Goal: Contribute content: Contribute content

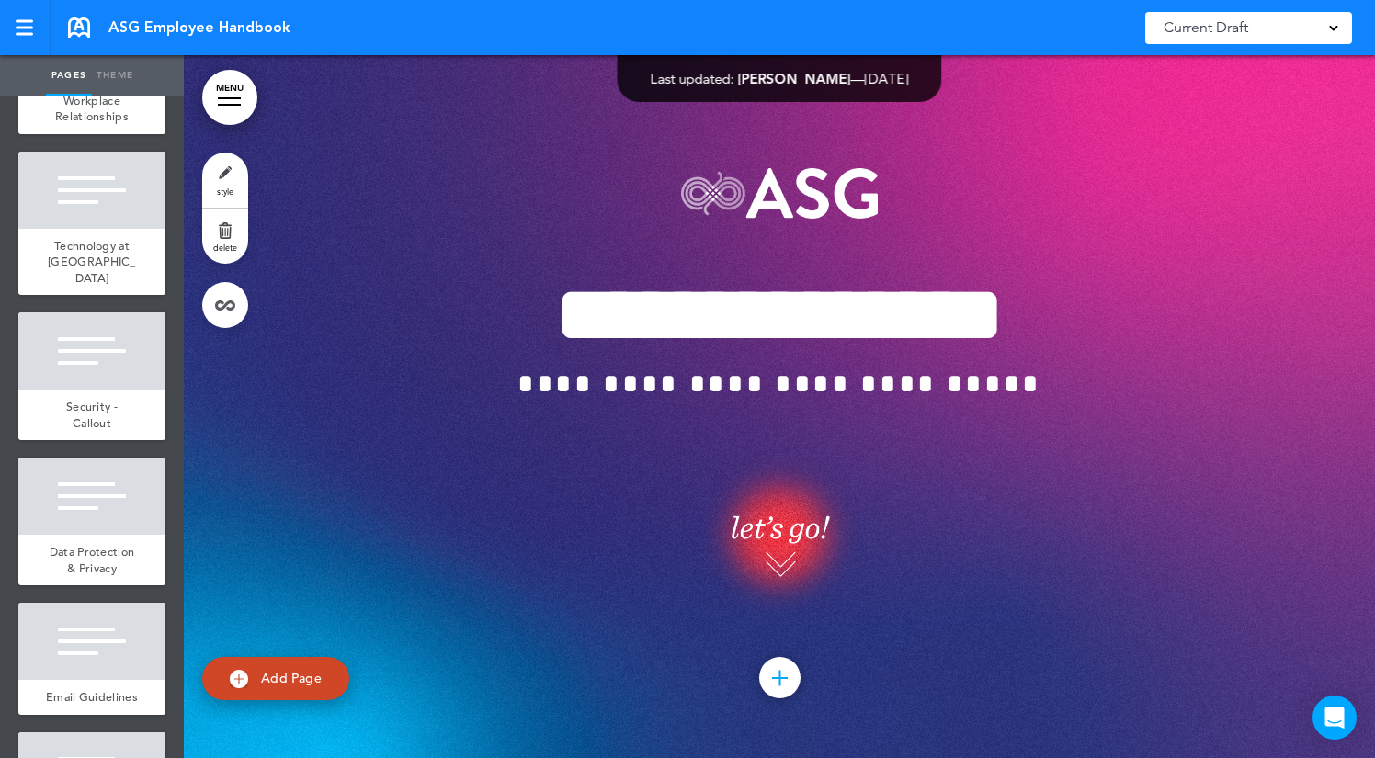
scroll to position [9933, 0]
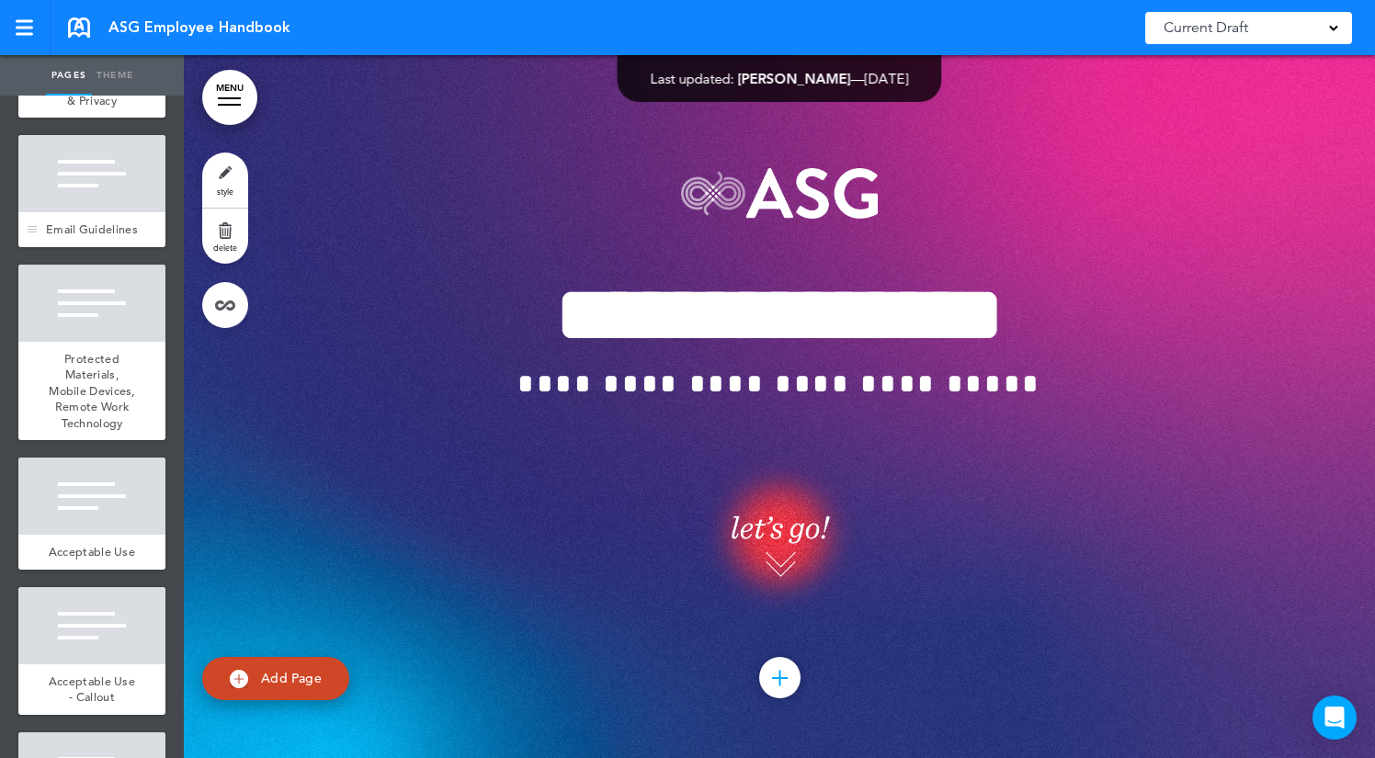
click at [96, 170] on div at bounding box center [91, 173] width 147 height 77
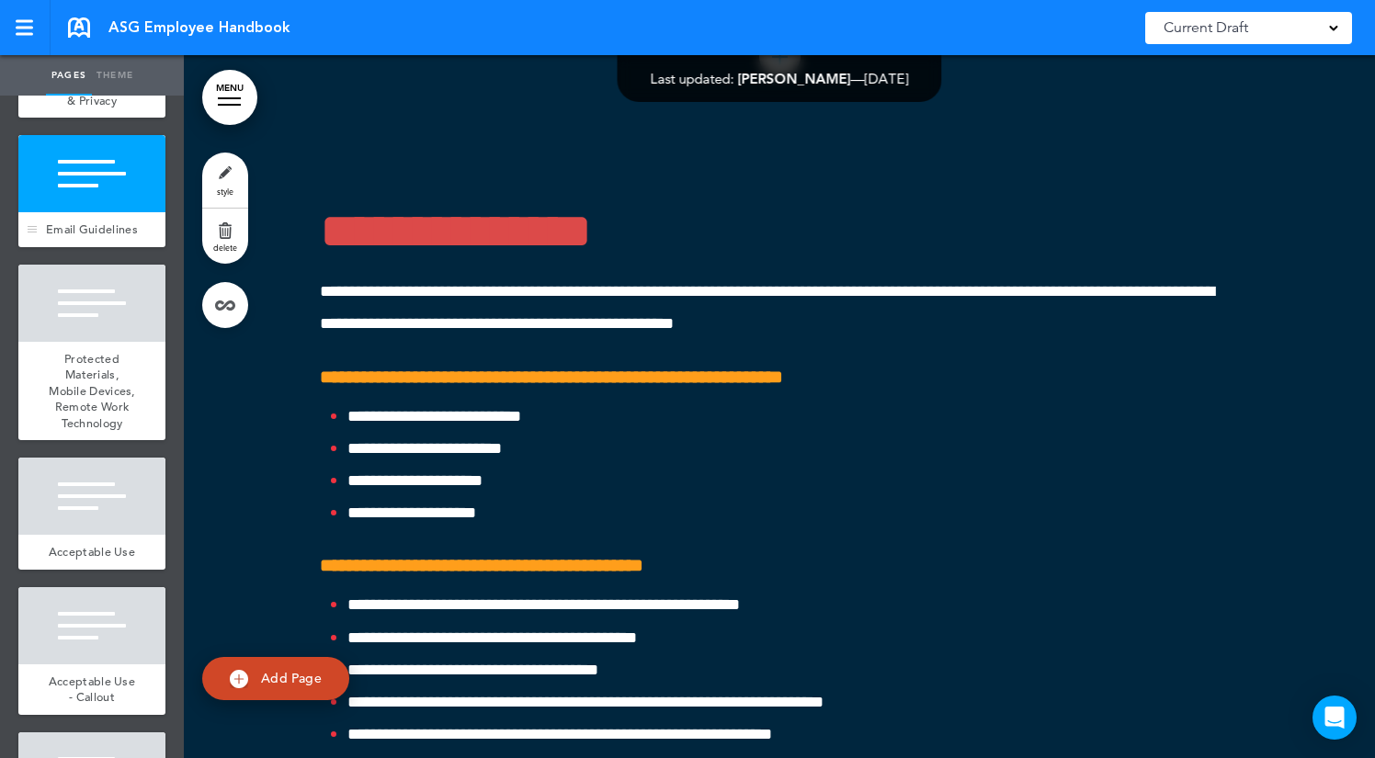
scroll to position [60643, 0]
click at [92, 268] on div at bounding box center [91, 303] width 147 height 77
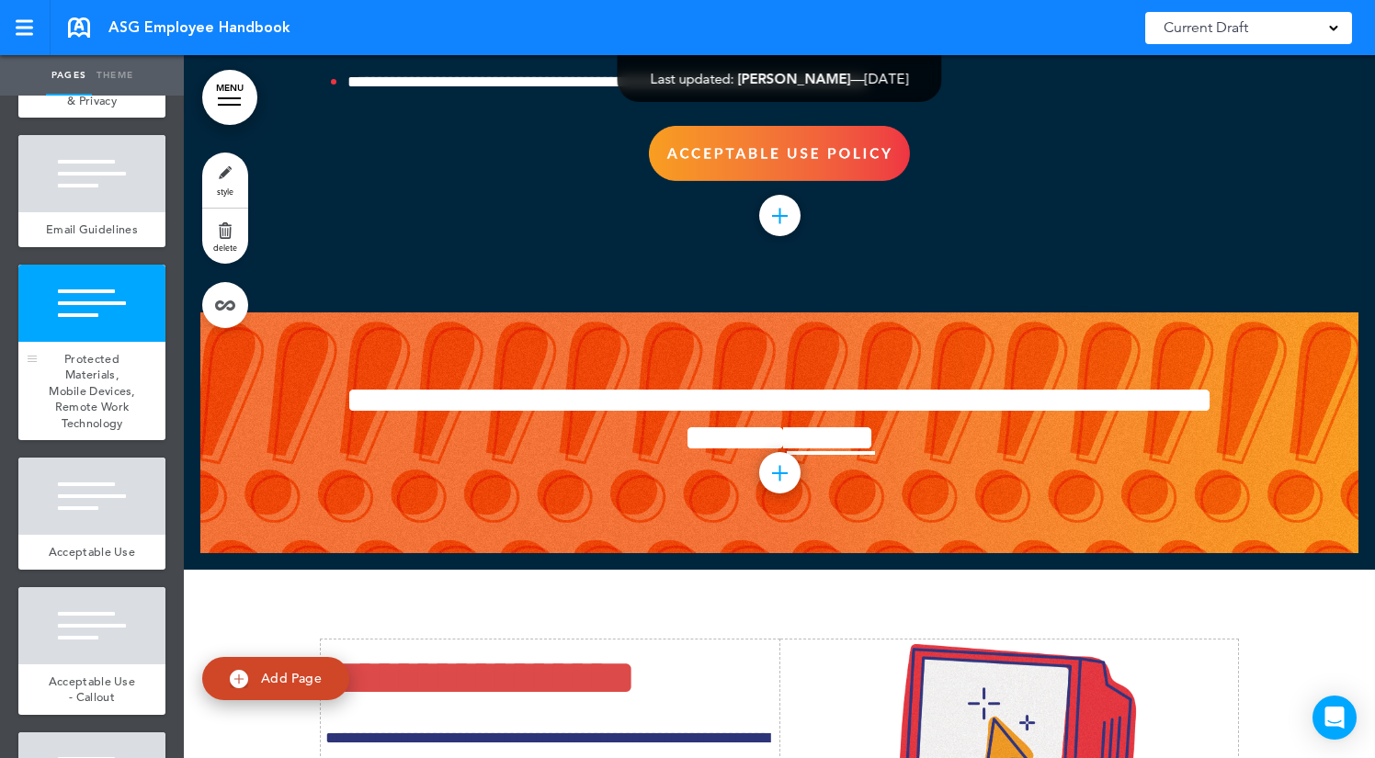
scroll to position [61455, 0]
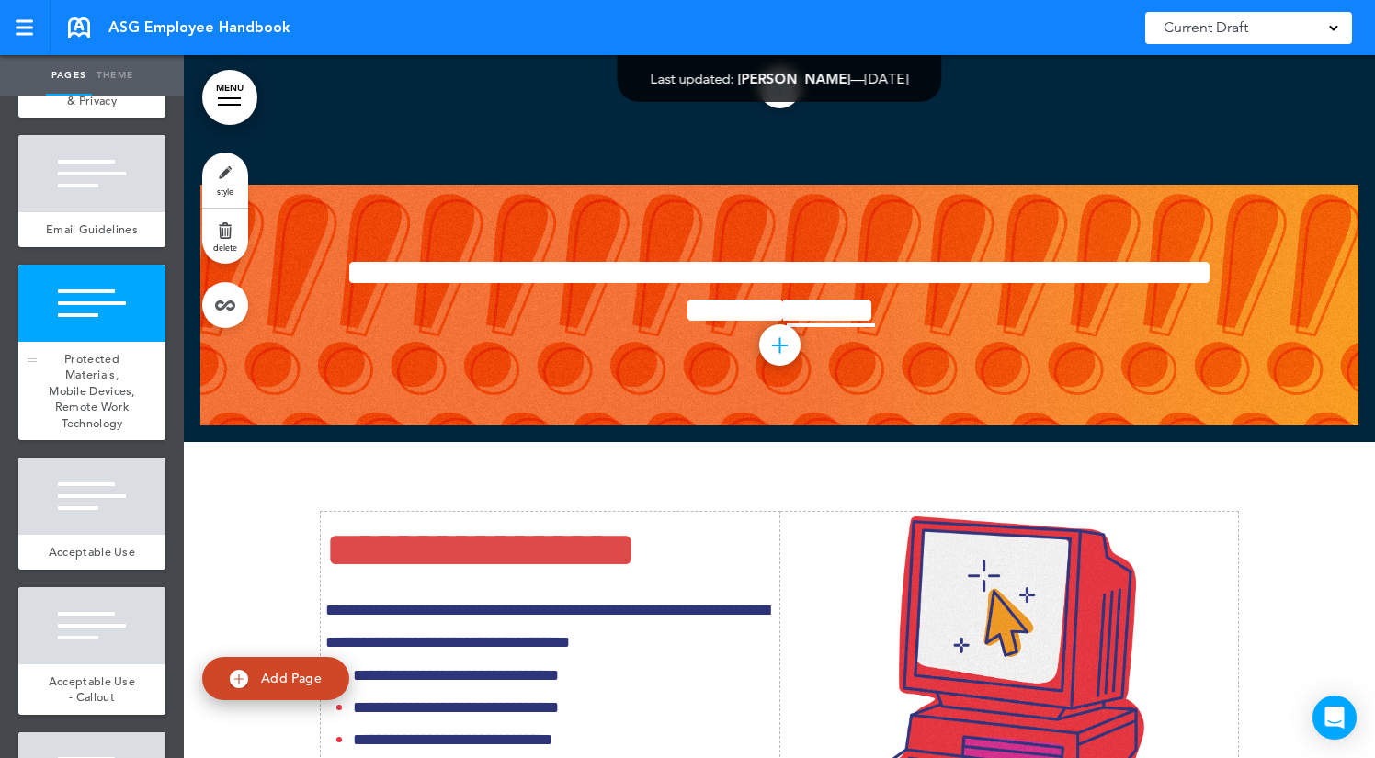
click at [107, 421] on div "Protected Materials, Mobile Devices, Remote Work Technology" at bounding box center [91, 391] width 147 height 99
click at [97, 351] on span "Protected Materials, Mobile Devices, Remote Work Technology" at bounding box center [92, 391] width 86 height 80
click at [124, 486] on div at bounding box center [91, 496] width 147 height 77
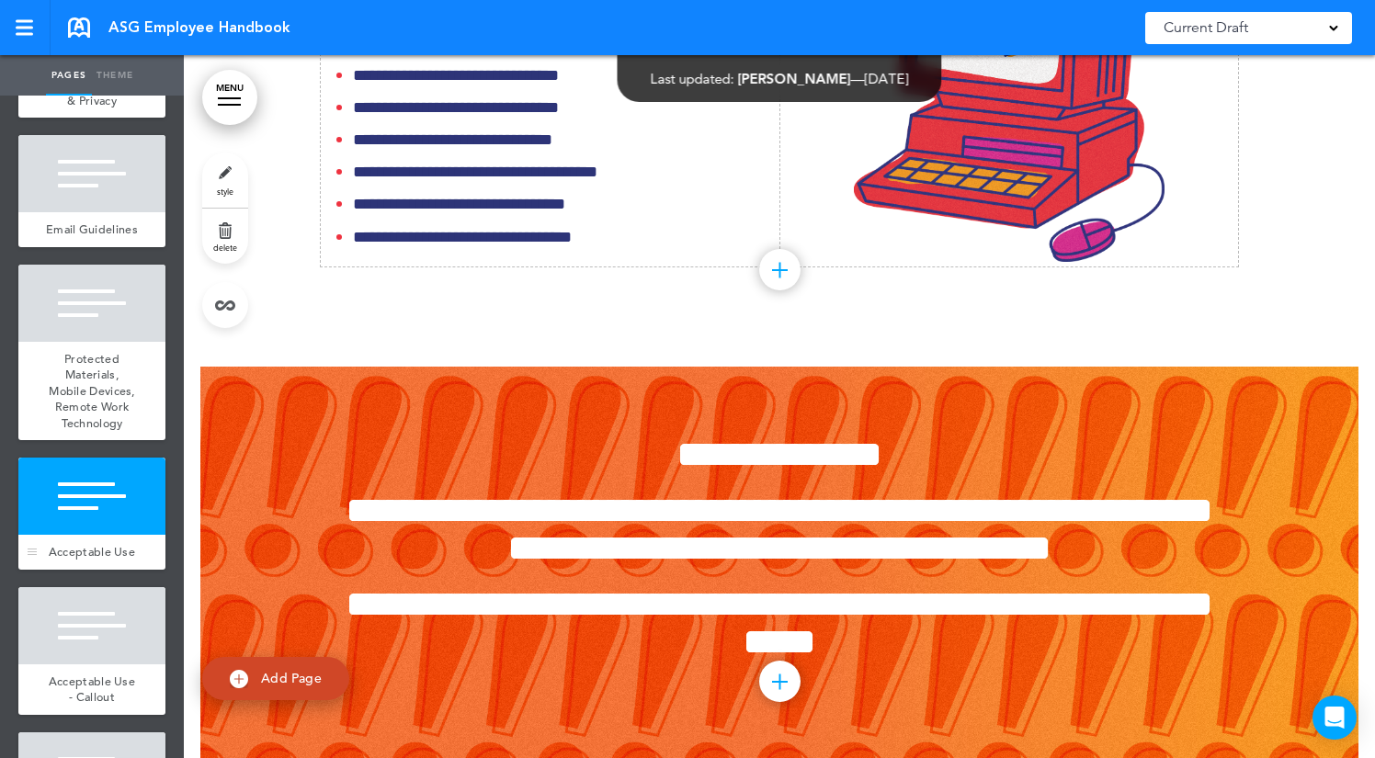
scroll to position [62163, 0]
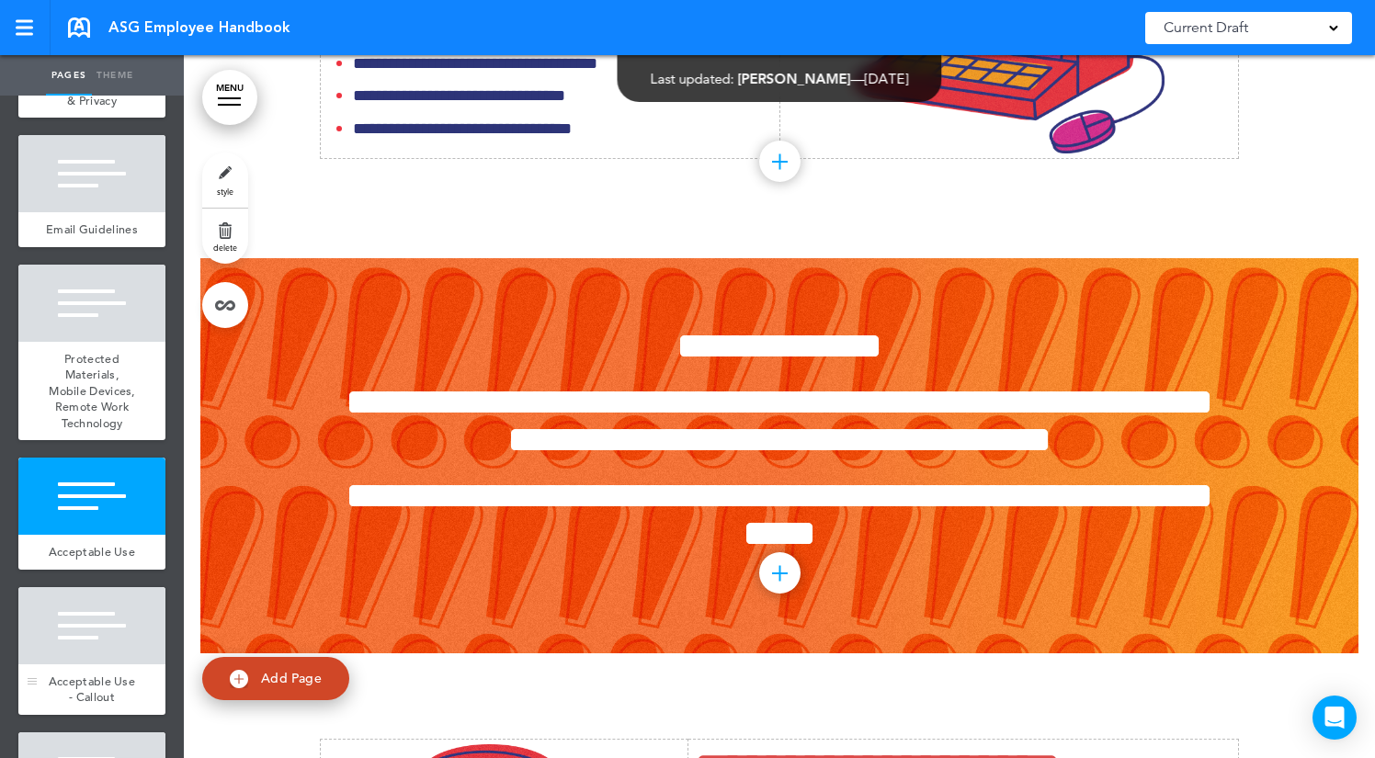
click at [107, 605] on div at bounding box center [91, 625] width 147 height 77
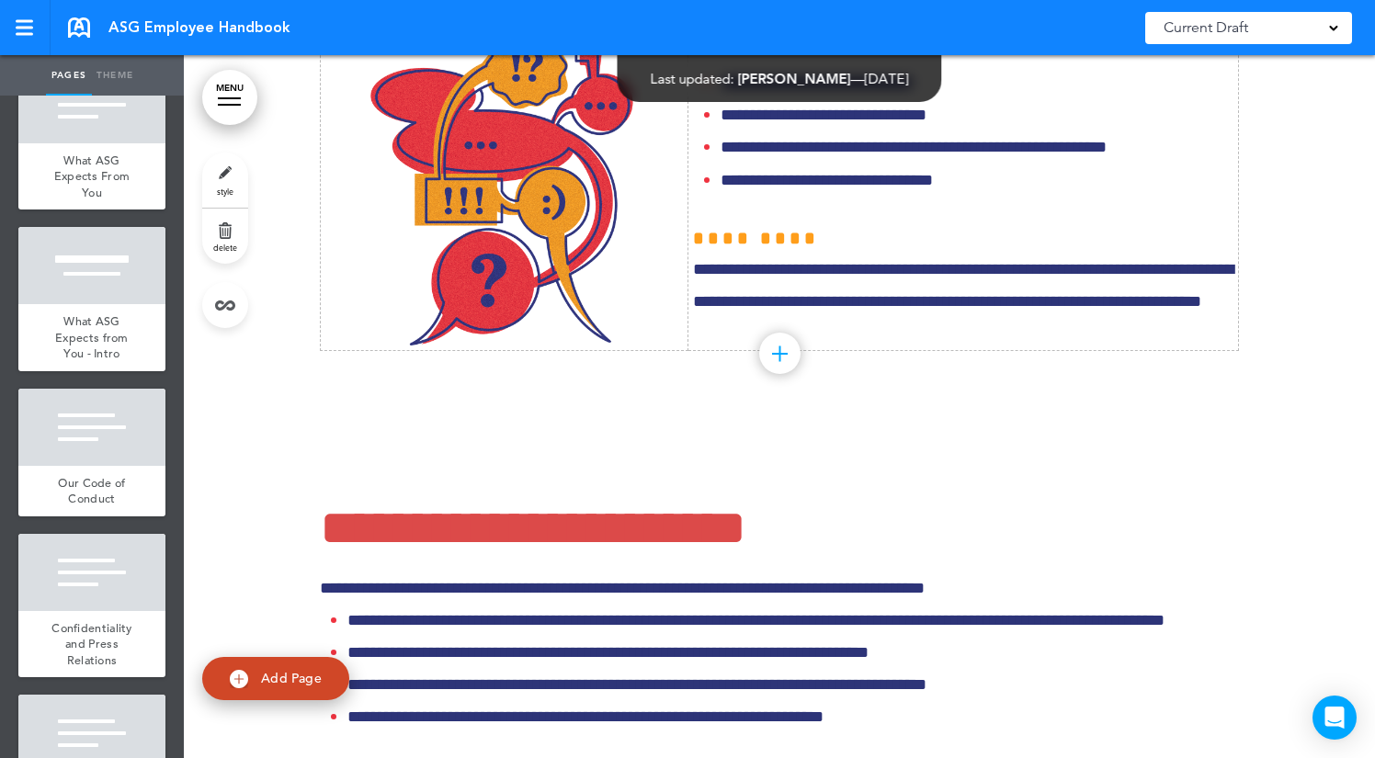
scroll to position [8027, 0]
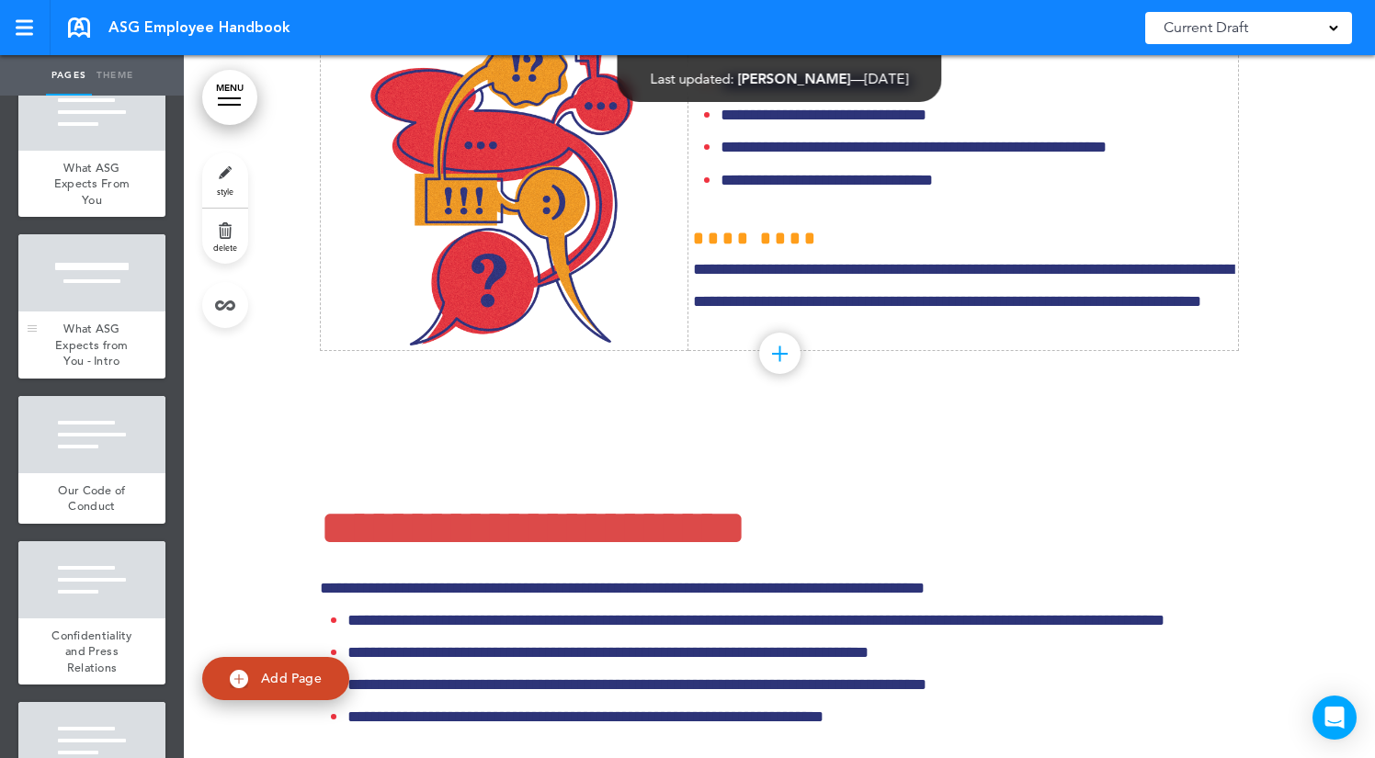
click at [111, 318] on div "What ASG Expects from You - Intro" at bounding box center [91, 345] width 147 height 67
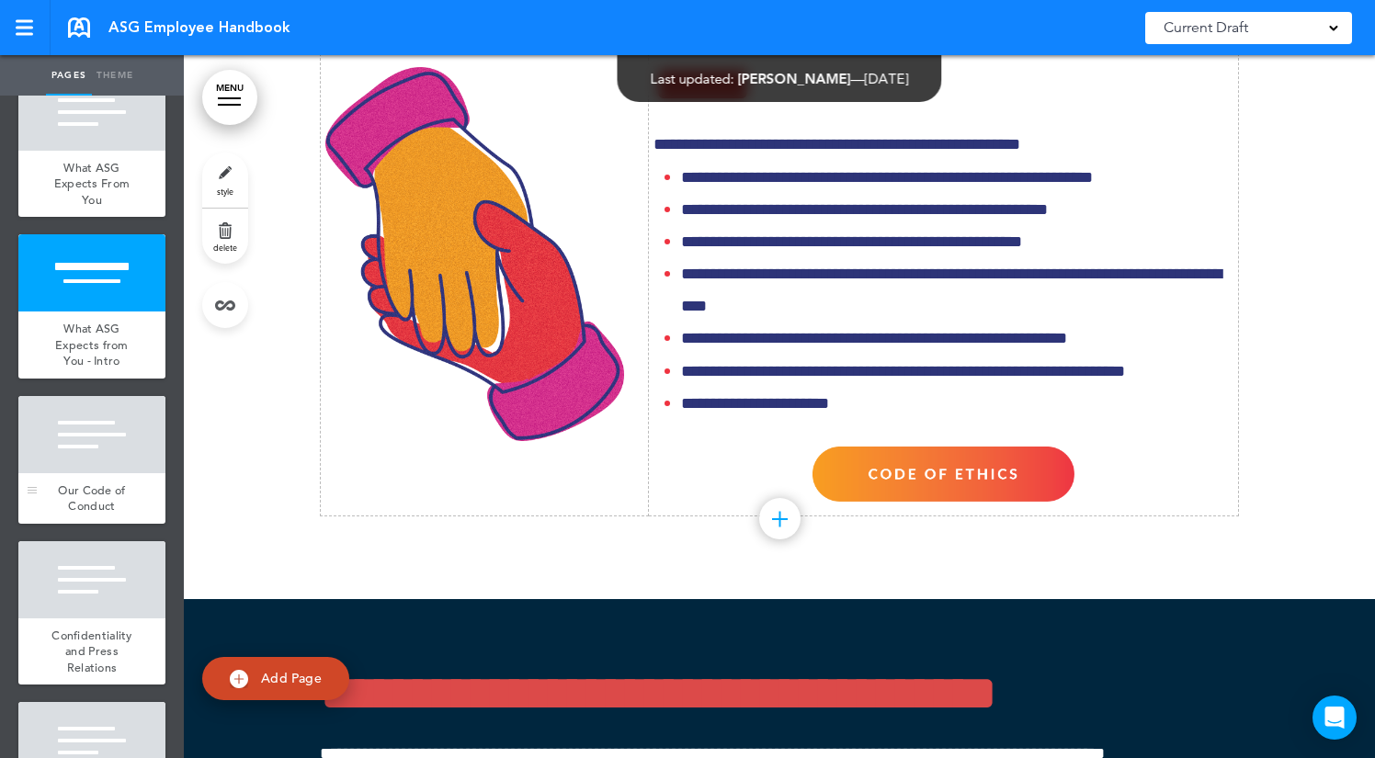
click at [109, 447] on div at bounding box center [91, 434] width 147 height 77
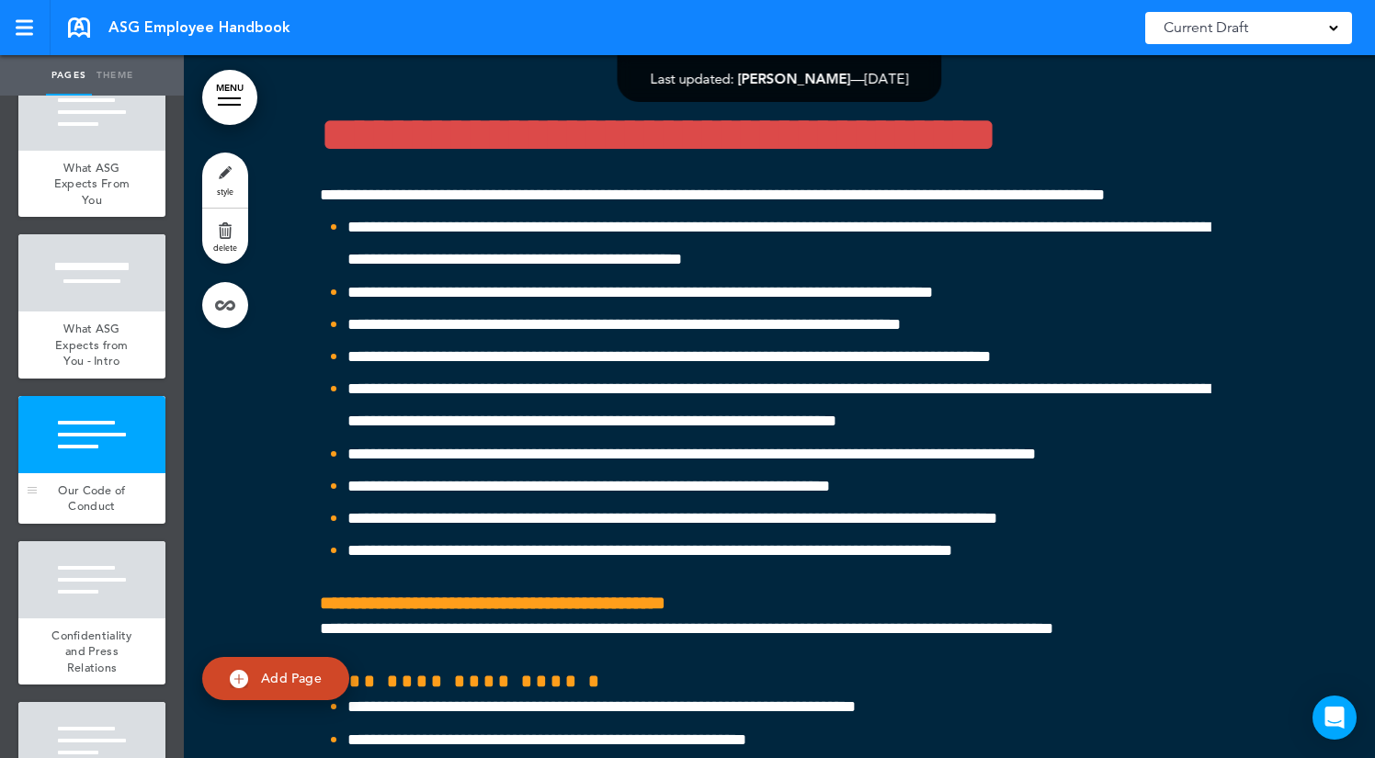
scroll to position [51731, 0]
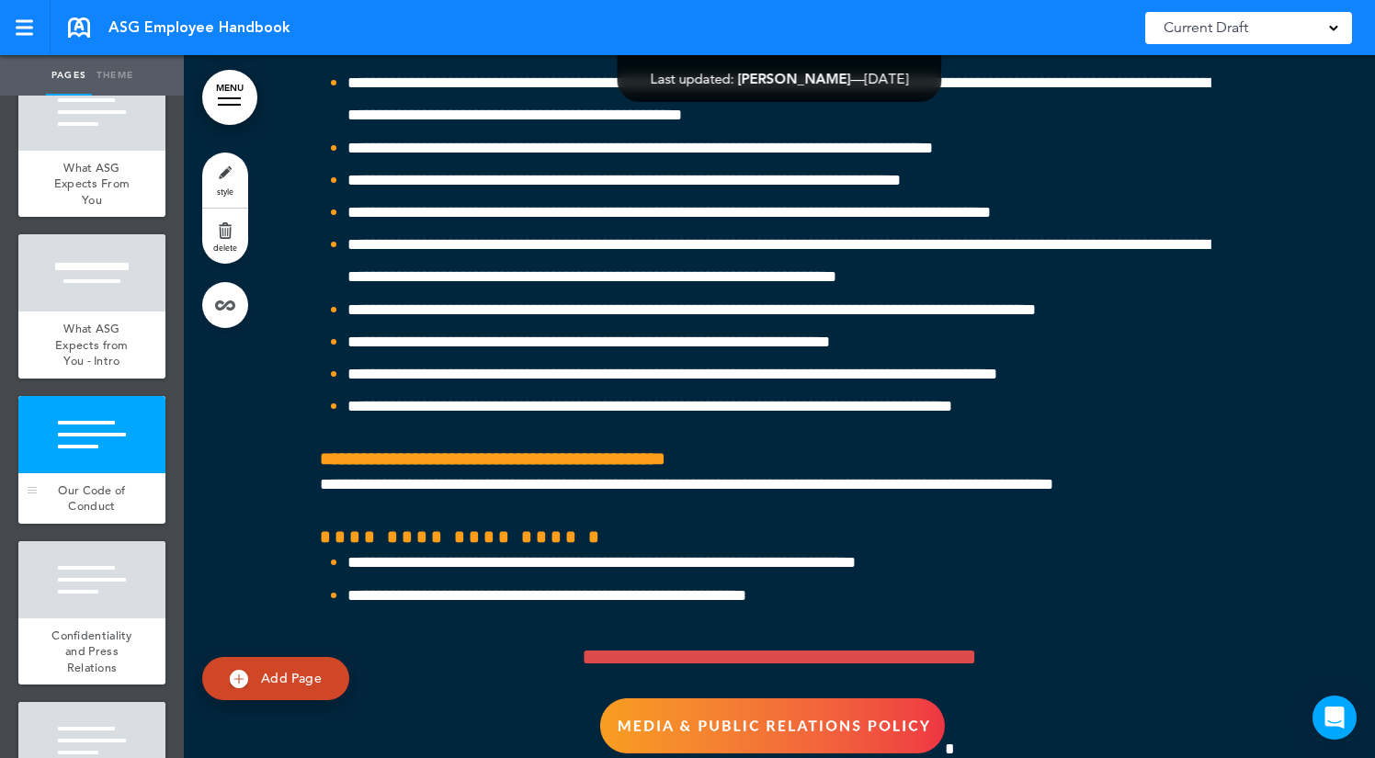
click at [100, 491] on span "Our Code of Conduct" at bounding box center [91, 498] width 67 height 32
click at [130, 593] on div at bounding box center [91, 579] width 147 height 77
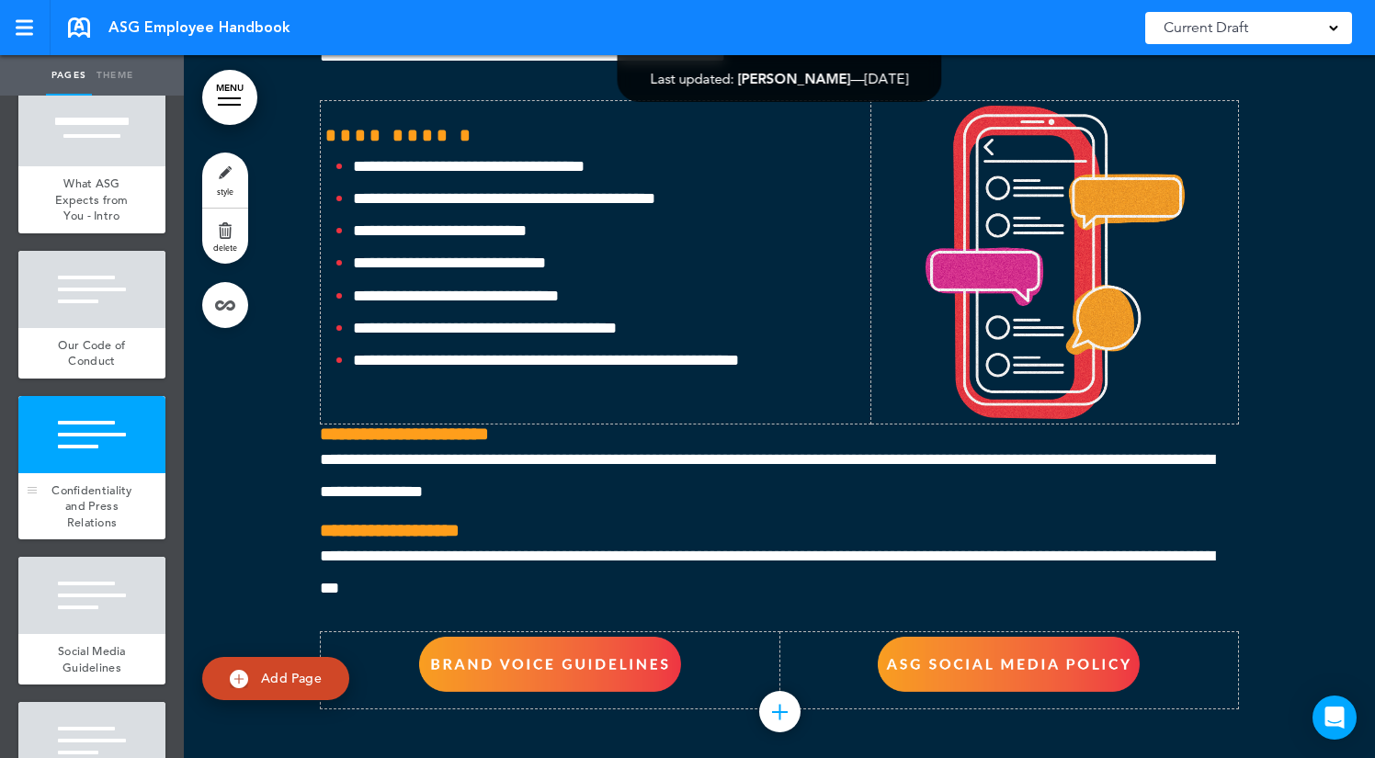
scroll to position [8179, 0]
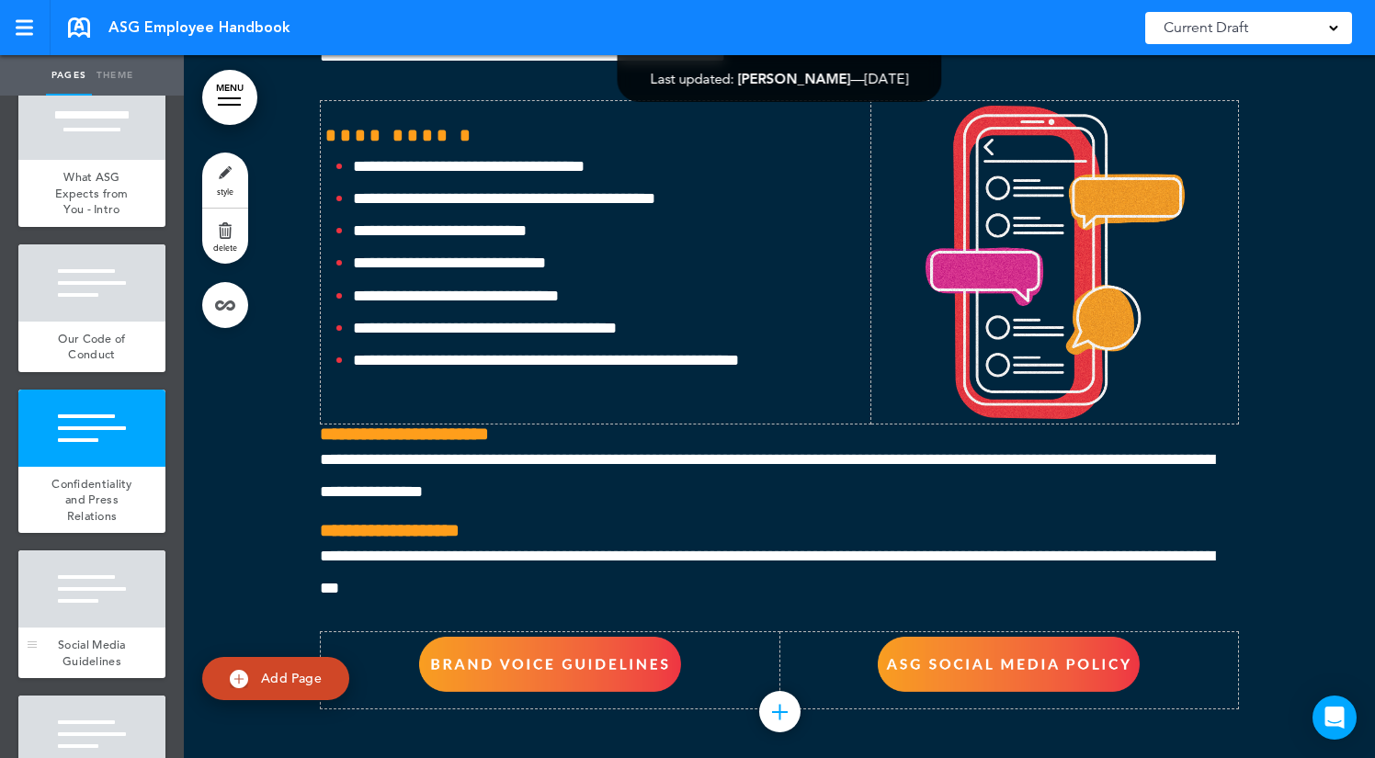
click at [111, 603] on div at bounding box center [91, 588] width 147 height 77
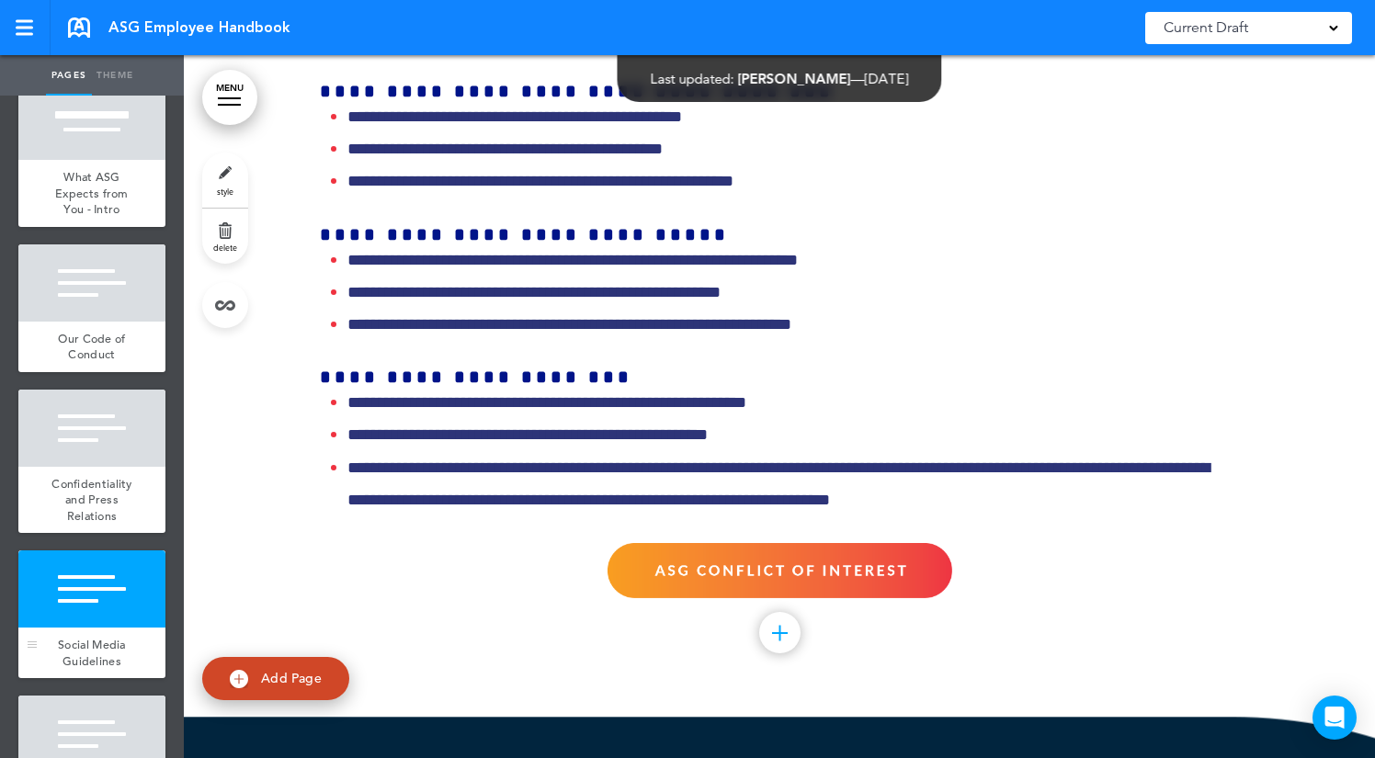
scroll to position [53765, 0]
click at [118, 324] on div "Our Code of Conduct" at bounding box center [91, 347] width 147 height 51
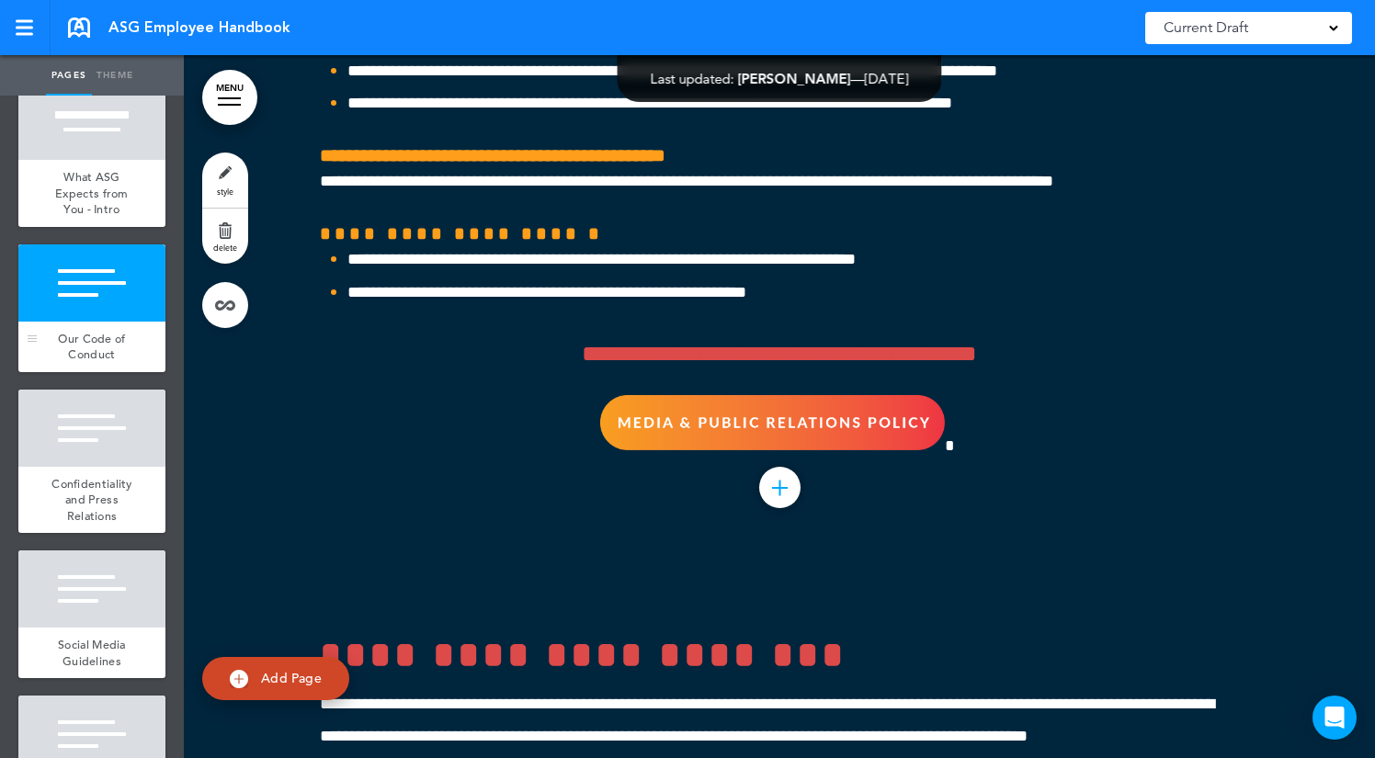
scroll to position [51731, 0]
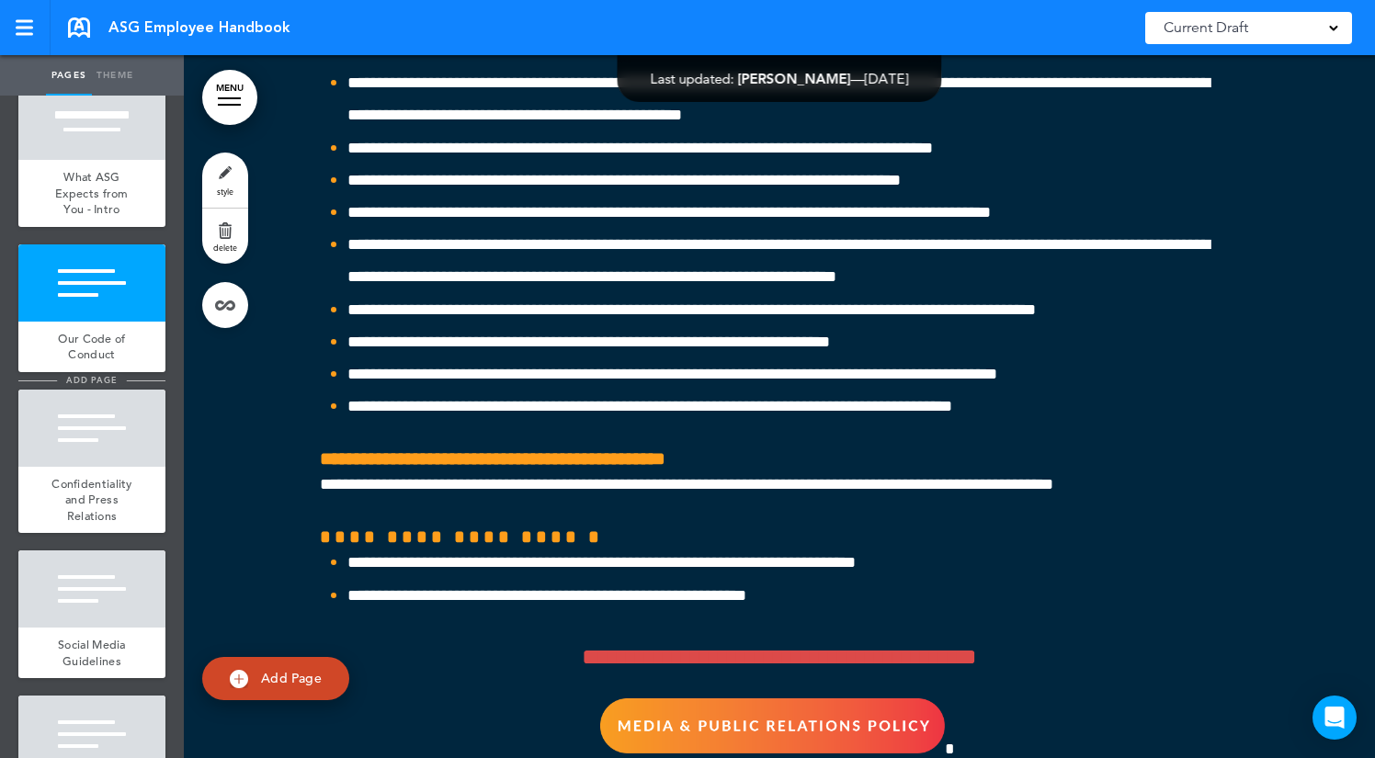
click at [102, 378] on span "add page" at bounding box center [91, 380] width 69 height 12
type input "********"
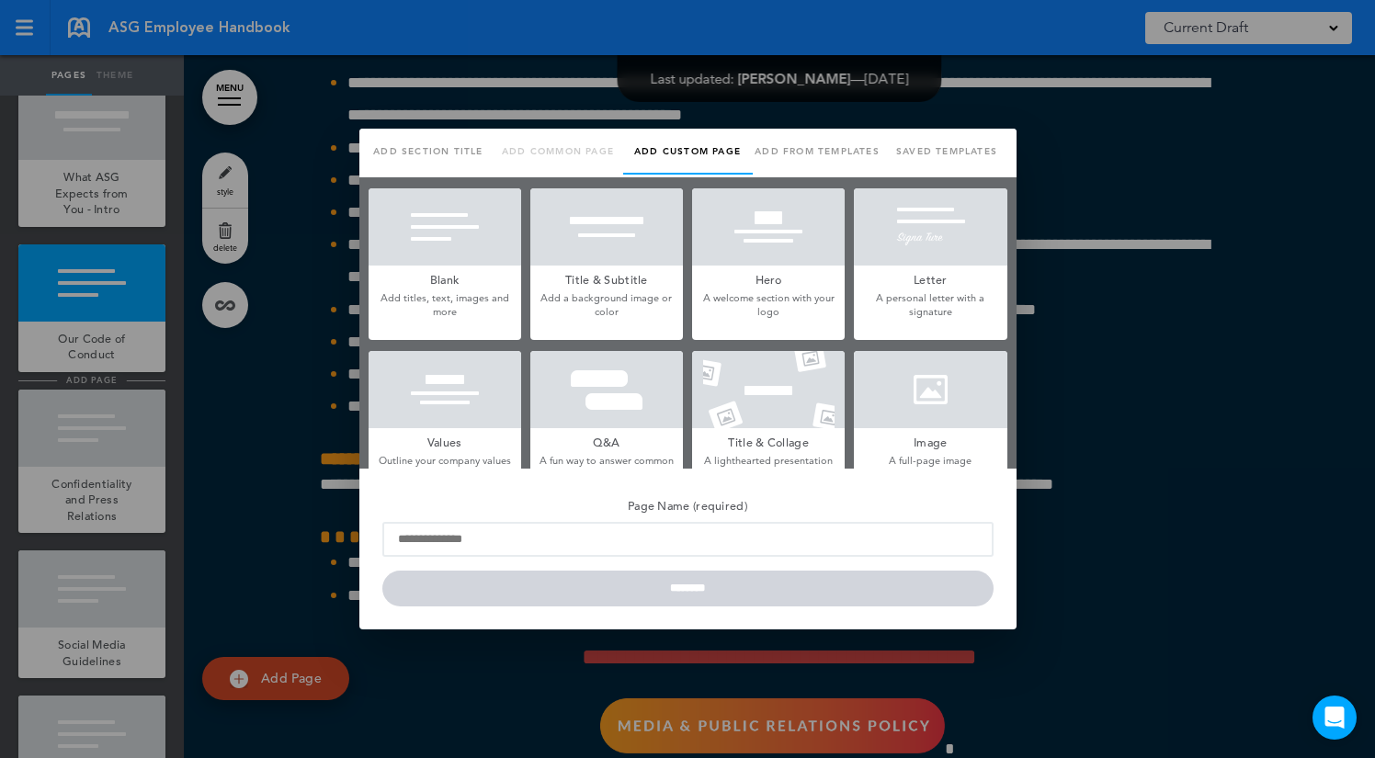
scroll to position [0, 0]
click at [382, 79] on div at bounding box center [687, 379] width 1375 height 758
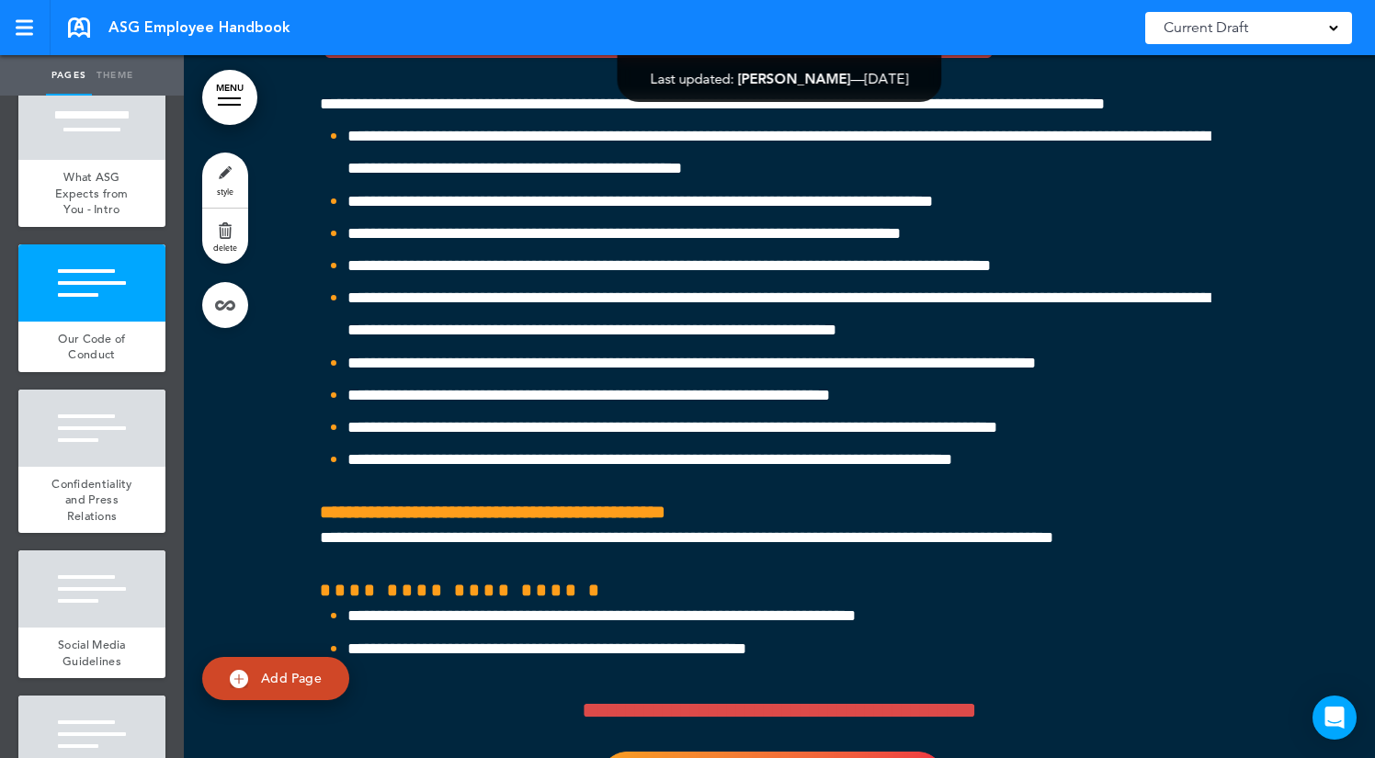
scroll to position [51672, 0]
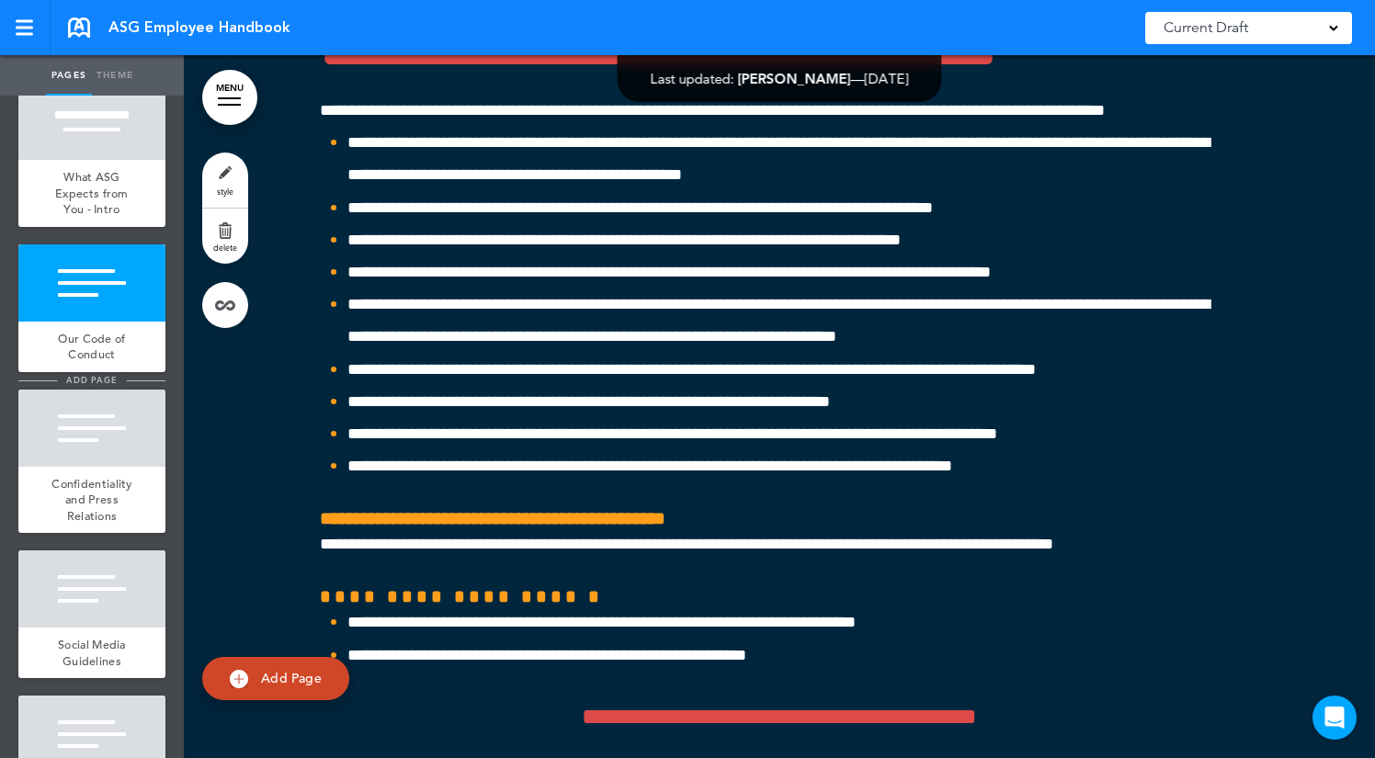
click at [78, 378] on span "add page" at bounding box center [91, 380] width 69 height 12
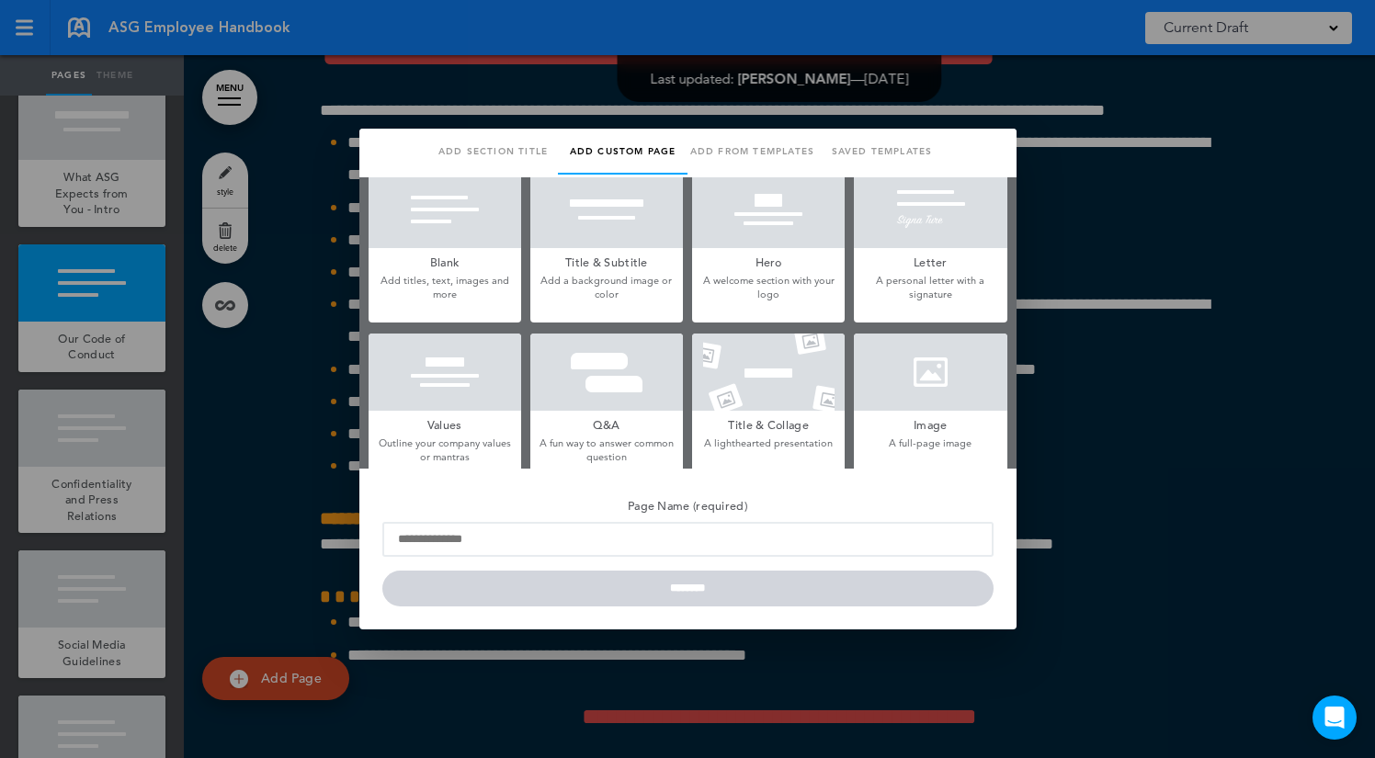
scroll to position [0, 0]
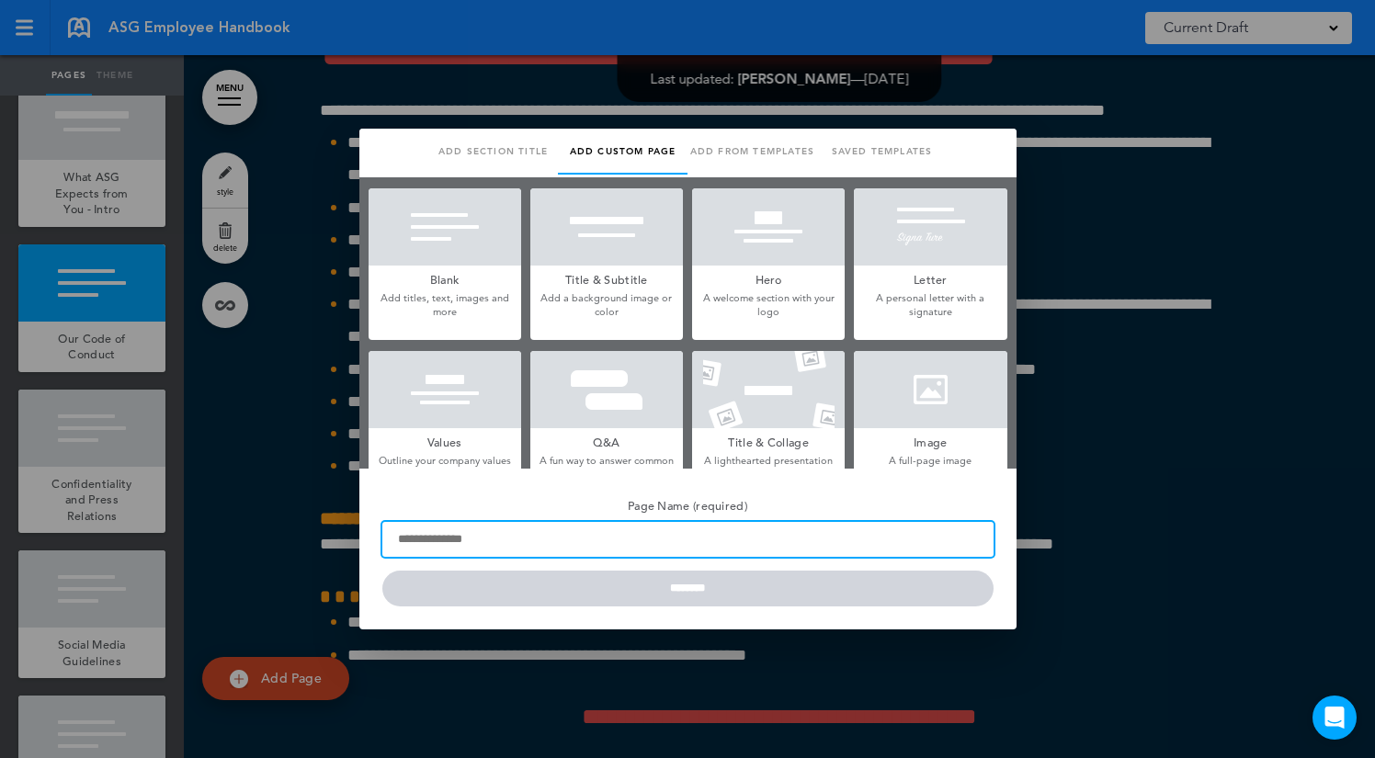
click at [458, 543] on input "Page Name (required)" at bounding box center [687, 539] width 611 height 35
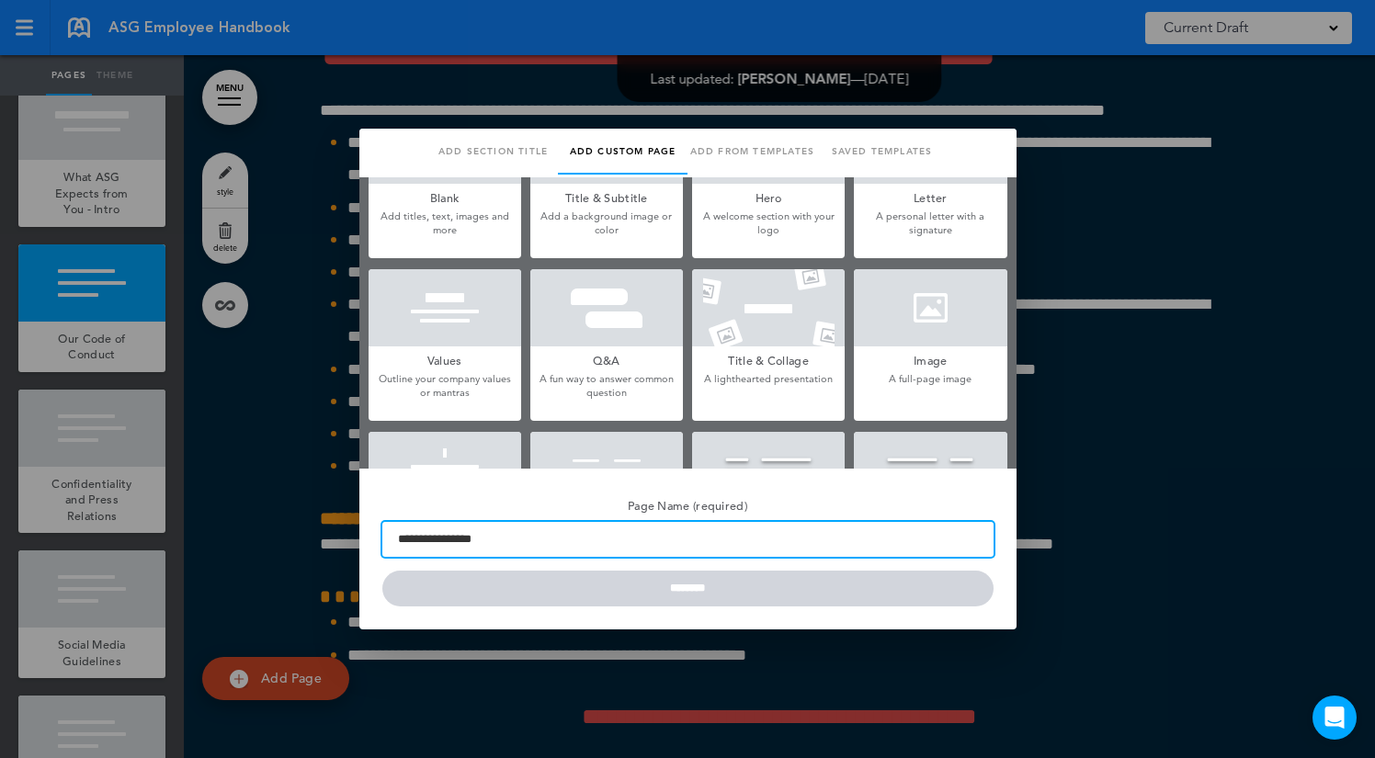
type input "**********"
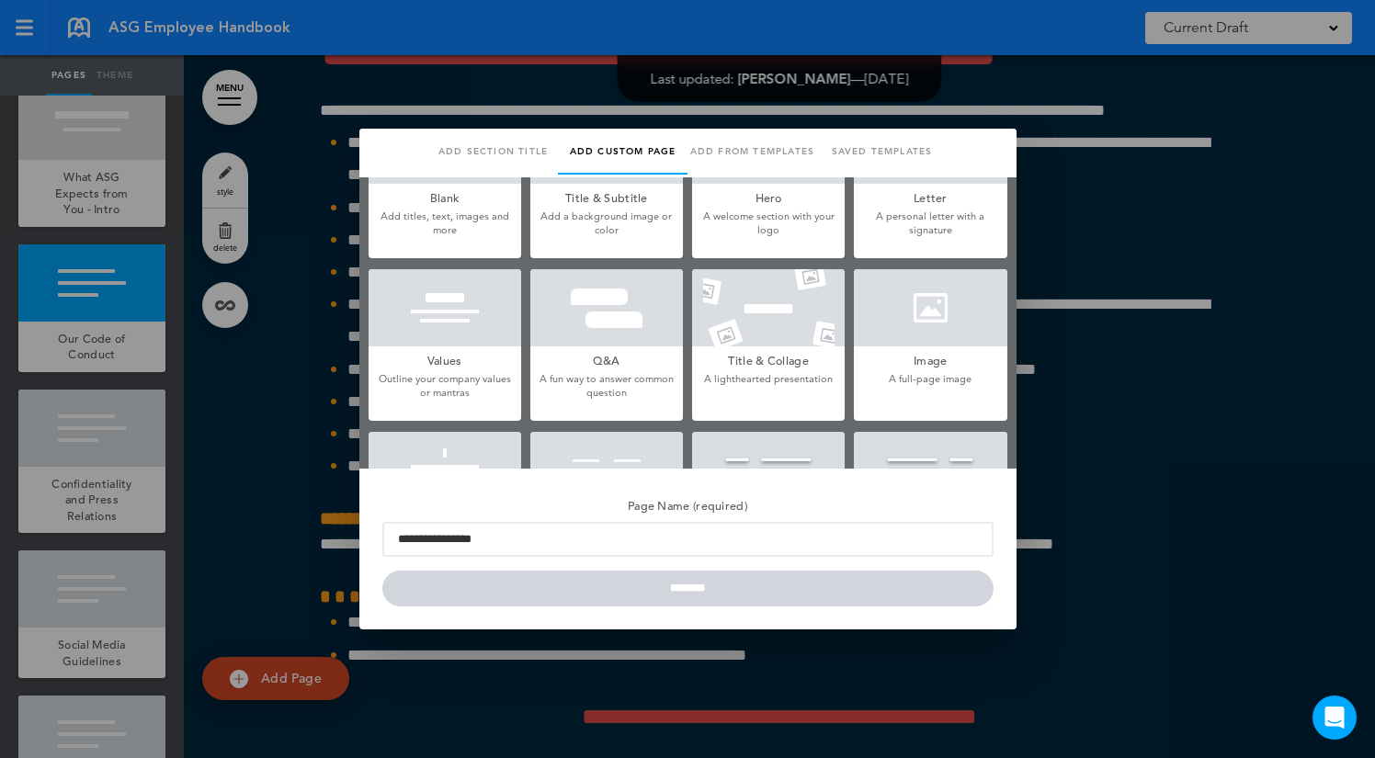
click at [1208, 129] on div at bounding box center [687, 379] width 1375 height 758
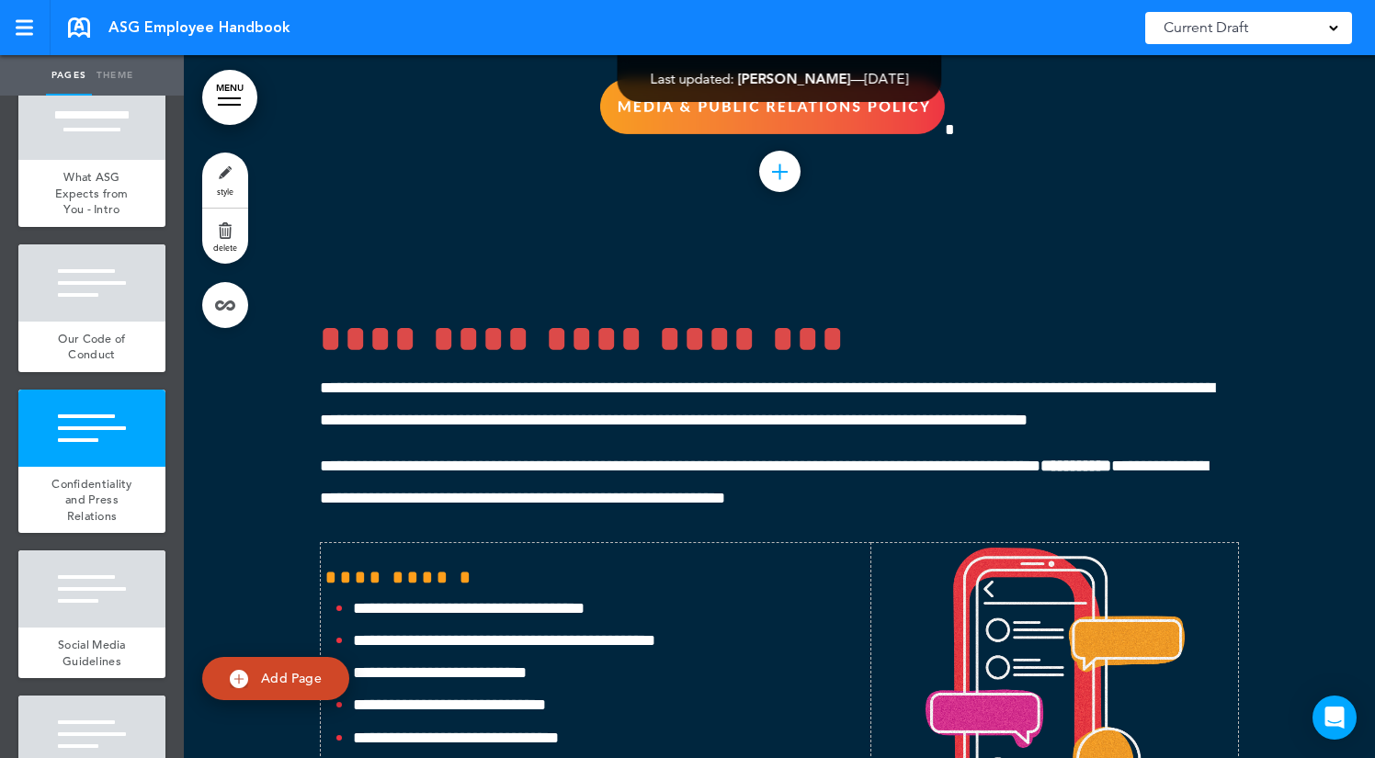
scroll to position [52335, 0]
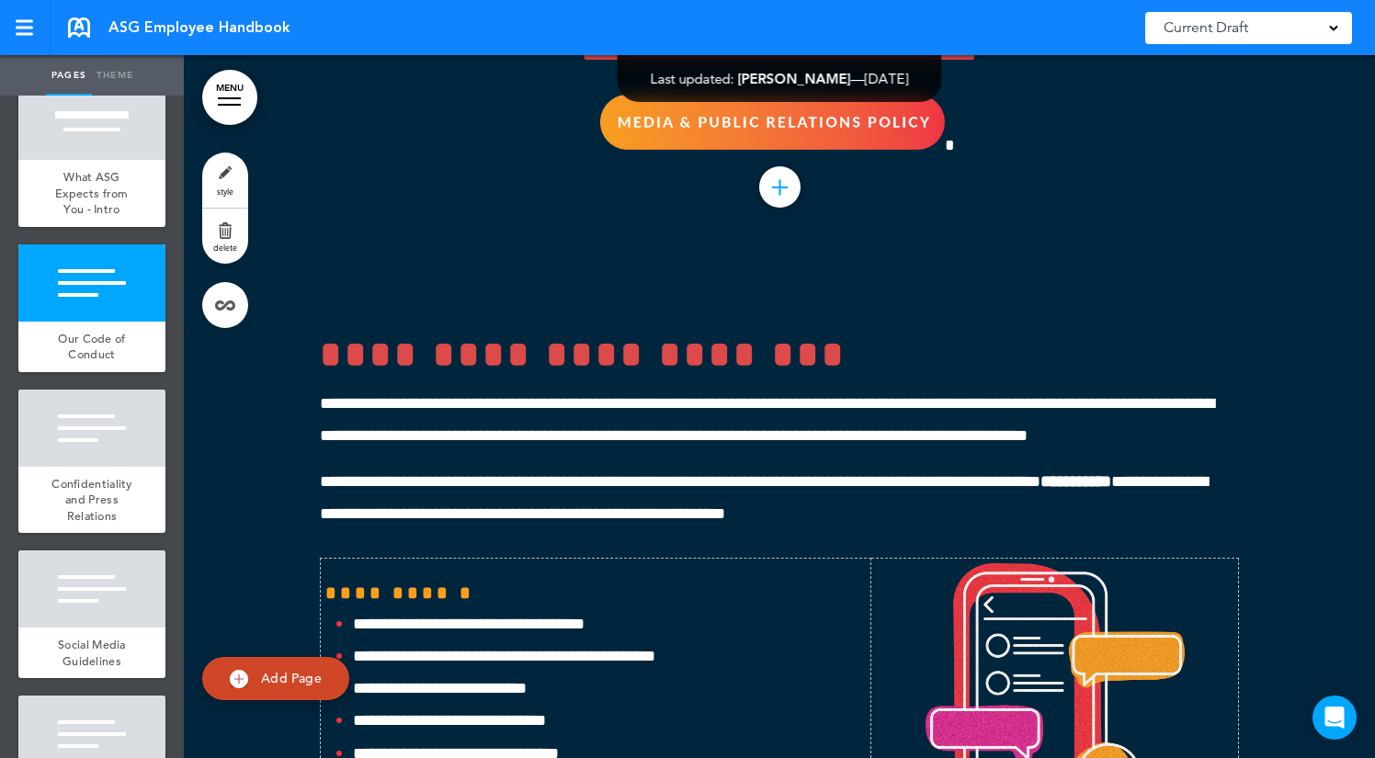
click at [844, 502] on div at bounding box center [871, 379] width 1375 height 758
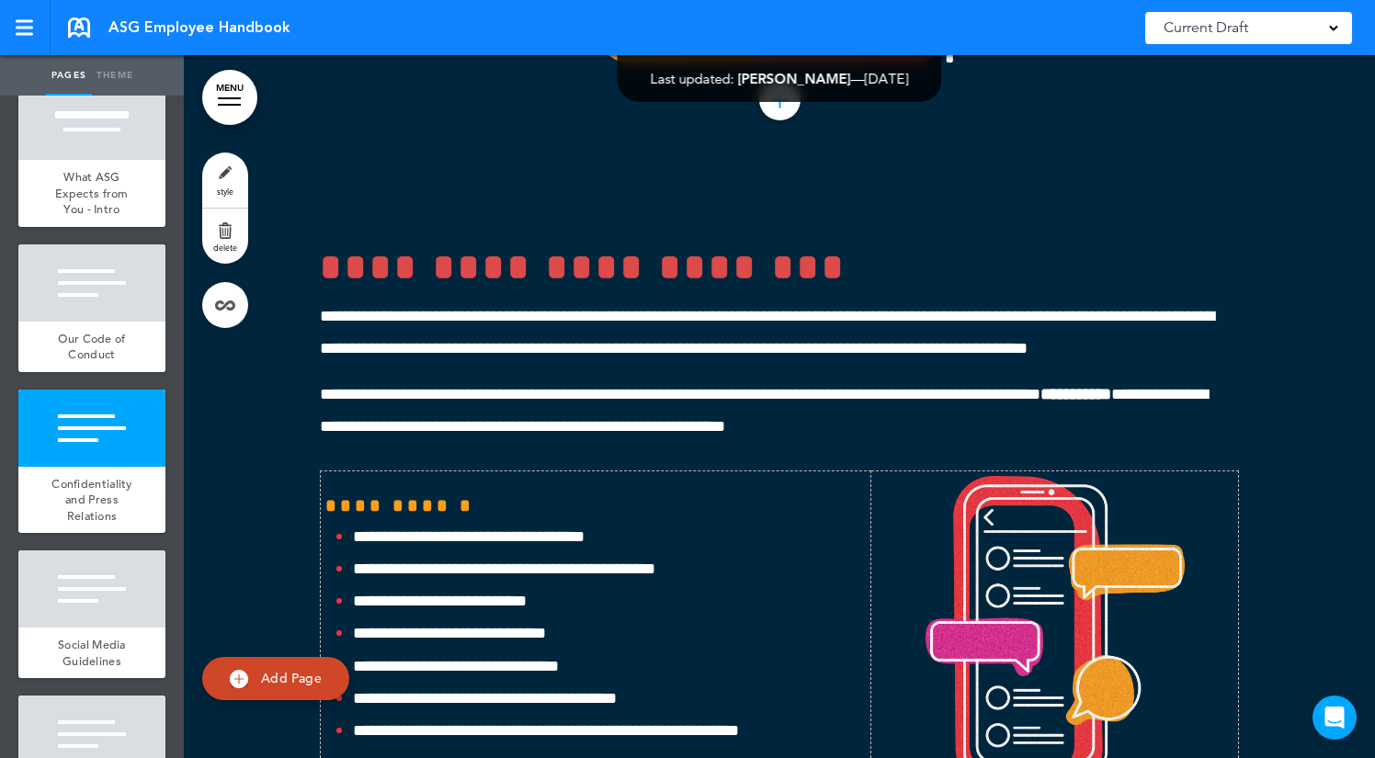
scroll to position [52353, 0]
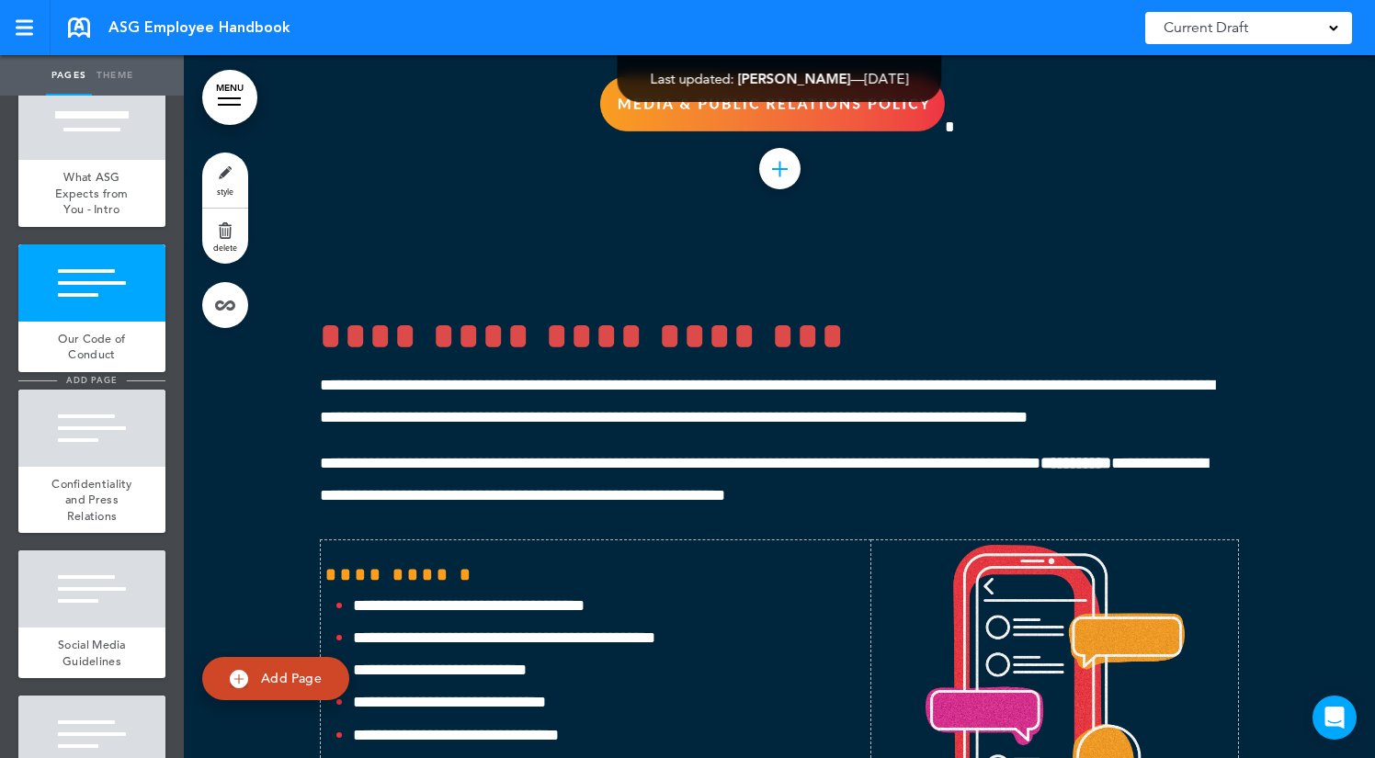
click at [95, 379] on span "add page" at bounding box center [91, 380] width 69 height 12
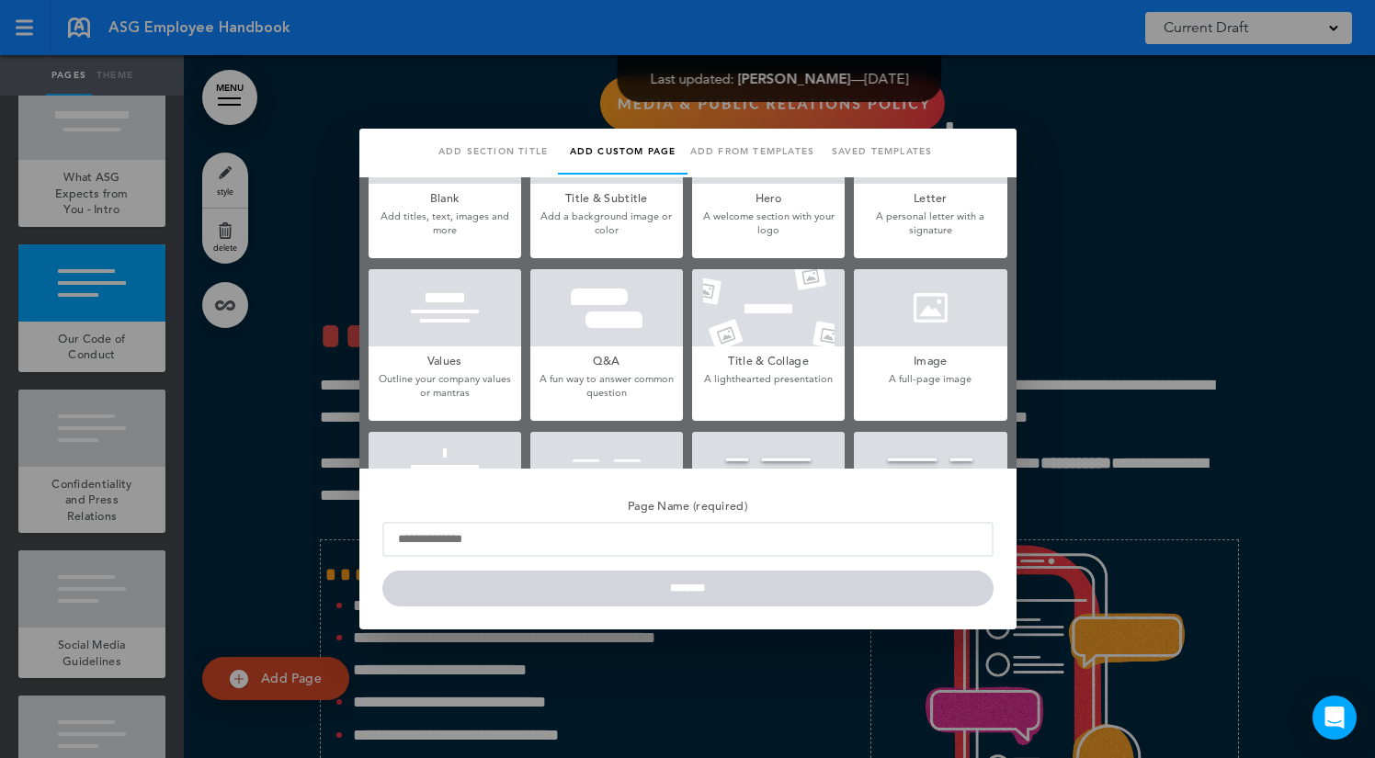
scroll to position [0, 0]
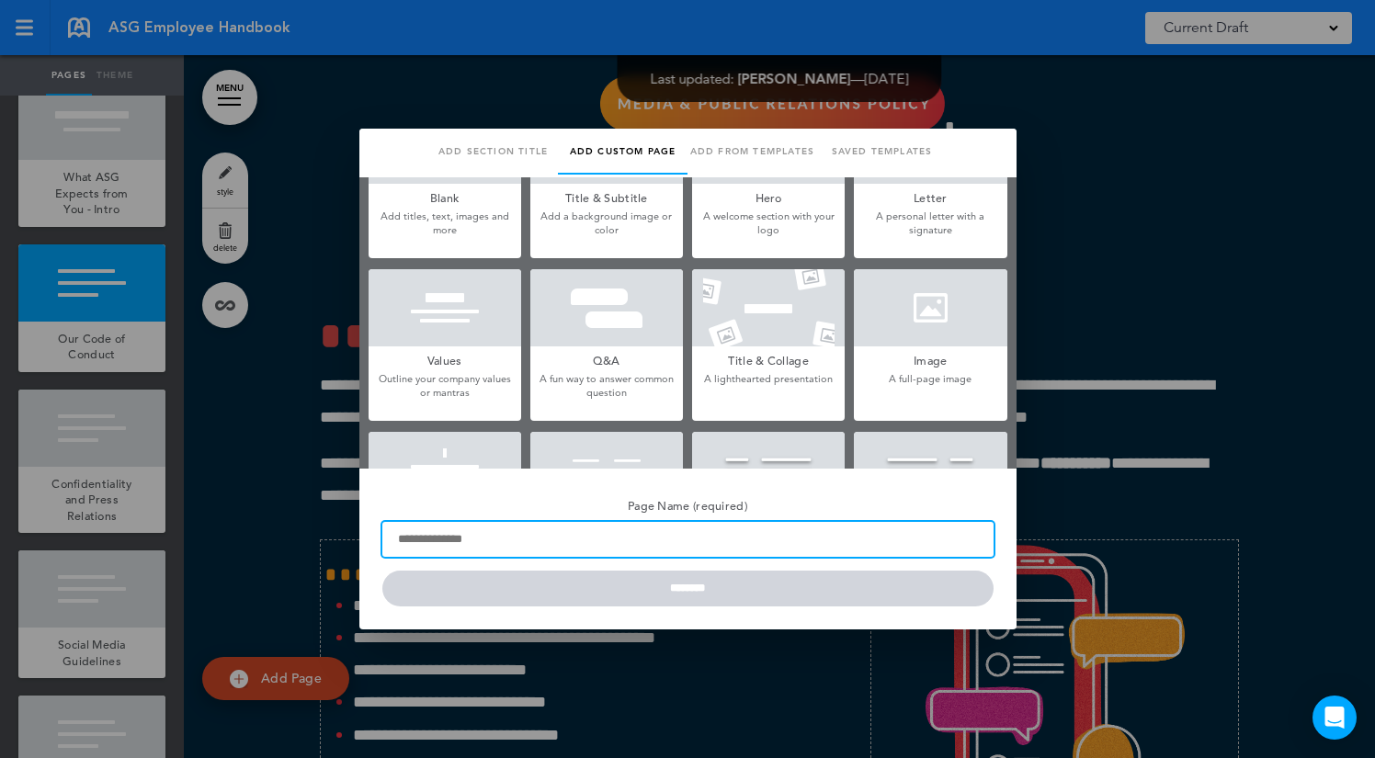
click at [595, 540] on input "Page Name (required)" at bounding box center [687, 539] width 611 height 35
type input "**********"
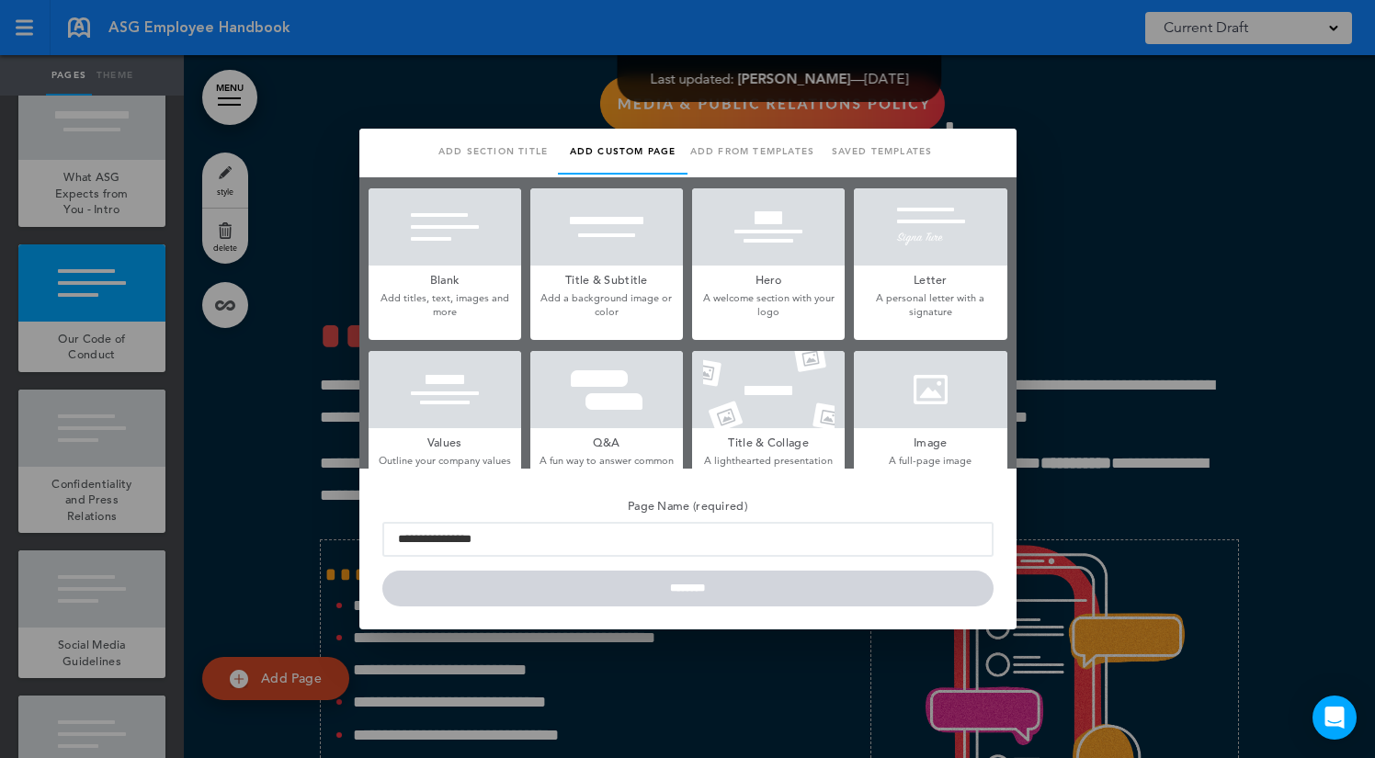
click at [1115, 323] on div at bounding box center [687, 379] width 1375 height 758
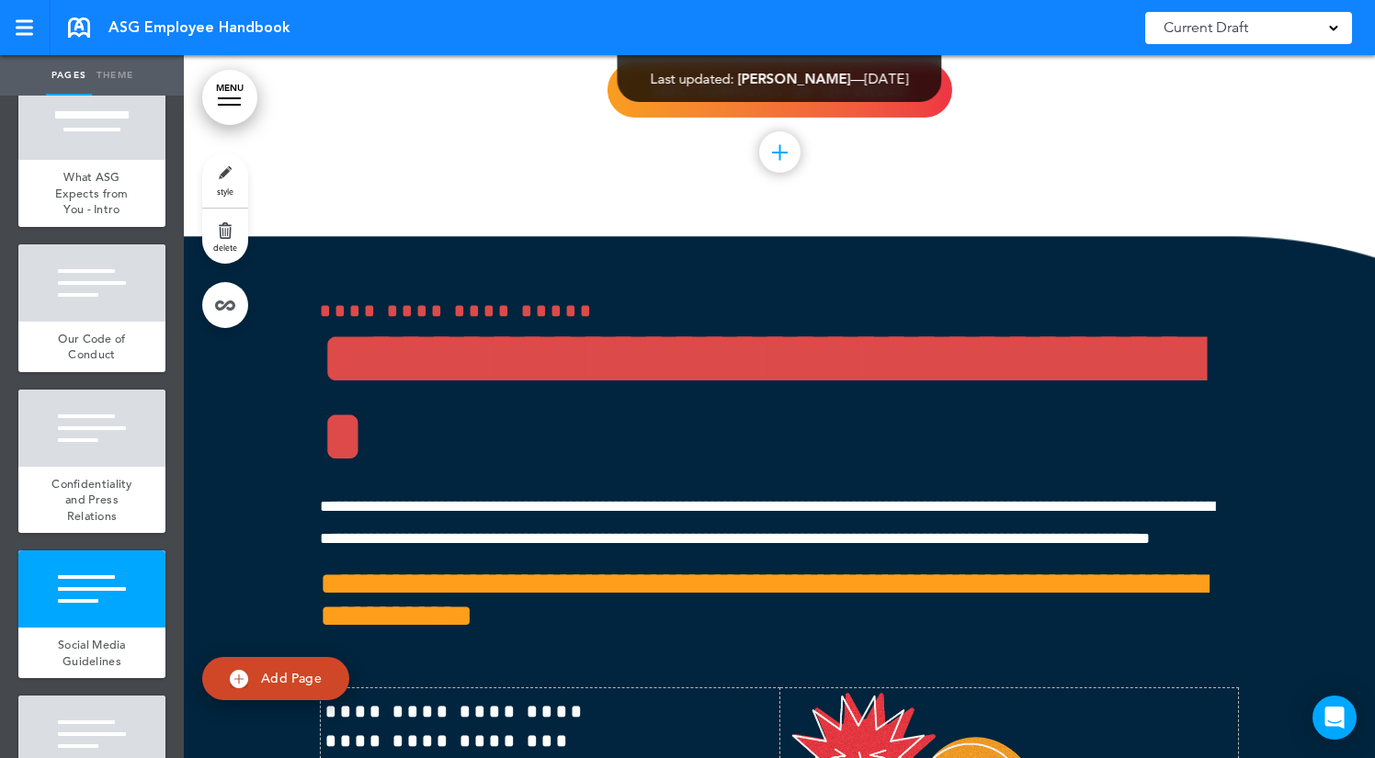
scroll to position [54261, 0]
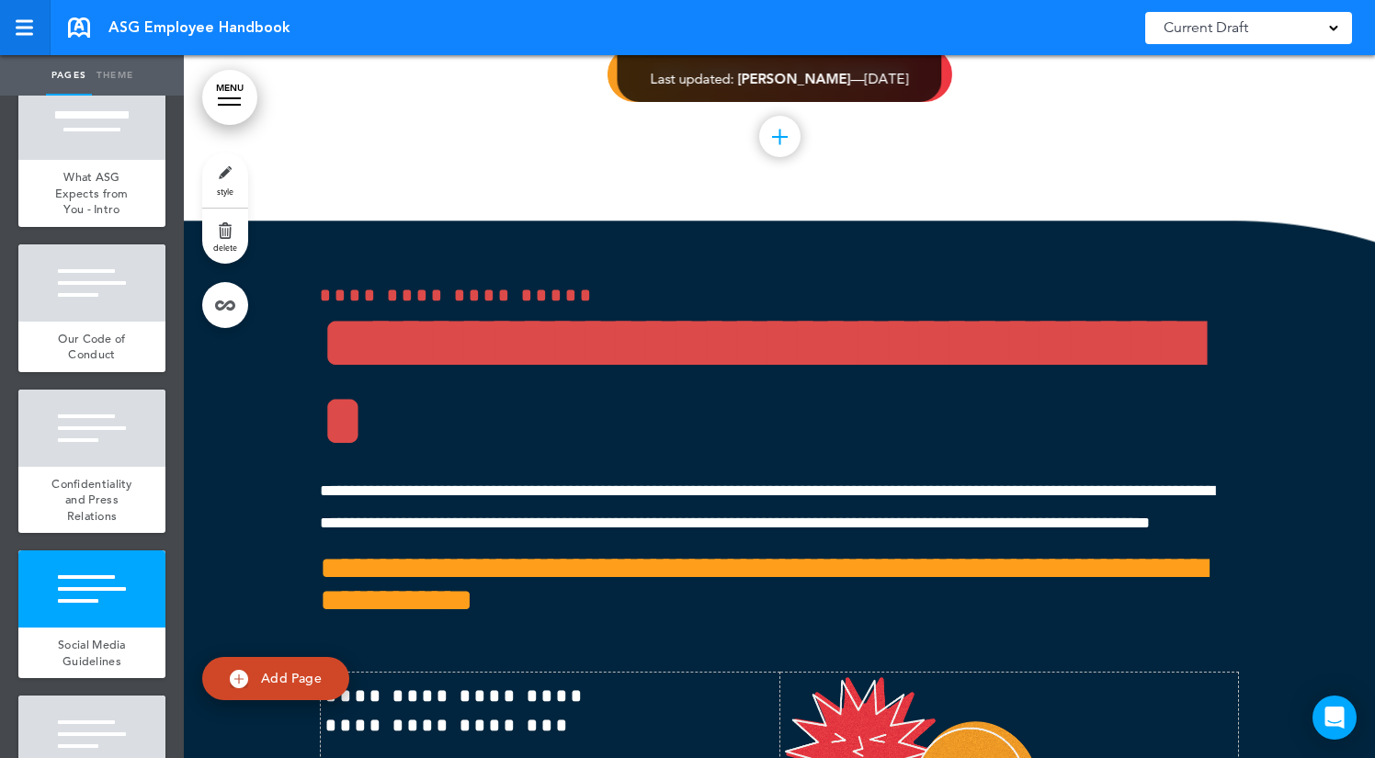
click at [28, 27] on div at bounding box center [24, 28] width 17 height 3
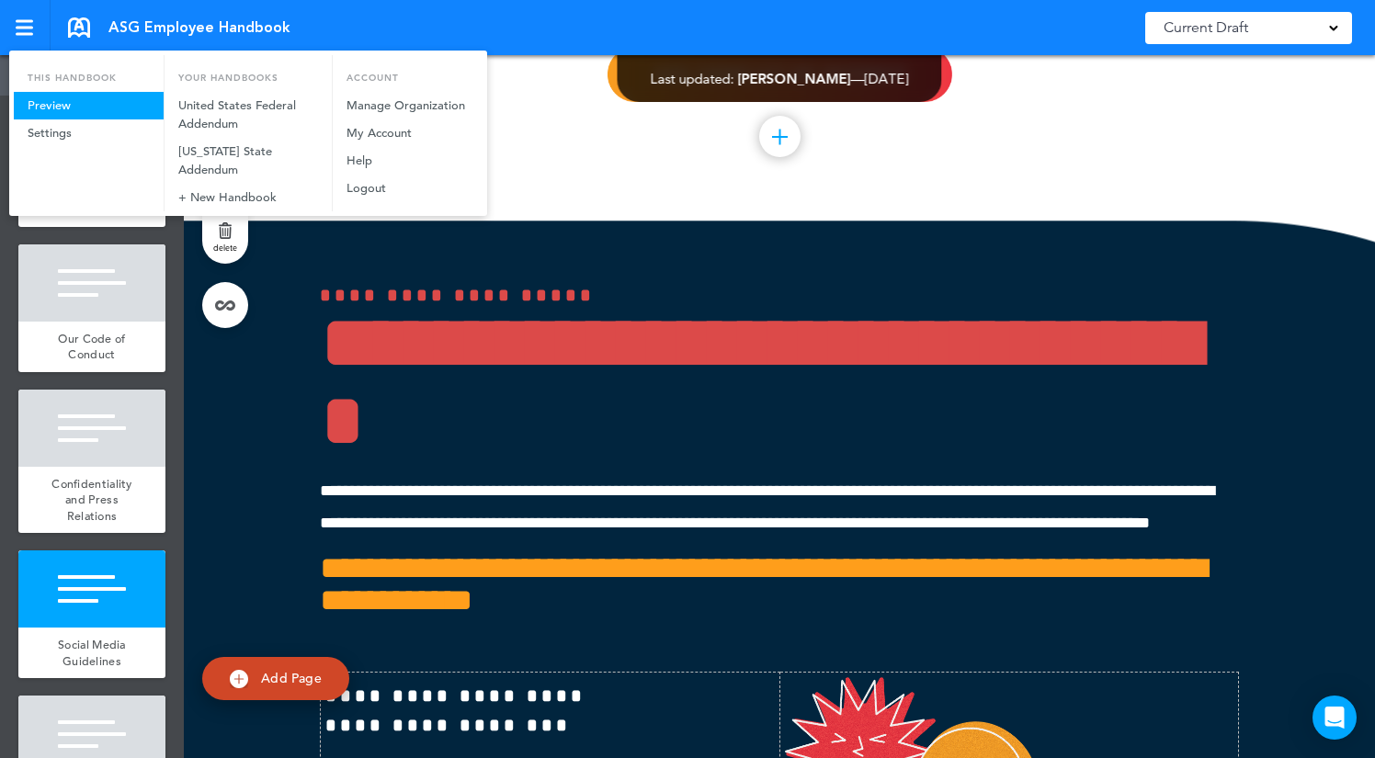
click at [52, 102] on link "Preview" at bounding box center [89, 106] width 150 height 28
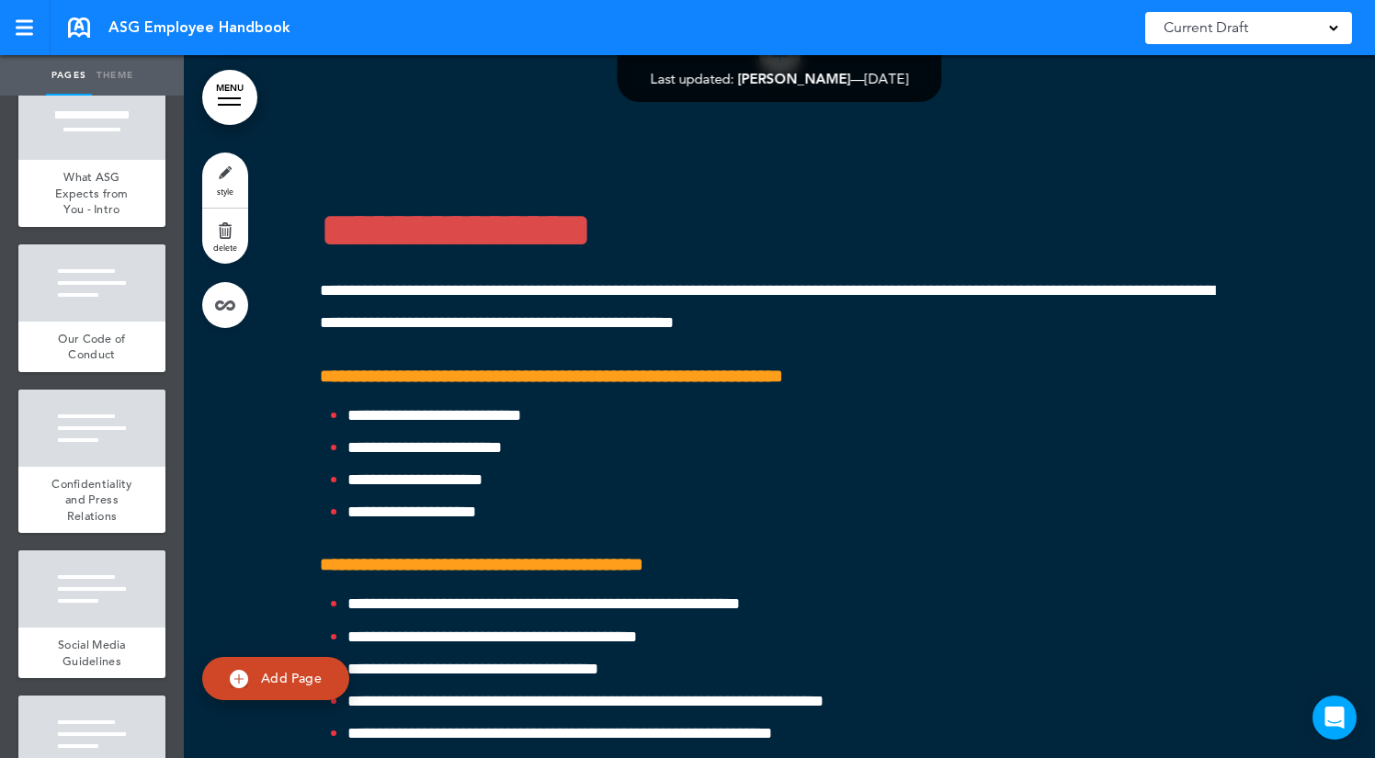
scroll to position [60642, 0]
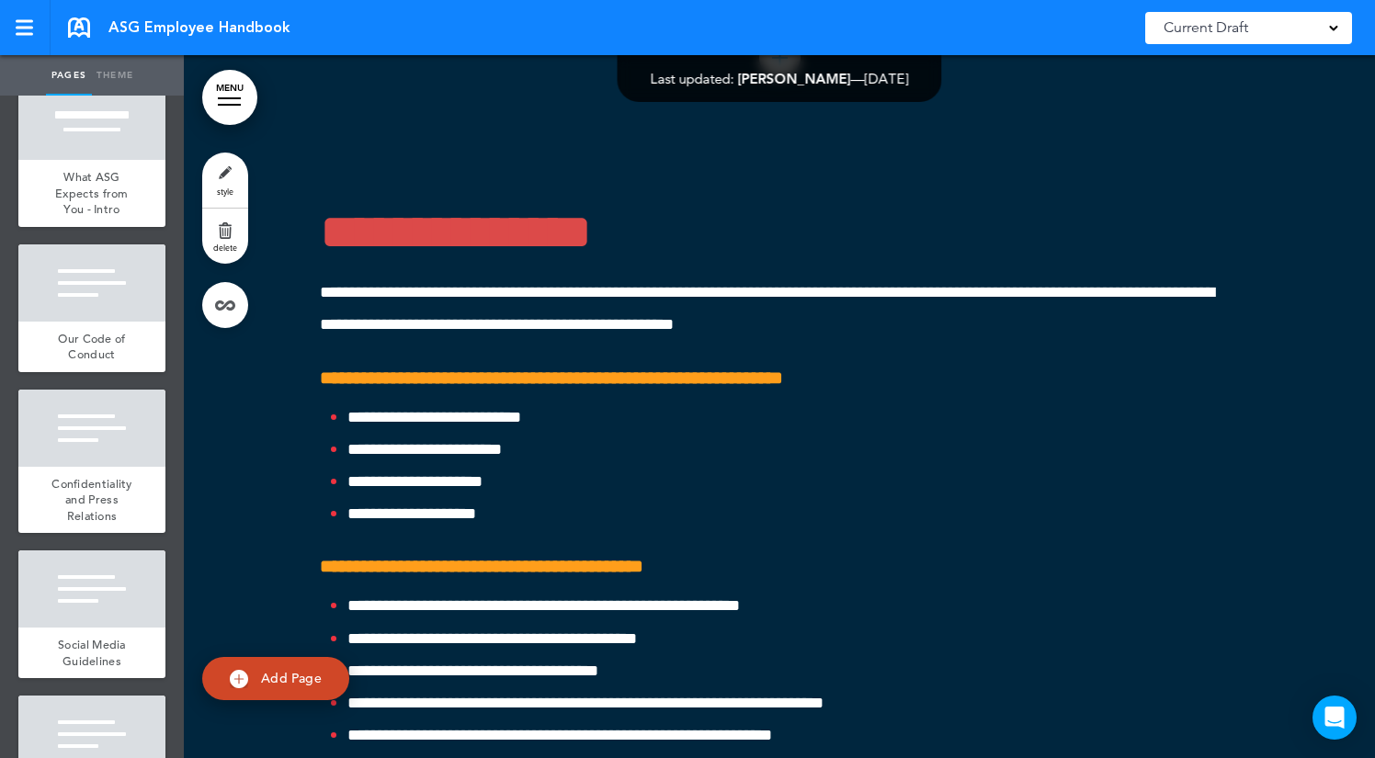
click at [231, 85] on link "MENU" at bounding box center [229, 97] width 55 height 55
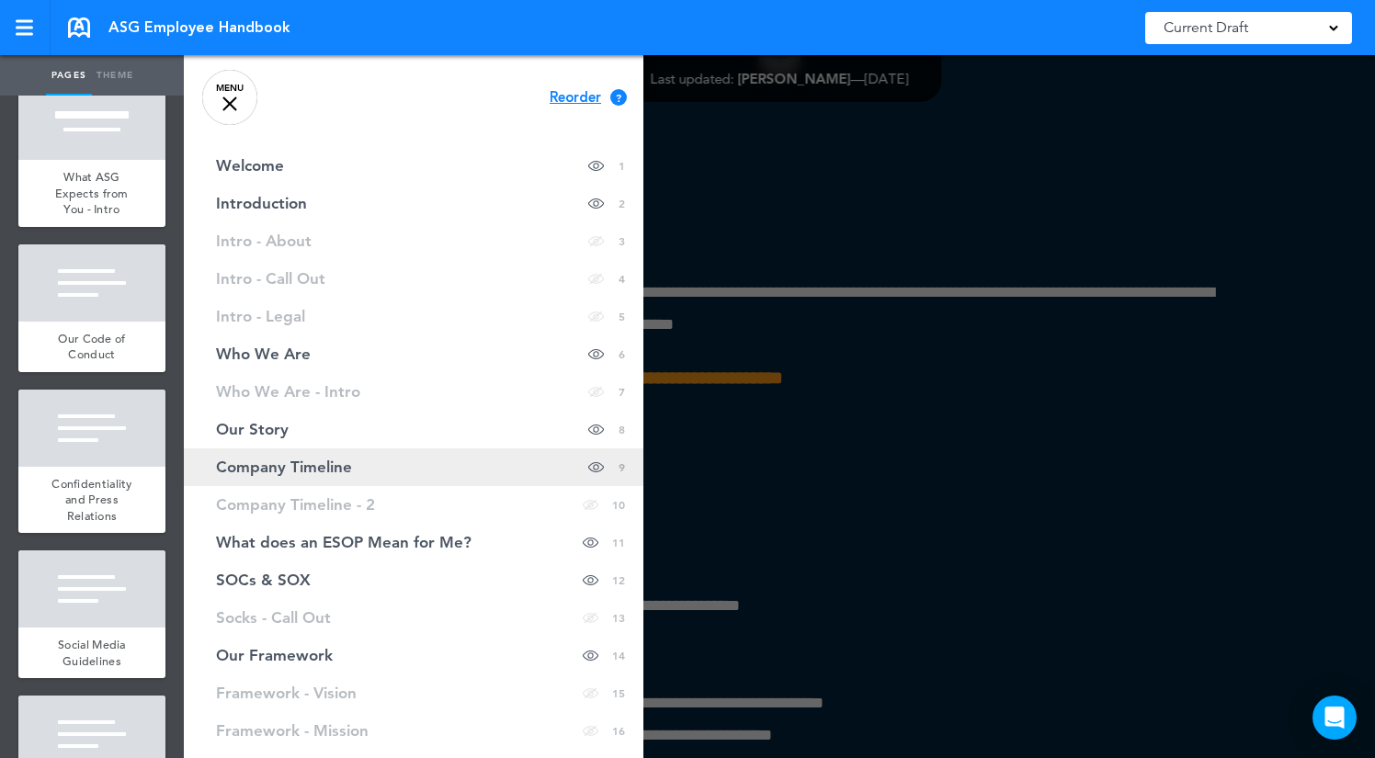
click at [461, 477] on link "Company Timeline Hide page in table of contents 9" at bounding box center [413, 467] width 459 height 38
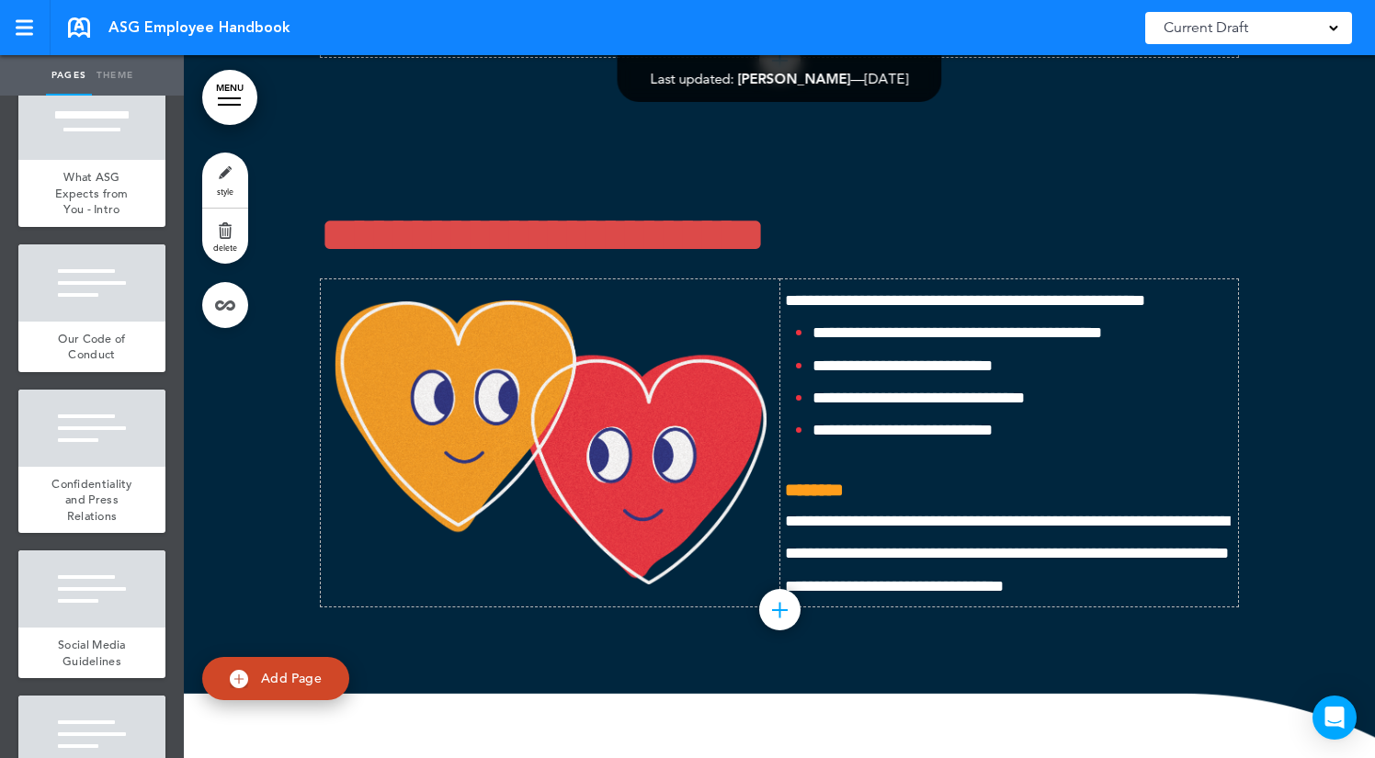
scroll to position [56678, 0]
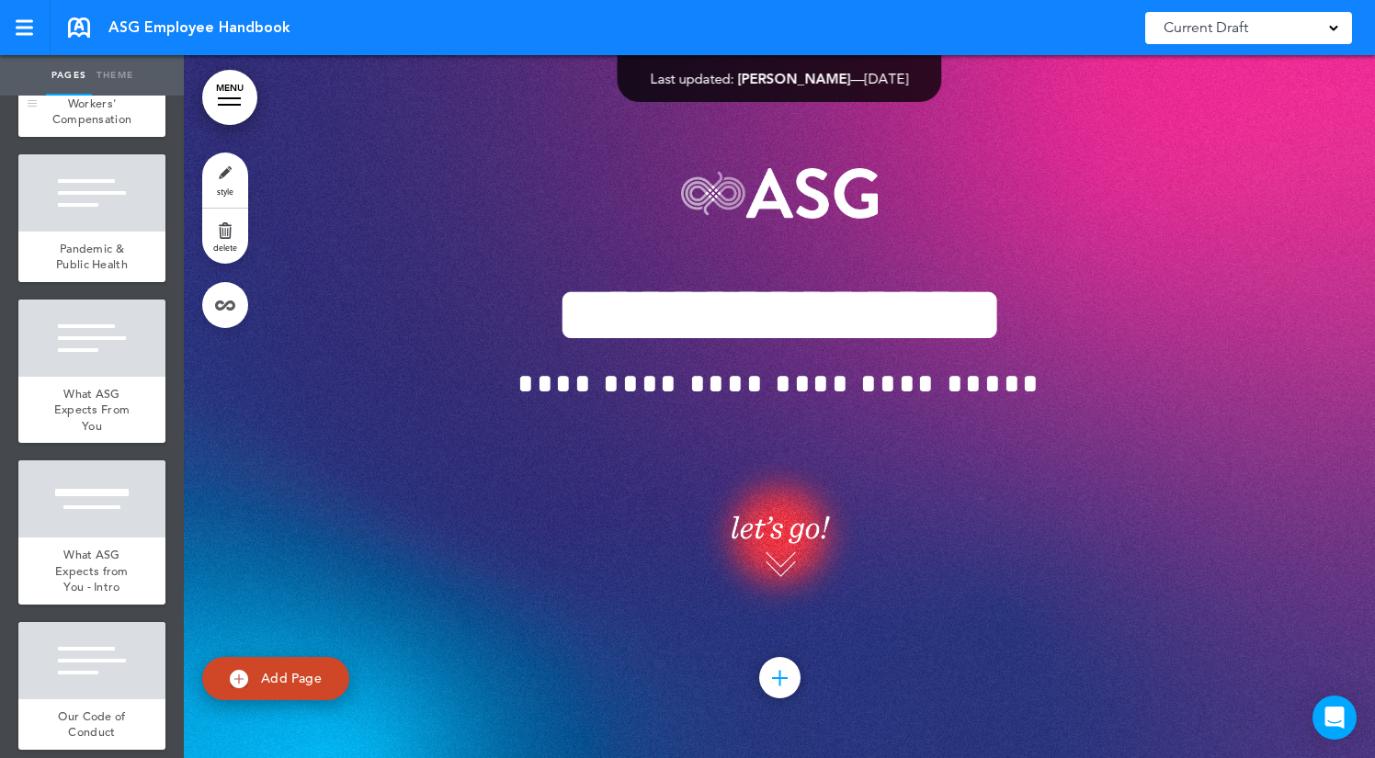
scroll to position [7806, 0]
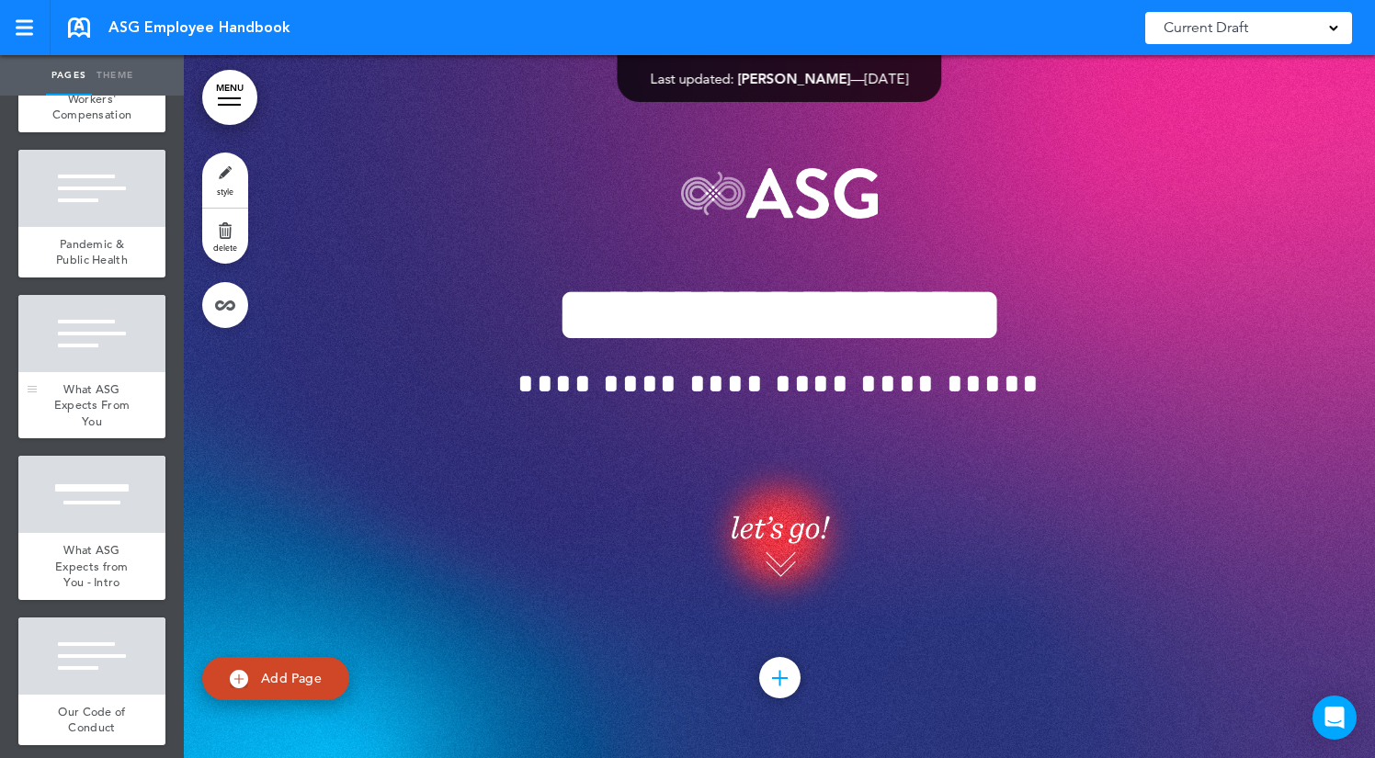
click at [96, 413] on div "What ASG Expects From You" at bounding box center [91, 405] width 147 height 67
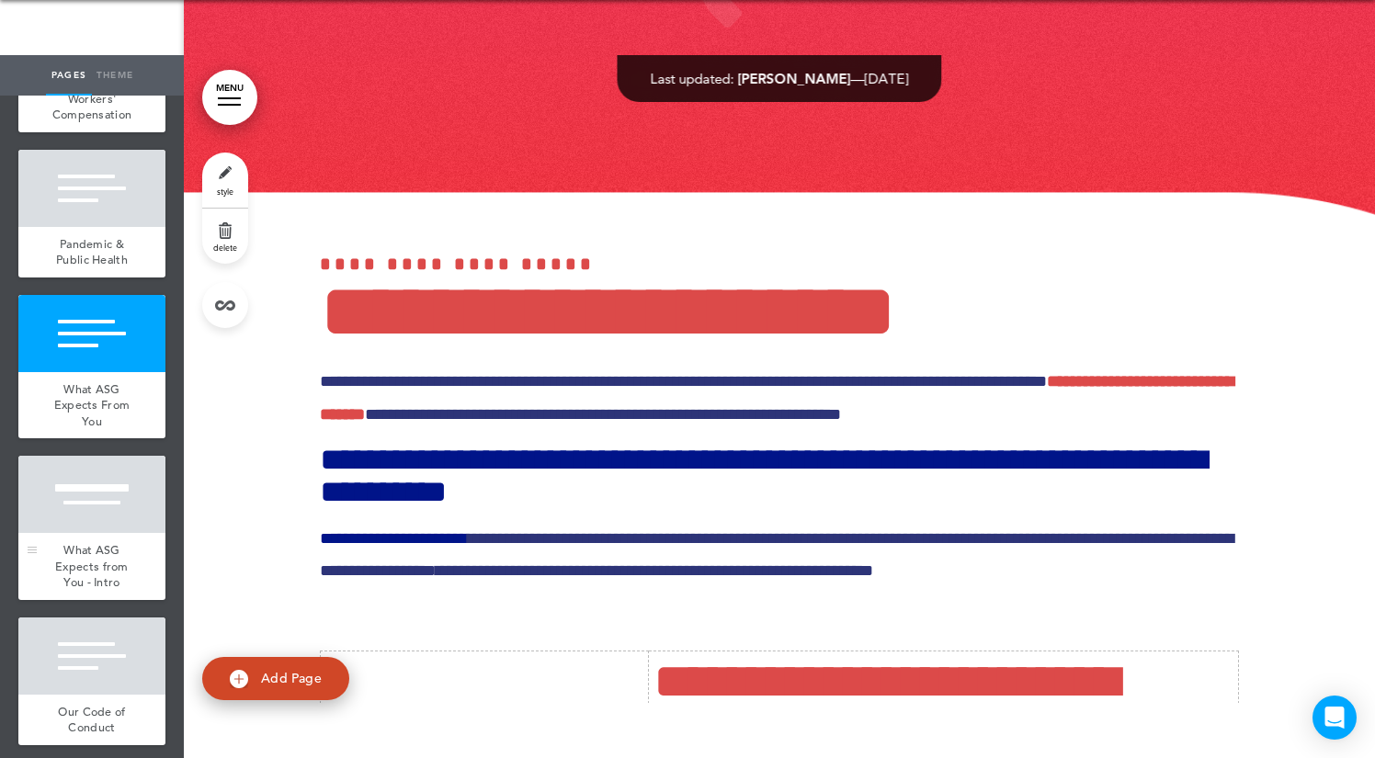
click at [91, 551] on span "What ASG Expects from You - Intro" at bounding box center [92, 566] width 74 height 48
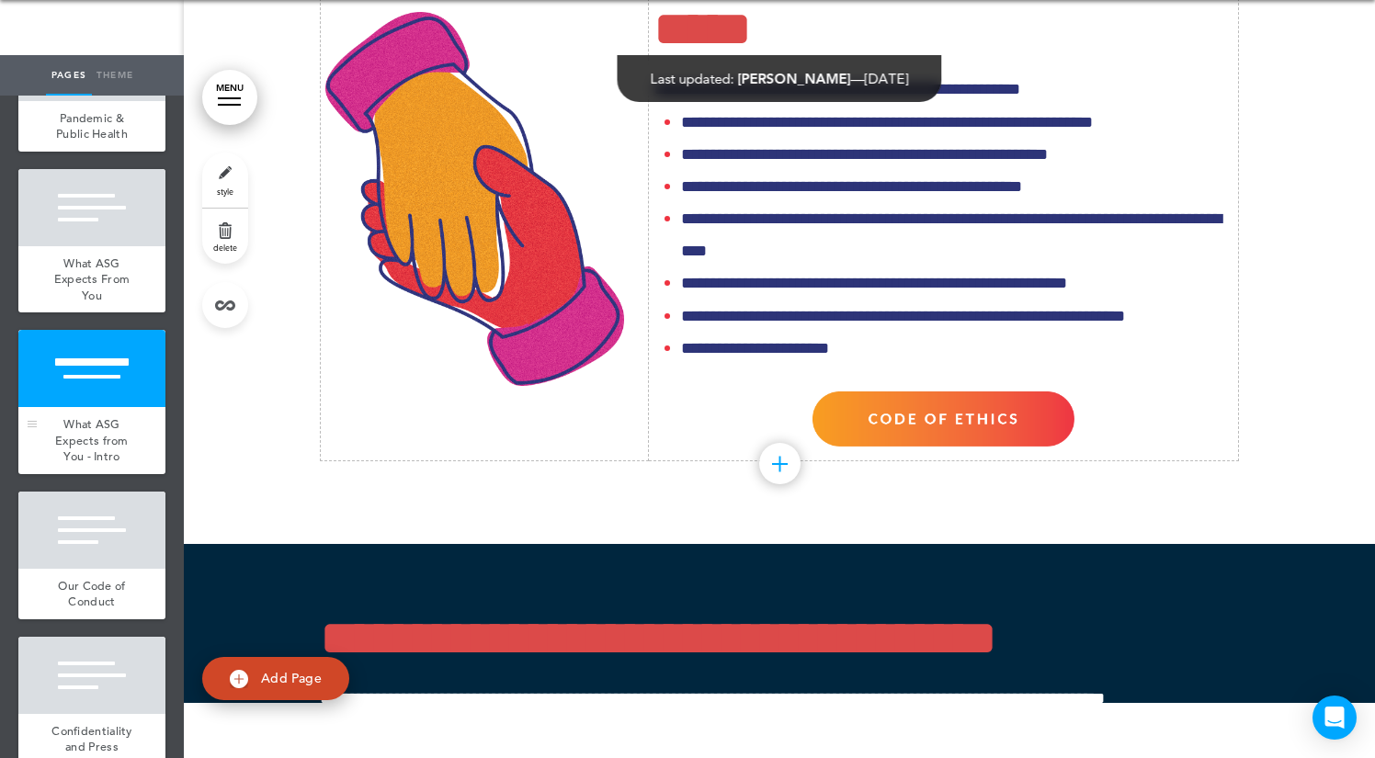
scroll to position [7985, 0]
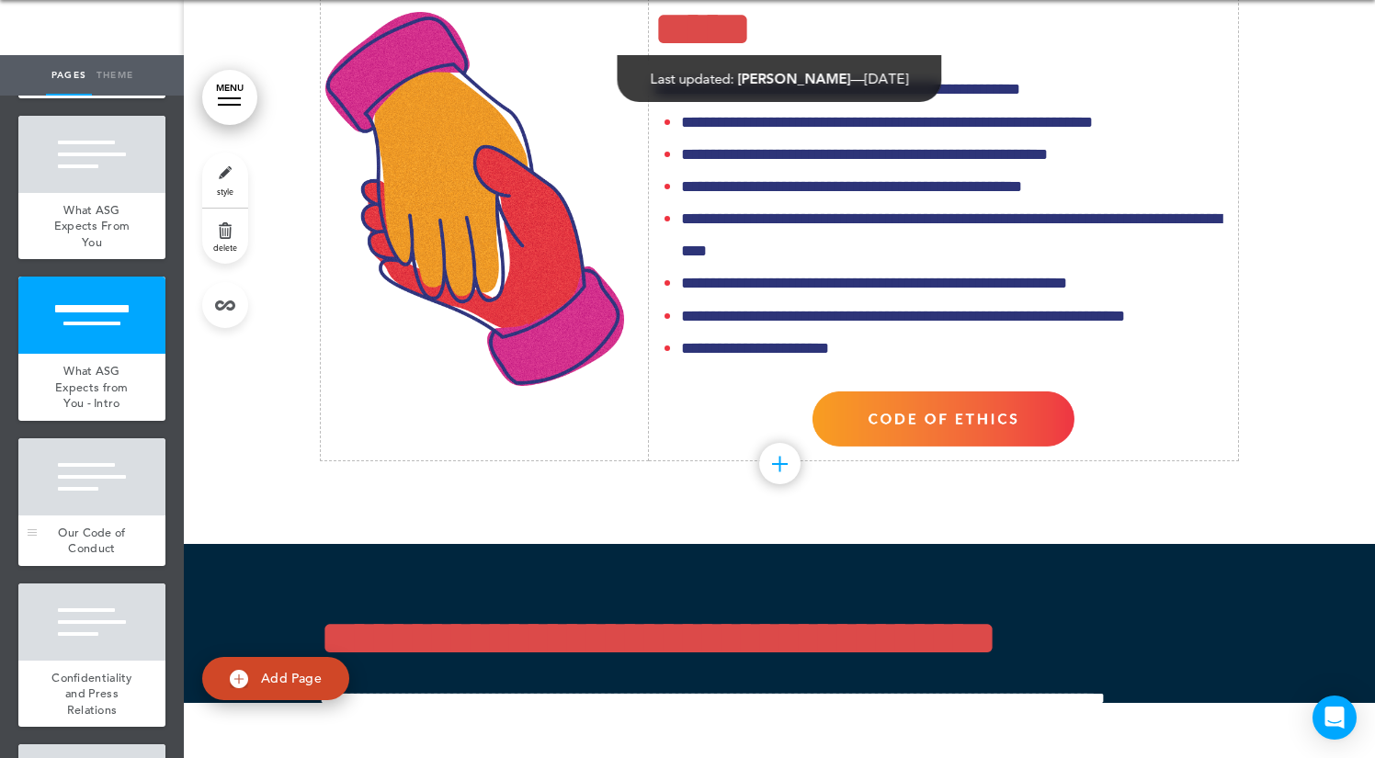
click at [90, 505] on div at bounding box center [91, 476] width 147 height 77
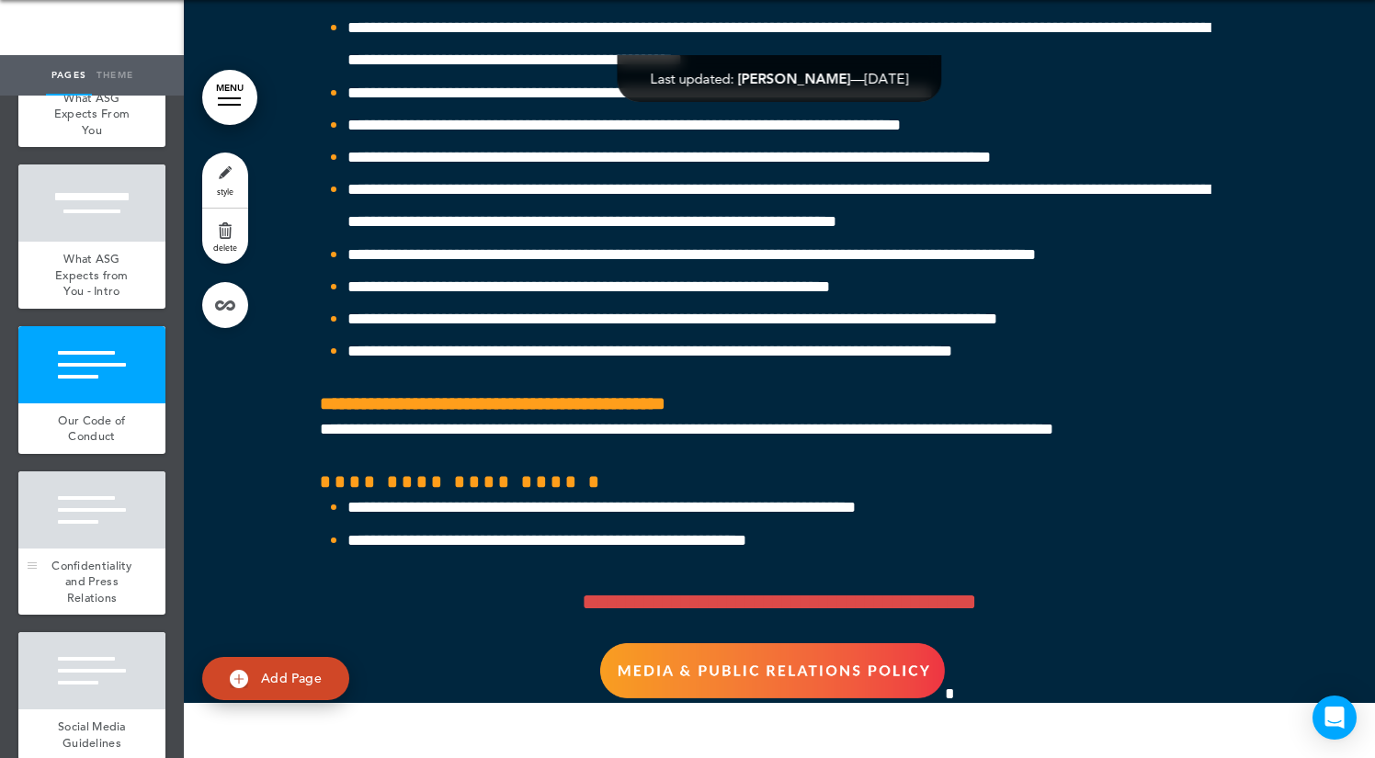
scroll to position [8141, 0]
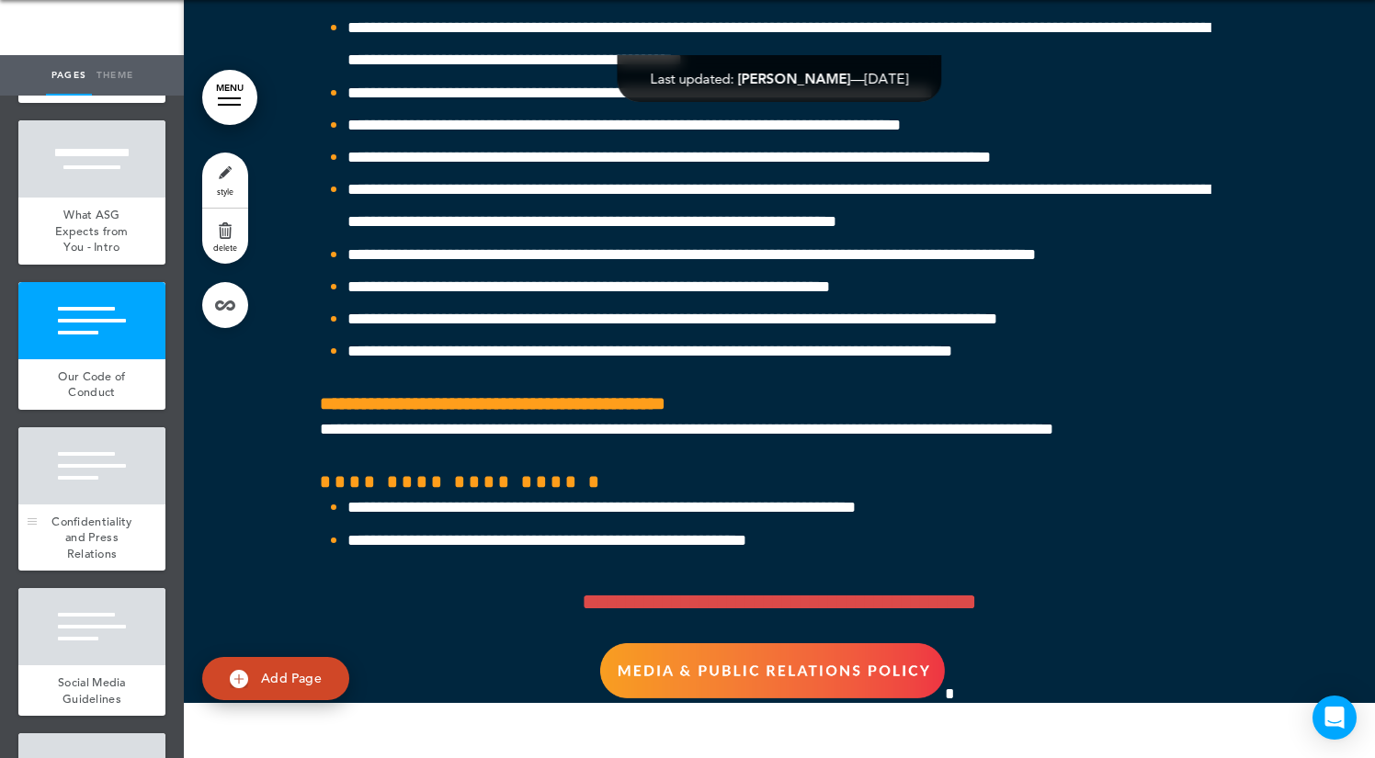
click at [92, 521] on span "Confidentiality and Press Relations" at bounding box center [91, 538] width 81 height 48
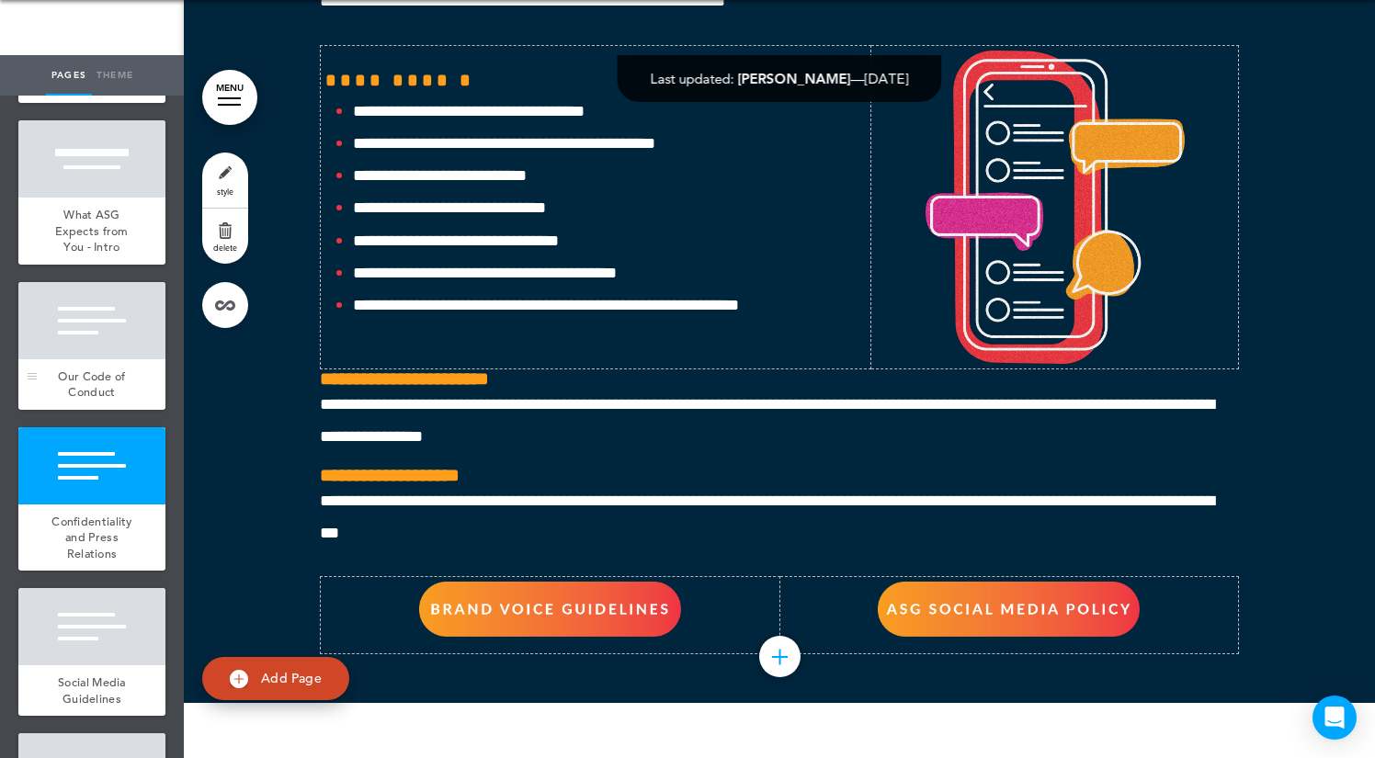
click at [94, 354] on div at bounding box center [91, 320] width 147 height 77
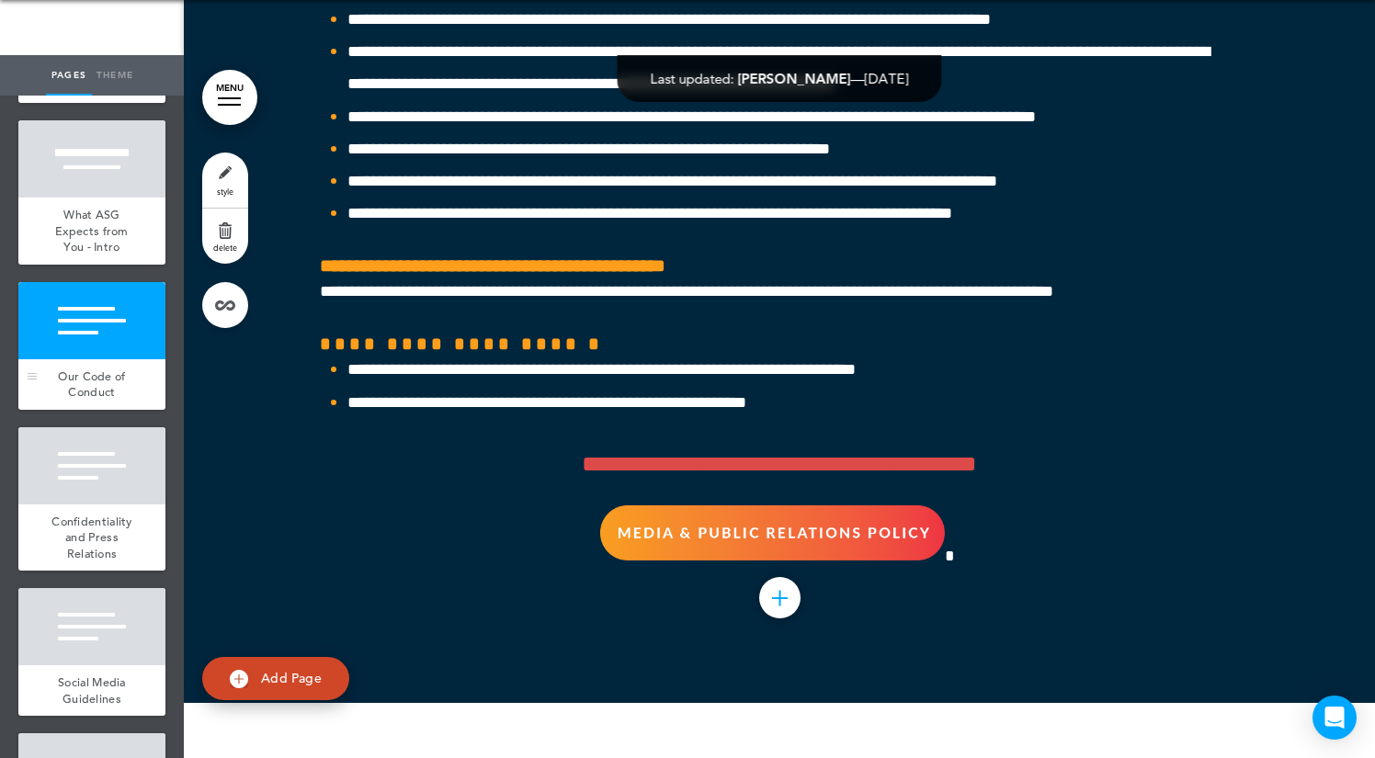
scroll to position [51731, 0]
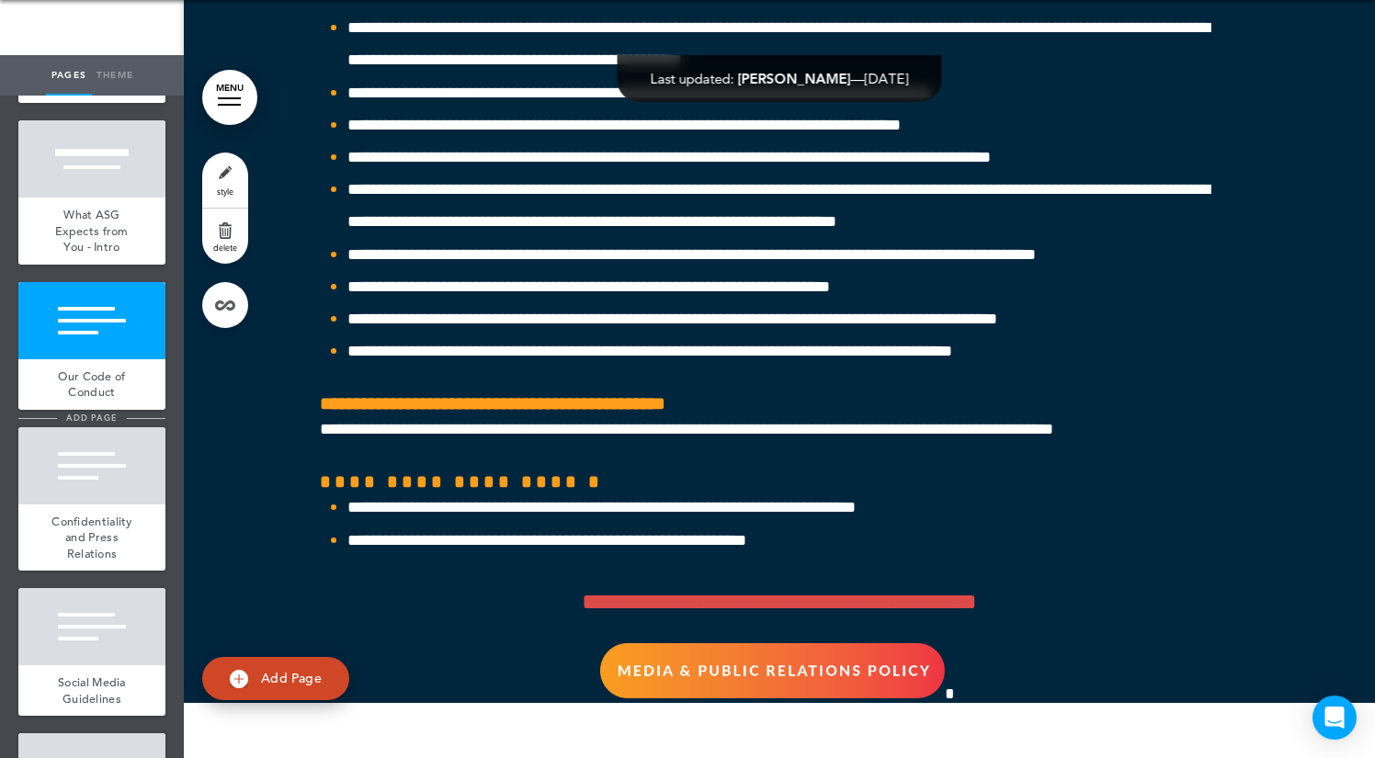
click at [90, 413] on span "add page" at bounding box center [91, 418] width 69 height 12
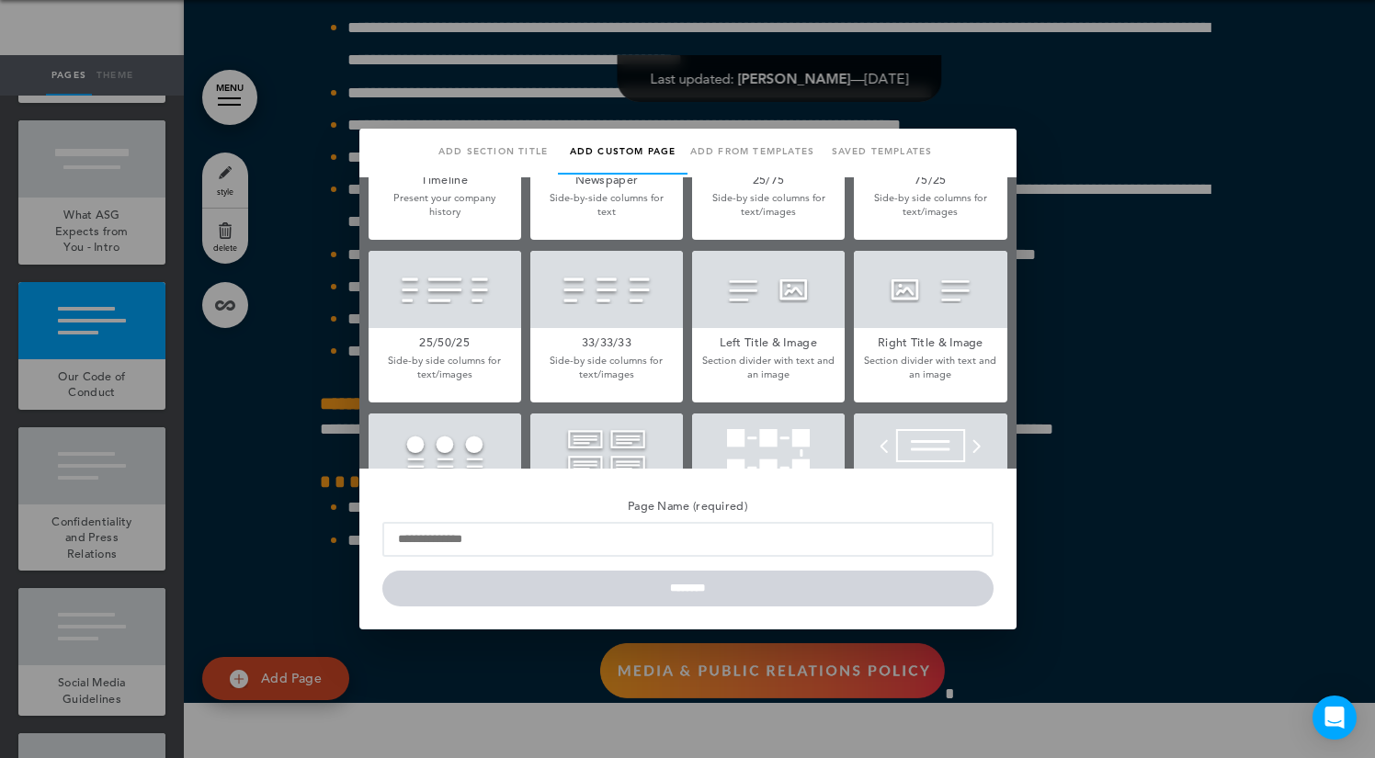
scroll to position [417, 0]
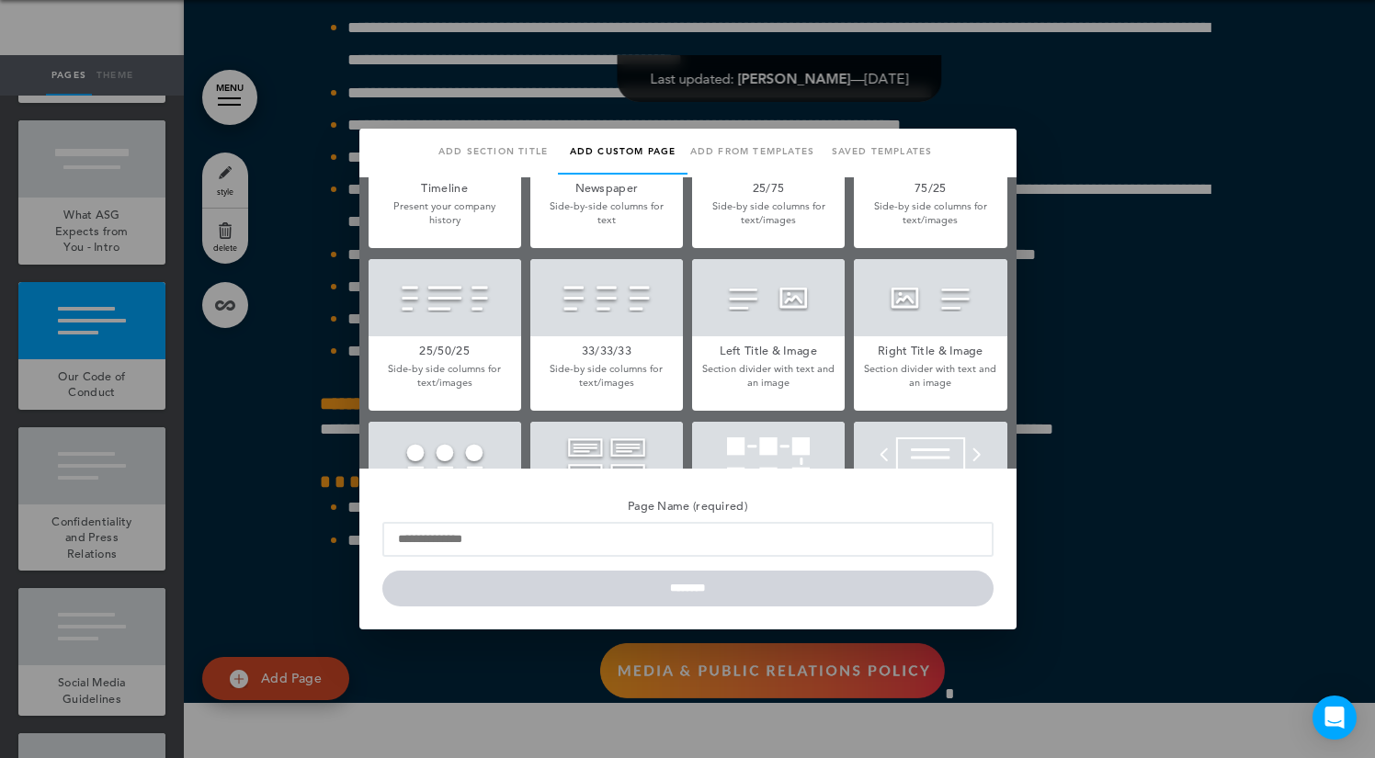
click at [621, 317] on div at bounding box center [606, 297] width 153 height 77
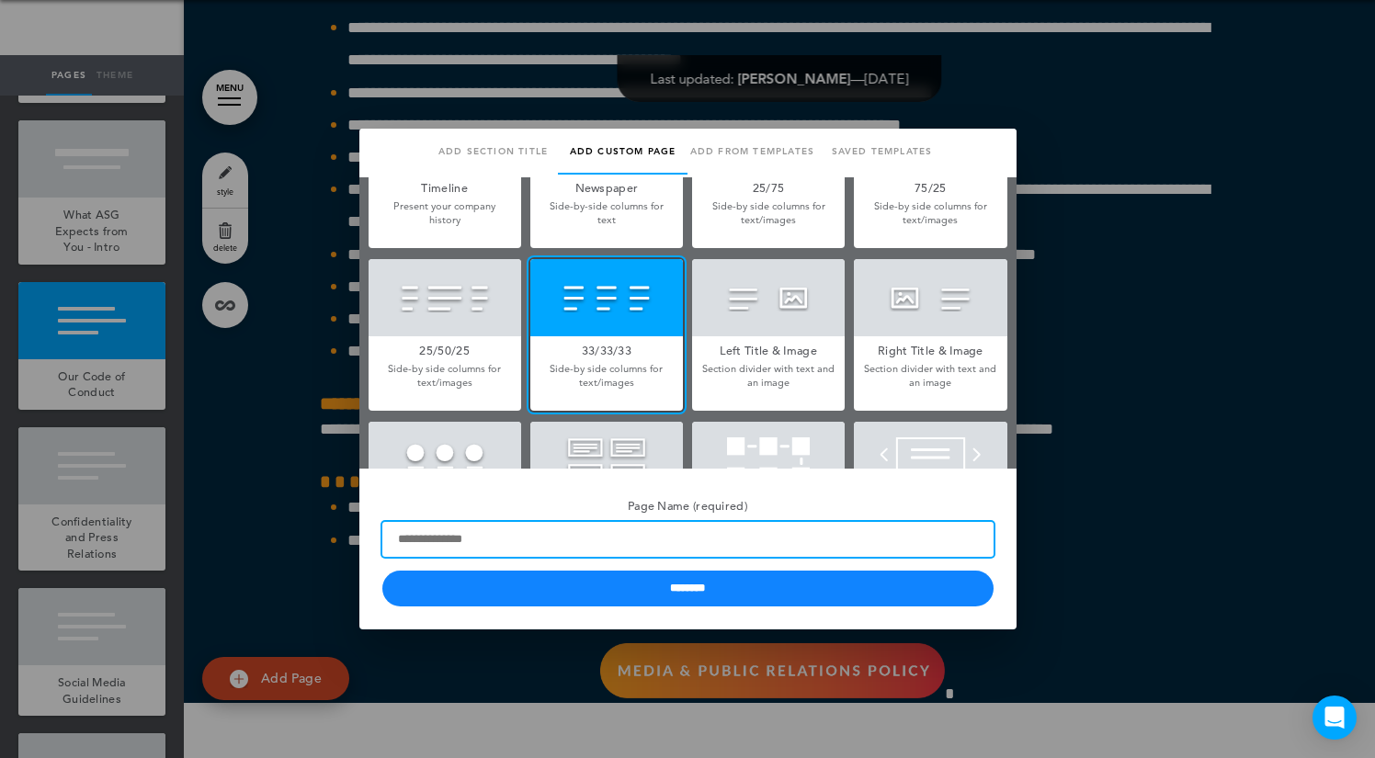
click at [610, 543] on input "Page Name (required)" at bounding box center [687, 539] width 611 height 35
type input "**********"
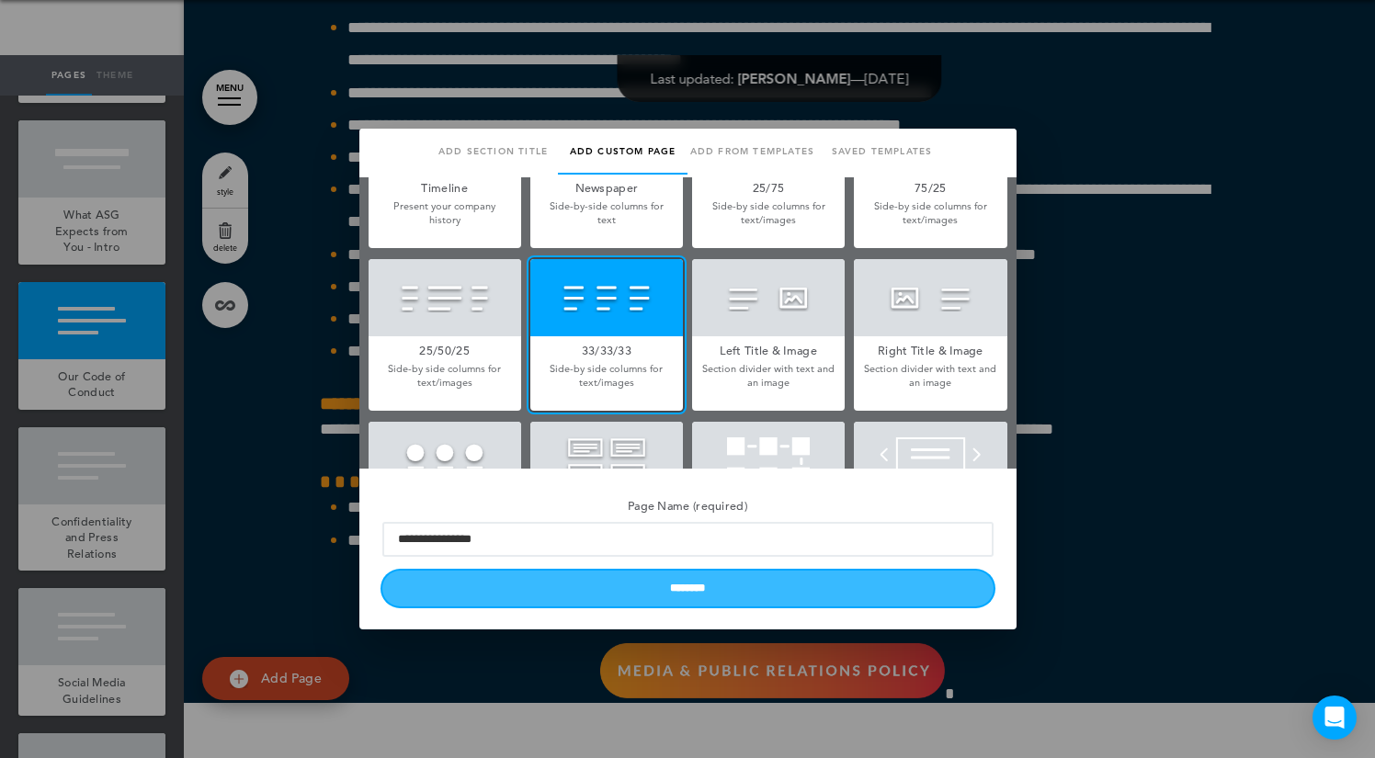
click at [628, 575] on input "********" at bounding box center [687, 589] width 611 height 36
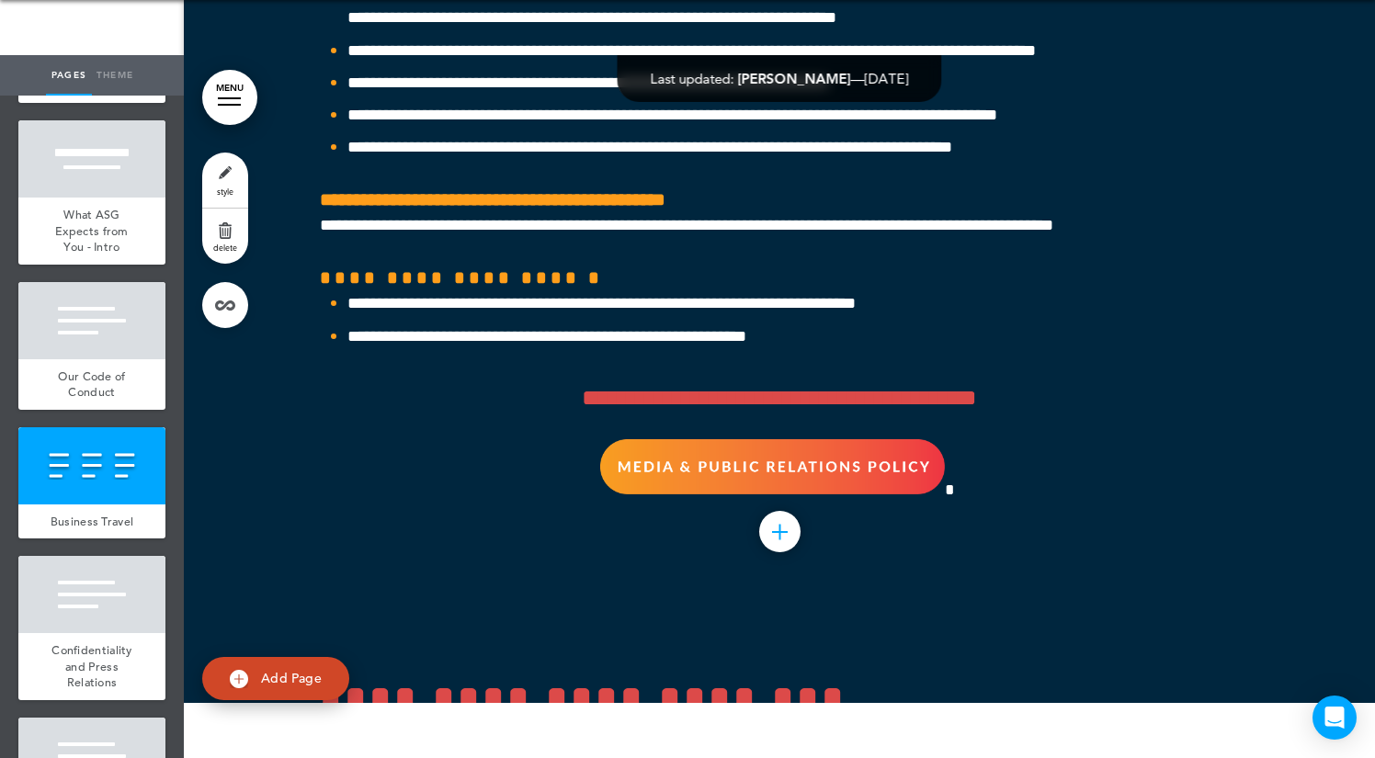
scroll to position [52639, 0]
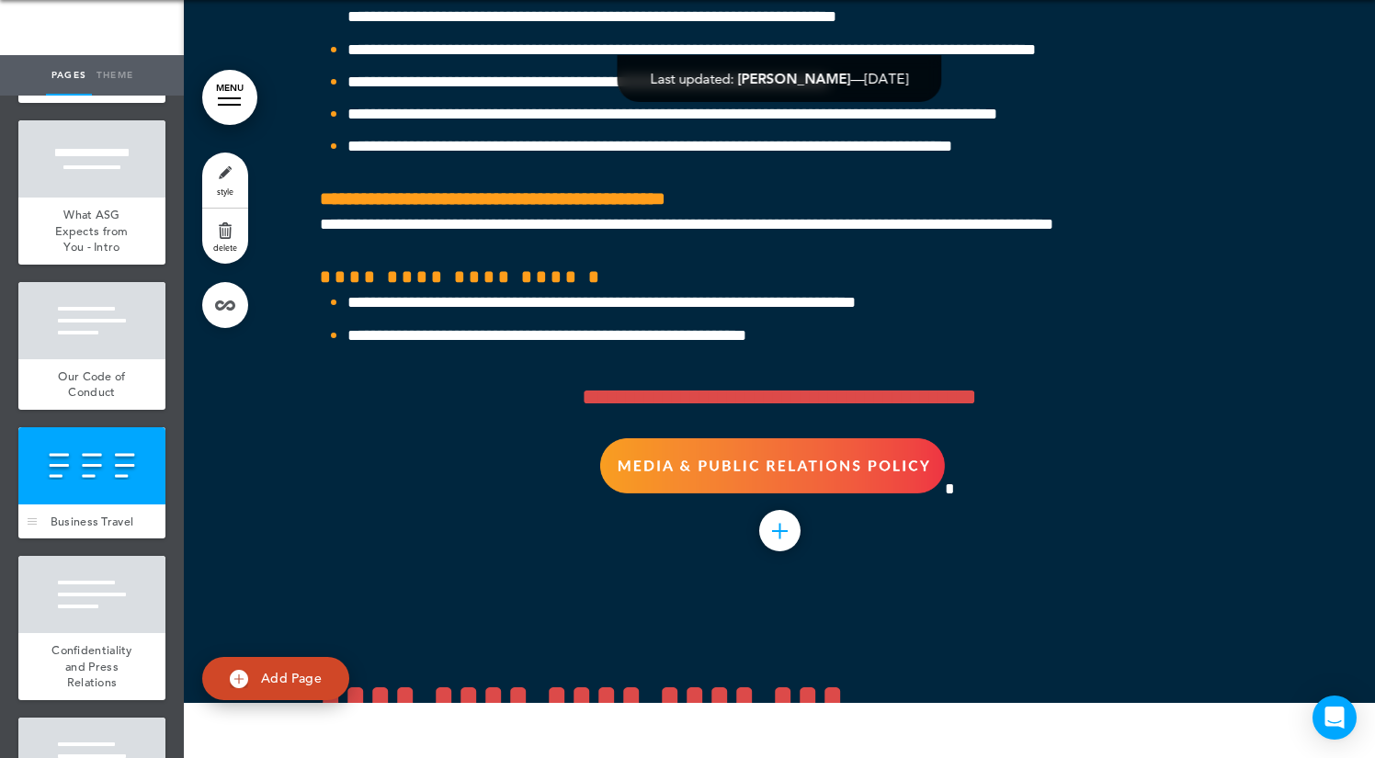
click at [80, 458] on div at bounding box center [91, 465] width 147 height 77
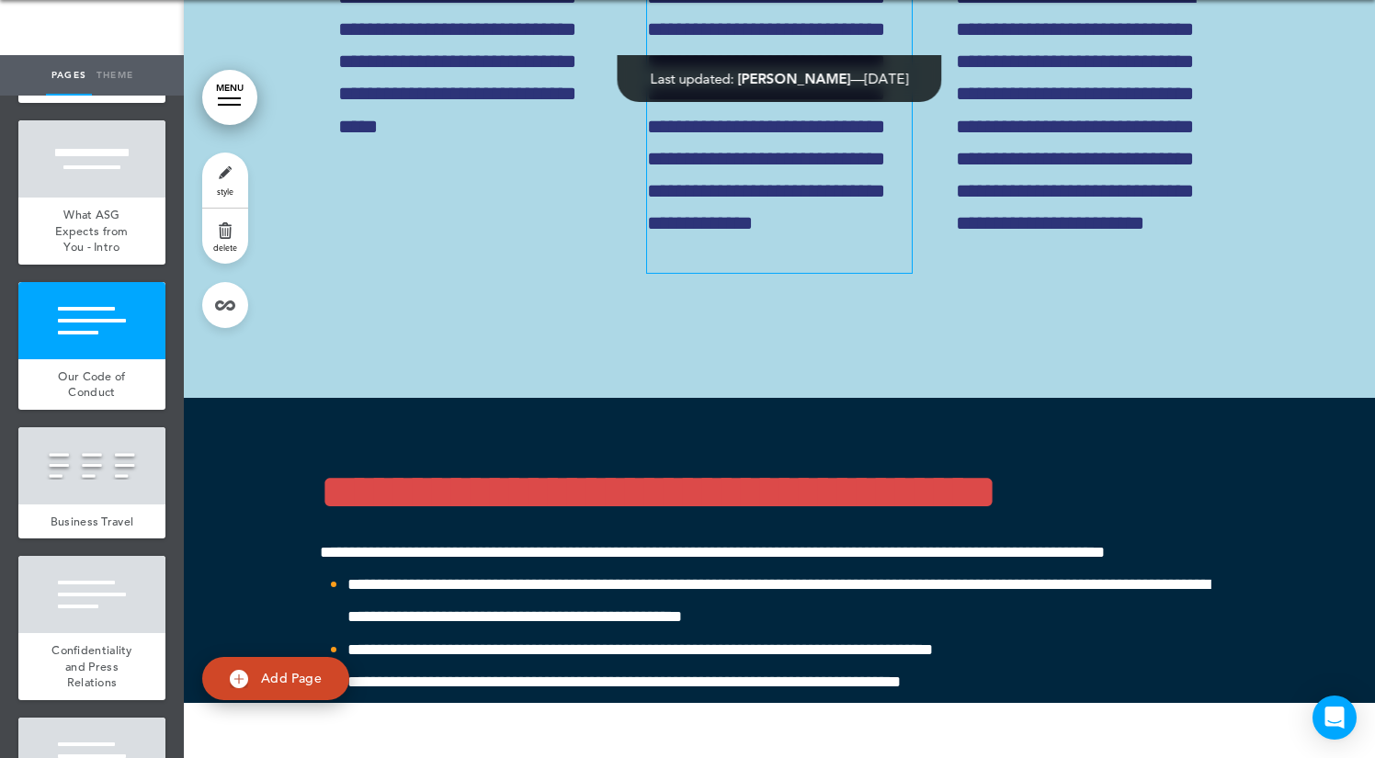
scroll to position [52547, 0]
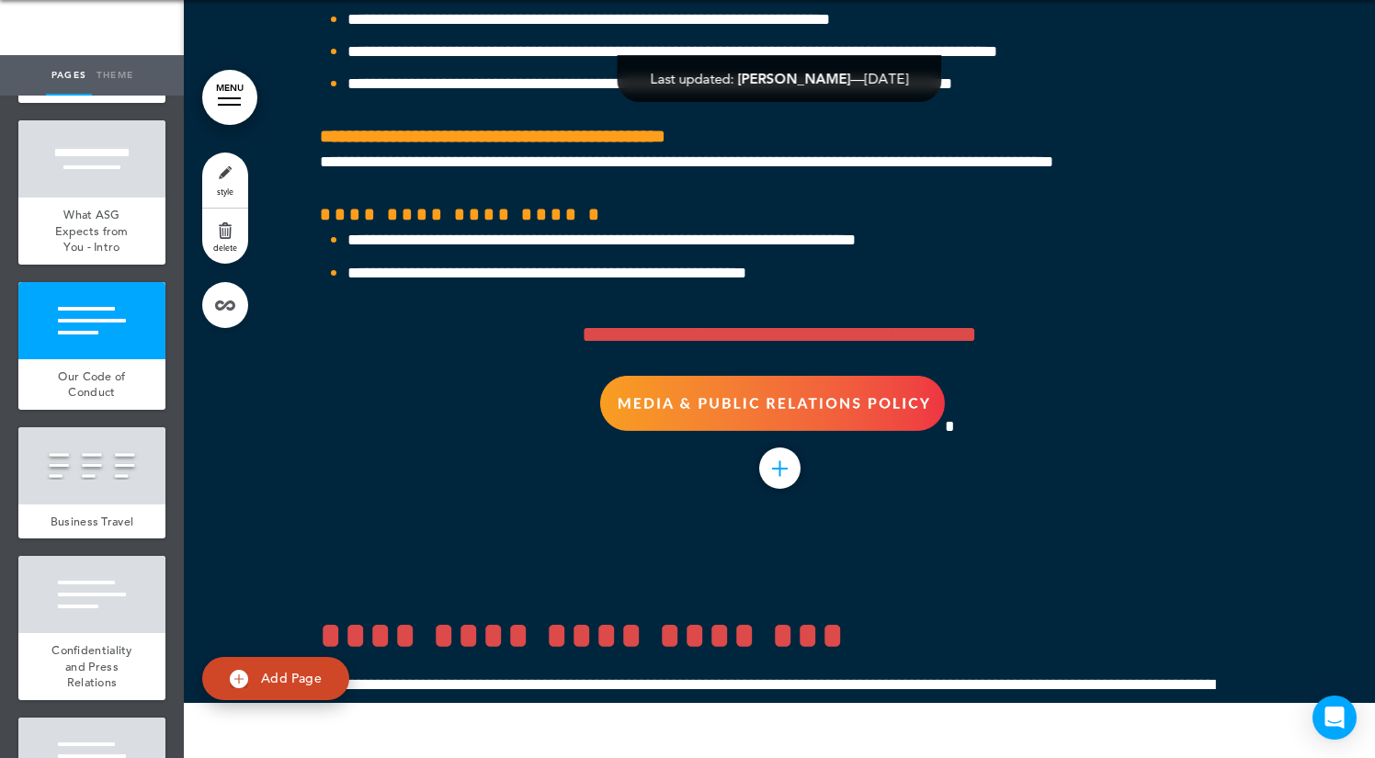
scroll to position [52706, 0]
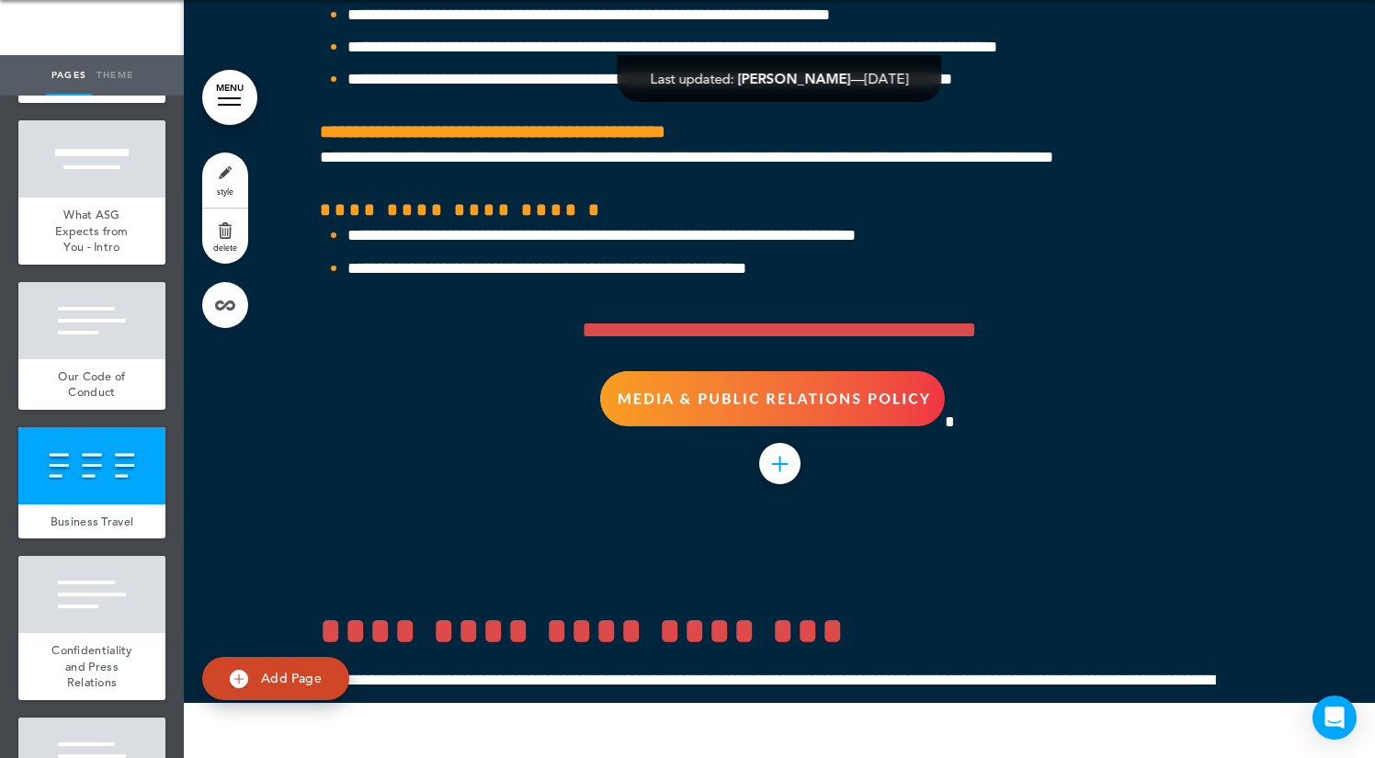
click at [223, 176] on link "style" at bounding box center [225, 180] width 46 height 55
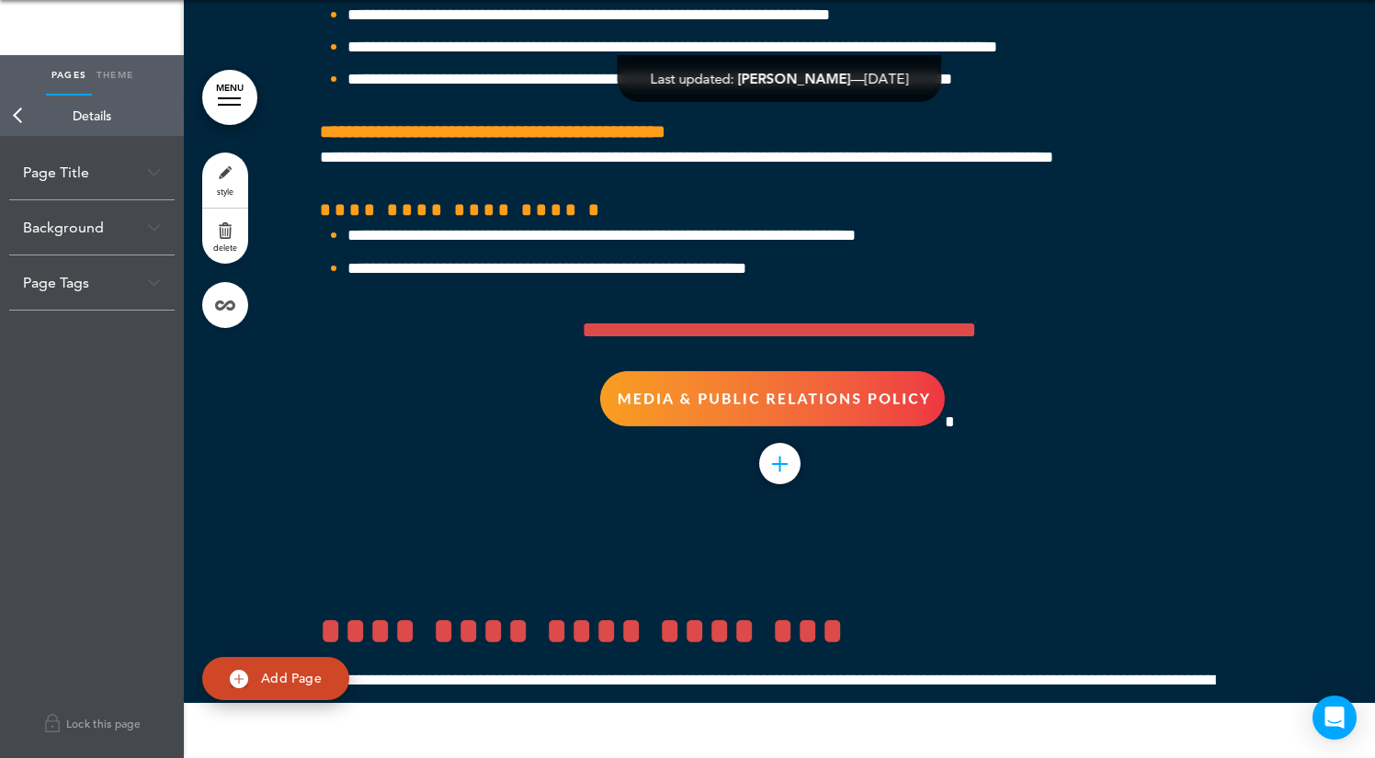
click at [83, 167] on div "Page Title" at bounding box center [91, 172] width 165 height 54
click at [89, 228] on div "Background" at bounding box center [91, 227] width 165 height 54
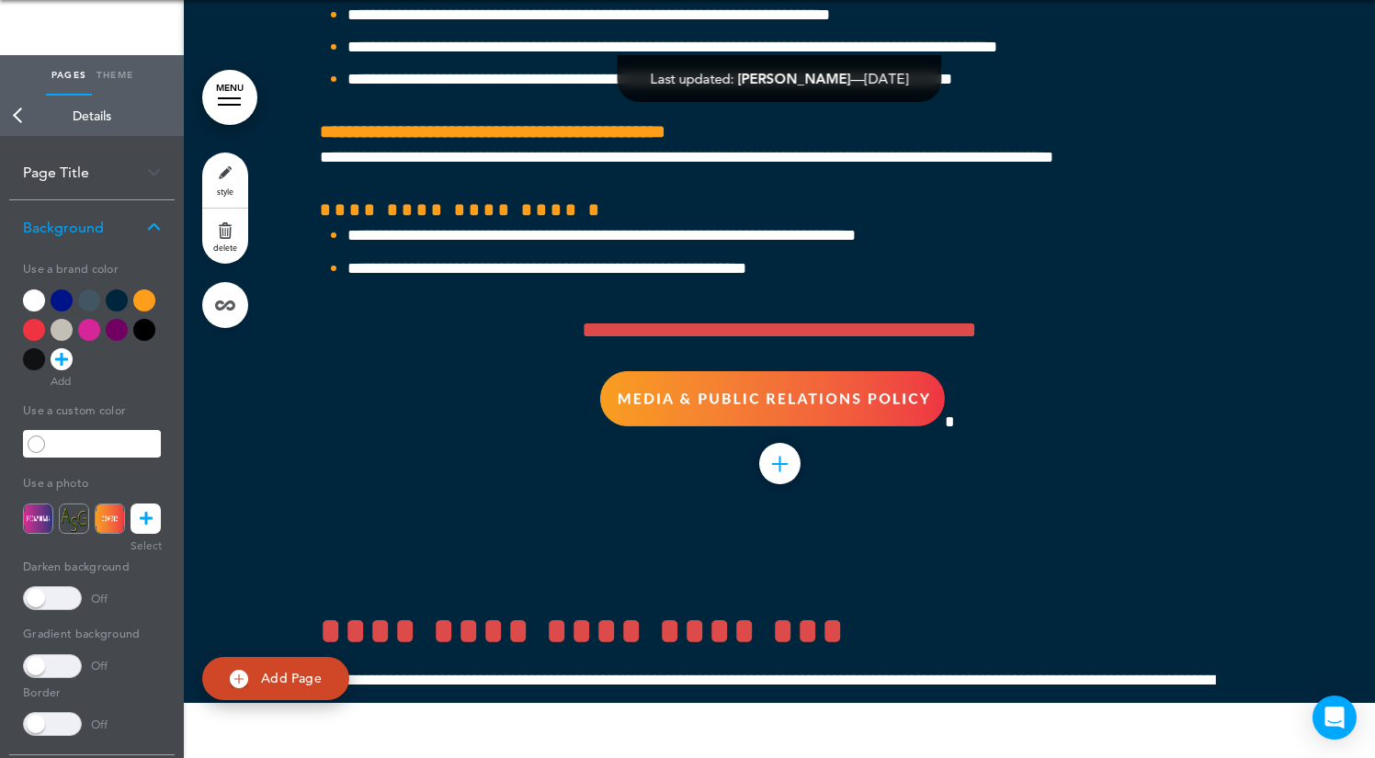
click at [64, 296] on div at bounding box center [62, 300] width 22 height 22
click at [150, 301] on div at bounding box center [144, 300] width 22 height 22
click at [103, 529] on img at bounding box center [110, 519] width 30 height 30
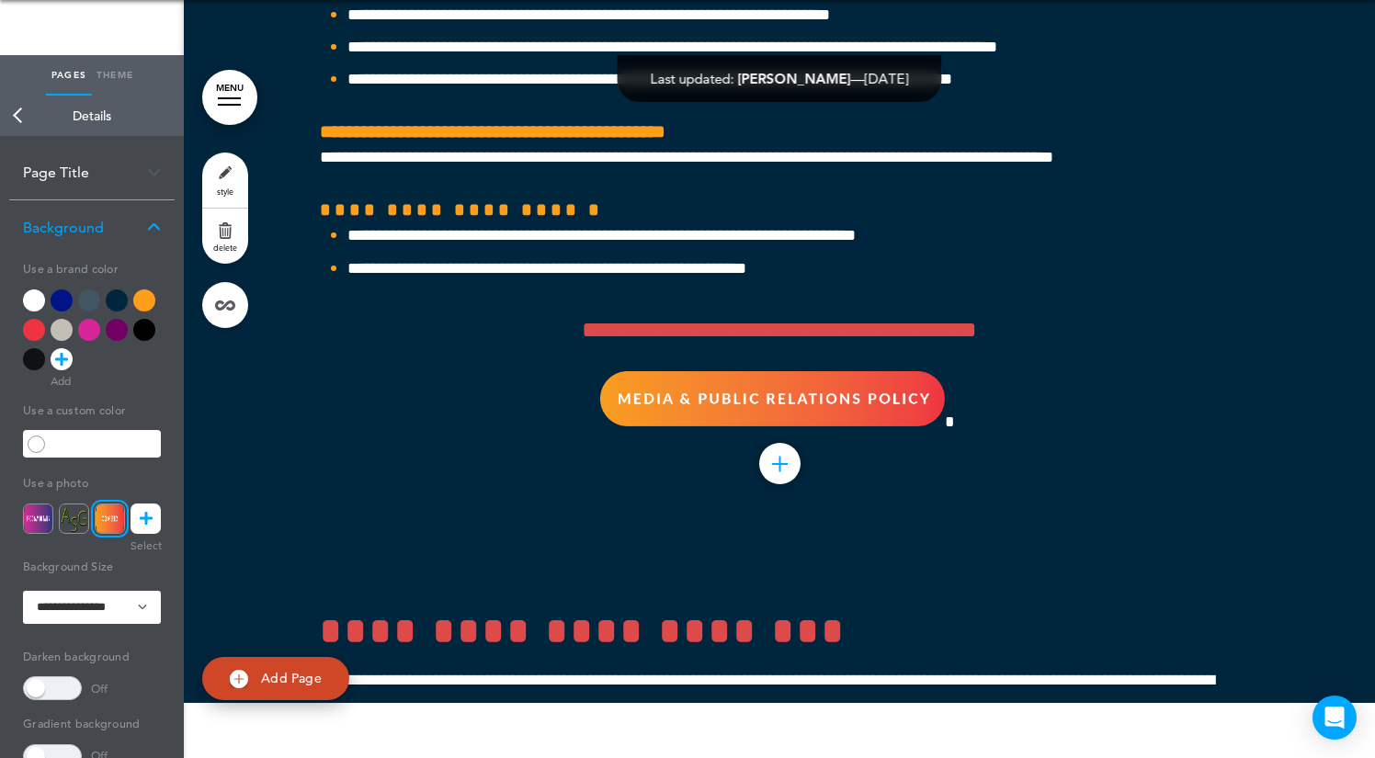
click at [103, 529] on img at bounding box center [110, 519] width 30 height 30
click at [117, 520] on img at bounding box center [110, 519] width 30 height 30
click at [115, 519] on img at bounding box center [110, 519] width 30 height 30
click at [143, 531] on icon at bounding box center [146, 519] width 13 height 30
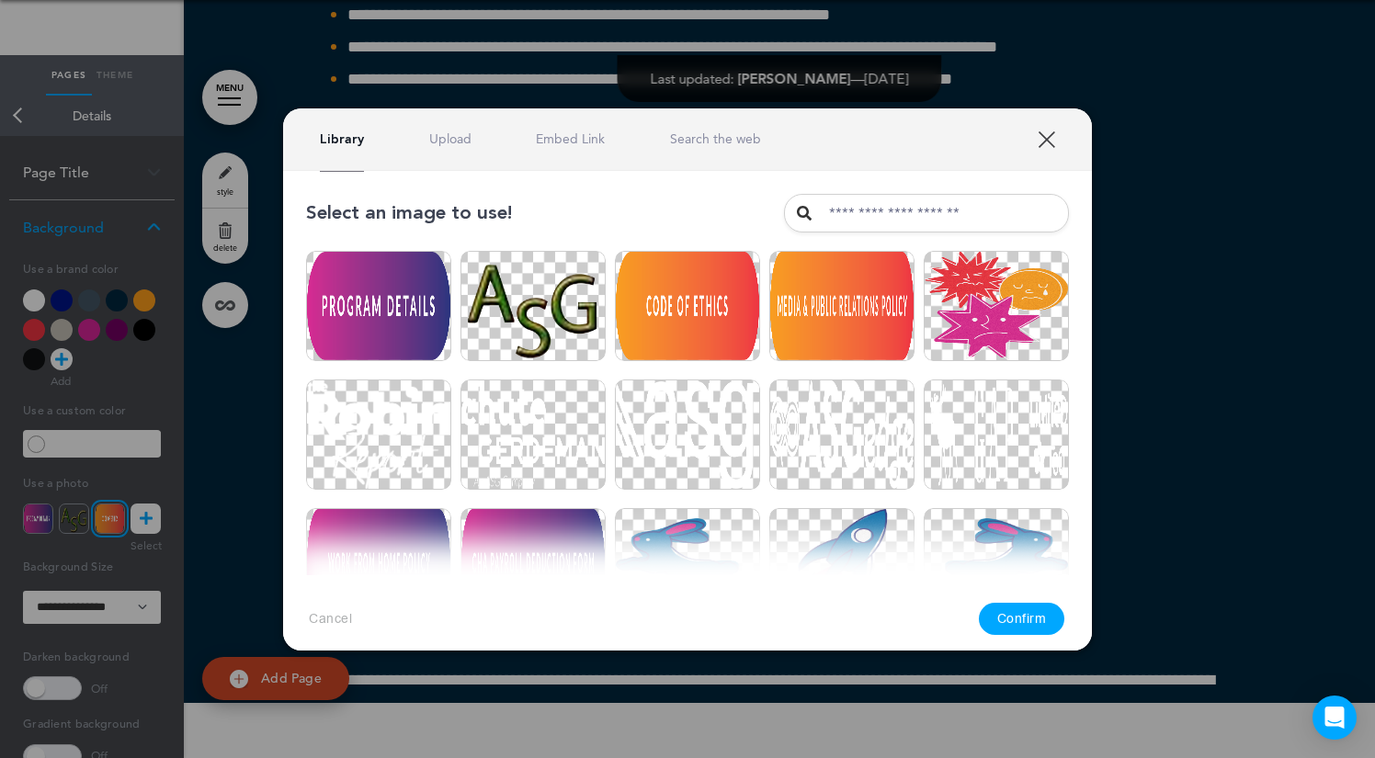
click at [1049, 141] on link "XXX" at bounding box center [1046, 138] width 17 height 17
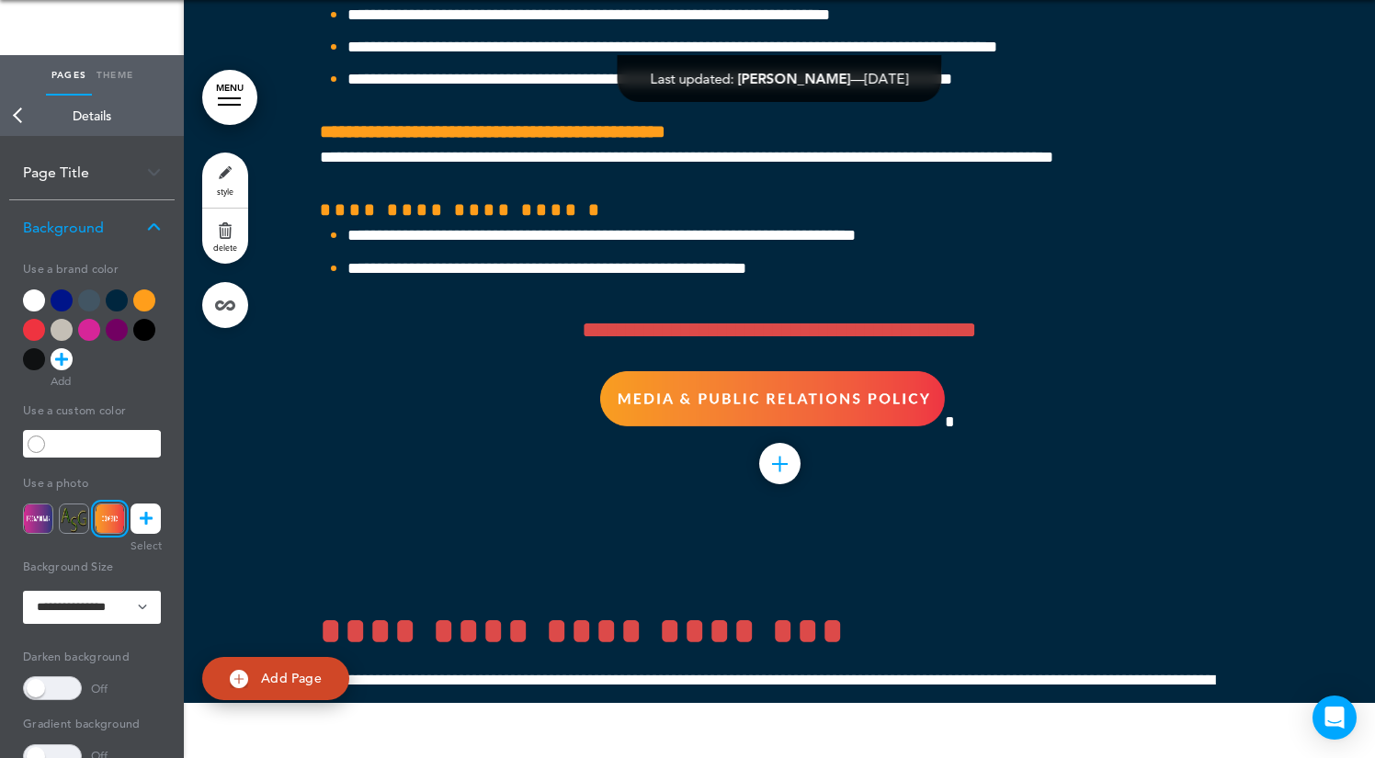
click at [37, 519] on img at bounding box center [38, 519] width 30 height 30
click at [70, 513] on img at bounding box center [74, 519] width 30 height 30
click at [108, 515] on img at bounding box center [110, 519] width 30 height 30
click at [31, 445] on span at bounding box center [36, 444] width 17 height 17
click at [146, 295] on div at bounding box center [144, 300] width 22 height 22
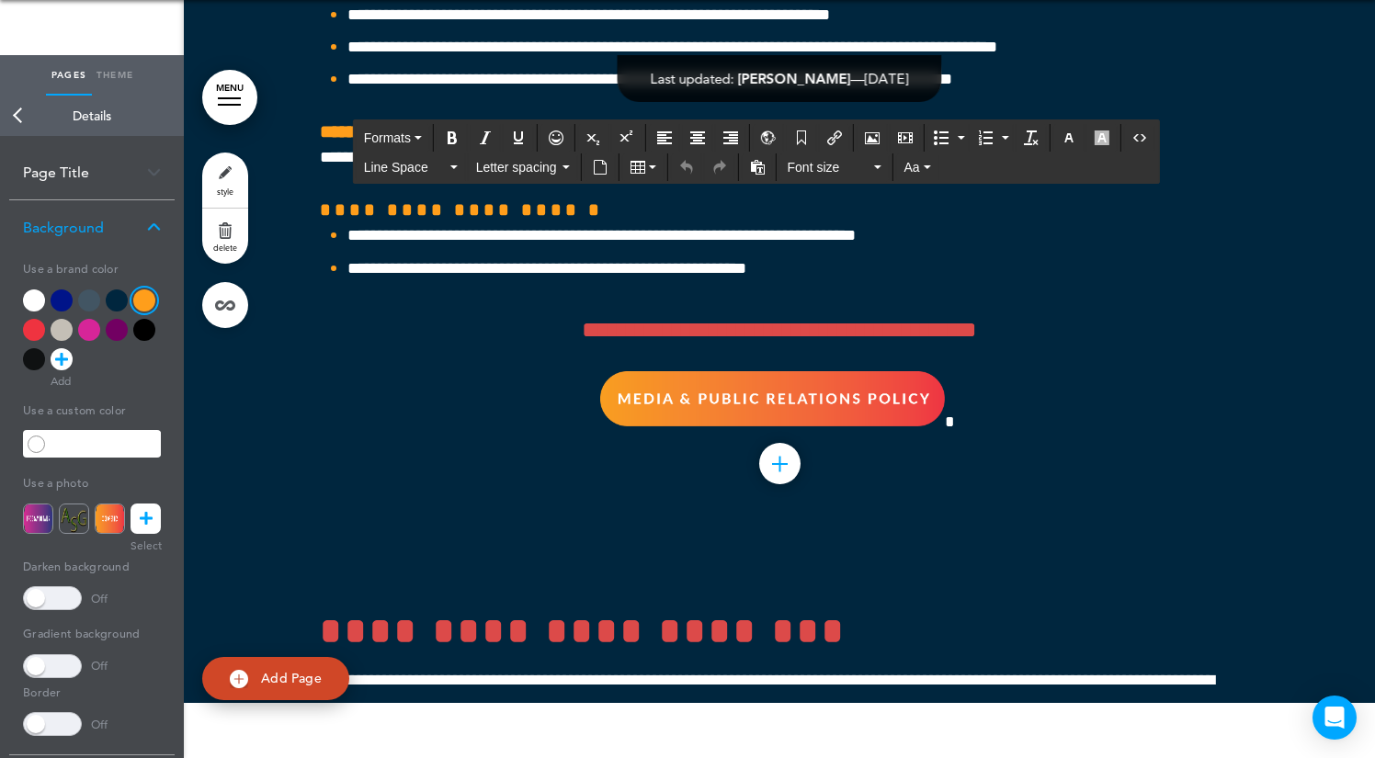
drag, startPoint x: 1005, startPoint y: 205, endPoint x: 576, endPoint y: 208, distance: 429.2
drag, startPoint x: 884, startPoint y: 202, endPoint x: 471, endPoint y: 203, distance: 412.6
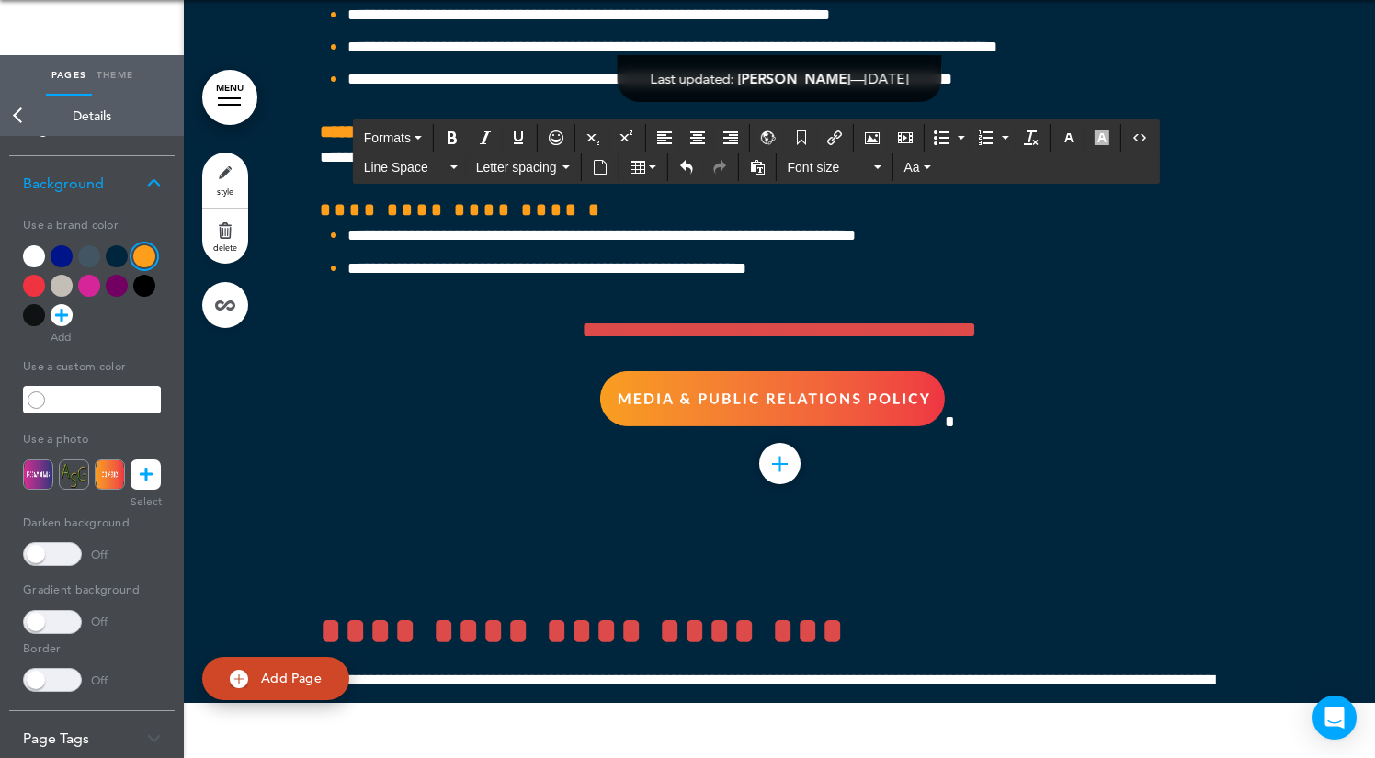
scroll to position [0, 0]
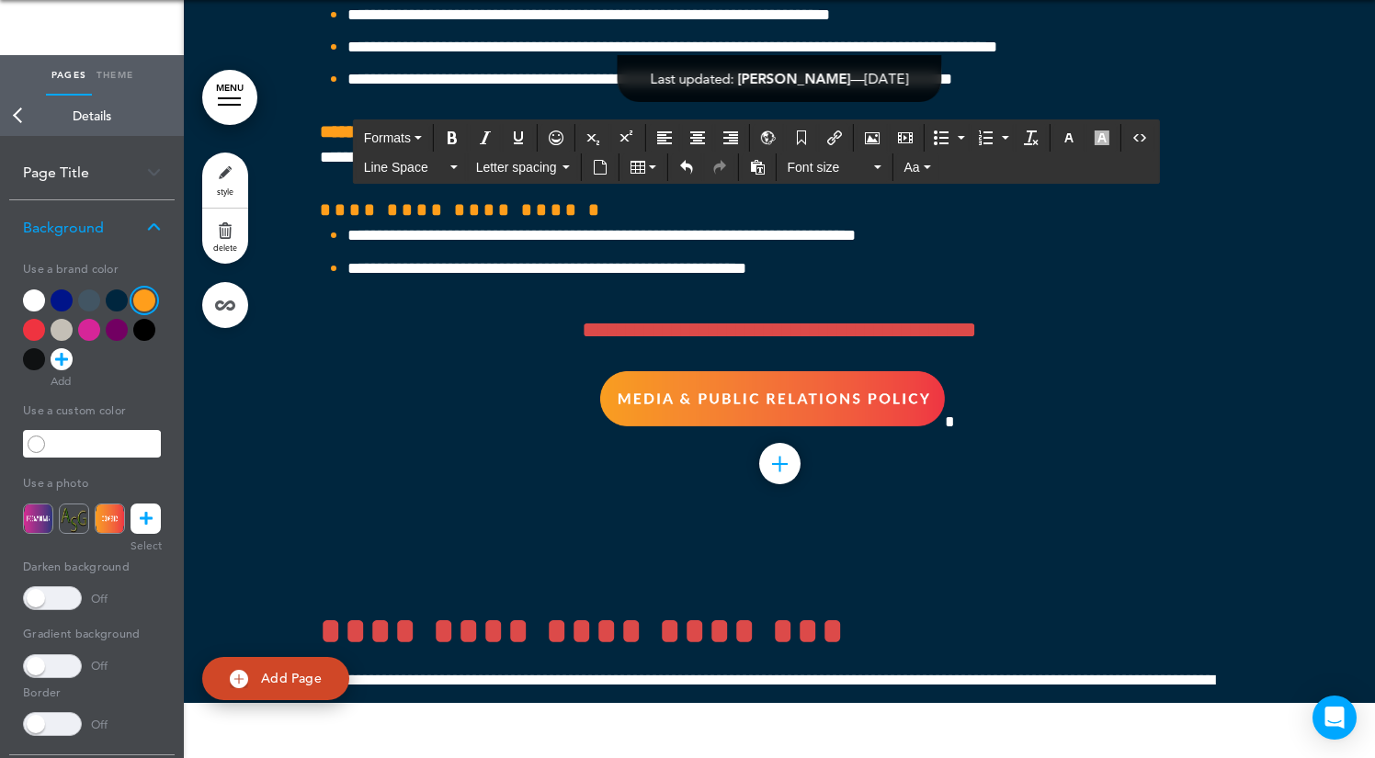
drag, startPoint x: 1033, startPoint y: 205, endPoint x: 915, endPoint y: 205, distance: 117.6
drag, startPoint x: 983, startPoint y: 212, endPoint x: 561, endPoint y: 211, distance: 422.7
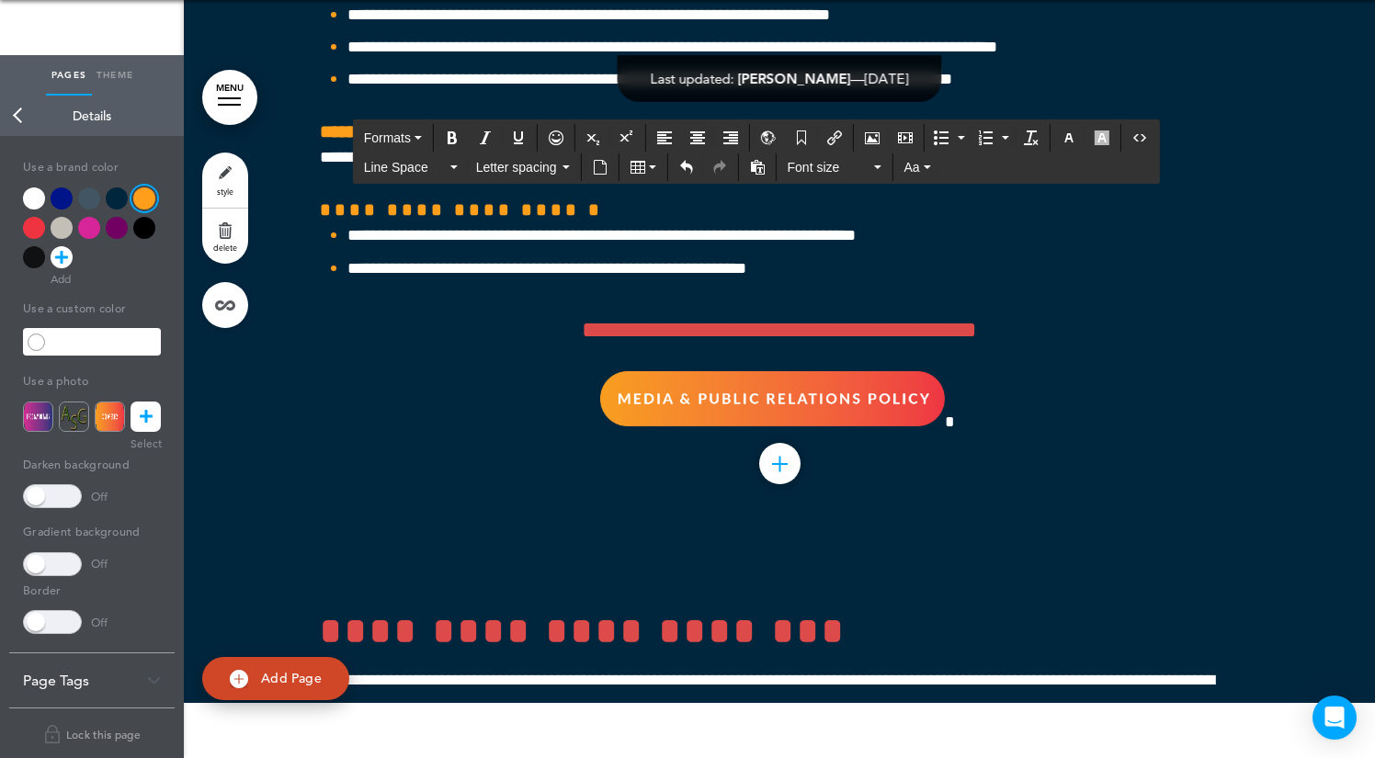
scroll to position [113, 0]
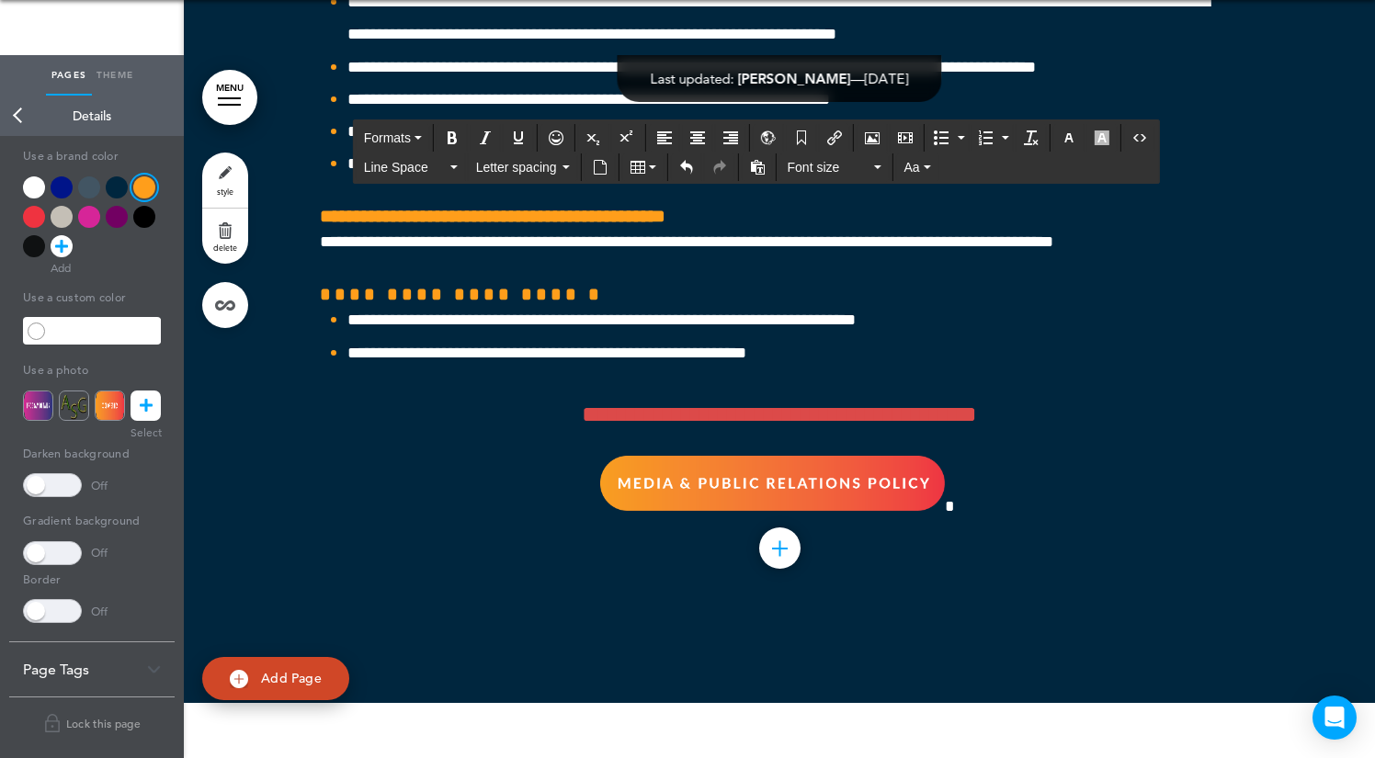
scroll to position [52614, 0]
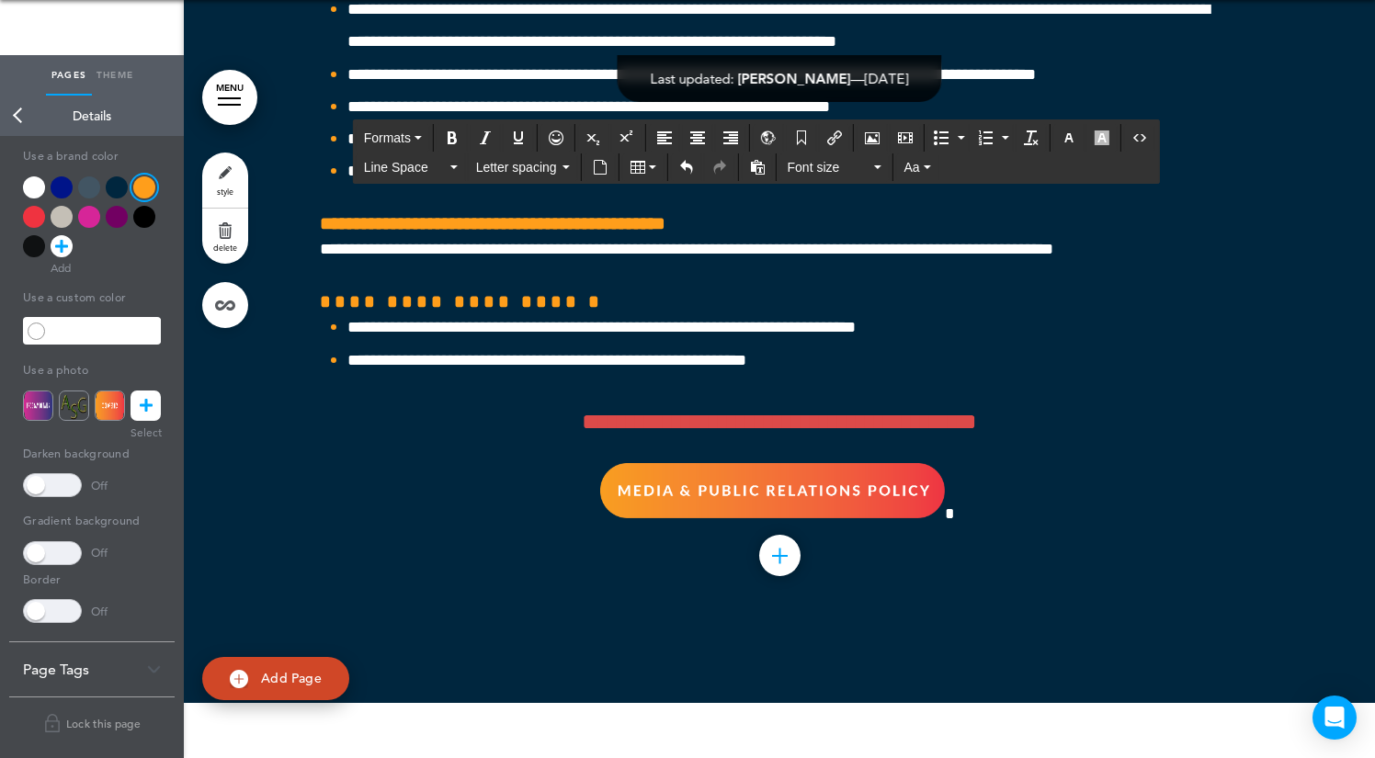
drag, startPoint x: 803, startPoint y: 298, endPoint x: -15, endPoint y: 300, distance: 817.9
click at [0, 300] on html "Make this page common so it is available in other handbooks. This handbook Prev…" at bounding box center [687, 324] width 1375 height 758
click at [1133, 138] on button "Source code" at bounding box center [1139, 138] width 29 height 26
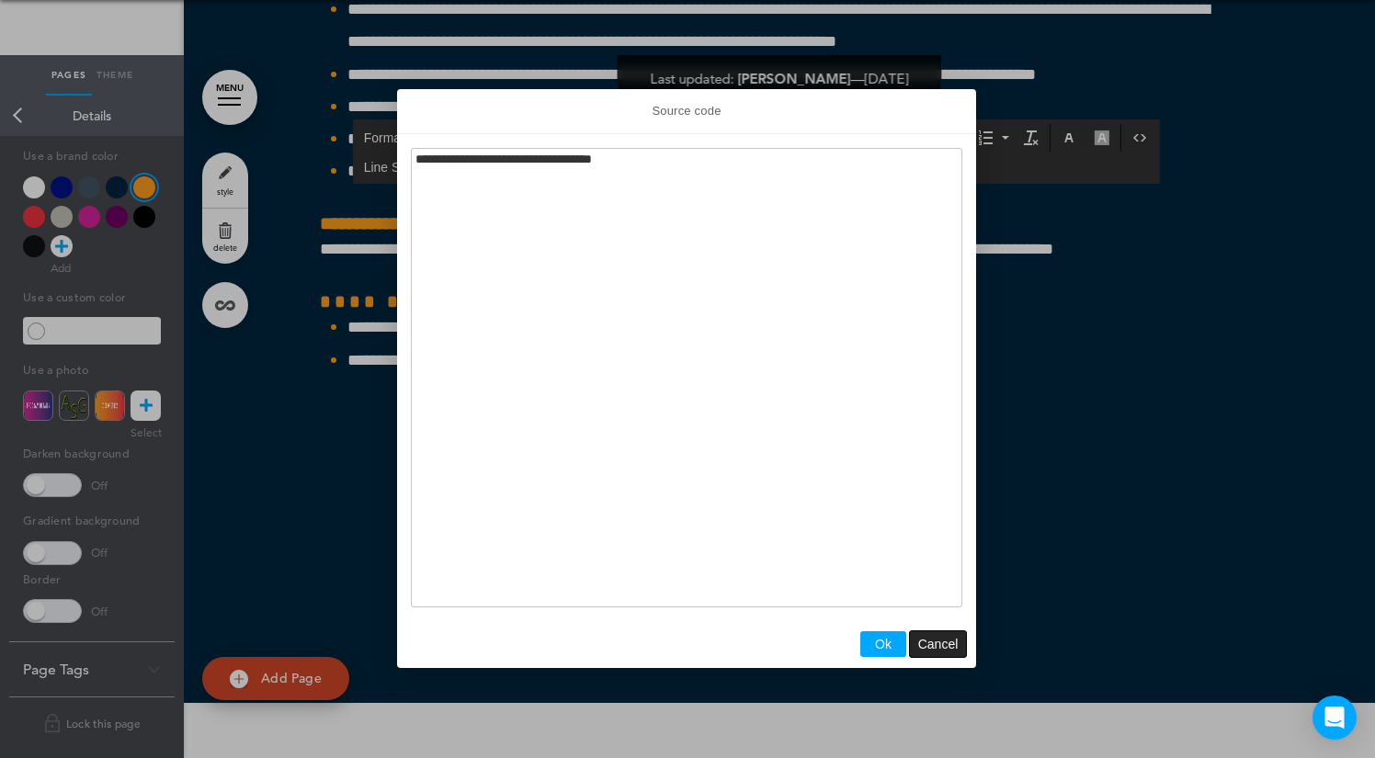
click at [936, 641] on span "Cancel" at bounding box center [938, 644] width 40 height 15
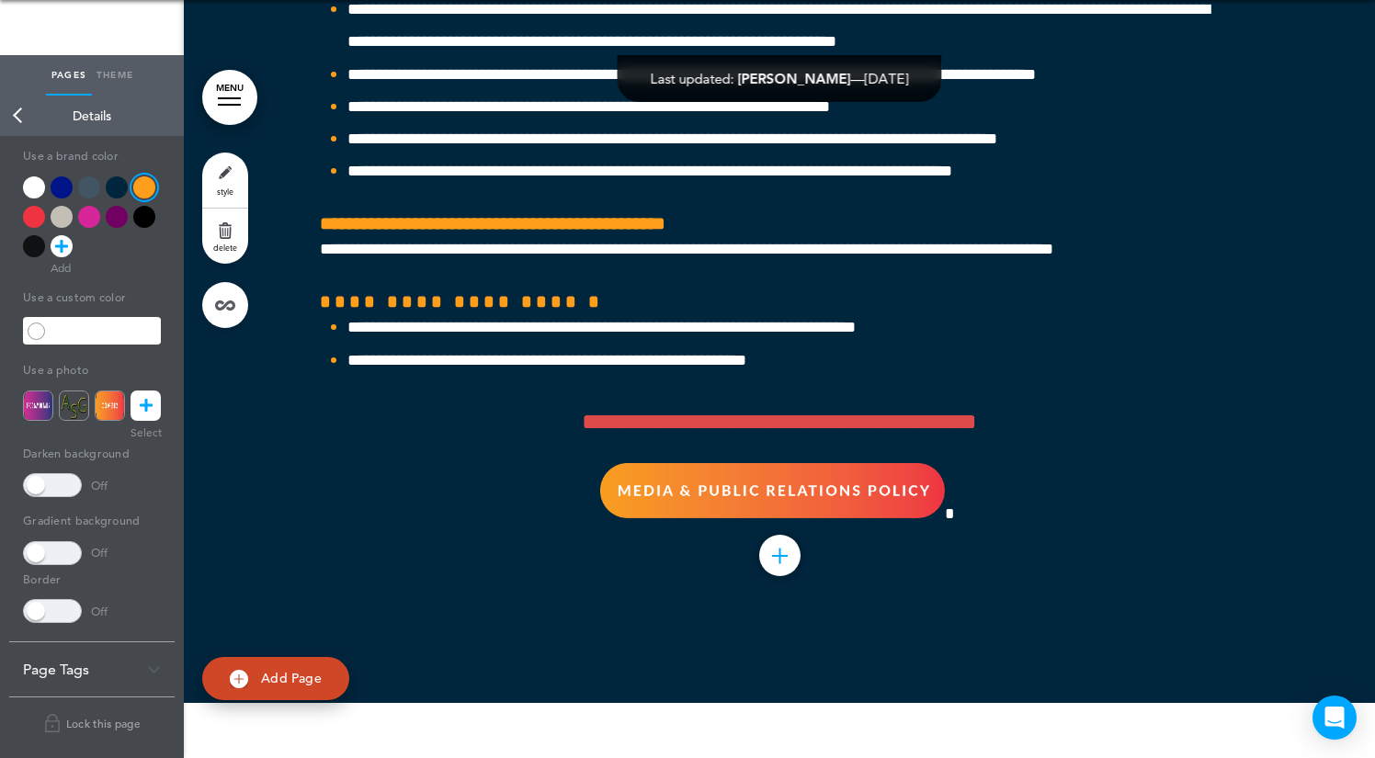
click at [217, 173] on link "style" at bounding box center [225, 180] width 46 height 55
click at [28, 187] on div at bounding box center [34, 187] width 22 height 22
click at [146, 184] on div at bounding box center [144, 187] width 22 height 22
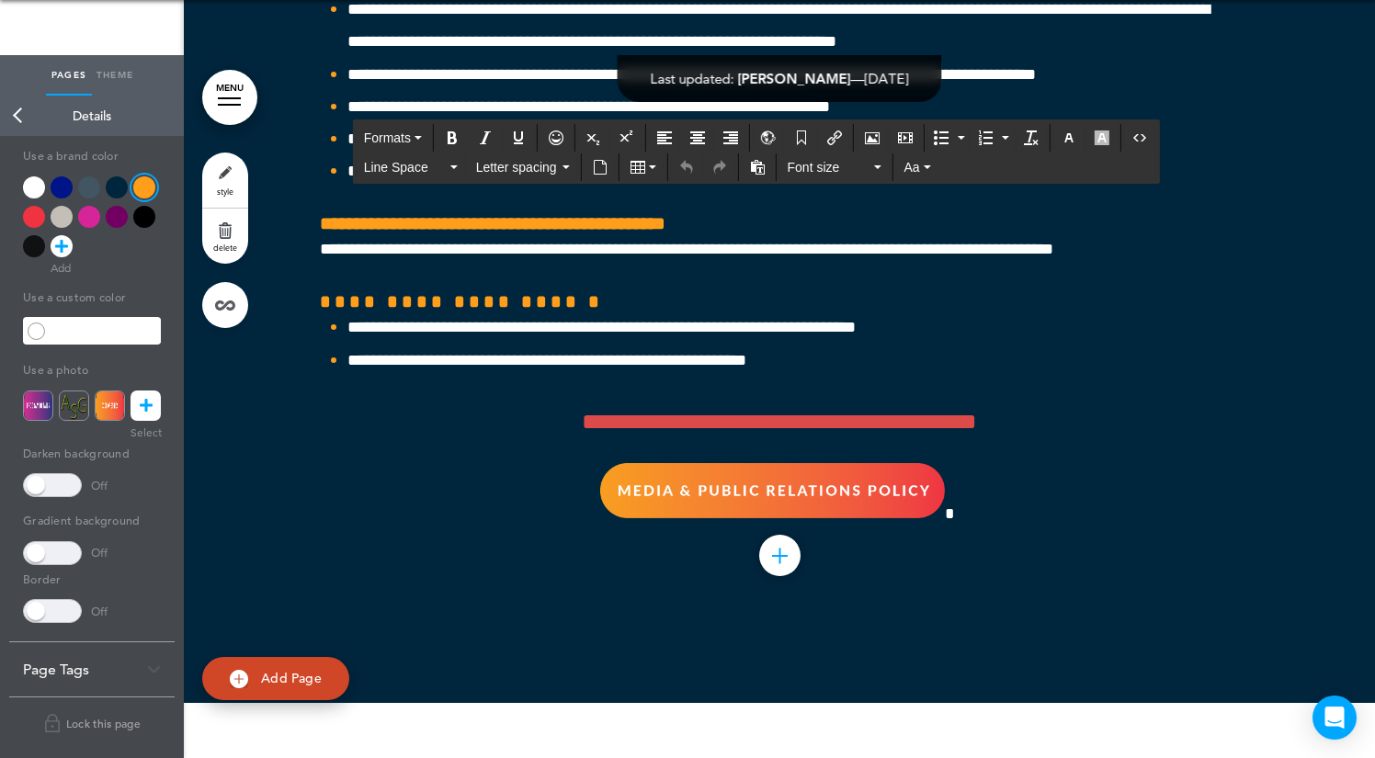
drag, startPoint x: 461, startPoint y: 293, endPoint x: 1240, endPoint y: 312, distance: 778.6
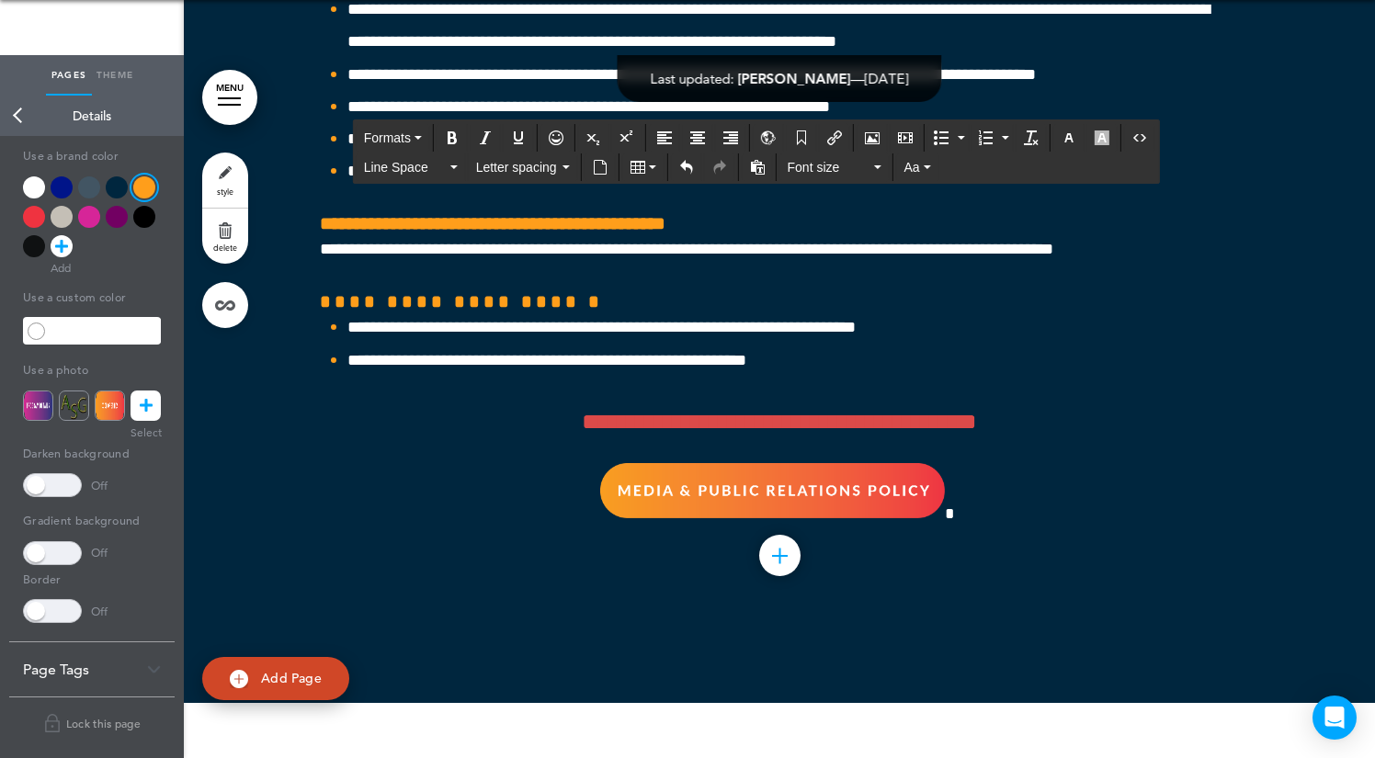
drag, startPoint x: 1089, startPoint y: 294, endPoint x: 469, endPoint y: 288, distance: 620.3
click at [427, 141] on button "Formats" at bounding box center [393, 138] width 73 height 26
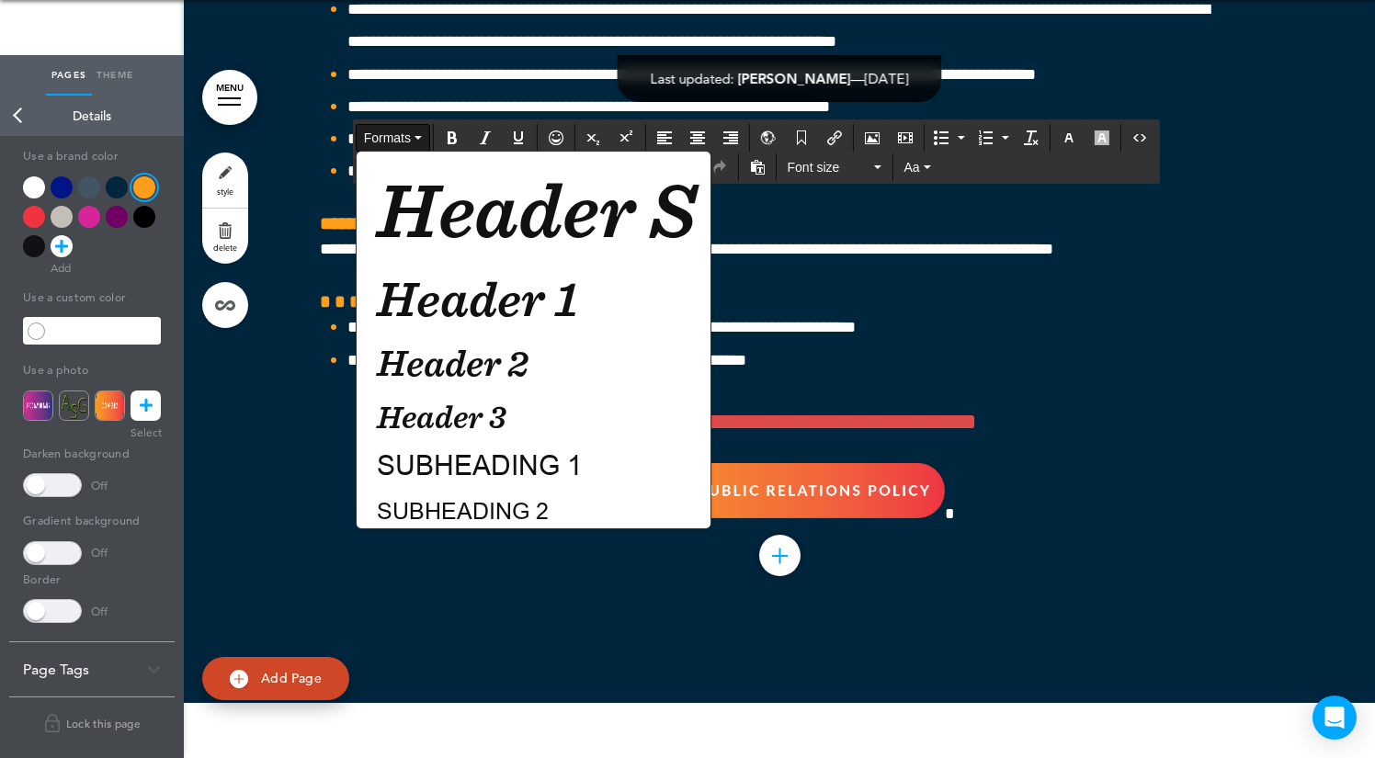
click at [427, 141] on button "Formats" at bounding box center [393, 138] width 73 height 26
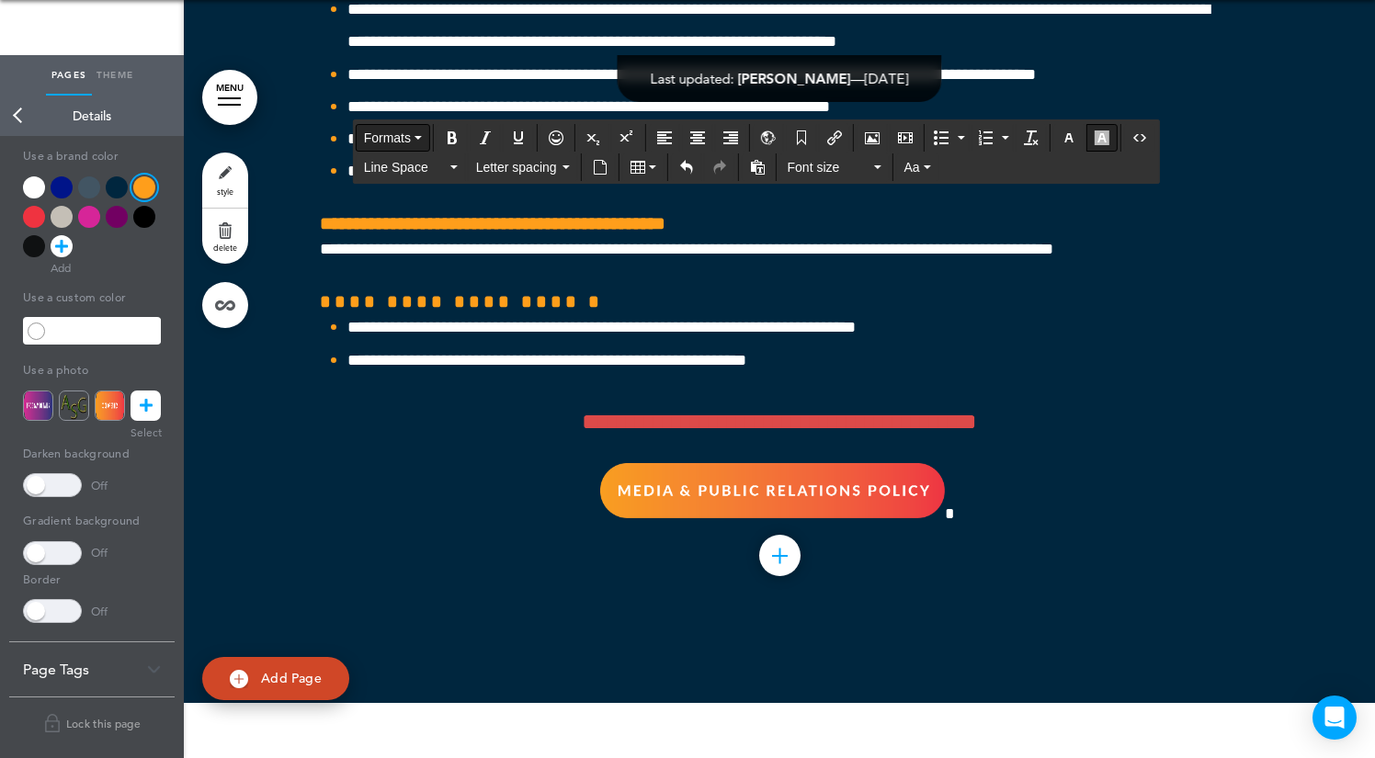
click at [1109, 143] on icon "button" at bounding box center [1101, 137] width 15 height 15
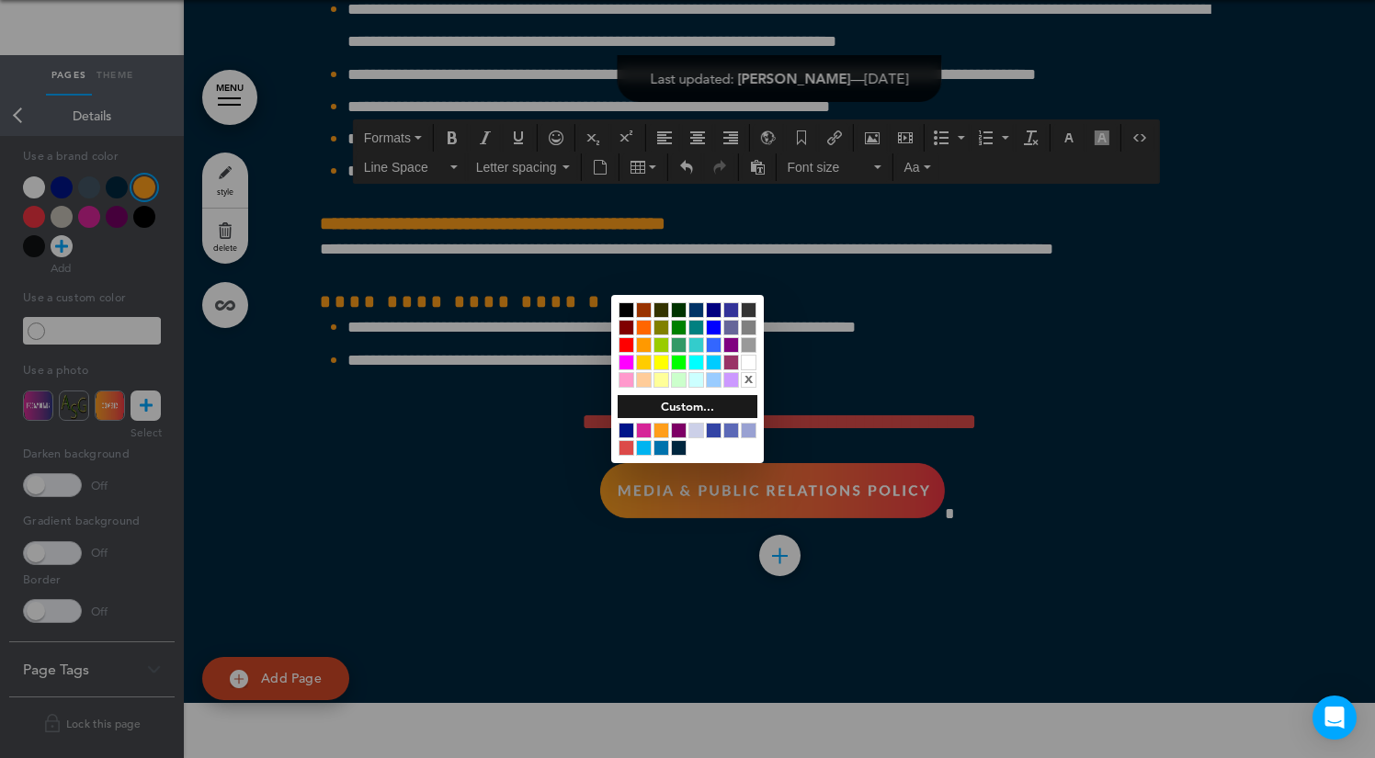
click at [746, 360] on div at bounding box center [749, 363] width 16 height 16
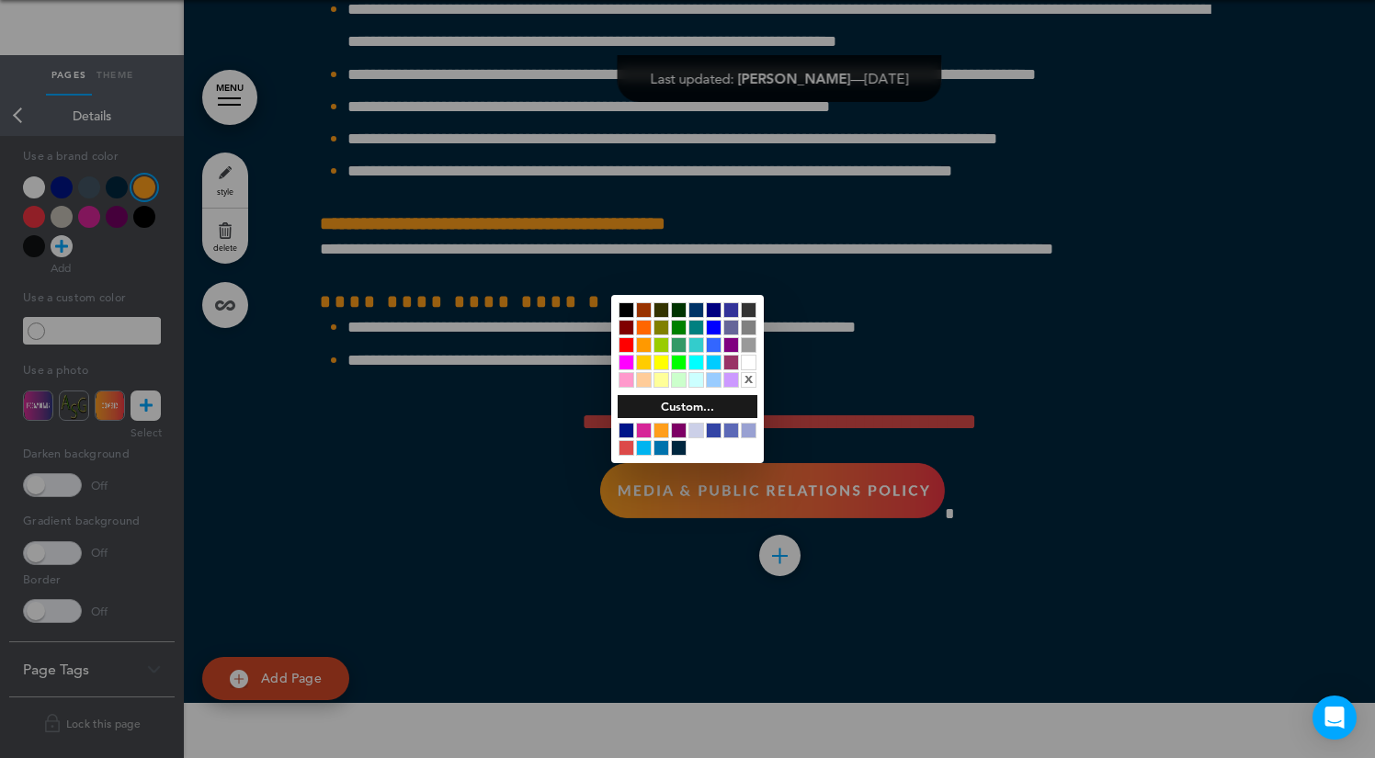
click at [750, 363] on div at bounding box center [749, 363] width 16 height 16
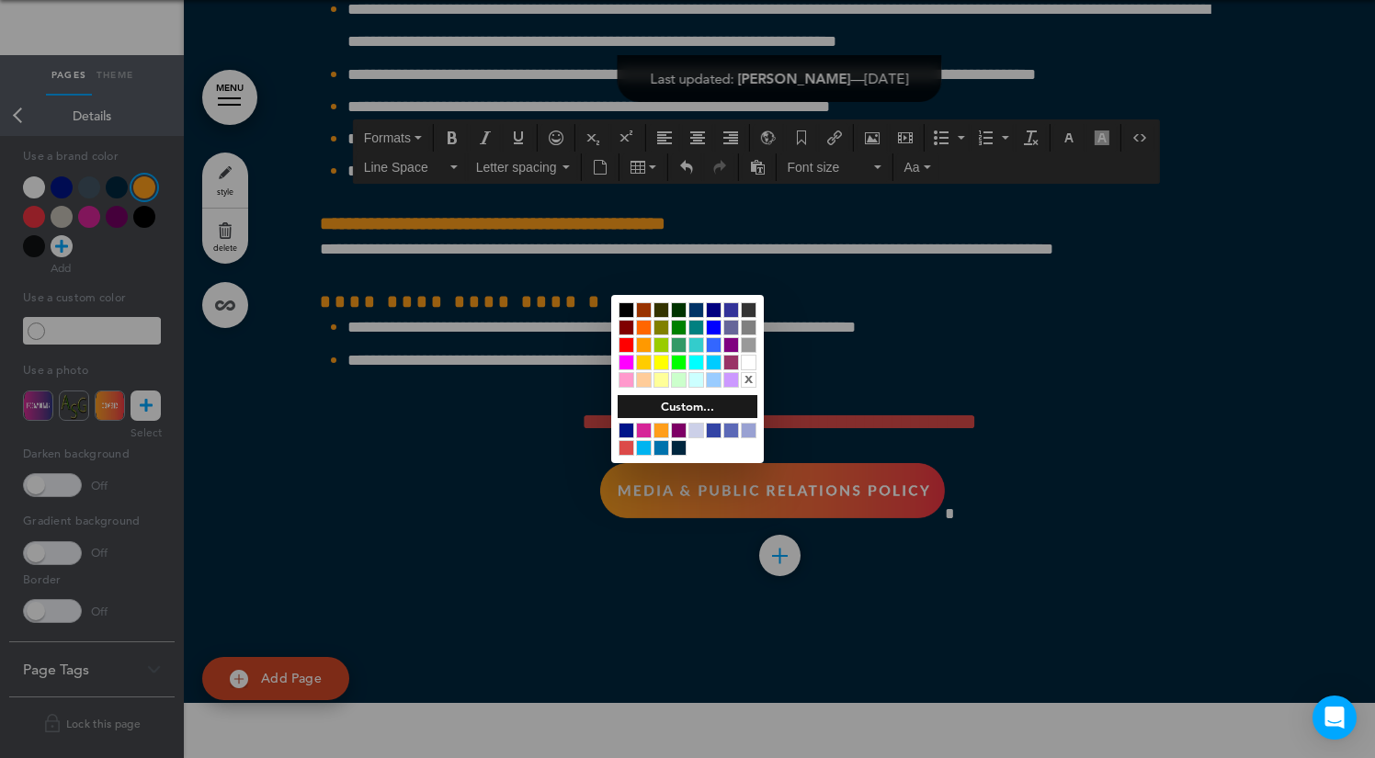
click at [749, 380] on div "x" at bounding box center [749, 380] width 16 height 16
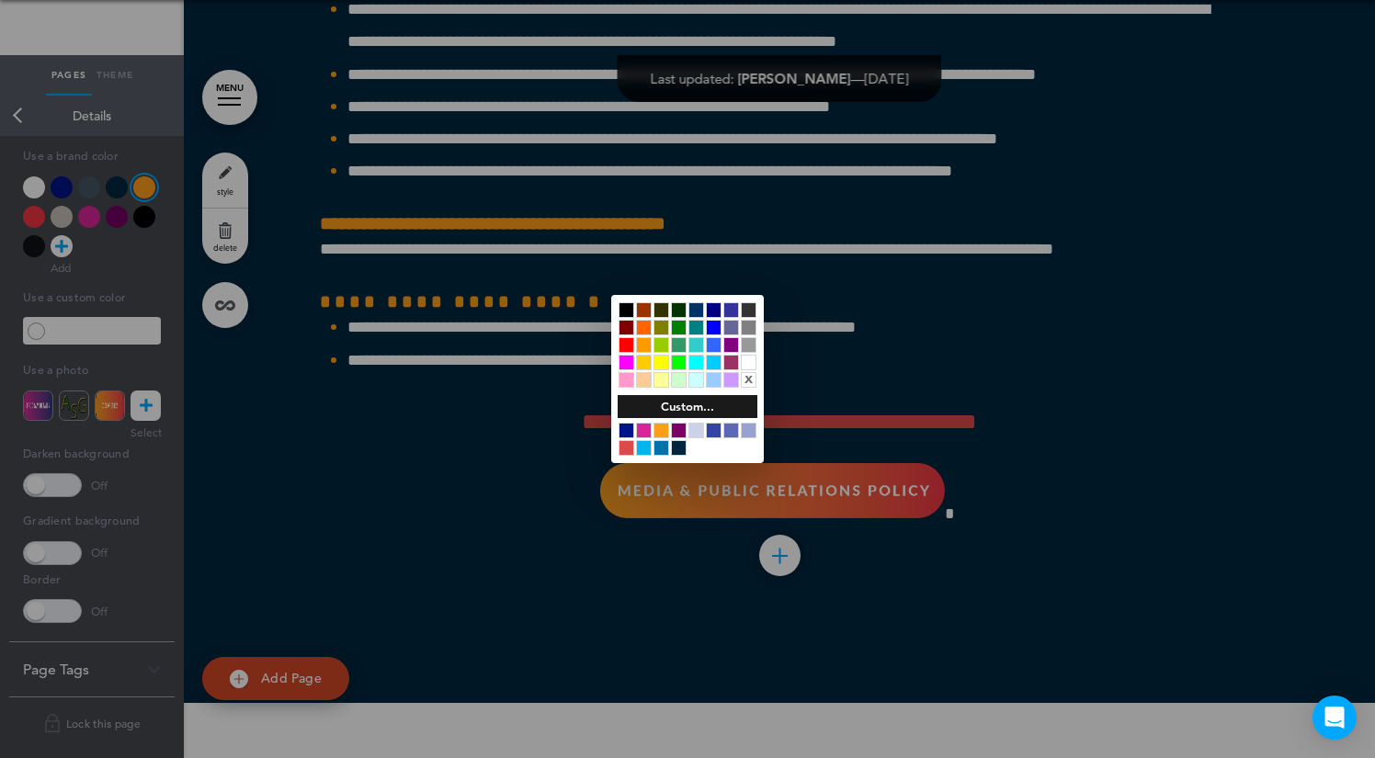
click at [750, 380] on div "x" at bounding box center [749, 380] width 16 height 16
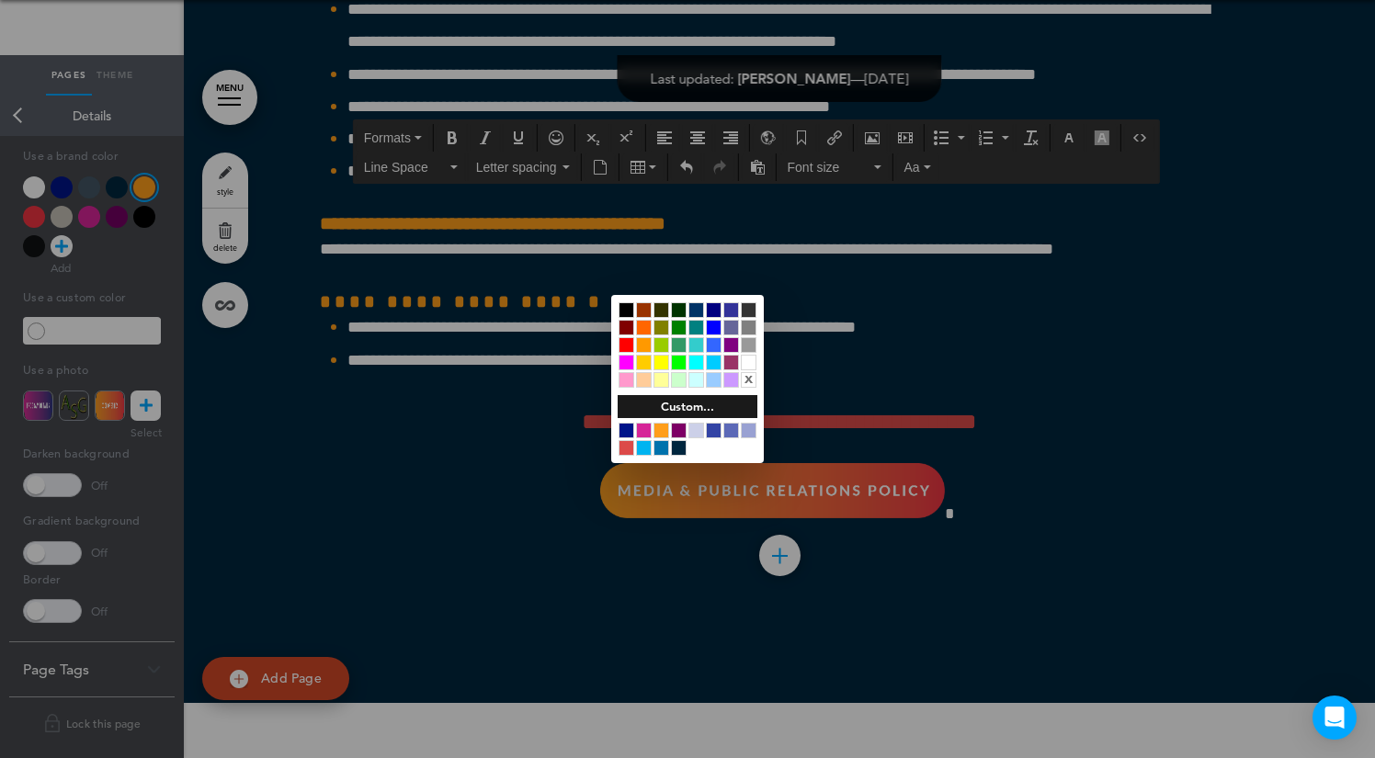
click at [747, 362] on div at bounding box center [749, 363] width 16 height 16
click at [753, 380] on div "x" at bounding box center [749, 380] width 16 height 16
click at [752, 361] on div at bounding box center [749, 363] width 16 height 16
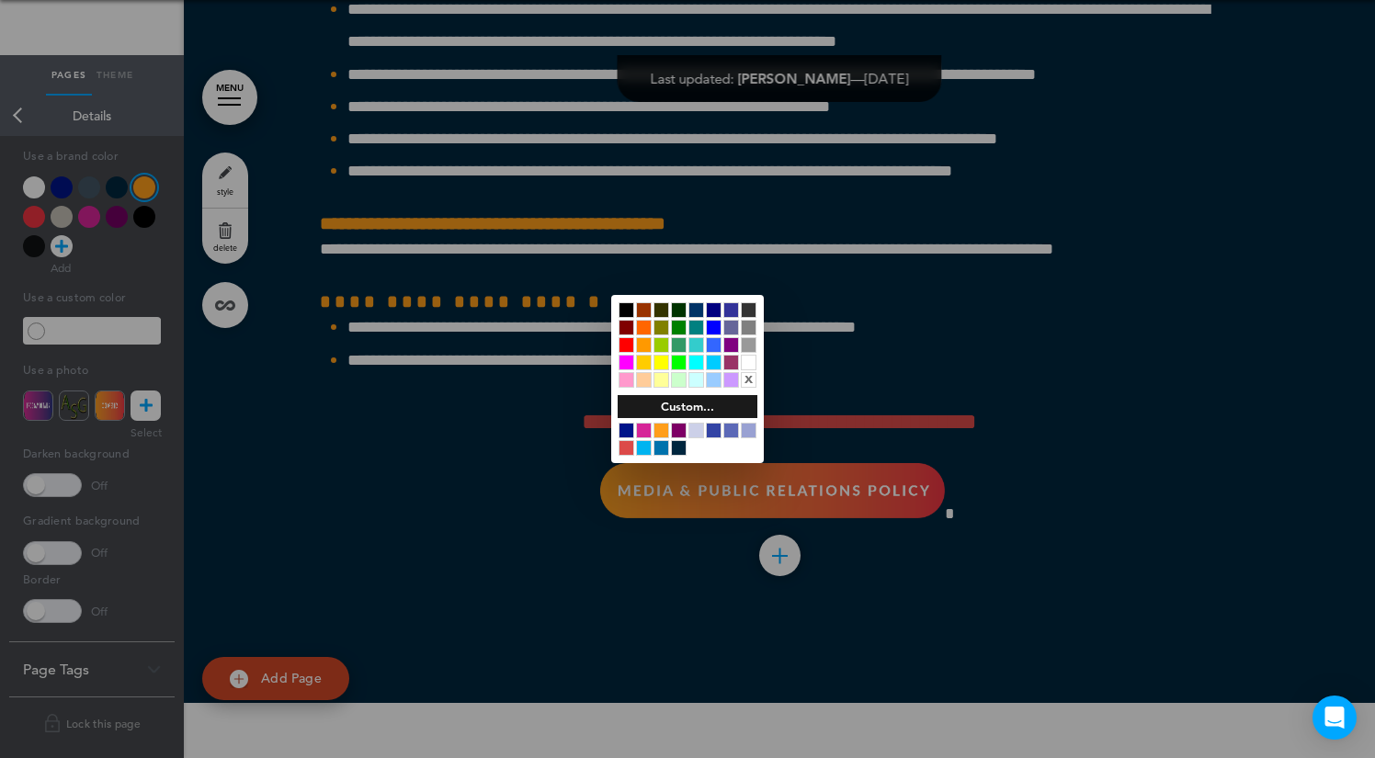
click at [668, 174] on div at bounding box center [687, 379] width 1375 height 758
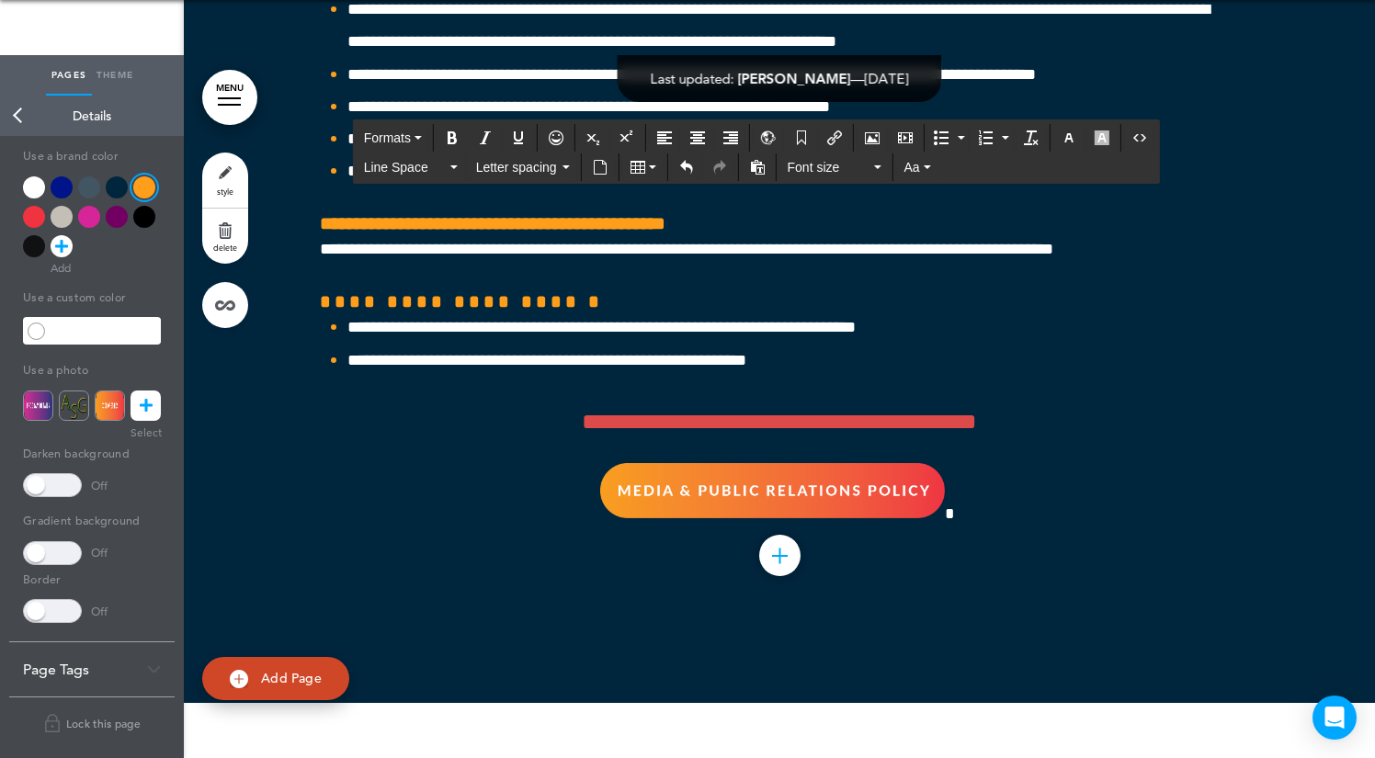
drag, startPoint x: 1099, startPoint y: 282, endPoint x: 404, endPoint y: 283, distance: 694.7
click at [1101, 133] on icon "button" at bounding box center [1101, 137] width 15 height 15
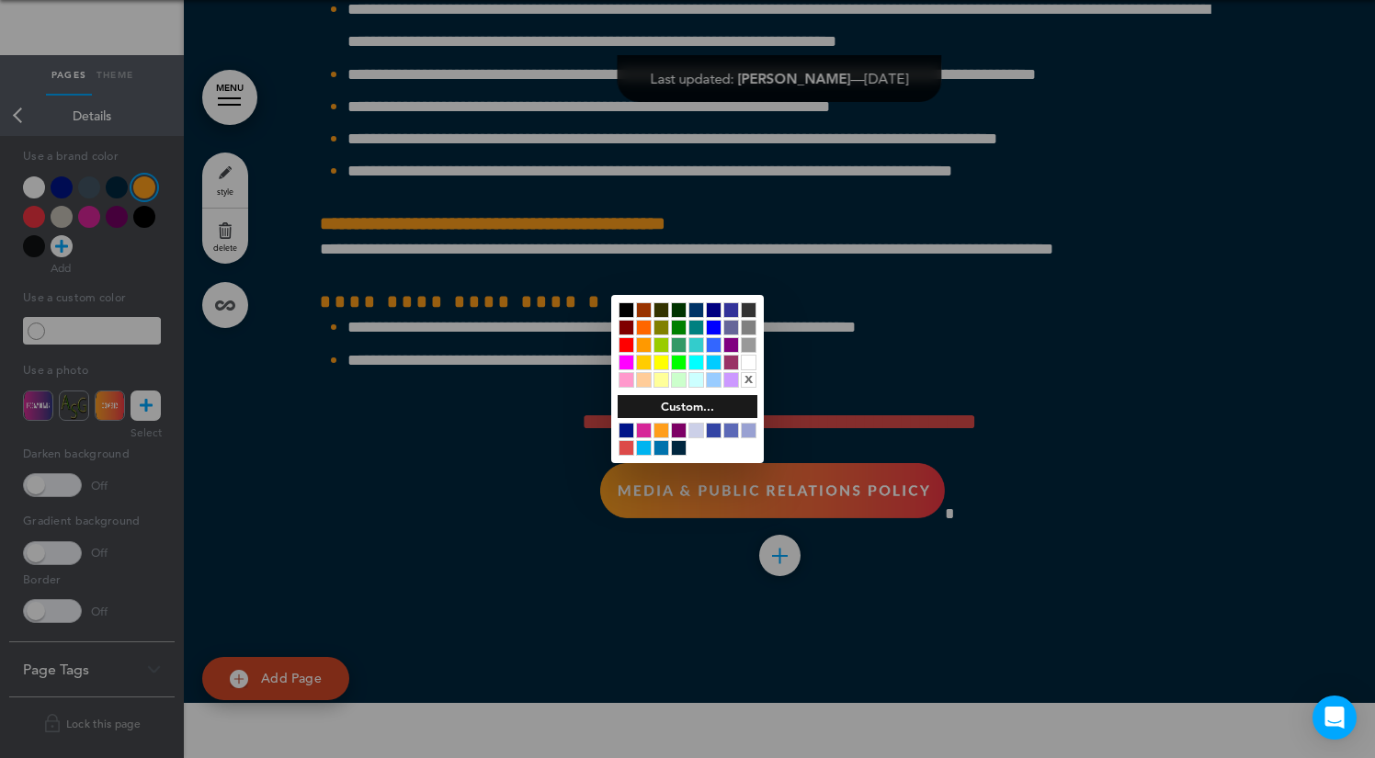
click at [746, 377] on div "x" at bounding box center [749, 380] width 16 height 16
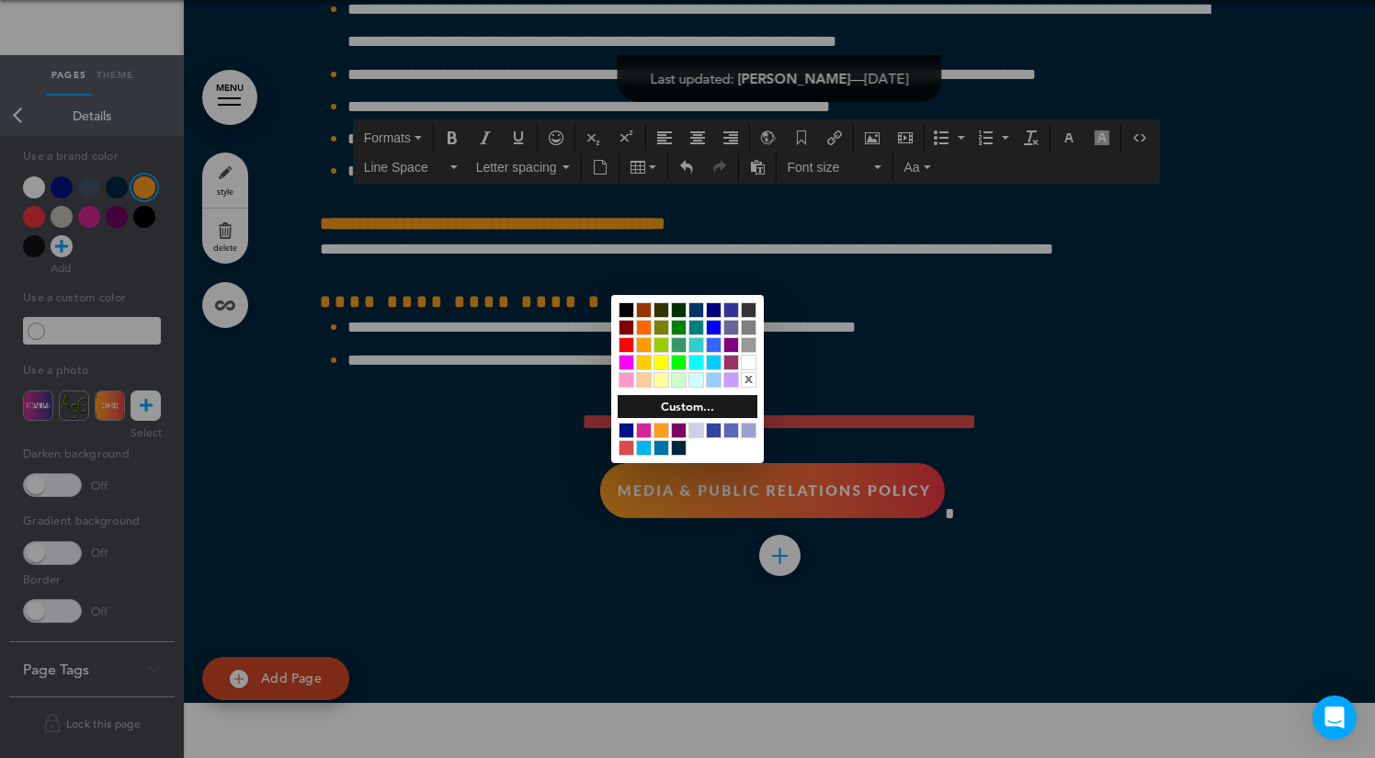
click at [828, 217] on div at bounding box center [687, 379] width 1375 height 758
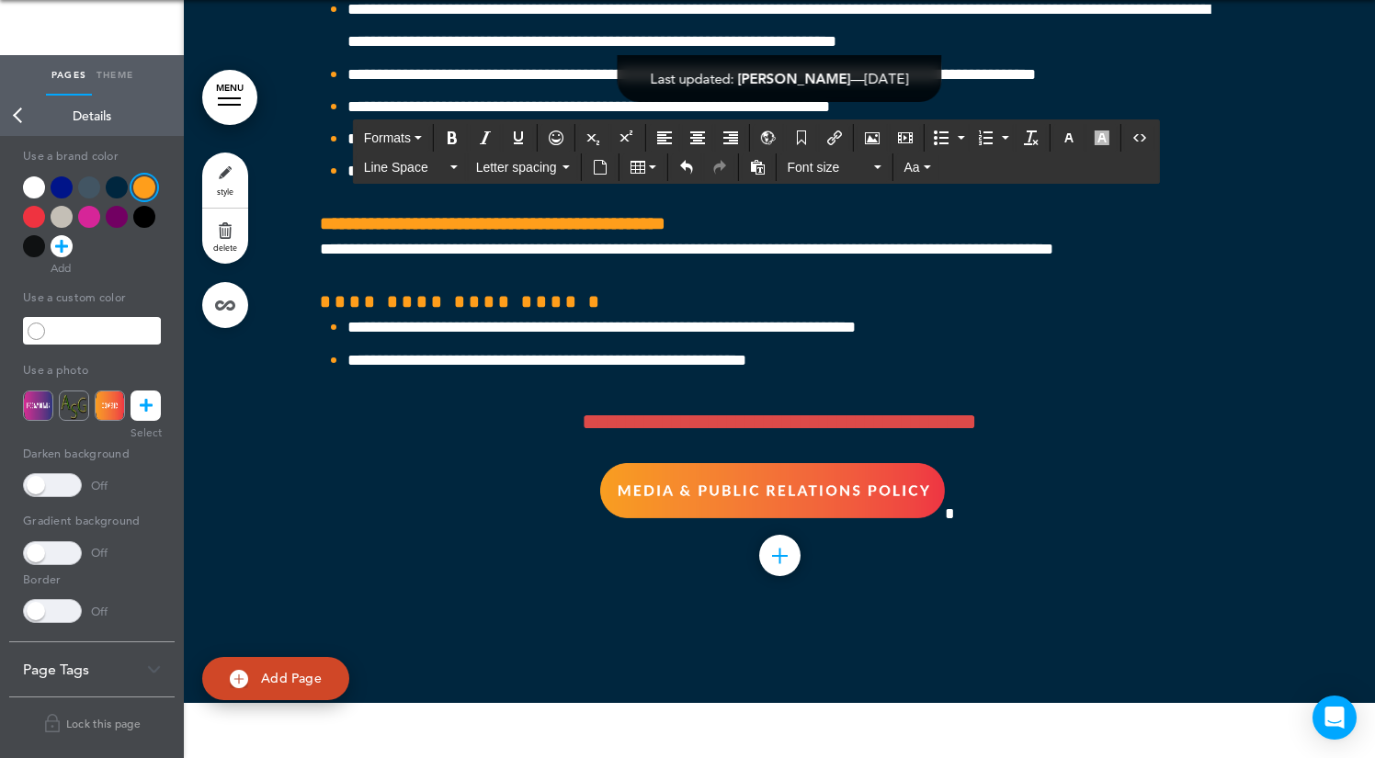
drag, startPoint x: 1106, startPoint y: 291, endPoint x: 232, endPoint y: 257, distance: 873.7
click at [1072, 139] on icon "button" at bounding box center [1068, 137] width 15 height 15
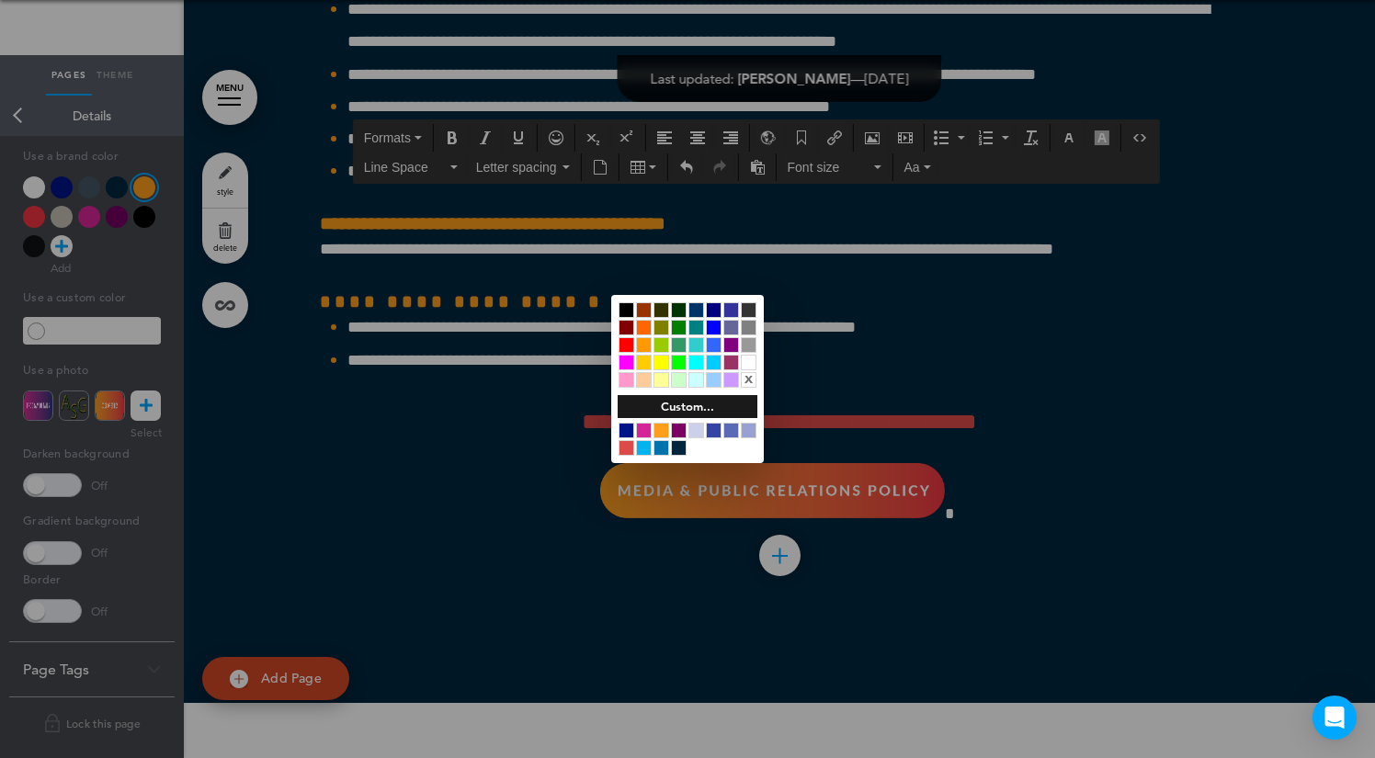
click at [747, 358] on div at bounding box center [749, 363] width 16 height 16
click at [825, 243] on div at bounding box center [687, 379] width 1375 height 758
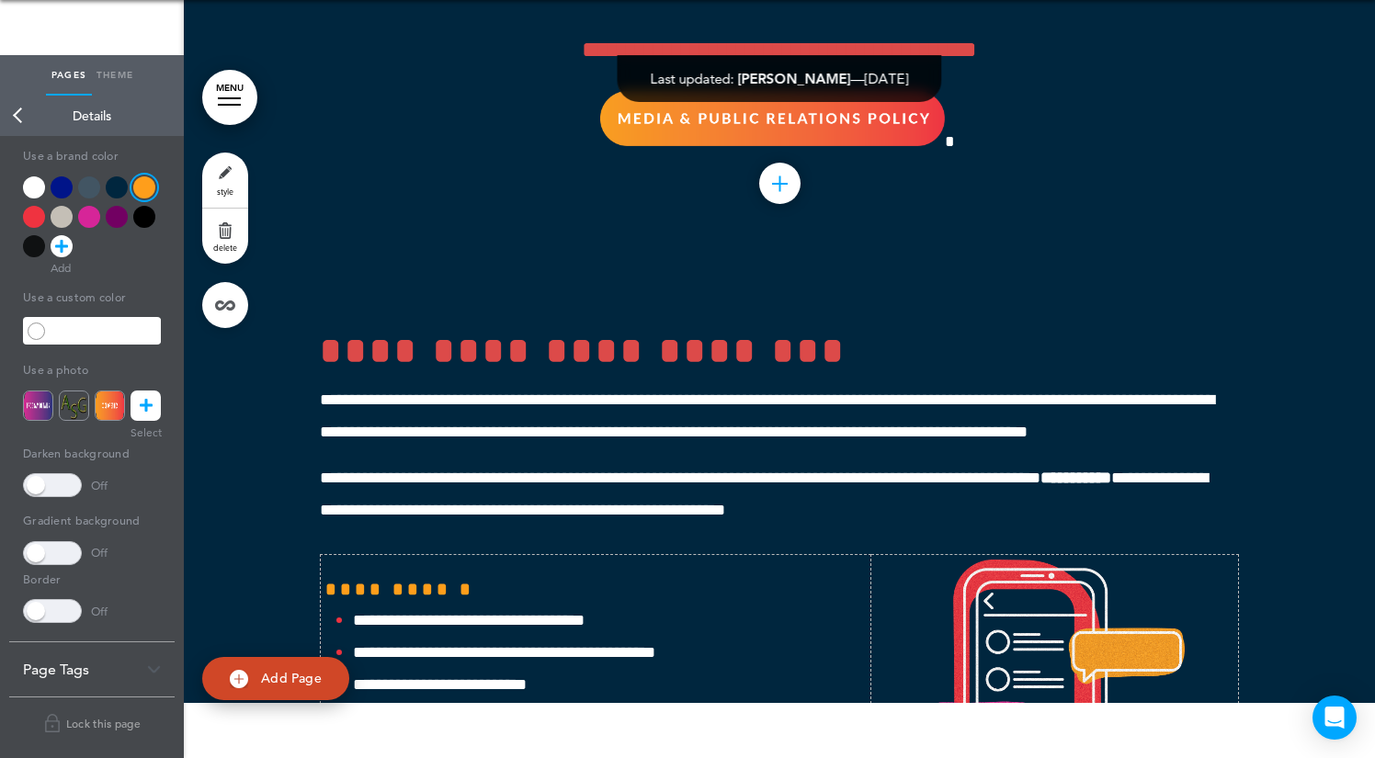
scroll to position [52988, 0]
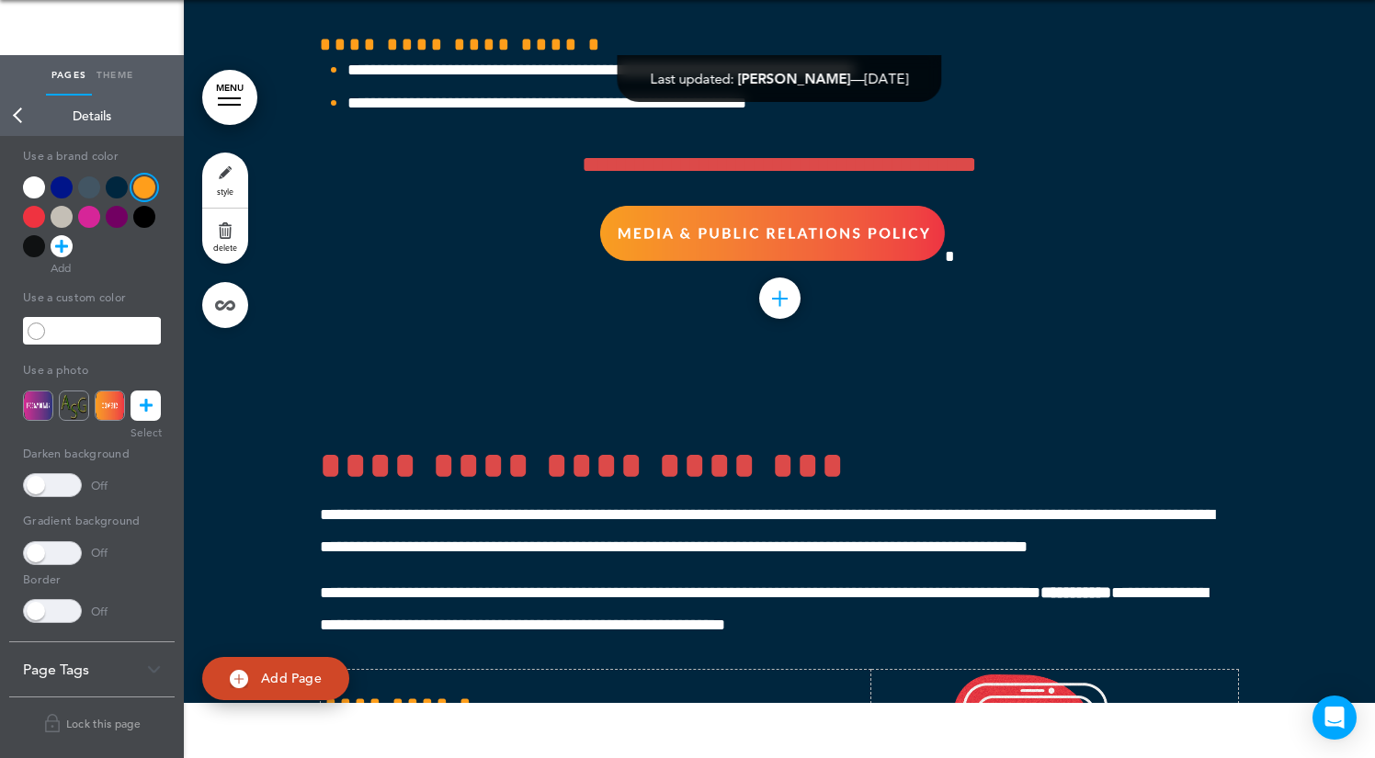
scroll to position [52861, 0]
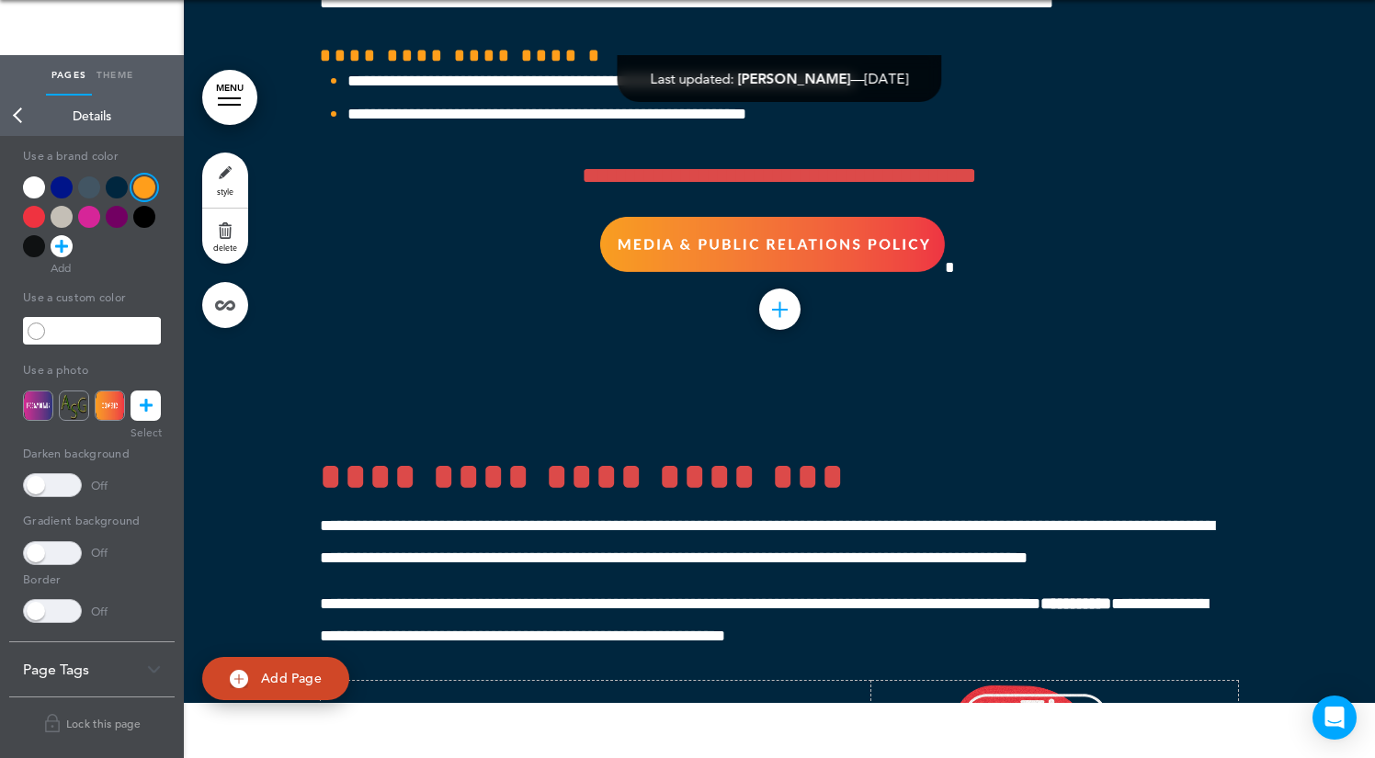
click at [26, 117] on link "Back" at bounding box center [18, 116] width 37 height 40
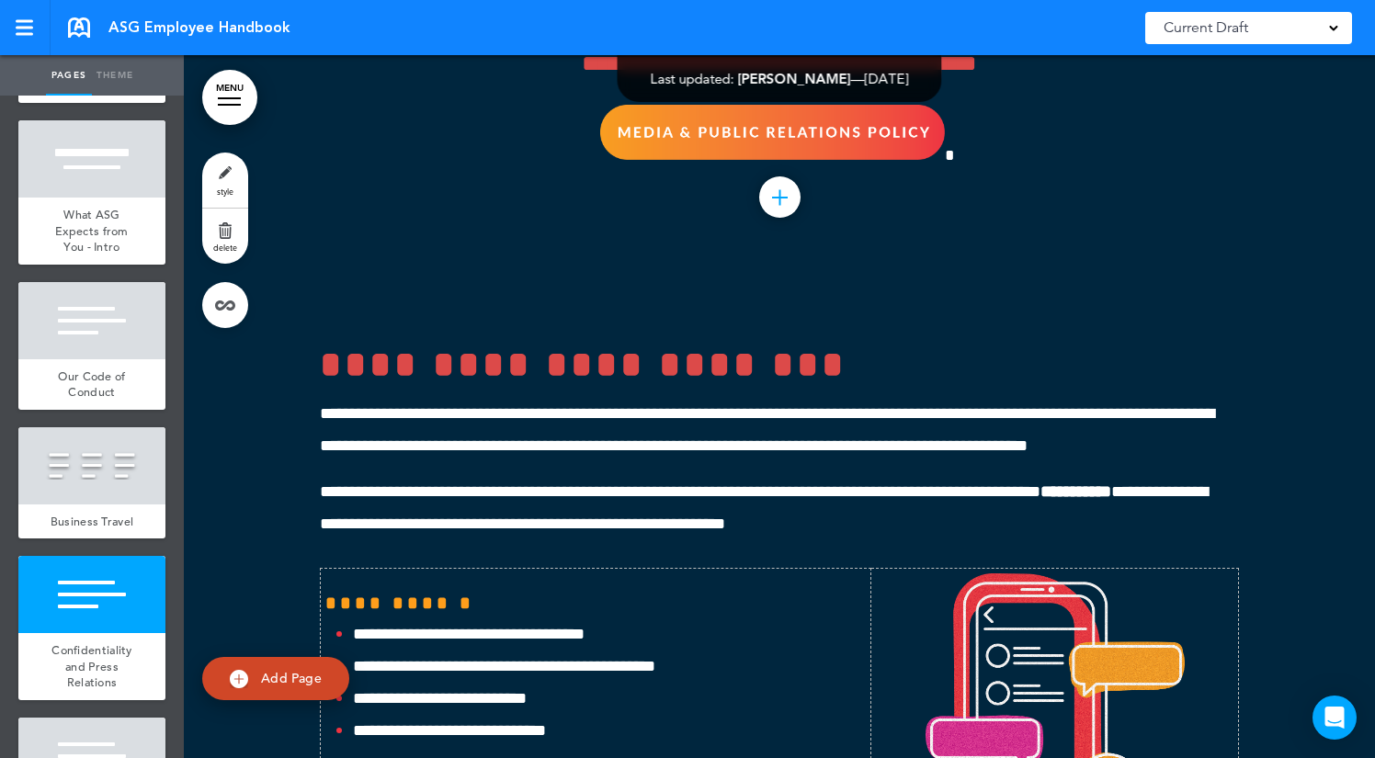
scroll to position [53037, 0]
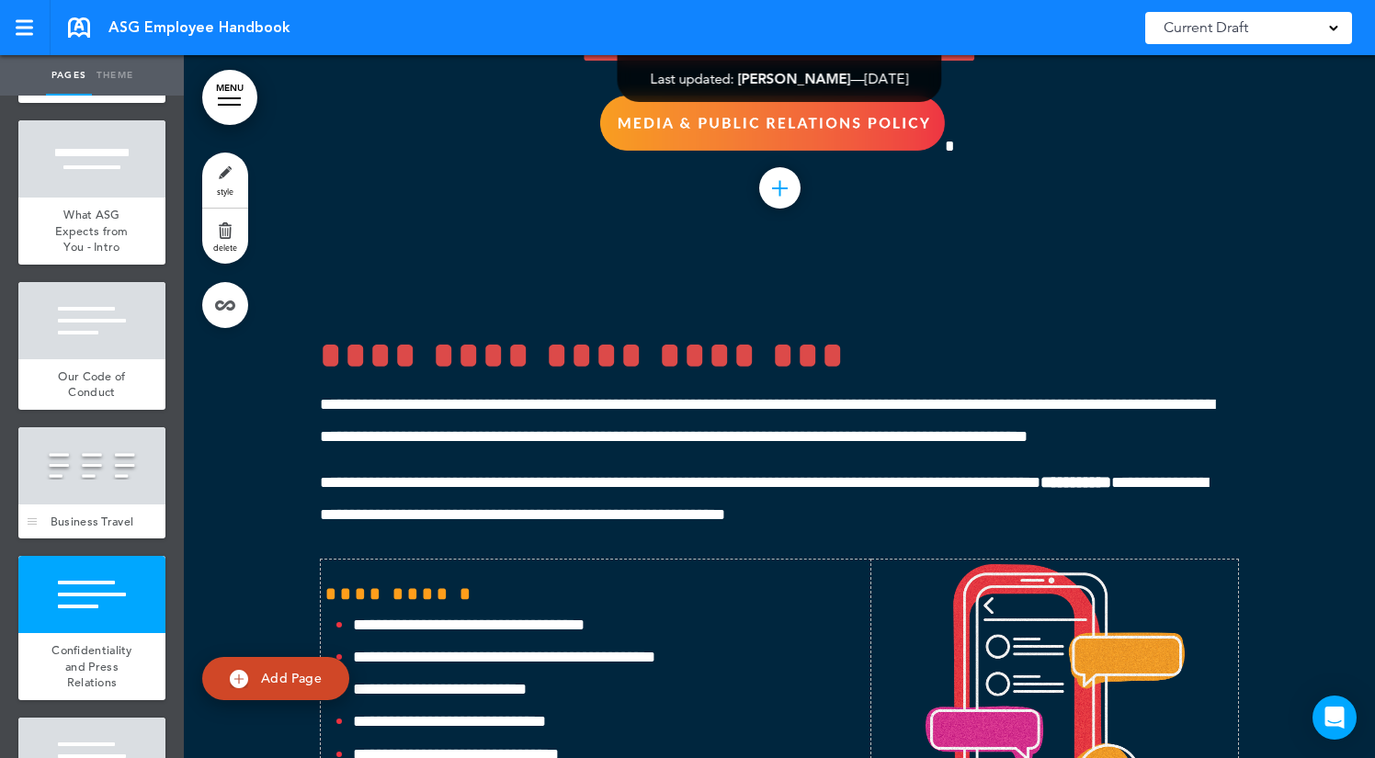
click at [113, 514] on span "Business Travel" at bounding box center [93, 522] width 84 height 16
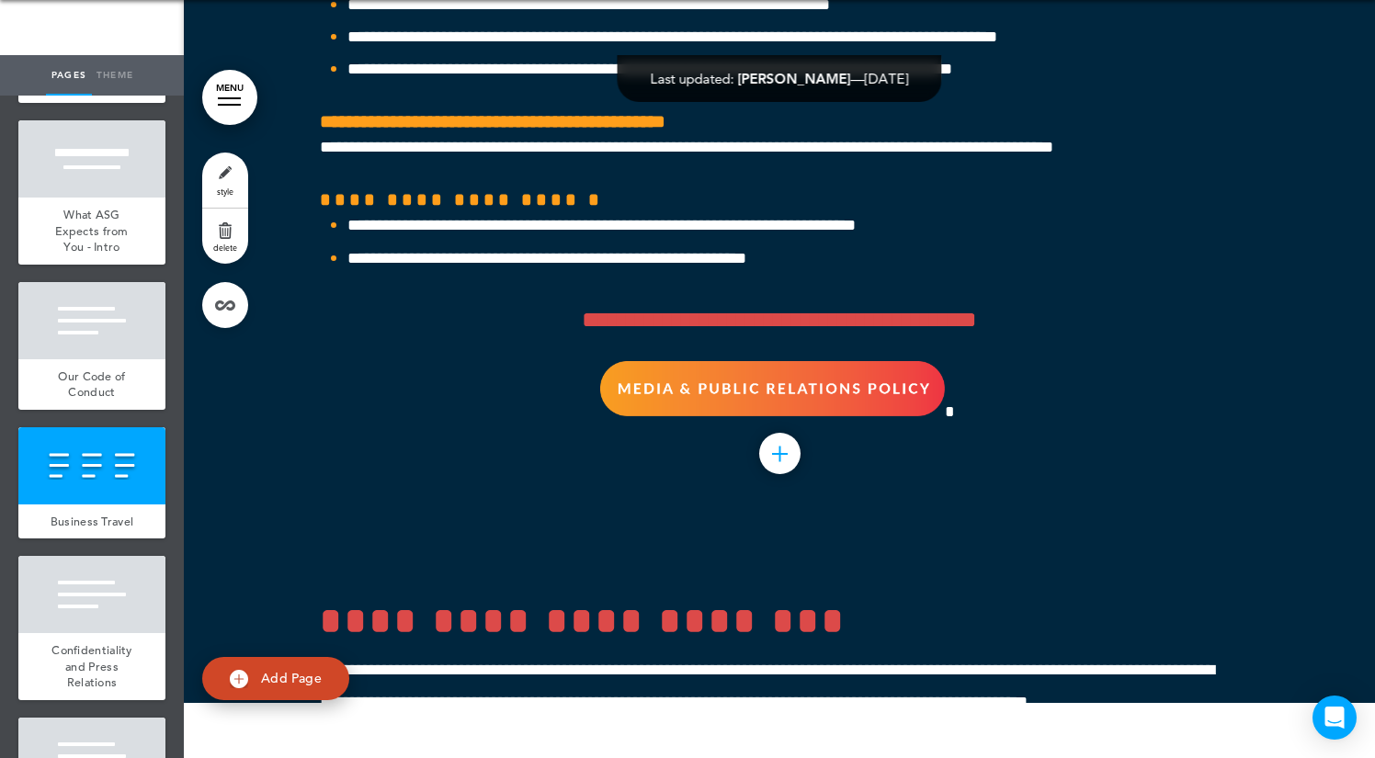
scroll to position [52715, 0]
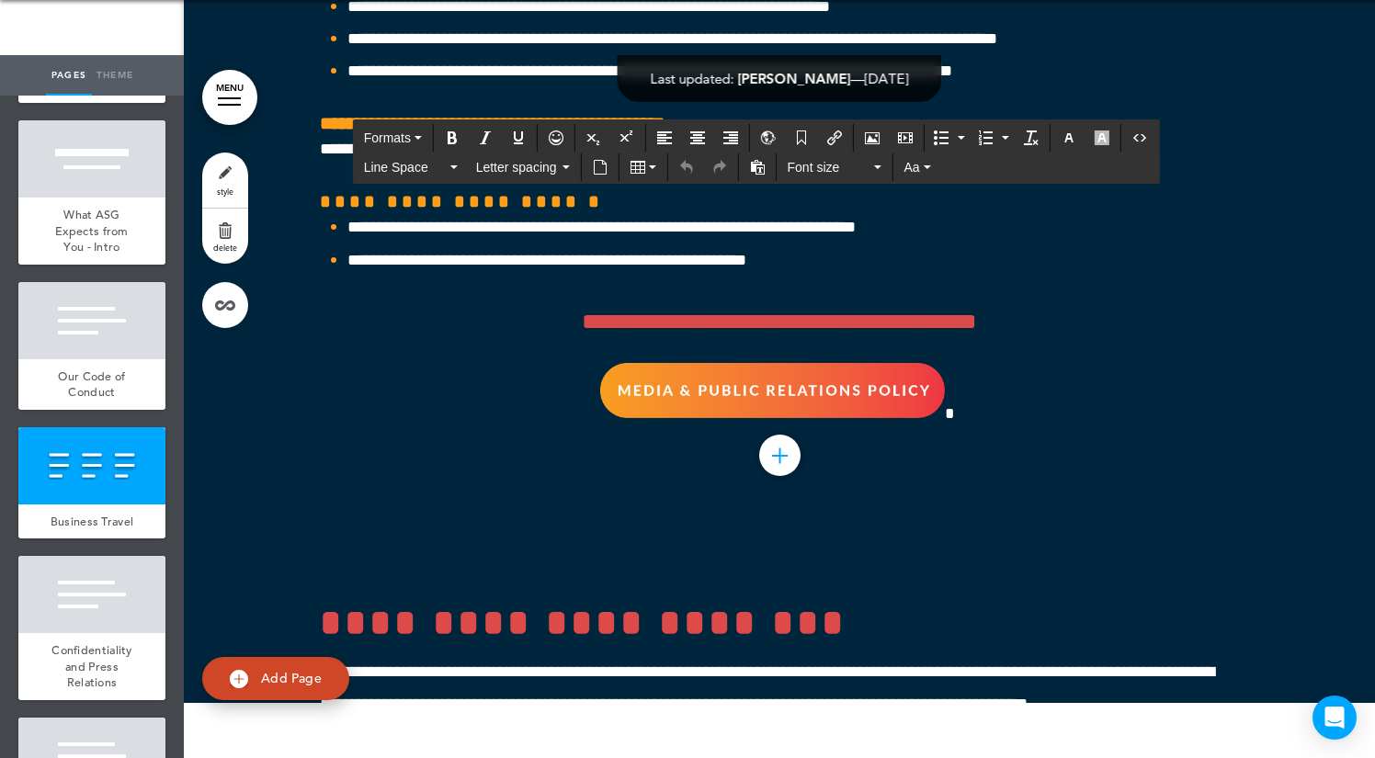
drag, startPoint x: 593, startPoint y: 286, endPoint x: 248, endPoint y: 286, distance: 344.6
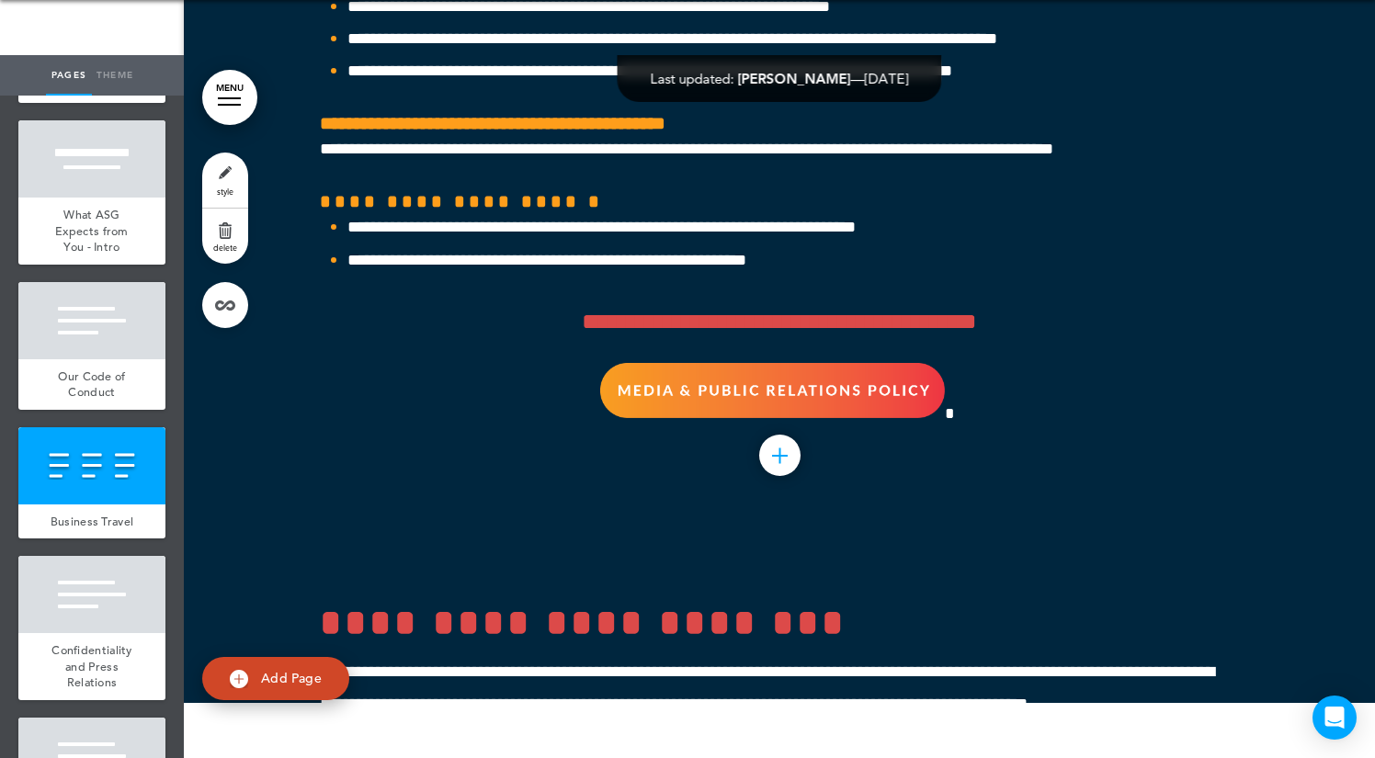
click at [221, 186] on span "style" at bounding box center [225, 191] width 17 height 11
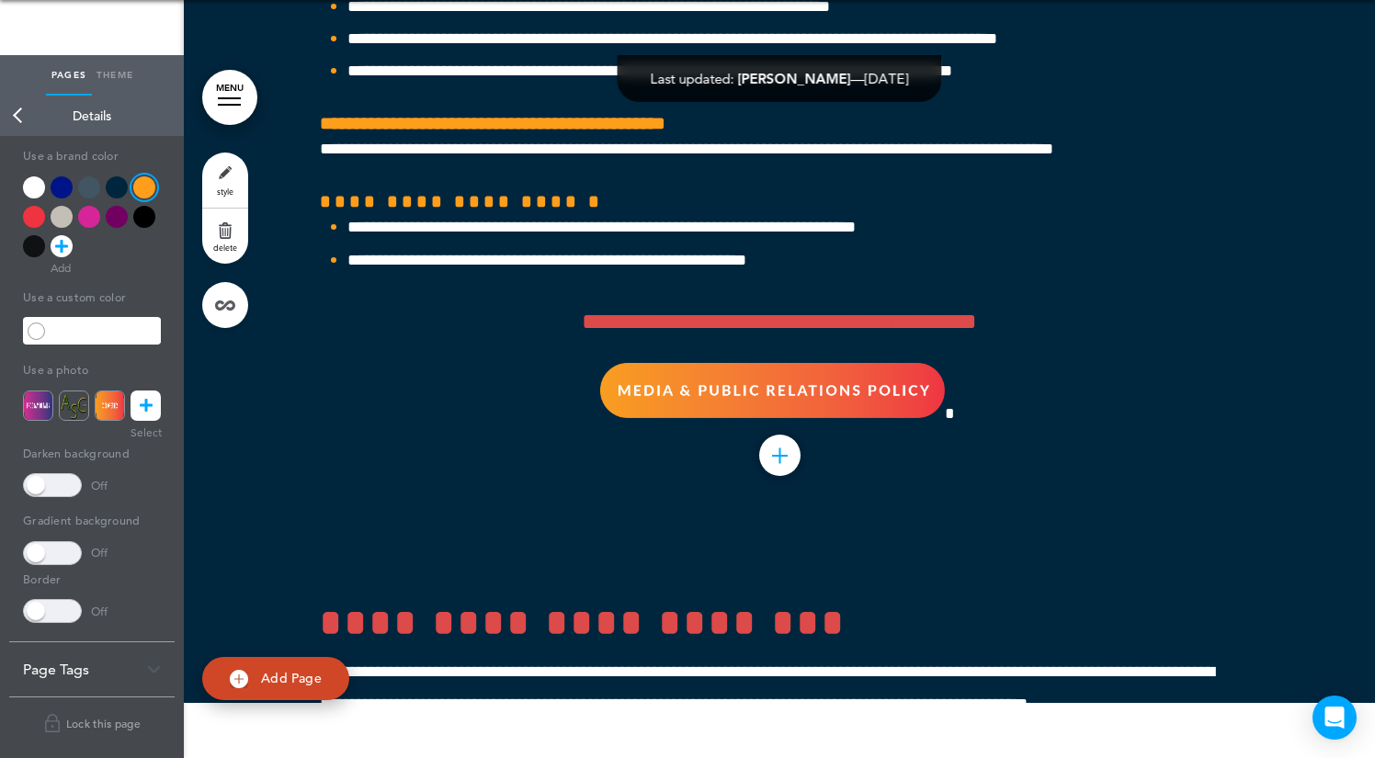
click at [221, 186] on link "style" at bounding box center [225, 180] width 46 height 55
click at [17, 102] on link "Back" at bounding box center [18, 116] width 37 height 40
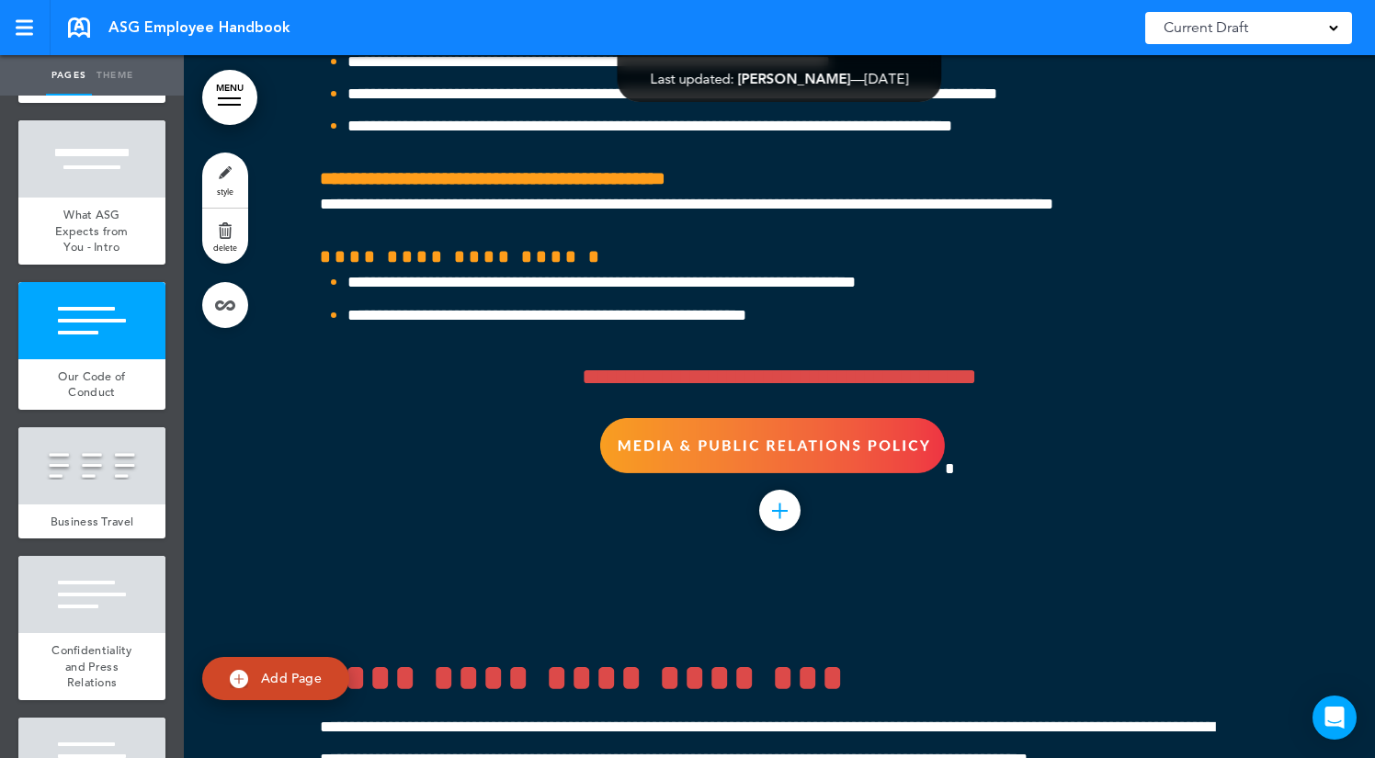
click at [237, 96] on link "MENU" at bounding box center [229, 97] width 55 height 55
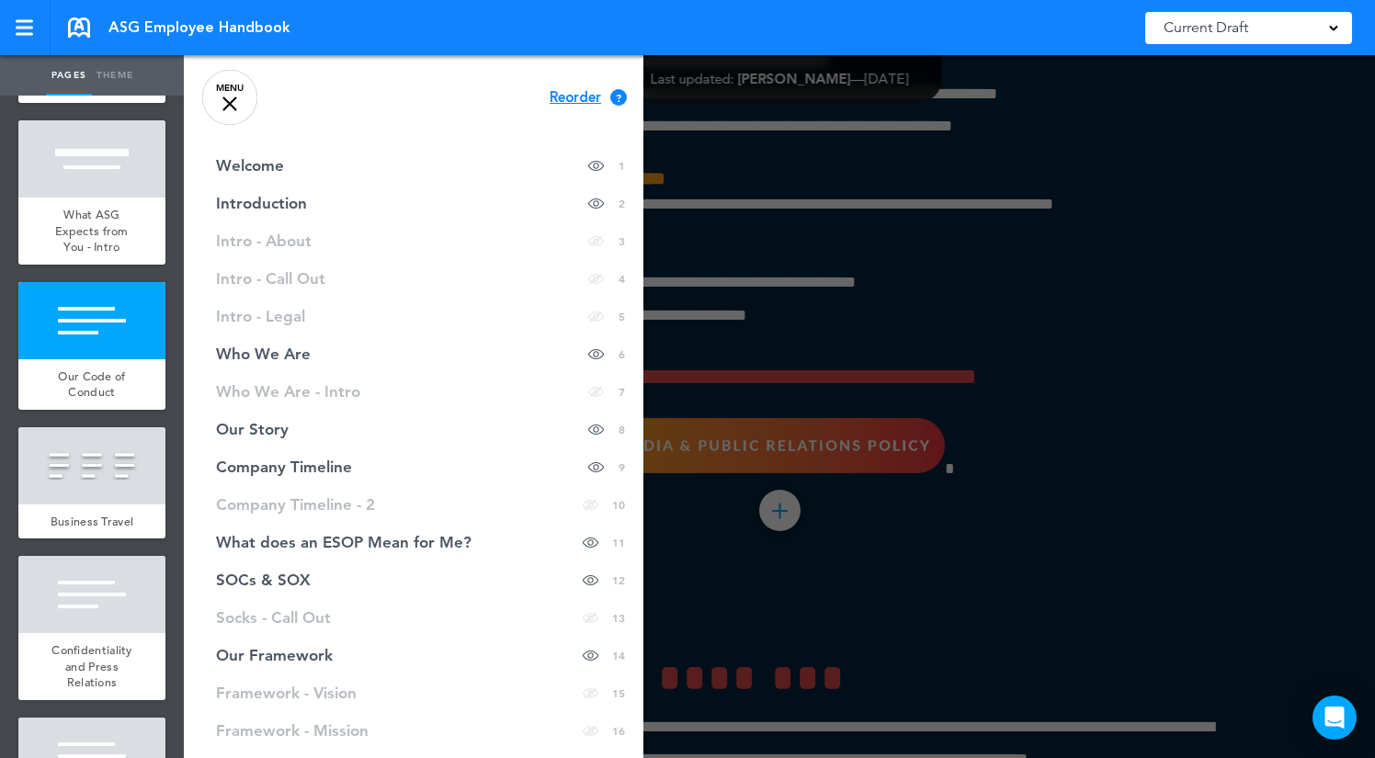
click at [237, 96] on link "MENU" at bounding box center [229, 97] width 55 height 55
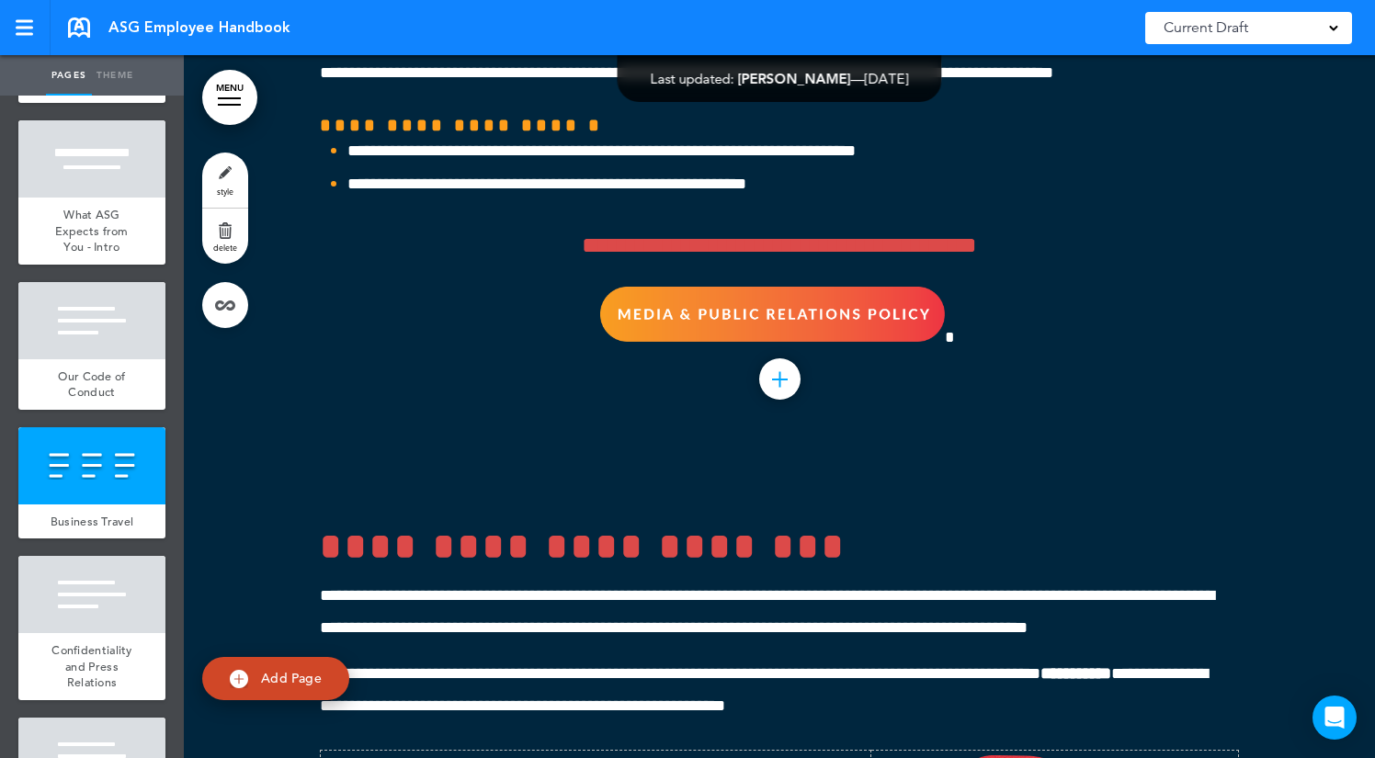
scroll to position [52849, 0]
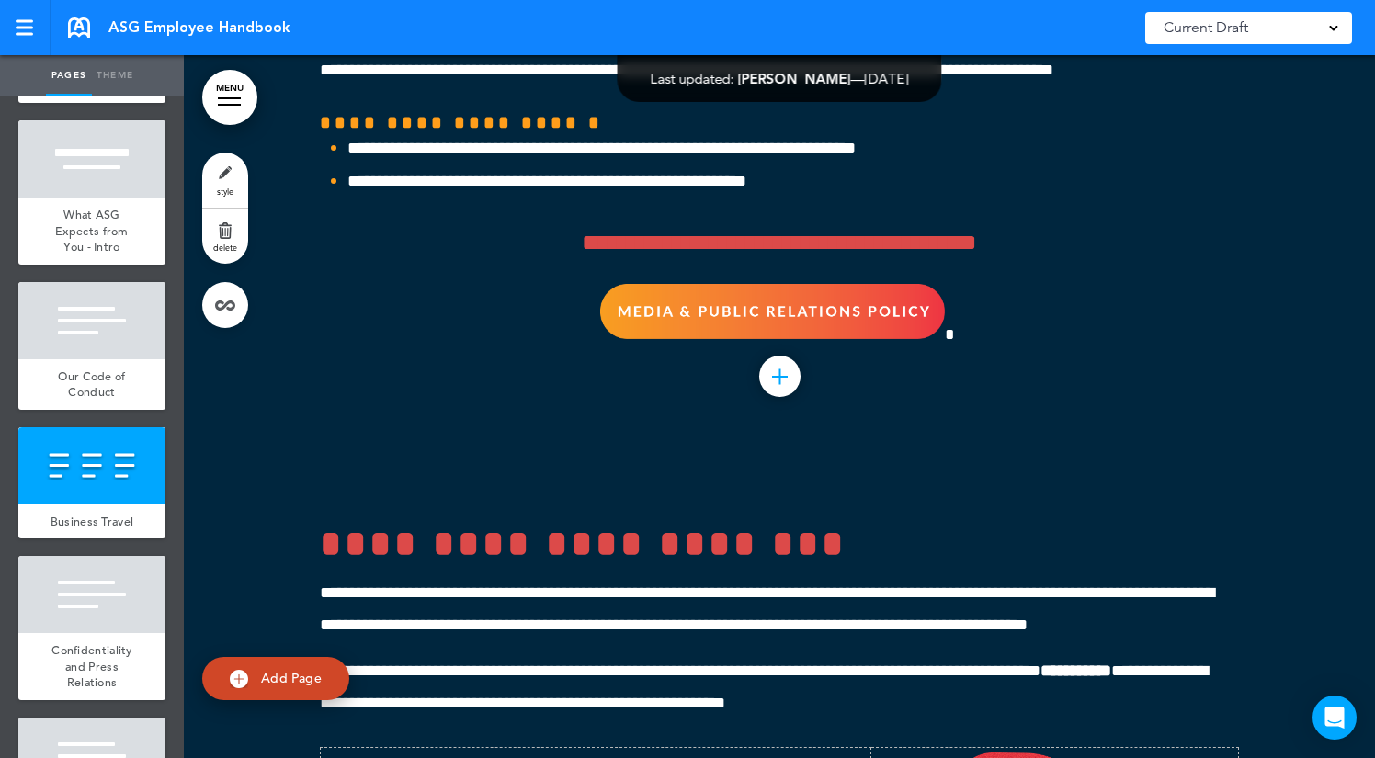
click at [248, 676] on link "Add Page" at bounding box center [275, 678] width 147 height 43
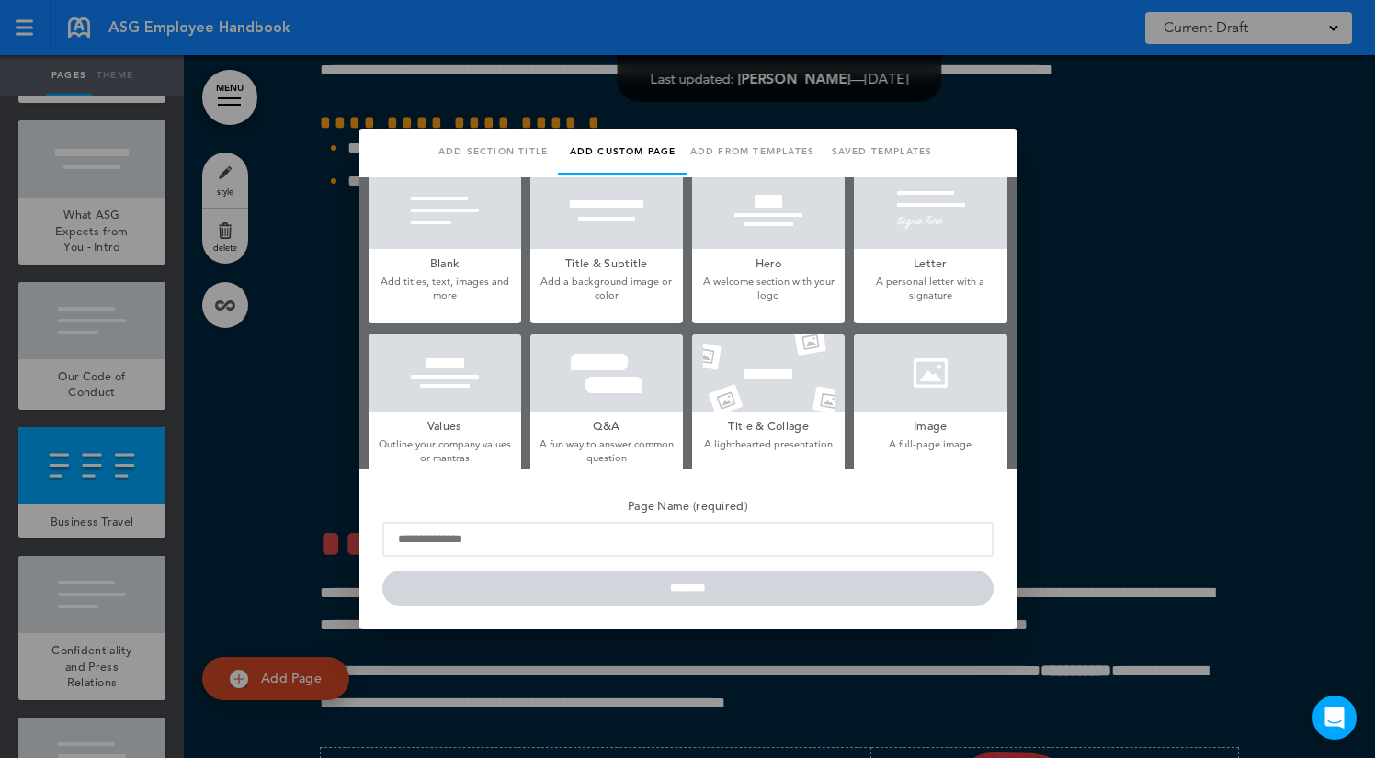
scroll to position [0, 0]
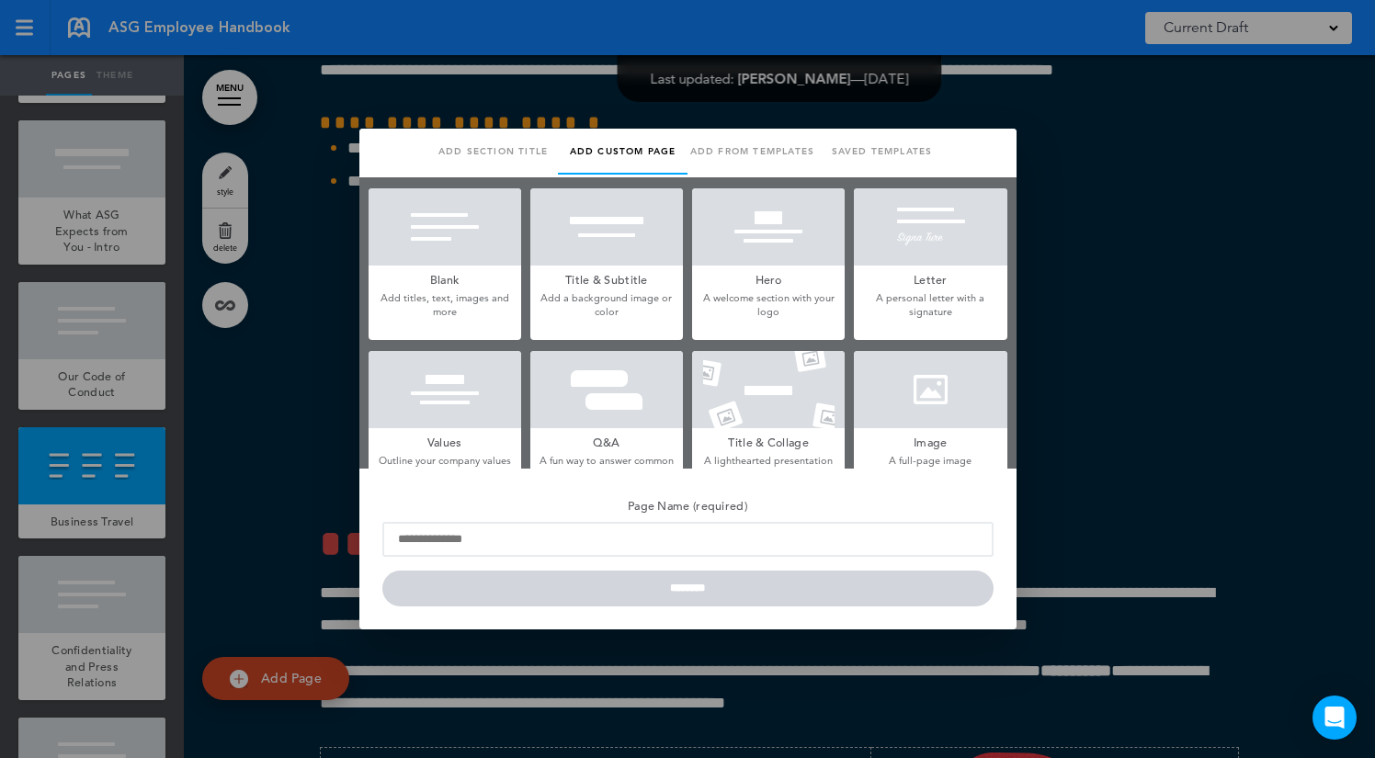
click at [616, 267] on h5 "Title & Subtitle" at bounding box center [606, 279] width 153 height 26
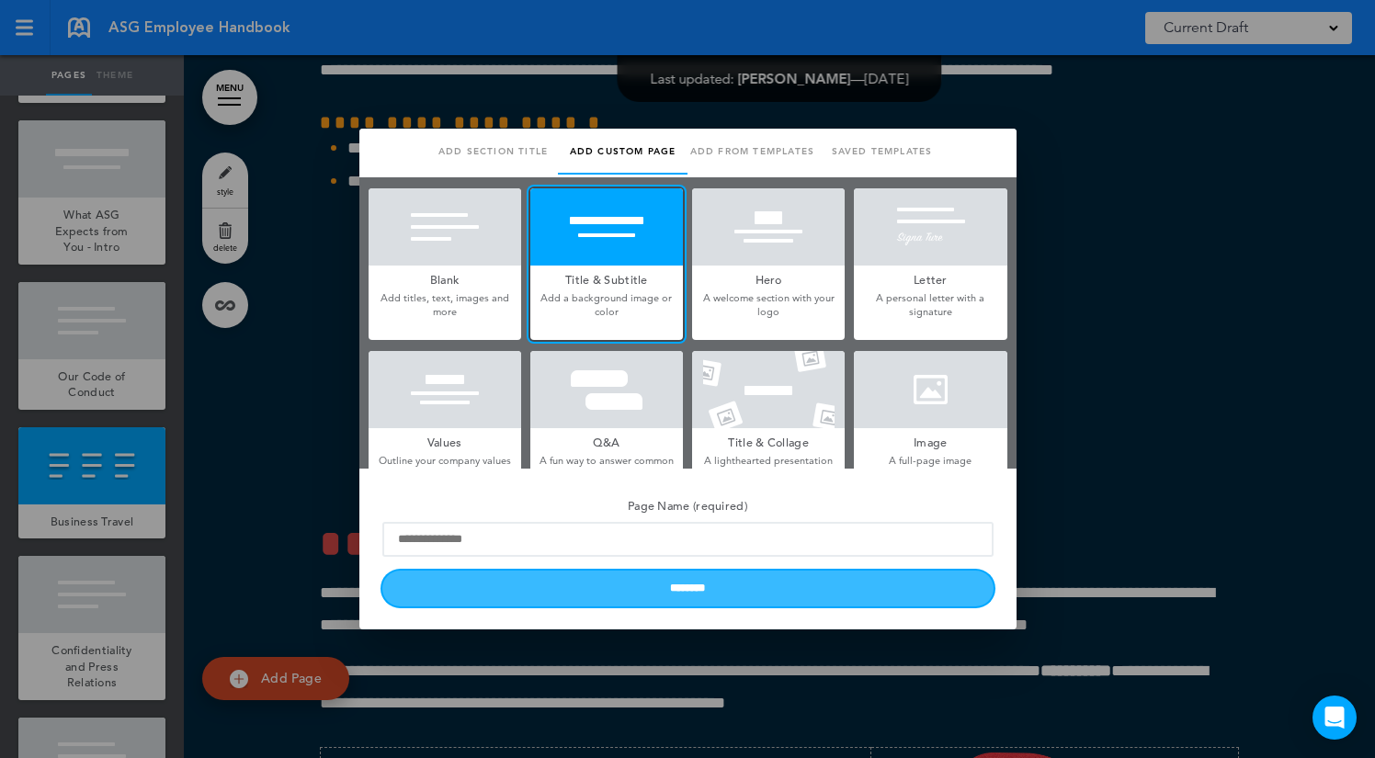
click at [718, 589] on input "********" at bounding box center [687, 589] width 611 height 36
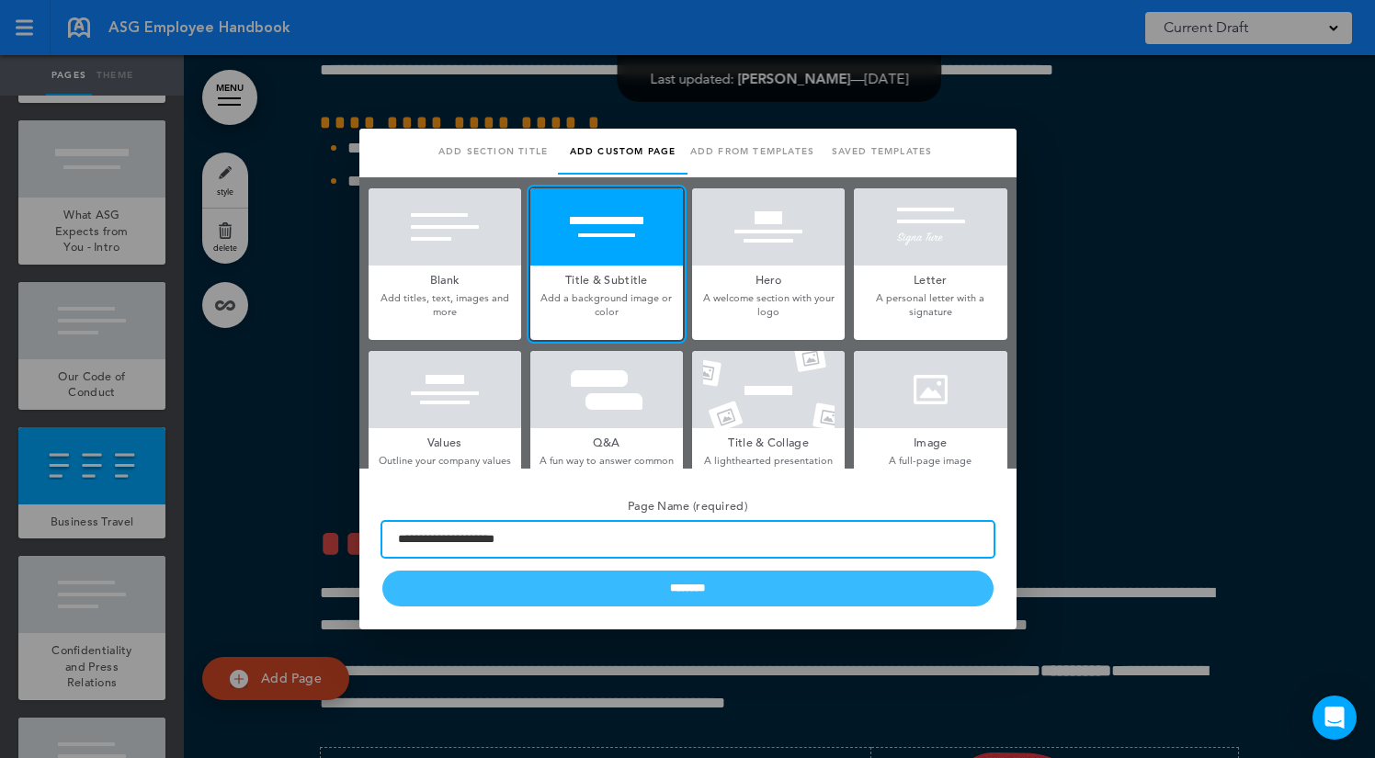
type input "**********"
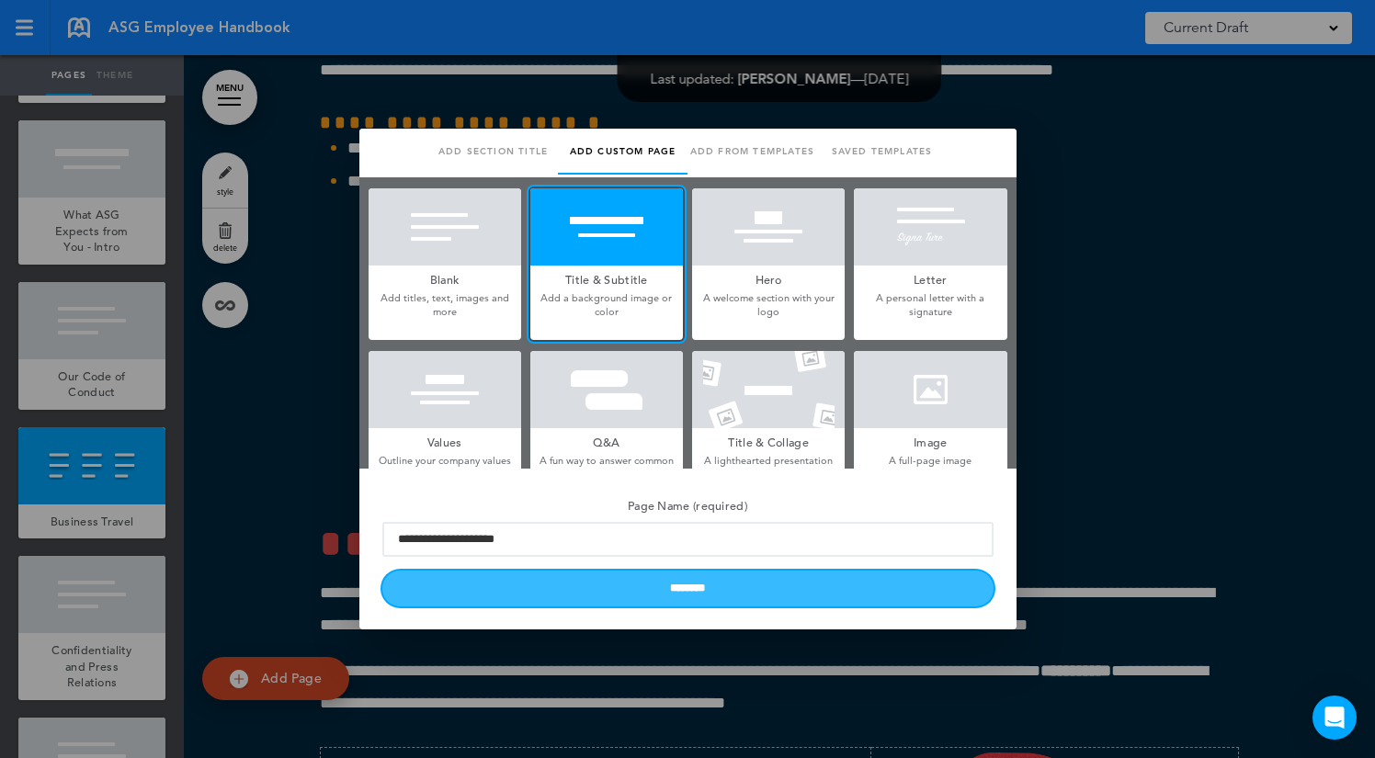
click at [627, 603] on input "********" at bounding box center [687, 589] width 611 height 36
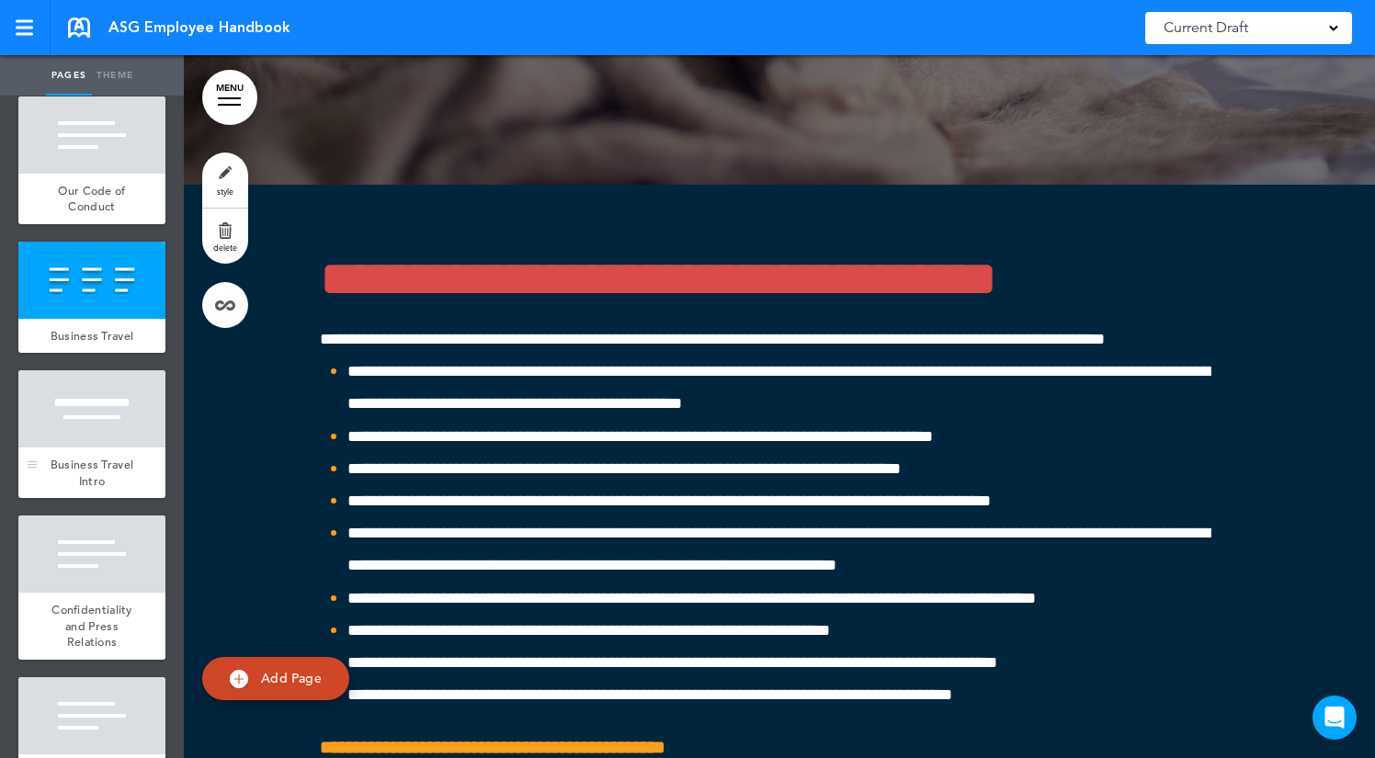
scroll to position [8329, 0]
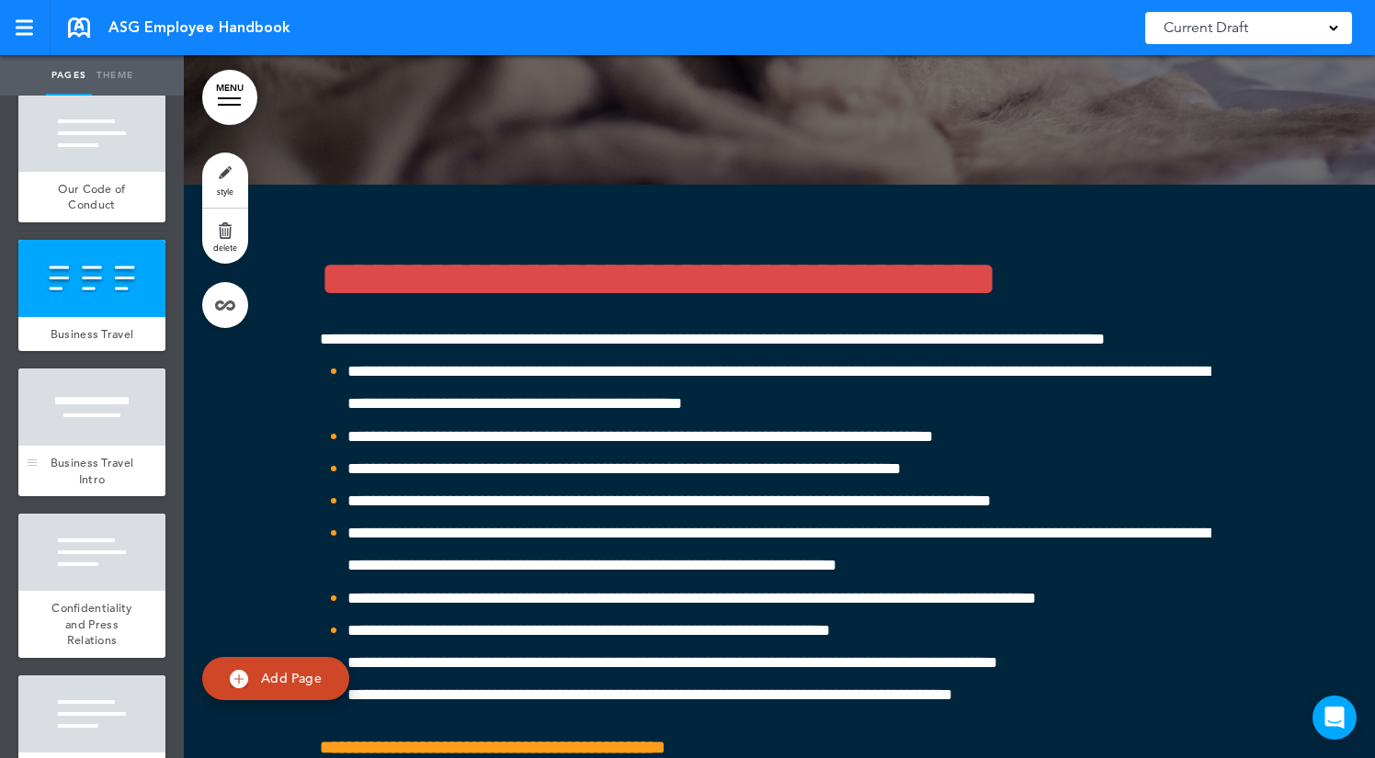
click at [103, 434] on div at bounding box center [91, 407] width 147 height 77
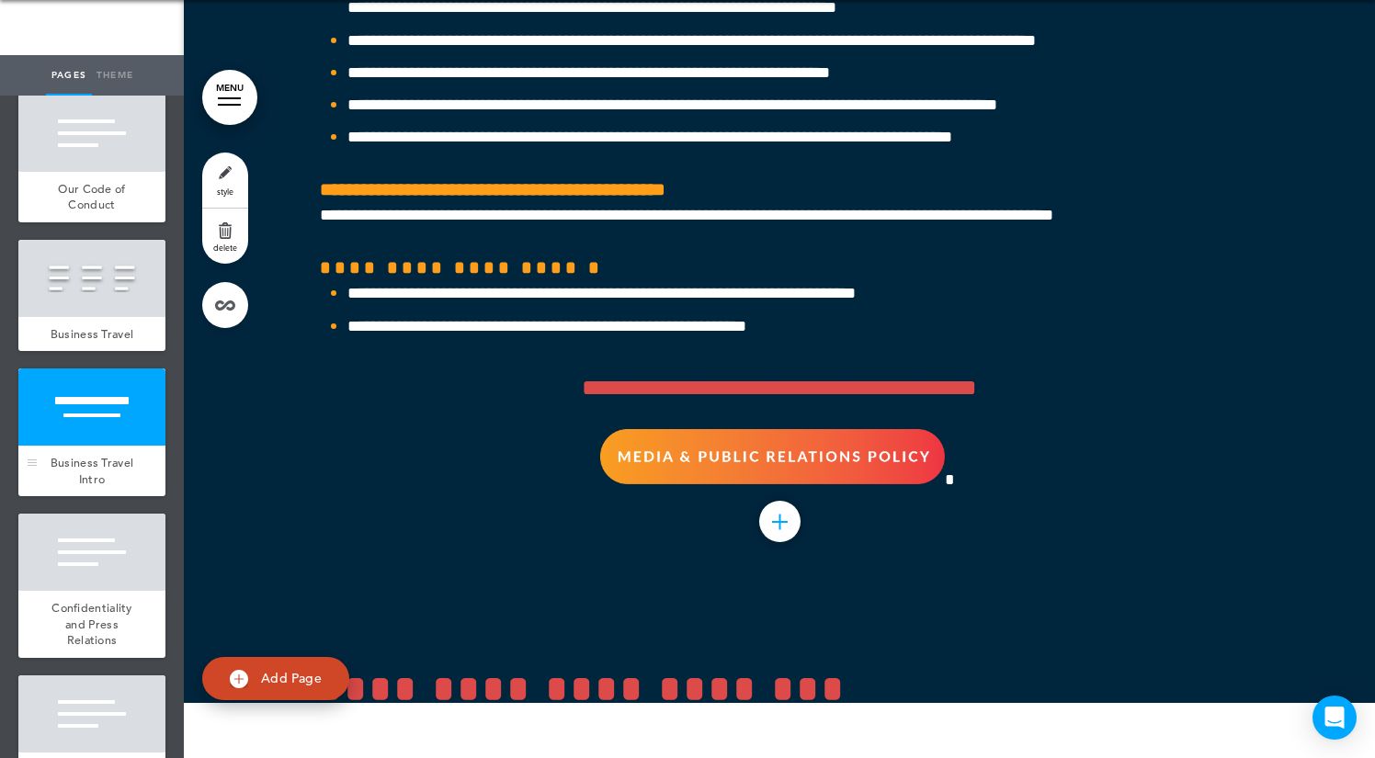
scroll to position [53496, 0]
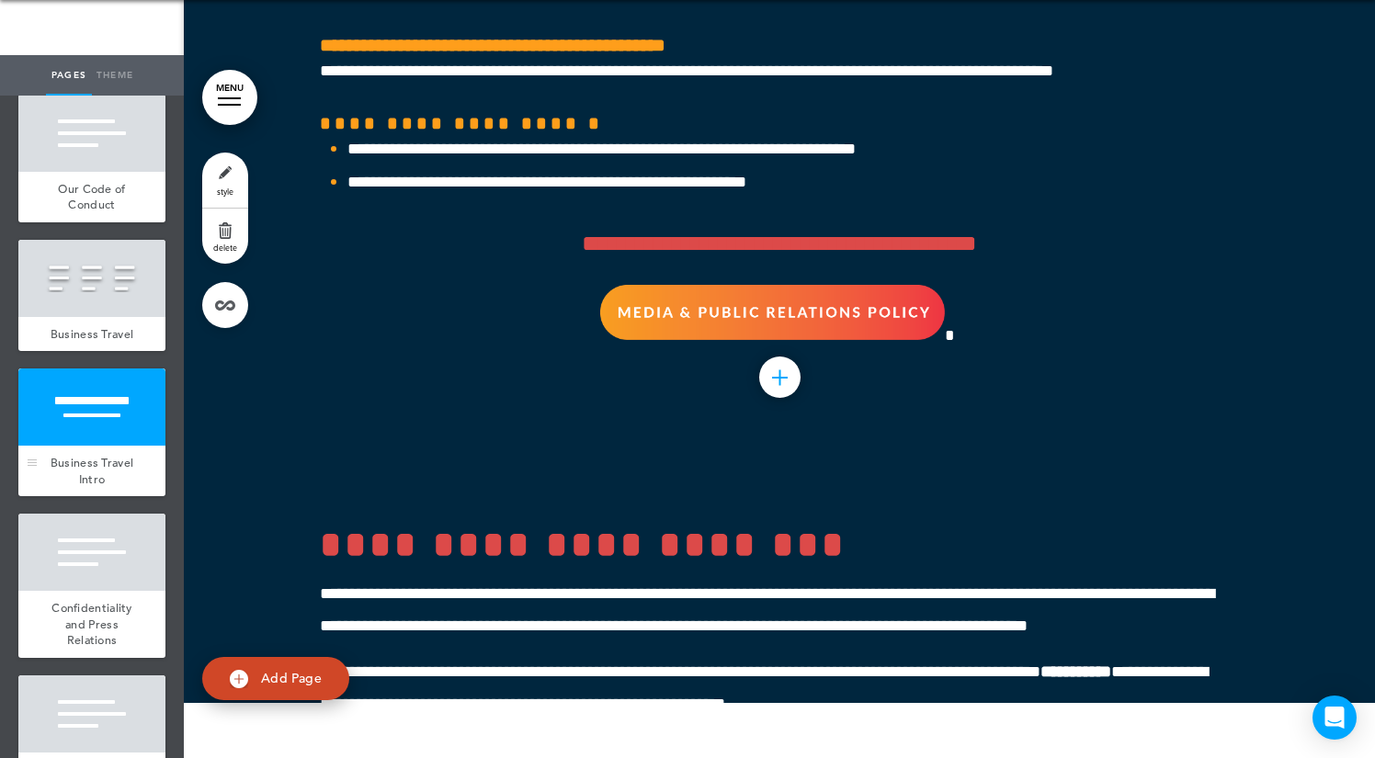
click at [105, 473] on div "Business Travel Intro" at bounding box center [91, 471] width 147 height 51
click at [221, 253] on link "delete" at bounding box center [225, 236] width 46 height 55
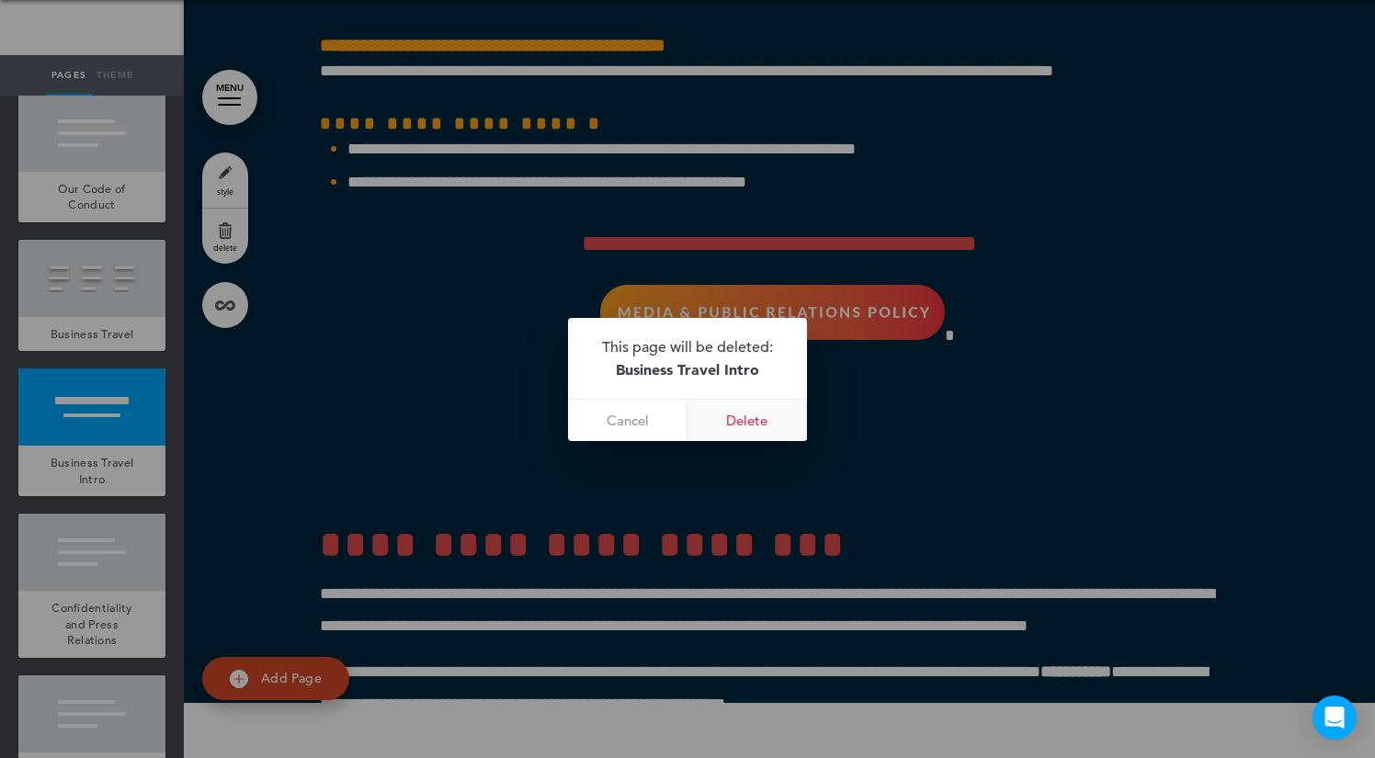
click at [762, 427] on link "Delete" at bounding box center [746, 420] width 119 height 41
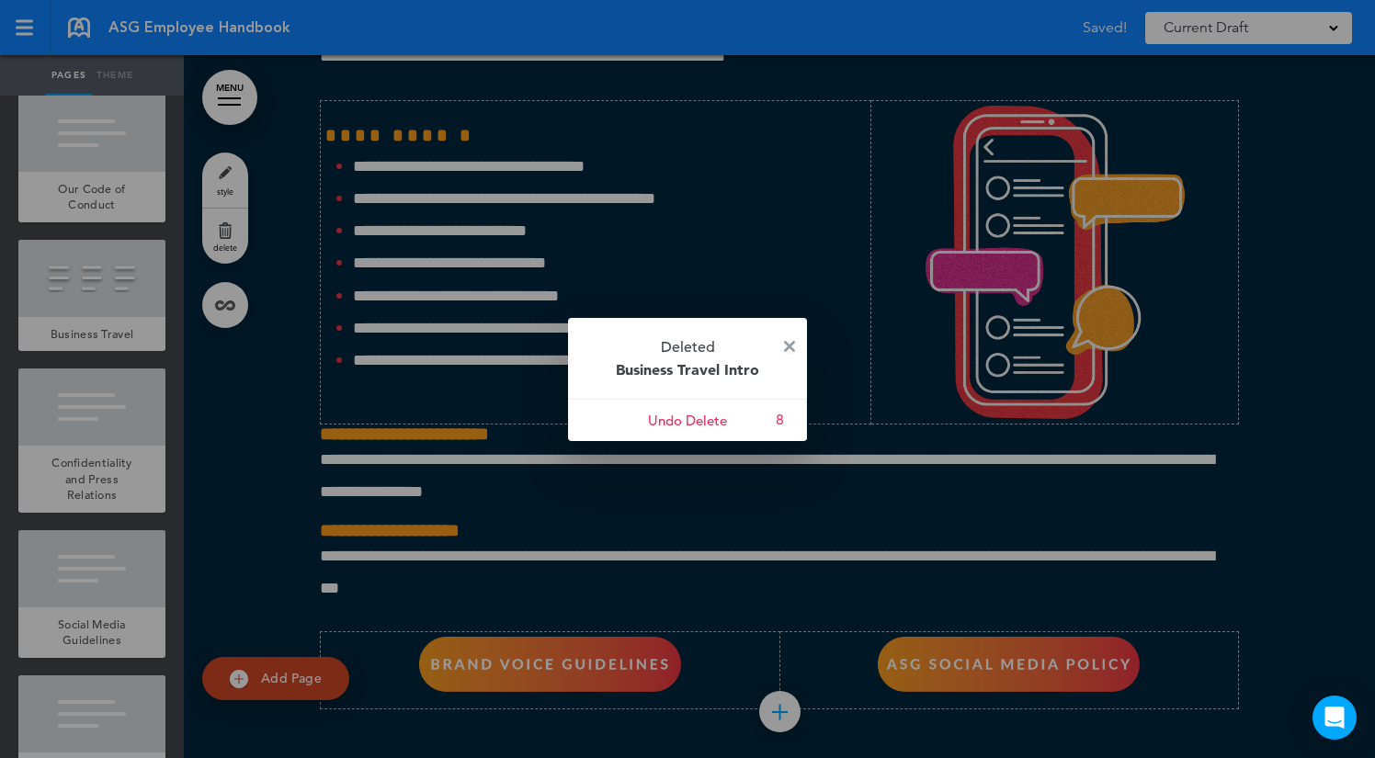
click at [791, 341] on img at bounding box center [789, 346] width 11 height 11
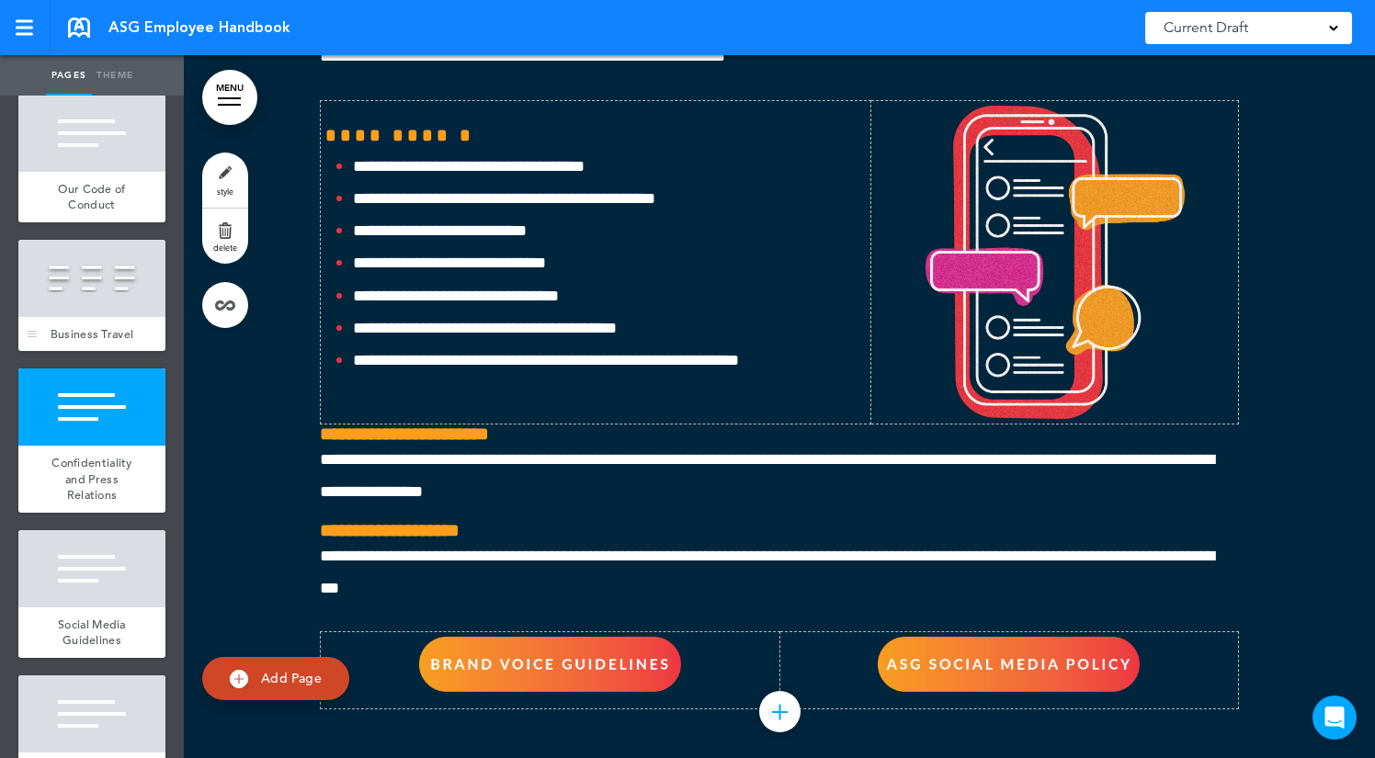
click at [123, 308] on div at bounding box center [91, 278] width 147 height 77
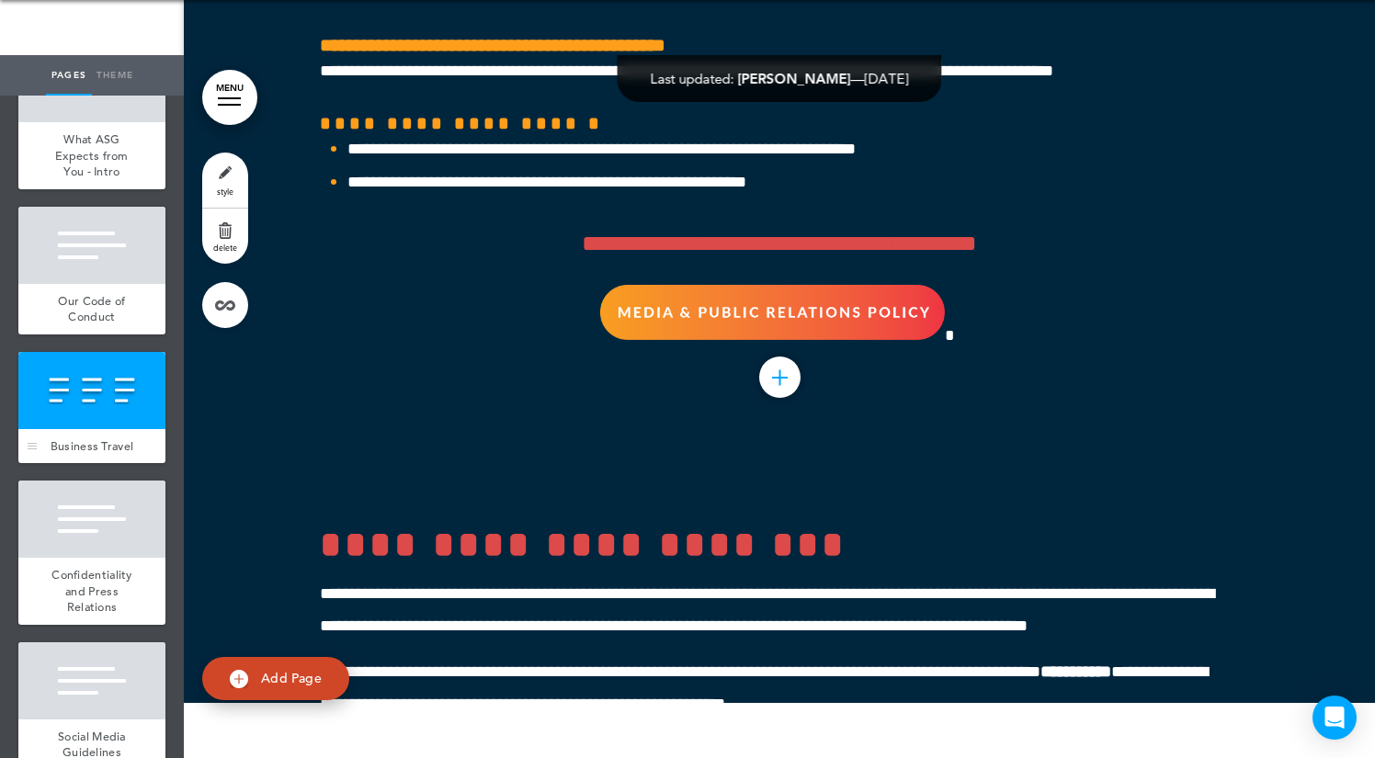
scroll to position [8215, 0]
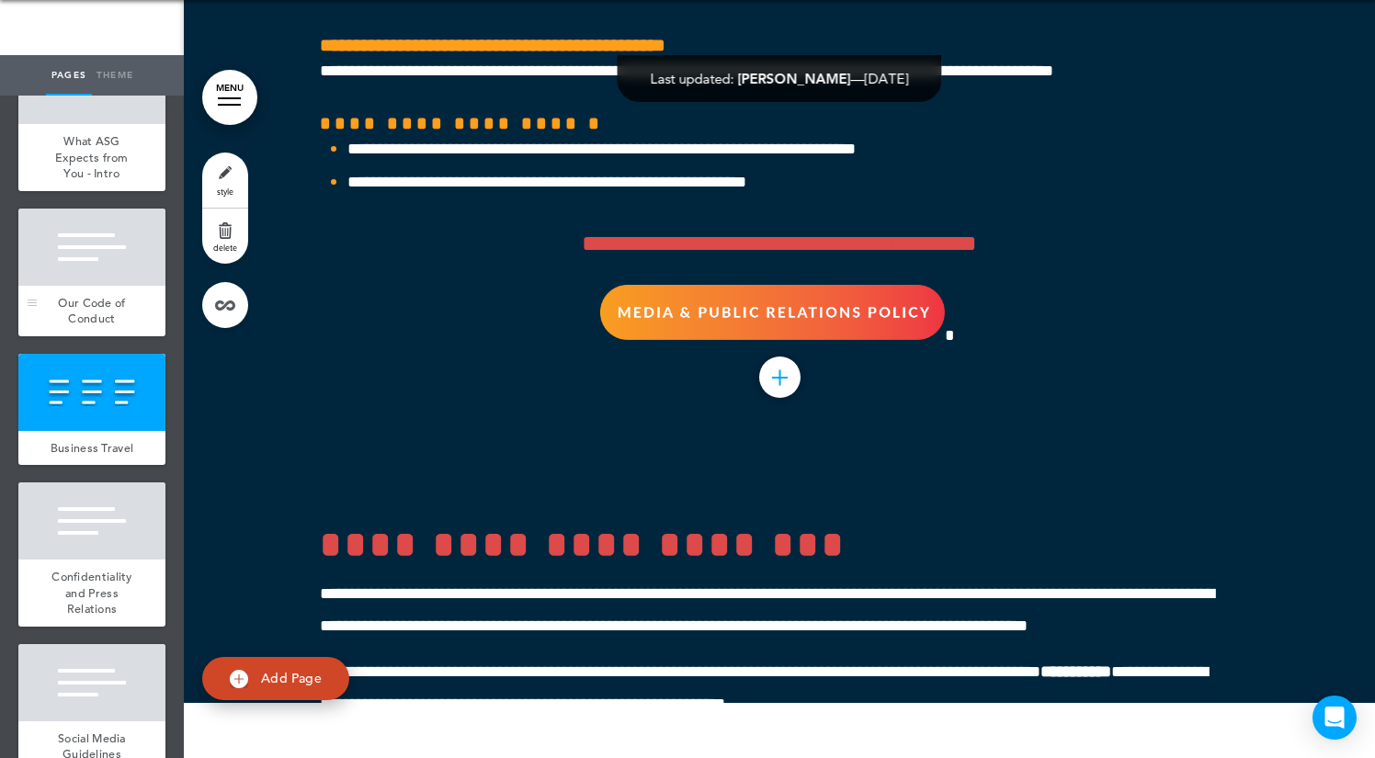
click at [114, 299] on span "Our Code of Conduct" at bounding box center [91, 311] width 67 height 32
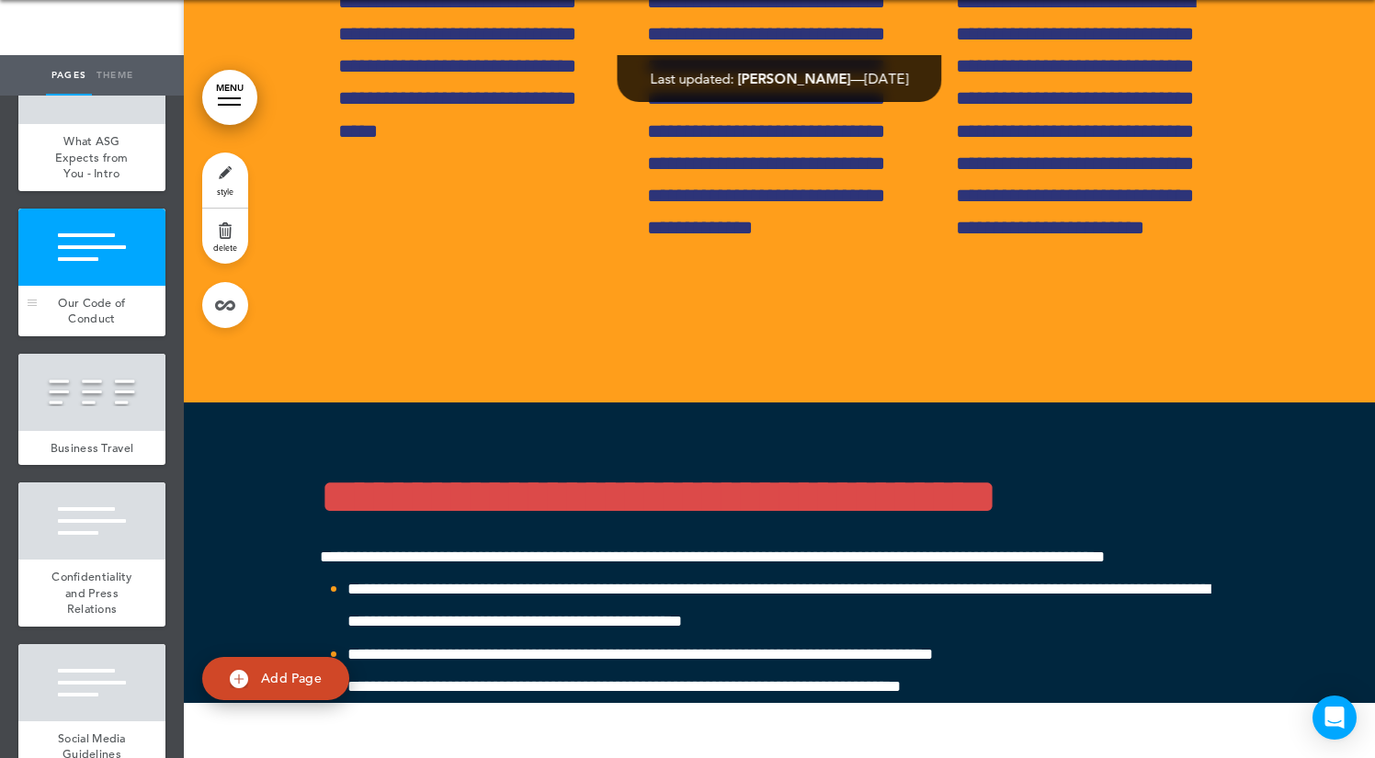
scroll to position [51731, 0]
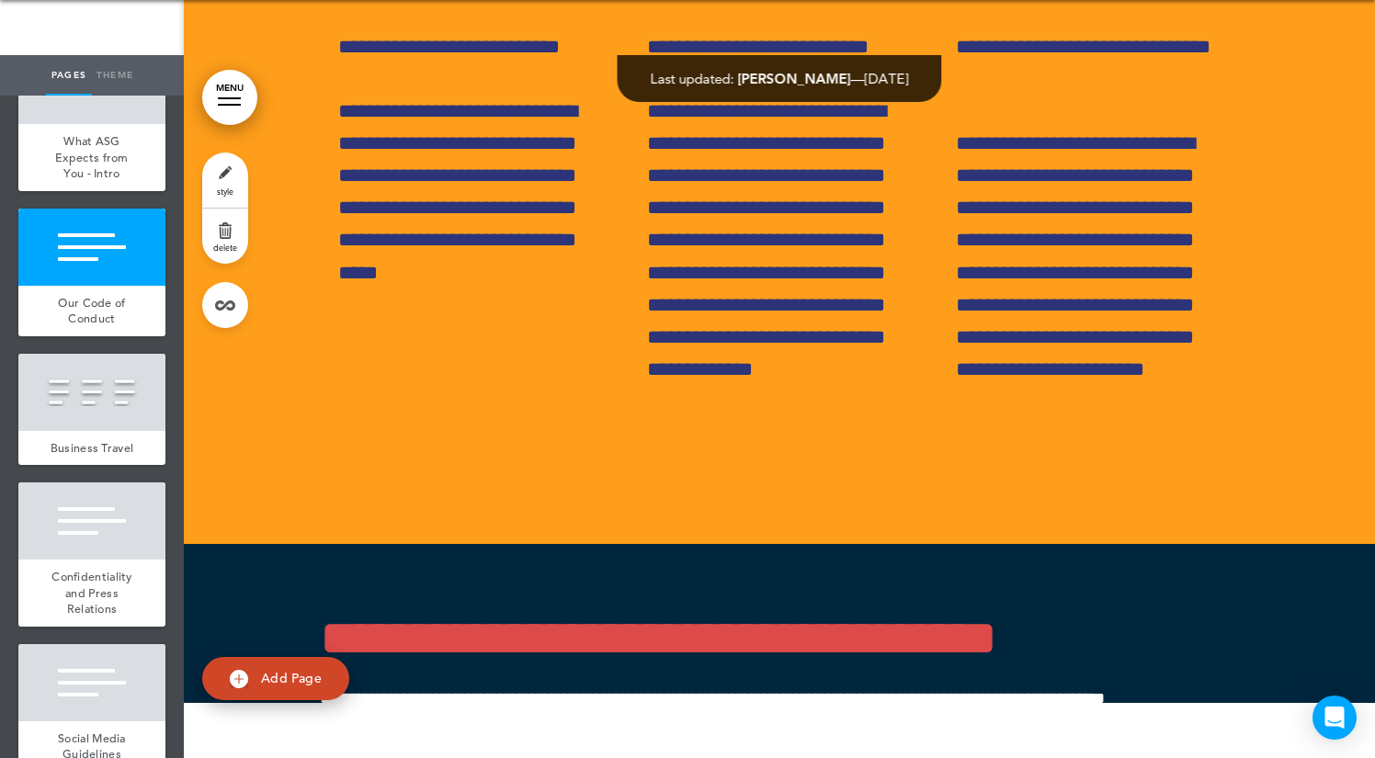
click at [290, 674] on span "Add Page" at bounding box center [291, 678] width 61 height 17
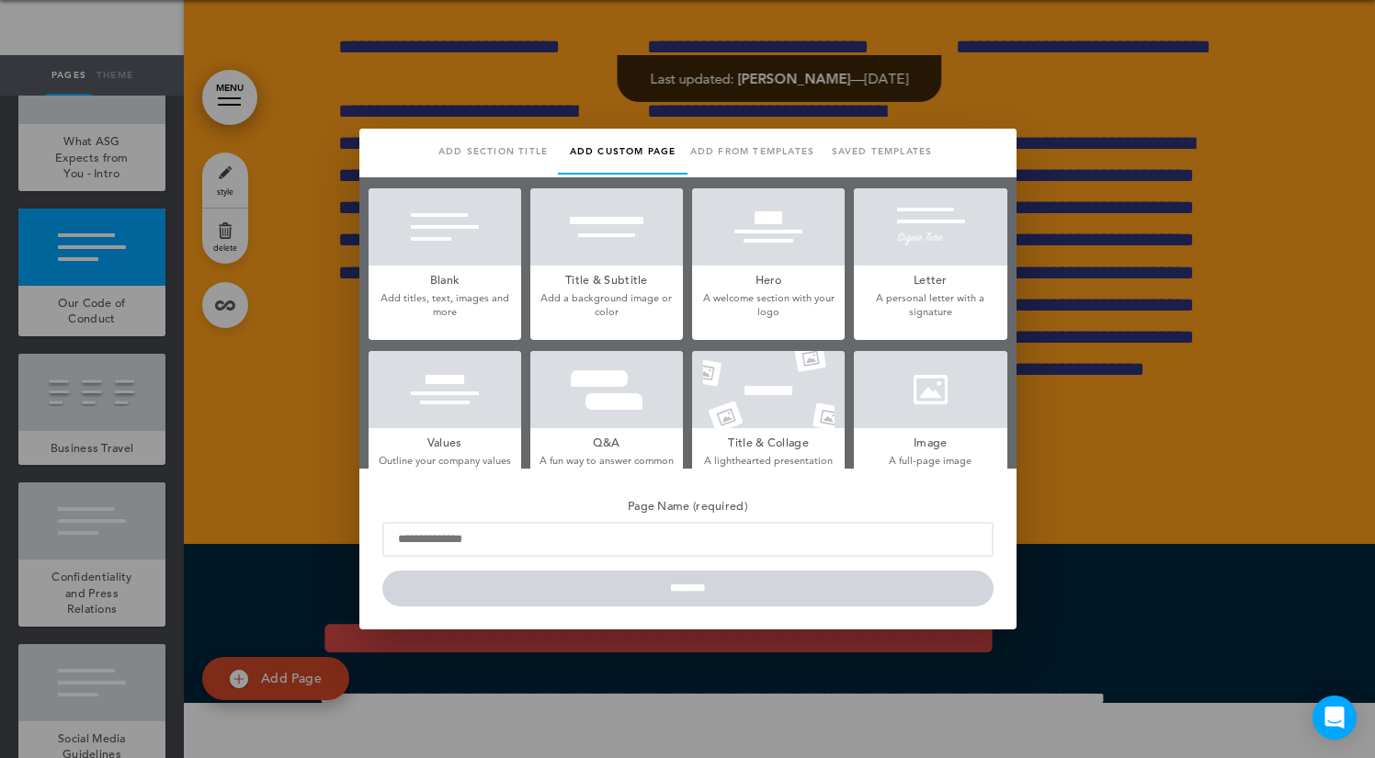
scroll to position [0, 0]
click at [587, 248] on div at bounding box center [606, 226] width 153 height 77
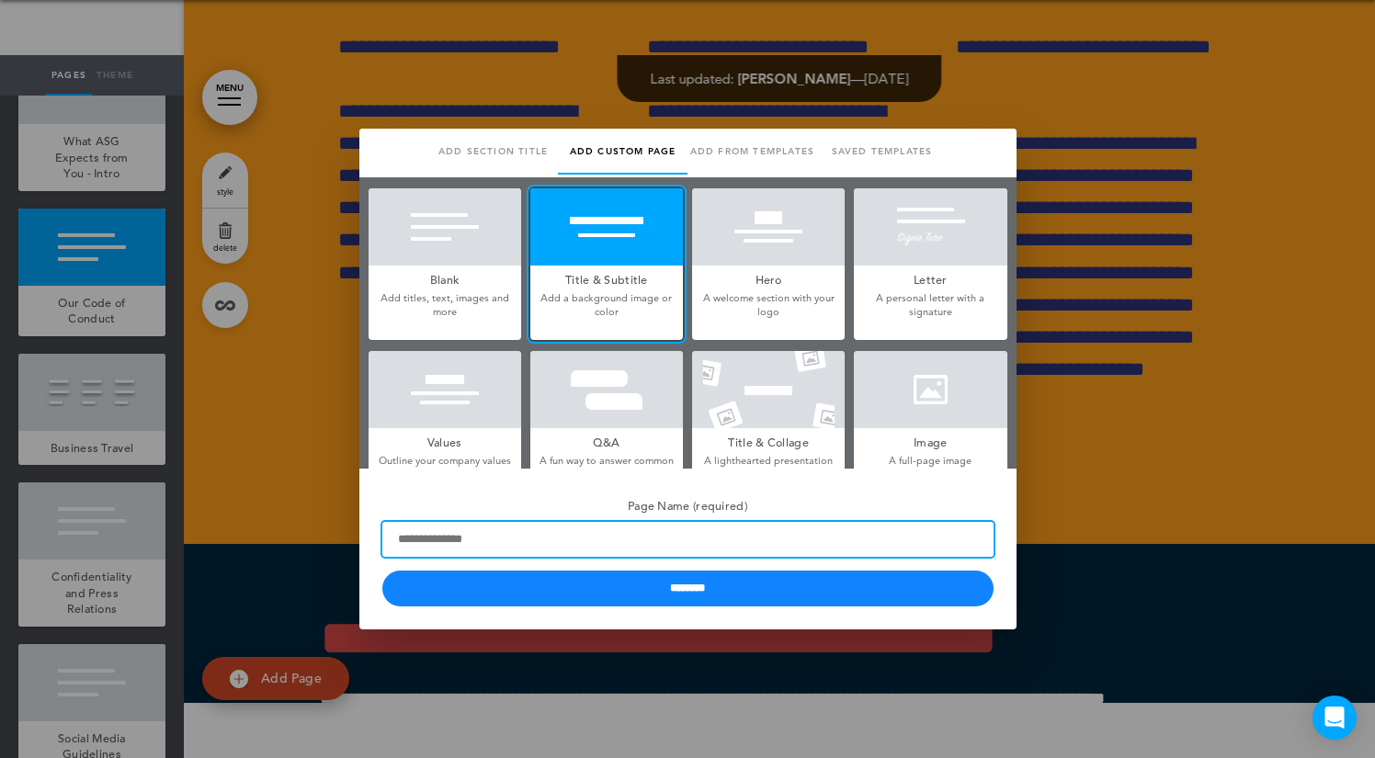
click at [633, 542] on input "Page Name (required)" at bounding box center [687, 539] width 611 height 35
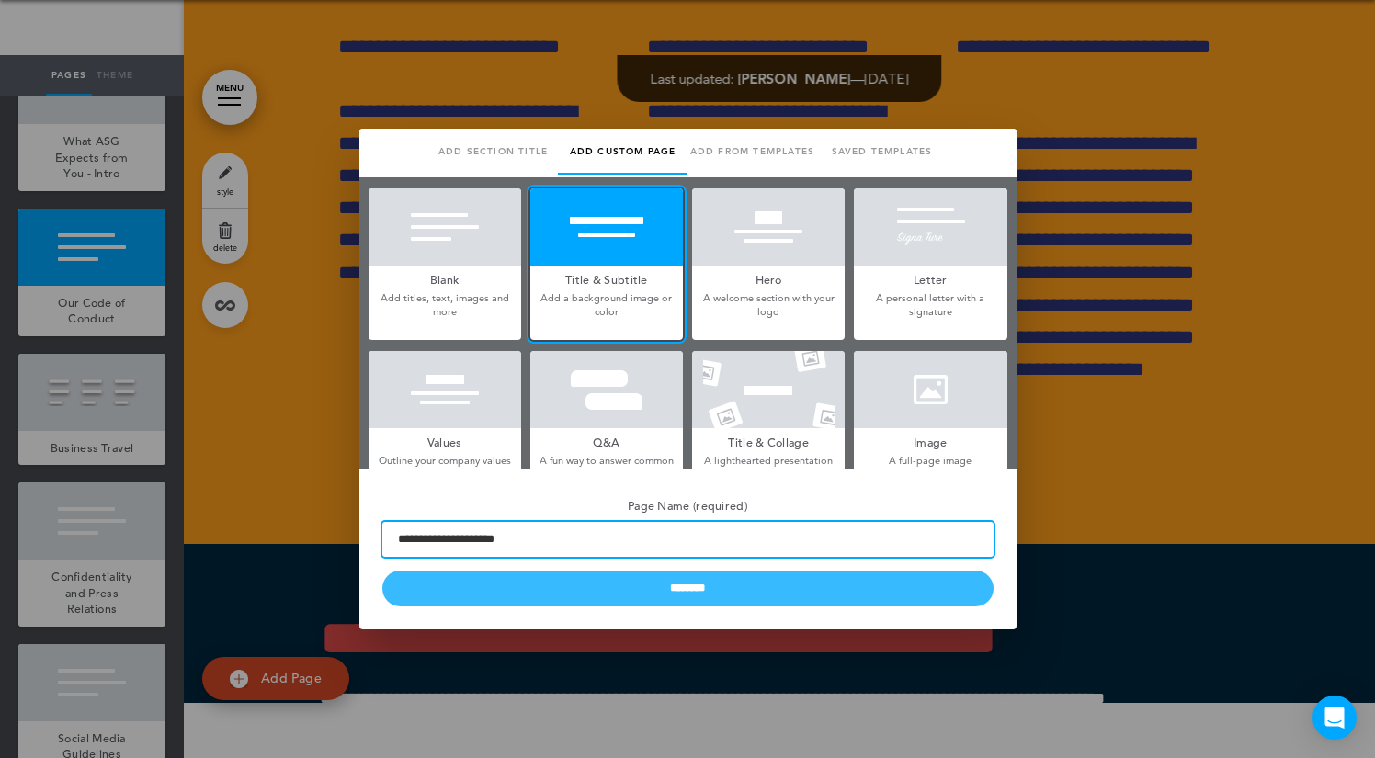
type input "**********"
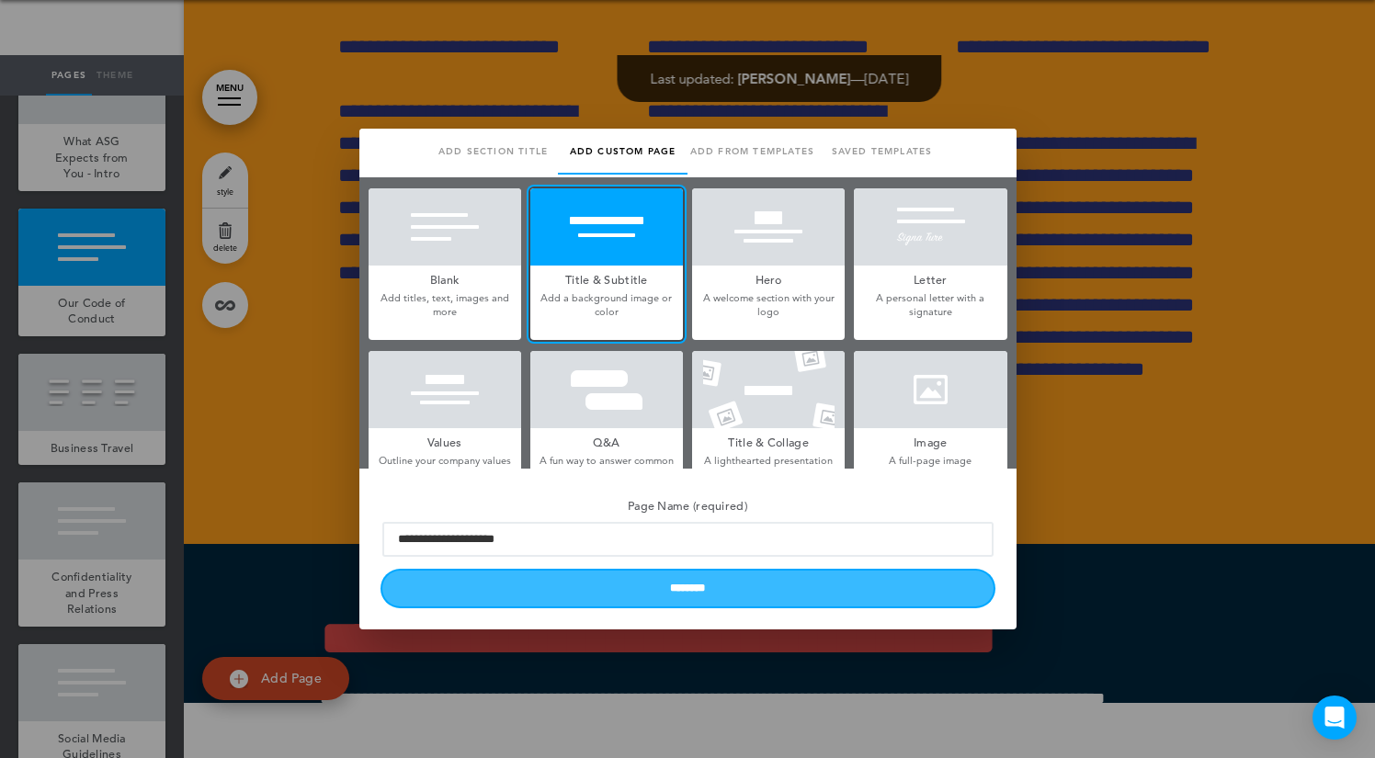
click at [720, 598] on input "********" at bounding box center [687, 589] width 611 height 36
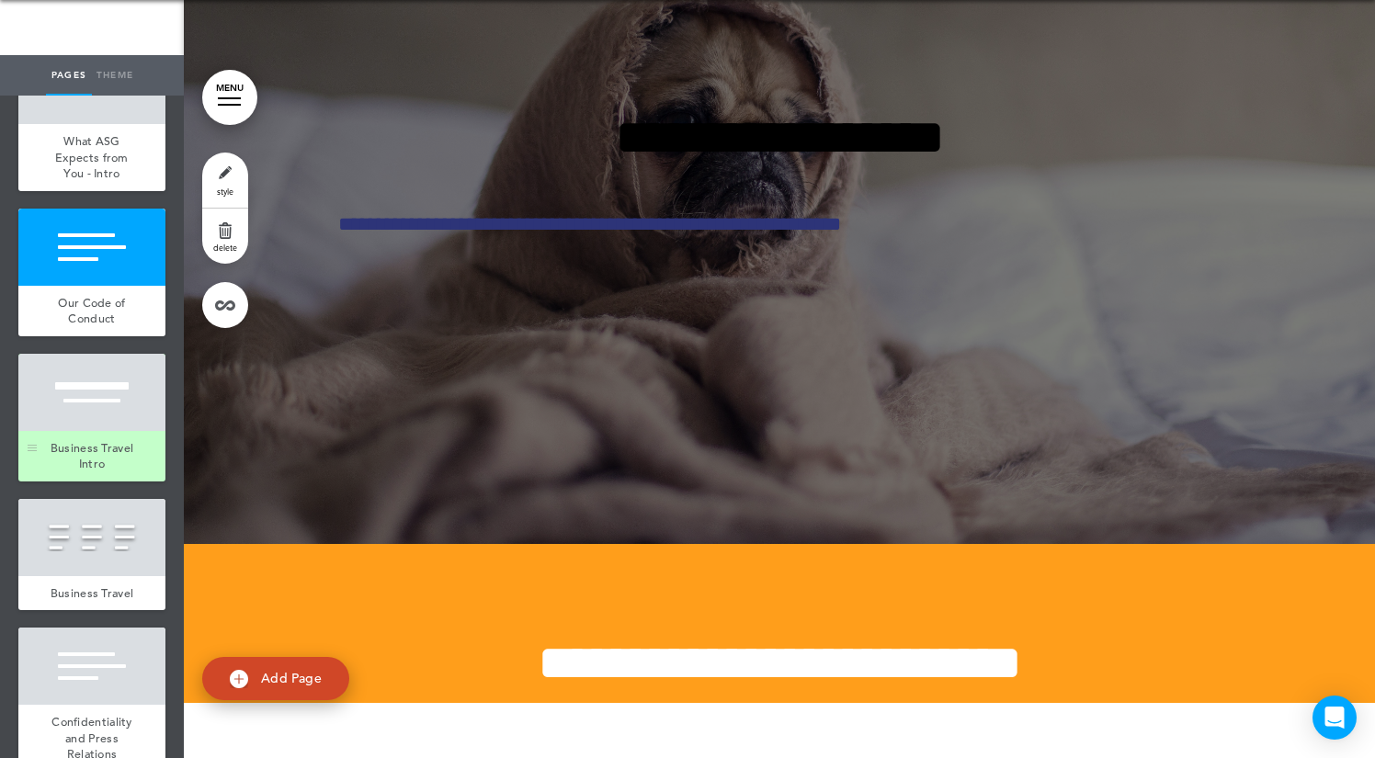
click at [105, 422] on div at bounding box center [91, 392] width 147 height 77
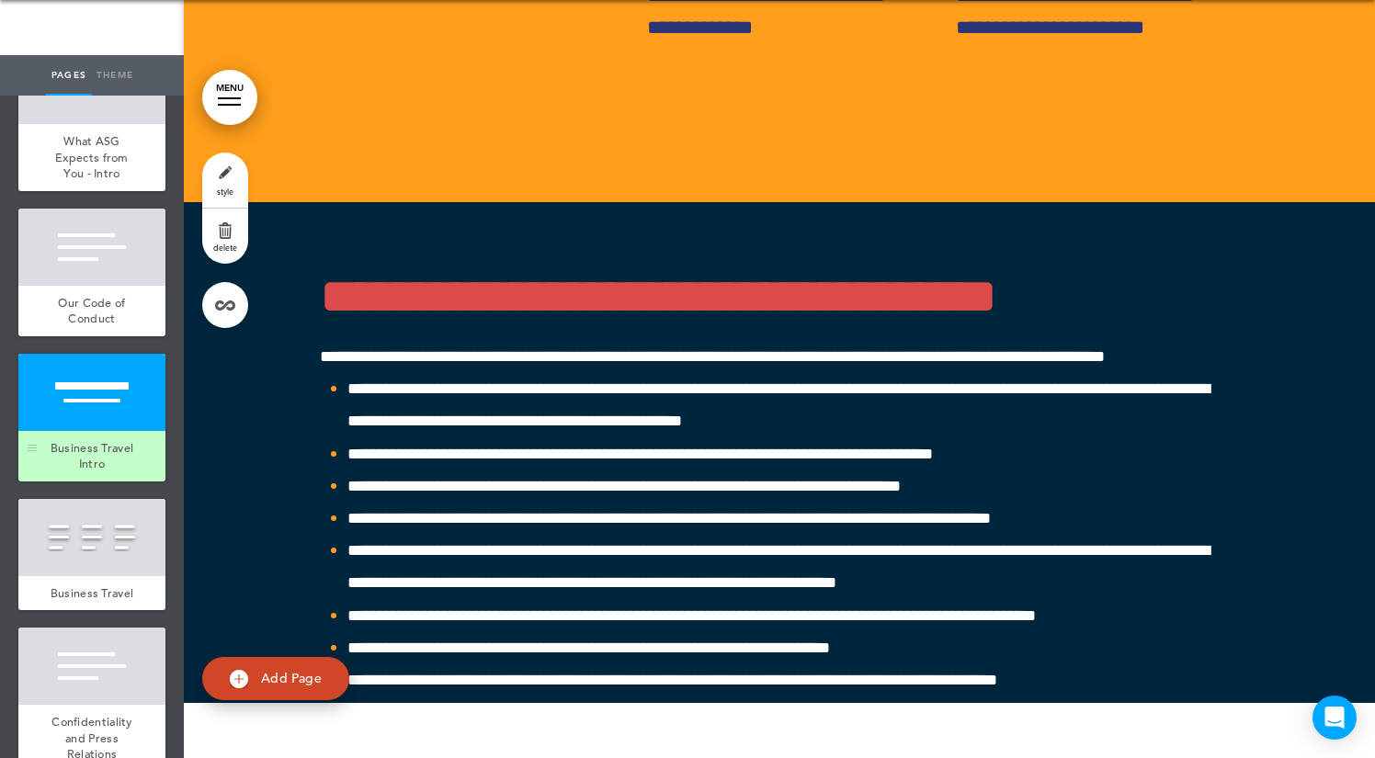
scroll to position [52793, 0]
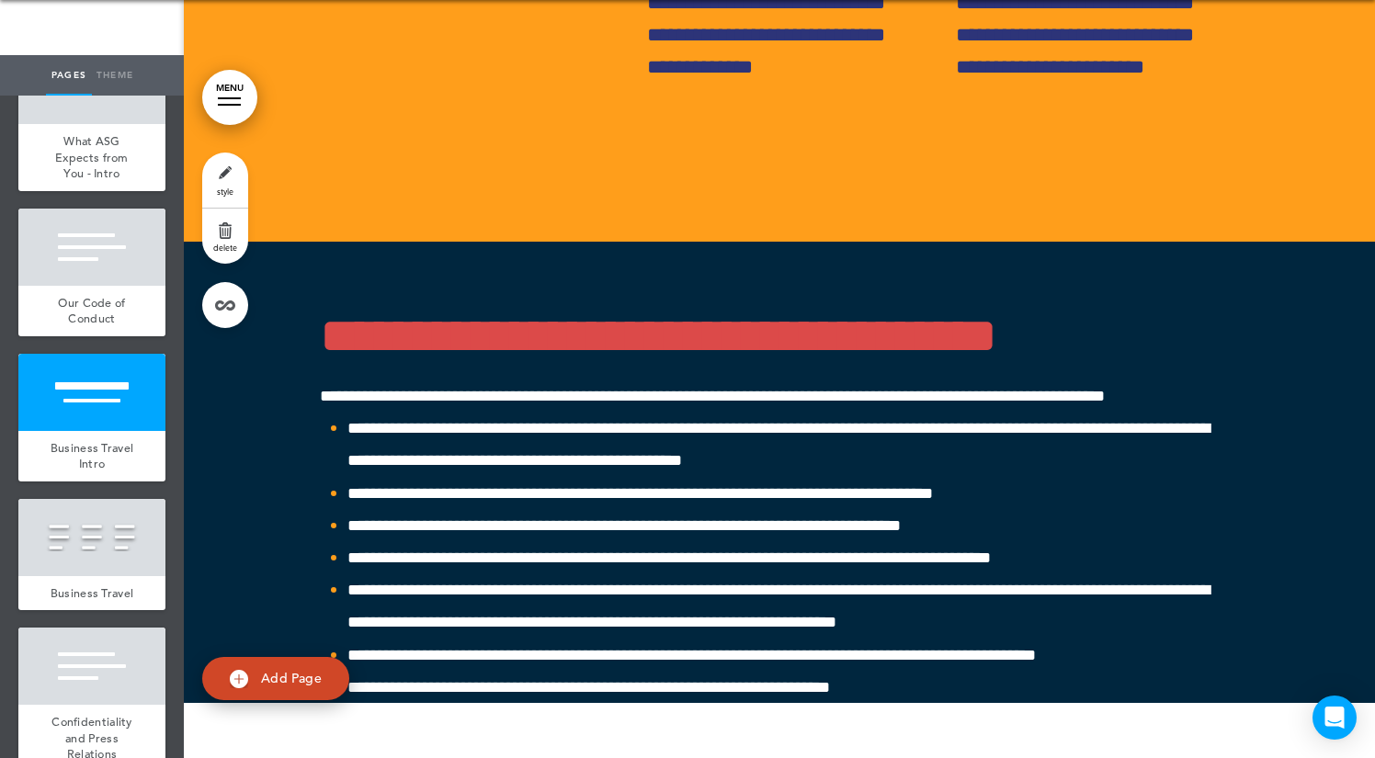
scroll to position [52730, 0]
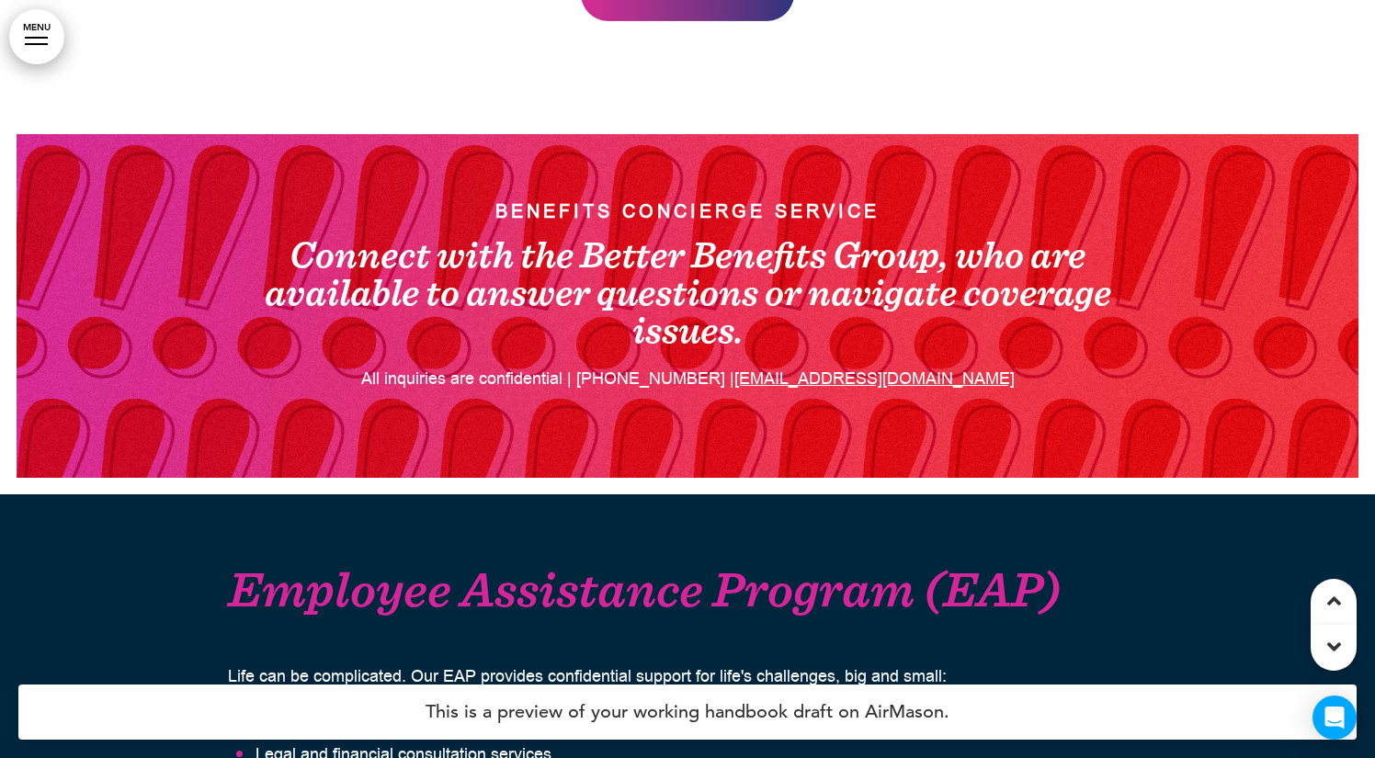
scroll to position [27837, 0]
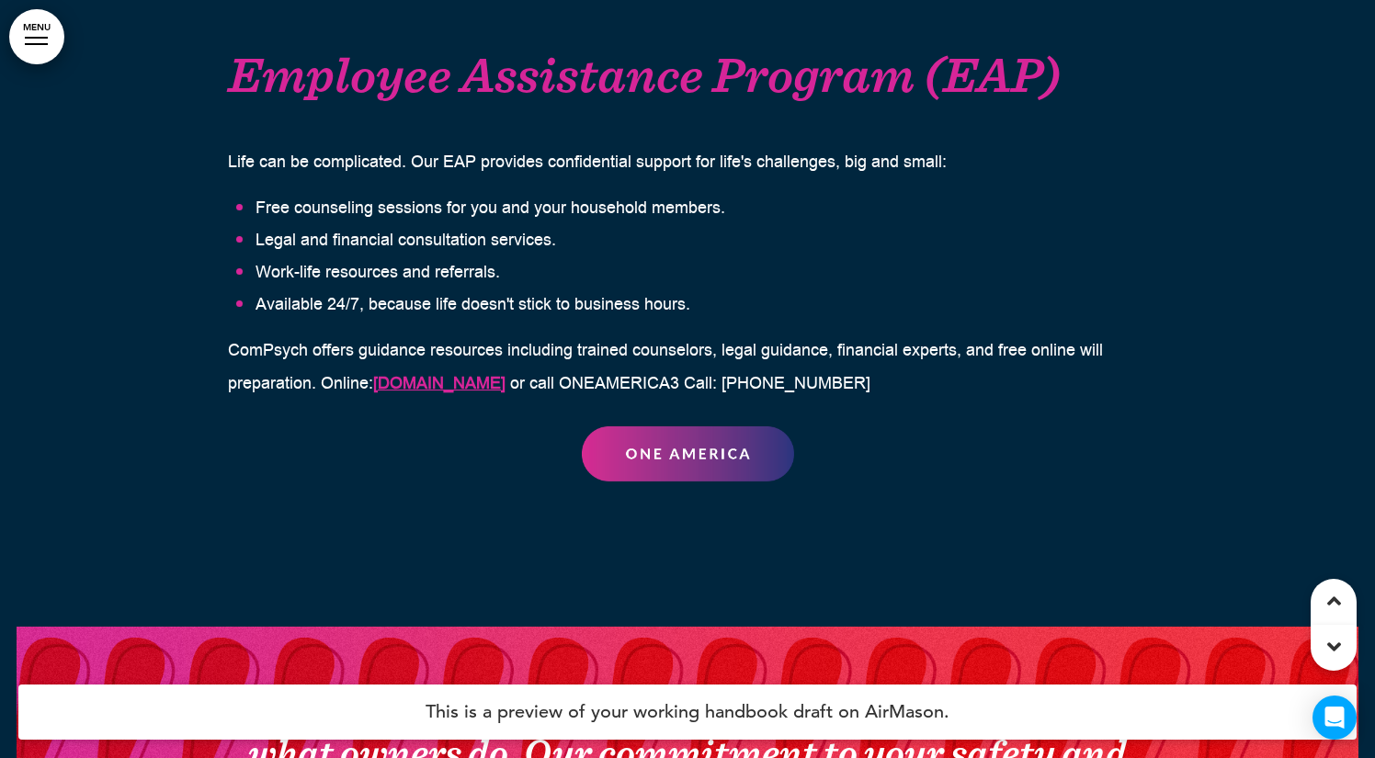
click at [31, 43] on div at bounding box center [36, 44] width 23 height 2
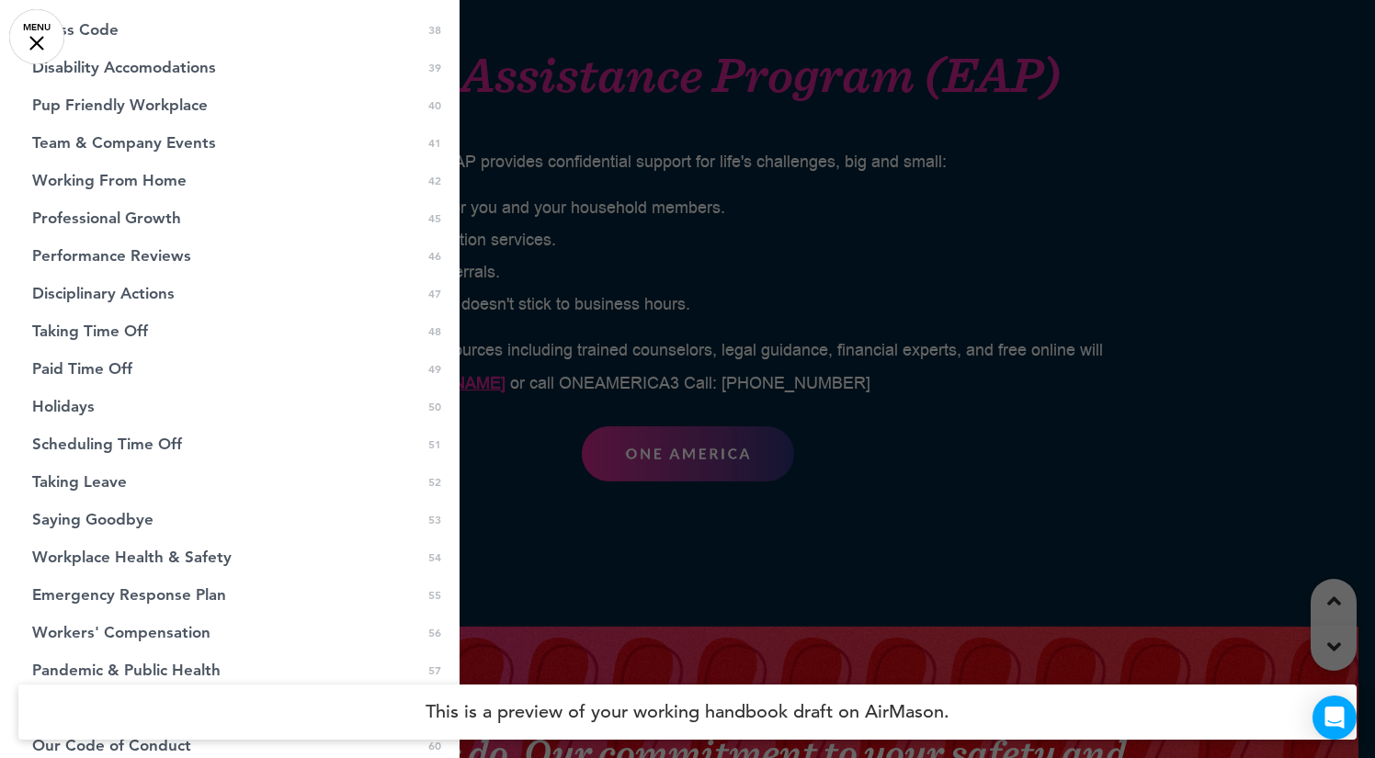
scroll to position [860, 0]
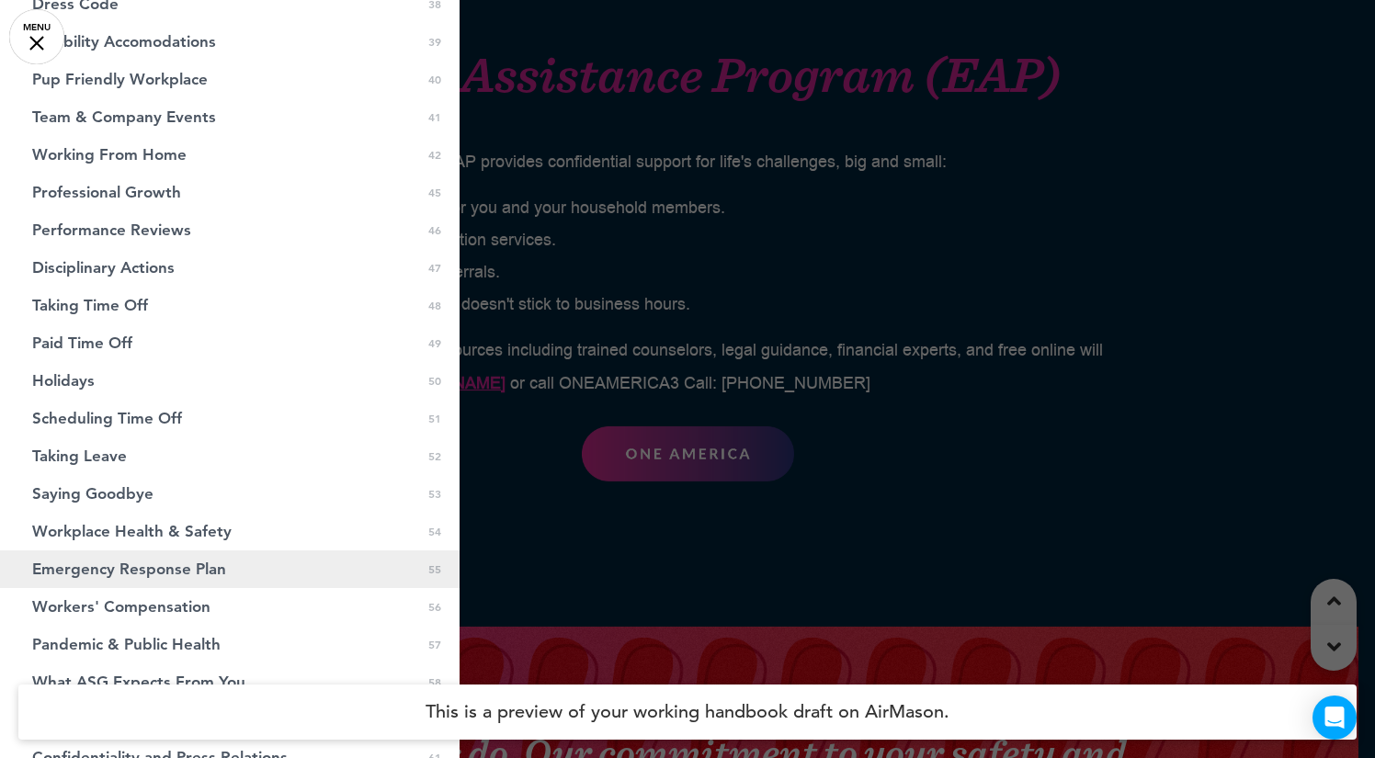
click at [184, 563] on span "Emergency Response Plan" at bounding box center [129, 569] width 194 height 16
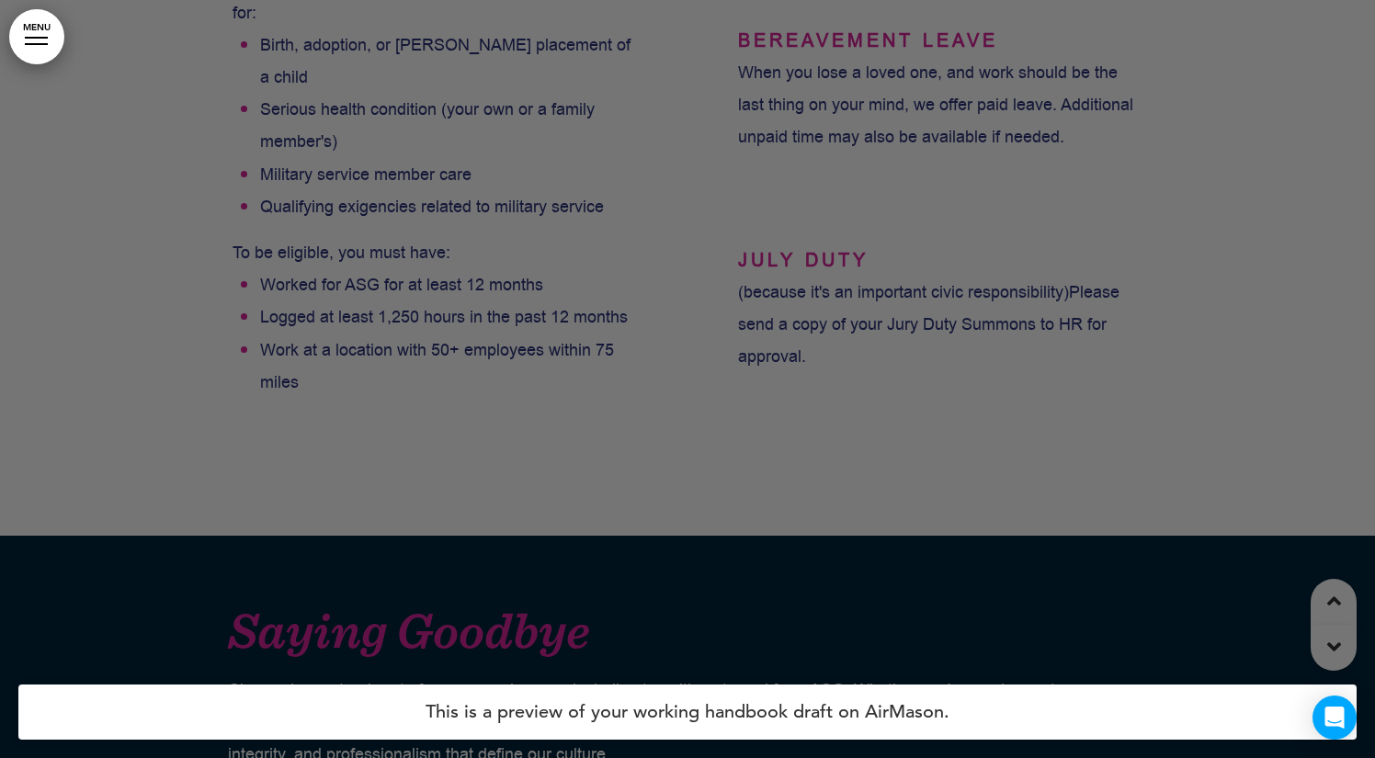
scroll to position [46533, 0]
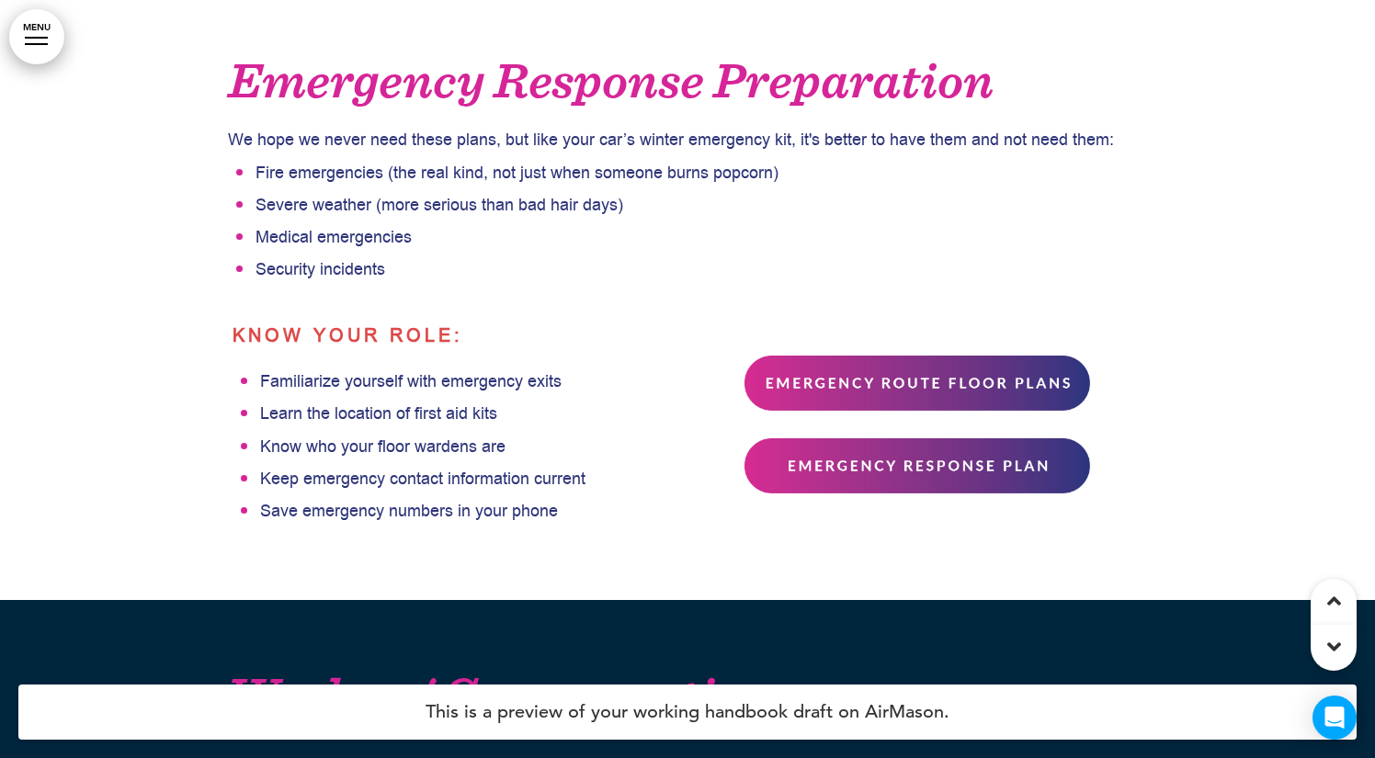
scroll to position [47233, 0]
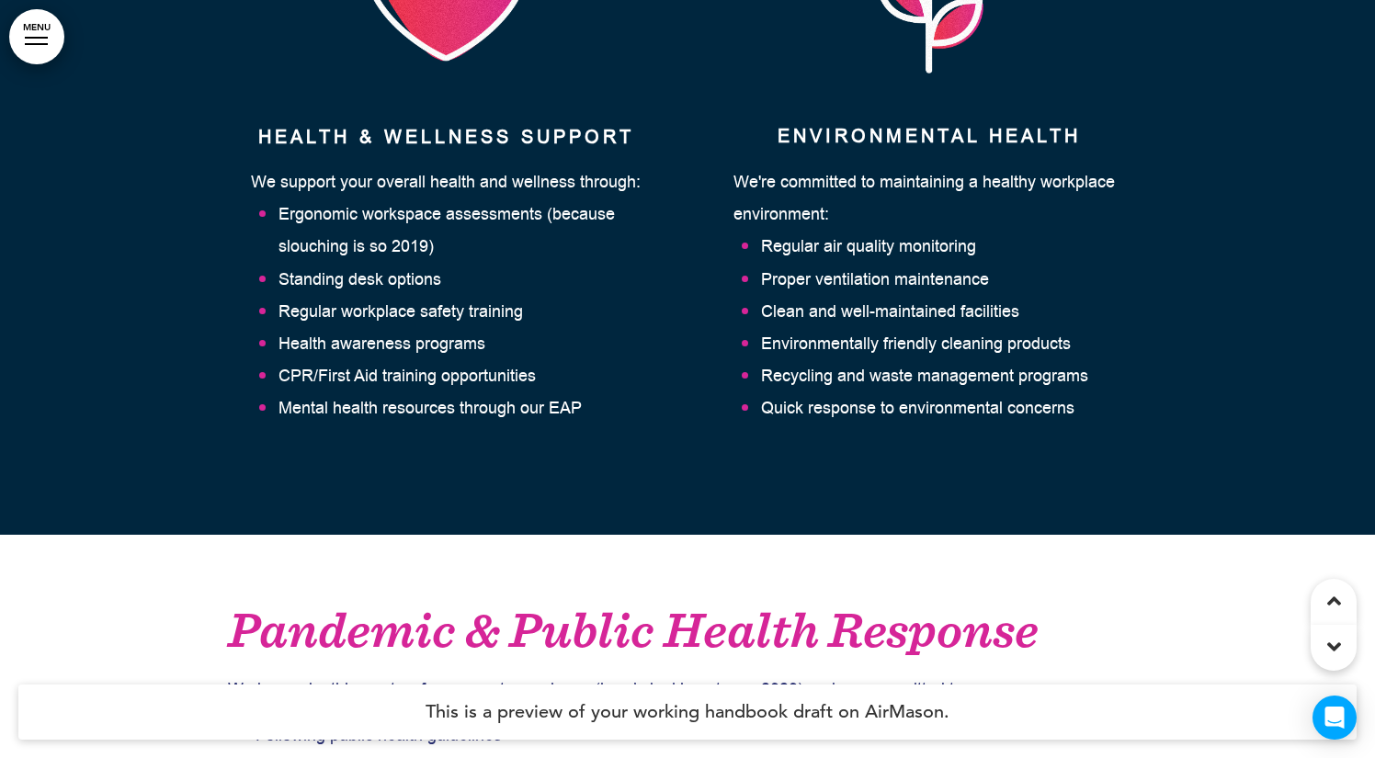
scroll to position [49542, 0]
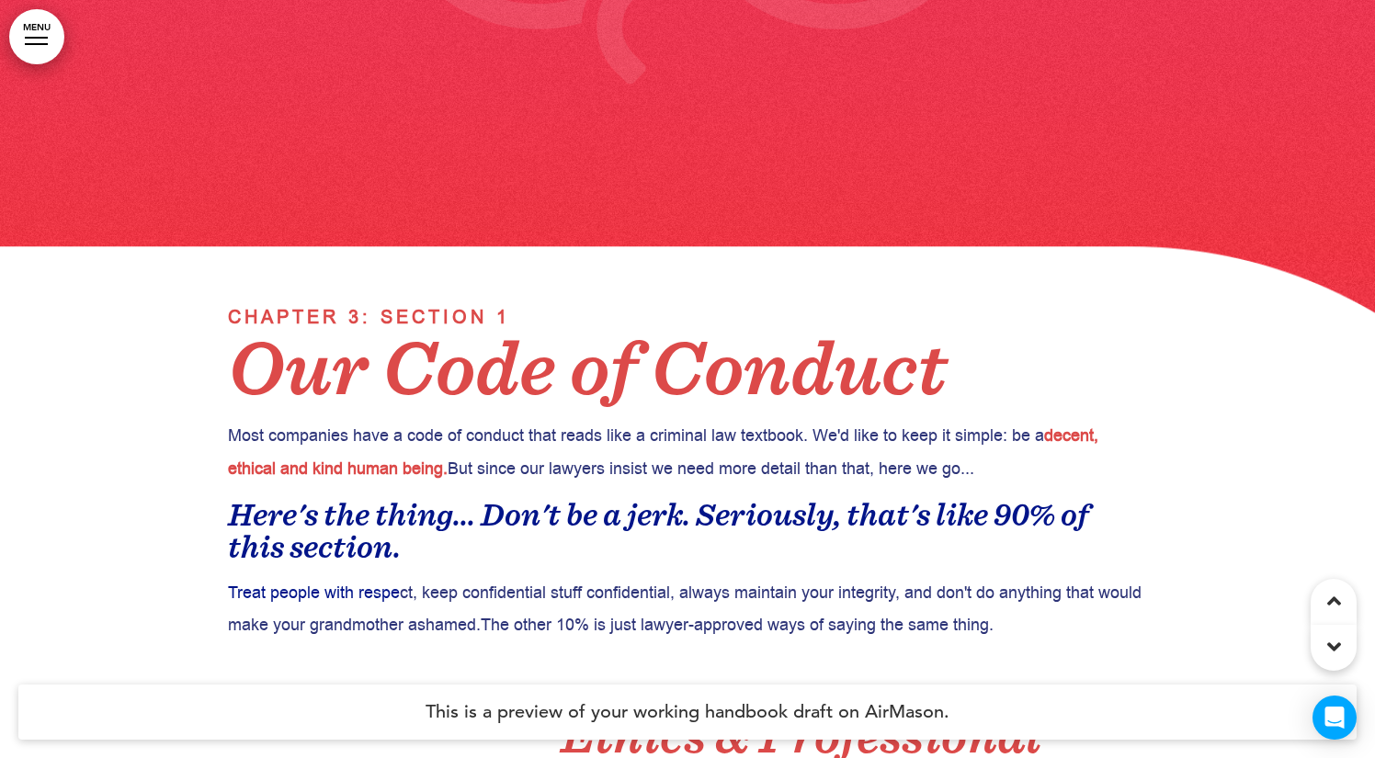
scroll to position [52169, 0]
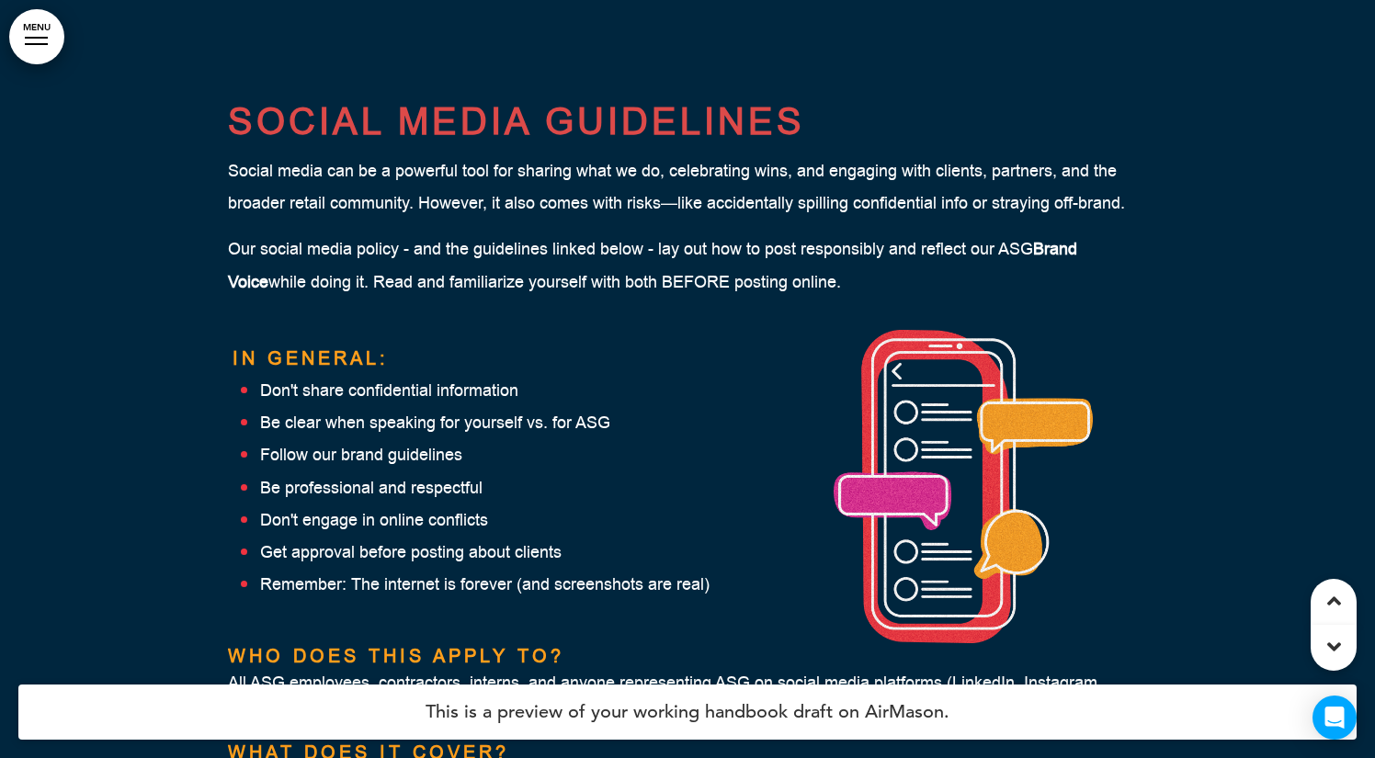
scroll to position [54342, 0]
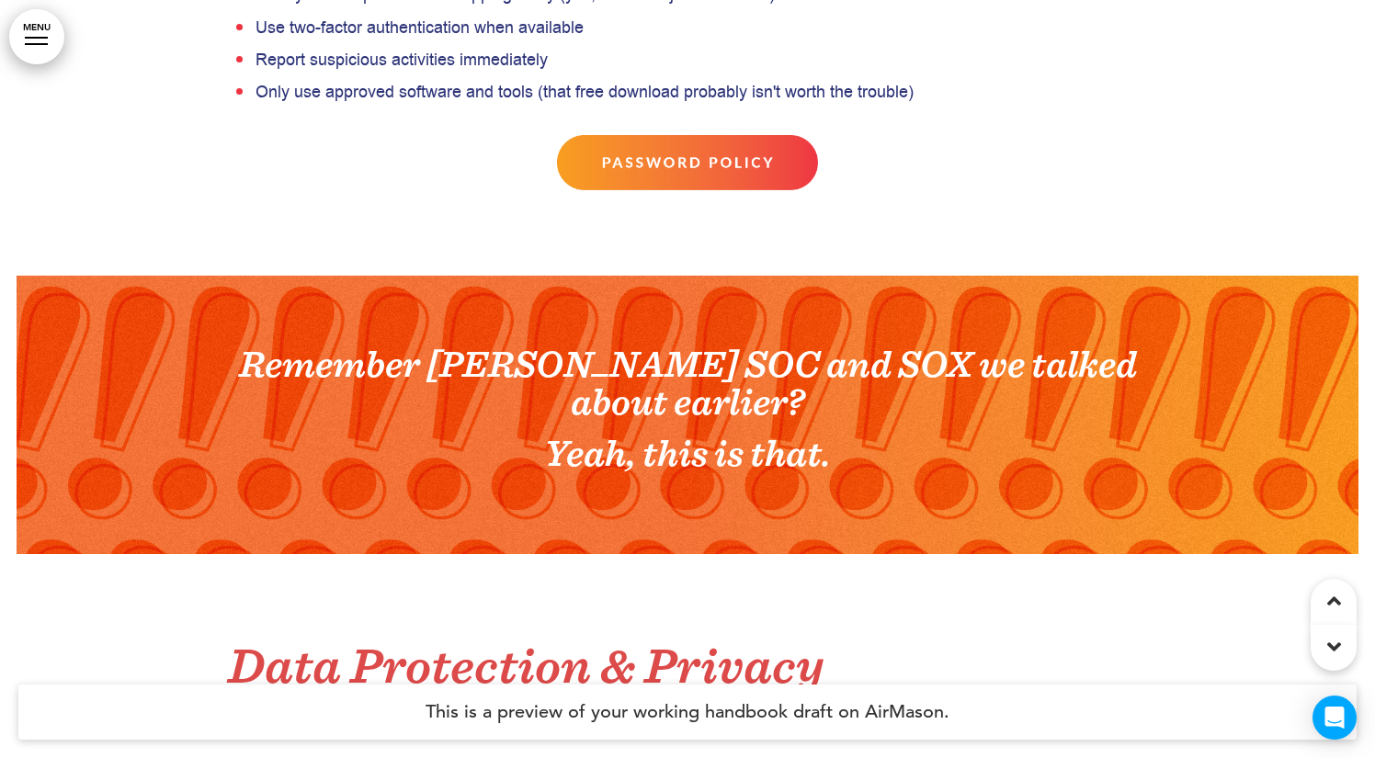
scroll to position [59970, 0]
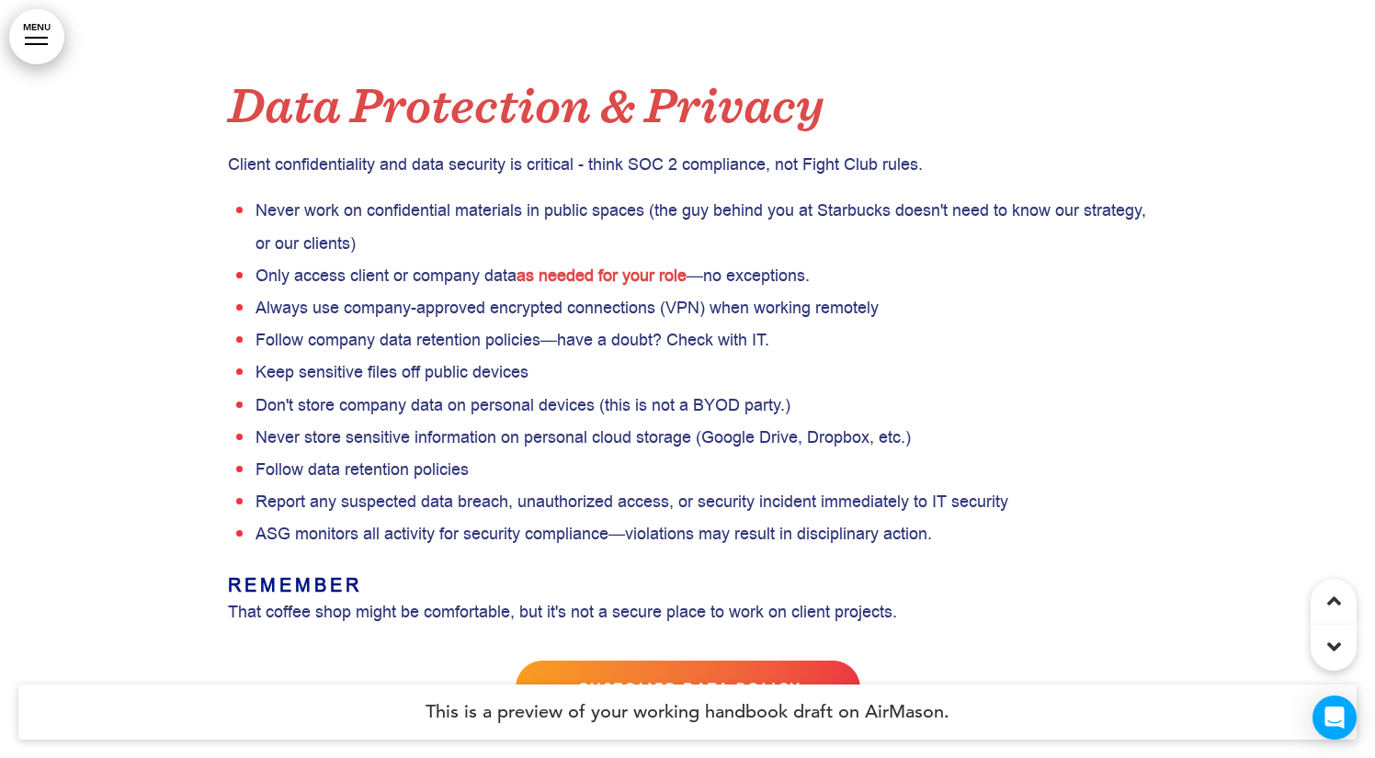
scroll to position [60572, 0]
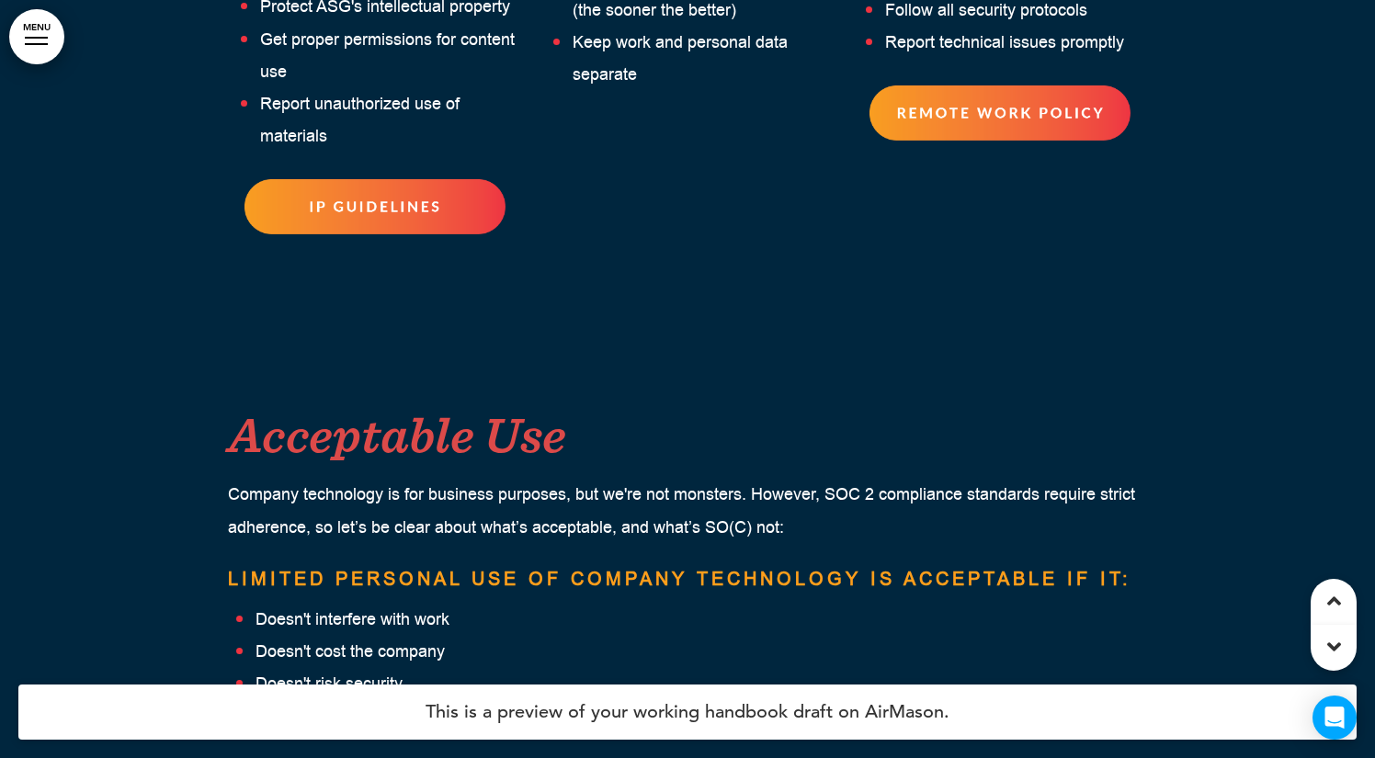
scroll to position [62517, 0]
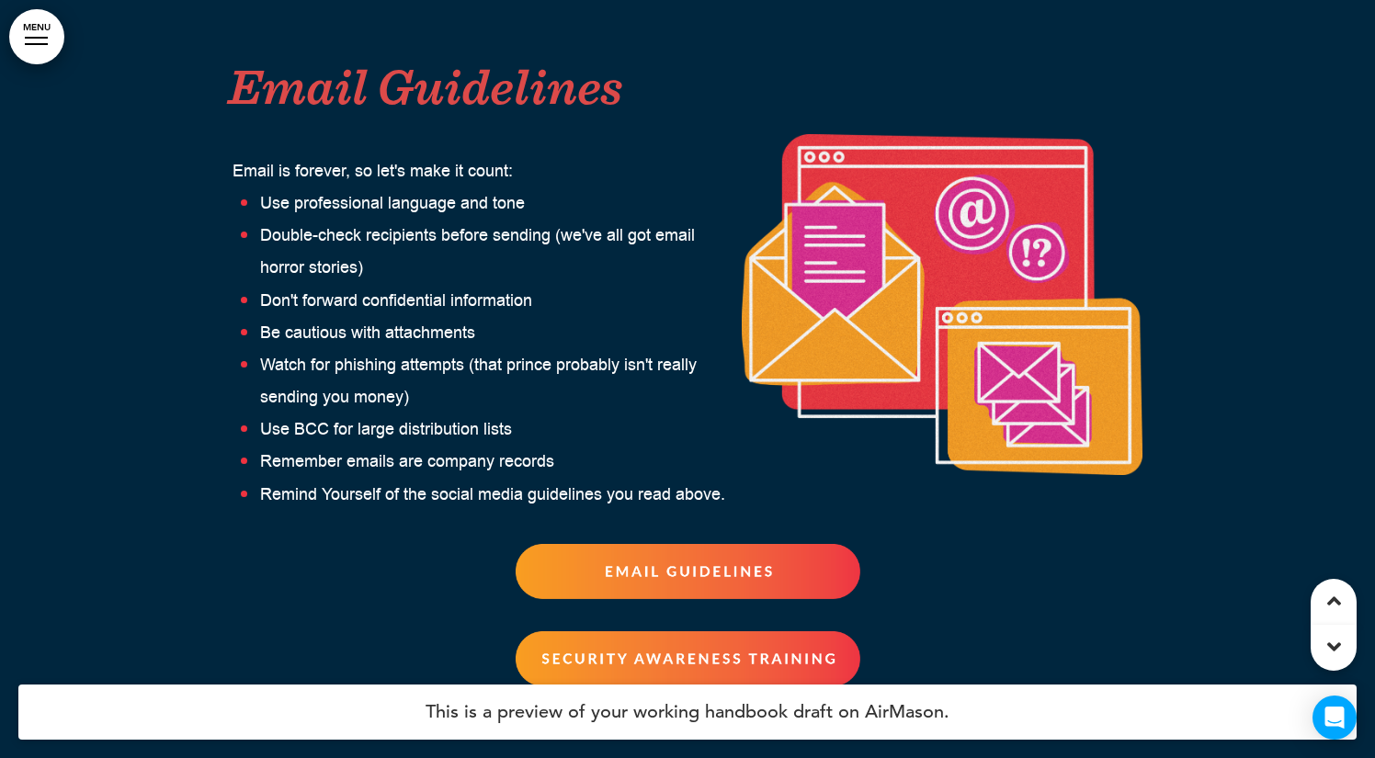
scroll to position [61289, 0]
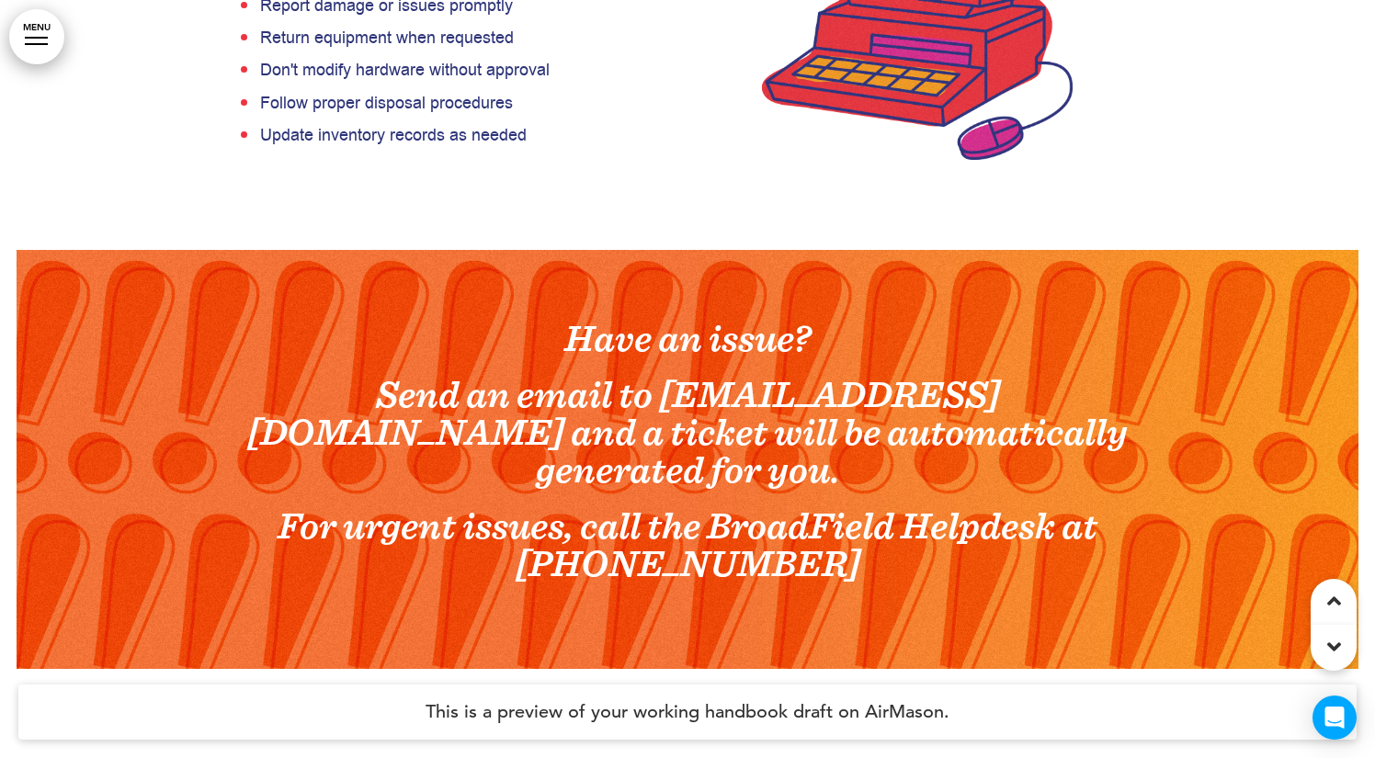
scroll to position [64216, 0]
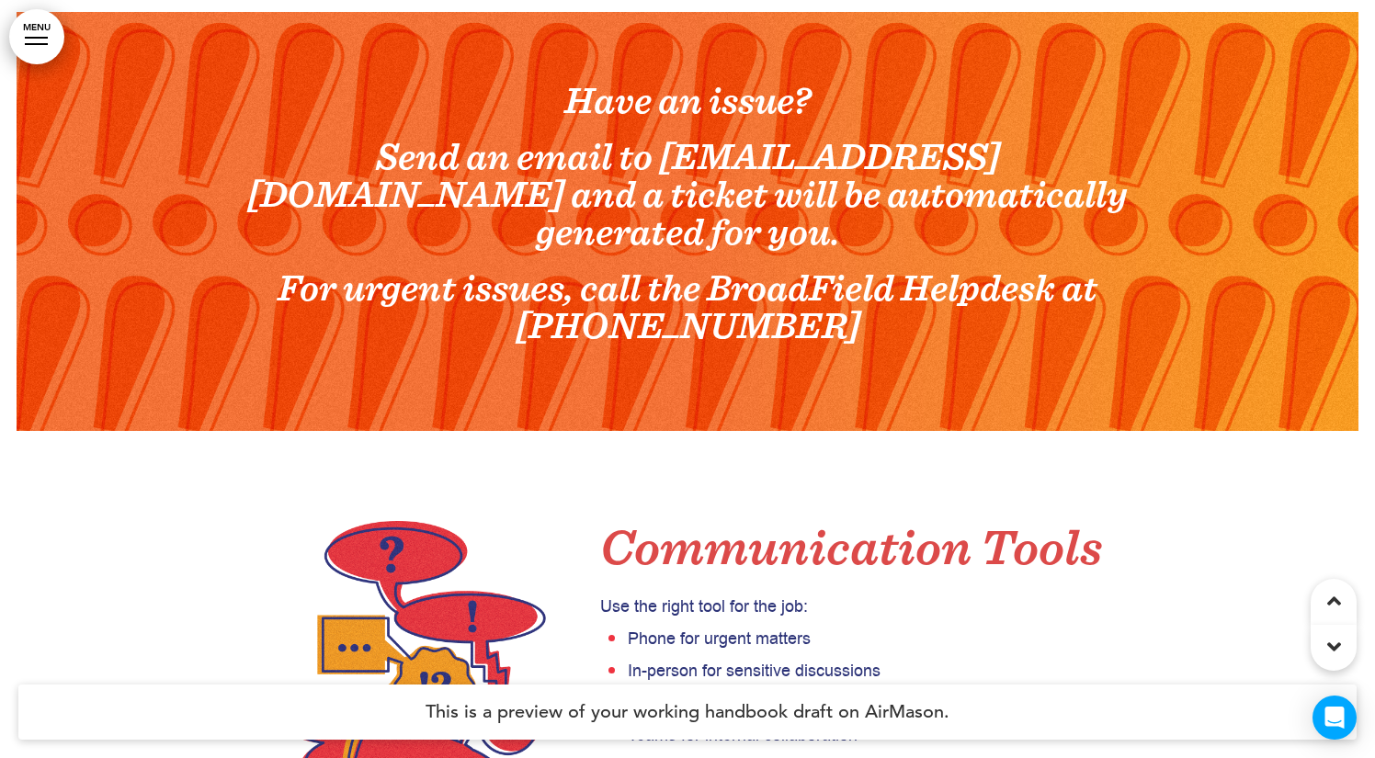
scroll to position [64453, 0]
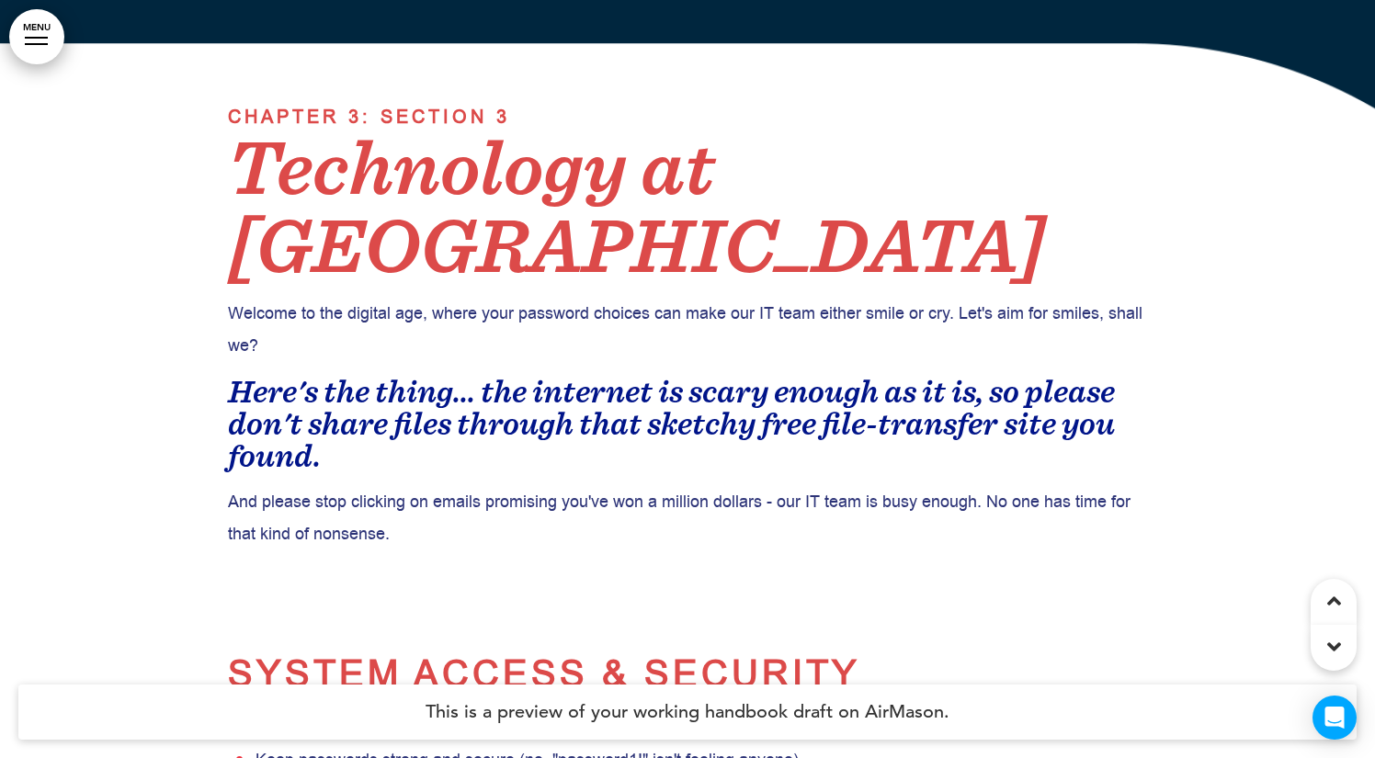
scroll to position [58793, 0]
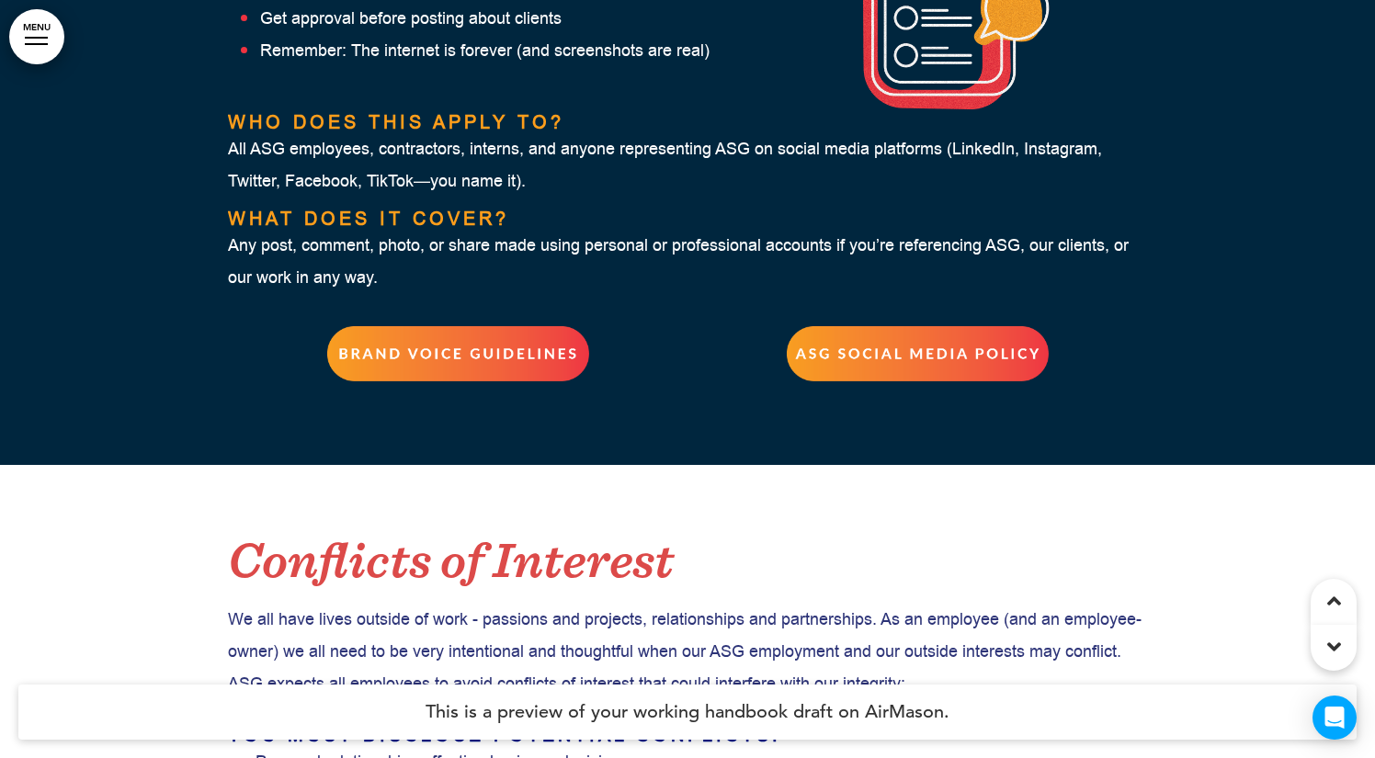
scroll to position [54907, 0]
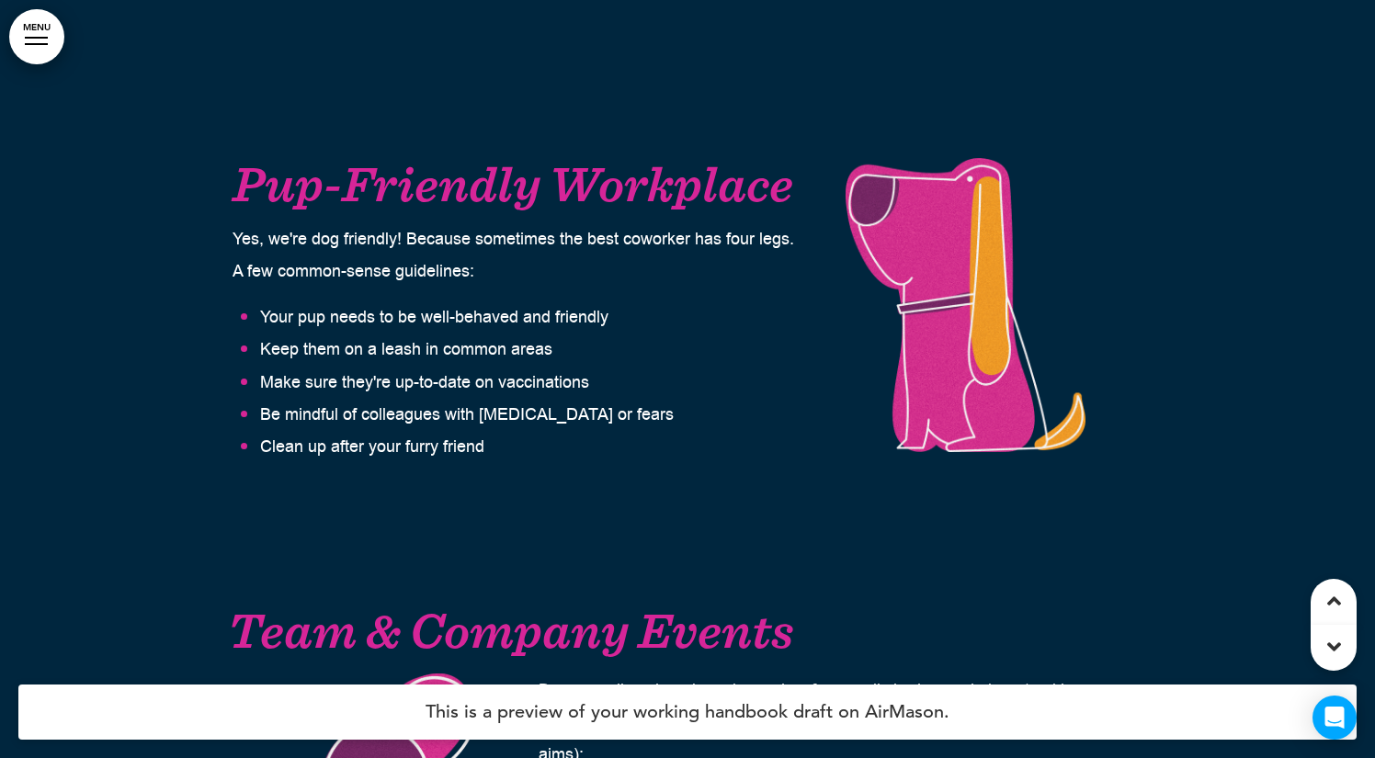
scroll to position [32938, 0]
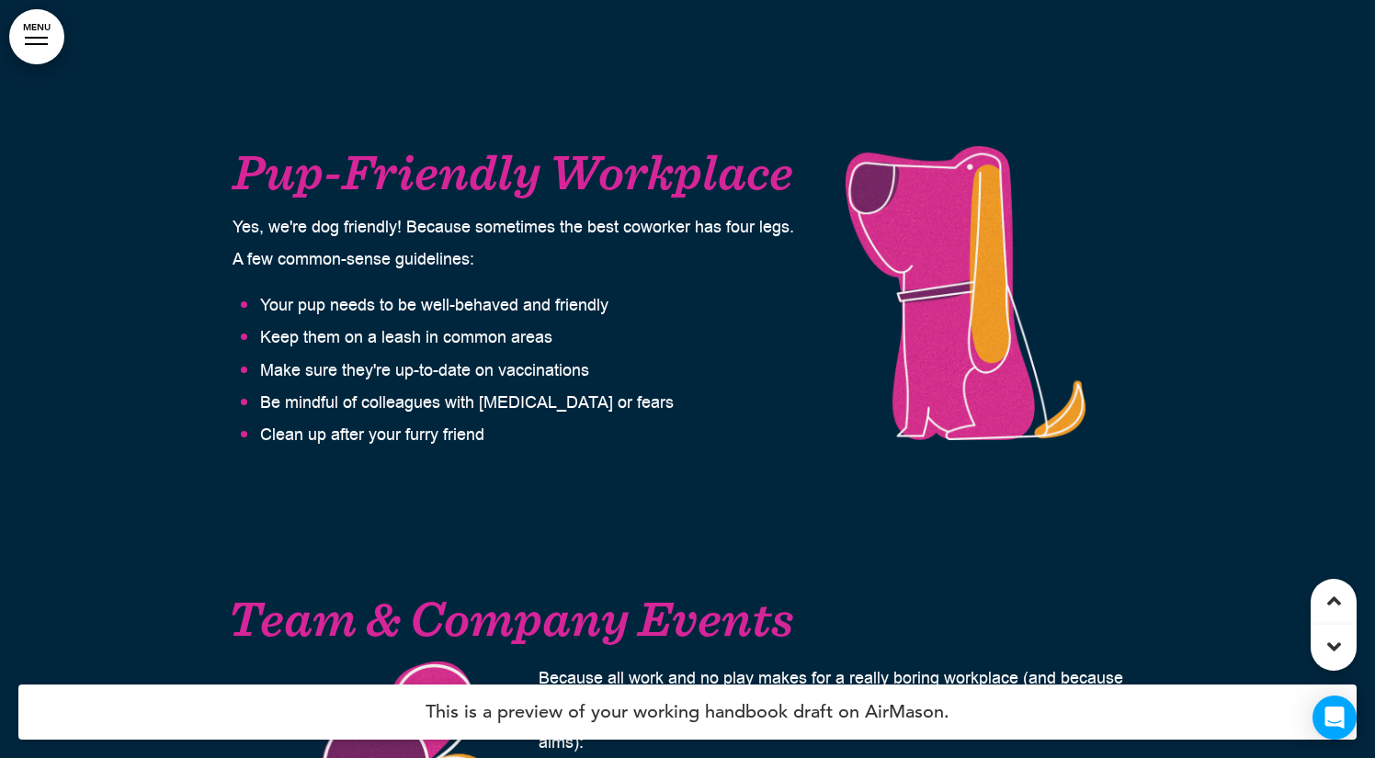
click at [18, 55] on link "MENU" at bounding box center [36, 36] width 55 height 55
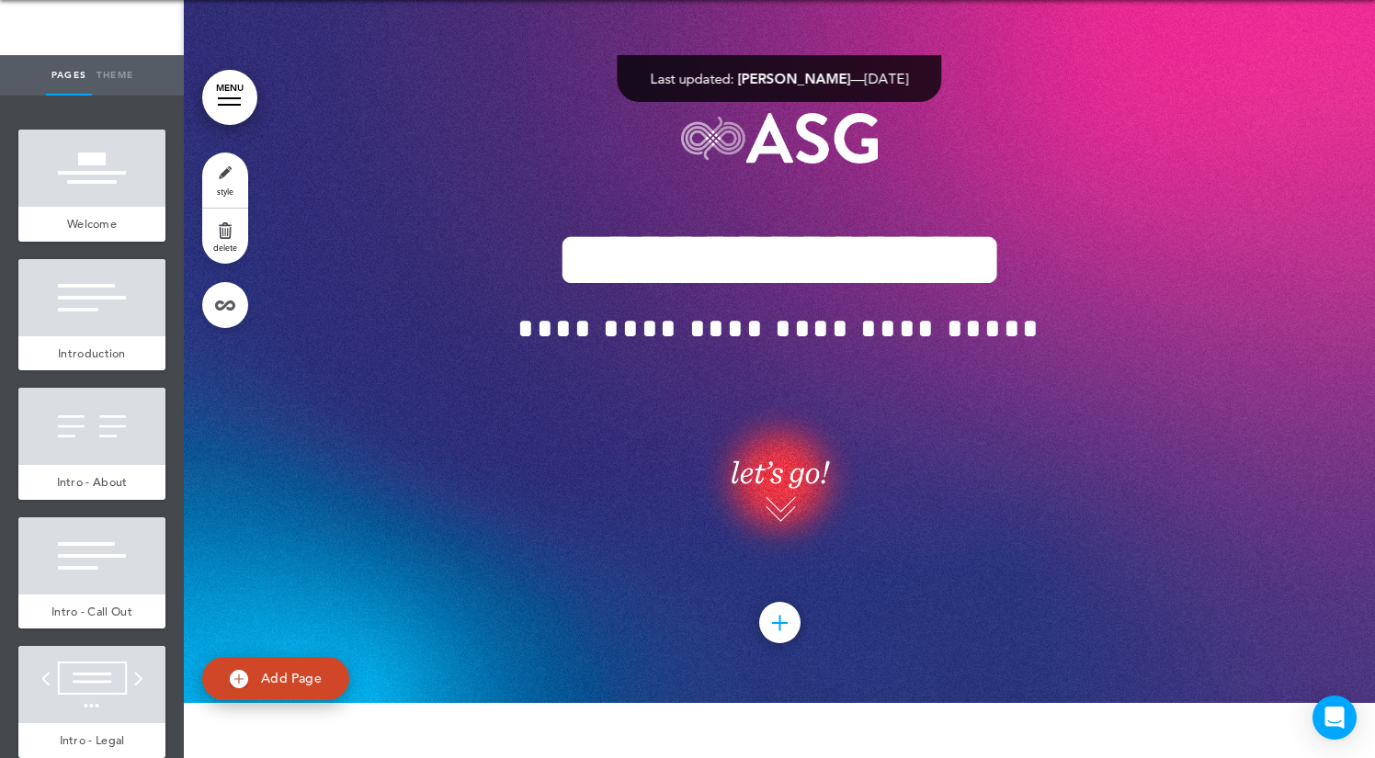
scroll to position [52730, 0]
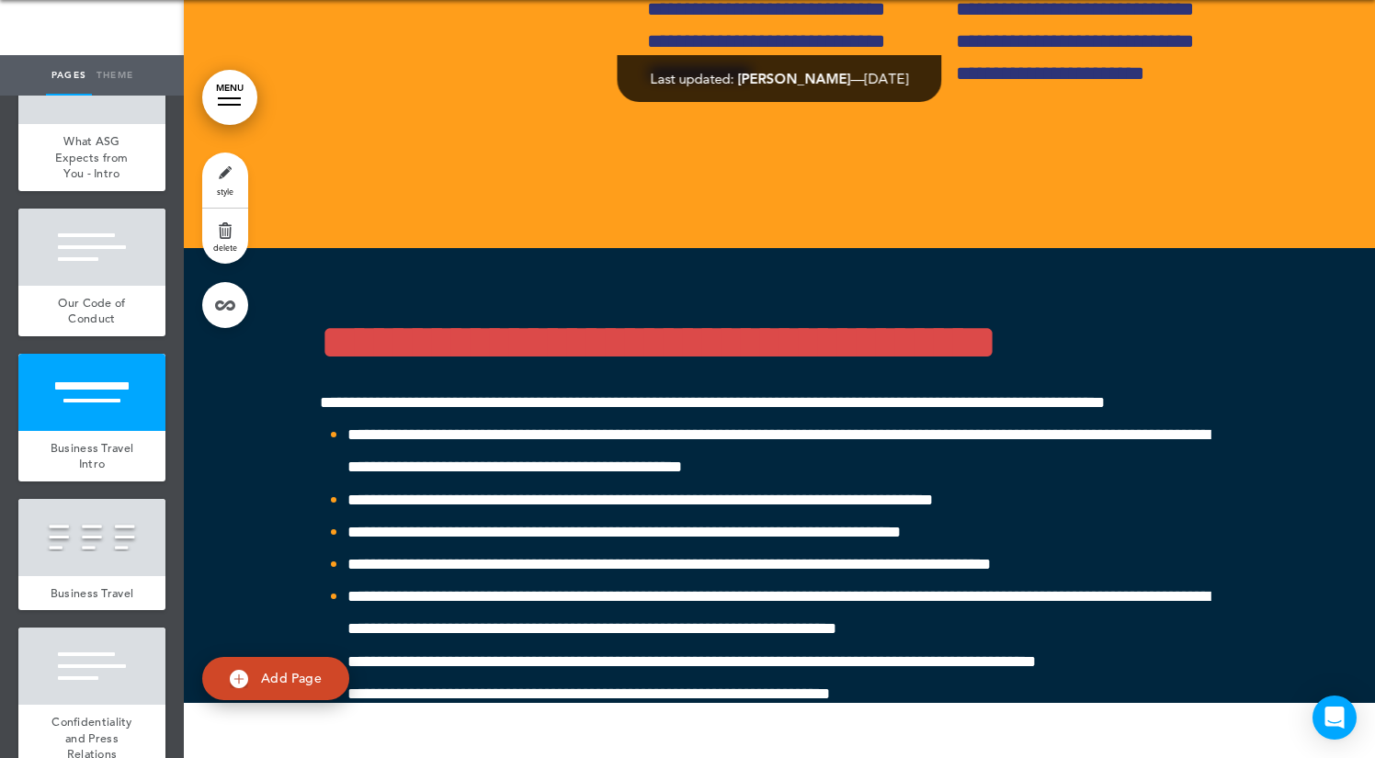
click at [231, 179] on link "style" at bounding box center [225, 180] width 46 height 55
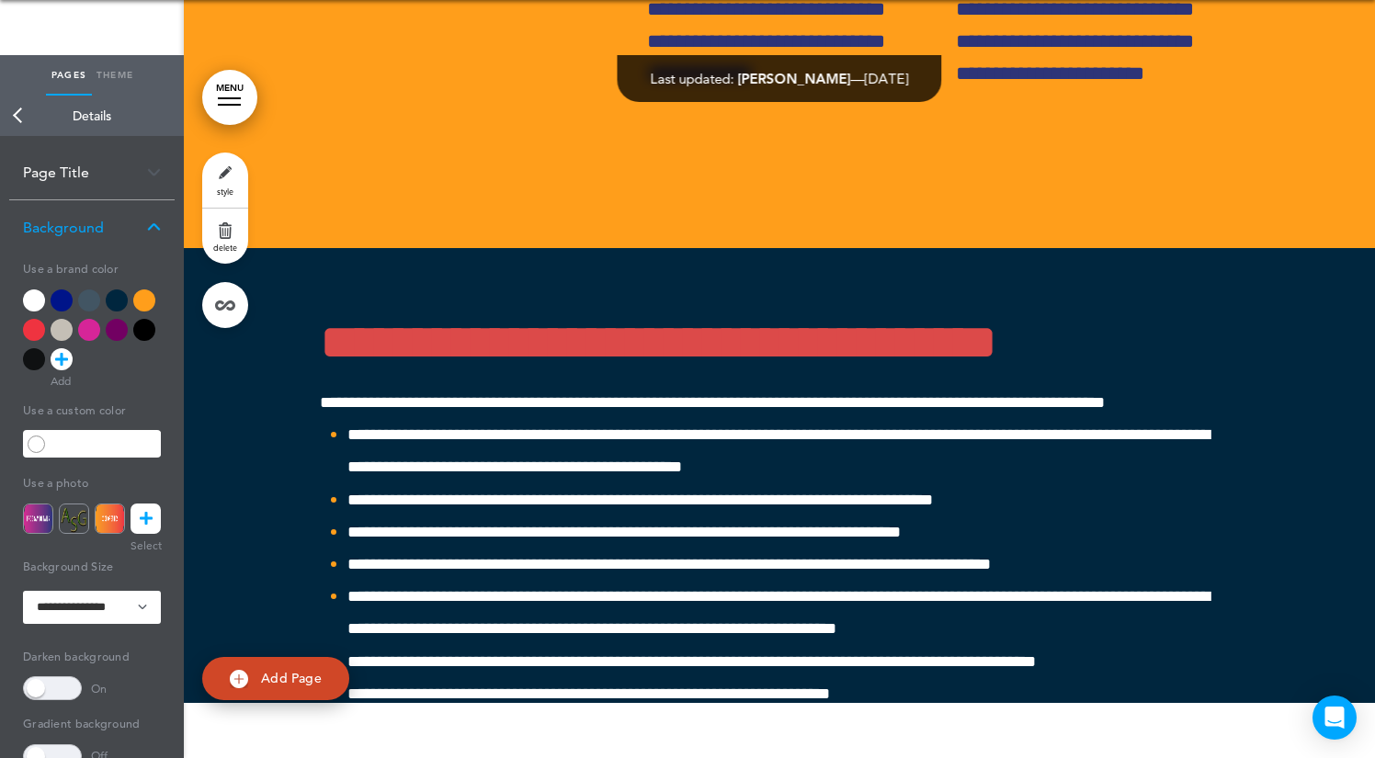
click at [147, 289] on div at bounding box center [144, 300] width 22 height 22
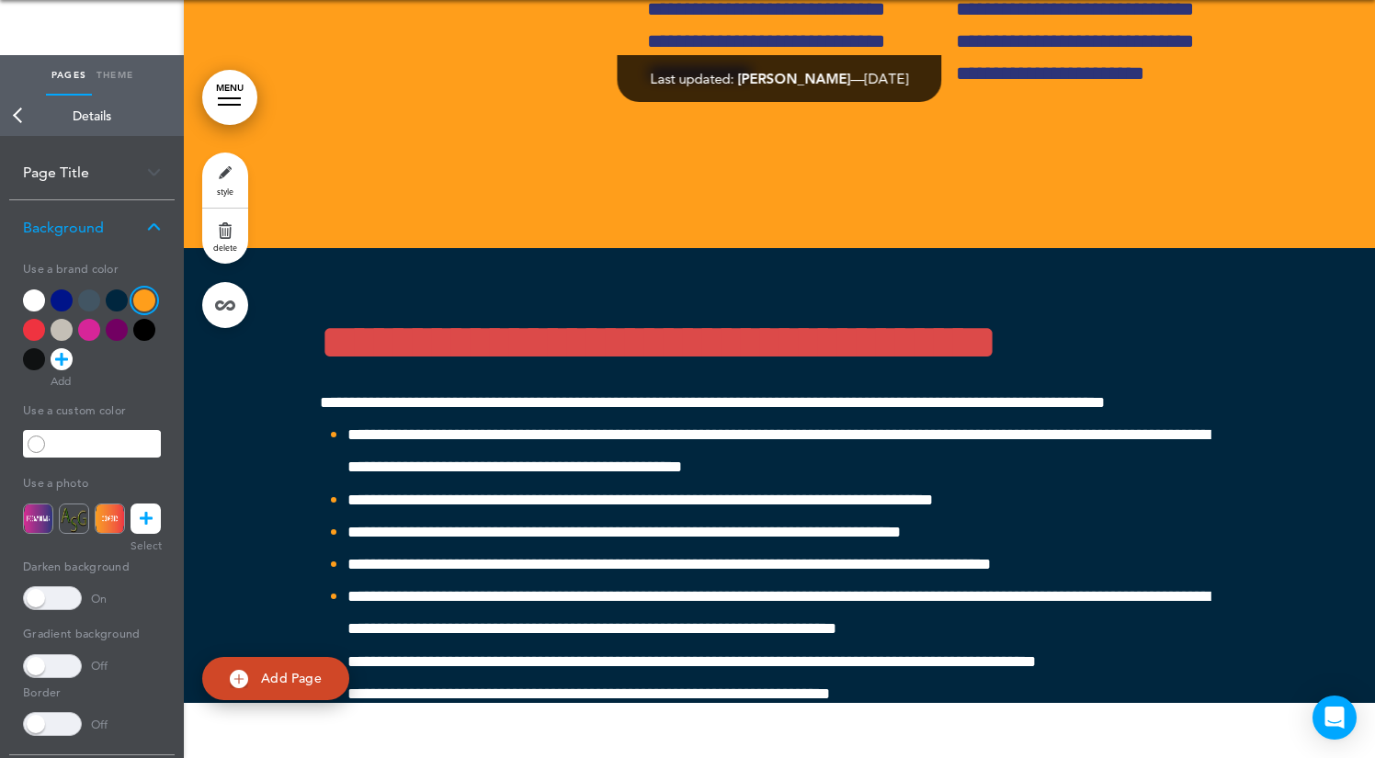
click at [53, 586] on span at bounding box center [52, 598] width 59 height 24
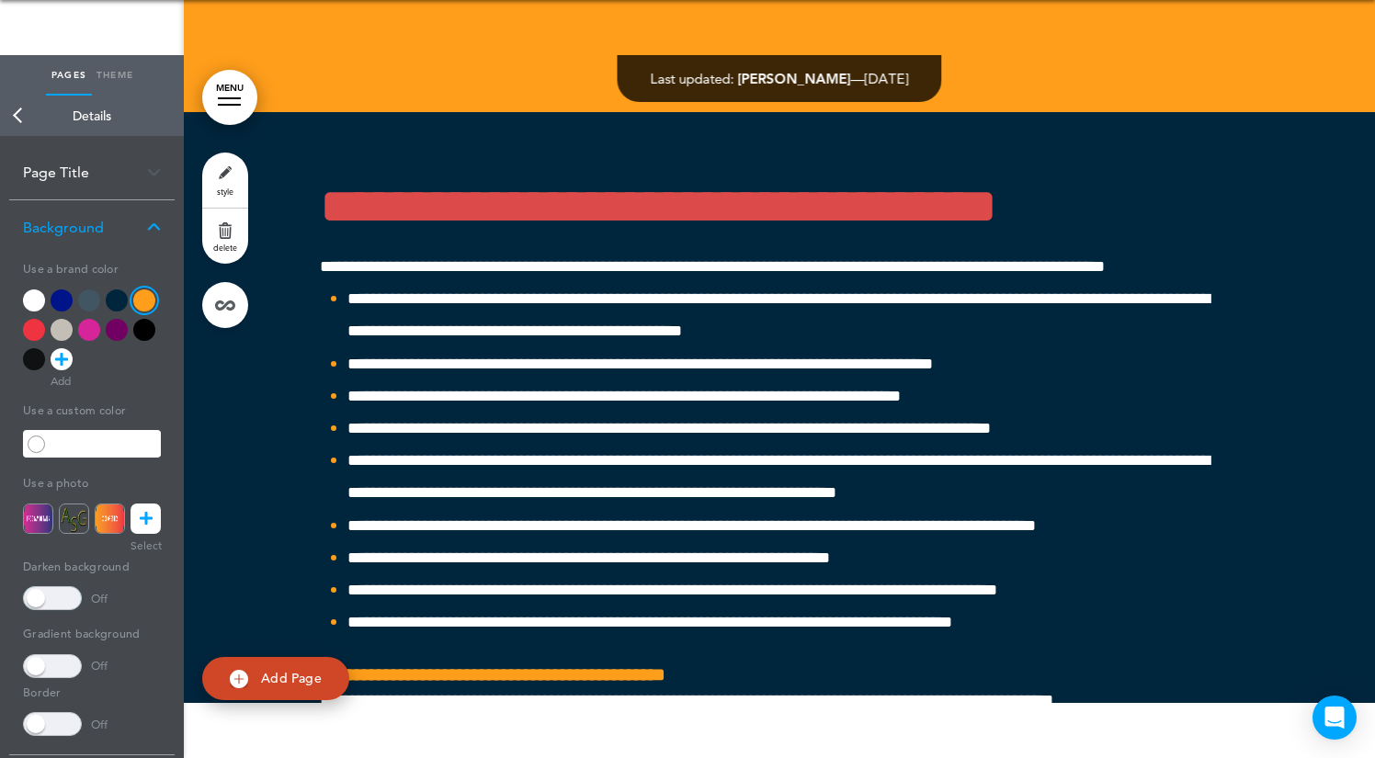
scroll to position [52846, 0]
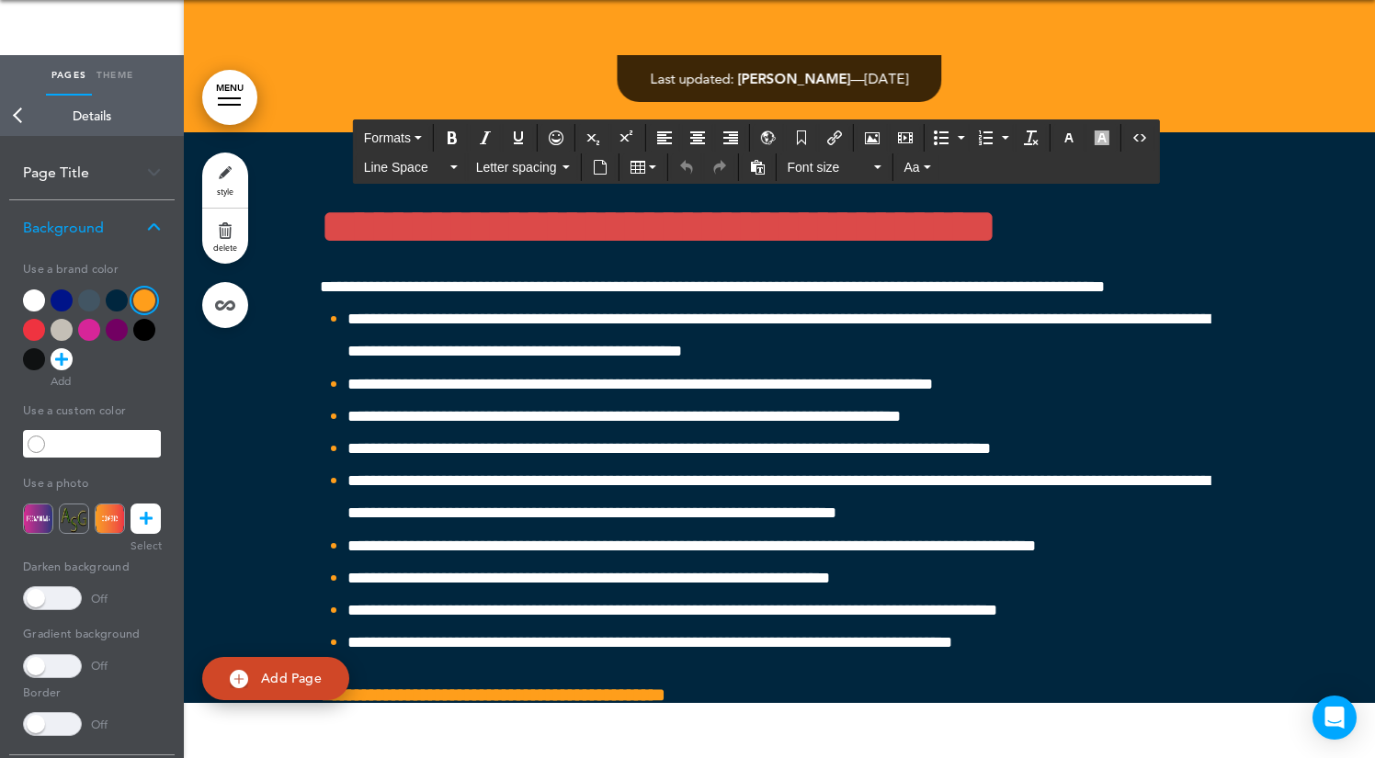
drag, startPoint x: 1027, startPoint y: 255, endPoint x: 503, endPoint y: 237, distance: 525.0
drag, startPoint x: 901, startPoint y: 331, endPoint x: 320, endPoint y: 323, distance: 580.8
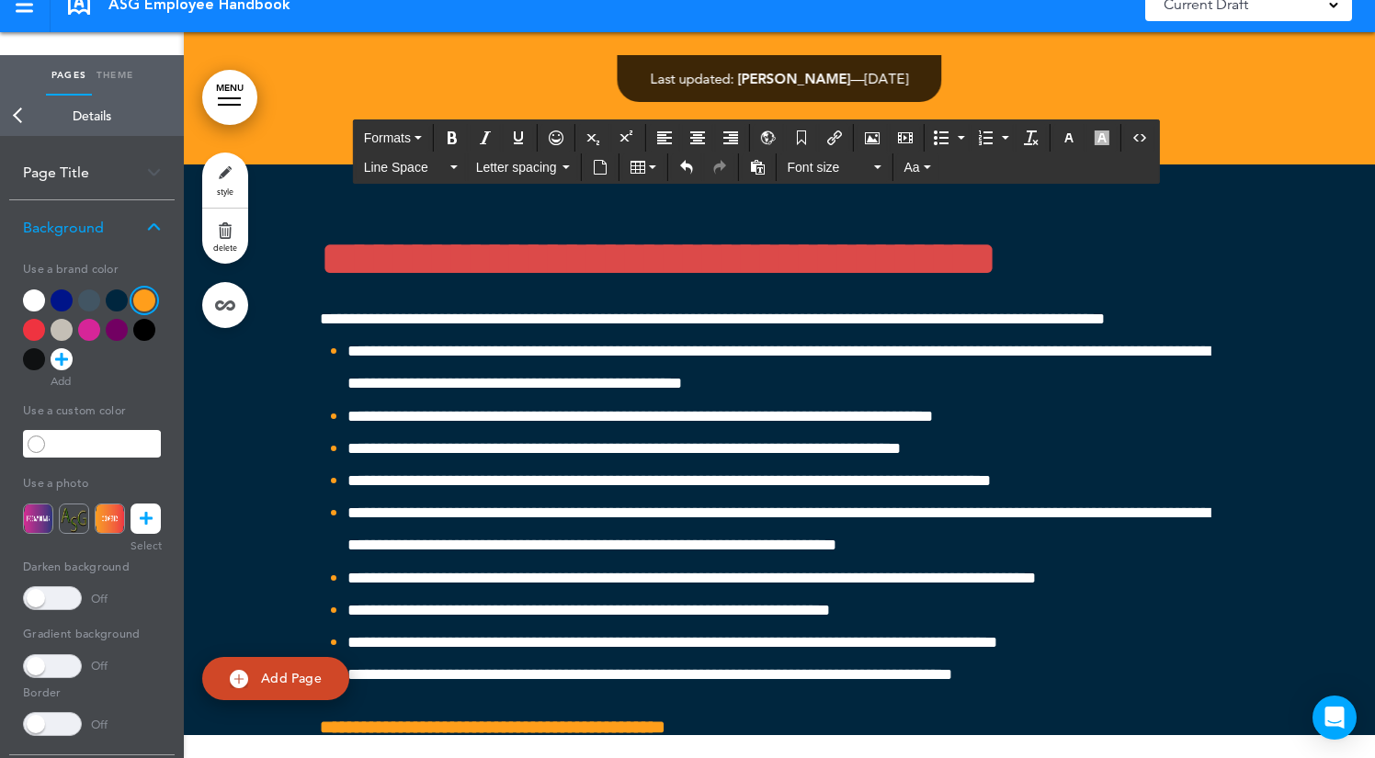
scroll to position [55, 0]
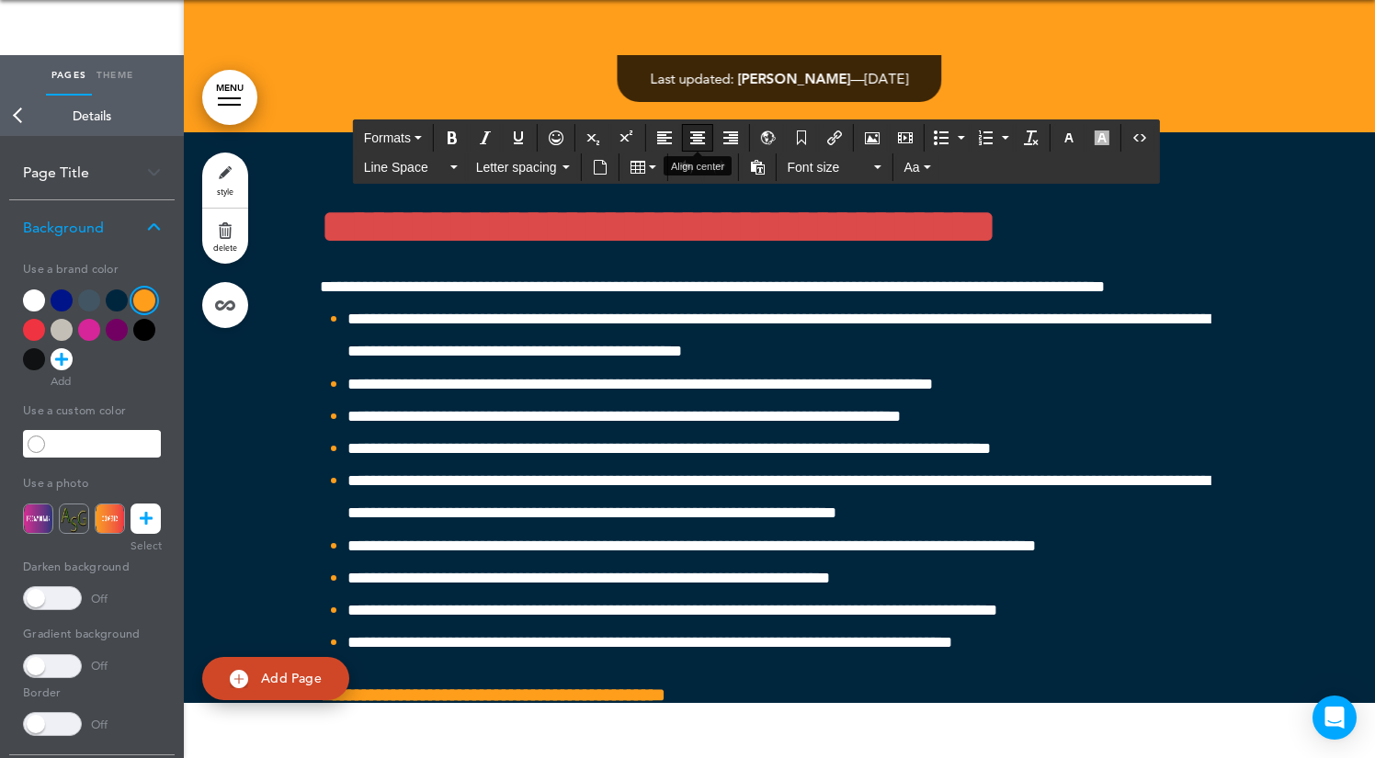
click at [701, 125] on button "Align center" at bounding box center [697, 138] width 29 height 26
drag, startPoint x: 832, startPoint y: 323, endPoint x: 701, endPoint y: 323, distance: 130.5
click at [1071, 132] on icon "button" at bounding box center [1068, 137] width 15 height 15
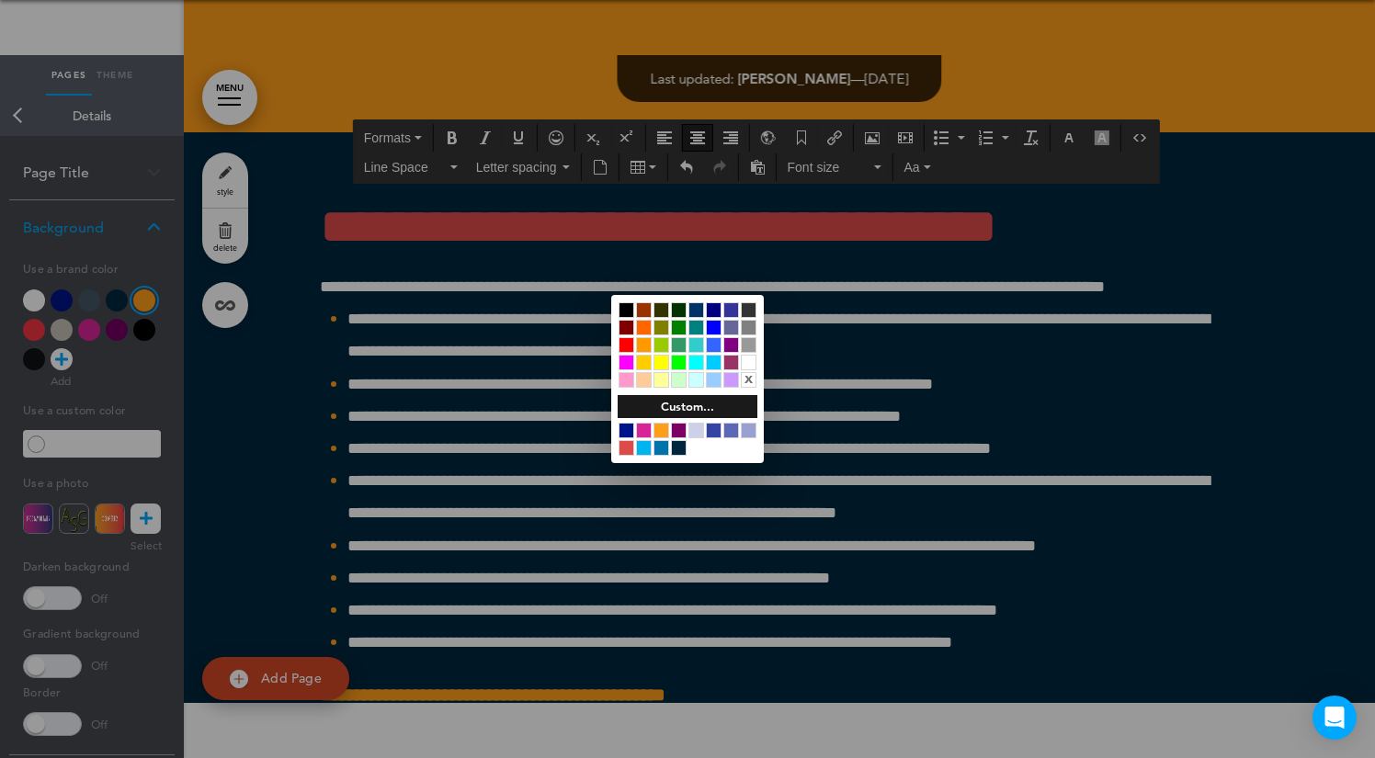
click at [746, 359] on div at bounding box center [749, 363] width 16 height 16
click at [887, 302] on div at bounding box center [687, 379] width 1375 height 758
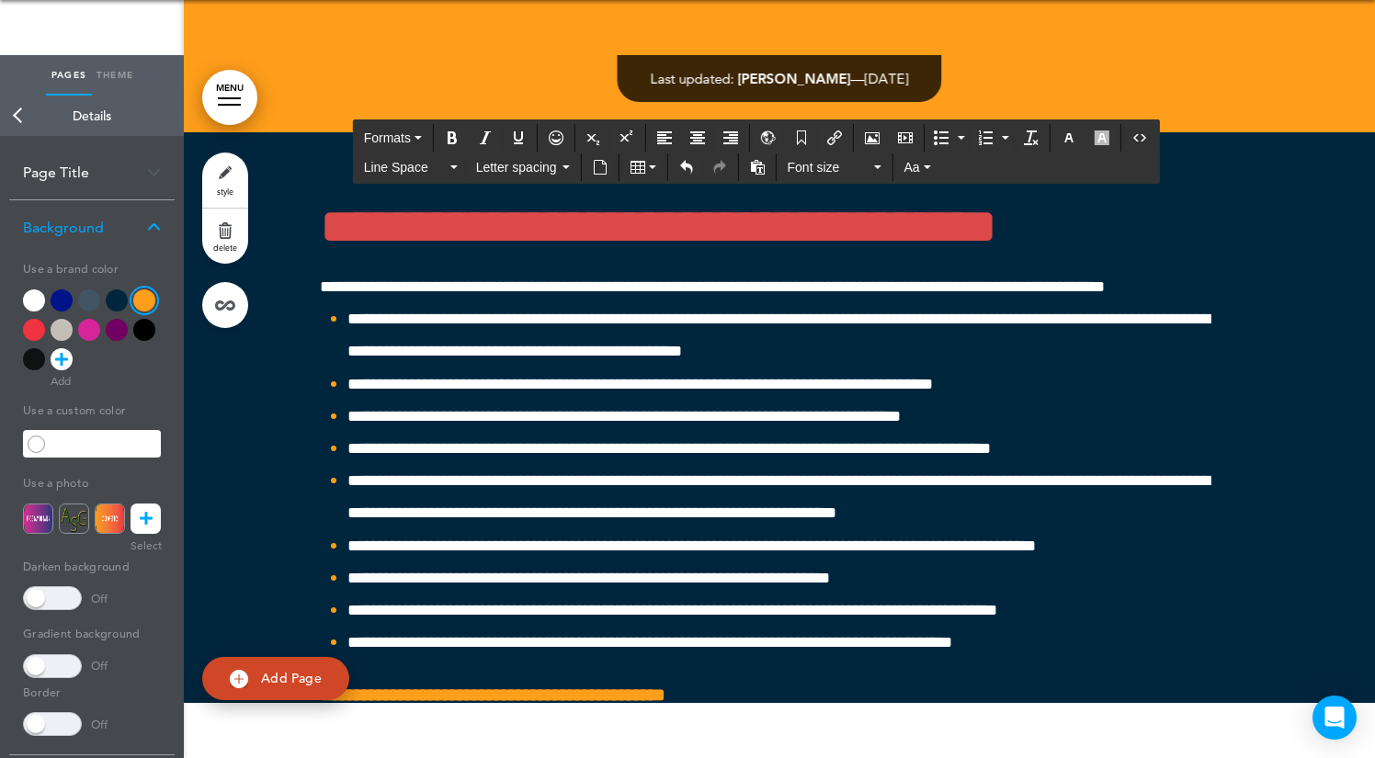
drag, startPoint x: 851, startPoint y: 329, endPoint x: 441, endPoint y: 237, distance: 420.0
click at [1076, 137] on icon "button" at bounding box center [1068, 137] width 15 height 15
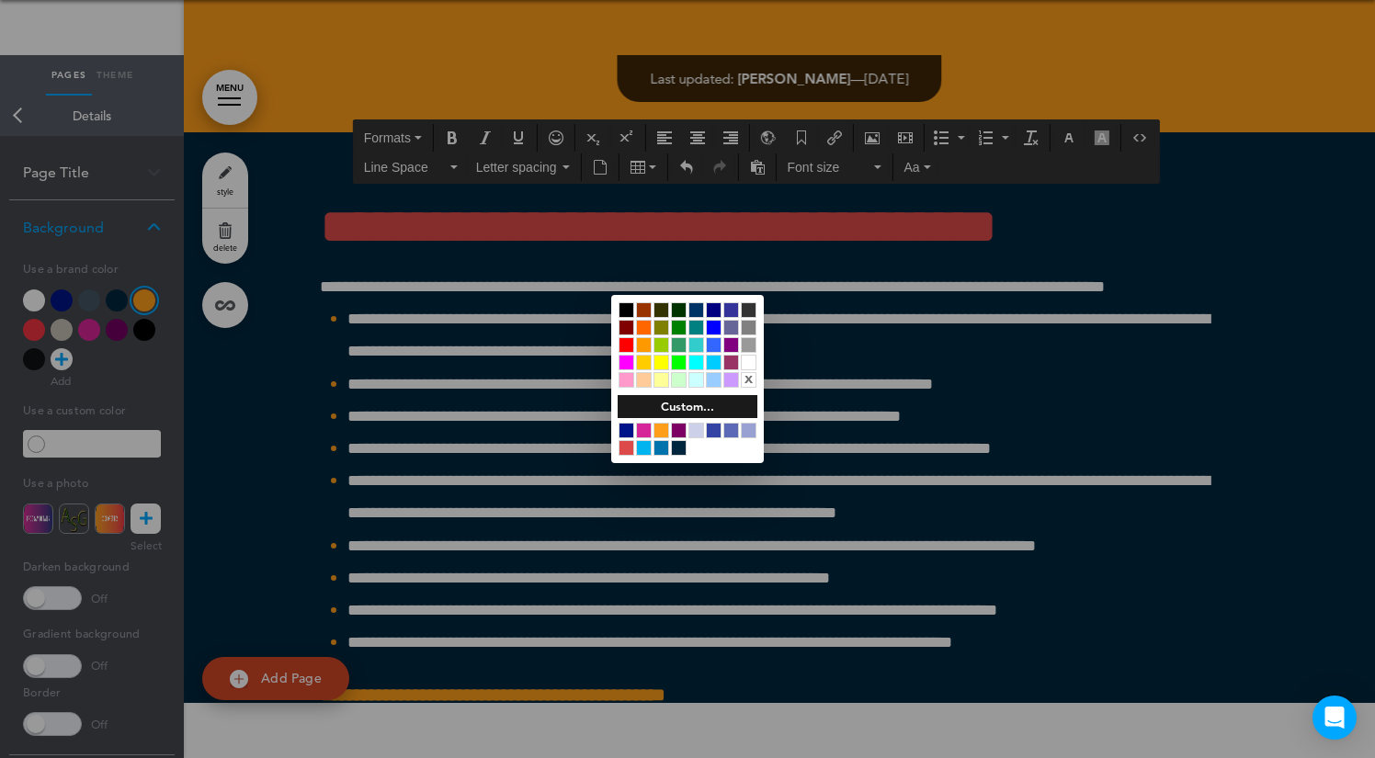
click at [758, 357] on div "x" at bounding box center [687, 345] width 153 height 100
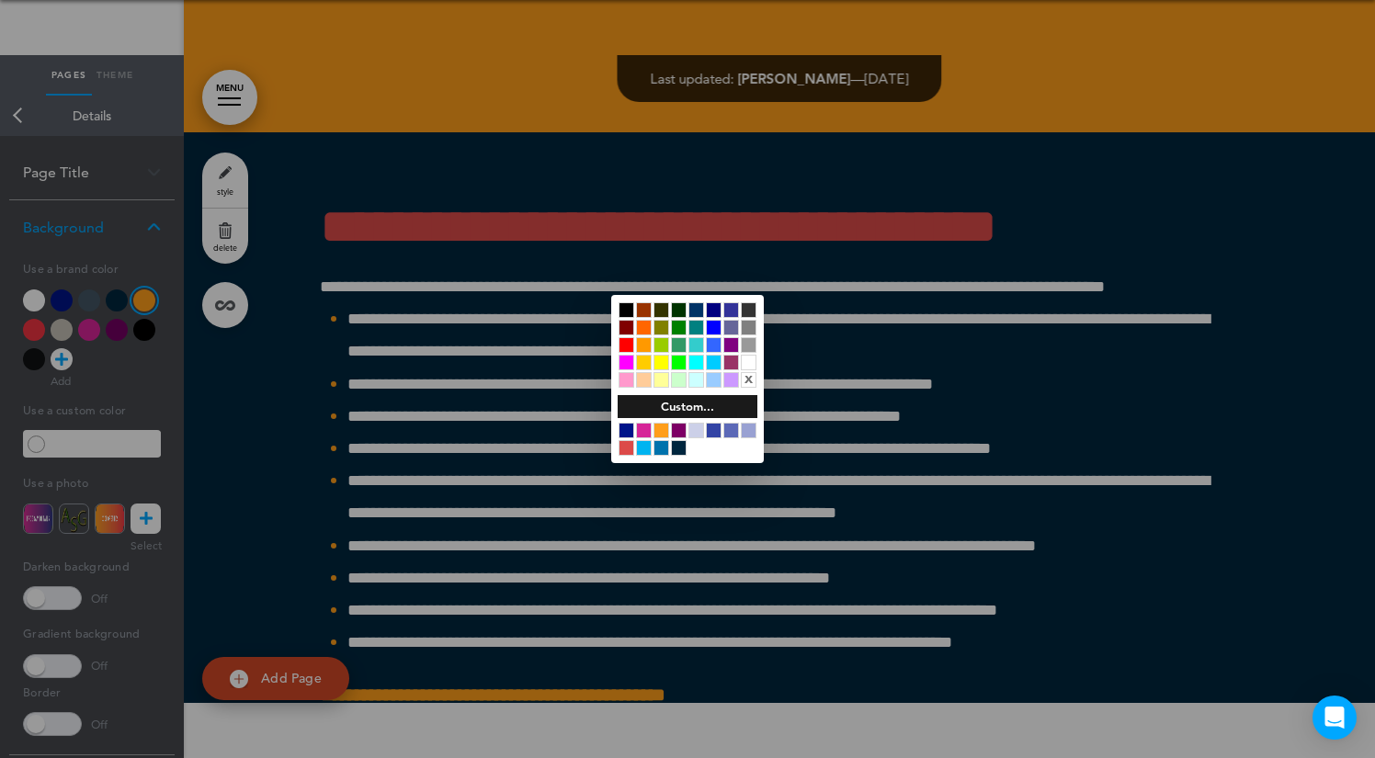
click at [753, 357] on div at bounding box center [749, 363] width 16 height 16
click at [915, 282] on div at bounding box center [687, 379] width 1375 height 758
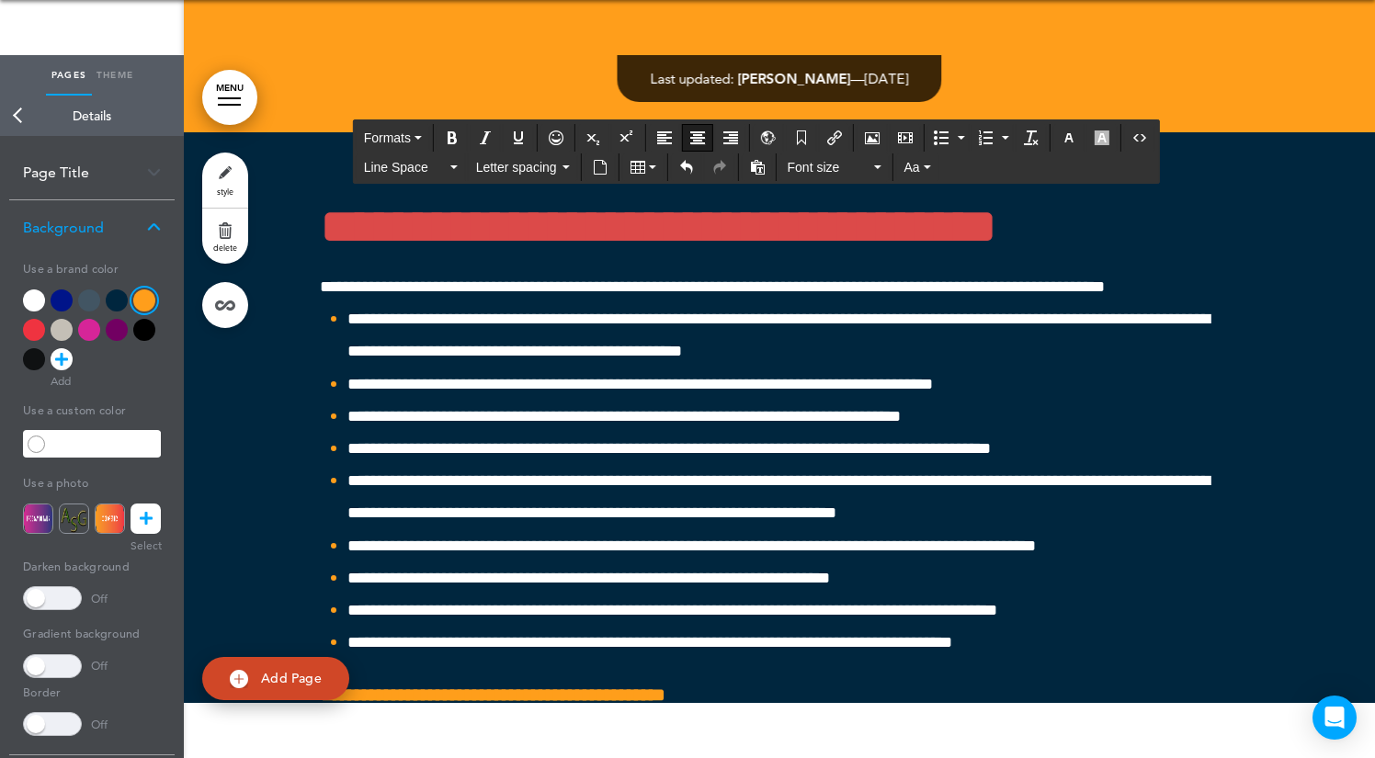
drag, startPoint x: 862, startPoint y: 333, endPoint x: 619, endPoint y: 333, distance: 242.6
click at [445, 141] on button "Bold" at bounding box center [451, 138] width 29 height 26
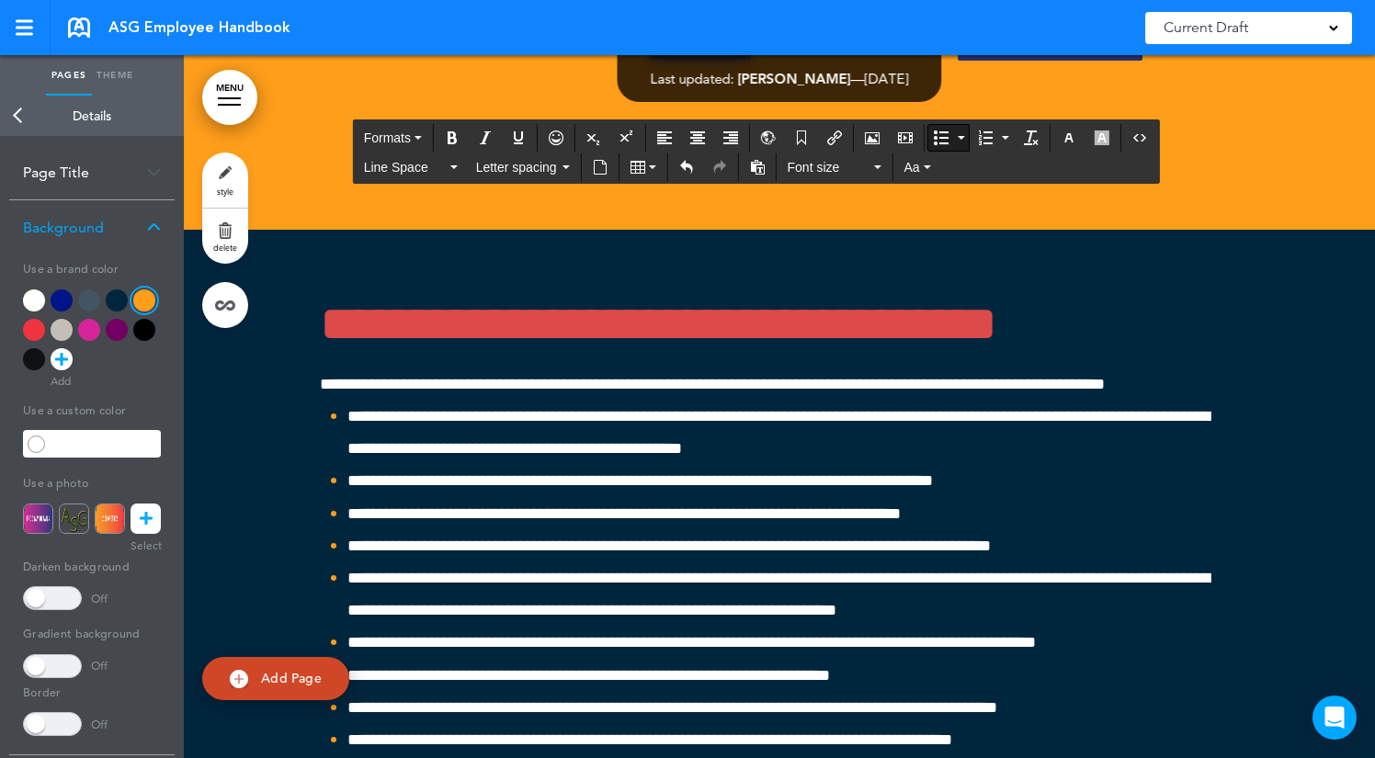
scroll to position [52917, 0]
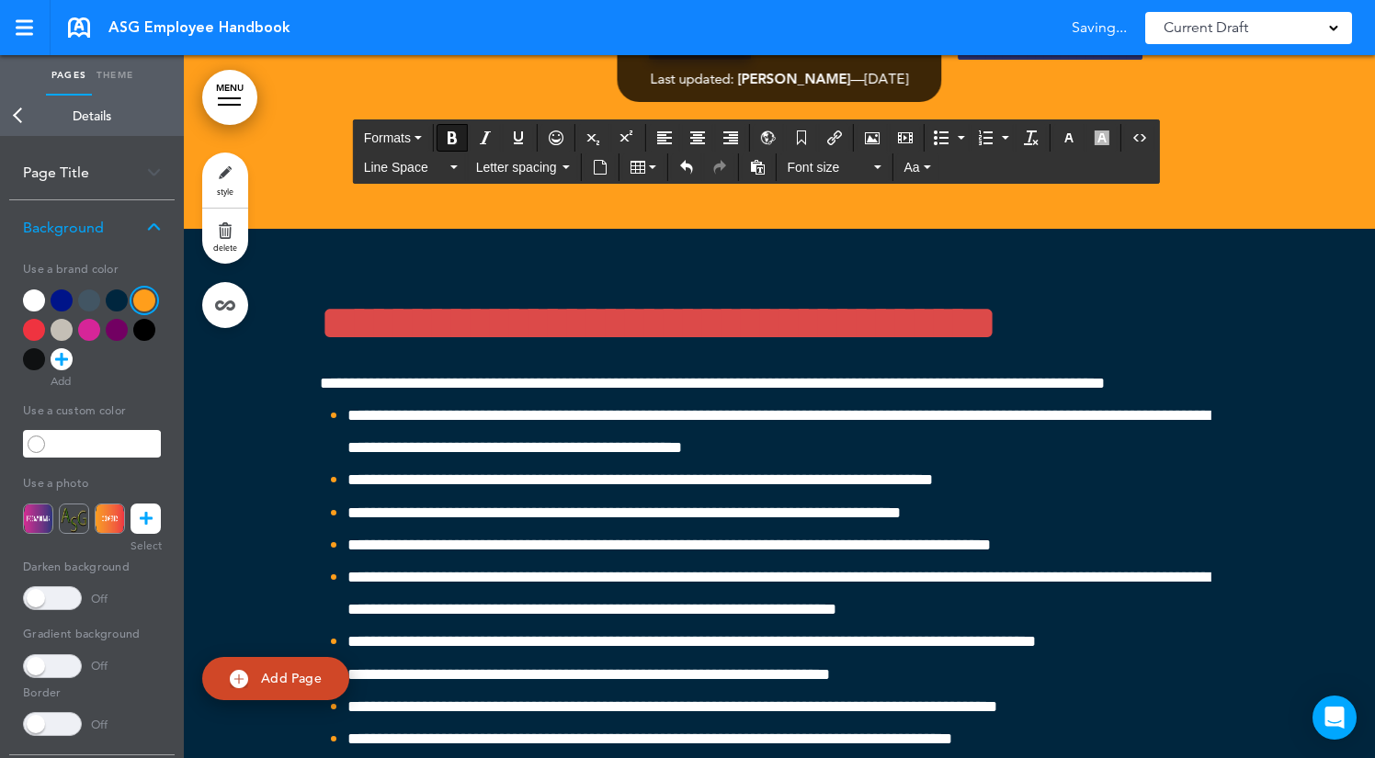
drag, startPoint x: 939, startPoint y: 629, endPoint x: 321, endPoint y: 167, distance: 771.6
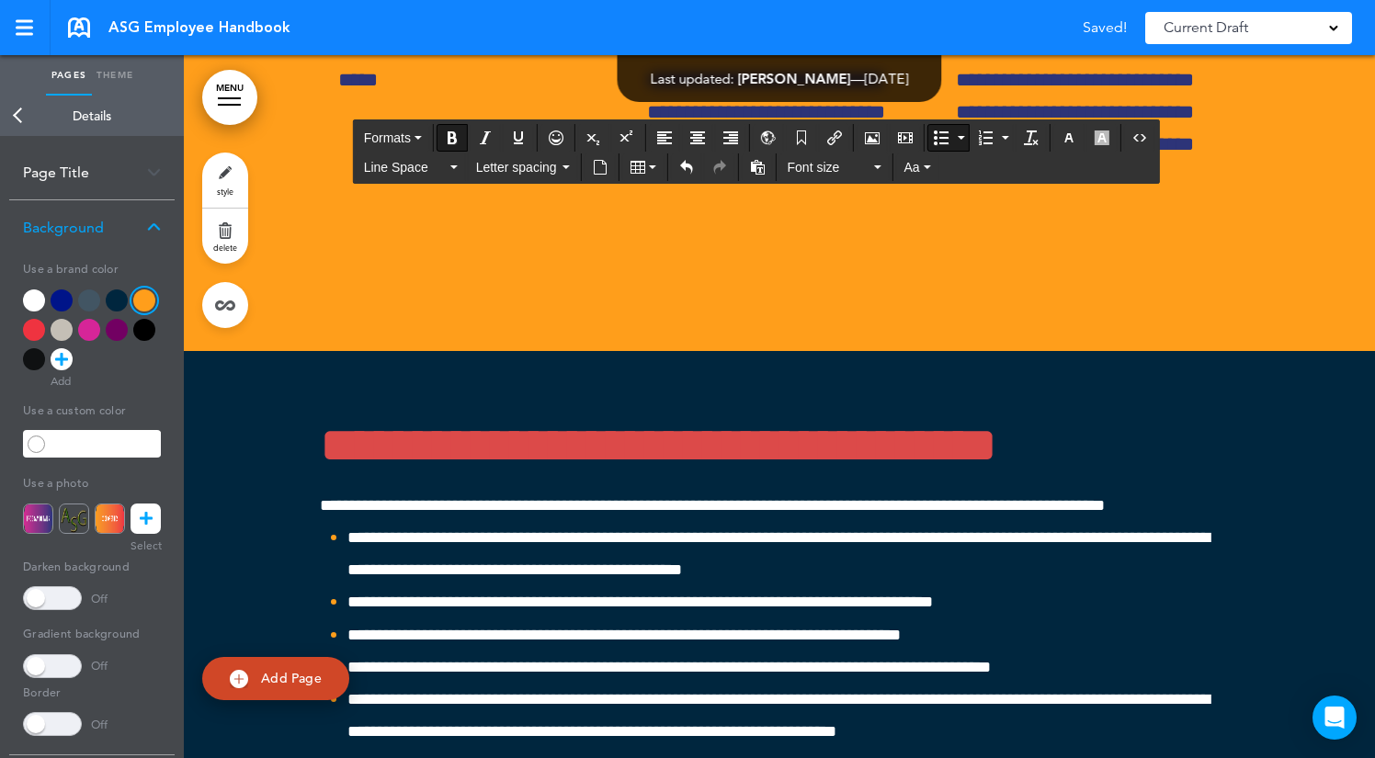
scroll to position [52764, 0]
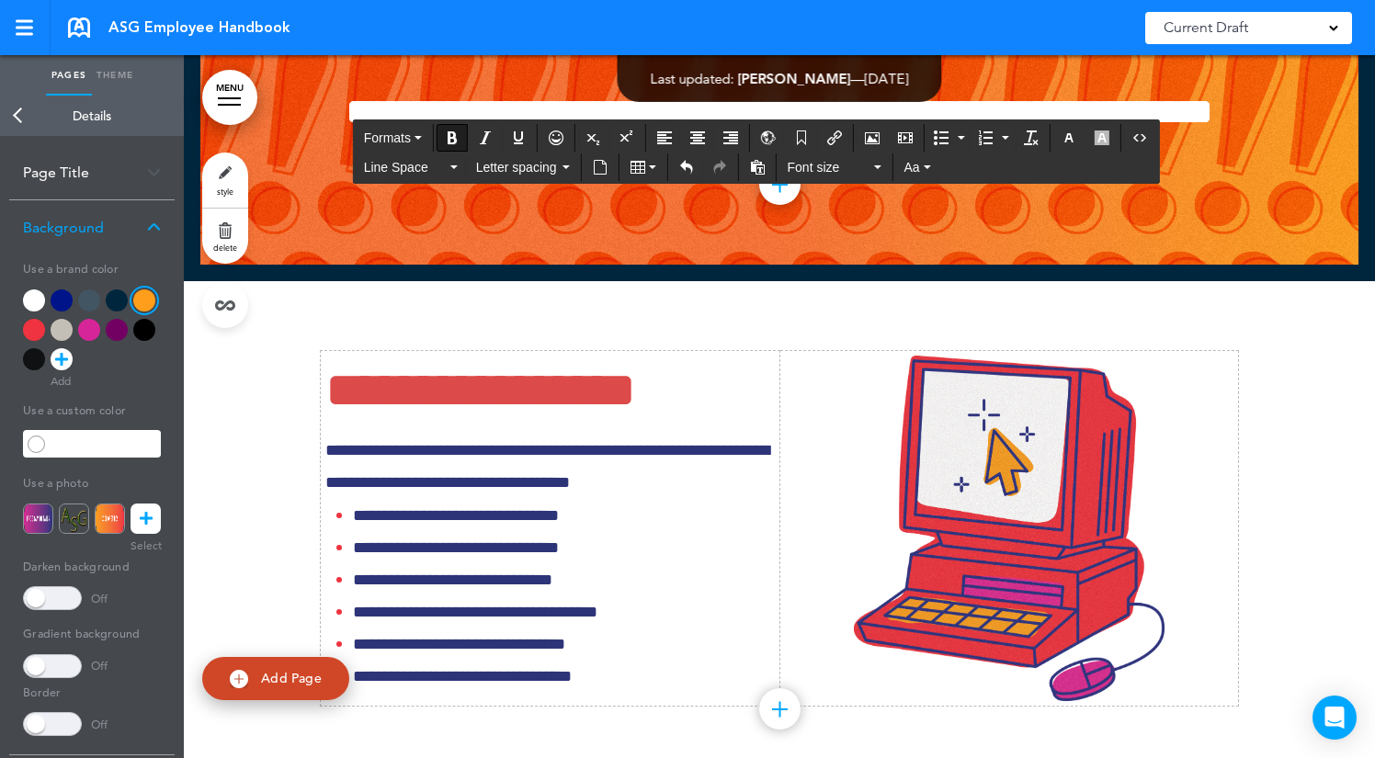
drag, startPoint x: 323, startPoint y: 326, endPoint x: 864, endPoint y: 735, distance: 677.7
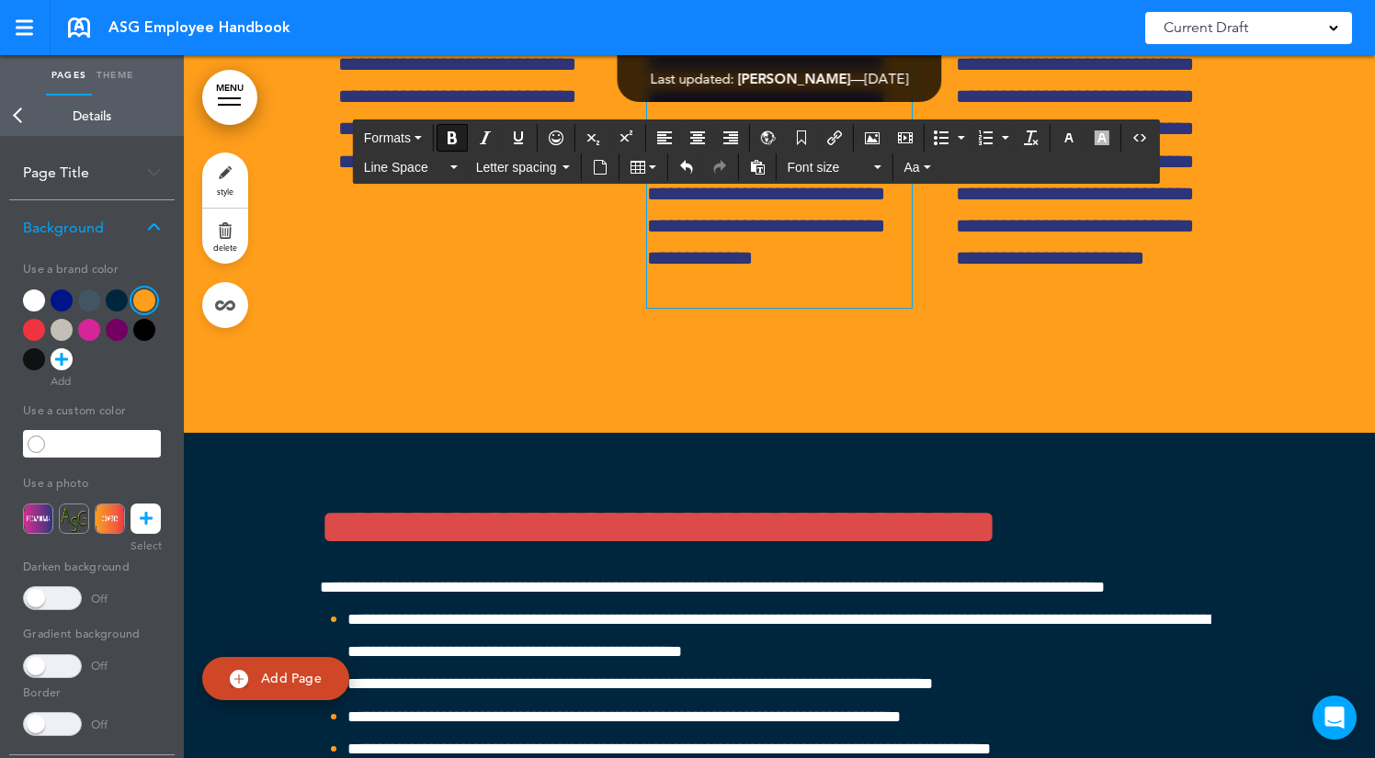
scroll to position [52728, 0]
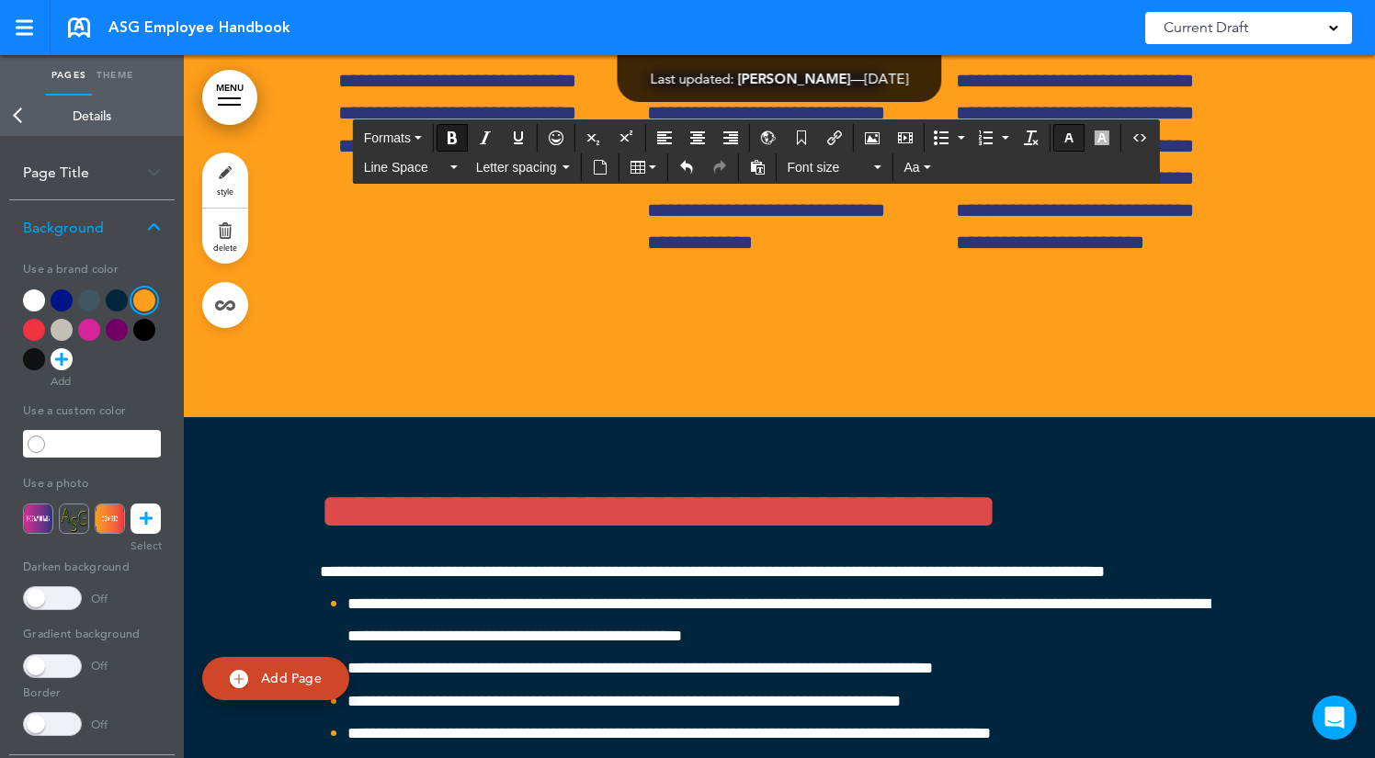
click at [1069, 130] on icon "button" at bounding box center [1068, 137] width 15 height 15
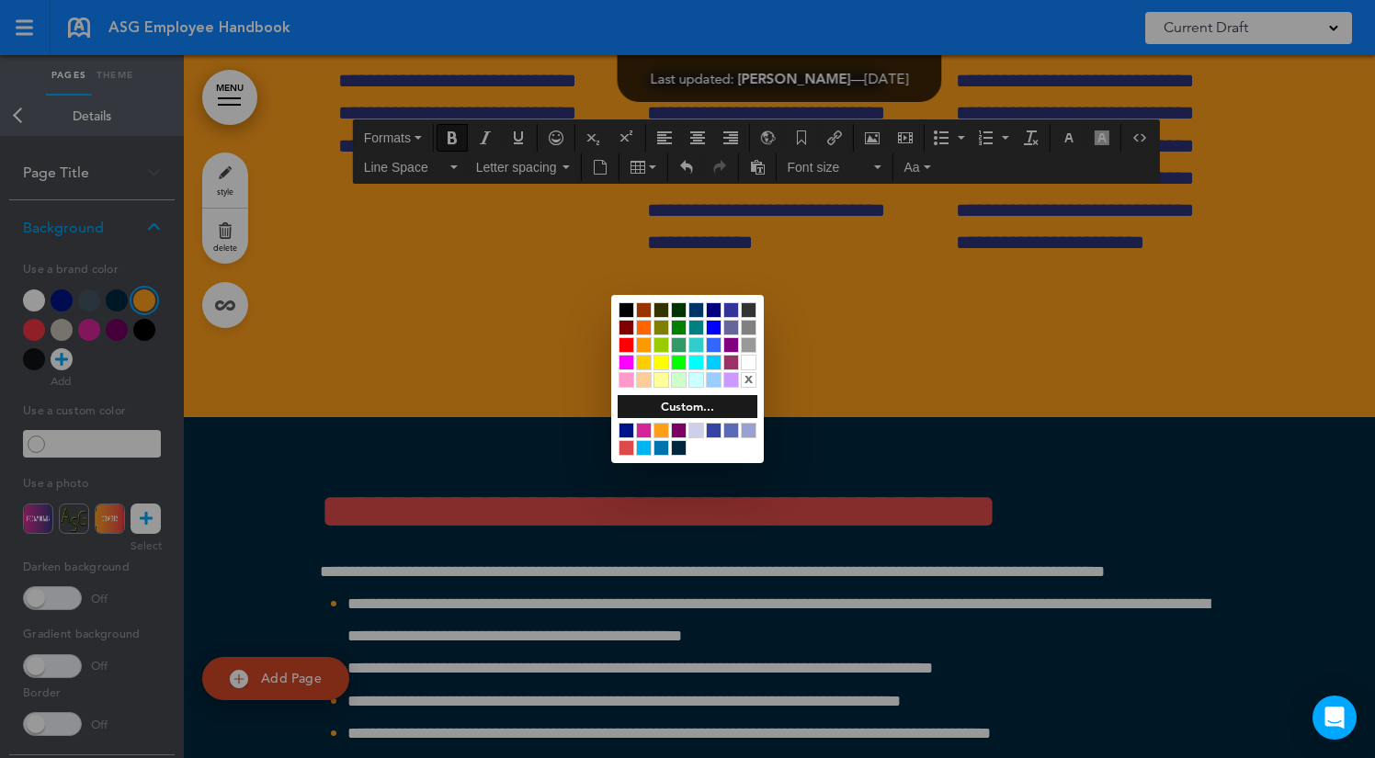
click at [753, 361] on div at bounding box center [749, 363] width 16 height 16
click at [501, 442] on div at bounding box center [687, 379] width 1375 height 758
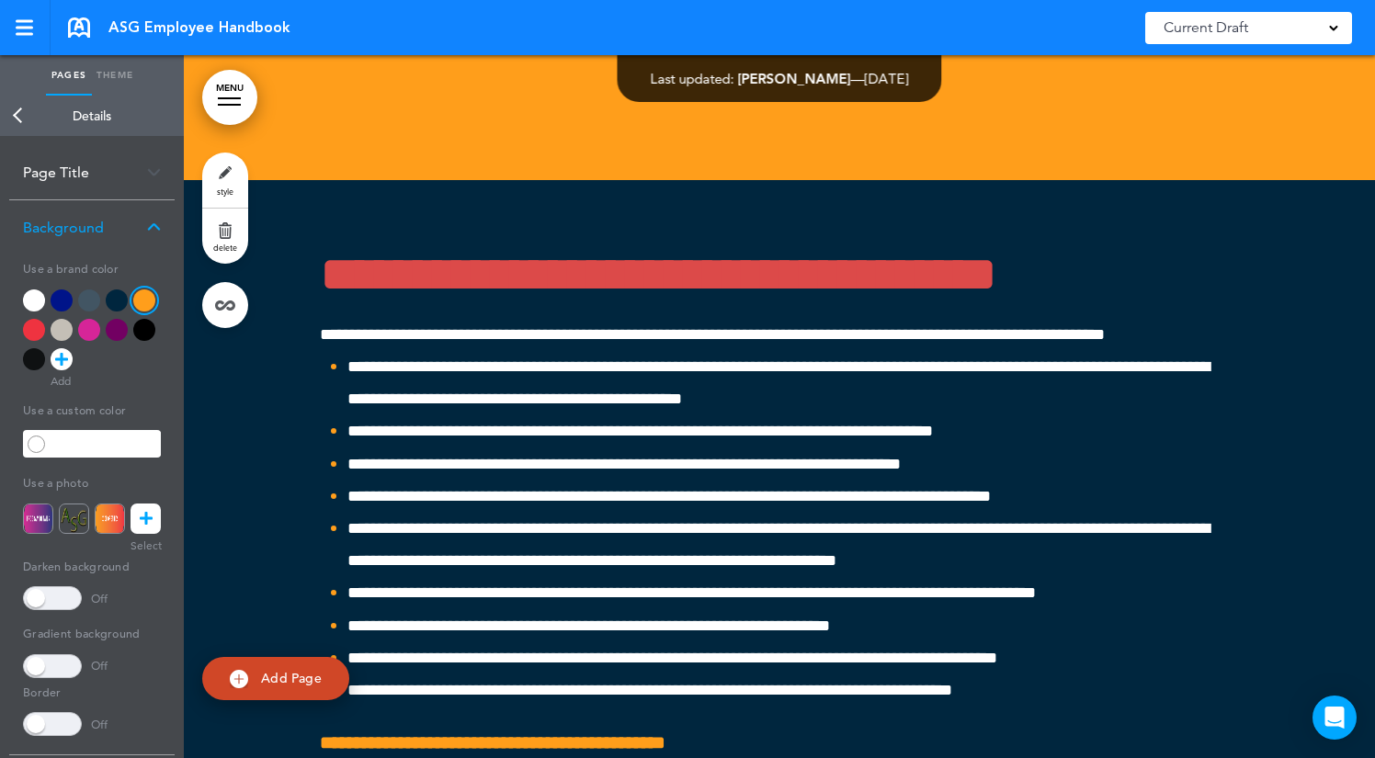
scroll to position [52970, 0]
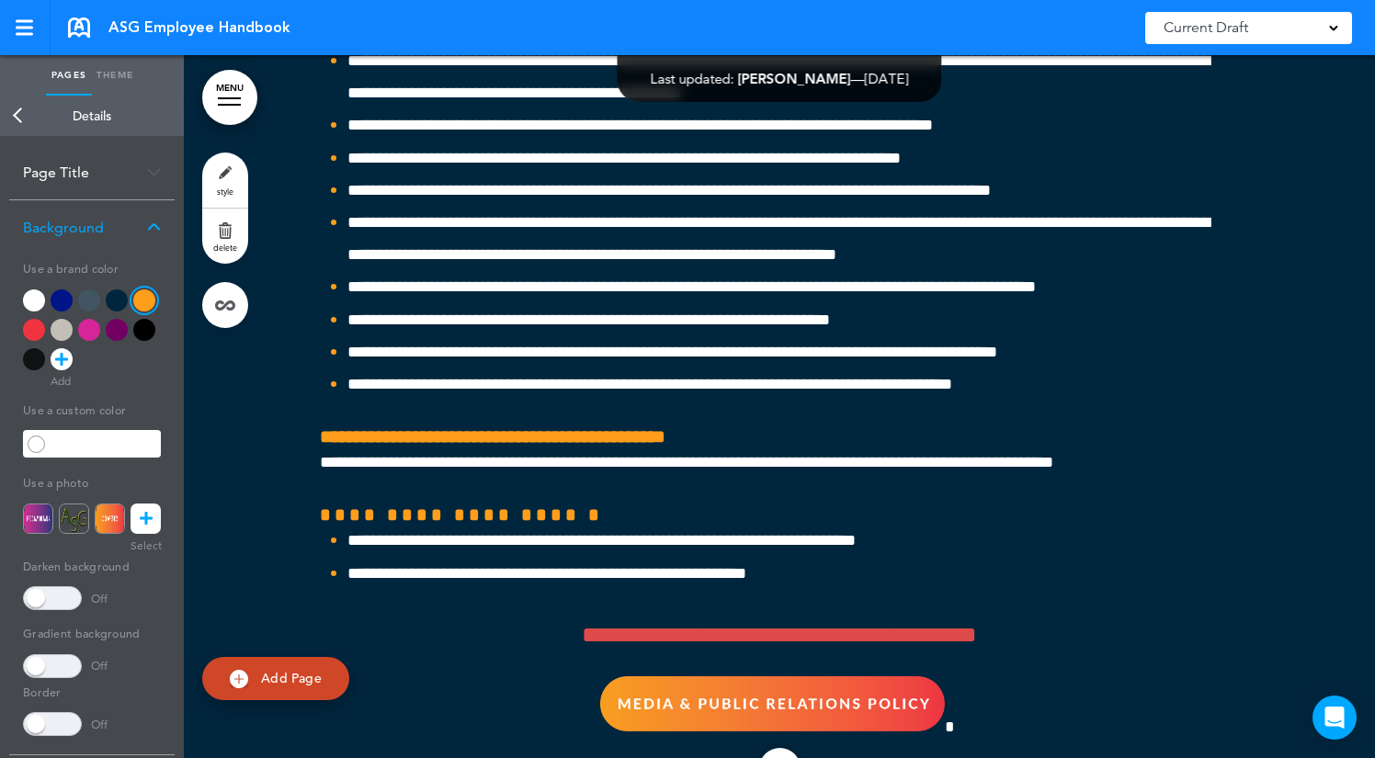
scroll to position [53331, 0]
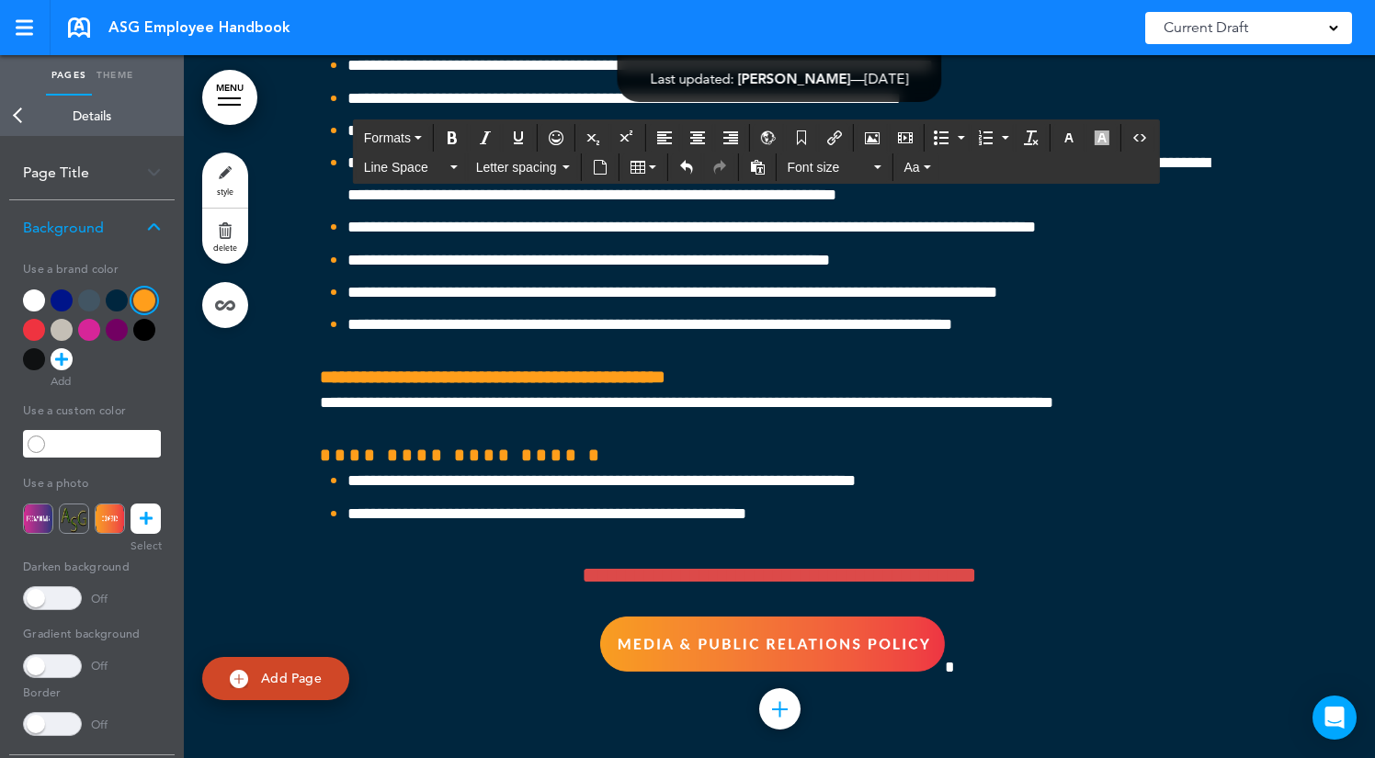
drag, startPoint x: 1101, startPoint y: 445, endPoint x: 351, endPoint y: 446, distance: 749.9
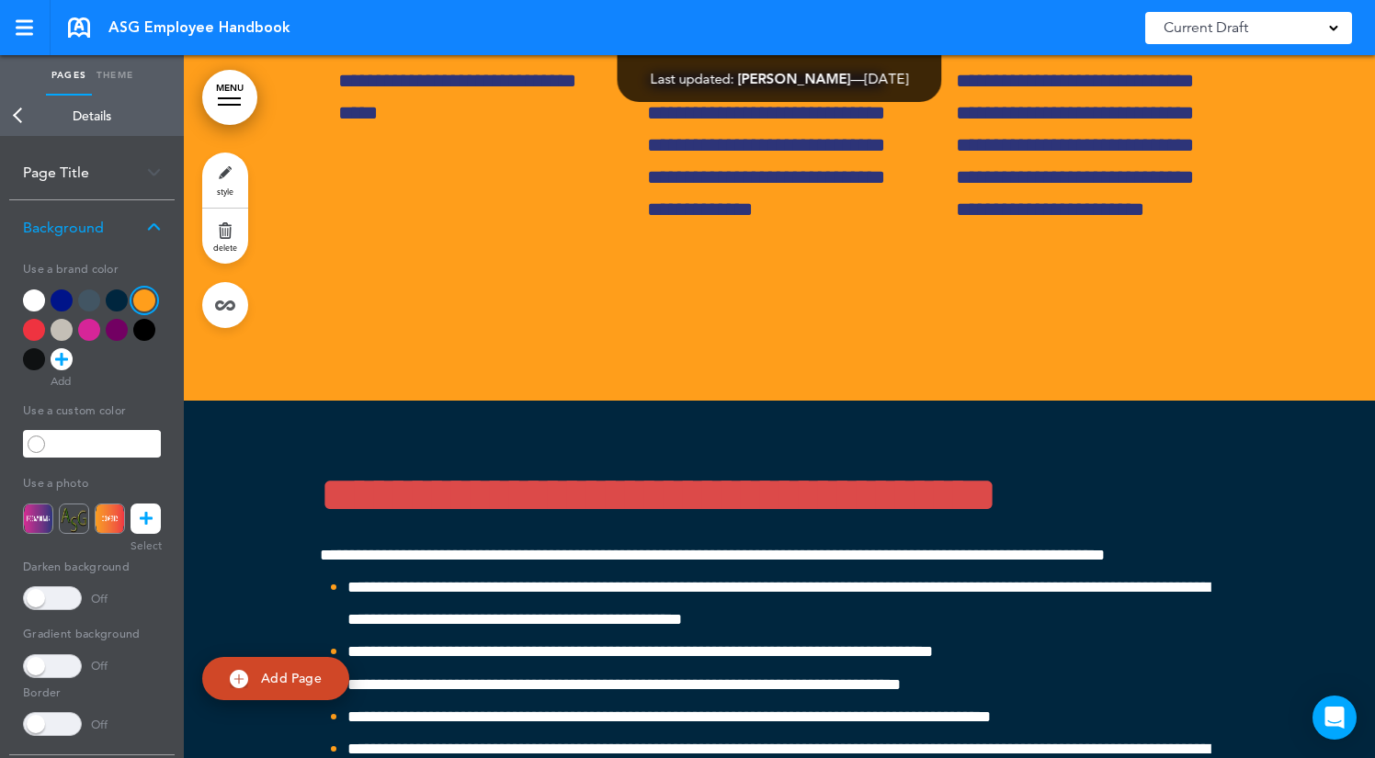
scroll to position [52741, 0]
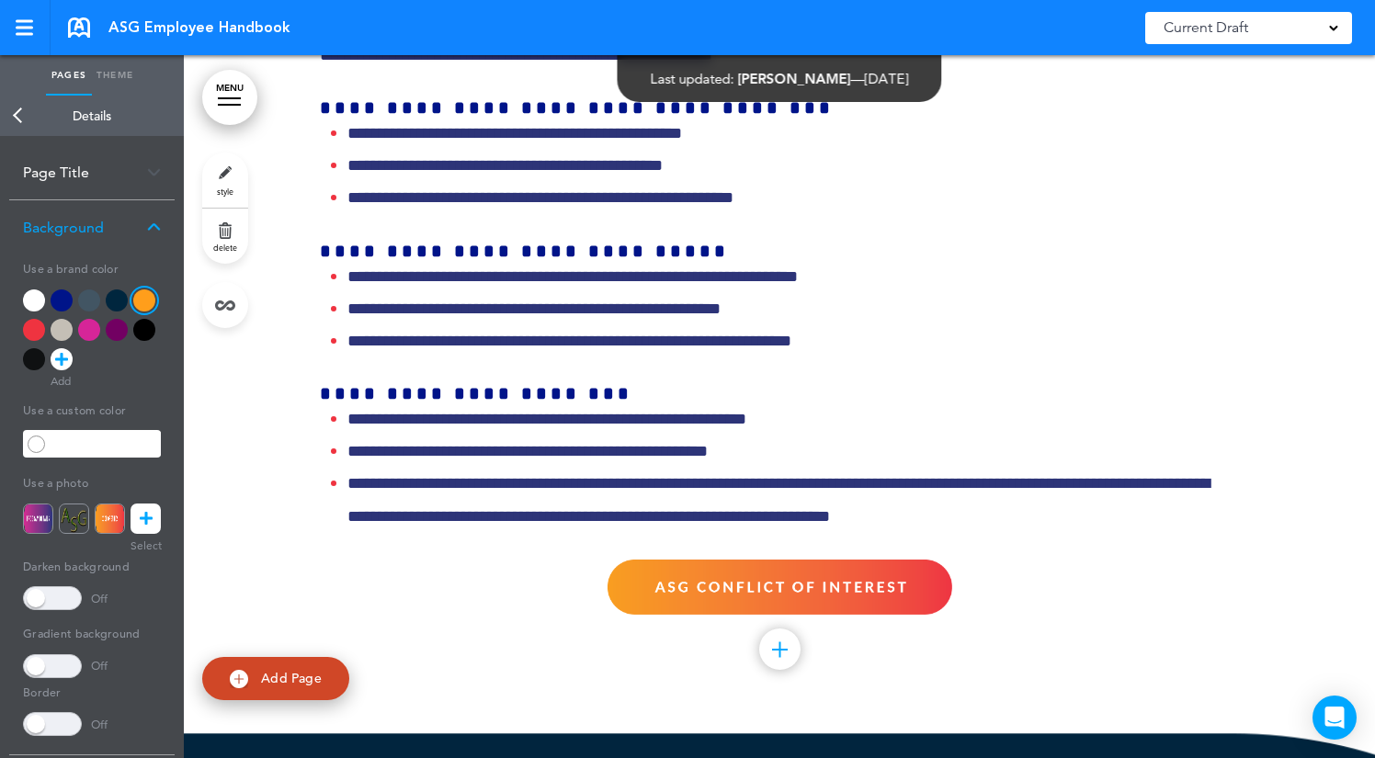
scroll to position [55019, 0]
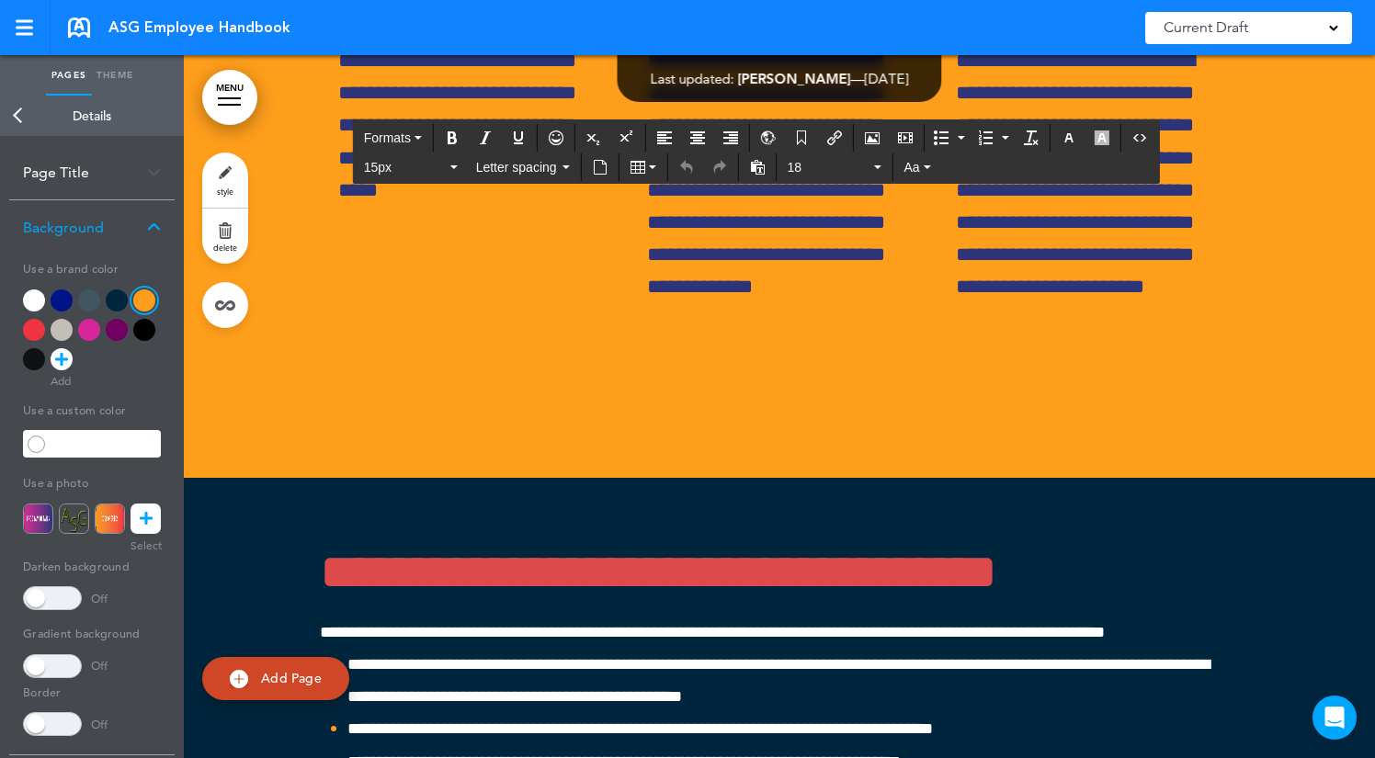
scroll to position [52675, 0]
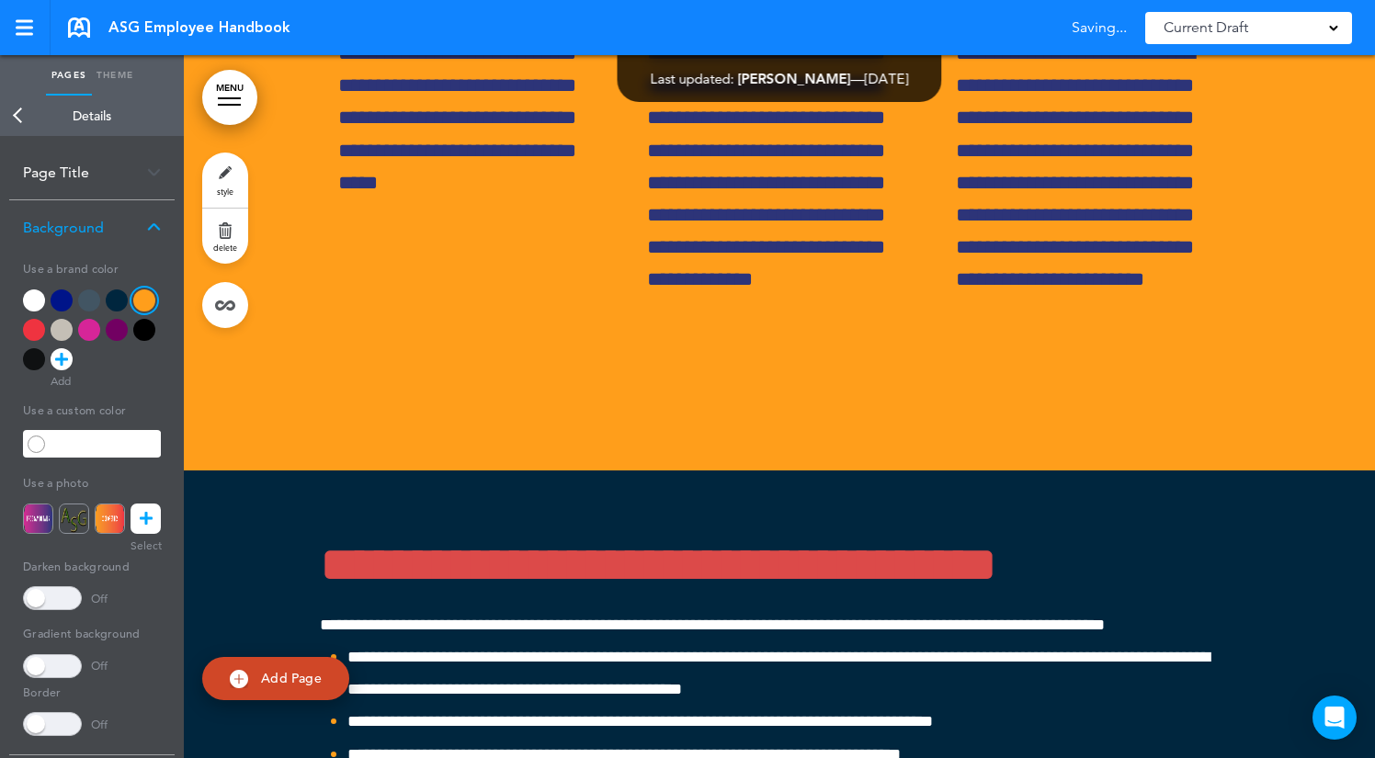
click at [122, 289] on div at bounding box center [117, 300] width 22 height 22
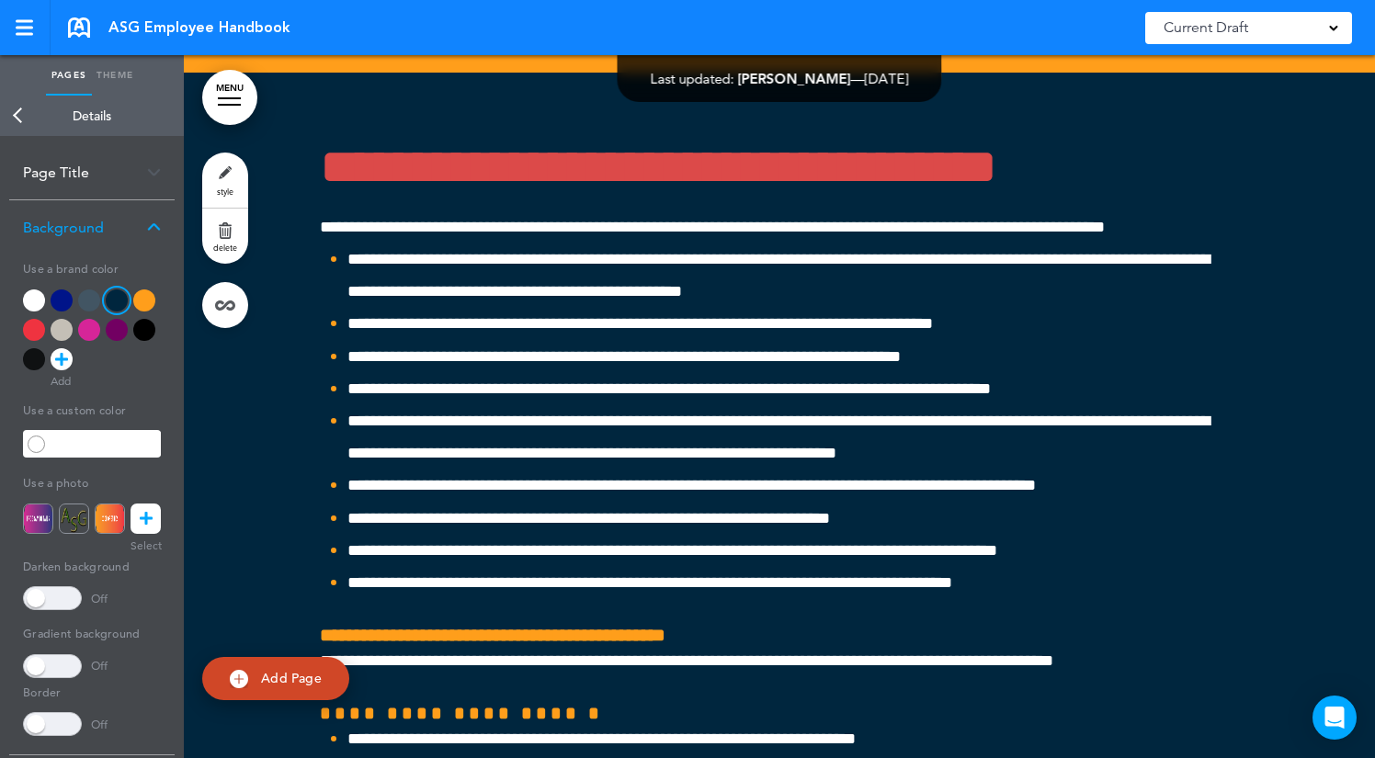
scroll to position [53067, 0]
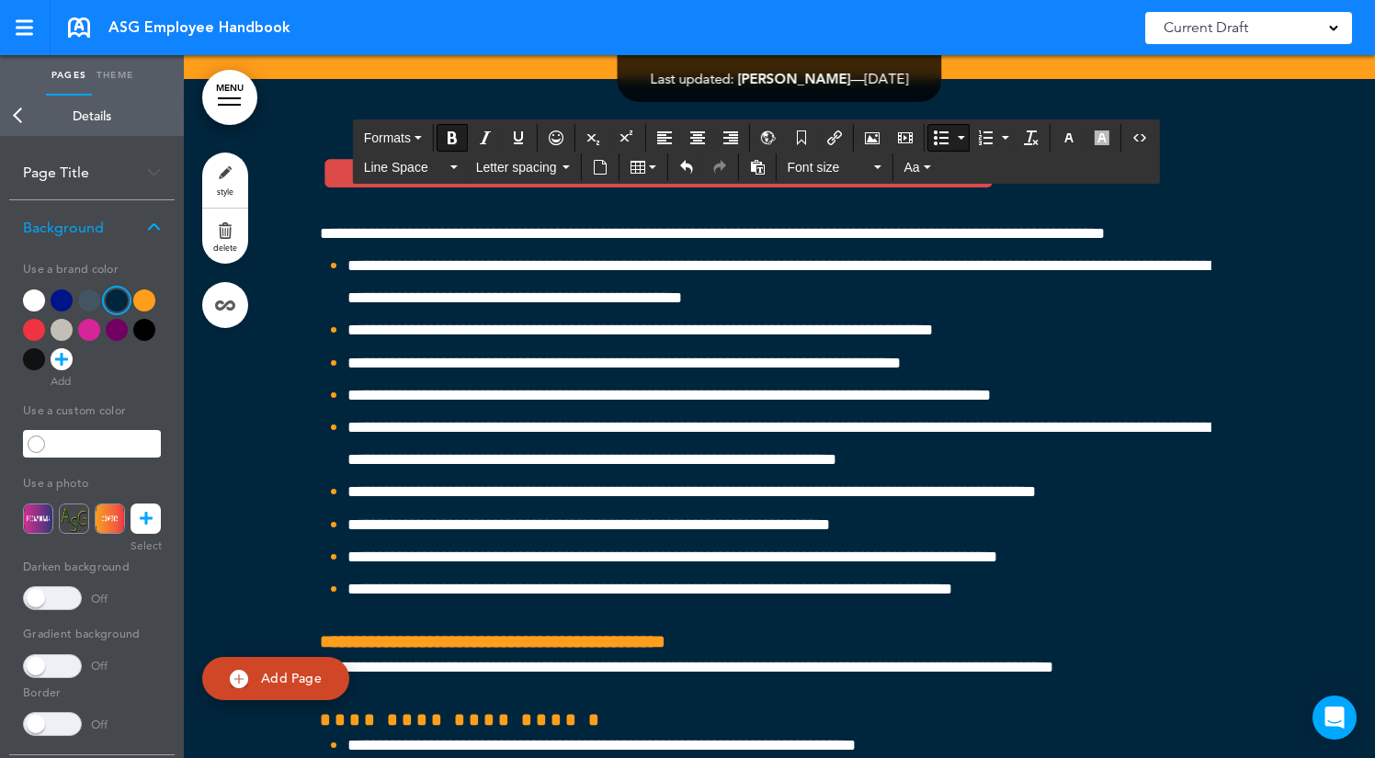
drag, startPoint x: 952, startPoint y: 481, endPoint x: 323, endPoint y: 181, distance: 697.1
click at [959, 143] on button "Bullet list" at bounding box center [961, 138] width 15 height 26
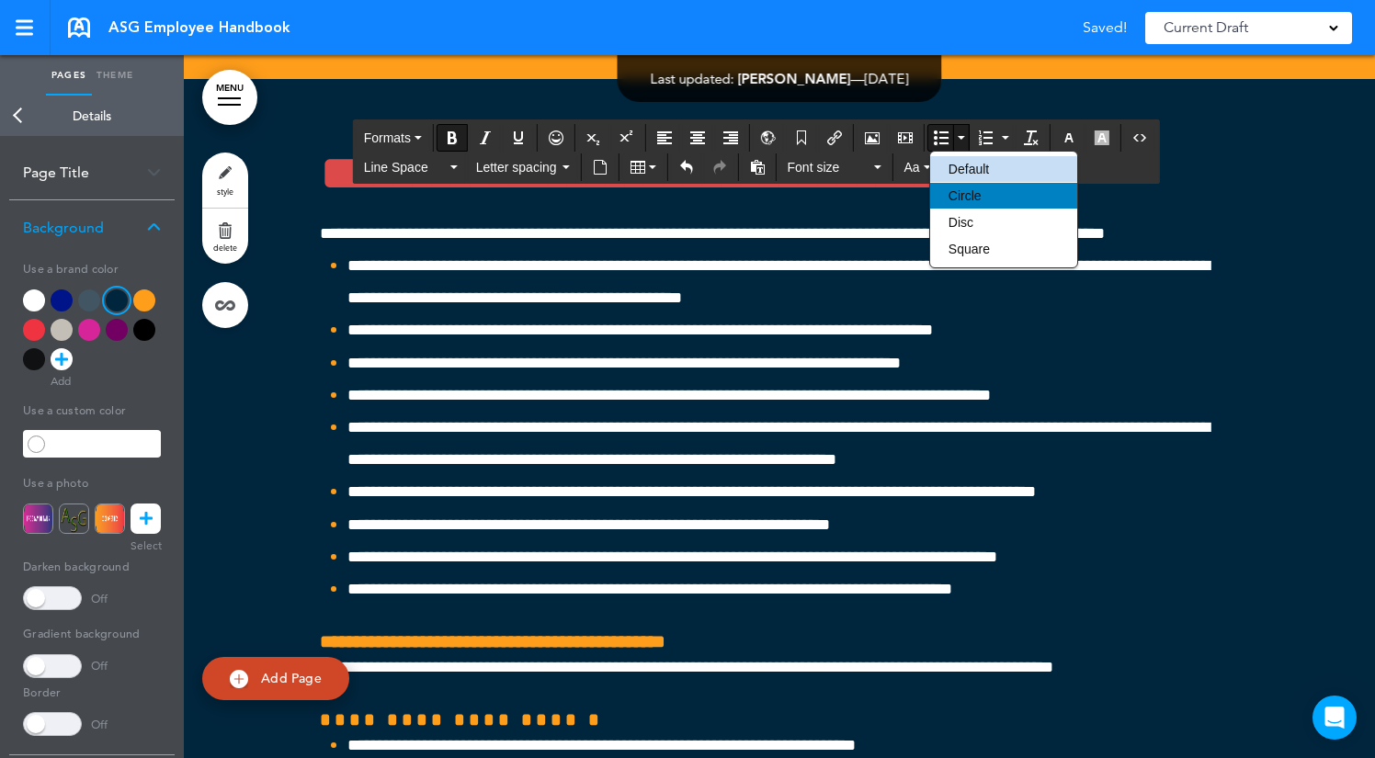
click at [968, 187] on div "Circle" at bounding box center [1003, 196] width 147 height 26
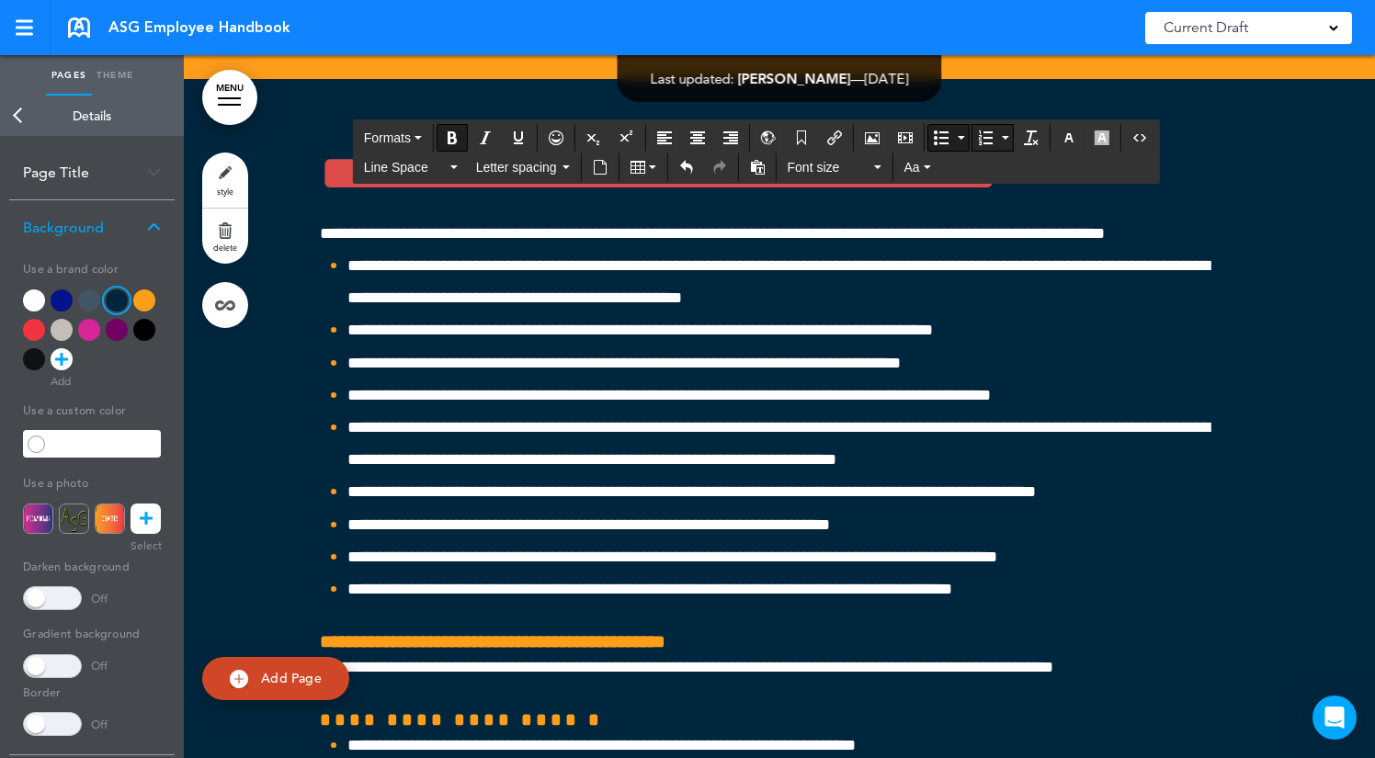
click at [990, 141] on icon "Numbered list" at bounding box center [985, 137] width 15 height 15
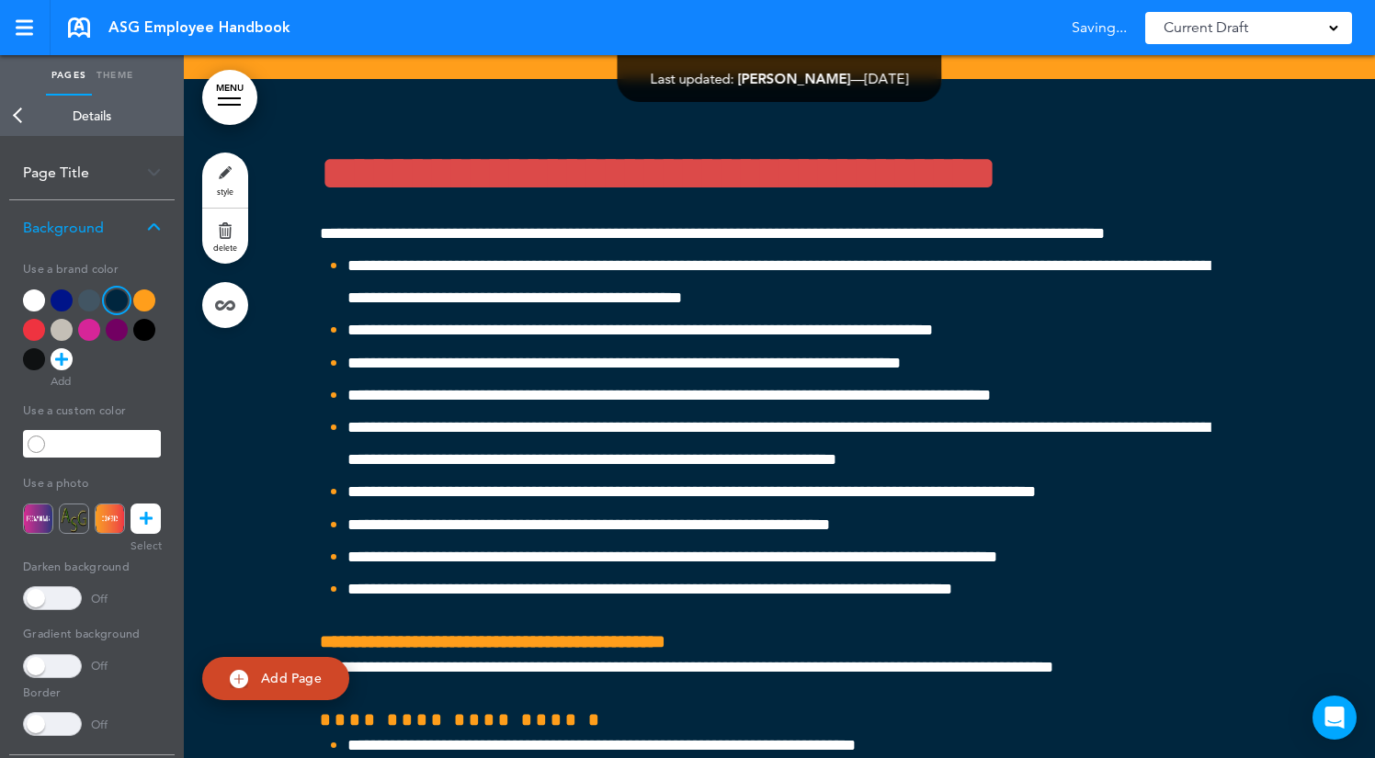
click at [144, 289] on div at bounding box center [144, 300] width 22 height 22
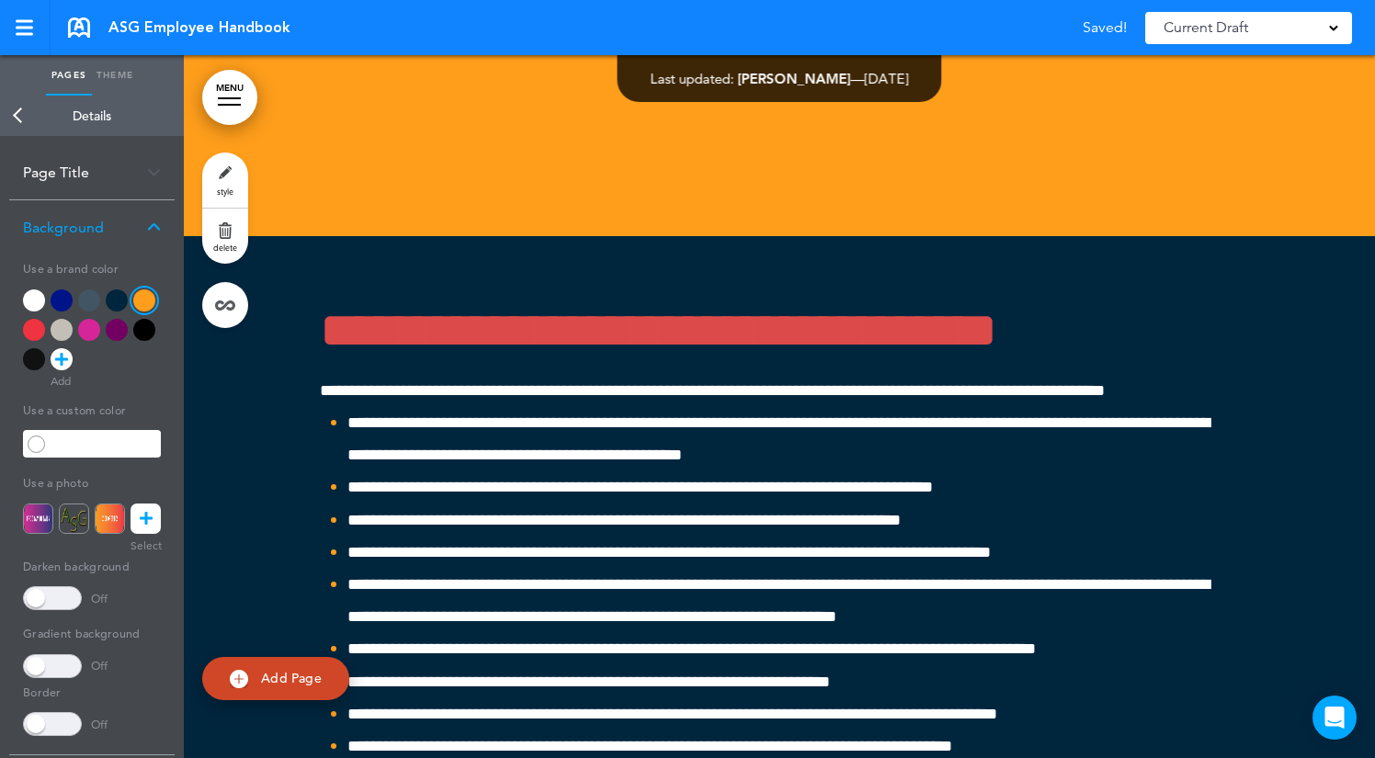
scroll to position [52898, 0]
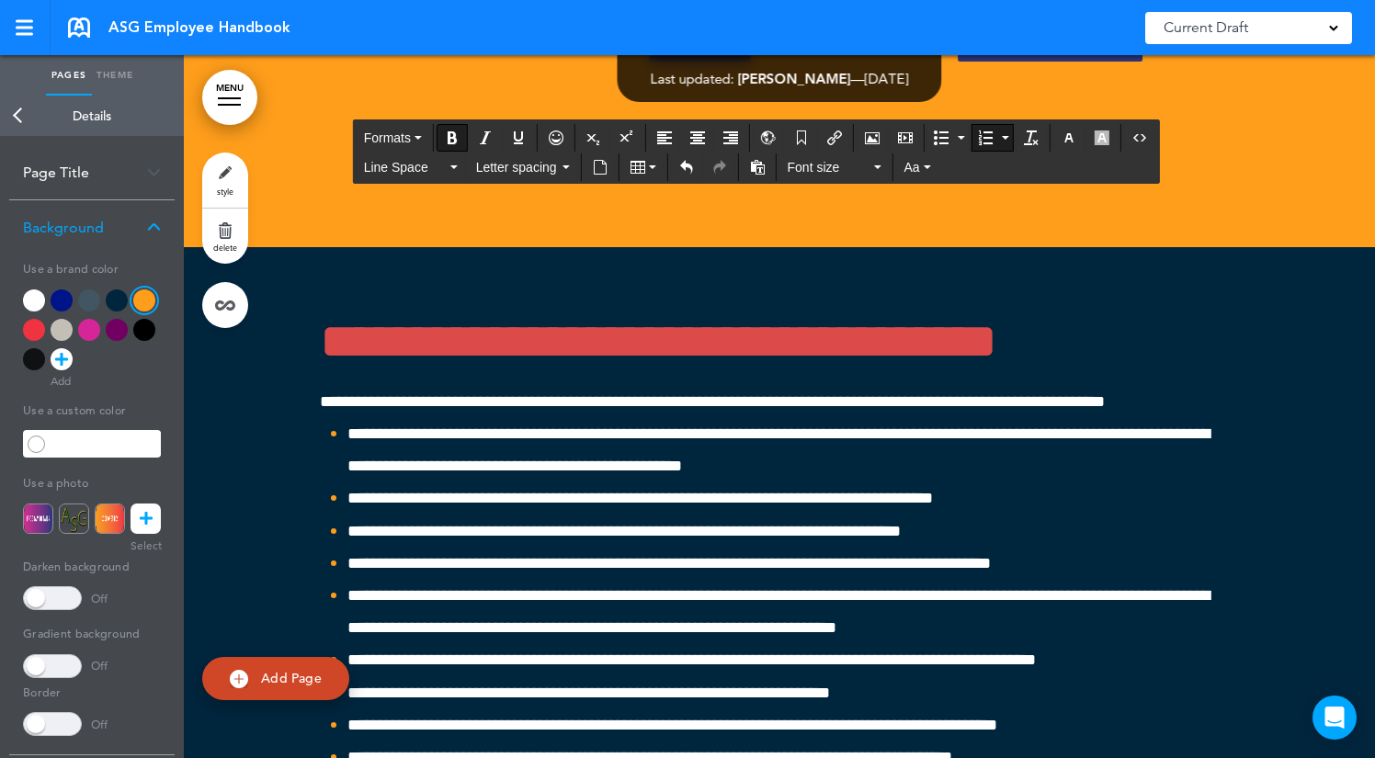
drag, startPoint x: 960, startPoint y: 642, endPoint x: 325, endPoint y: 351, distance: 698.6
click at [938, 133] on icon "Bullet list" at bounding box center [941, 137] width 15 height 15
click at [966, 133] on button "Bullet list" at bounding box center [961, 138] width 15 height 26
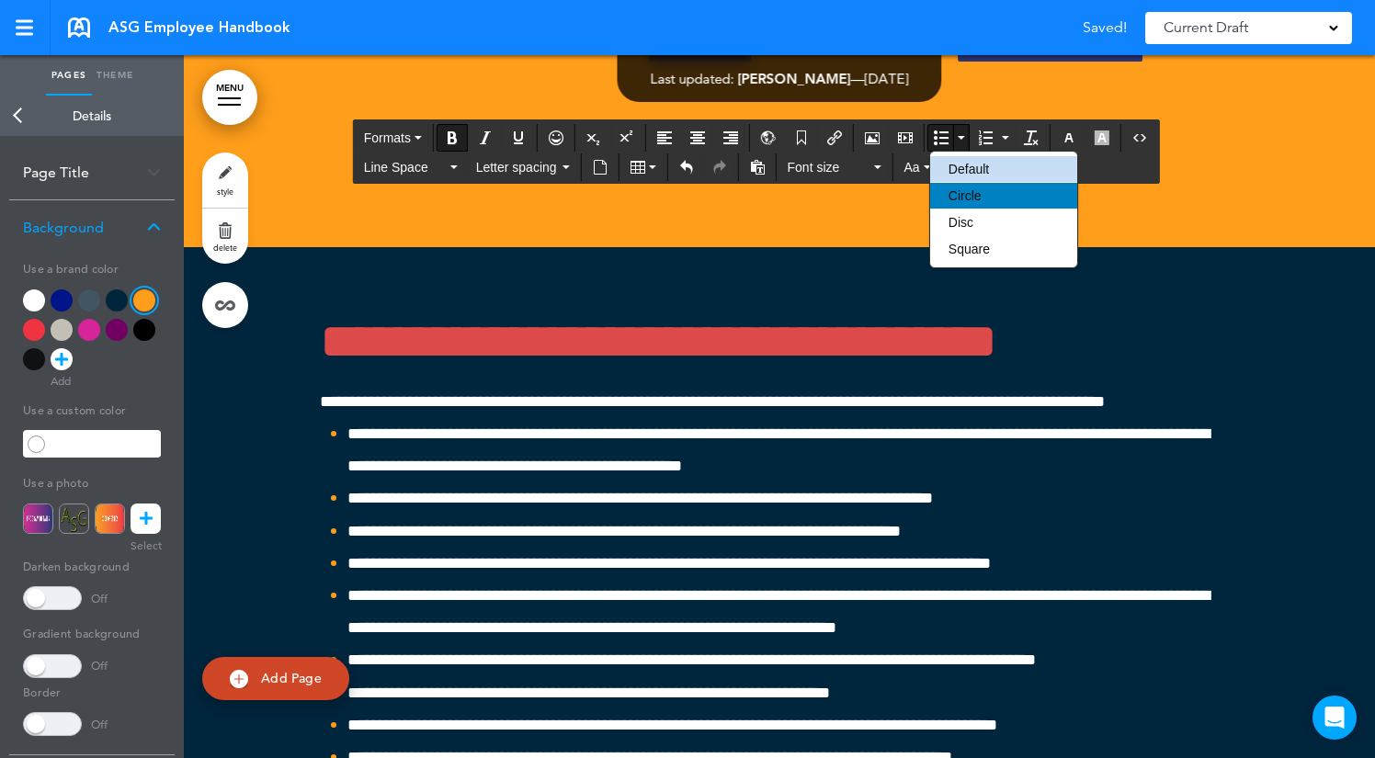
click at [985, 196] on div "Circle" at bounding box center [1003, 196] width 147 height 26
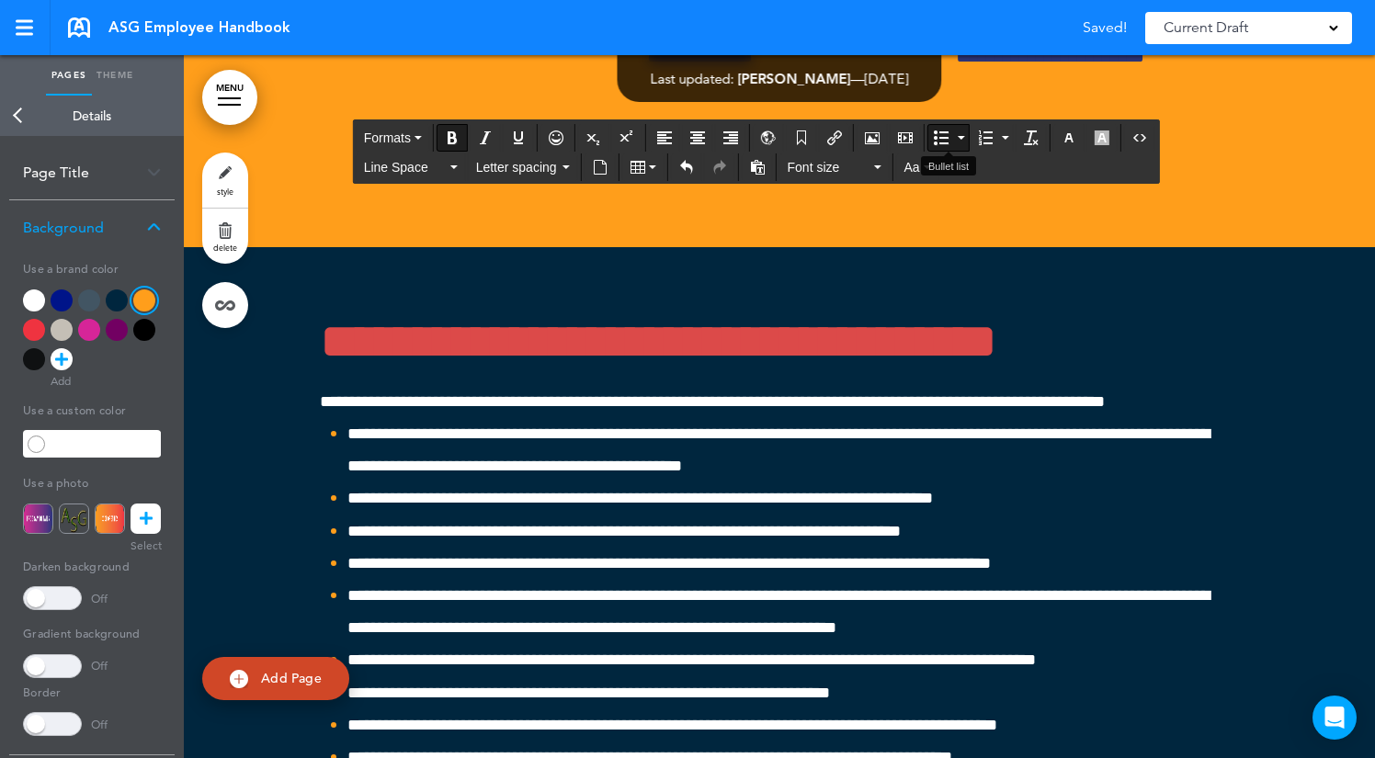
click at [966, 140] on button "Bullet list" at bounding box center [961, 138] width 15 height 26
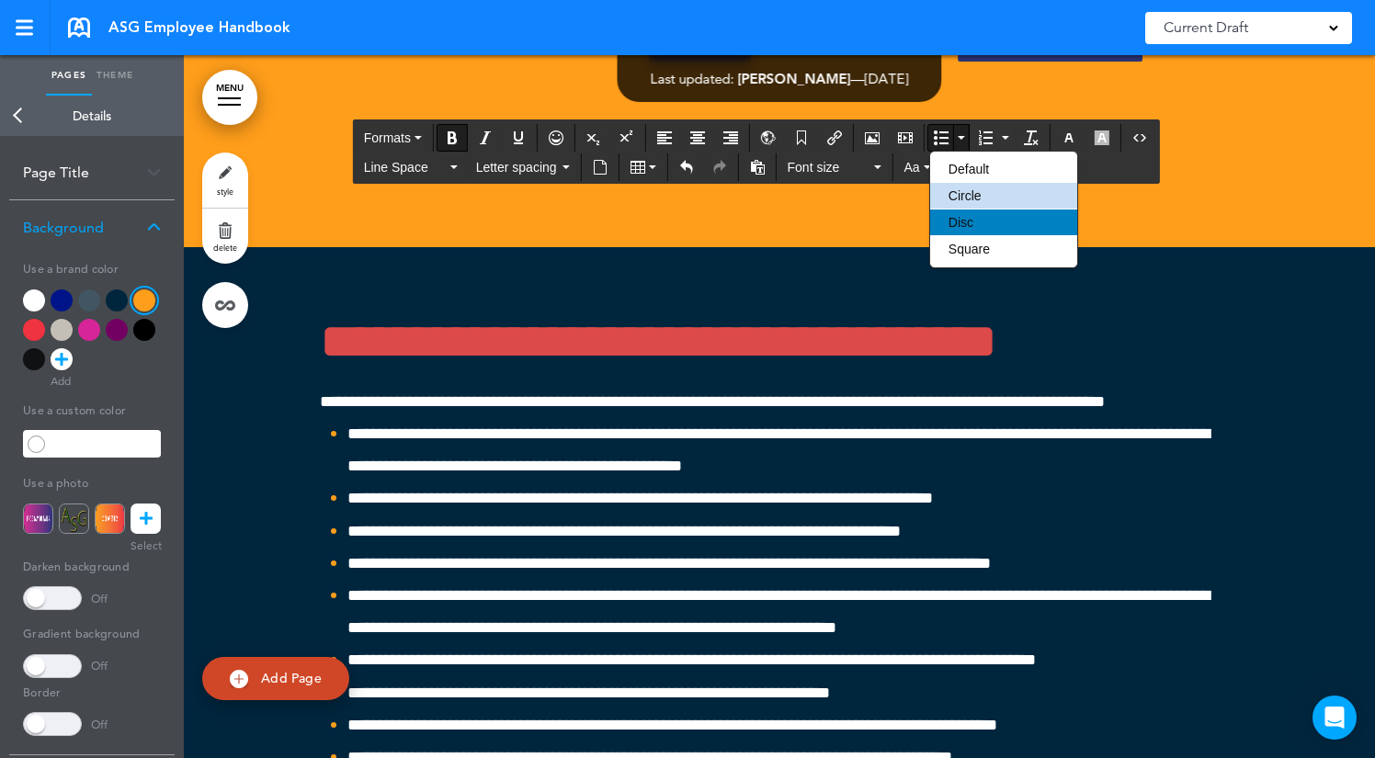
click at [981, 217] on div "Disc" at bounding box center [1003, 223] width 147 height 26
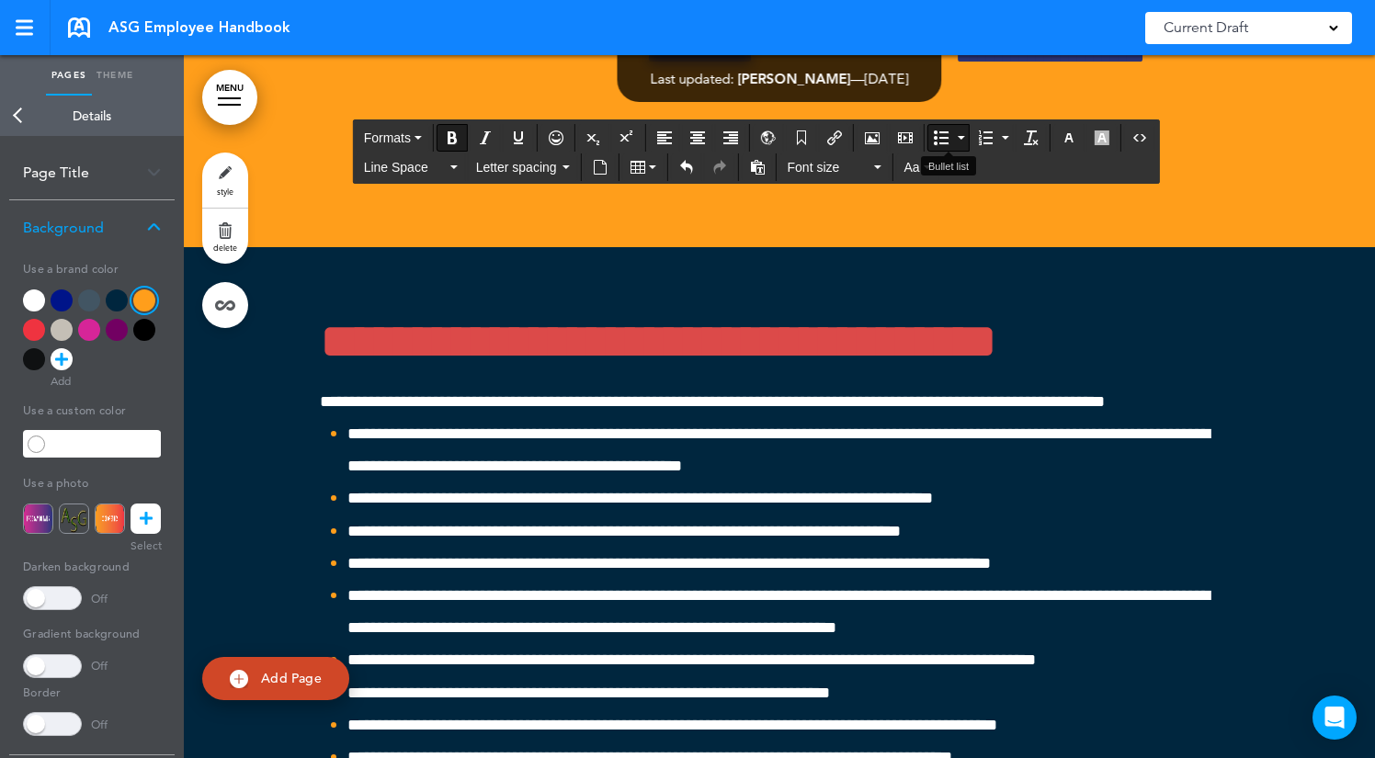
click at [968, 138] on button "Bullet list" at bounding box center [961, 138] width 15 height 26
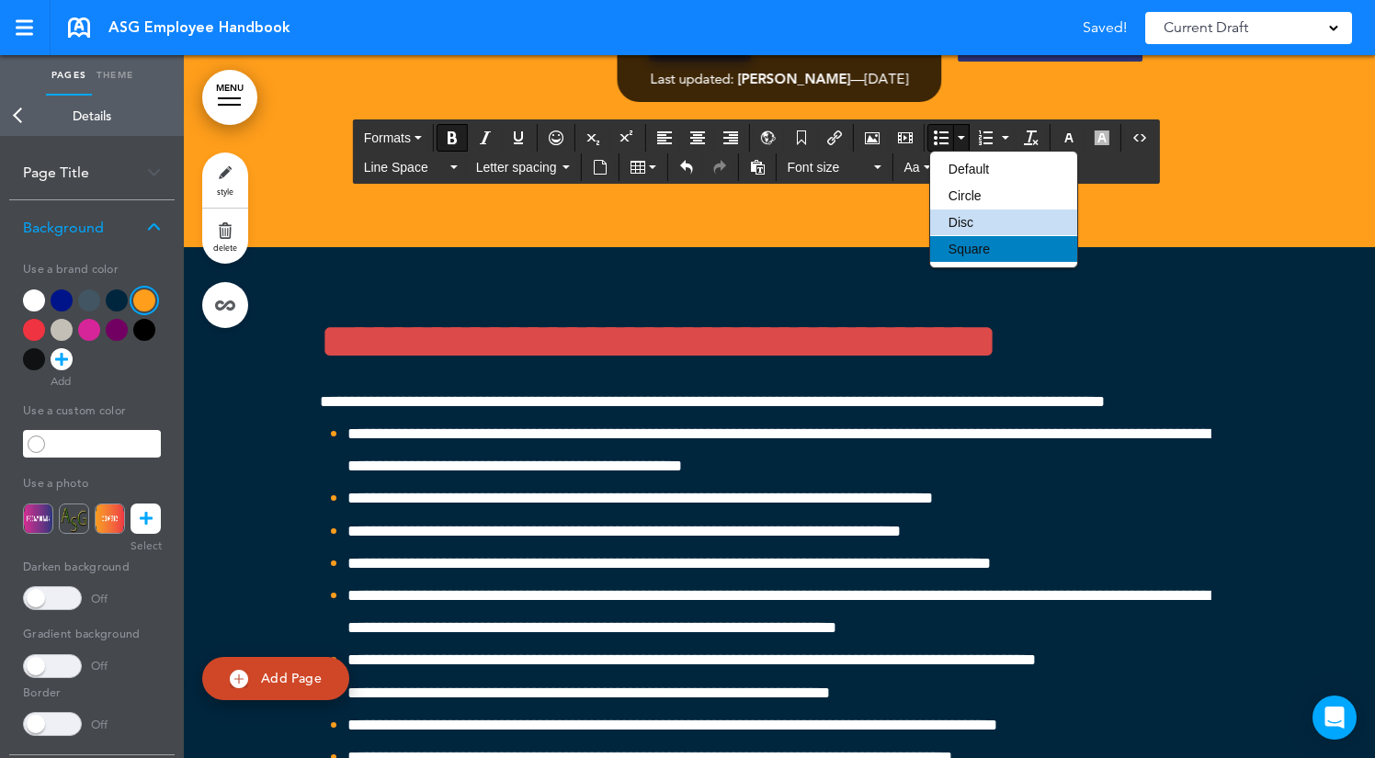
click at [994, 249] on div "Square" at bounding box center [1003, 249] width 147 height 26
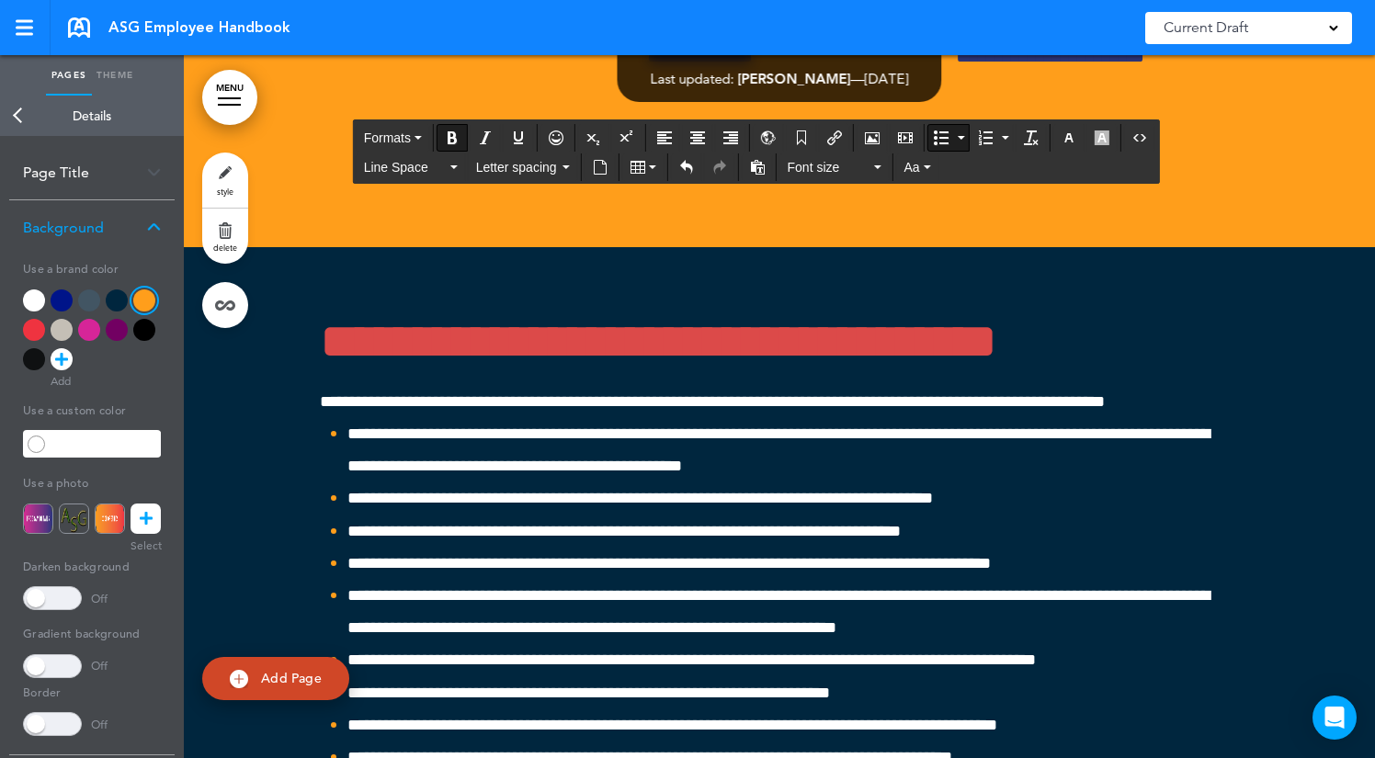
click at [963, 144] on button "Bullet list" at bounding box center [961, 138] width 15 height 26
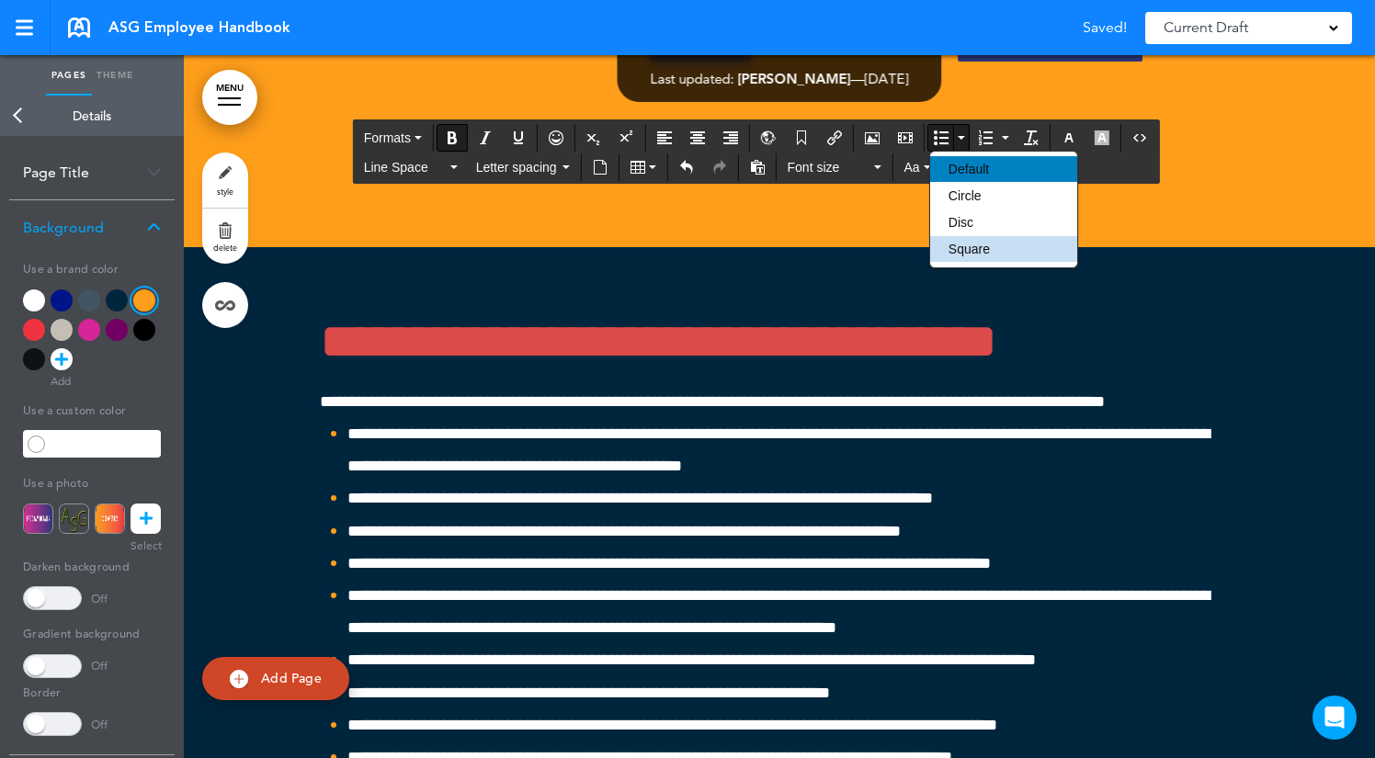
click at [970, 162] on span "Default" at bounding box center [968, 169] width 40 height 15
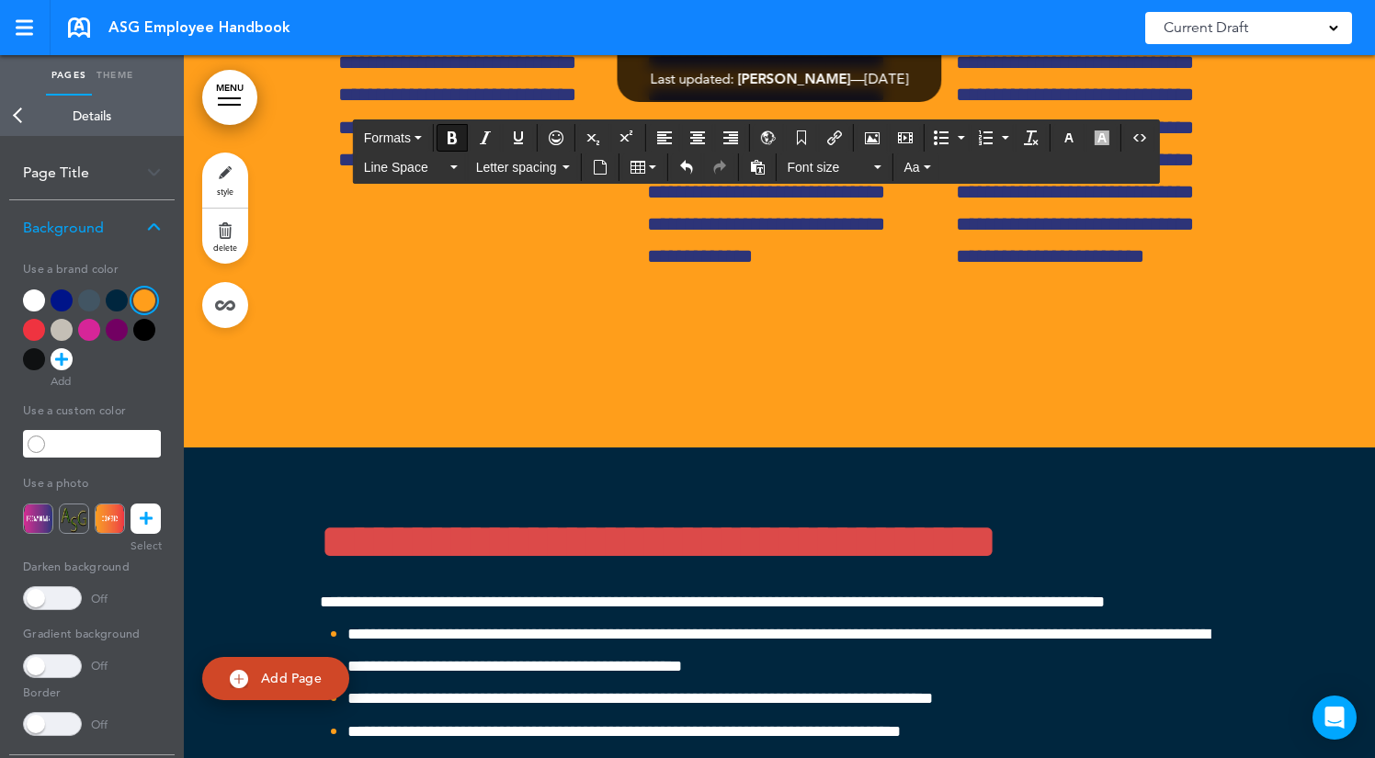
scroll to position [52685, 0]
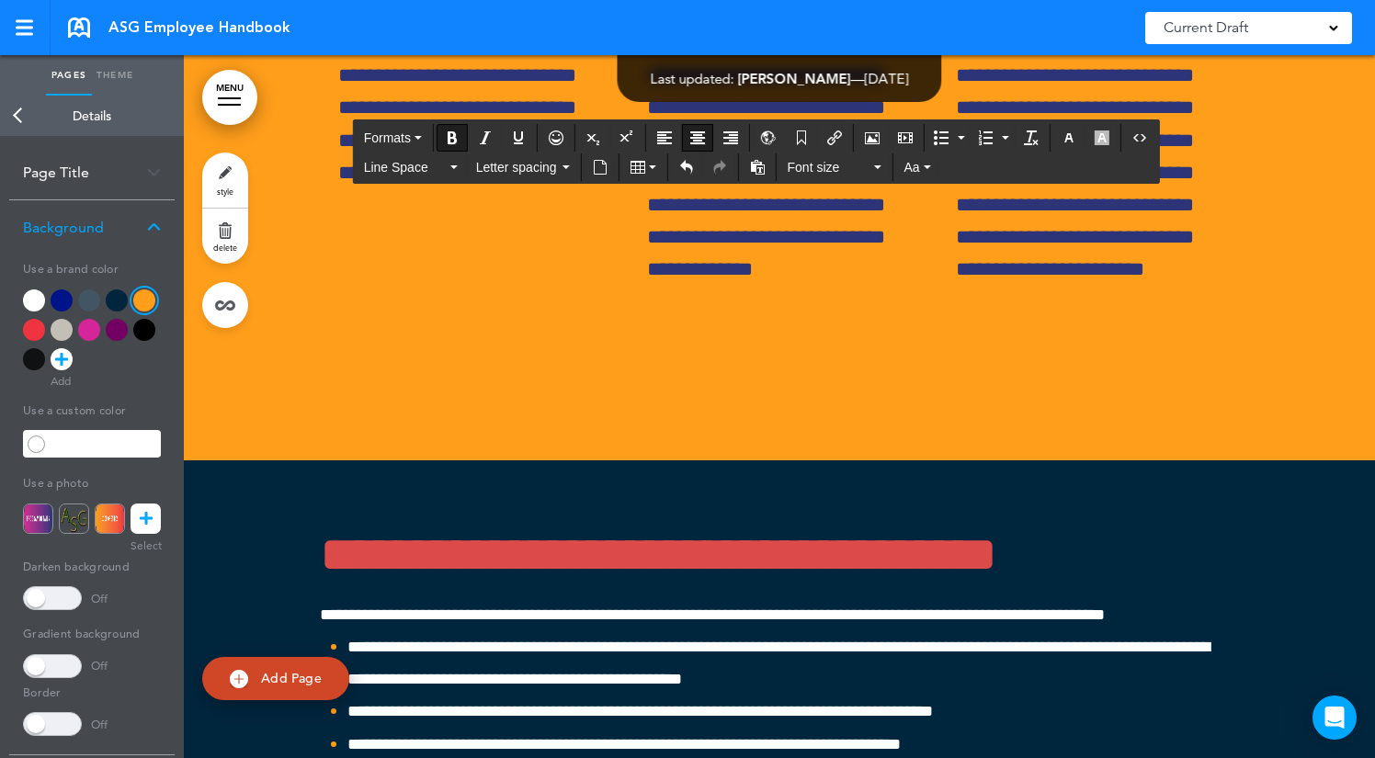
drag, startPoint x: 806, startPoint y: 347, endPoint x: 648, endPoint y: 343, distance: 158.1
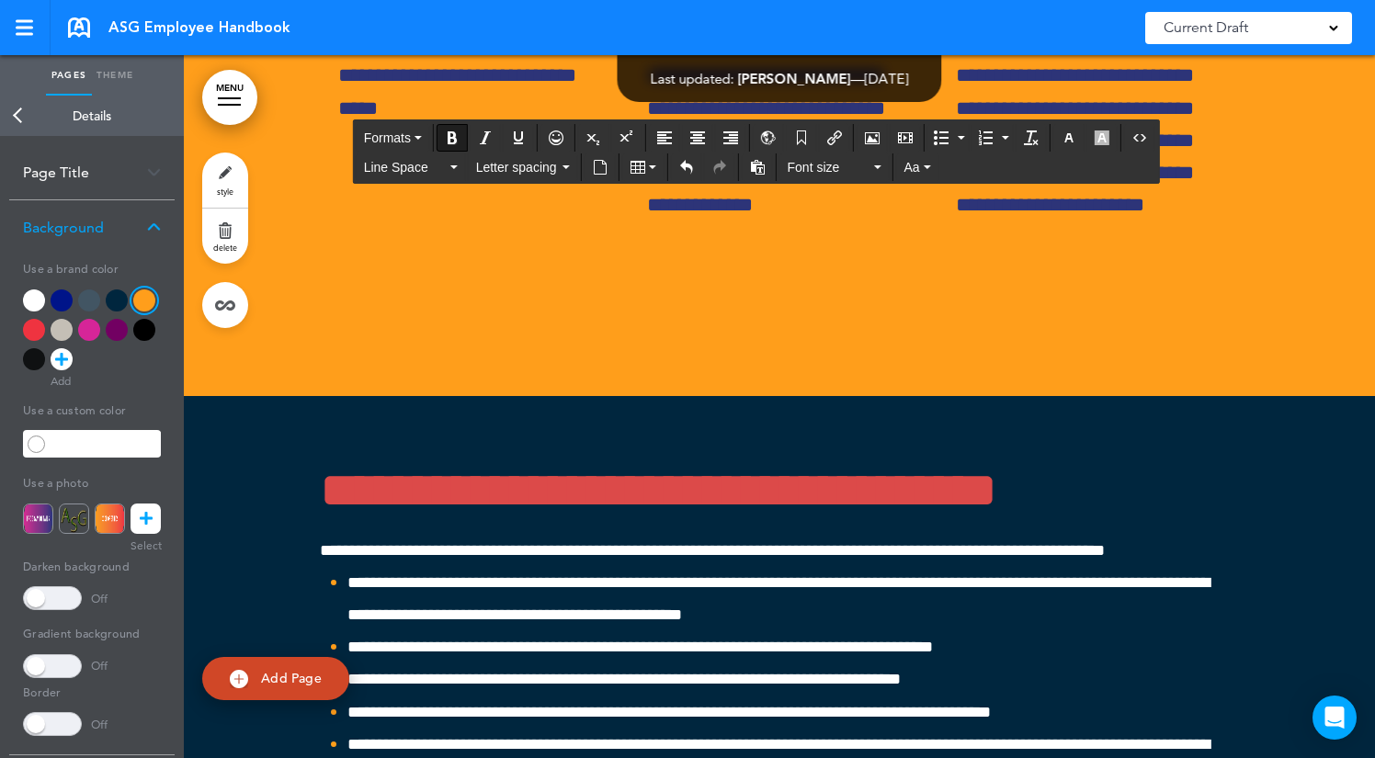
drag, startPoint x: 373, startPoint y: 344, endPoint x: 267, endPoint y: 344, distance: 106.6
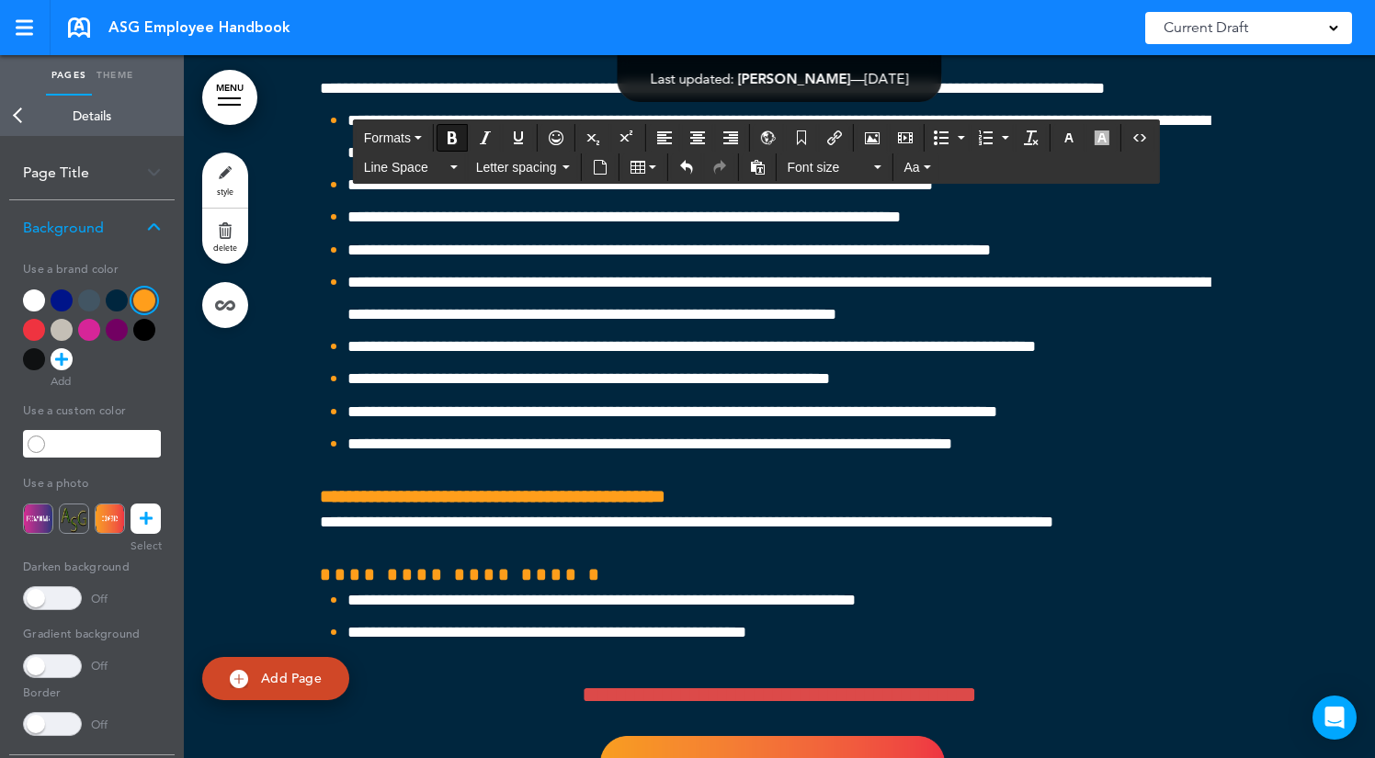
scroll to position [53267, 0]
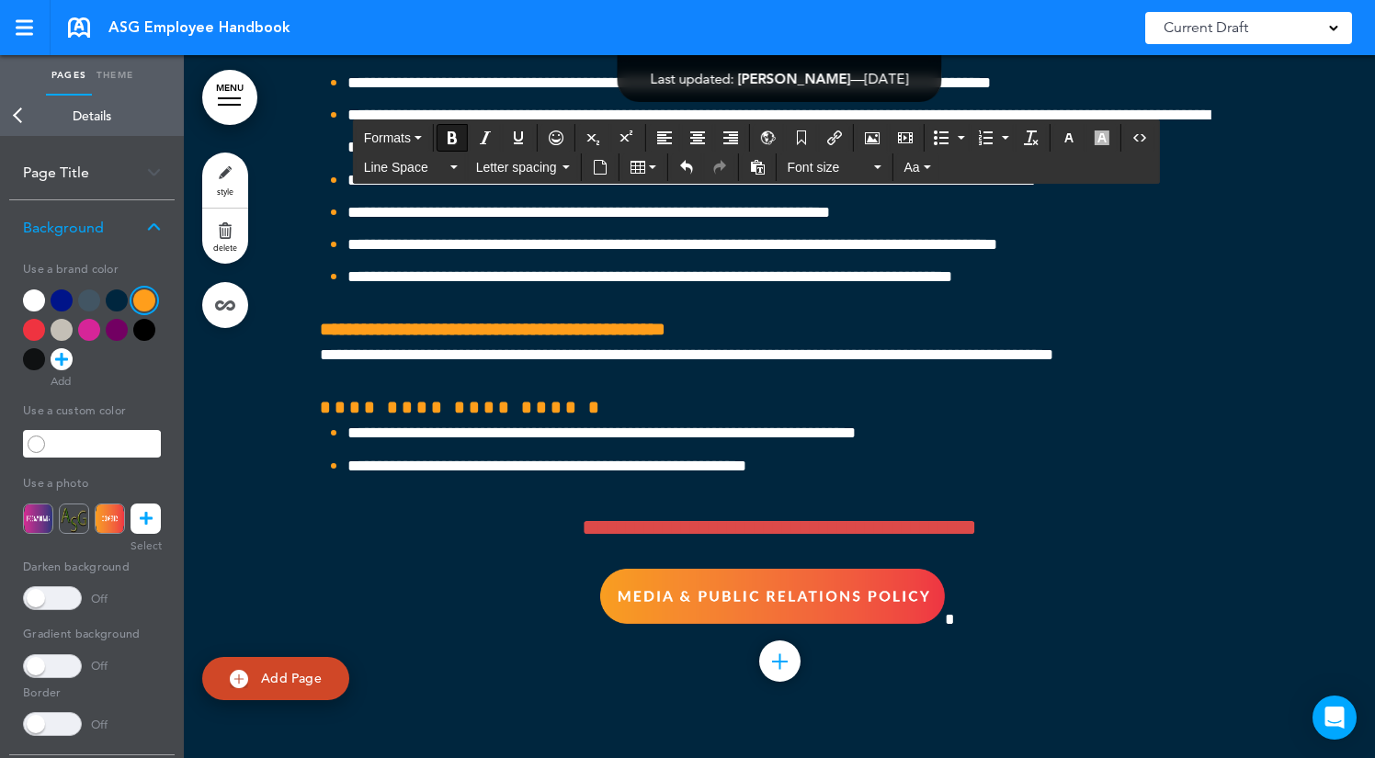
drag, startPoint x: 592, startPoint y: 470, endPoint x: 317, endPoint y: 470, distance: 274.8
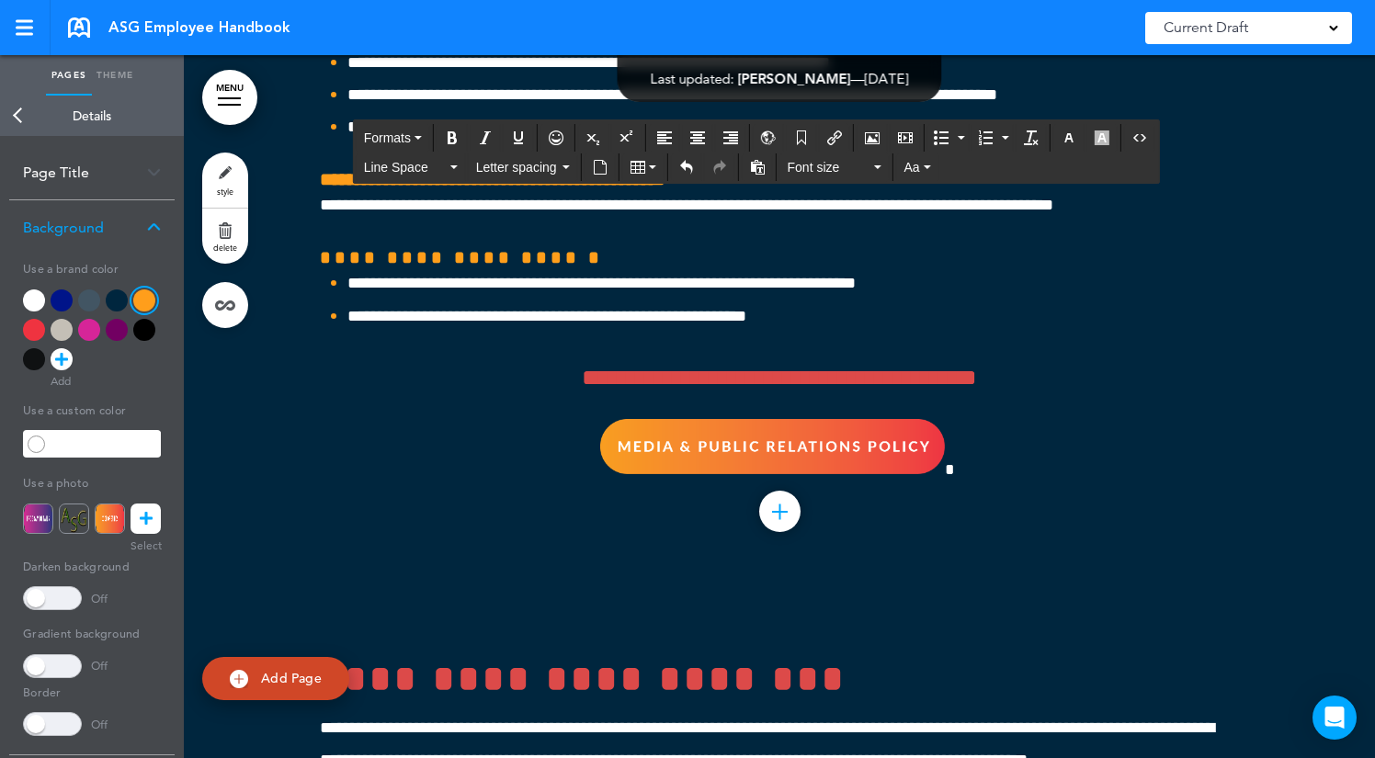
scroll to position [53419, 0]
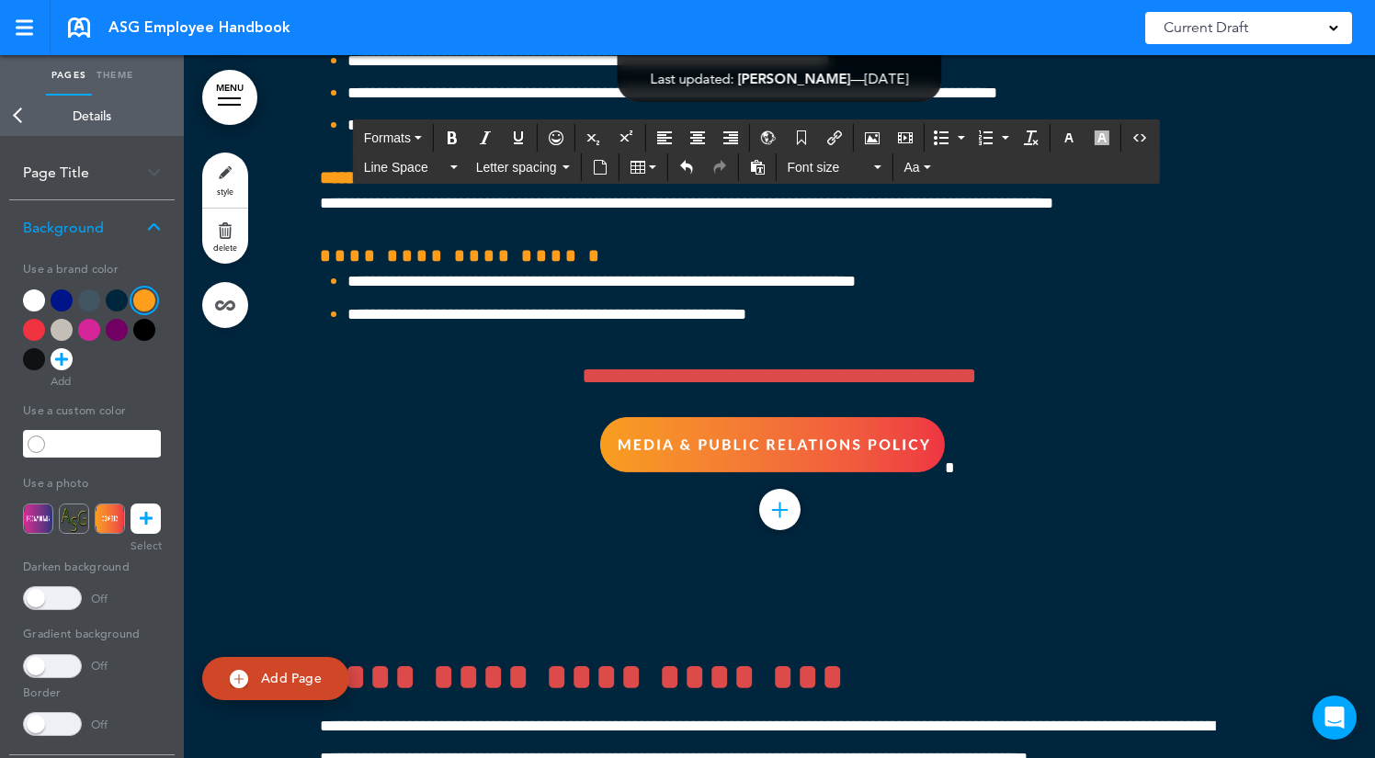
drag, startPoint x: 386, startPoint y: 586, endPoint x: 331, endPoint y: 377, distance: 216.7
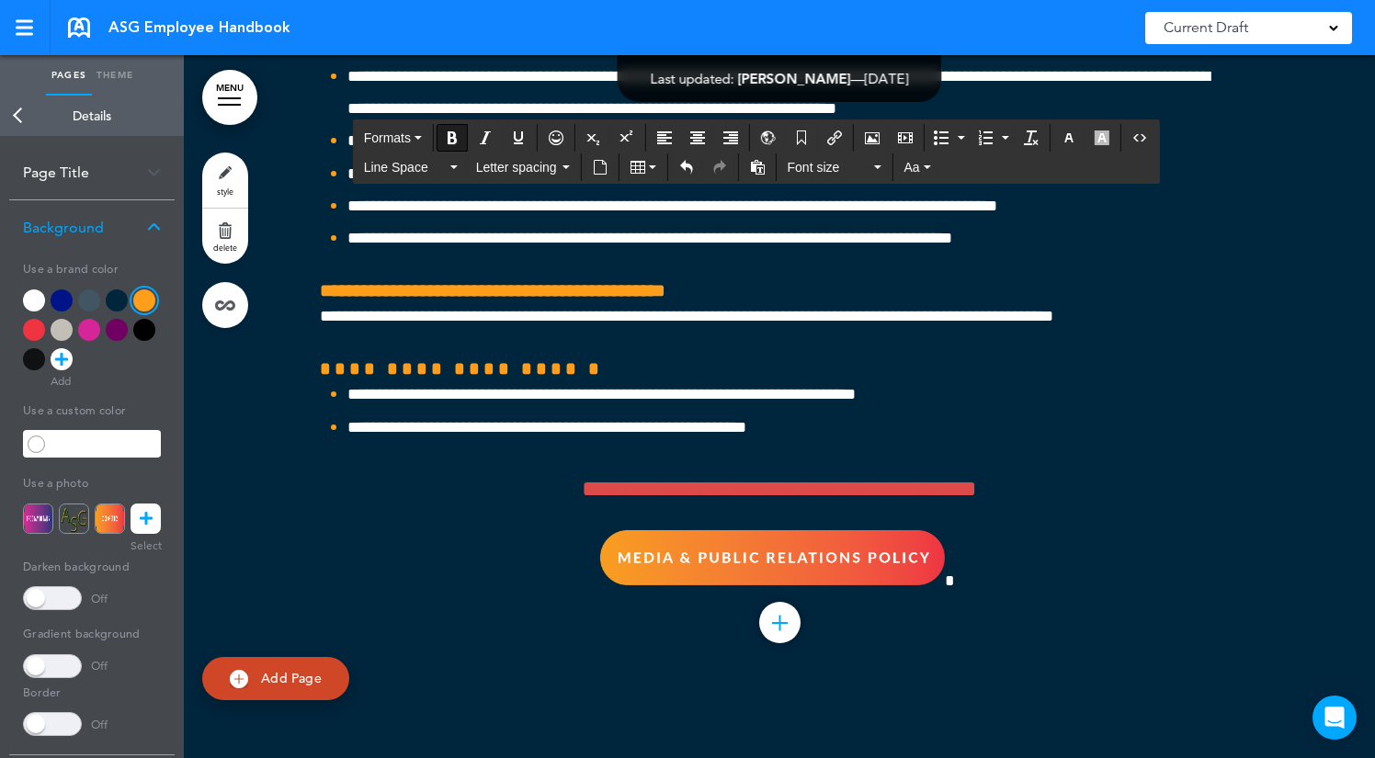
drag, startPoint x: 427, startPoint y: 354, endPoint x: 323, endPoint y: 338, distance: 105.0
drag, startPoint x: 425, startPoint y: 307, endPoint x: 298, endPoint y: 271, distance: 132.7
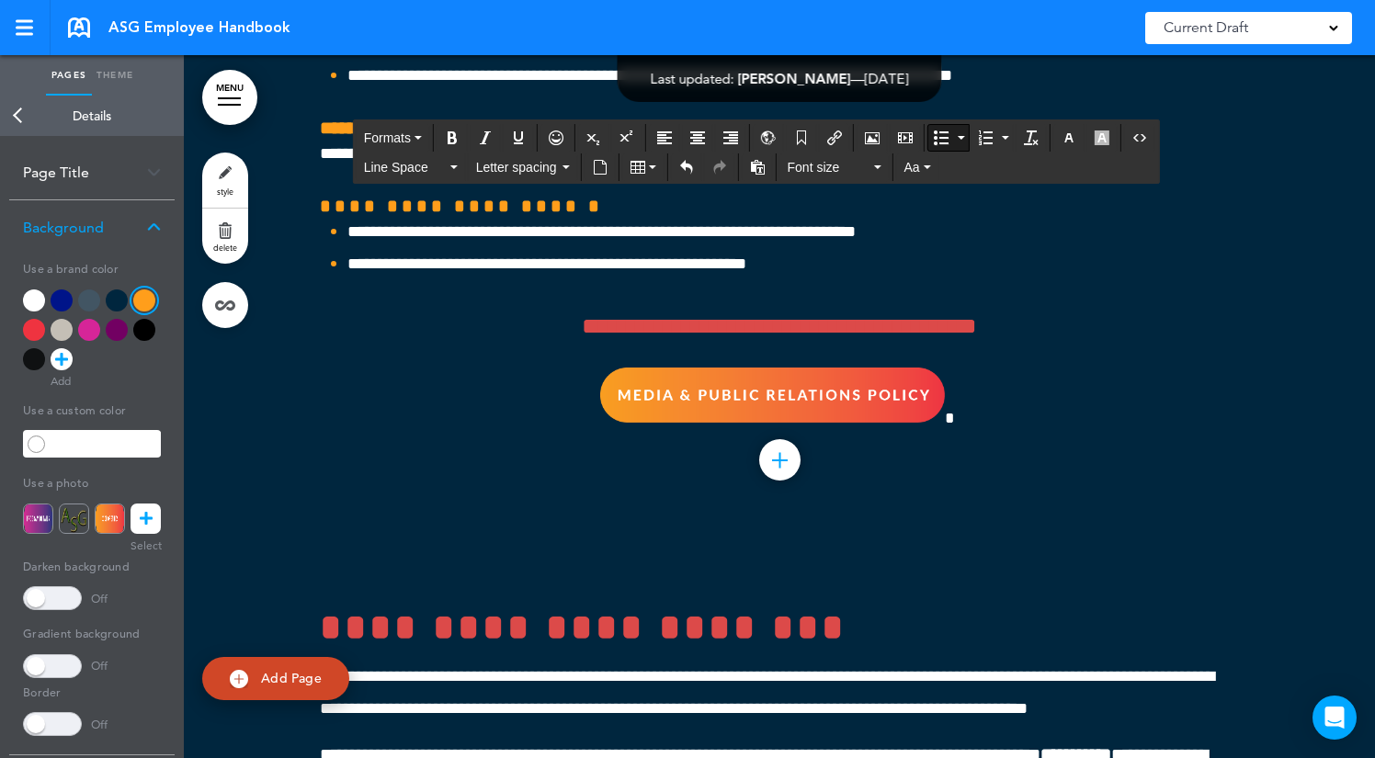
scroll to position [53555, 0]
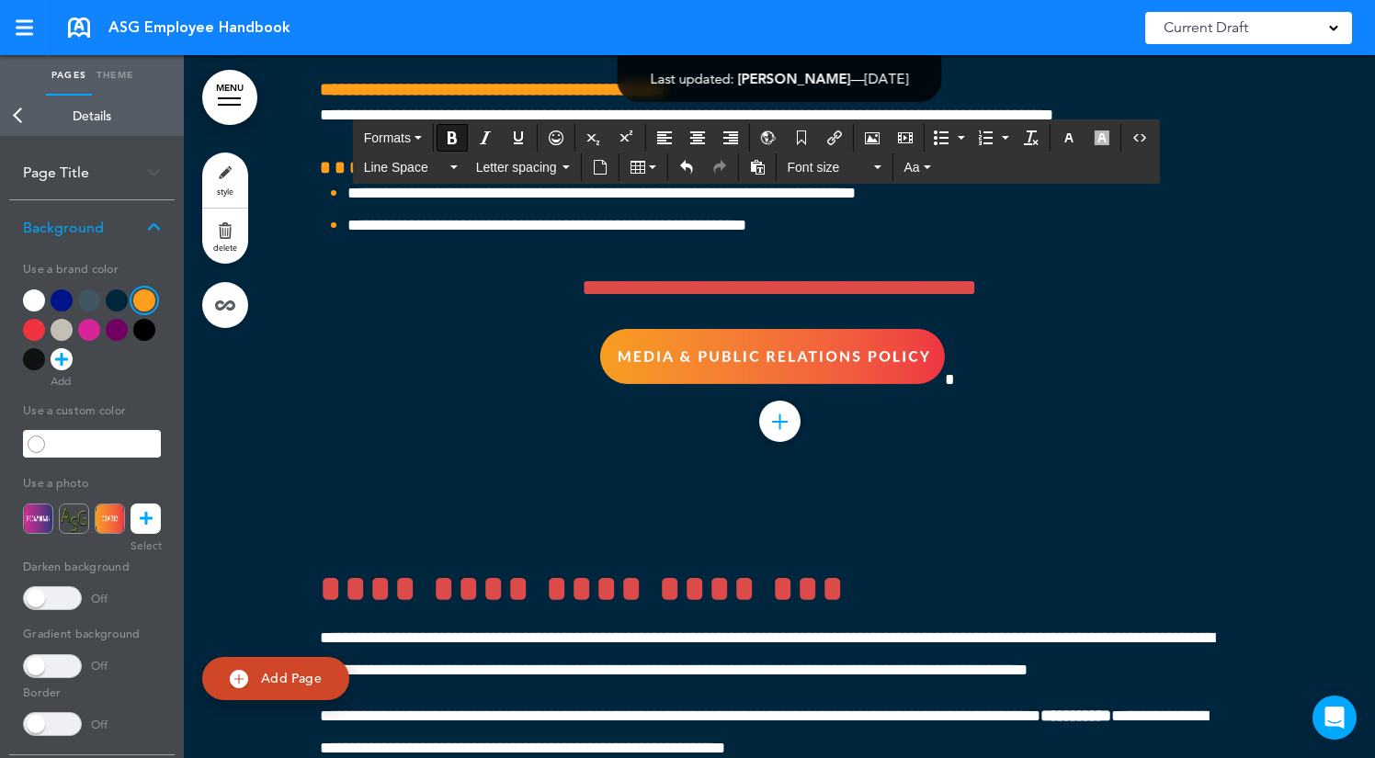
drag, startPoint x: 514, startPoint y: 632, endPoint x: 294, endPoint y: 130, distance: 547.7
click at [1061, 135] on button "button" at bounding box center [1068, 138] width 29 height 26
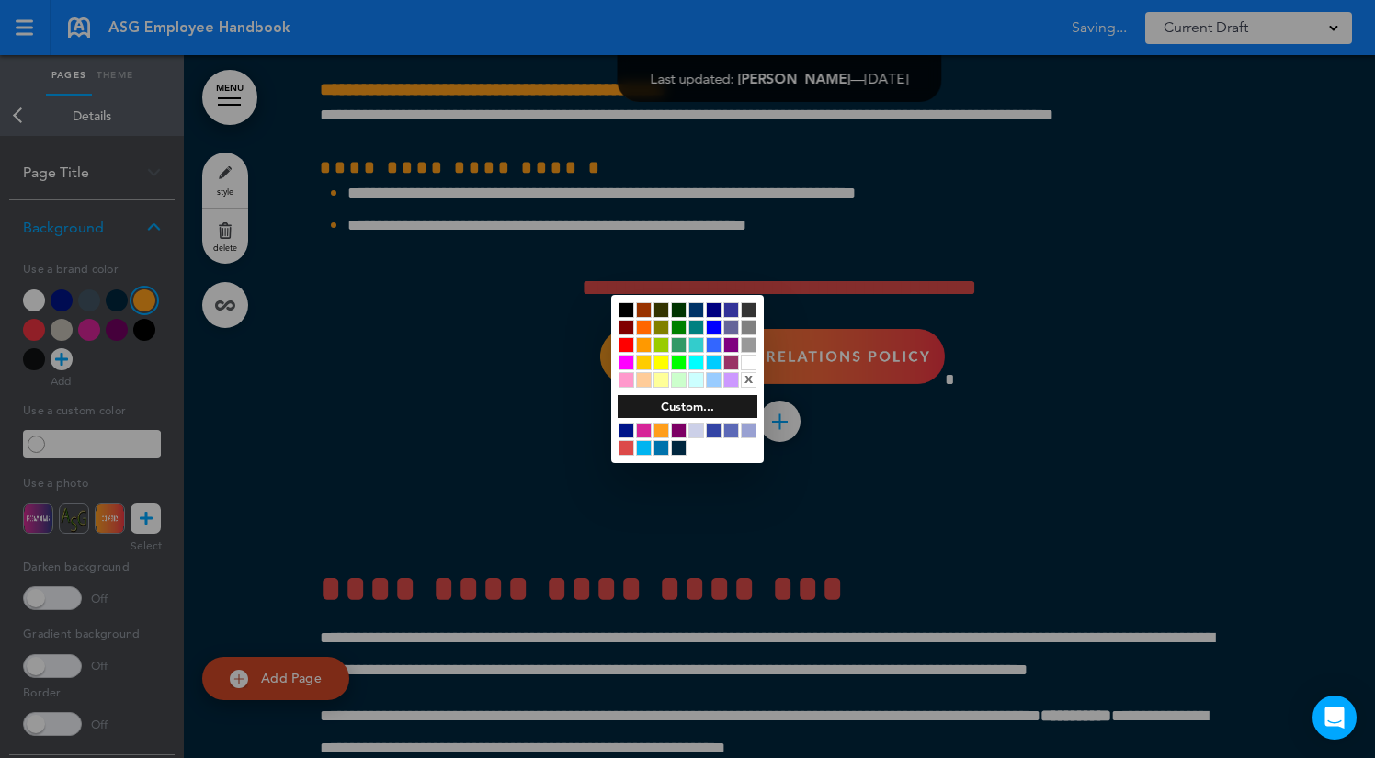
click at [745, 360] on div at bounding box center [749, 363] width 16 height 16
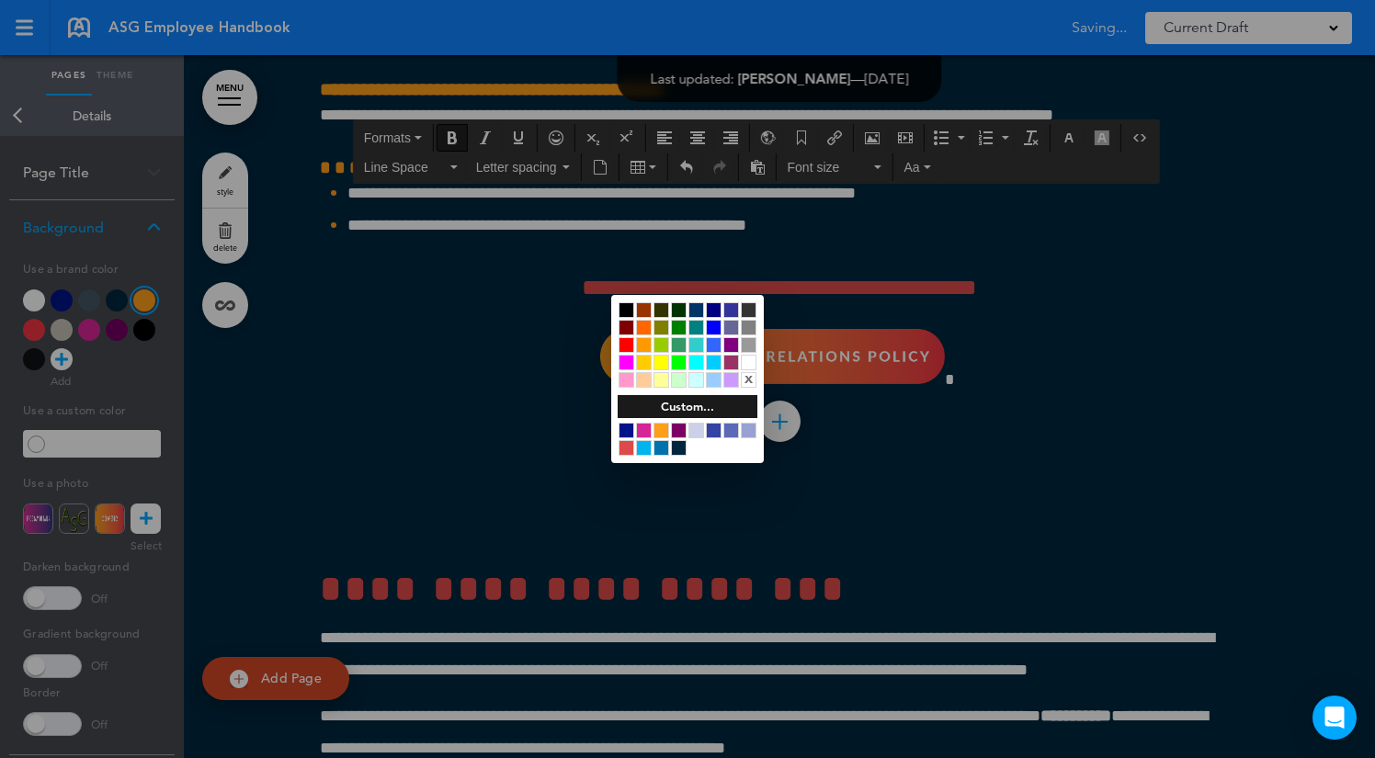
click at [830, 605] on div at bounding box center [687, 379] width 1375 height 758
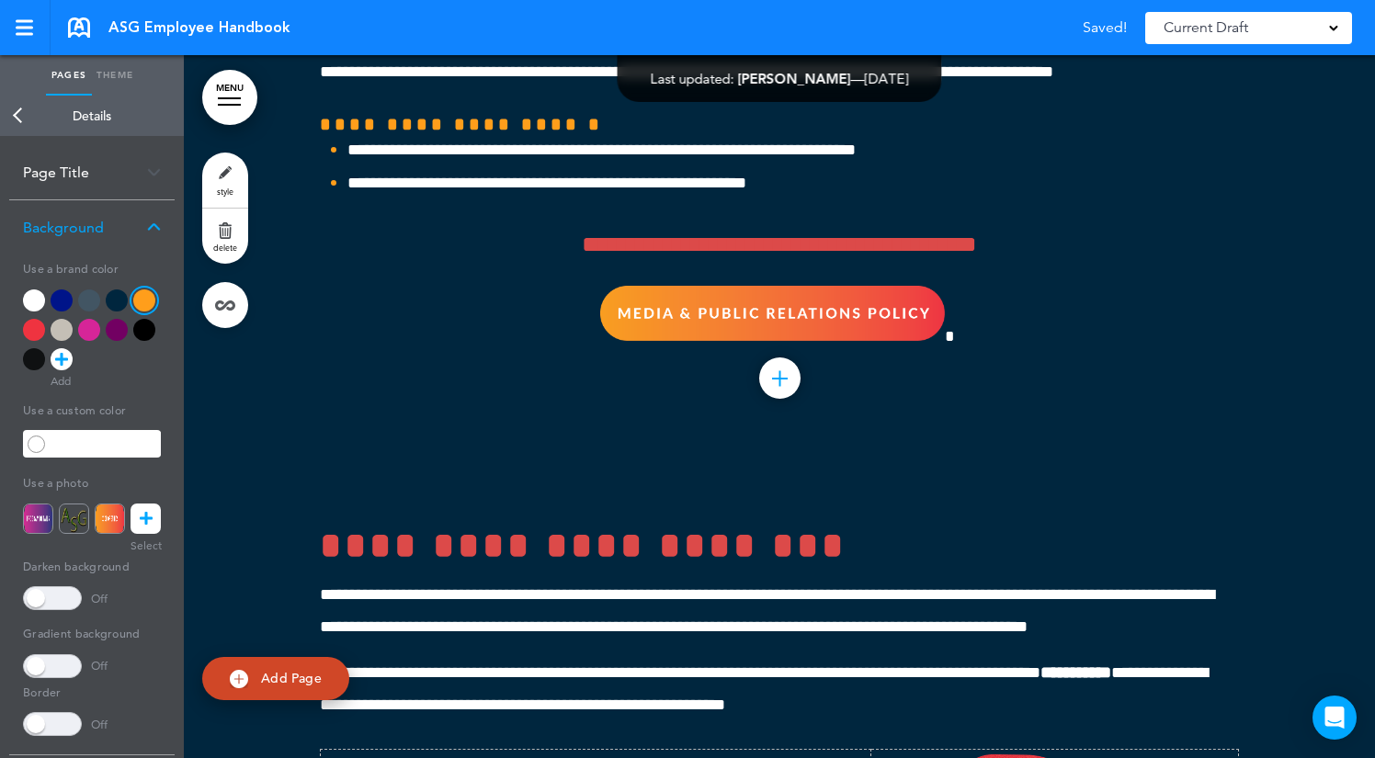
scroll to position [53546, 0]
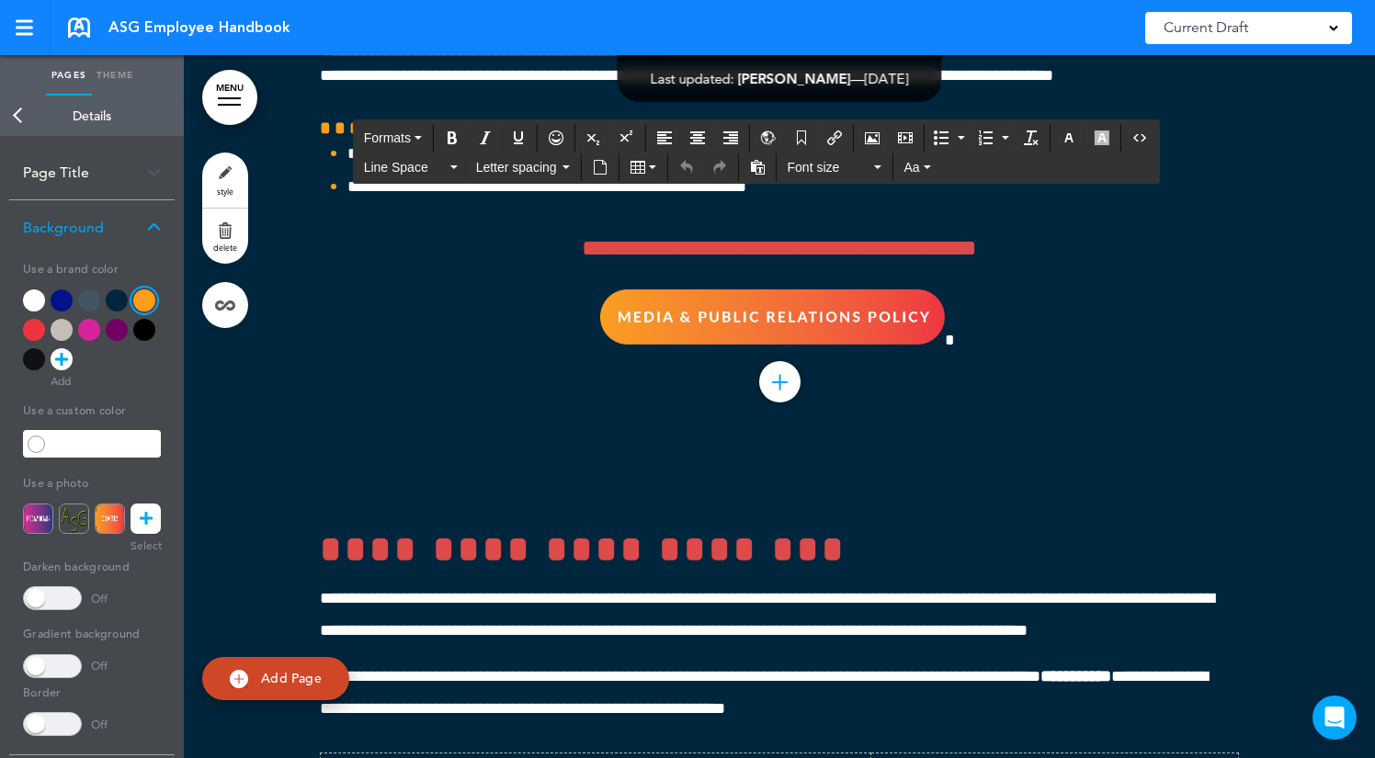
drag, startPoint x: 815, startPoint y: 492, endPoint x: 611, endPoint y: 89, distance: 451.3
click at [612, 89] on body "Make this page common so it is available in other handbooks. This handbook Prev…" at bounding box center [687, 379] width 1375 height 758
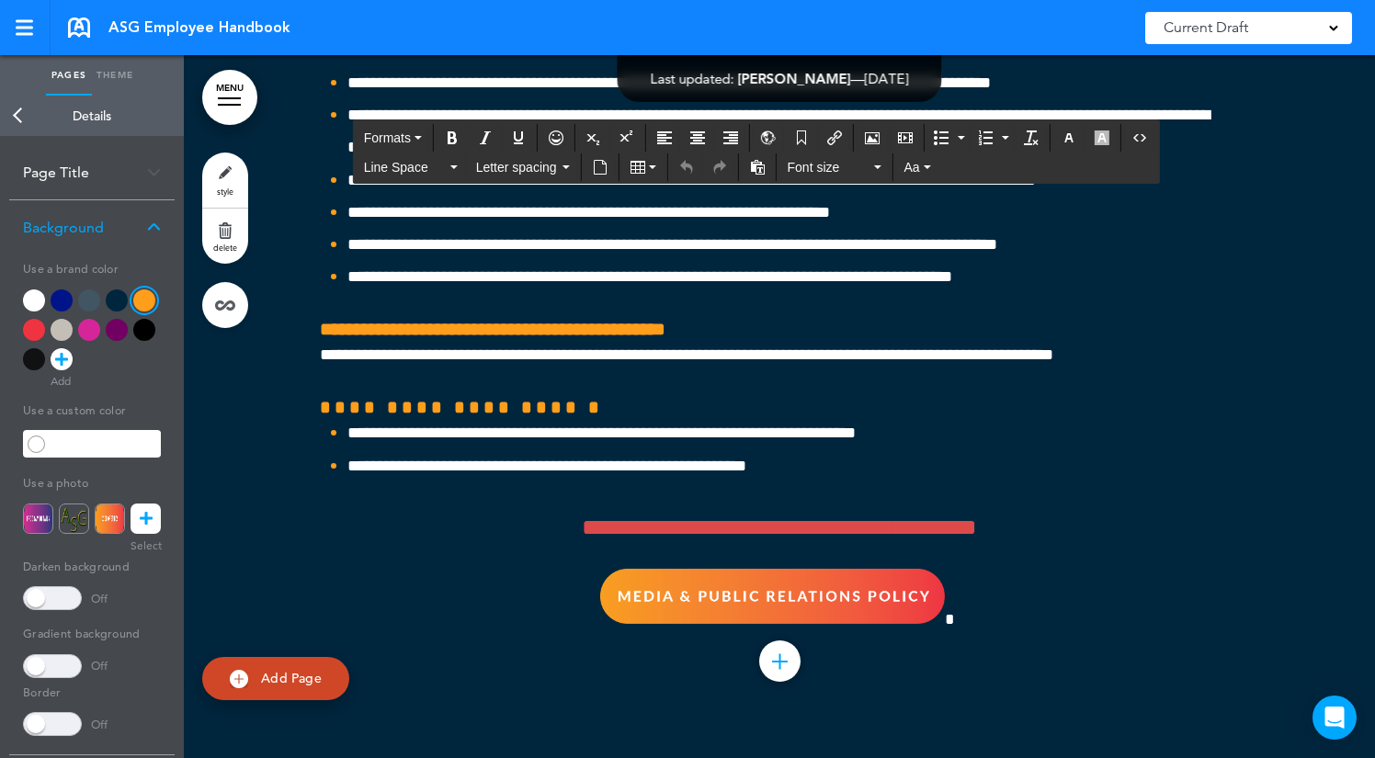
scroll to position [53272, 0]
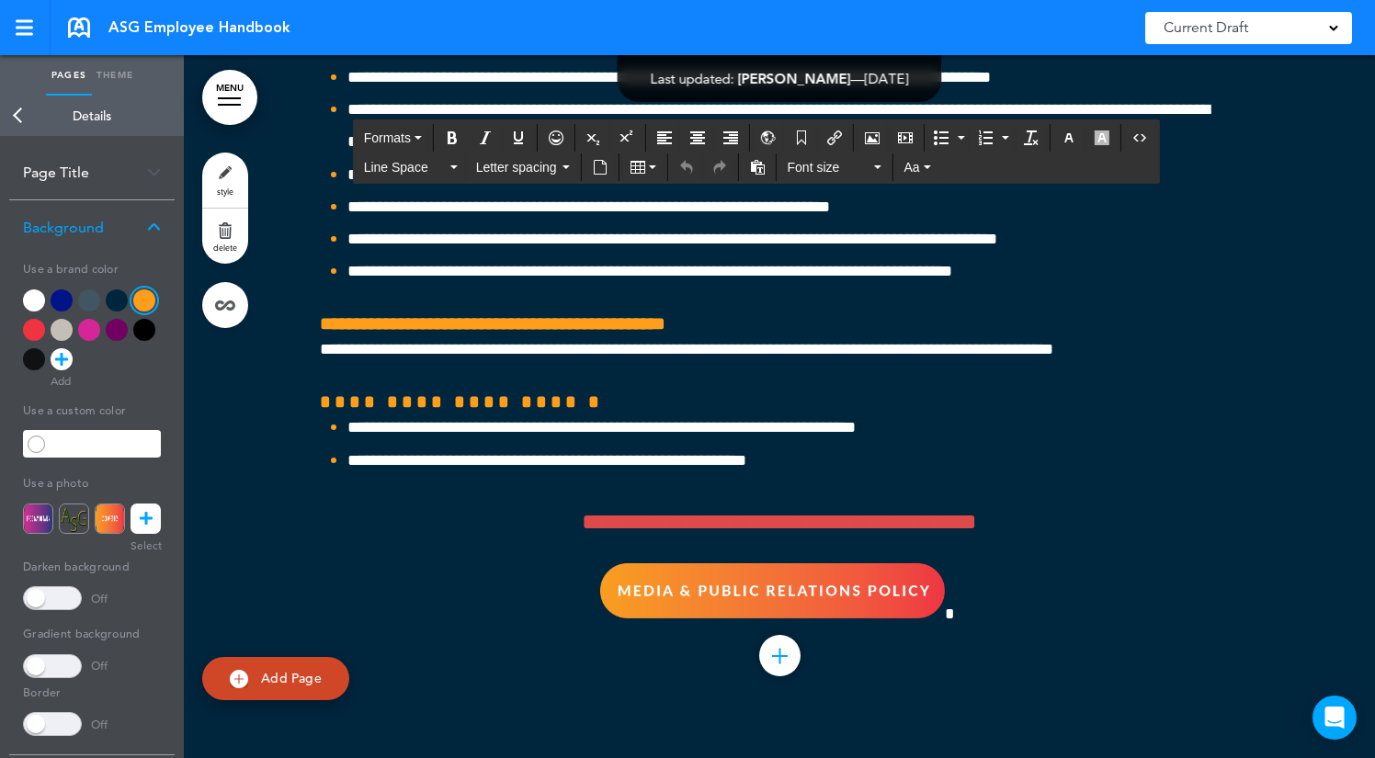
paste div
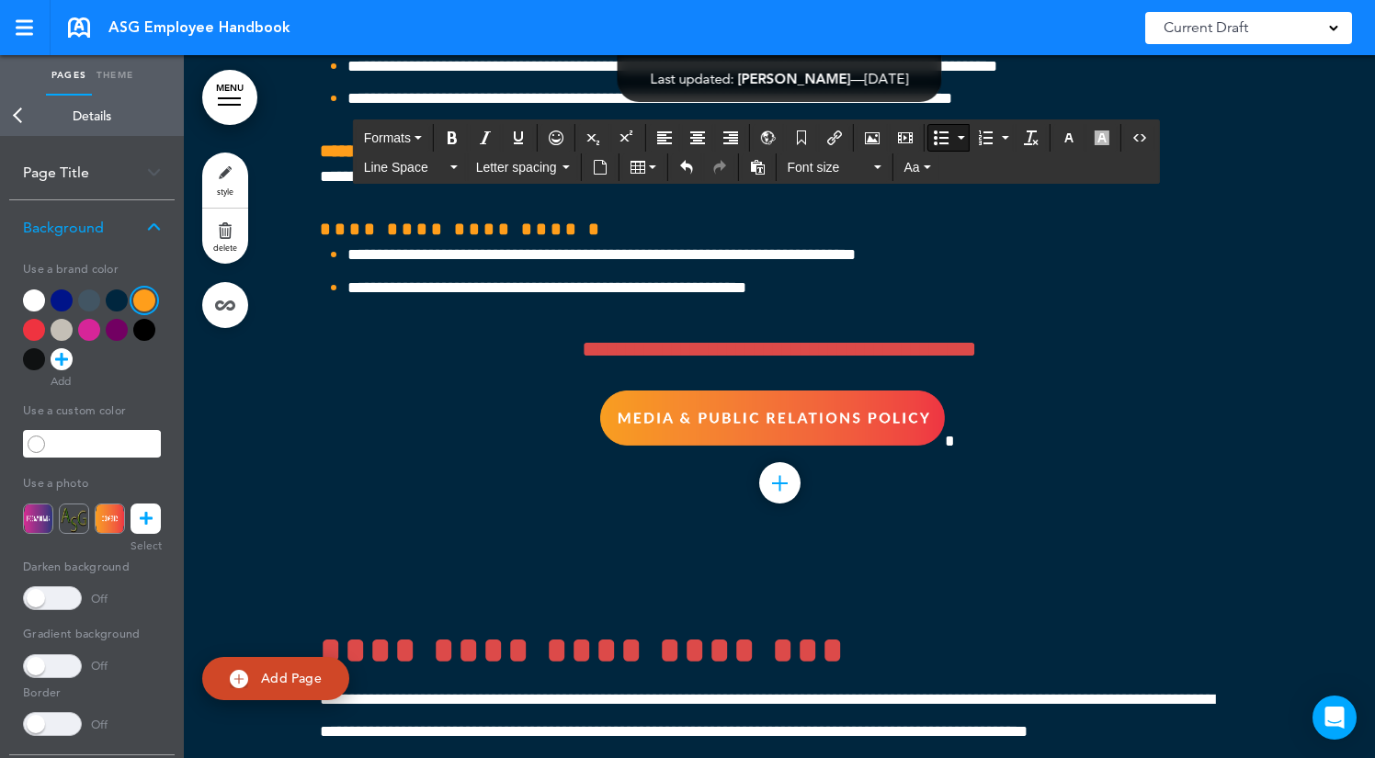
scroll to position [53446, 0]
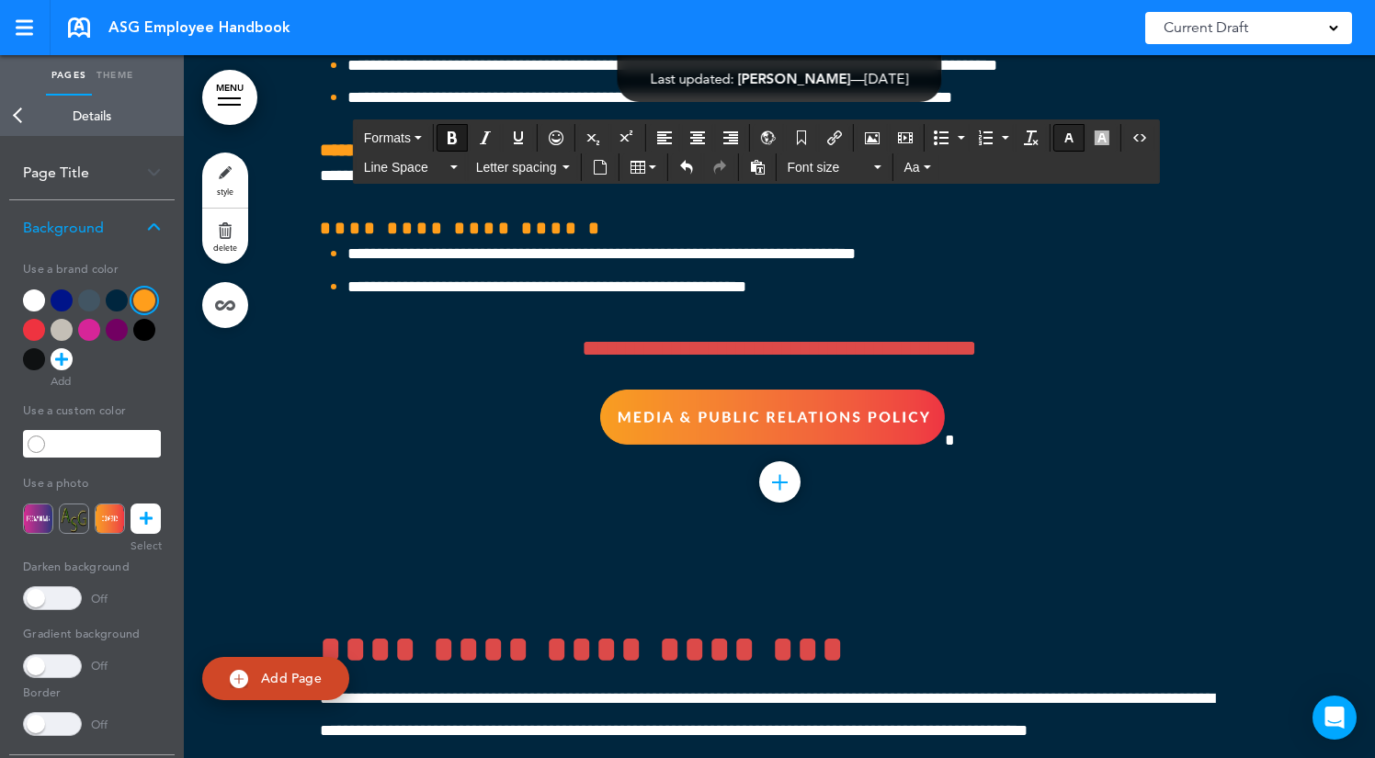
click at [1072, 140] on icon "button" at bounding box center [1068, 137] width 15 height 15
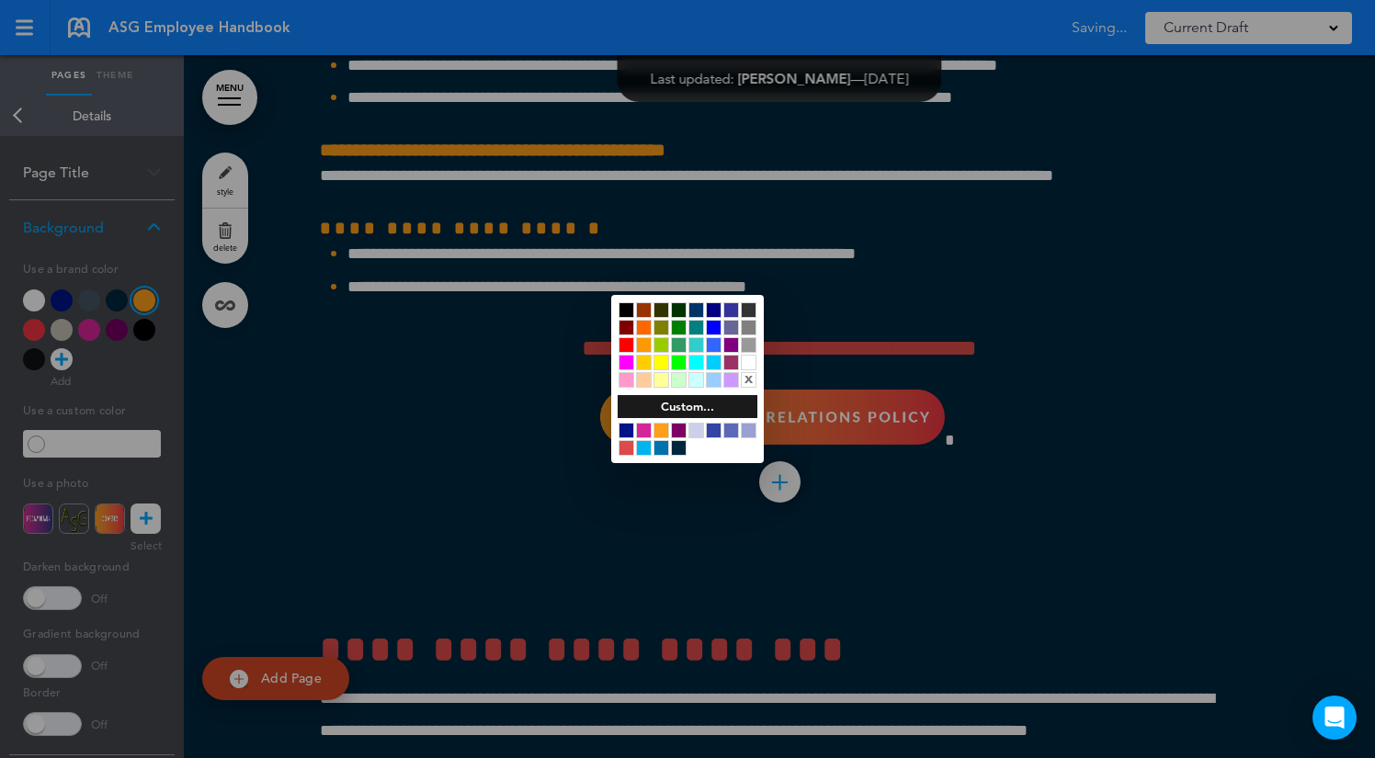
click at [753, 362] on div at bounding box center [749, 363] width 16 height 16
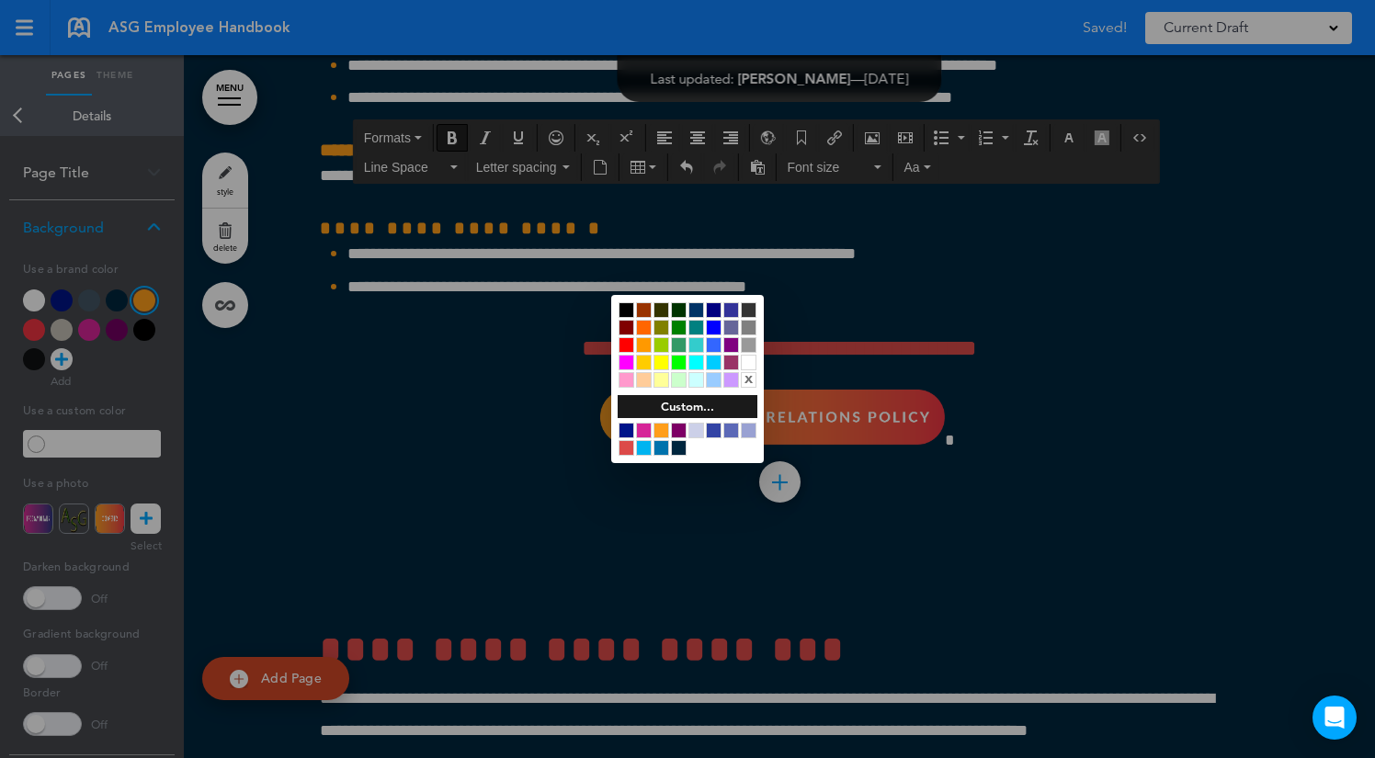
click at [948, 524] on div at bounding box center [687, 379] width 1375 height 758
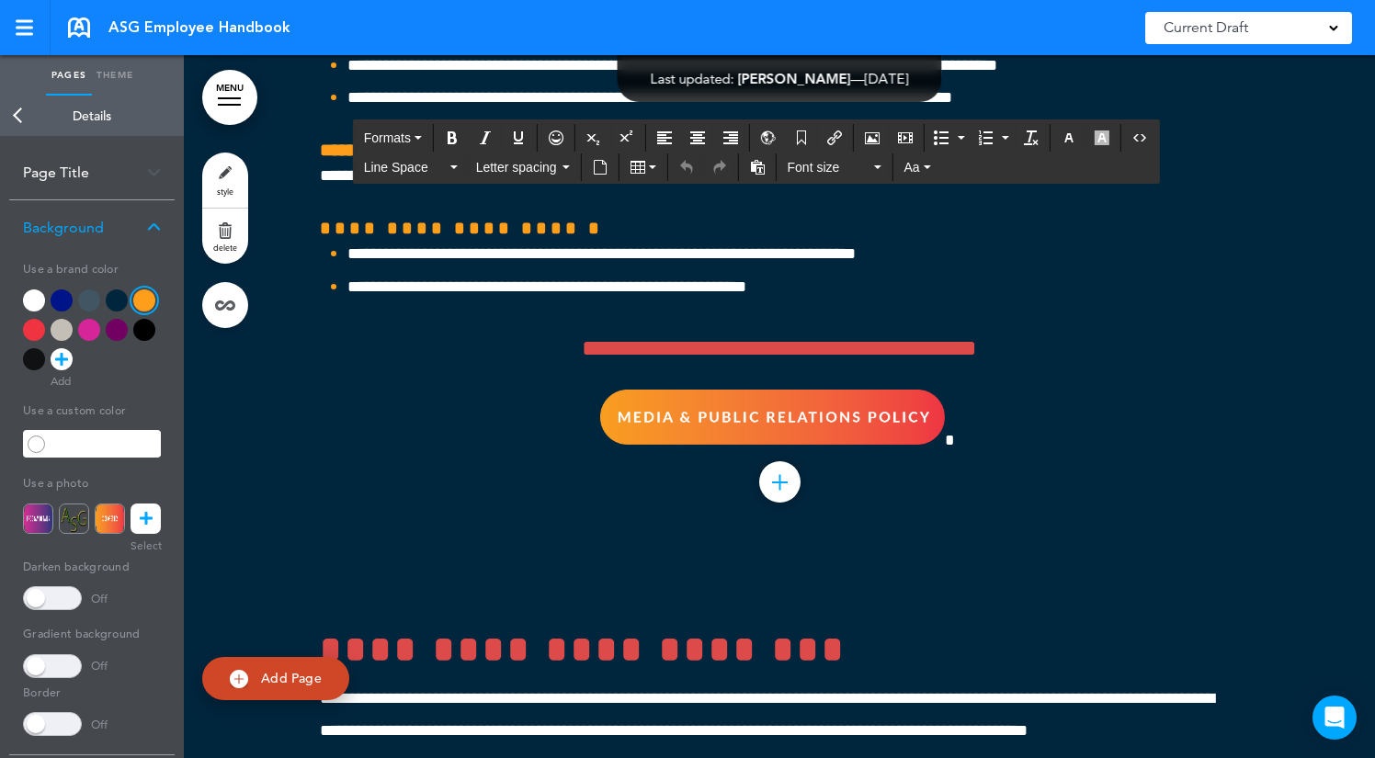
drag, startPoint x: 1079, startPoint y: 595, endPoint x: 931, endPoint y: 208, distance: 414.2
paste div
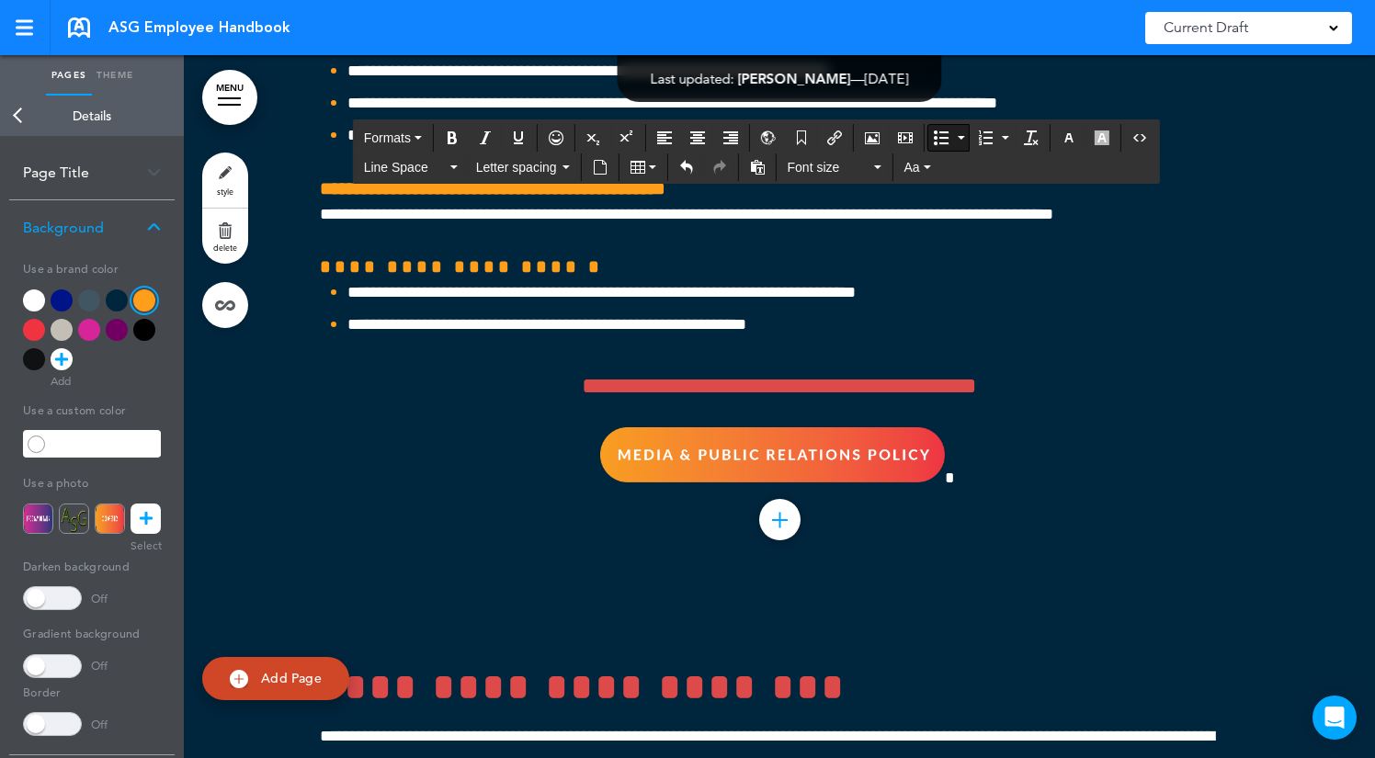
scroll to position [53671, 0]
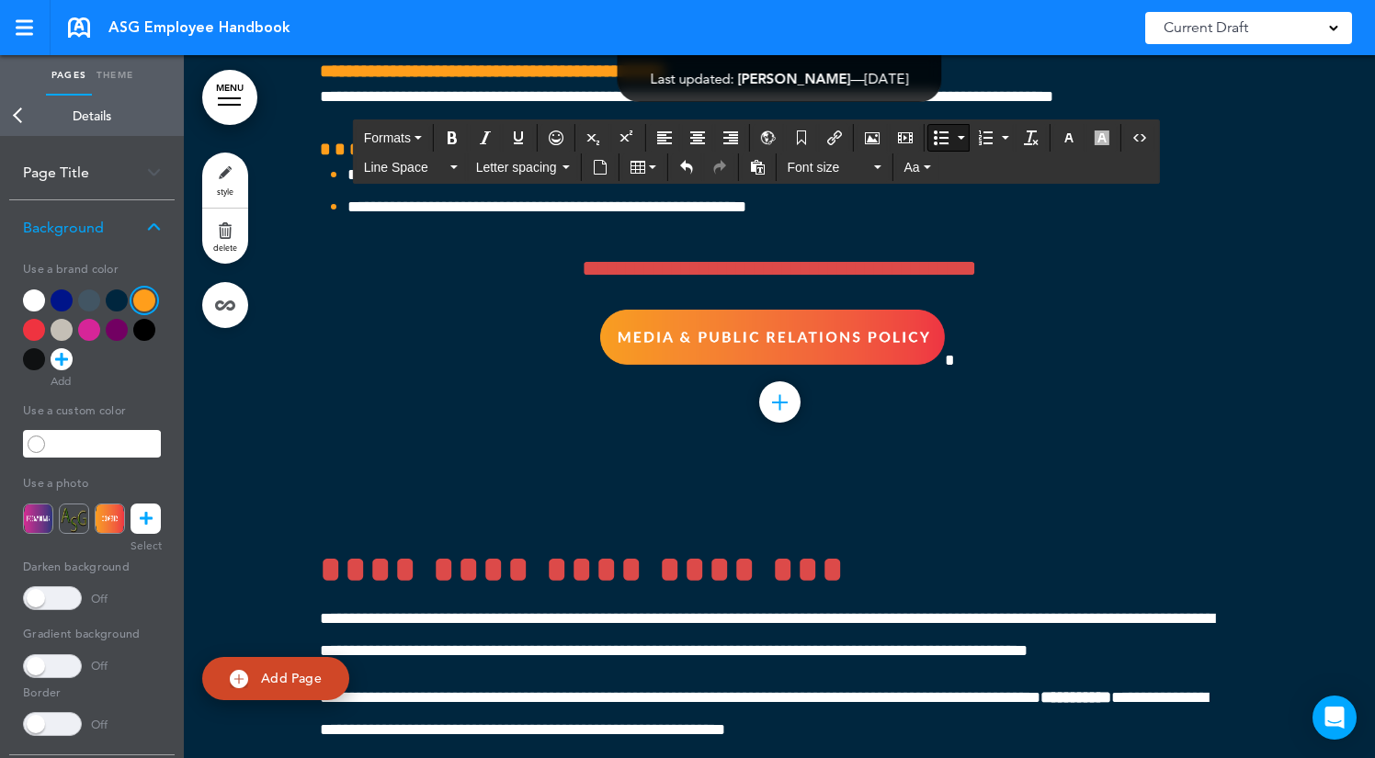
click at [1078, 135] on button "button" at bounding box center [1068, 138] width 29 height 26
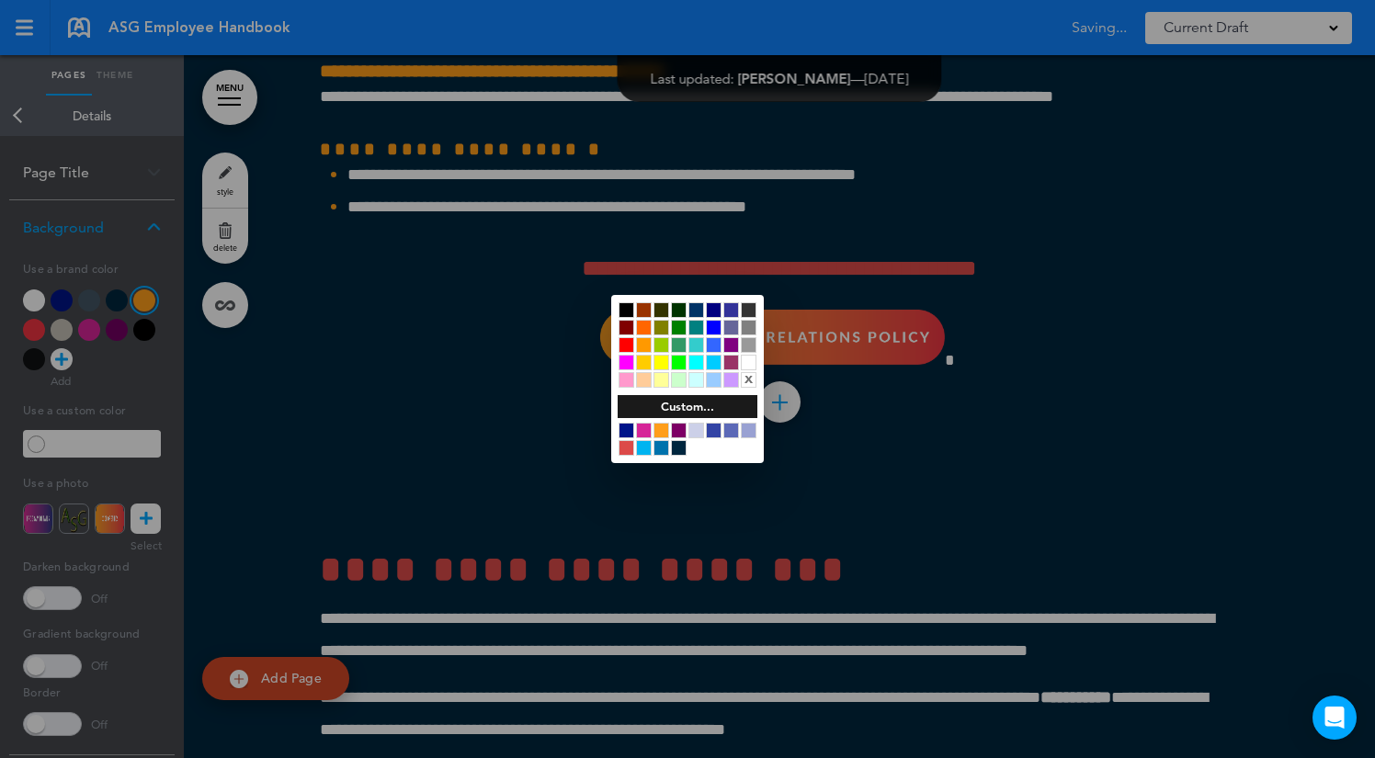
click at [746, 359] on div at bounding box center [749, 363] width 16 height 16
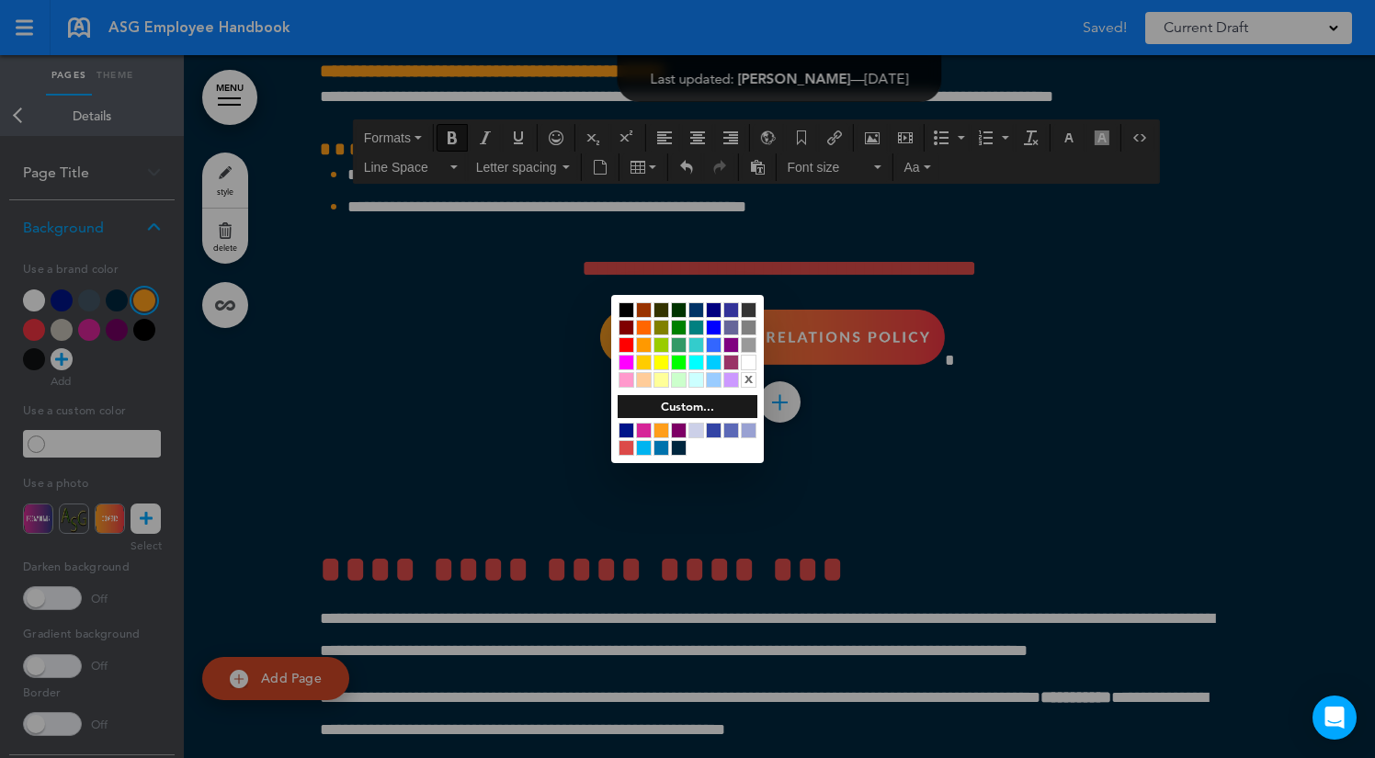
click at [992, 447] on div at bounding box center [687, 379] width 1375 height 758
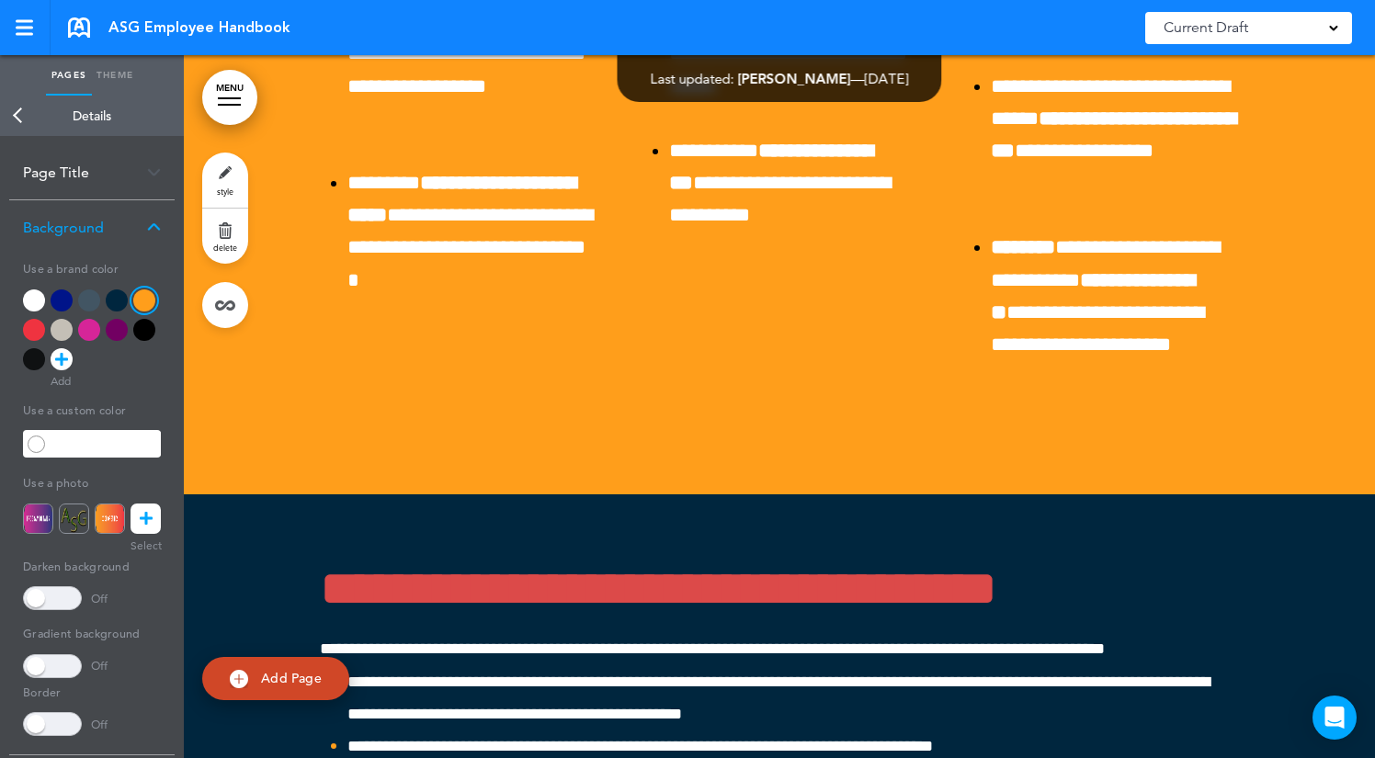
scroll to position [52711, 0]
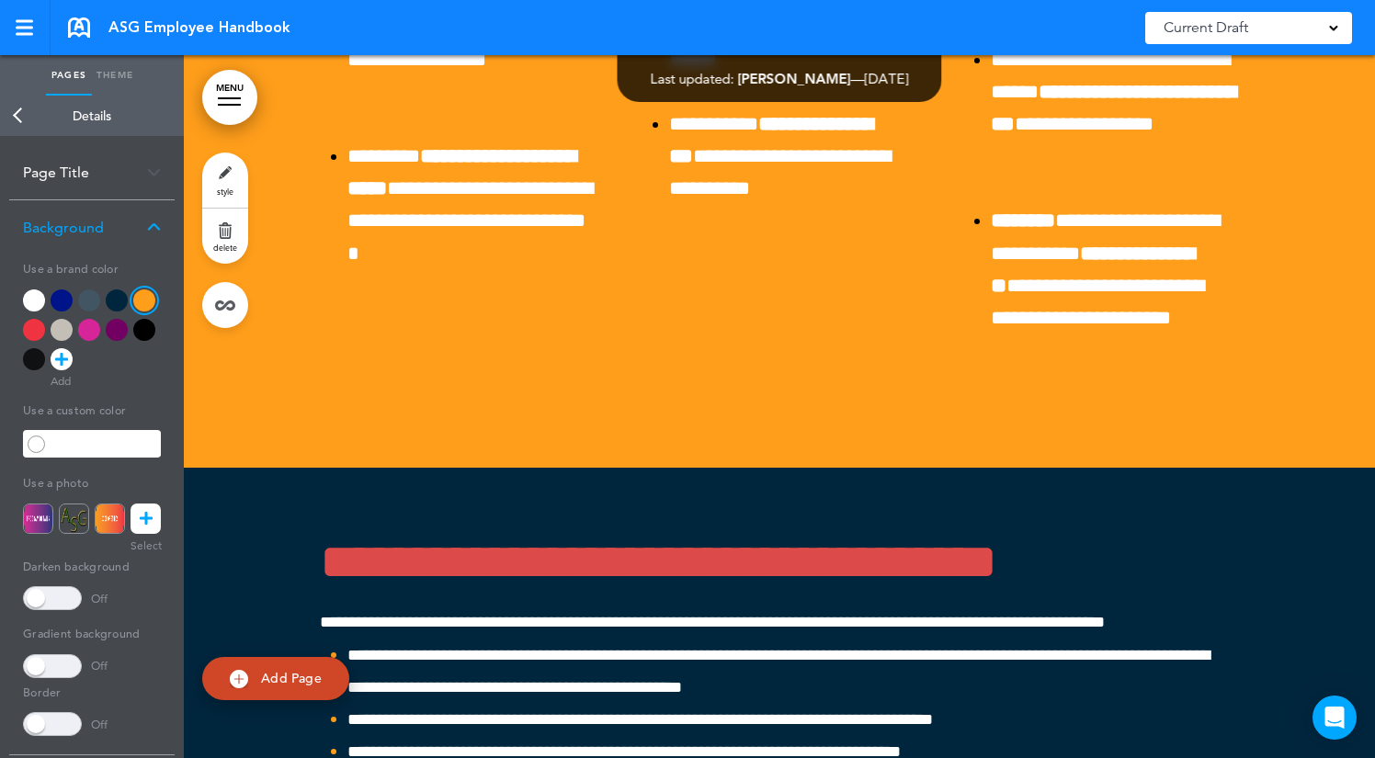
click at [224, 92] on link "MENU" at bounding box center [229, 97] width 55 height 55
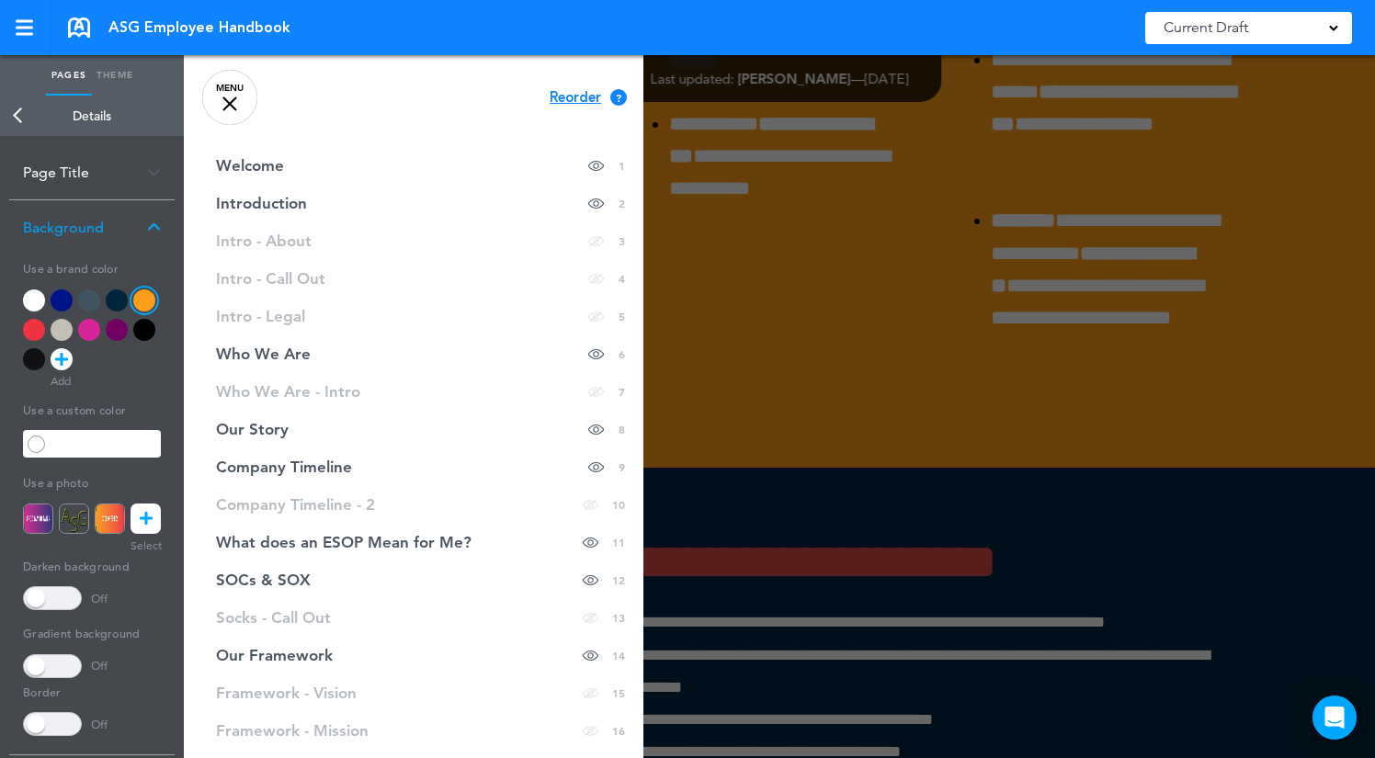
click at [228, 93] on link "MENU" at bounding box center [229, 97] width 55 height 55
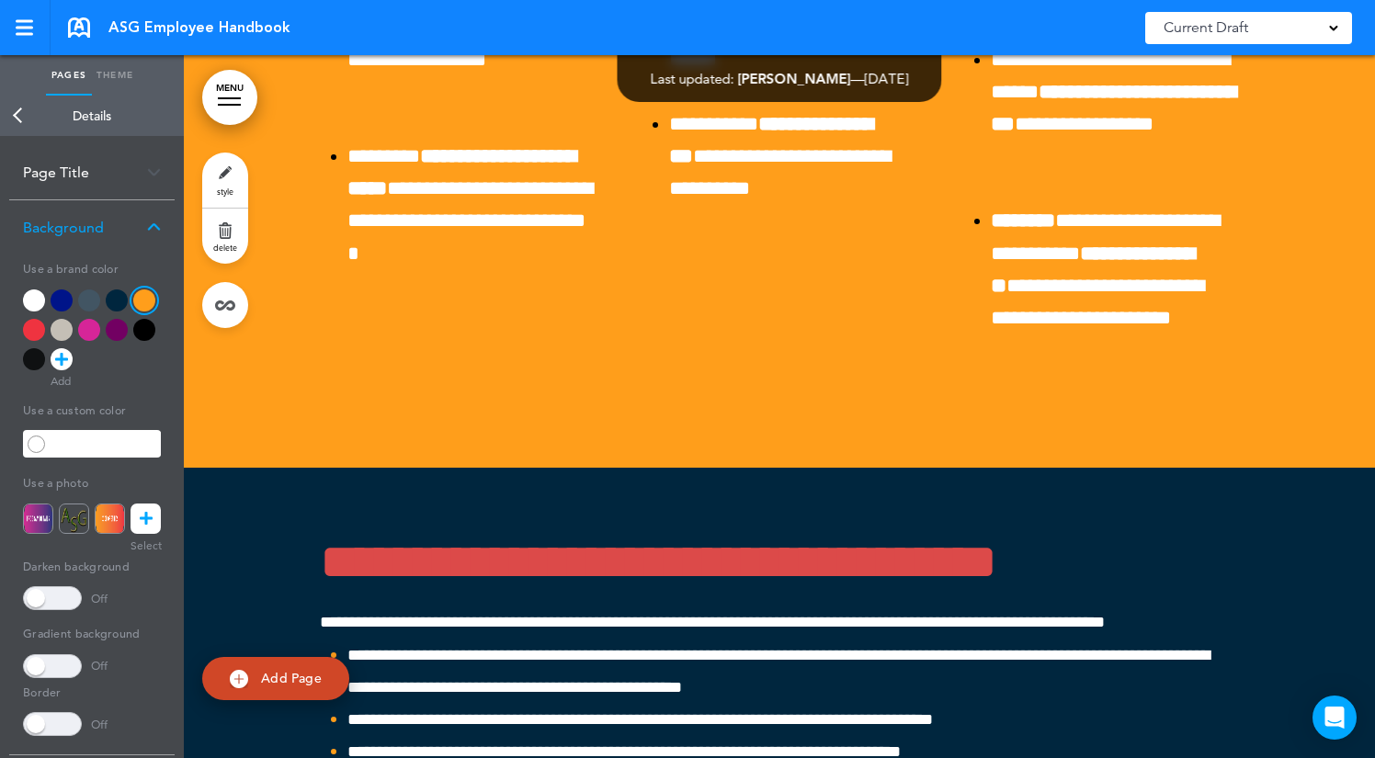
click at [17, 116] on link "Back" at bounding box center [18, 116] width 37 height 40
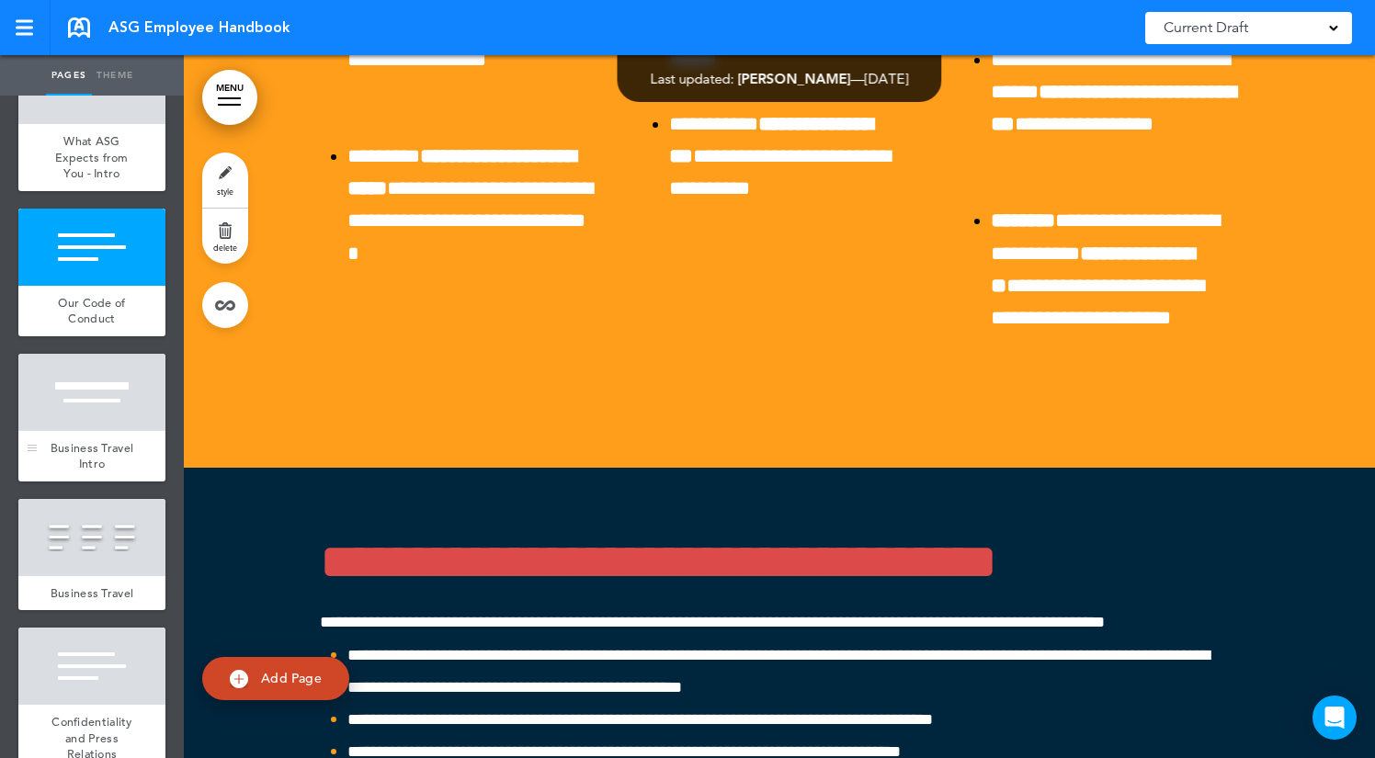
click at [84, 374] on div at bounding box center [91, 392] width 147 height 77
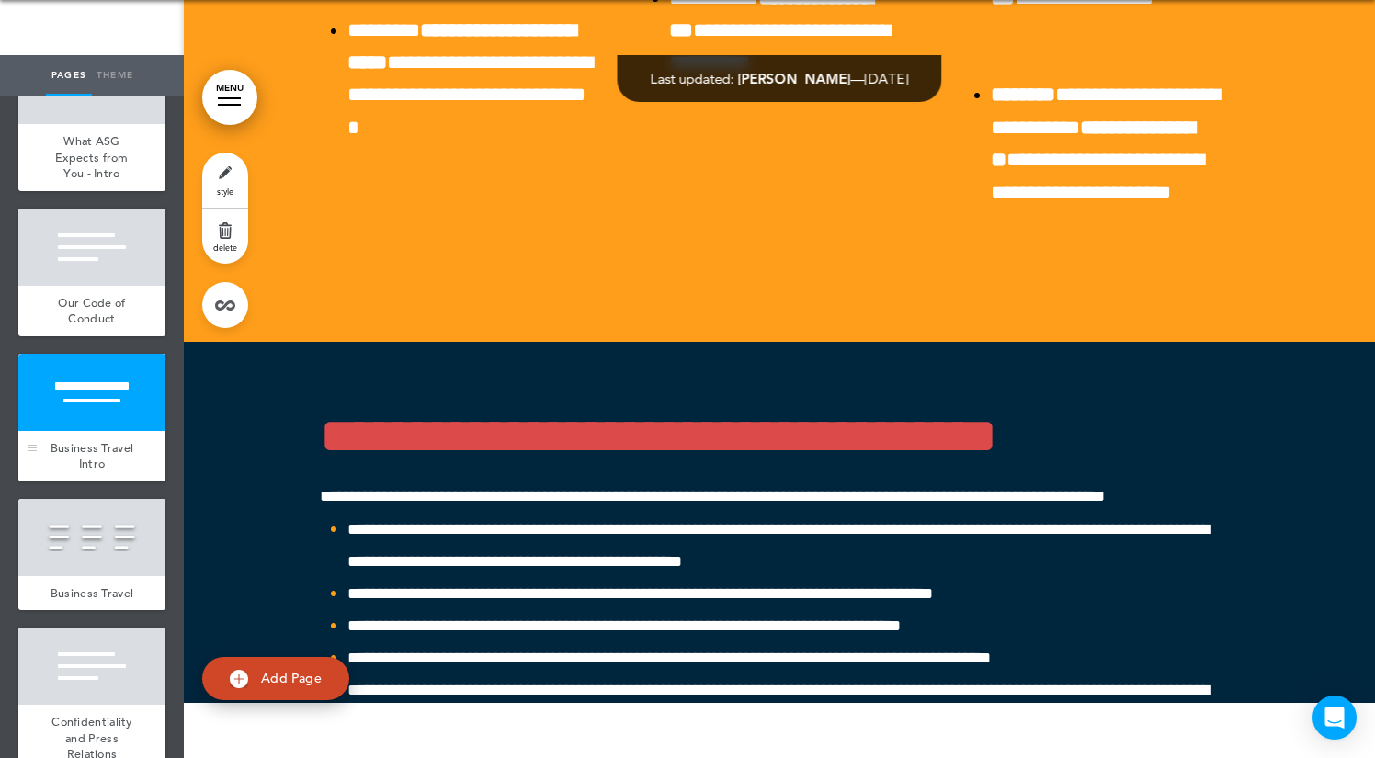
scroll to position [52793, 0]
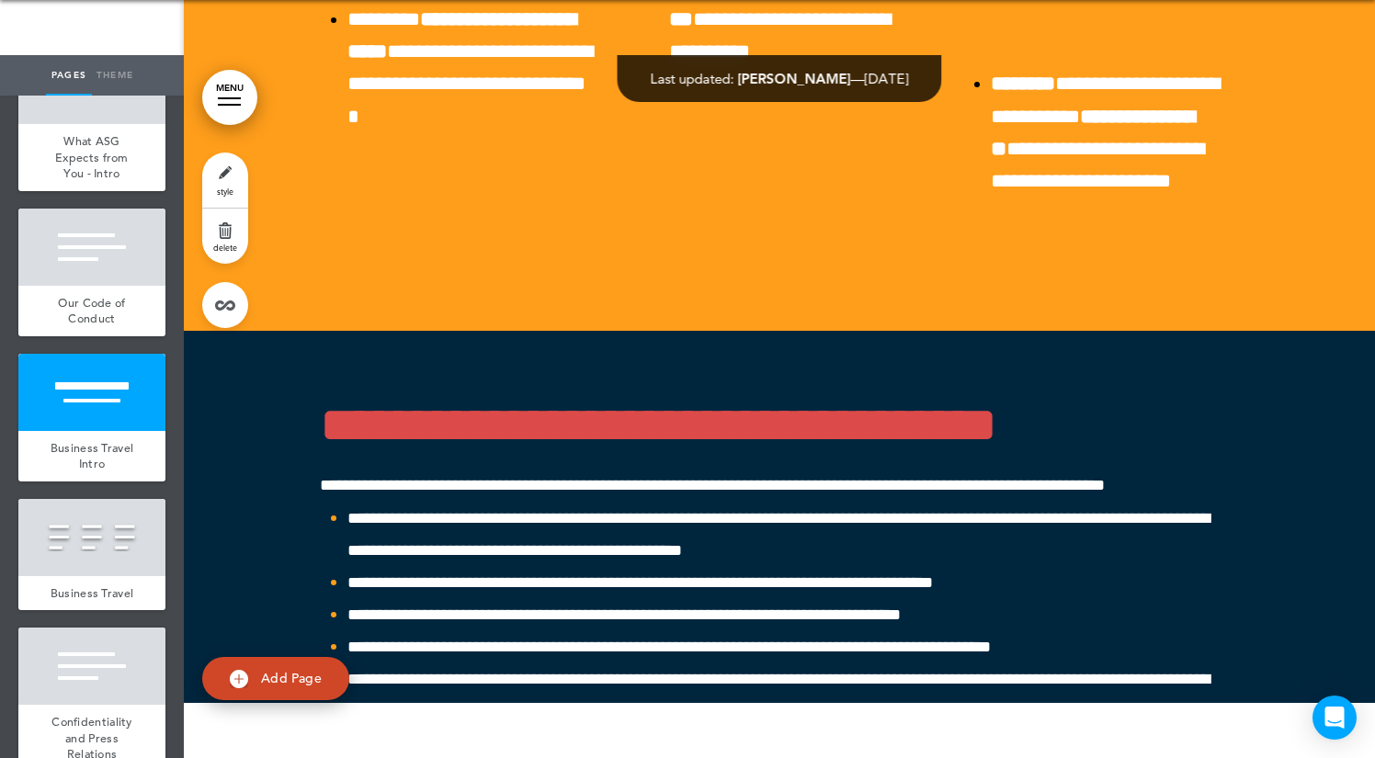
click at [222, 177] on link "style" at bounding box center [225, 180] width 46 height 55
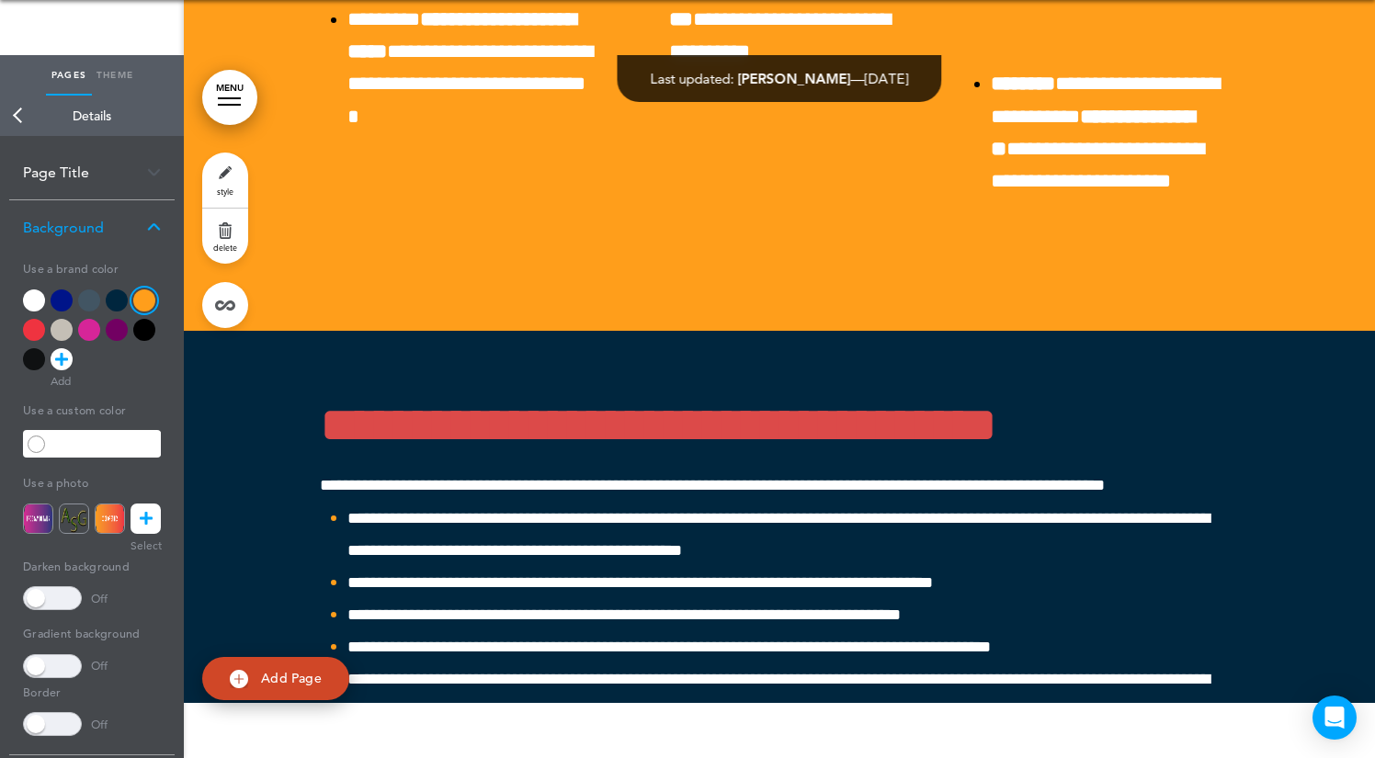
click at [120, 289] on div at bounding box center [117, 300] width 22 height 22
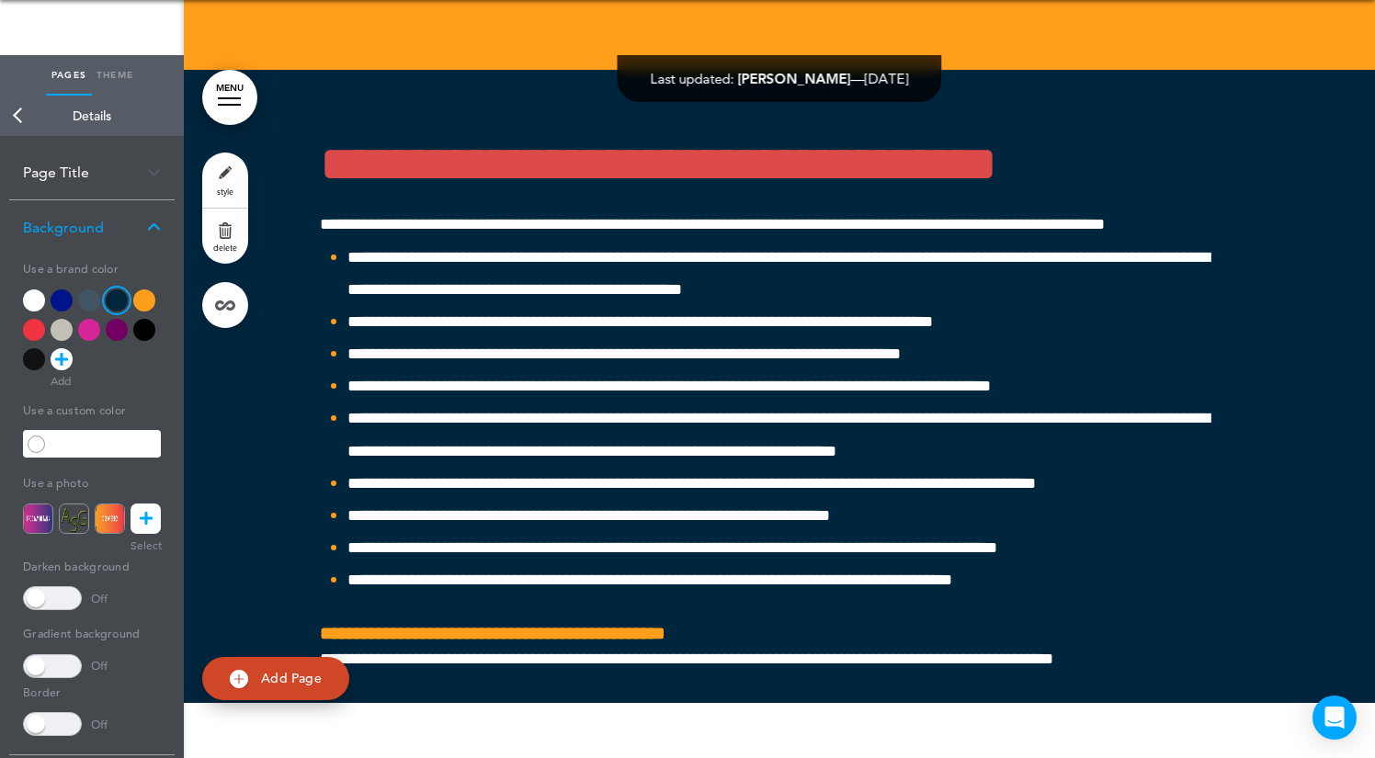
scroll to position [53056, 0]
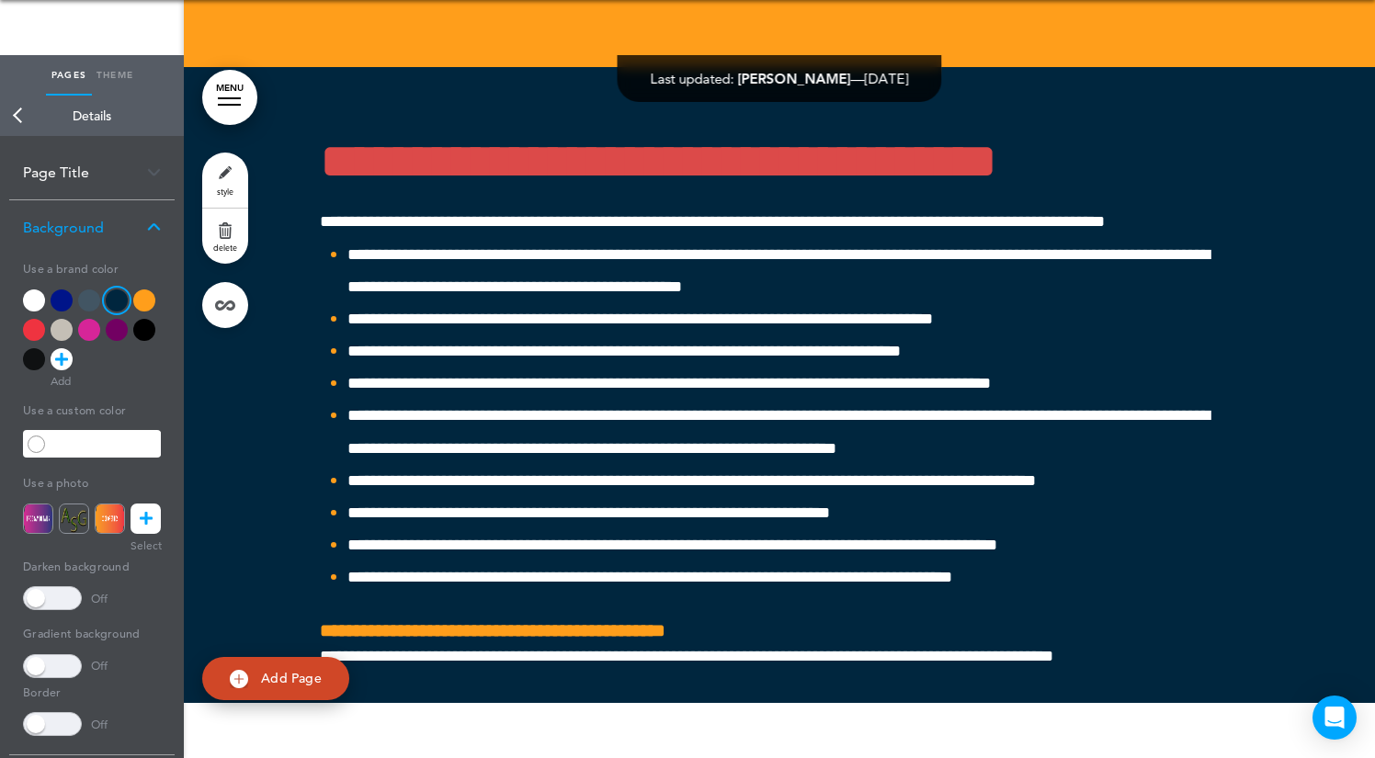
click at [94, 319] on div at bounding box center [89, 330] width 22 height 22
click at [59, 319] on div at bounding box center [62, 330] width 22 height 22
click at [38, 319] on div at bounding box center [34, 330] width 22 height 22
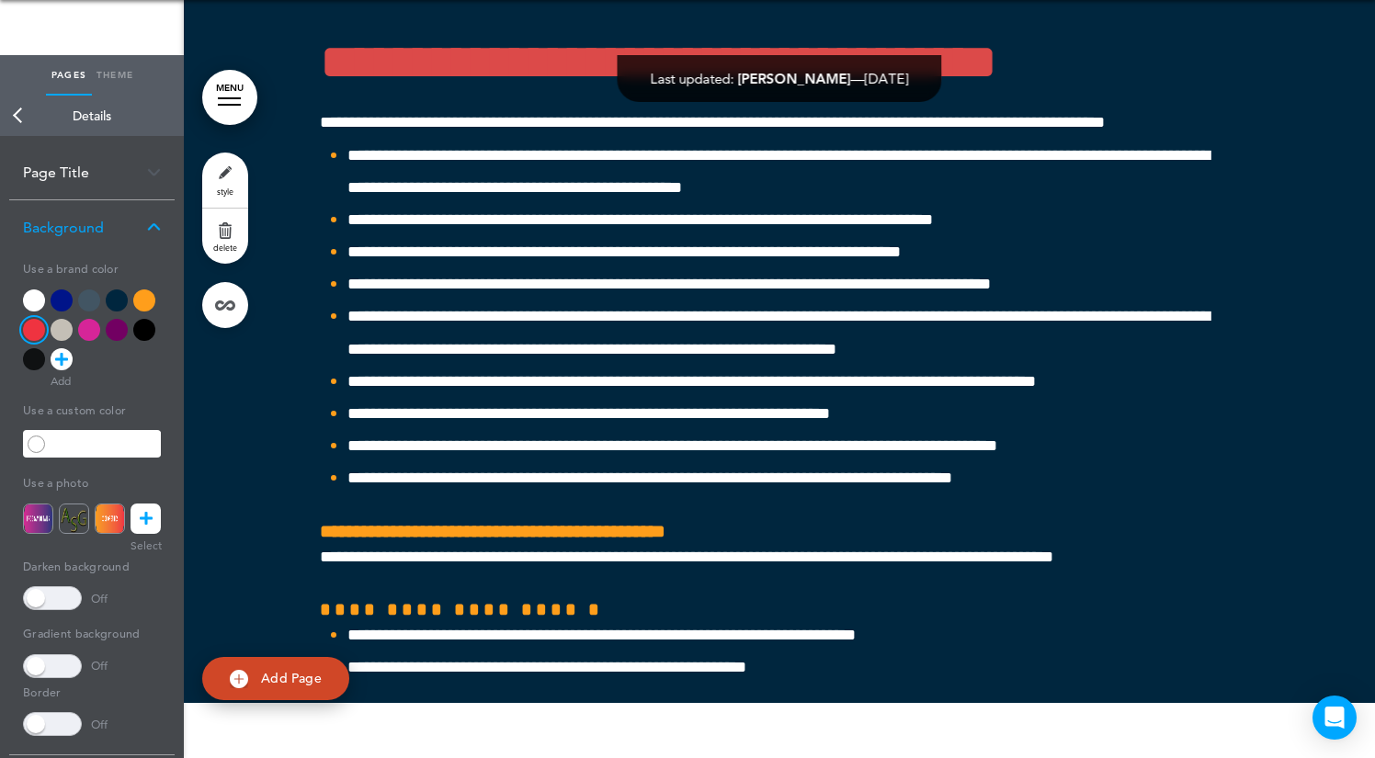
scroll to position [53246, 0]
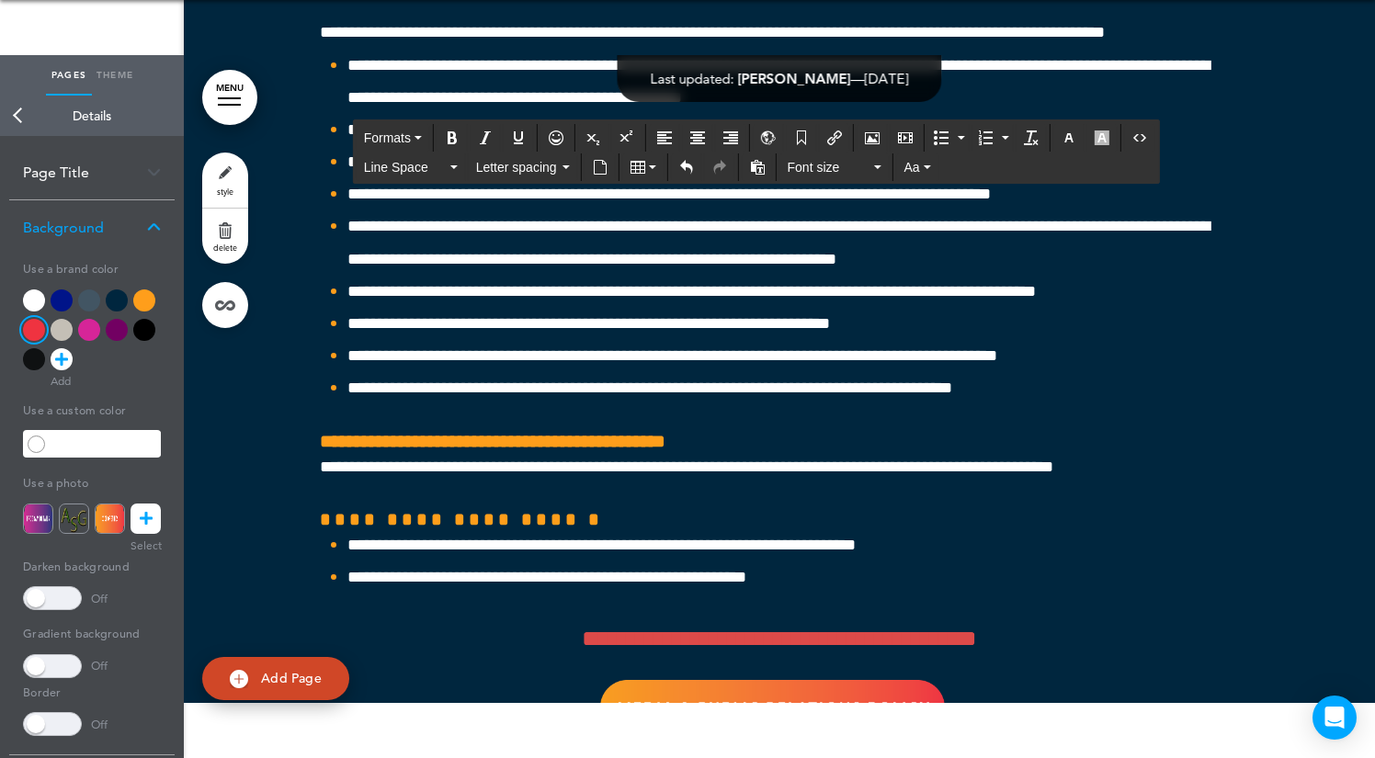
drag, startPoint x: 709, startPoint y: 336, endPoint x: 178, endPoint y: 334, distance: 530.3
click at [178, 334] on div "Pages Theme add page Welcome add page Introduction add page Intro - About" at bounding box center [687, 324] width 1375 height 758
click at [418, 127] on button "Formats" at bounding box center [393, 138] width 73 height 26
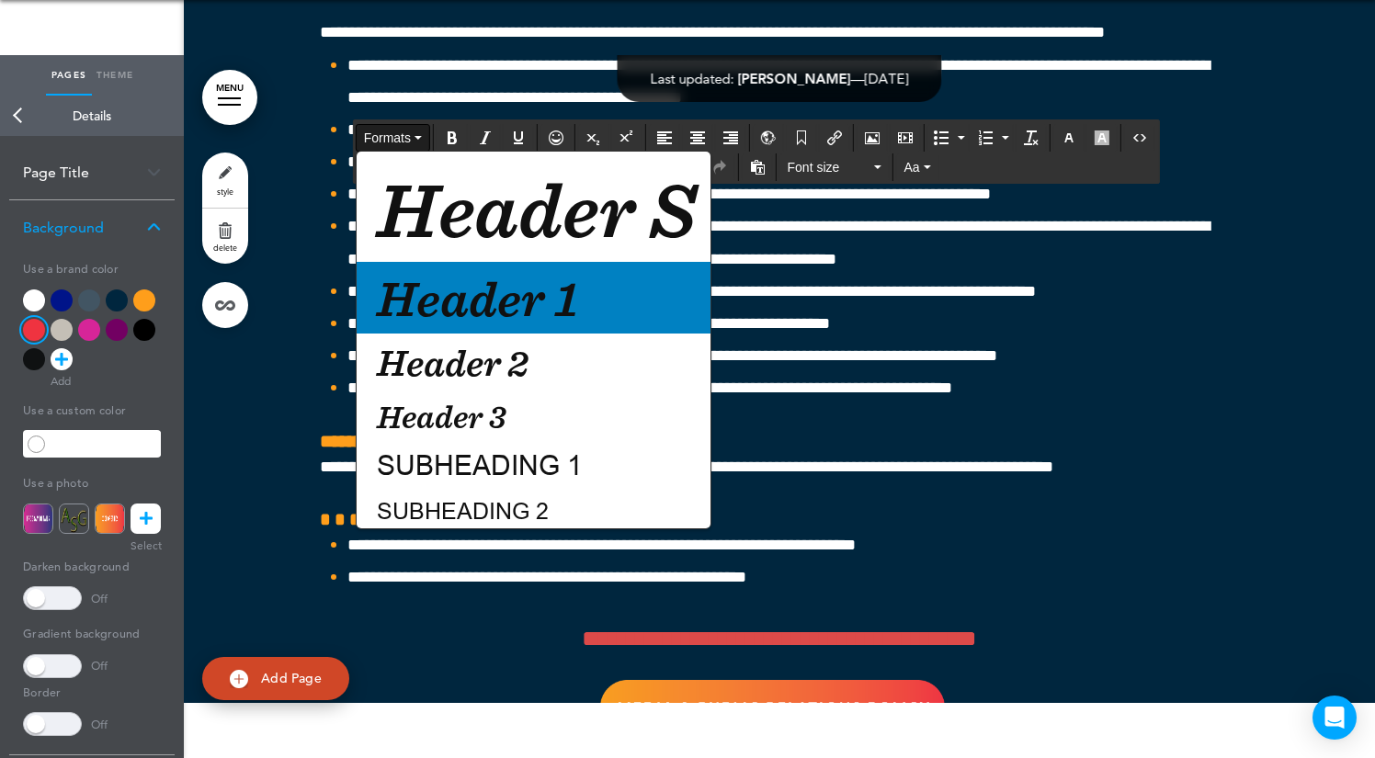
click at [504, 293] on span "Header 1" at bounding box center [477, 297] width 205 height 61
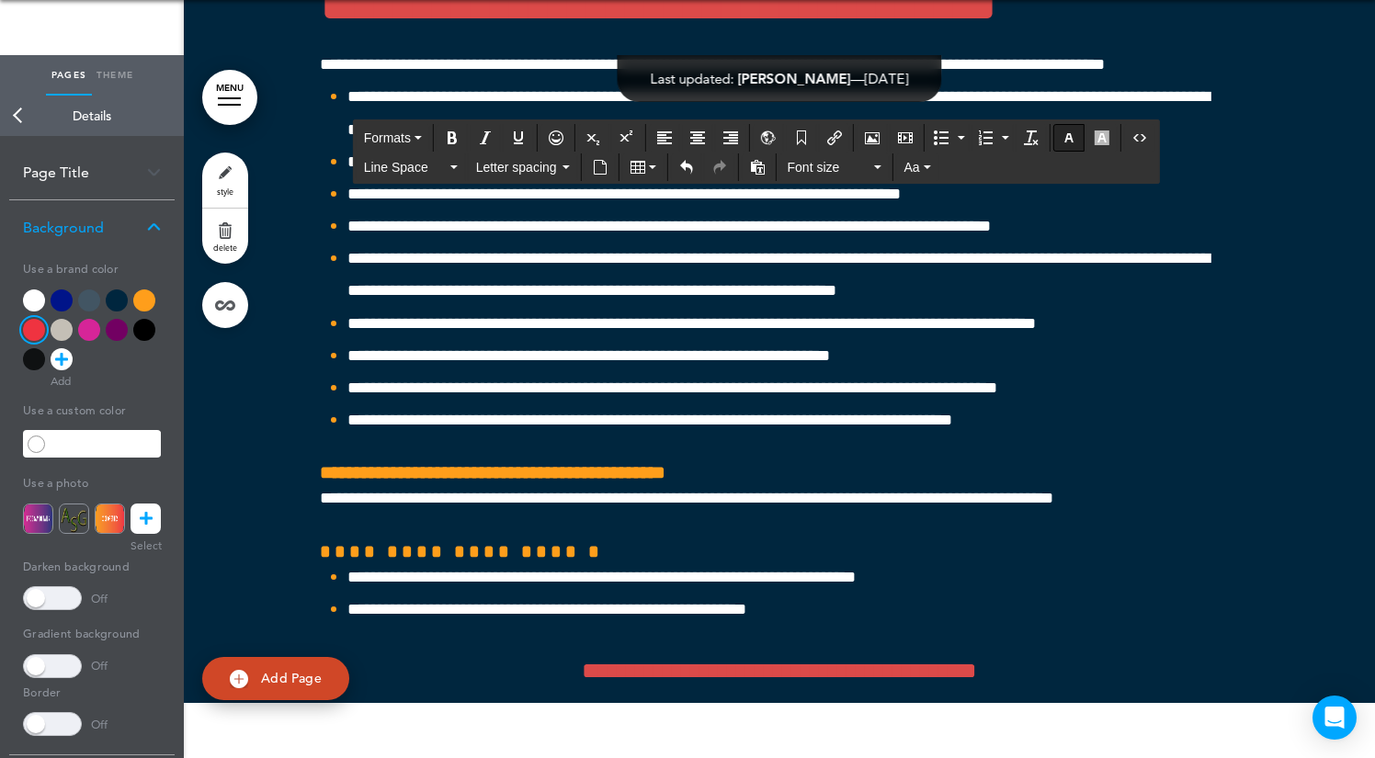
click at [1078, 140] on button "button" at bounding box center [1068, 138] width 29 height 26
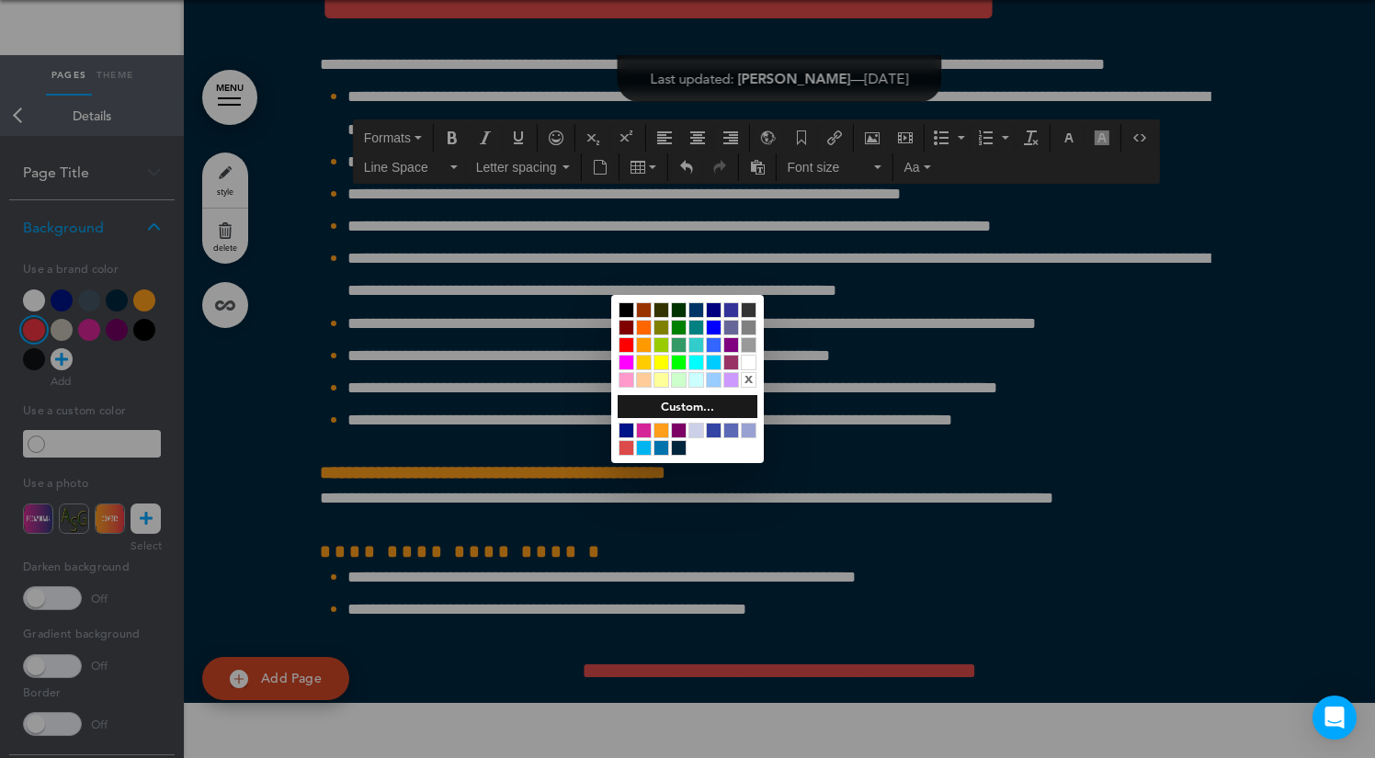
click at [753, 360] on div at bounding box center [749, 363] width 16 height 16
click at [566, 281] on div at bounding box center [687, 379] width 1375 height 758
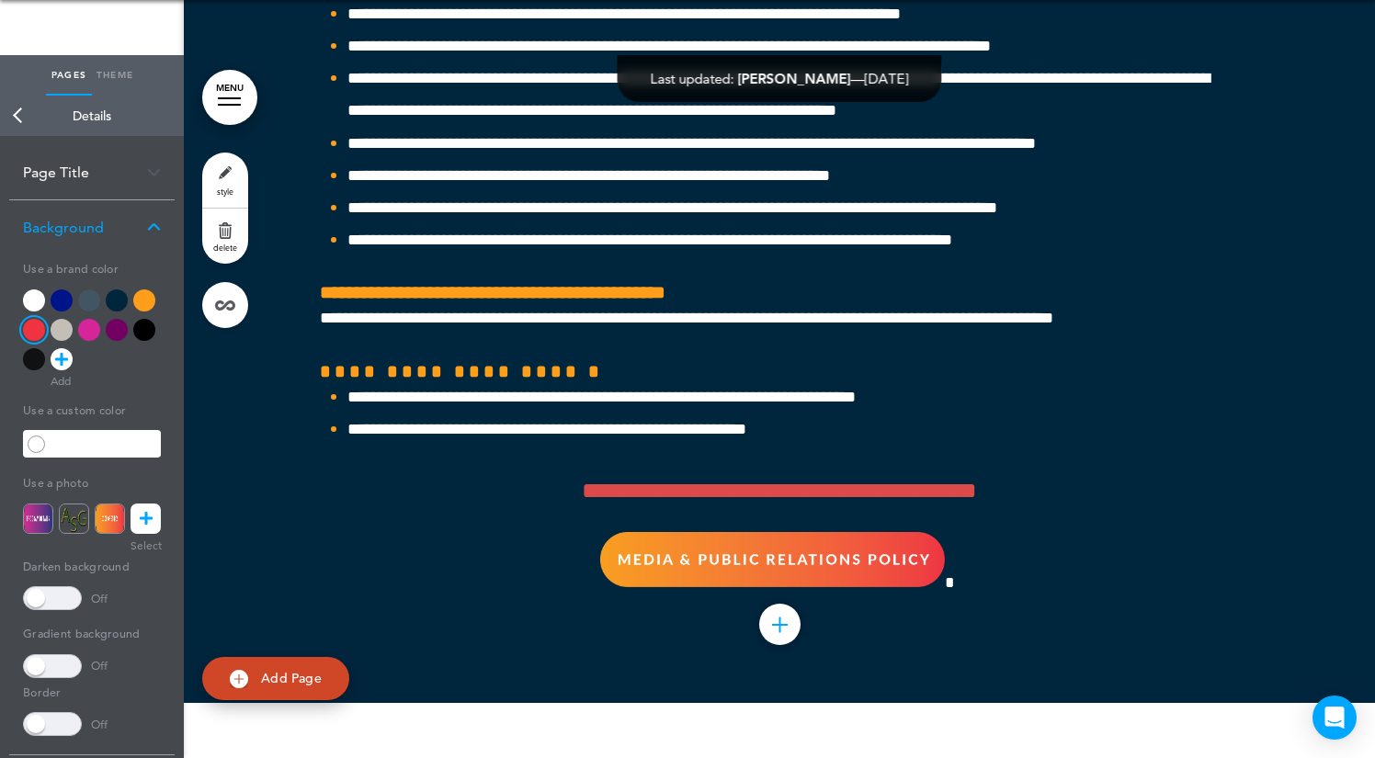
scroll to position [53435, 0]
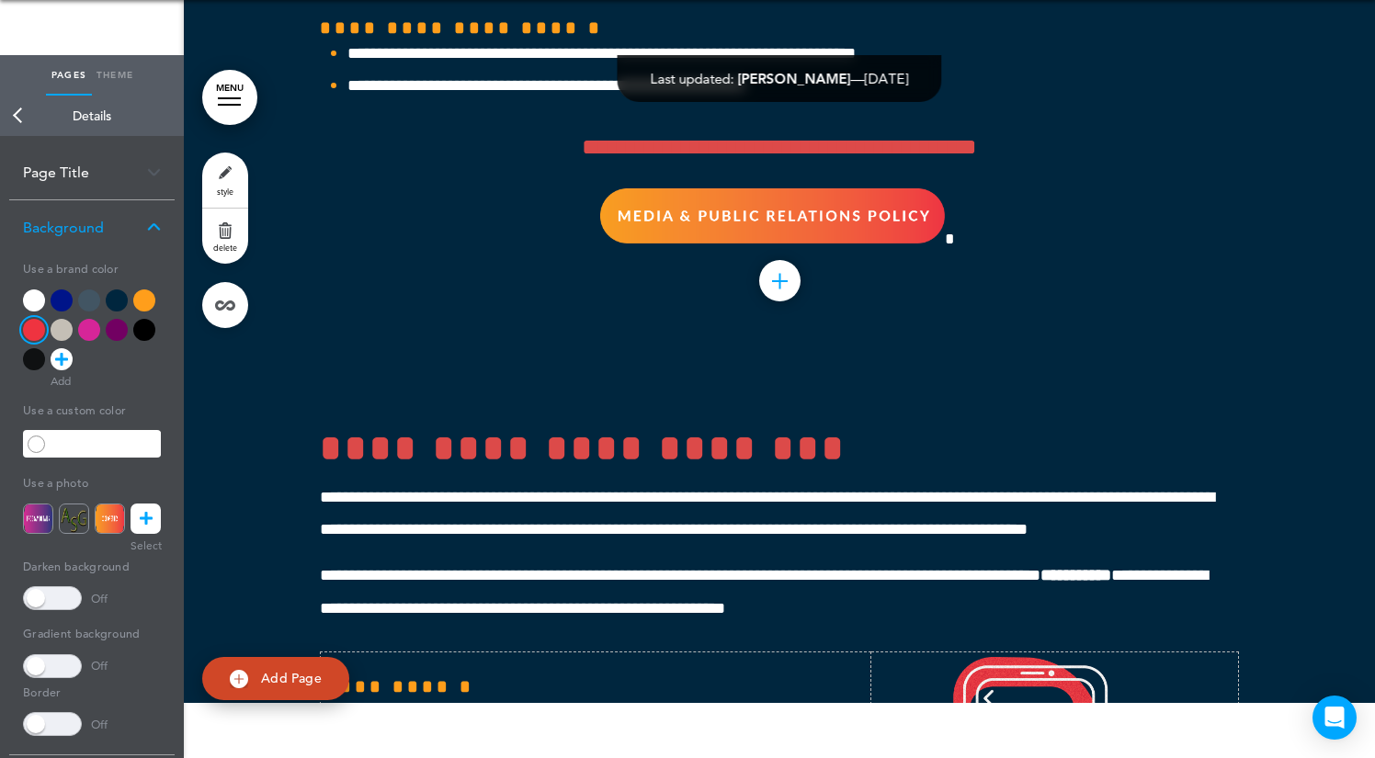
scroll to position [53778, 0]
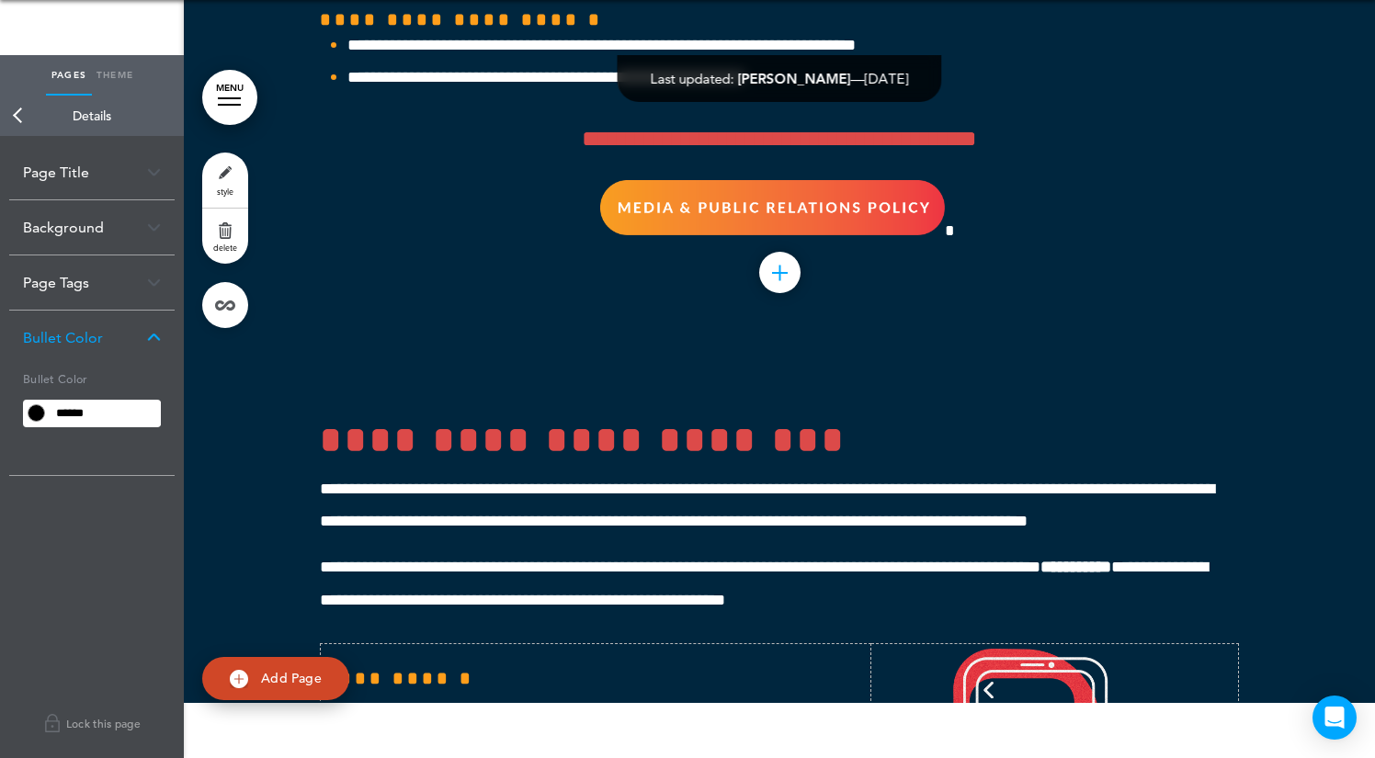
click at [42, 418] on span at bounding box center [36, 412] width 17 height 17
click at [78, 412] on input "******" at bounding box center [105, 414] width 111 height 26
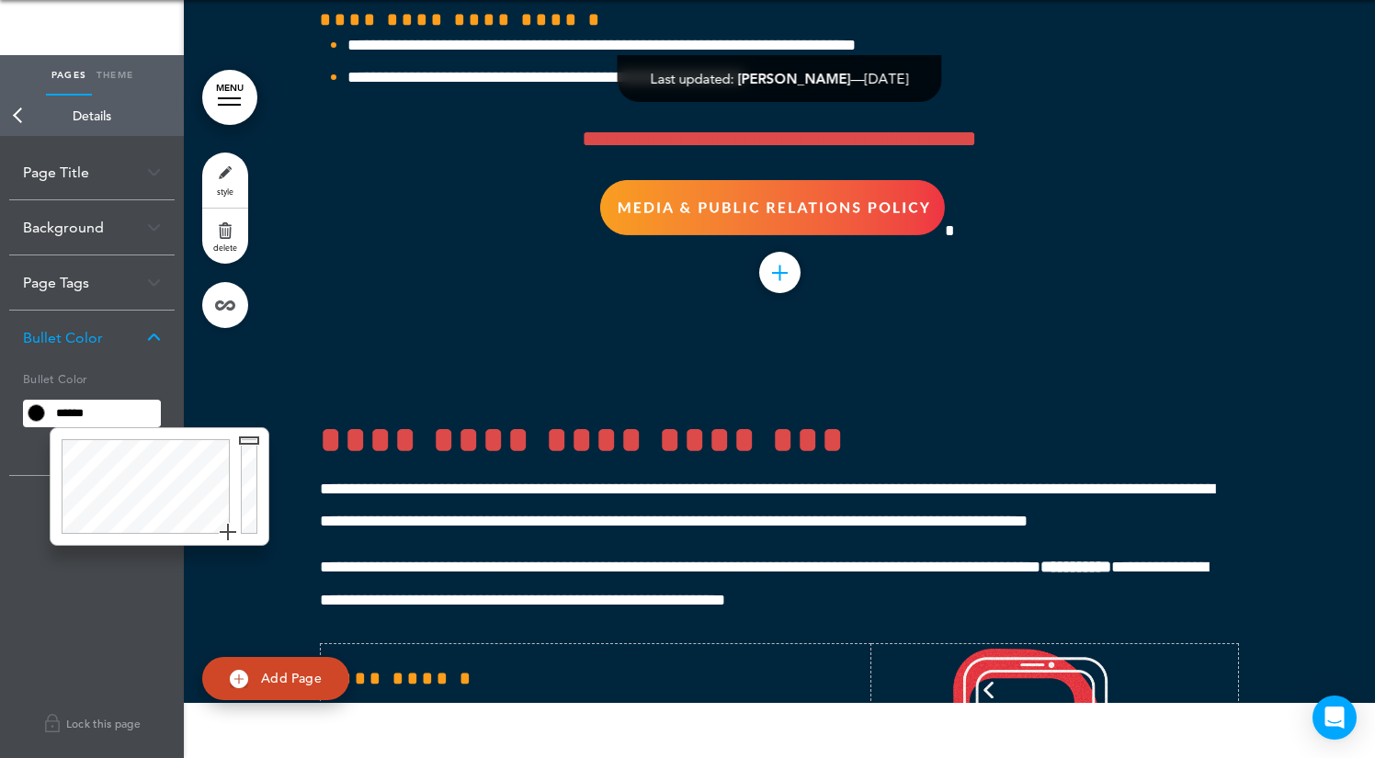
drag, startPoint x: 76, startPoint y: 528, endPoint x: 403, endPoint y: 617, distance: 338.0
click at [403, 617] on body "Make this page common so it is available in other handbooks. This handbook Prev…" at bounding box center [687, 324] width 1375 height 758
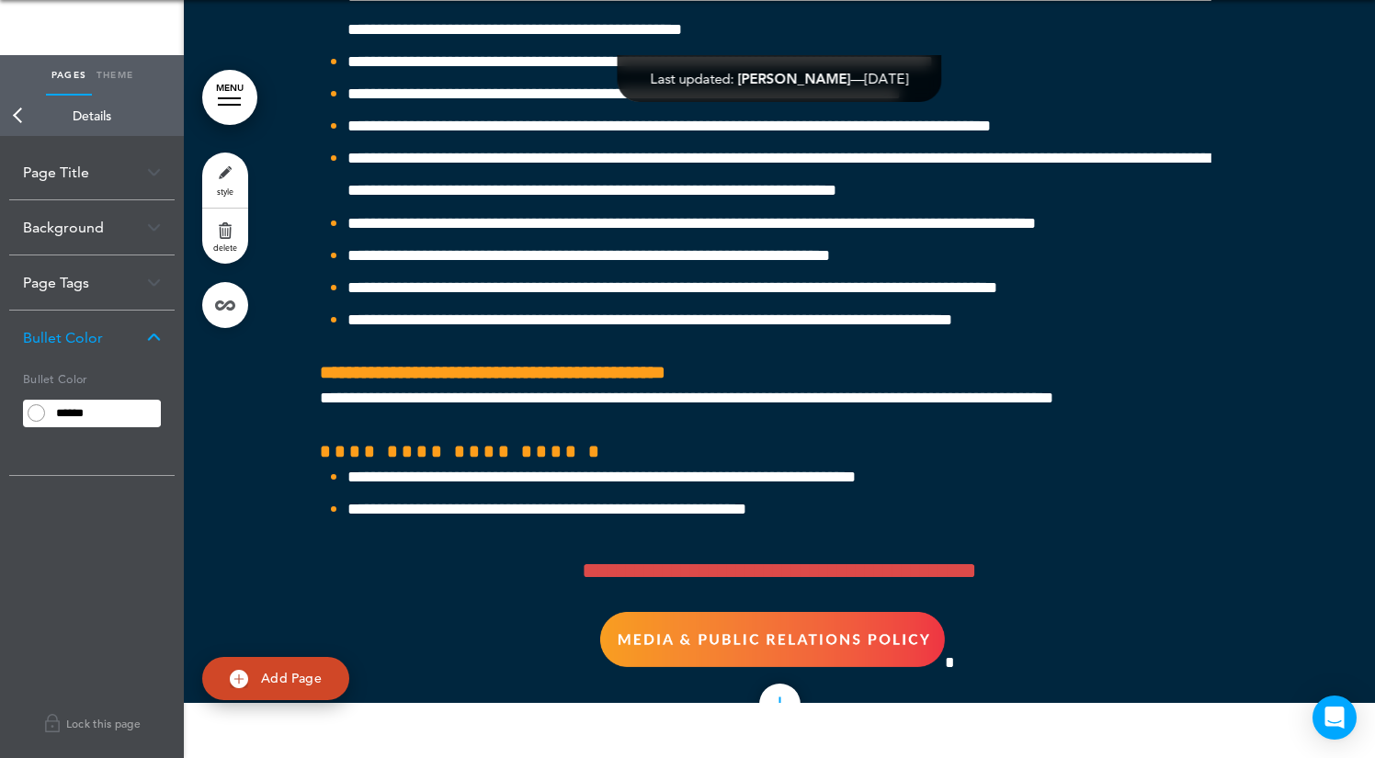
scroll to position [53341, 0]
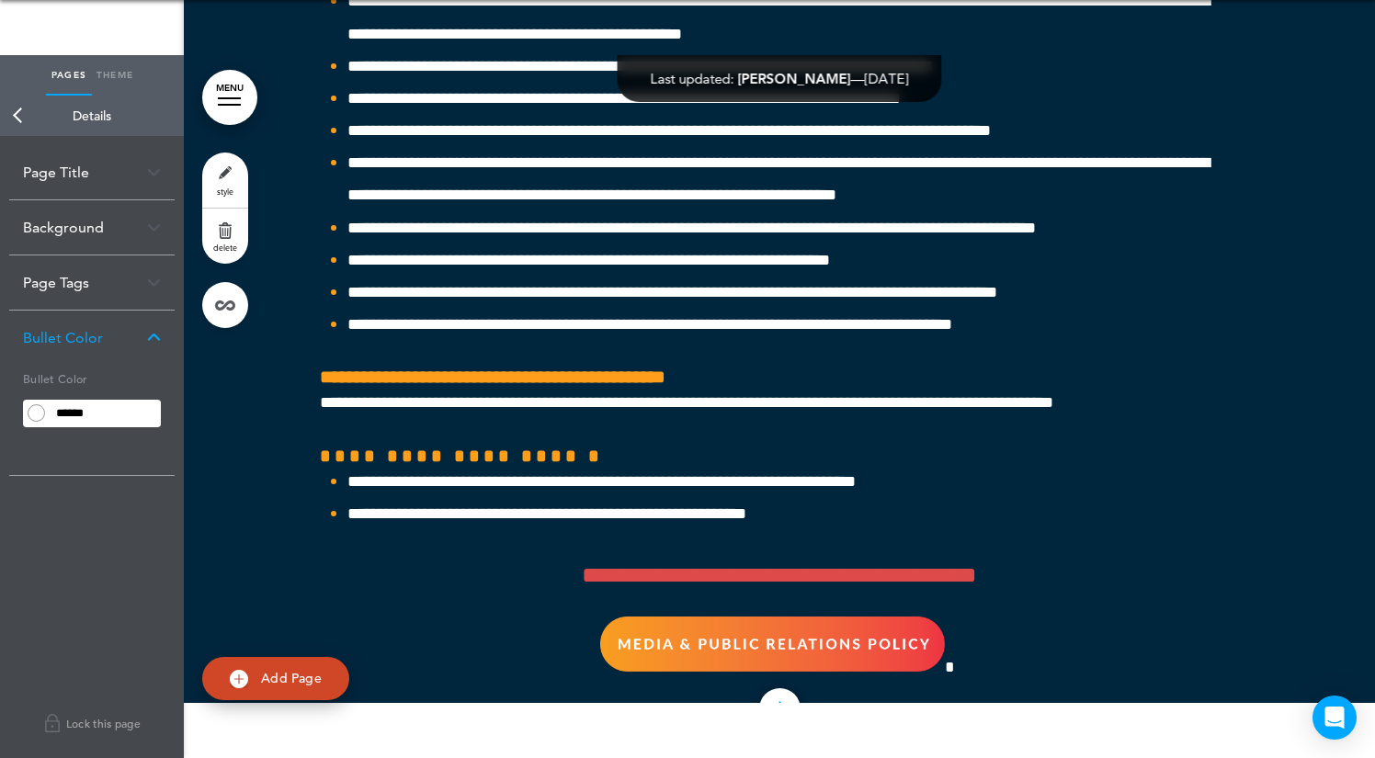
click at [153, 337] on img at bounding box center [154, 338] width 14 height 10
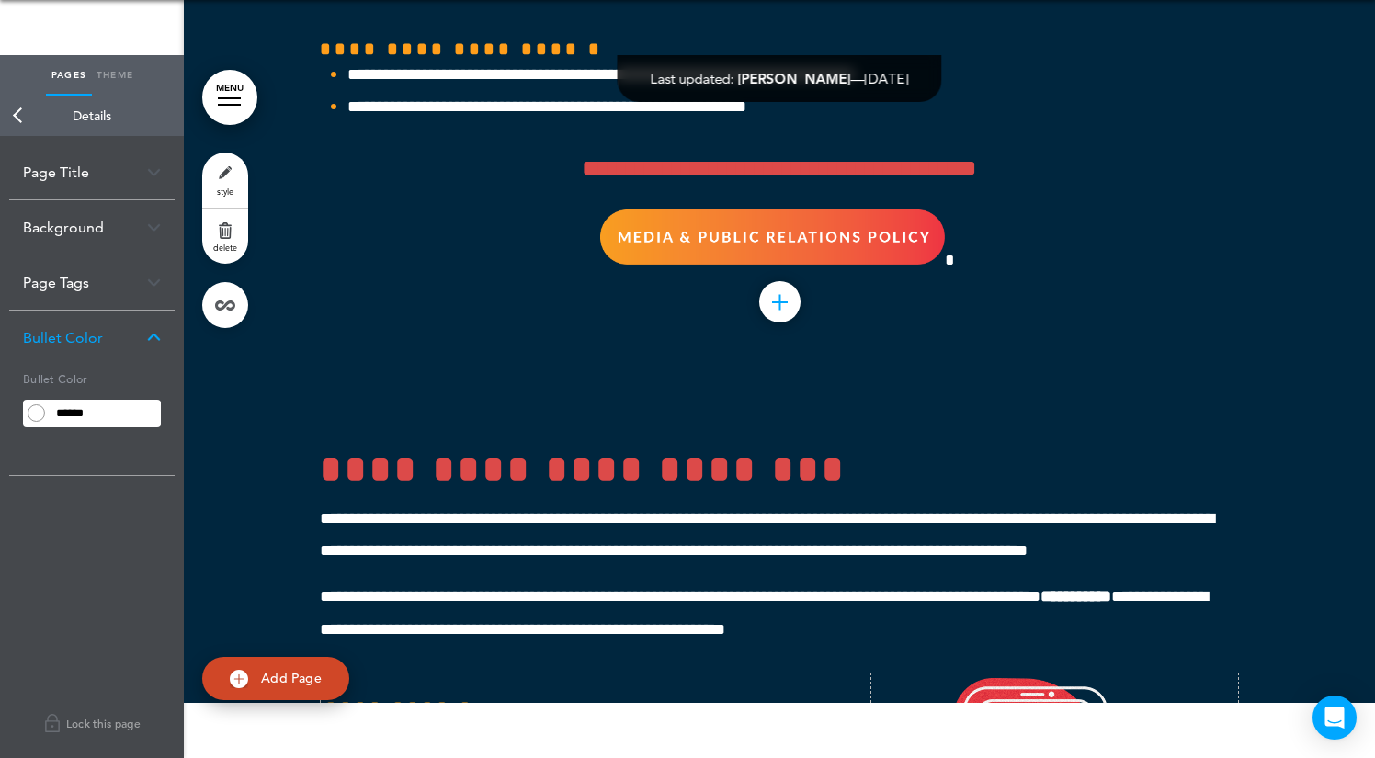
scroll to position [53765, 0]
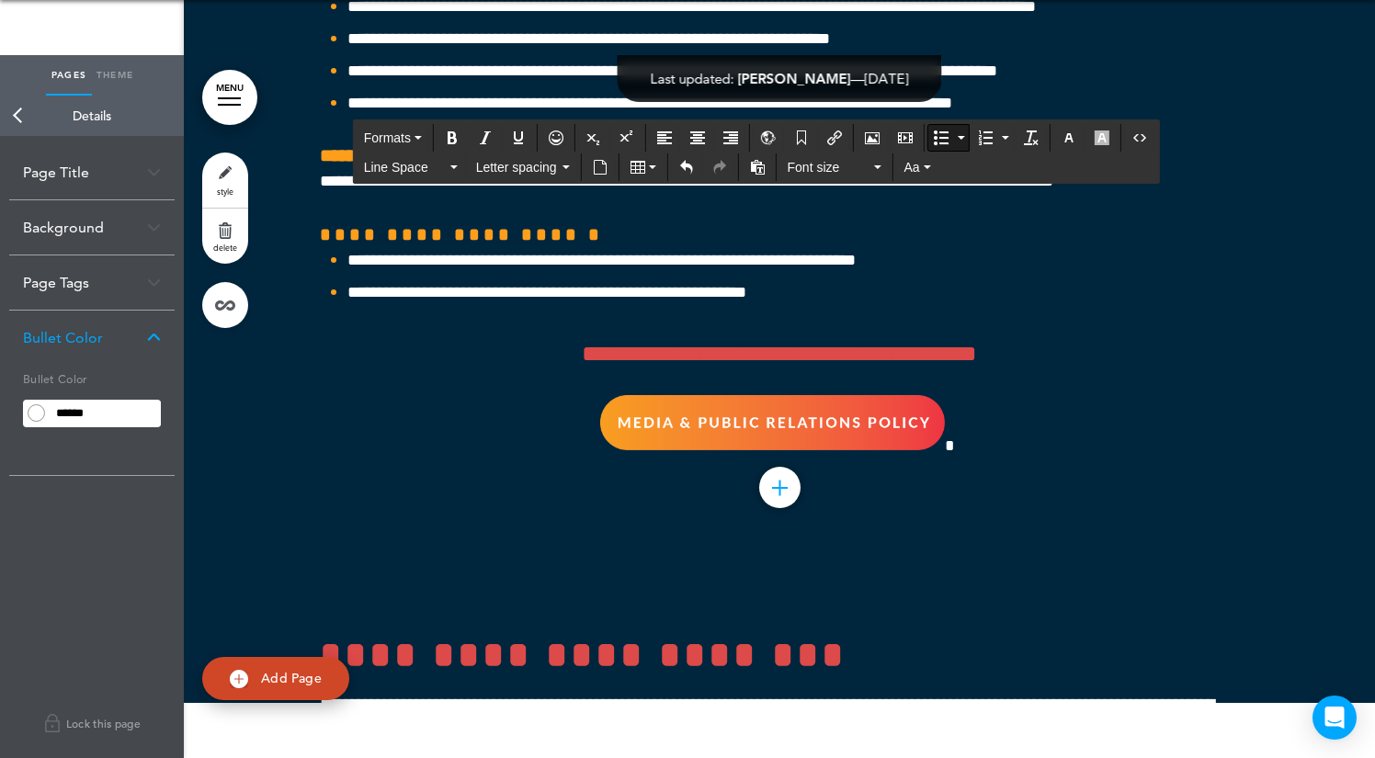
scroll to position [53567, 0]
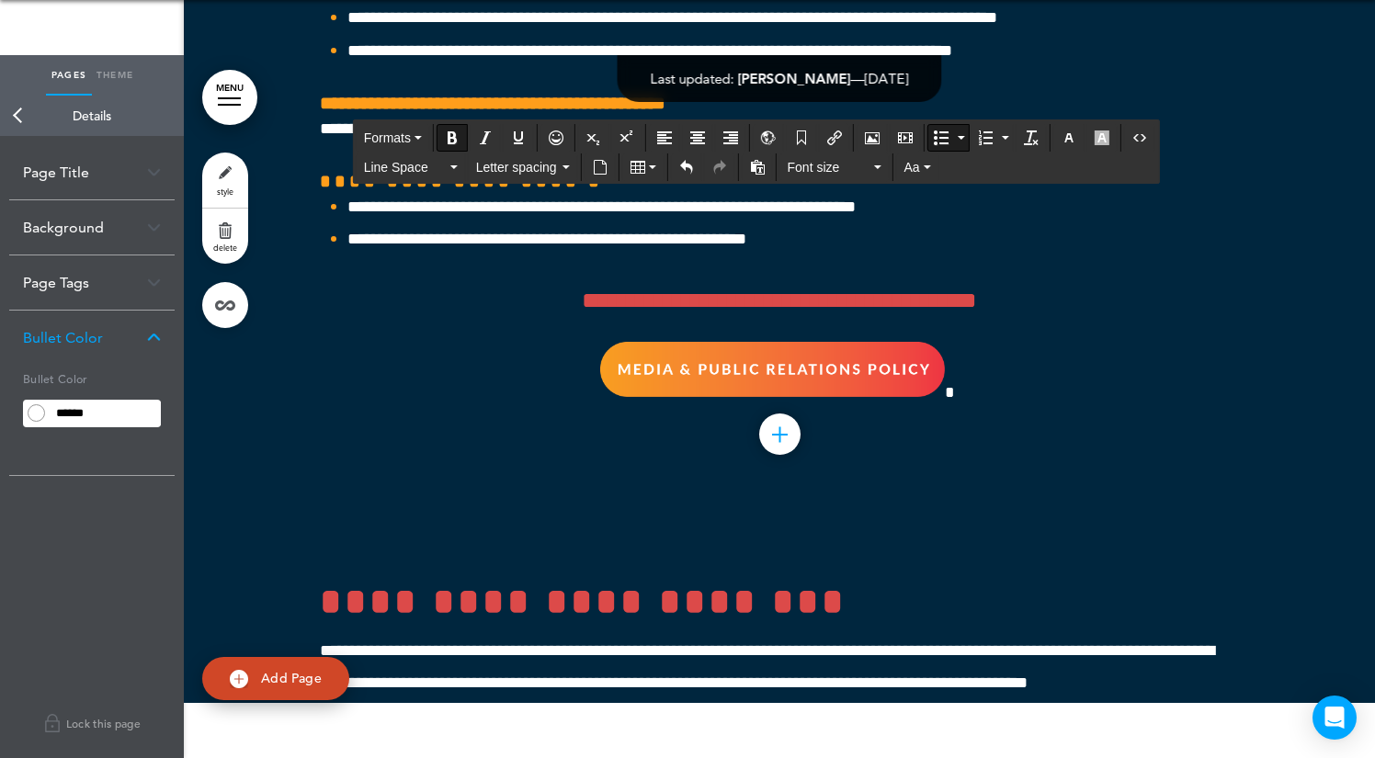
scroll to position [54029, 0]
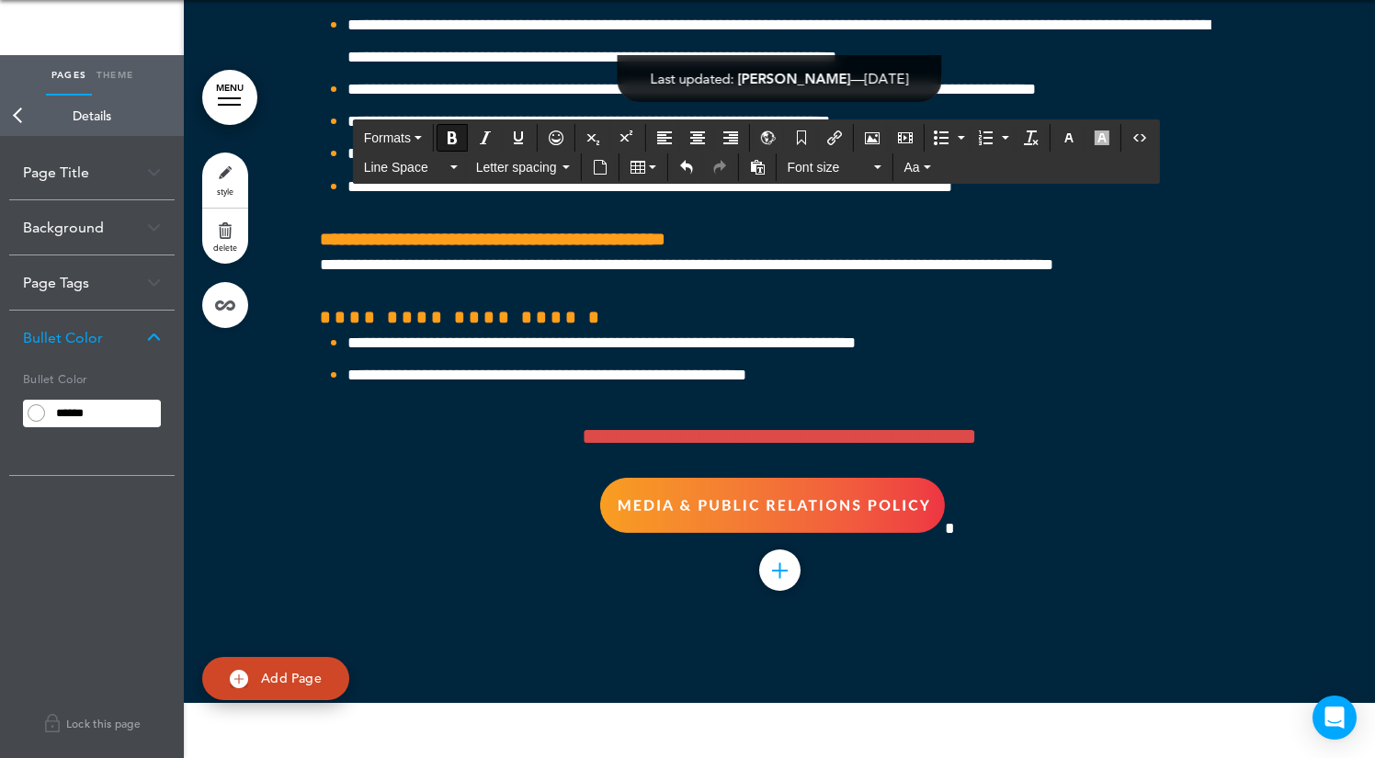
drag, startPoint x: 417, startPoint y: 505, endPoint x: 312, endPoint y: 189, distance: 333.3
click at [1072, 141] on icon "button" at bounding box center [1068, 137] width 15 height 15
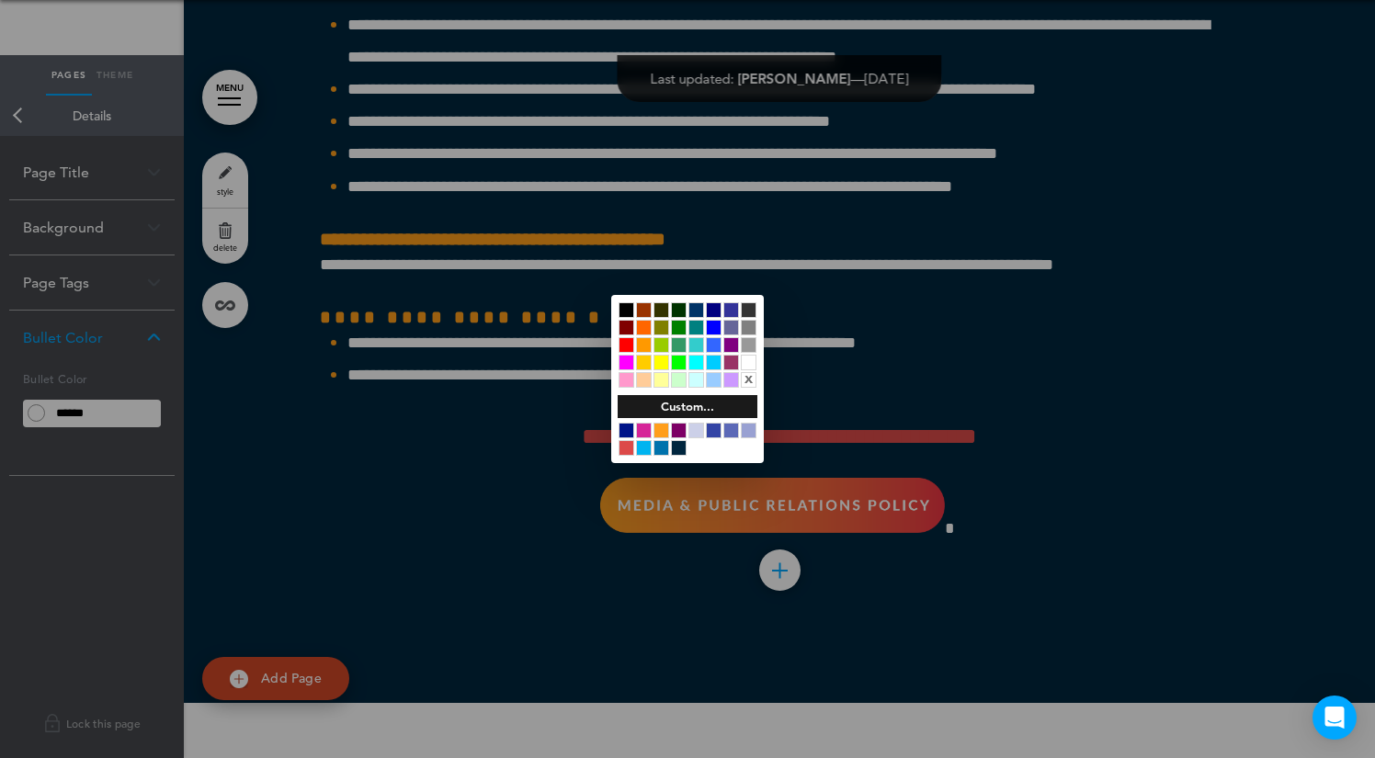
click at [744, 356] on div at bounding box center [749, 363] width 16 height 16
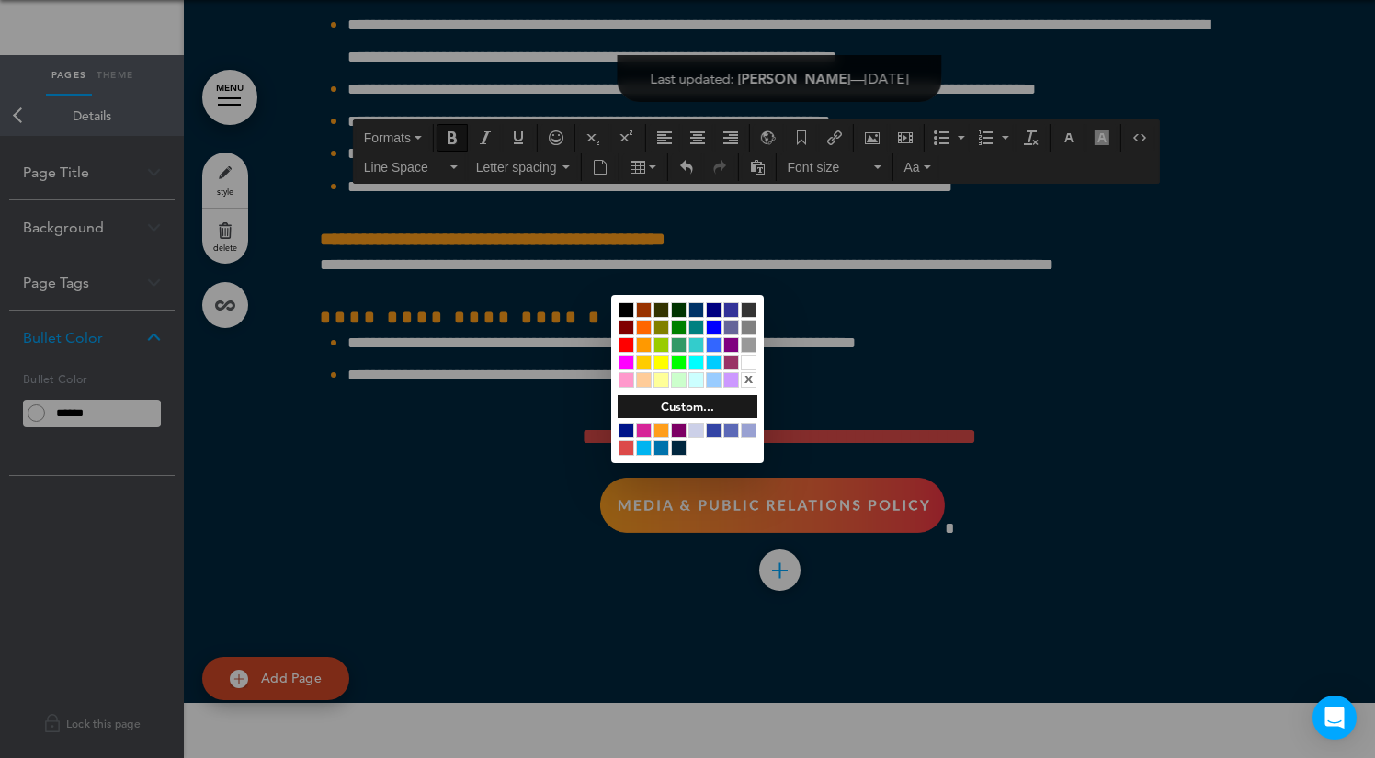
click at [618, 258] on div at bounding box center [687, 379] width 1375 height 758
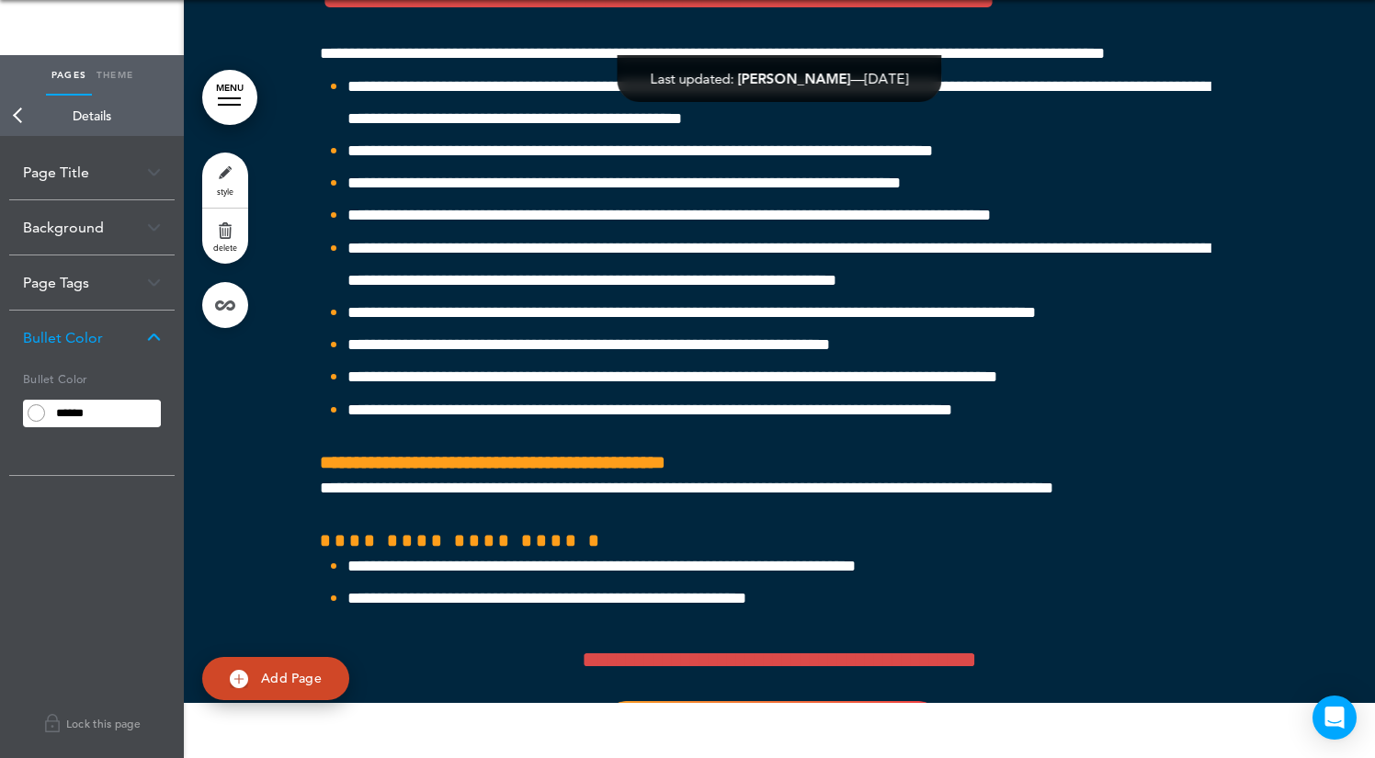
scroll to position [53544, 0]
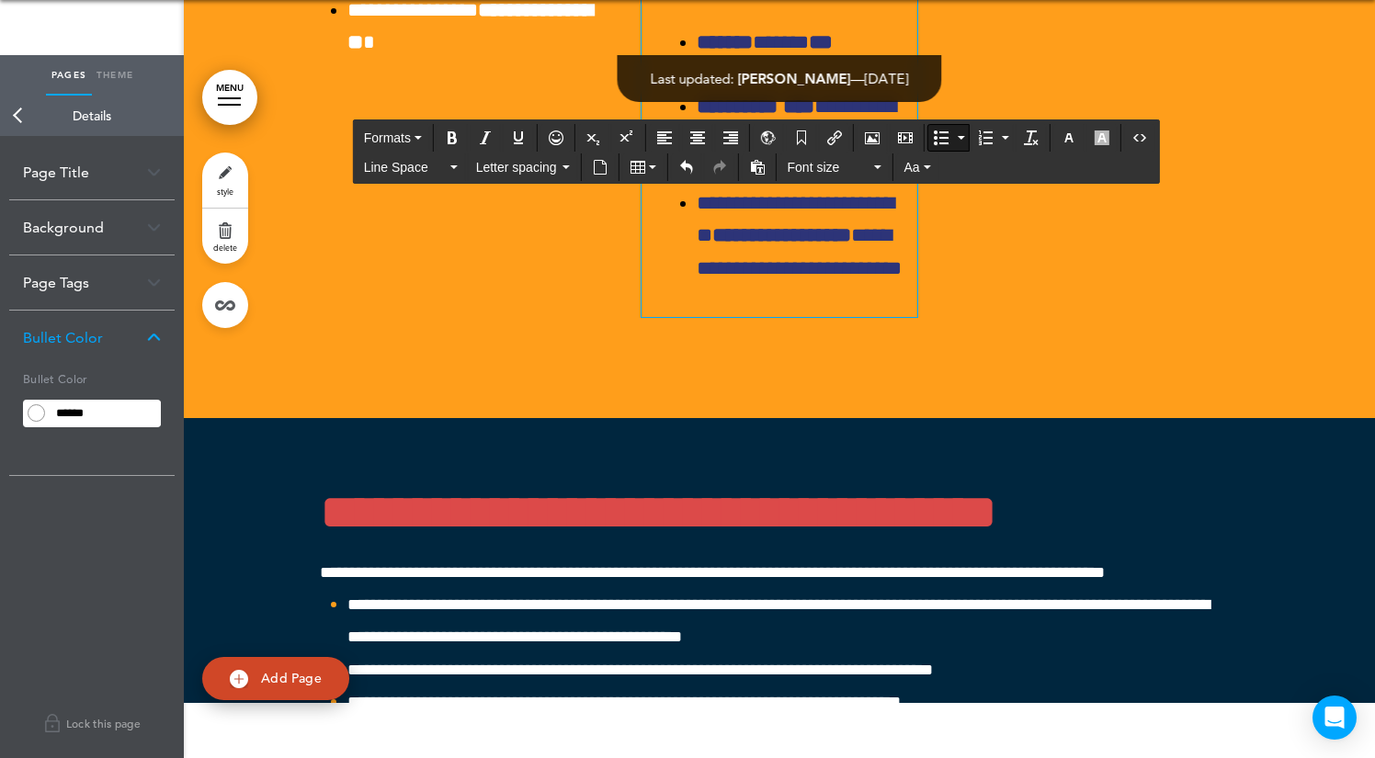
click at [936, 132] on icon "Bullet list" at bounding box center [941, 137] width 15 height 15
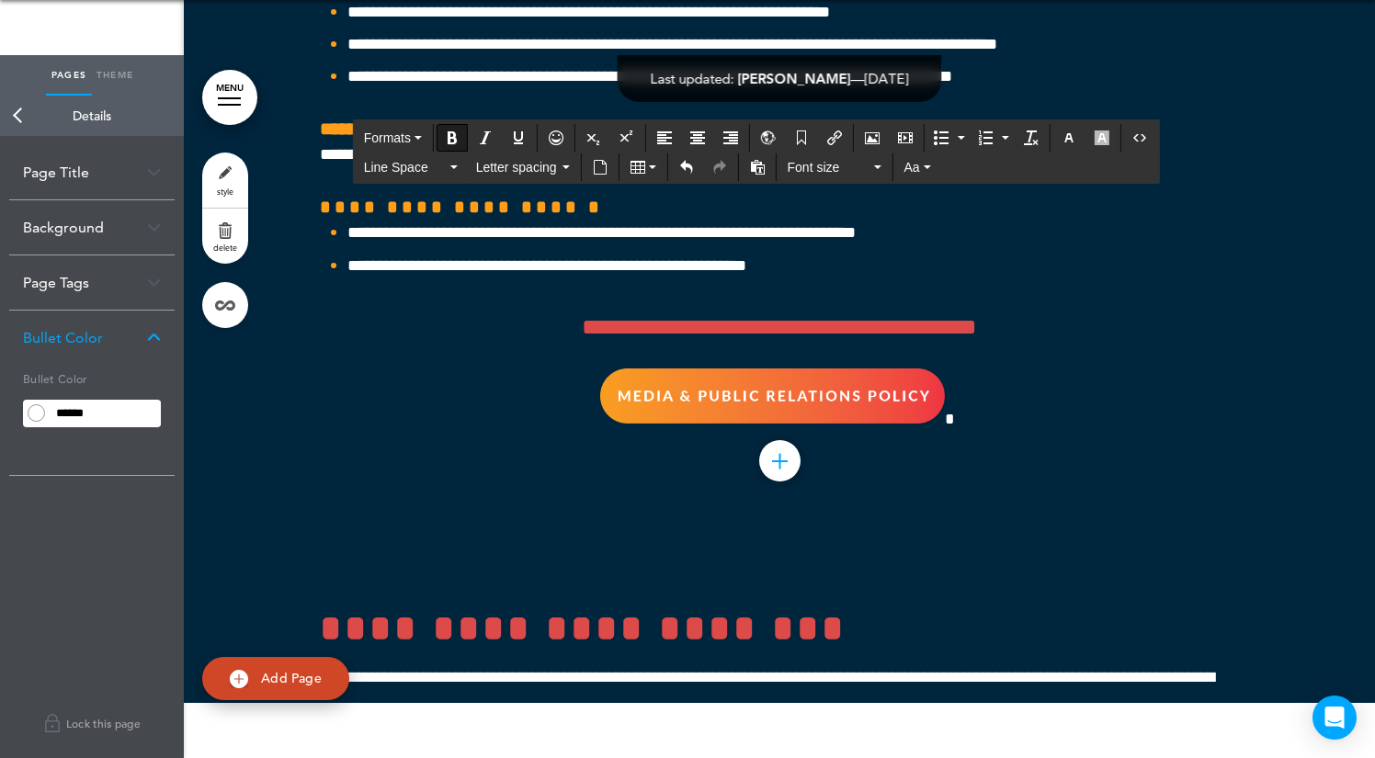
scroll to position [54395, 0]
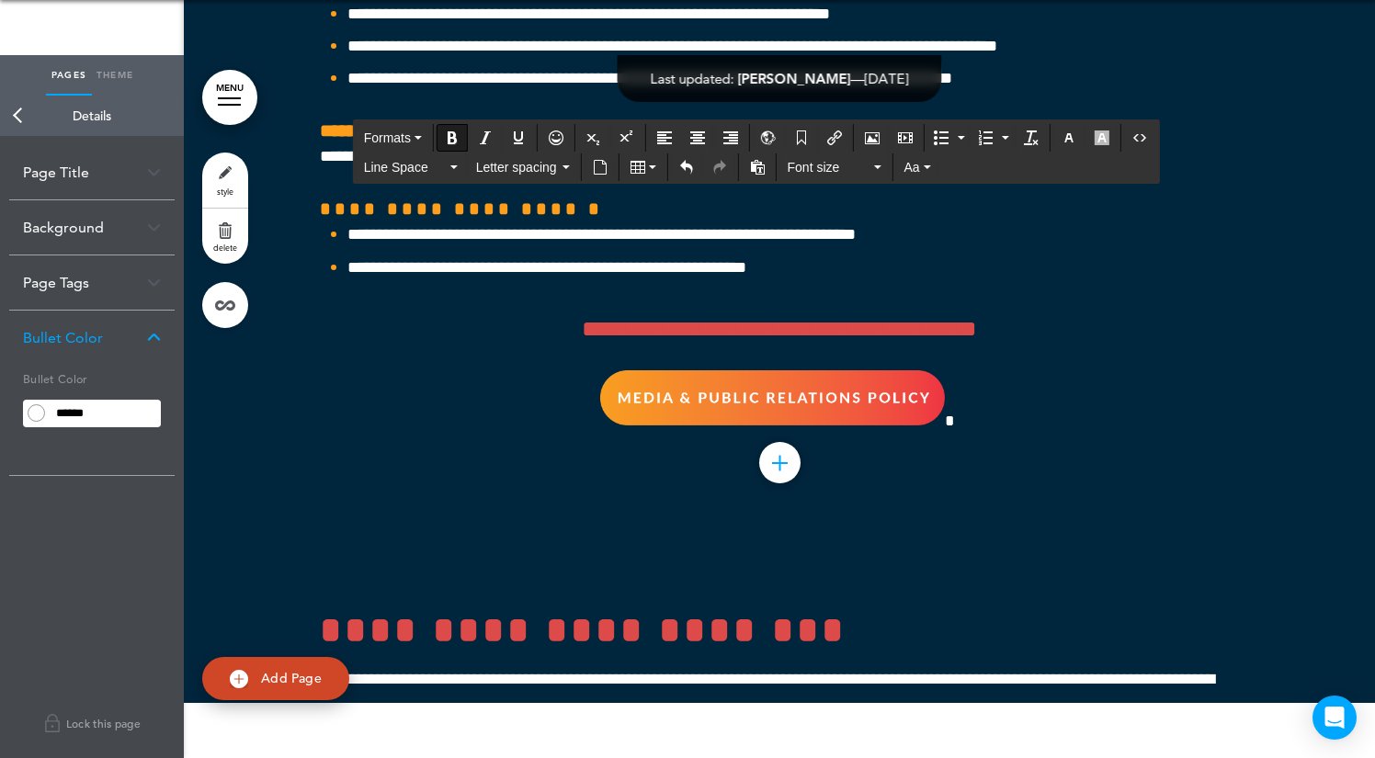
click at [1072, 144] on button "button" at bounding box center [1068, 138] width 29 height 26
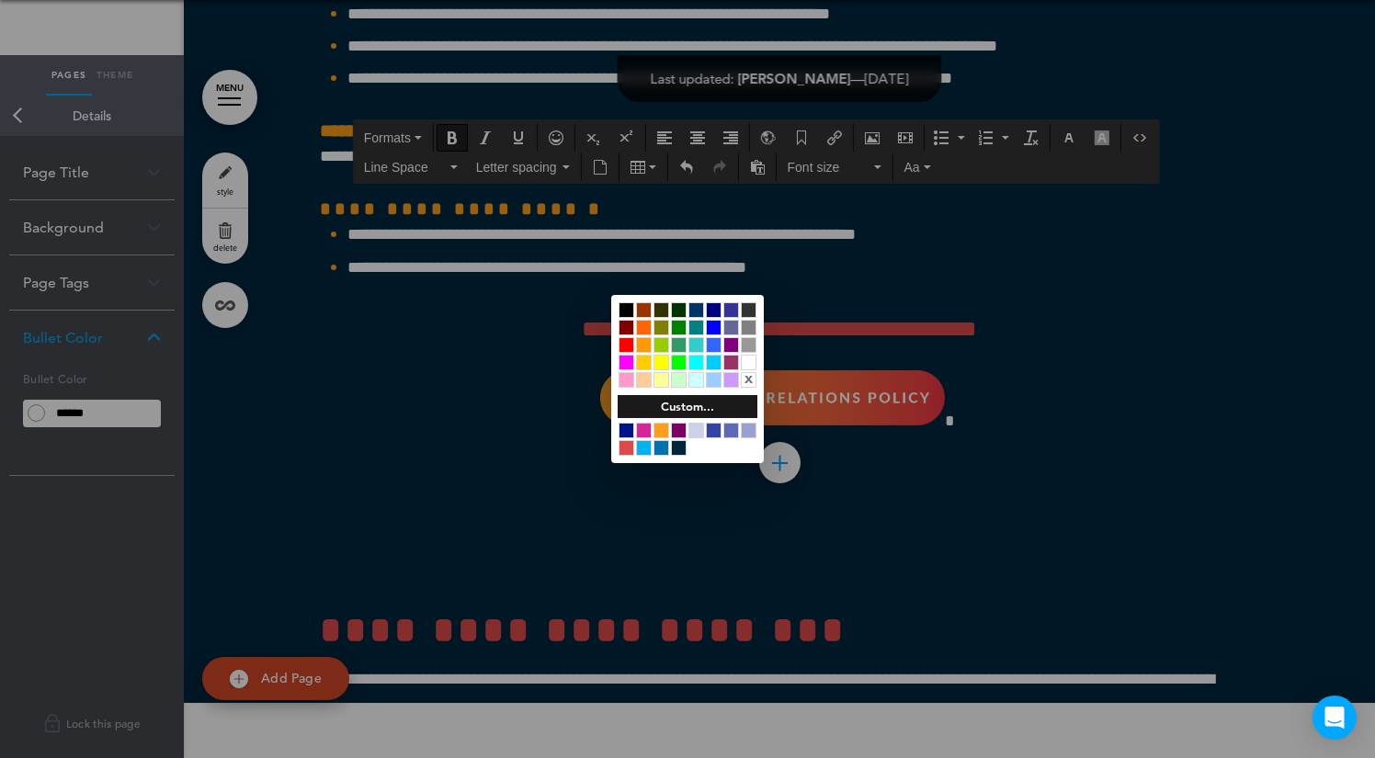
click at [750, 357] on div at bounding box center [749, 363] width 16 height 16
click at [1063, 336] on div at bounding box center [687, 379] width 1375 height 758
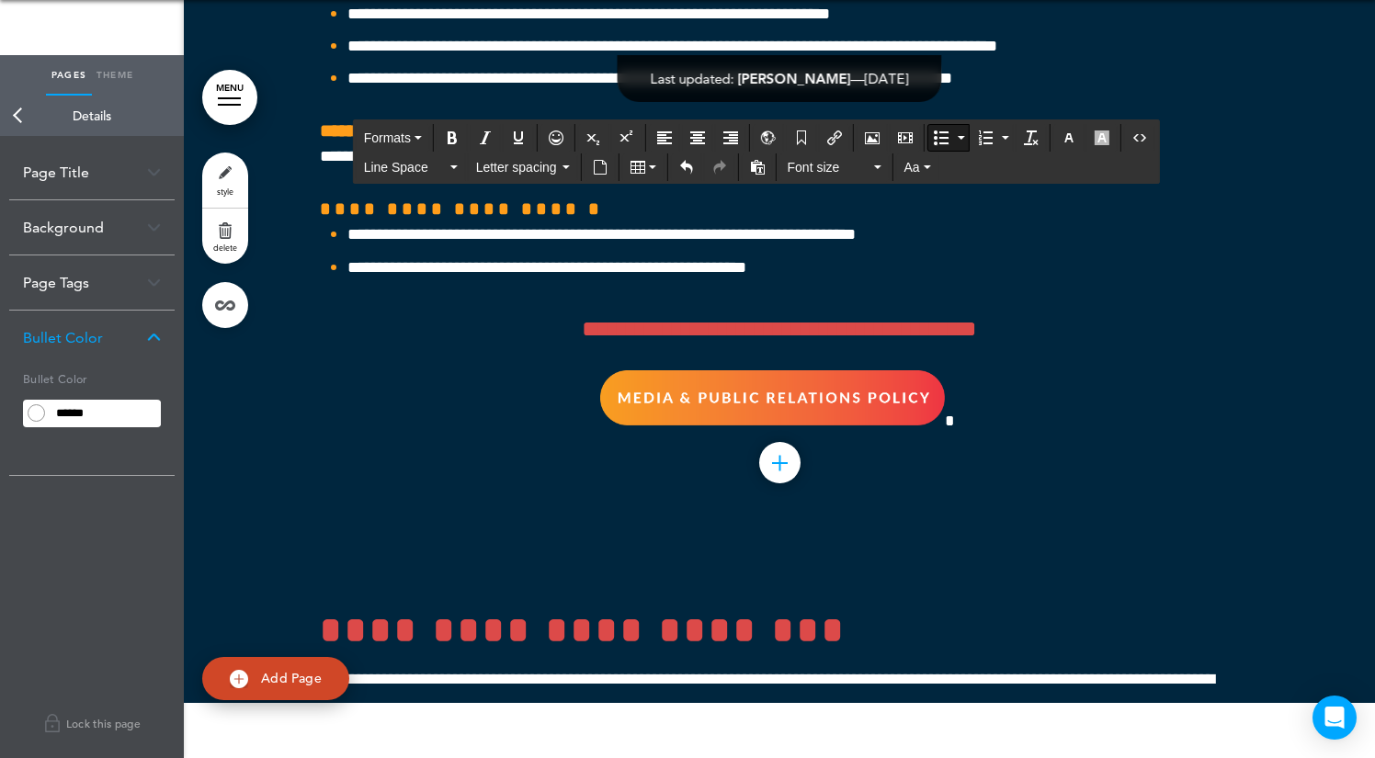
drag, startPoint x: 791, startPoint y: 675, endPoint x: 651, endPoint y: 21, distance: 669.2
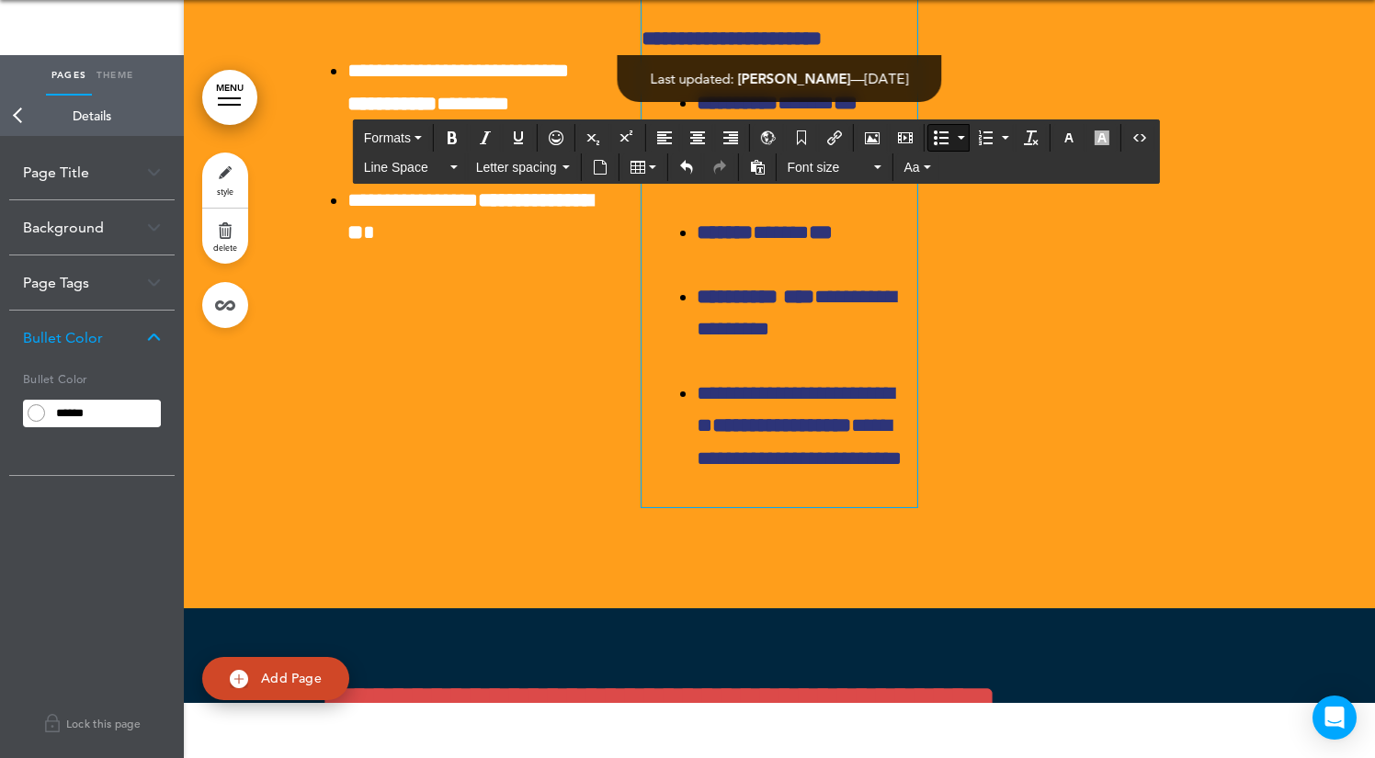
scroll to position [53340, 0]
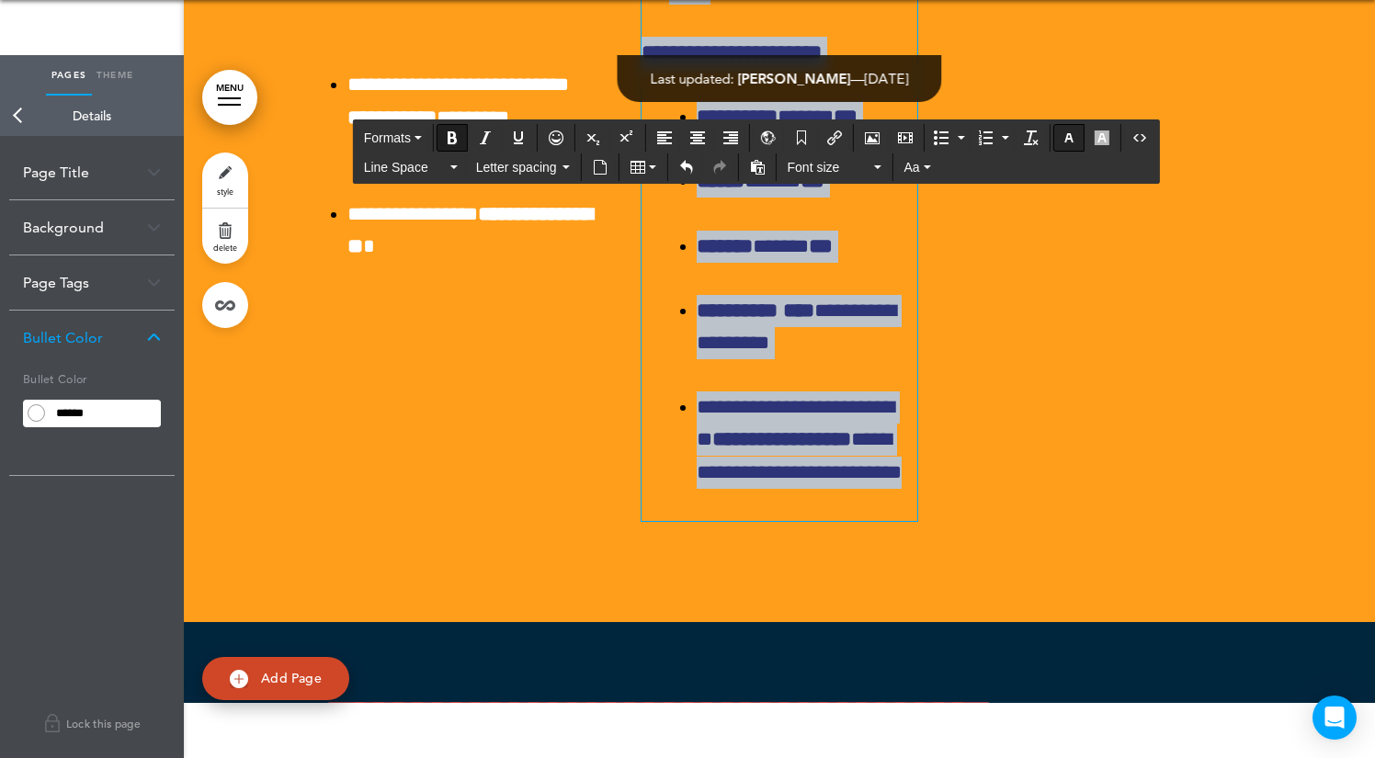
click at [1074, 131] on icon "button" at bounding box center [1068, 137] width 15 height 15
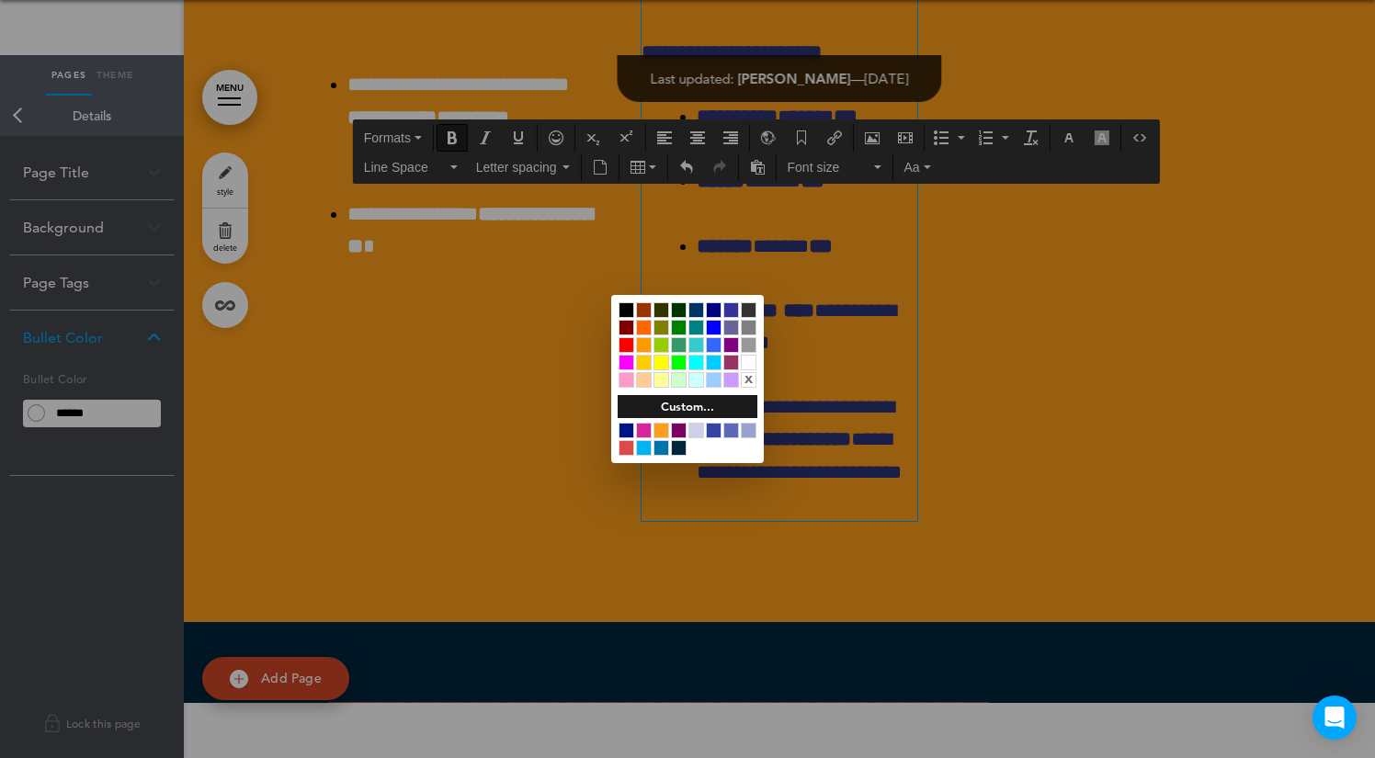
click at [745, 362] on div at bounding box center [749, 363] width 16 height 16
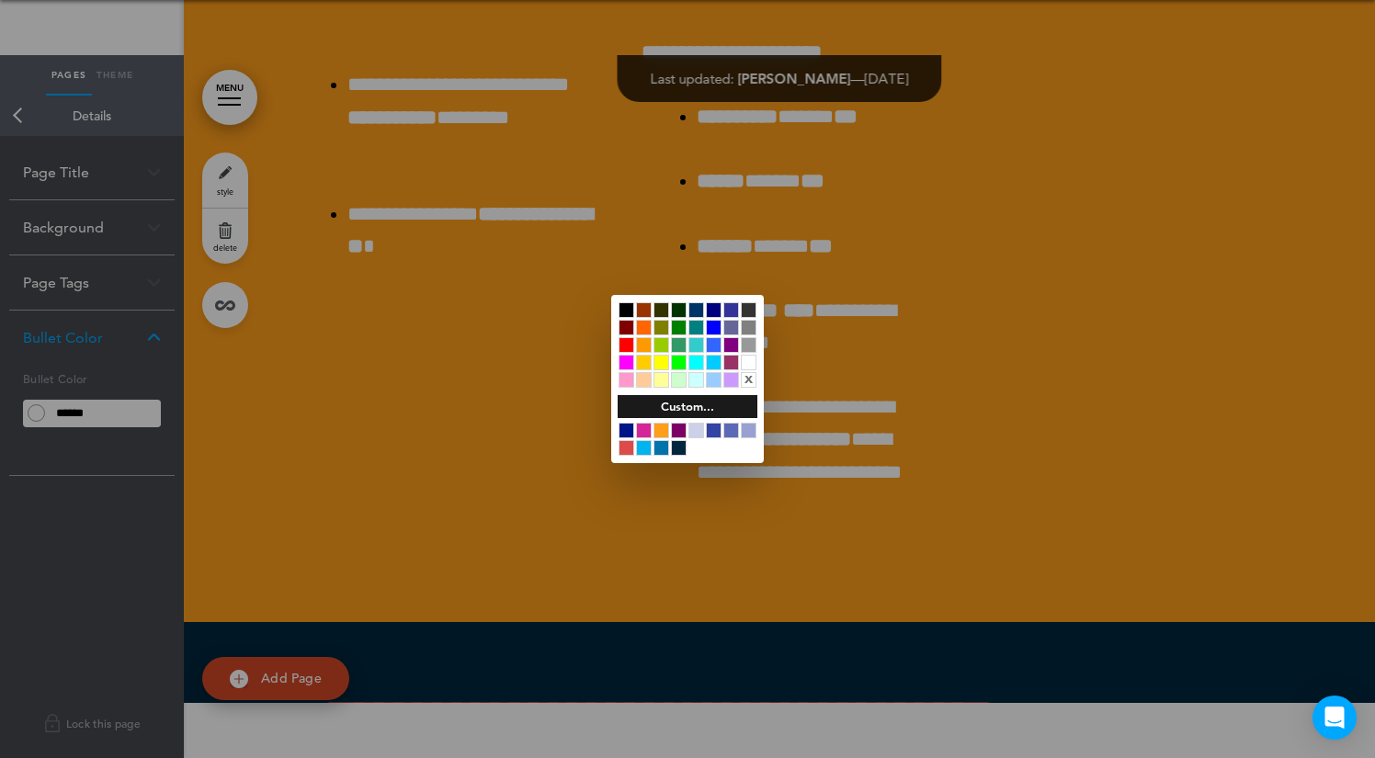
click at [827, 370] on div at bounding box center [687, 379] width 1375 height 758
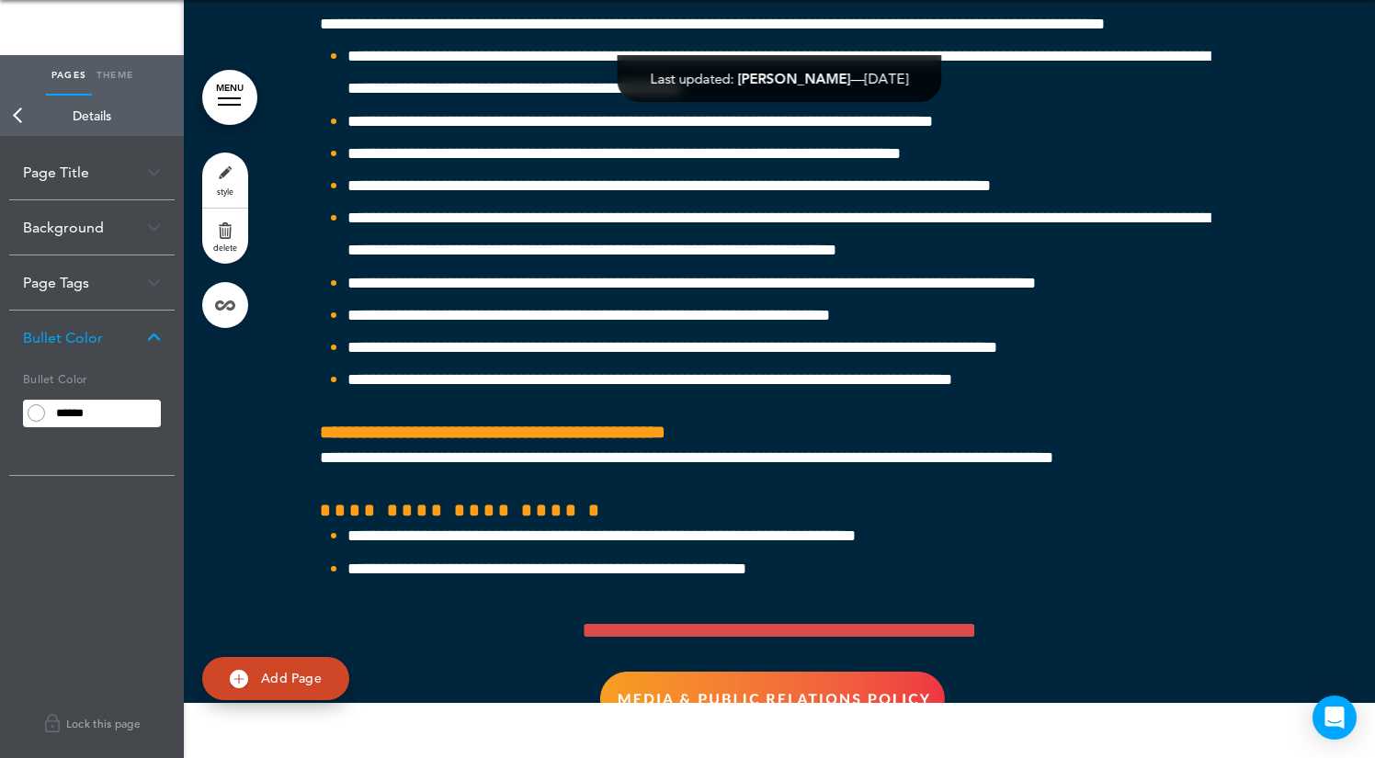
scroll to position [54095, 0]
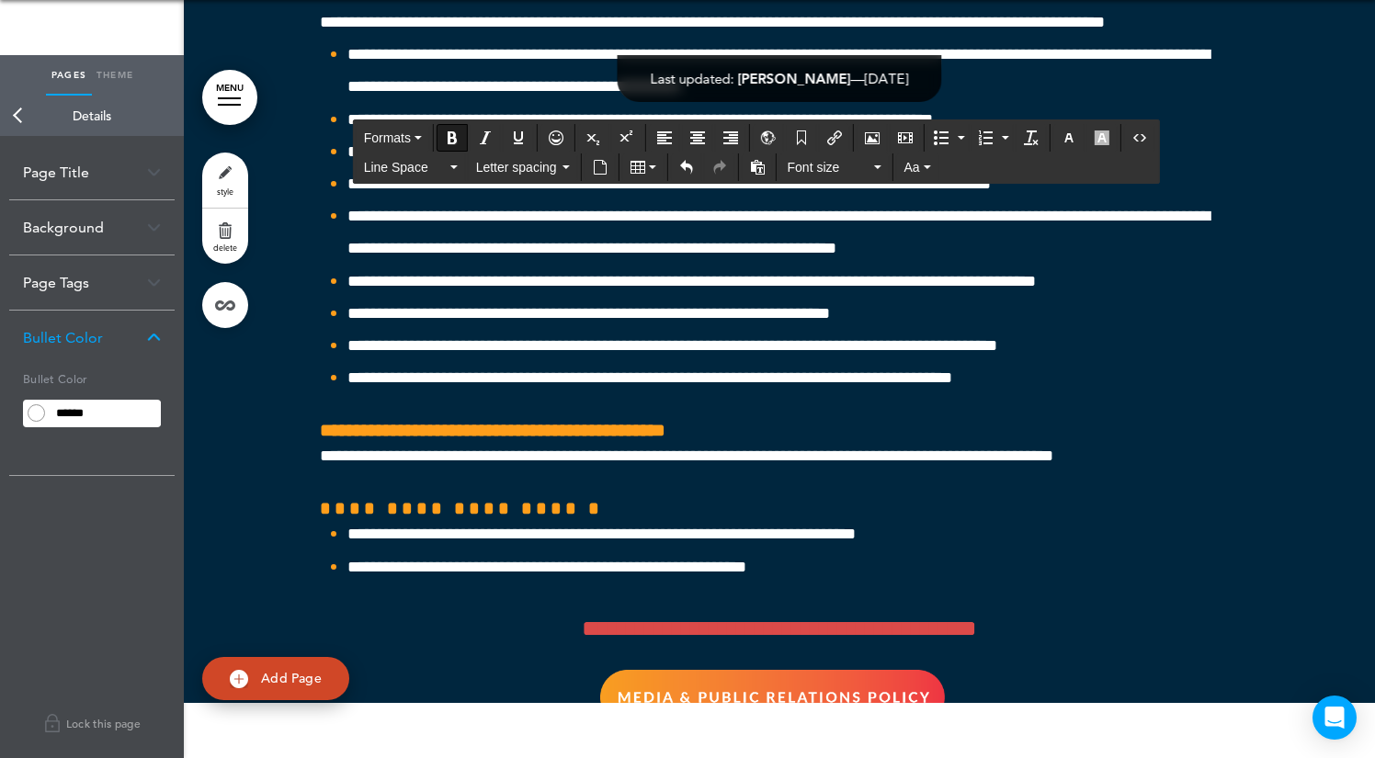
drag, startPoint x: 855, startPoint y: 518, endPoint x: 597, endPoint y: 505, distance: 257.6
click at [865, 163] on span "Font size" at bounding box center [829, 167] width 83 height 18
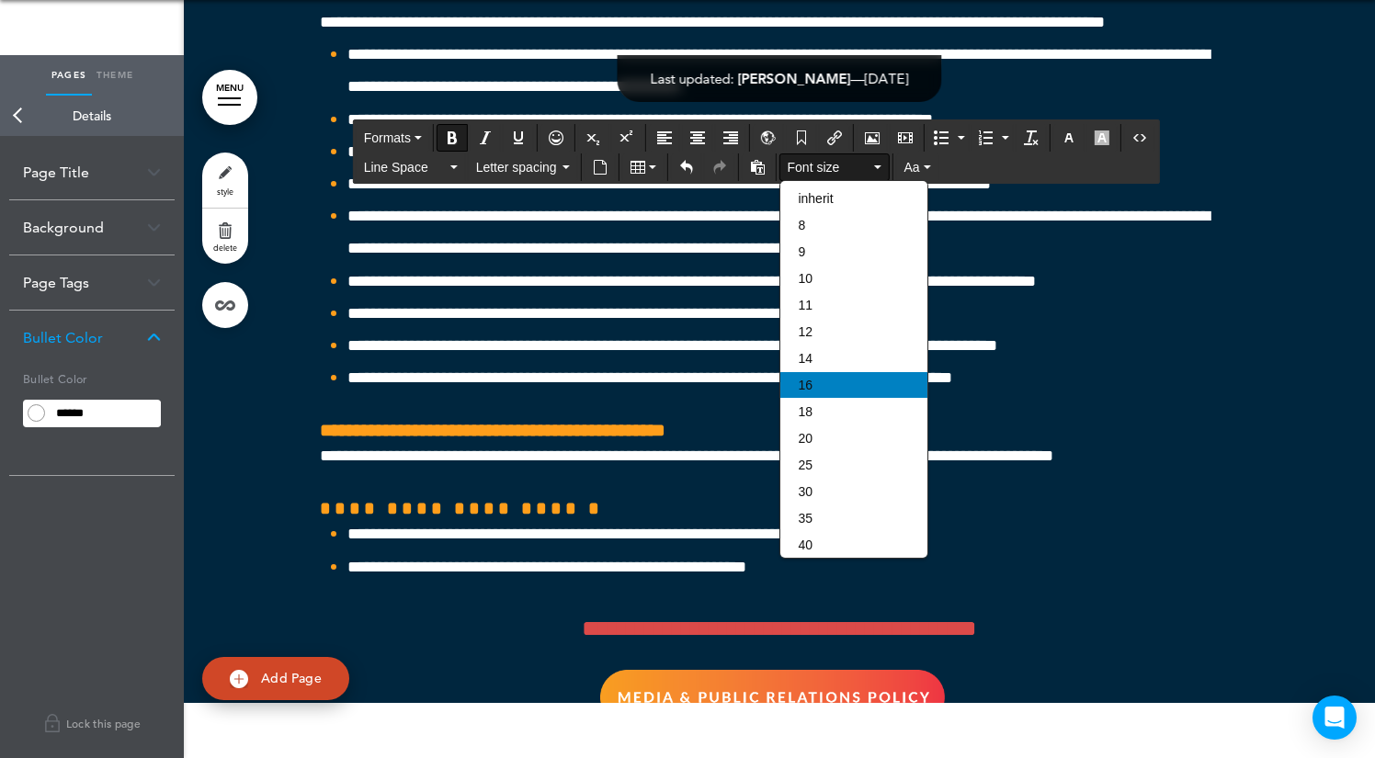
click at [817, 388] on div "16" at bounding box center [853, 385] width 147 height 26
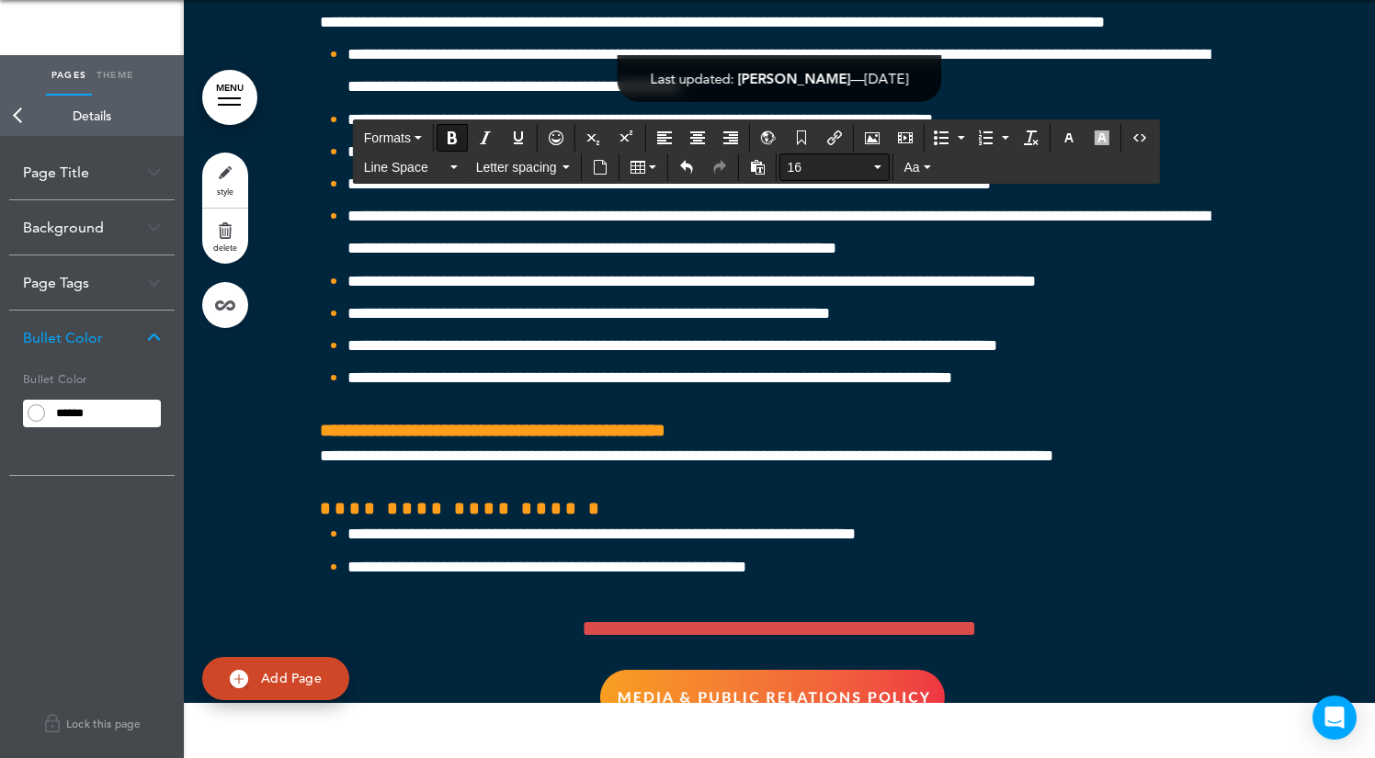
click at [831, 165] on span "16" at bounding box center [829, 167] width 83 height 18
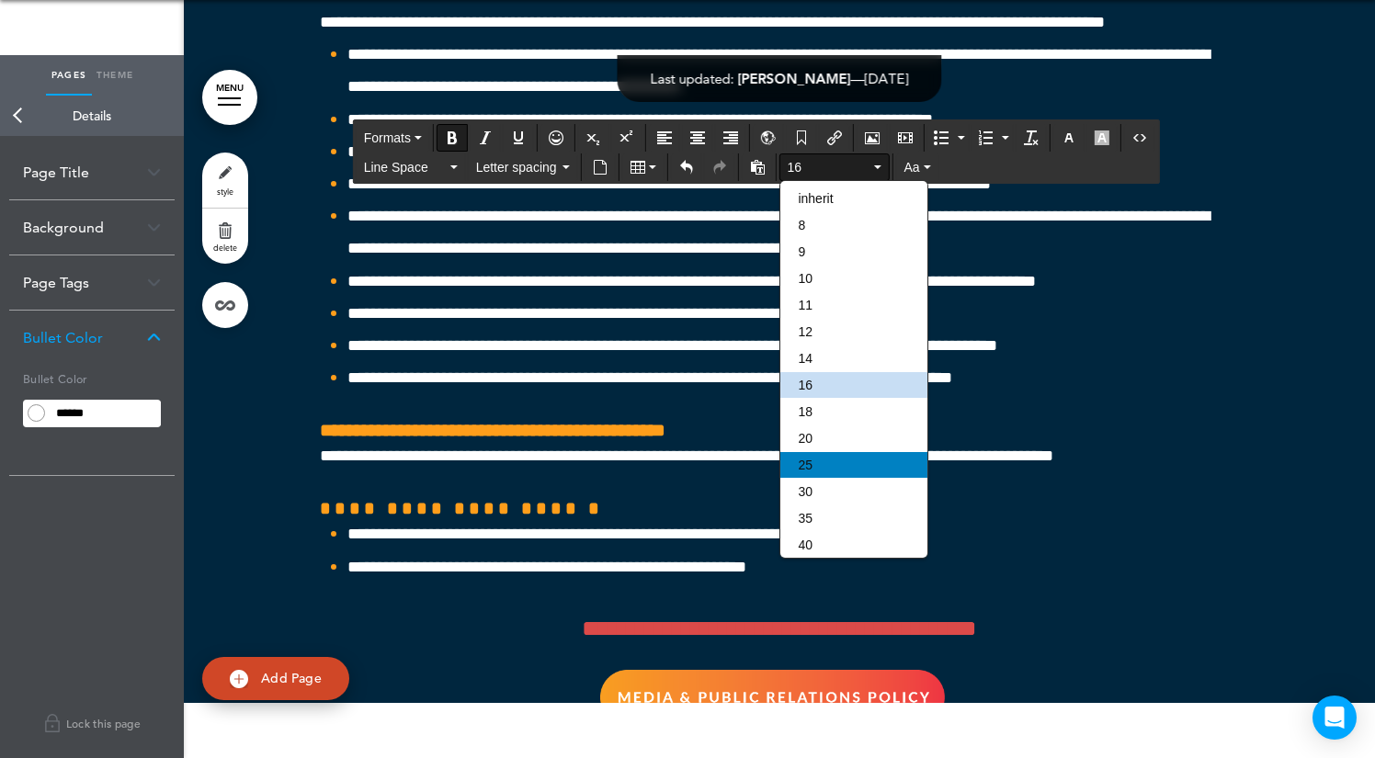
click at [830, 473] on div "25" at bounding box center [853, 465] width 147 height 26
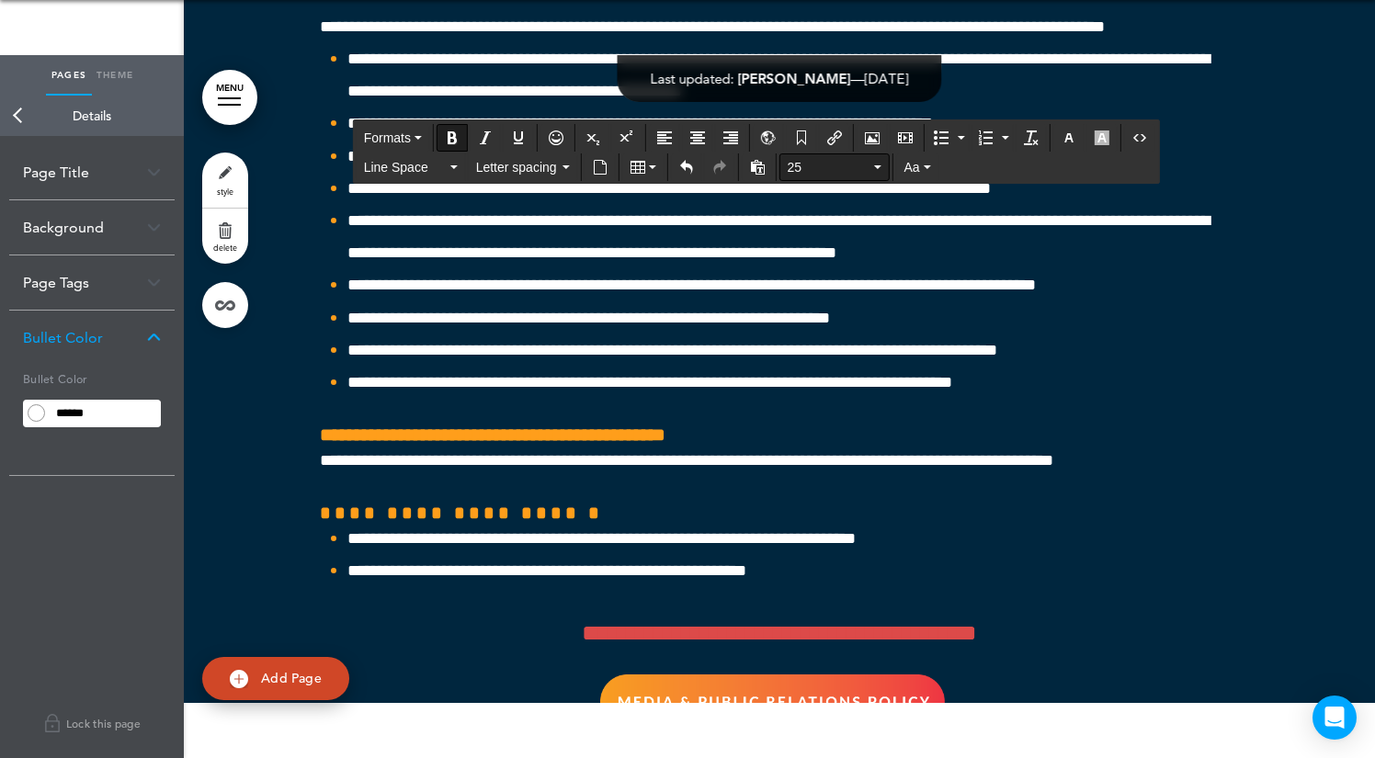
click at [813, 167] on span "25" at bounding box center [829, 167] width 83 height 18
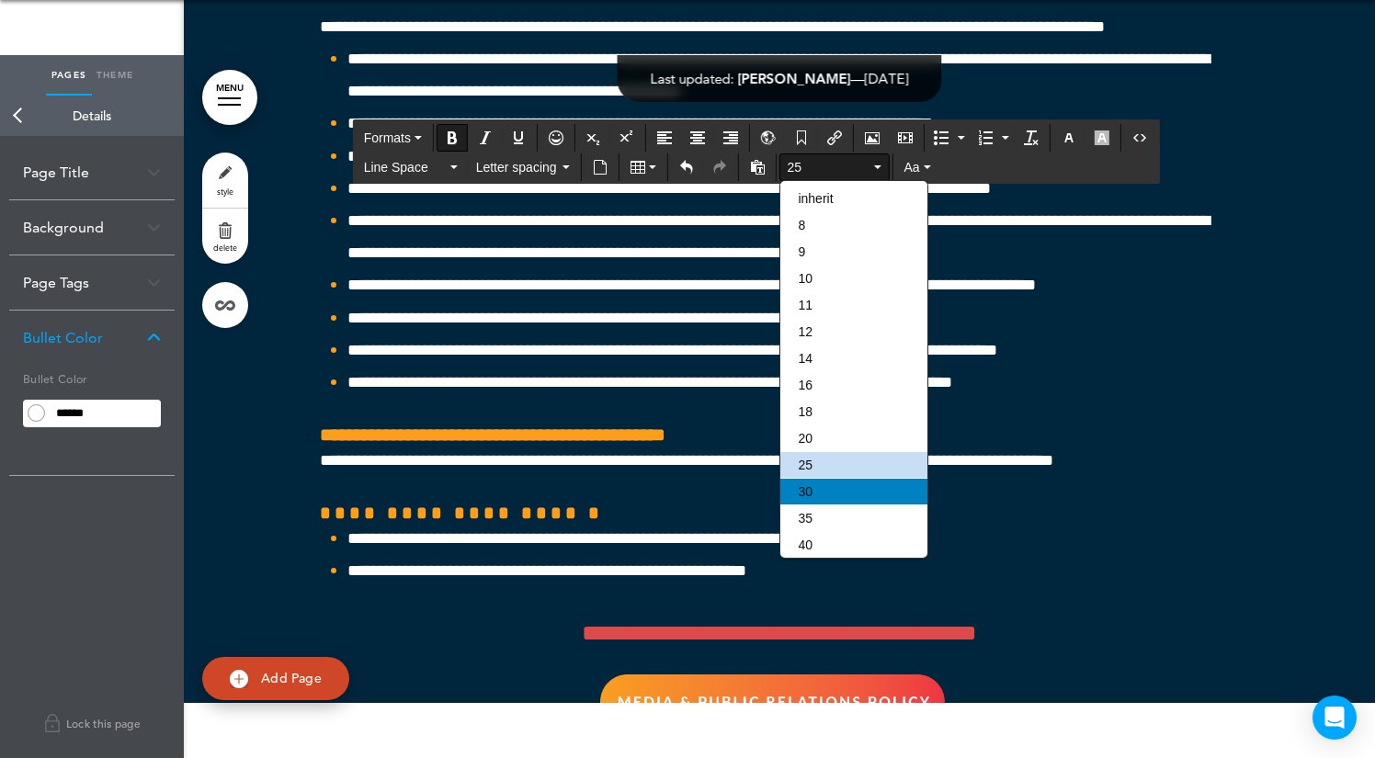
click at [834, 505] on div "30" at bounding box center [853, 492] width 147 height 26
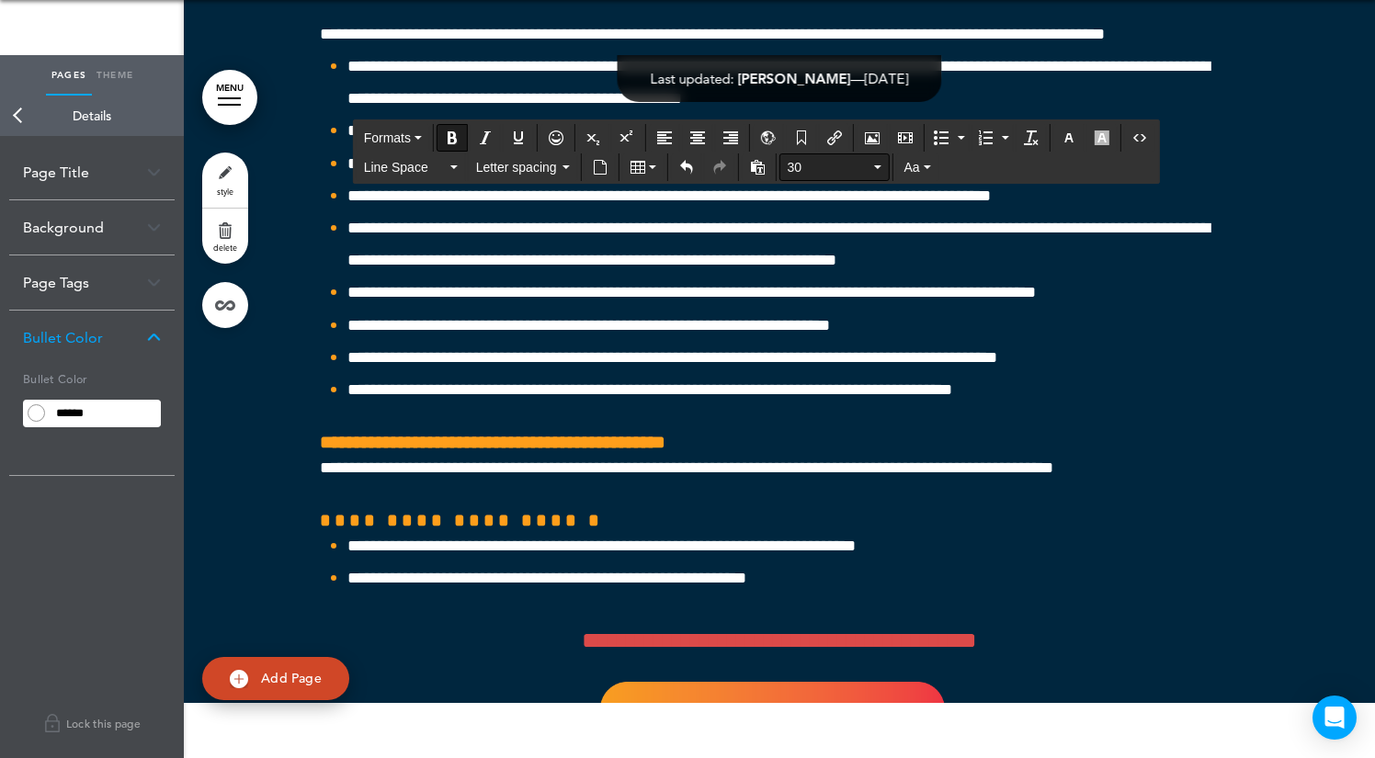
click at [810, 164] on span "30" at bounding box center [829, 167] width 83 height 18
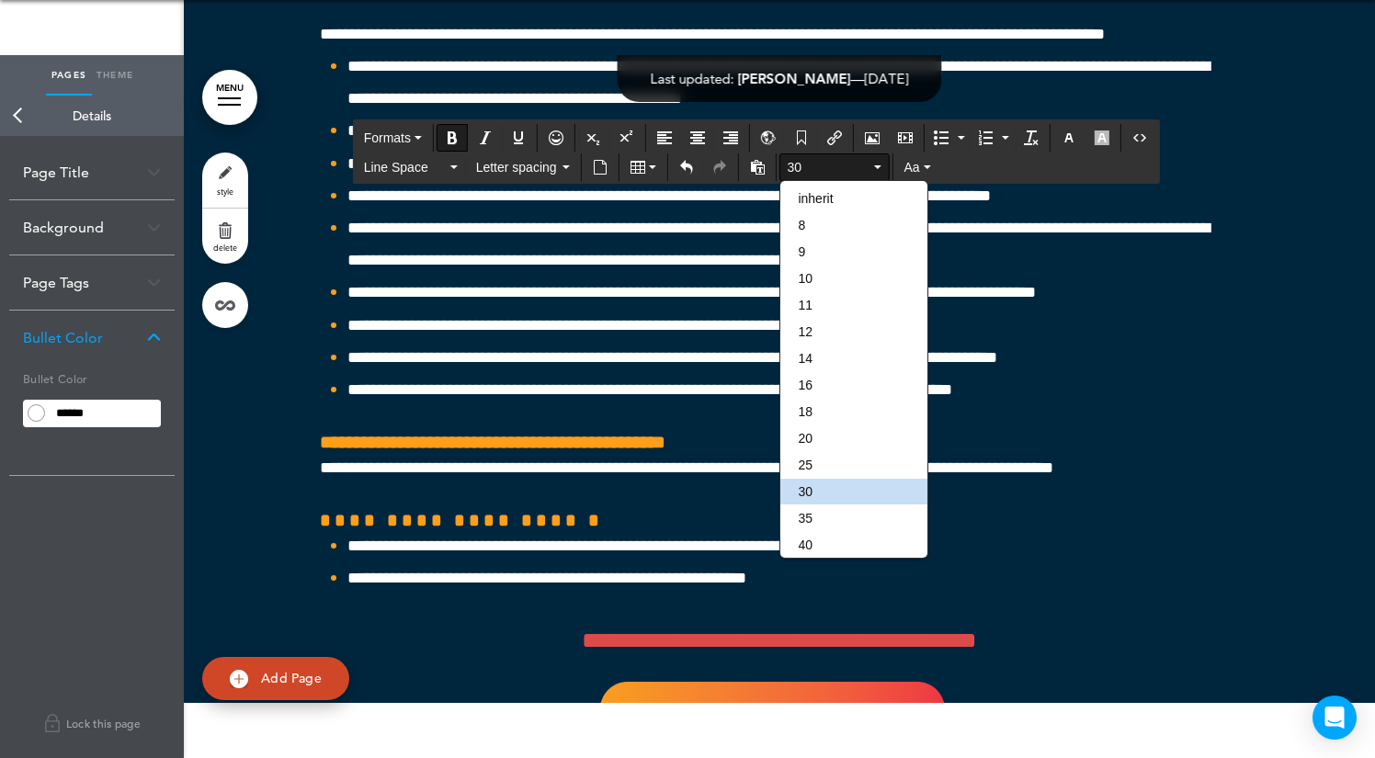
click at [811, 168] on span "30" at bounding box center [829, 167] width 83 height 18
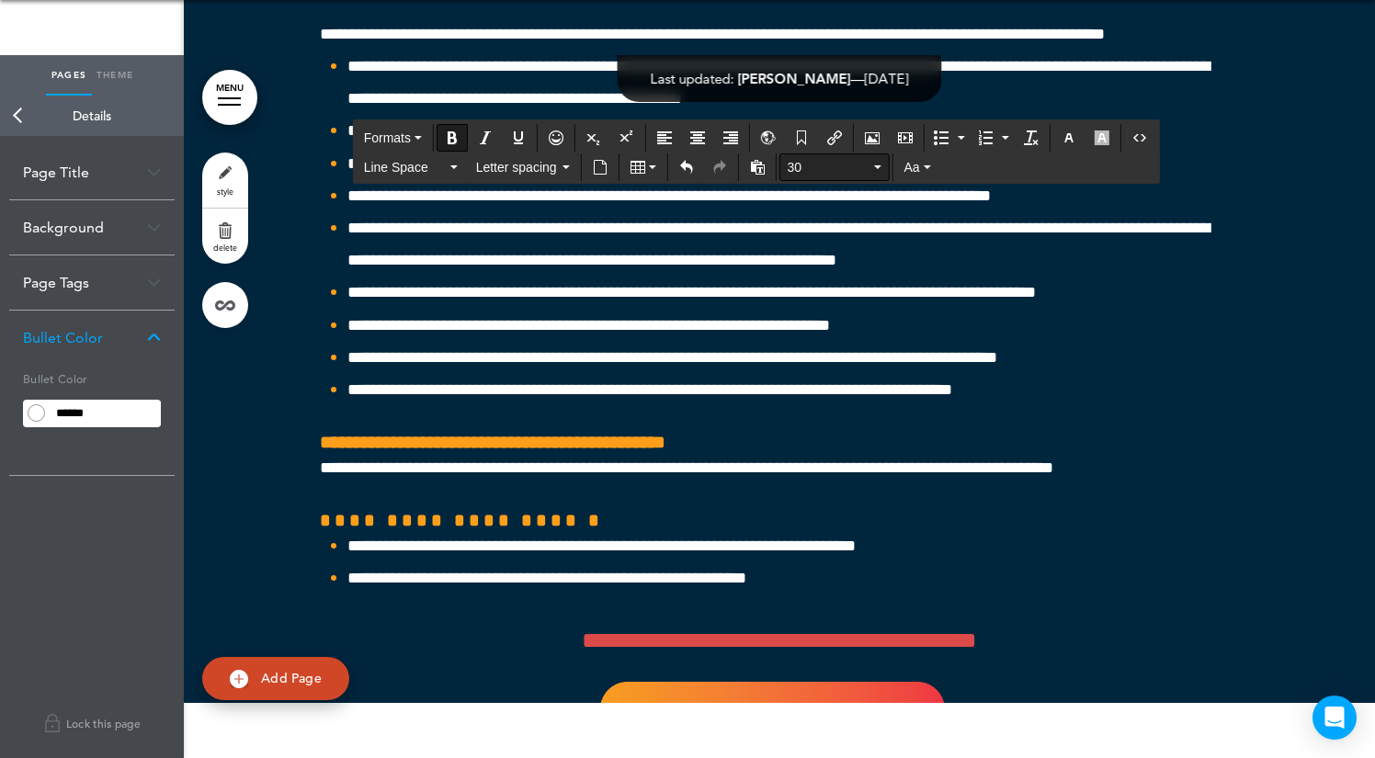
click at [807, 164] on span "30" at bounding box center [829, 167] width 83 height 18
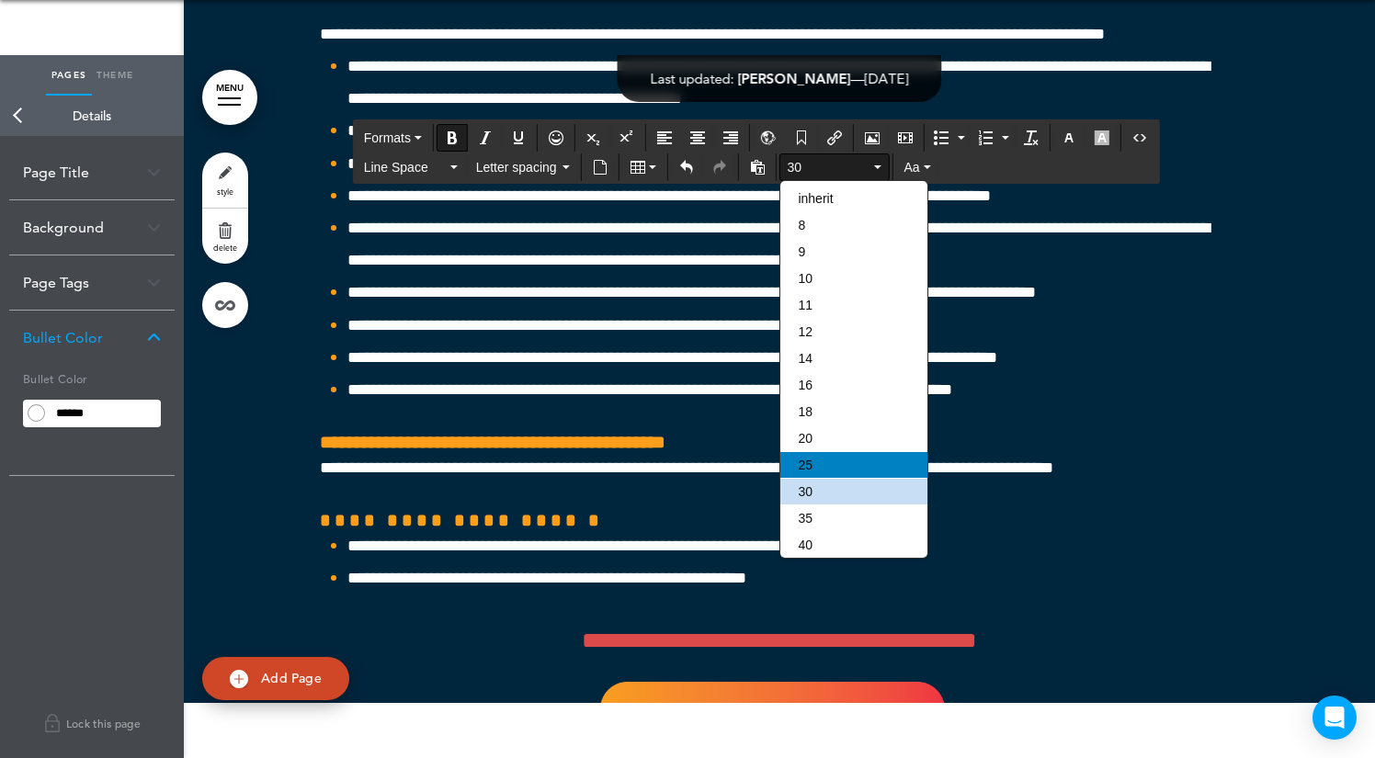
click at [844, 478] on div "25" at bounding box center [853, 465] width 147 height 26
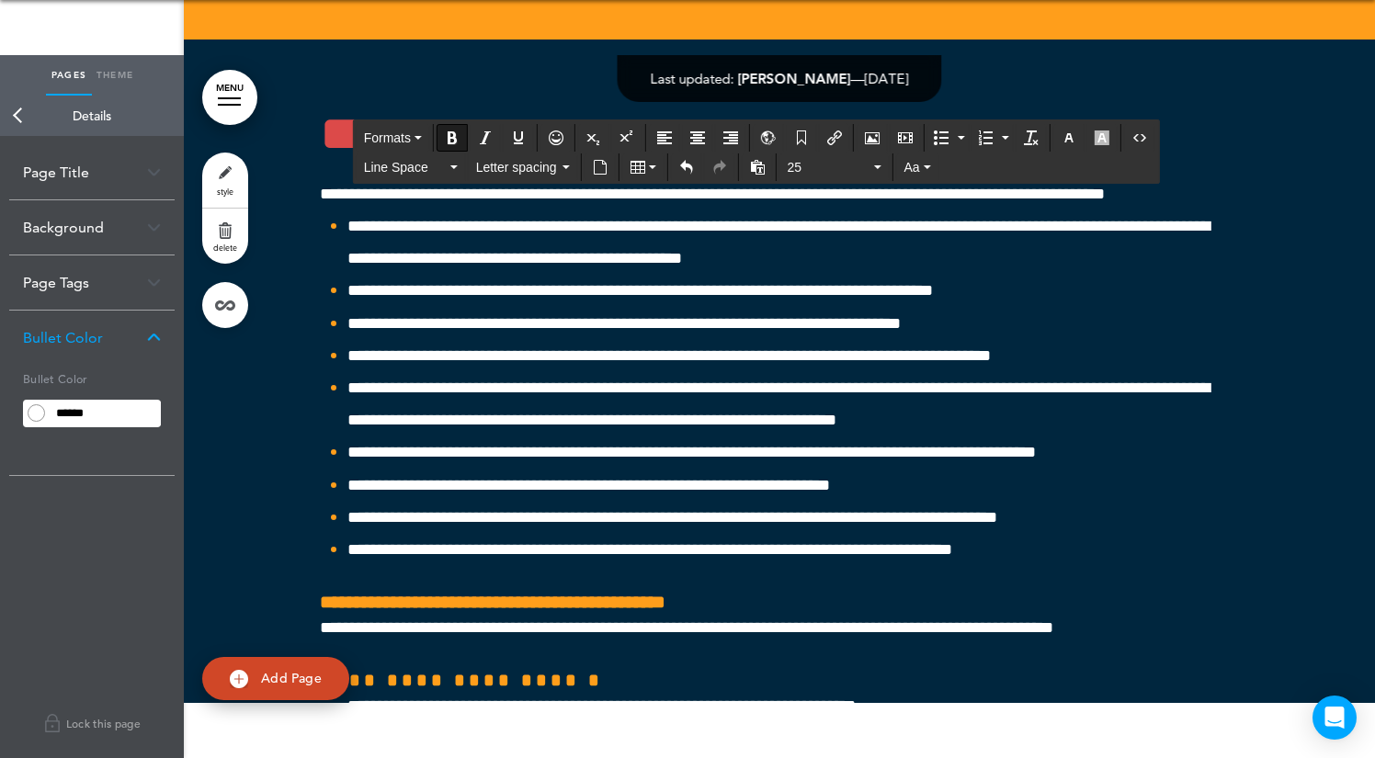
scroll to position [53819, 0]
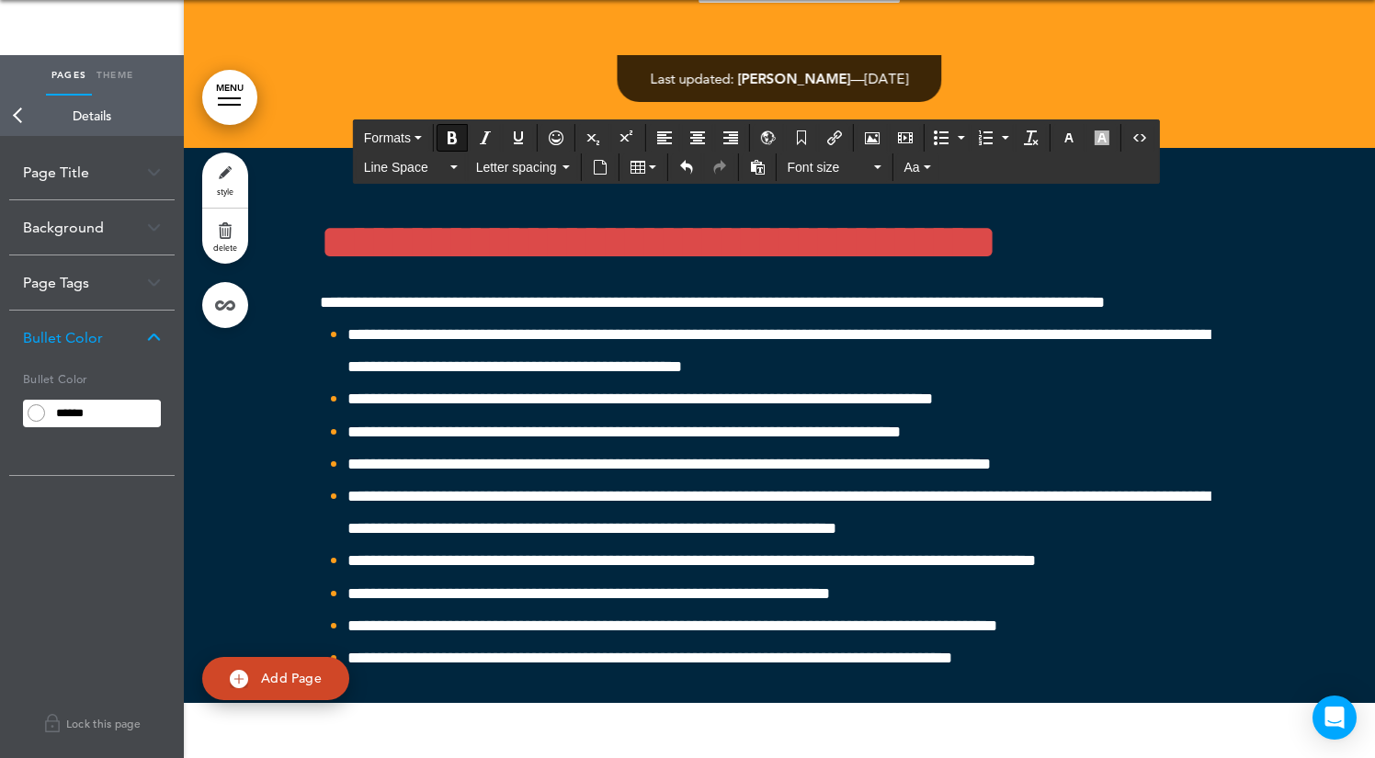
drag, startPoint x: 544, startPoint y: 411, endPoint x: 303, endPoint y: 411, distance: 240.8
click at [828, 159] on span "Font size" at bounding box center [829, 167] width 83 height 18
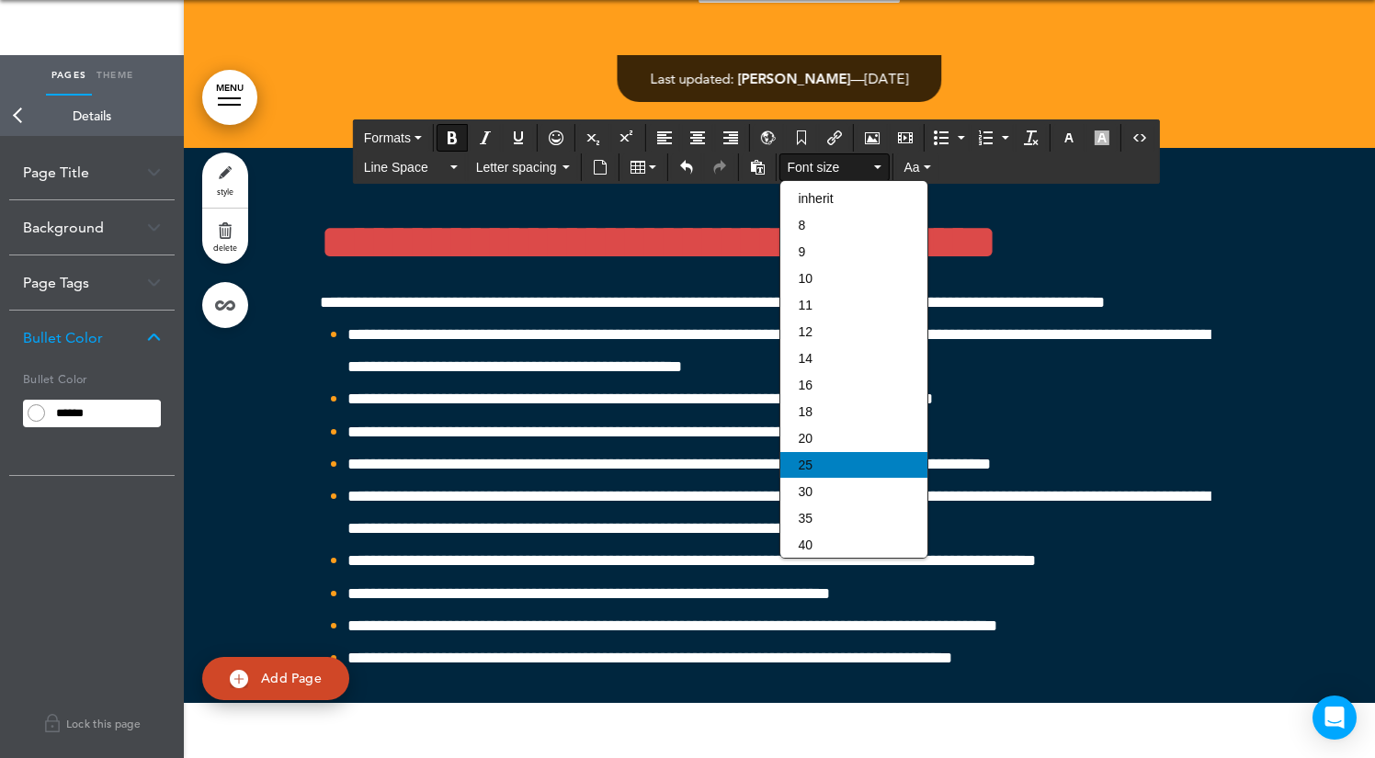
click at [828, 470] on div "25" at bounding box center [853, 465] width 147 height 26
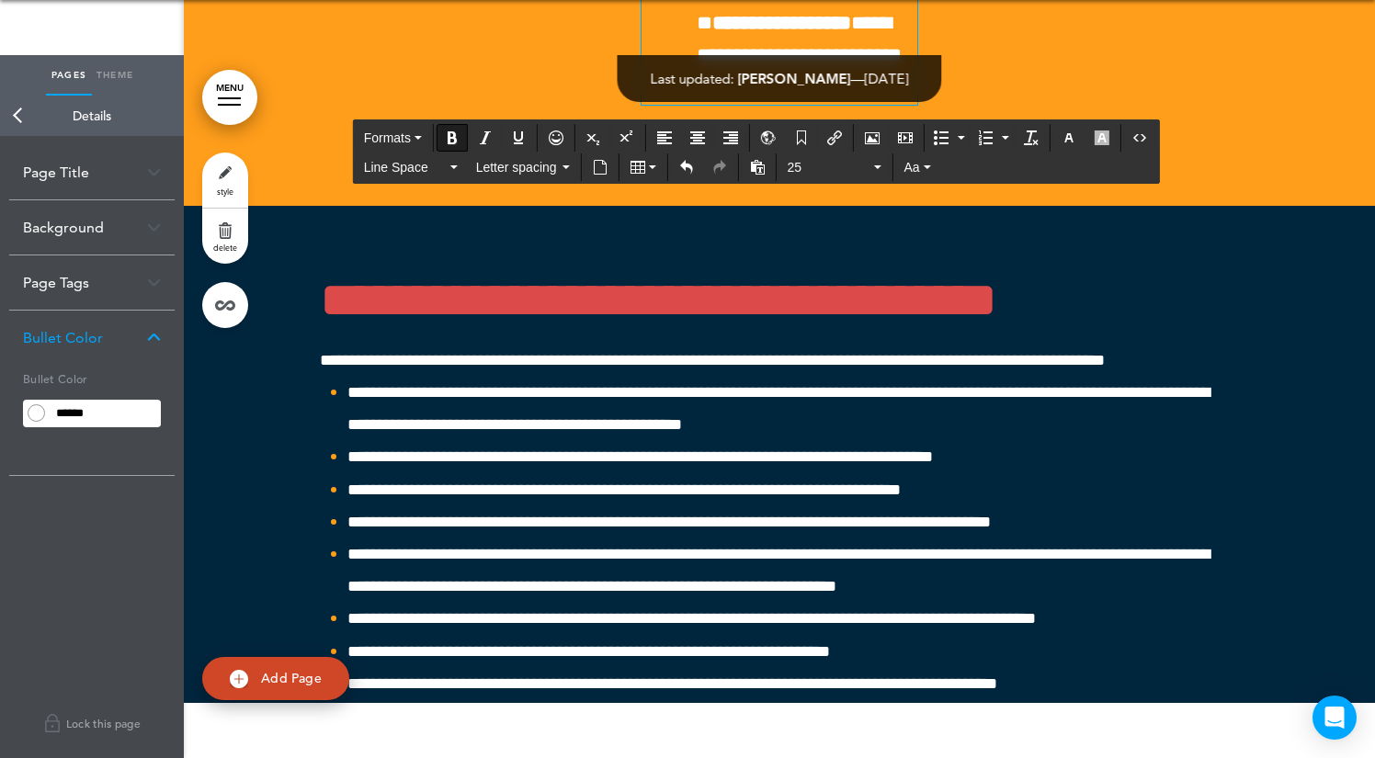
scroll to position [53748, 0]
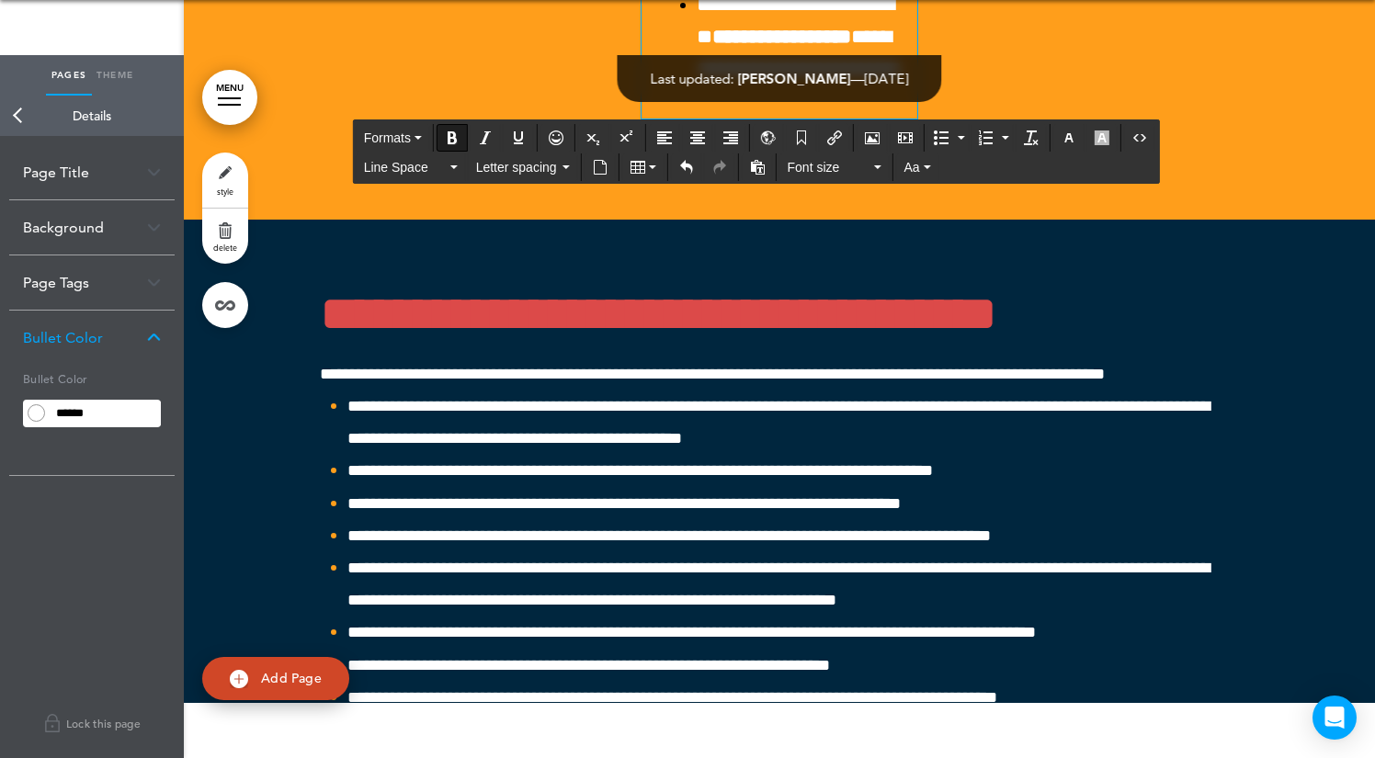
drag, startPoint x: 729, startPoint y: 414, endPoint x: 600, endPoint y: 411, distance: 128.7
click at [830, 159] on span "Font size" at bounding box center [829, 167] width 83 height 18
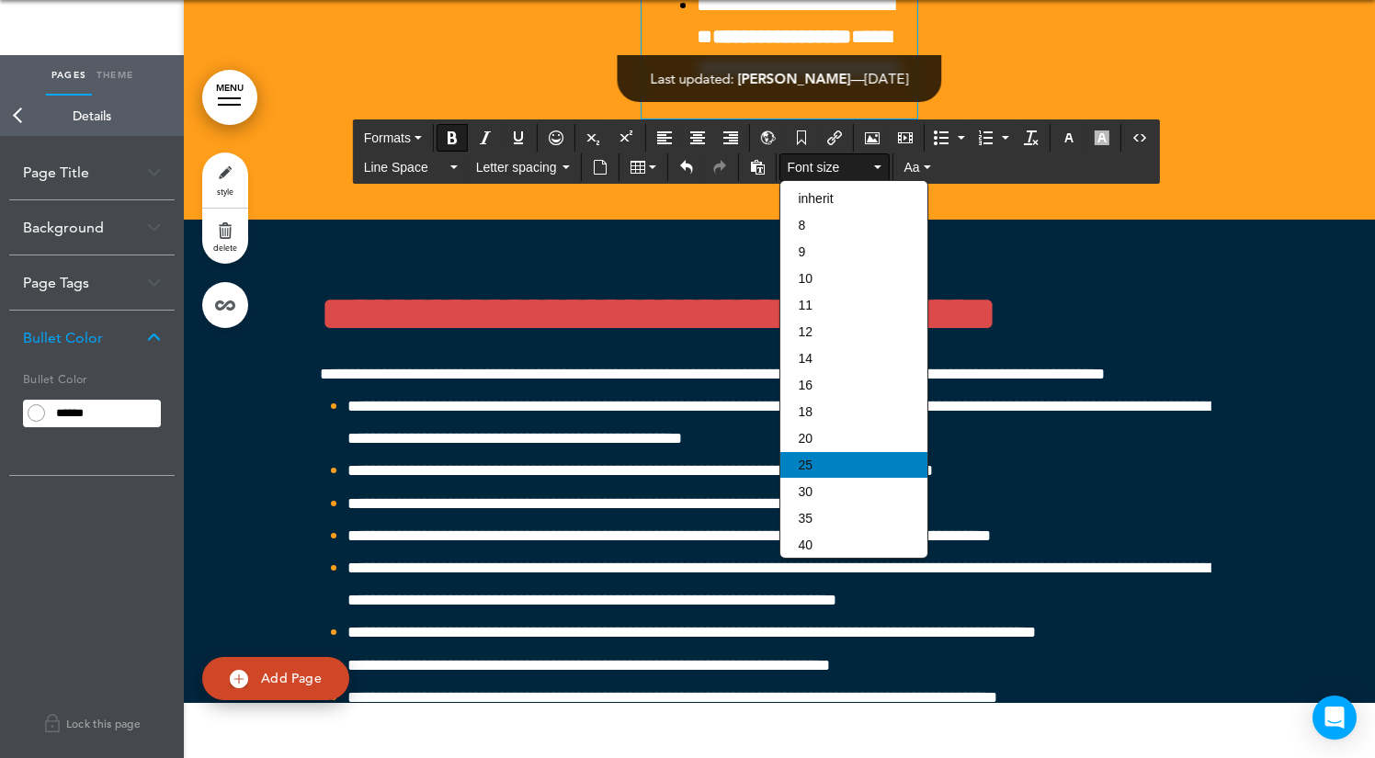
click at [837, 478] on div "25" at bounding box center [853, 465] width 147 height 26
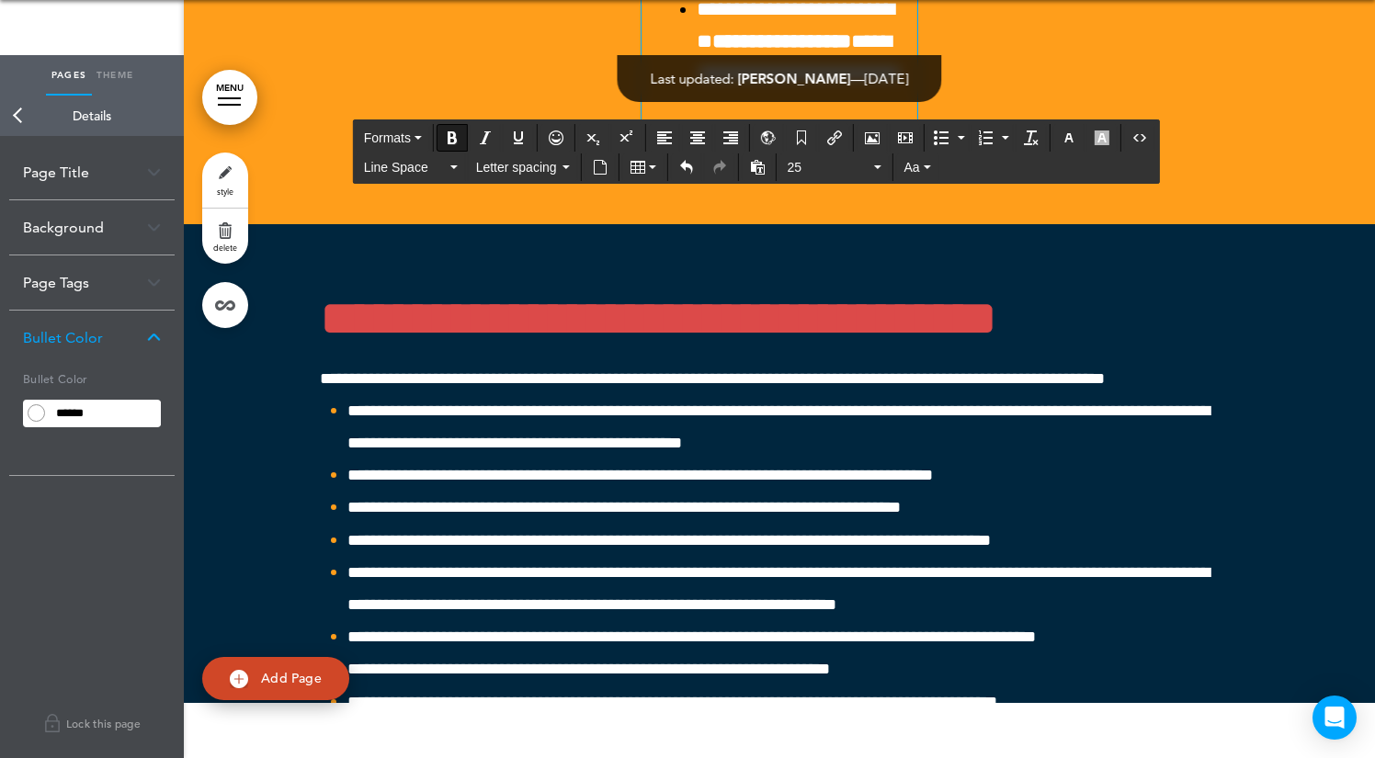
drag, startPoint x: 794, startPoint y: 421, endPoint x: 628, endPoint y: 419, distance: 166.3
click at [526, 136] on icon "Underline" at bounding box center [518, 137] width 15 height 15
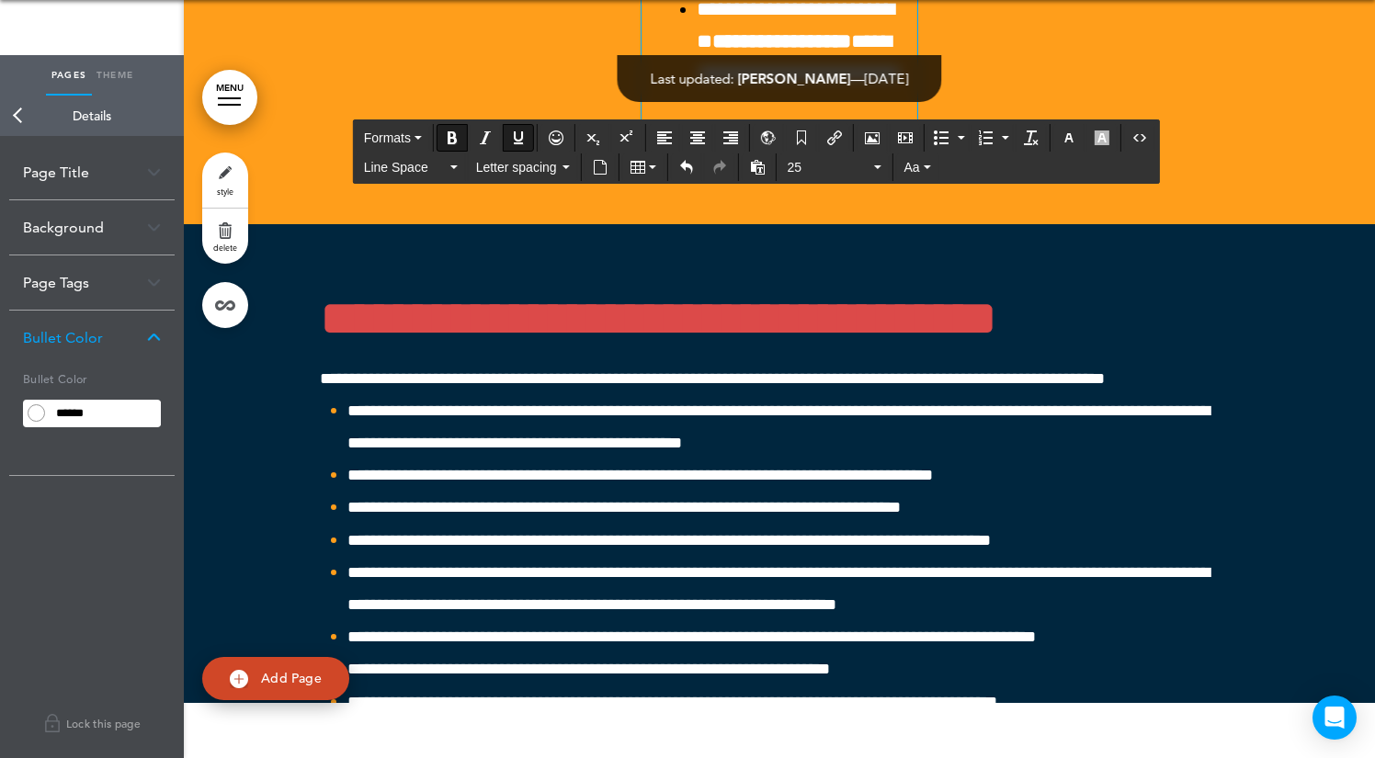
drag, startPoint x: 747, startPoint y: 419, endPoint x: 609, endPoint y: 419, distance: 137.8
click at [526, 135] on icon "Underline" at bounding box center [518, 137] width 15 height 15
click at [422, 120] on div "Formats Line Space Letter spacing 25 Aa" at bounding box center [756, 153] width 805 height 66
click at [417, 131] on button "Formats" at bounding box center [393, 138] width 73 height 26
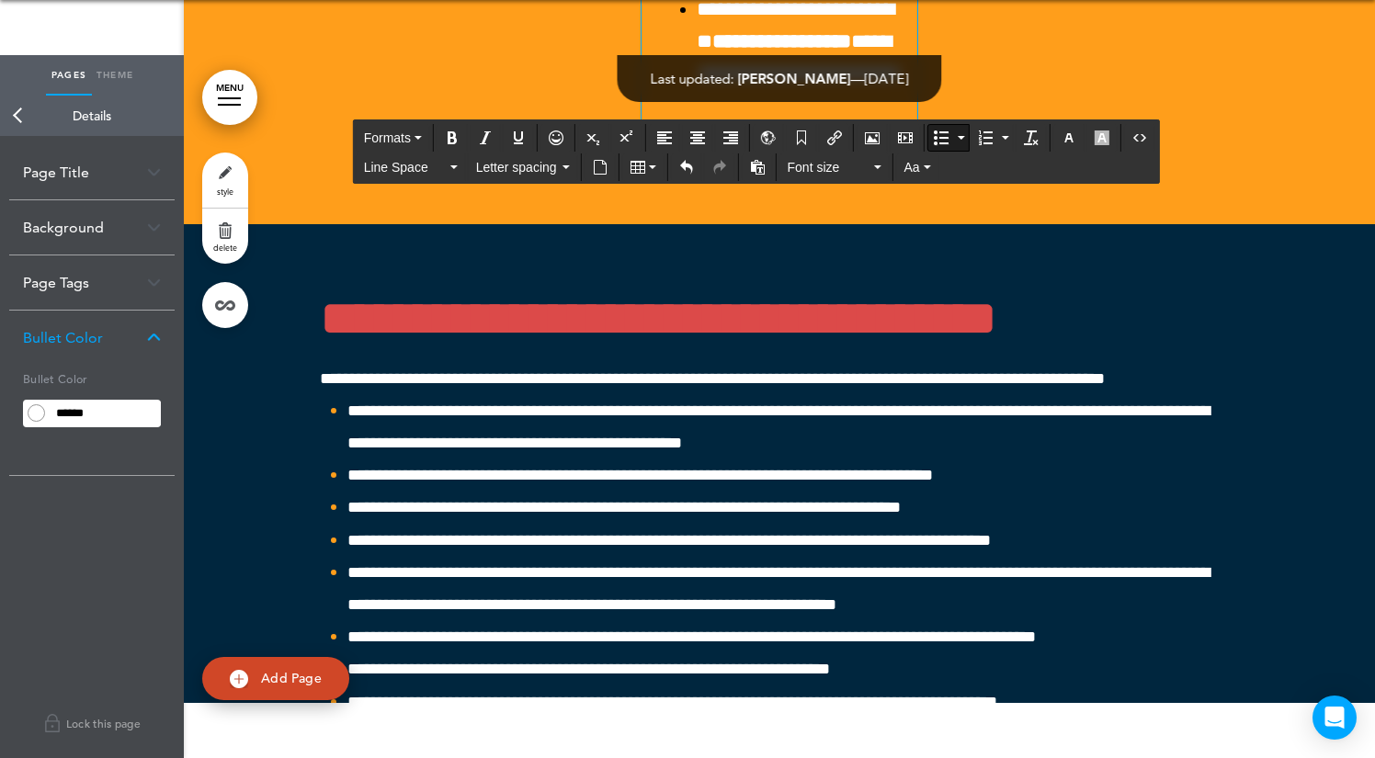
drag, startPoint x: 757, startPoint y: 412, endPoint x: 564, endPoint y: 412, distance: 193.0
click at [925, 165] on icon "button" at bounding box center [927, 167] width 7 height 4
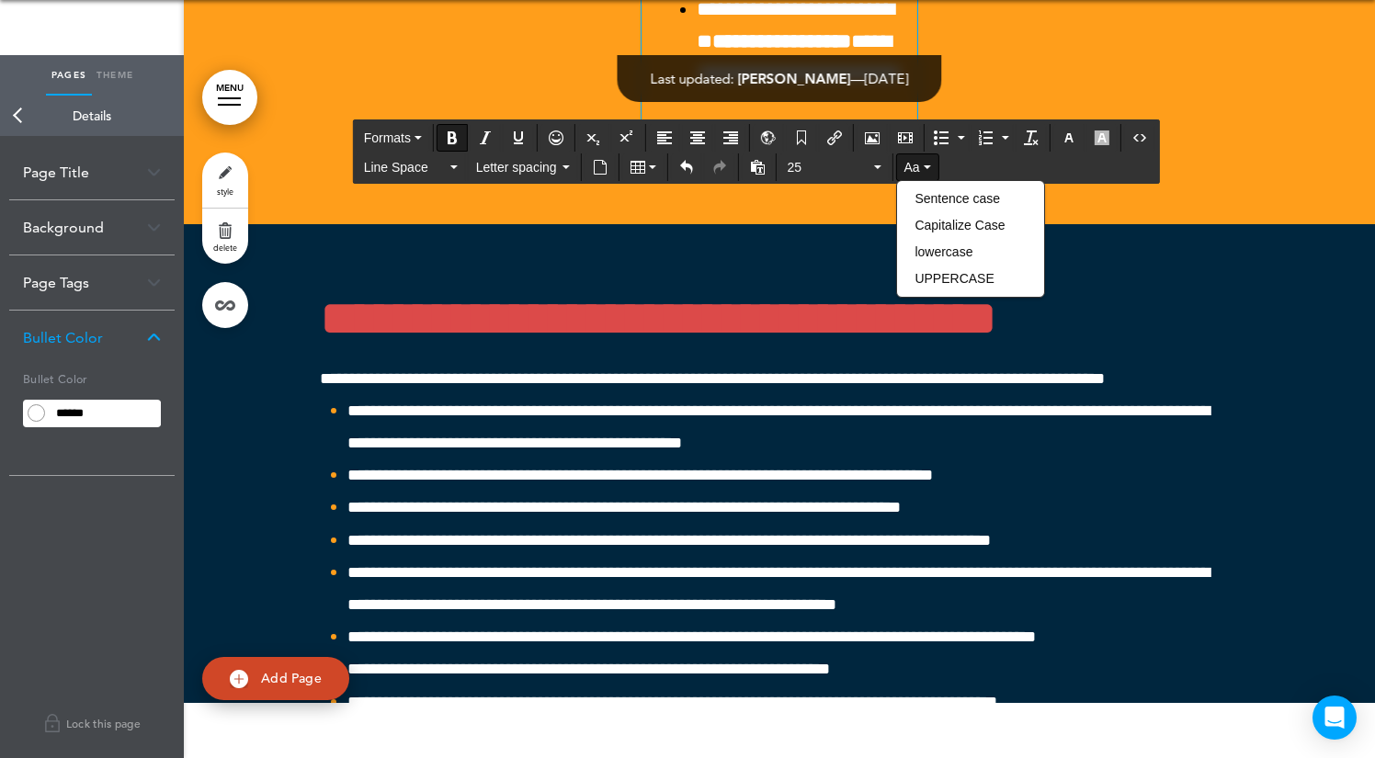
click at [925, 165] on icon "button" at bounding box center [927, 167] width 7 height 4
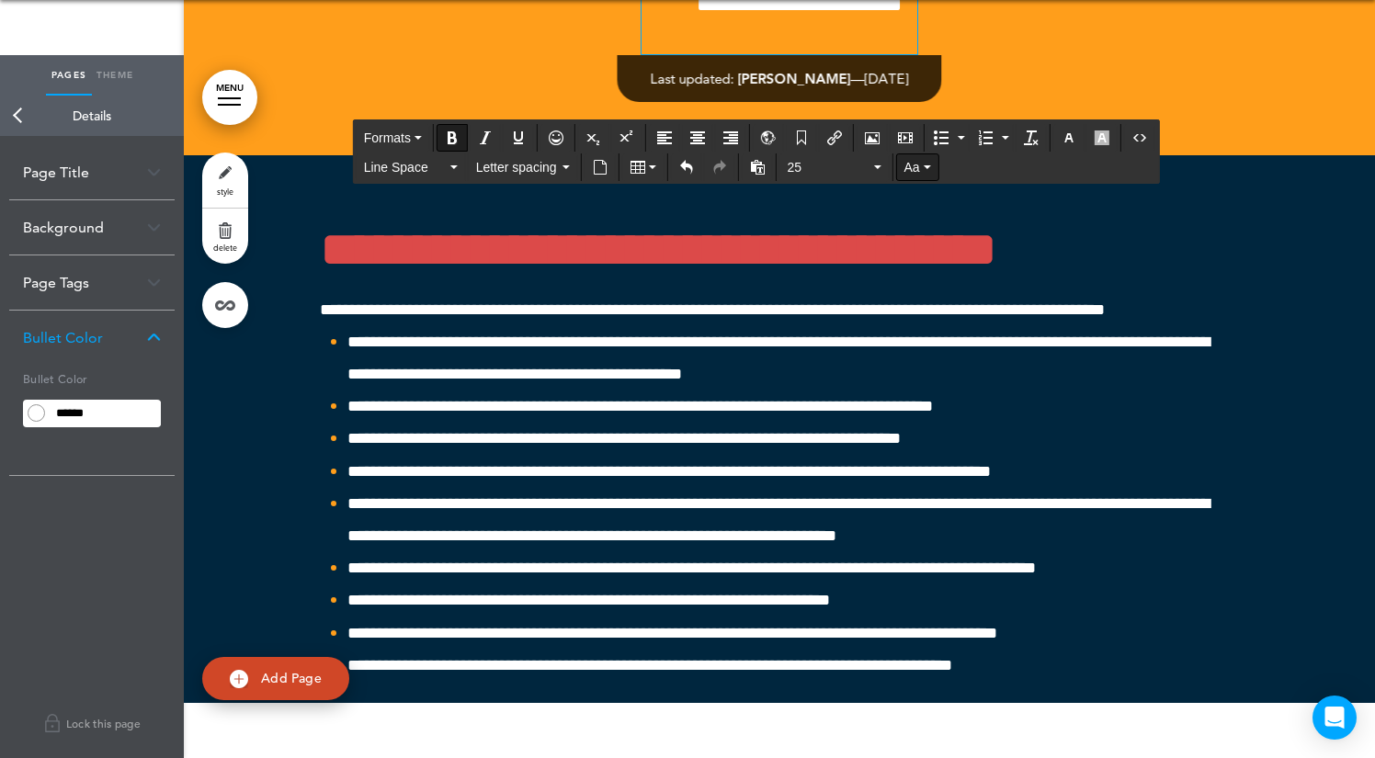
scroll to position [53817, 0]
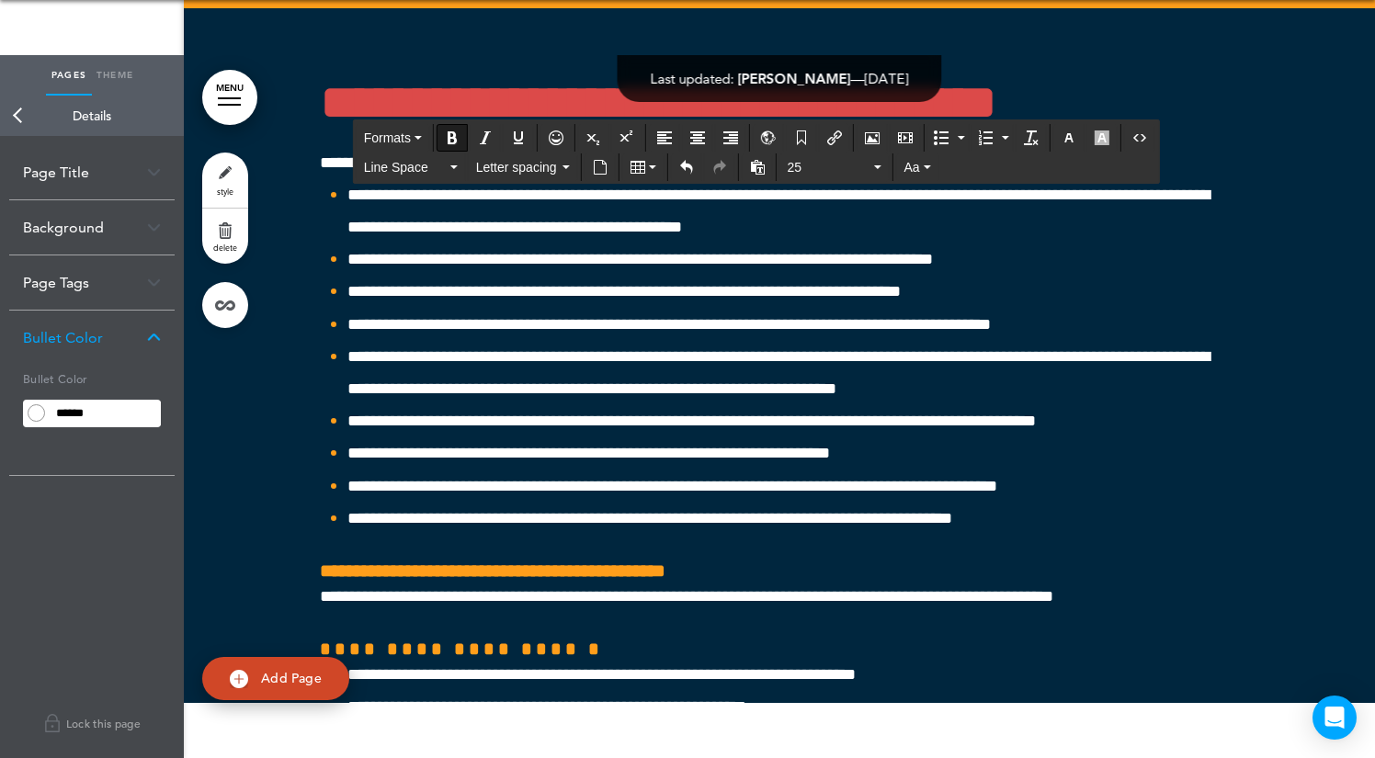
scroll to position [53965, 0]
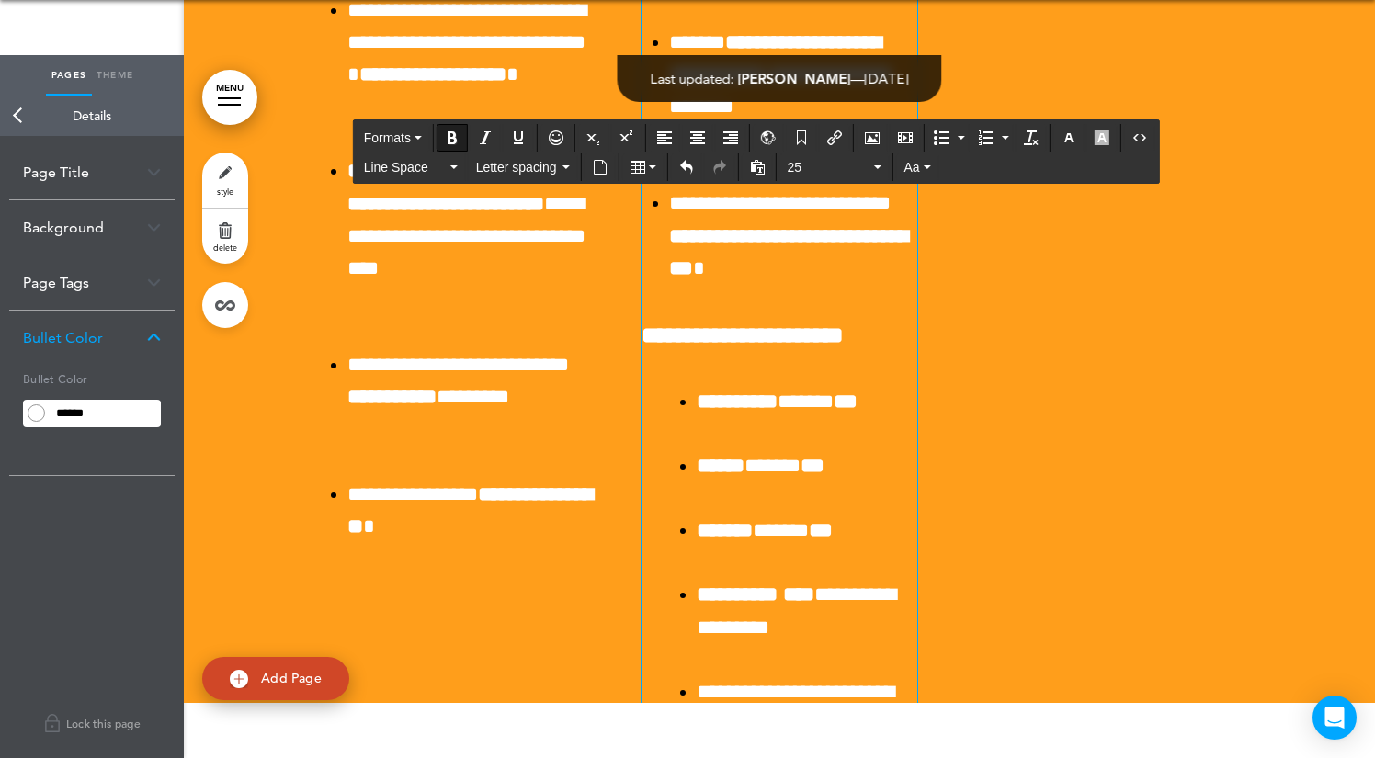
scroll to position [53073, 0]
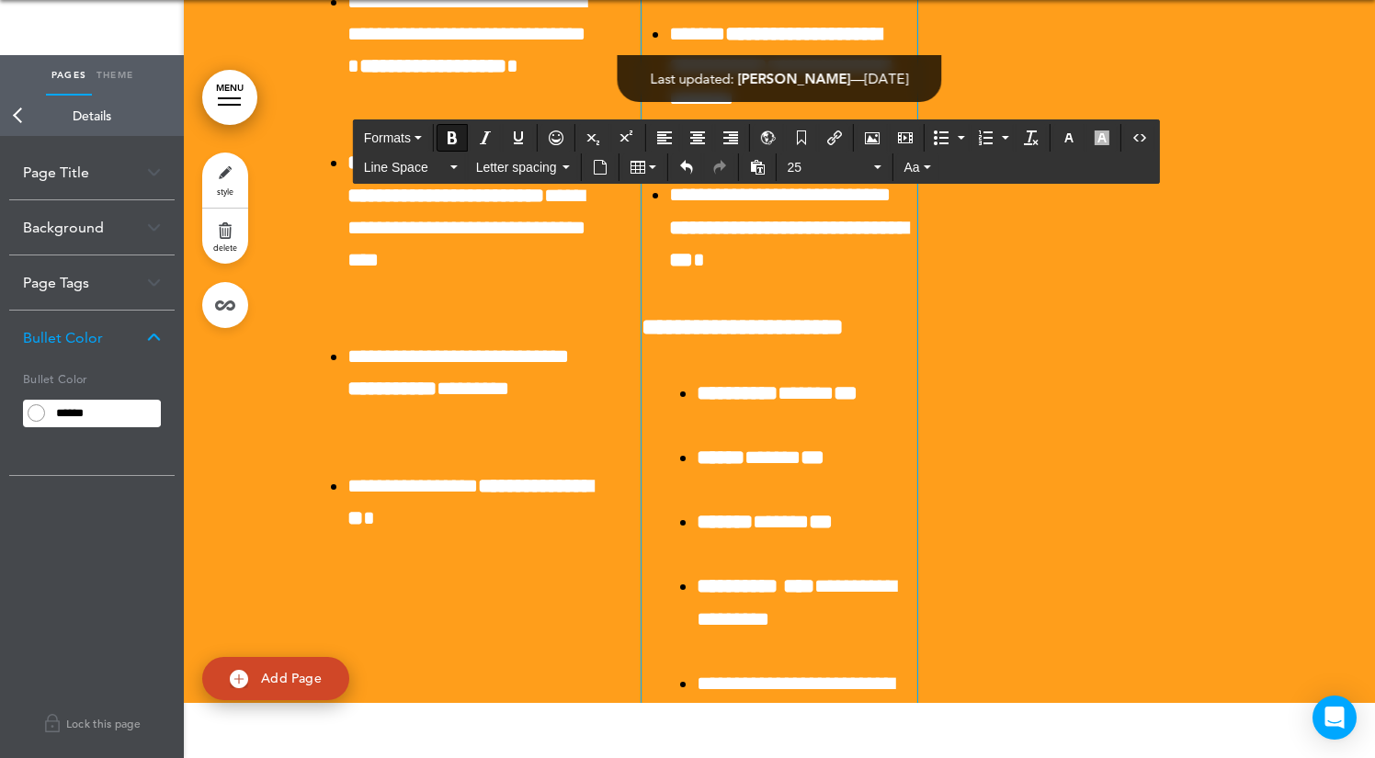
click at [1281, 454] on div at bounding box center [779, 50] width 1191 height 1696
click at [102, 187] on div "Page Title" at bounding box center [91, 172] width 165 height 54
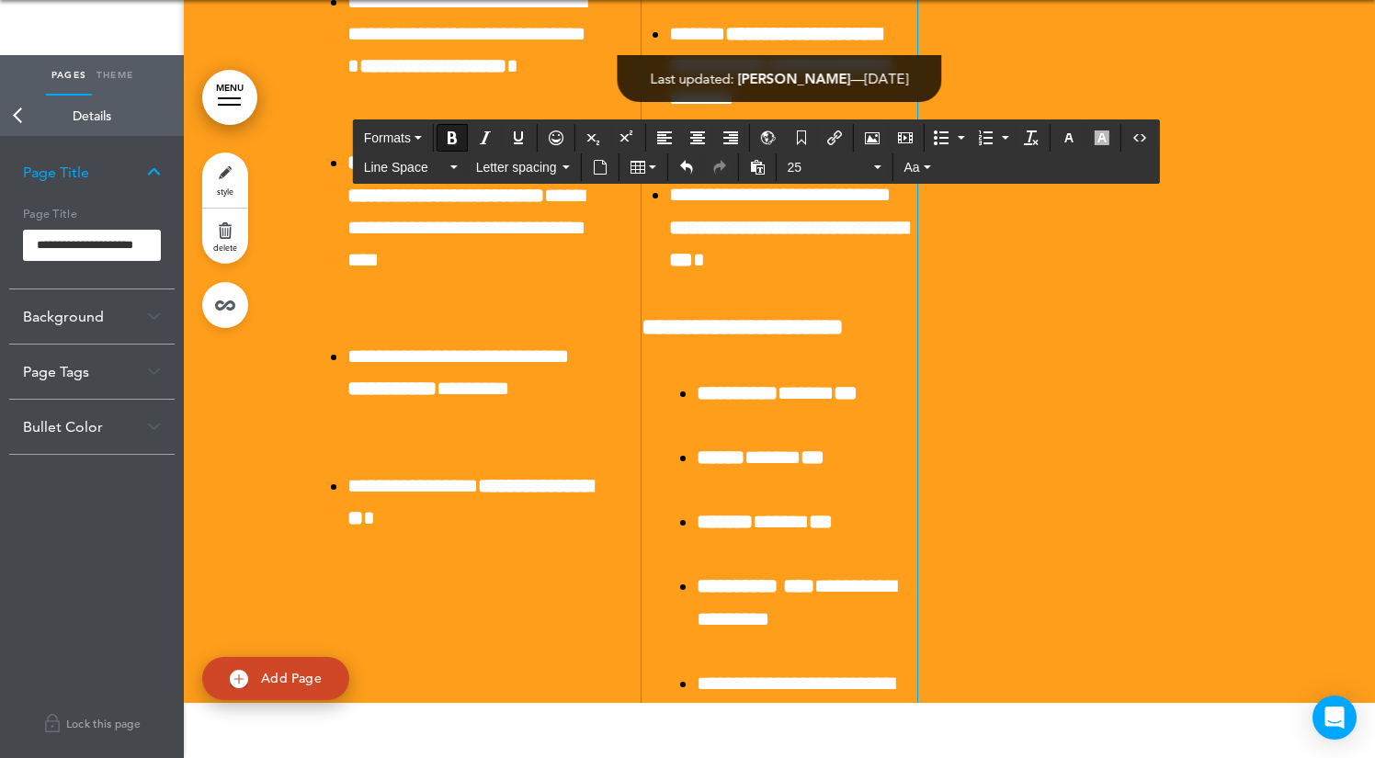
click at [97, 325] on div "Background" at bounding box center [91, 316] width 165 height 54
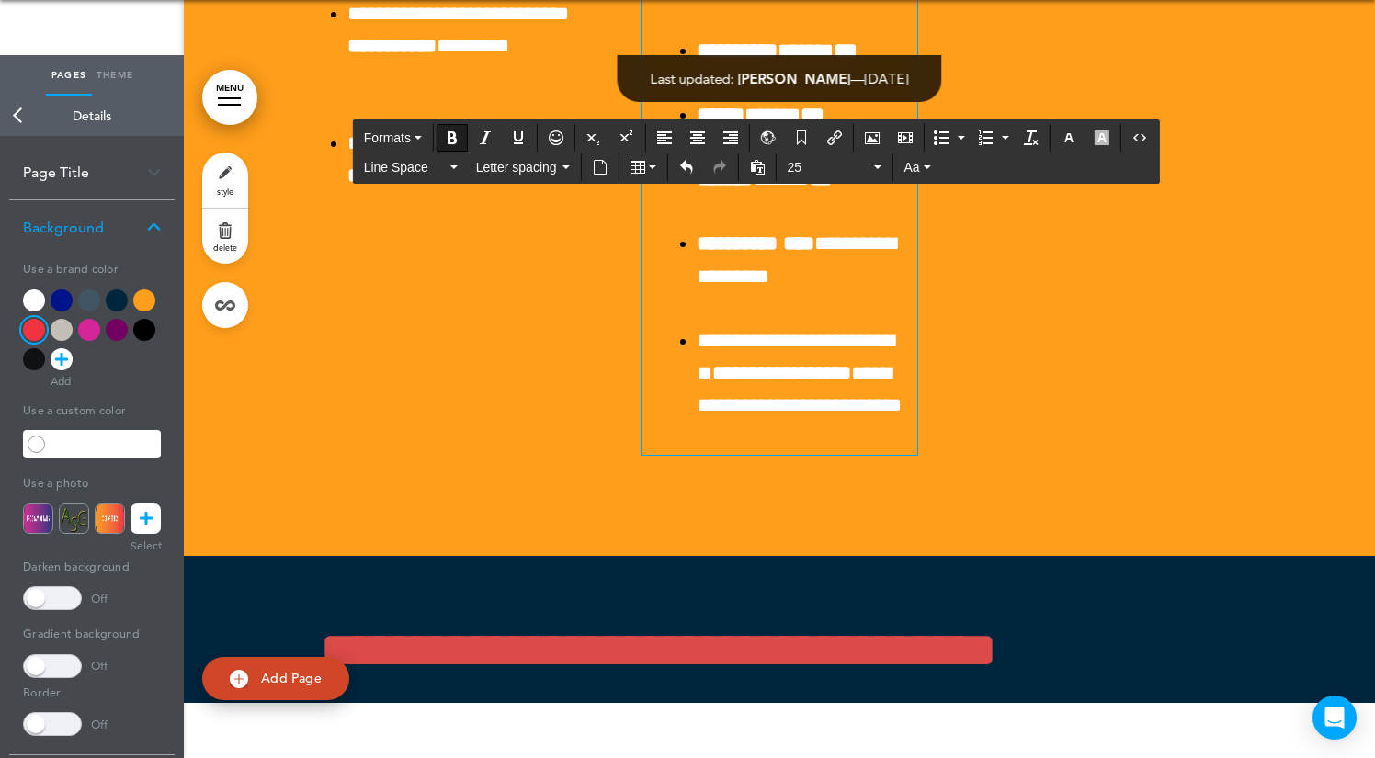
scroll to position [53410, 0]
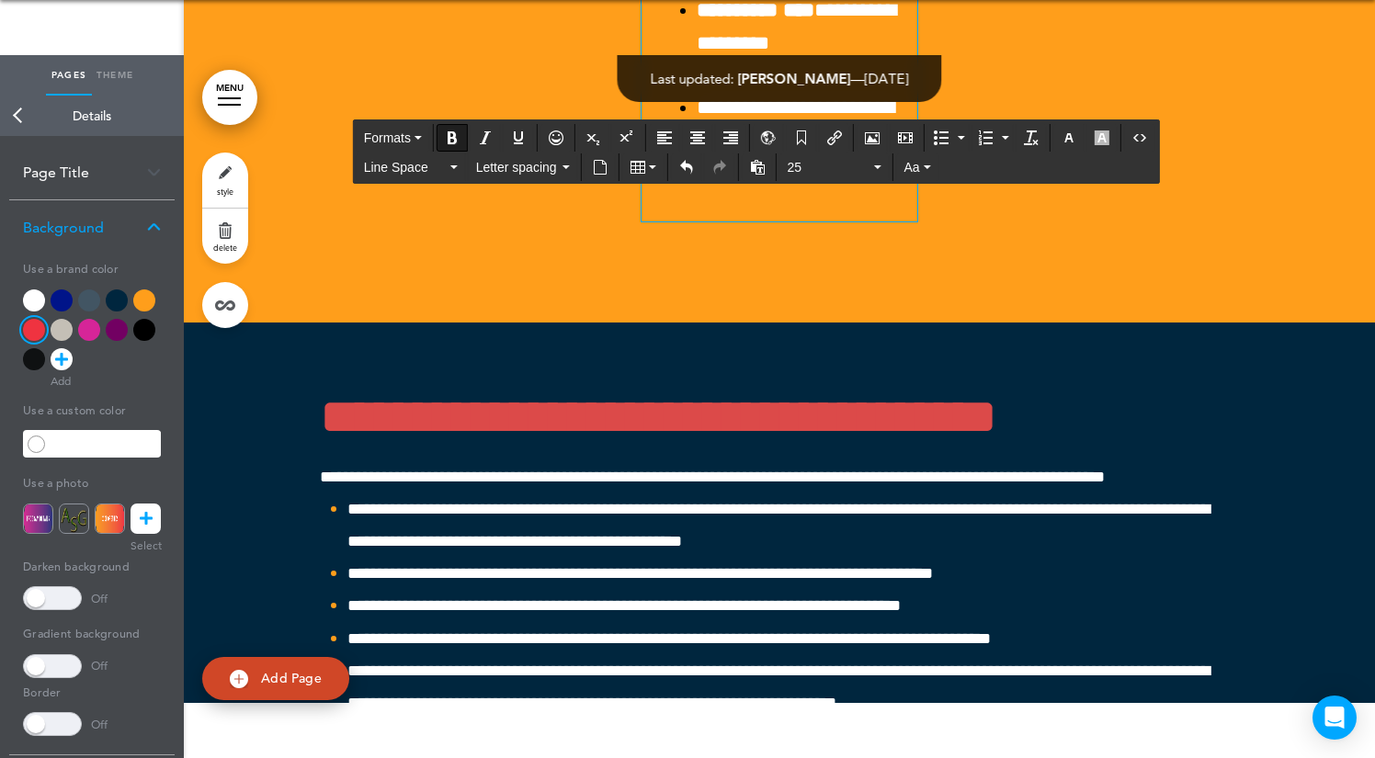
scroll to position [53648, 0]
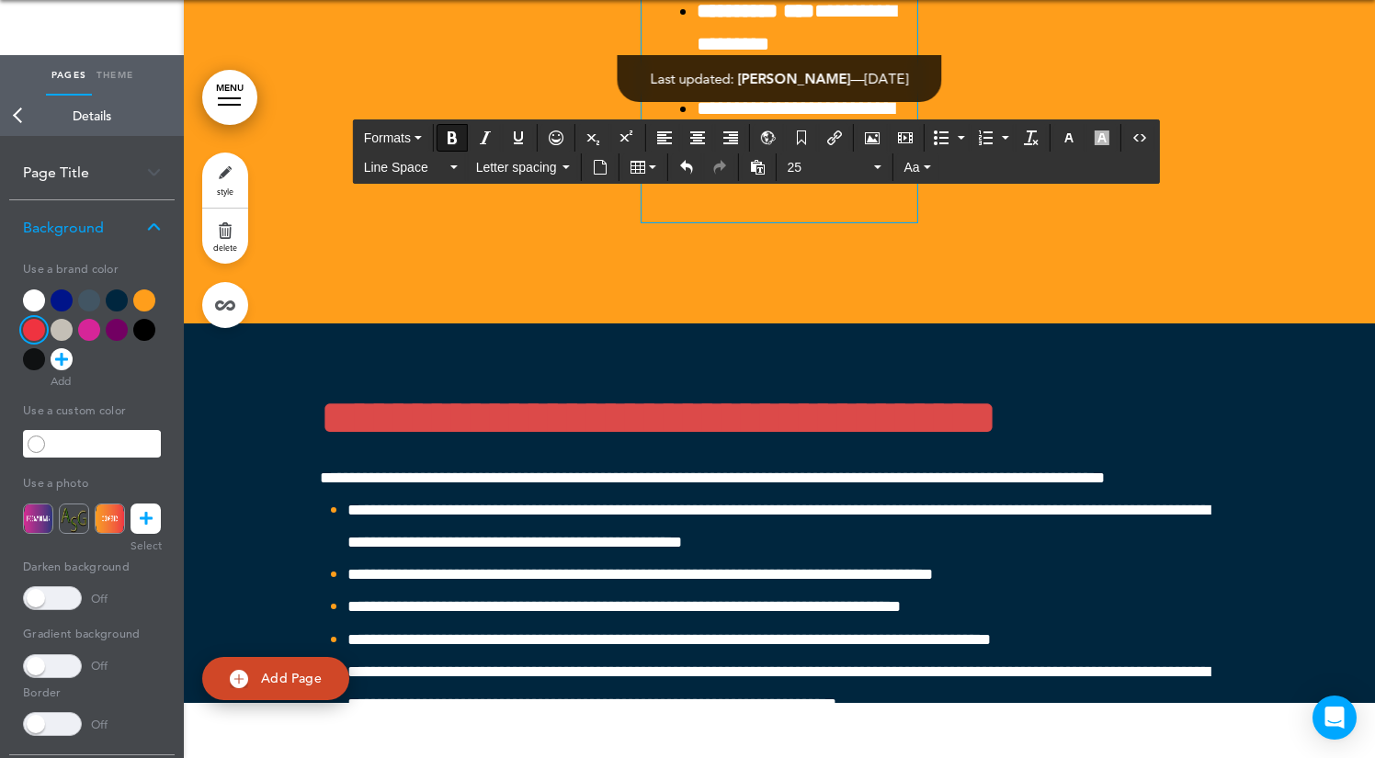
click at [118, 176] on div "Page Title" at bounding box center [91, 172] width 165 height 54
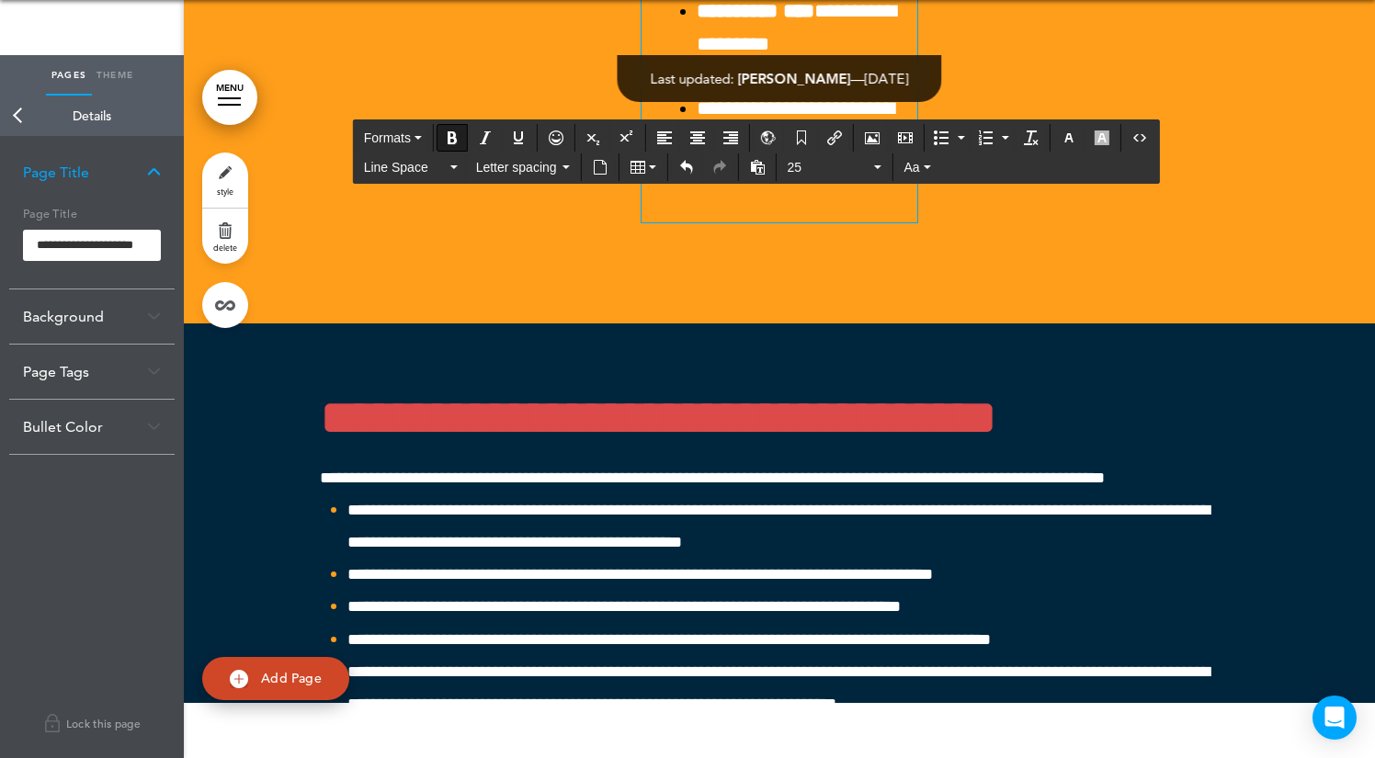
click at [97, 153] on div "Page Title" at bounding box center [91, 172] width 165 height 54
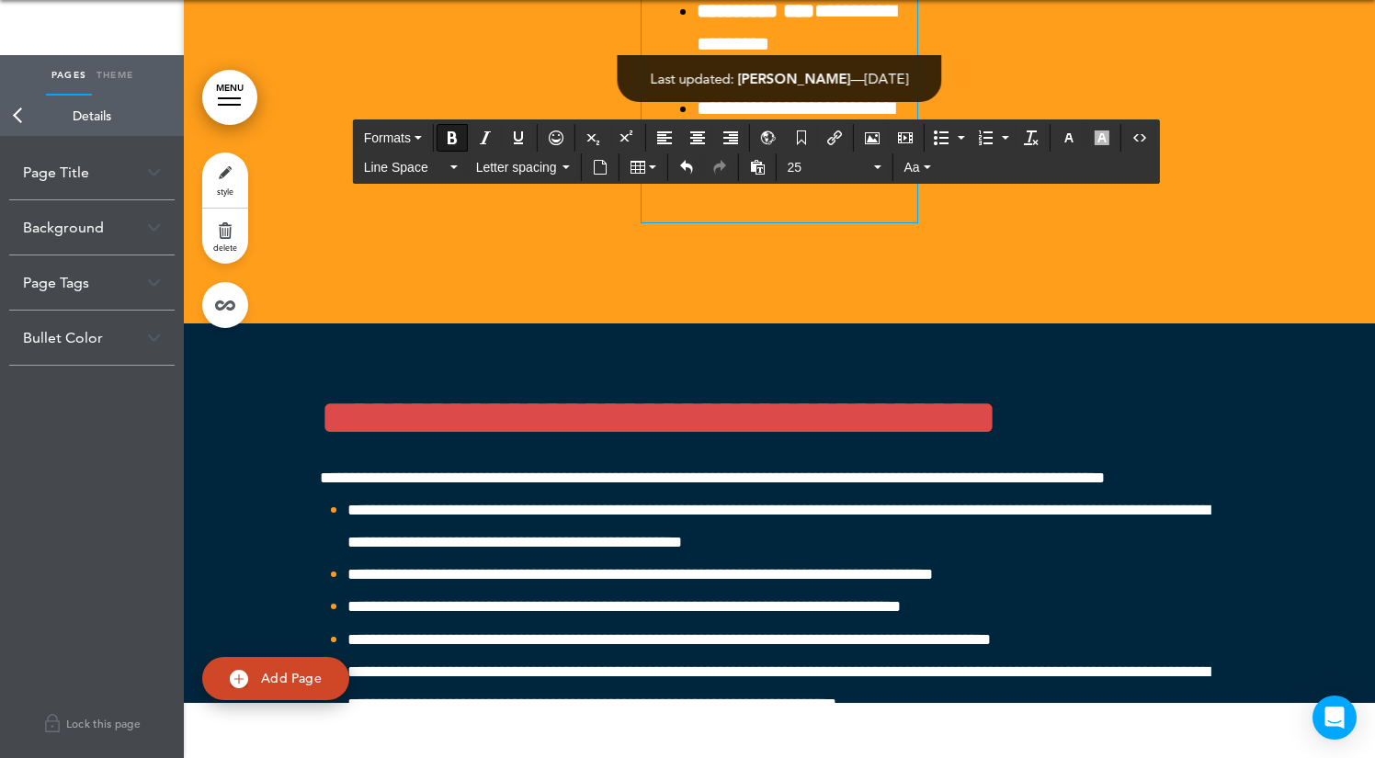
click at [88, 214] on div "Background" at bounding box center [91, 227] width 165 height 54
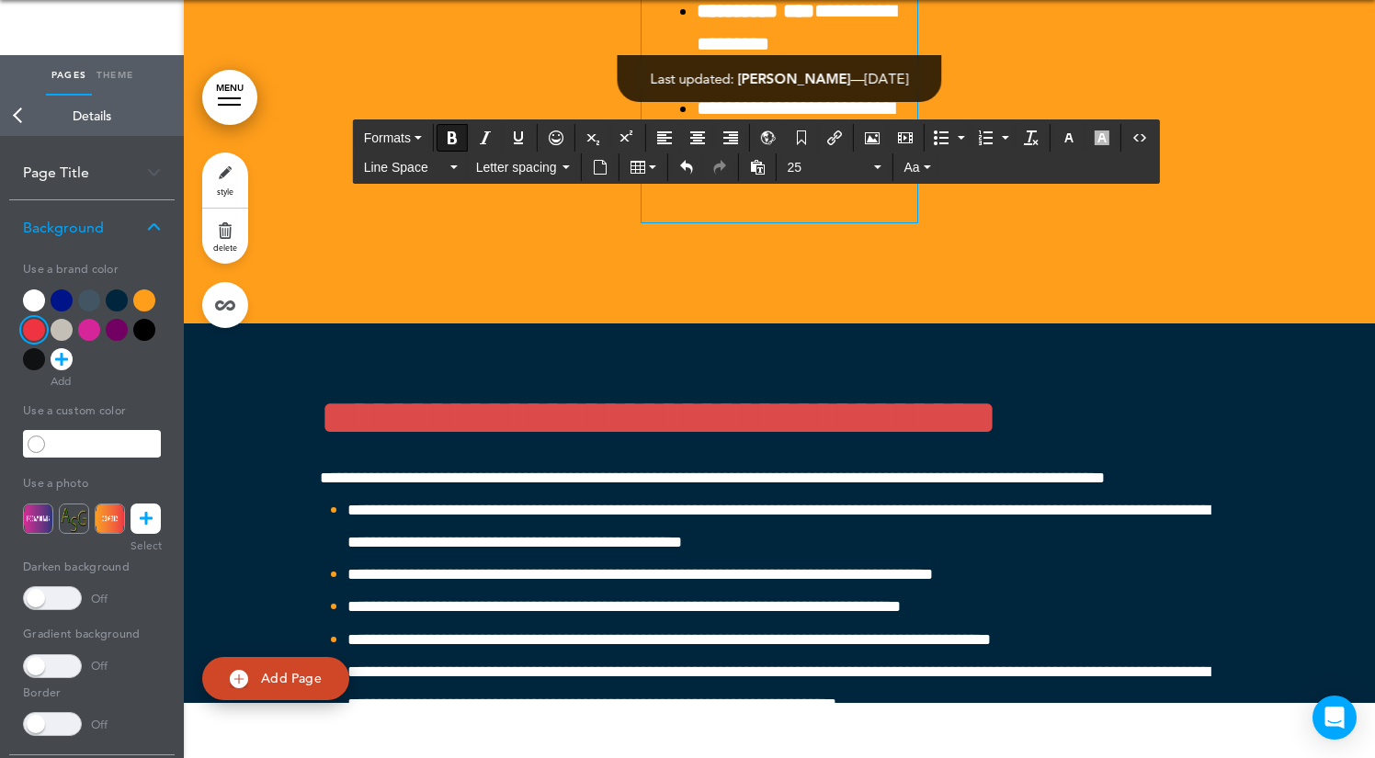
click at [62, 295] on div at bounding box center [62, 300] width 22 height 22
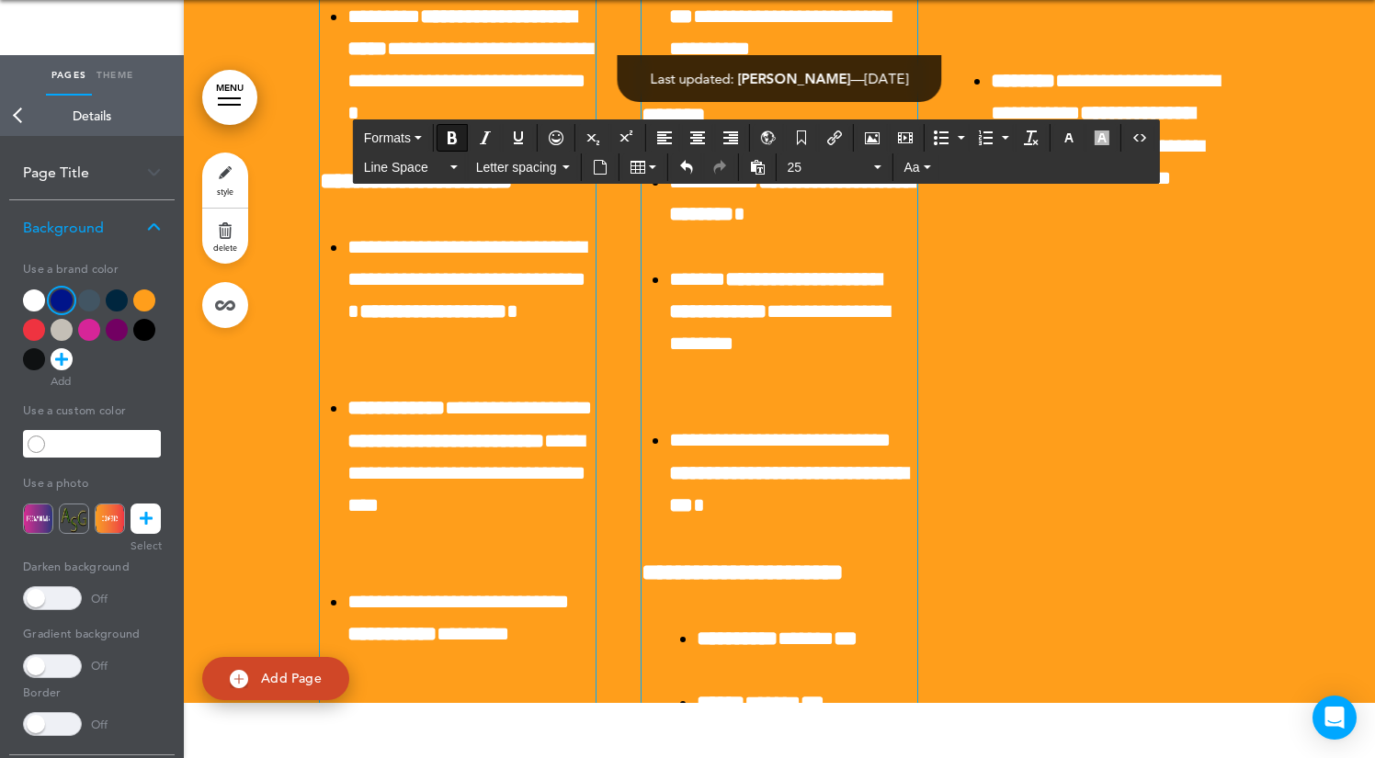
scroll to position [52821, 0]
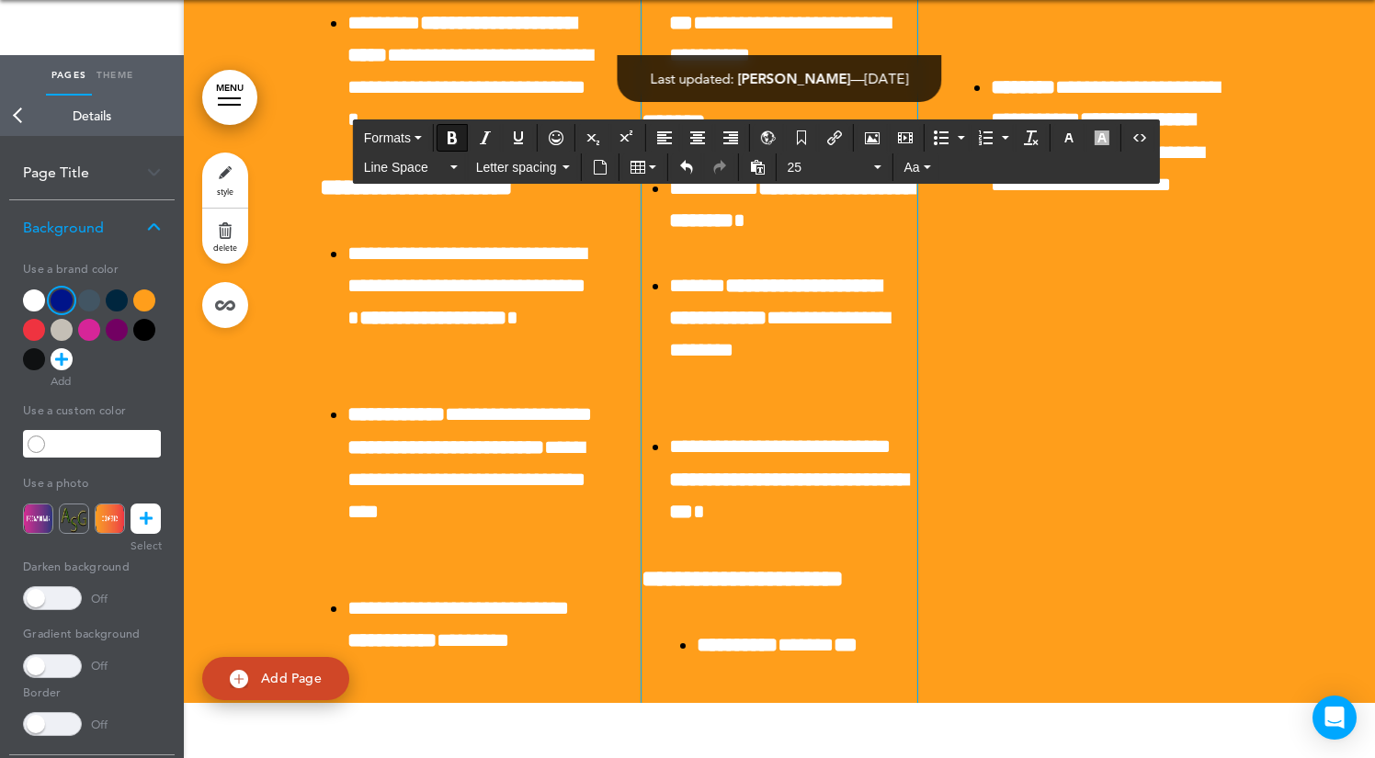
click at [31, 333] on div at bounding box center [34, 330] width 22 height 22
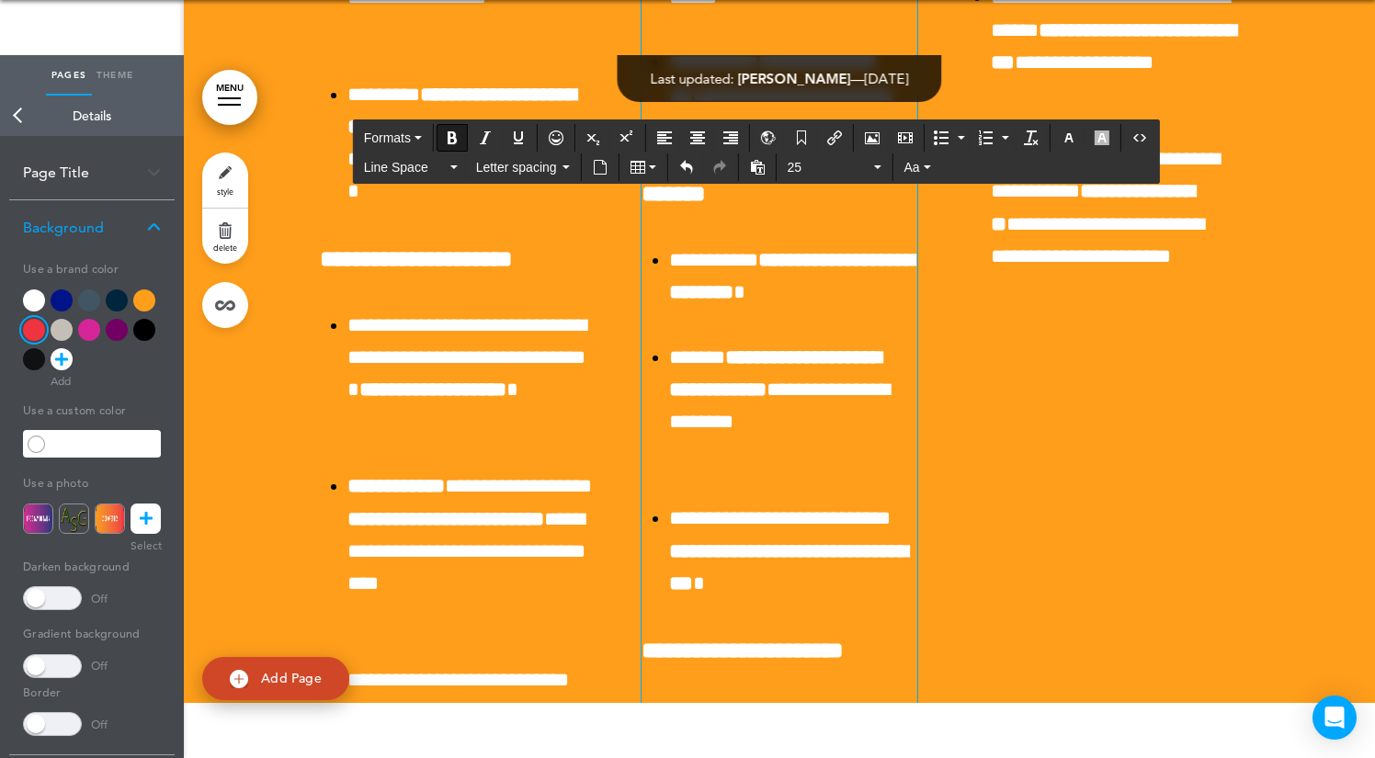
scroll to position [52745, 0]
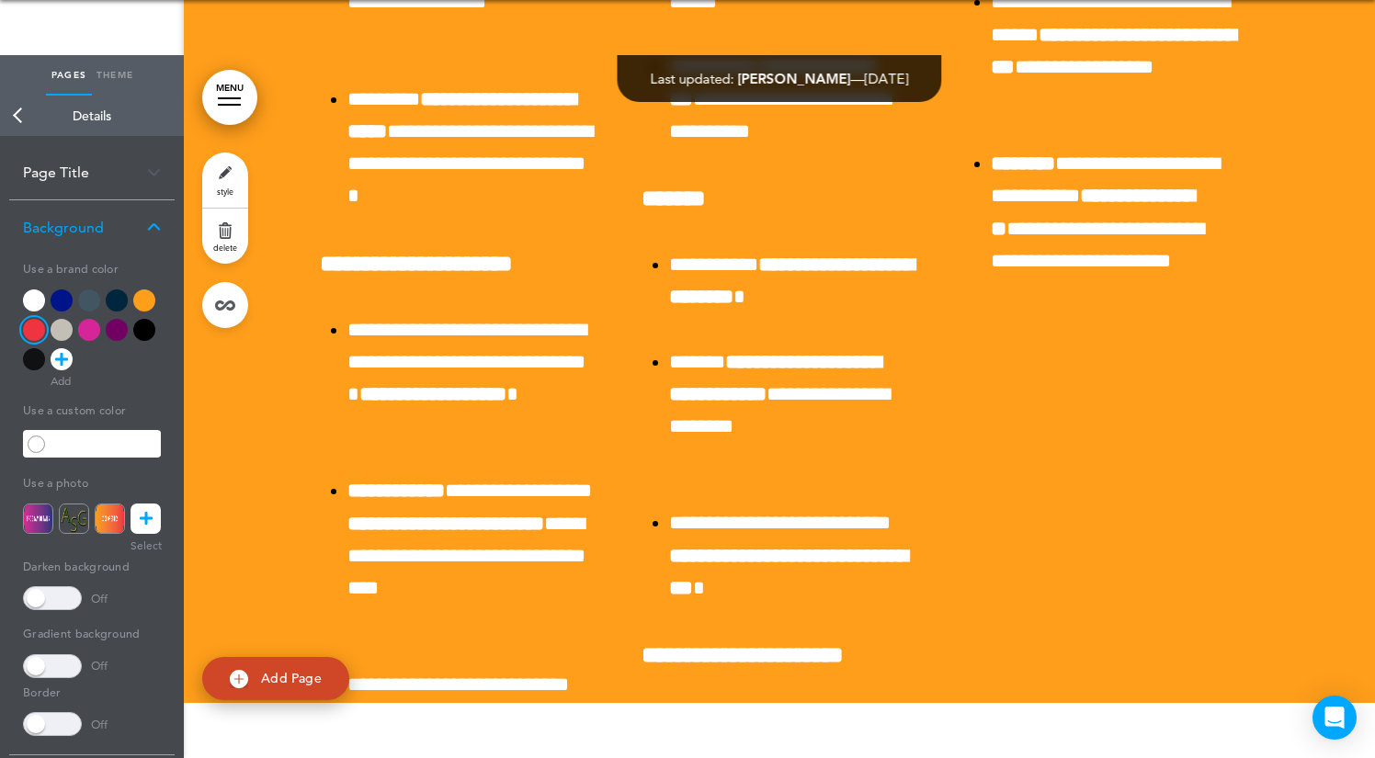
click at [18, 118] on link "Back" at bounding box center [18, 116] width 37 height 40
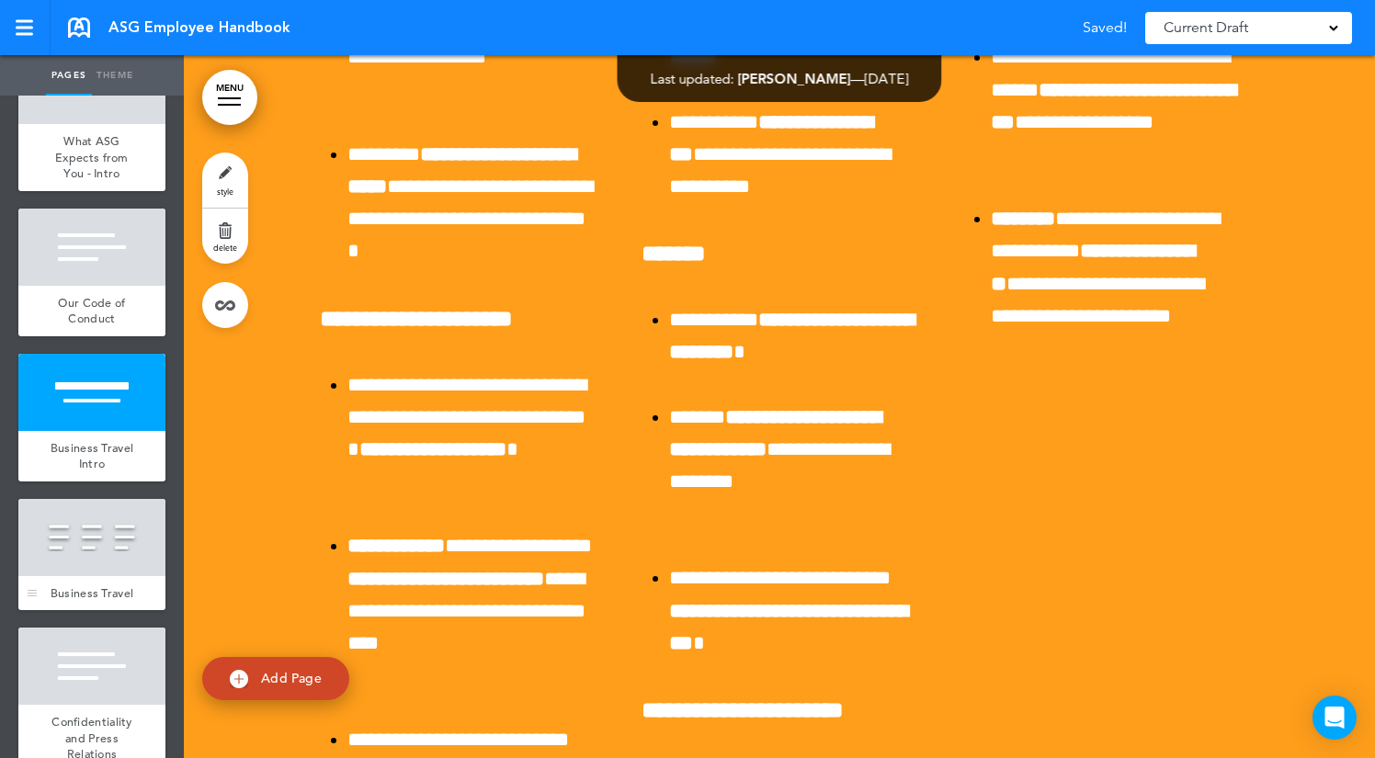
click at [119, 519] on div at bounding box center [91, 537] width 147 height 77
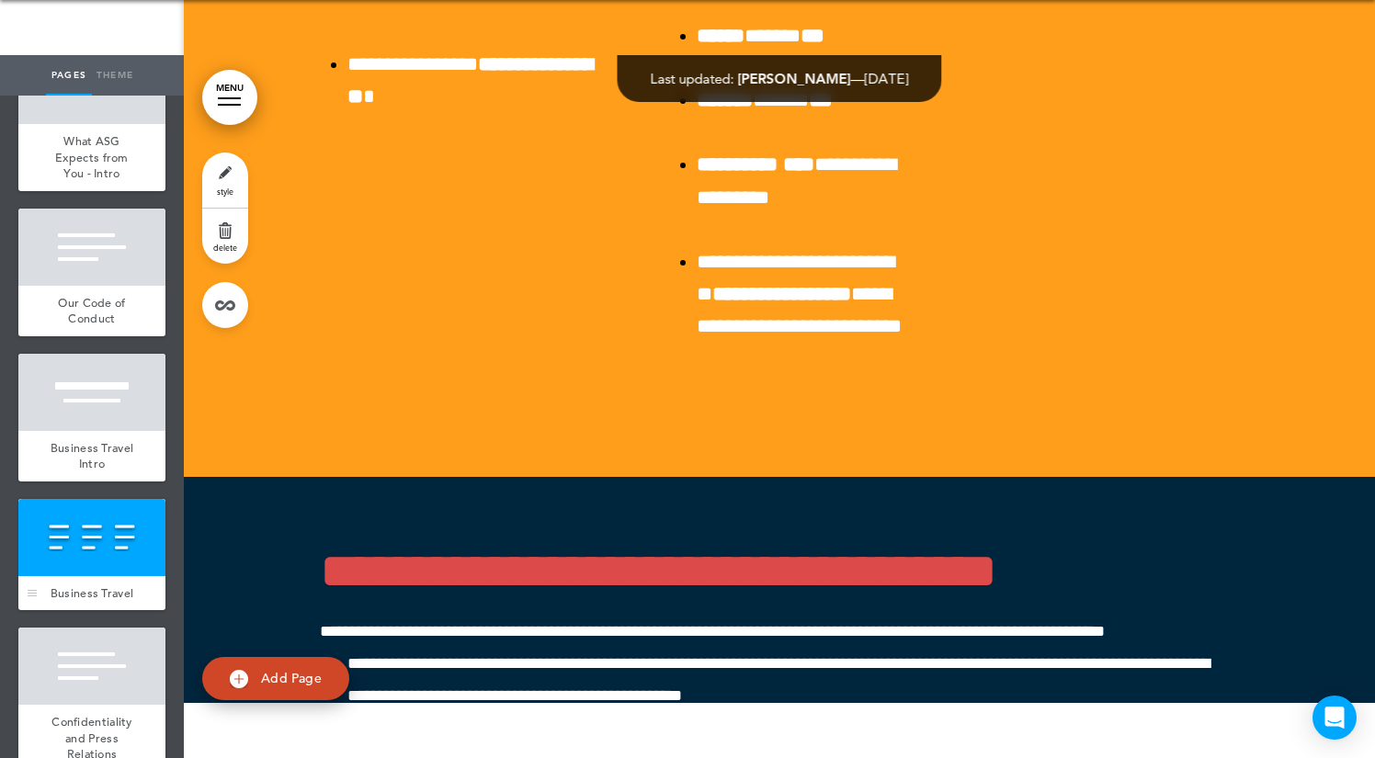
scroll to position [53496, 0]
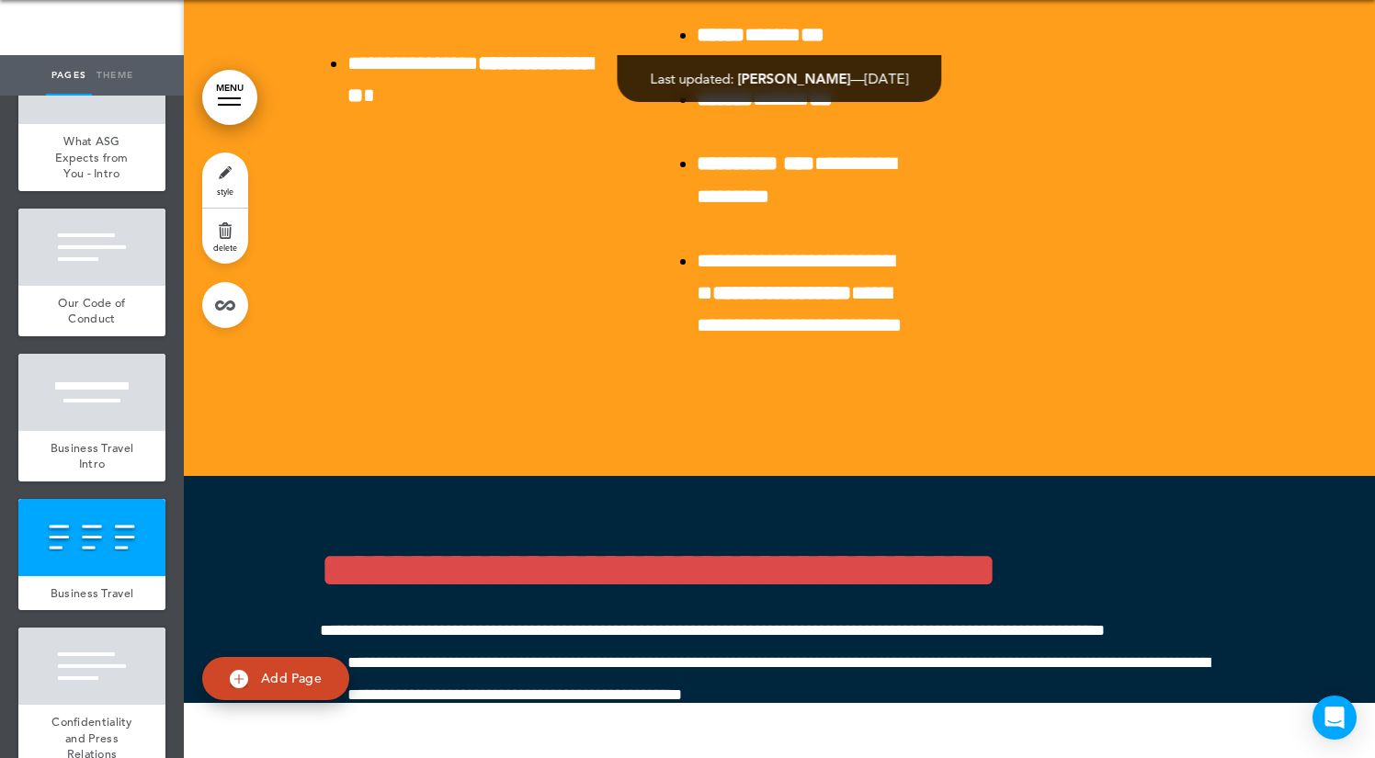
click at [243, 88] on link "MENU" at bounding box center [229, 97] width 55 height 55
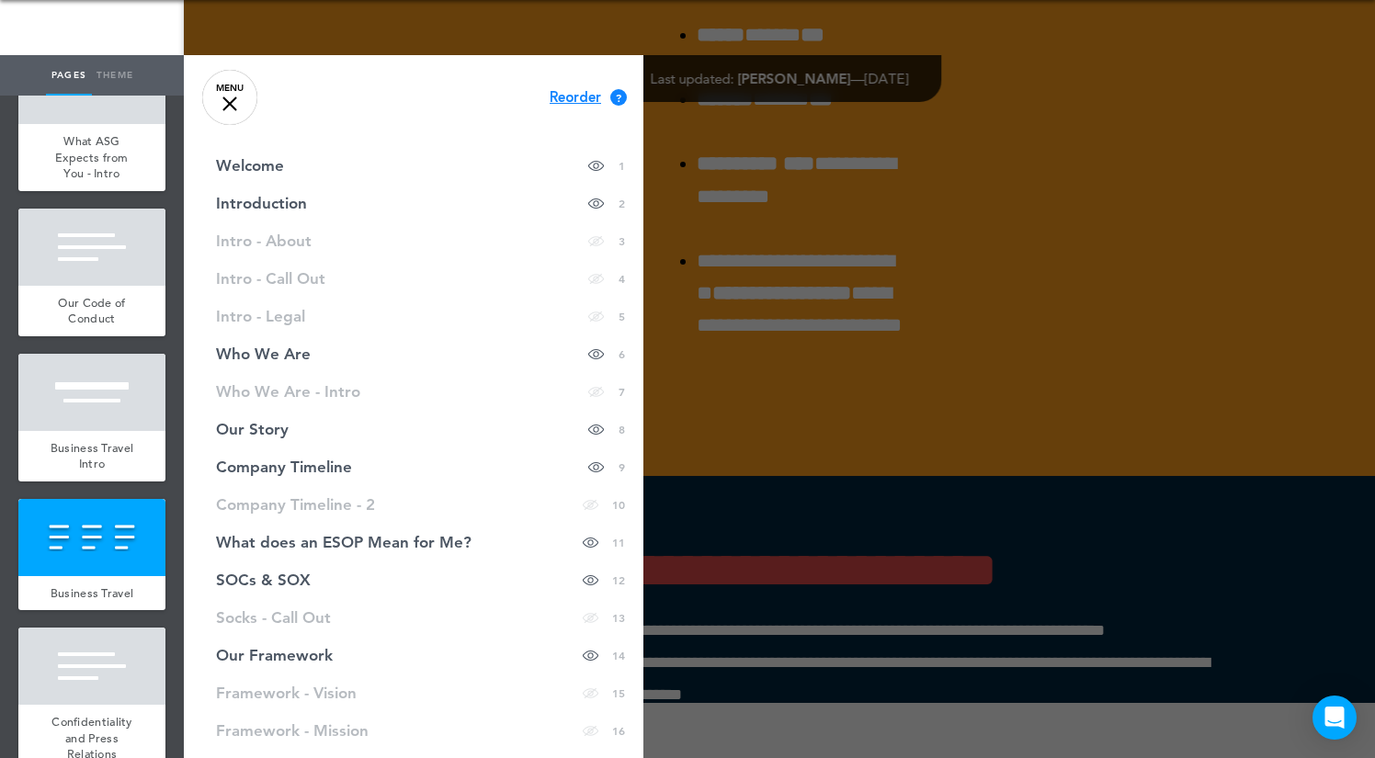
click at [243, 88] on link "MENU" at bounding box center [229, 97] width 55 height 55
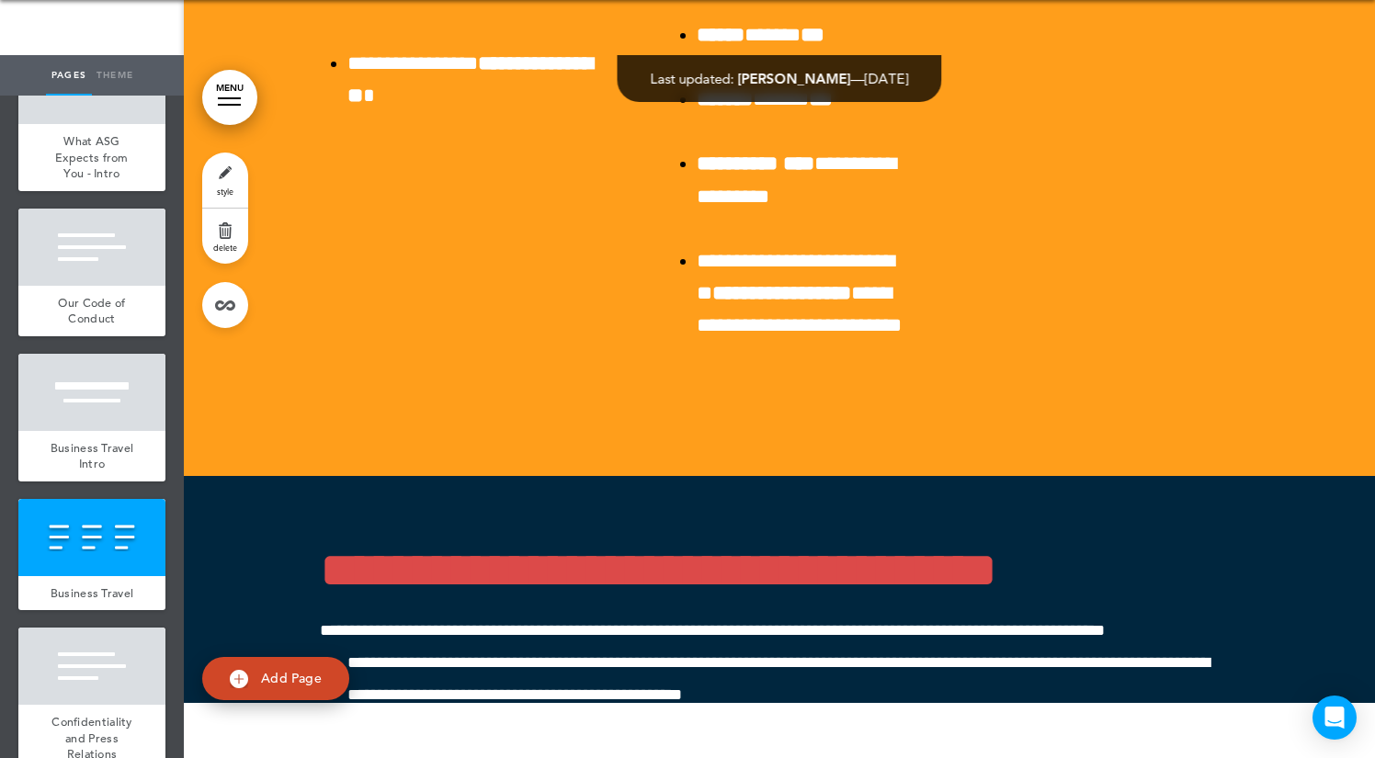
click at [220, 175] on link "style" at bounding box center [225, 180] width 46 height 55
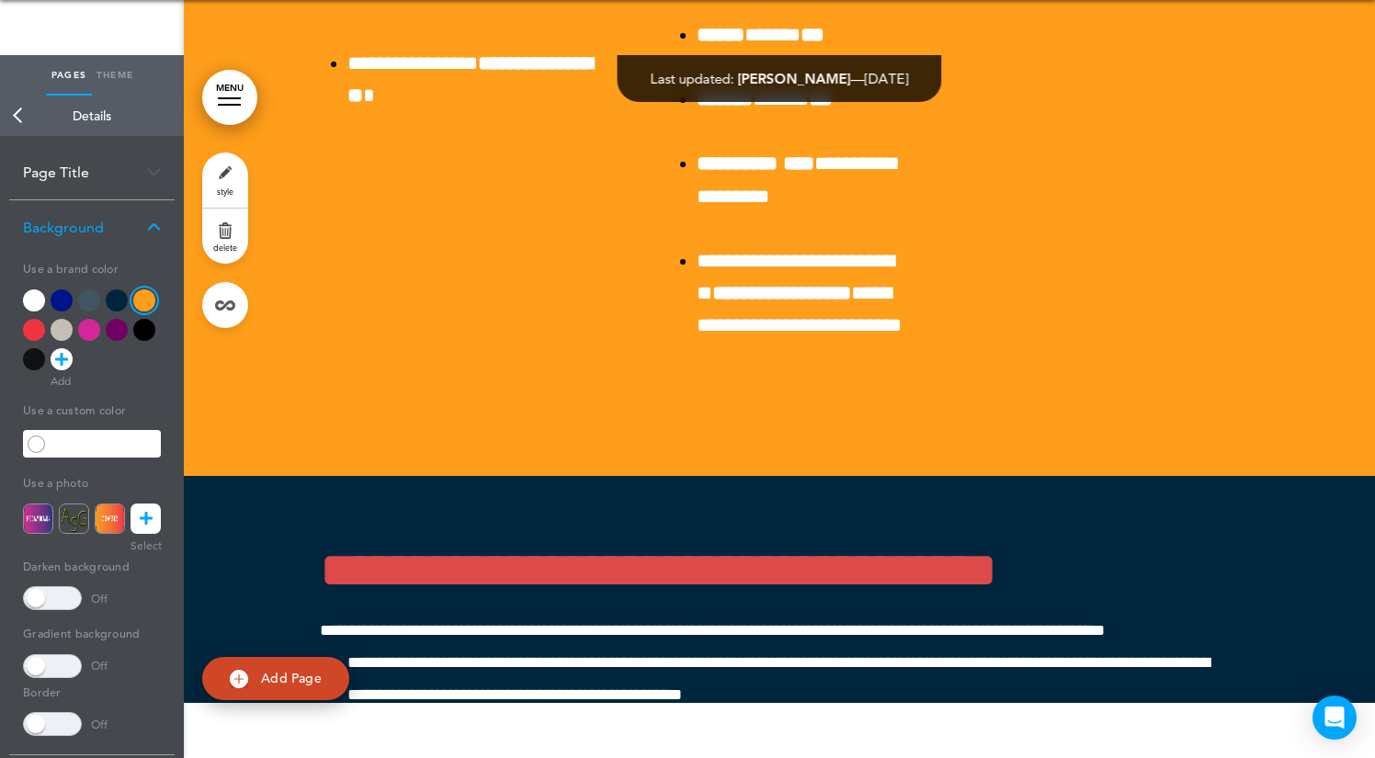
click at [35, 300] on div at bounding box center [34, 300] width 22 height 22
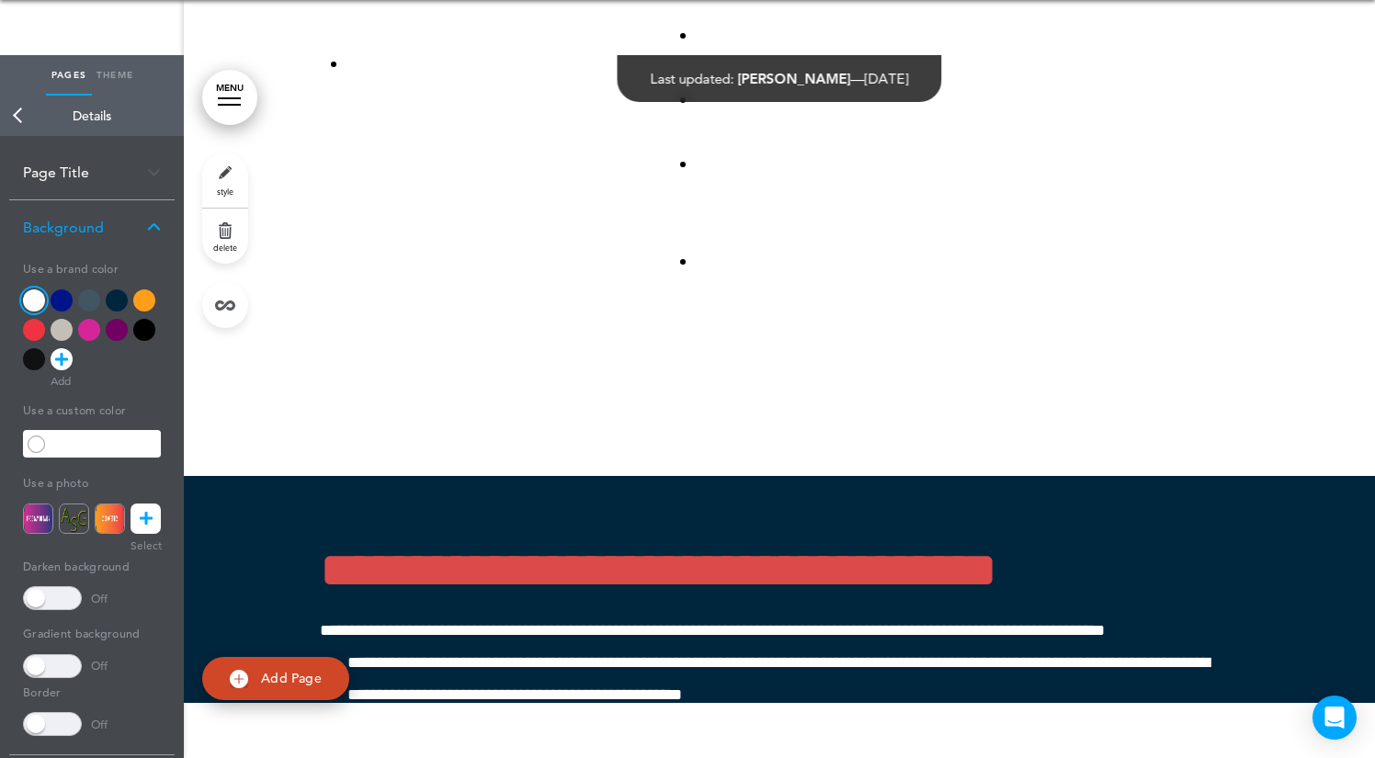
click at [91, 332] on div at bounding box center [89, 330] width 22 height 22
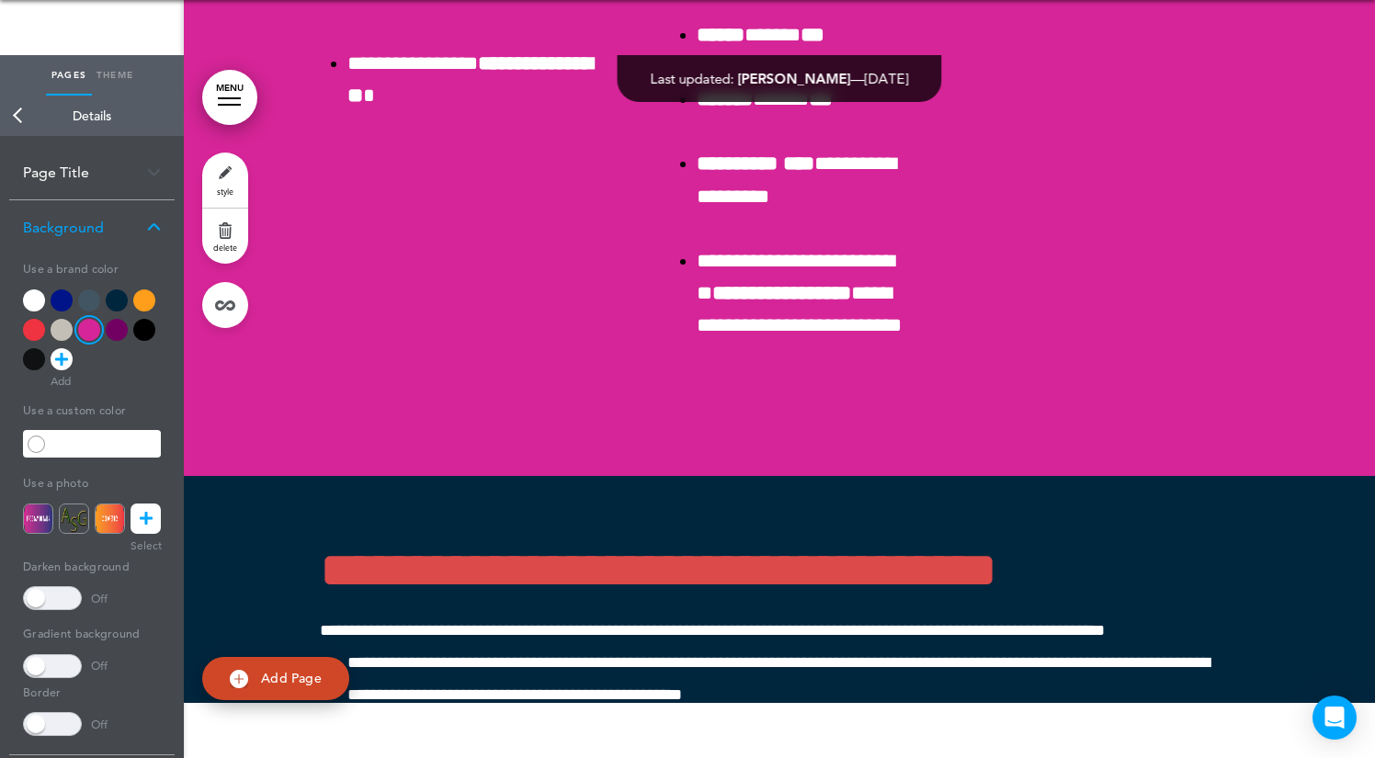
click at [119, 334] on div at bounding box center [117, 330] width 22 height 22
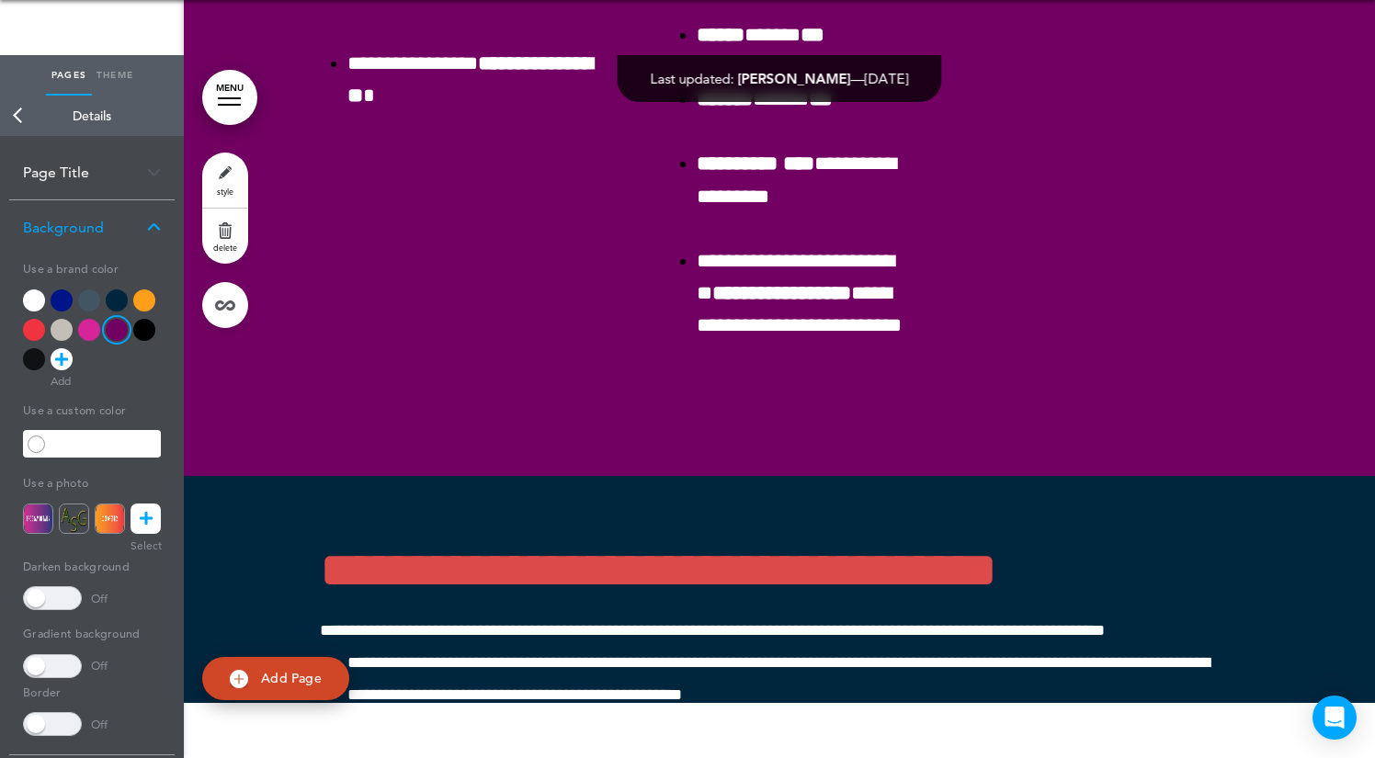
click at [151, 333] on div at bounding box center [144, 330] width 22 height 22
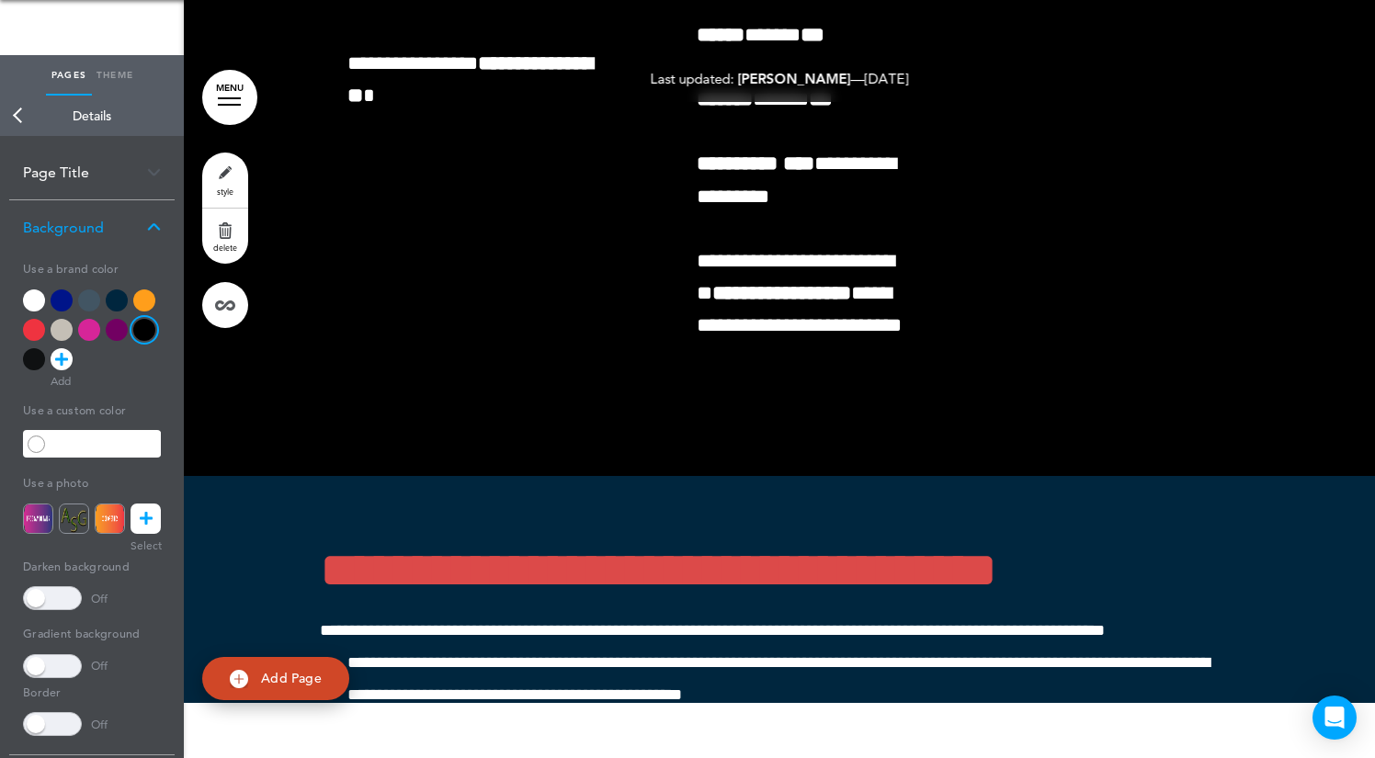
click at [130, 326] on div at bounding box center [92, 333] width 138 height 88
click at [25, 360] on div at bounding box center [34, 359] width 22 height 22
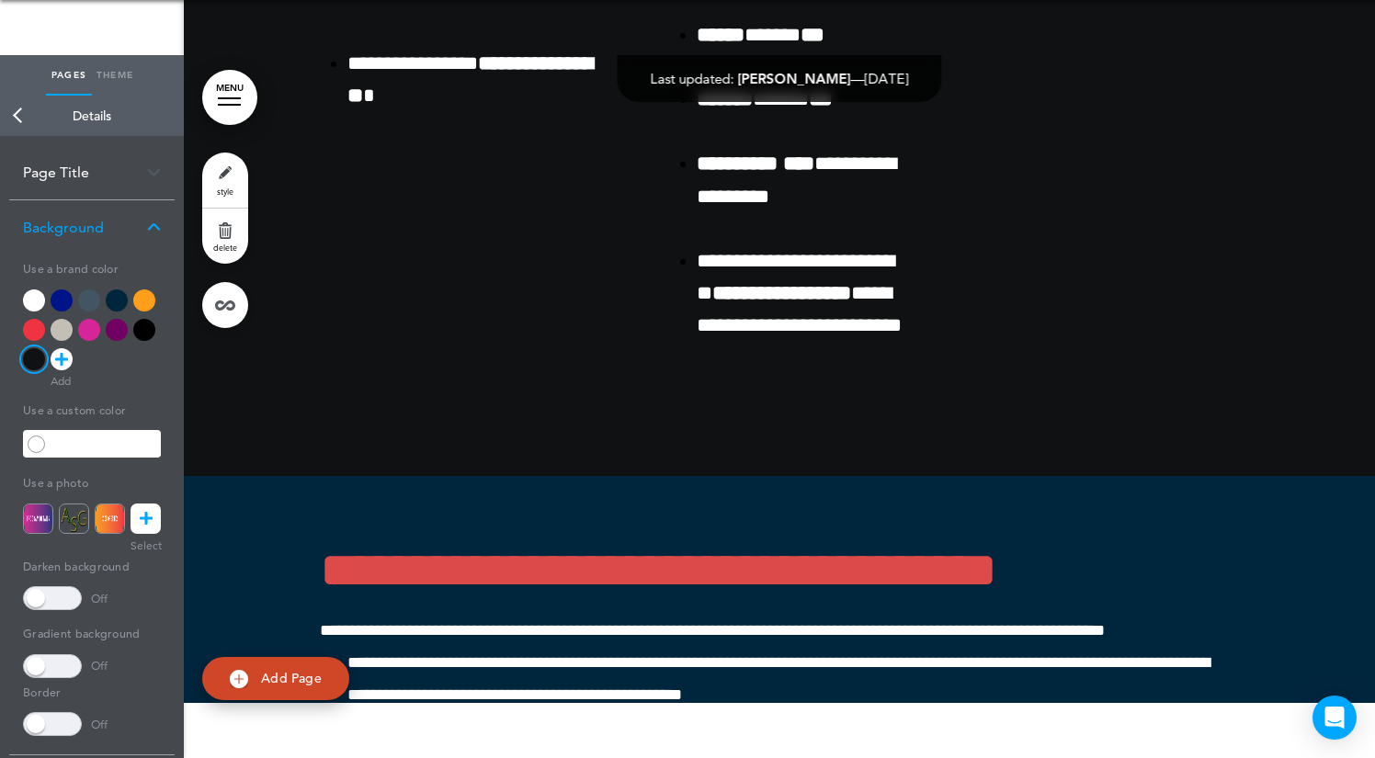
click at [31, 363] on div at bounding box center [34, 359] width 22 height 22
click at [62, 299] on div at bounding box center [62, 300] width 22 height 22
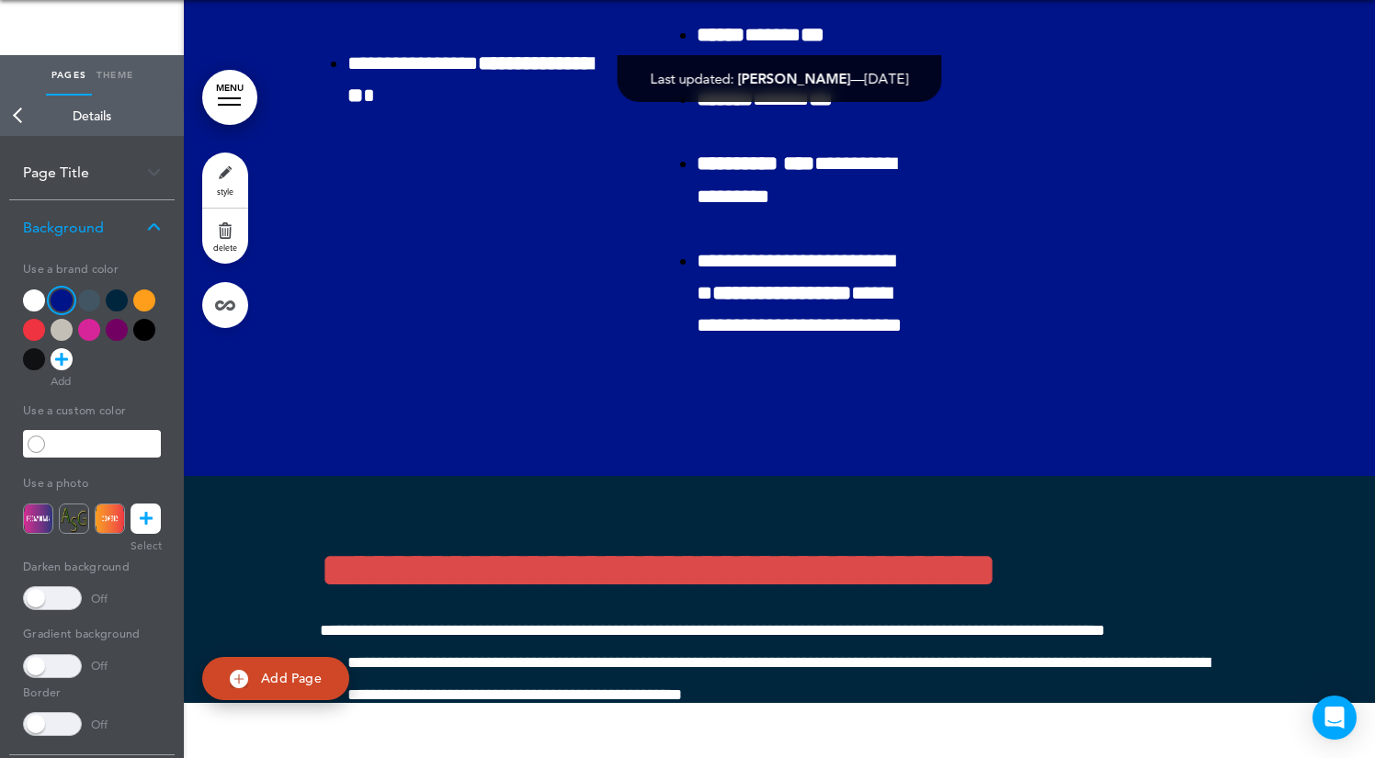
click at [119, 306] on div at bounding box center [117, 300] width 22 height 22
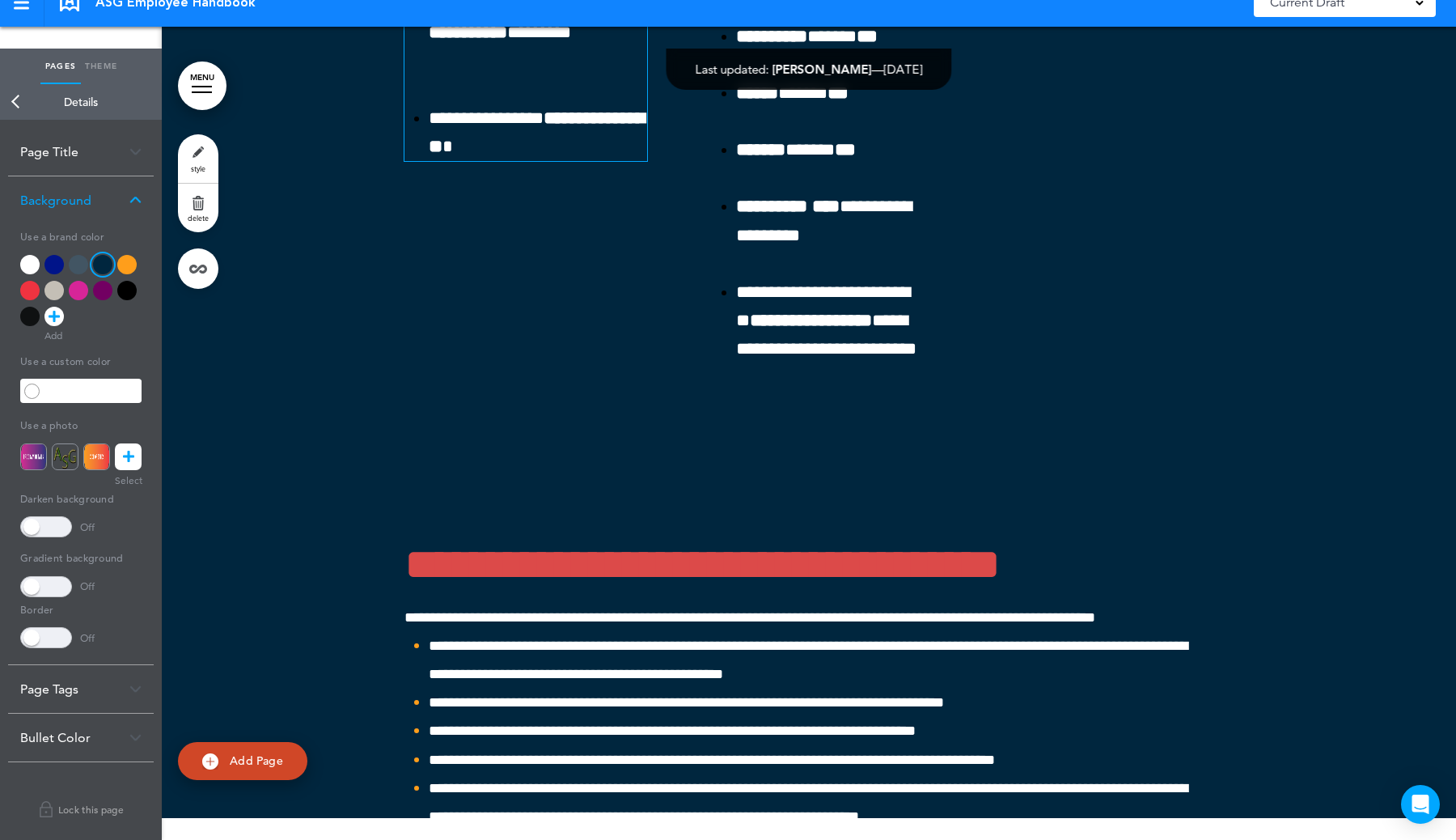
scroll to position [49992, 0]
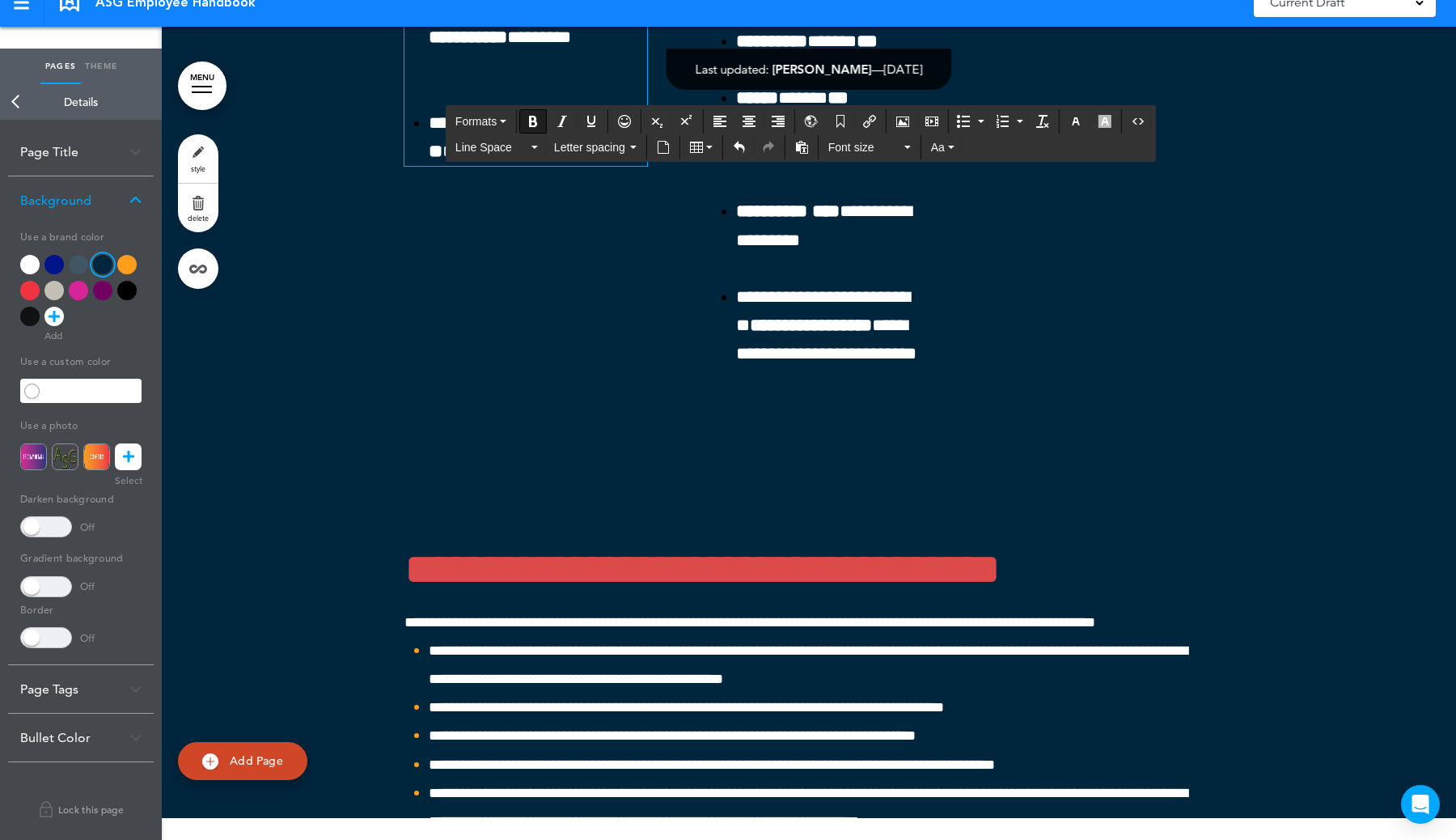
drag, startPoint x: 495, startPoint y: 230, endPoint x: 387, endPoint y: 225, distance: 108.1
click at [877, 152] on span "Font size" at bounding box center [864, 147] width 73 height 16
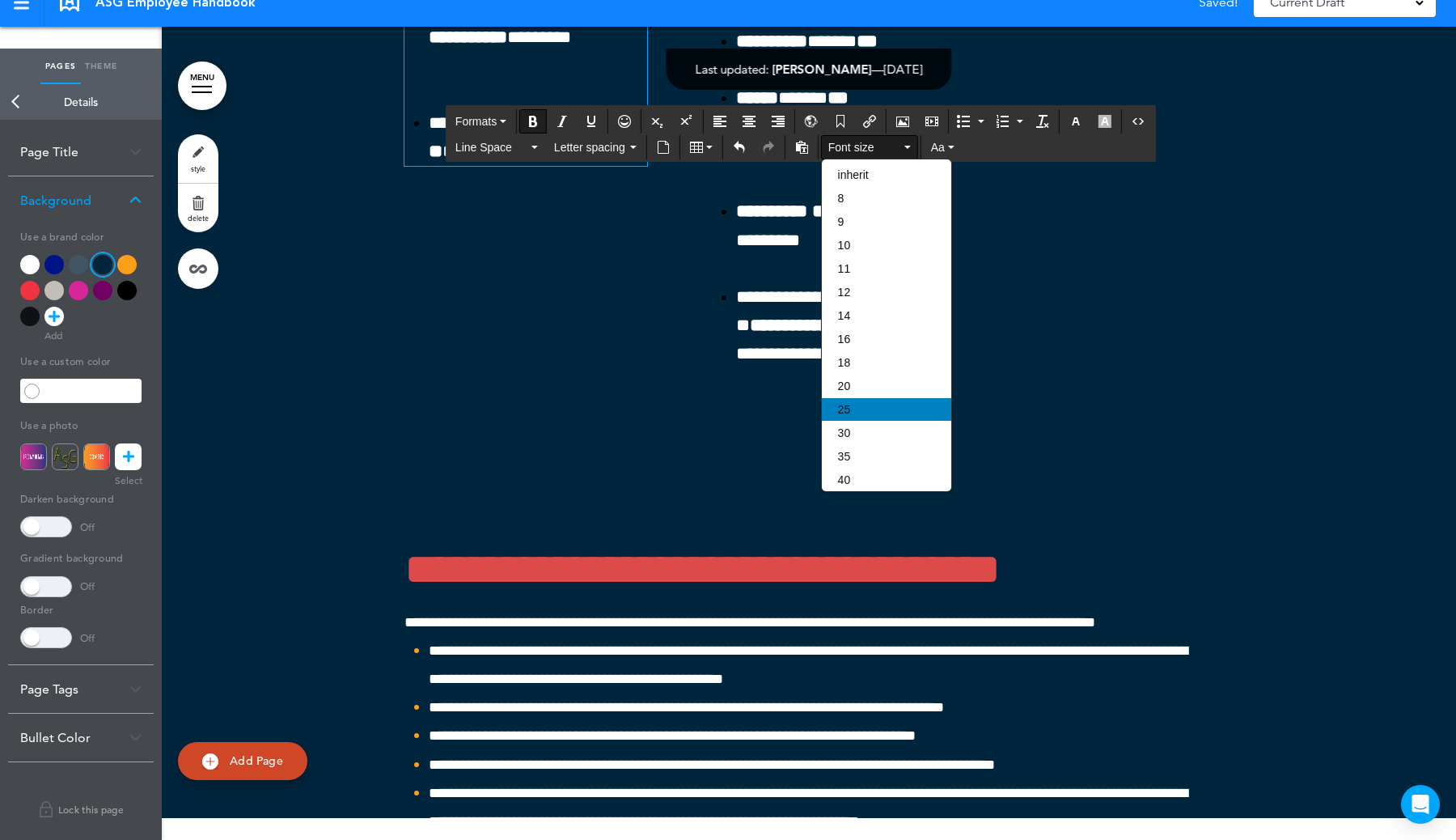
click at [875, 412] on div "25" at bounding box center [886, 409] width 129 height 23
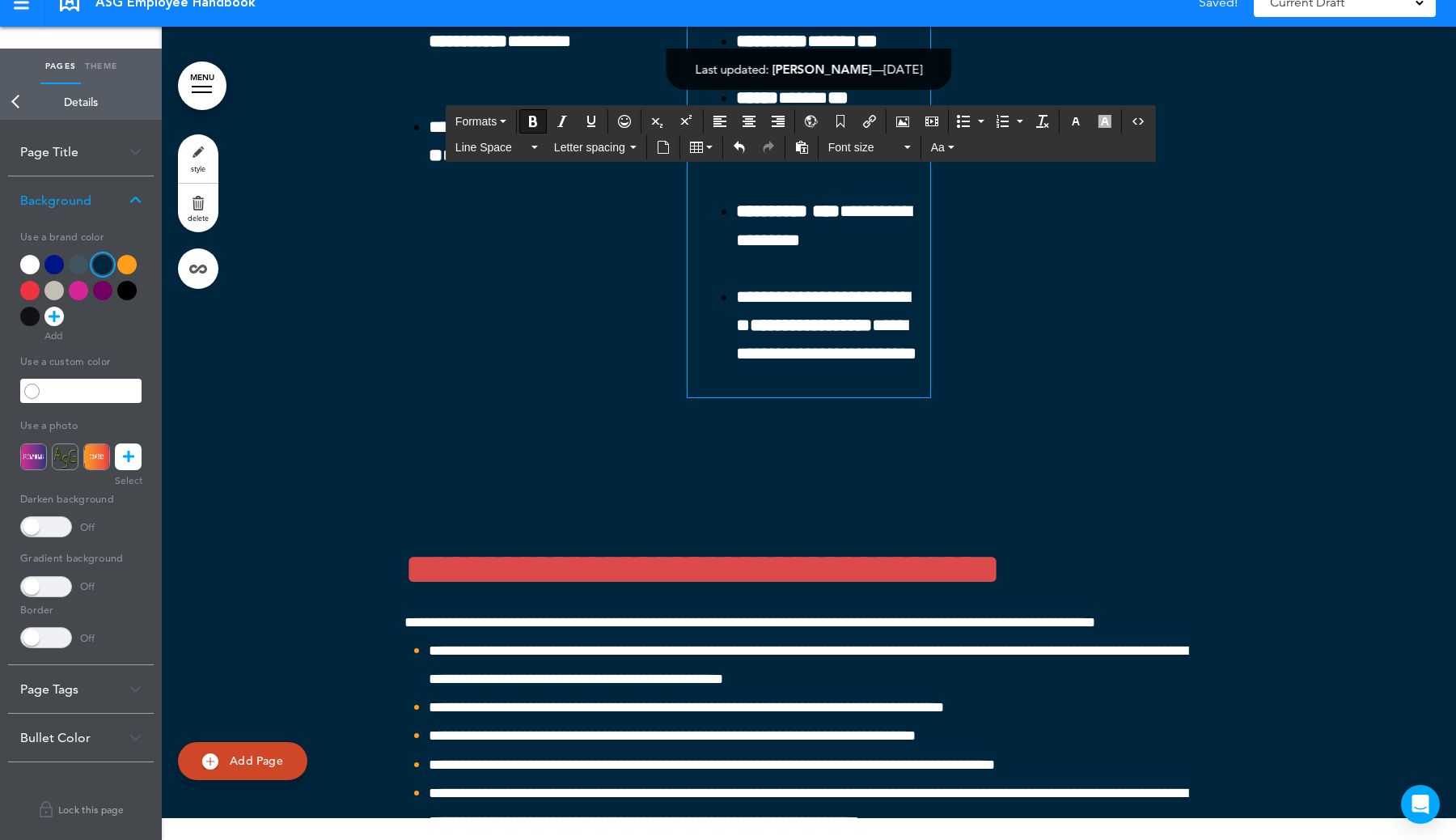
drag, startPoint x: 822, startPoint y: 225, endPoint x: 650, endPoint y: 225, distance: 172.0
click at [871, 148] on span "Font size" at bounding box center [864, 147] width 73 height 16
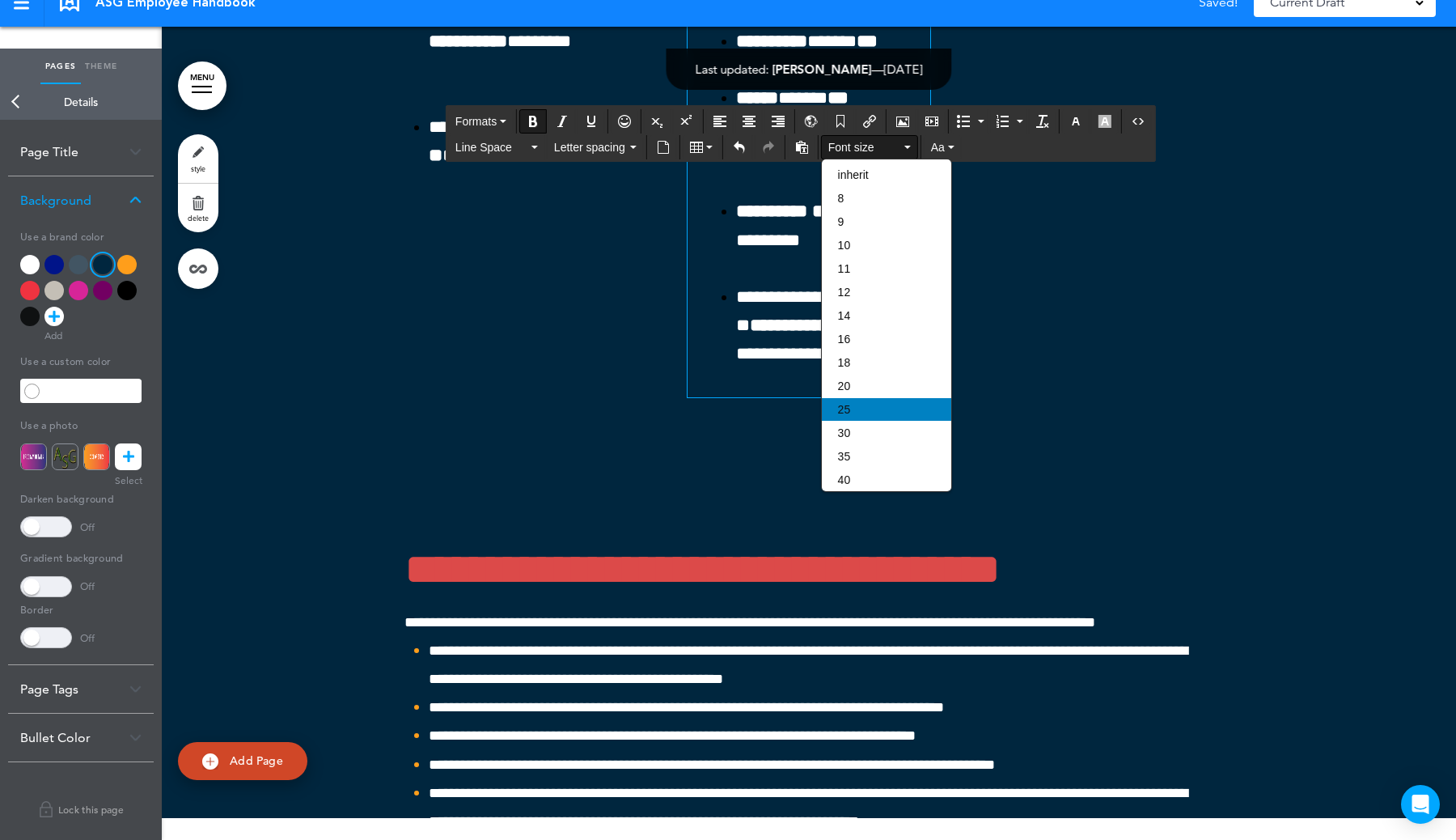
click at [852, 411] on div "25" at bounding box center [886, 409] width 129 height 23
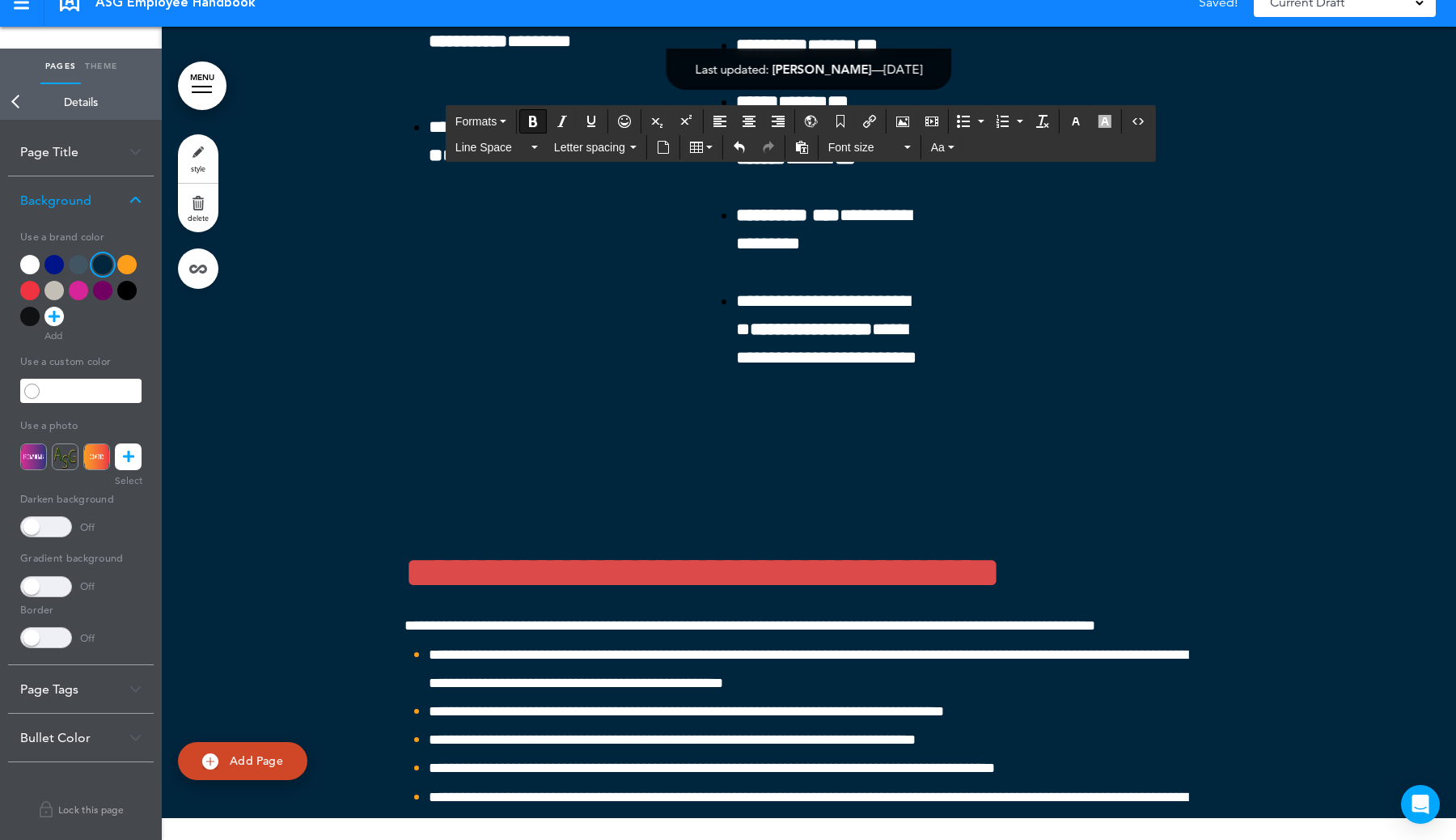
drag, startPoint x: 1128, startPoint y: 231, endPoint x: 933, endPoint y: 230, distance: 195.0
click at [940, 141] on span "Aa" at bounding box center [938, 147] width 14 height 13
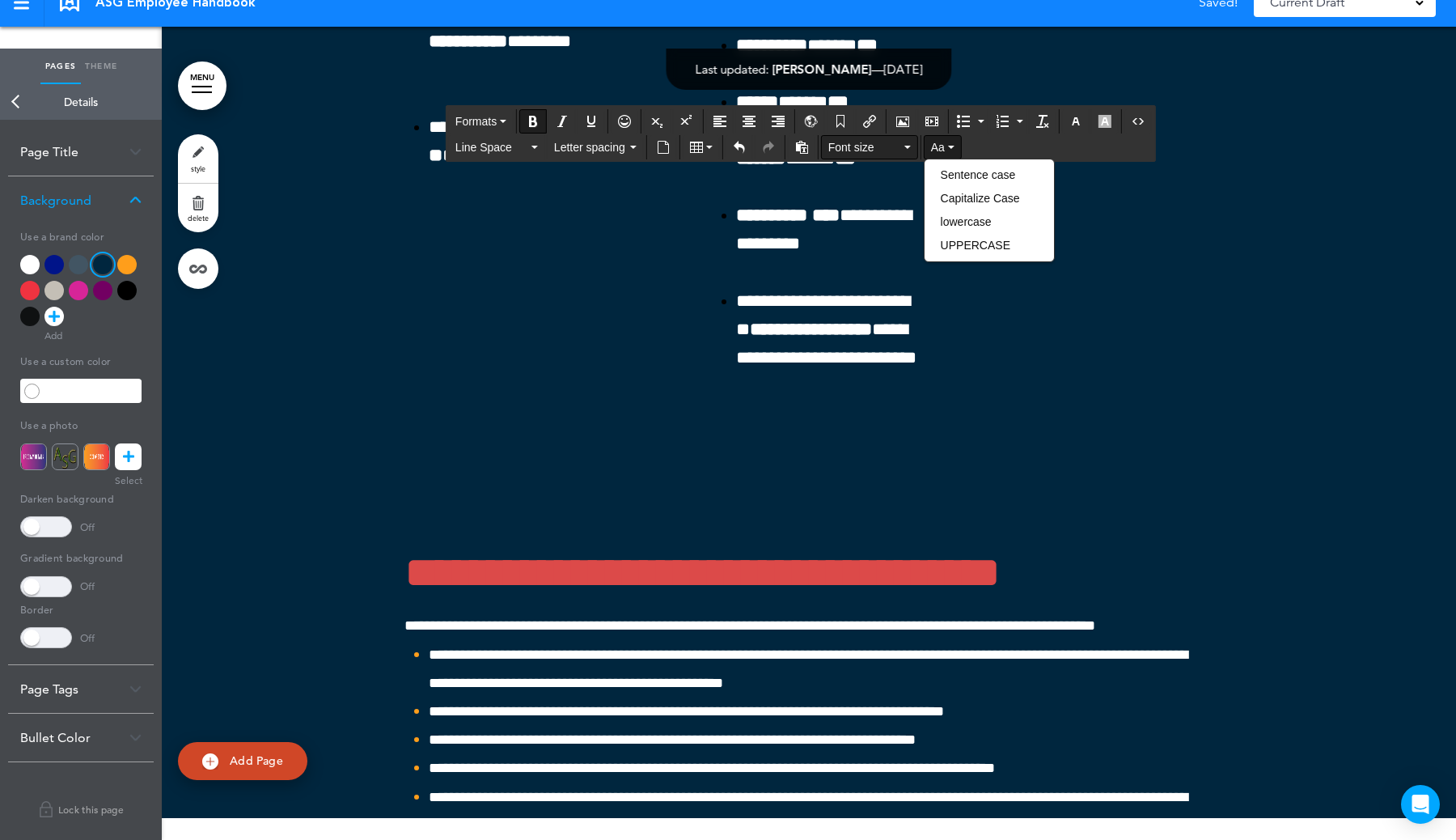
click at [884, 141] on span "Font size" at bounding box center [864, 147] width 73 height 16
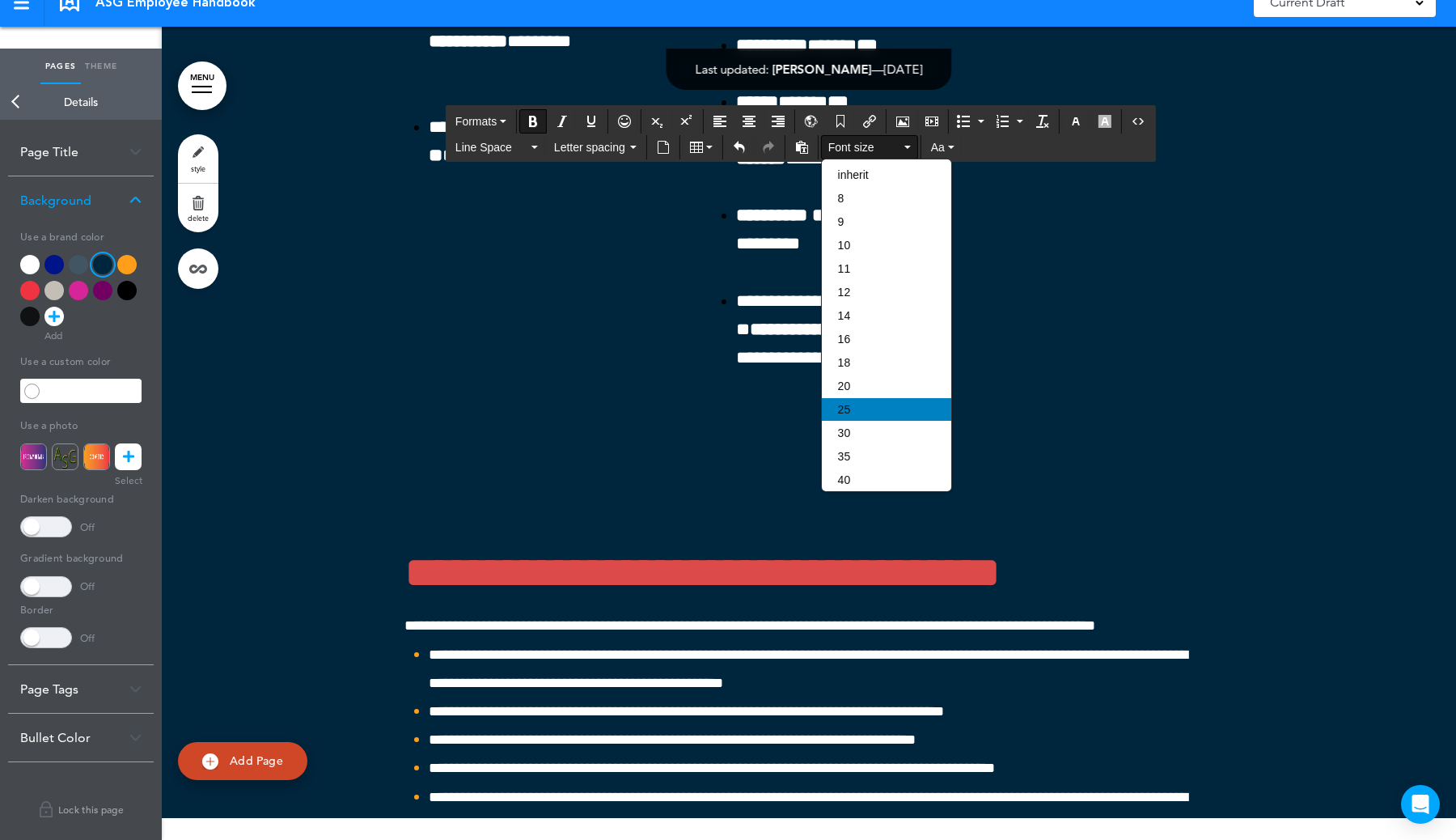
click at [877, 421] on div "25" at bounding box center [886, 409] width 129 height 23
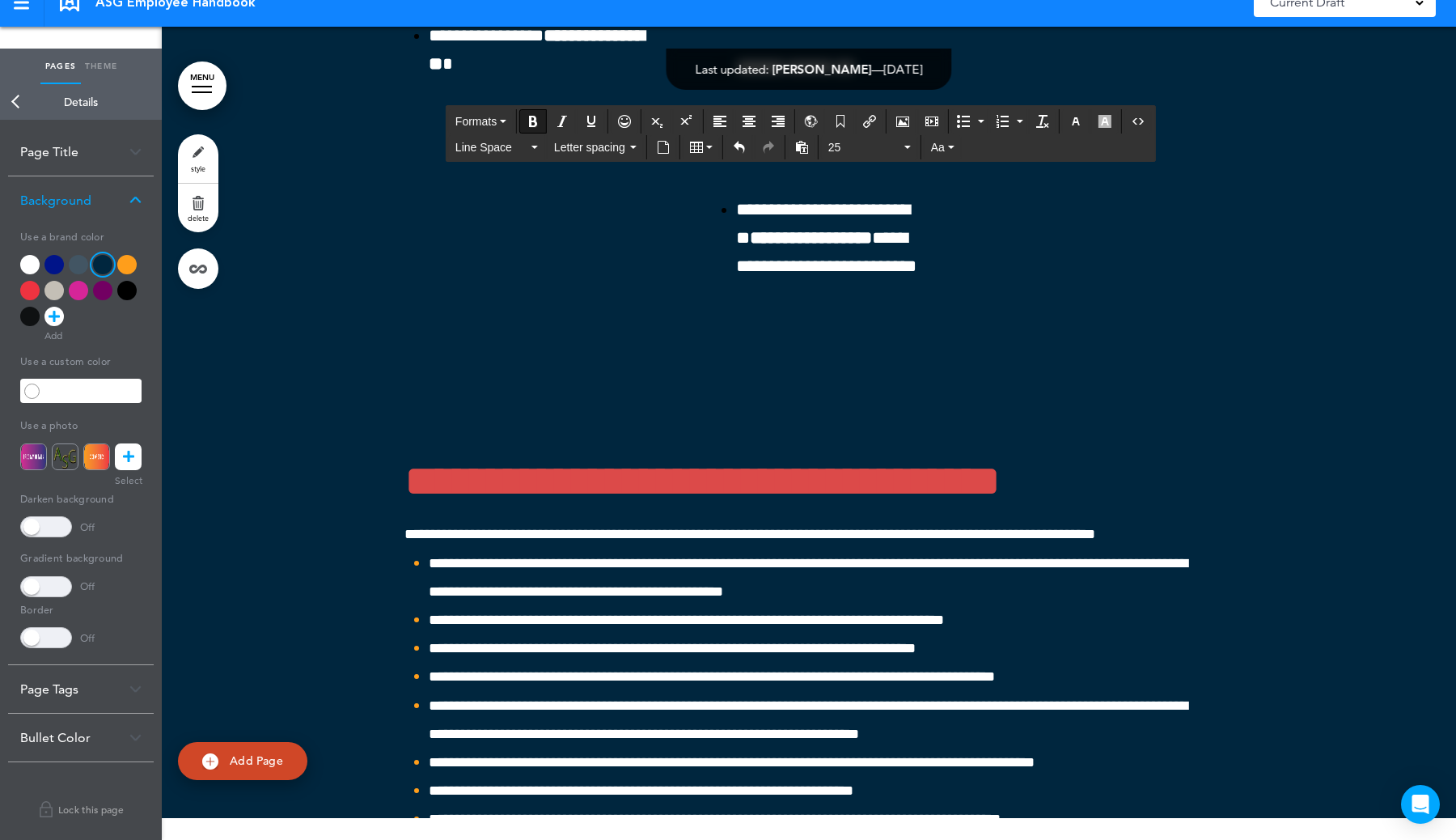
scroll to position [50089, 0]
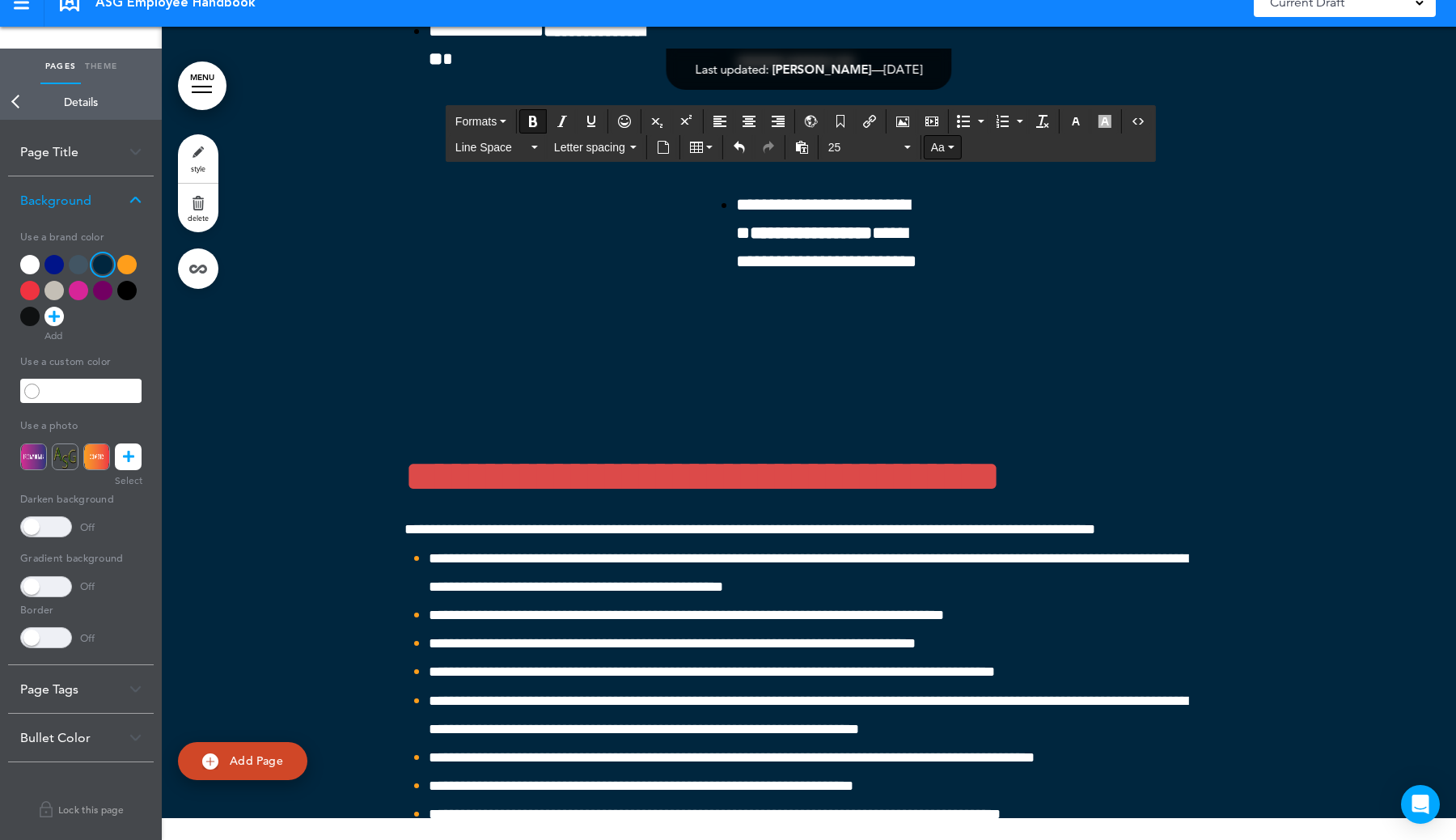
drag, startPoint x: 1123, startPoint y: 649, endPoint x: 929, endPoint y: 141, distance: 543.8
click at [85, 667] on div "Bullet Color" at bounding box center [80, 738] width 145 height 48
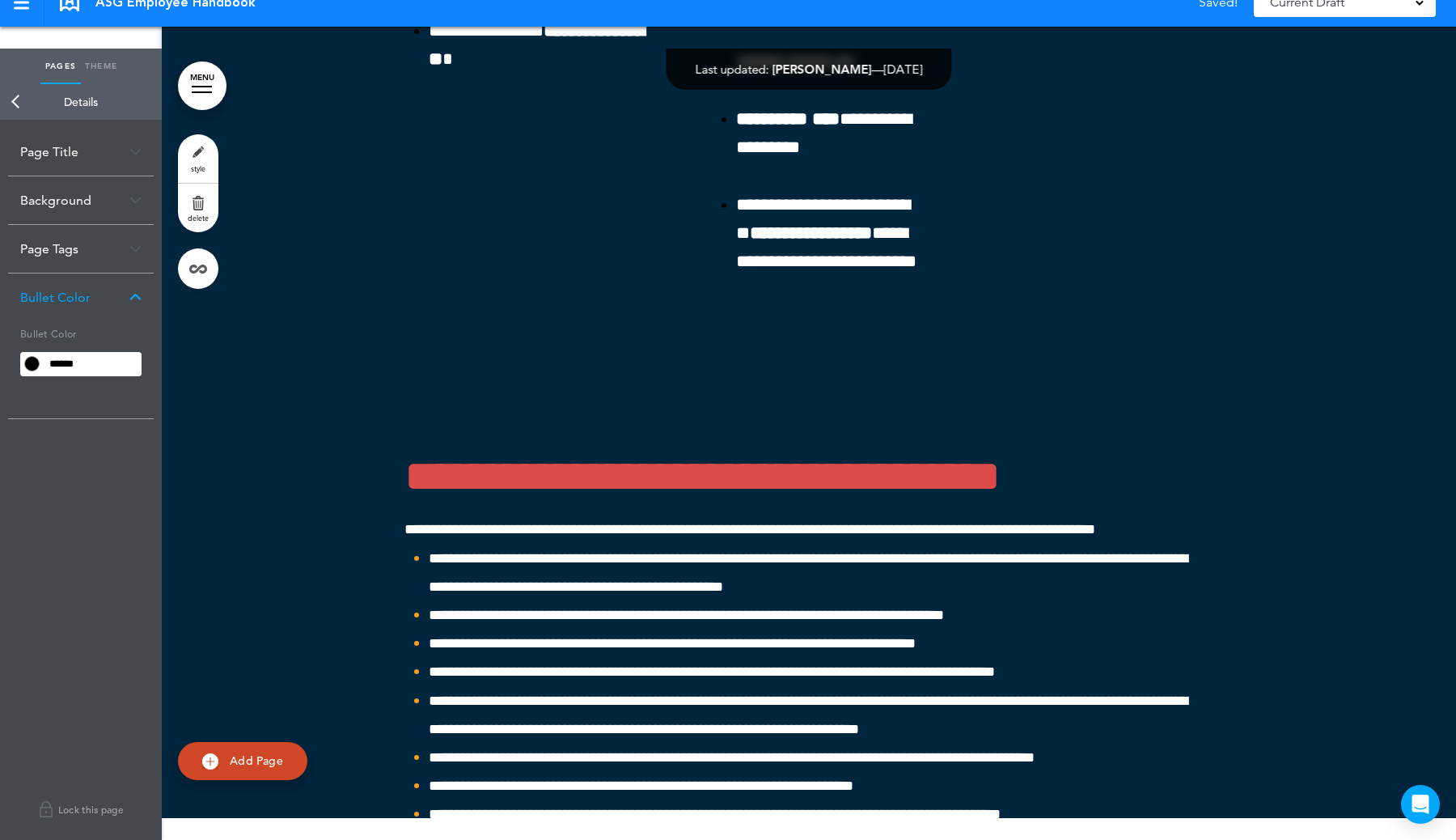
click at [46, 356] on input "******" at bounding box center [92, 365] width 98 height 23
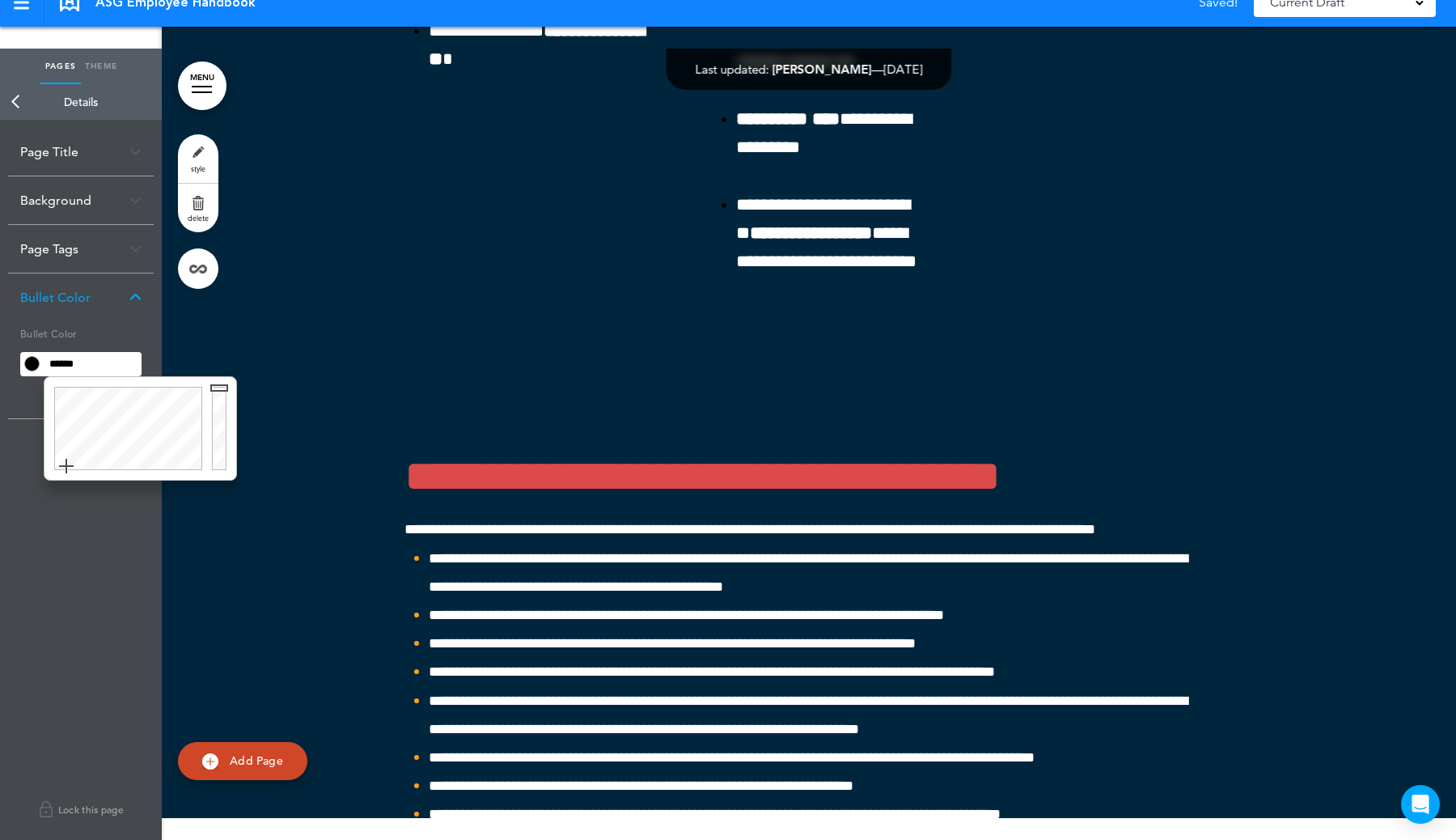
type input "******"
drag, startPoint x: 194, startPoint y: 466, endPoint x: 26, endPoint y: 502, distance: 171.8
click at [26, 502] on body "Make this page common so it is available in other handbooks. This handbook Prev…" at bounding box center [728, 398] width 1456 height 840
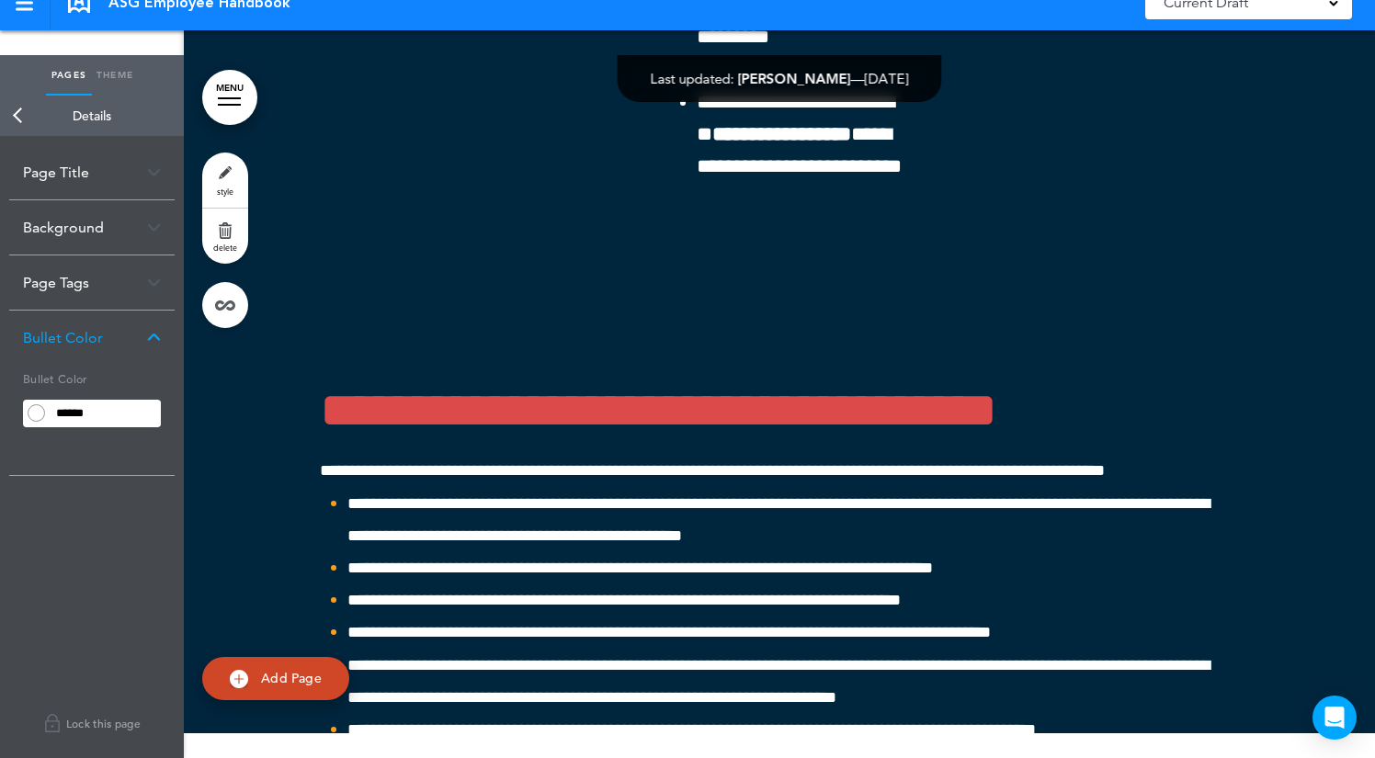
scroll to position [0, 3490]
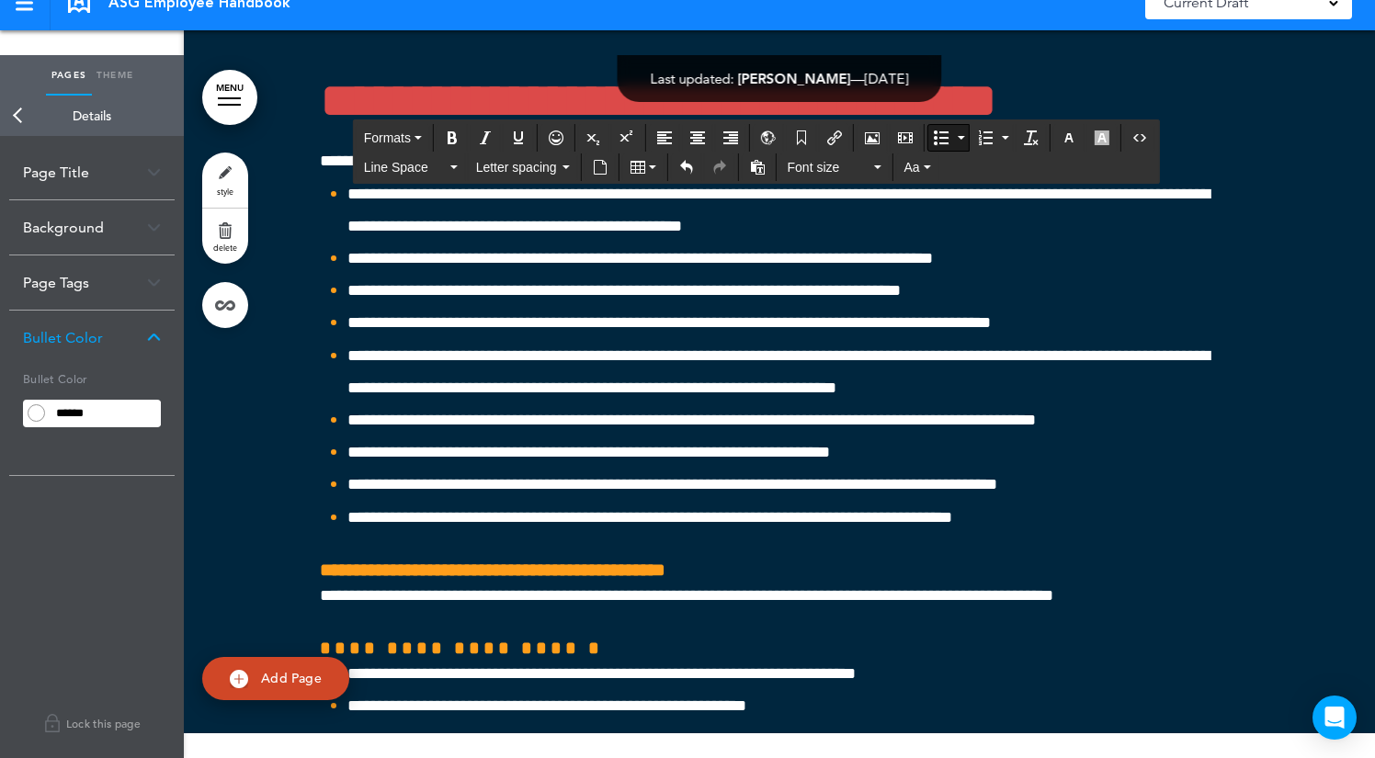
scroll to position [54001, 0]
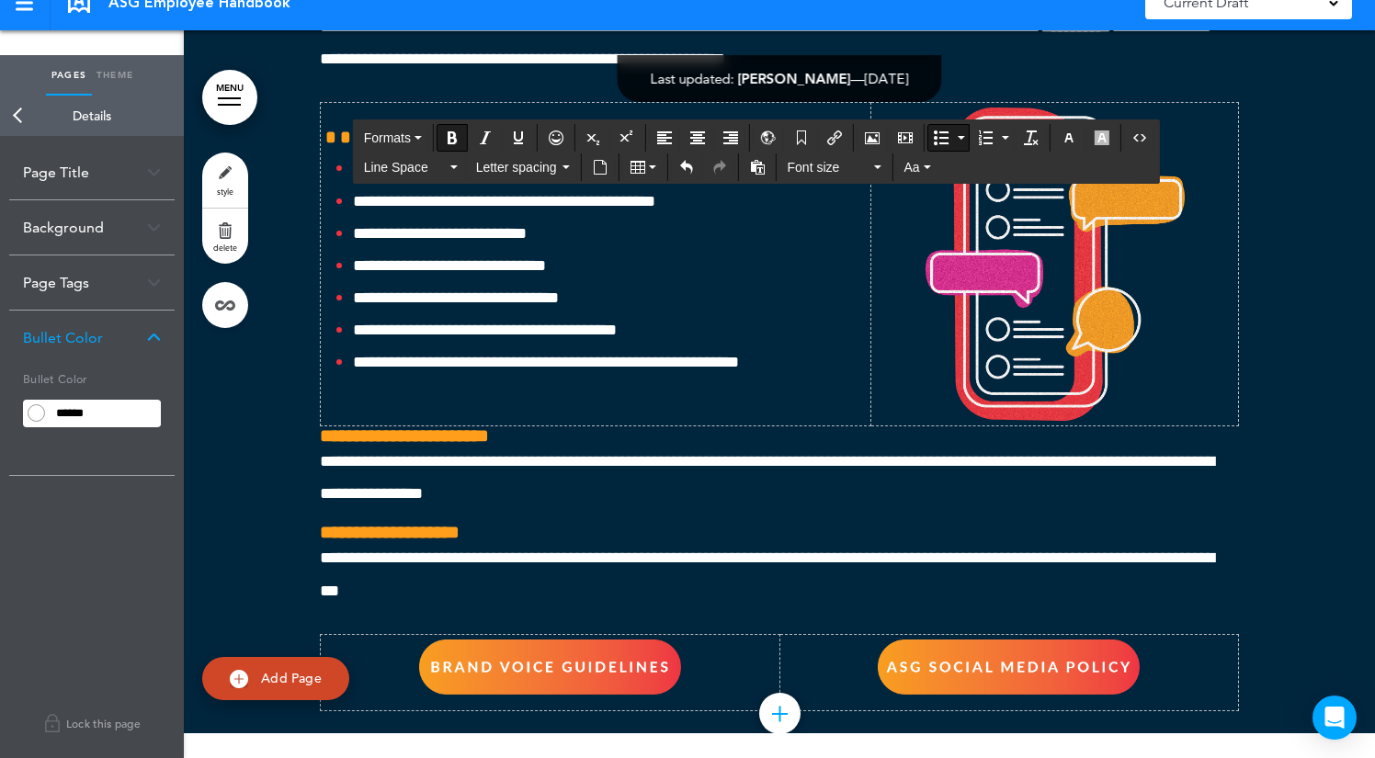
drag, startPoint x: 995, startPoint y: 350, endPoint x: 1191, endPoint y: 447, distance: 218.2
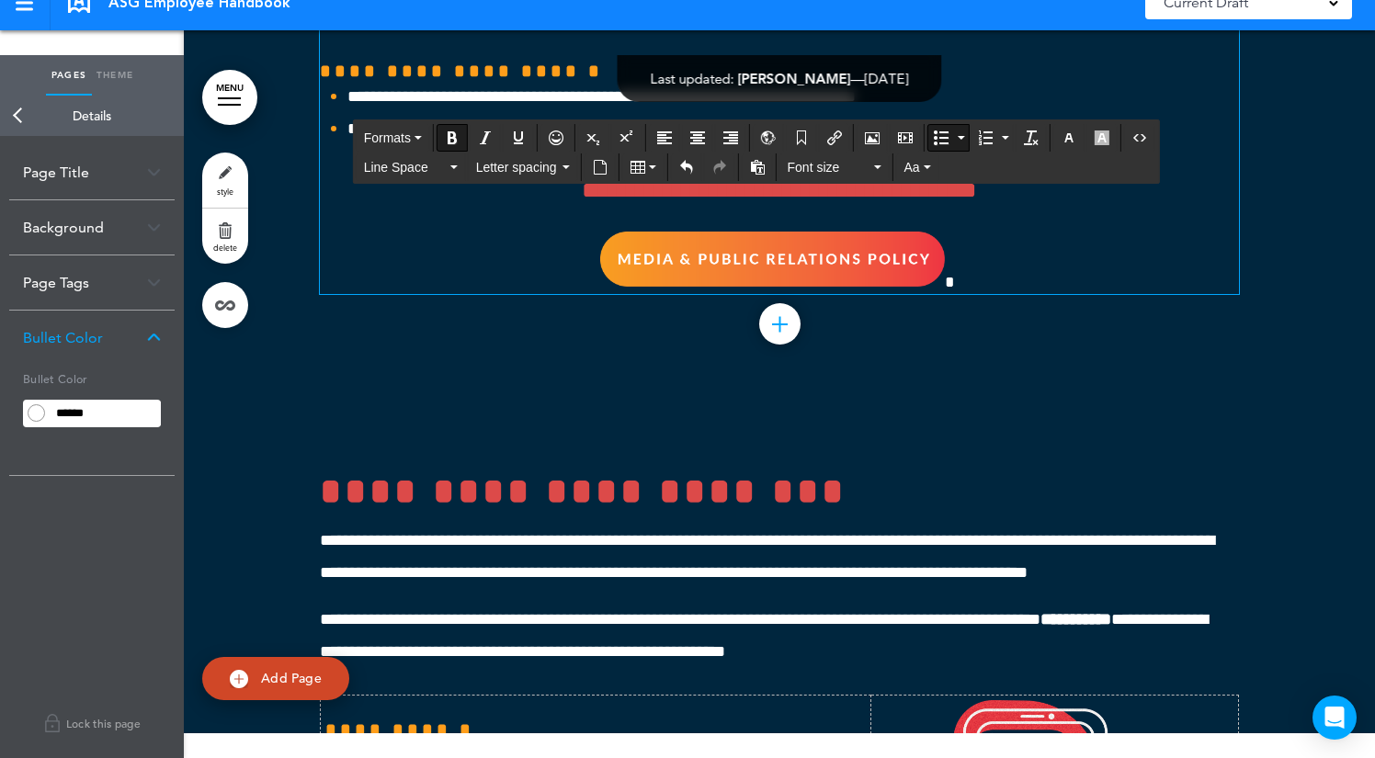
scroll to position [54573, 0]
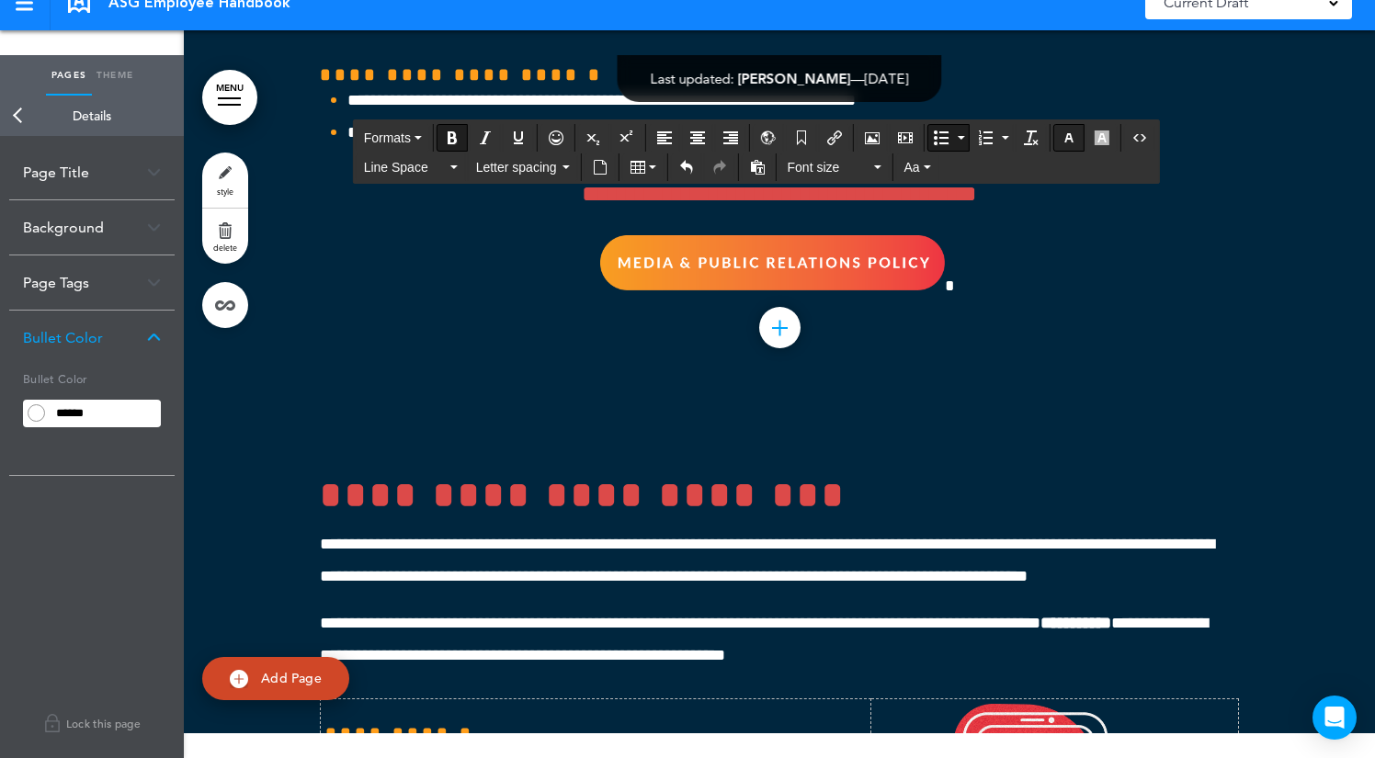
click at [1080, 143] on button "button" at bounding box center [1068, 138] width 29 height 26
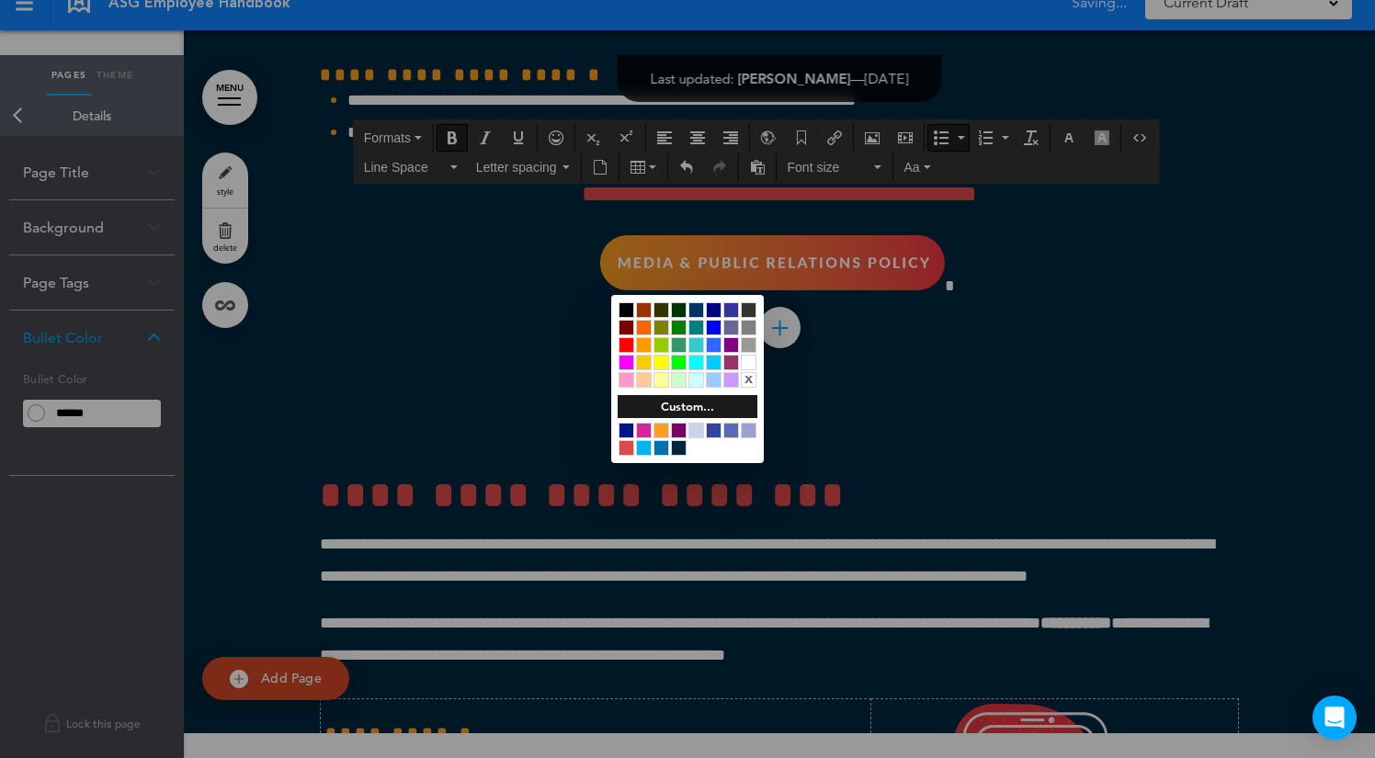
click at [749, 357] on div at bounding box center [749, 363] width 16 height 16
click at [1036, 367] on div at bounding box center [687, 379] width 1375 height 758
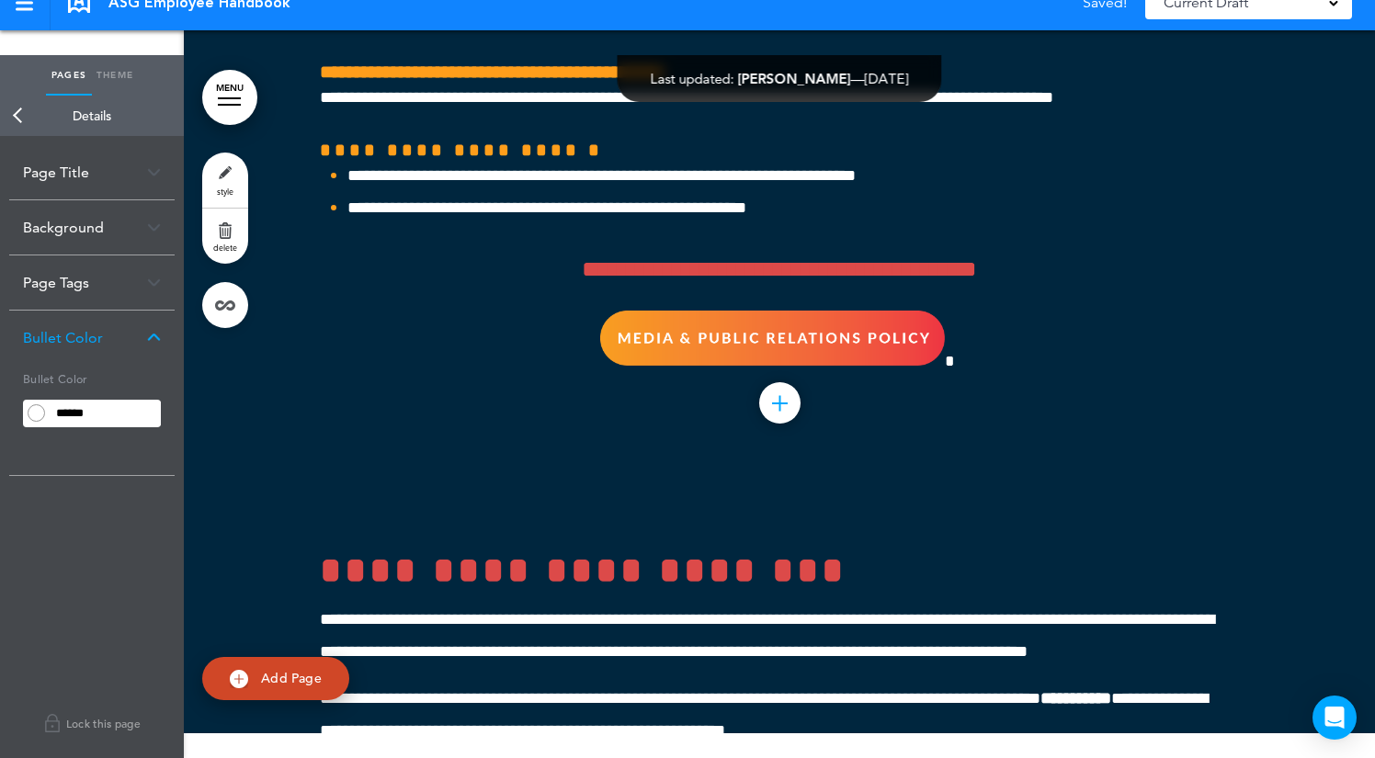
scroll to position [54470, 0]
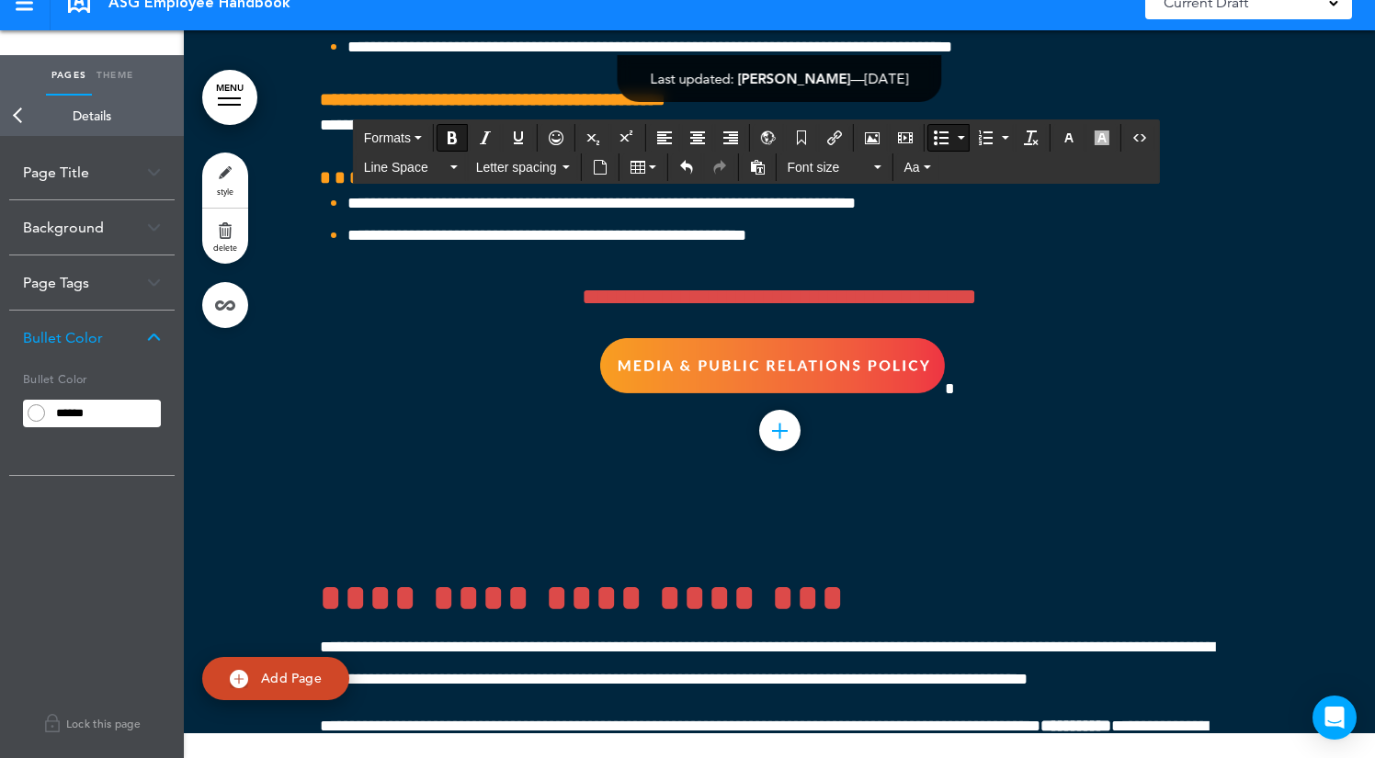
drag, startPoint x: 1139, startPoint y: 369, endPoint x: 942, endPoint y: 369, distance: 196.7
click at [855, 172] on span "Font size" at bounding box center [829, 167] width 83 height 18
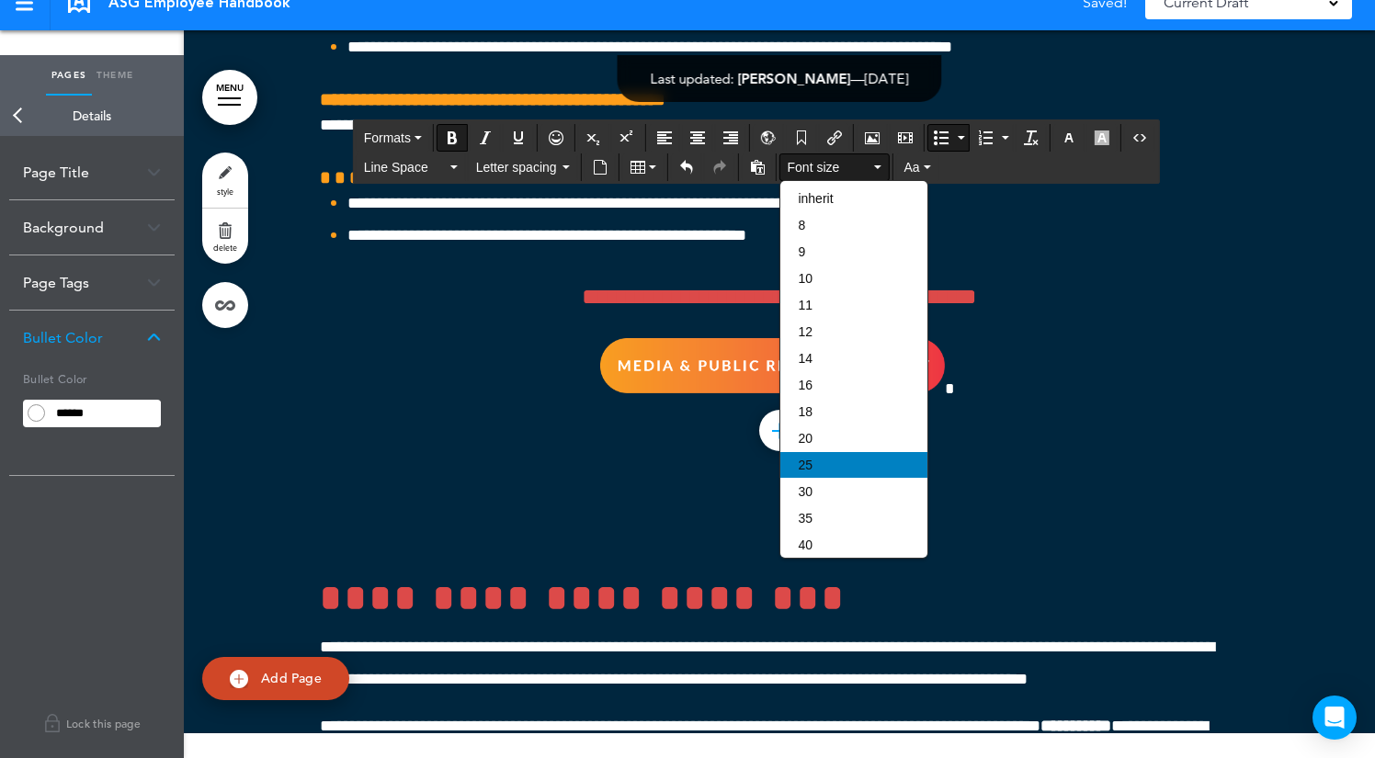
click at [839, 477] on div "25" at bounding box center [853, 465] width 147 height 26
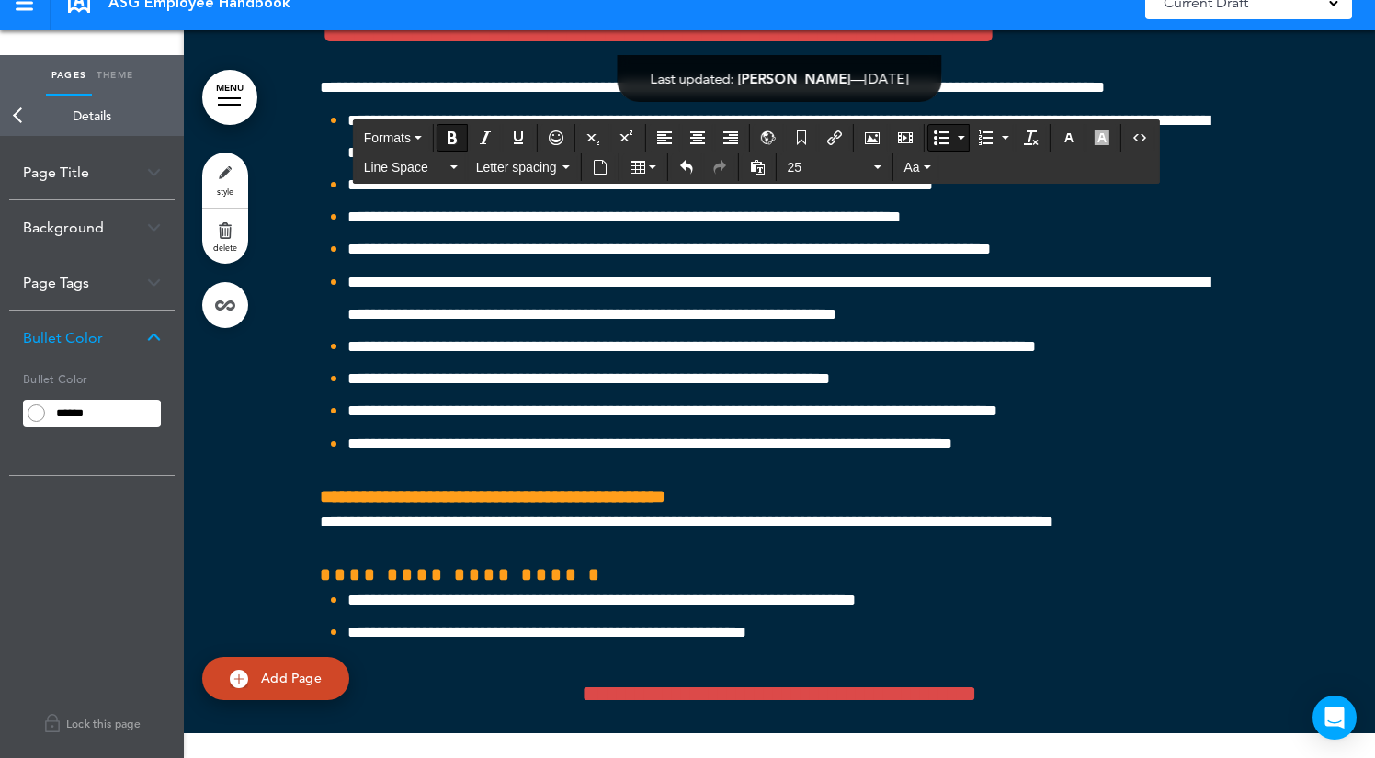
scroll to position [54050, 0]
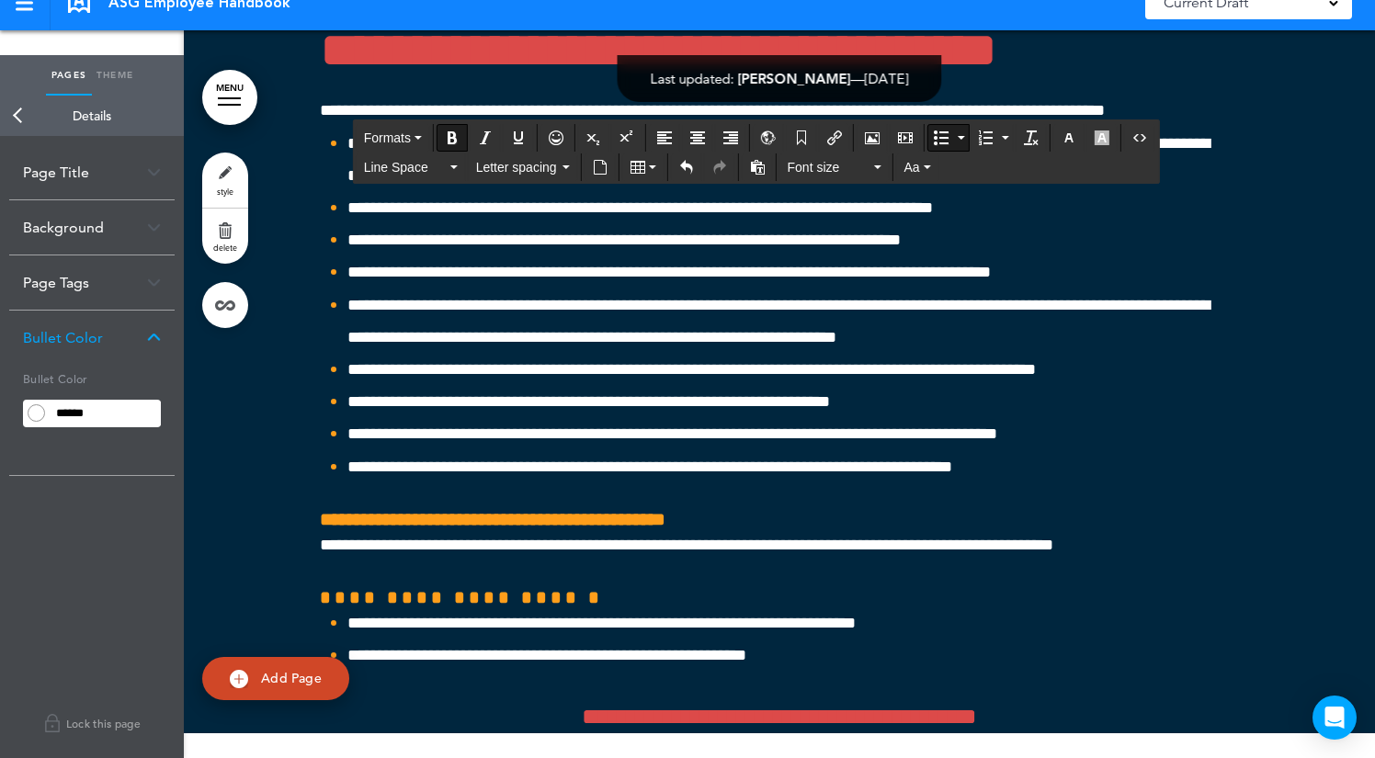
click at [952, 142] on button "Bullet list" at bounding box center [941, 138] width 26 height 26
drag, startPoint x: 1037, startPoint y: 339, endPoint x: 947, endPoint y: 303, distance: 96.1
click at [869, 172] on span "Font size" at bounding box center [829, 167] width 83 height 18
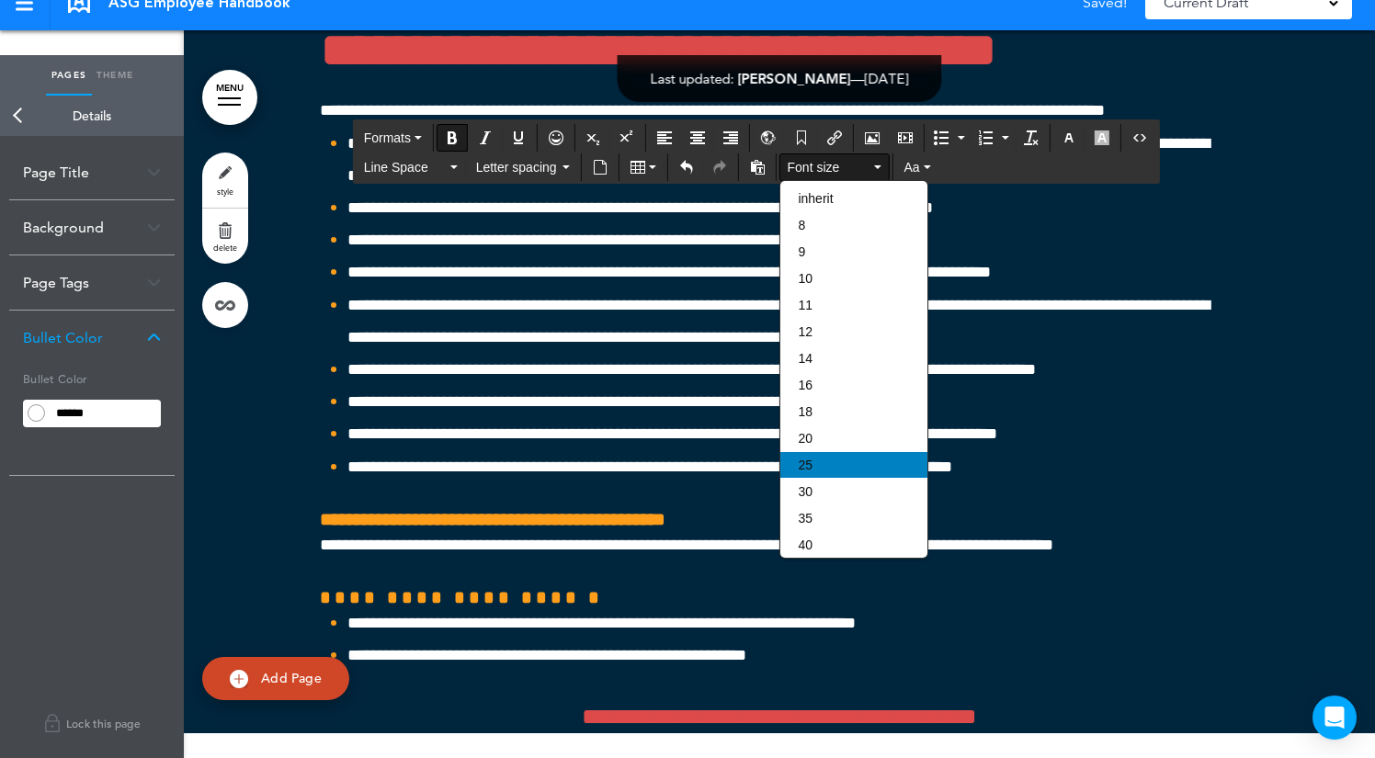
click at [832, 471] on div "25" at bounding box center [853, 465] width 147 height 26
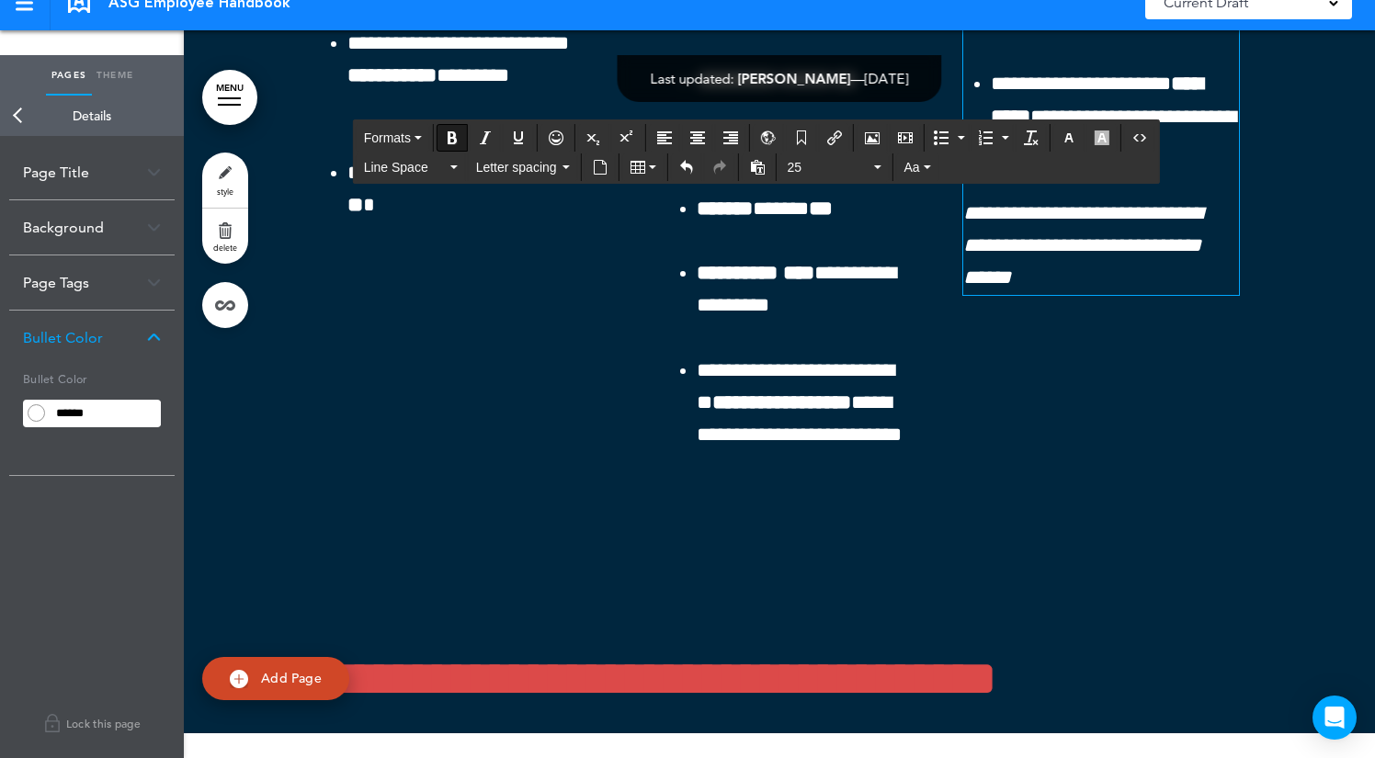
scroll to position [53416, 0]
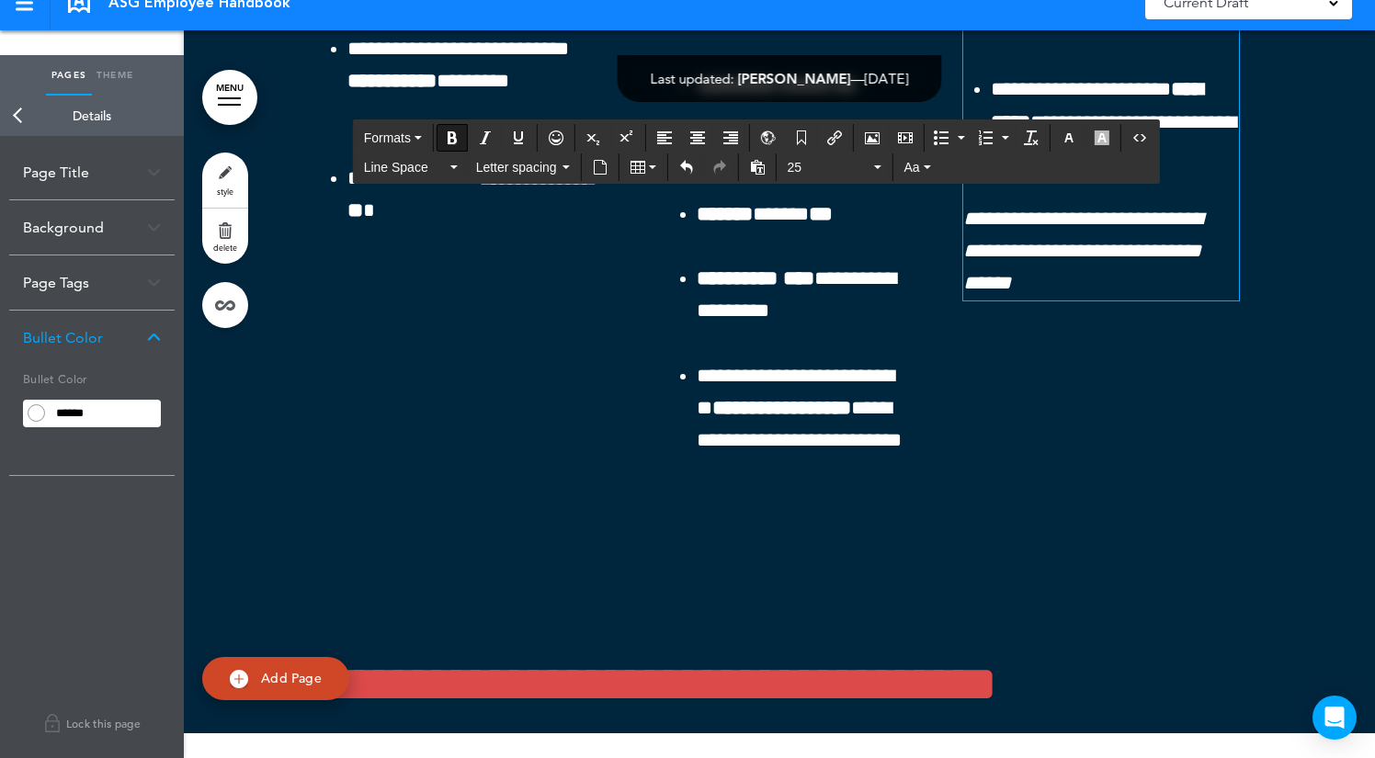
drag, startPoint x: 1159, startPoint y: 301, endPoint x: 938, endPoint y: 301, distance: 220.6
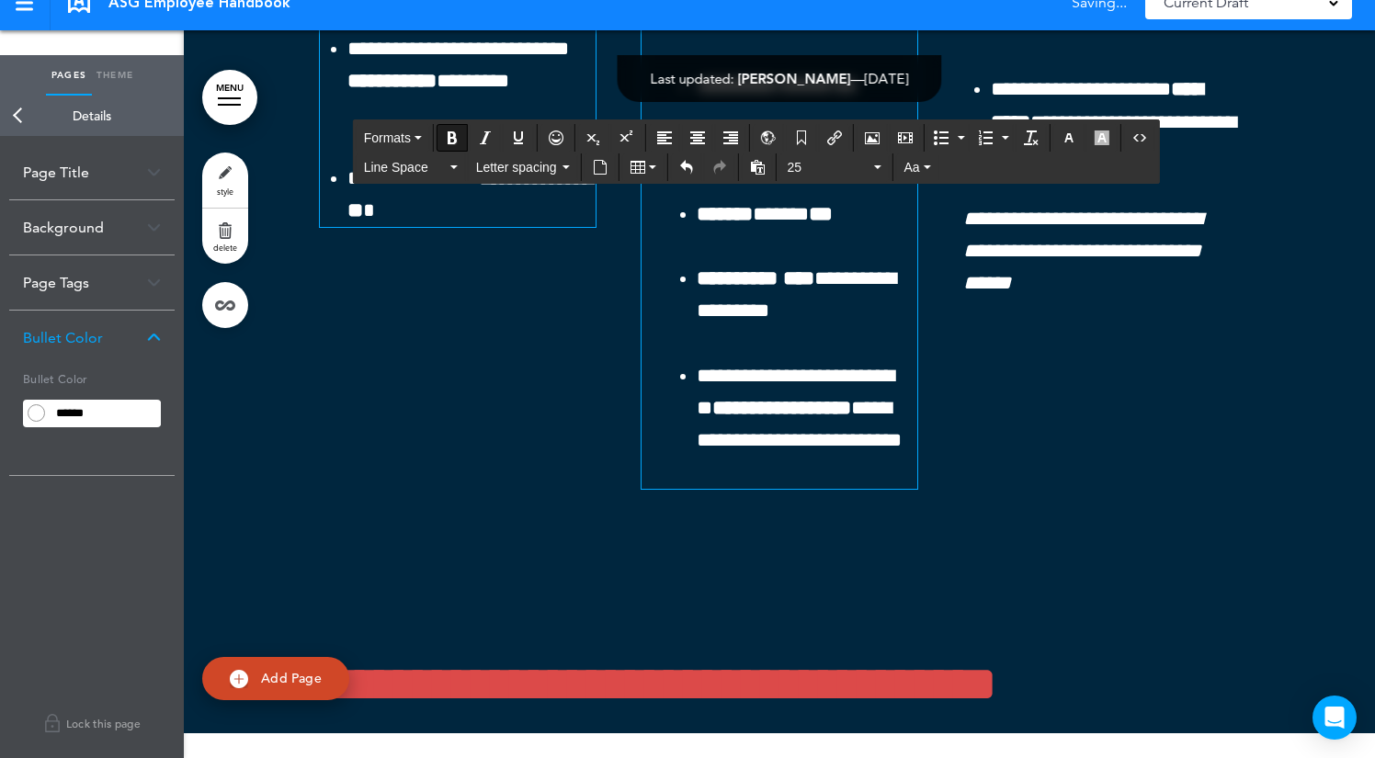
drag, startPoint x: 809, startPoint y: 289, endPoint x: 493, endPoint y: 289, distance: 315.2
drag, startPoint x: 385, startPoint y: 298, endPoint x: 268, endPoint y: 298, distance: 116.7
click at [494, 131] on button "Italic" at bounding box center [485, 138] width 29 height 26
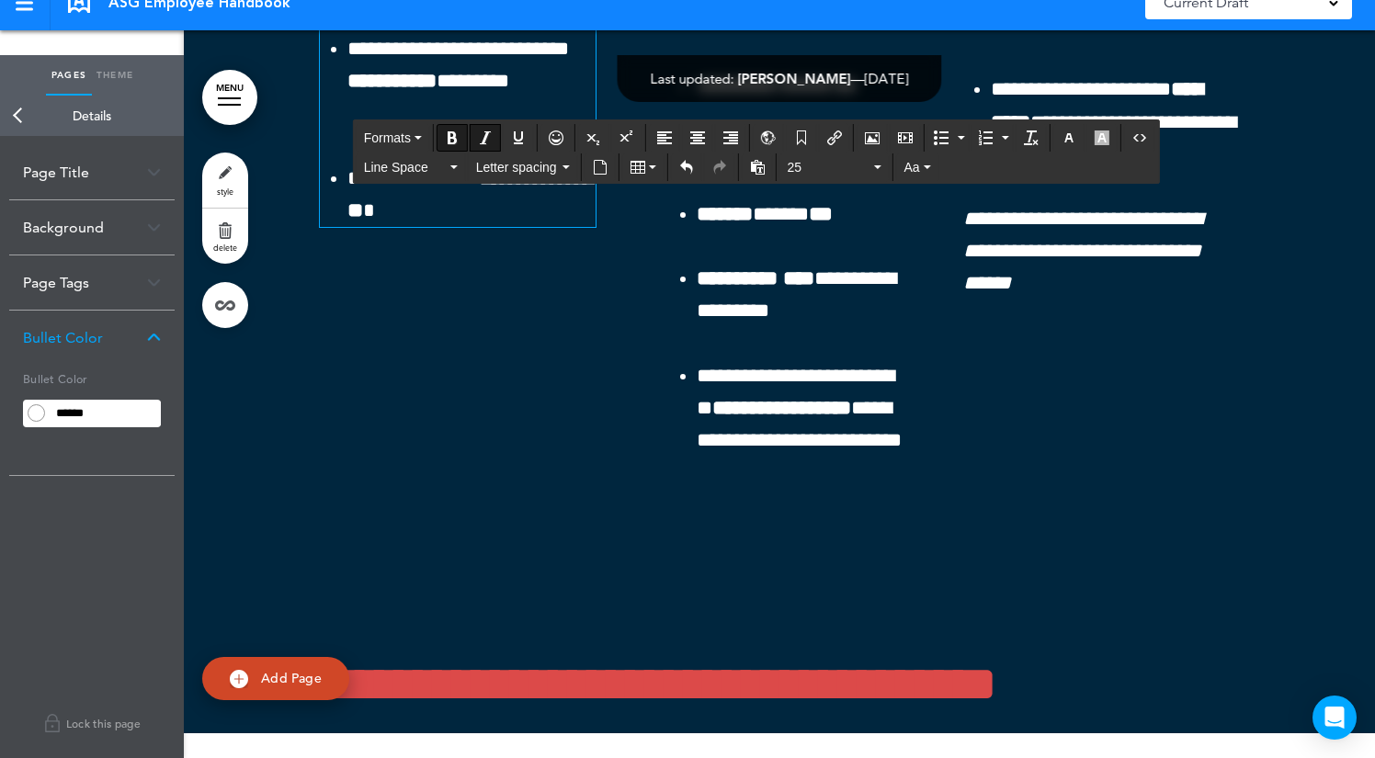
click at [494, 131] on button "Italic" at bounding box center [485, 138] width 29 height 26
click at [530, 132] on button "Underline" at bounding box center [518, 138] width 29 height 26
click at [529, 132] on button "Underline" at bounding box center [518, 138] width 29 height 26
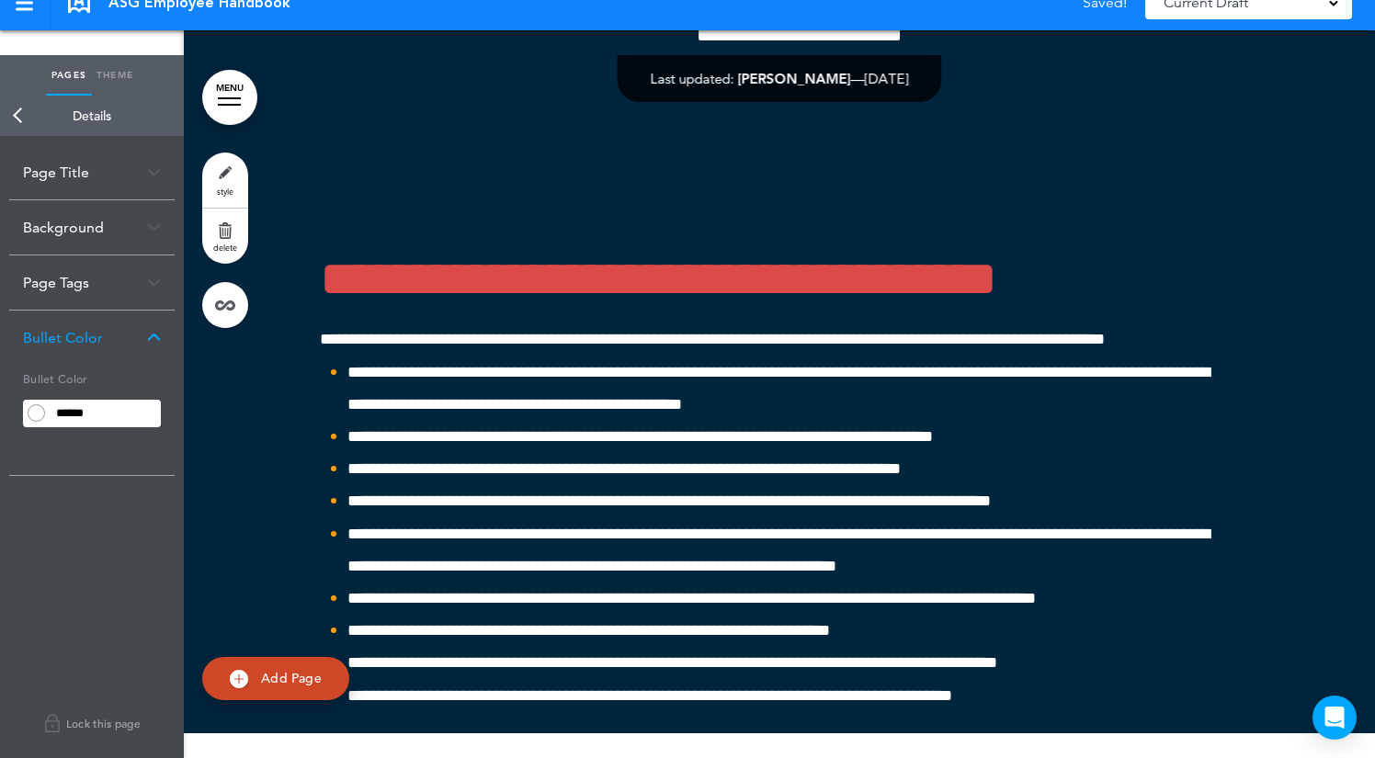
scroll to position [53835, 0]
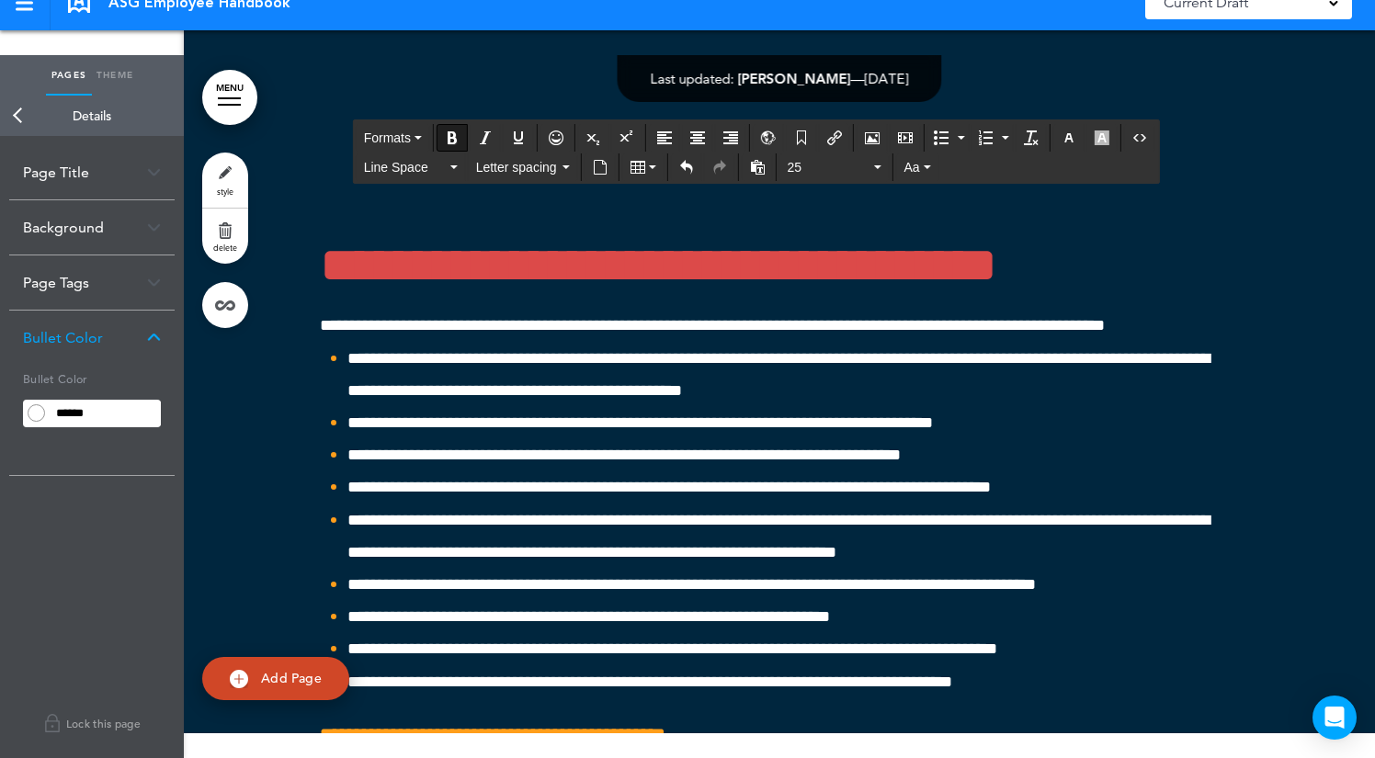
drag, startPoint x: 572, startPoint y: 430, endPoint x: 267, endPoint y: 425, distance: 304.2
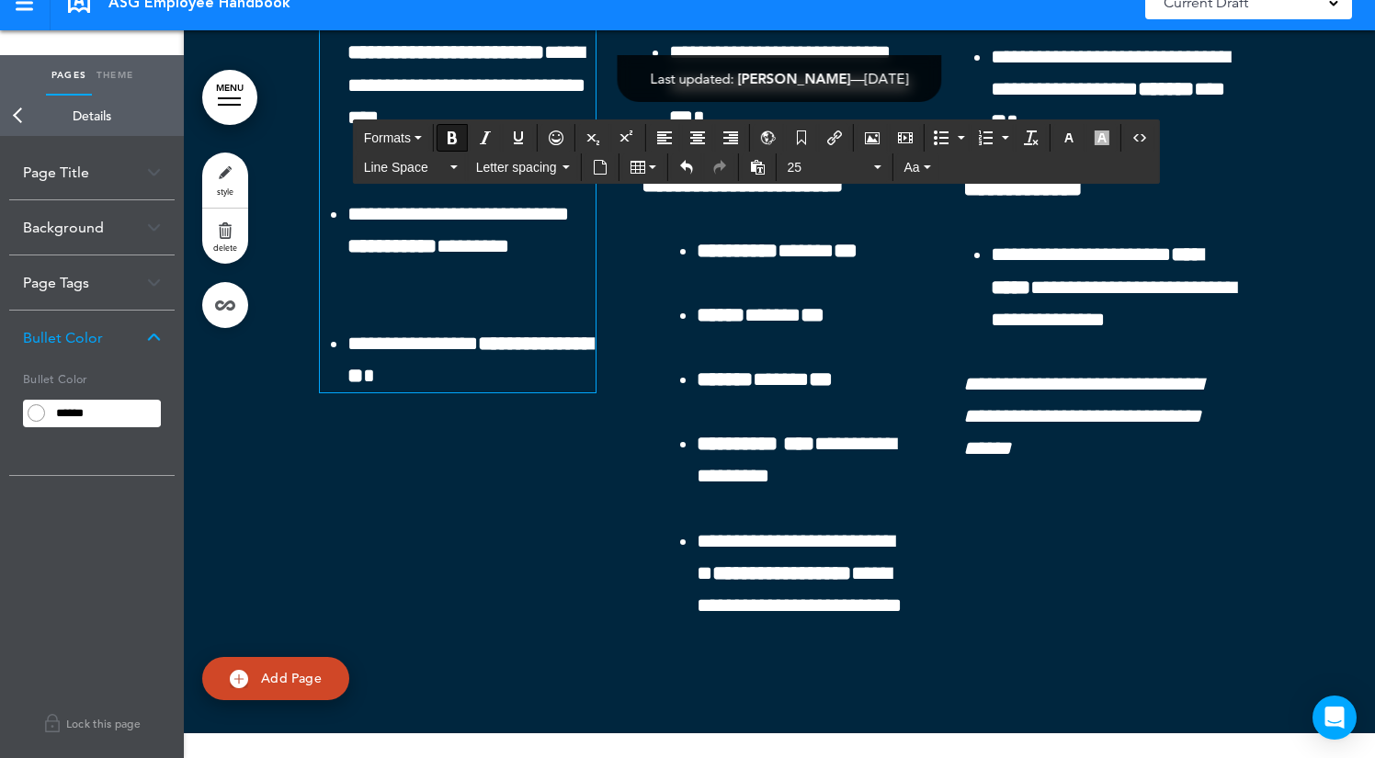
scroll to position [53234, 0]
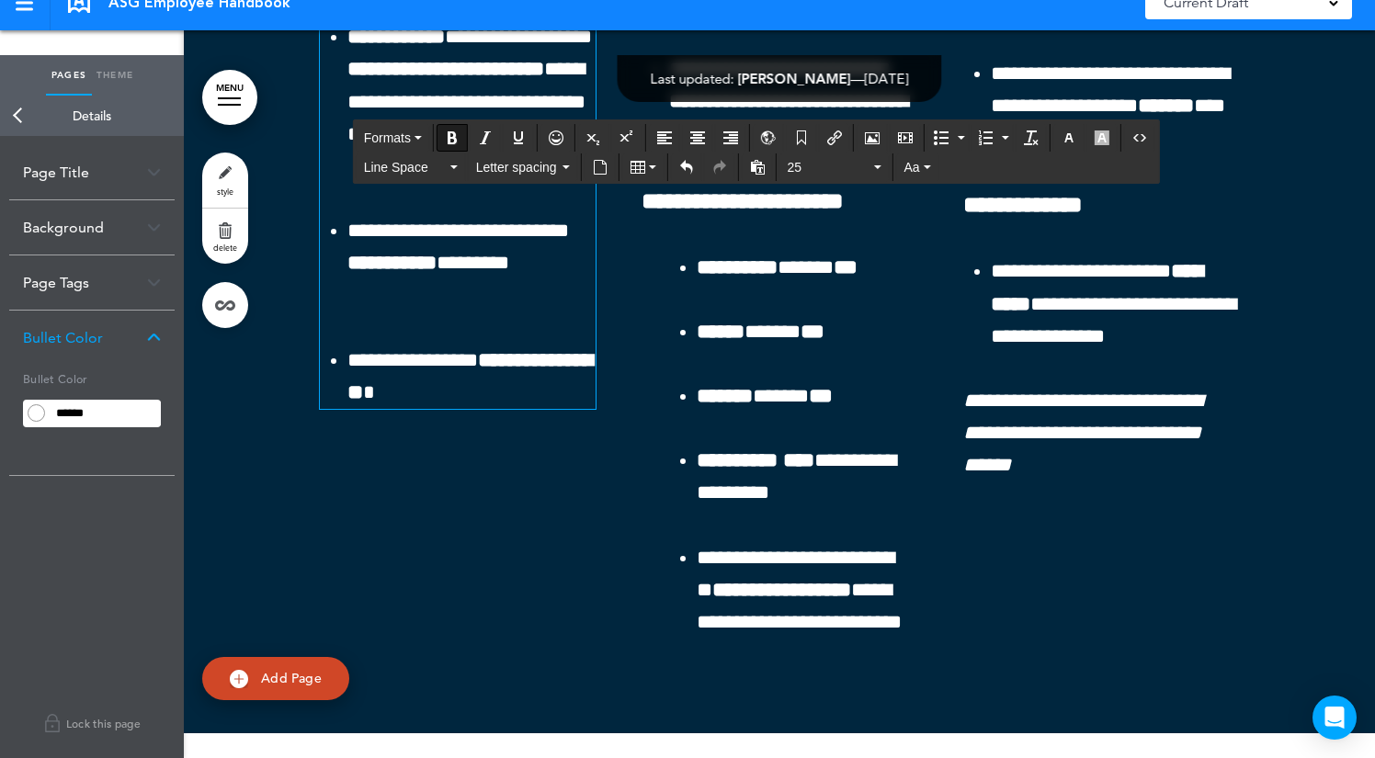
drag, startPoint x: 445, startPoint y: 480, endPoint x: 234, endPoint y: 480, distance: 210.4
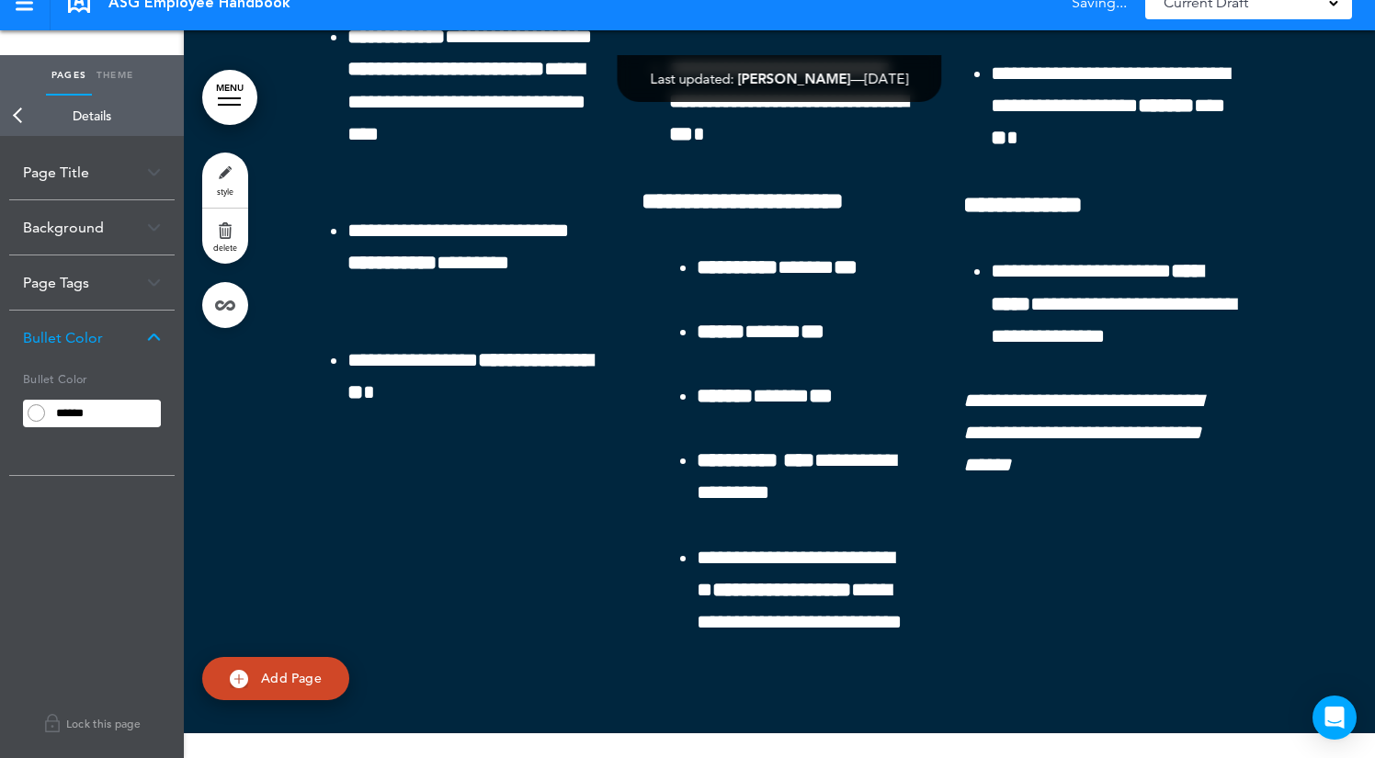
click at [122, 165] on div "Page Title" at bounding box center [91, 172] width 165 height 54
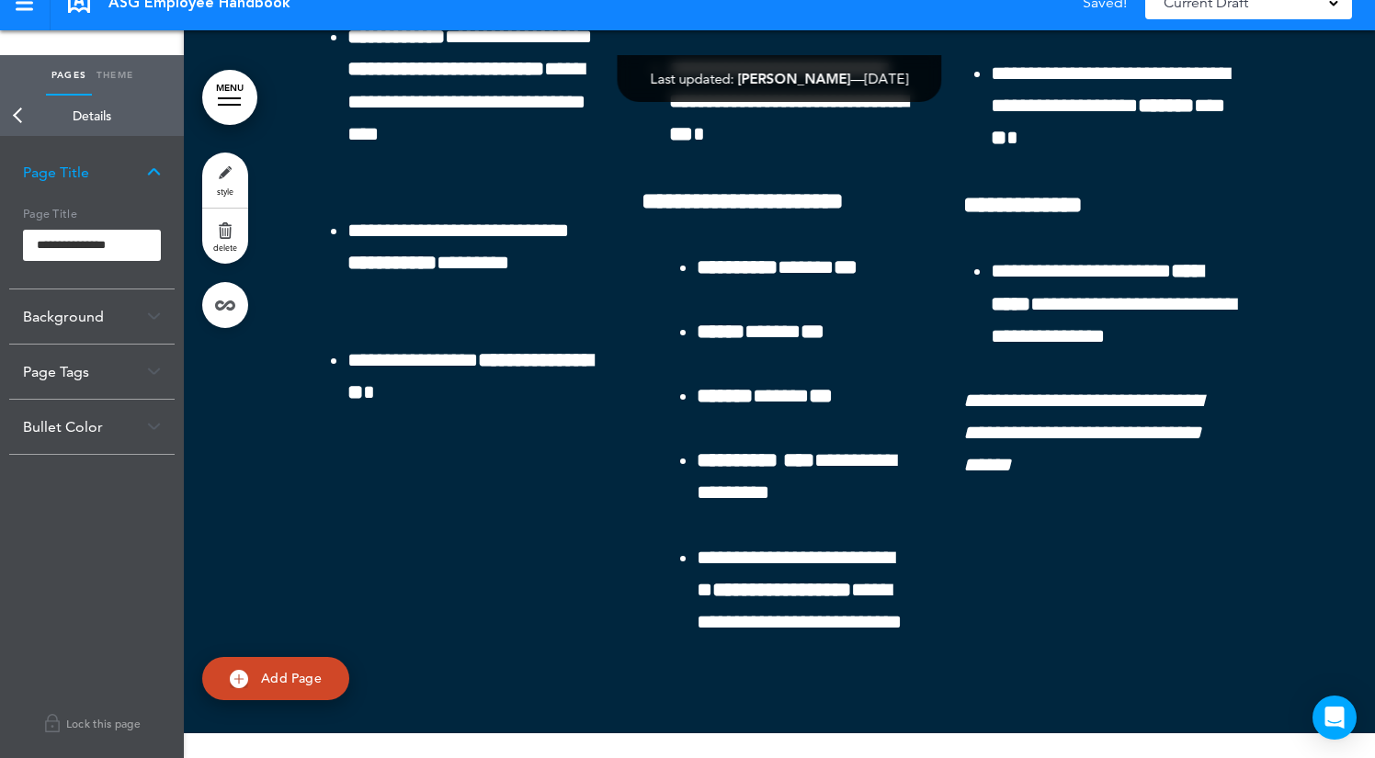
click at [122, 165] on div "Page Title" at bounding box center [91, 172] width 165 height 54
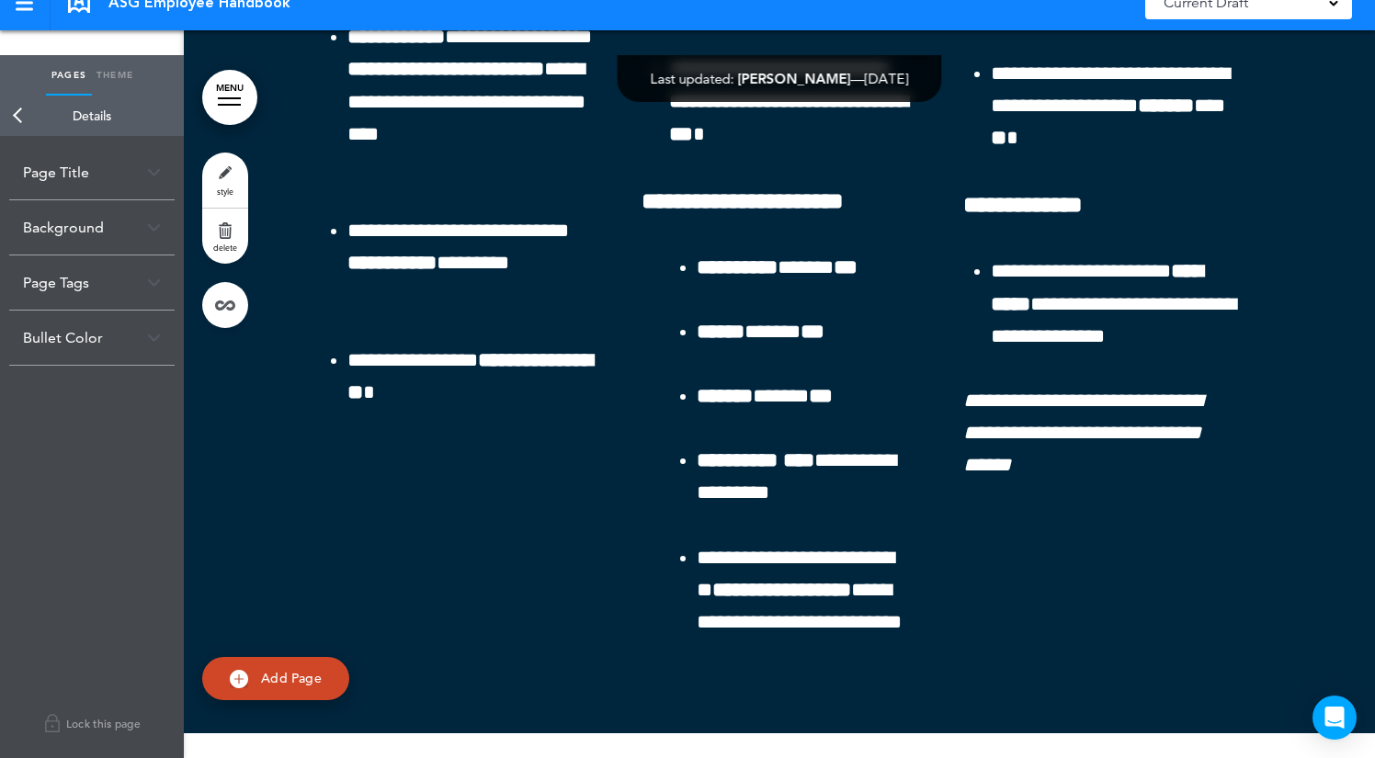
click at [114, 233] on div "Background" at bounding box center [91, 227] width 165 height 54
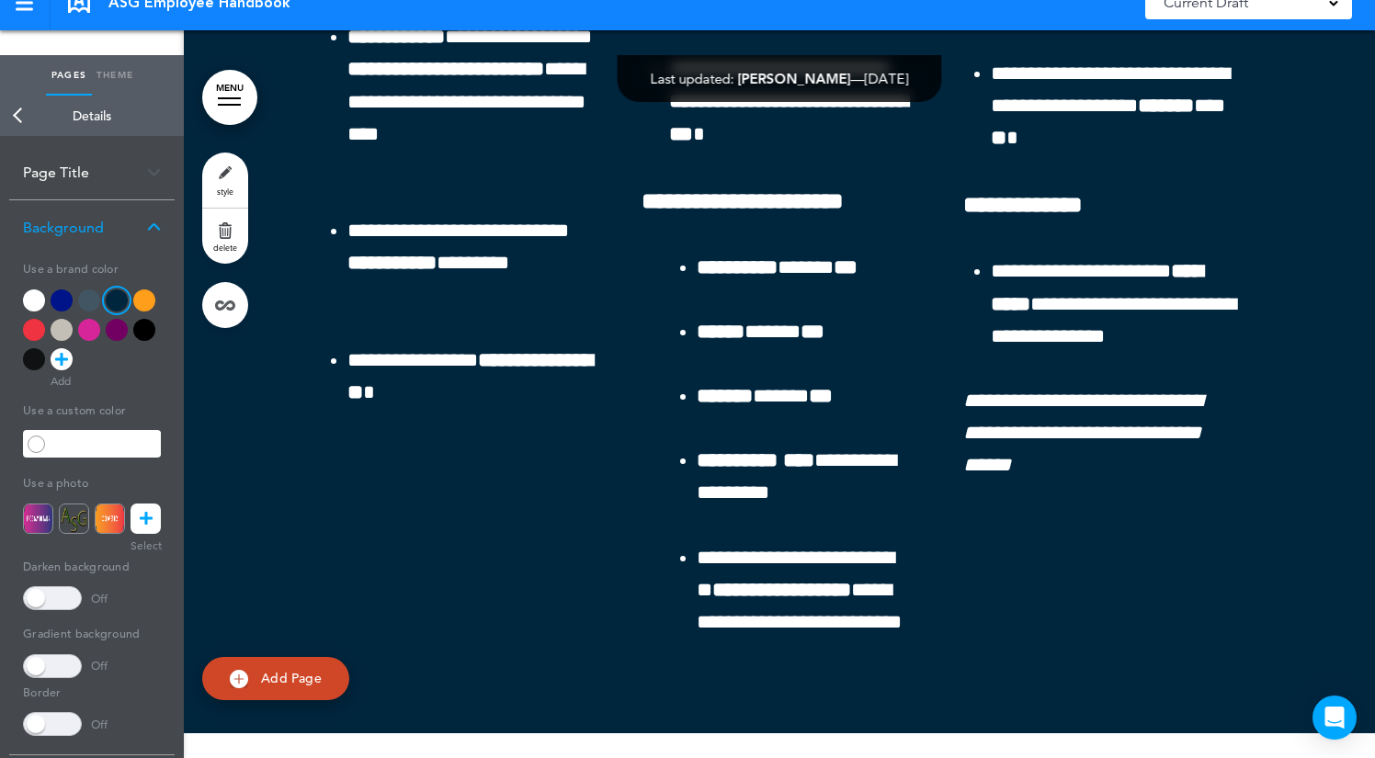
click at [143, 296] on div at bounding box center [144, 300] width 22 height 22
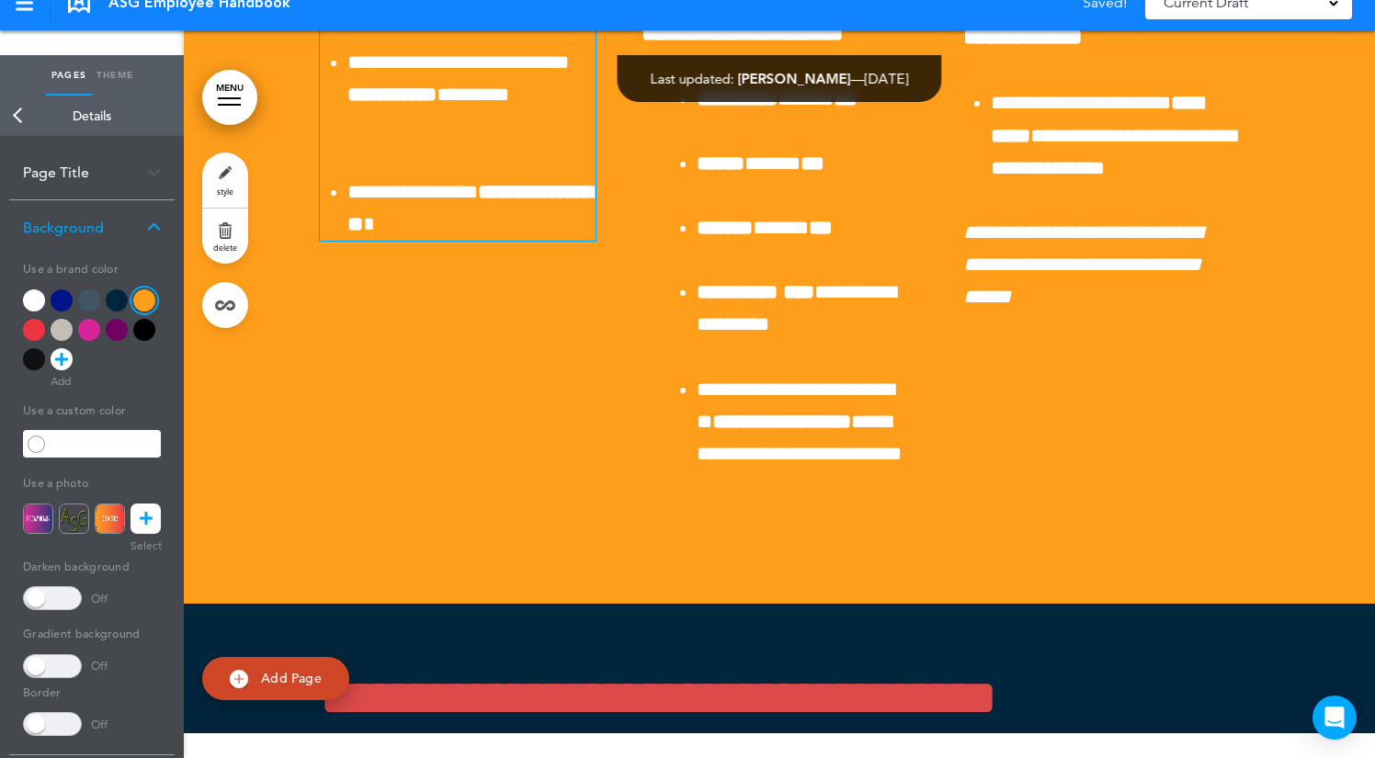
scroll to position [53411, 0]
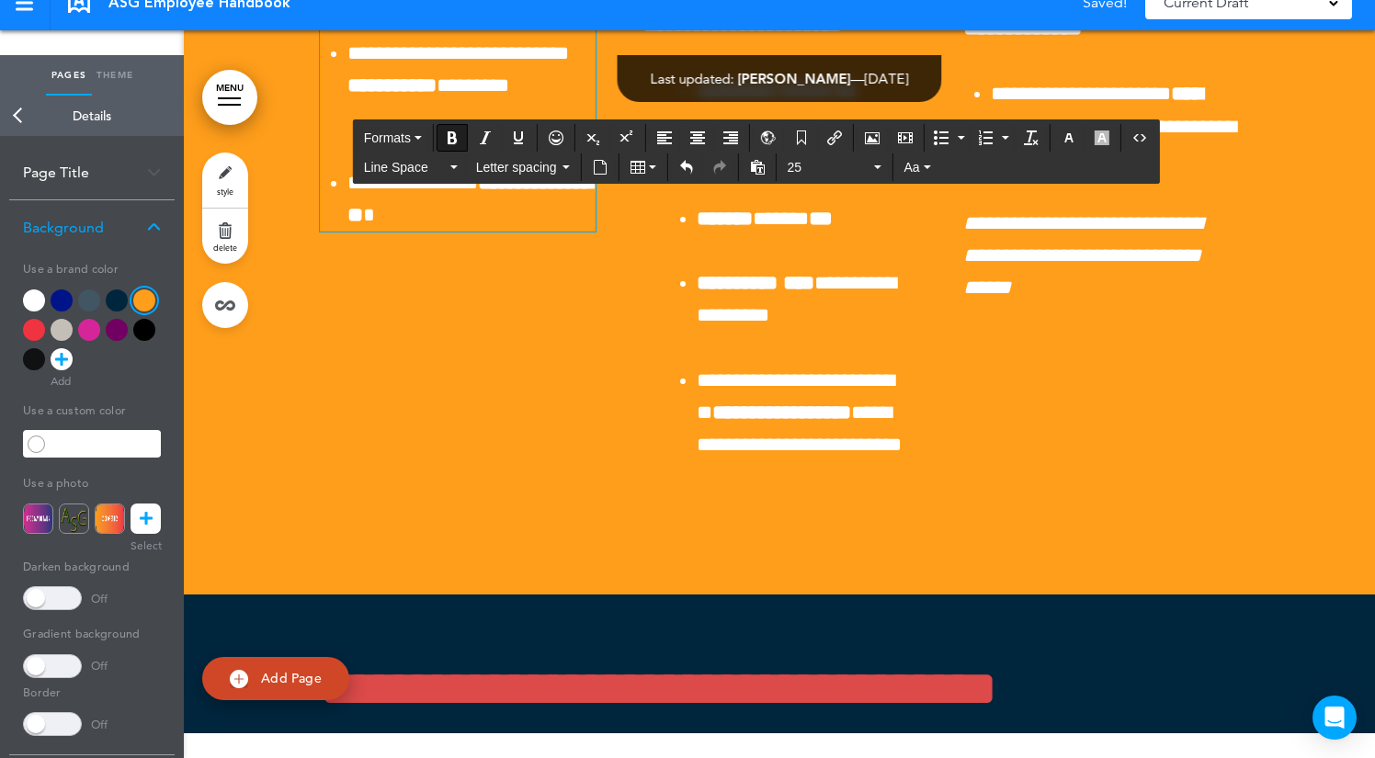
drag, startPoint x: 419, startPoint y: 303, endPoint x: 278, endPoint y: 301, distance: 140.6
click at [1069, 134] on icon "button" at bounding box center [1068, 137] width 15 height 15
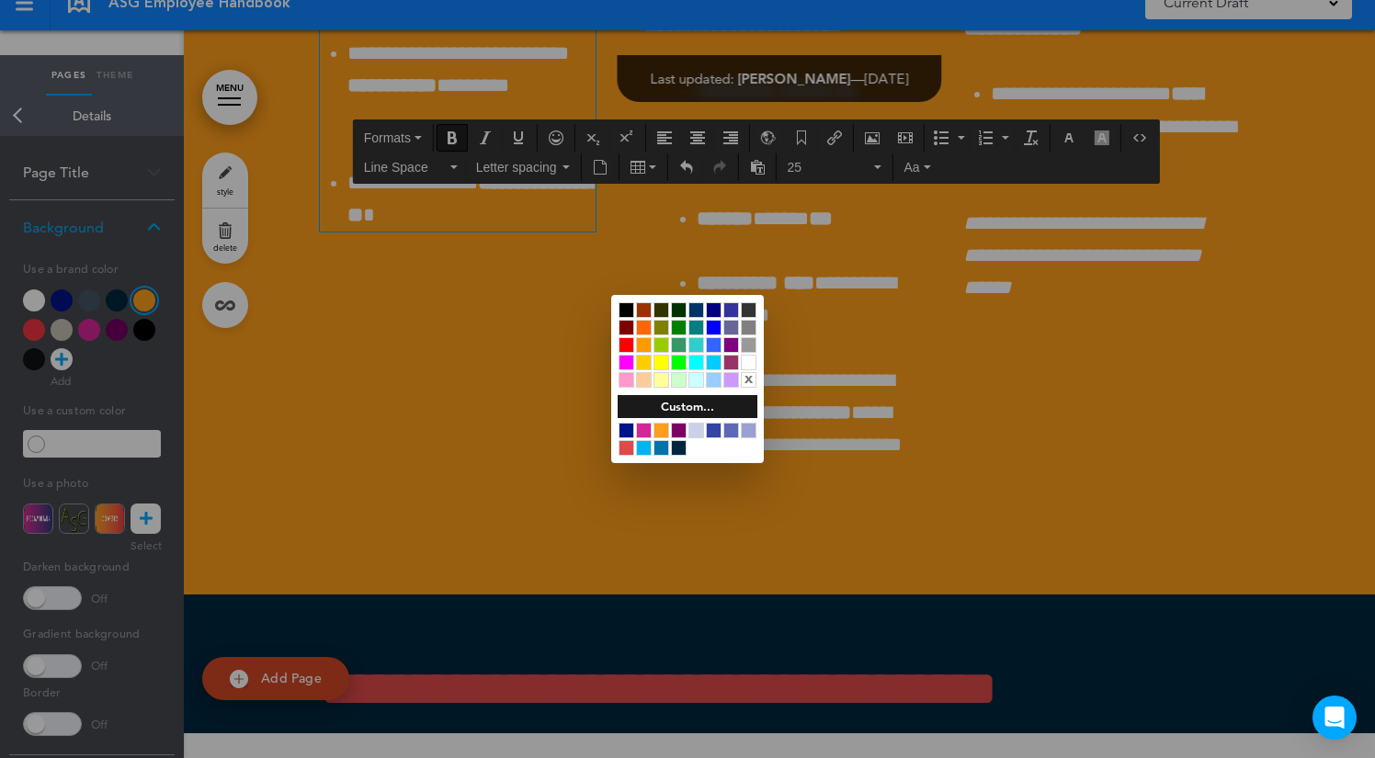
click at [647, 433] on div at bounding box center [644, 431] width 16 height 16
click at [624, 426] on div at bounding box center [626, 431] width 16 height 16
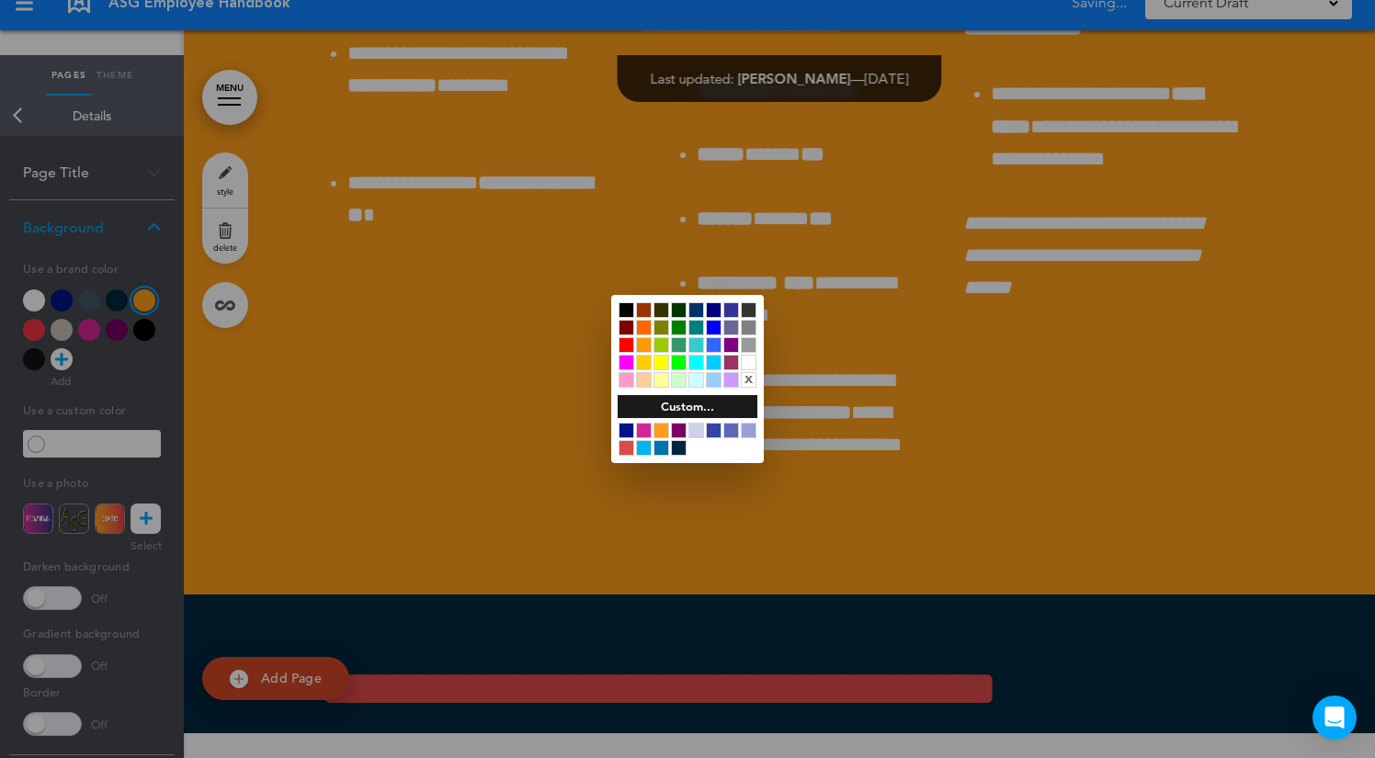
click at [664, 433] on div at bounding box center [661, 431] width 16 height 16
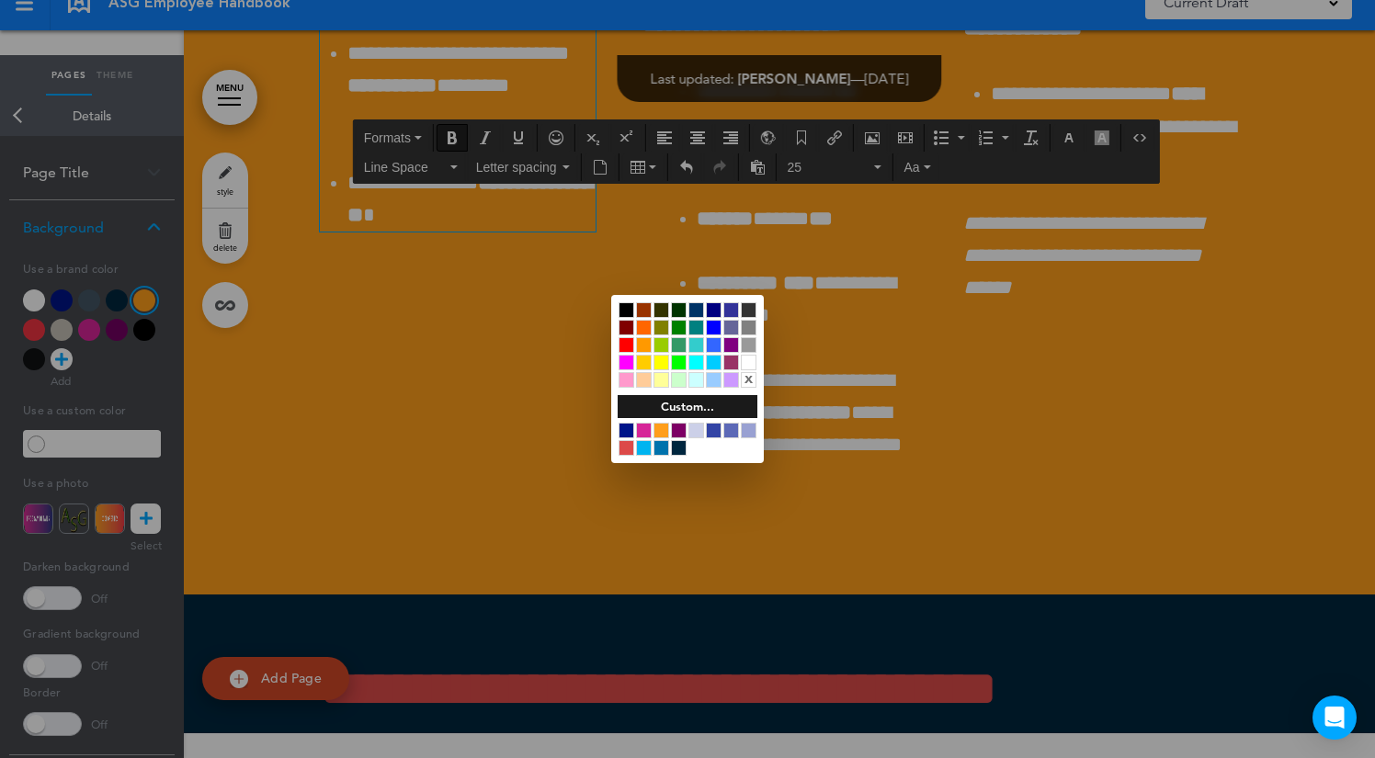
click at [404, 244] on div at bounding box center [687, 379] width 1375 height 758
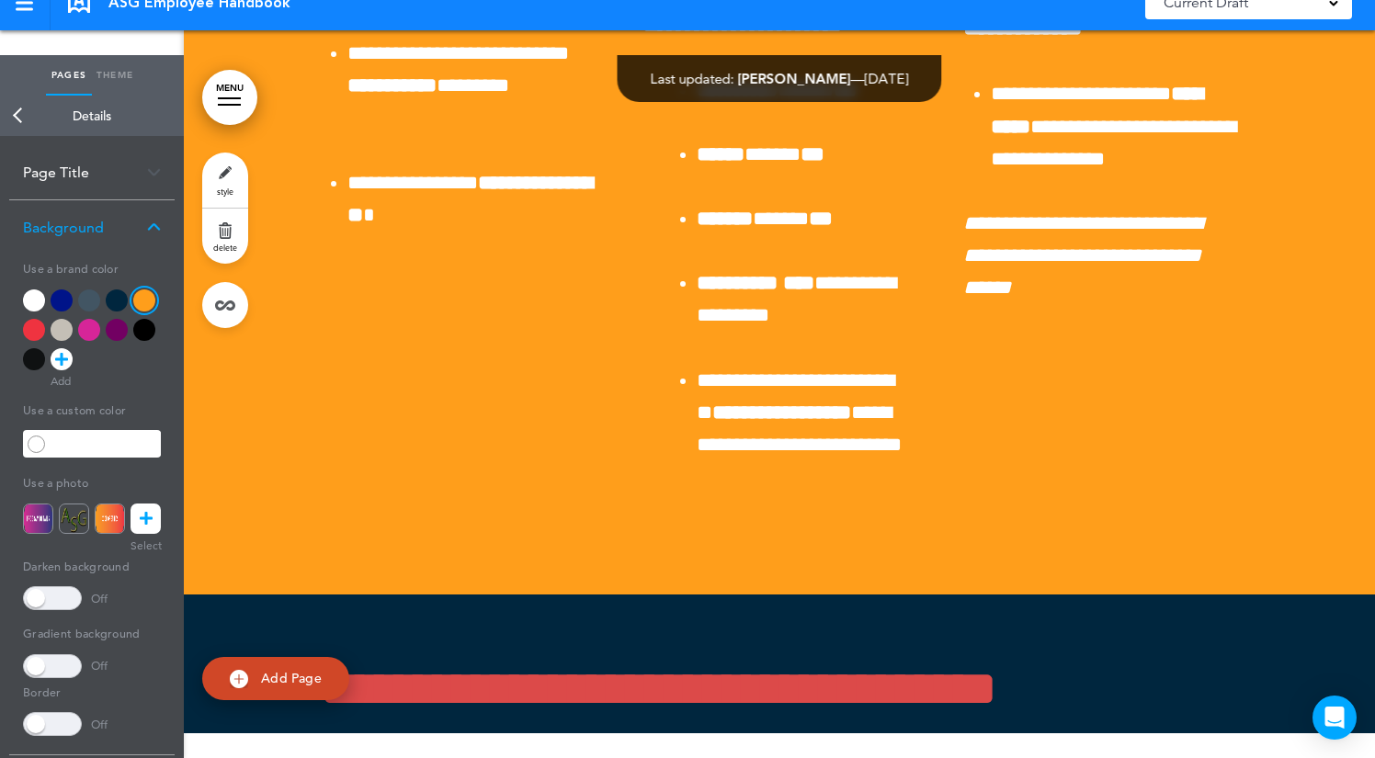
click at [107, 297] on div at bounding box center [117, 300] width 22 height 22
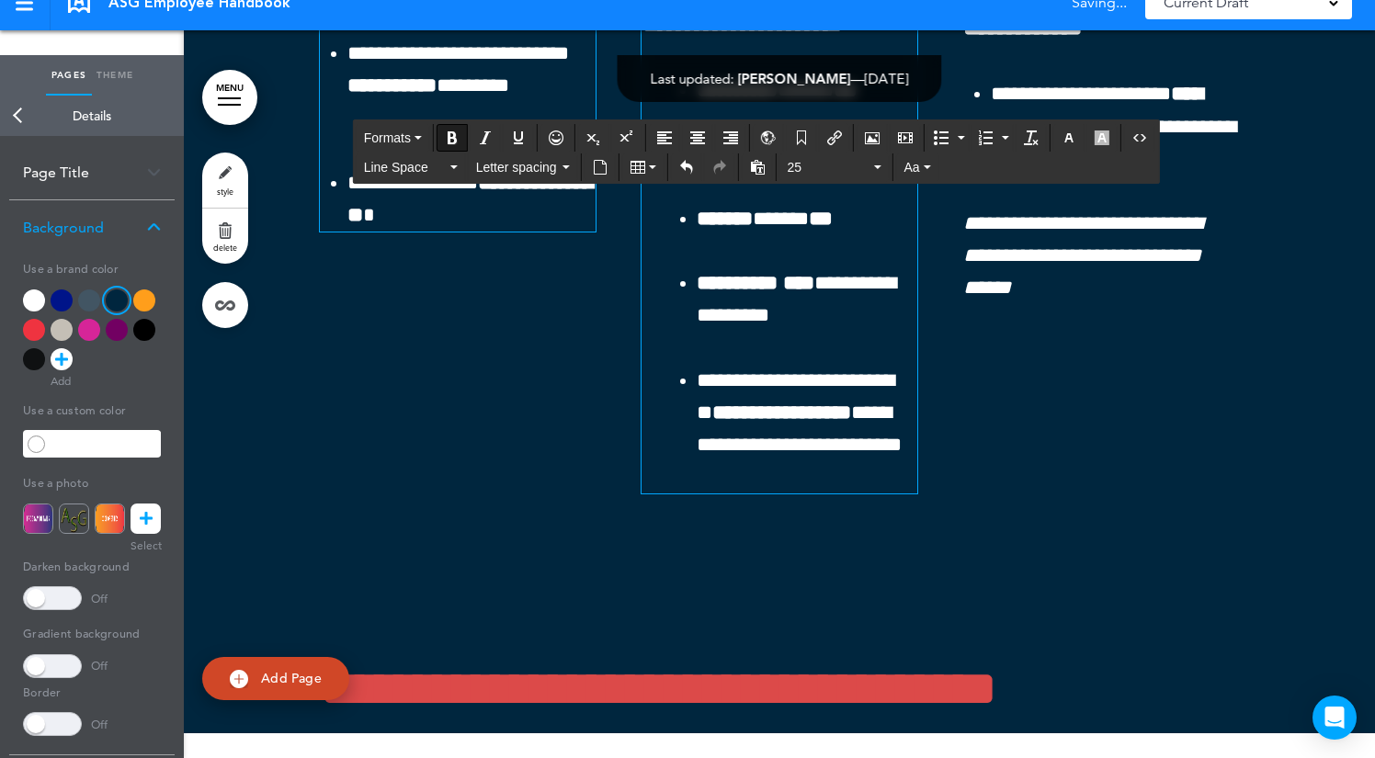
drag, startPoint x: 833, startPoint y: 297, endPoint x: 575, endPoint y: 298, distance: 257.3
click at [1076, 136] on icon "button" at bounding box center [1068, 137] width 15 height 15
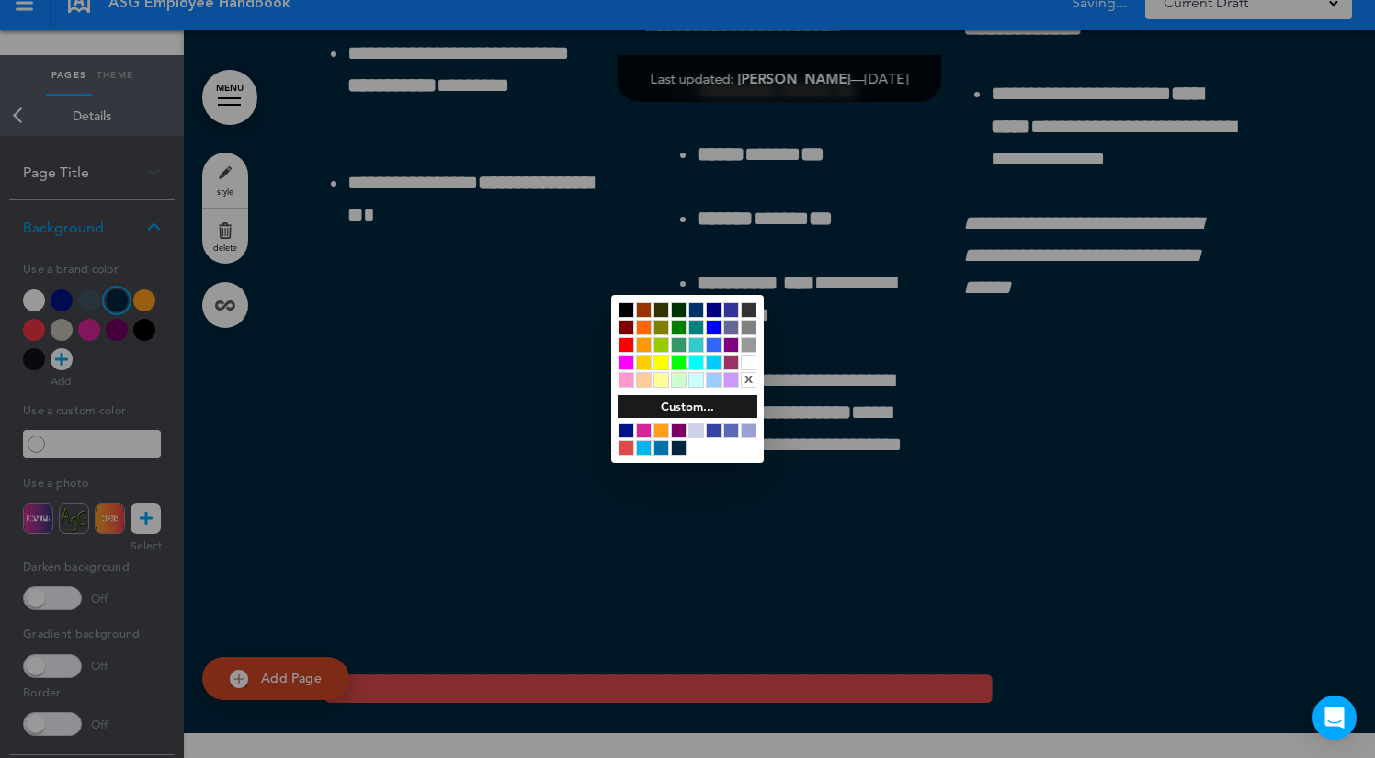
click at [665, 433] on div at bounding box center [661, 431] width 16 height 16
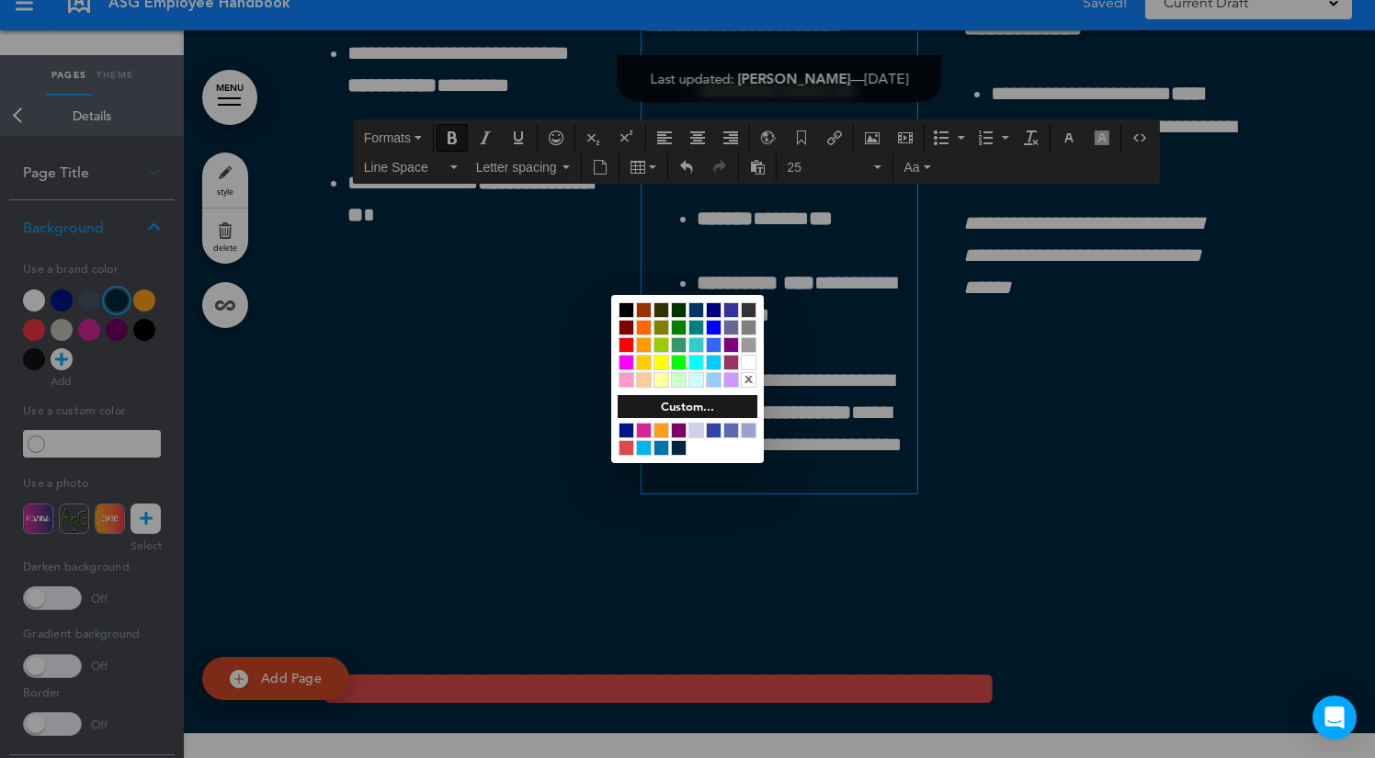
click at [1013, 405] on div at bounding box center [687, 379] width 1375 height 758
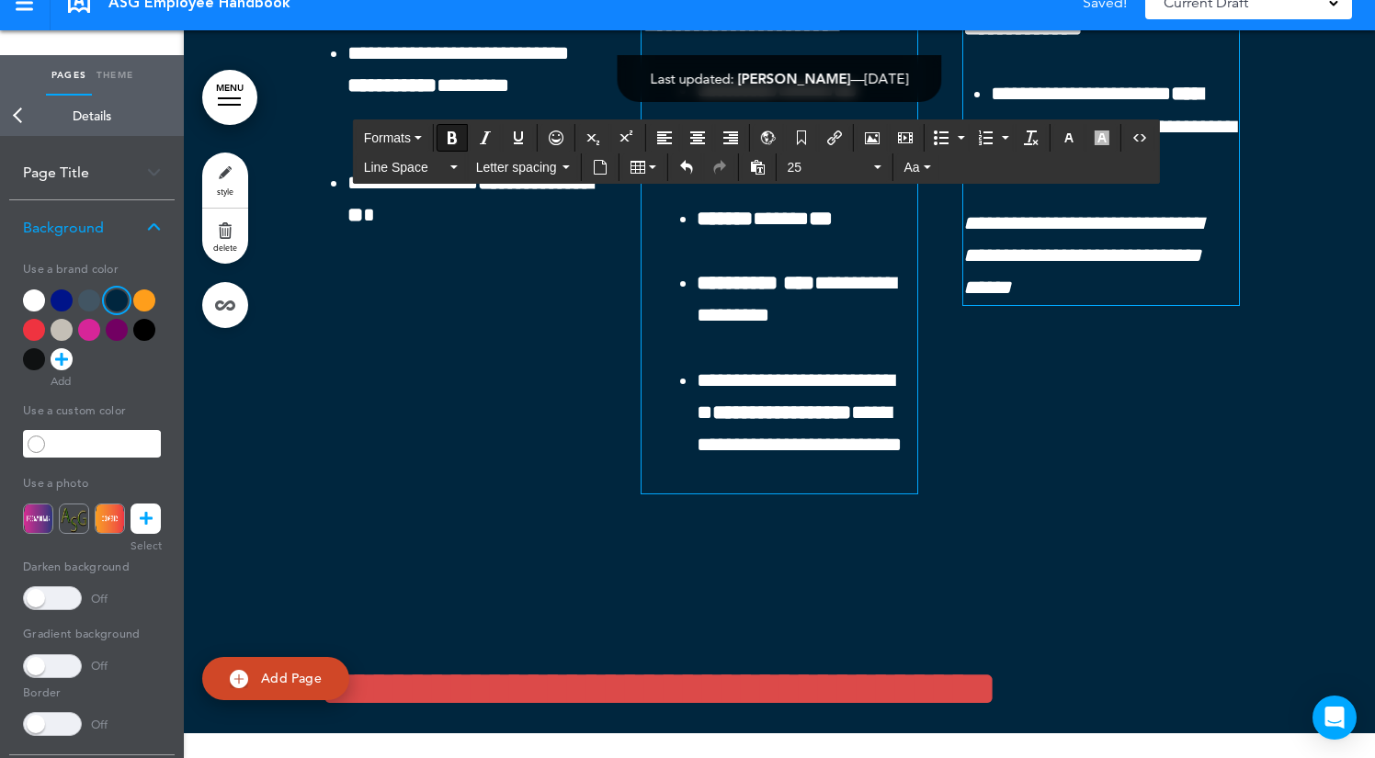
drag, startPoint x: 1164, startPoint y: 301, endPoint x: 841, endPoint y: 301, distance: 323.5
click at [1071, 135] on icon "button" at bounding box center [1068, 137] width 15 height 15
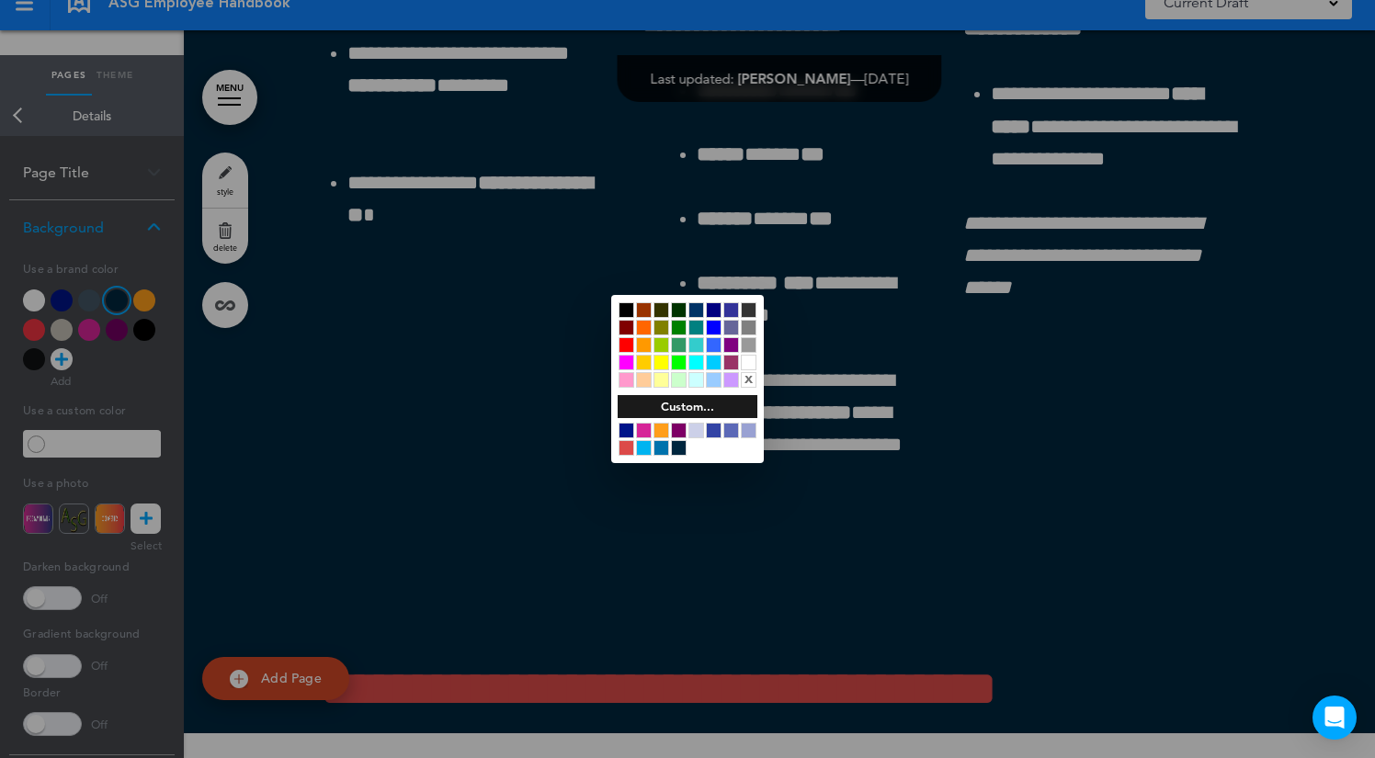
click at [663, 428] on div at bounding box center [661, 431] width 16 height 16
click at [1081, 461] on div at bounding box center [687, 379] width 1375 height 758
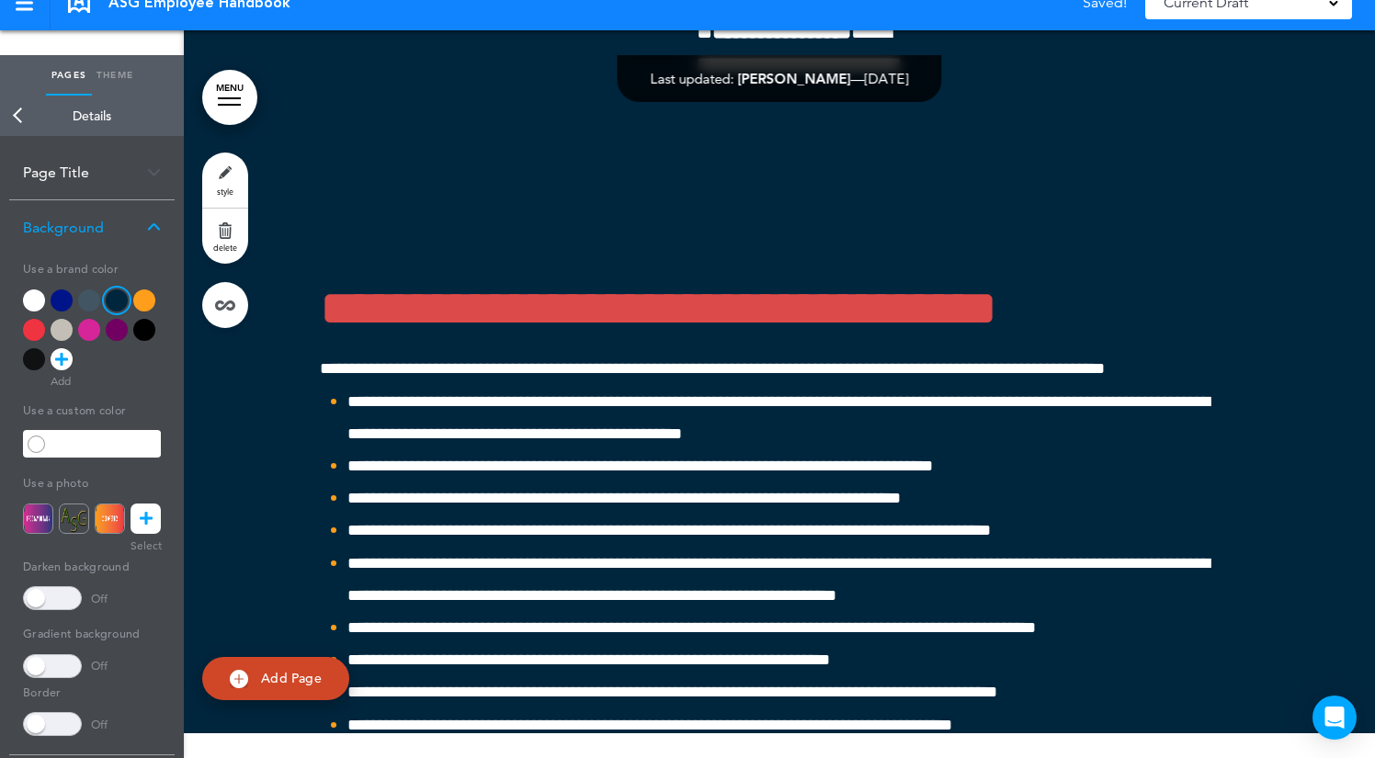
scroll to position [53796, 0]
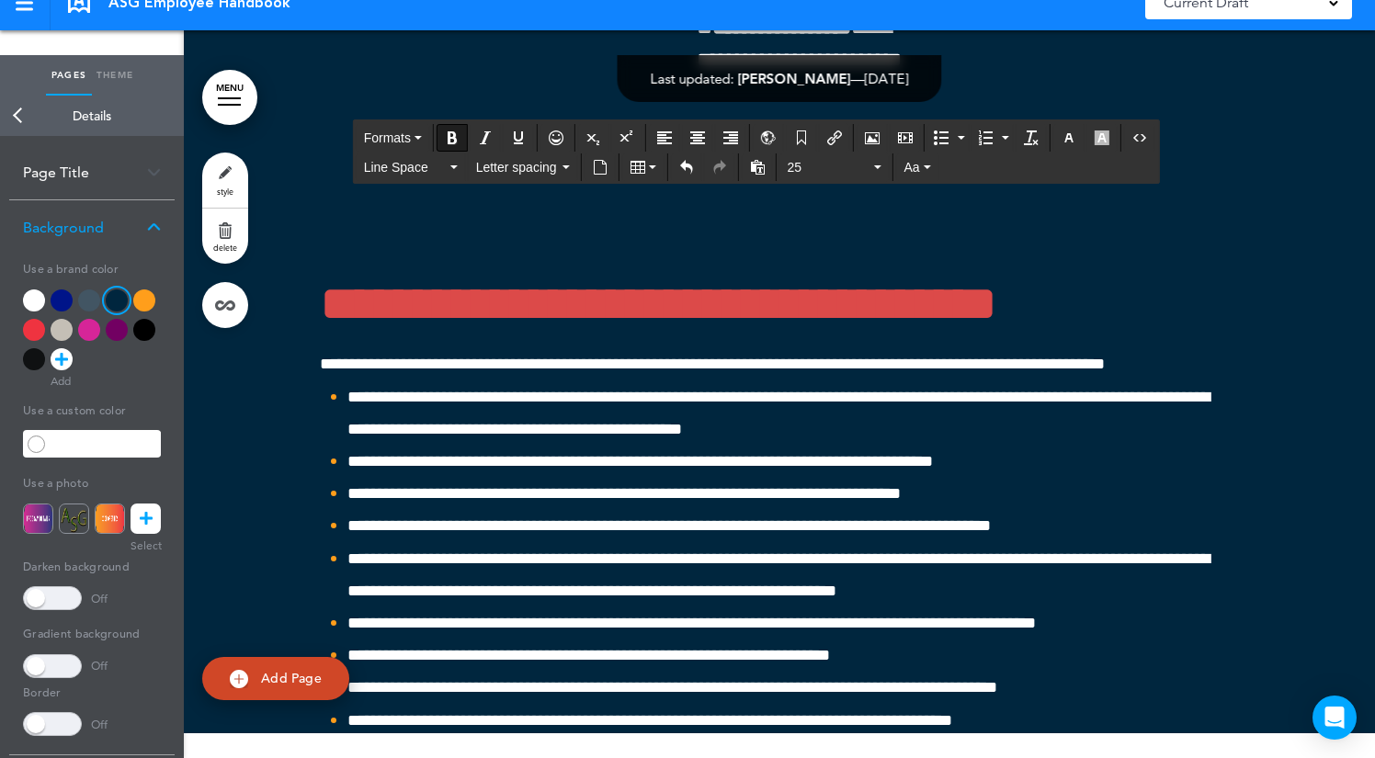
drag, startPoint x: 1109, startPoint y: 600, endPoint x: 961, endPoint y: 566, distance: 151.8
click at [1073, 140] on icon "button" at bounding box center [1068, 137] width 15 height 15
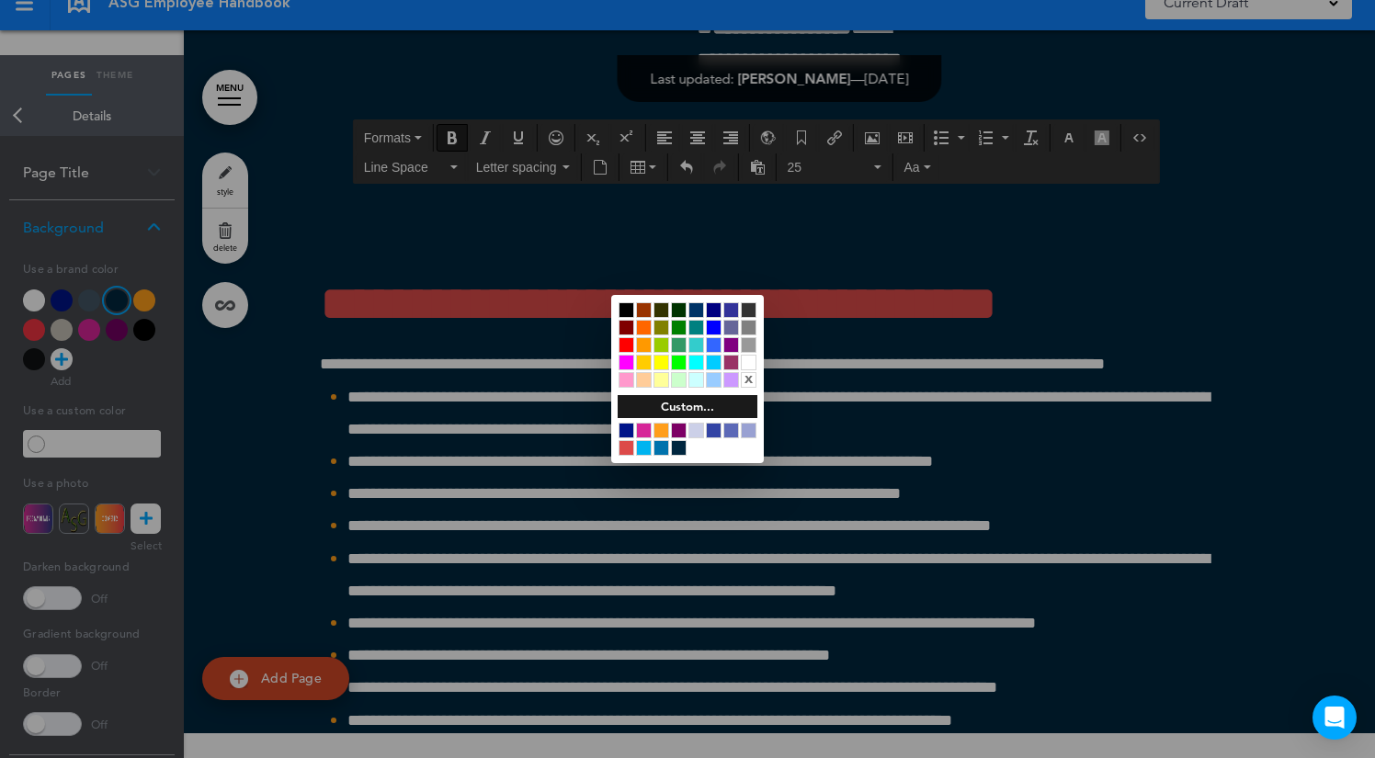
click at [657, 437] on div at bounding box center [661, 431] width 16 height 16
click at [905, 680] on div at bounding box center [687, 379] width 1375 height 758
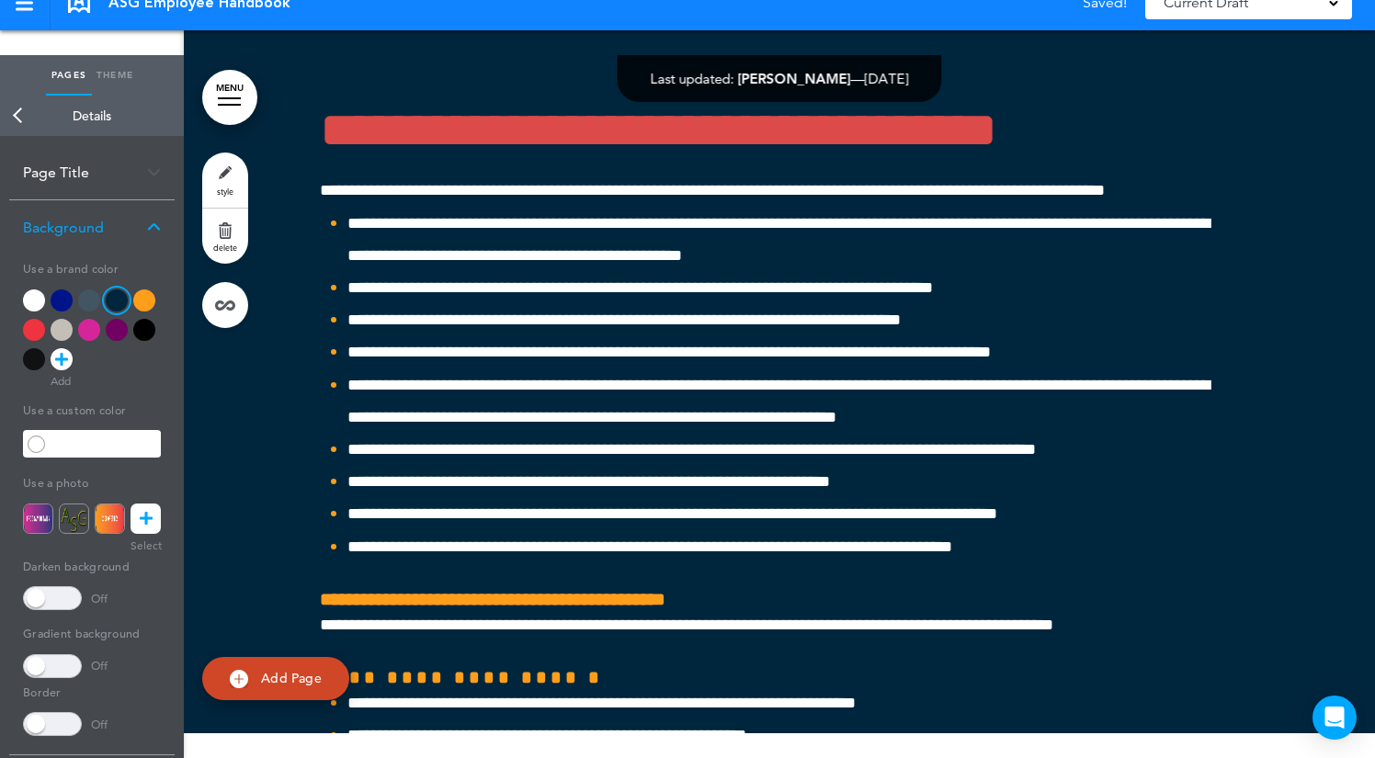
scroll to position [53971, 0]
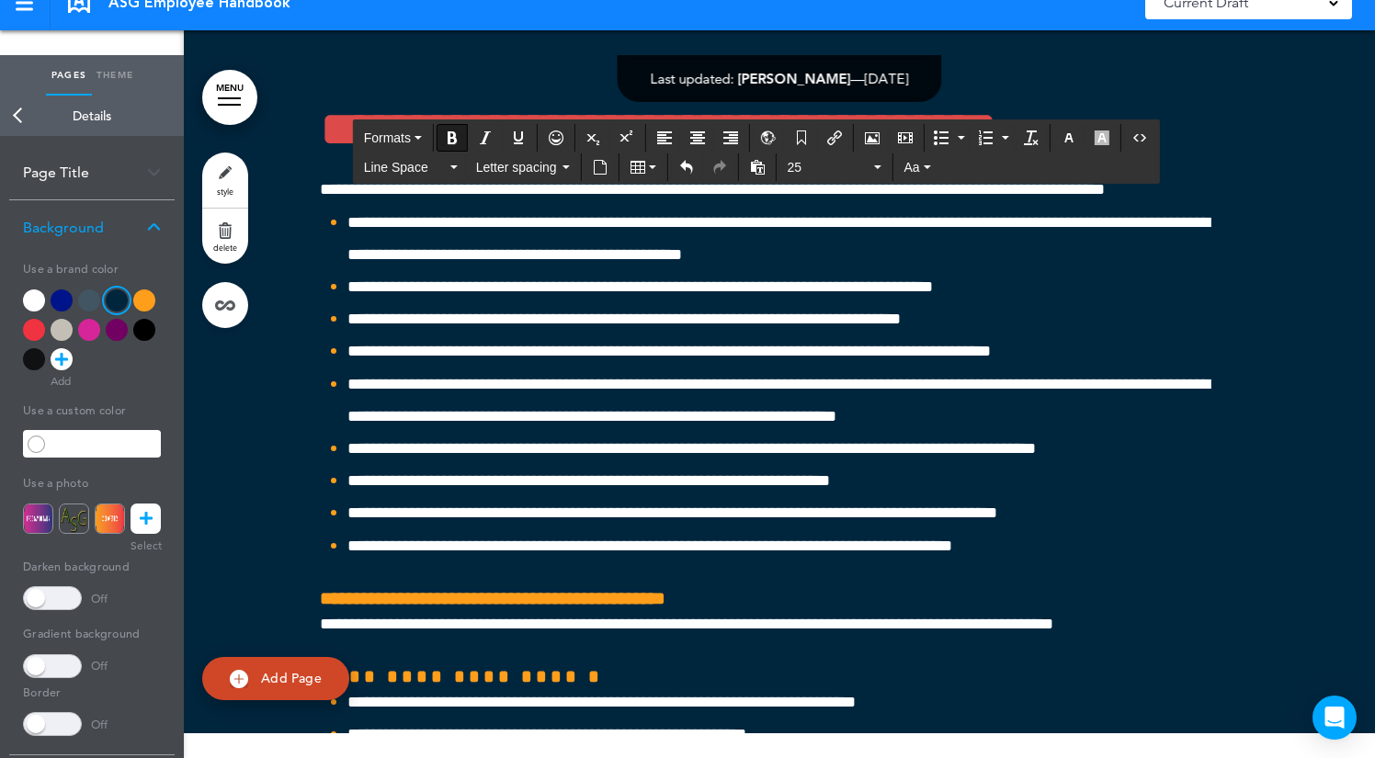
drag, startPoint x: 742, startPoint y: 226, endPoint x: 584, endPoint y: 226, distance: 157.1
click at [1080, 142] on button "button" at bounding box center [1068, 138] width 29 height 26
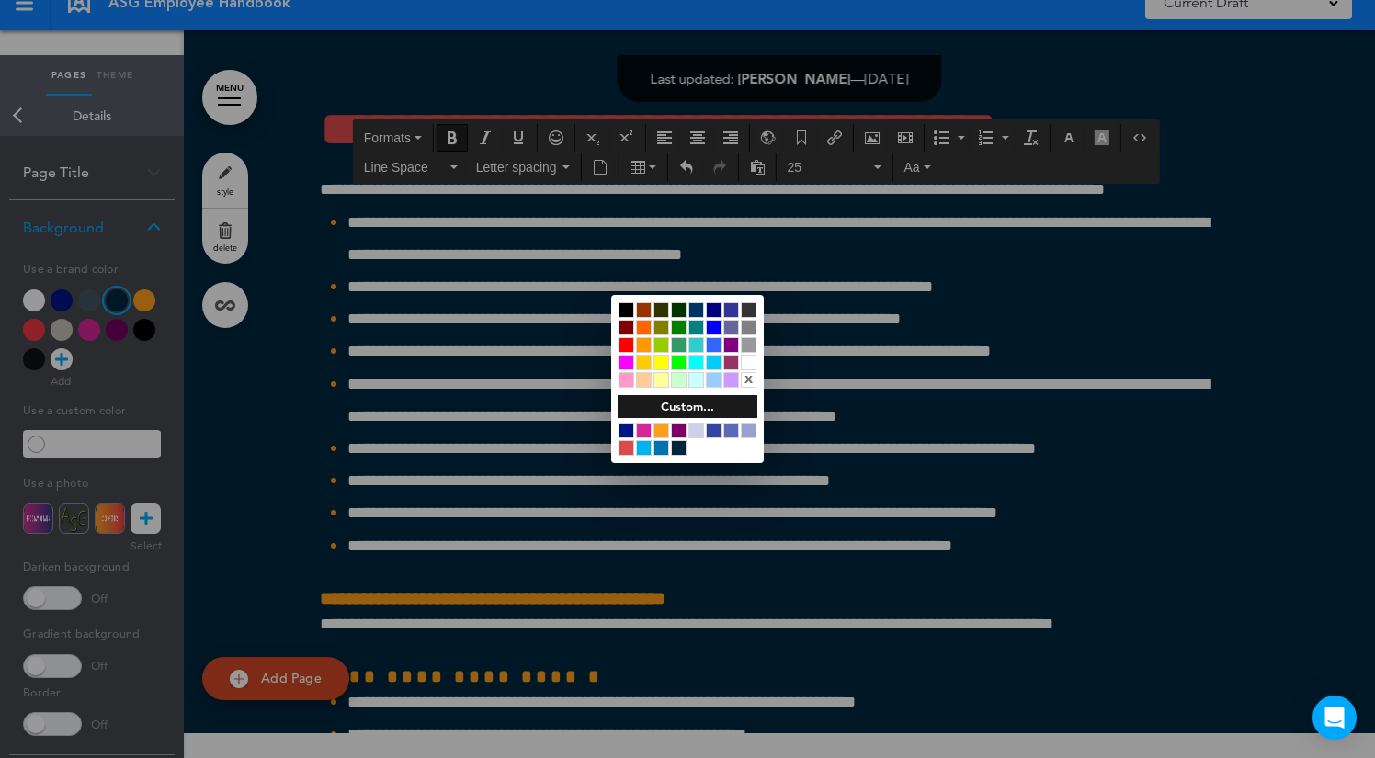
click at [666, 426] on div at bounding box center [661, 431] width 16 height 16
click at [525, 248] on div at bounding box center [687, 379] width 1375 height 758
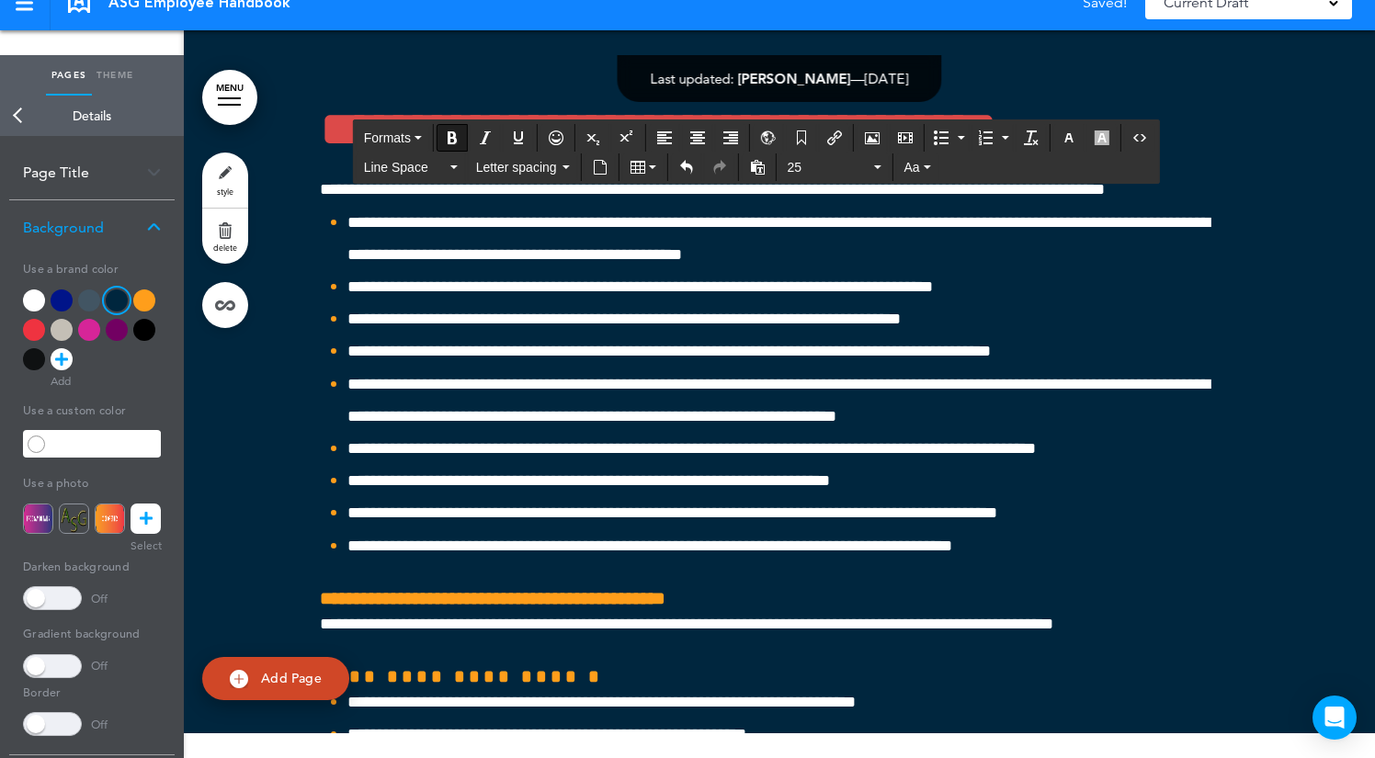
drag, startPoint x: 561, startPoint y: 296, endPoint x: 279, endPoint y: 265, distance: 282.9
click at [1071, 139] on icon "button" at bounding box center [1068, 137] width 15 height 15
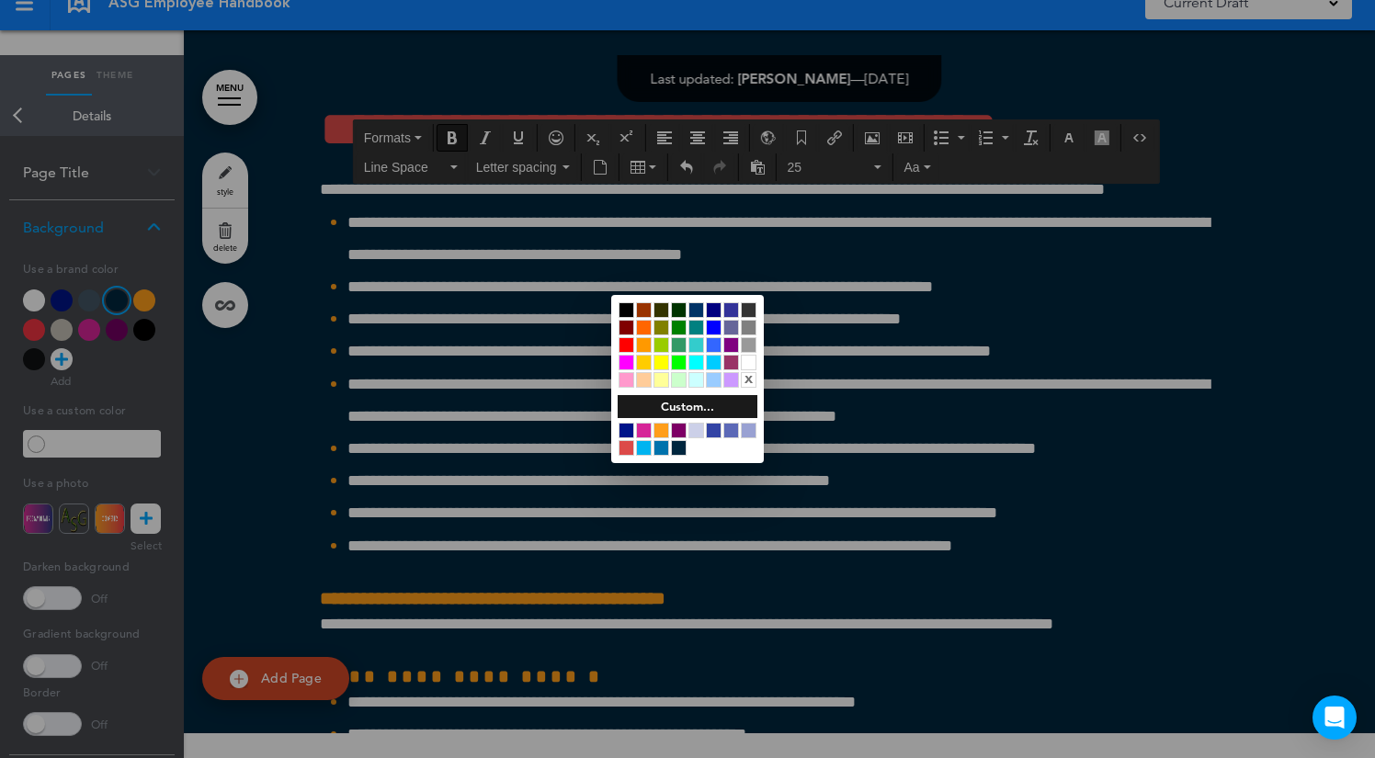
click at [660, 426] on div at bounding box center [661, 431] width 16 height 16
click at [477, 392] on div at bounding box center [687, 379] width 1375 height 758
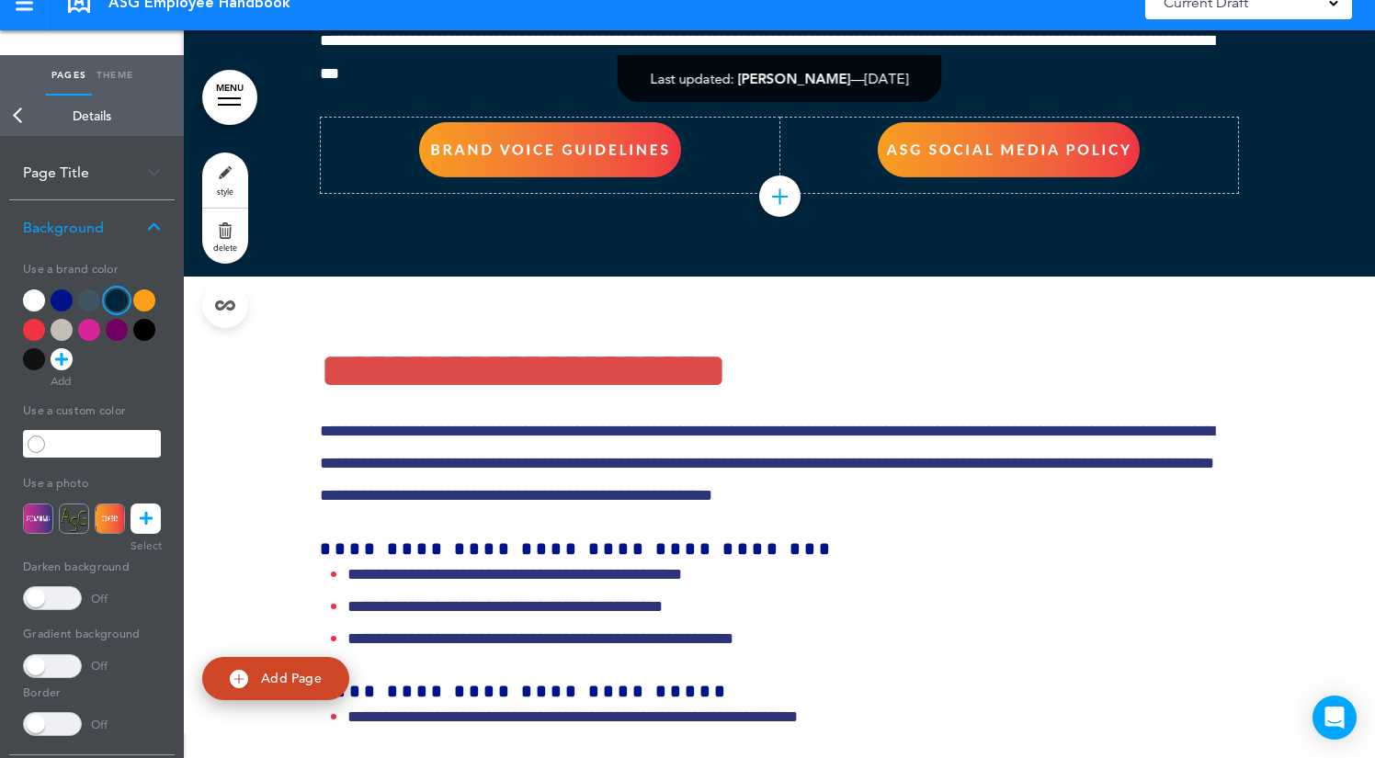
scroll to position [55589, 0]
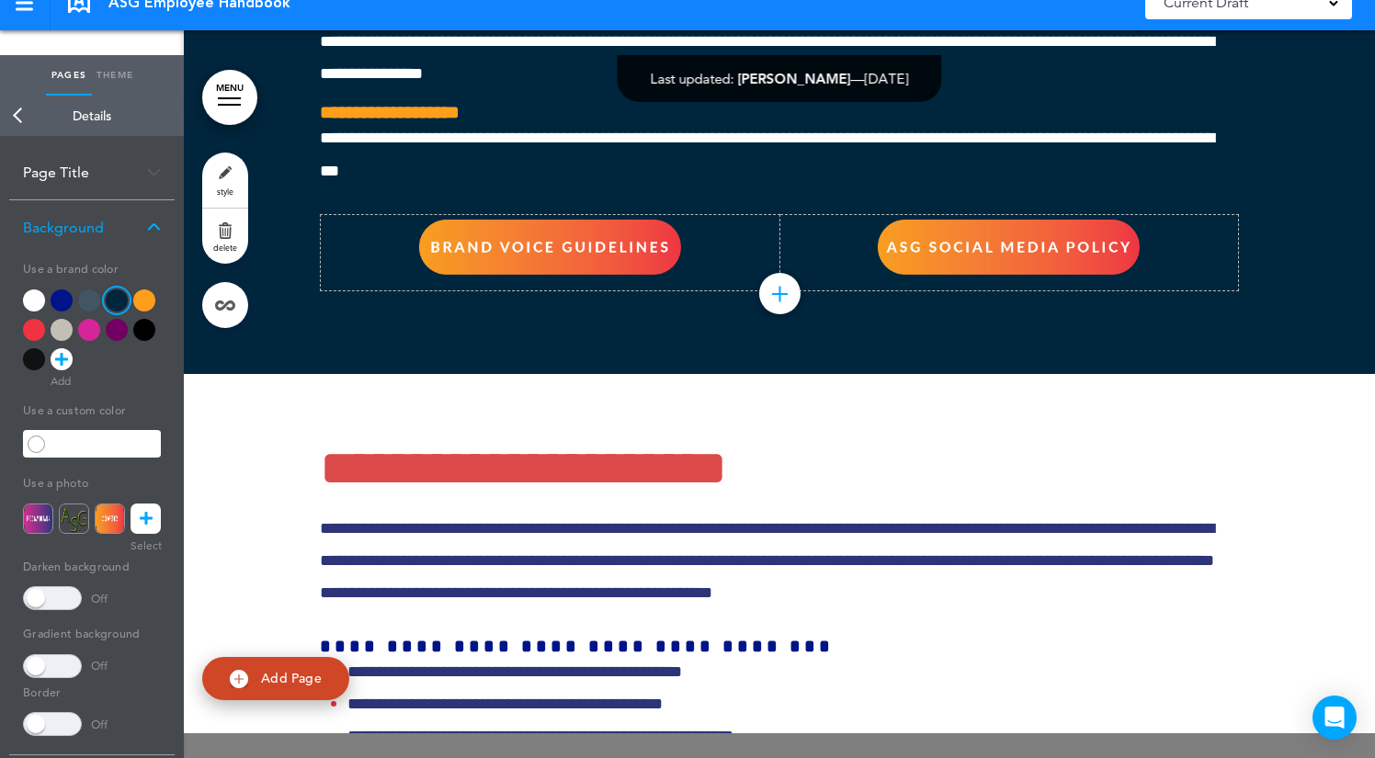
click at [1154, 312] on div at bounding box center [871, 379] width 1375 height 758
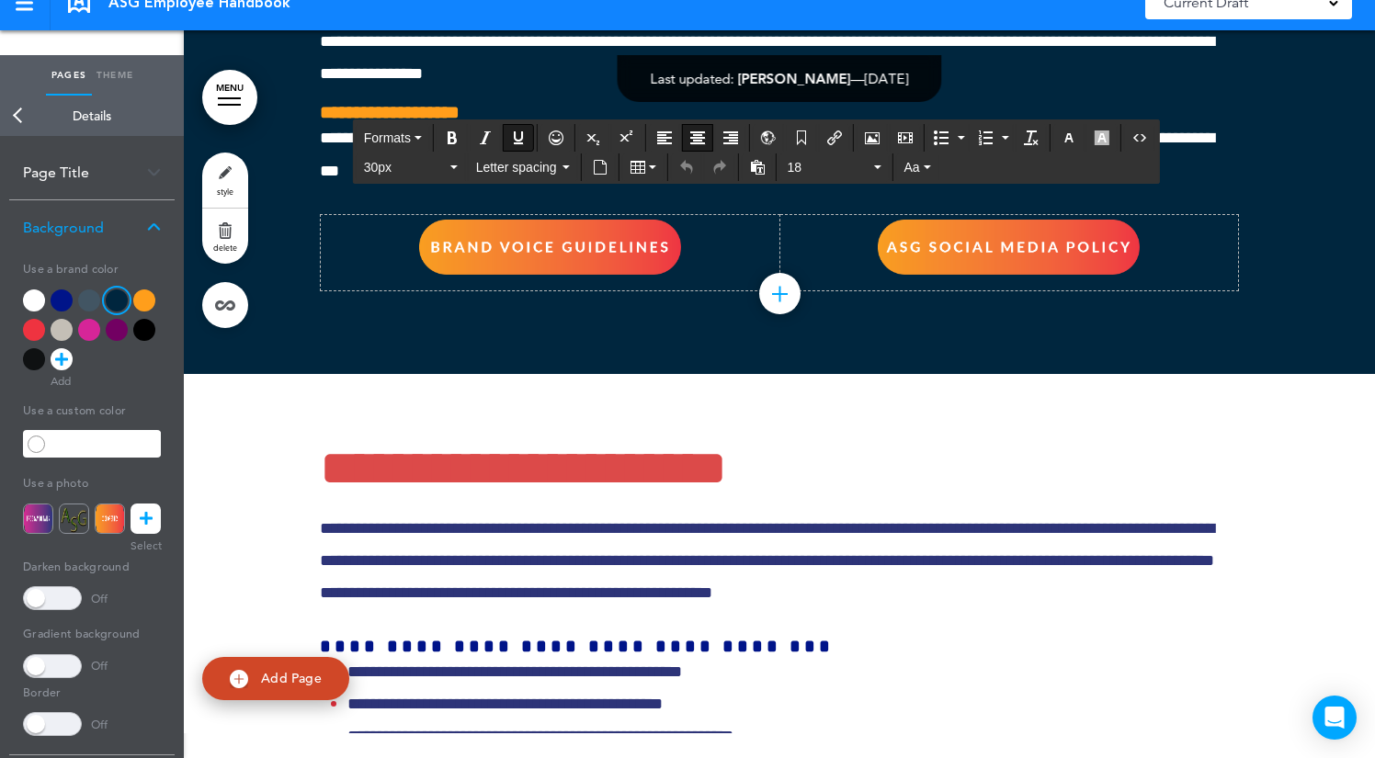
drag, startPoint x: 1006, startPoint y: 471, endPoint x: 600, endPoint y: 446, distance: 407.0
copy span
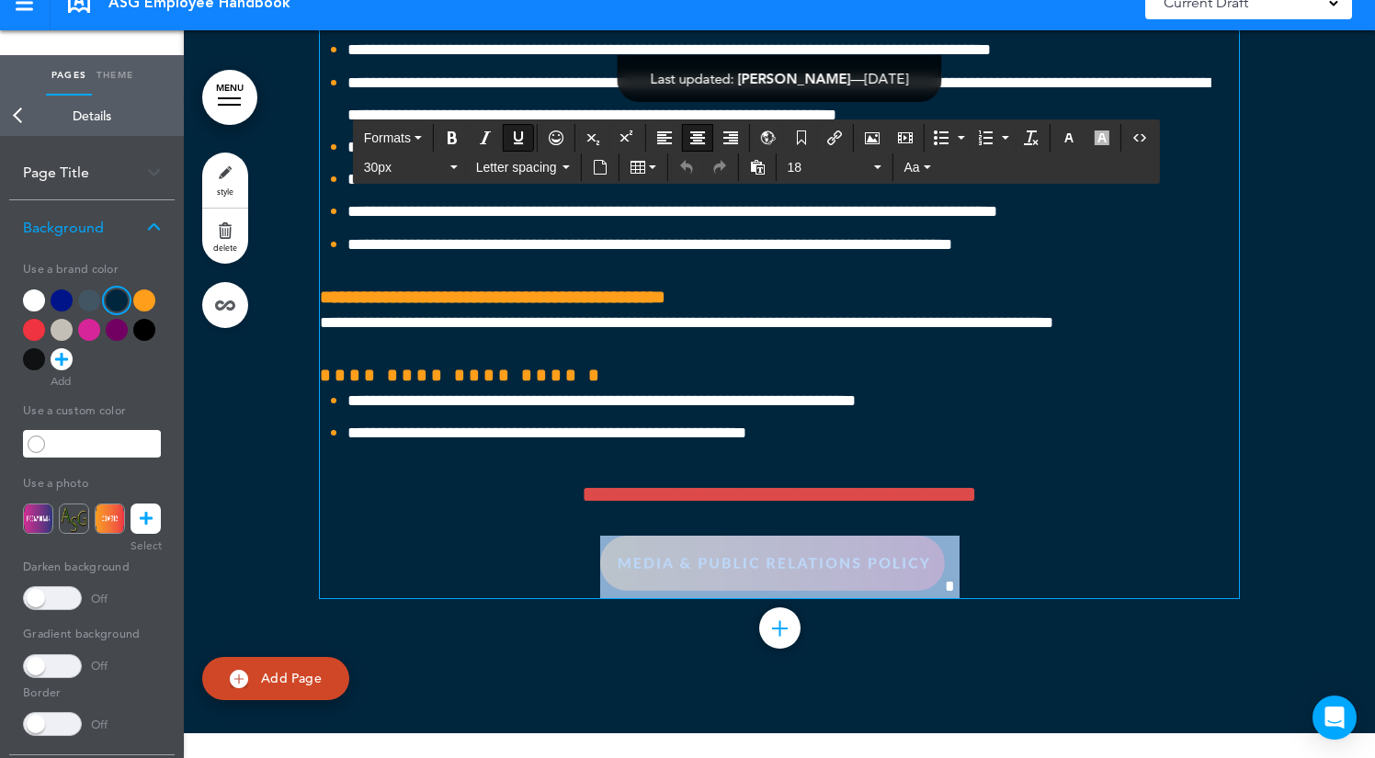
scroll to position [54519, 0]
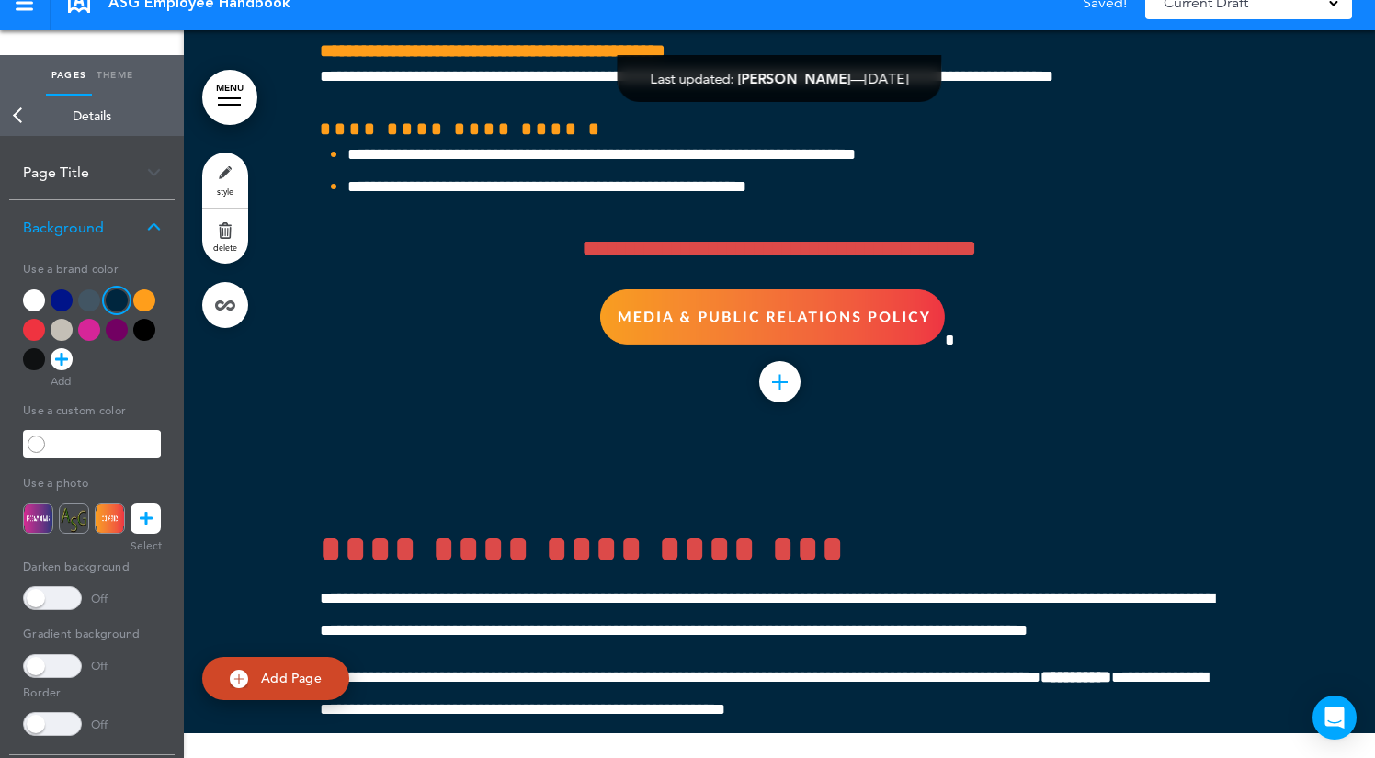
click at [135, 64] on link "Theme" at bounding box center [115, 75] width 46 height 40
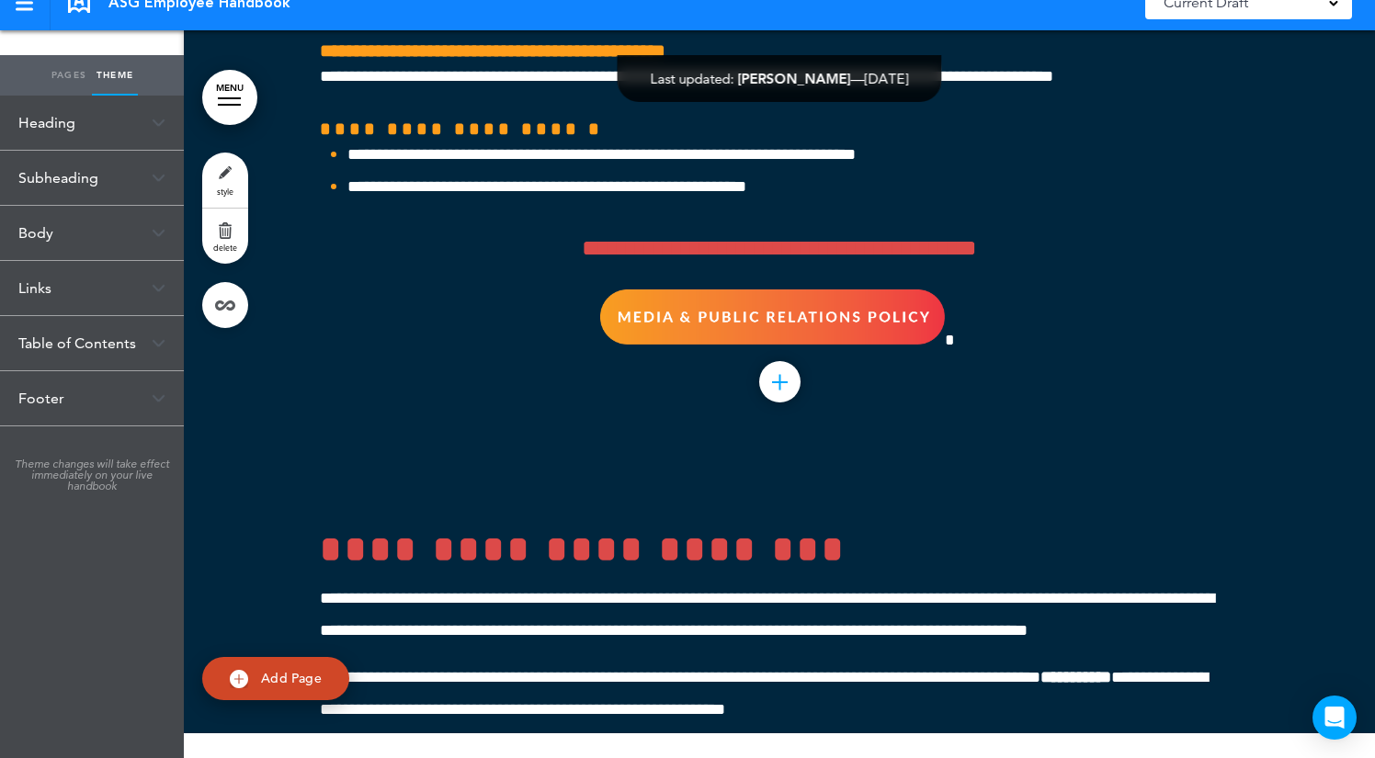
click at [83, 281] on div "Links" at bounding box center [92, 288] width 184 height 54
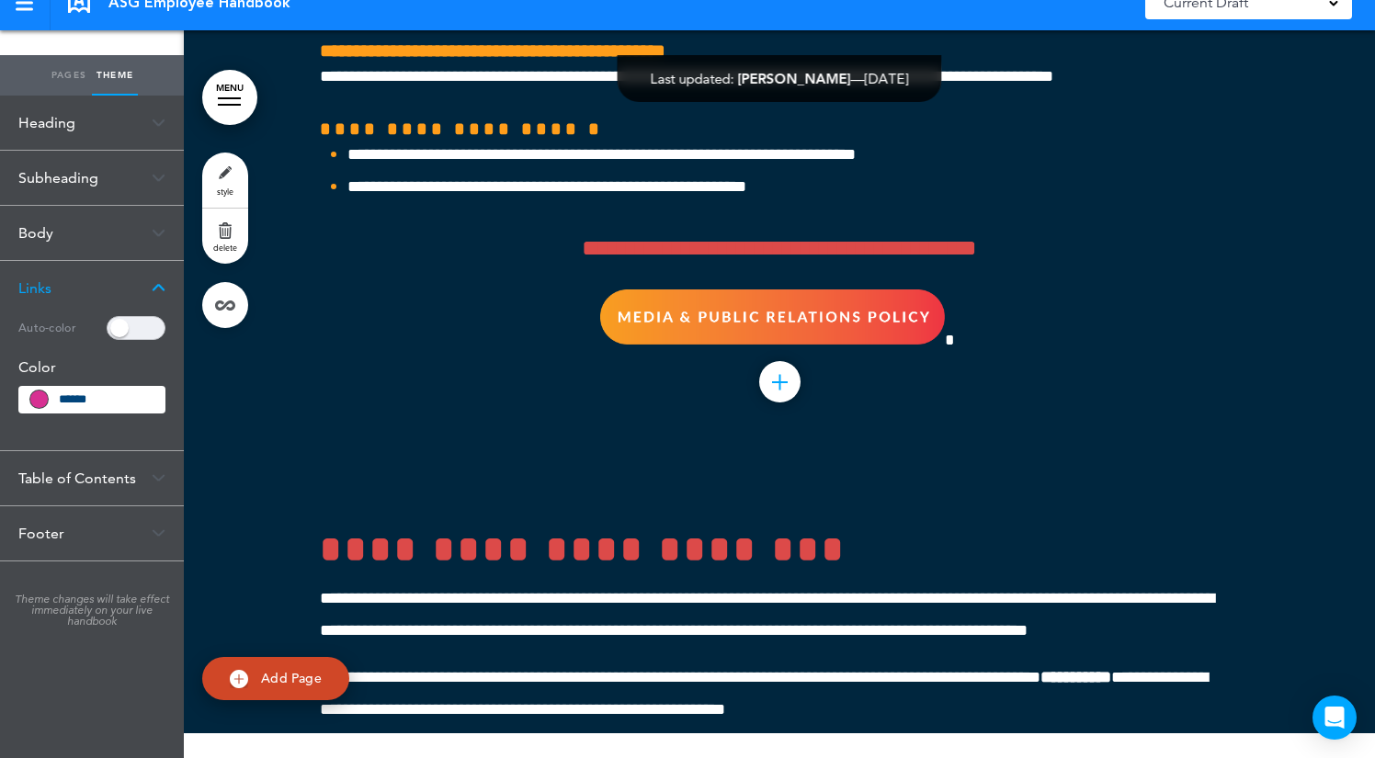
click at [83, 281] on div "Links" at bounding box center [92, 288] width 184 height 54
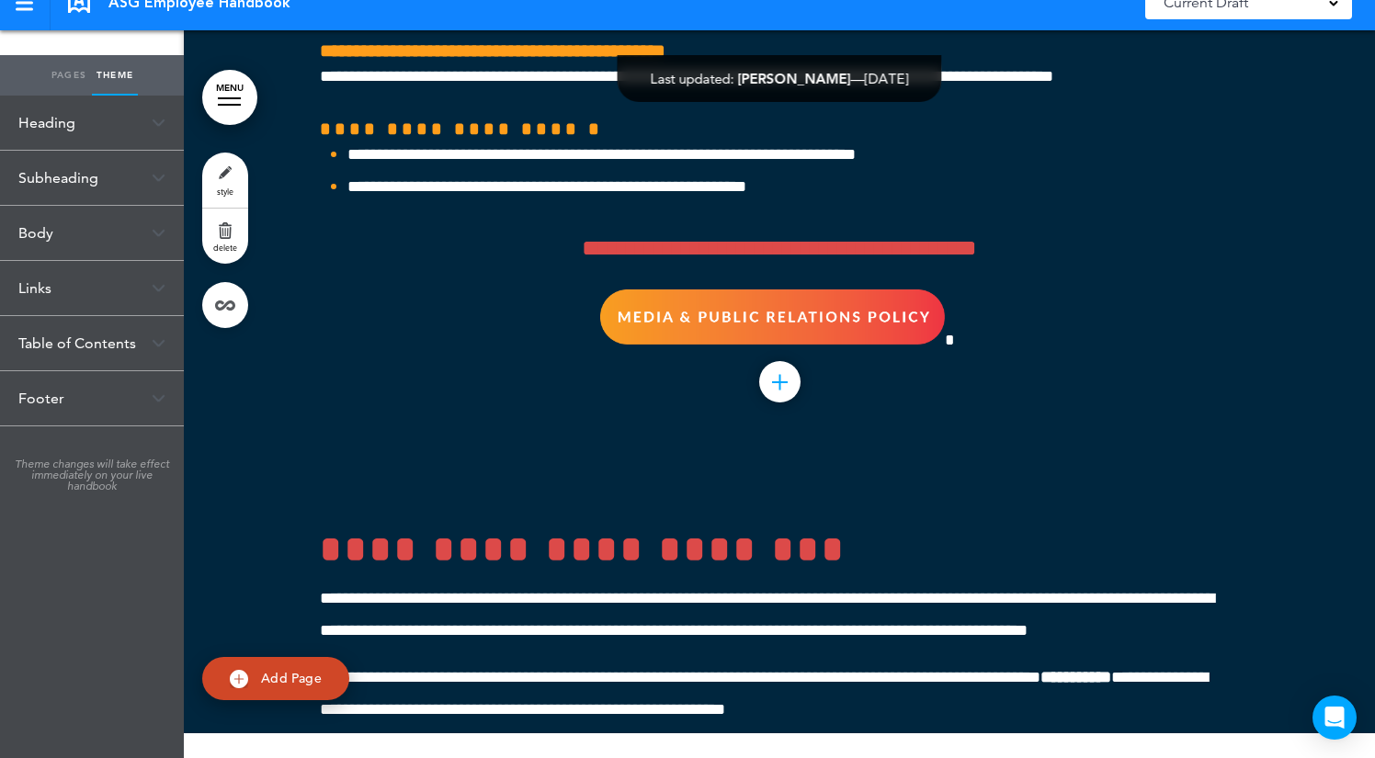
click at [113, 396] on div "Footer" at bounding box center [92, 398] width 184 height 54
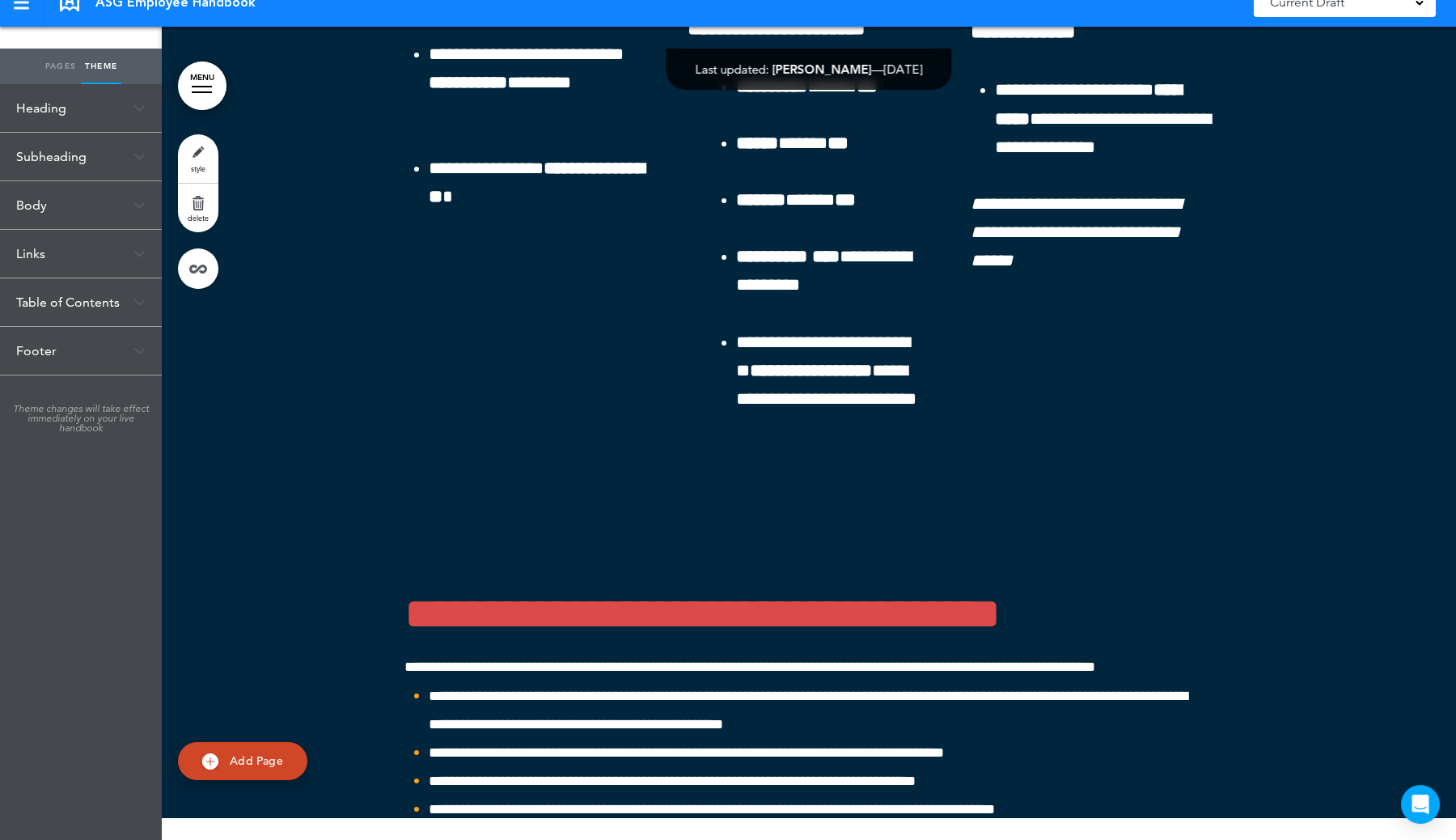
scroll to position [49957, 0]
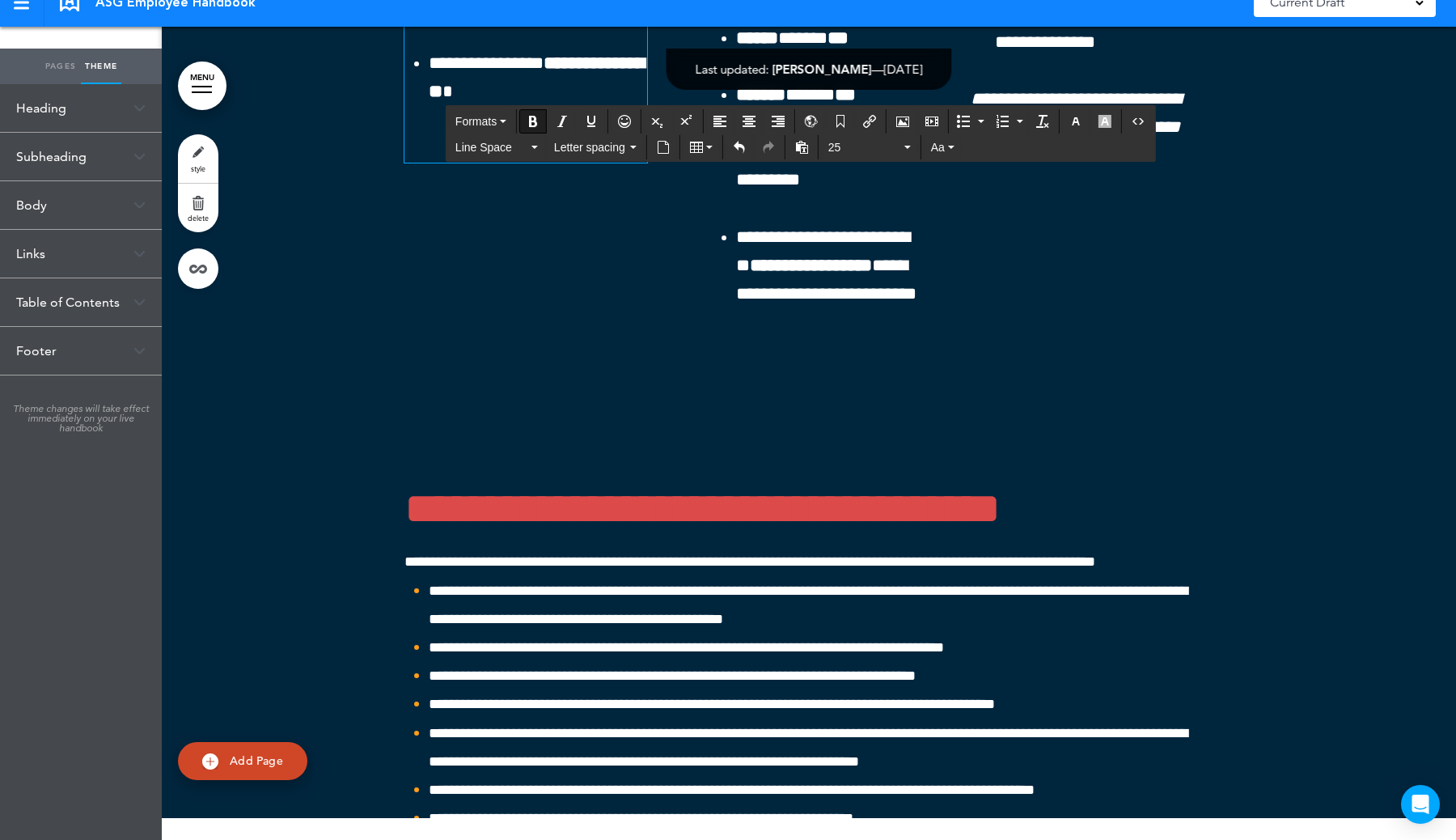
scroll to position [50059, 0]
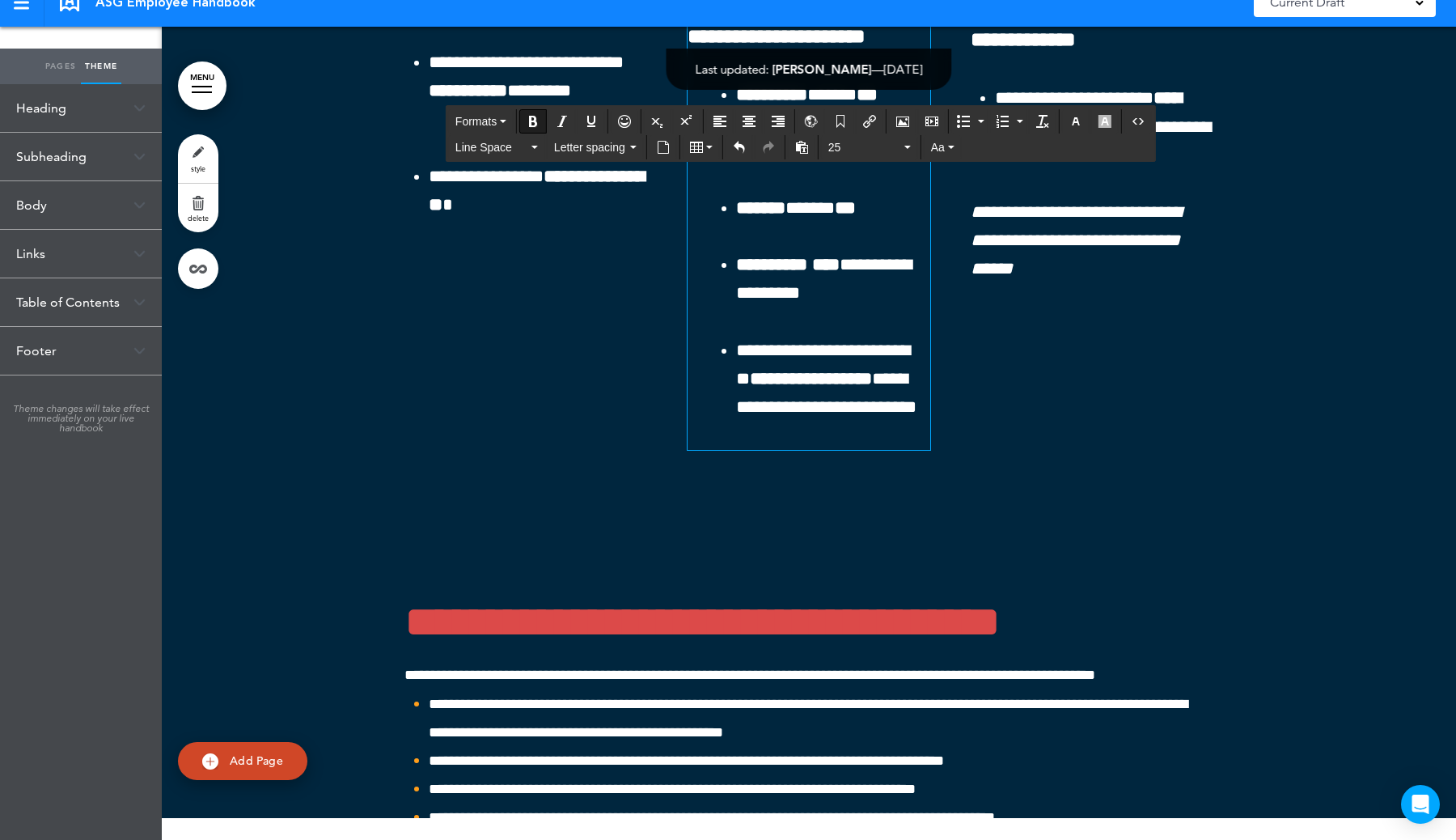
scroll to position [49873, 0]
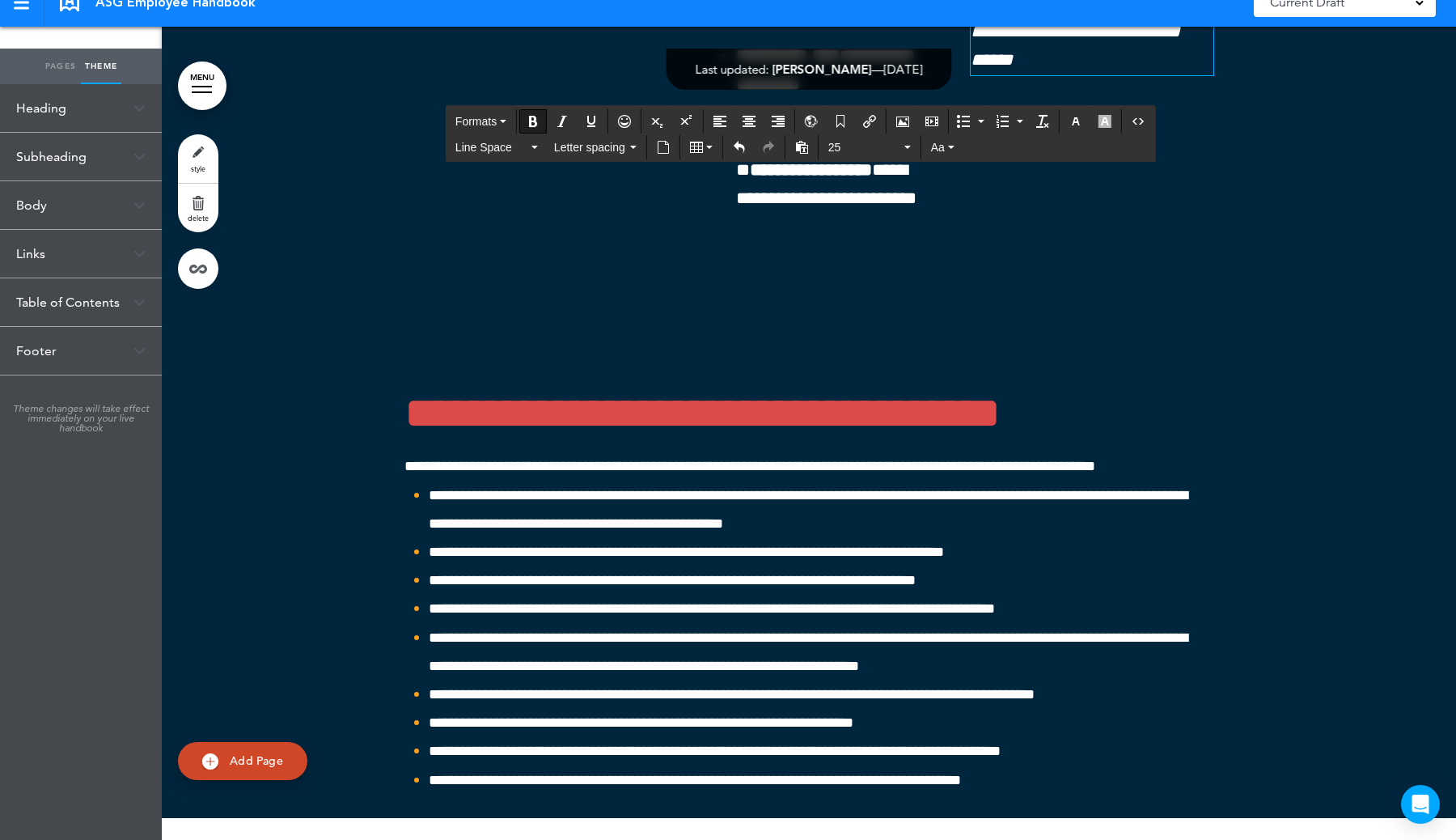
scroll to position [50168, 0]
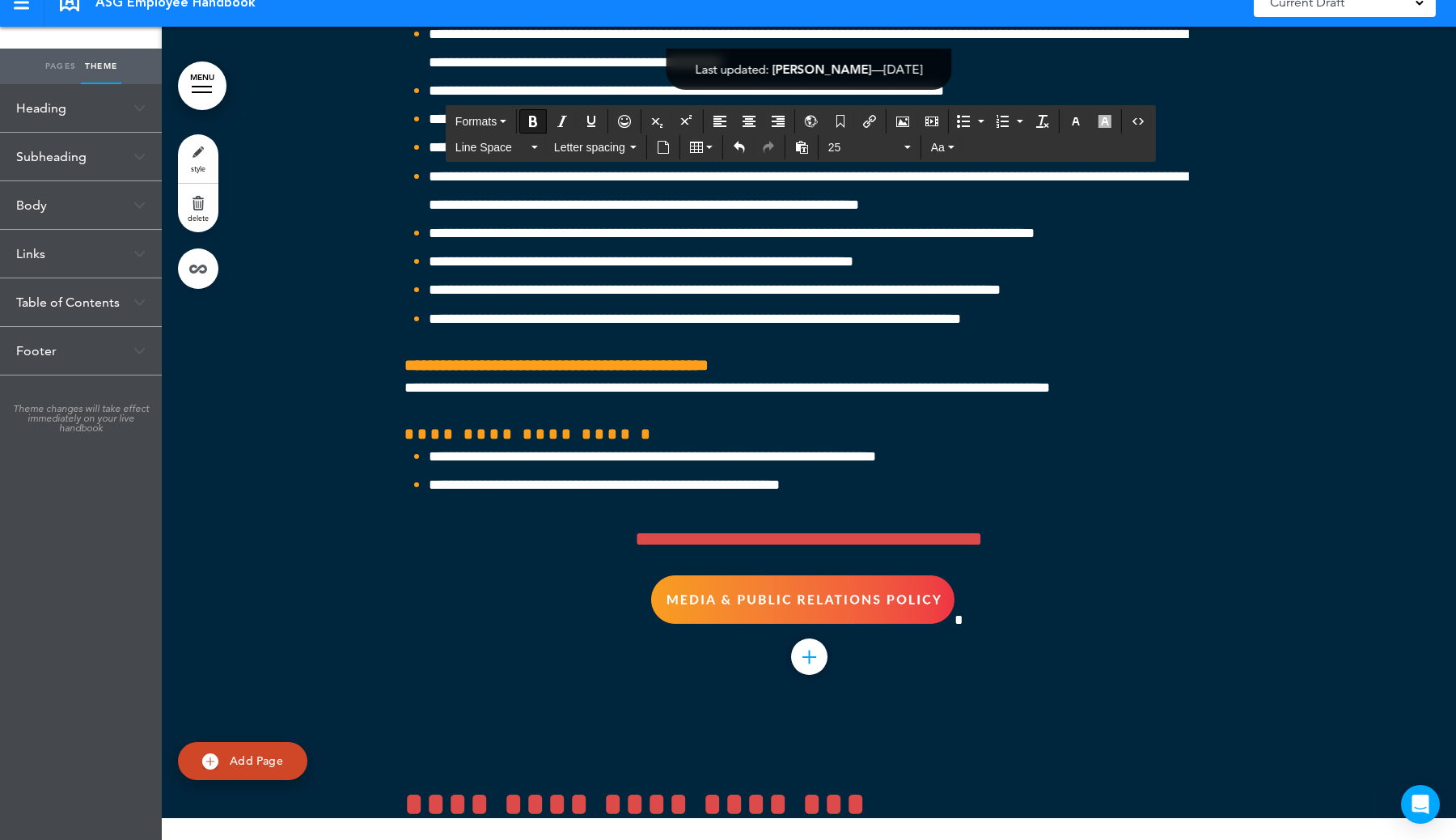
scroll to position [50615, 0]
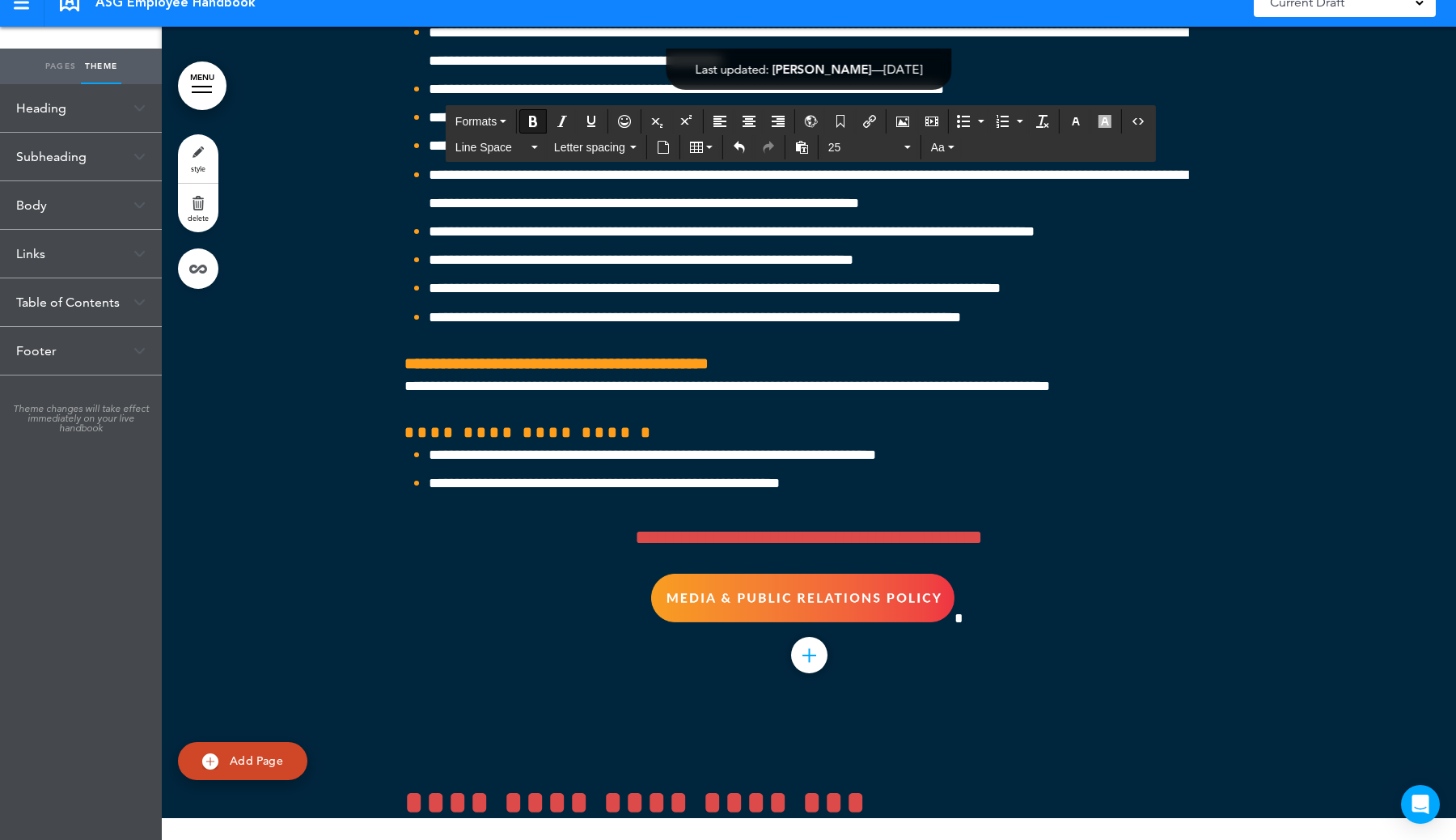
drag, startPoint x: 1126, startPoint y: 571, endPoint x: 942, endPoint y: 539, distance: 186.8
click at [1075, 115] on icon "button" at bounding box center [1076, 121] width 13 height 13
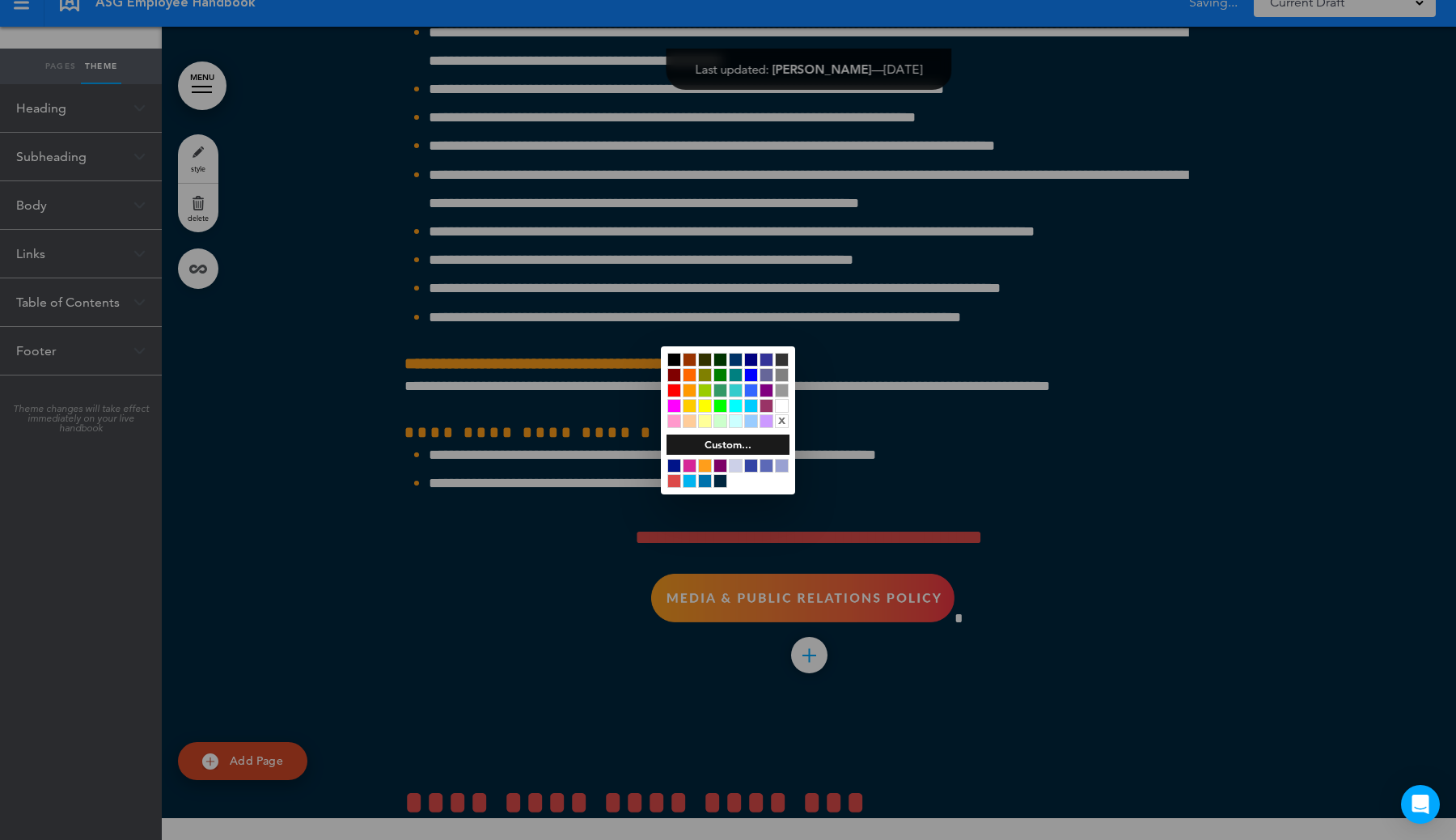
click at [704, 466] on div at bounding box center [705, 466] width 14 height 14
click at [881, 646] on div at bounding box center [728, 420] width 1456 height 840
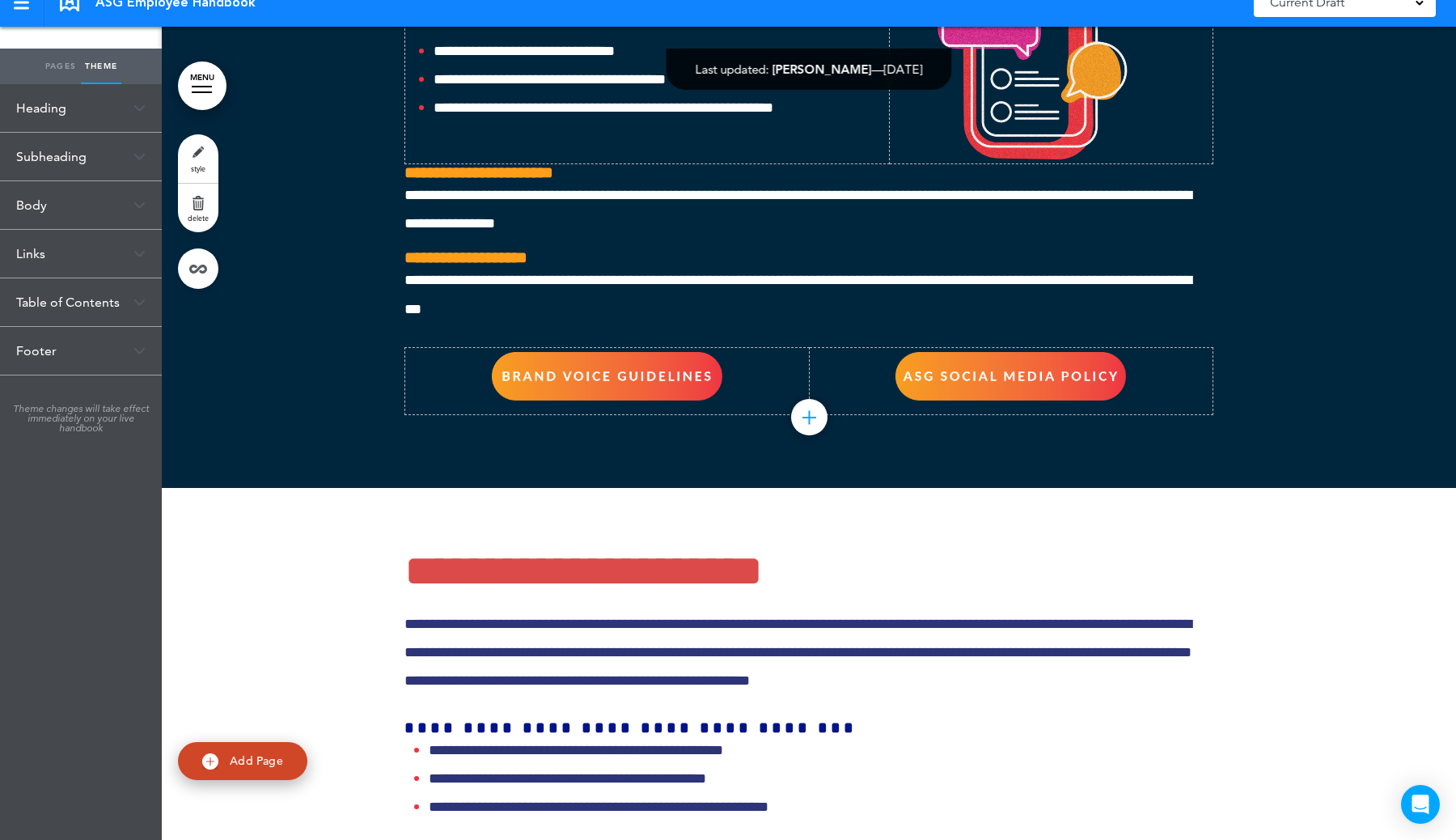
scroll to position [51725, 0]
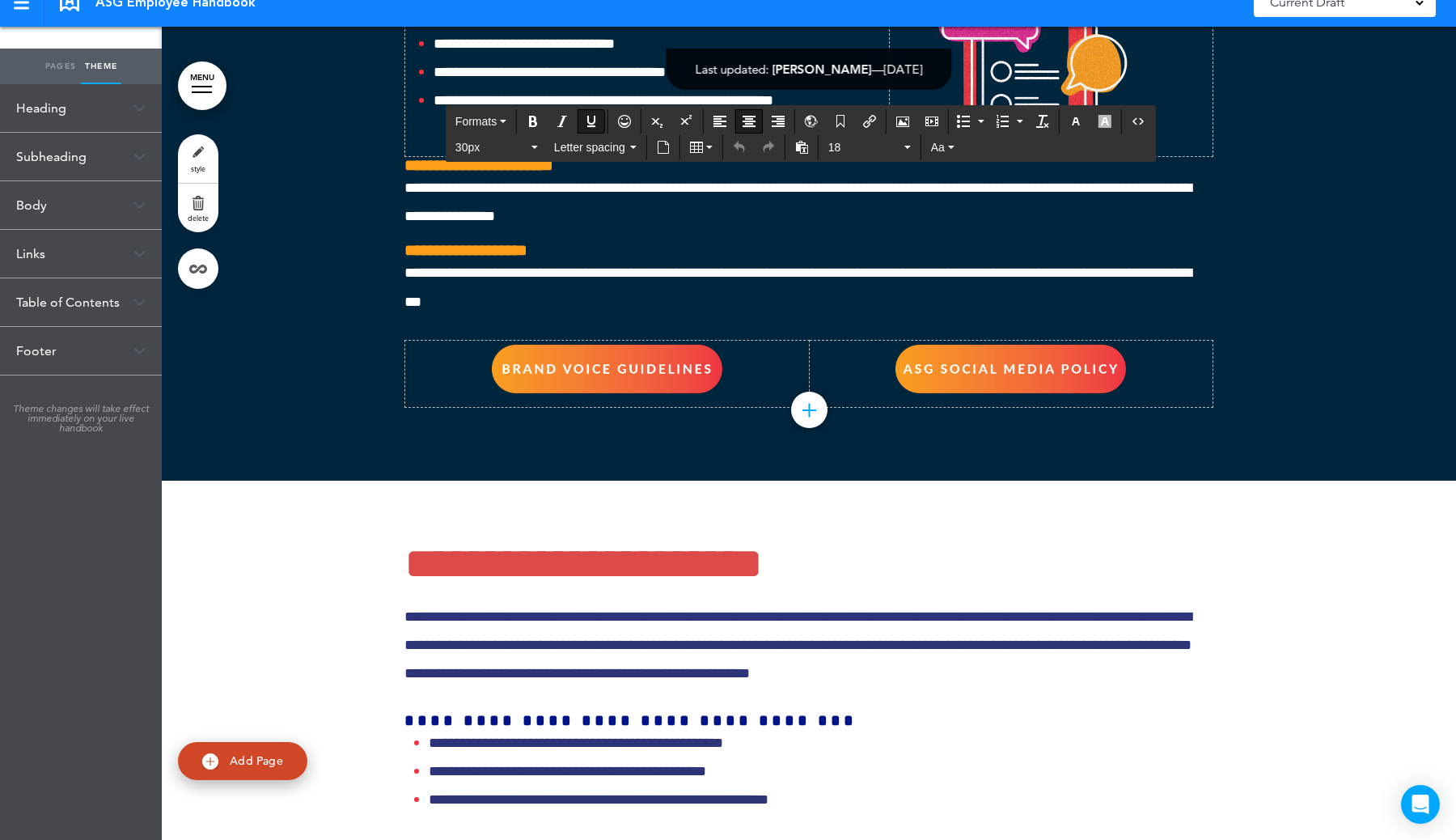
drag, startPoint x: 977, startPoint y: 573, endPoint x: 651, endPoint y: 570, distance: 326.0
copy span
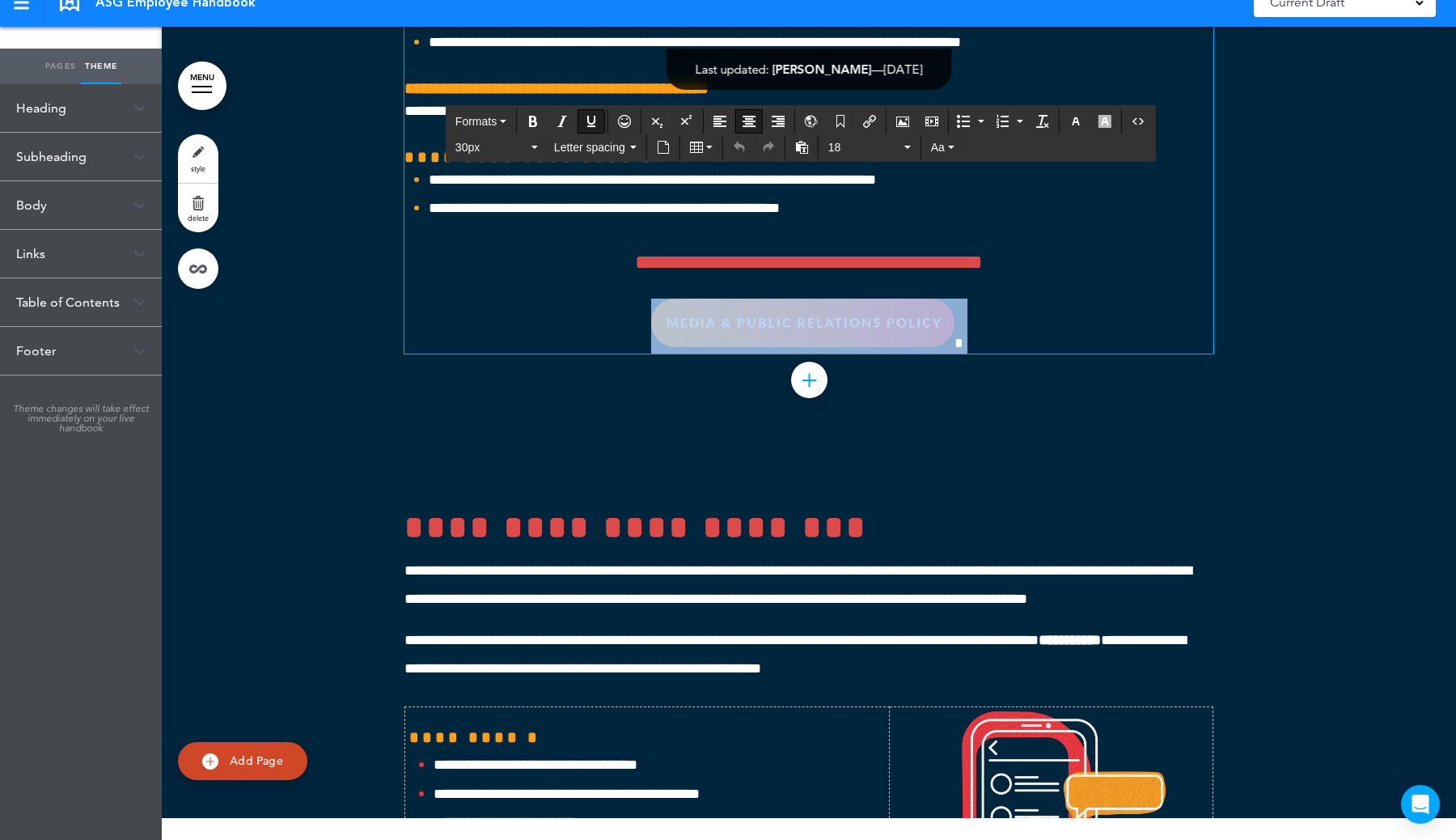
scroll to position [50895, 0]
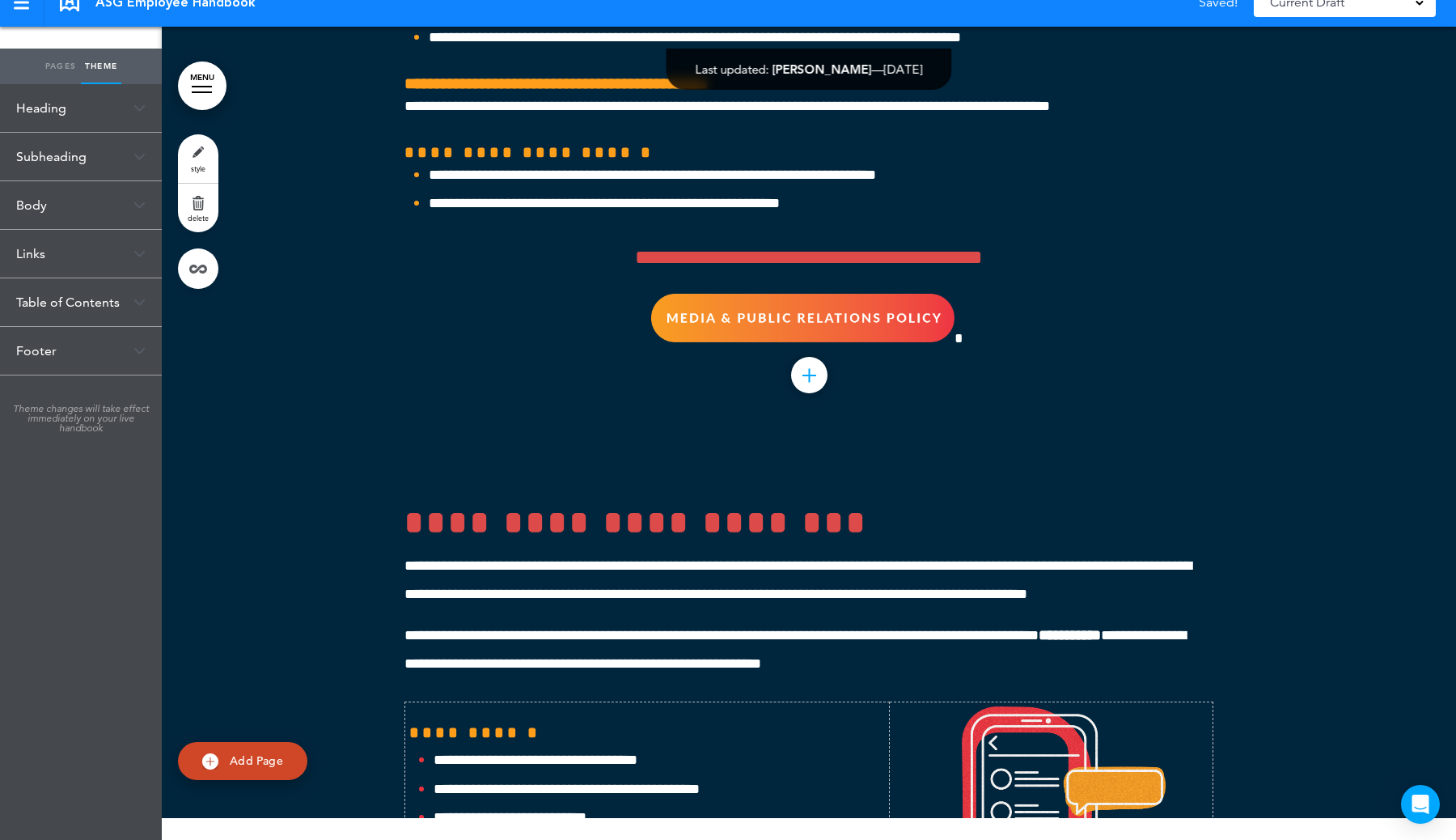
scroll to position [50708, 0]
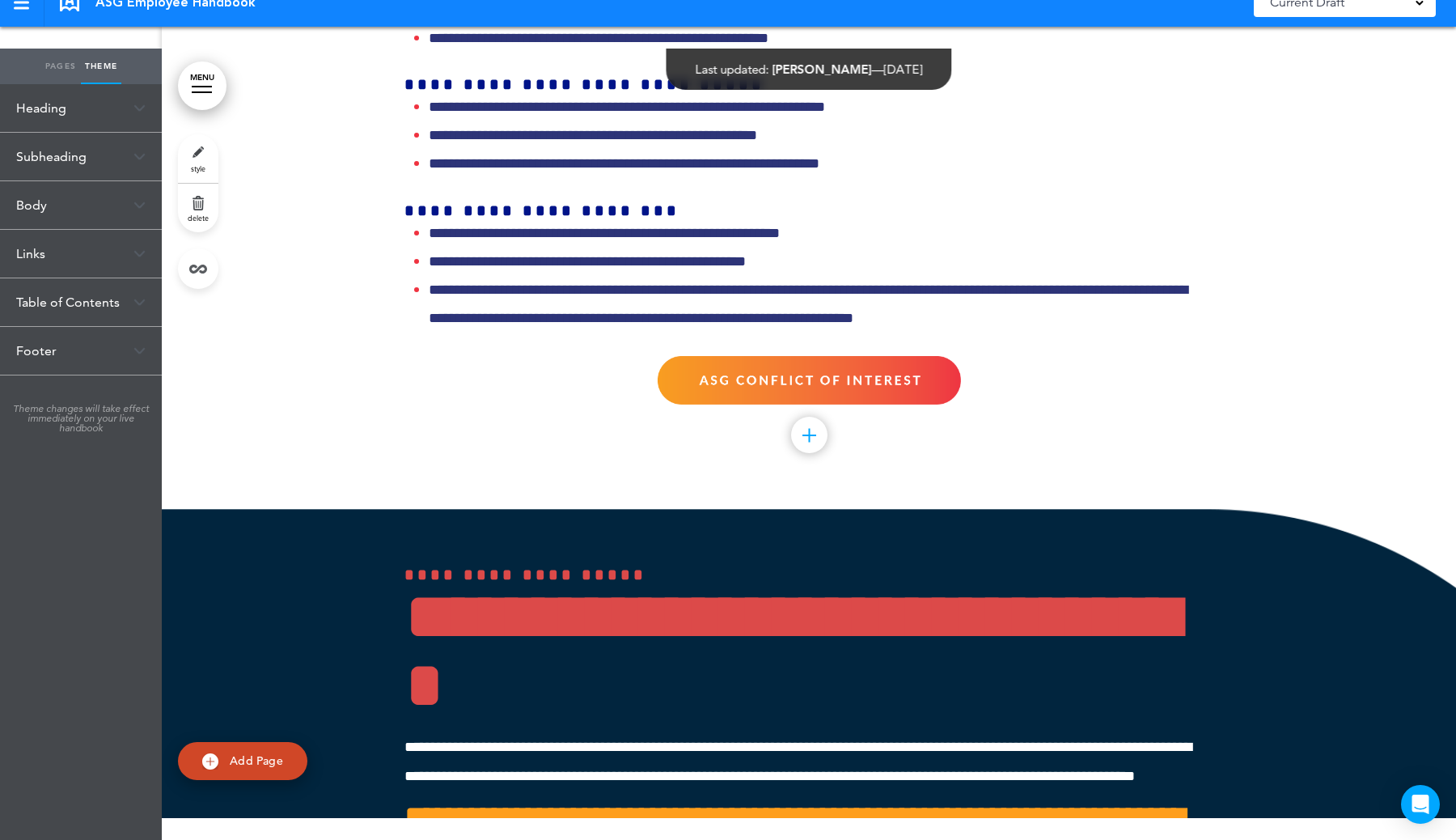
scroll to position [52504, 0]
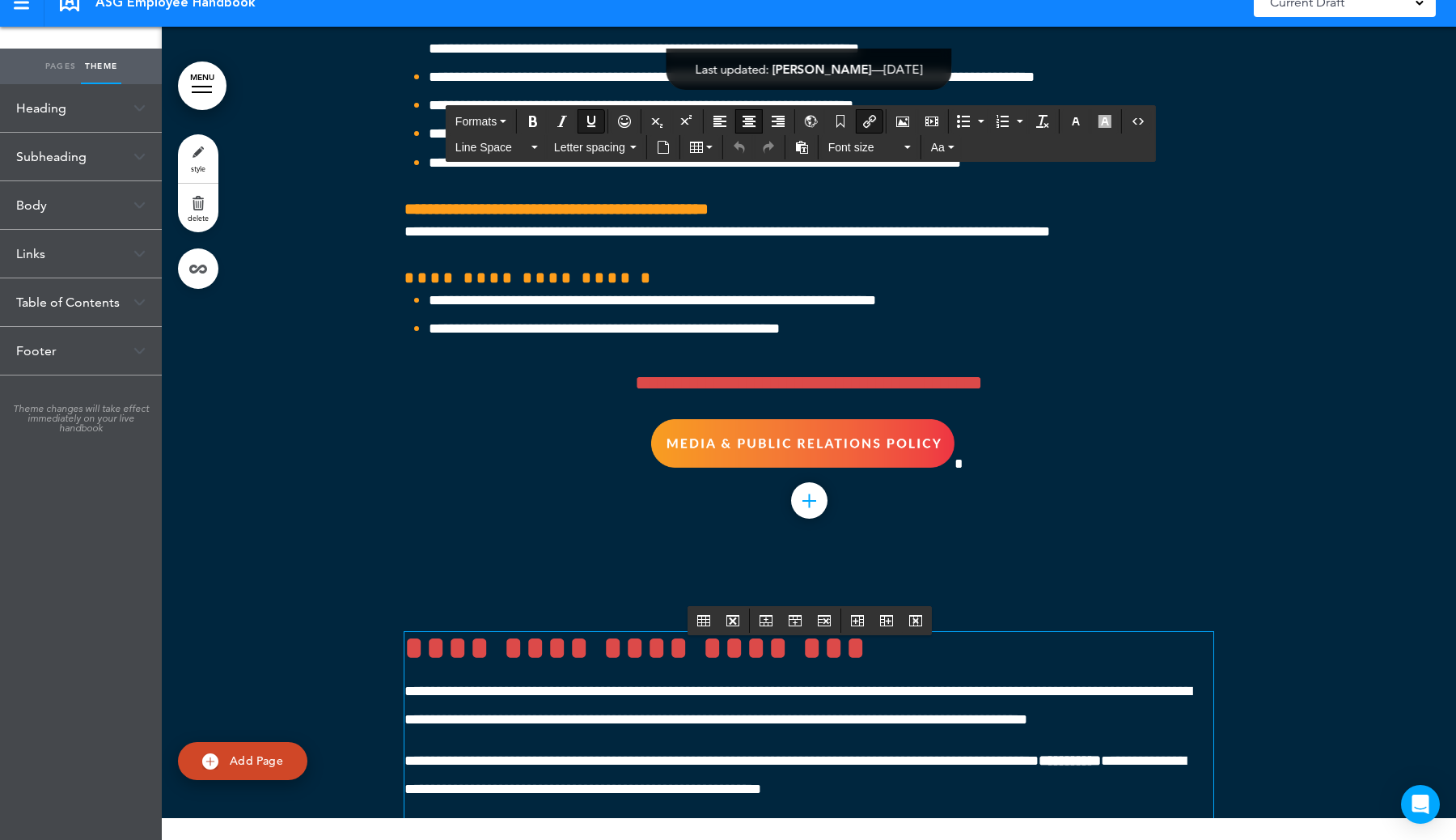
scroll to position [51049, 0]
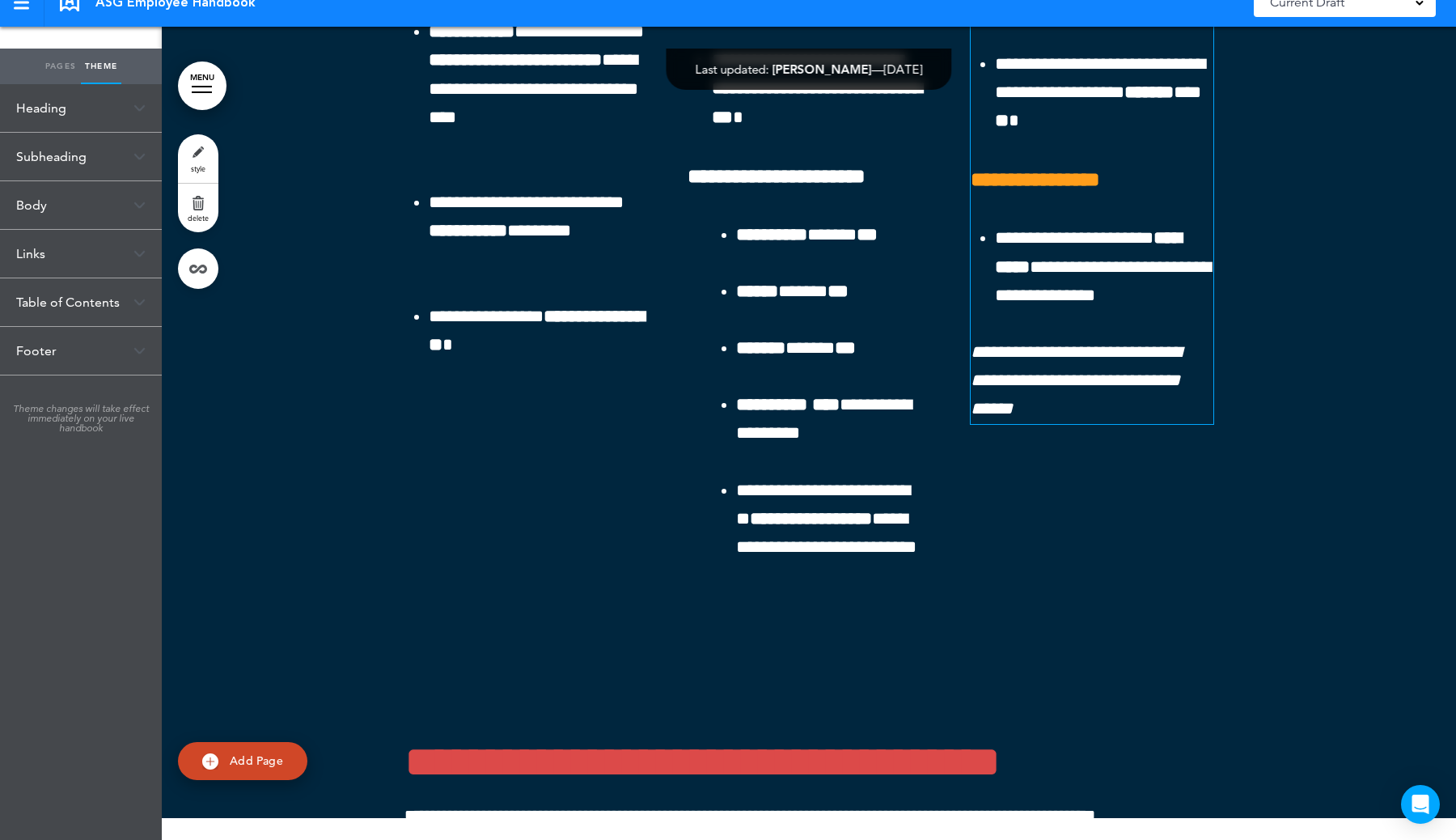
scroll to position [50007, 0]
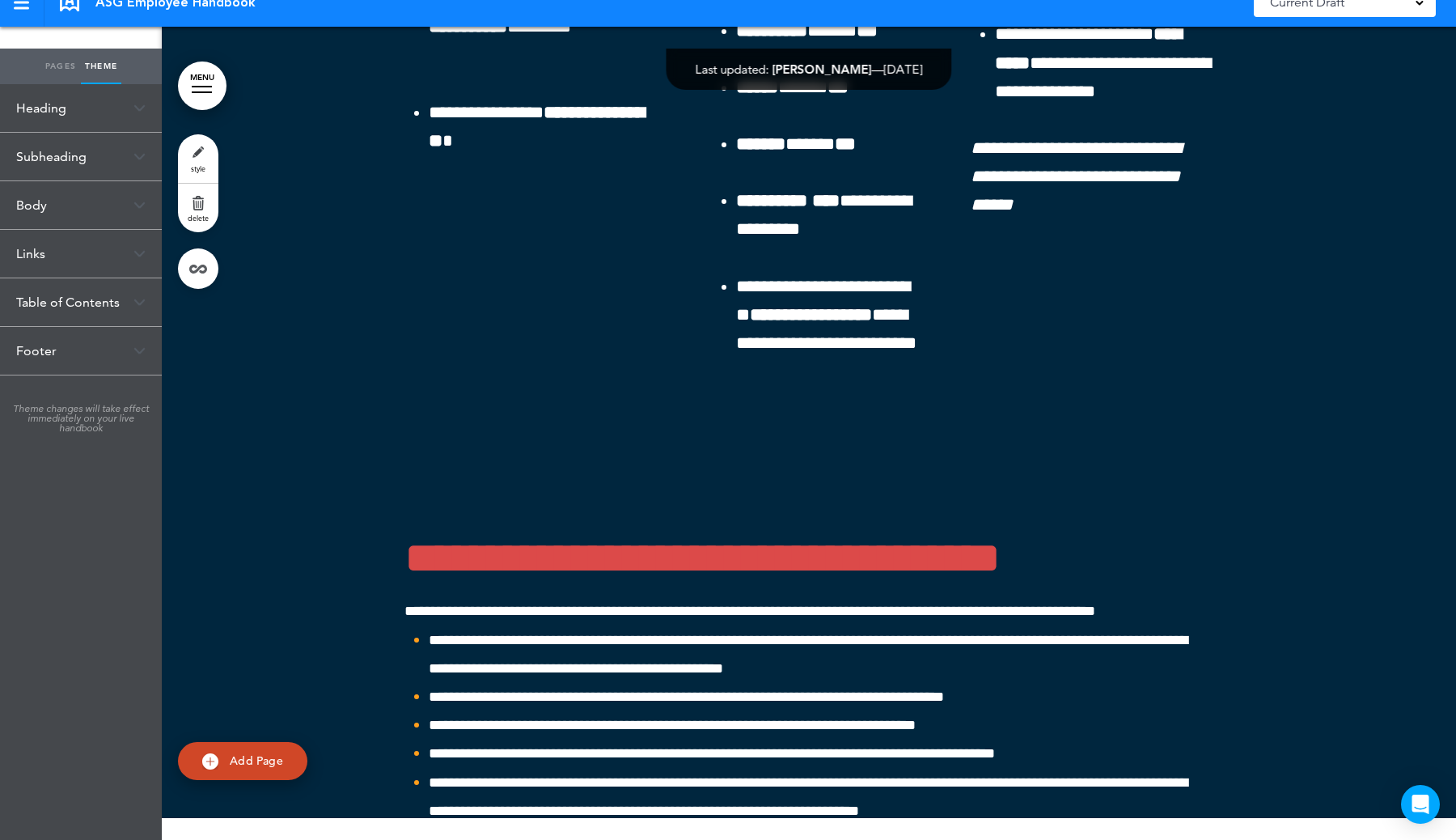
click at [111, 261] on div "Links" at bounding box center [81, 254] width 162 height 48
click at [111, 260] on div "Links" at bounding box center [81, 254] width 162 height 48
click at [91, 204] on div "Body" at bounding box center [81, 205] width 162 height 48
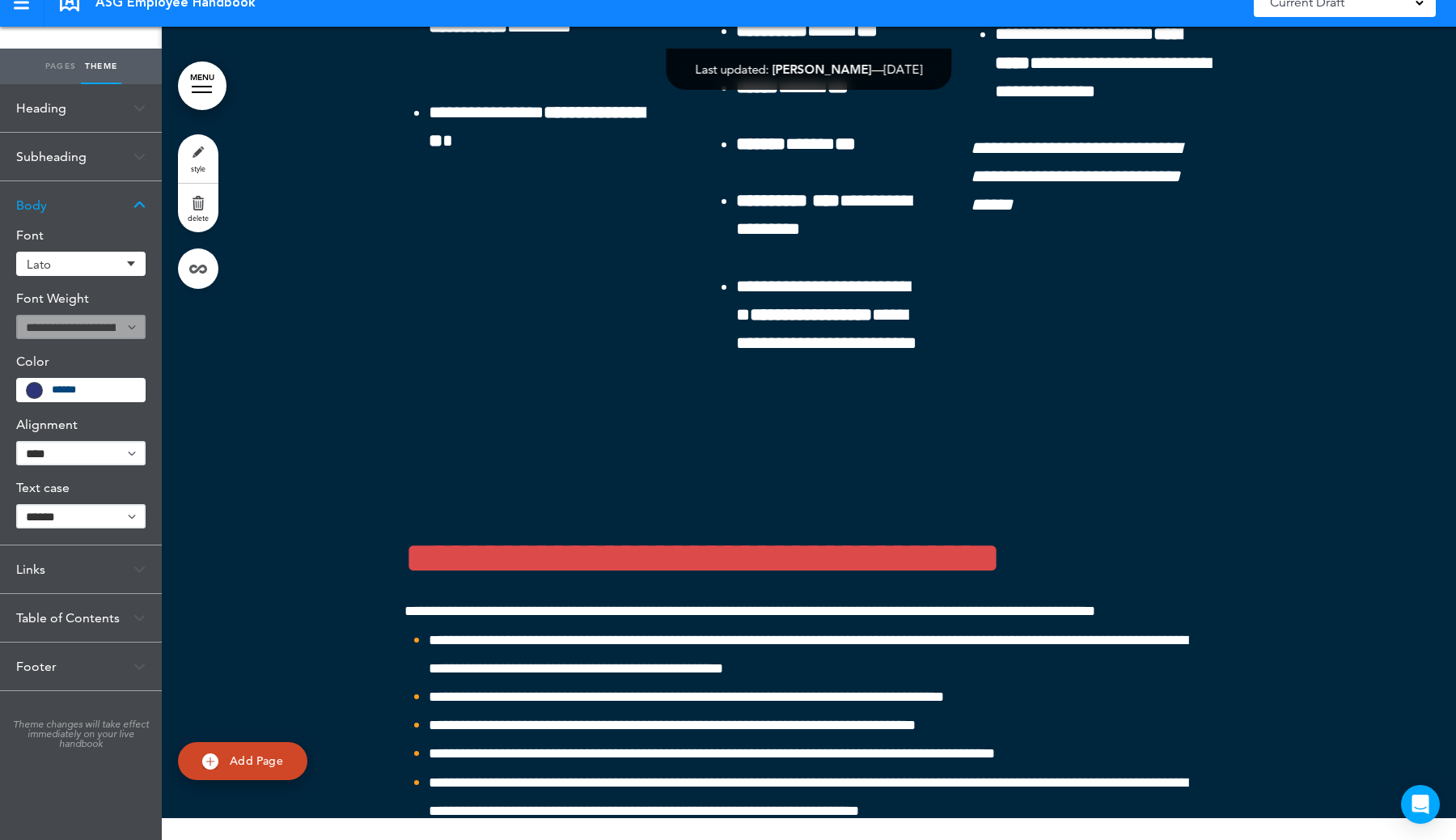
click at [91, 204] on div "Body" at bounding box center [81, 205] width 162 height 48
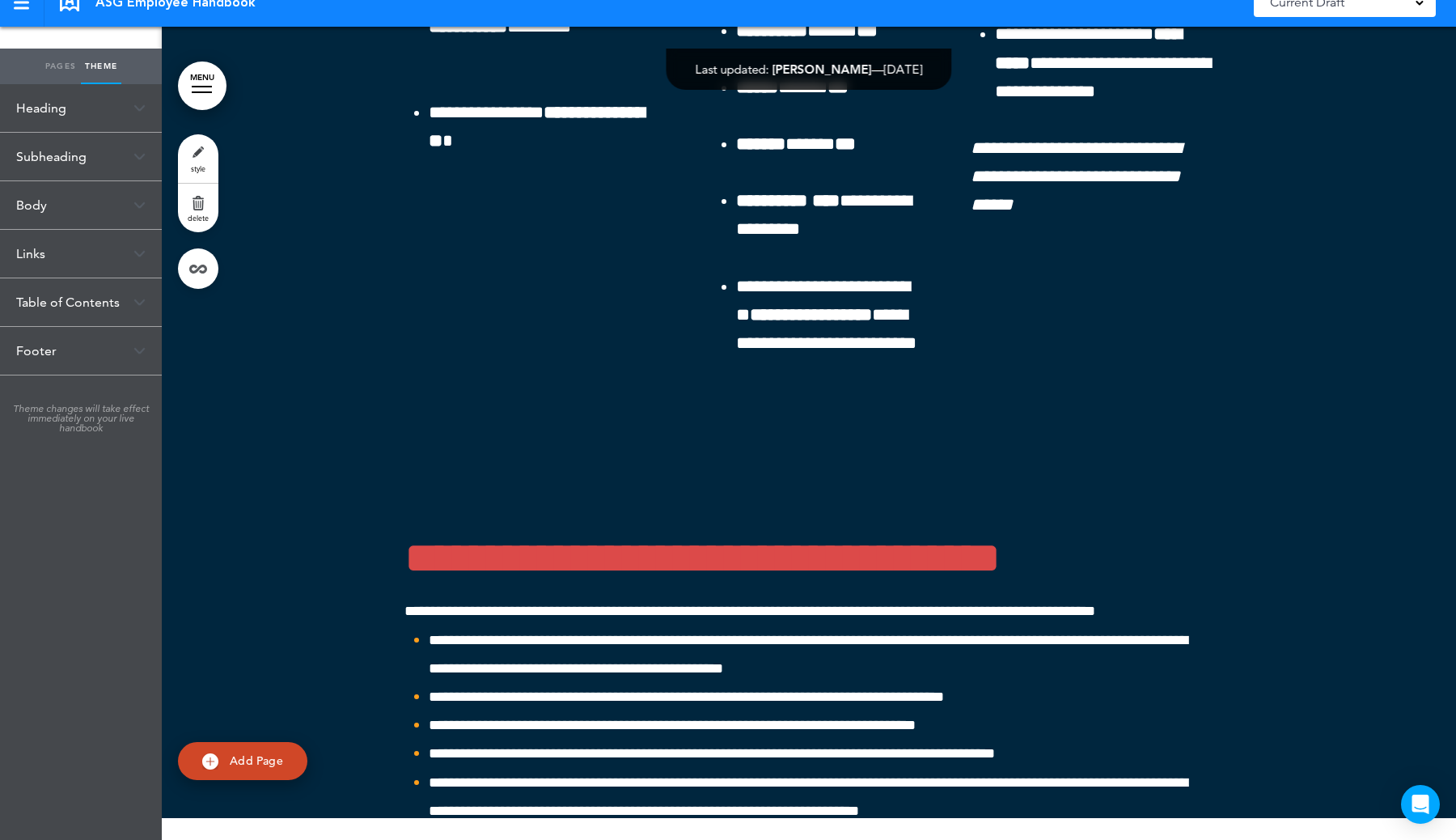
click at [94, 170] on div "Subheading" at bounding box center [81, 157] width 162 height 48
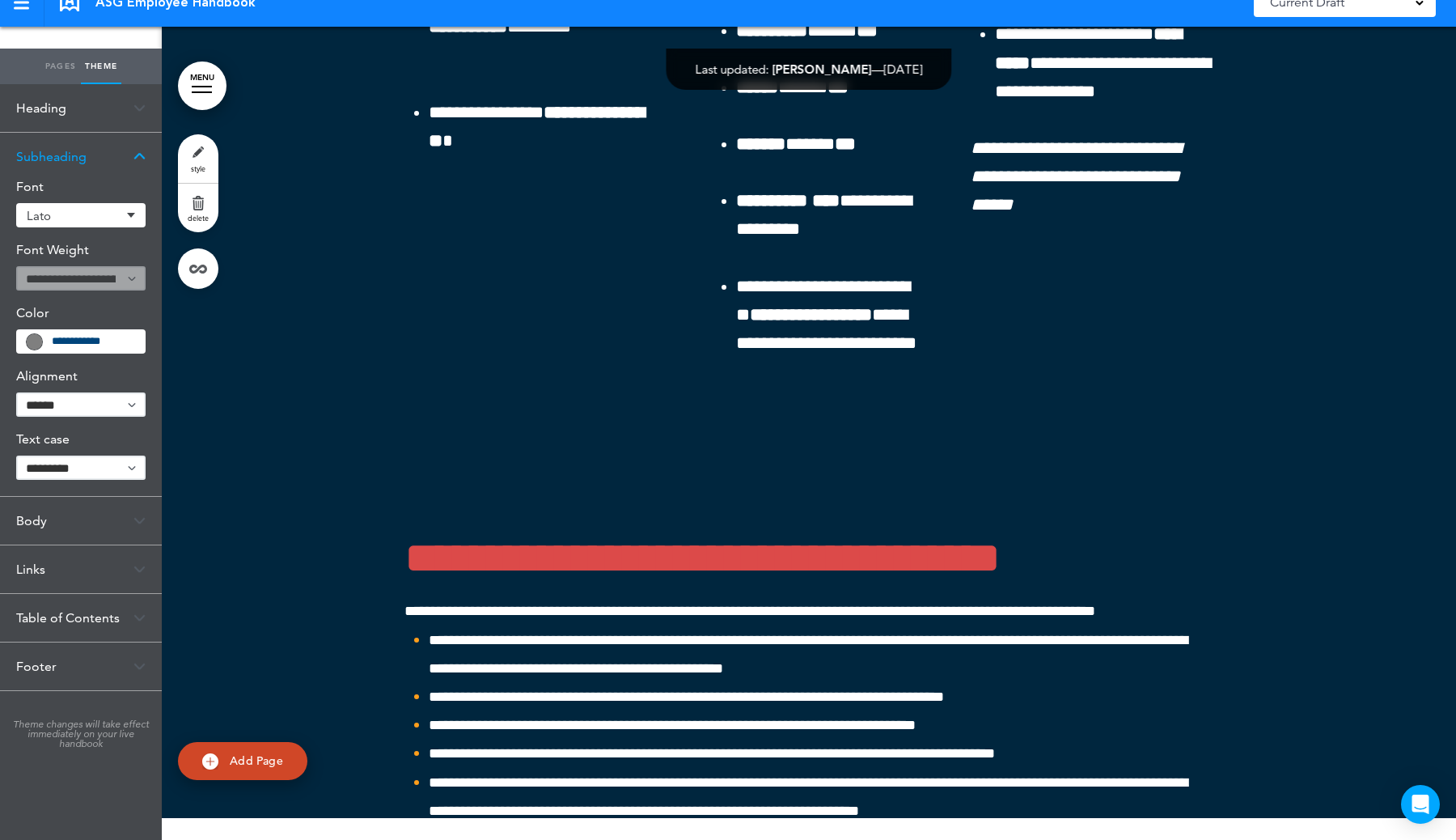
click at [101, 163] on div "Subheading" at bounding box center [81, 157] width 162 height 48
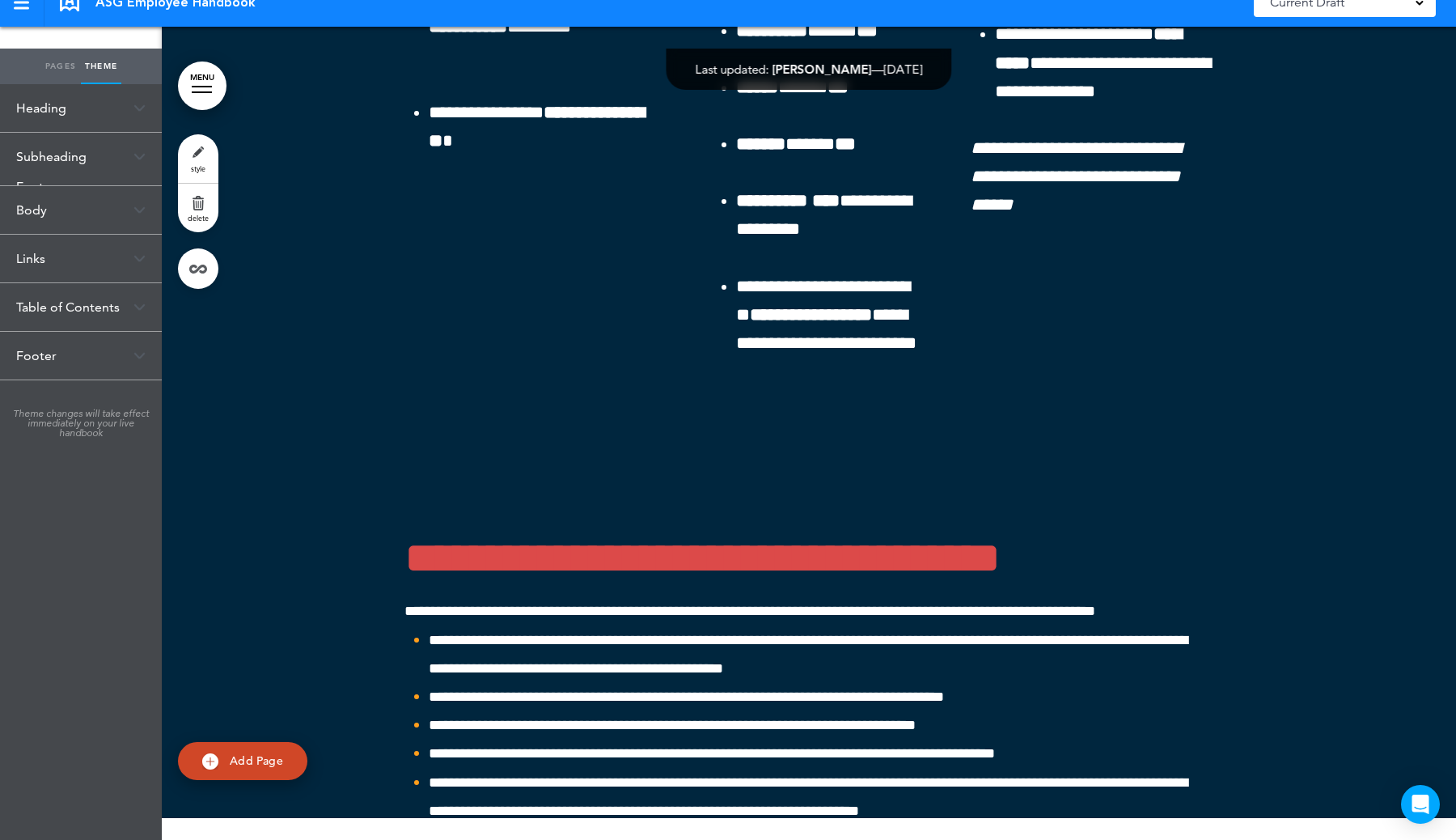
click at [94, 114] on div "Heading" at bounding box center [81, 108] width 162 height 48
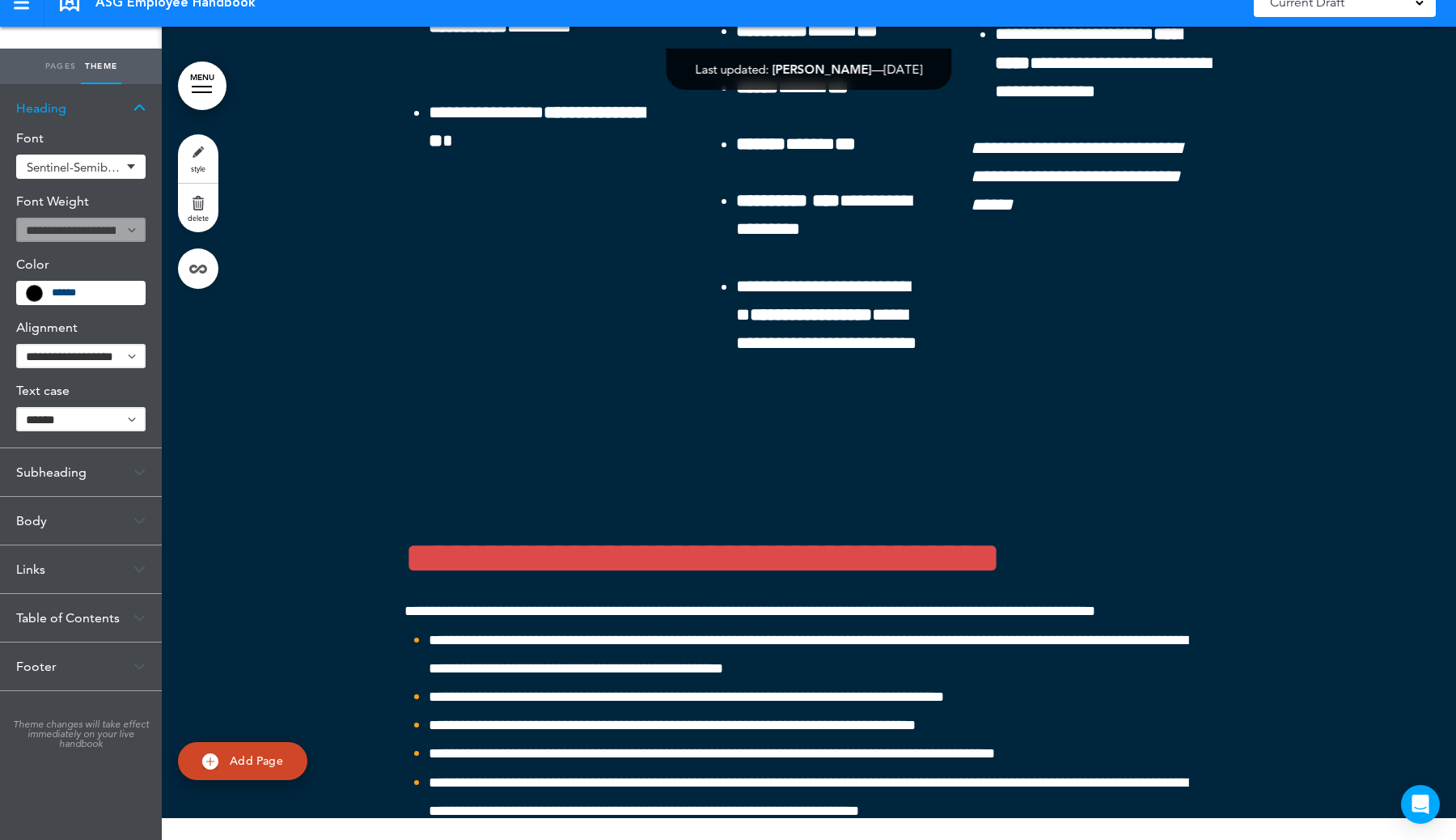
click at [94, 114] on div "Heading" at bounding box center [81, 108] width 162 height 48
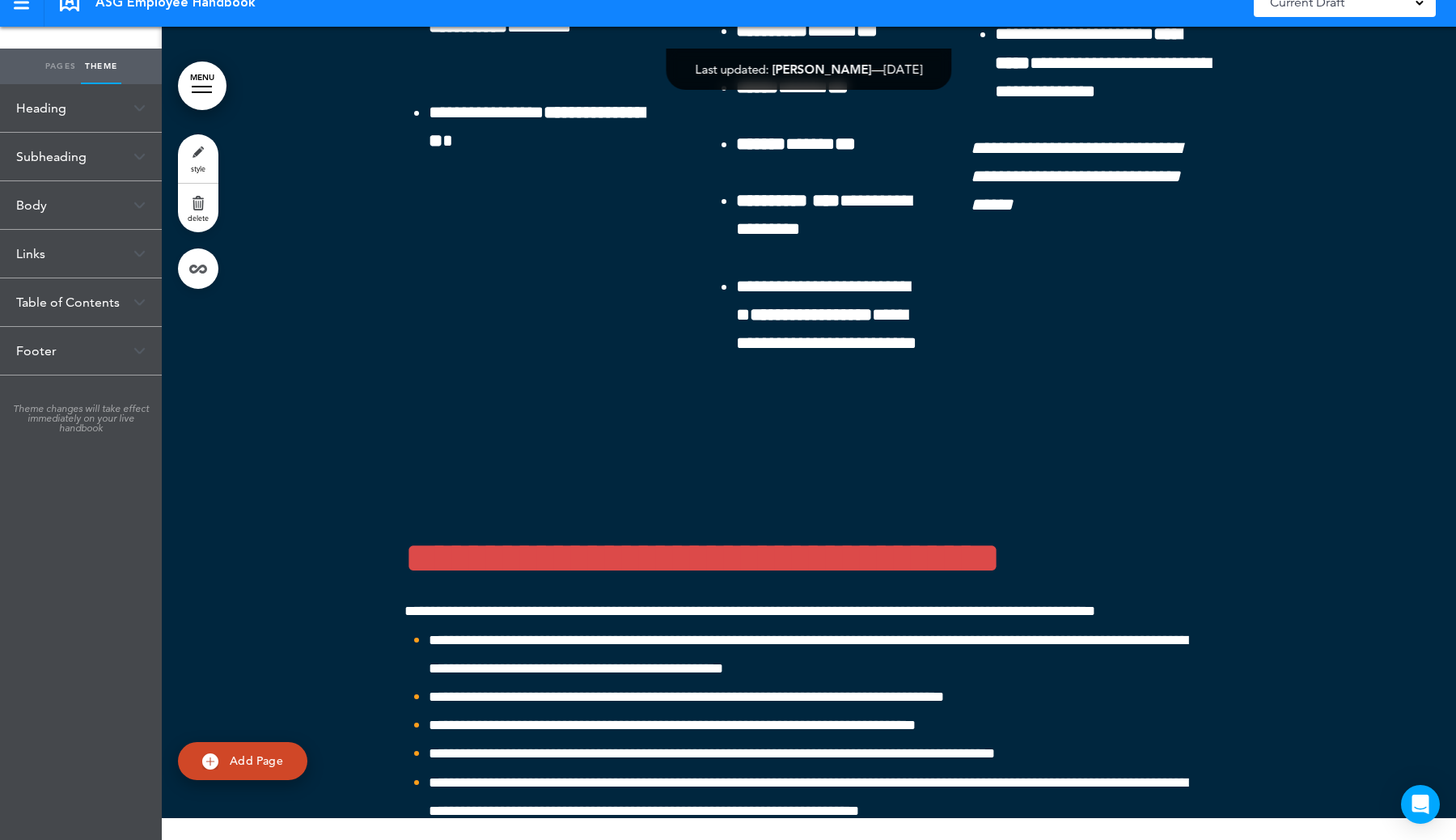
click at [95, 349] on div "Footer" at bounding box center [81, 350] width 162 height 48
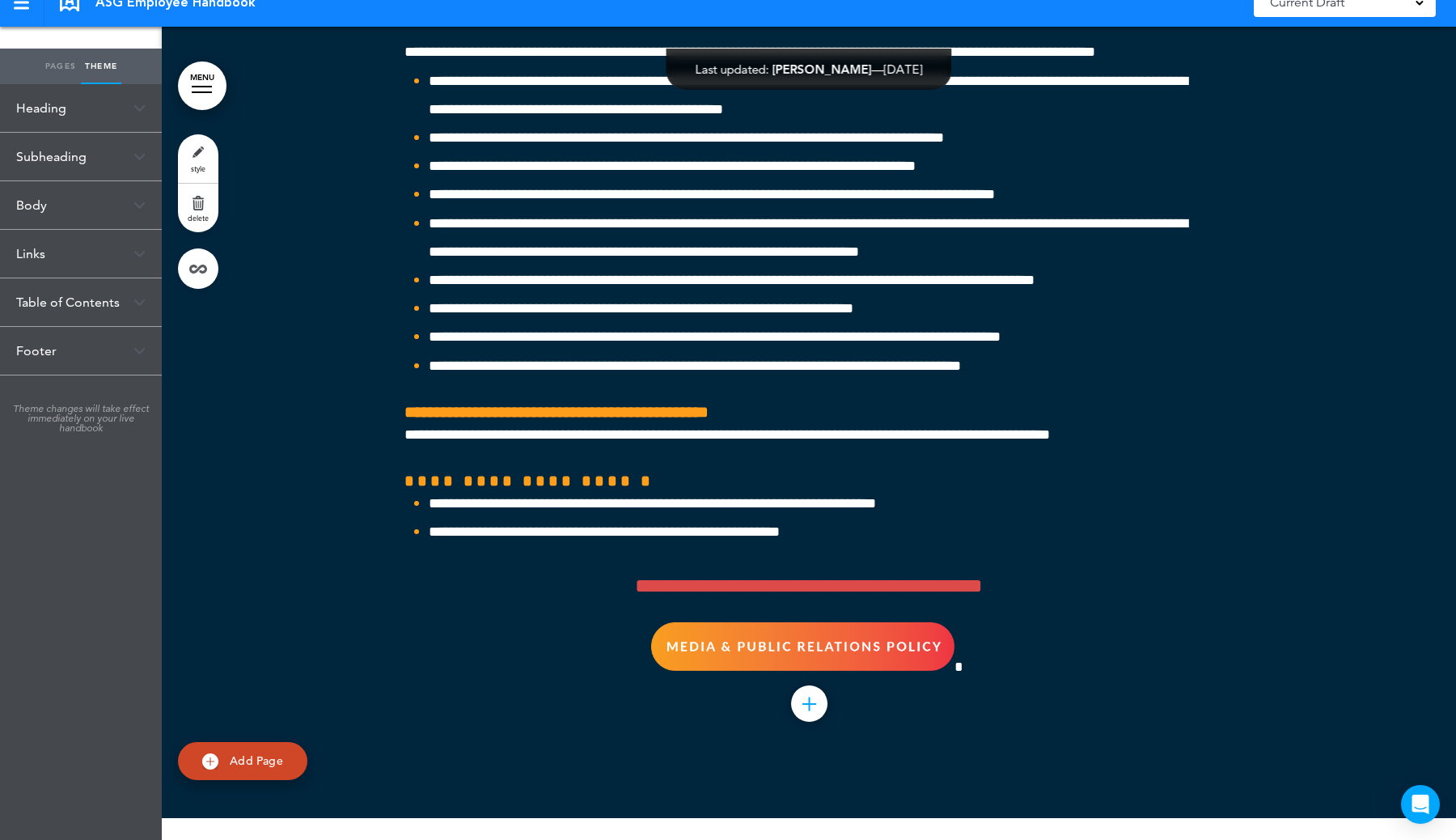
scroll to position [50414, 0]
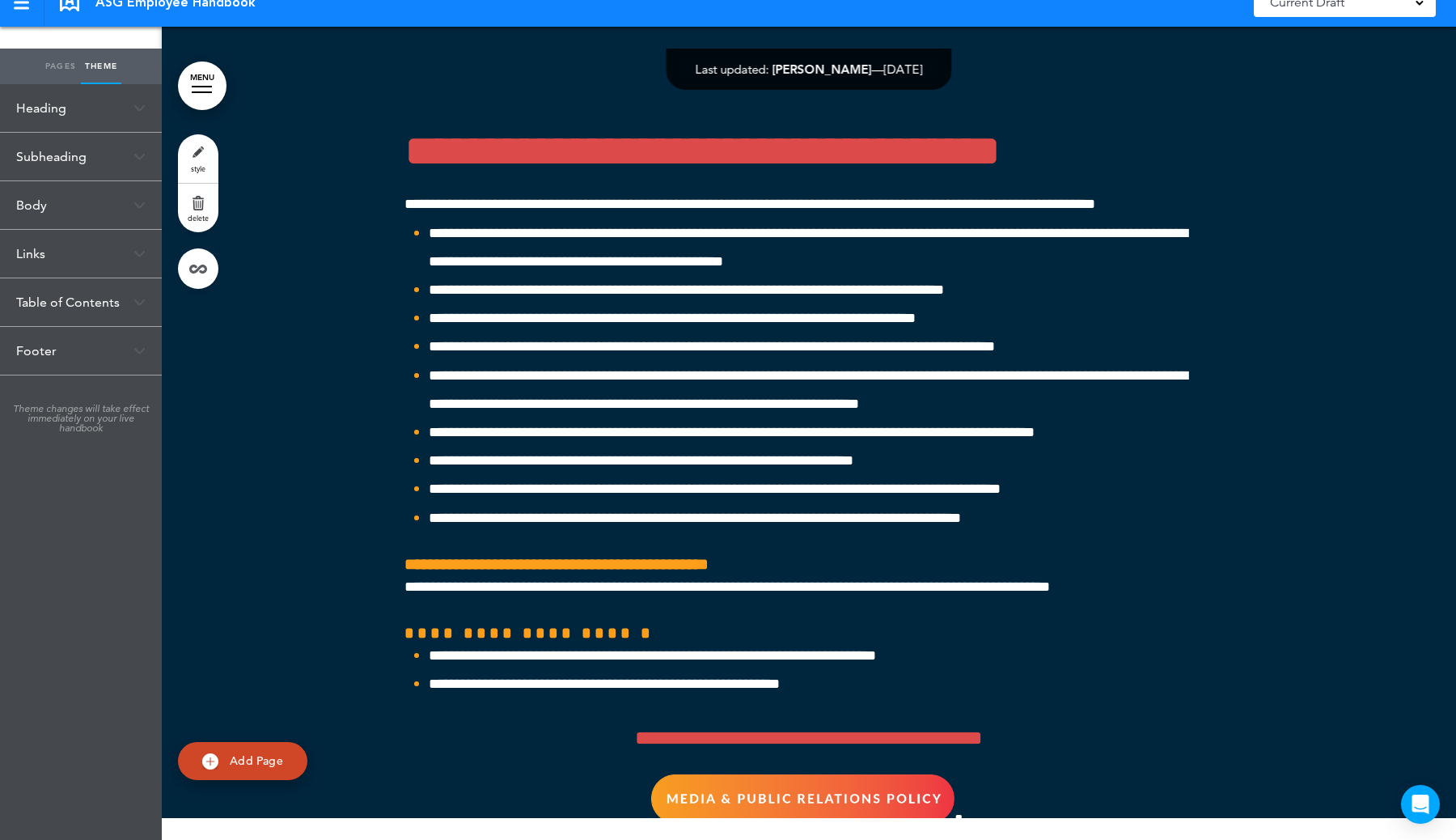
click at [49, 69] on link "Pages" at bounding box center [61, 66] width 40 height 35
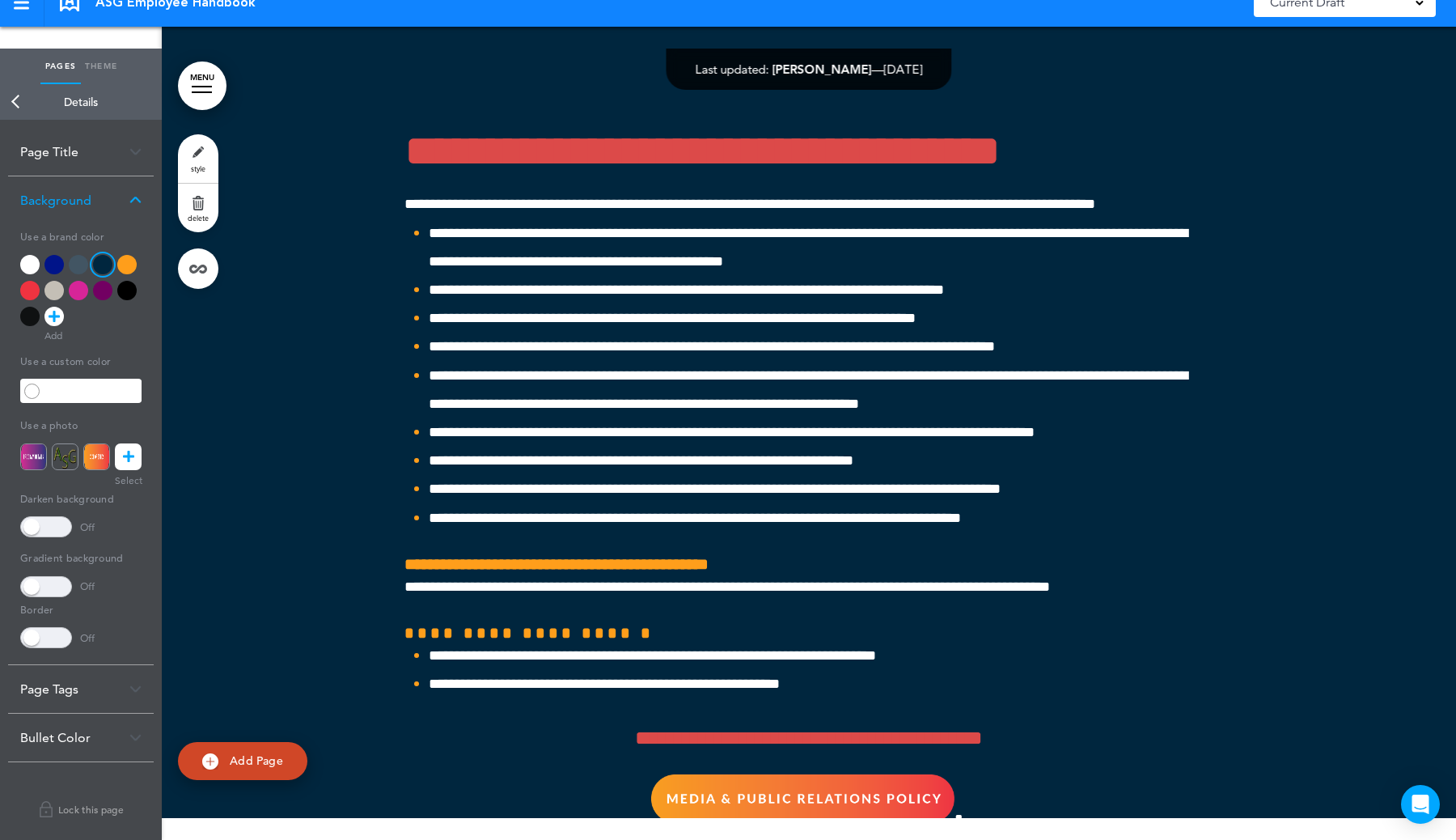
click at [14, 103] on link "Back" at bounding box center [16, 102] width 33 height 35
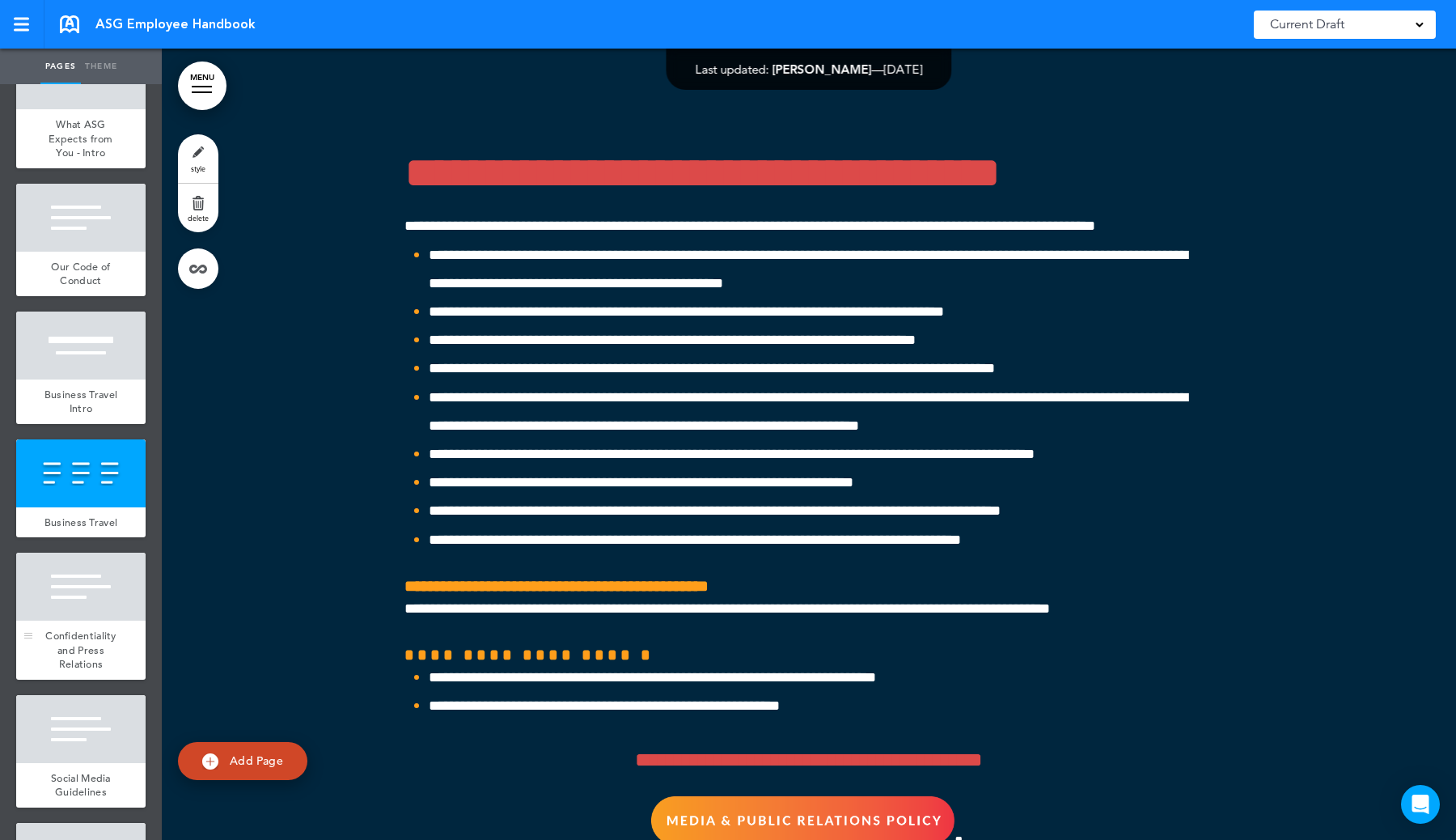
click at [107, 627] on div "Confidentiality and Press Relations" at bounding box center [80, 650] width 129 height 59
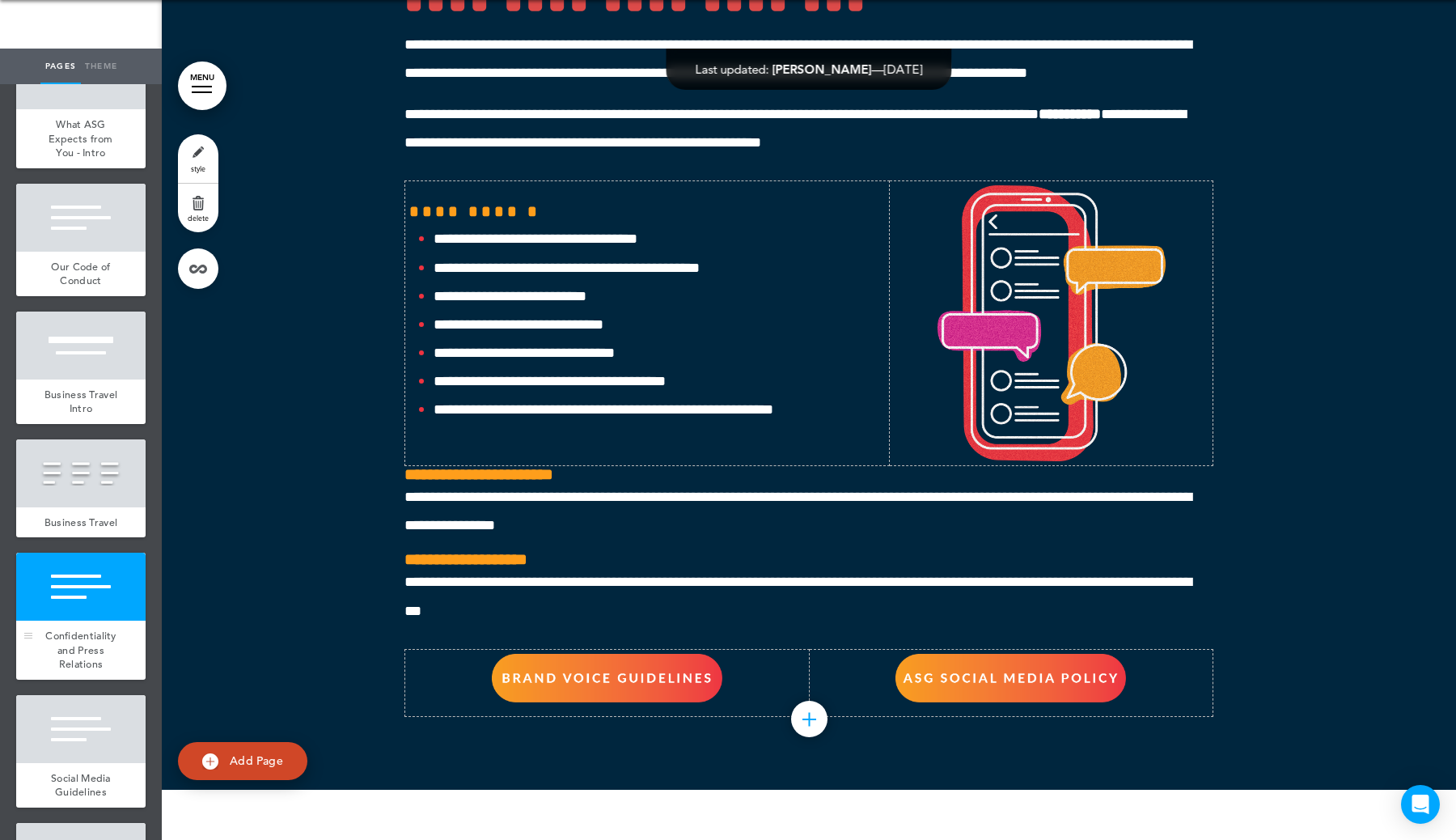
scroll to position [51530, 0]
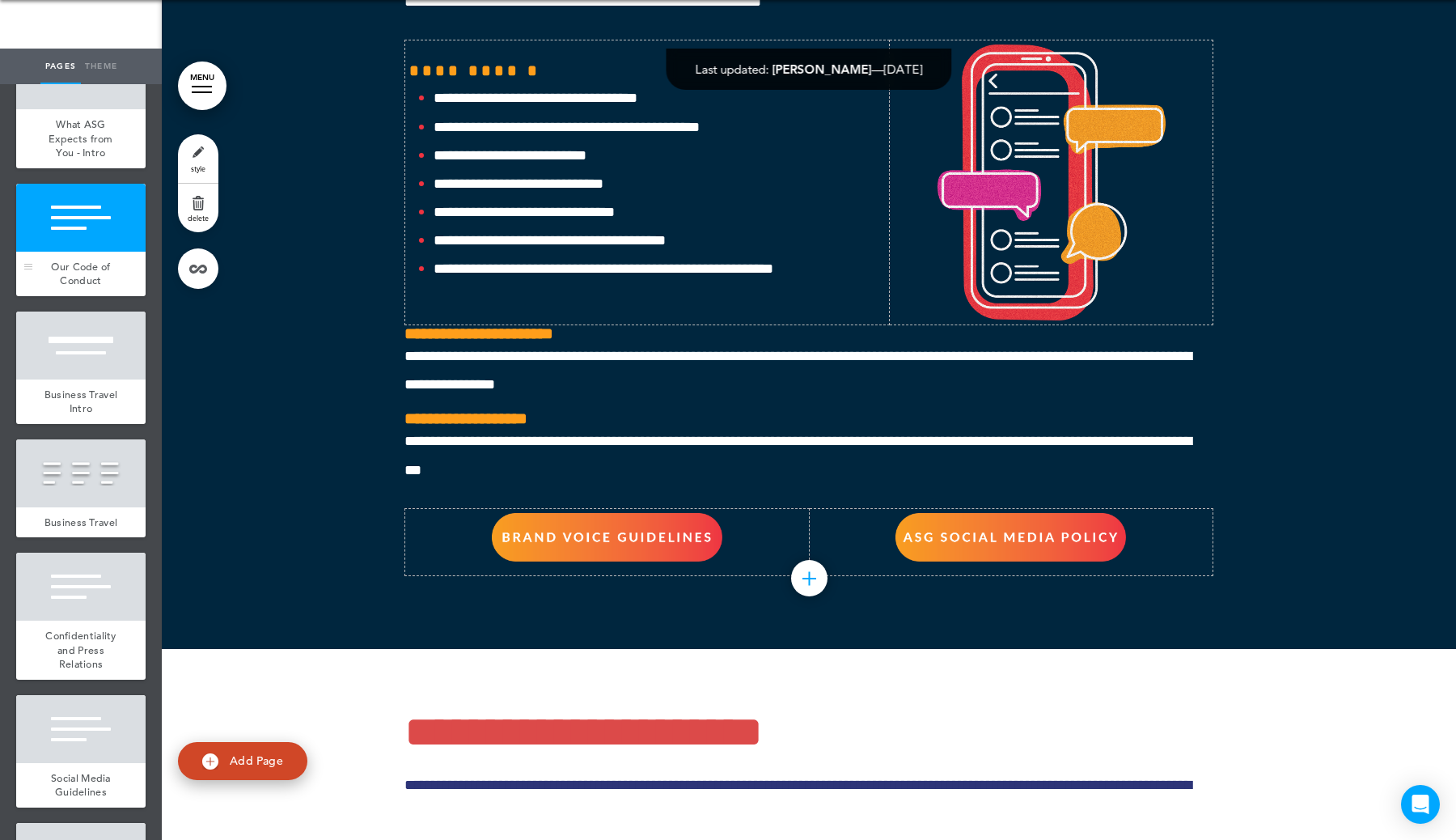
click at [75, 262] on span "Our Code of Conduct" at bounding box center [80, 274] width 59 height 28
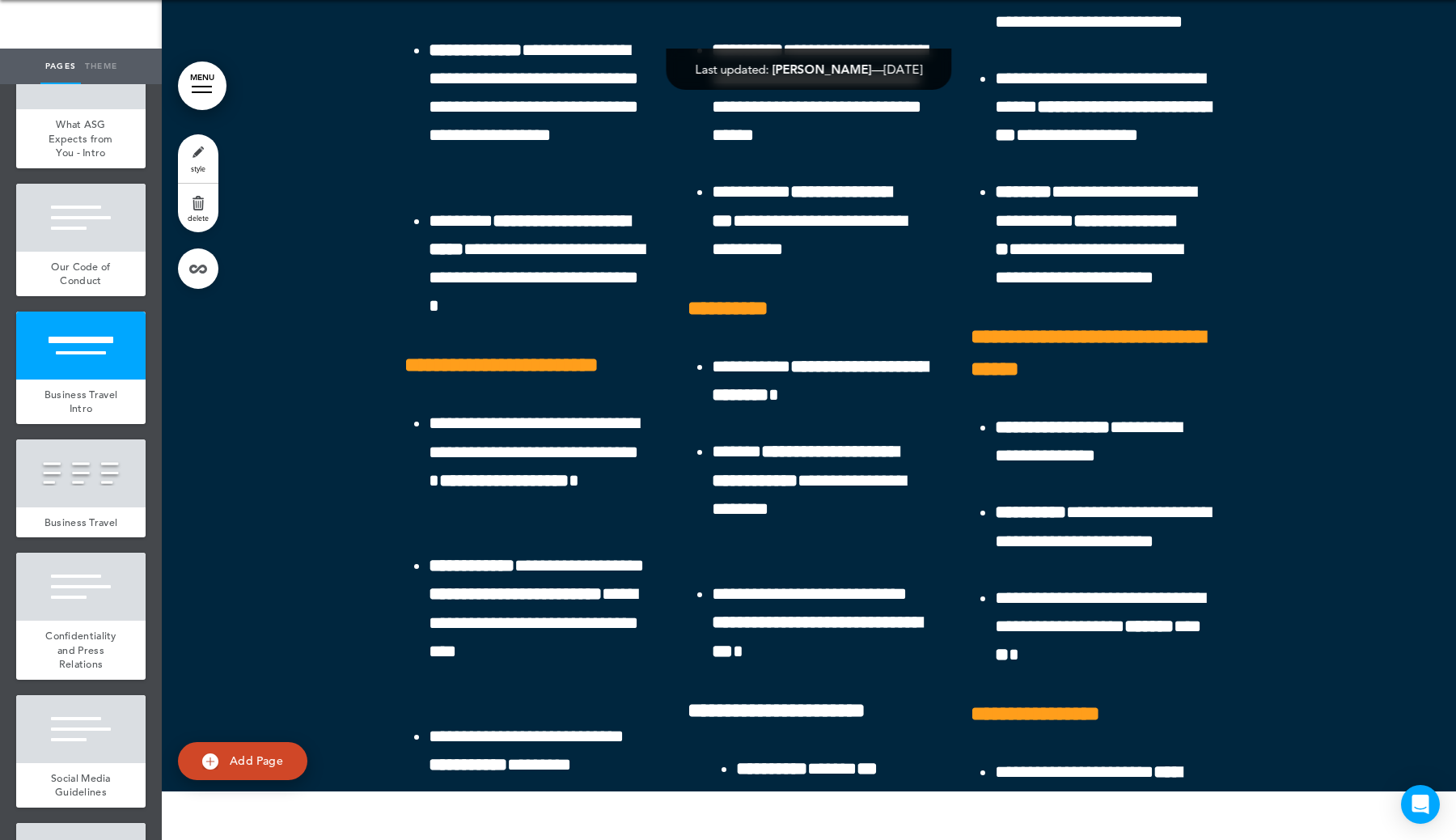
scroll to position [49265, 0]
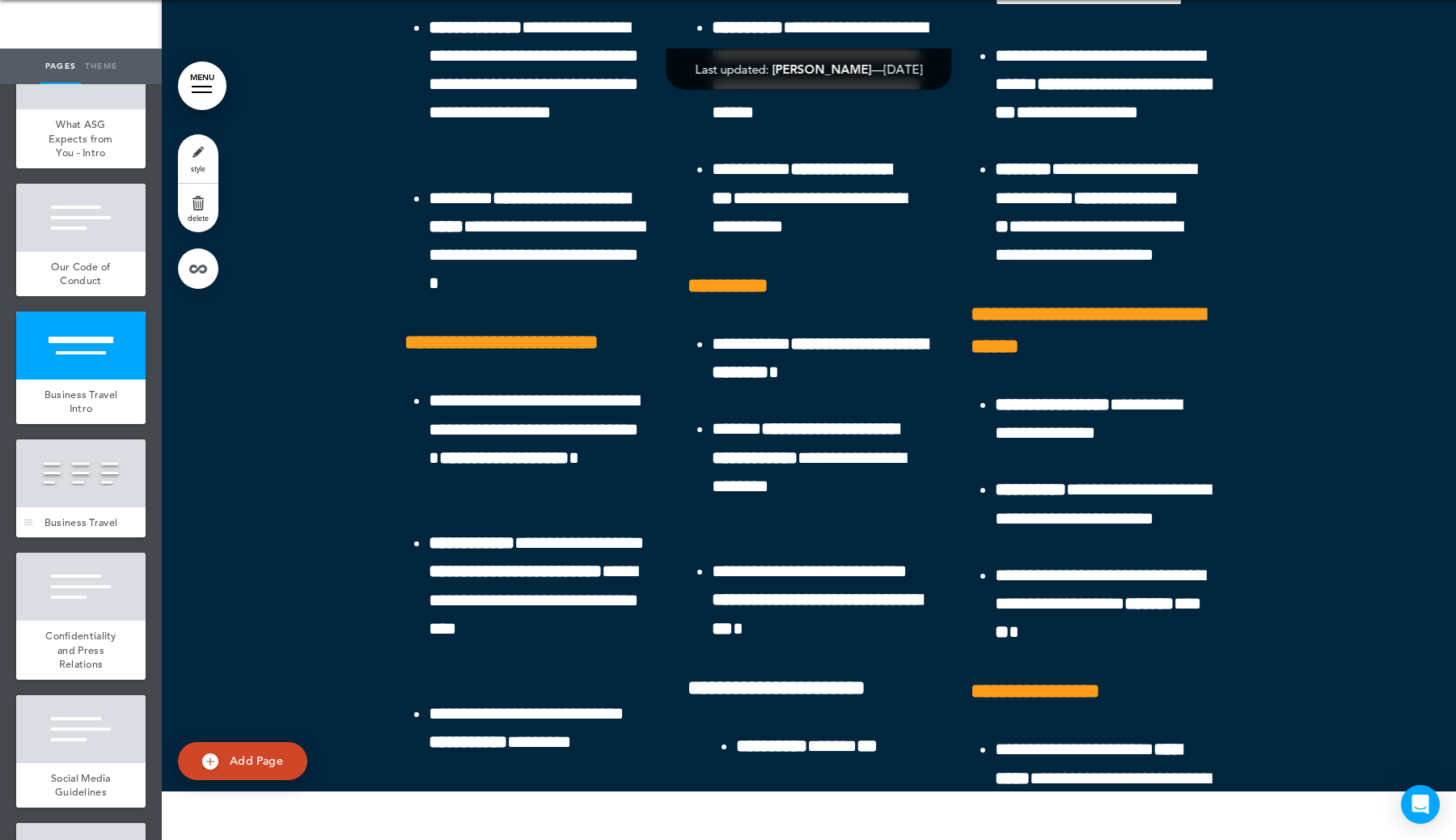
click at [111, 473] on div at bounding box center [80, 473] width 129 height 68
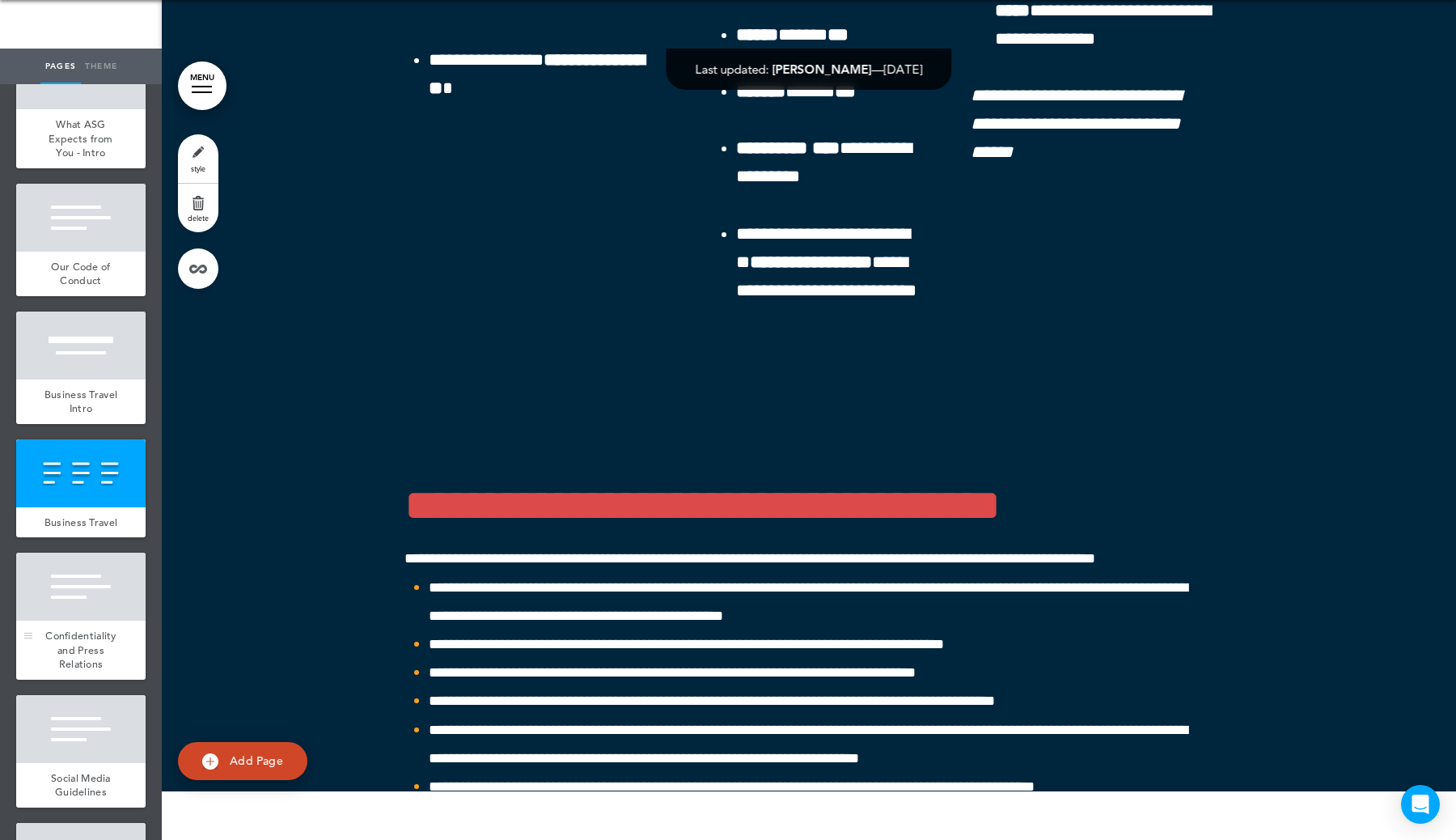
click at [99, 560] on div at bounding box center [80, 586] width 129 height 68
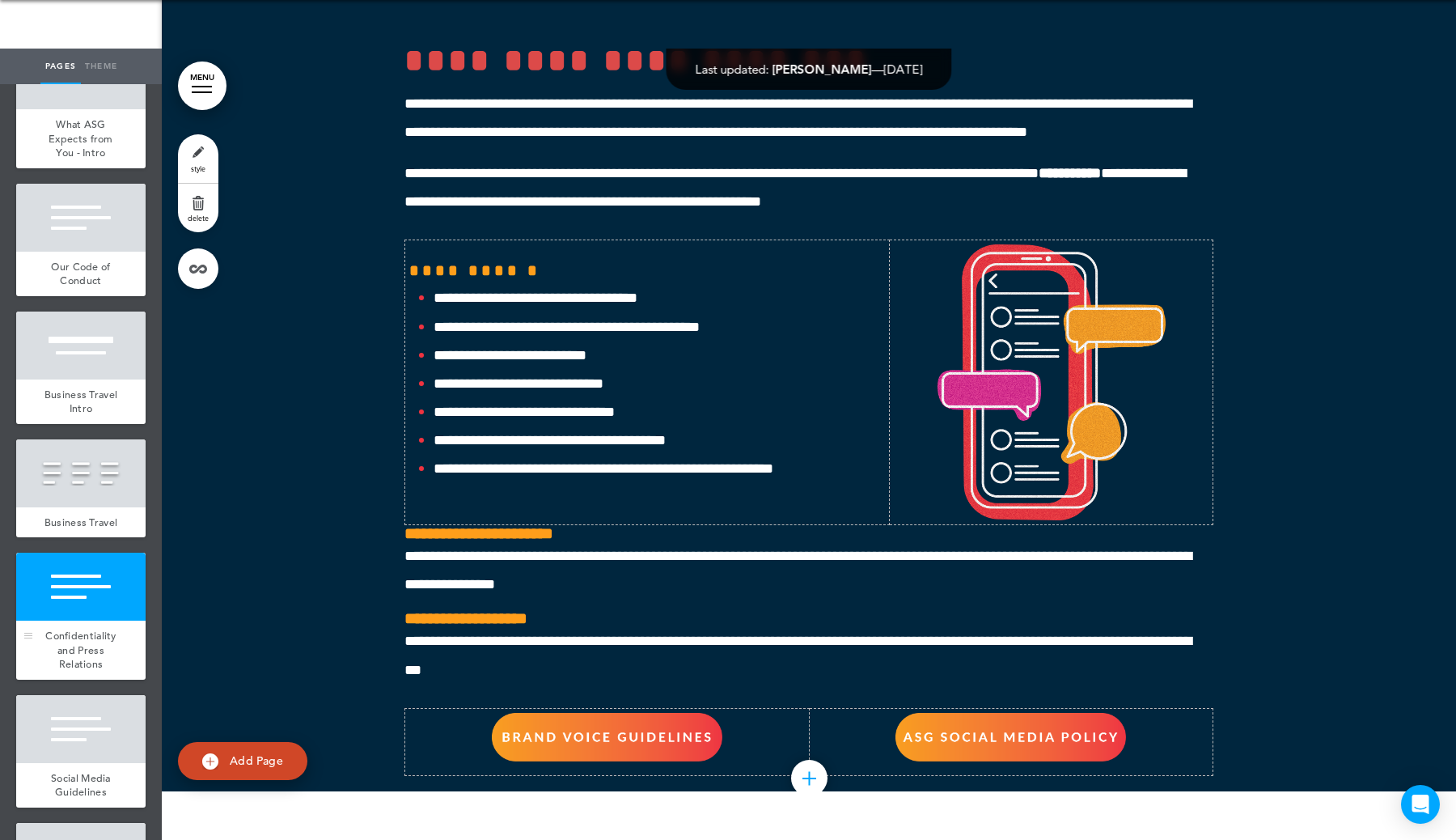
scroll to position [51530, 0]
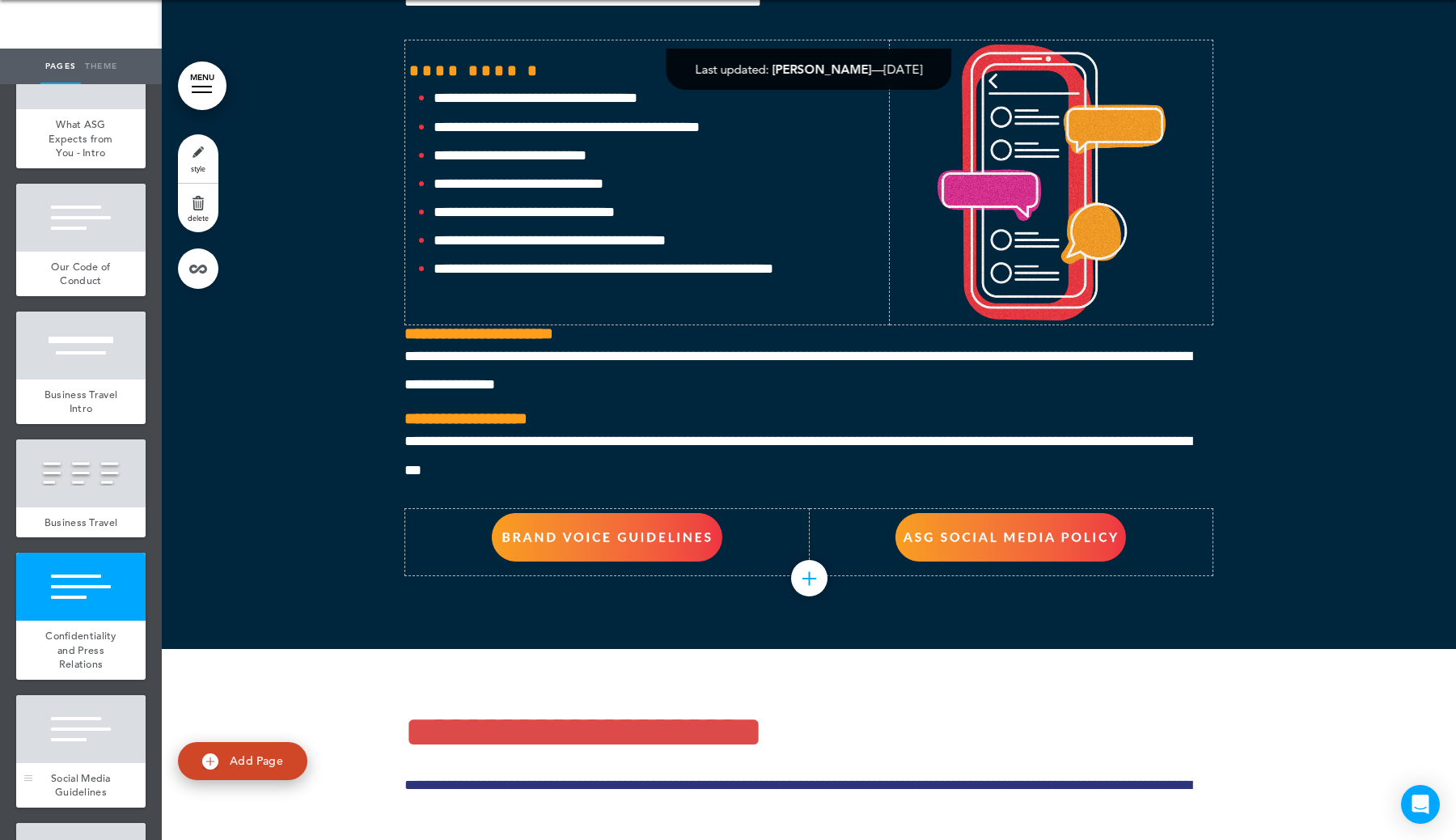
click at [117, 667] on div at bounding box center [80, 728] width 129 height 68
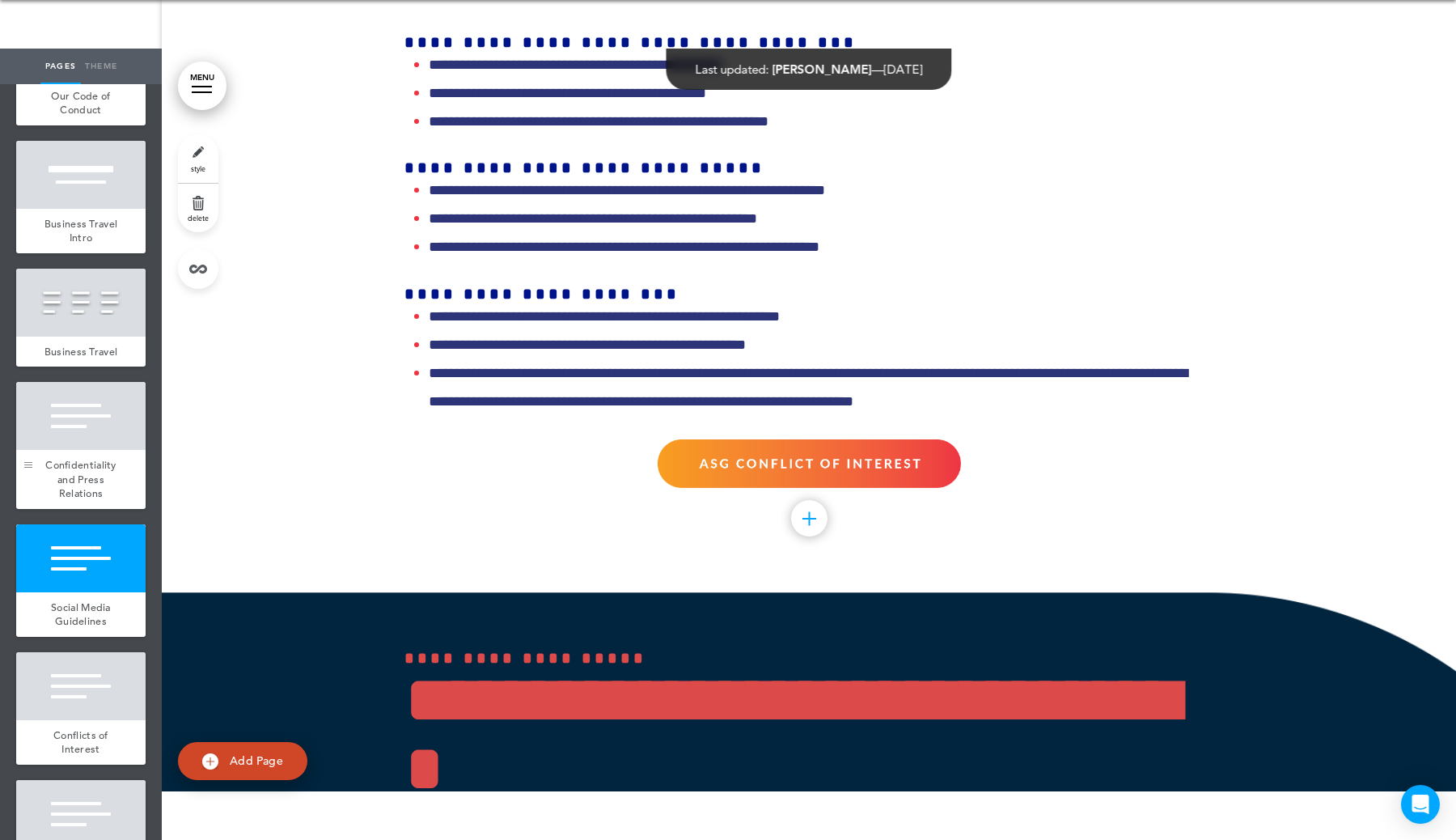
scroll to position [7409, 0]
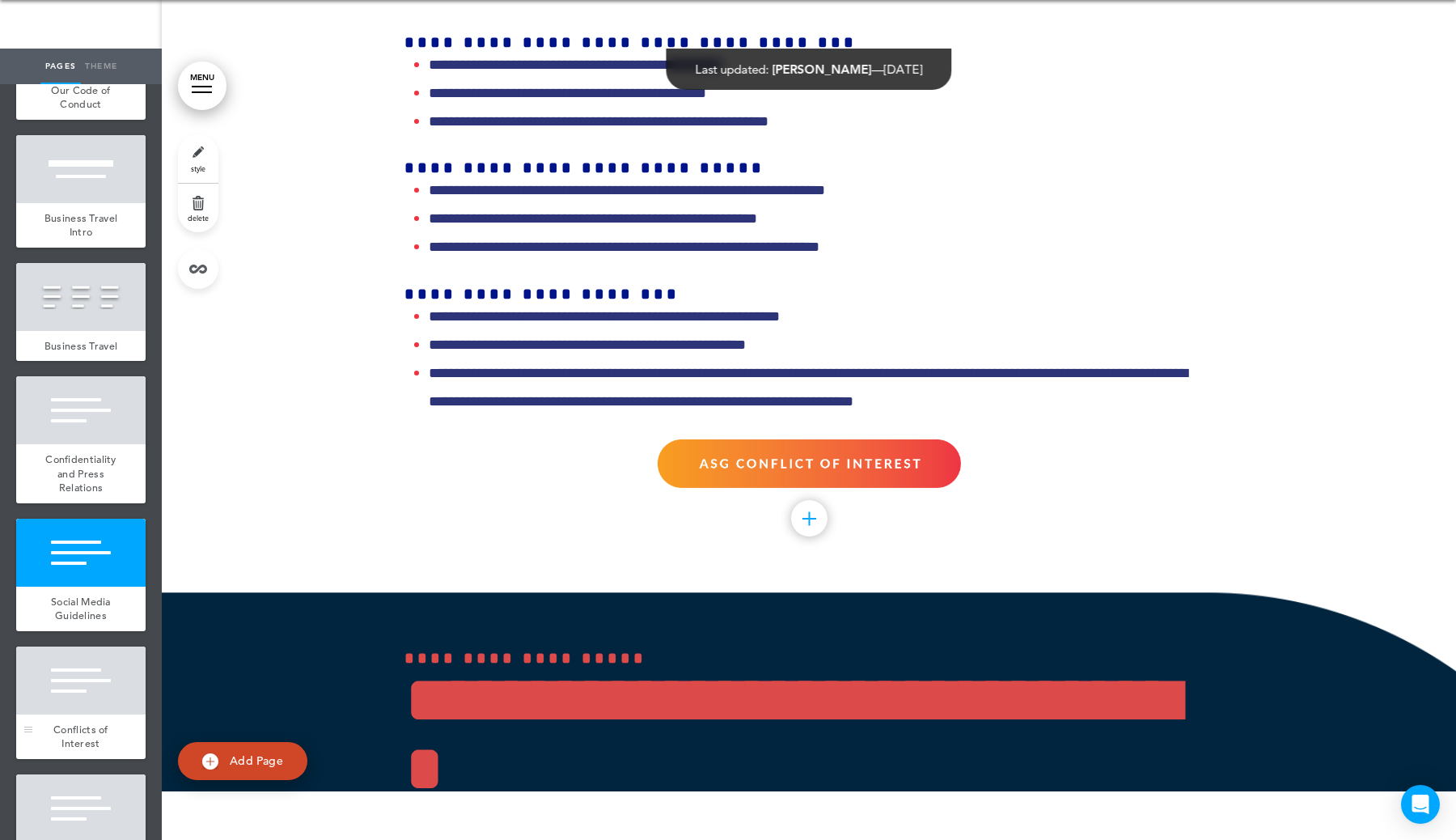
click at [63, 667] on div at bounding box center [80, 680] width 129 height 68
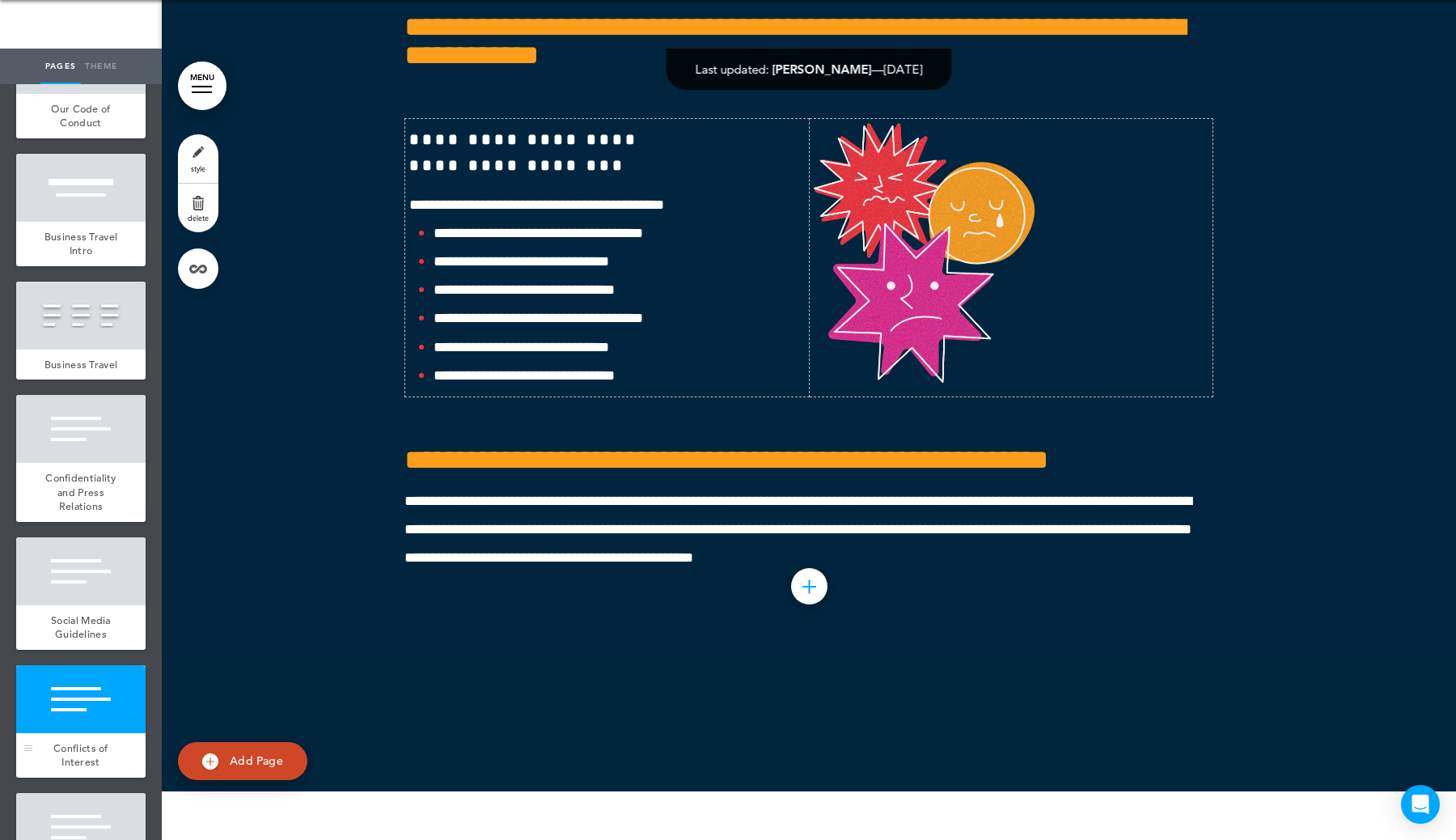
scroll to position [7384, 0]
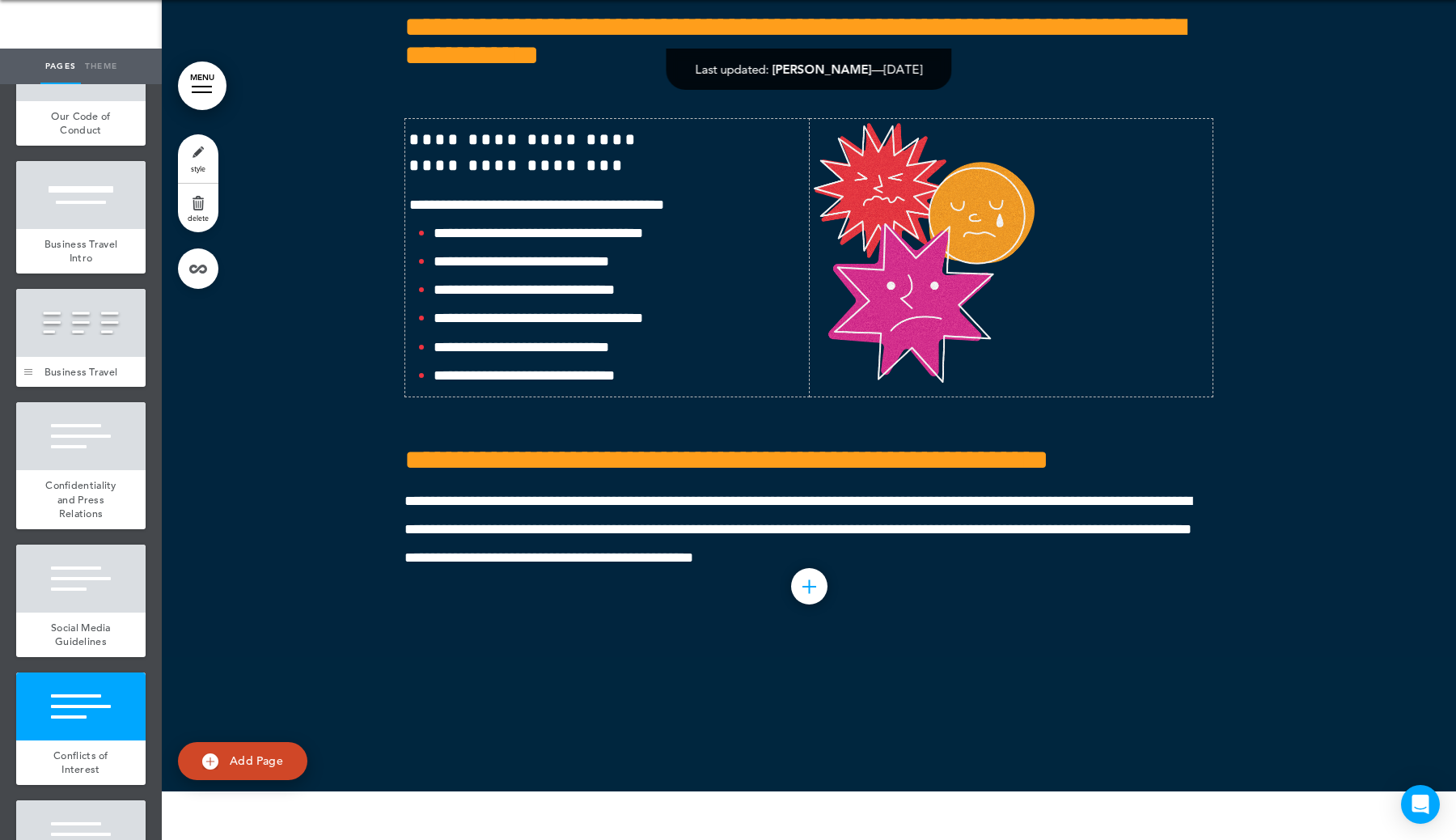
click at [33, 369] on div at bounding box center [28, 338] width 25 height 99
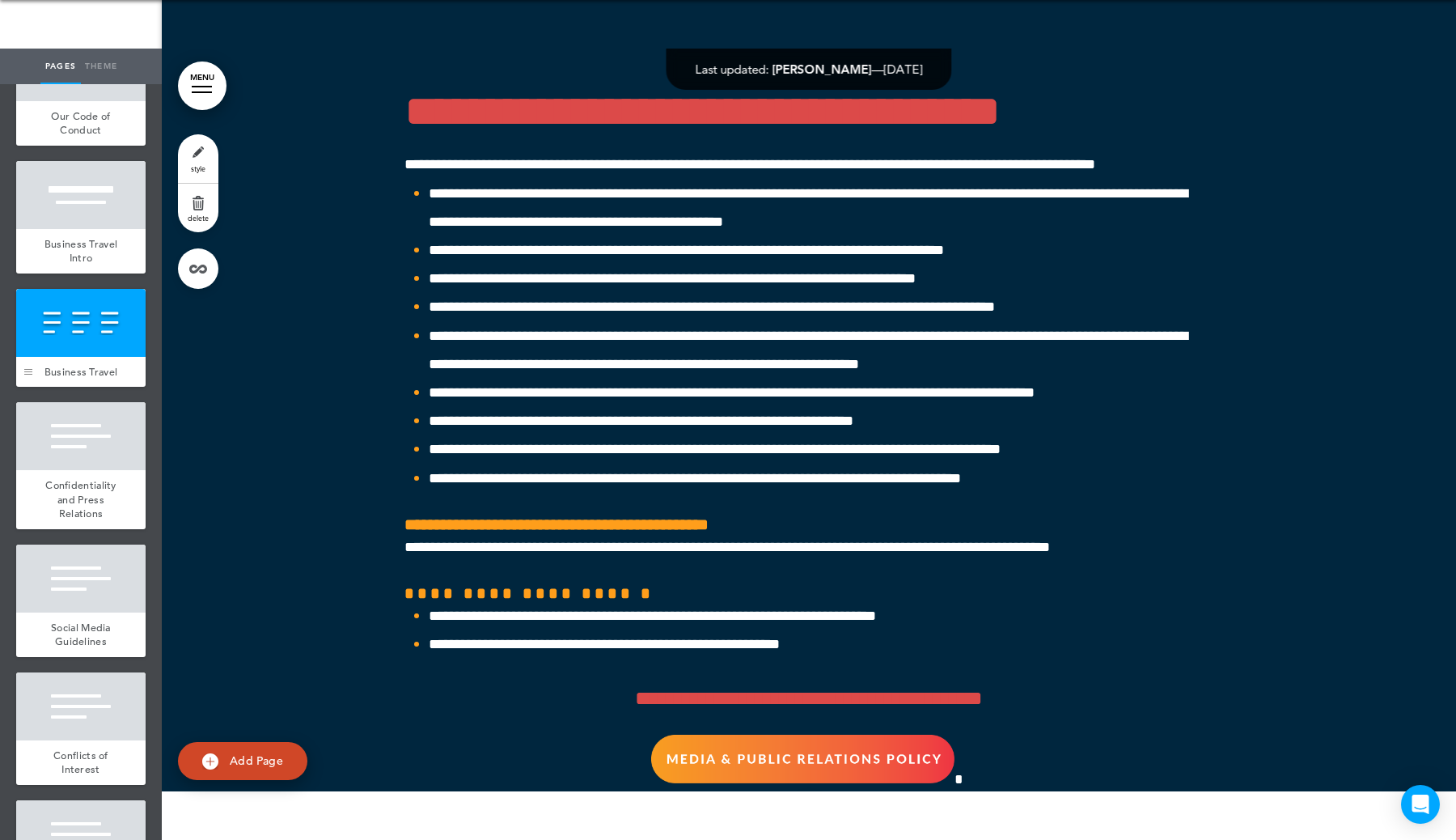
scroll to position [50033, 0]
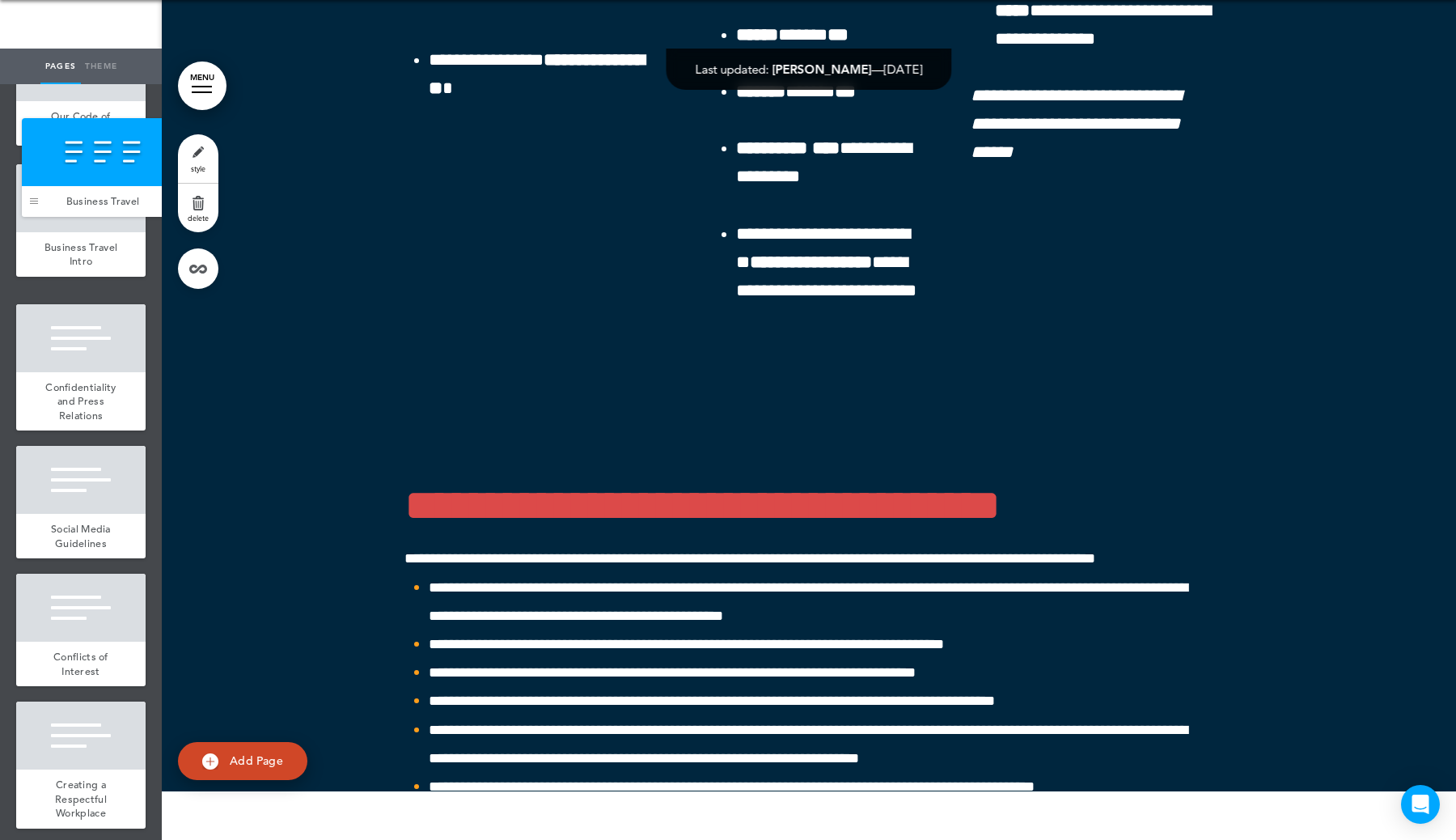
drag, startPoint x: 28, startPoint y: 373, endPoint x: 33, endPoint y: 201, distance: 172.1
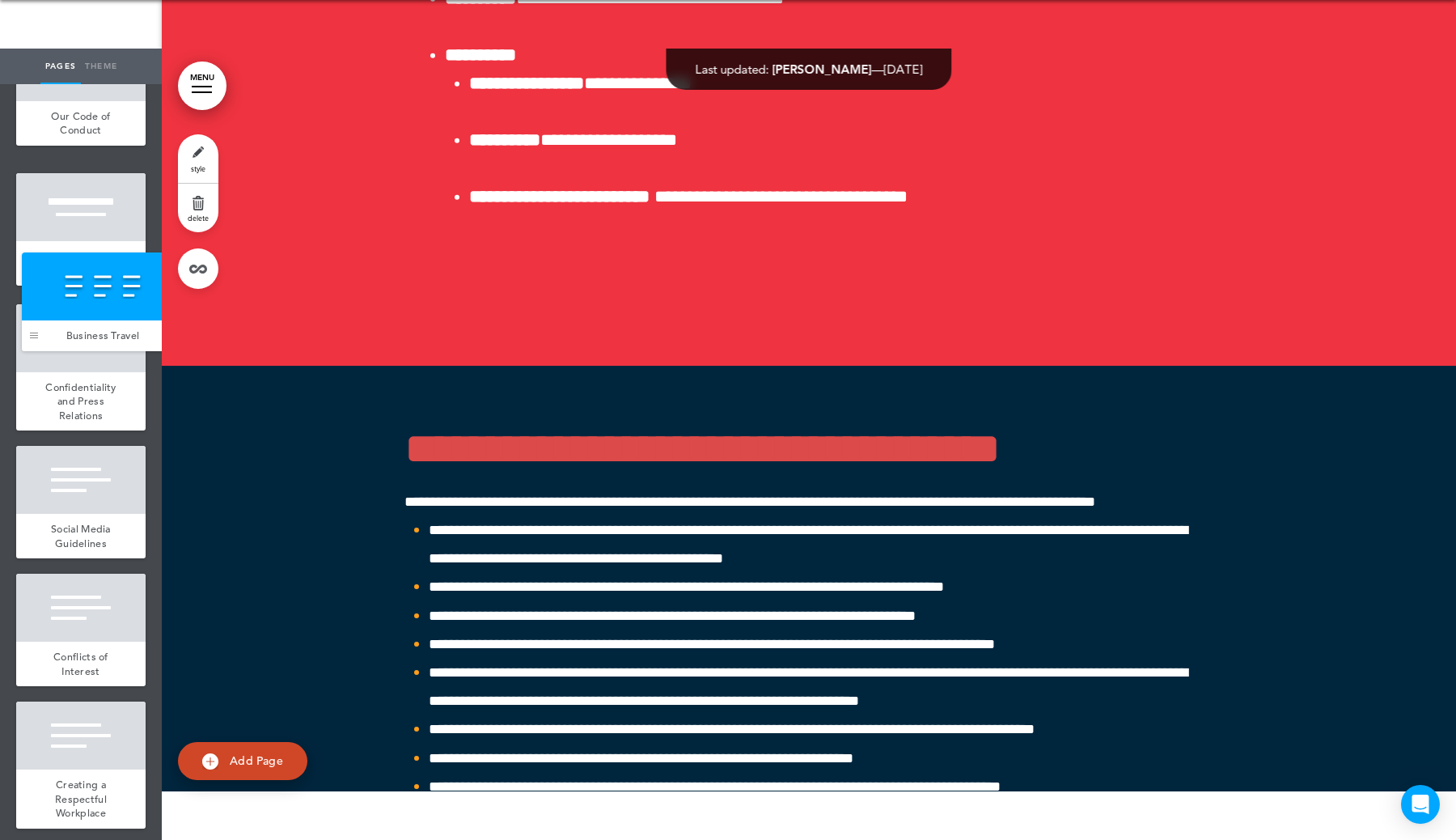
drag, startPoint x: 30, startPoint y: 241, endPoint x: 35, endPoint y: 334, distance: 93.1
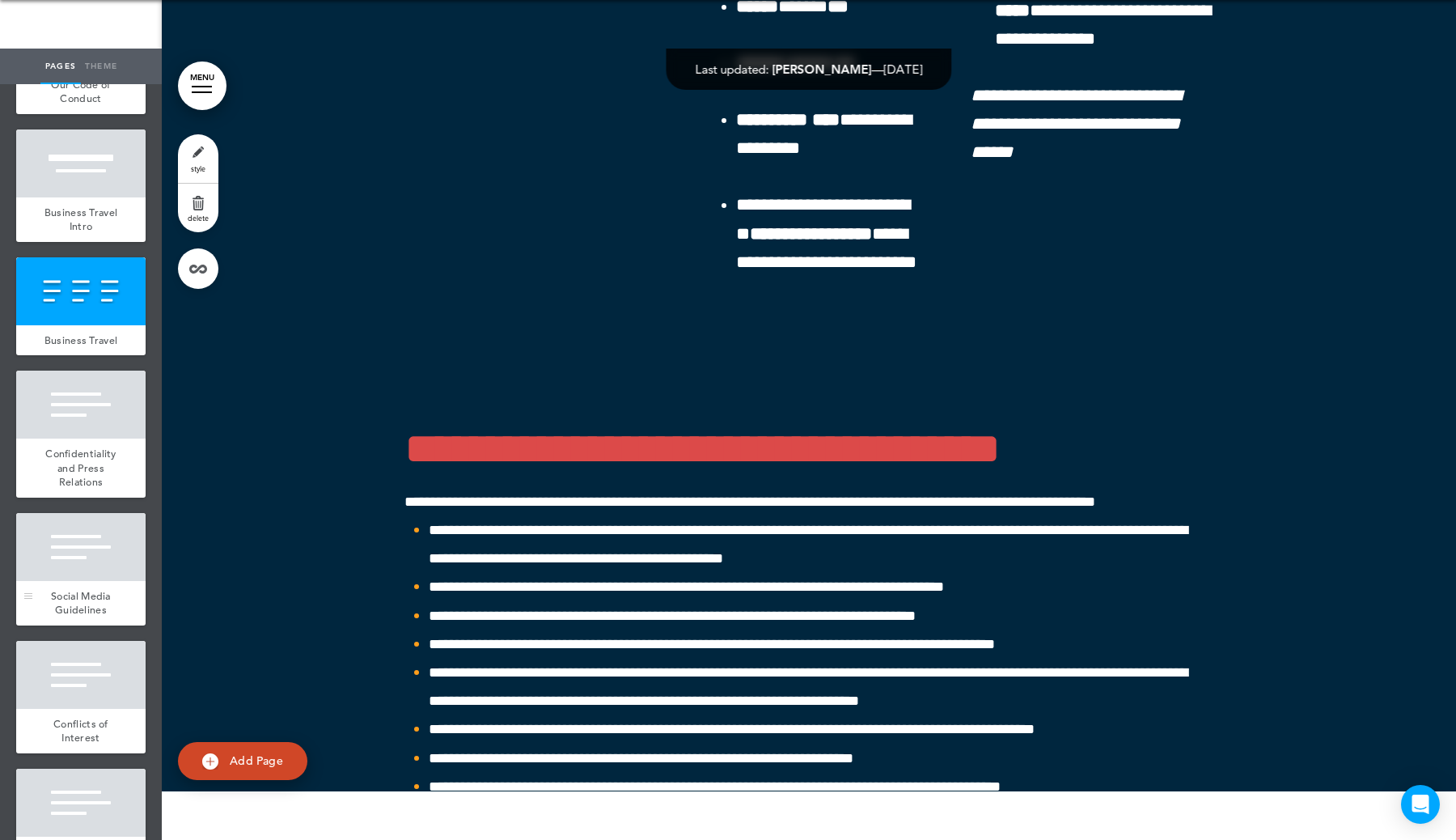
scroll to position [7417, 0]
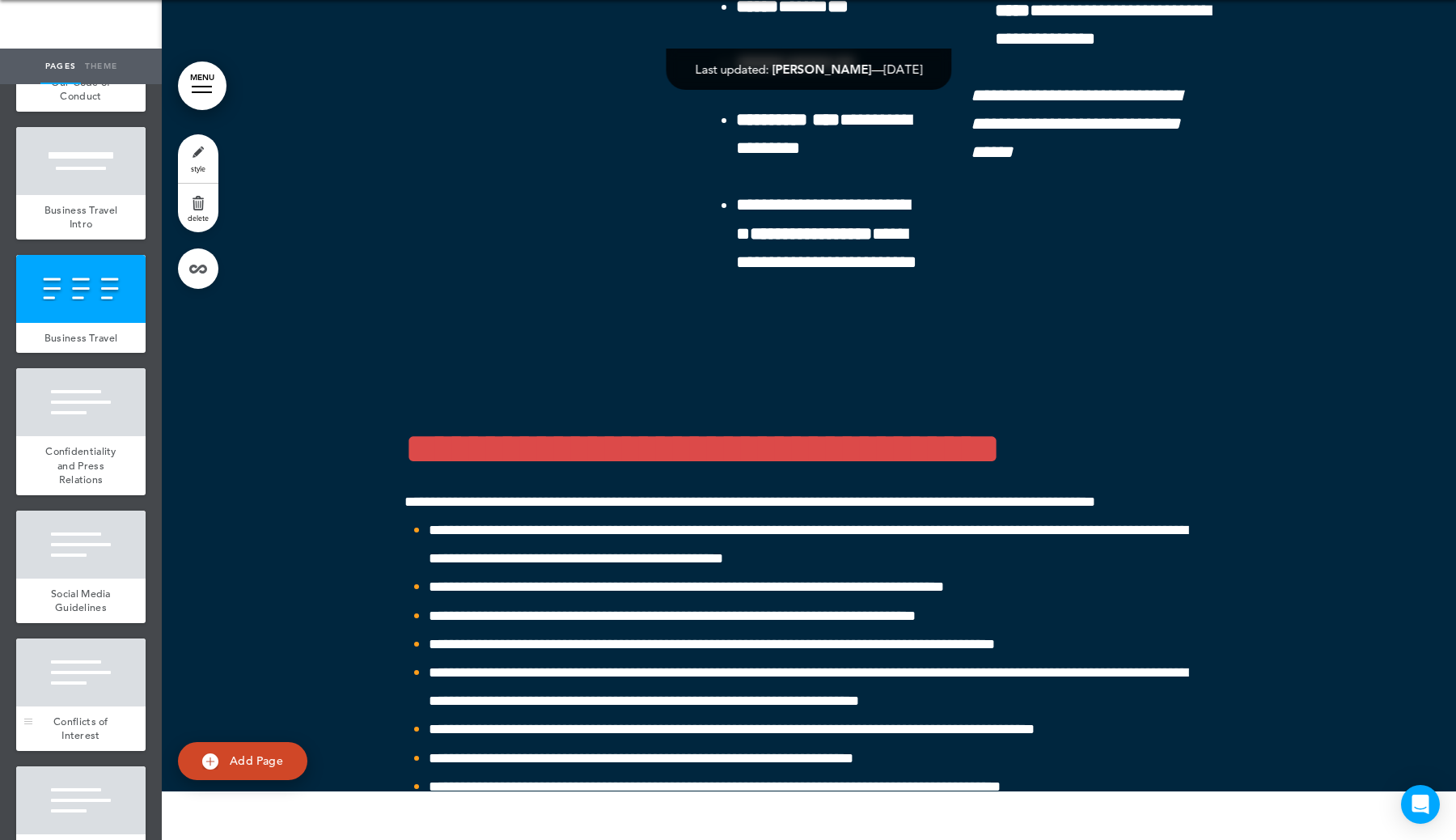
click at [55, 667] on span "Conflicts of Interest" at bounding box center [81, 728] width 55 height 28
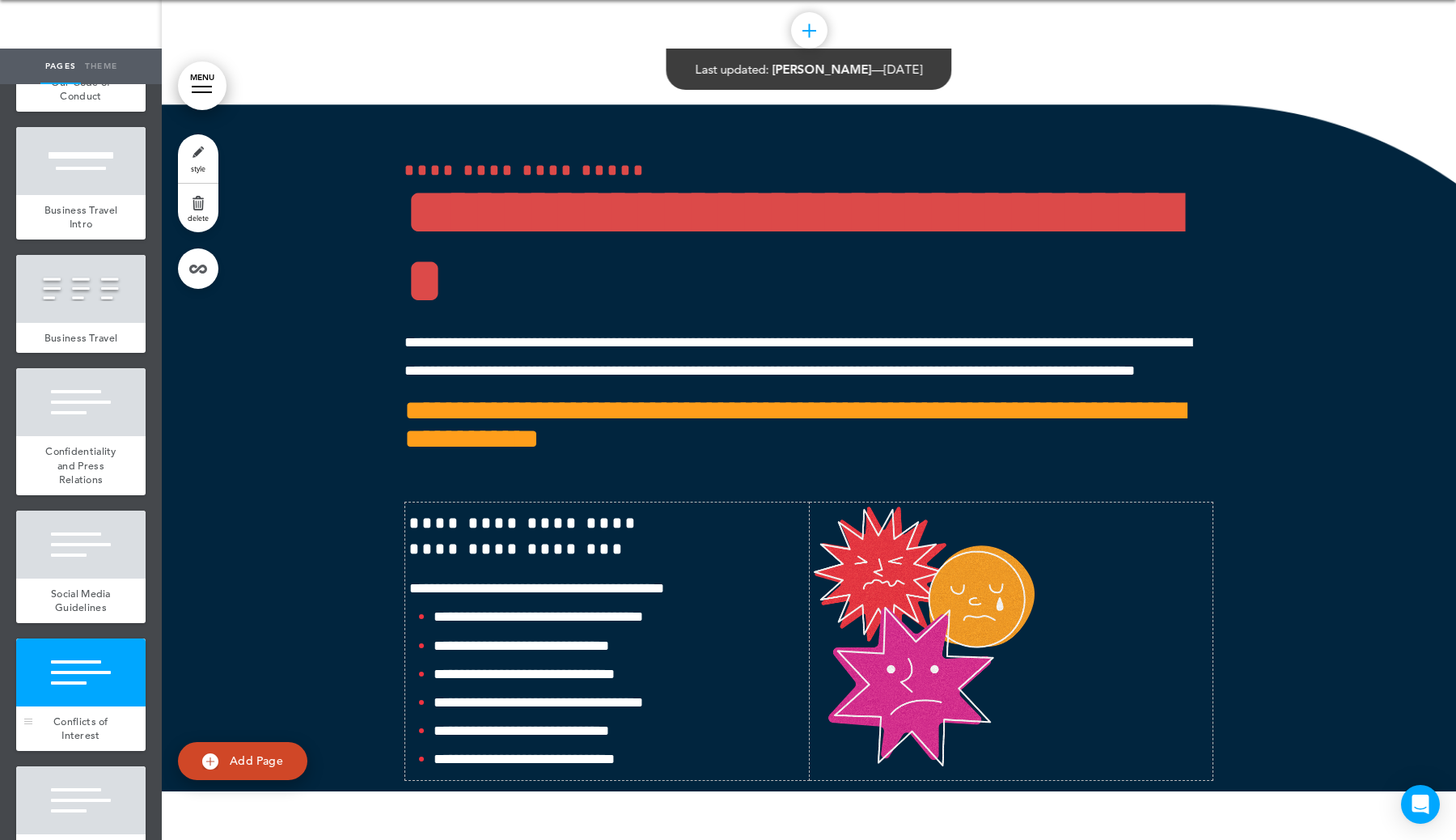
scroll to position [53248, 0]
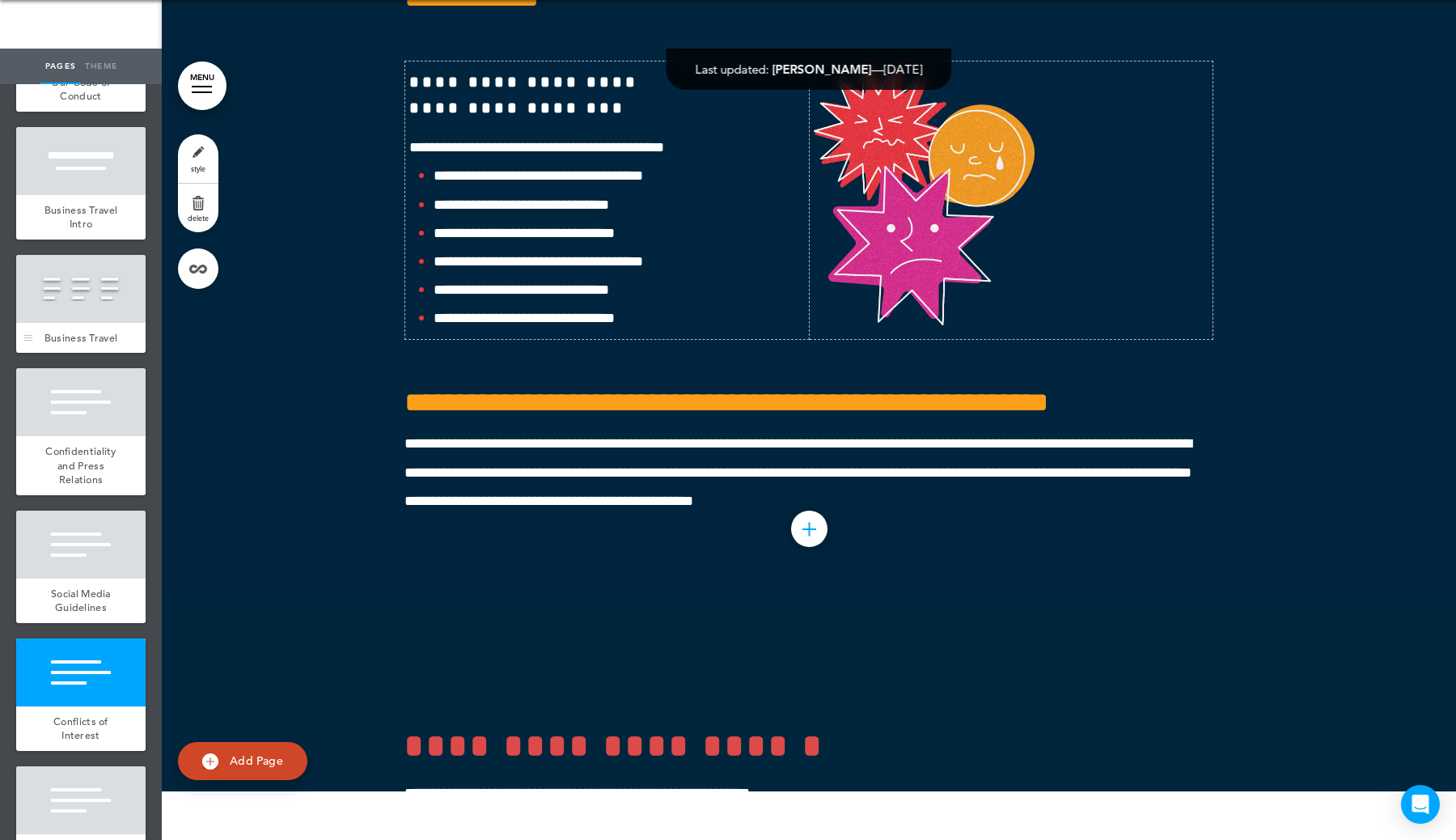
click at [67, 323] on div "Business Travel" at bounding box center [80, 338] width 129 height 31
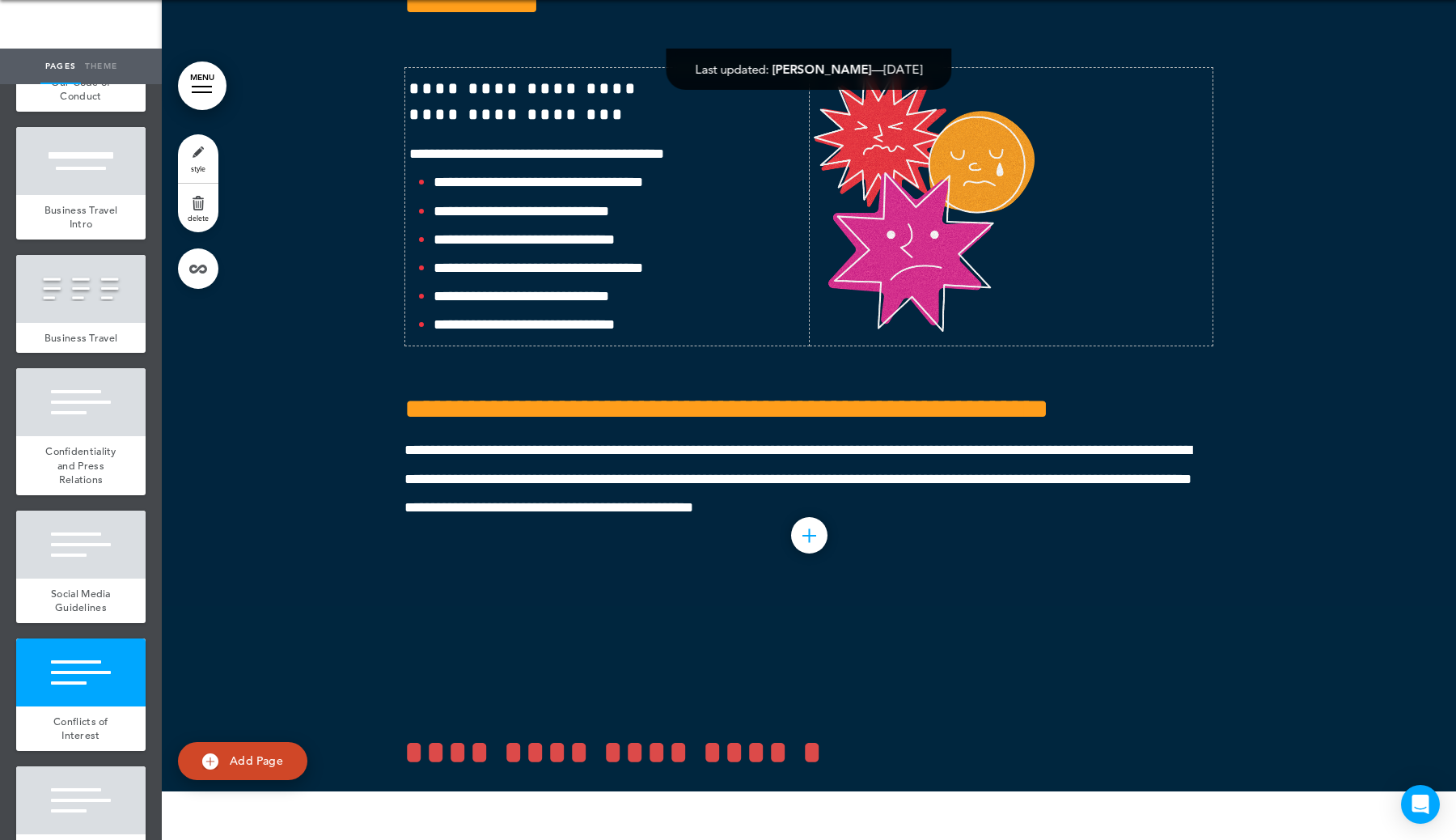
scroll to position [53281, 0]
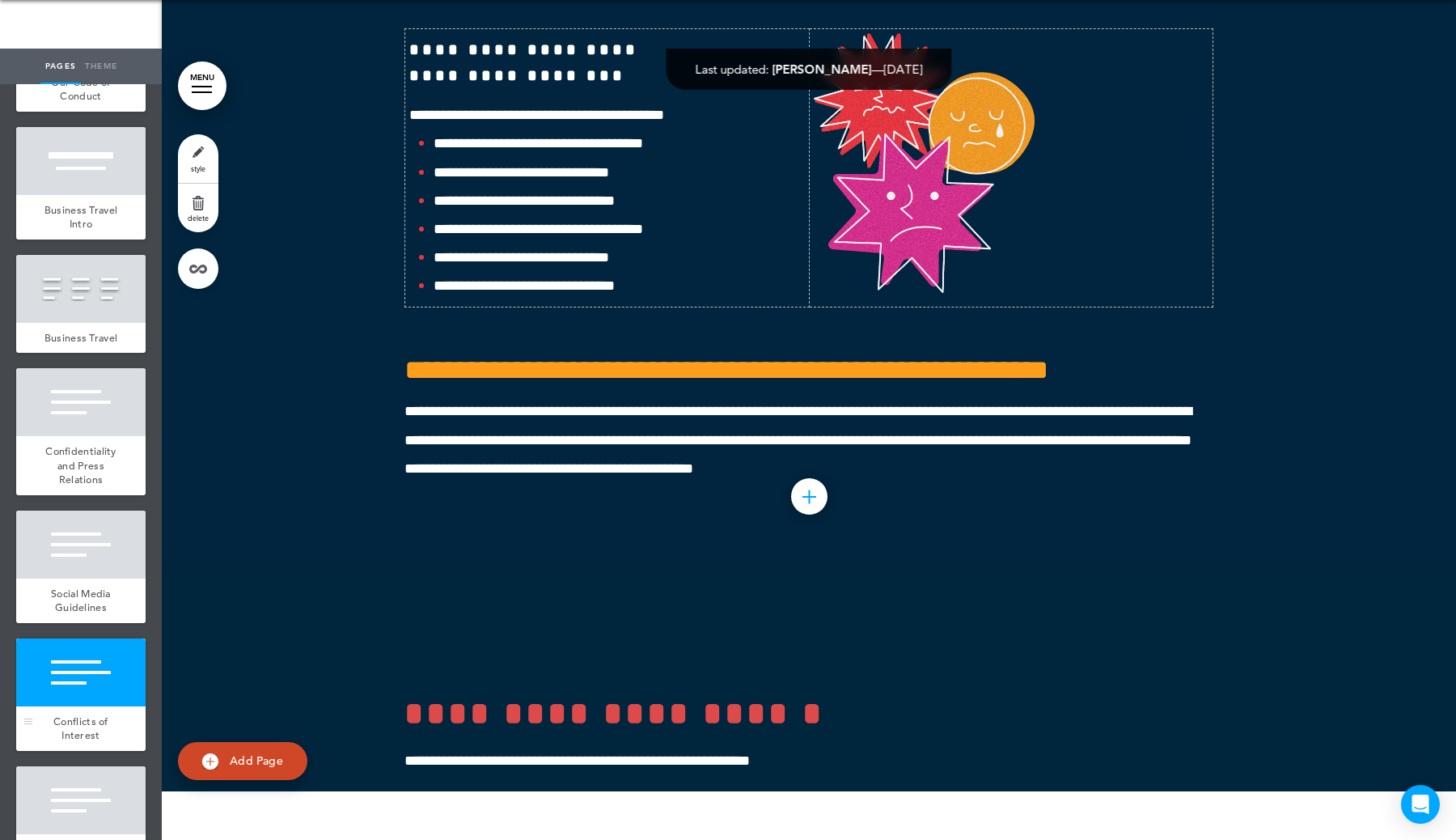
click at [113, 667] on div at bounding box center [80, 672] width 129 height 68
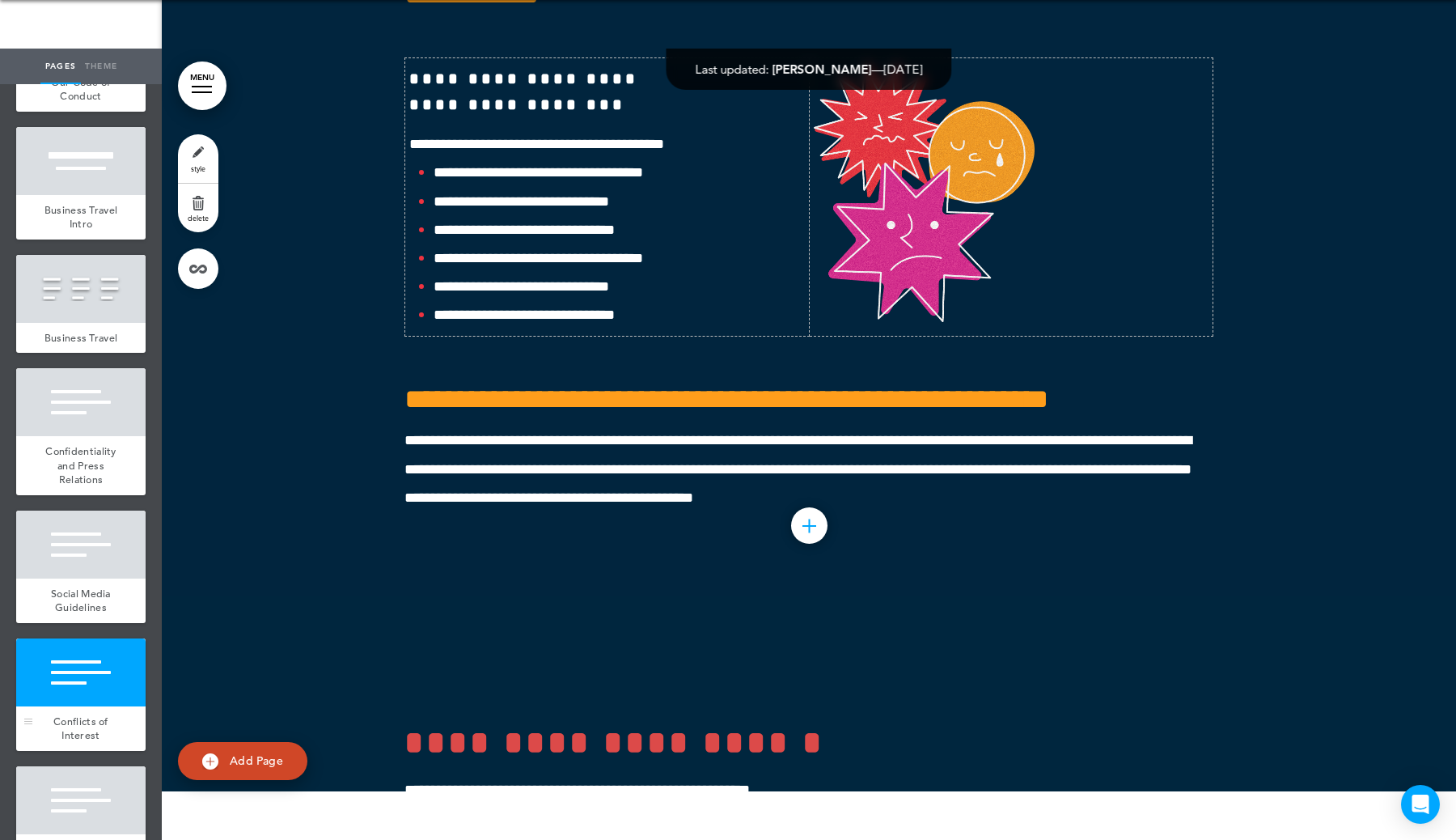
scroll to position [53248, 0]
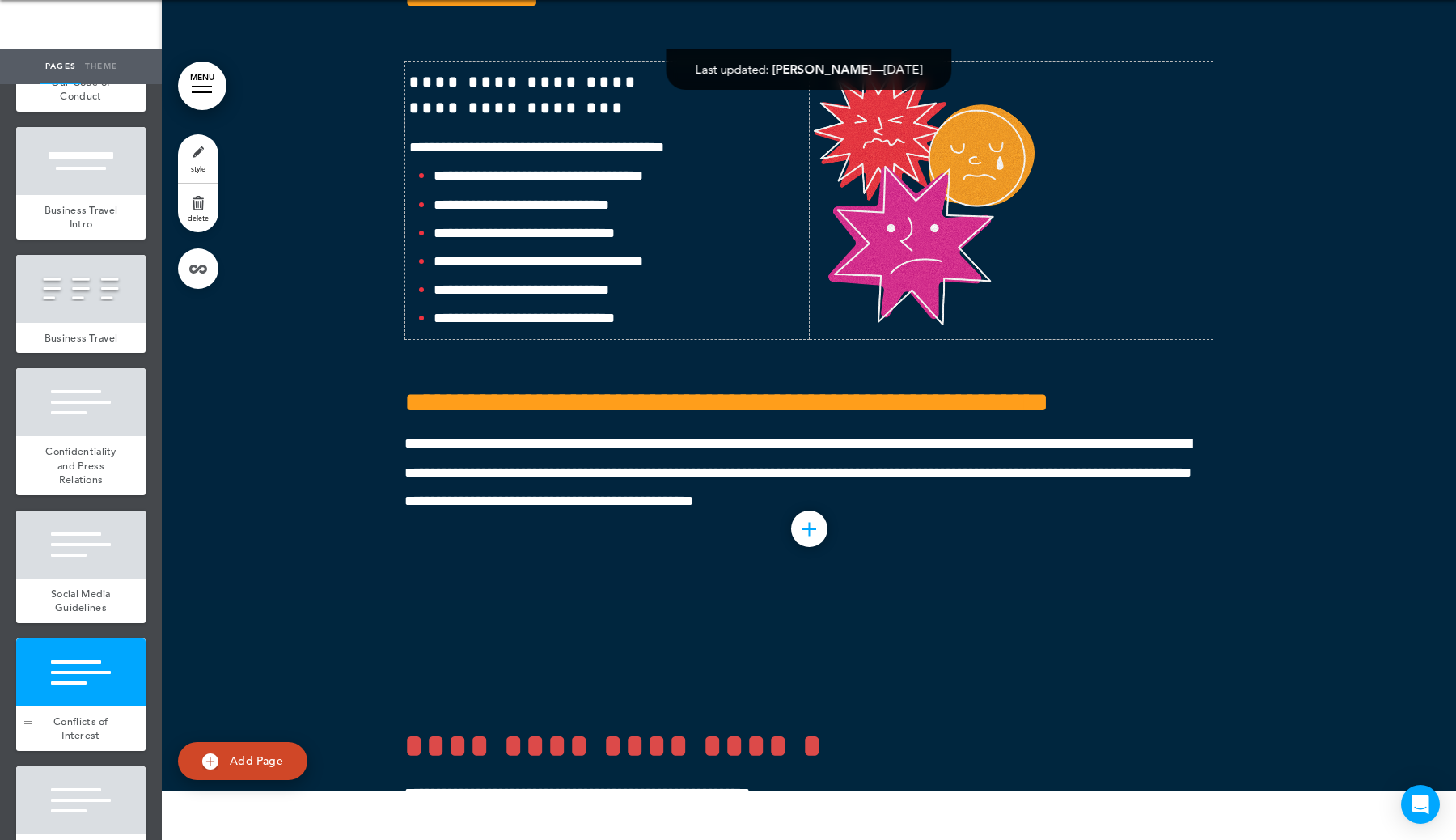
click at [33, 667] on div at bounding box center [28, 695] width 25 height 113
click at [122, 667] on div at bounding box center [80, 672] width 129 height 68
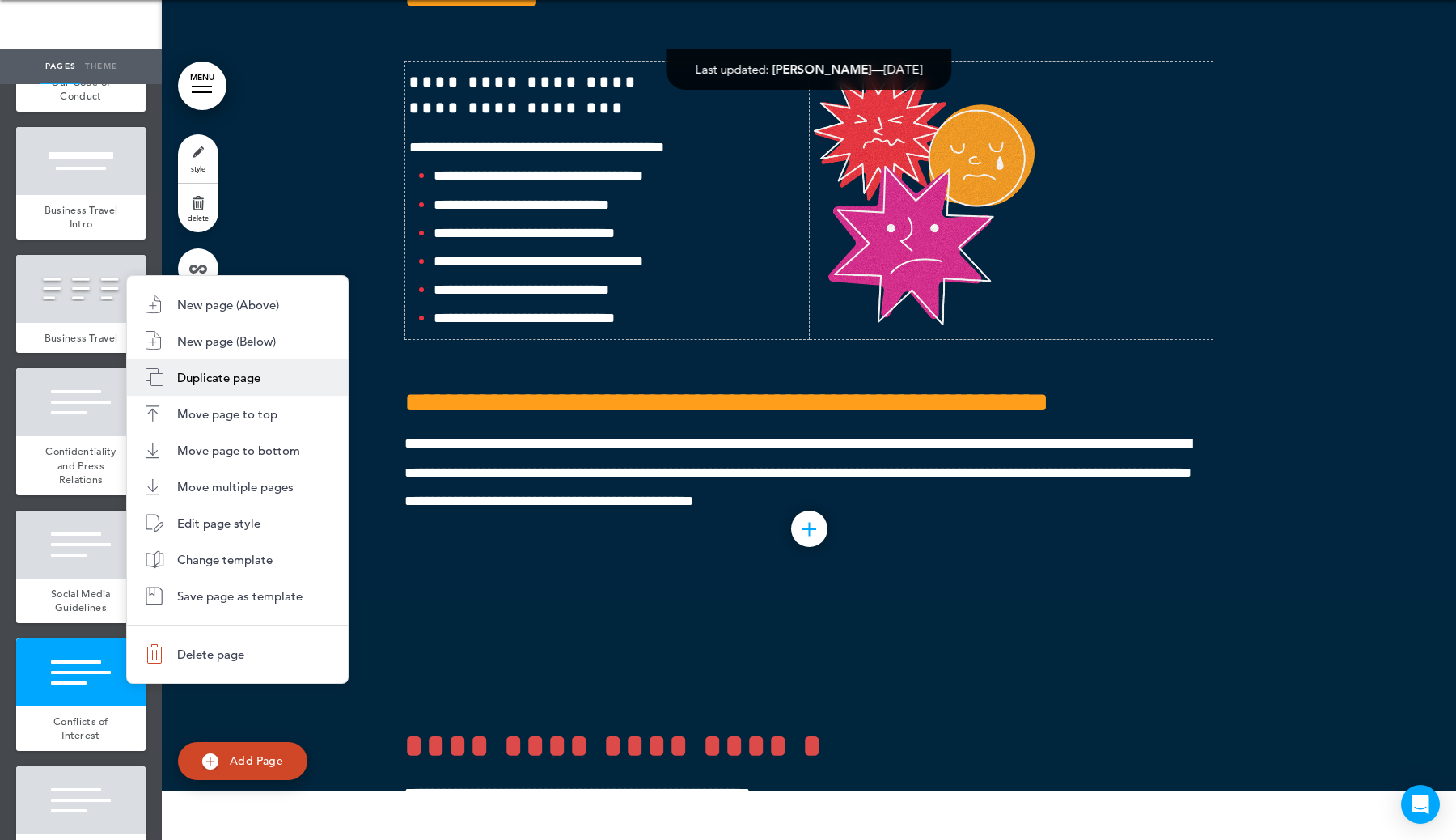
click at [250, 377] on span "Duplicate page" at bounding box center [218, 377] width 84 height 15
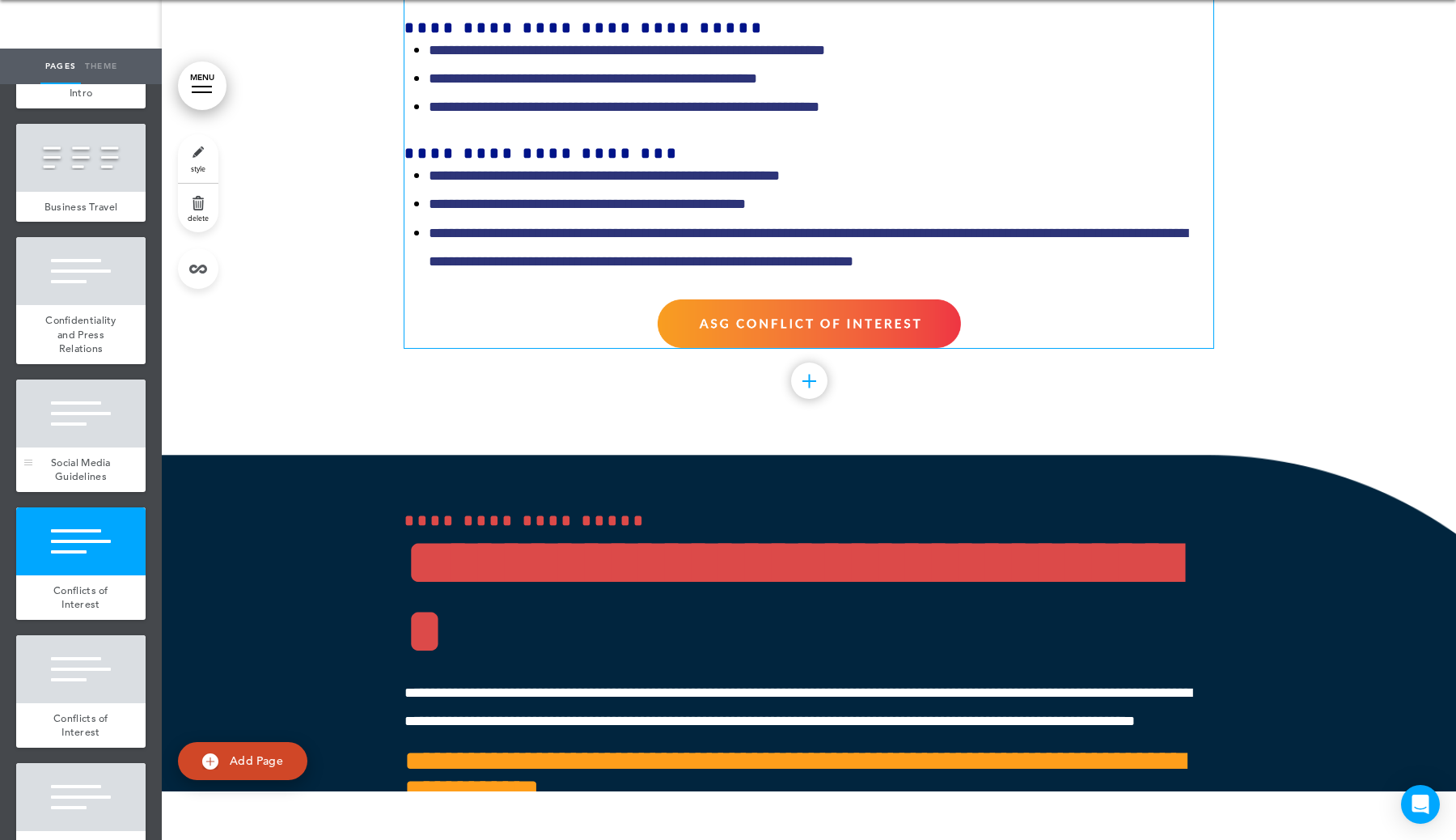
scroll to position [7578, 0]
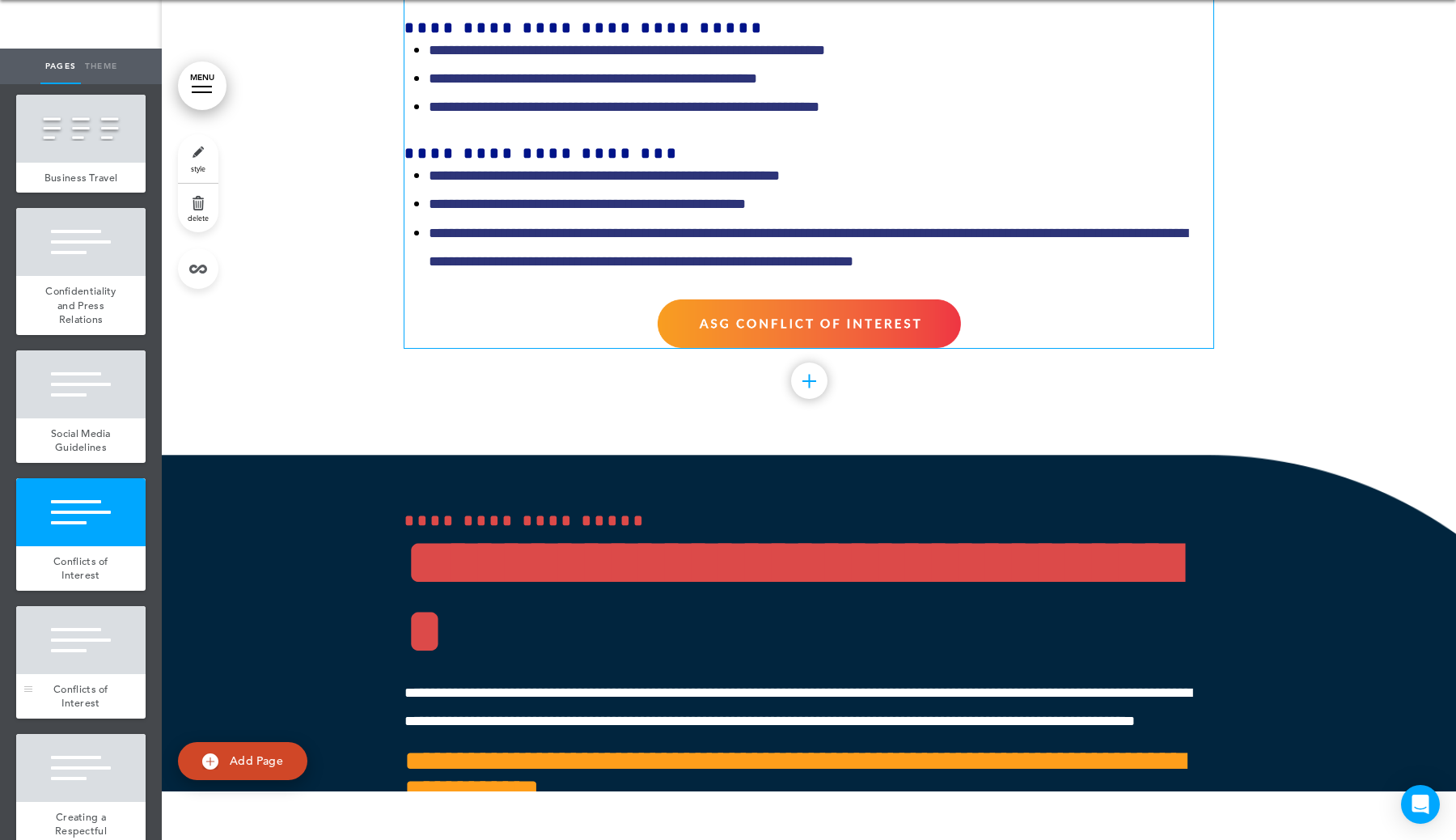
click at [102, 649] on div at bounding box center [80, 639] width 129 height 68
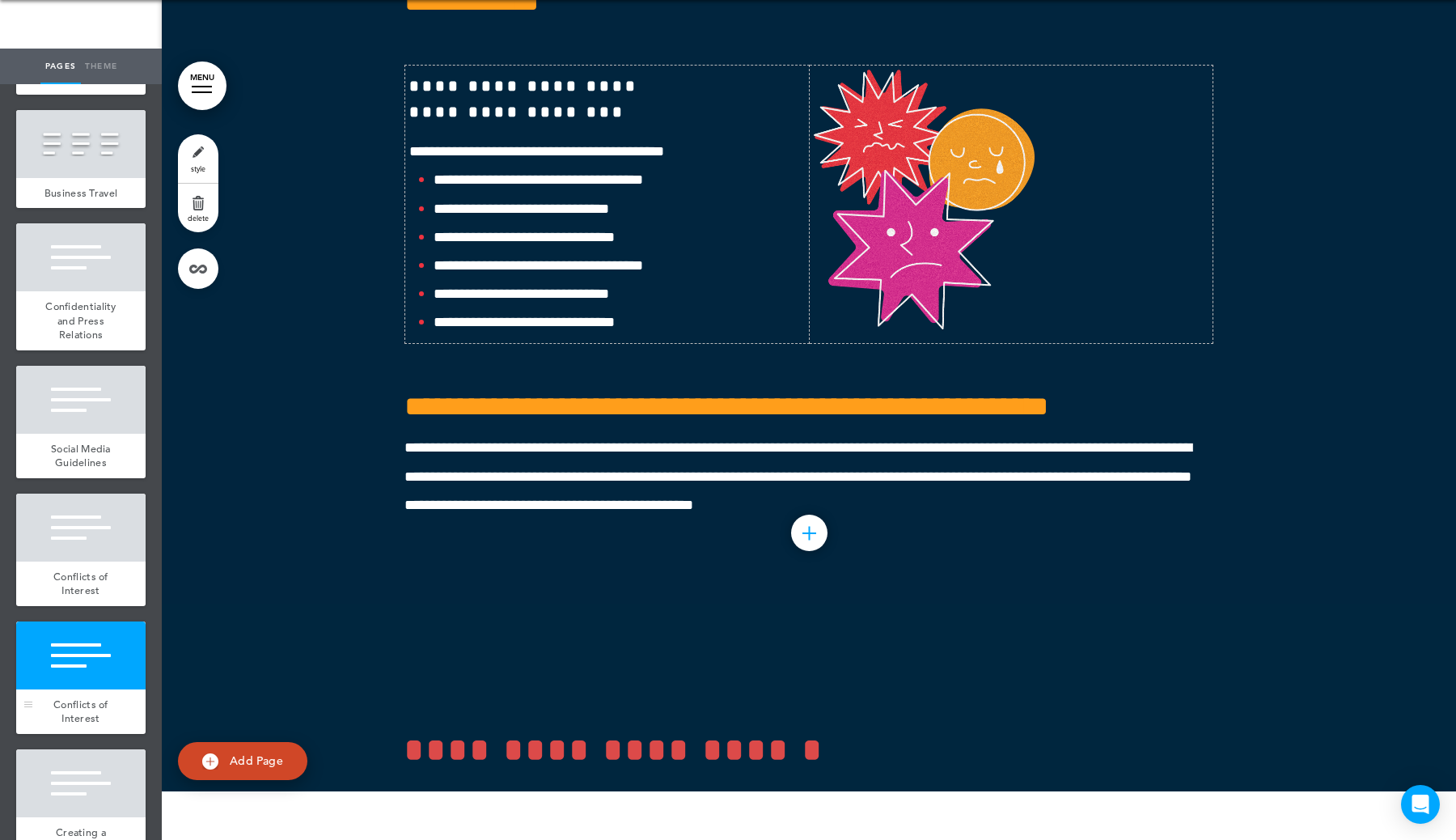
scroll to position [7558, 0]
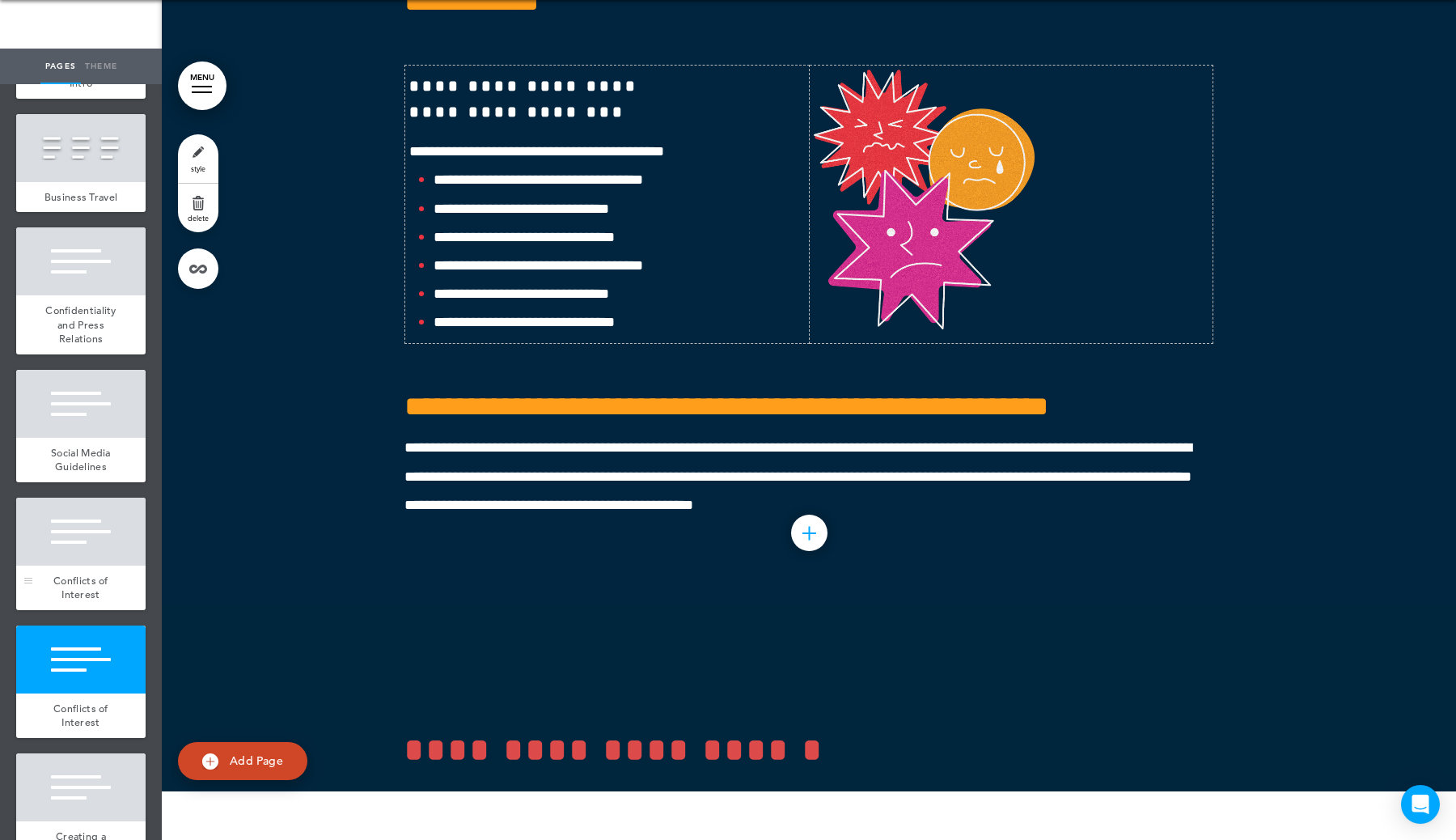
click at [98, 578] on span "Conflicts of Interest" at bounding box center [81, 588] width 55 height 28
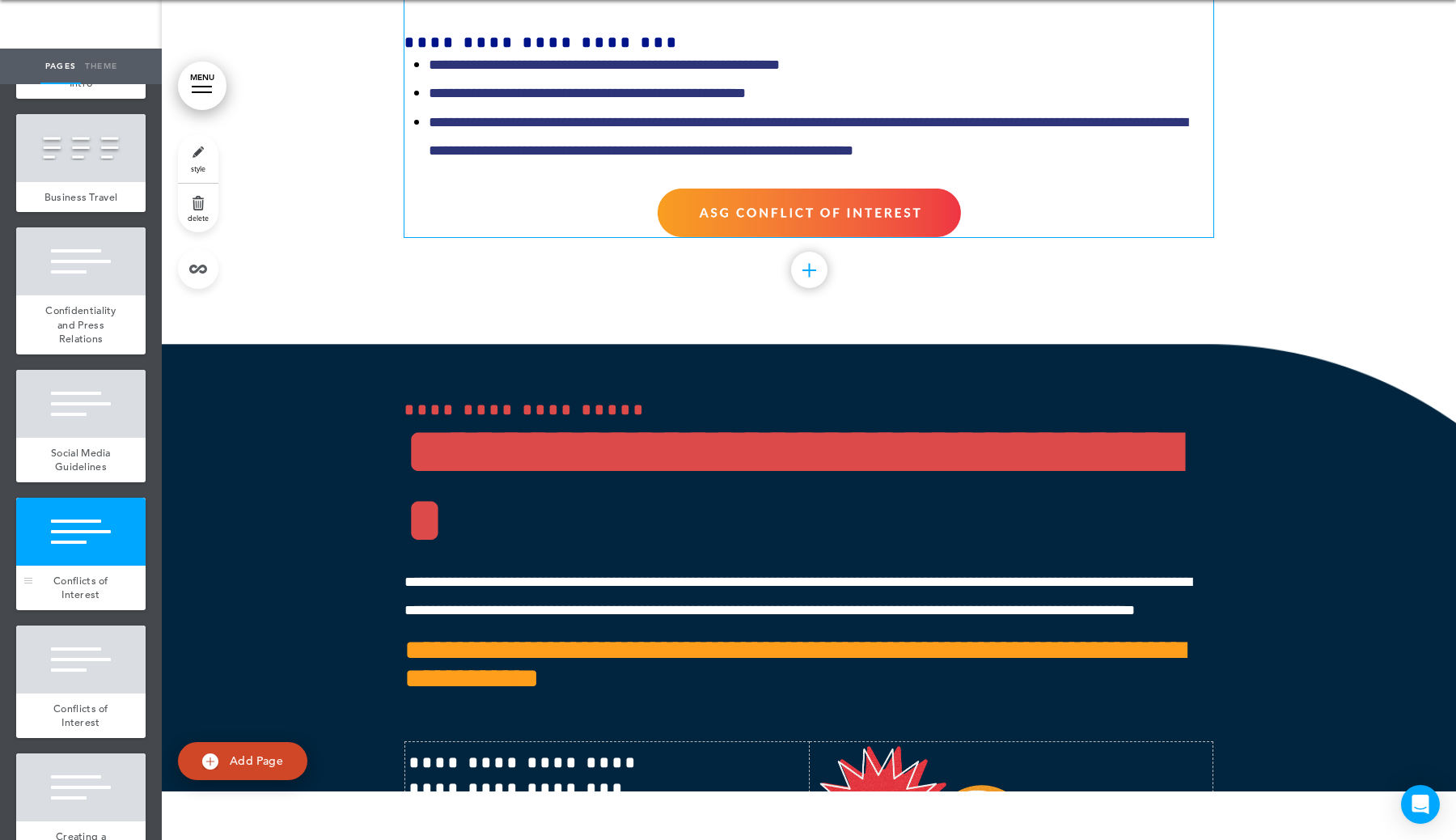
scroll to position [53248, 0]
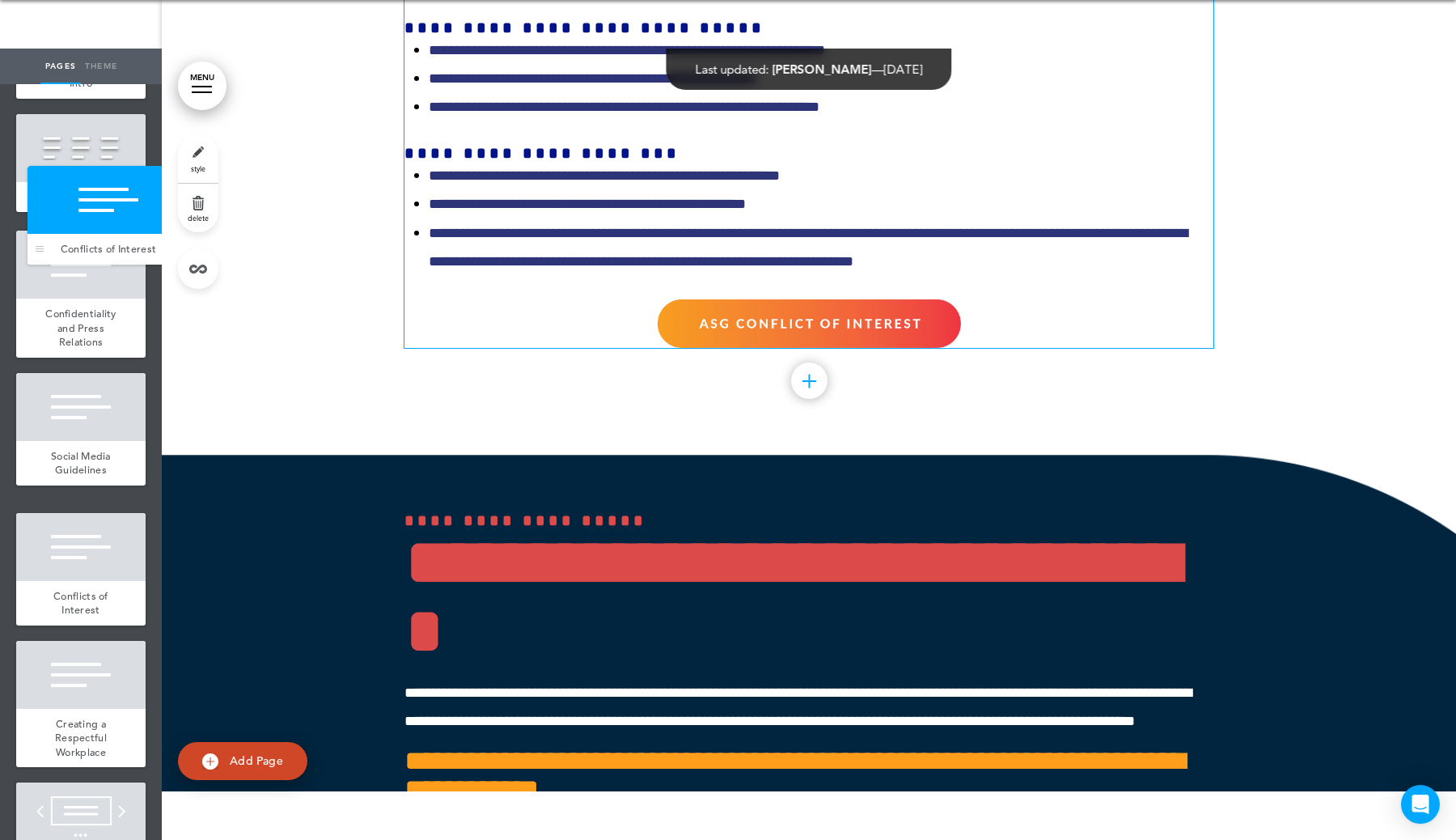
drag, startPoint x: 28, startPoint y: 582, endPoint x: 39, endPoint y: 252, distance: 330.2
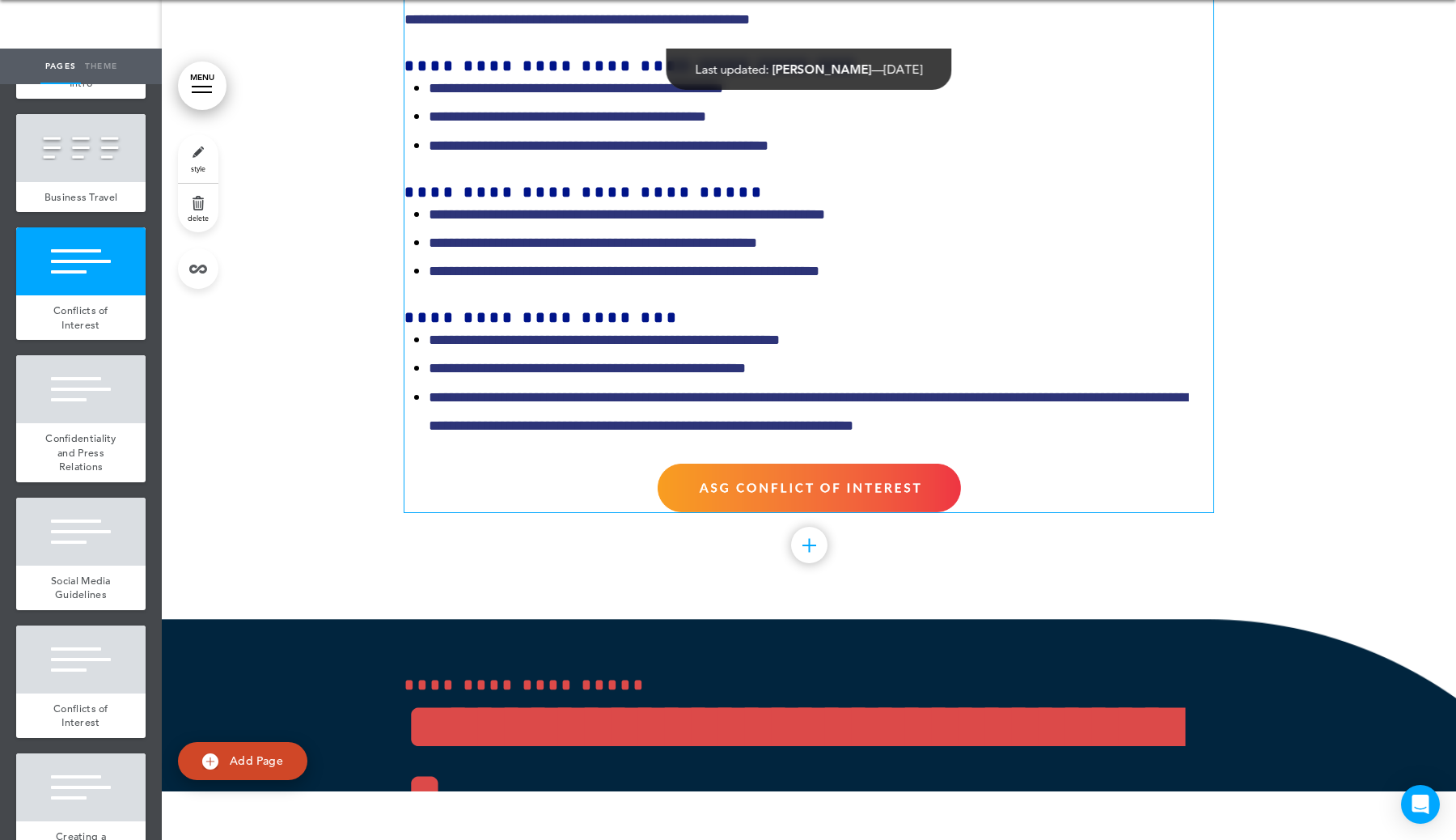
scroll to position [53083, 0]
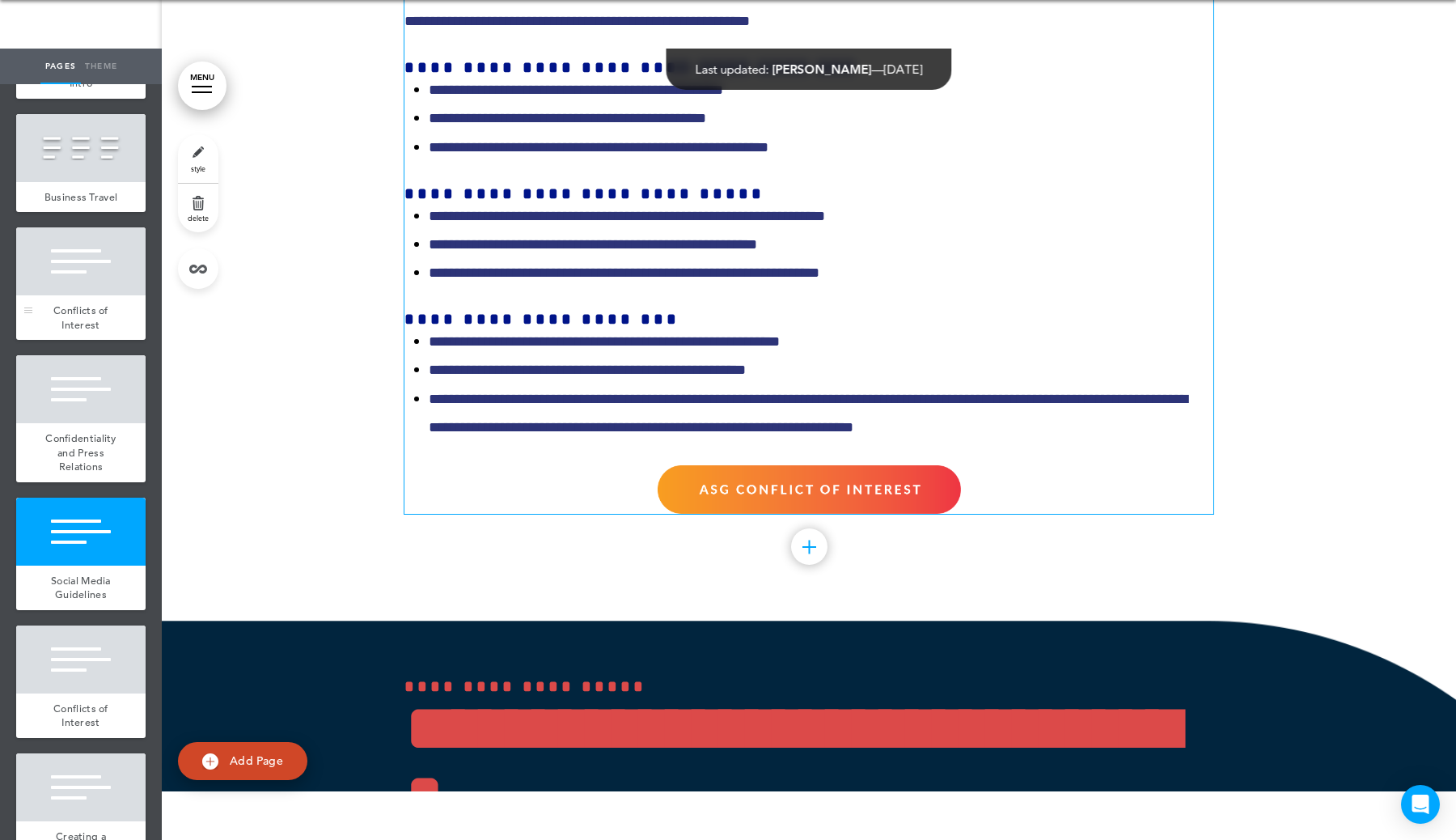
click at [92, 284] on div at bounding box center [80, 261] width 129 height 68
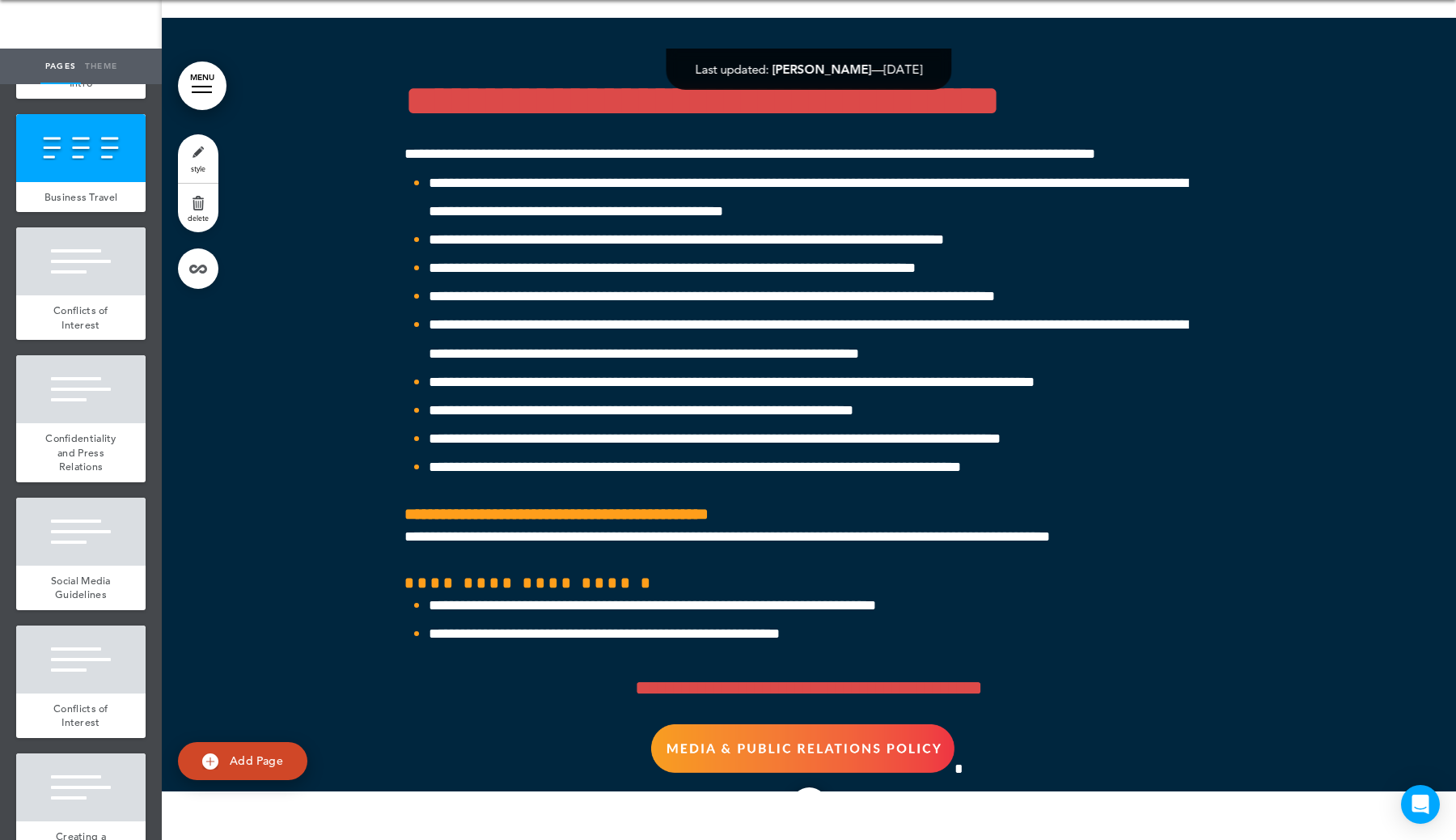
scroll to position [51310, 0]
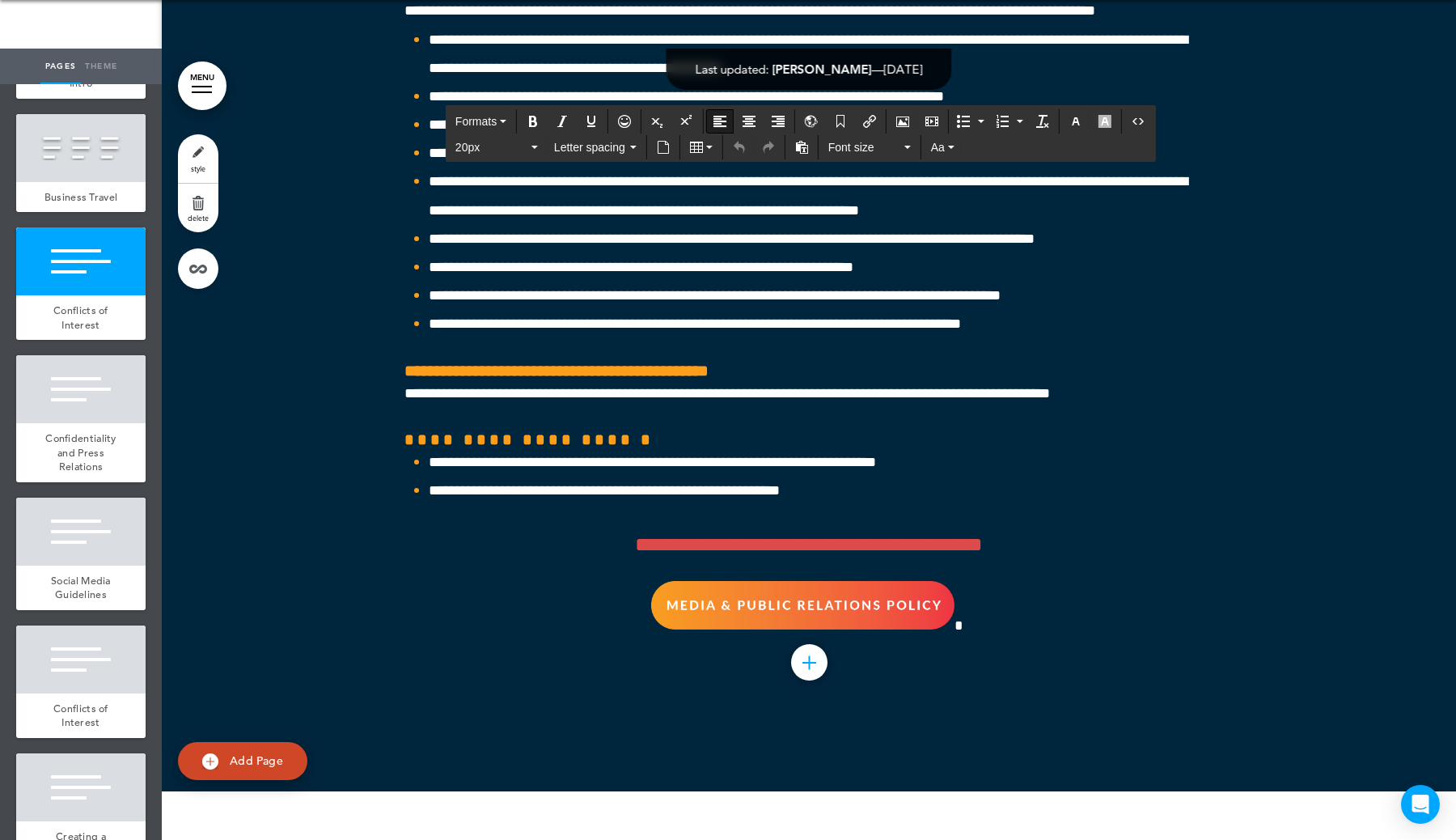
drag, startPoint x: 804, startPoint y: 313, endPoint x: 364, endPoint y: 284, distance: 441.0
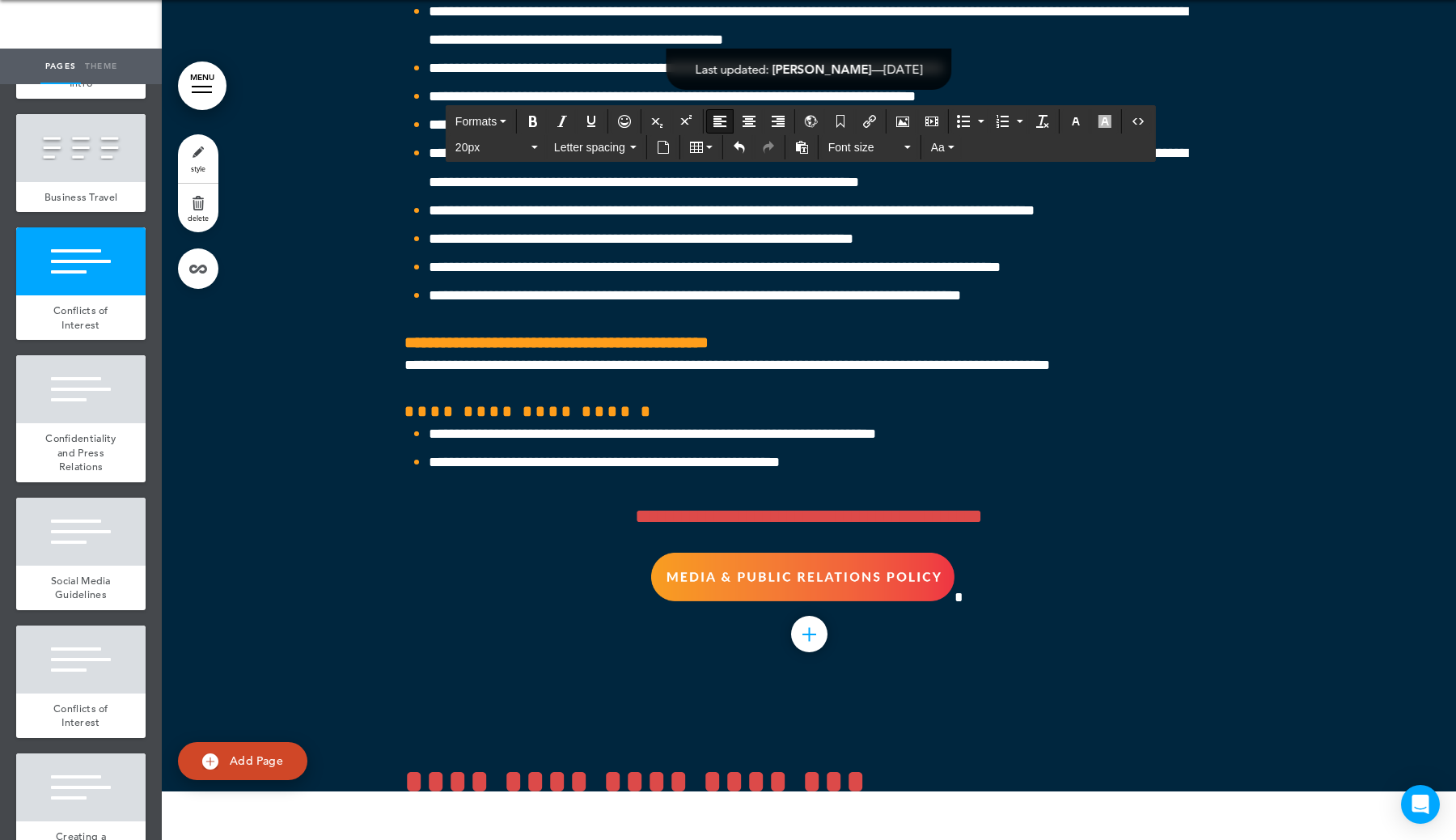
scroll to position [51325, 0]
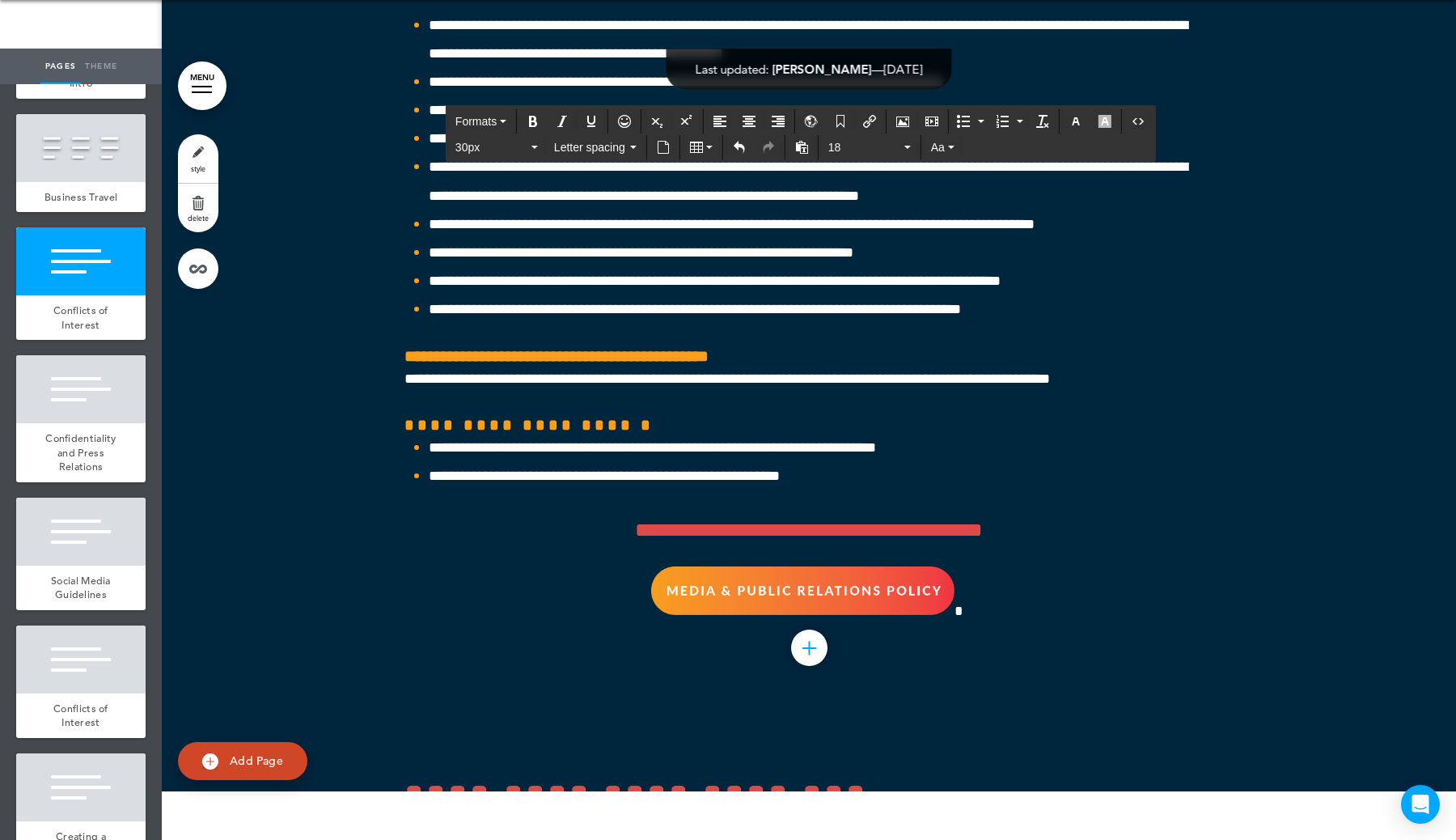
drag, startPoint x: 984, startPoint y: 404, endPoint x: 404, endPoint y: 342, distance: 583.3
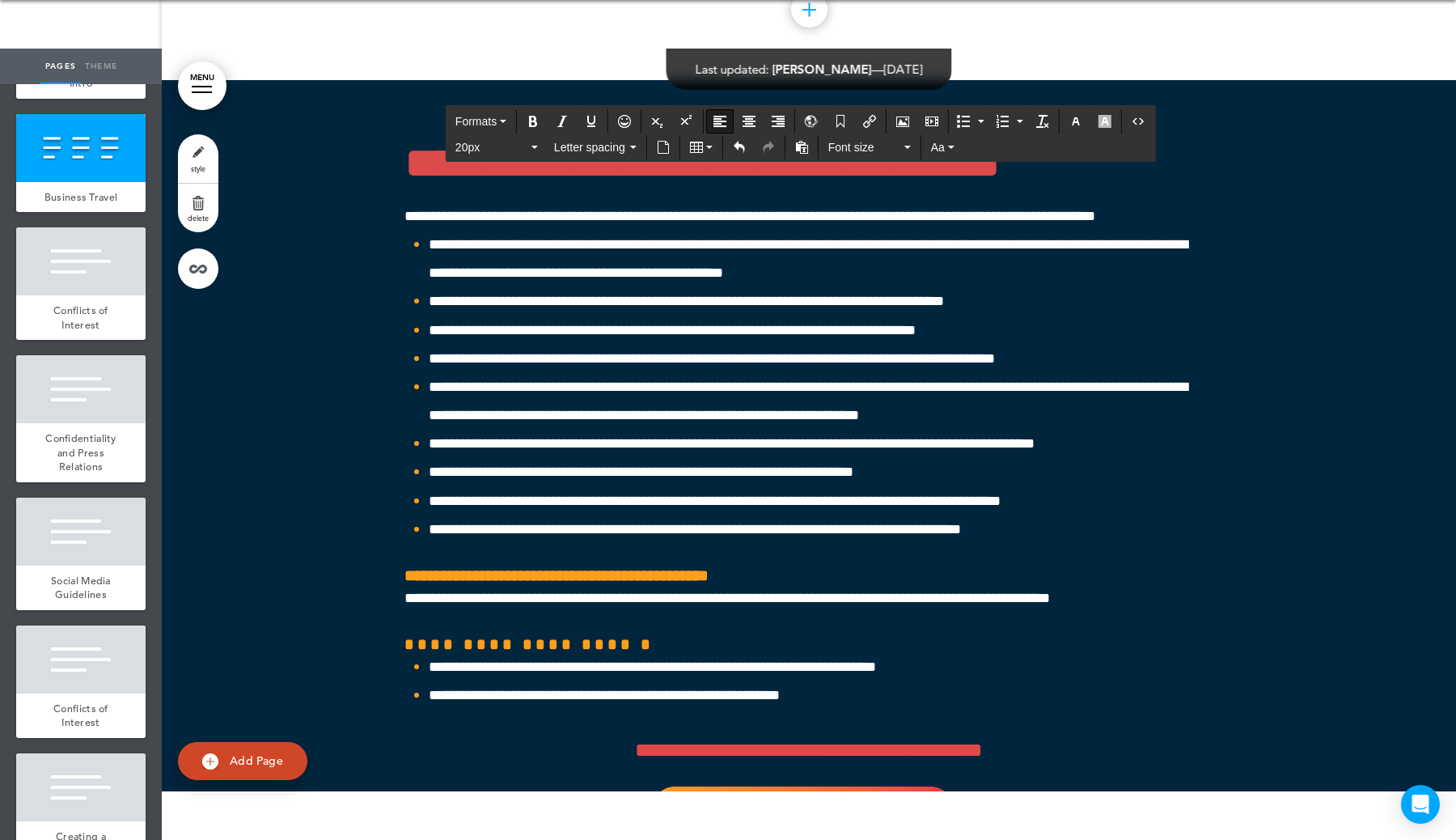
scroll to position [51063, 0]
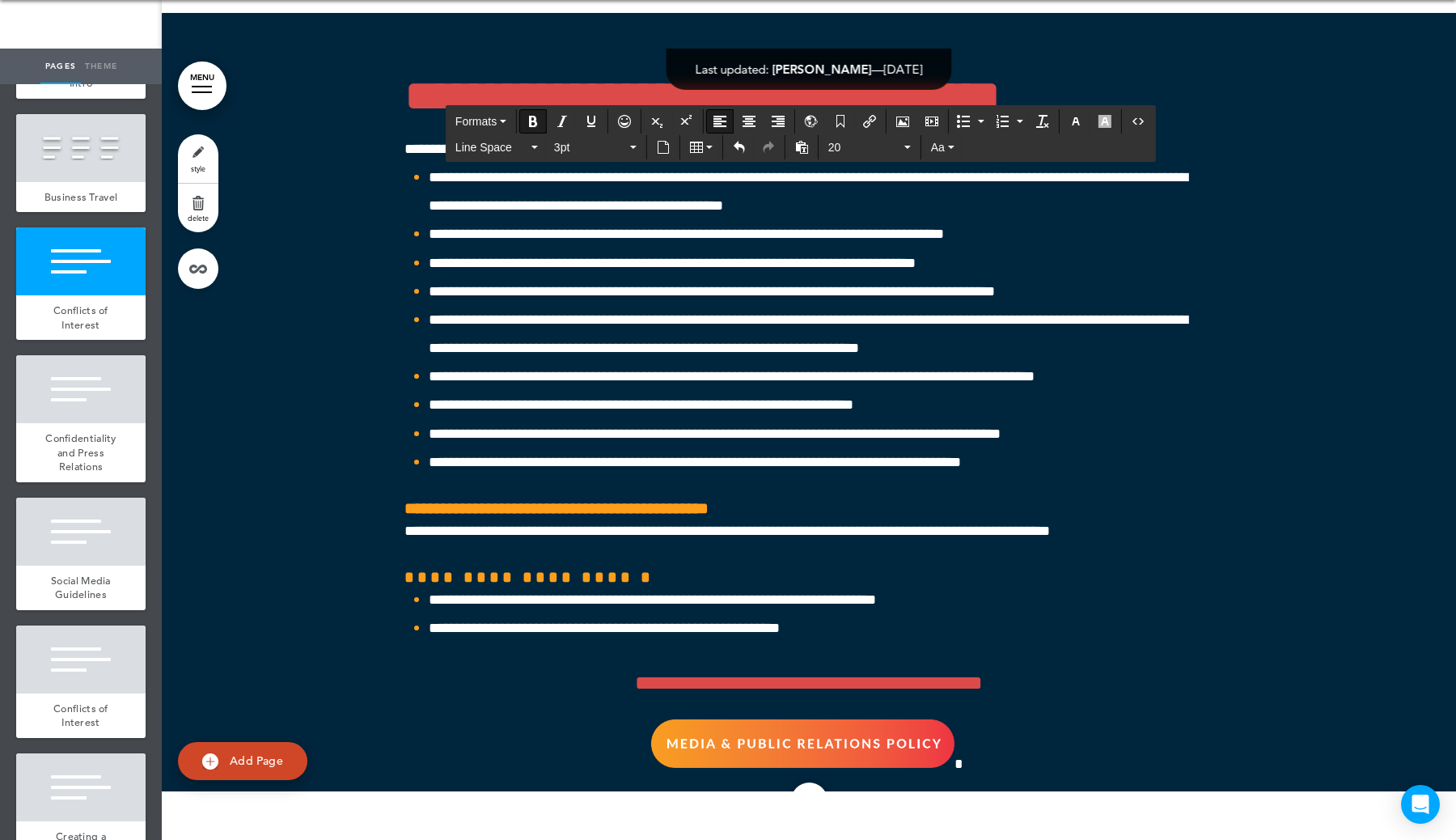
drag, startPoint x: 864, startPoint y: 594, endPoint x: 424, endPoint y: 585, distance: 440.1
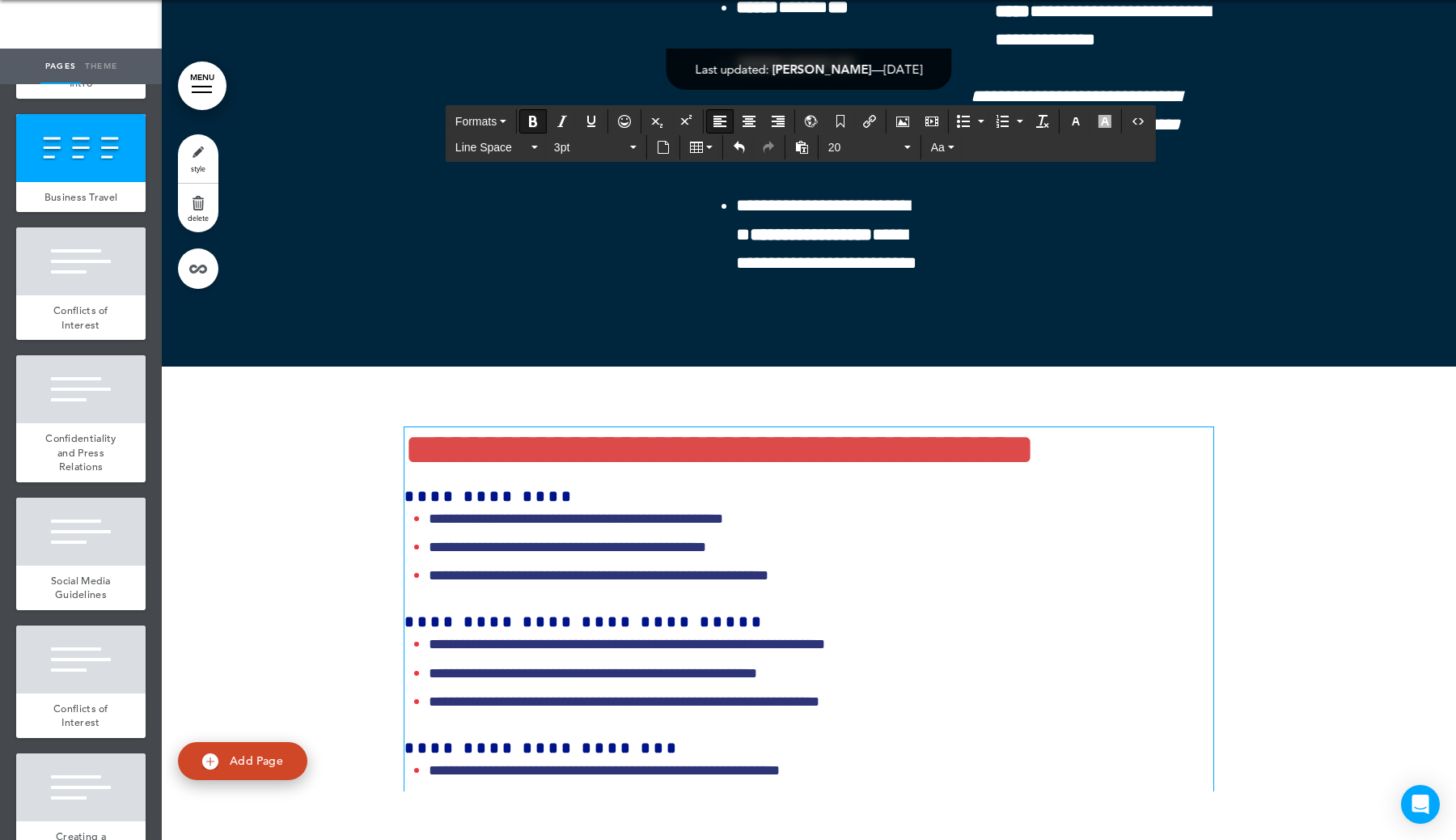
scroll to position [49998, 0]
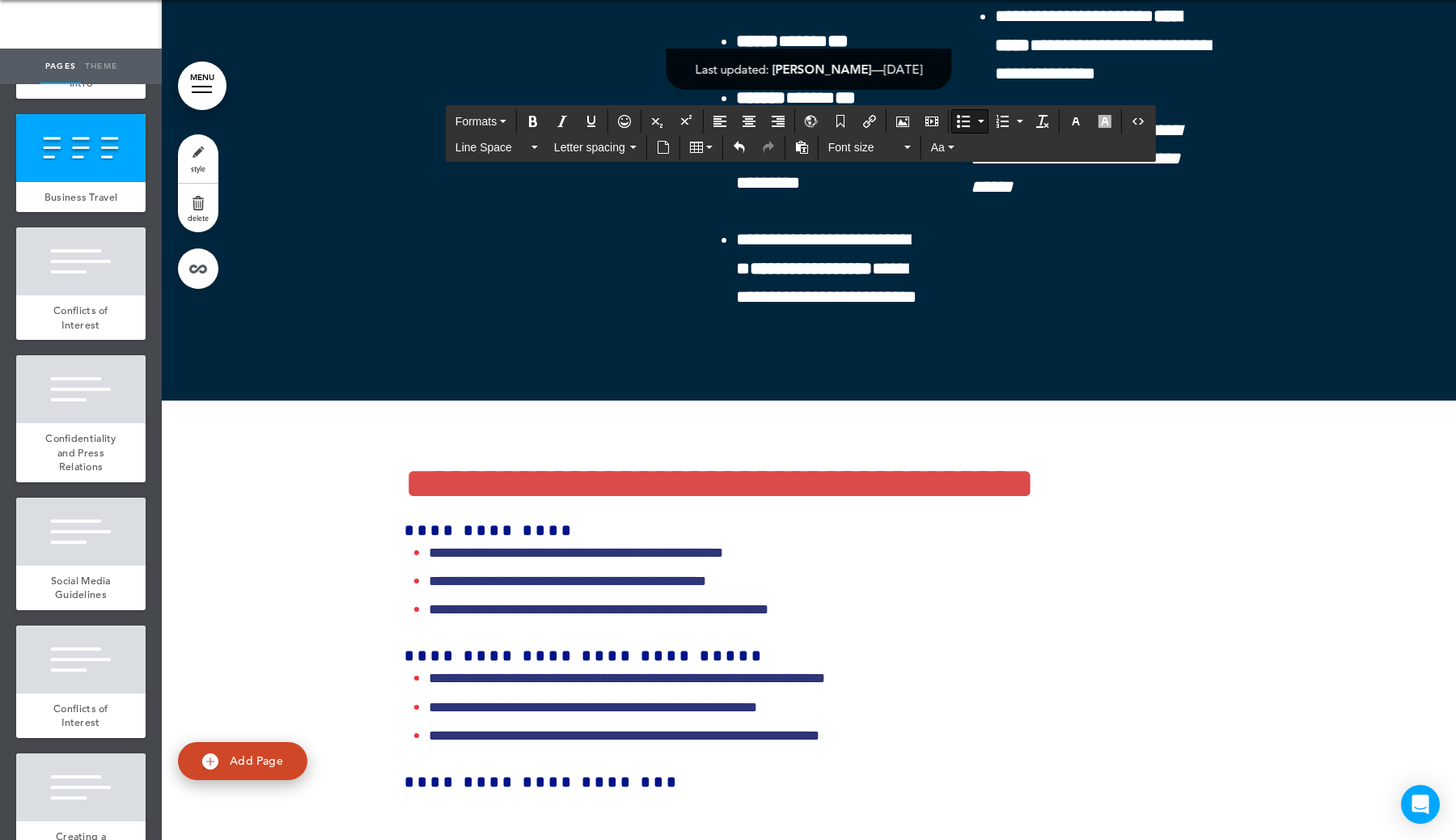
drag, startPoint x: 570, startPoint y: 624, endPoint x: 402, endPoint y: 242, distance: 417.3
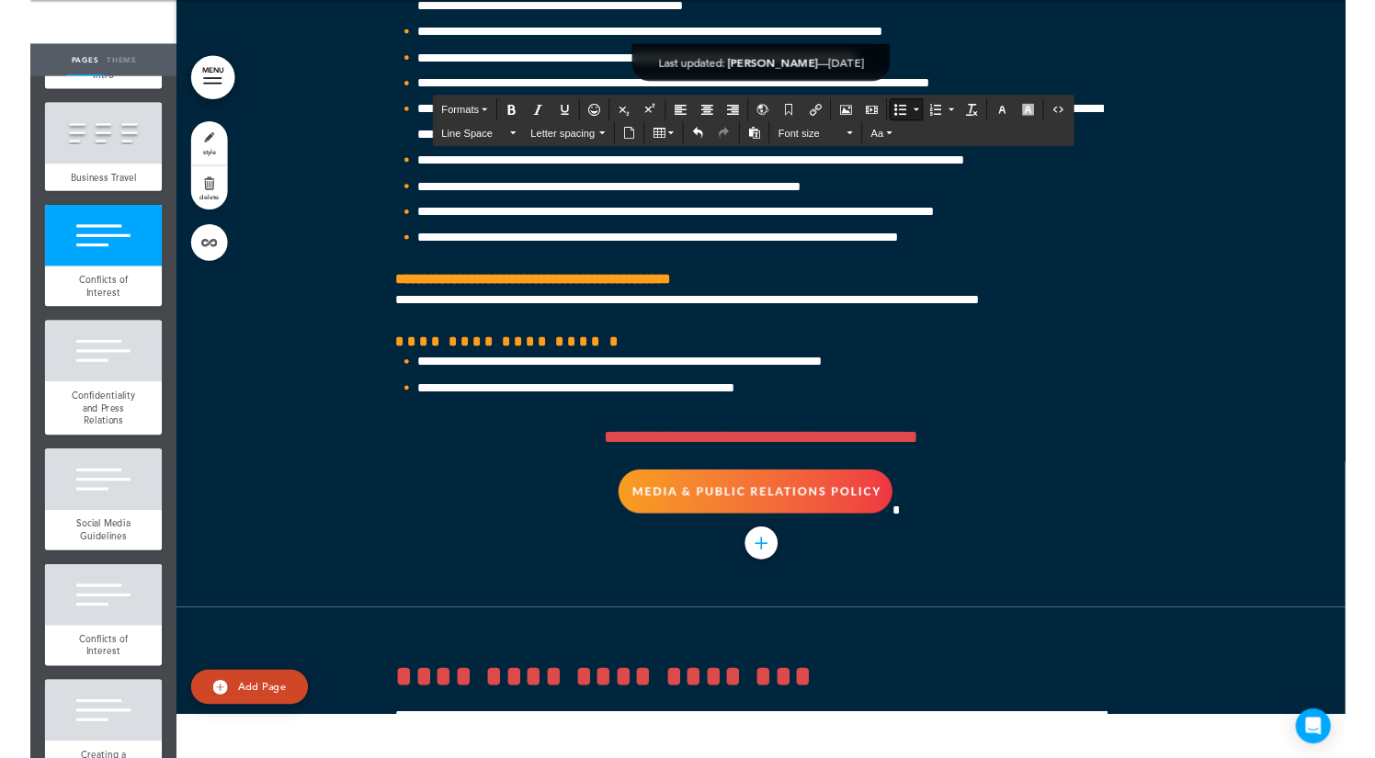
scroll to position [58180, 0]
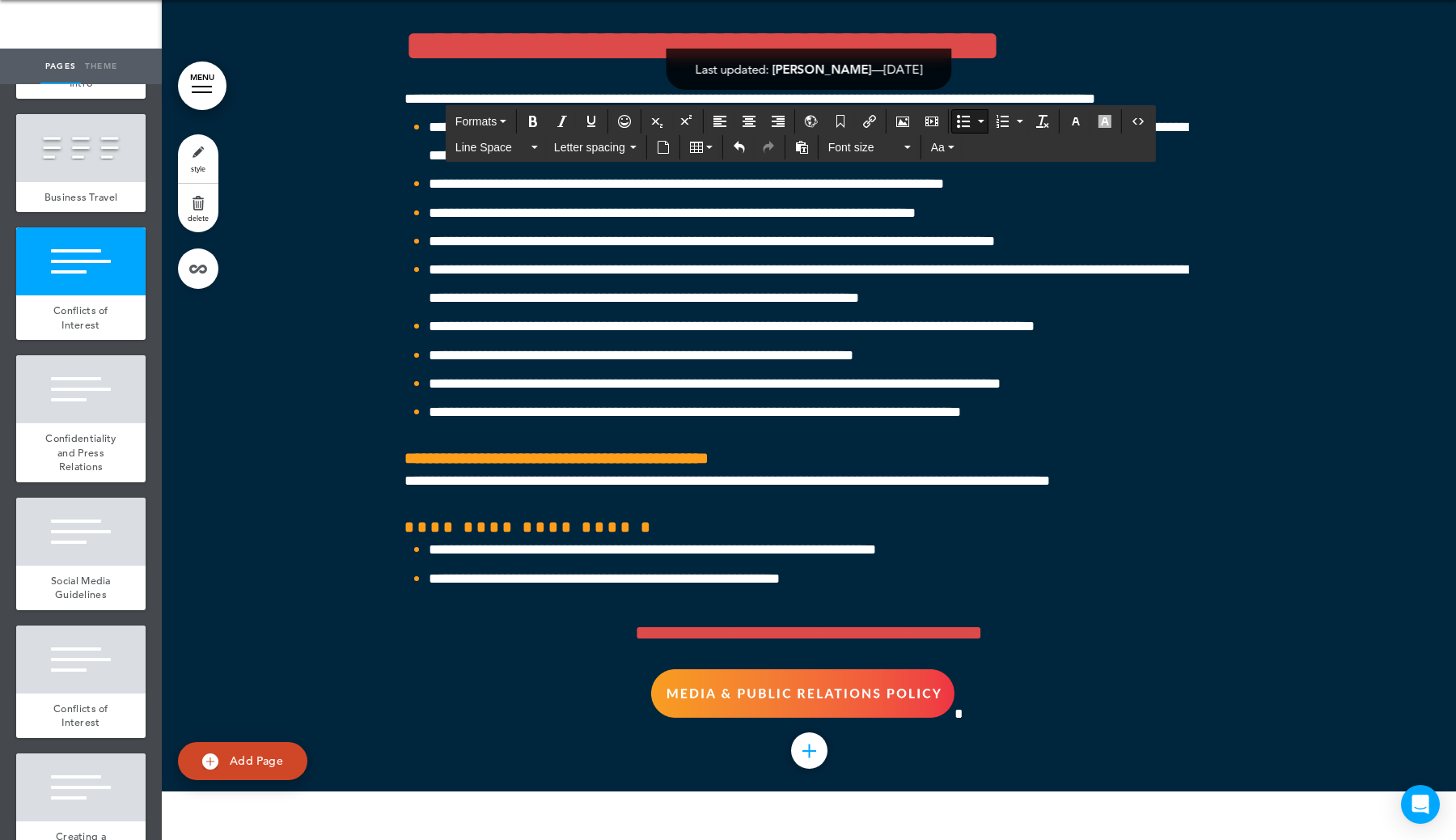
drag, startPoint x: 803, startPoint y: 518, endPoint x: 419, endPoint y: 464, distance: 387.8
drag, startPoint x: 695, startPoint y: 659, endPoint x: 408, endPoint y: 453, distance: 353.3
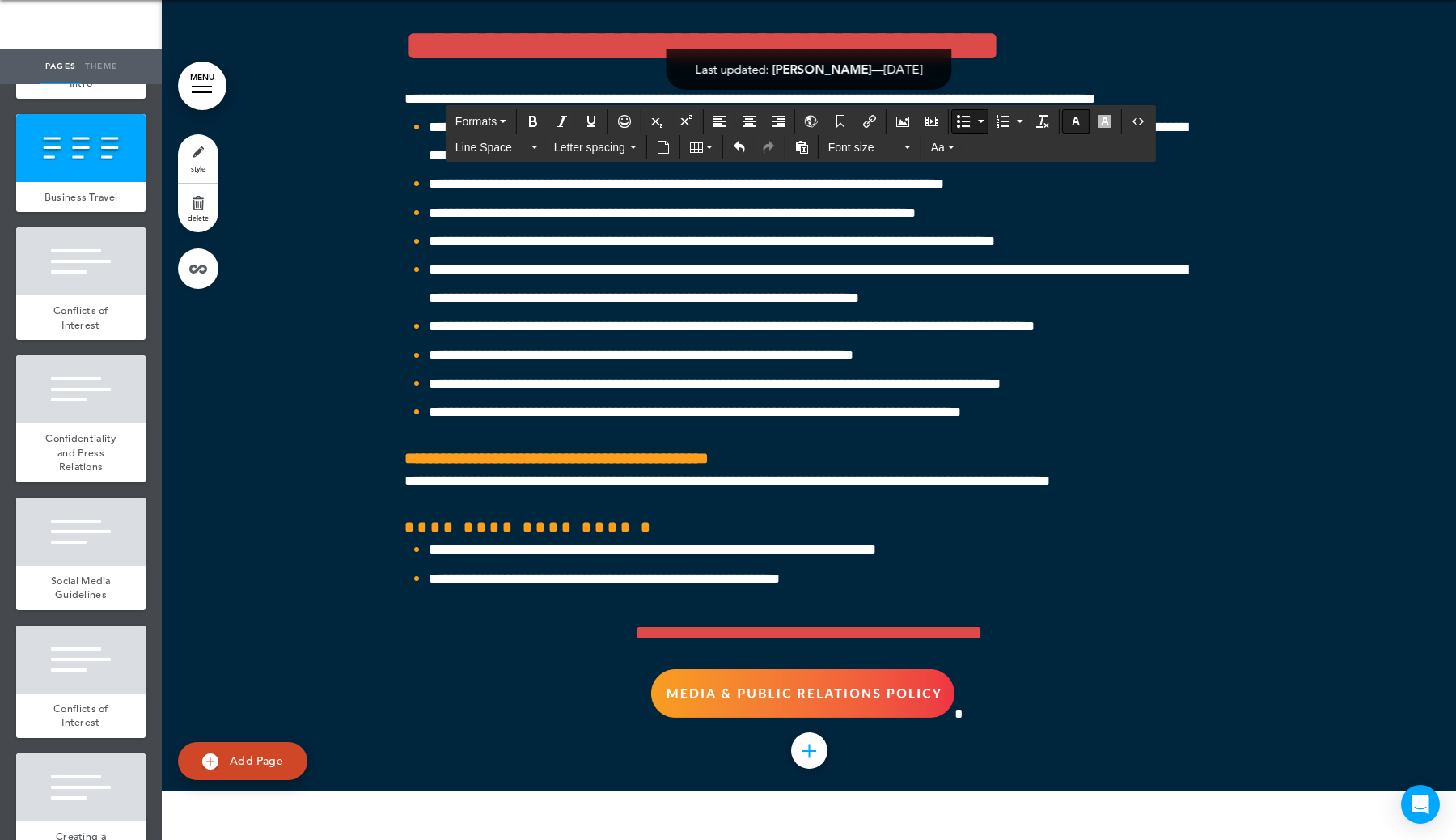
click at [1084, 127] on button "button" at bounding box center [1076, 122] width 26 height 23
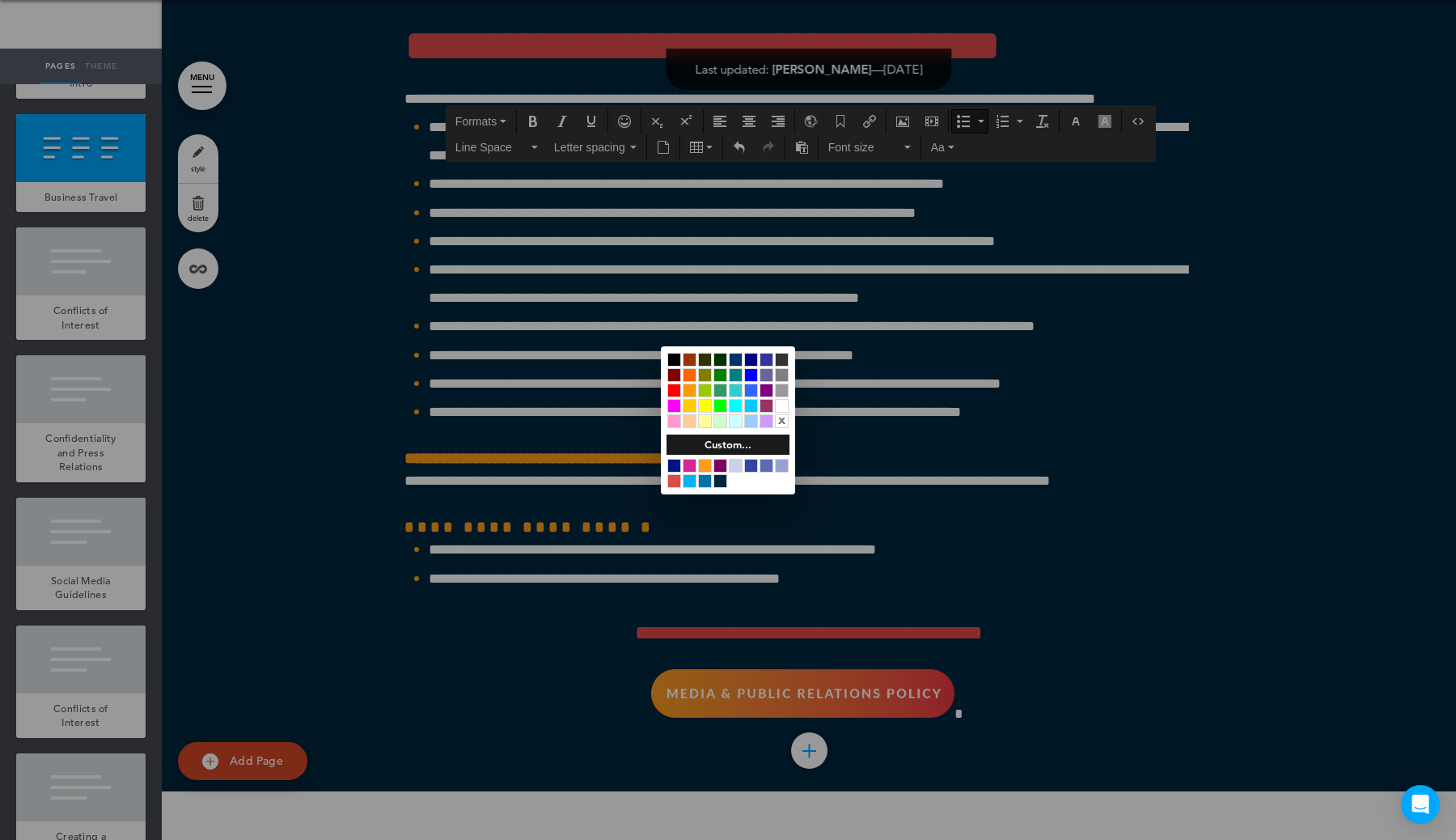
click at [673, 459] on div at bounding box center [674, 466] width 14 height 14
click at [632, 556] on div at bounding box center [728, 420] width 1456 height 840
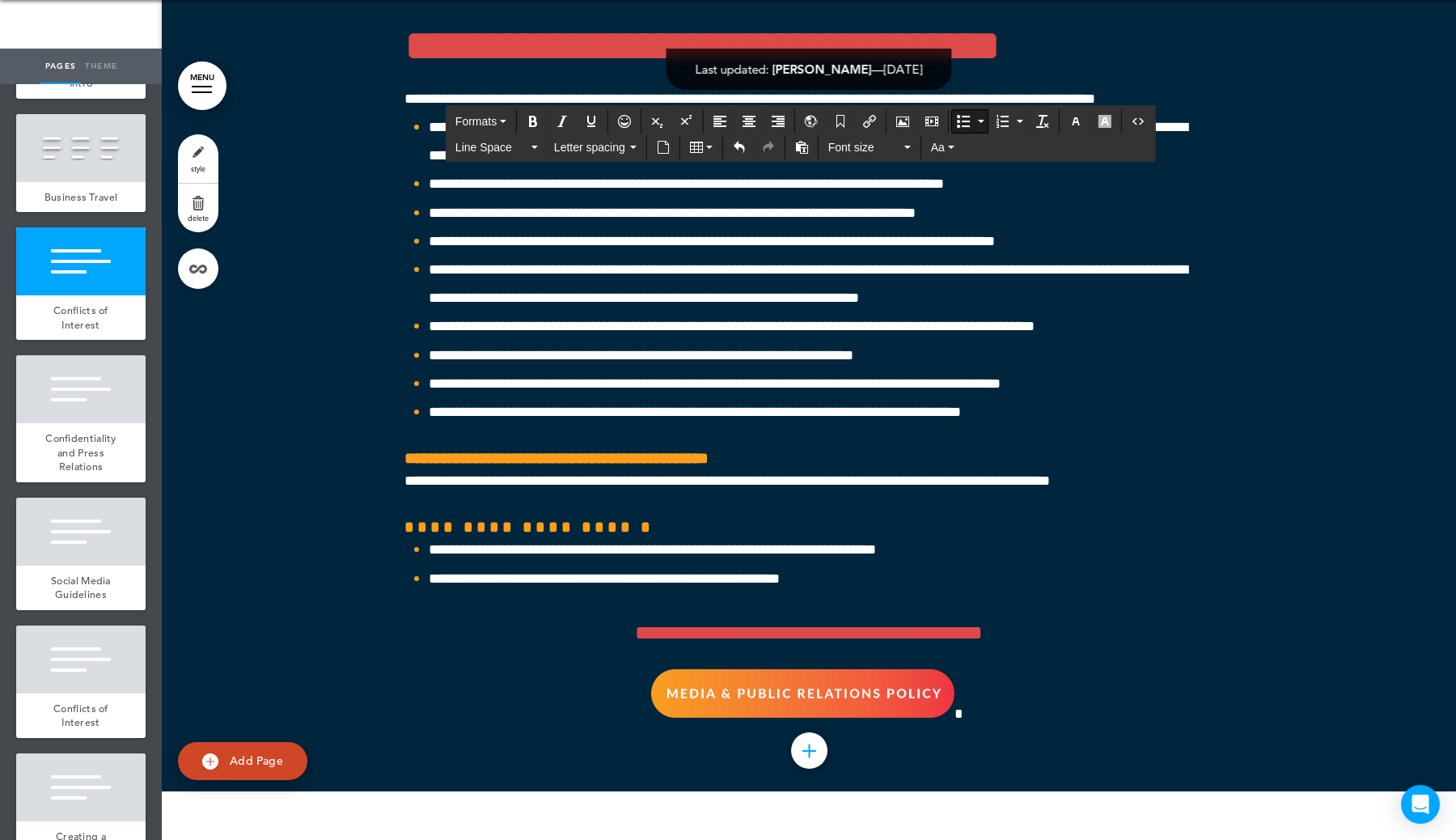
drag, startPoint x: 1153, startPoint y: 598, endPoint x: 375, endPoint y: 443, distance: 793.3
drag, startPoint x: 856, startPoint y: 736, endPoint x: 429, endPoint y: 674, distance: 431.5
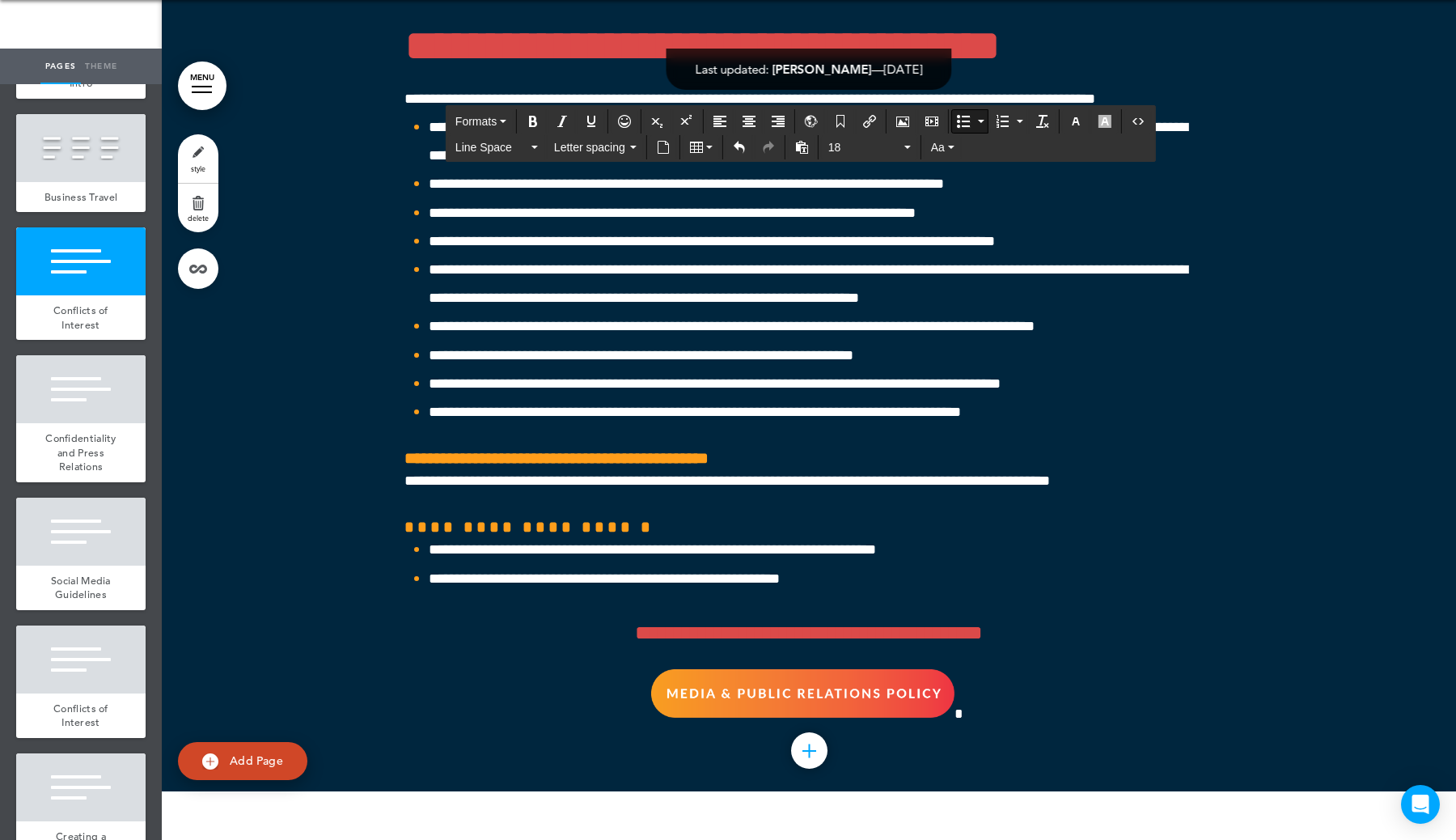
drag, startPoint x: 1148, startPoint y: 601, endPoint x: 423, endPoint y: 450, distance: 740.6
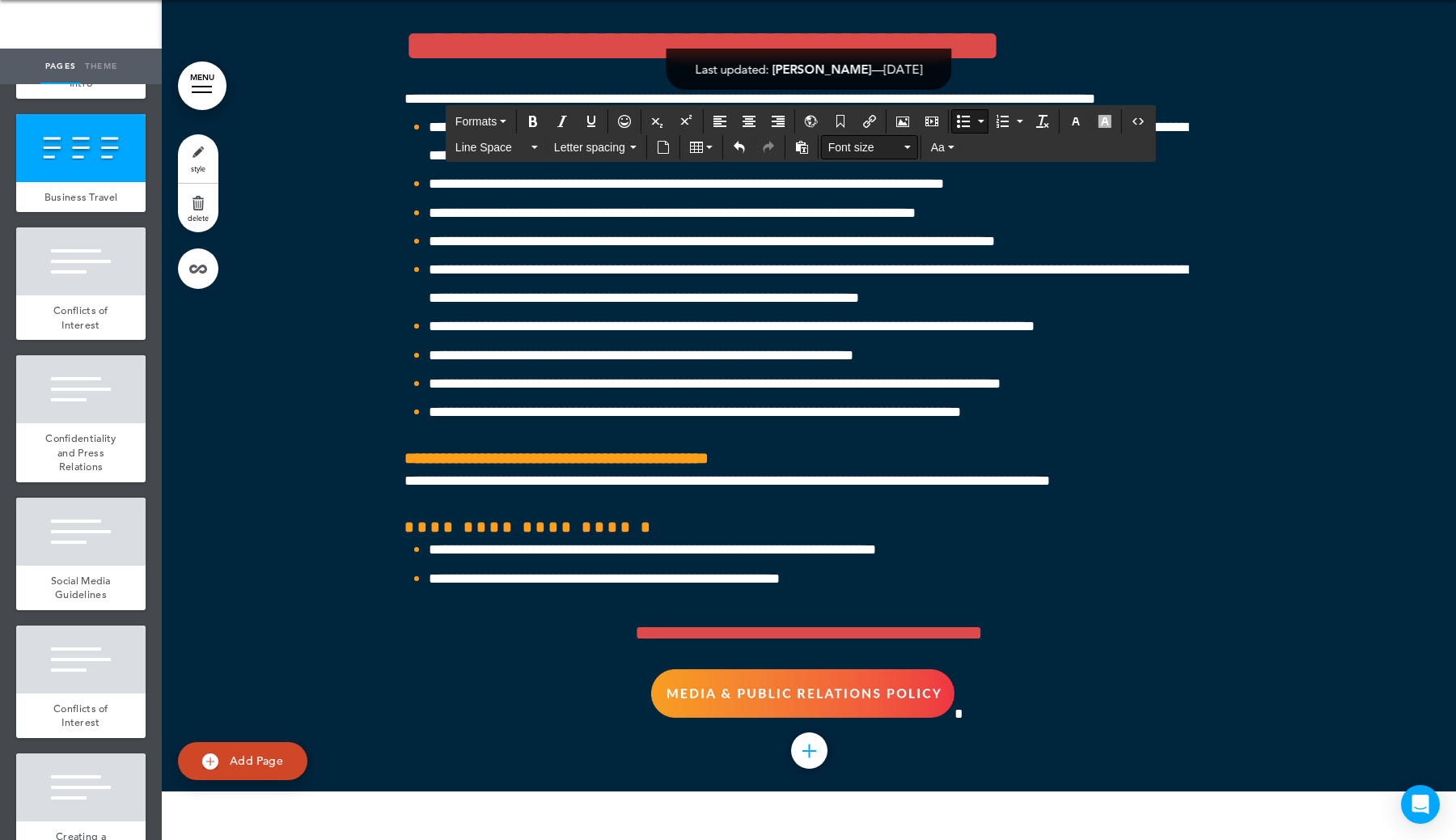
click at [888, 146] on span "Font size" at bounding box center [864, 147] width 73 height 16
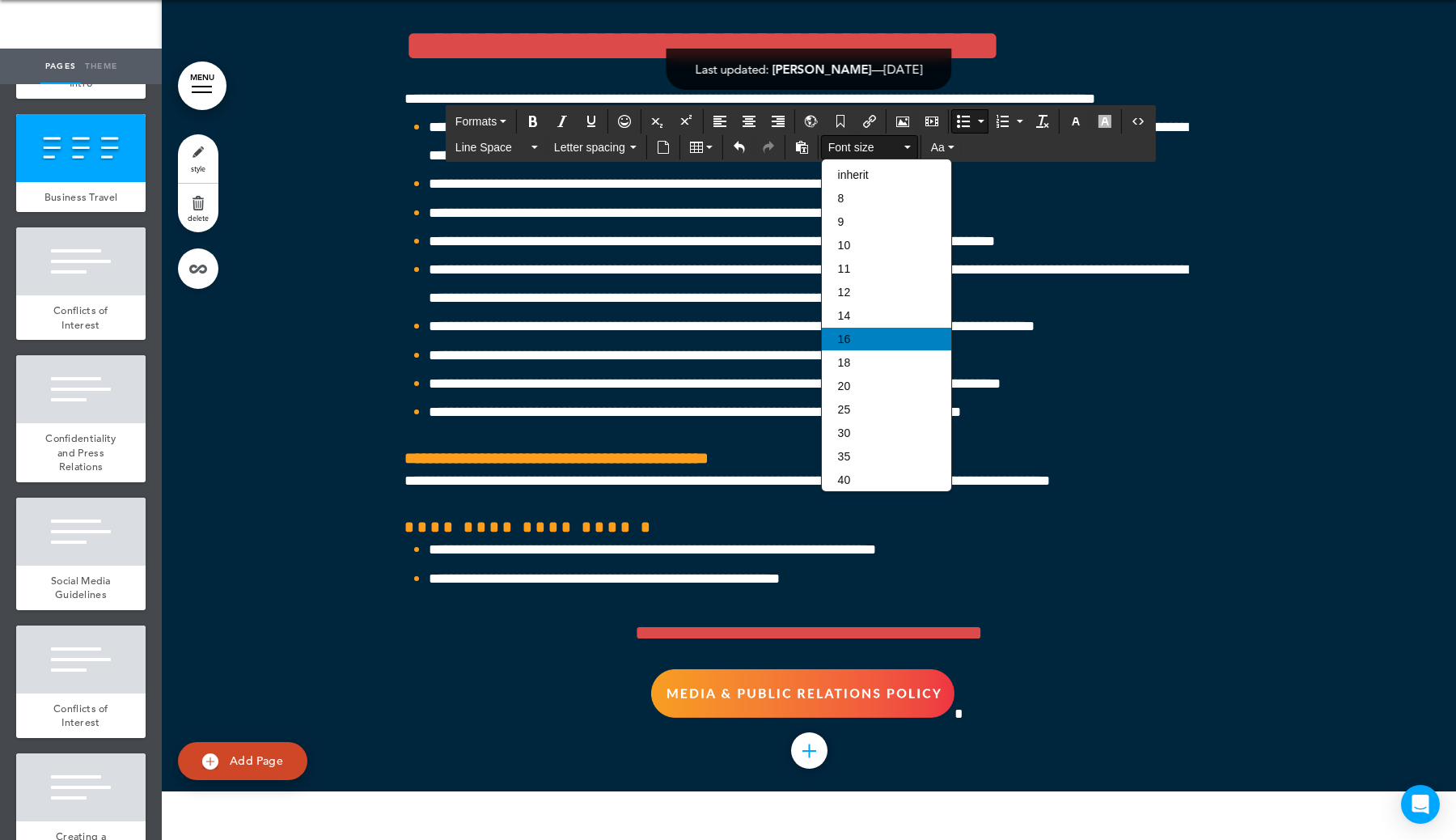
click at [866, 350] on div "16" at bounding box center [886, 339] width 129 height 23
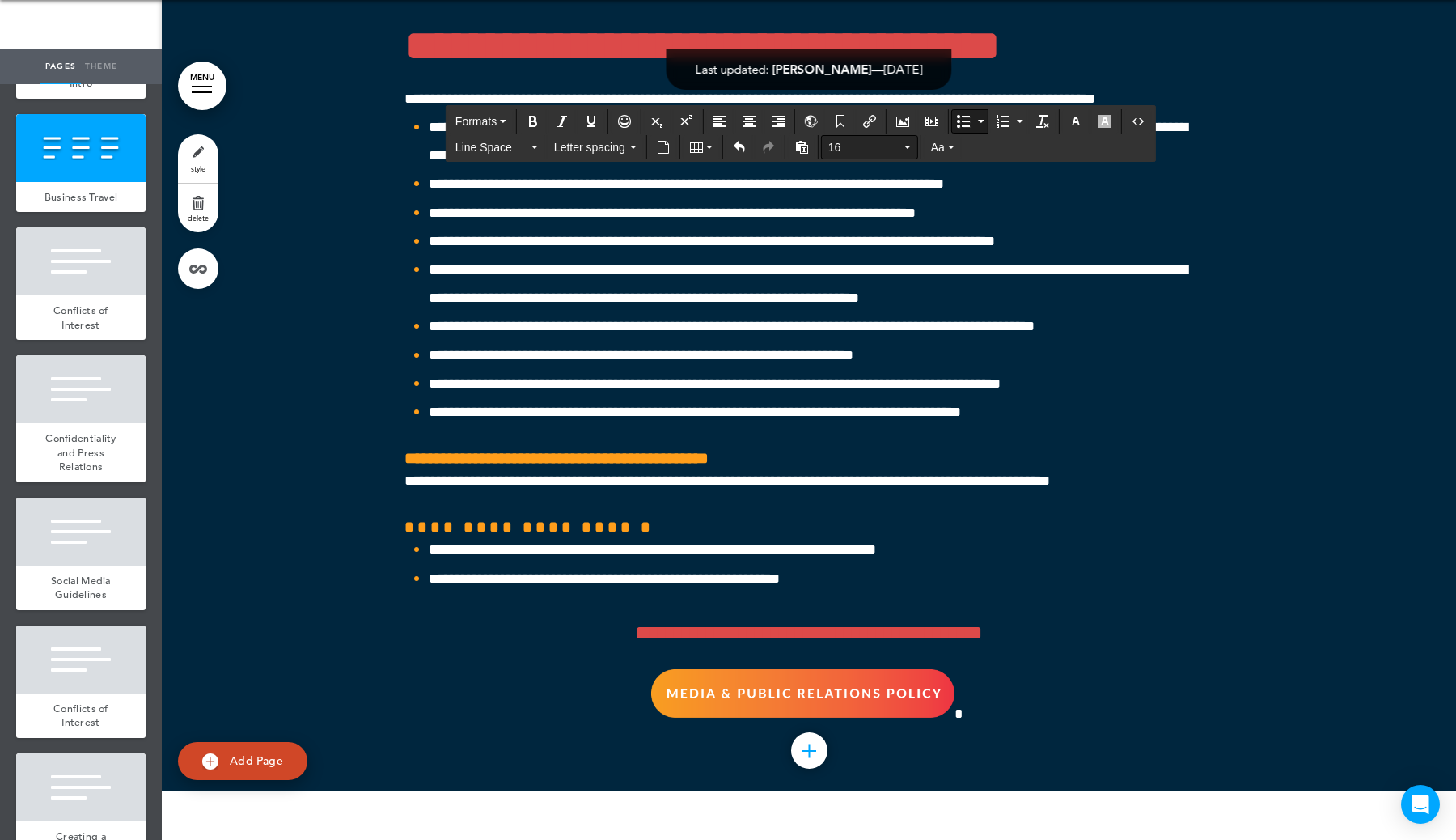
click at [864, 146] on span "16" at bounding box center [864, 147] width 73 height 16
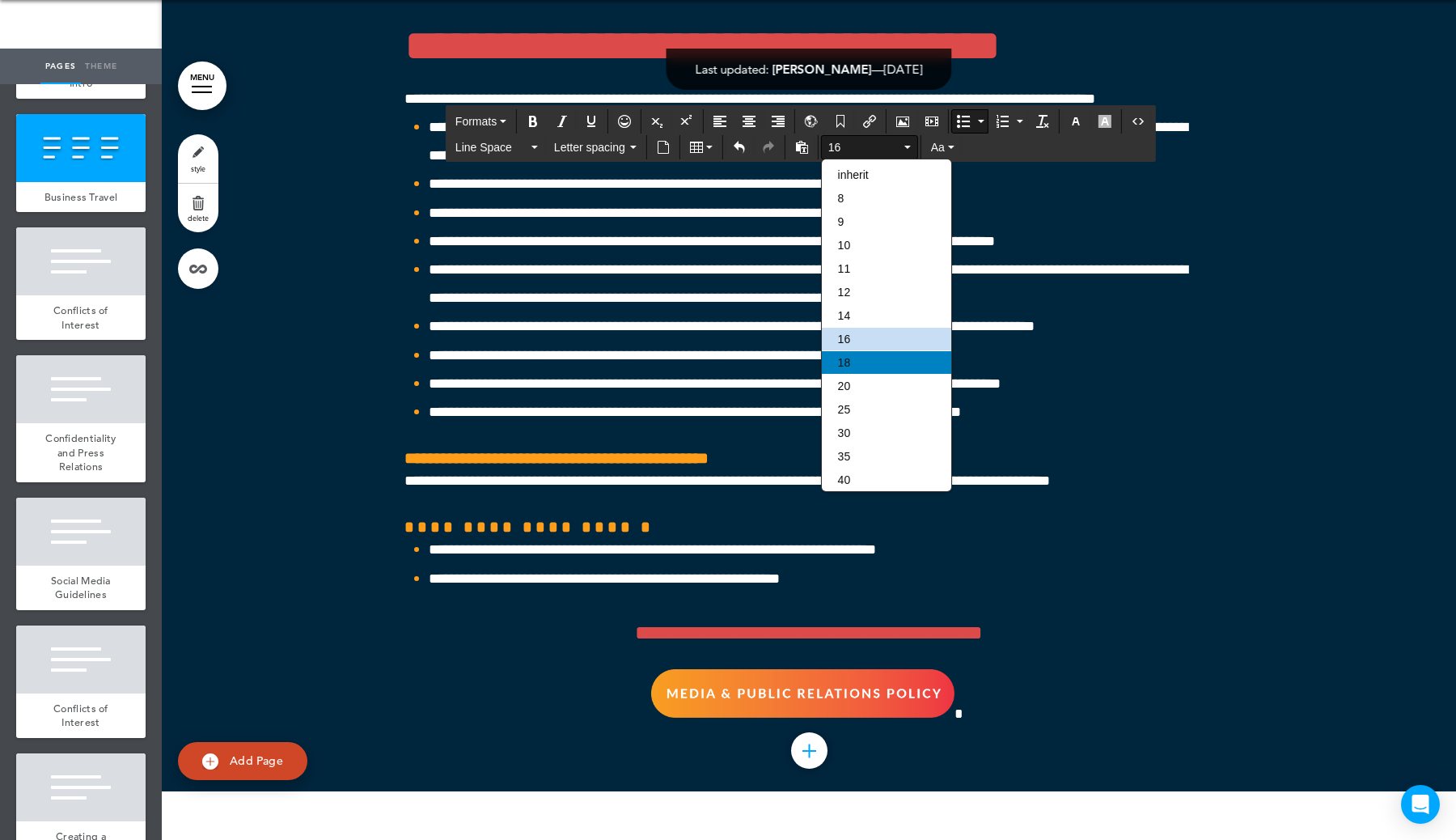
click at [879, 372] on div "18" at bounding box center [886, 363] width 129 height 23
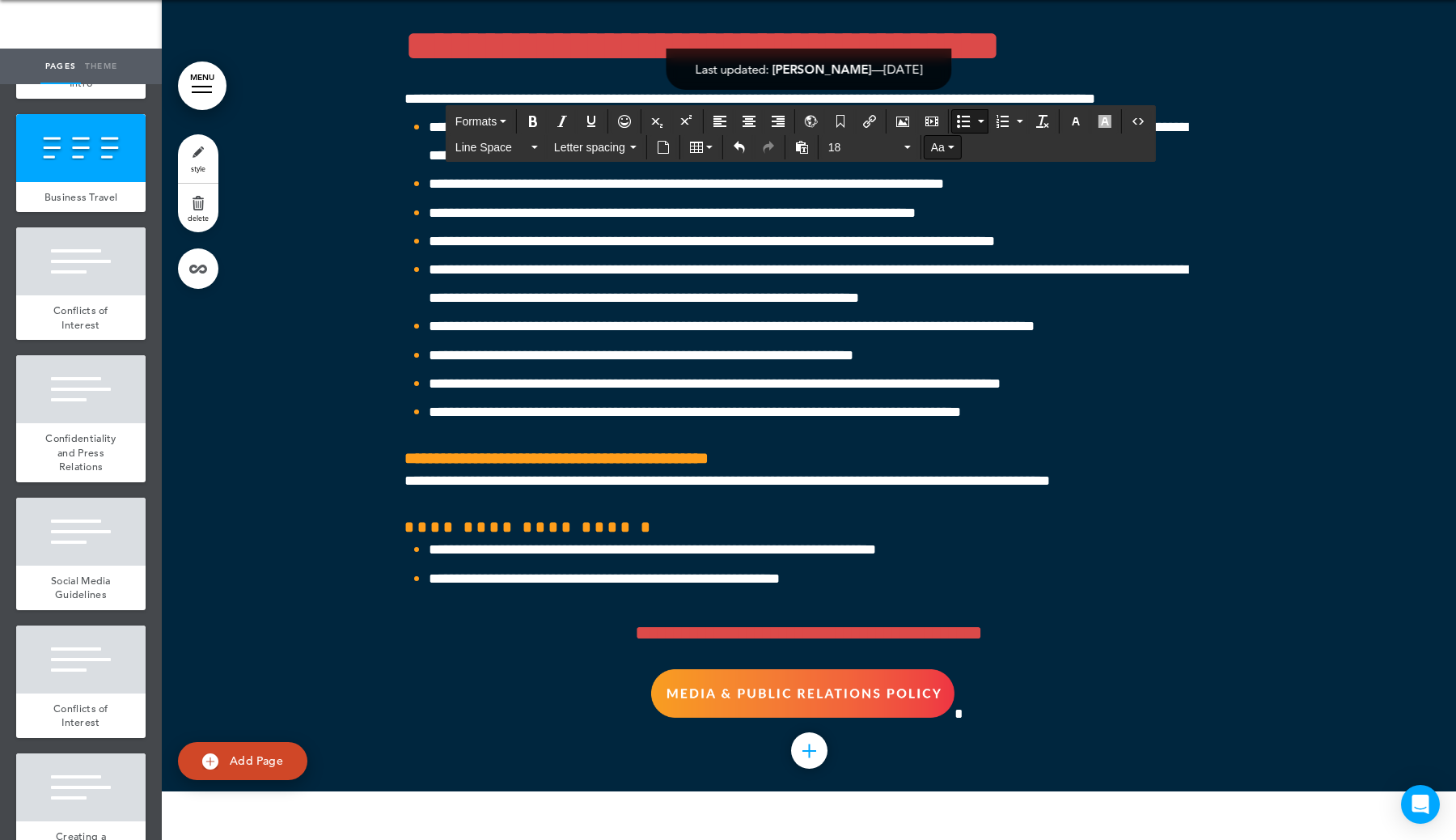
click at [940, 156] on button "Aa" at bounding box center [942, 147] width 36 height 23
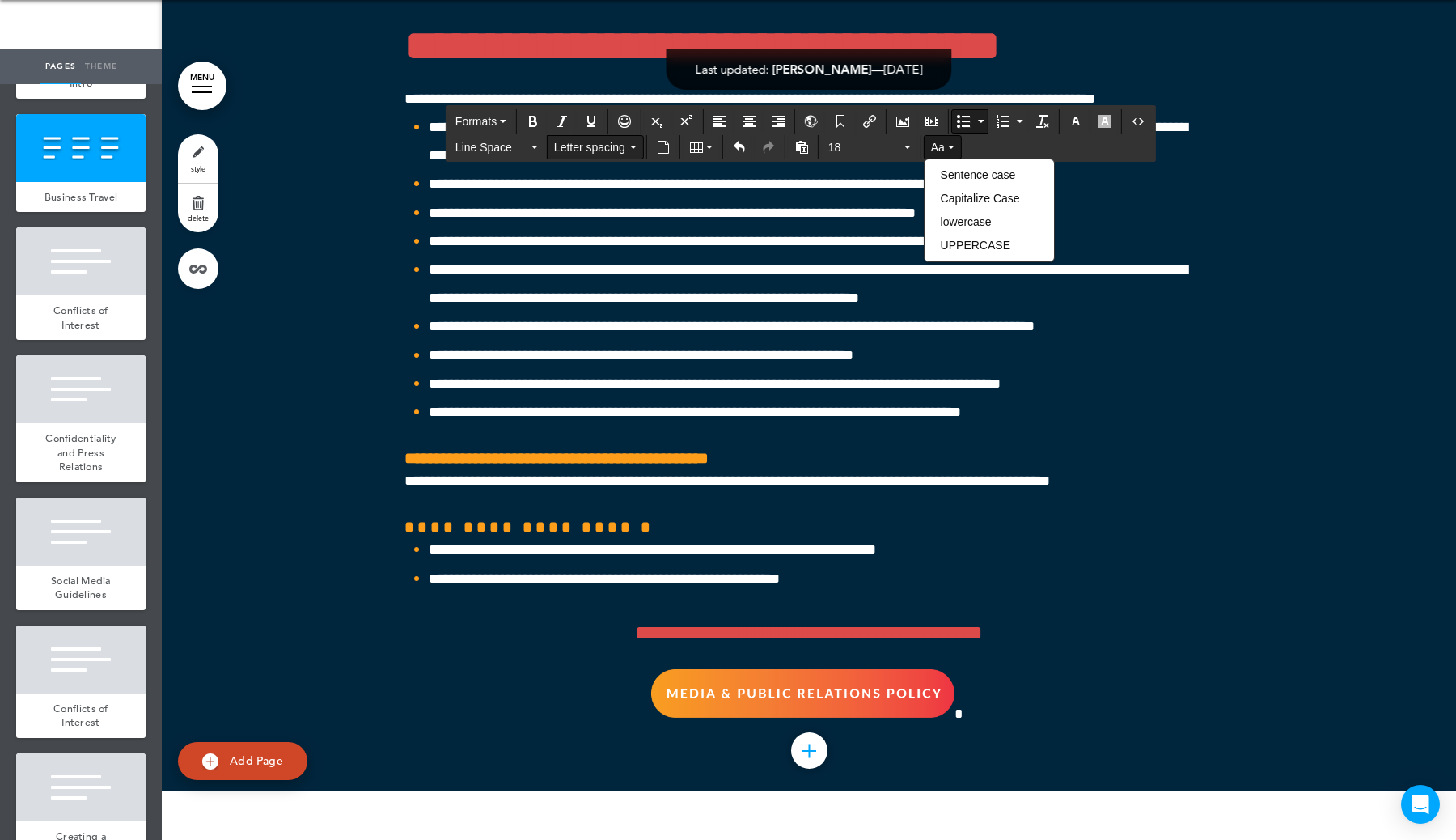
click at [599, 146] on span "Letter spacing" at bounding box center [590, 147] width 73 height 16
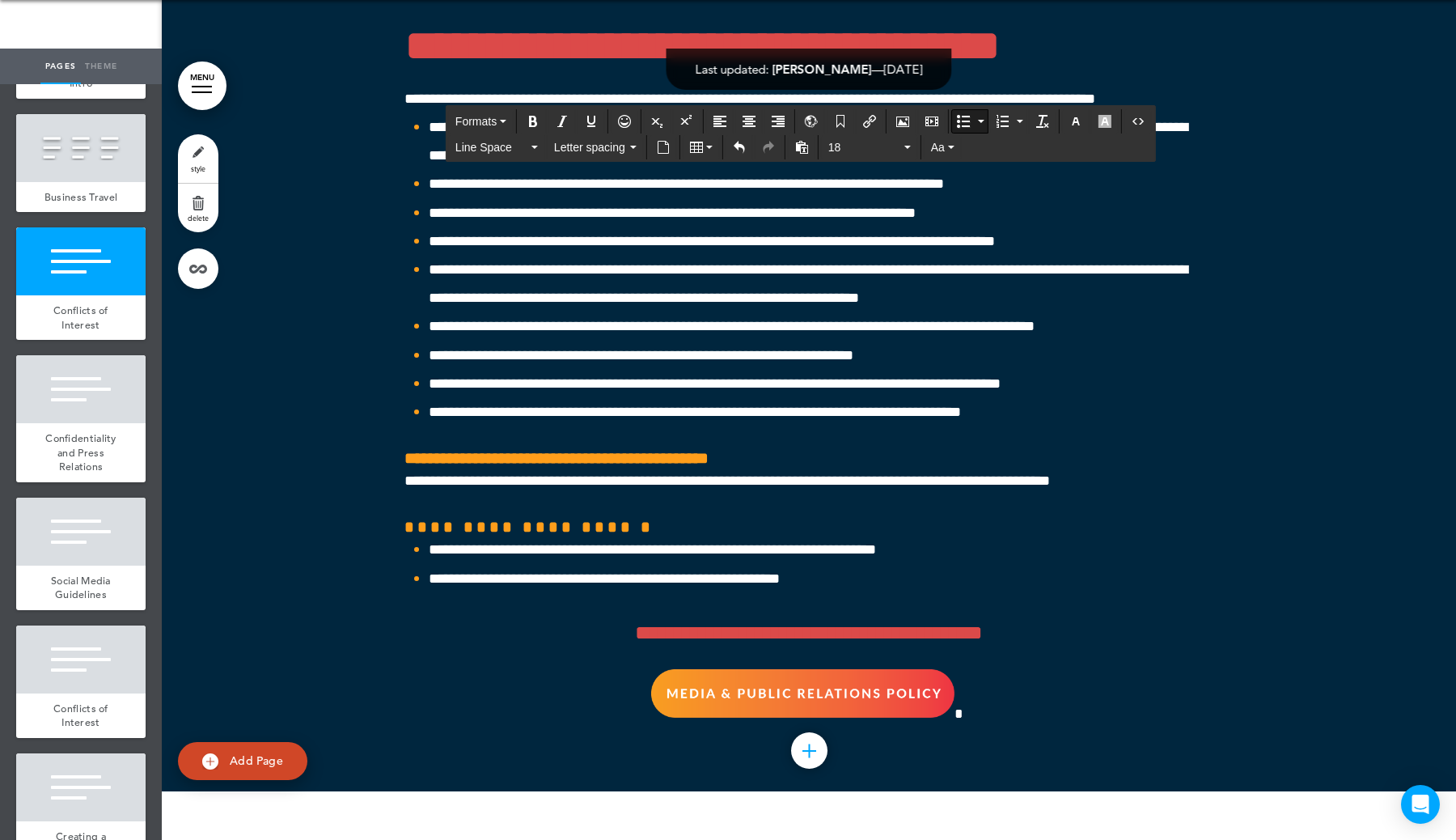
drag, startPoint x: 854, startPoint y: 704, endPoint x: 430, endPoint y: 650, distance: 427.4
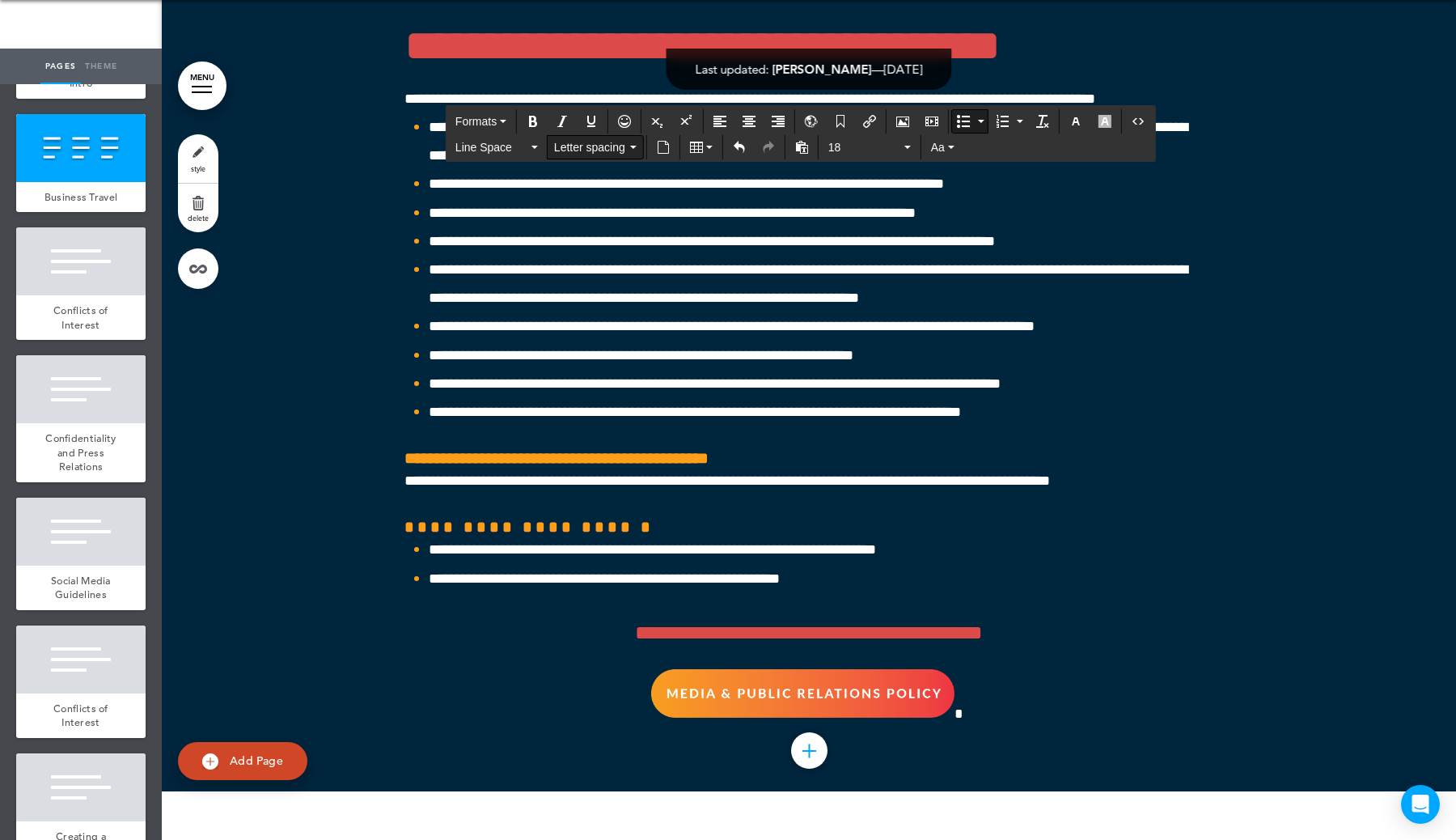
click at [603, 147] on span "Letter spacing" at bounding box center [590, 147] width 73 height 16
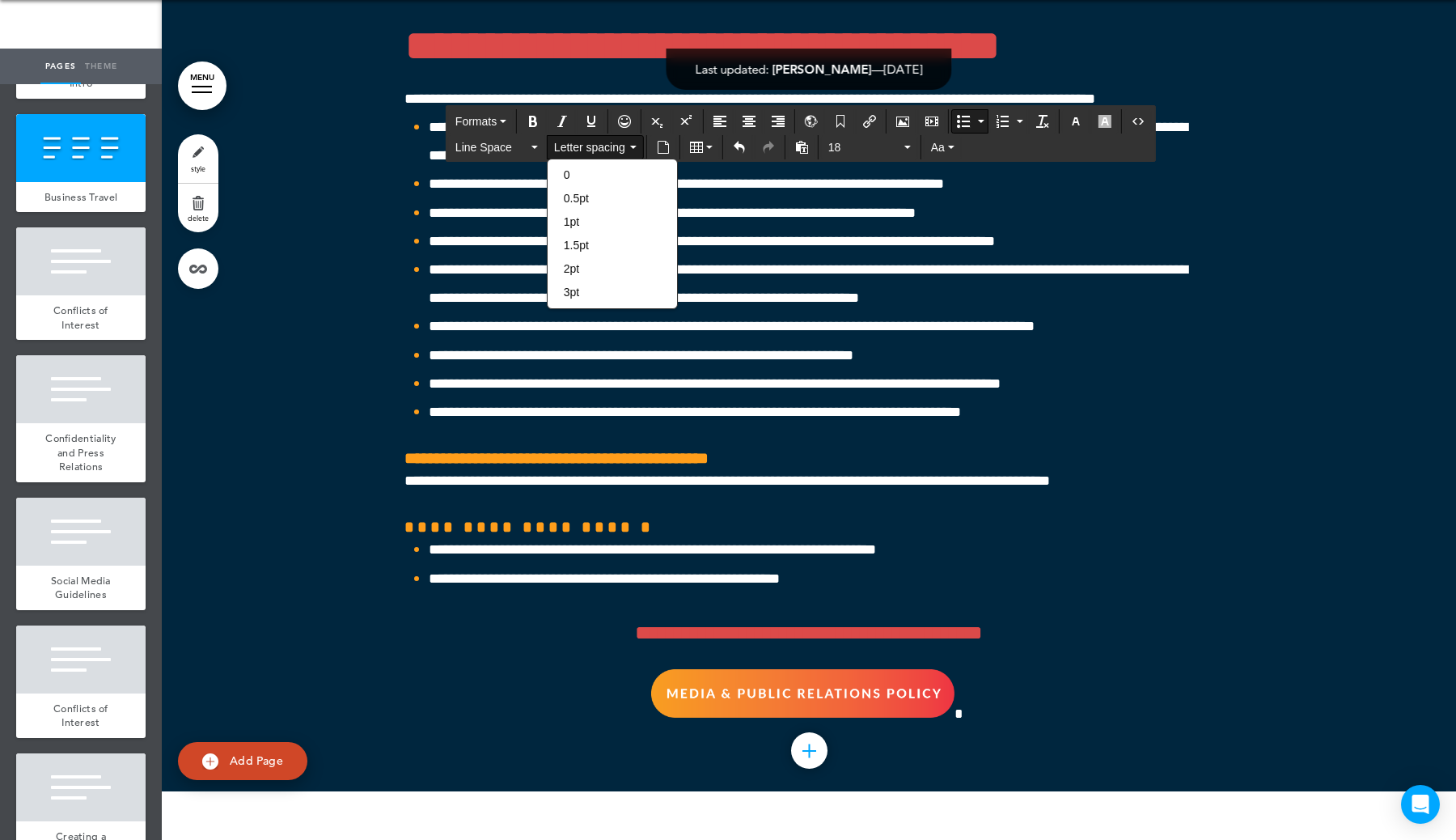
click at [603, 147] on span "Letter spacing" at bounding box center [590, 147] width 73 height 16
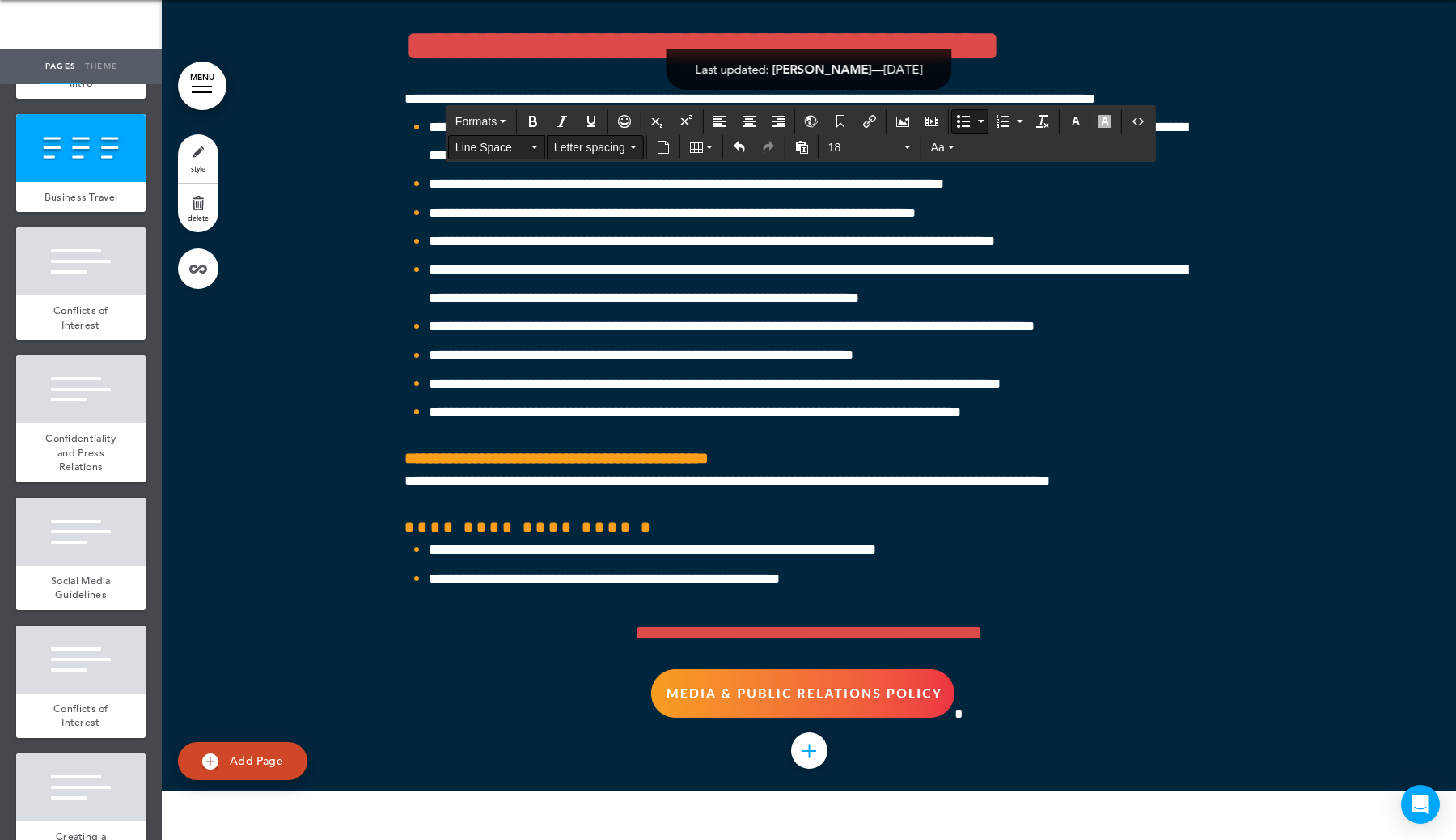
click at [530, 147] on button "Line Space" at bounding box center [496, 147] width 95 height 23
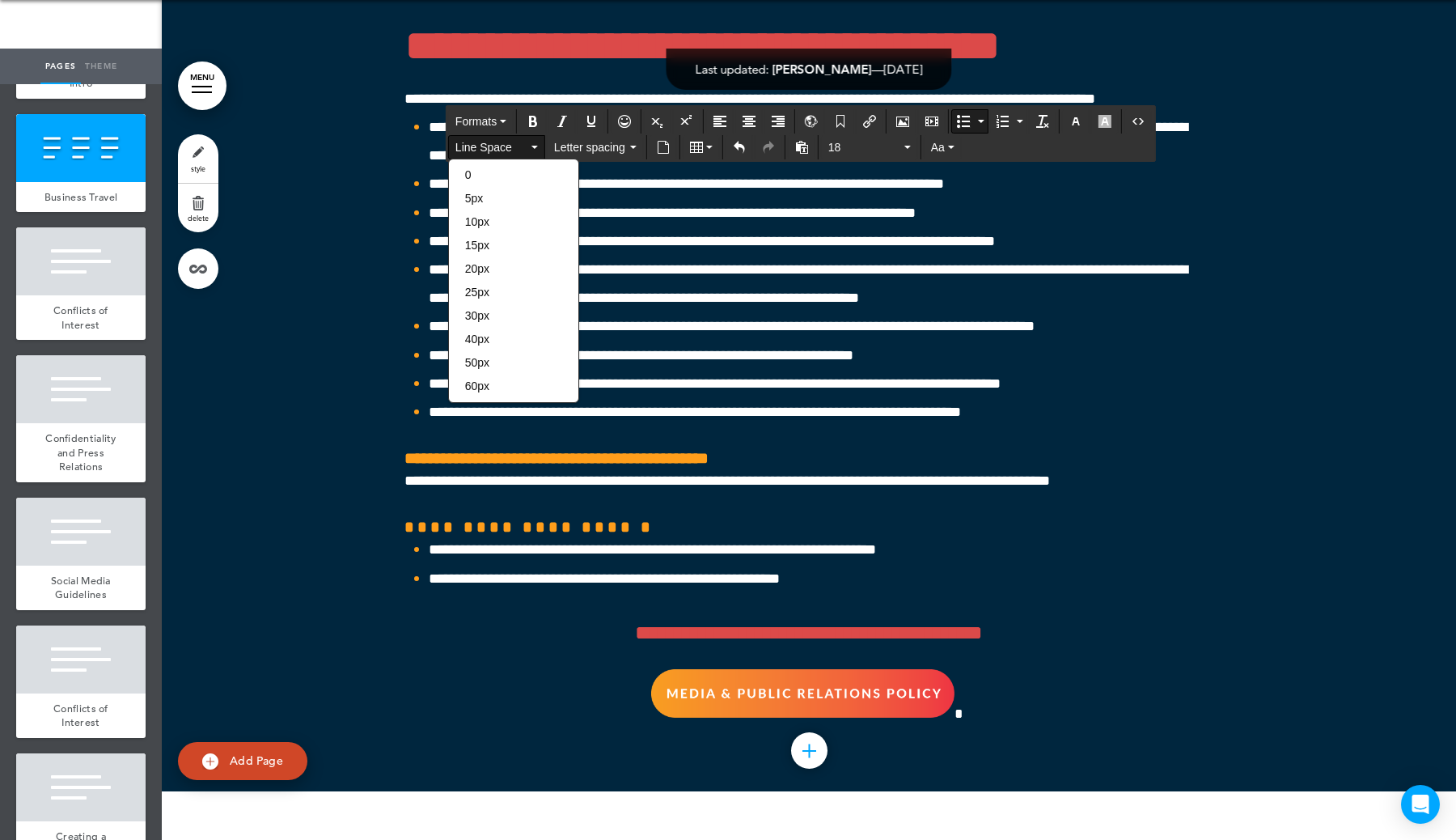
click at [530, 147] on button "Line Space" at bounding box center [496, 147] width 95 height 23
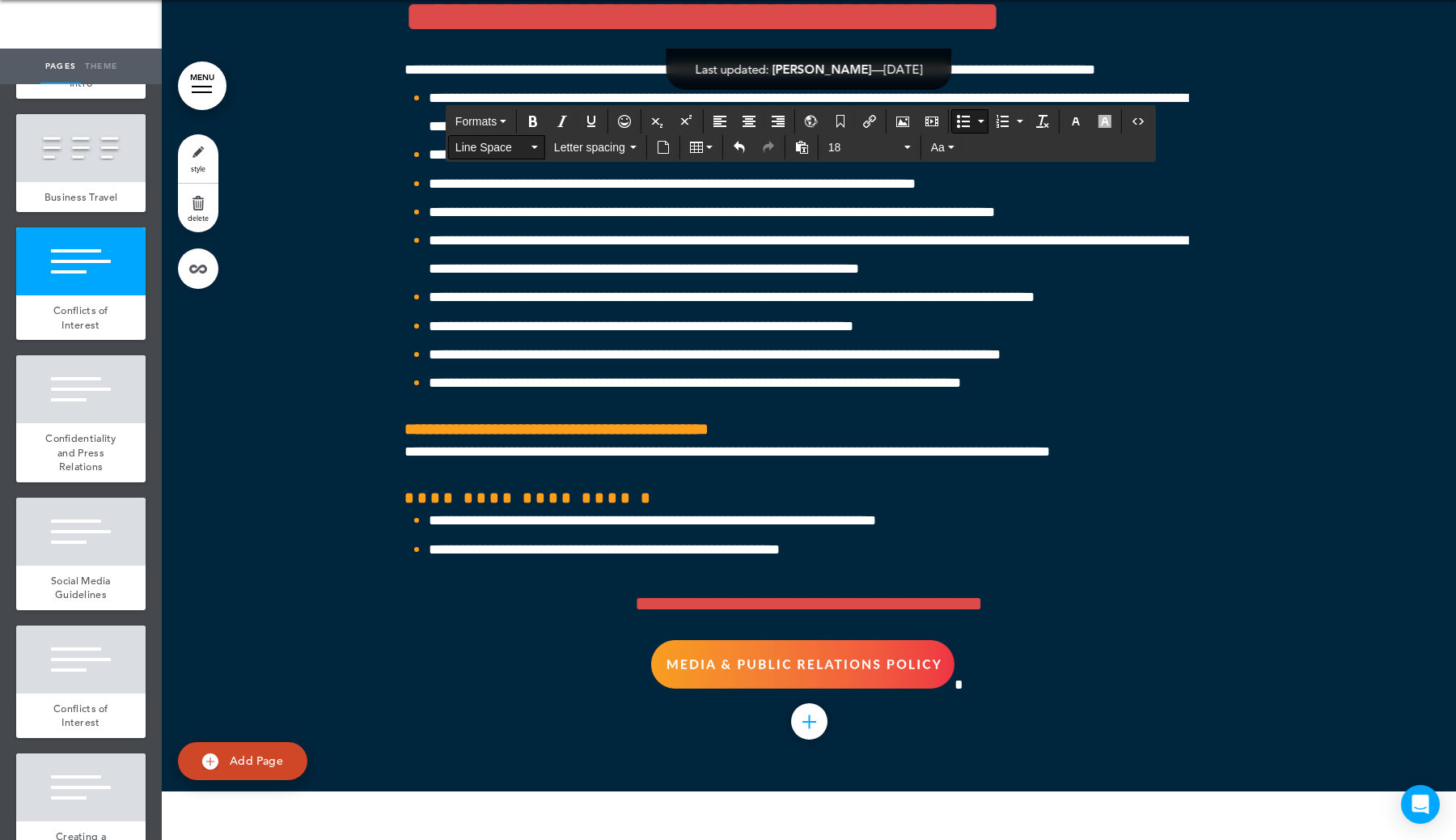
scroll to position [51258, 0]
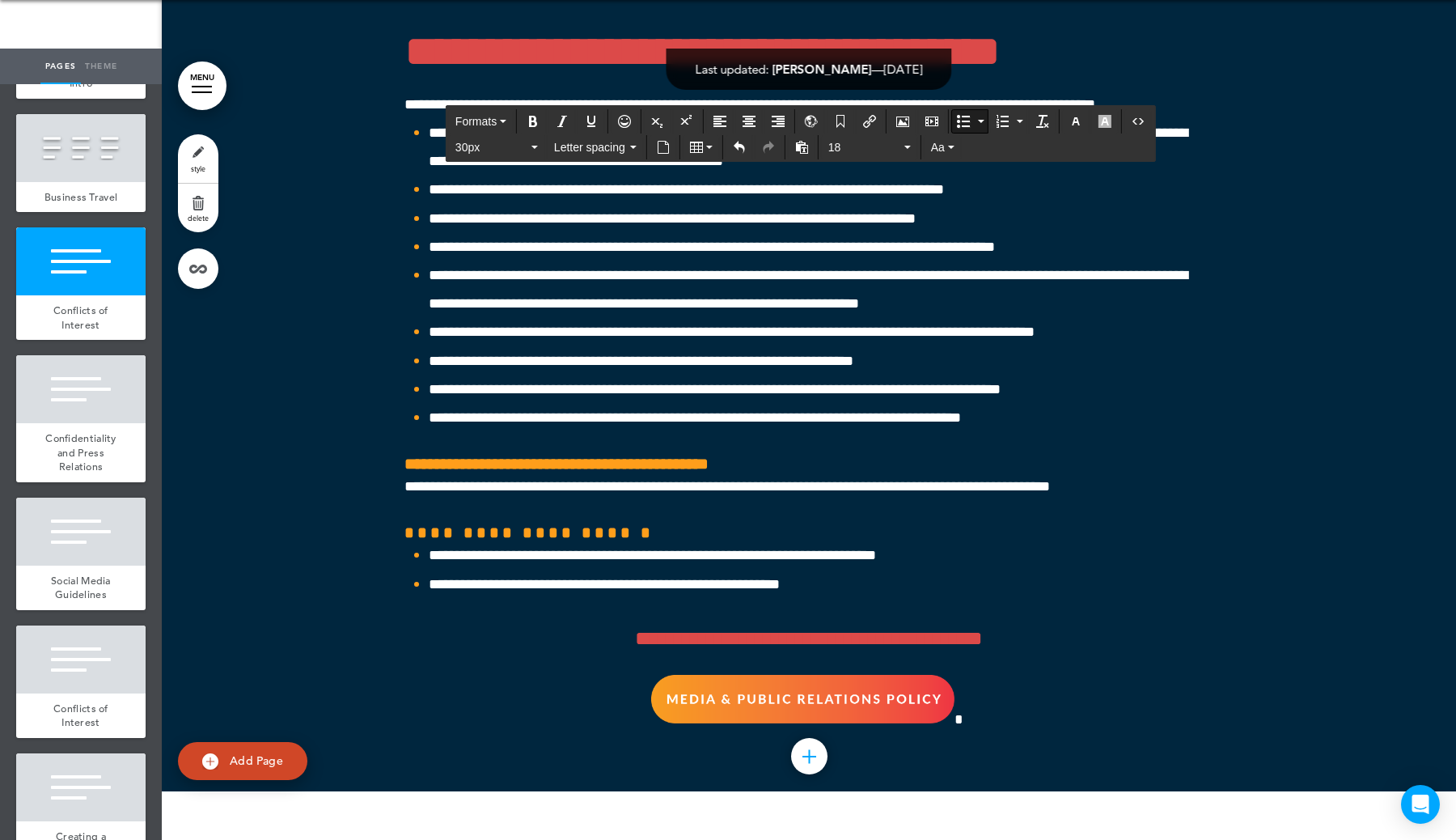
scroll to position [51225, 0]
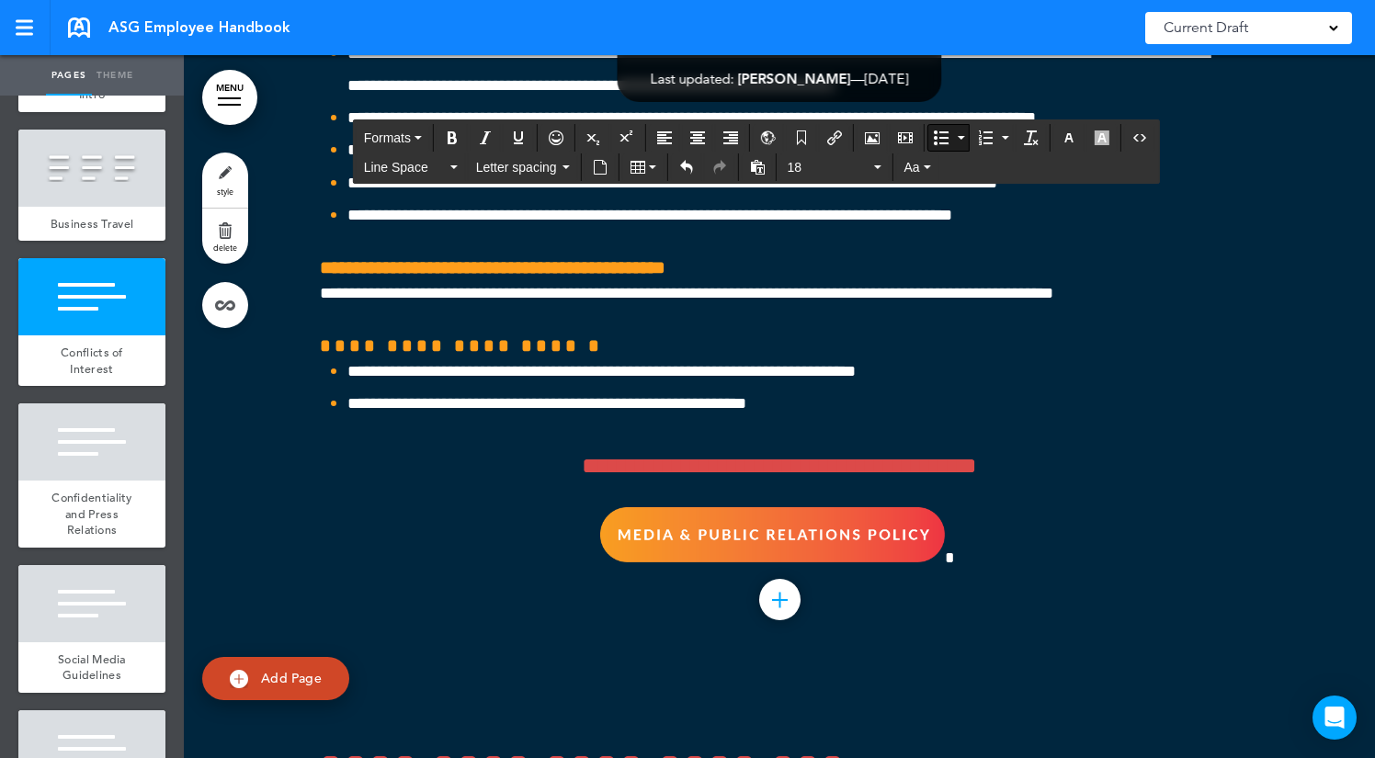
scroll to position [55075, 0]
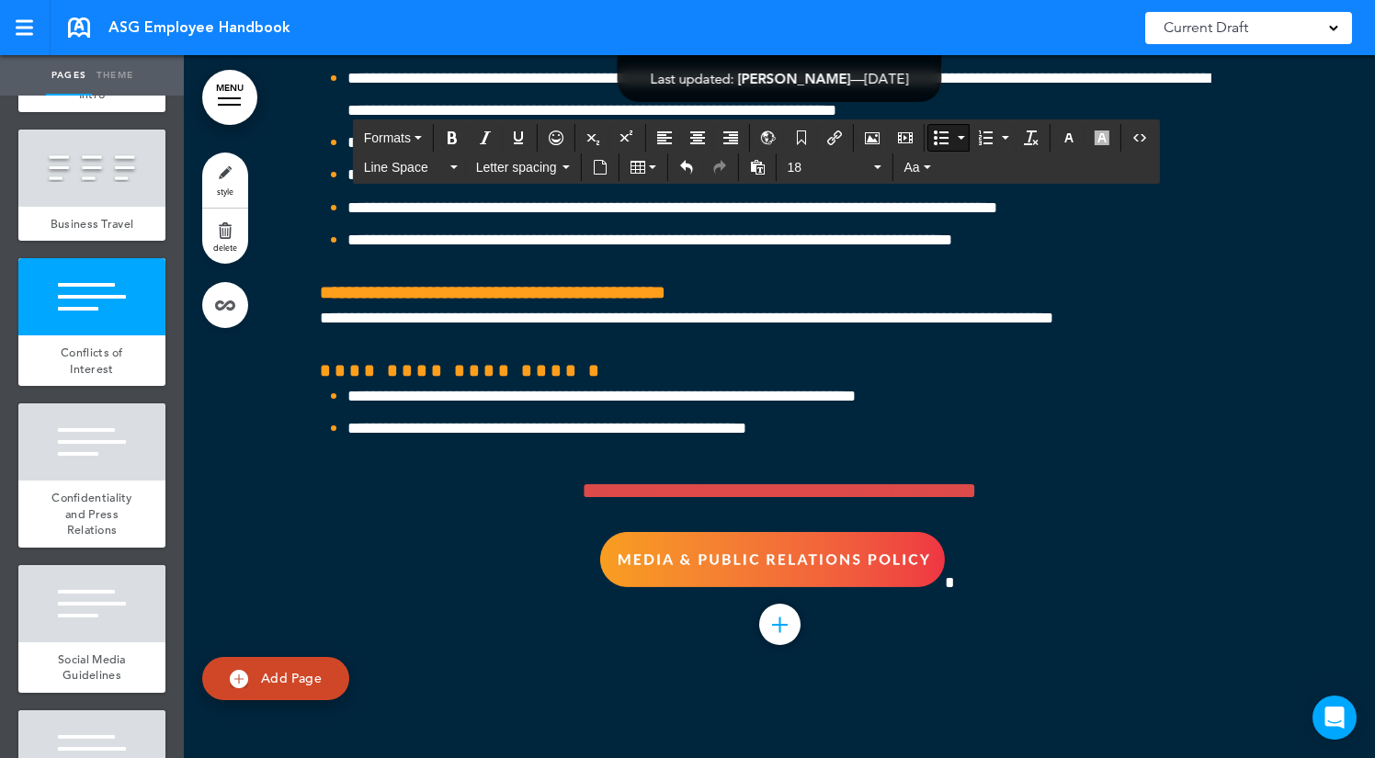
drag, startPoint x: 1030, startPoint y: 482, endPoint x: 346, endPoint y: 347, distance: 697.8
click at [443, 171] on span "Line Space" at bounding box center [405, 167] width 83 height 18
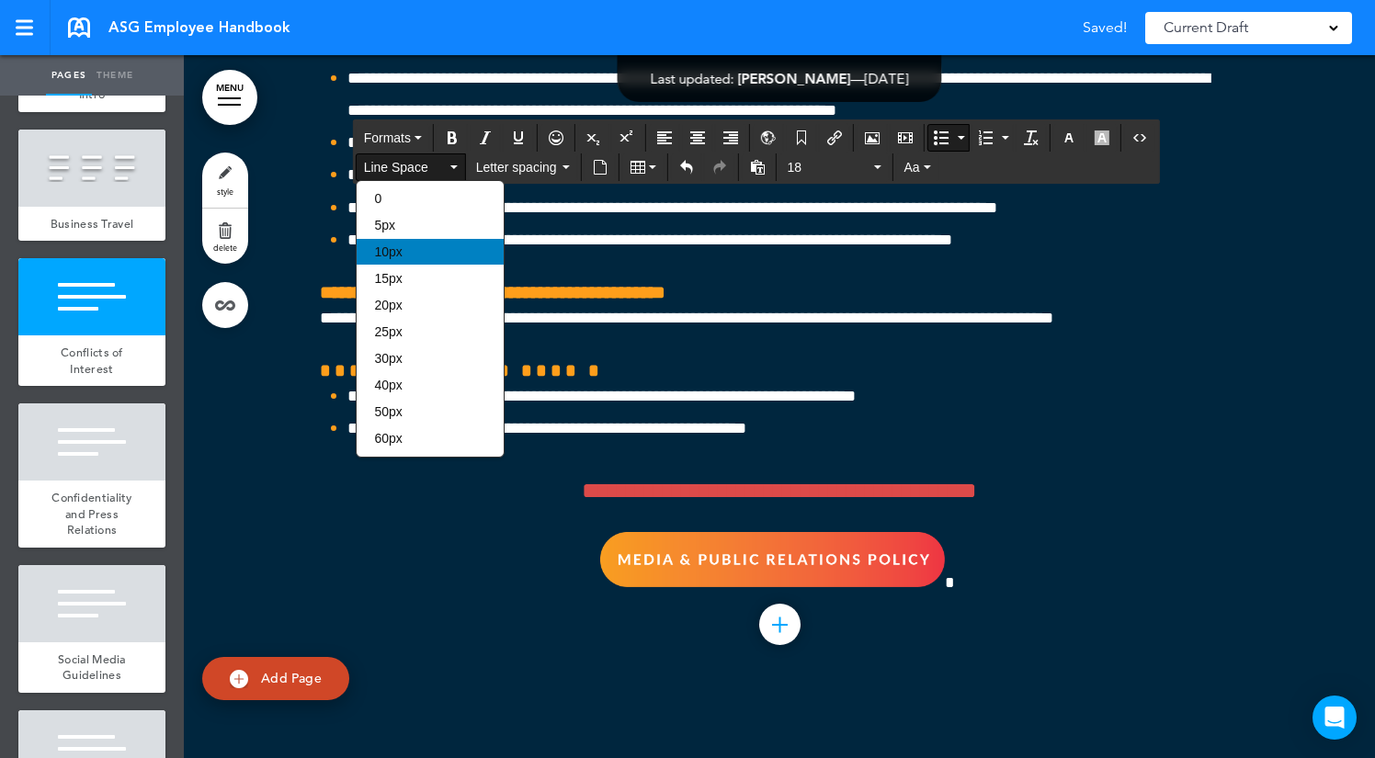
click at [426, 246] on div "10px" at bounding box center [430, 252] width 147 height 26
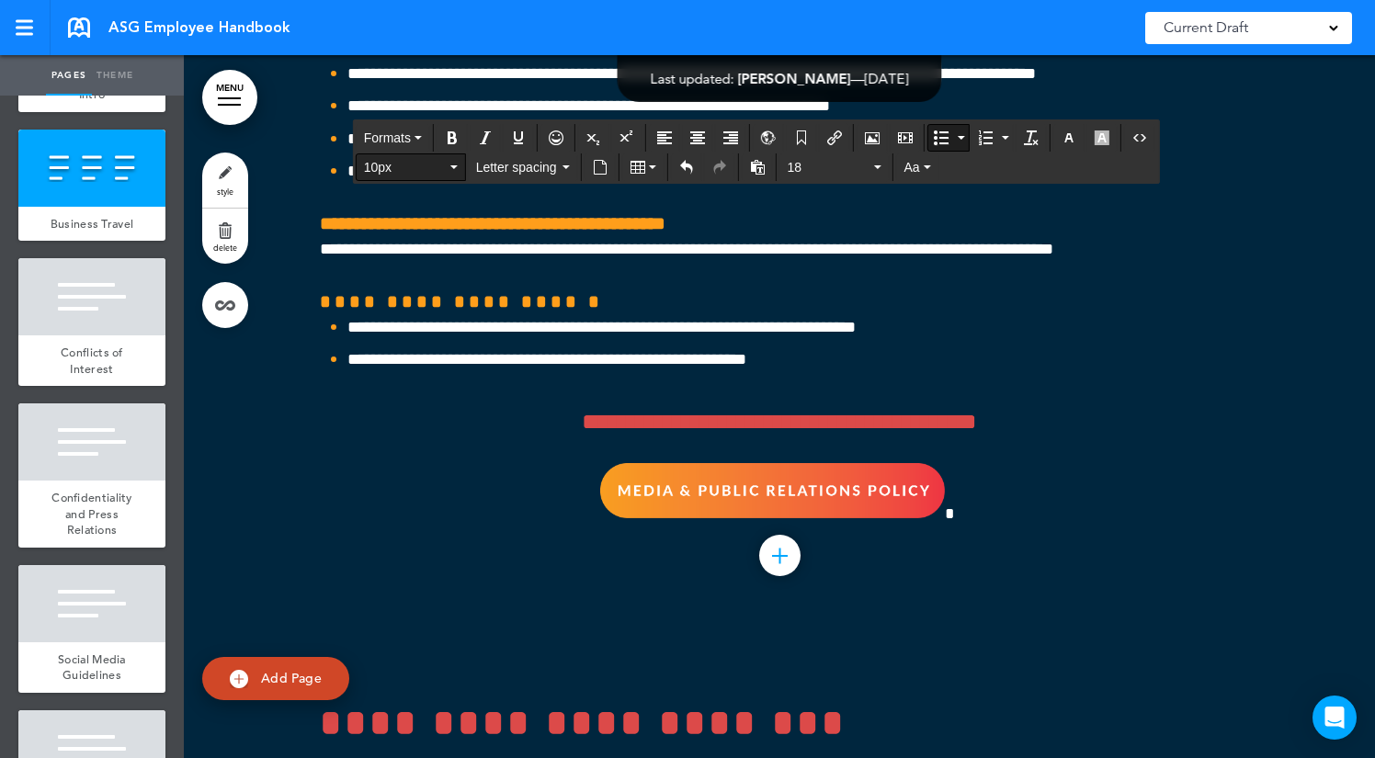
click at [409, 173] on span "10px" at bounding box center [405, 167] width 83 height 18
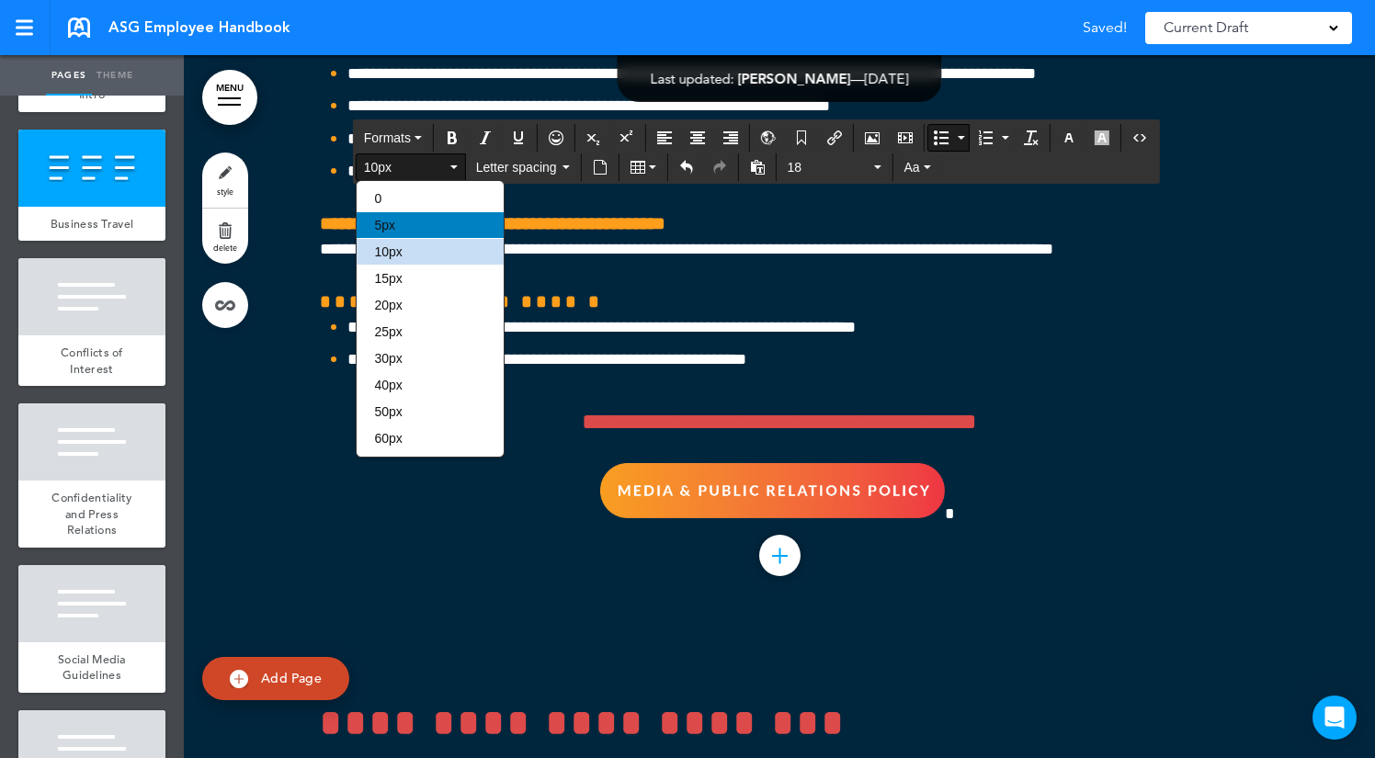
click at [403, 224] on div "5px" at bounding box center [430, 225] width 147 height 26
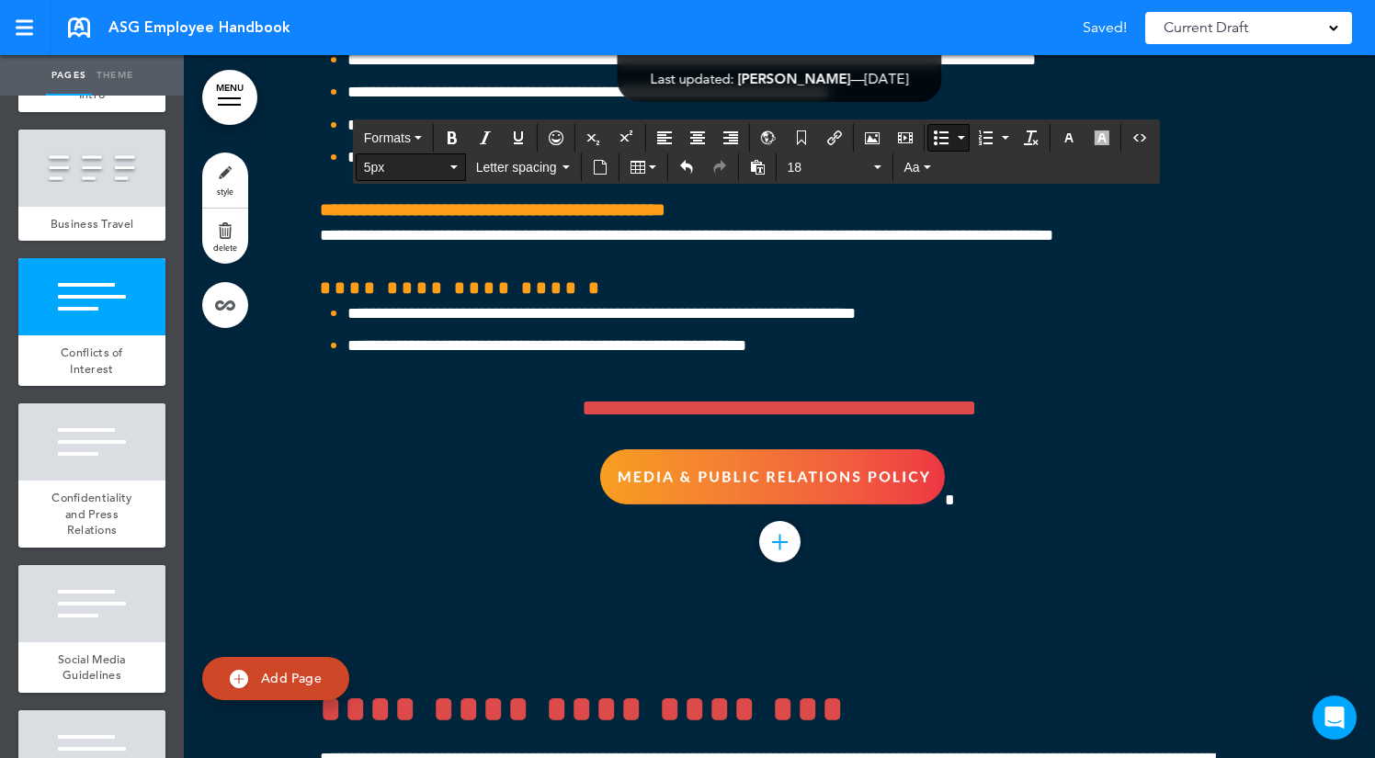
click at [390, 164] on span "5px" at bounding box center [405, 167] width 83 height 18
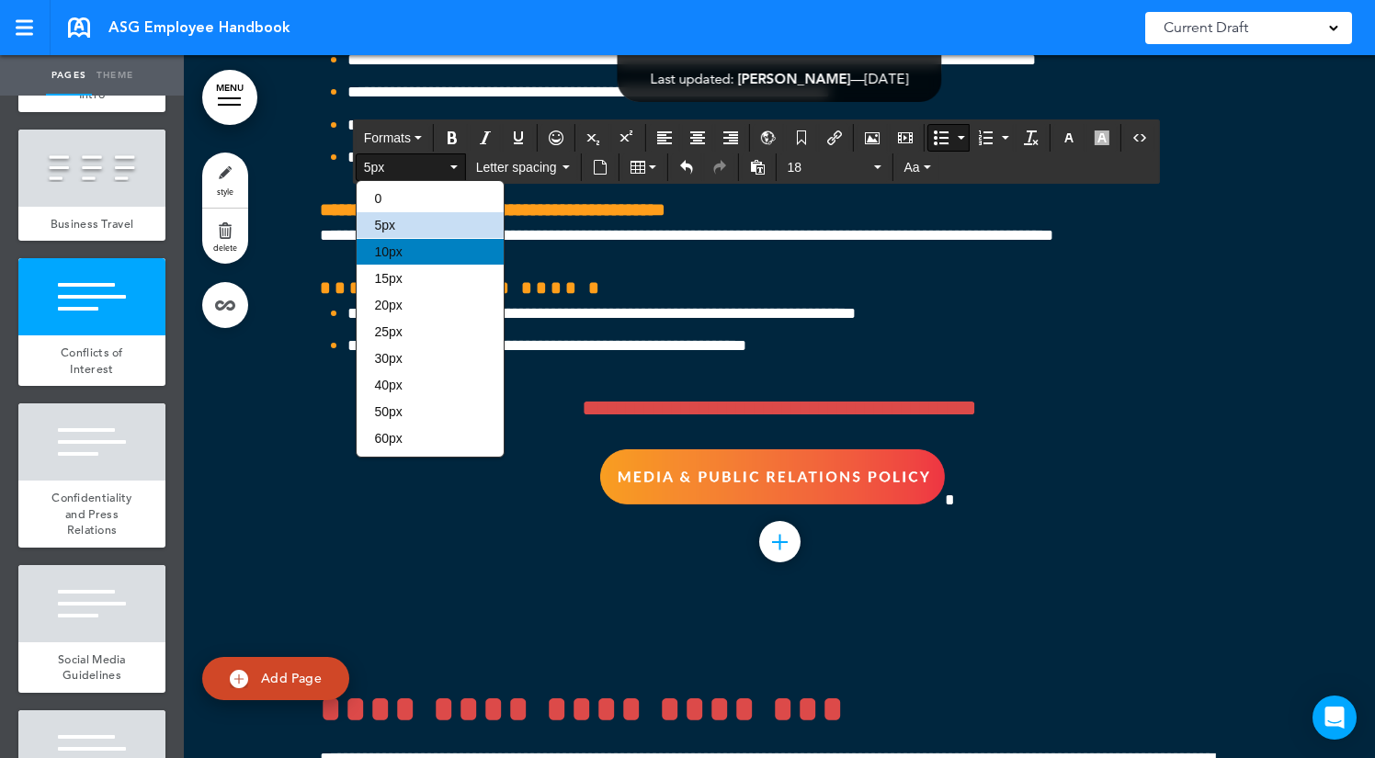
click at [410, 255] on div "10px" at bounding box center [430, 252] width 147 height 26
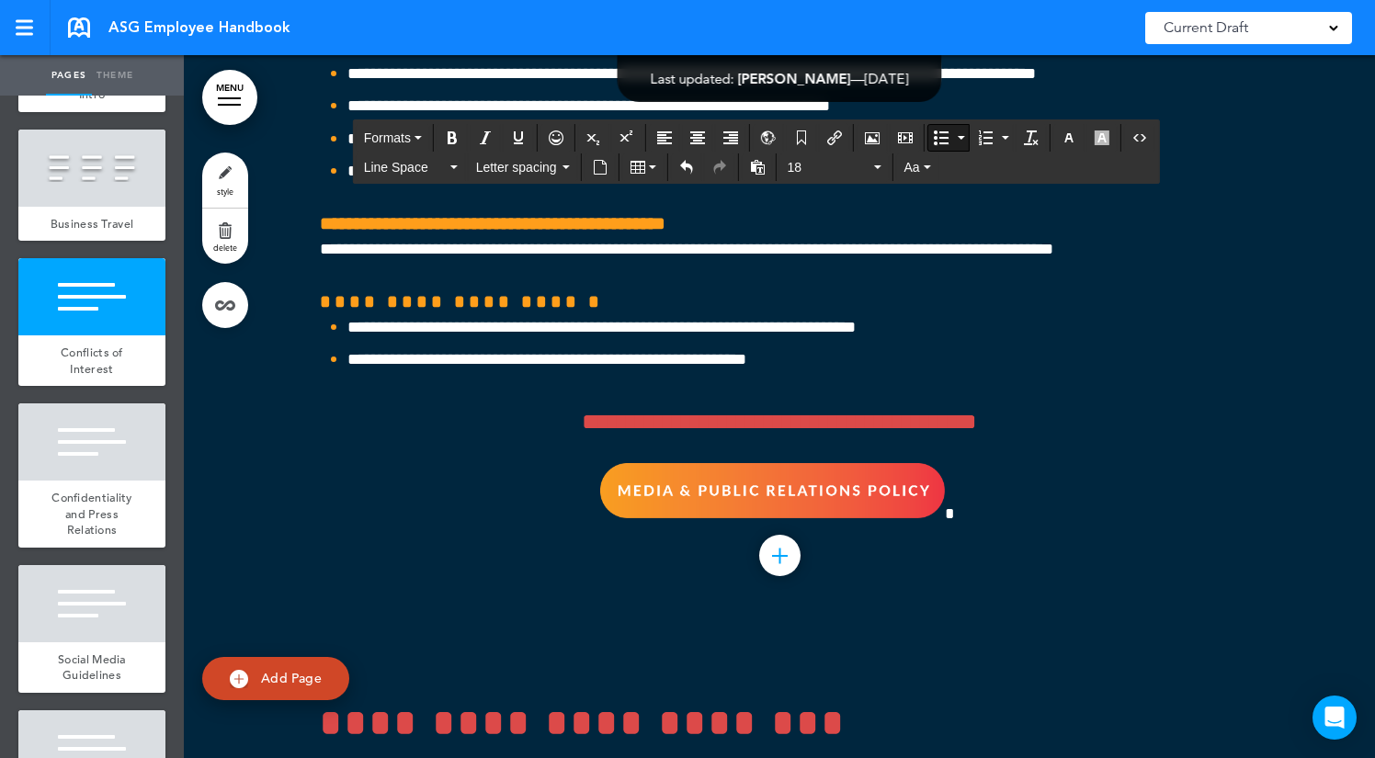
drag, startPoint x: 836, startPoint y: 571, endPoint x: 331, endPoint y: 485, distance: 512.6
click at [429, 168] on span "Line Space" at bounding box center [405, 167] width 83 height 18
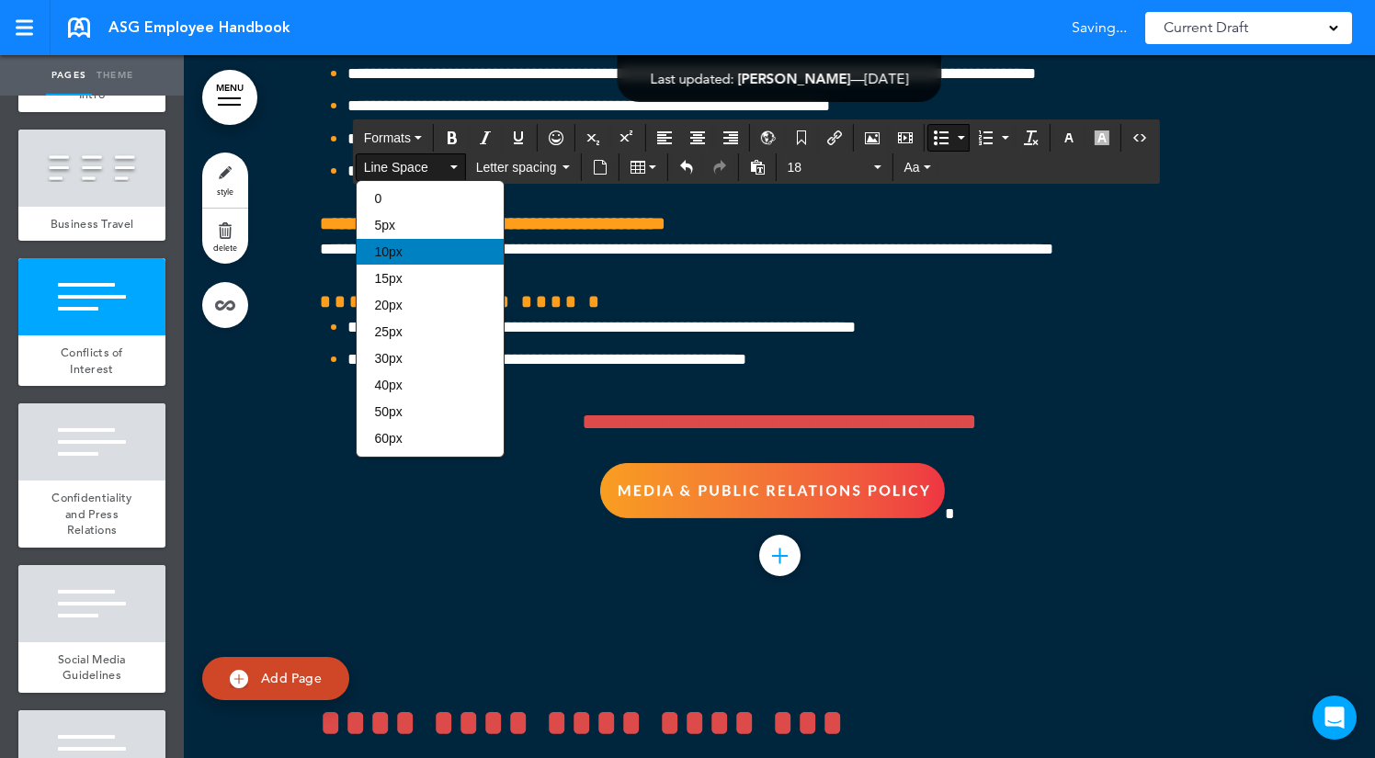
click at [423, 259] on div "10px" at bounding box center [430, 252] width 147 height 26
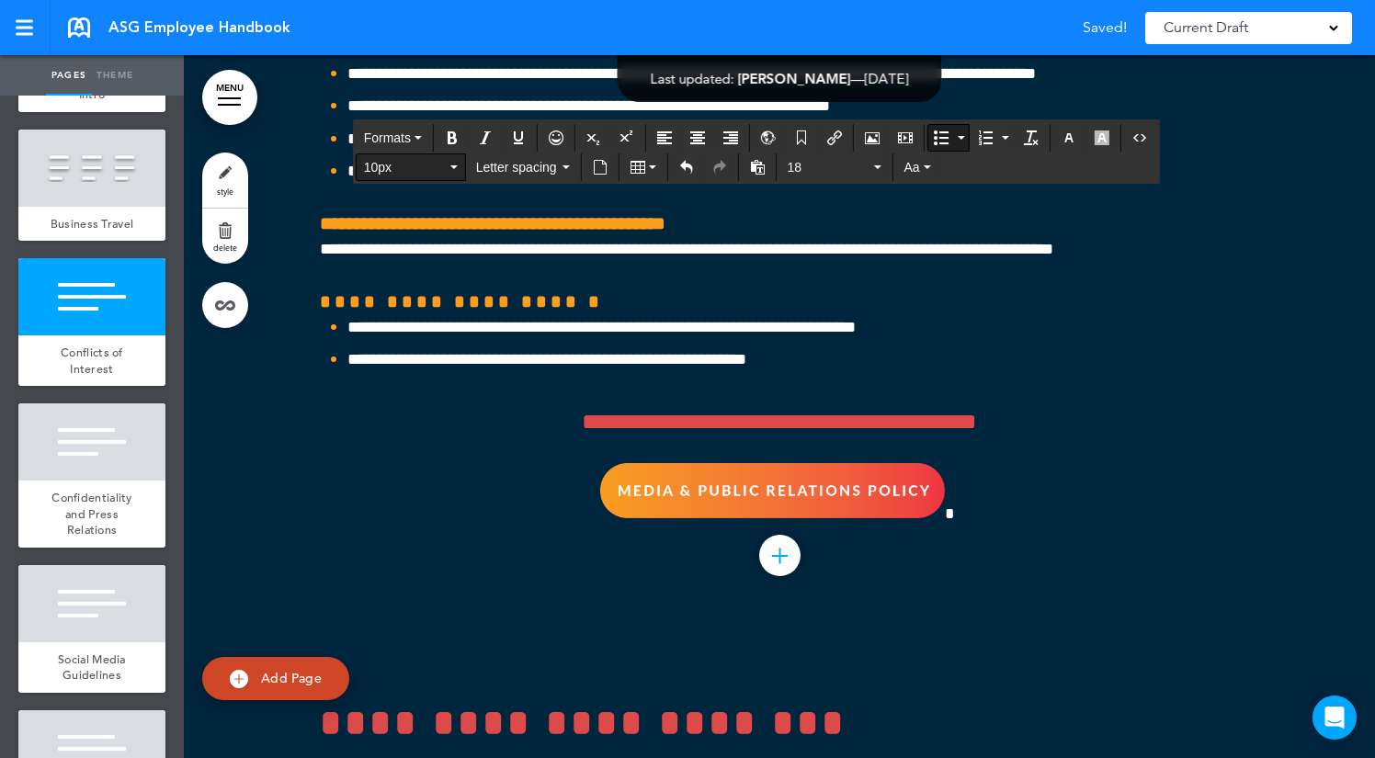
click at [413, 172] on span "10px" at bounding box center [405, 167] width 83 height 18
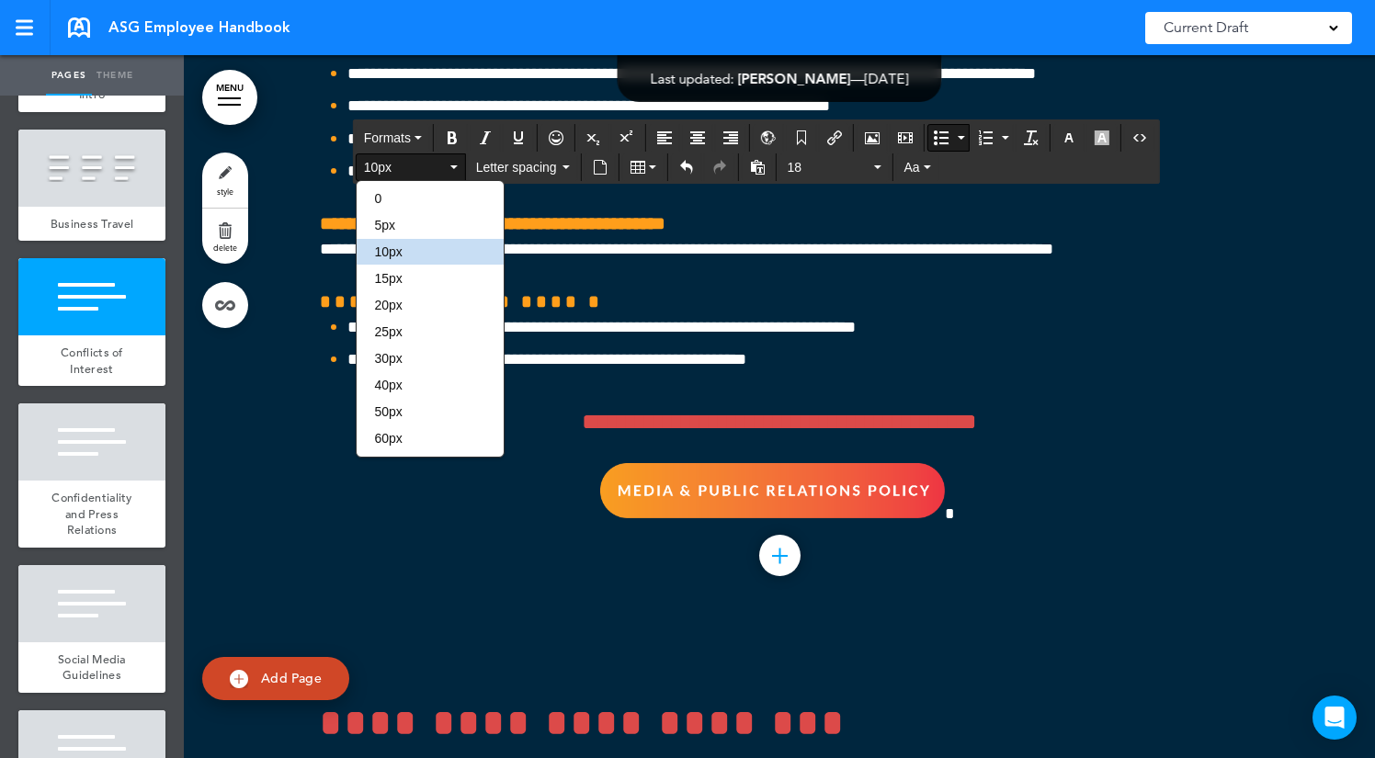
click at [374, 158] on span "10px" at bounding box center [405, 167] width 83 height 18
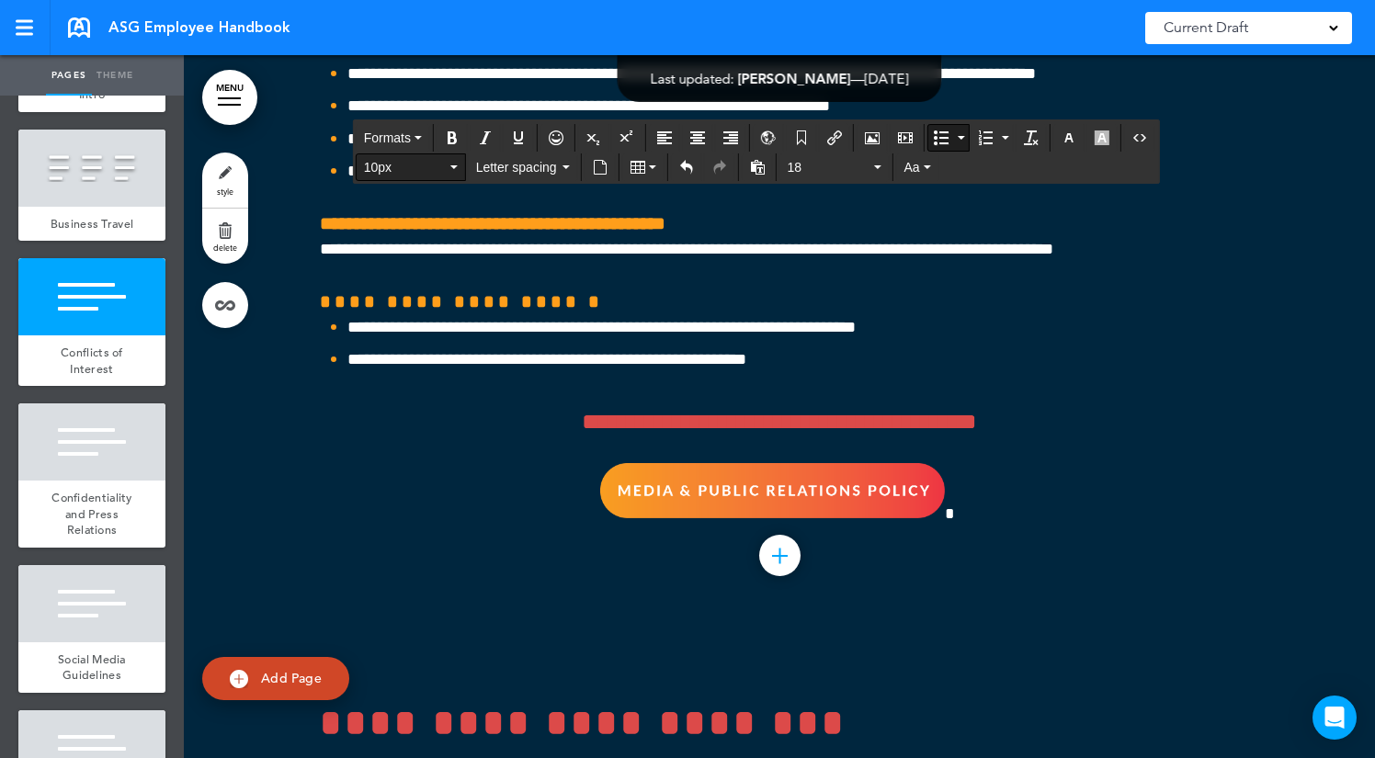
click at [374, 164] on span "10px" at bounding box center [405, 167] width 83 height 18
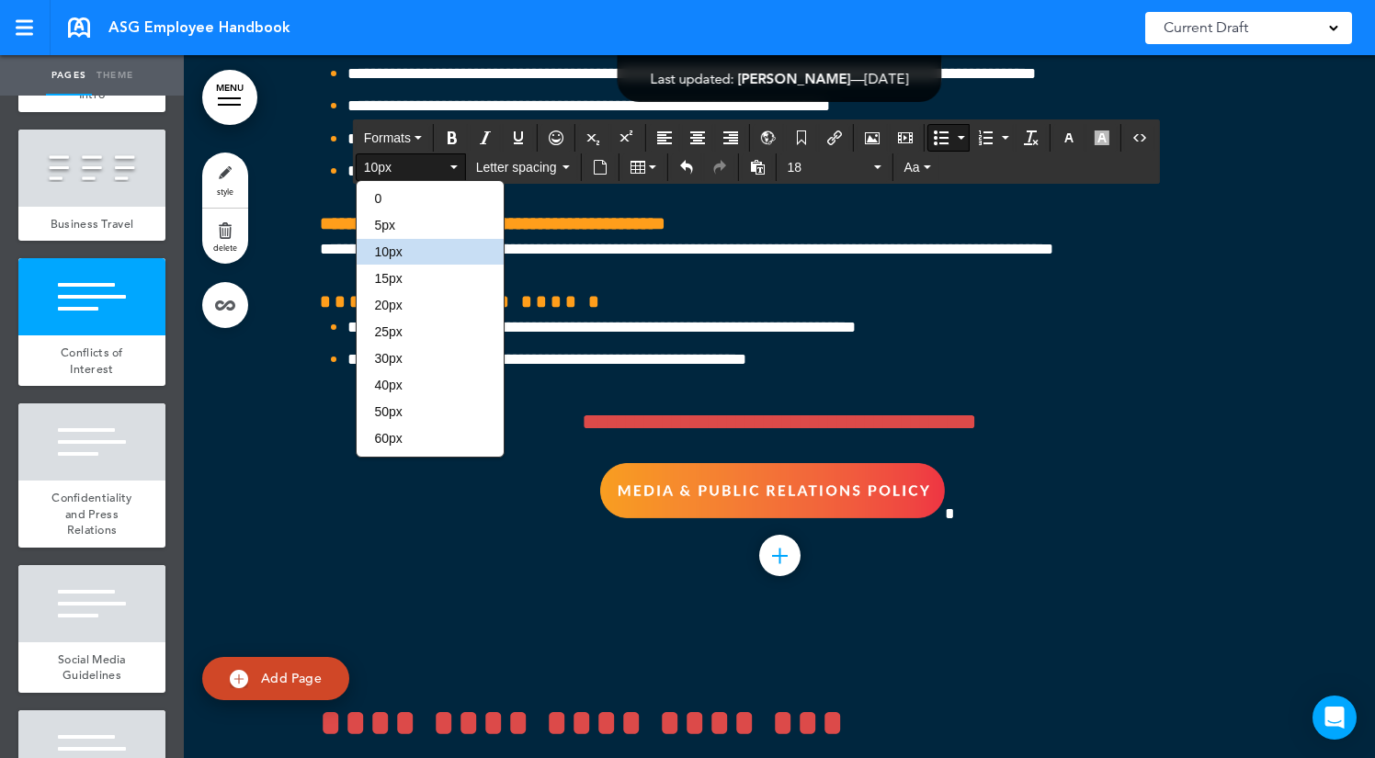
click at [374, 164] on span "10px" at bounding box center [405, 167] width 83 height 18
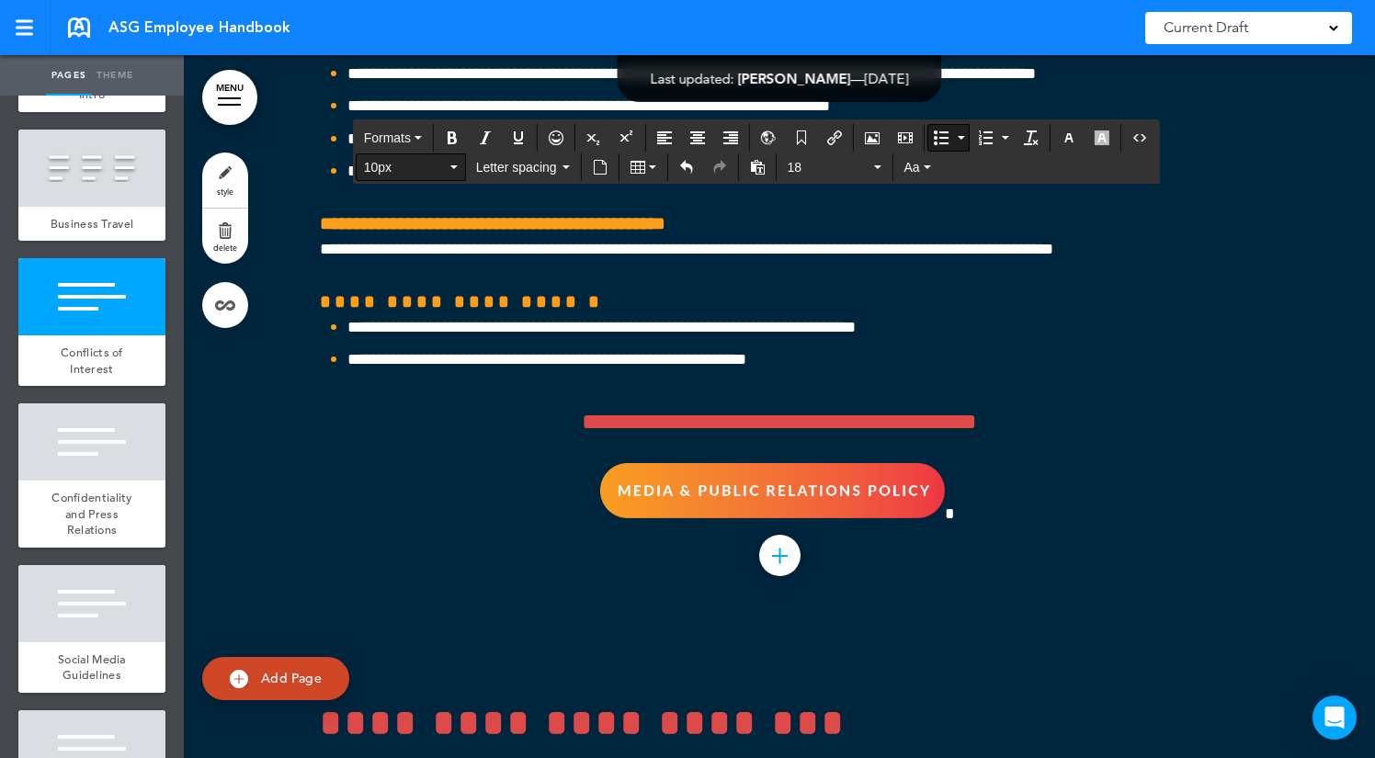
click at [374, 164] on span "10px" at bounding box center [405, 167] width 83 height 18
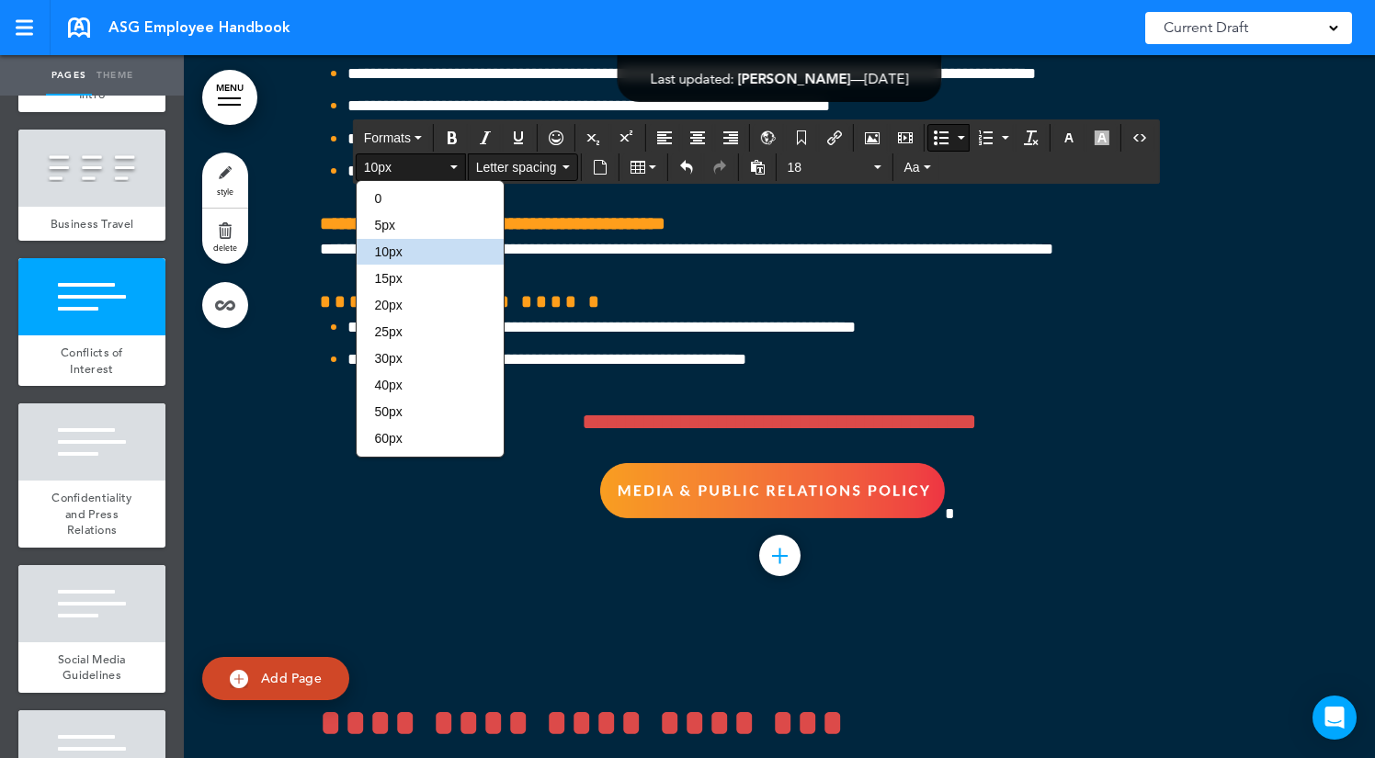
click at [525, 168] on span "Letter spacing" at bounding box center [517, 167] width 83 height 18
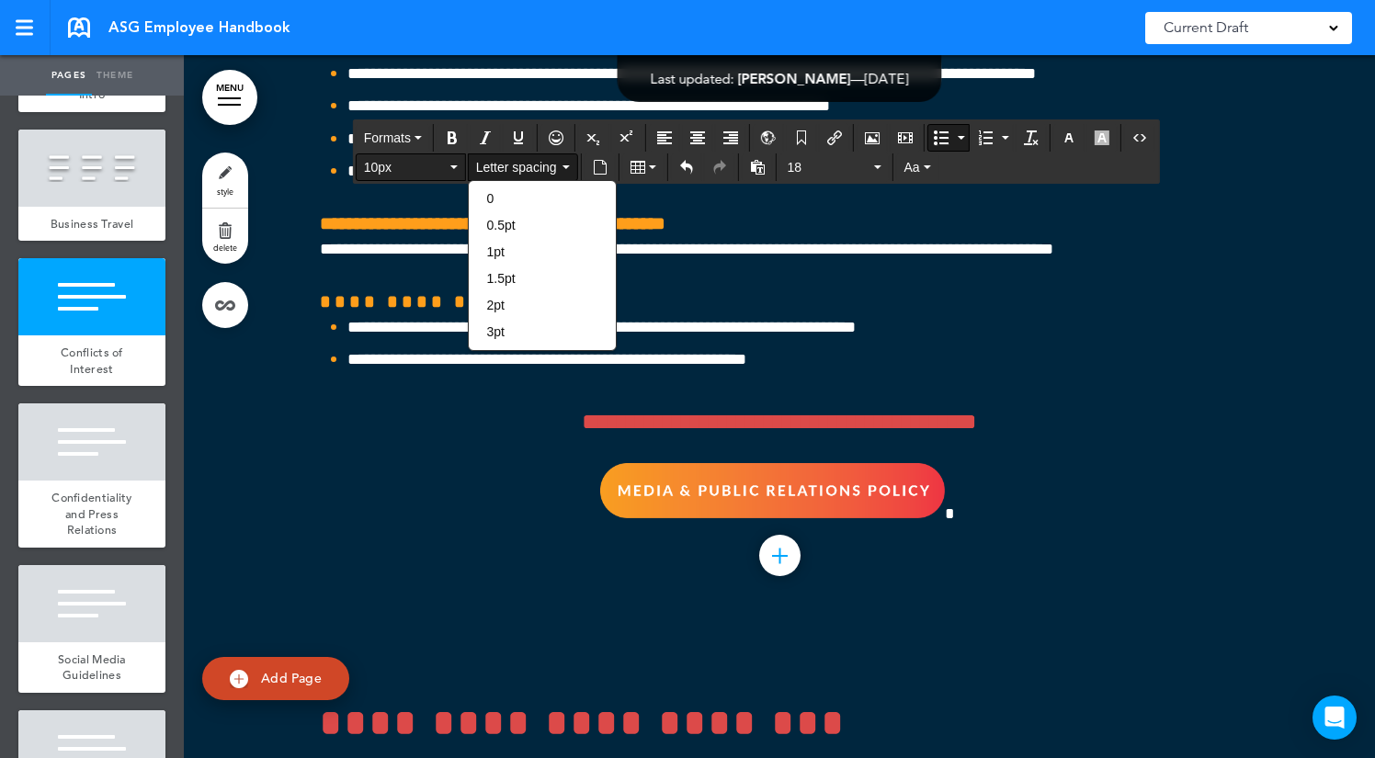
click at [428, 163] on span "10px" at bounding box center [405, 167] width 83 height 18
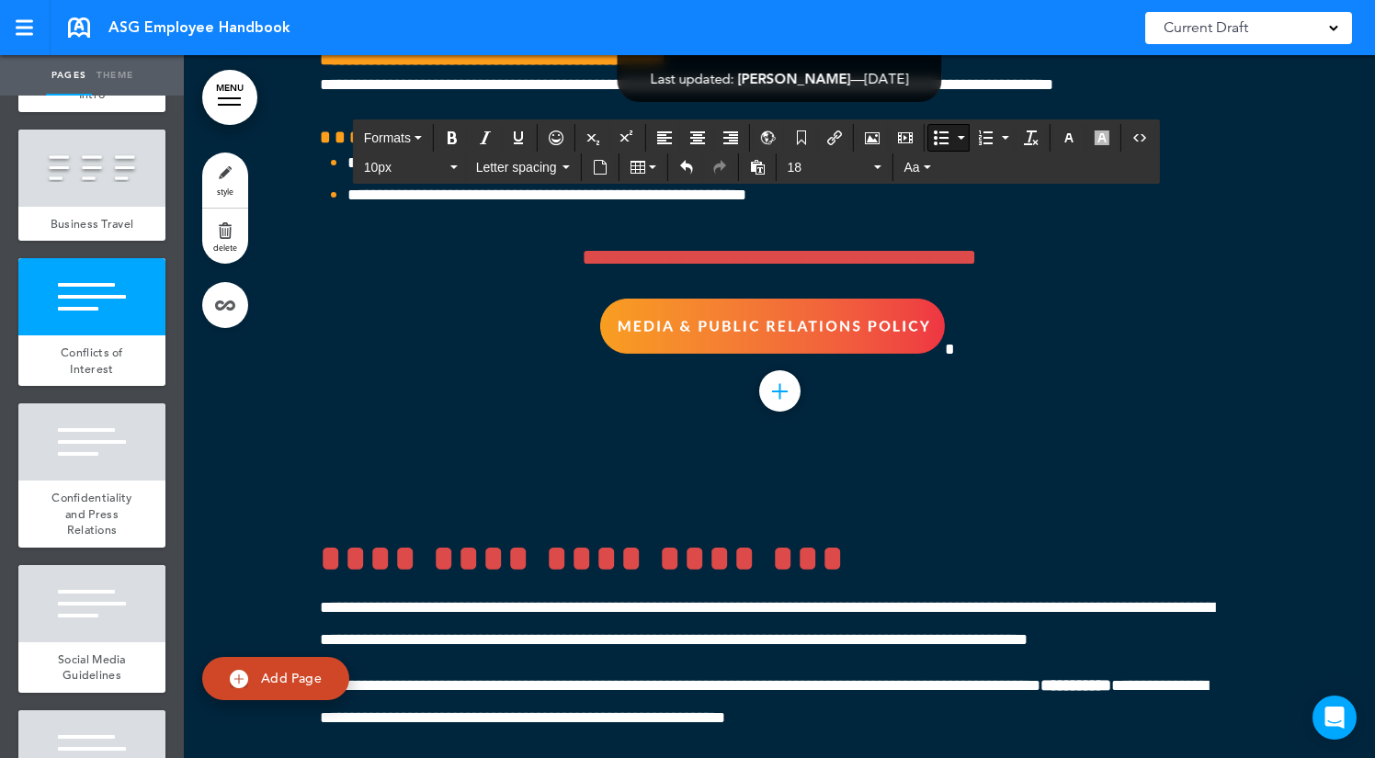
scroll to position [55240, 0]
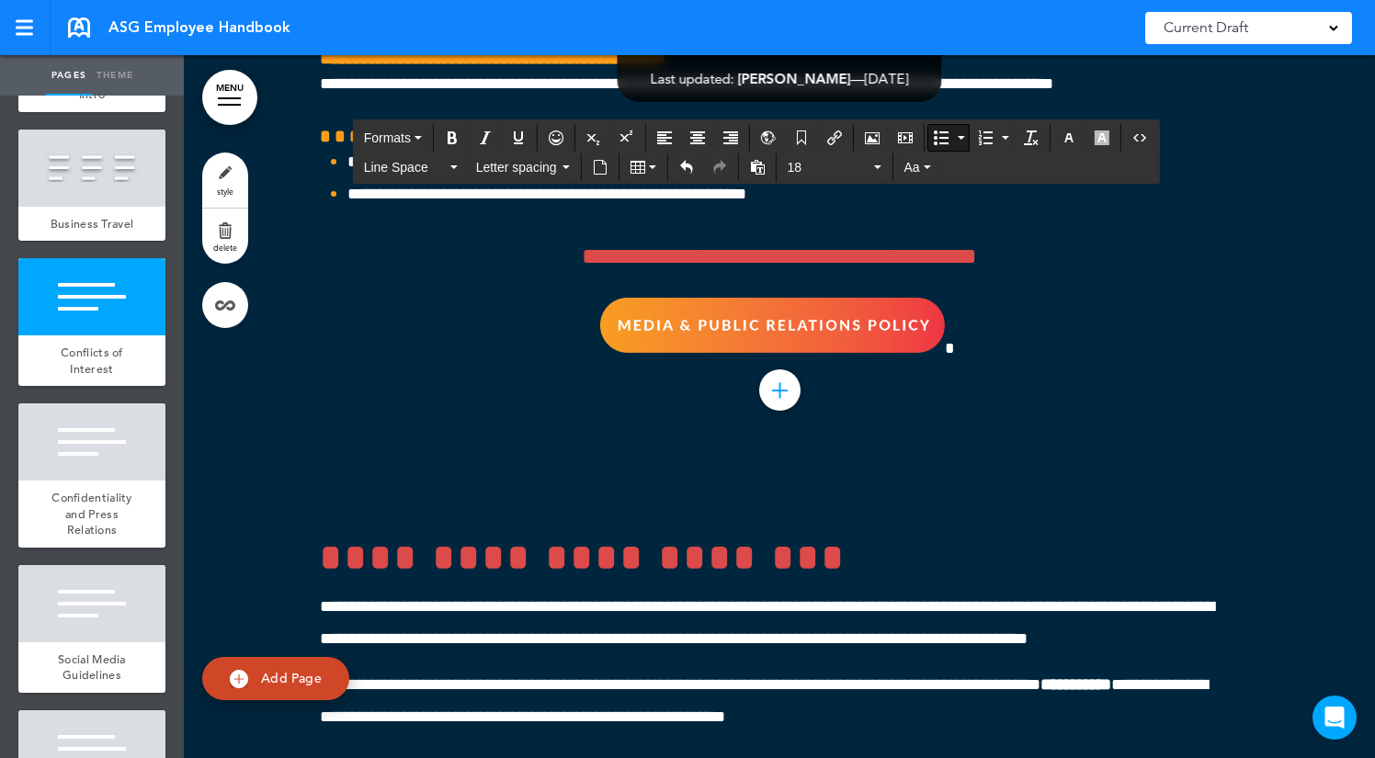
drag, startPoint x: 948, startPoint y: 584, endPoint x: 320, endPoint y: 470, distance: 638.8
click at [378, 162] on span "Line Space" at bounding box center [405, 167] width 83 height 18
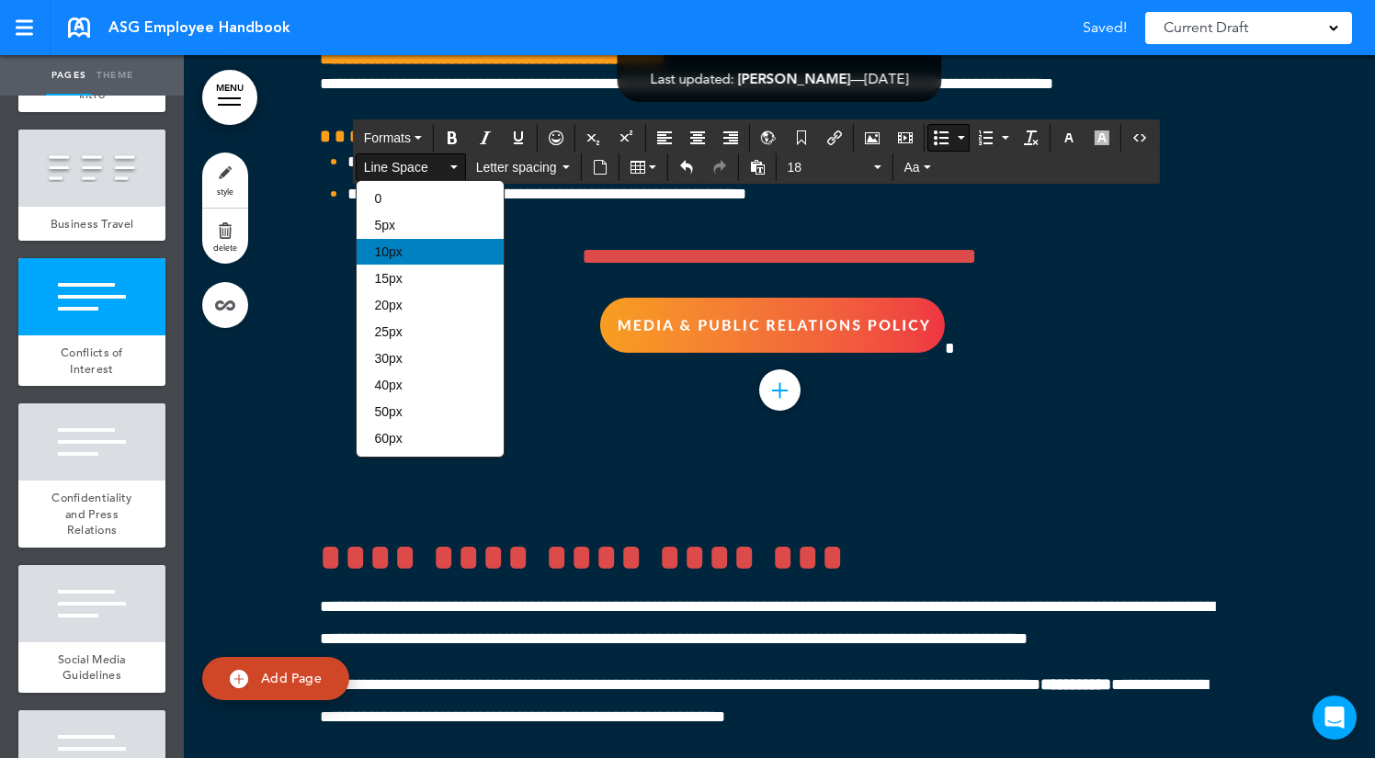
click at [388, 247] on span "10px" at bounding box center [389, 251] width 28 height 15
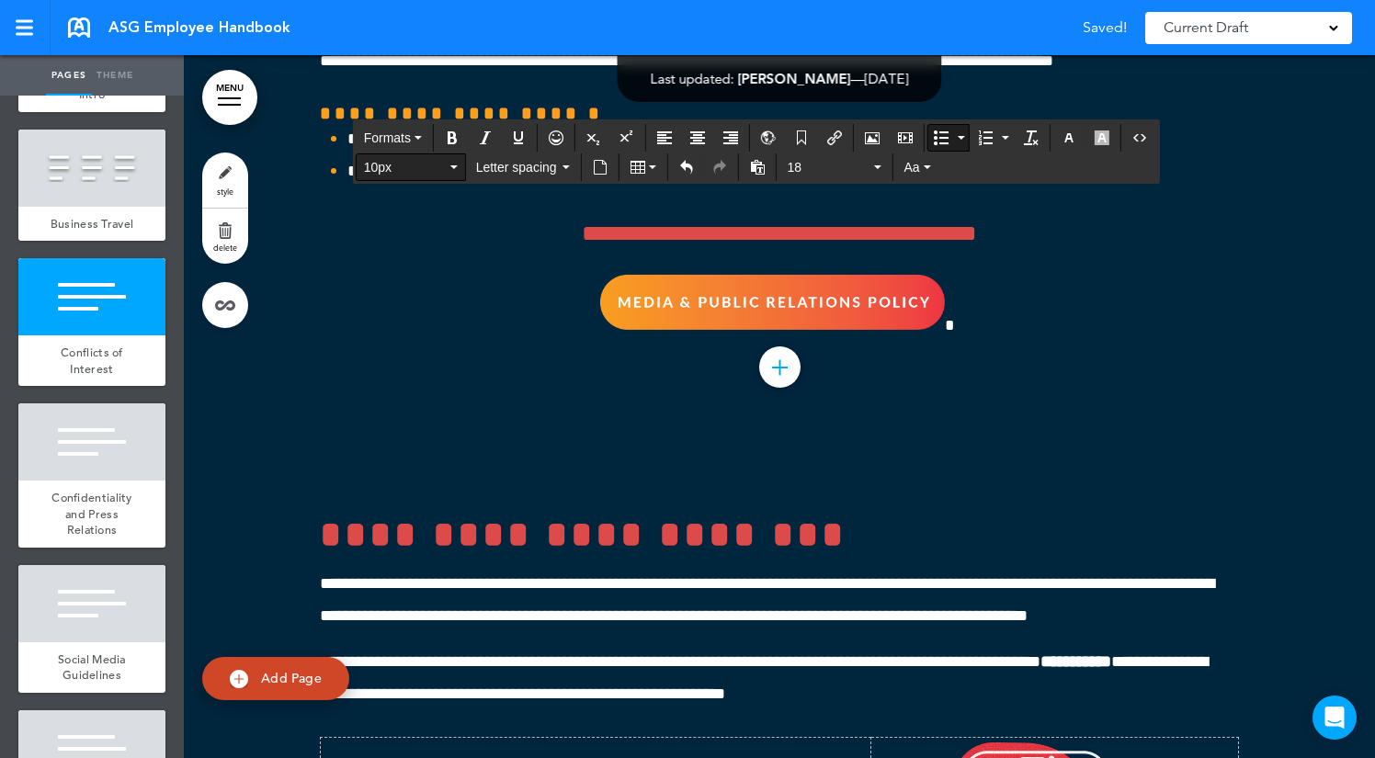
click at [385, 171] on span "10px" at bounding box center [405, 167] width 83 height 18
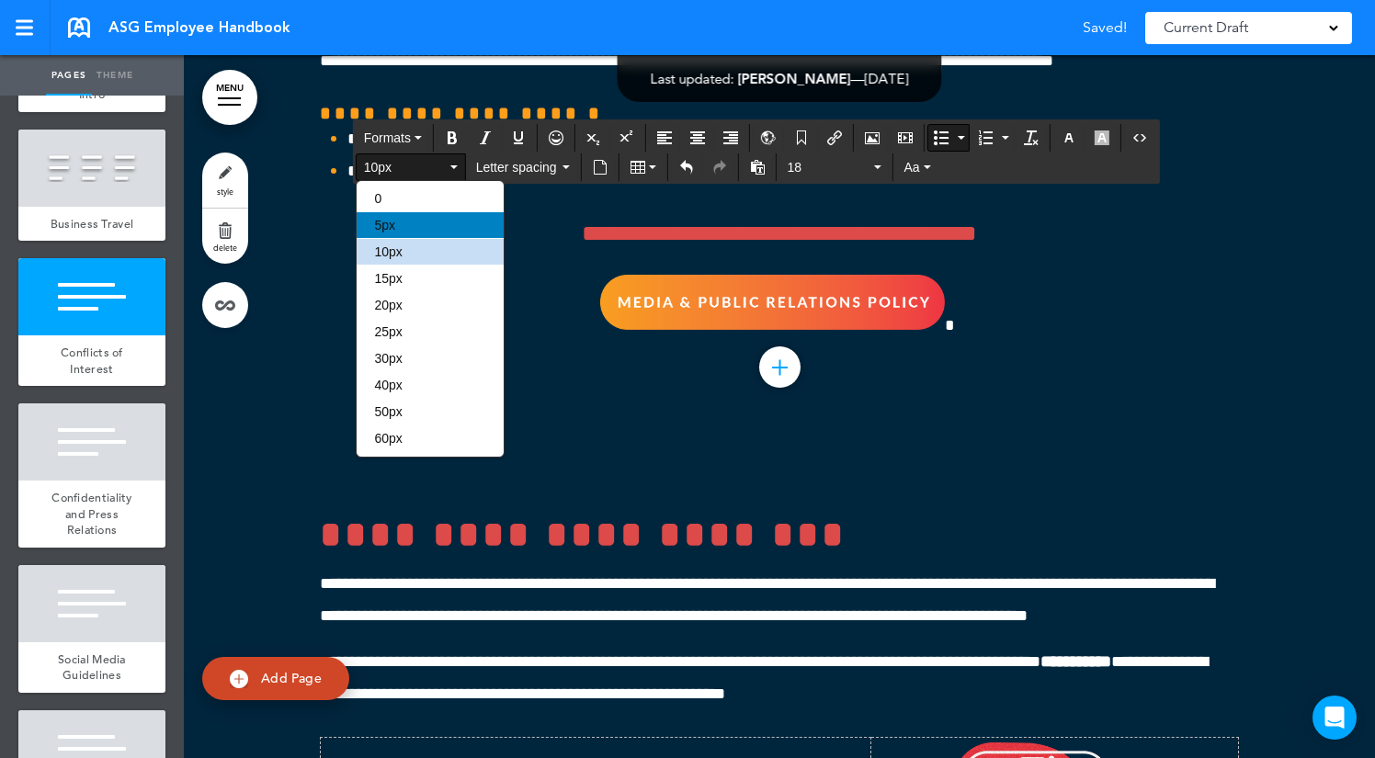
click at [400, 231] on div "5px" at bounding box center [430, 225] width 147 height 26
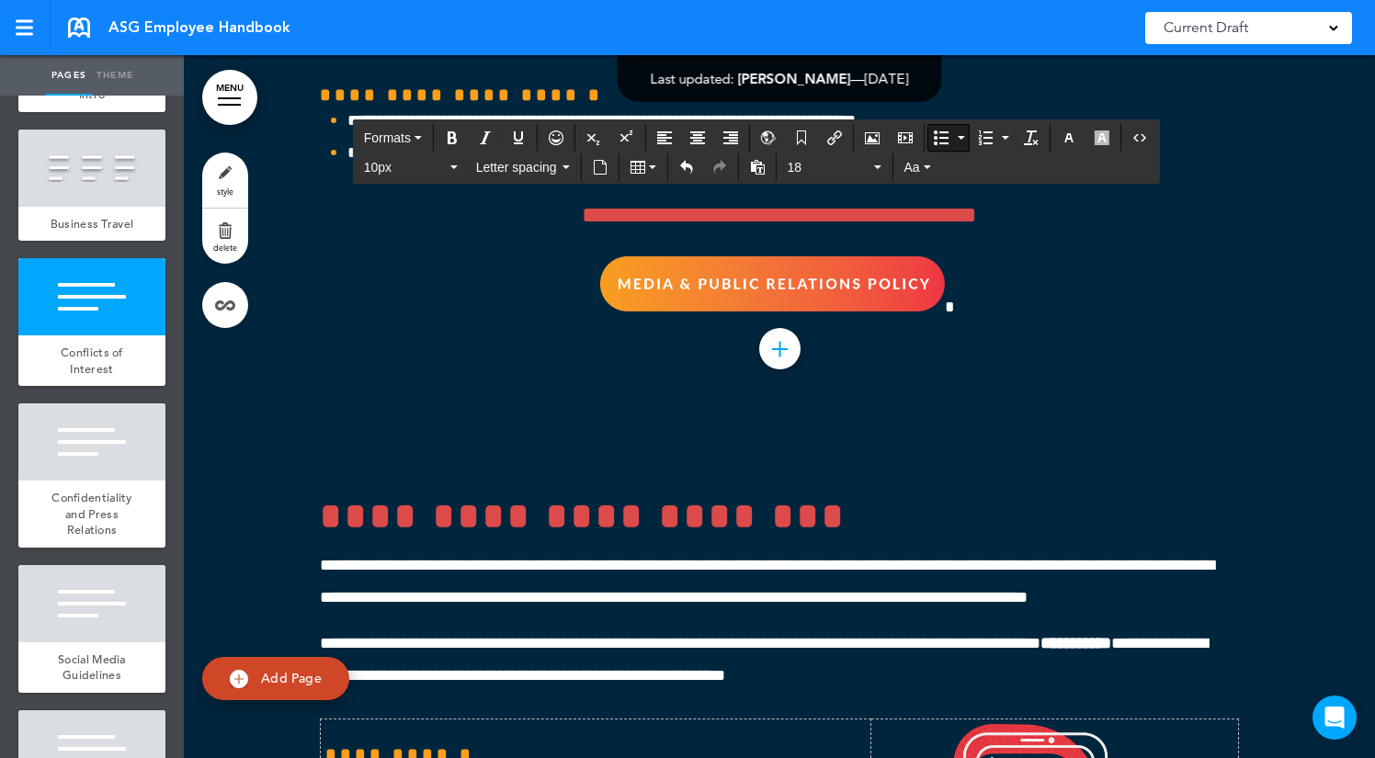
drag, startPoint x: 835, startPoint y: 413, endPoint x: 335, endPoint y: 335, distance: 506.8
click at [398, 167] on span "10px" at bounding box center [405, 167] width 83 height 18
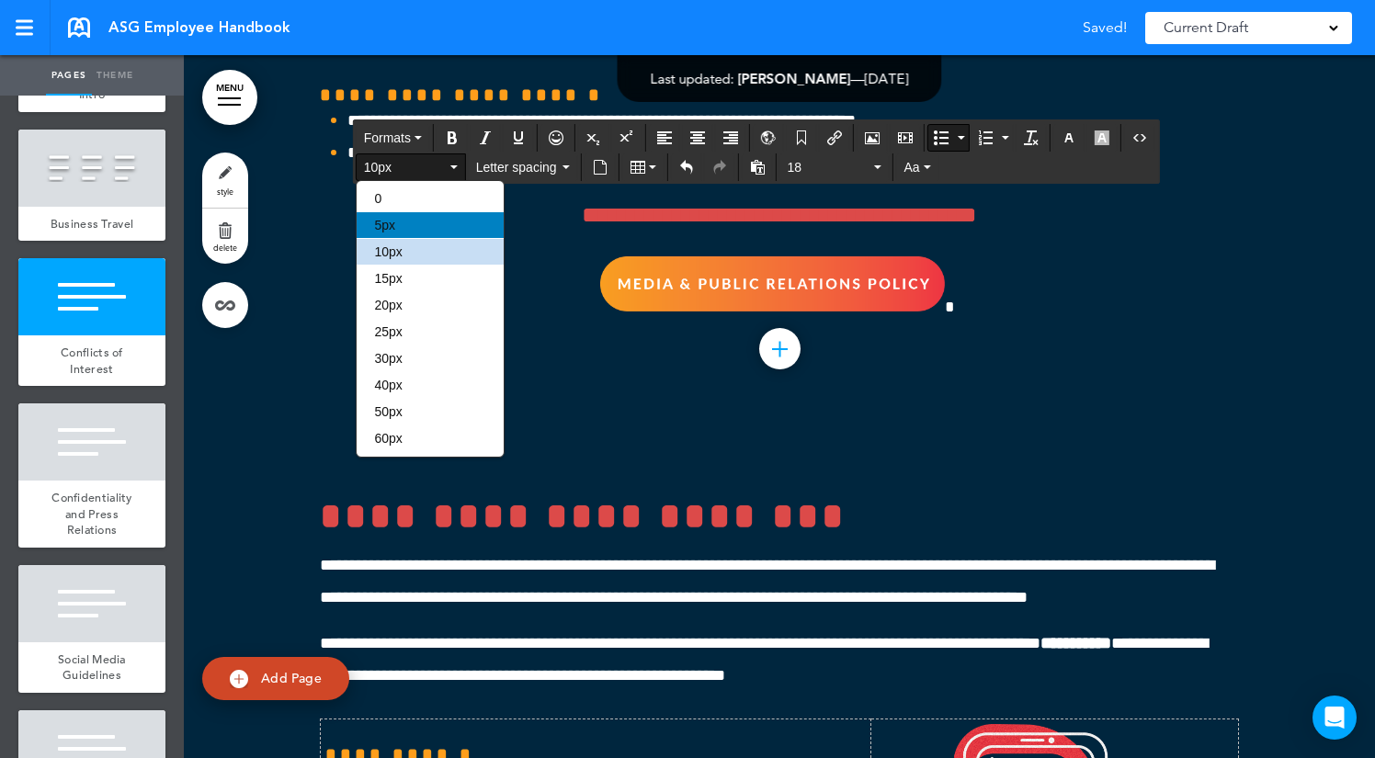
click at [399, 219] on div "5px" at bounding box center [430, 225] width 147 height 26
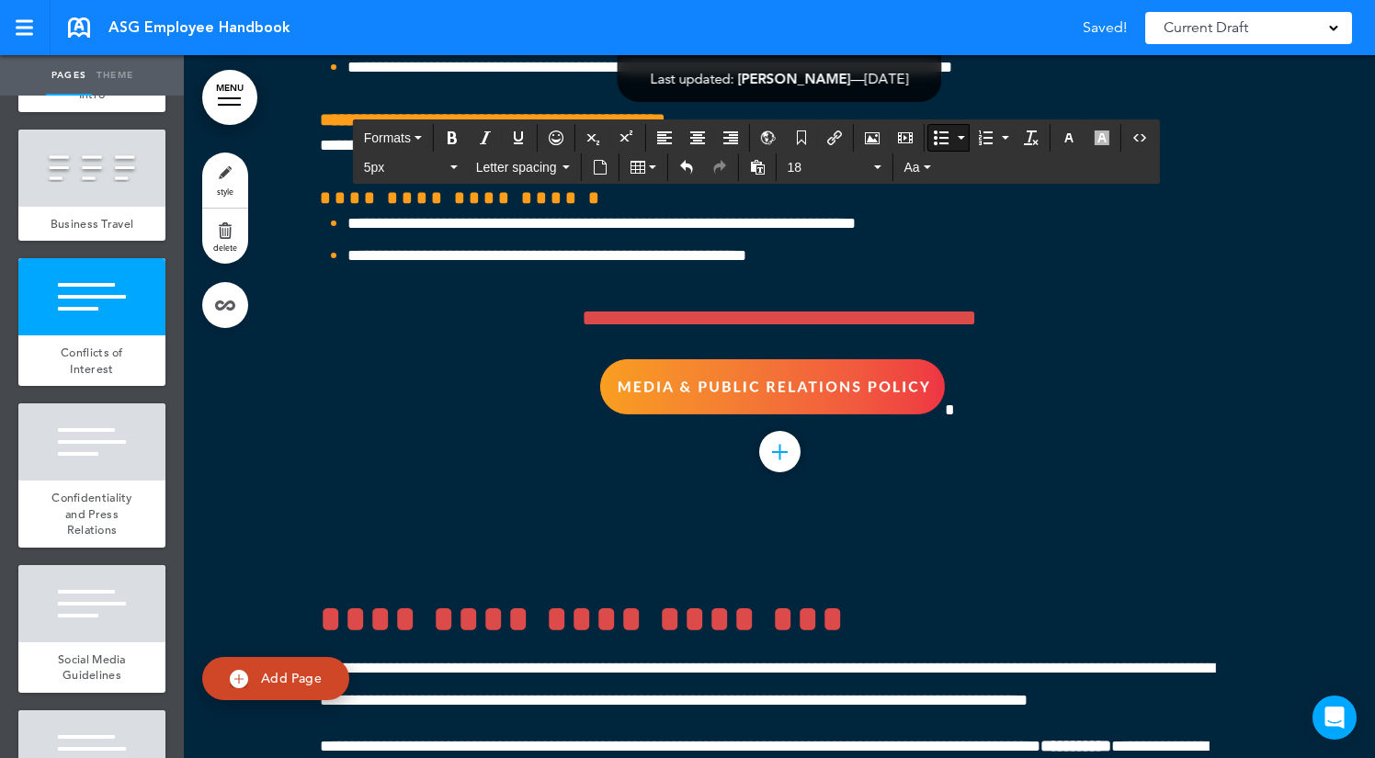
scroll to position [55109, 0]
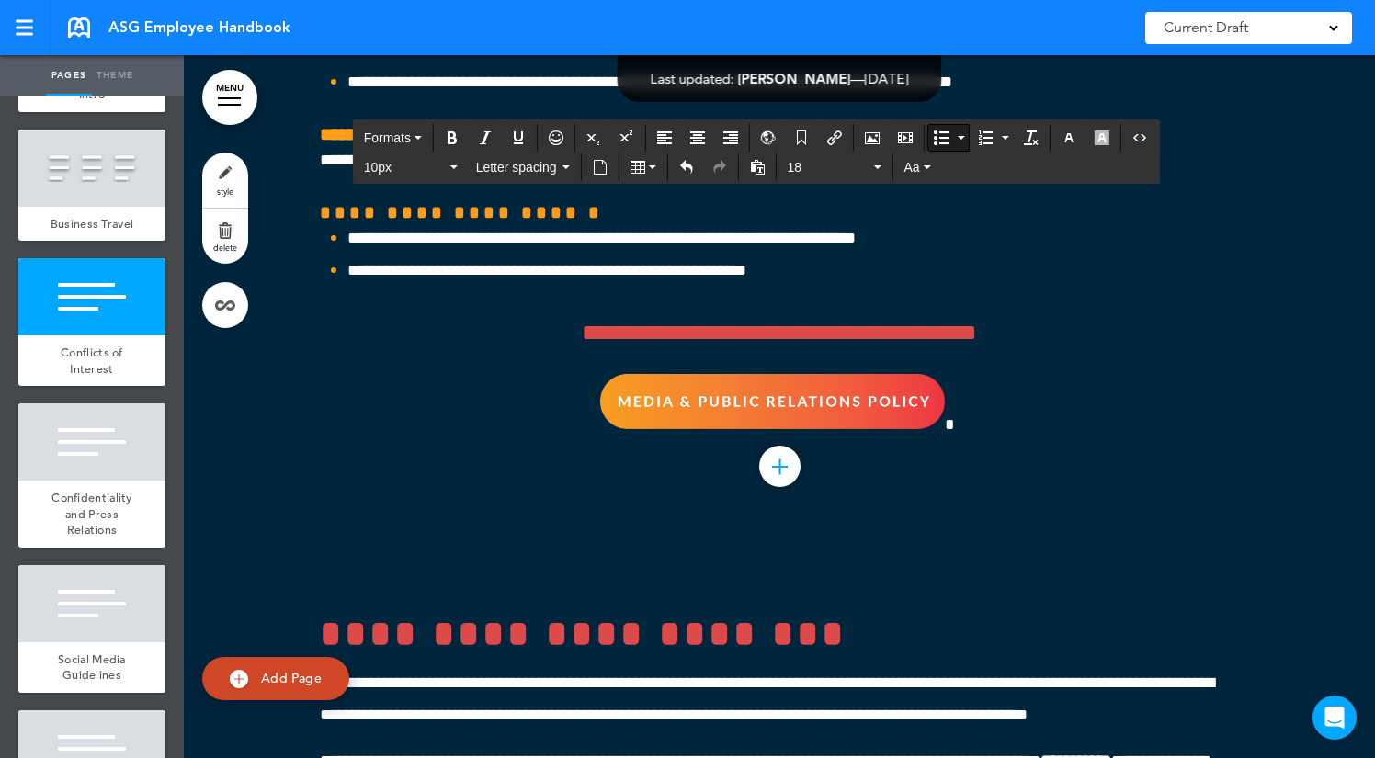
drag, startPoint x: 1022, startPoint y: 398, endPoint x: 317, endPoint y: 319, distance: 709.3
click at [386, 171] on span "10px" at bounding box center [405, 167] width 83 height 18
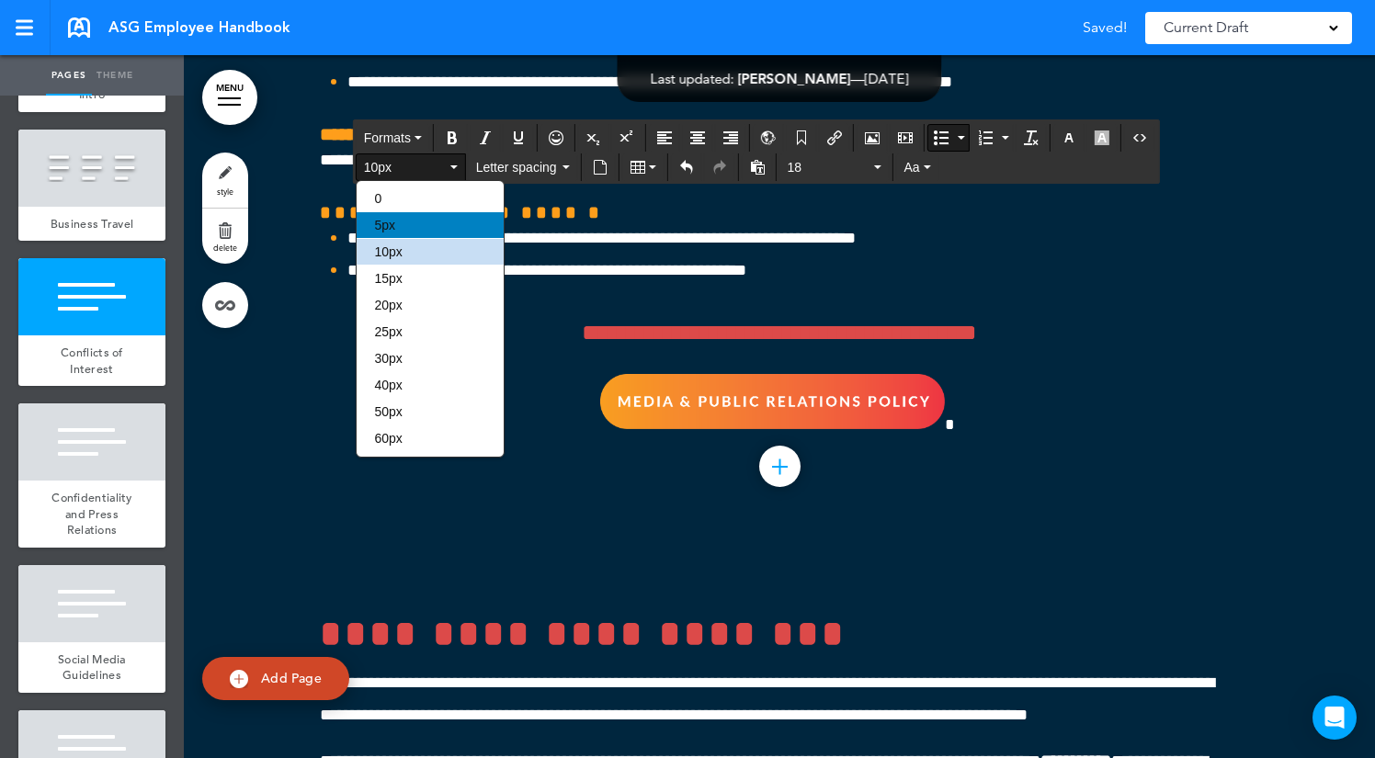
click at [398, 231] on div "5px" at bounding box center [430, 225] width 147 height 26
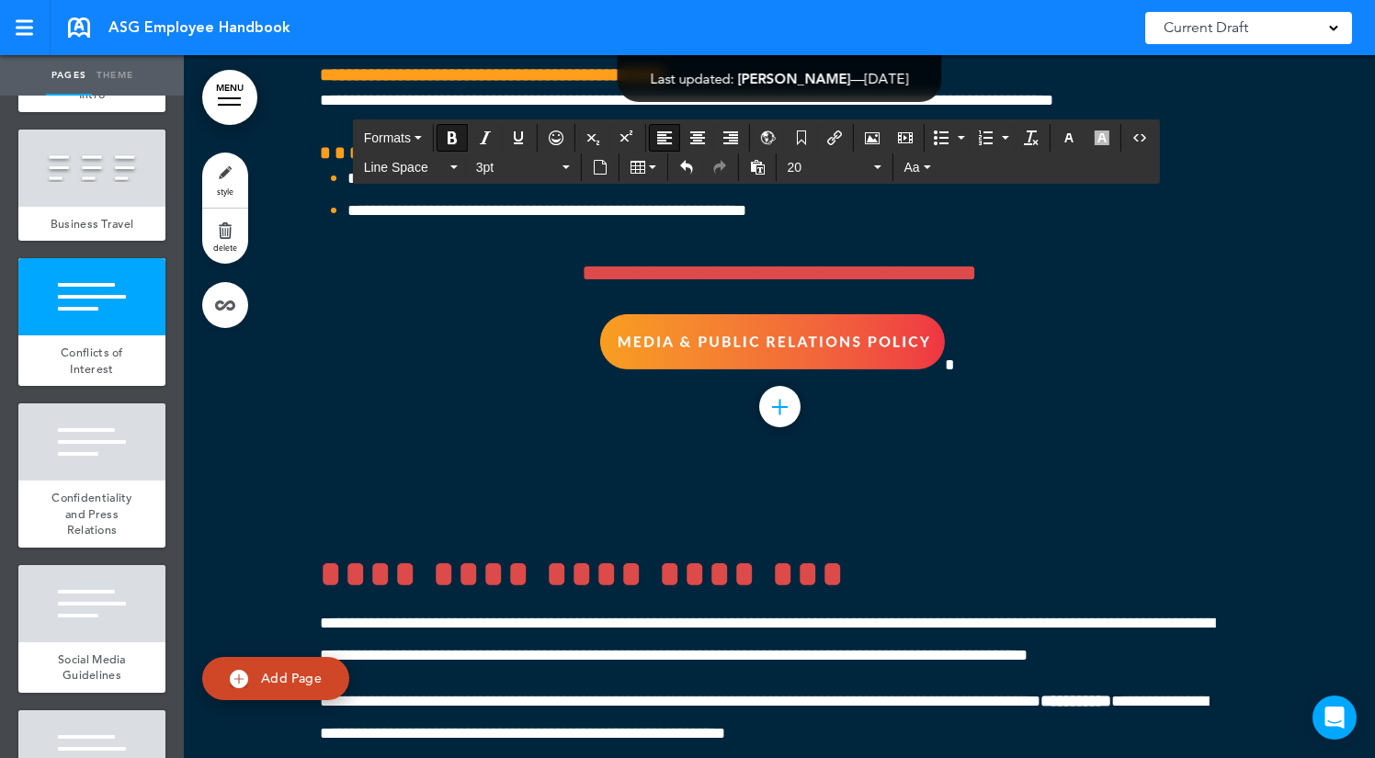
scroll to position [55194, 0]
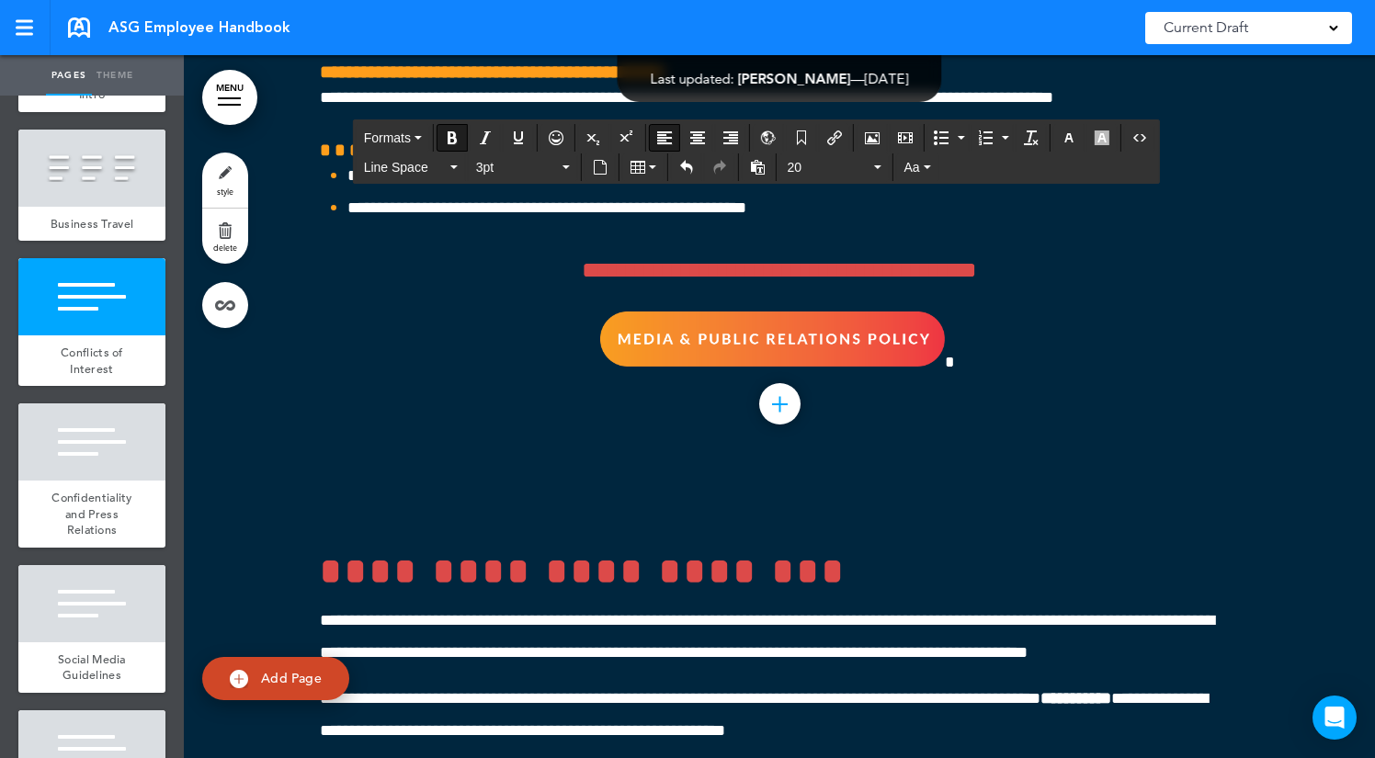
drag, startPoint x: 717, startPoint y: 351, endPoint x: 308, endPoint y: 351, distance: 408.9
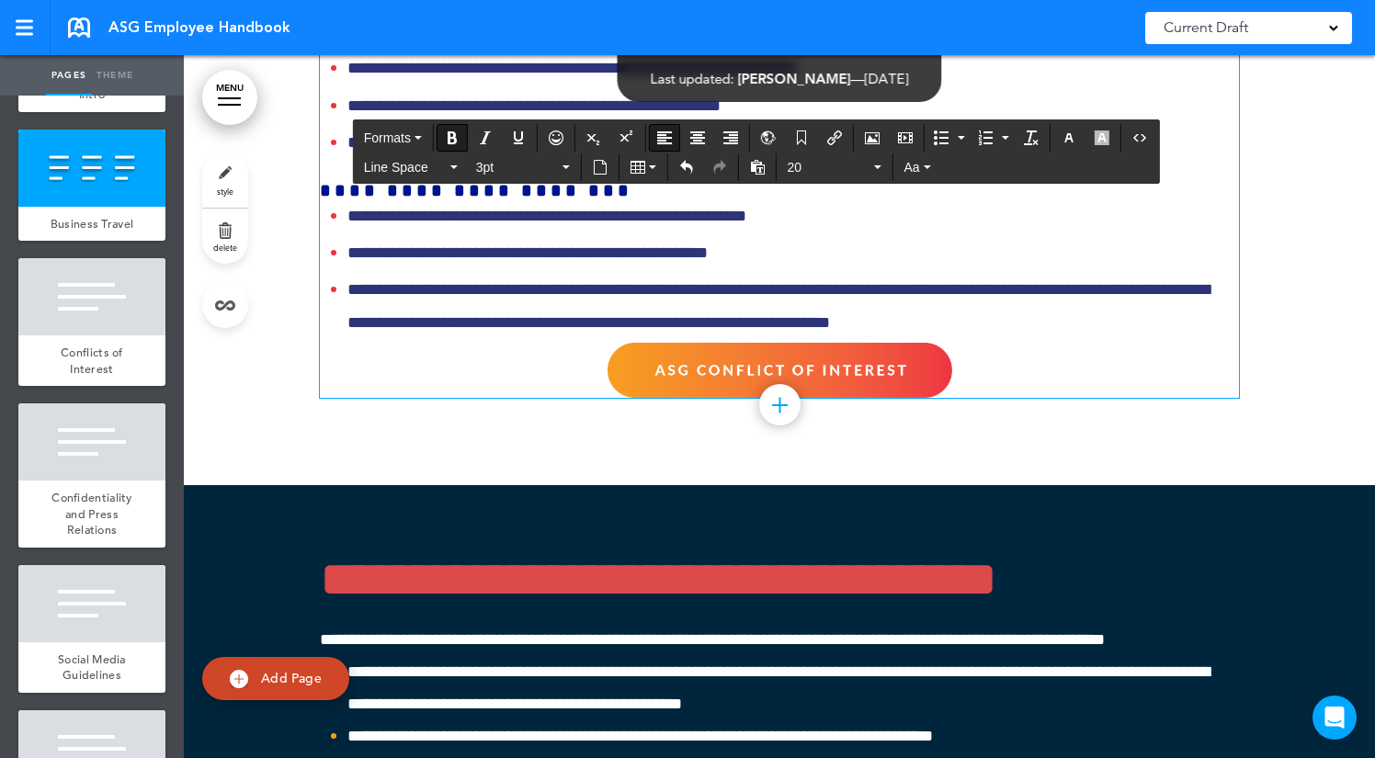
scroll to position [54220, 0]
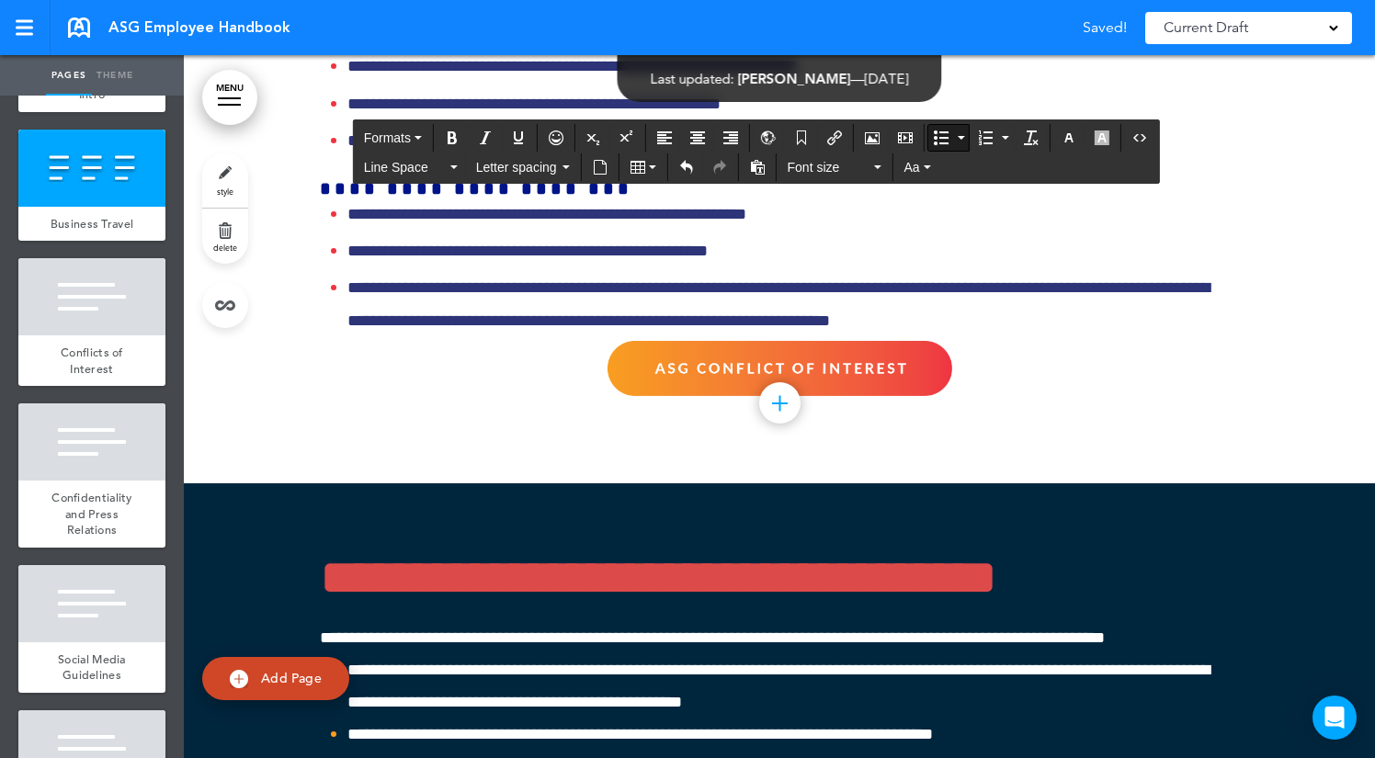
drag, startPoint x: 431, startPoint y: 656, endPoint x: 327, endPoint y: 137, distance: 529.5
copy ul "**********"
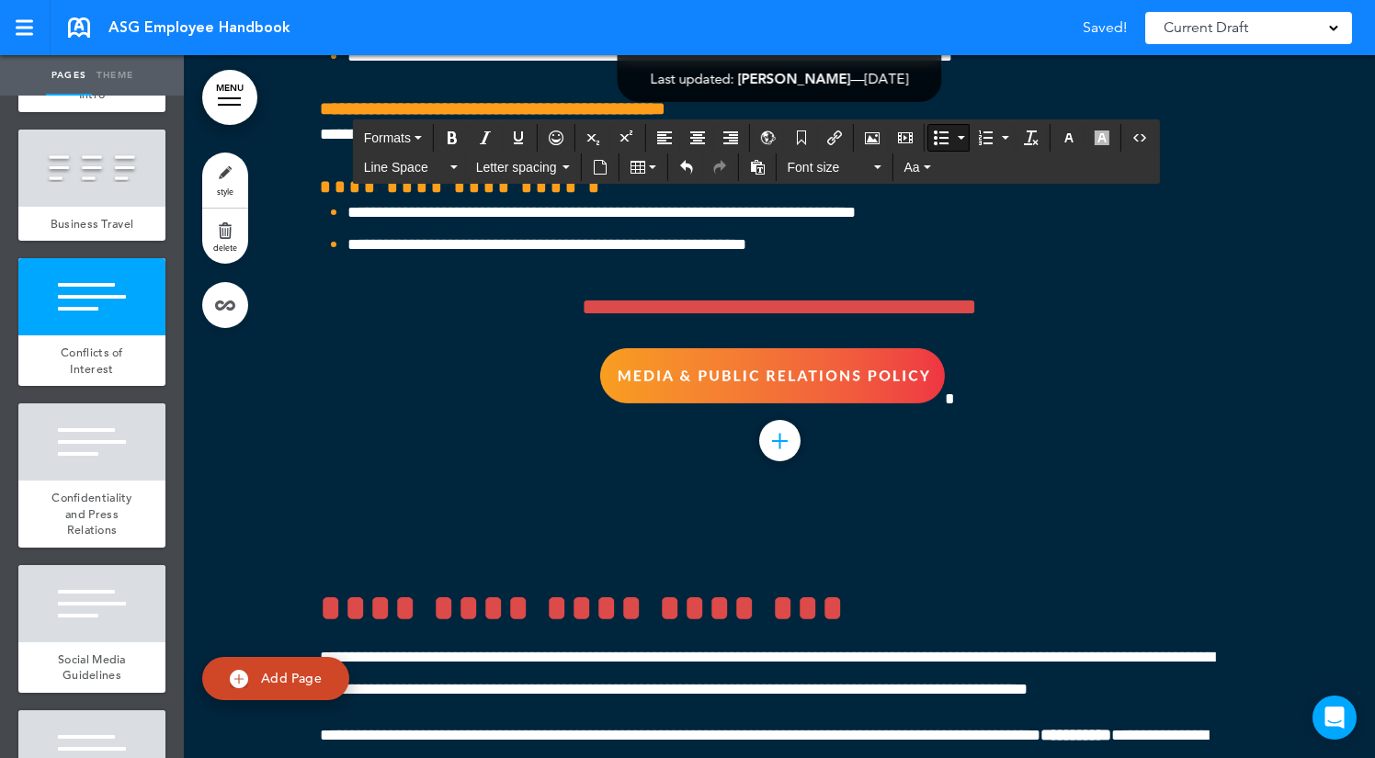
scroll to position [55154, 0]
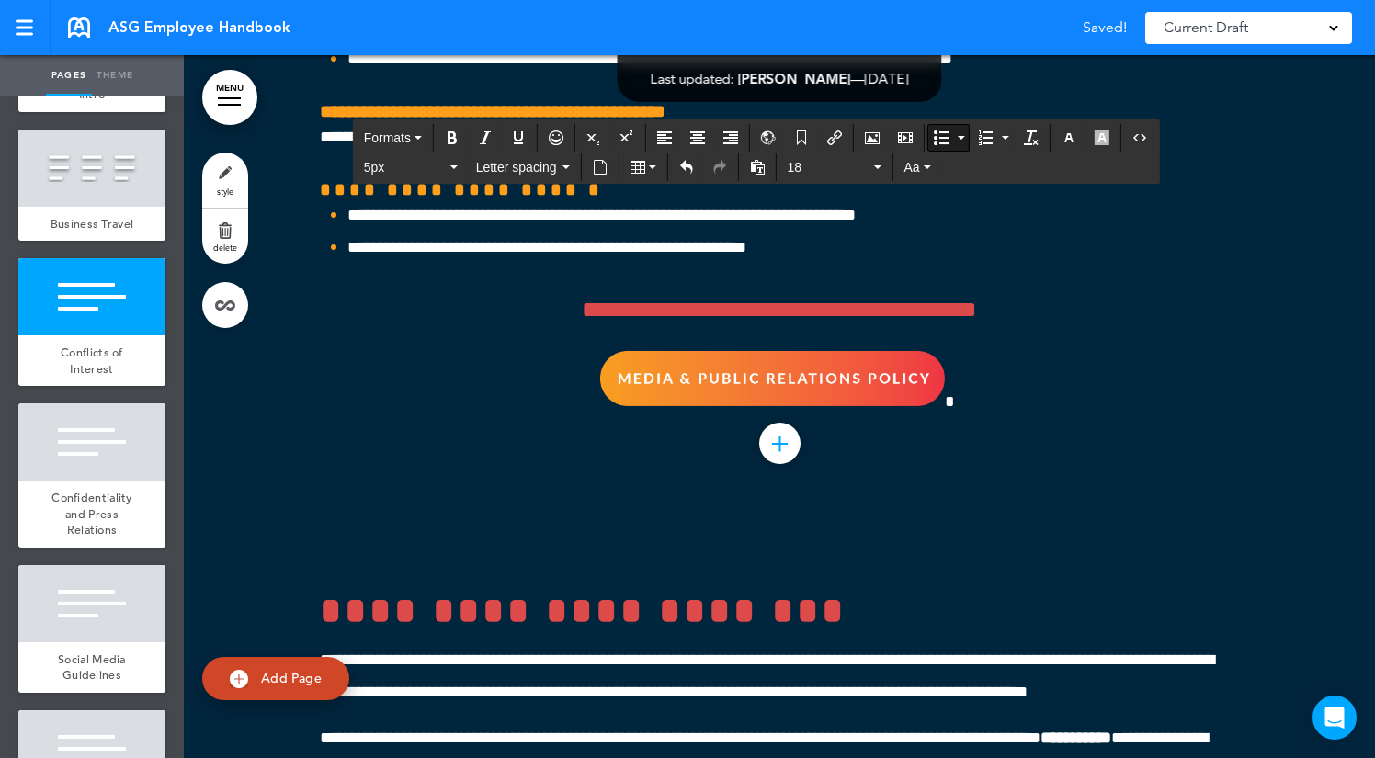
drag, startPoint x: 770, startPoint y: 492, endPoint x: 341, endPoint y: 423, distance: 434.7
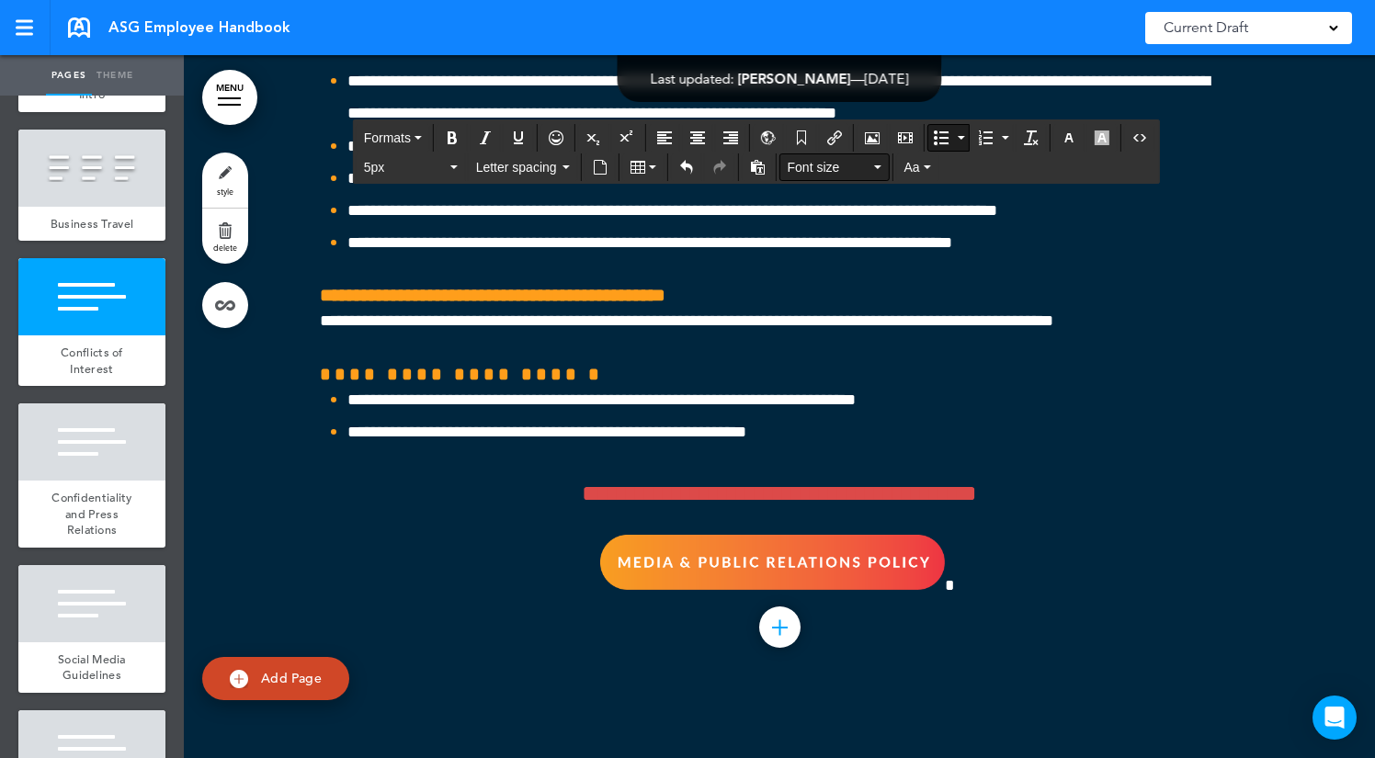
click at [858, 168] on span "Font size" at bounding box center [829, 167] width 83 height 18
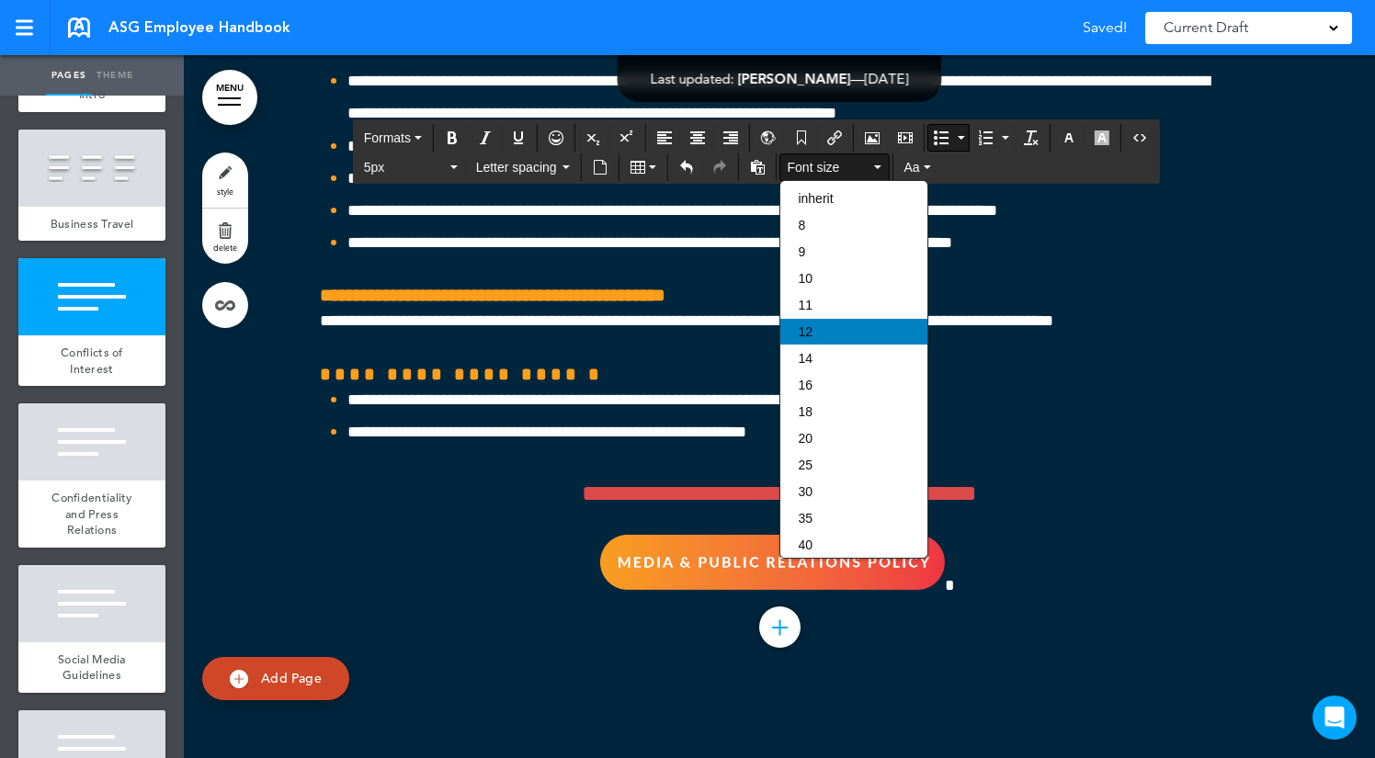
click at [871, 345] on div "12" at bounding box center [853, 332] width 147 height 26
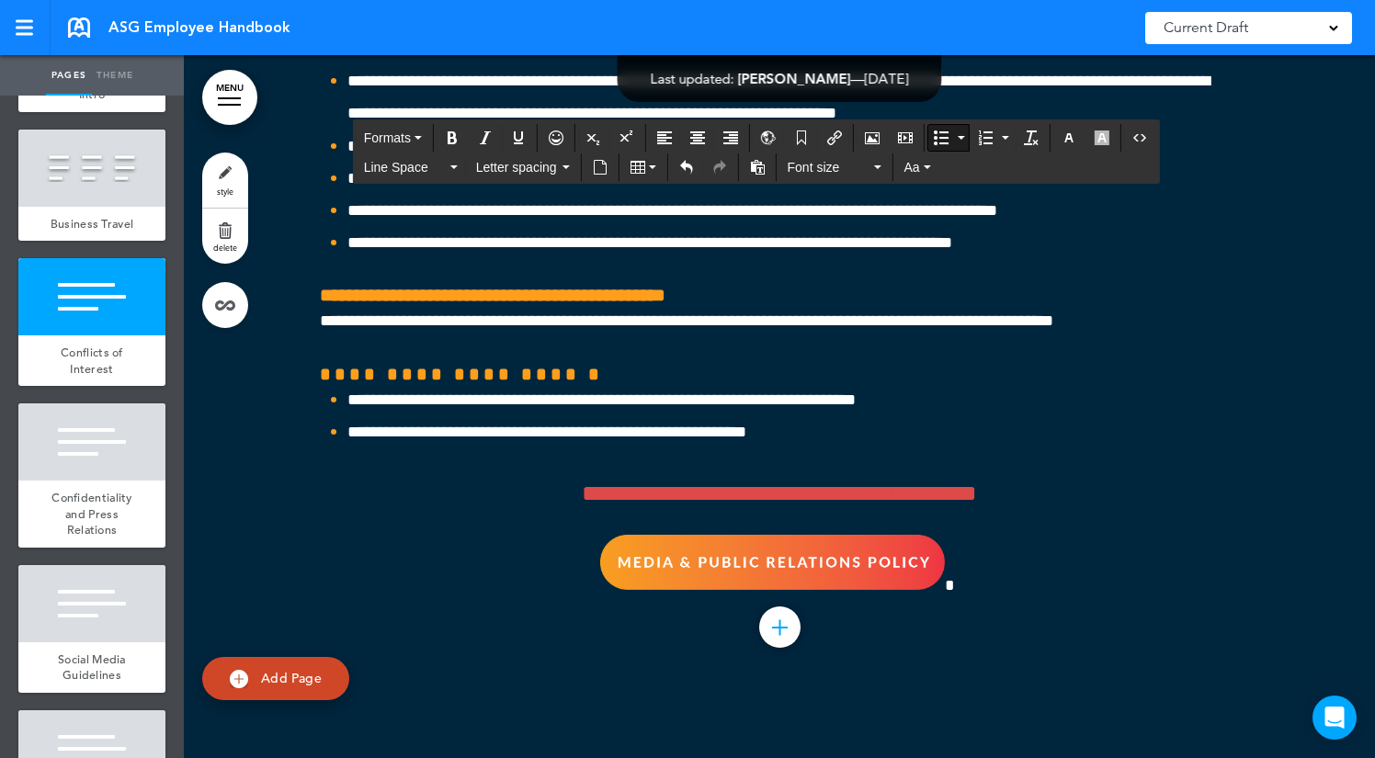
drag, startPoint x: 348, startPoint y: 415, endPoint x: 804, endPoint y: 658, distance: 516.4
click at [1072, 134] on icon "button" at bounding box center [1068, 137] width 15 height 15
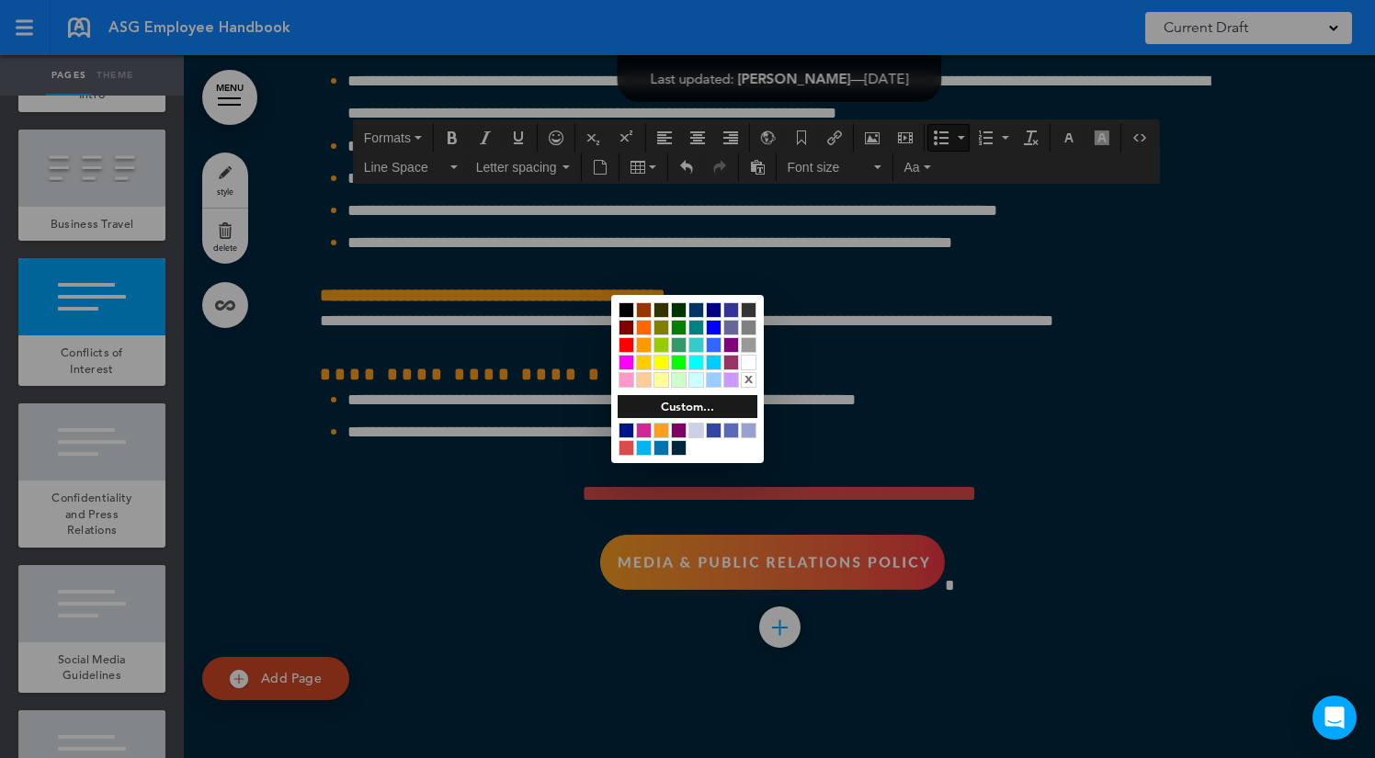
click at [620, 431] on div at bounding box center [626, 431] width 16 height 16
click at [652, 550] on div at bounding box center [687, 379] width 1375 height 758
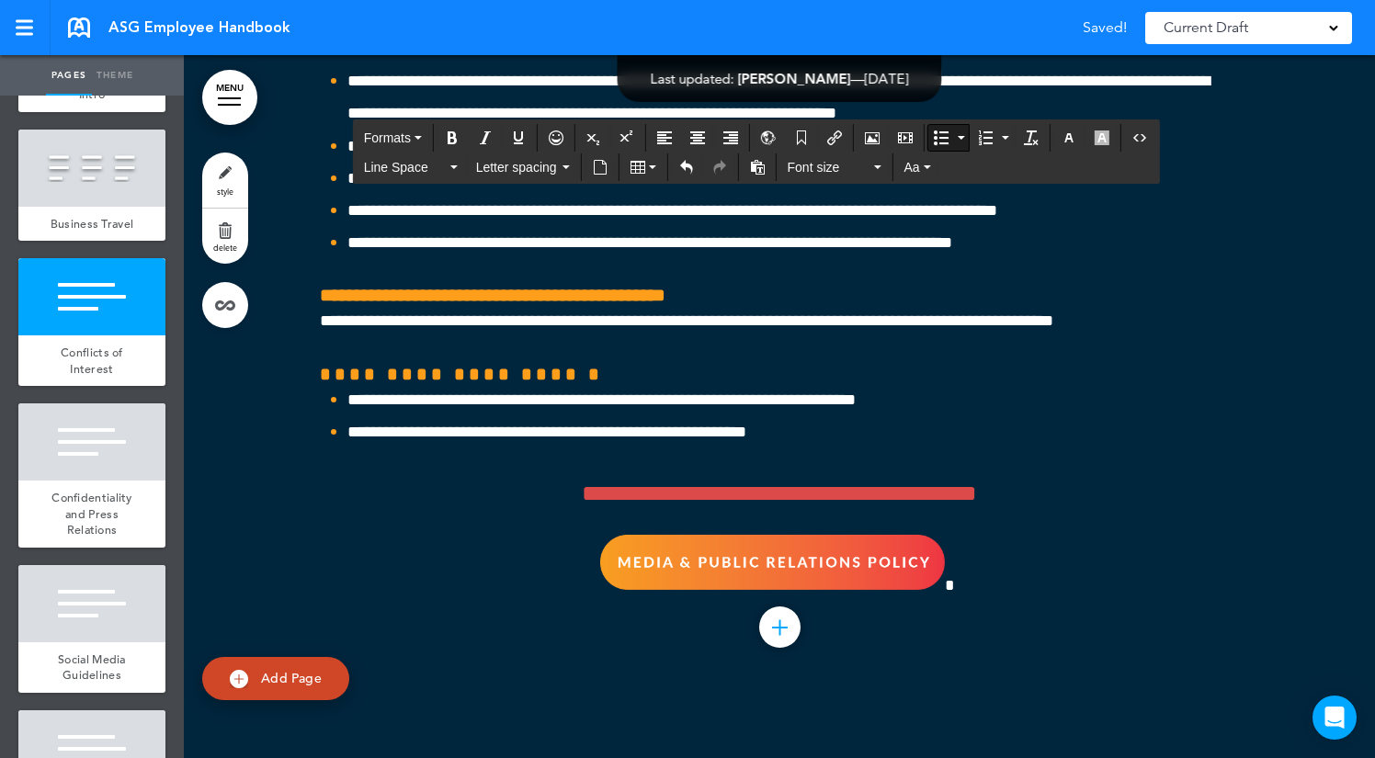
drag, startPoint x: 664, startPoint y: 624, endPoint x: 281, endPoint y: 422, distance: 433.3
click at [391, 169] on span "Line Space" at bounding box center [405, 167] width 83 height 18
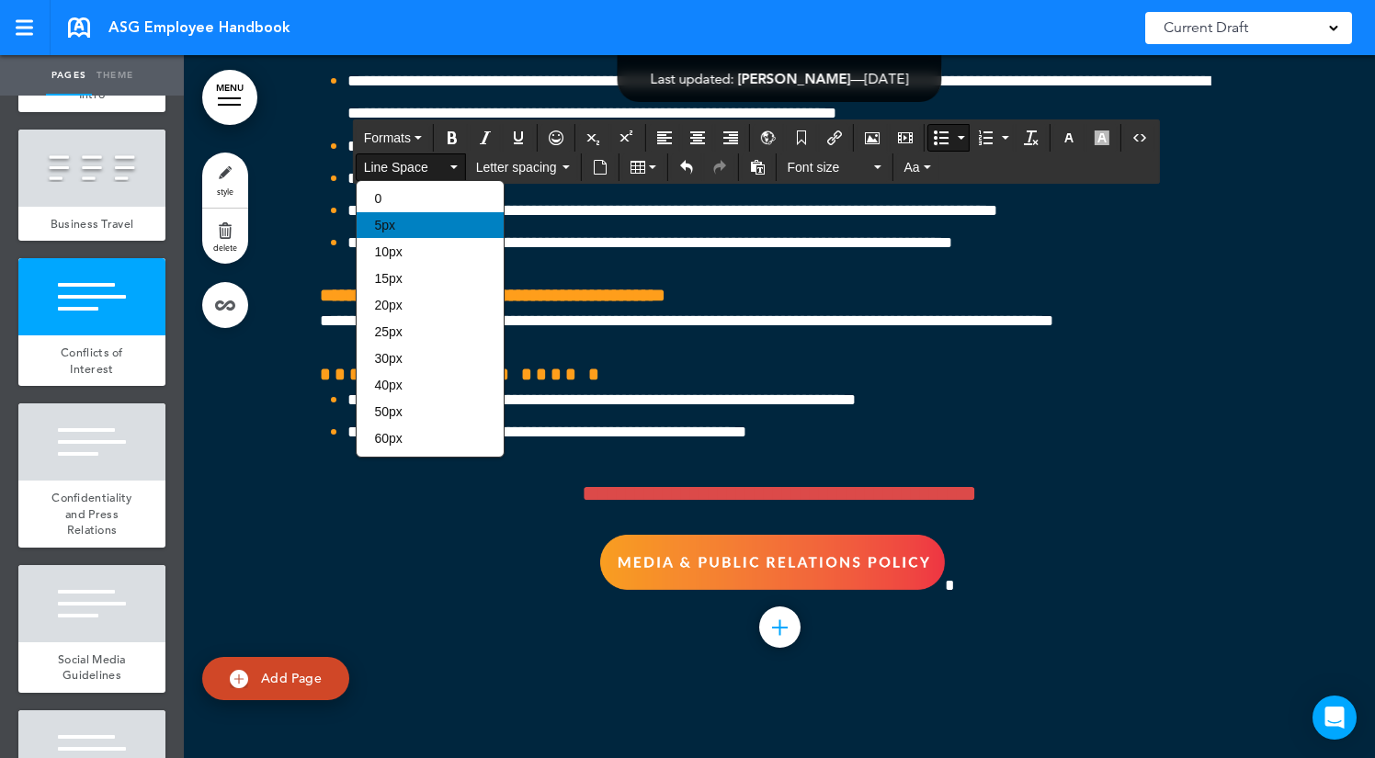
click at [412, 229] on div "5px" at bounding box center [430, 225] width 147 height 26
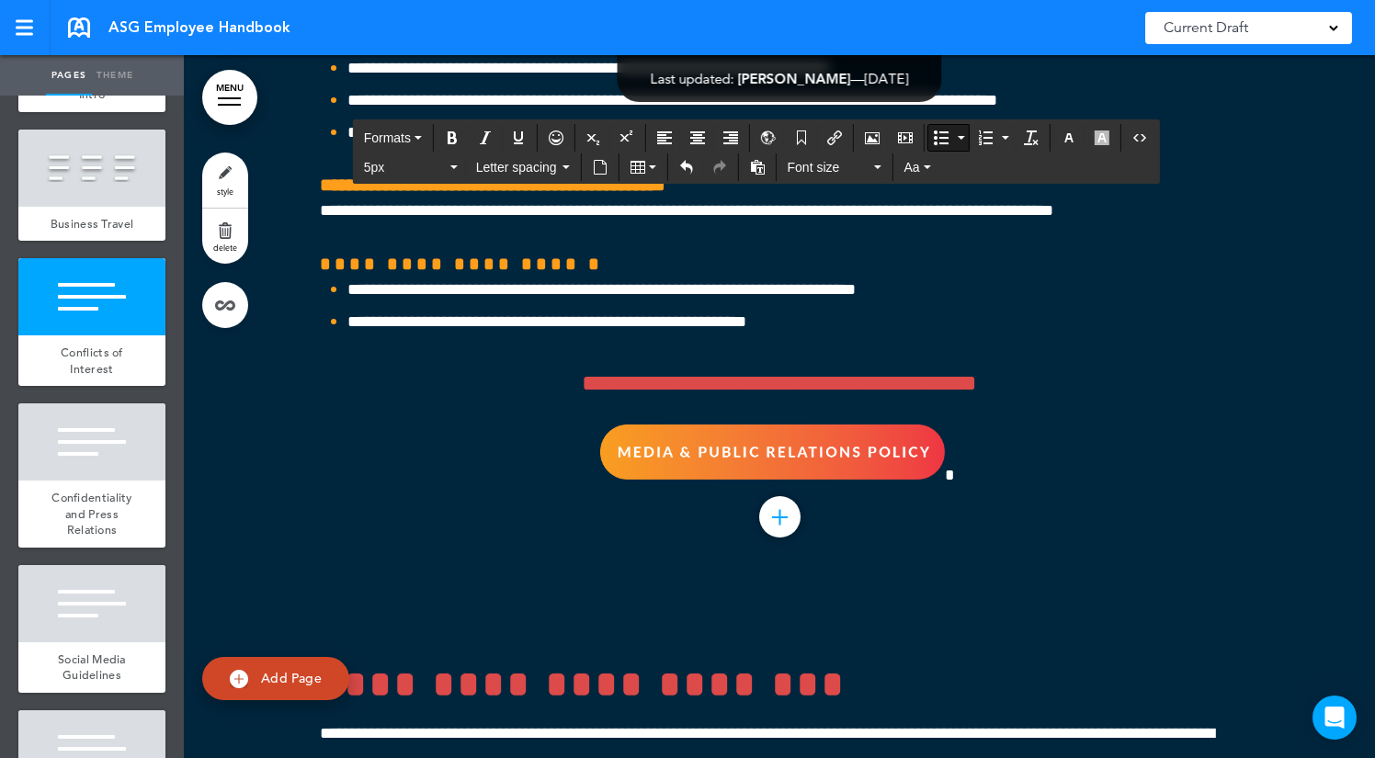
drag, startPoint x: 1023, startPoint y: 344, endPoint x: 350, endPoint y: 279, distance: 675.8
click at [922, 161] on button "Aa" at bounding box center [917, 167] width 41 height 26
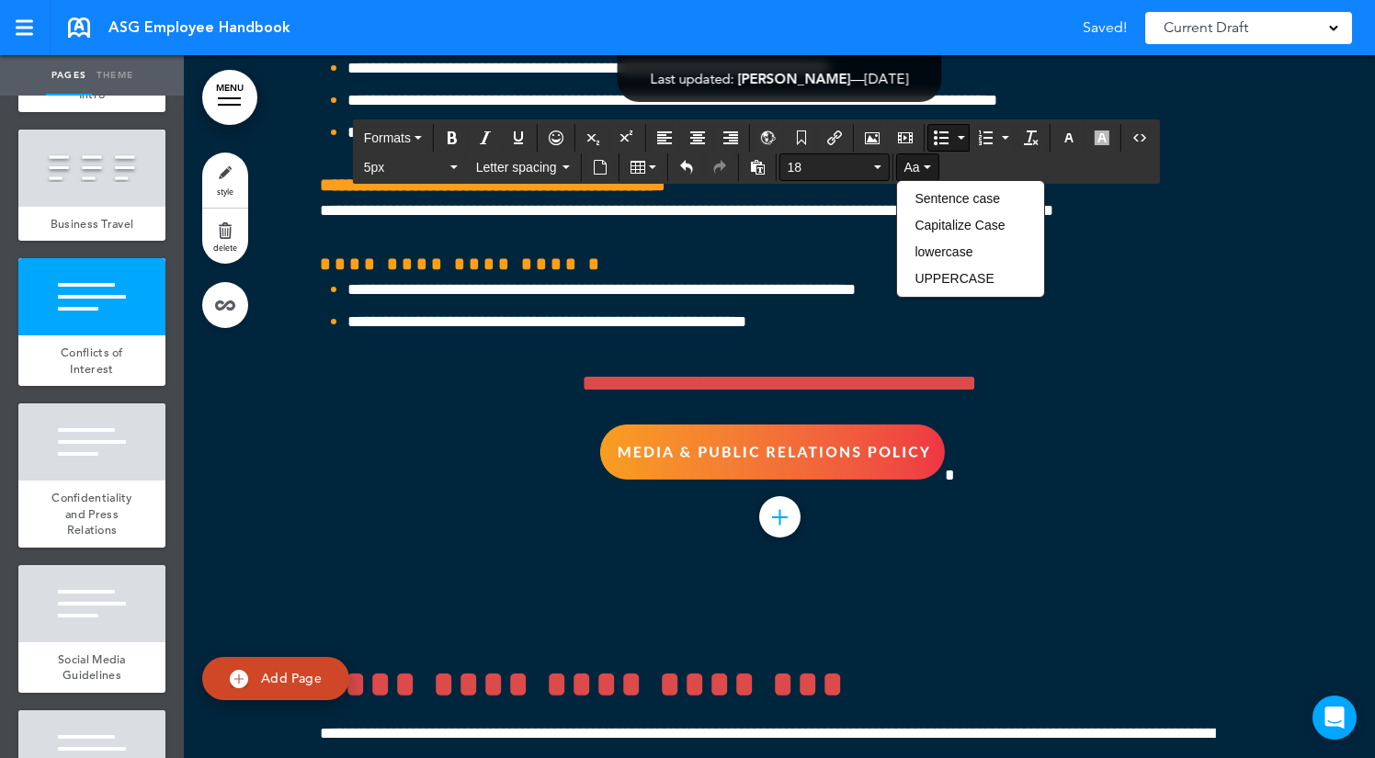
click at [829, 156] on button "18" at bounding box center [834, 167] width 108 height 26
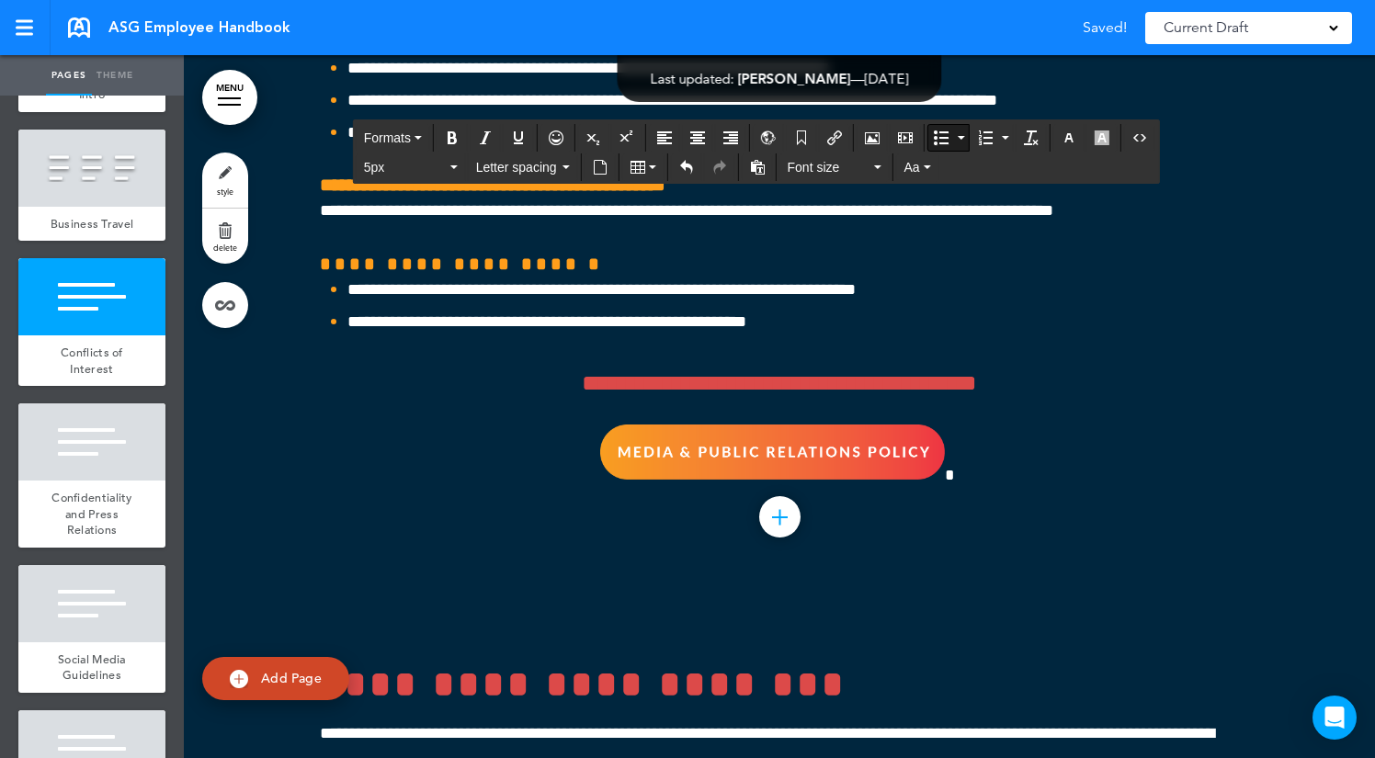
drag, startPoint x: 663, startPoint y: 533, endPoint x: 343, endPoint y: 425, distance: 337.4
click at [821, 169] on span "Font size" at bounding box center [829, 167] width 83 height 18
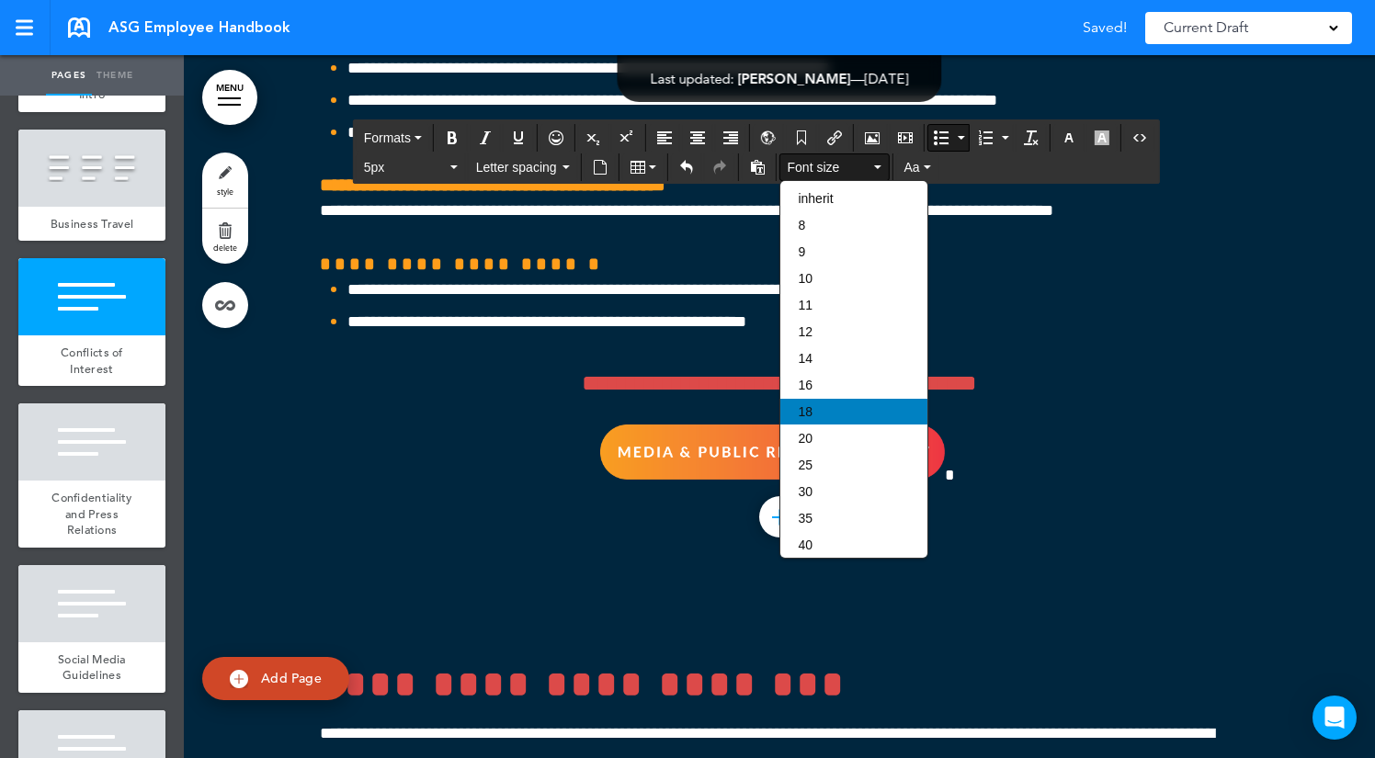
click at [823, 421] on div "18" at bounding box center [853, 412] width 147 height 26
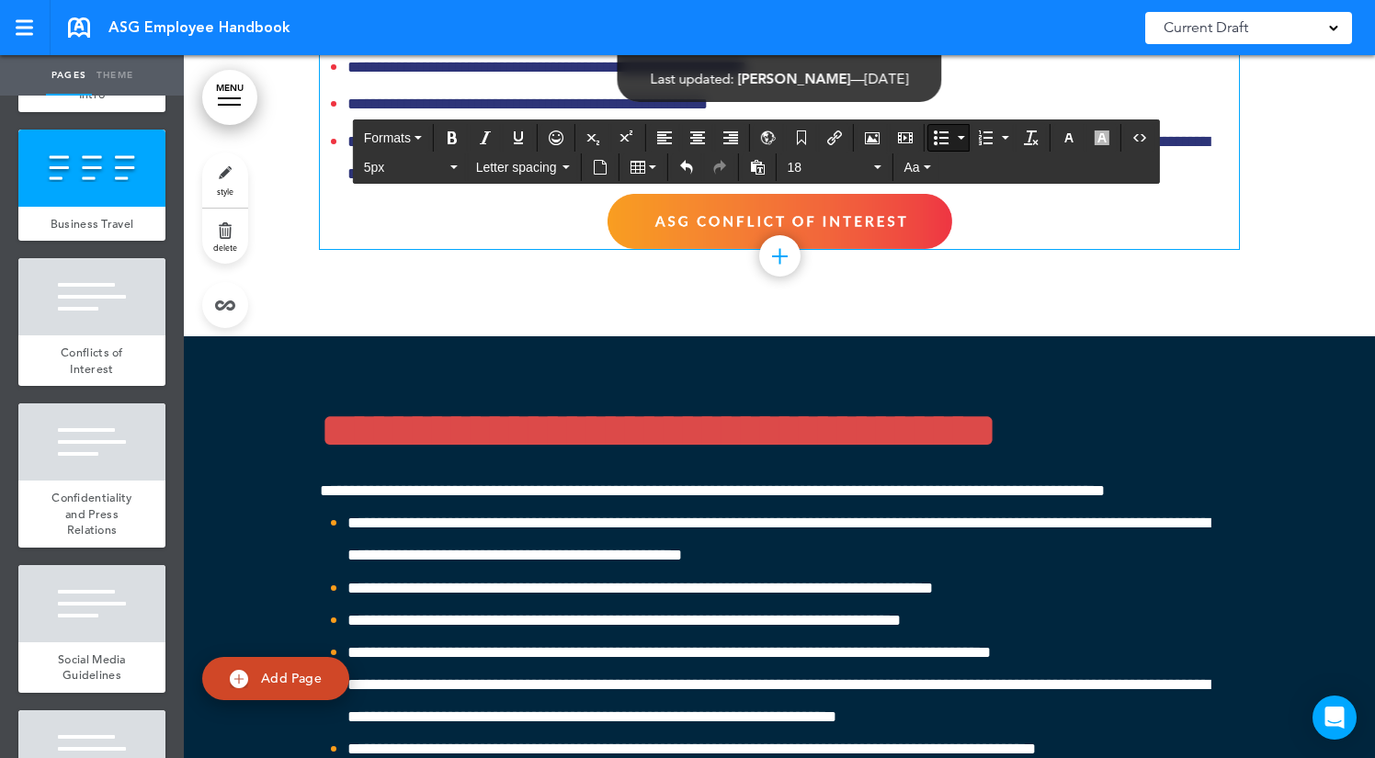
scroll to position [54604, 0]
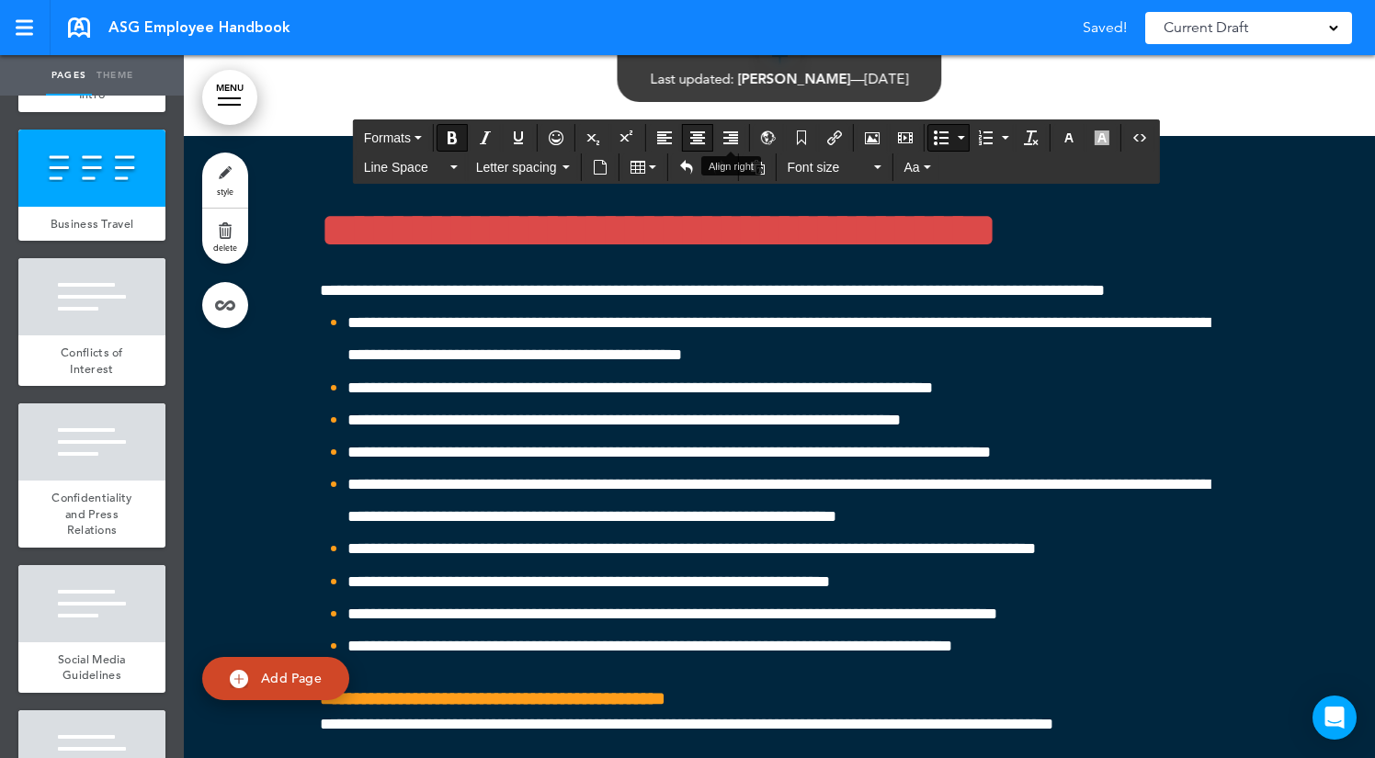
drag, startPoint x: 785, startPoint y: 532, endPoint x: 704, endPoint y: 144, distance: 396.1
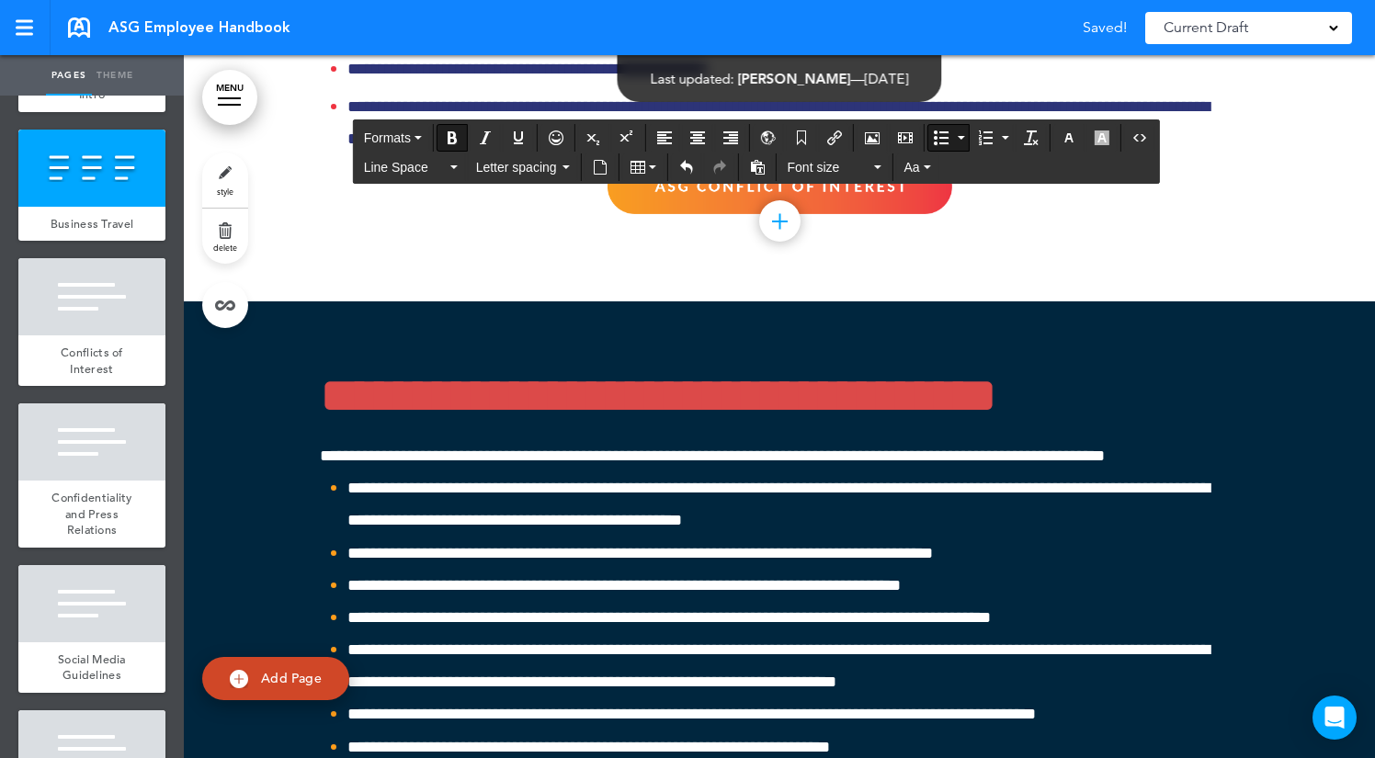
scroll to position [54279, 0]
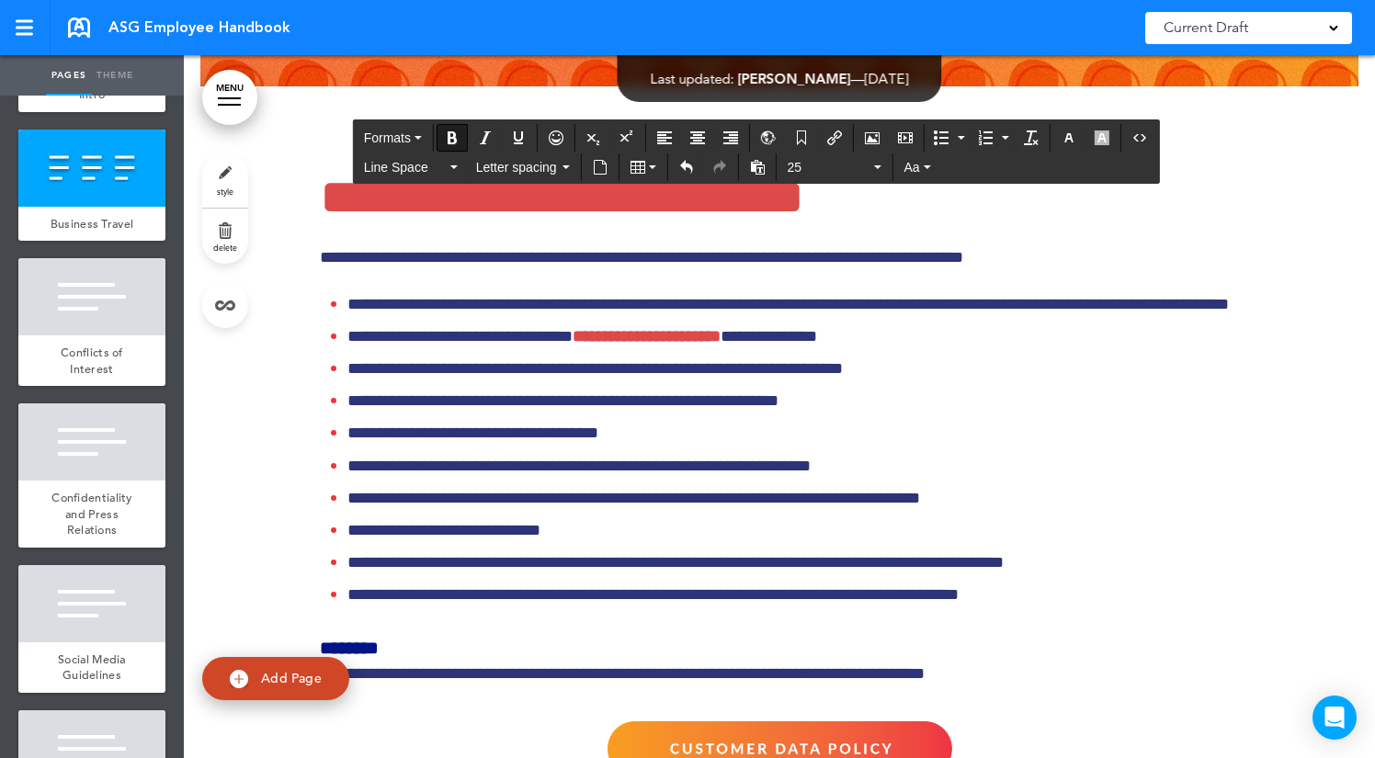
drag, startPoint x: 643, startPoint y: 399, endPoint x: 863, endPoint y: 840, distance: 492.8
click at [863, 757] on html "Make this page common so it is available in other handbooks. This handbook Prev…" at bounding box center [687, 379] width 1375 height 758
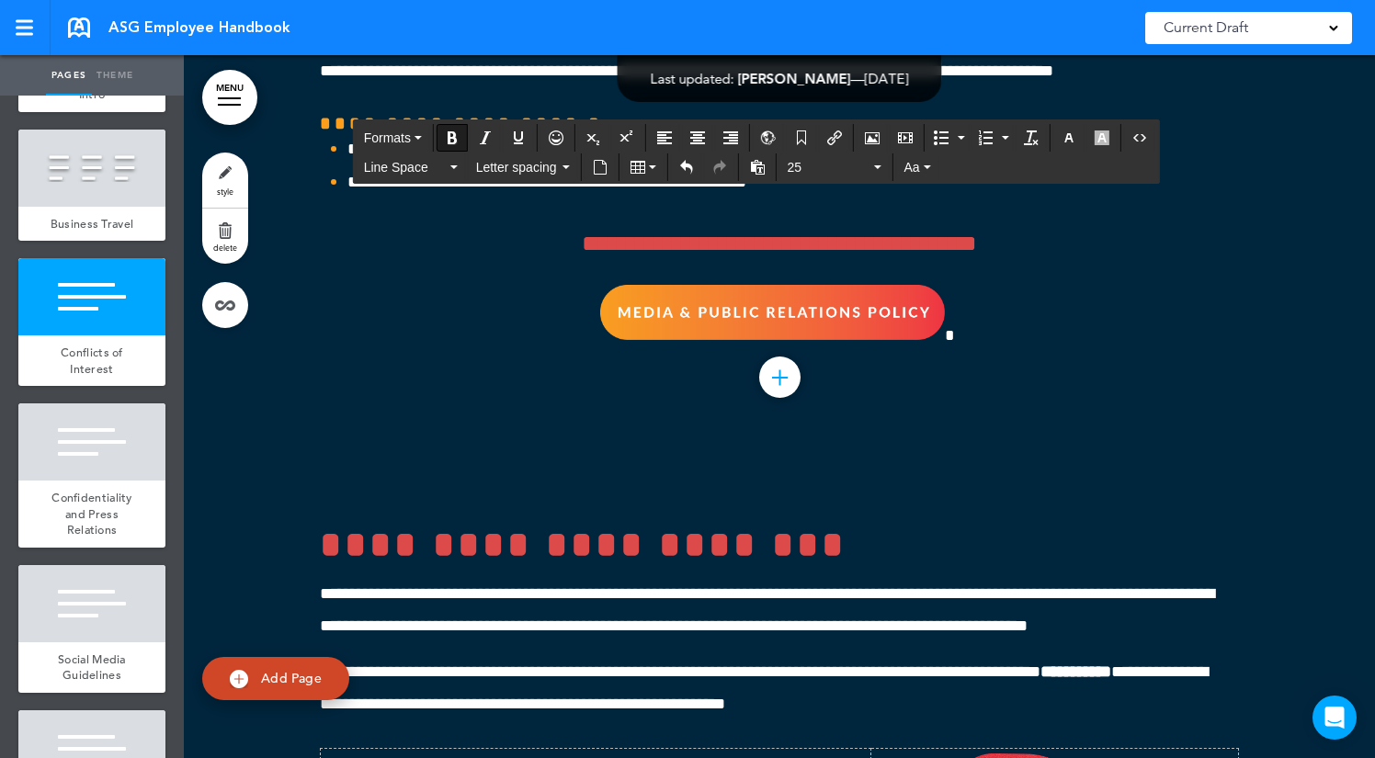
scroll to position [55243, 0]
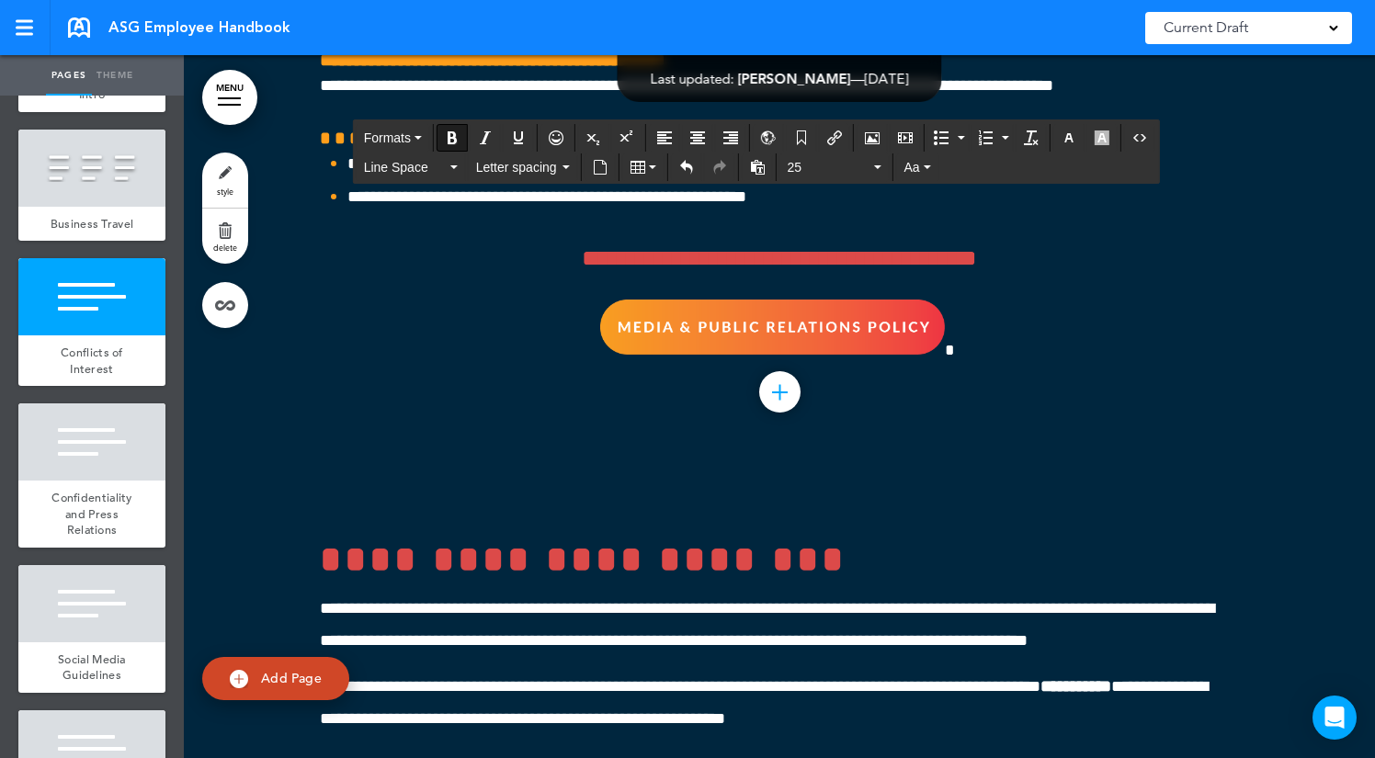
drag, startPoint x: 640, startPoint y: 478, endPoint x: 321, endPoint y: 478, distance: 318.9
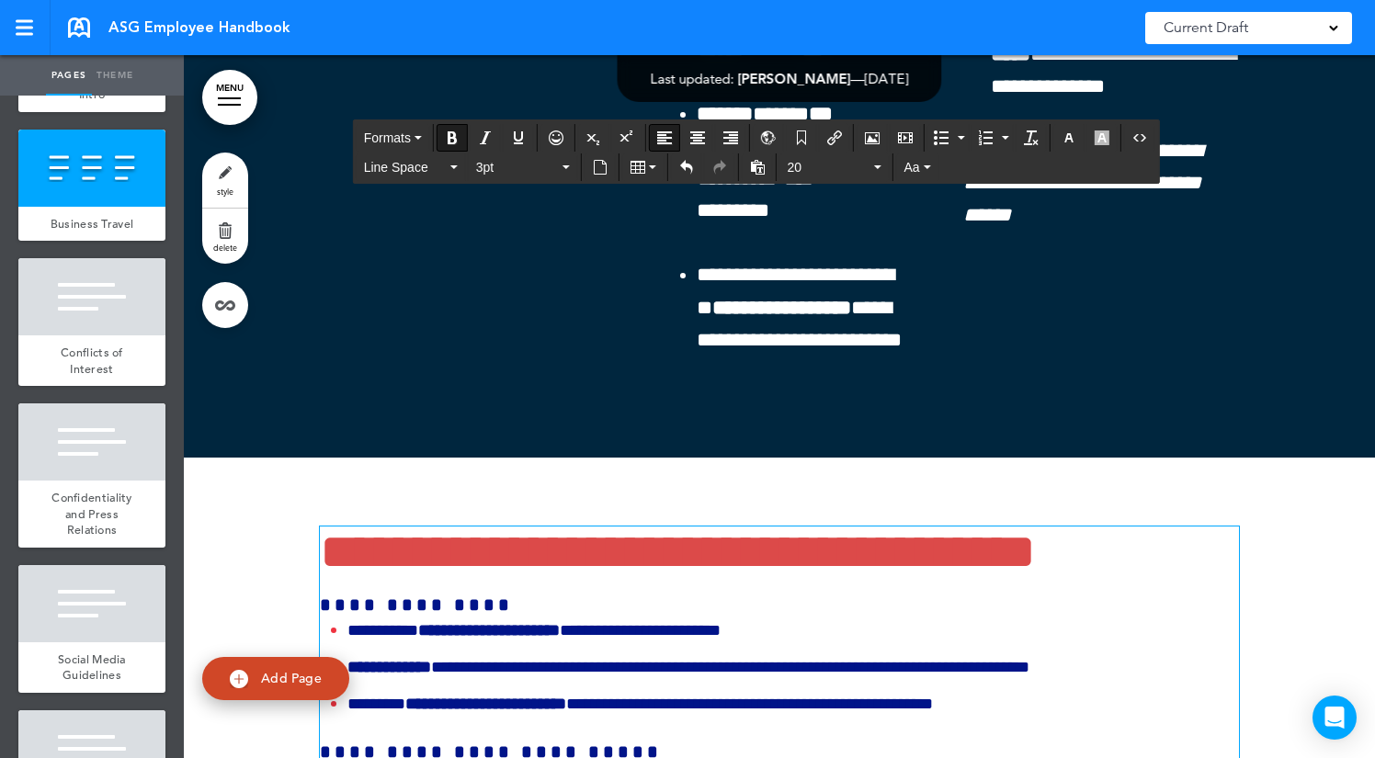
scroll to position [53508, 0]
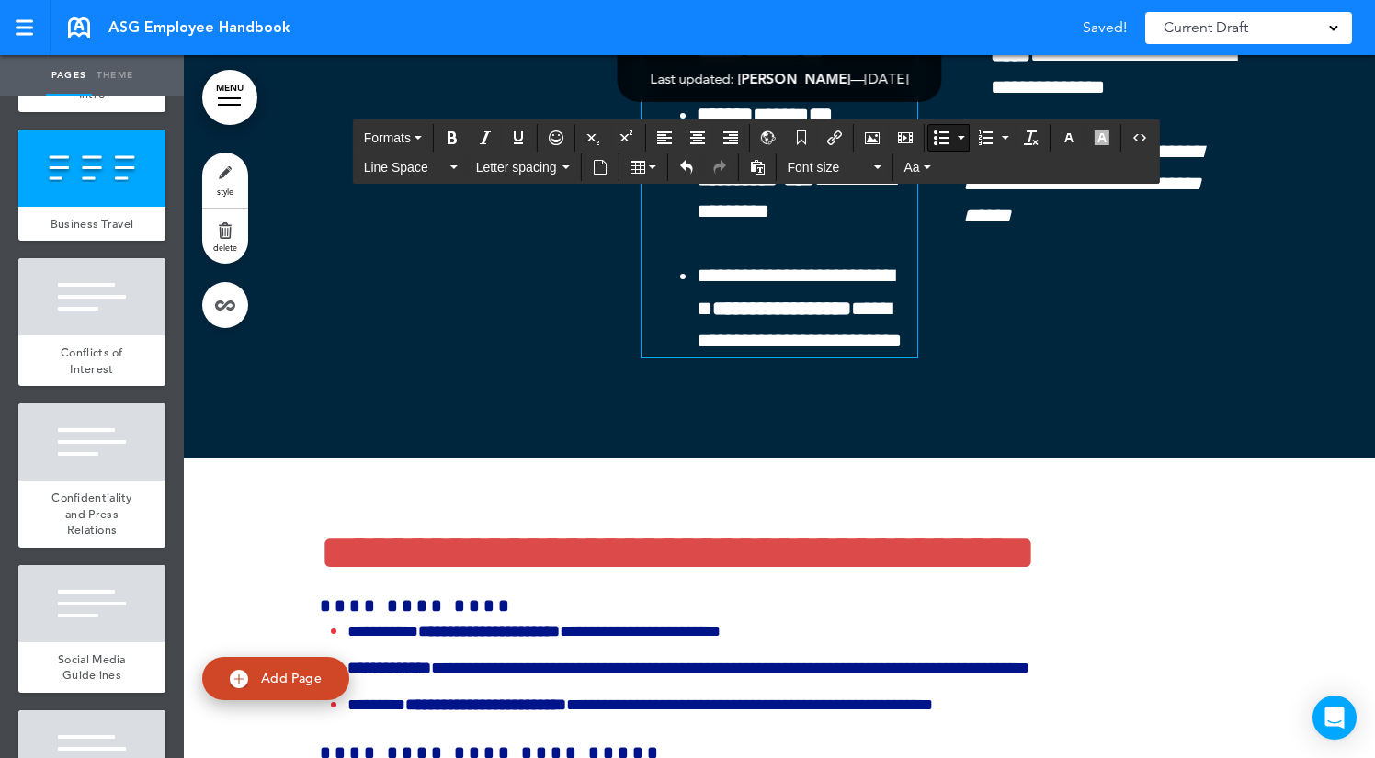
drag, startPoint x: 779, startPoint y: 637, endPoint x: 649, endPoint y: 295, distance: 365.9
copy ul "**********"
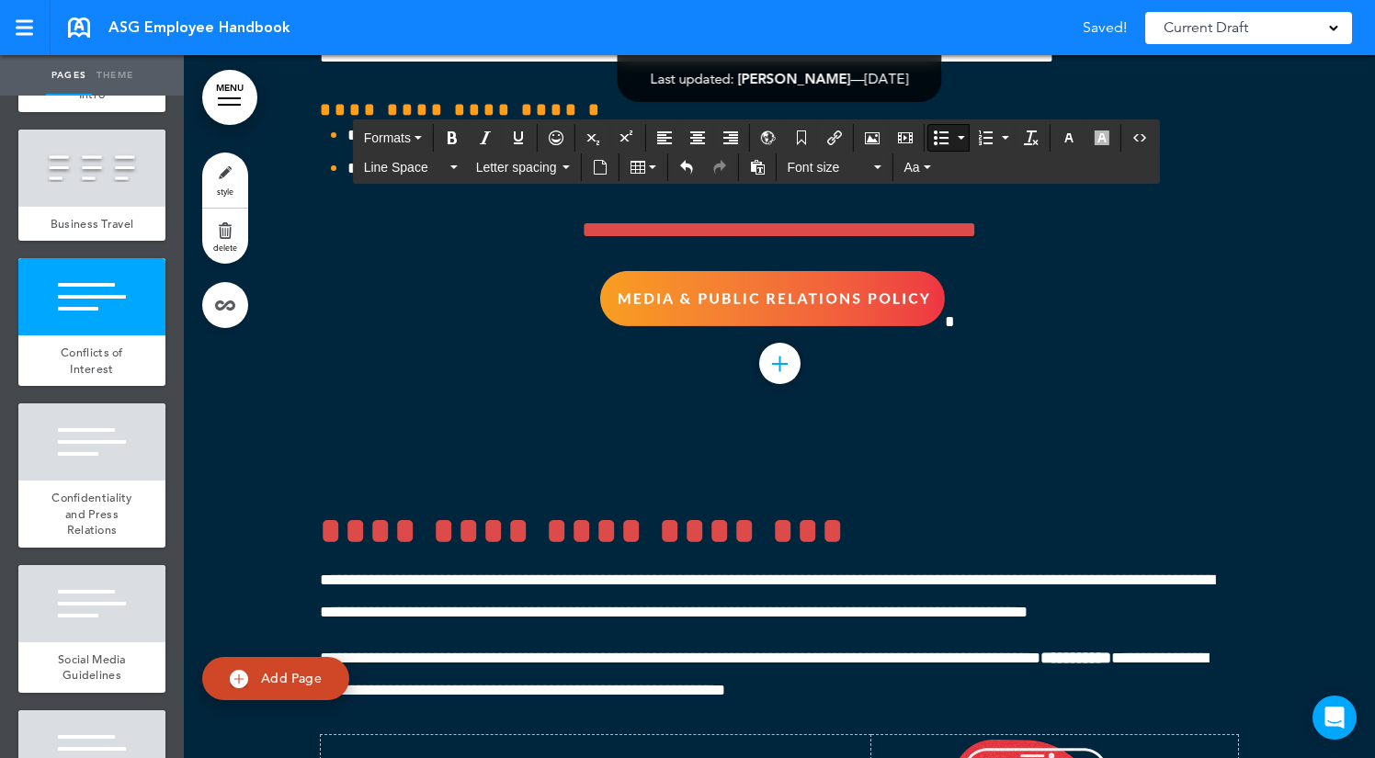
scroll to position [55241, 0]
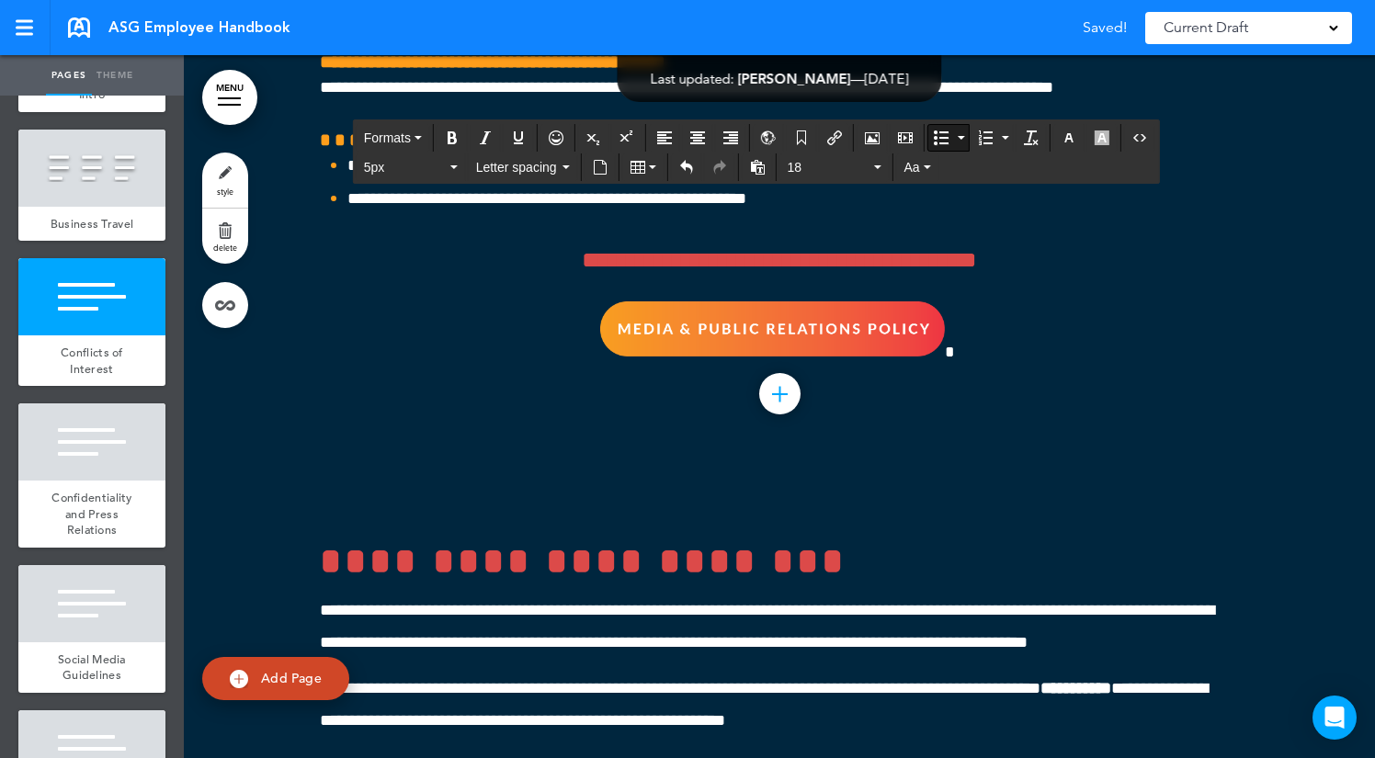
drag, startPoint x: 918, startPoint y: 626, endPoint x: 348, endPoint y: 527, distance: 578.2
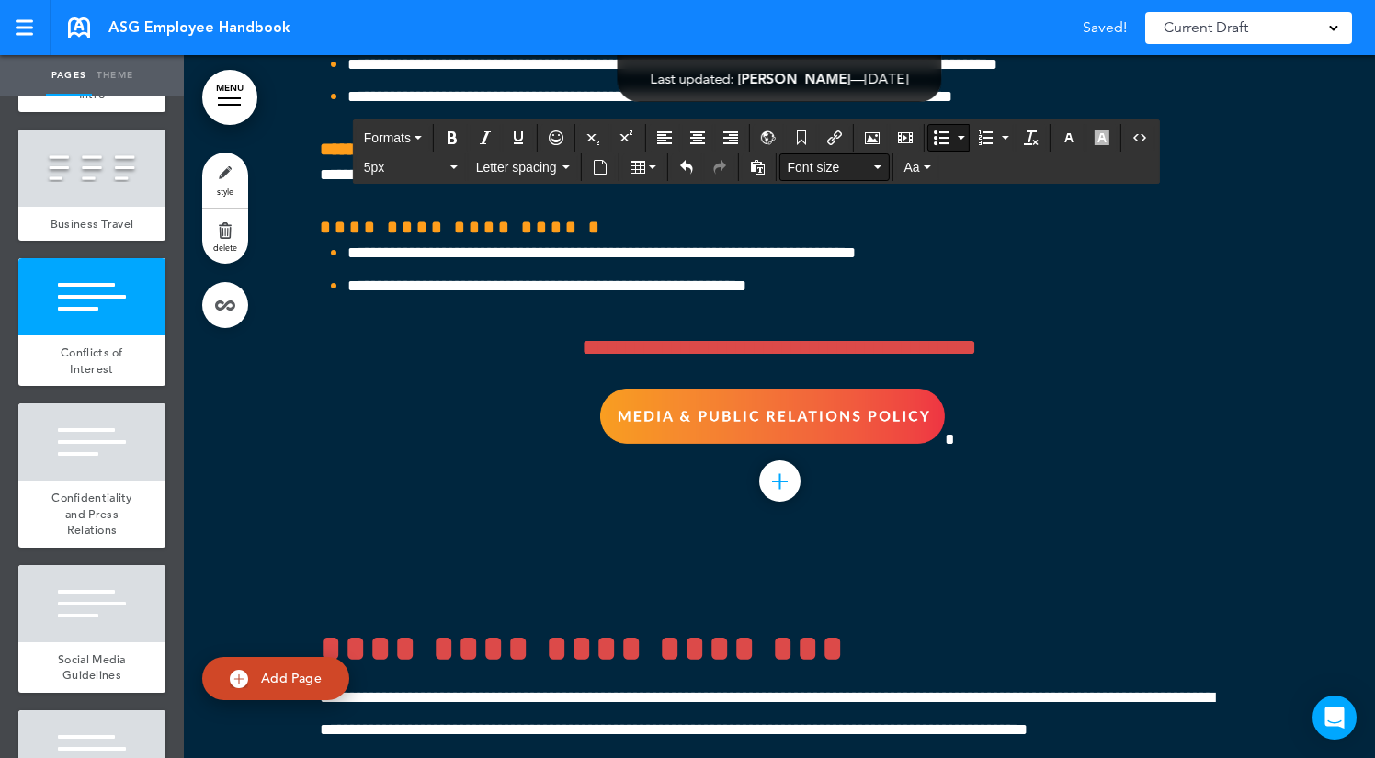
click at [844, 172] on span "Font size" at bounding box center [829, 167] width 83 height 18
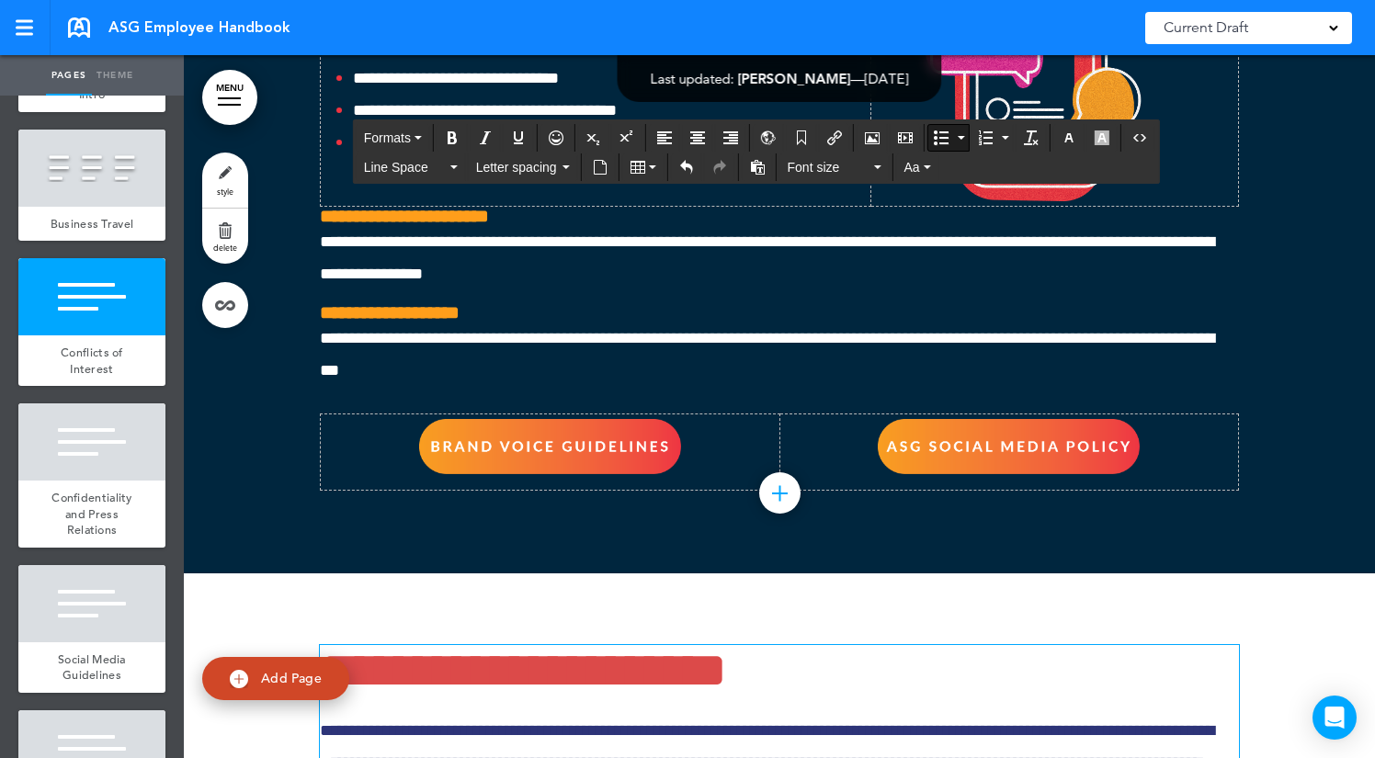
drag, startPoint x: 343, startPoint y: 510, endPoint x: 760, endPoint y: 779, distance: 496.6
click at [760, 757] on html "Make this page common so it is available in other handbooks. This handbook Prev…" at bounding box center [687, 379] width 1375 height 758
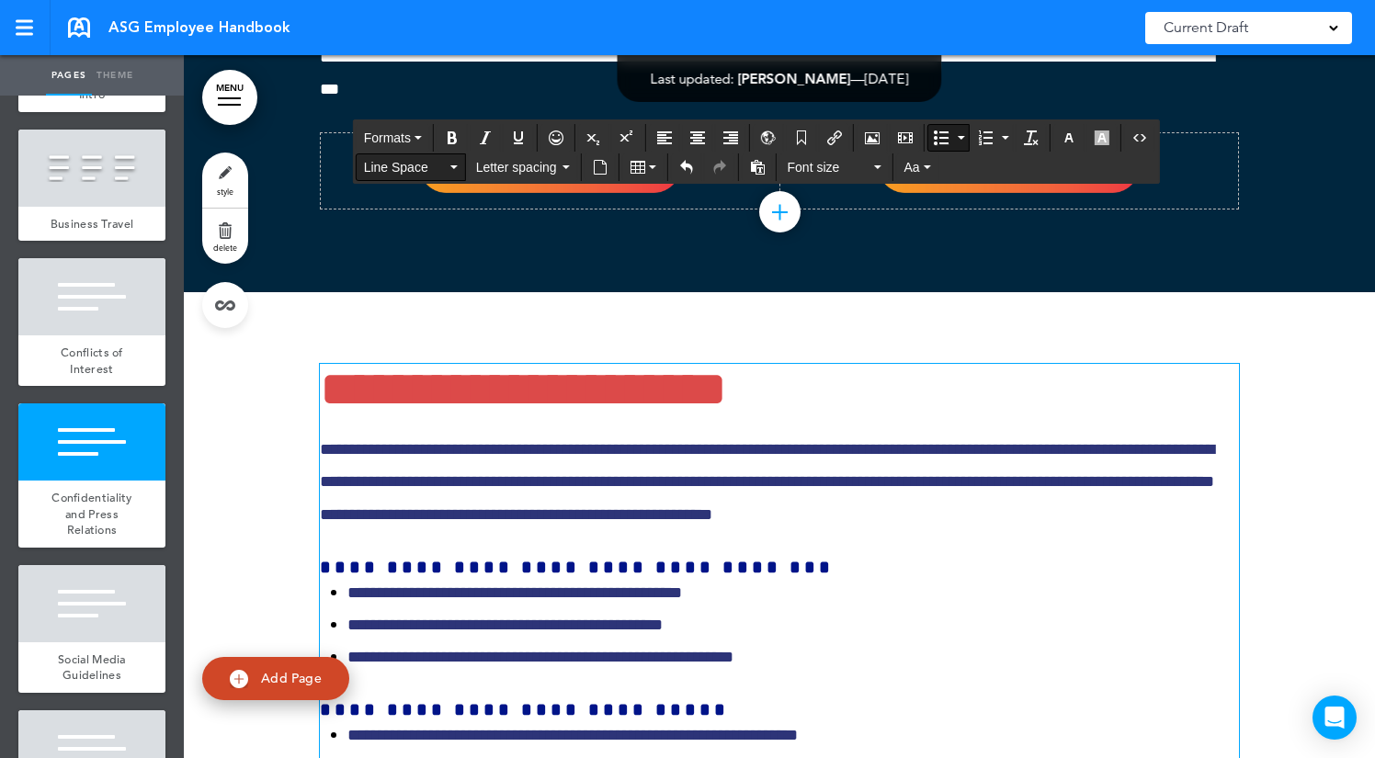
click at [432, 165] on span "Line Space" at bounding box center [405, 167] width 83 height 18
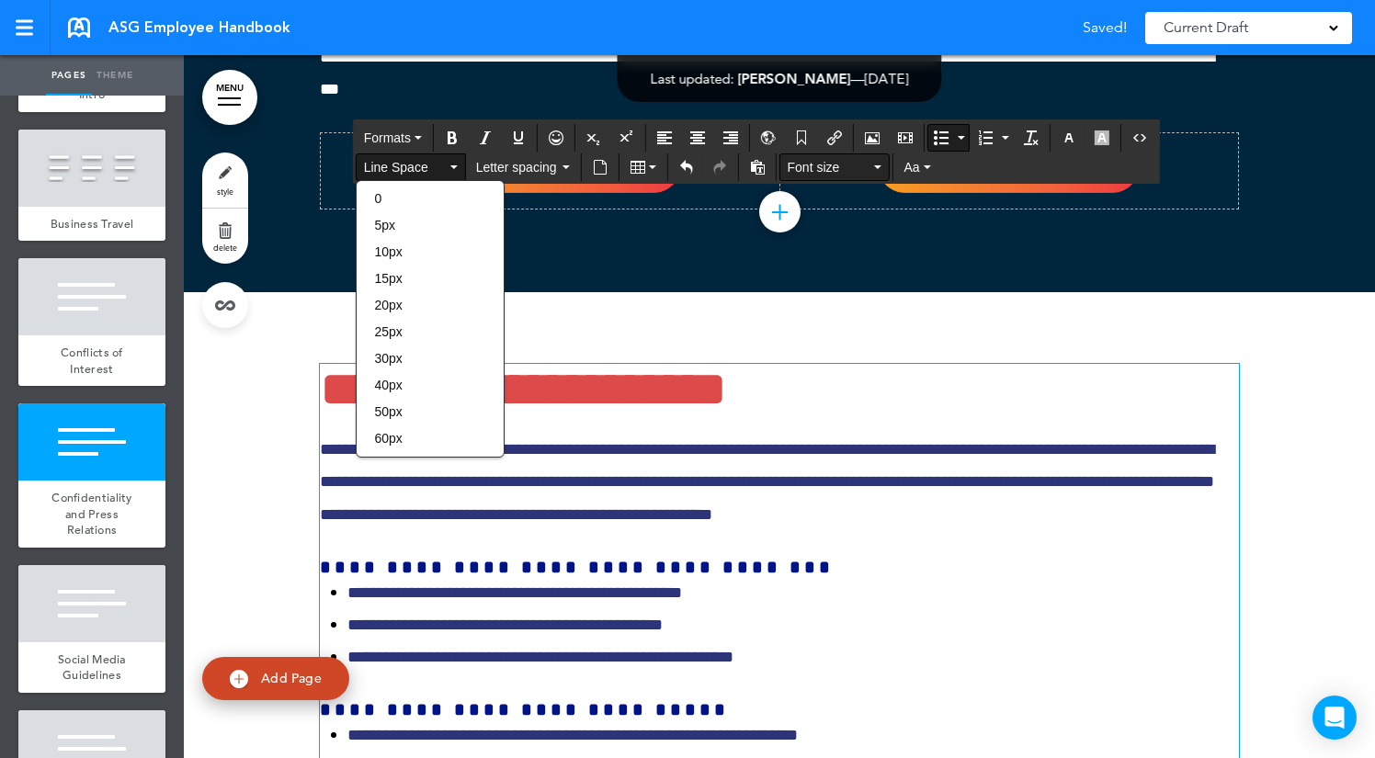
click at [839, 164] on span "Font size" at bounding box center [829, 167] width 83 height 18
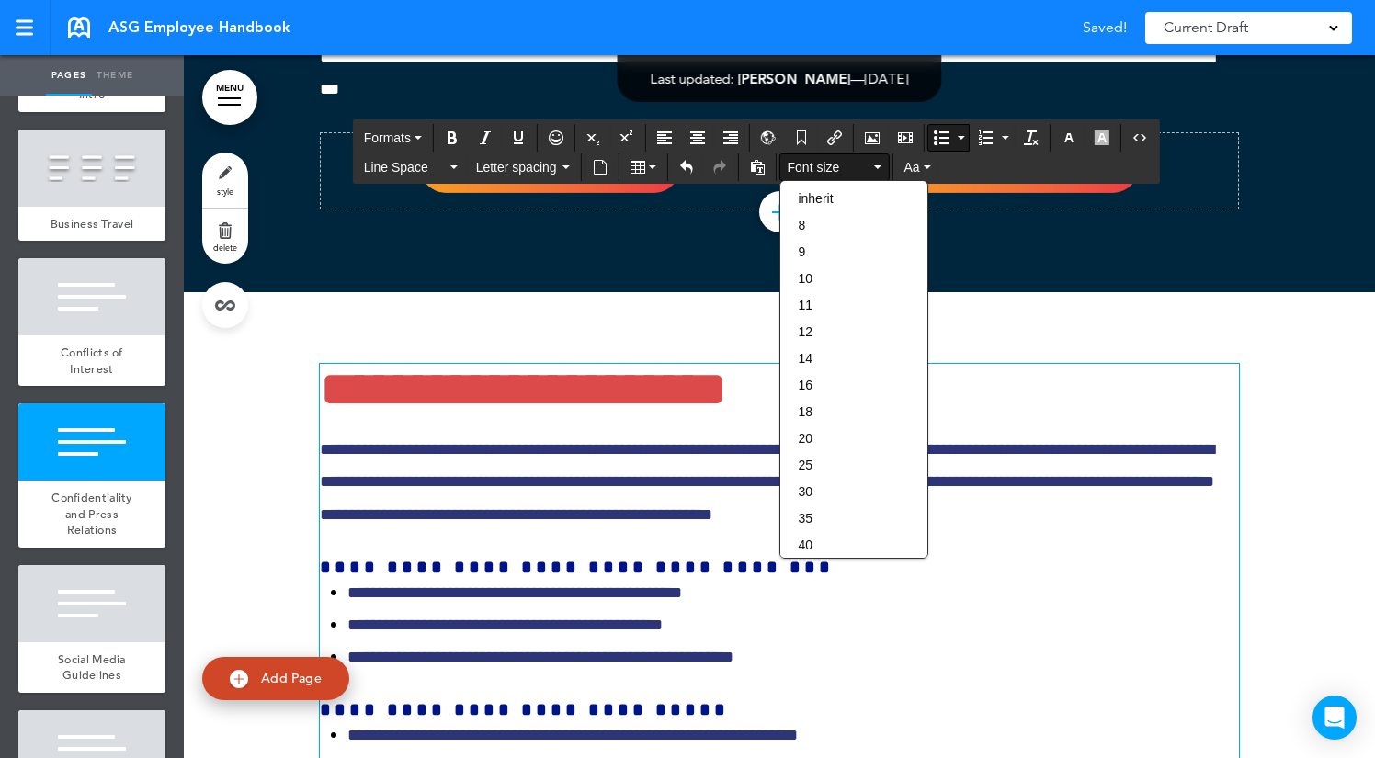
click at [1065, 122] on div "Formats" at bounding box center [756, 136] width 805 height 29
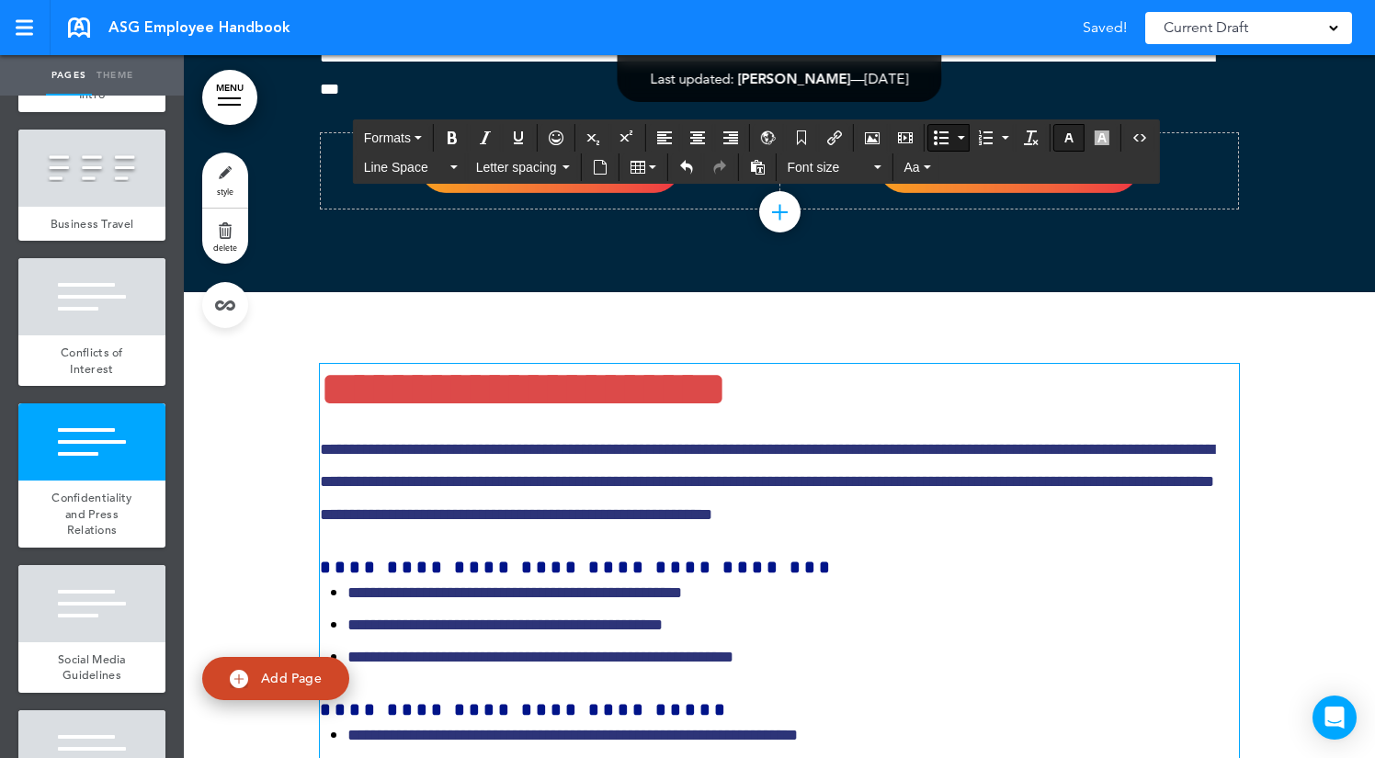
click at [1065, 127] on button "button" at bounding box center [1068, 138] width 29 height 26
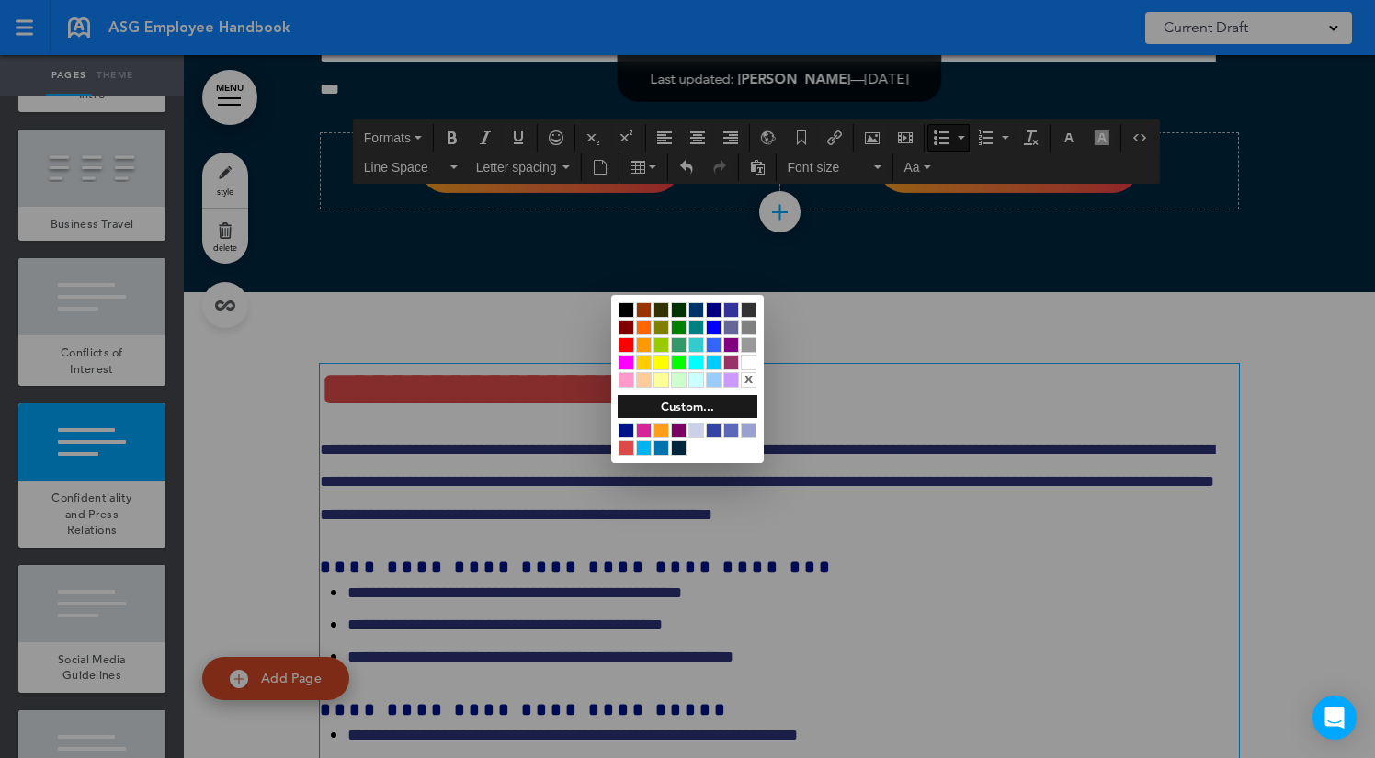
click at [628, 307] on div at bounding box center [626, 310] width 16 height 16
click at [625, 433] on div at bounding box center [626, 431] width 16 height 16
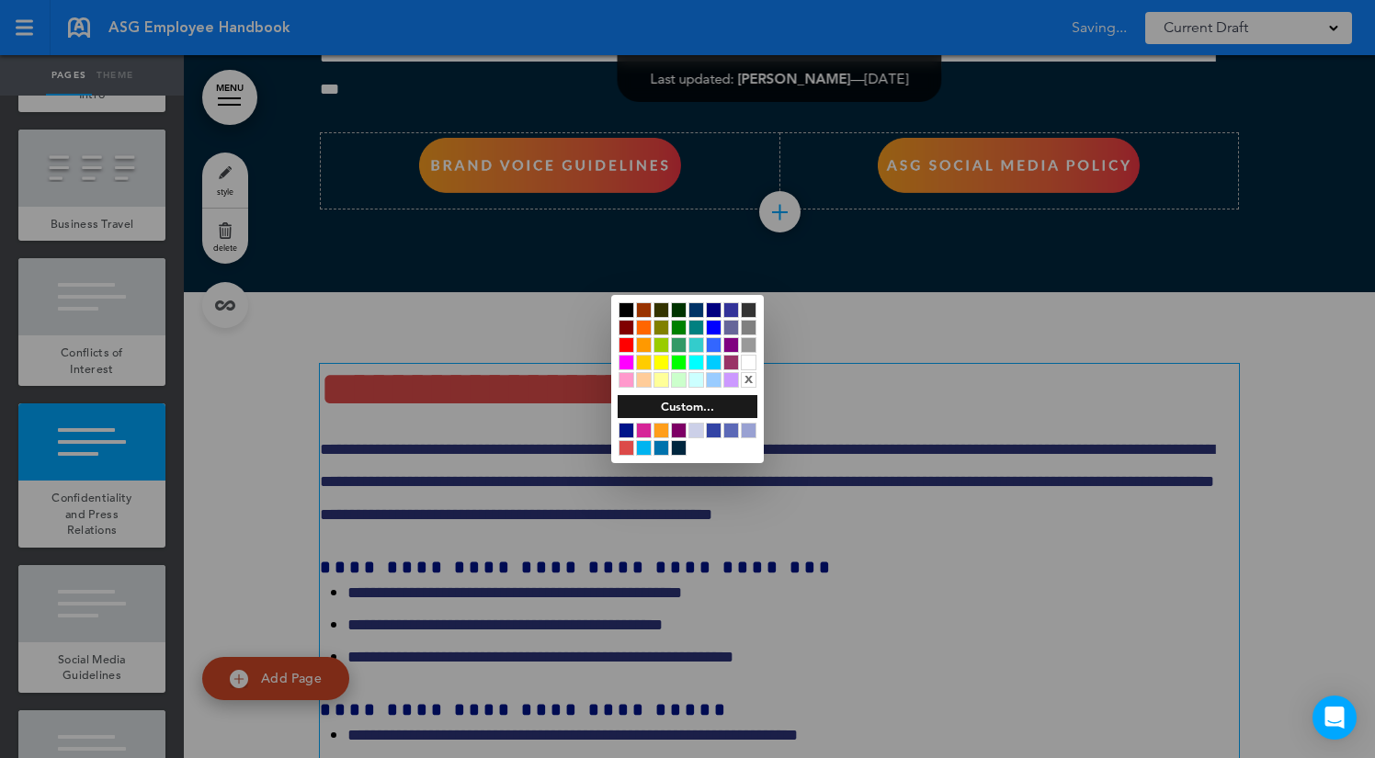
click at [471, 404] on div at bounding box center [687, 379] width 1375 height 758
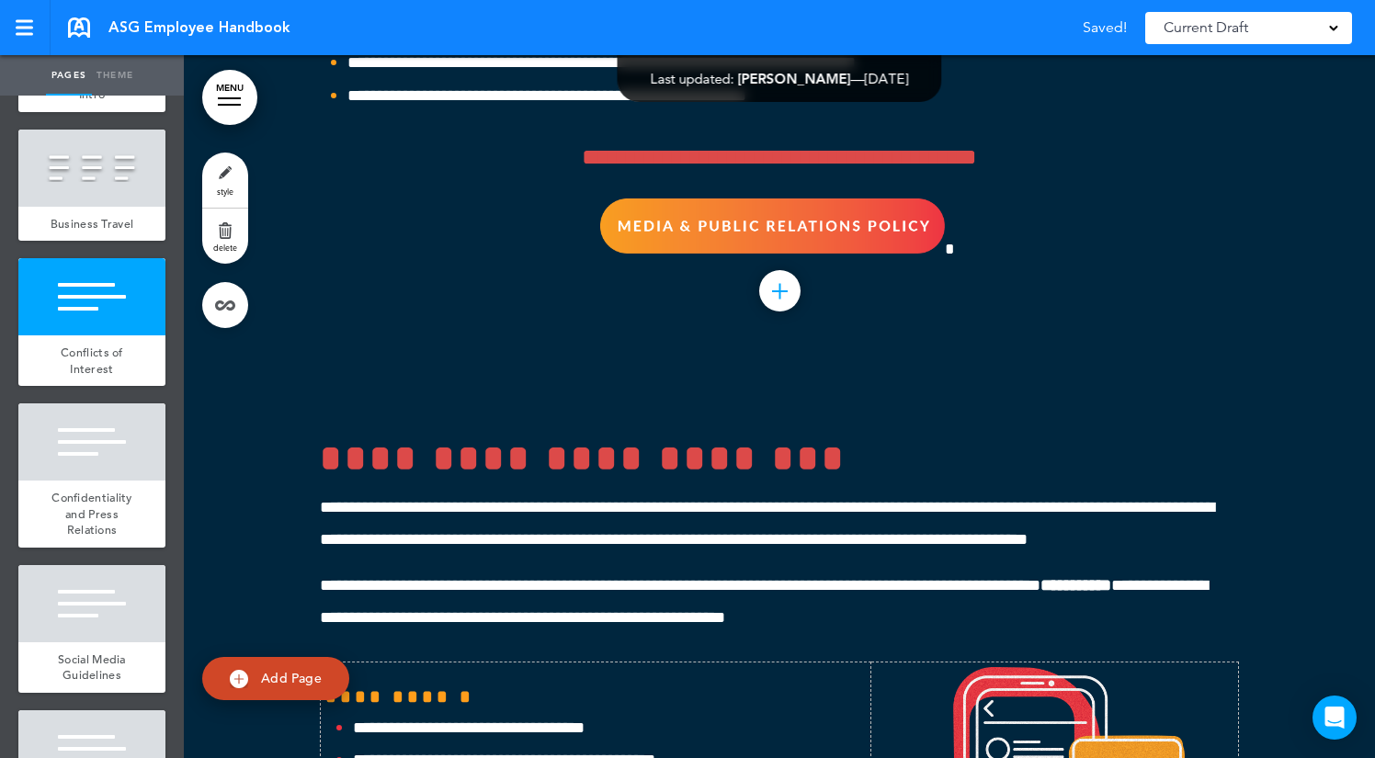
scroll to position [55417, 0]
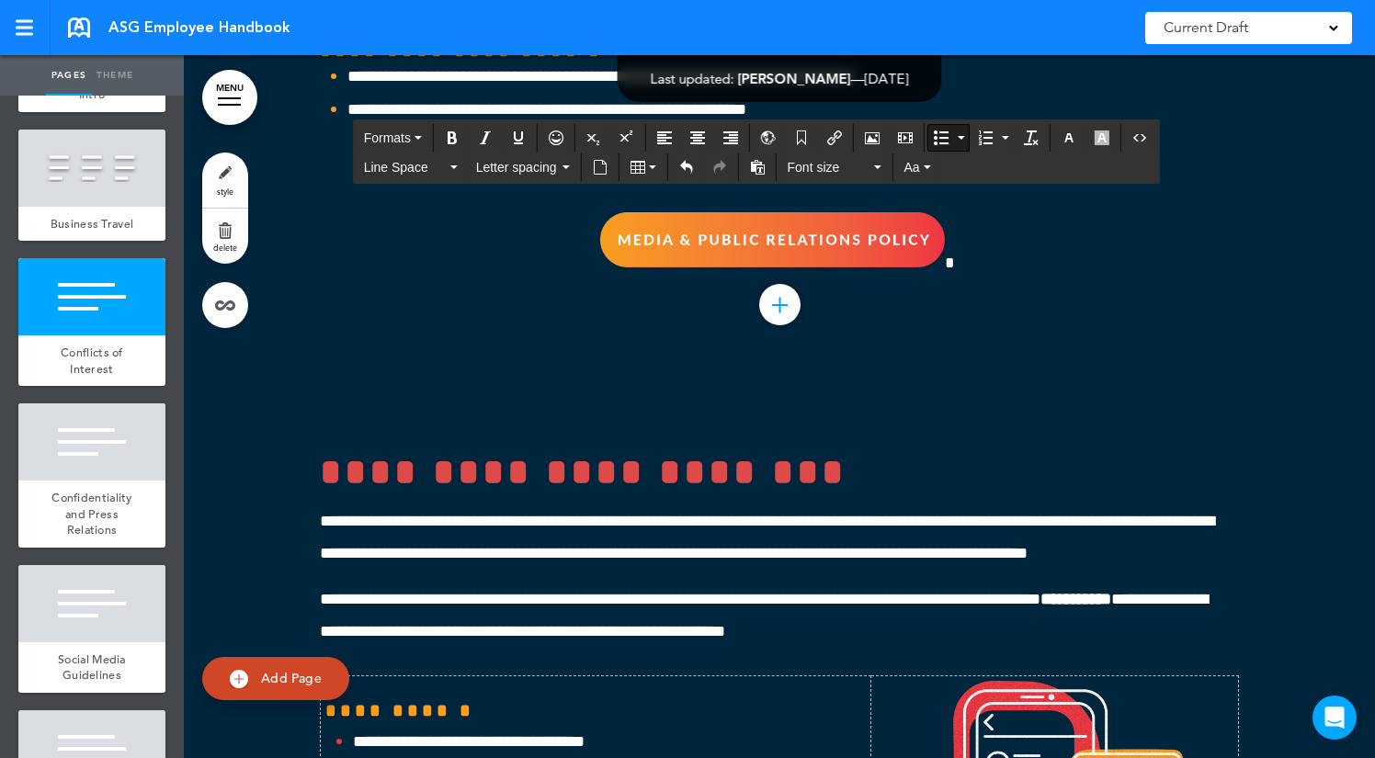
drag, startPoint x: 924, startPoint y: 480, endPoint x: 349, endPoint y: 347, distance: 589.4
click at [429, 159] on span "Line Space" at bounding box center [405, 167] width 83 height 18
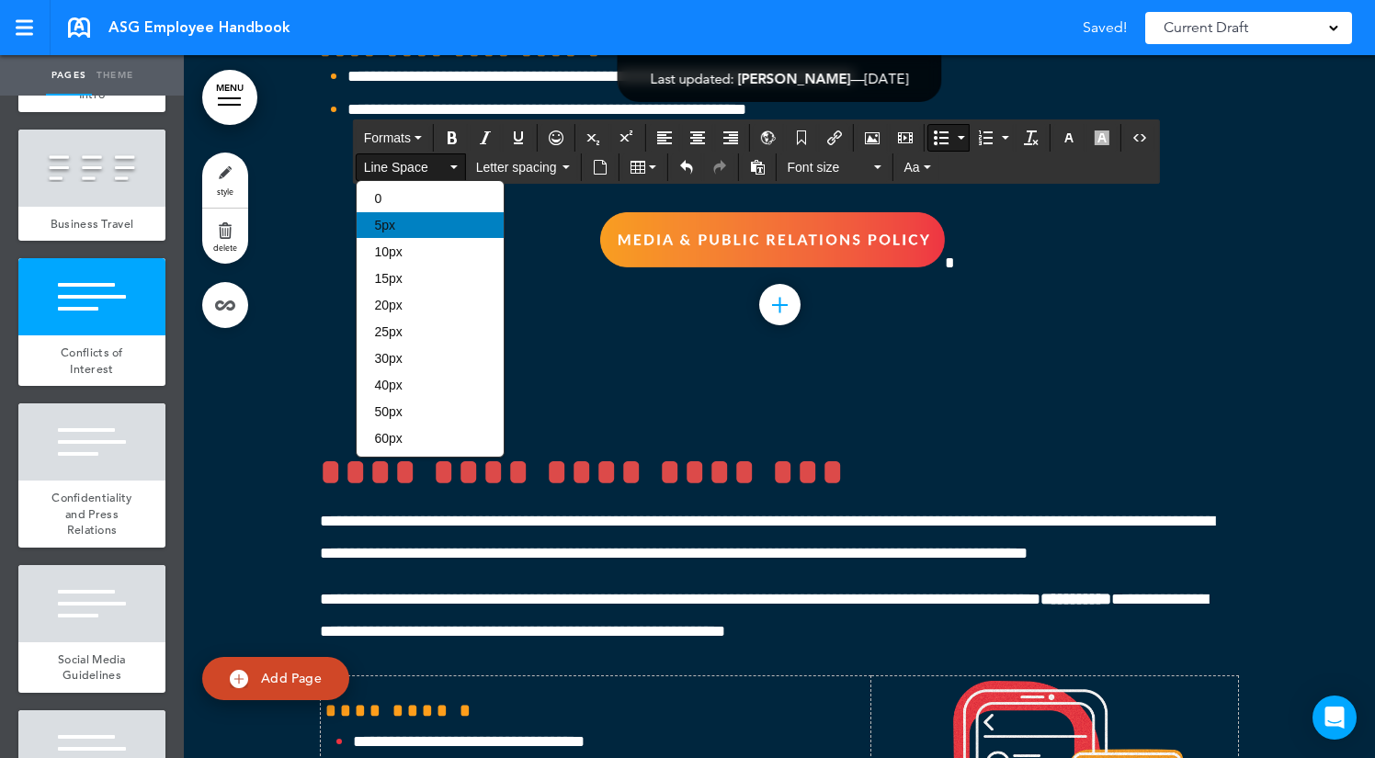
click at [422, 226] on div "5px" at bounding box center [430, 225] width 147 height 26
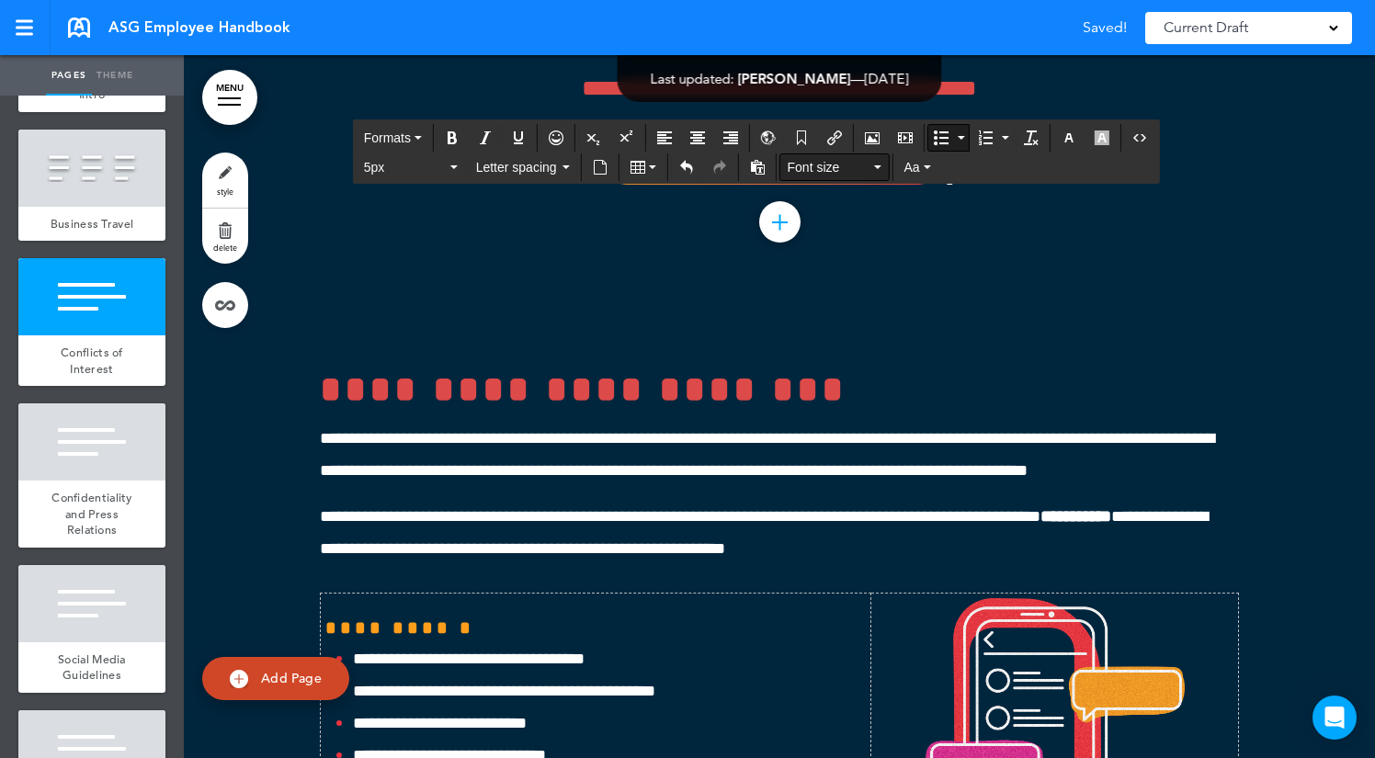
click at [850, 167] on span "Font size" at bounding box center [829, 167] width 83 height 18
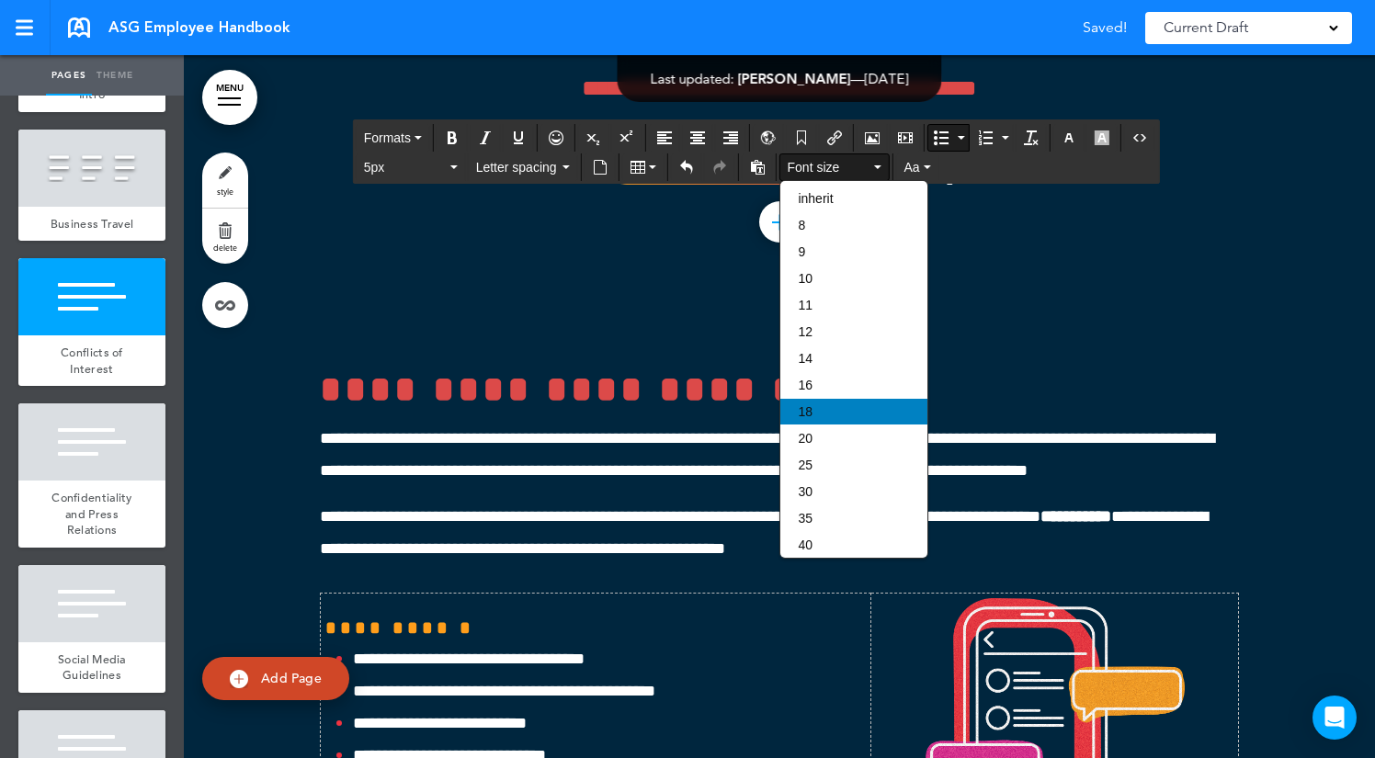
click at [845, 410] on div "18" at bounding box center [853, 412] width 147 height 26
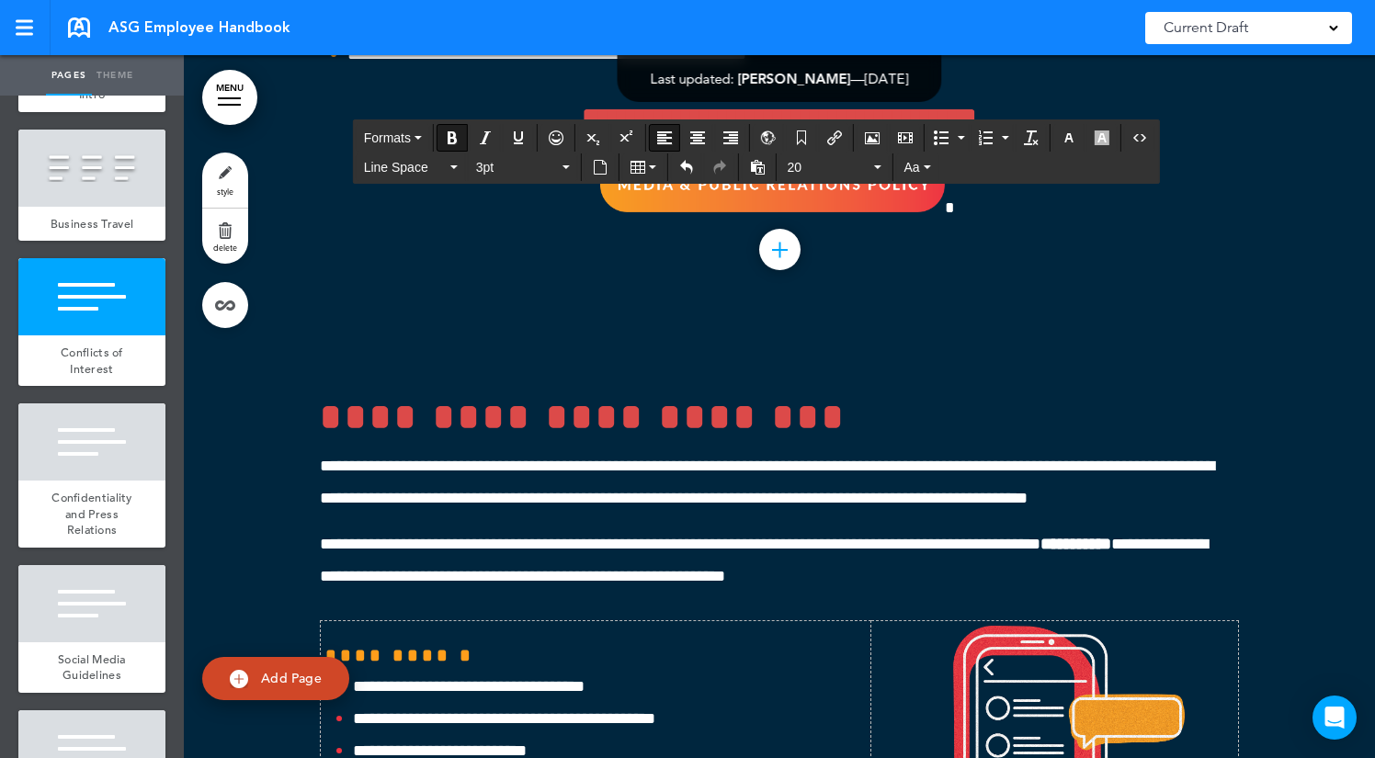
drag, startPoint x: 821, startPoint y: 425, endPoint x: 290, endPoint y: 306, distance: 543.3
copy div "**********"
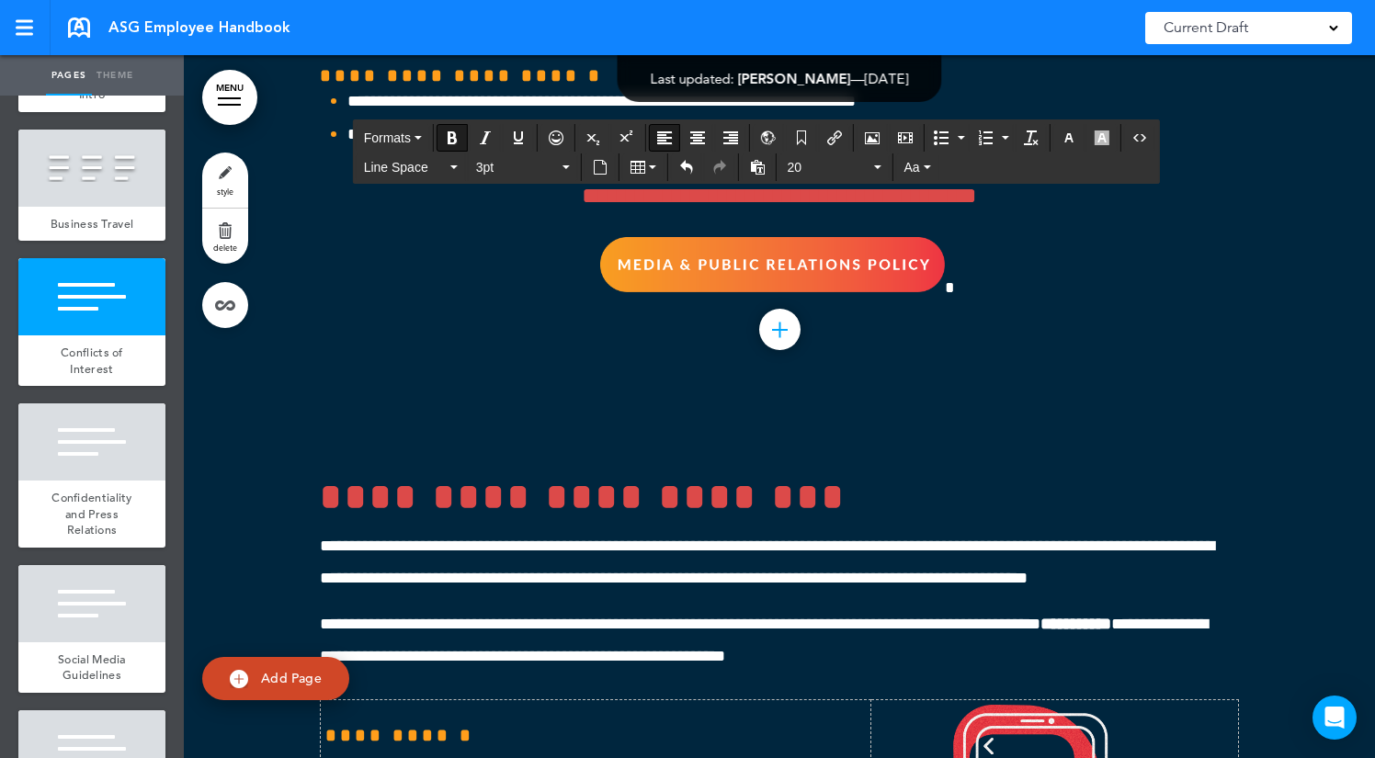
scroll to position [55586, 0]
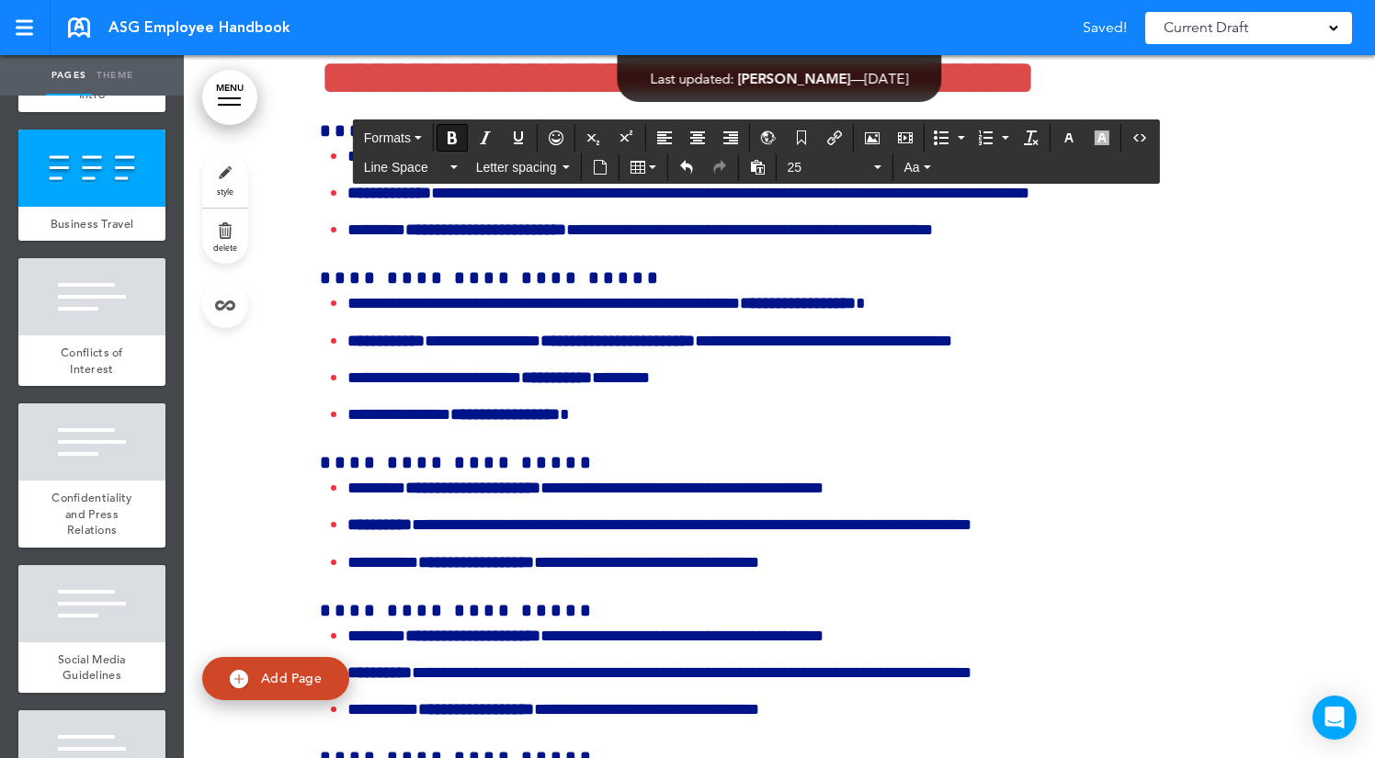
scroll to position [54015, 0]
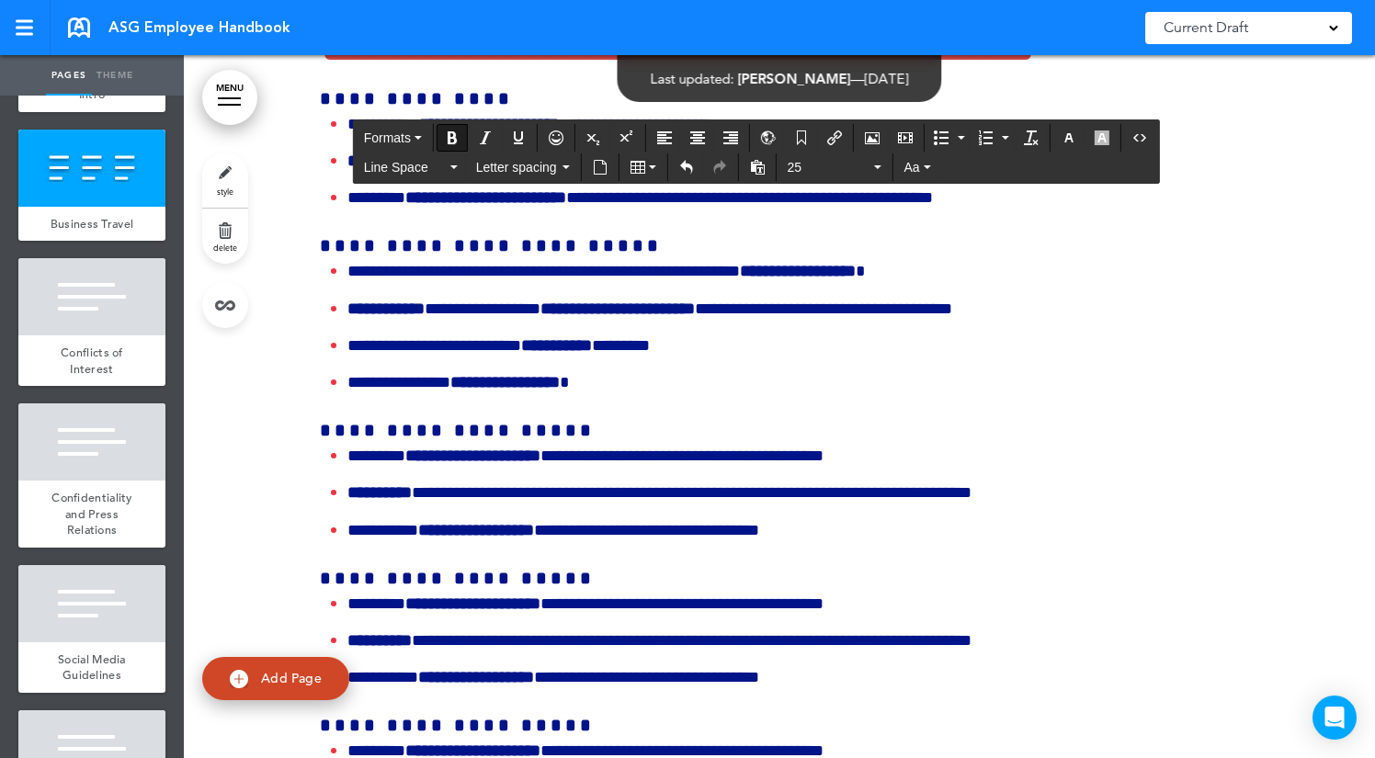
drag, startPoint x: 645, startPoint y: 400, endPoint x: 855, endPoint y: 617, distance: 301.6
drag, startPoint x: 844, startPoint y: 607, endPoint x: 655, endPoint y: 267, distance: 388.7
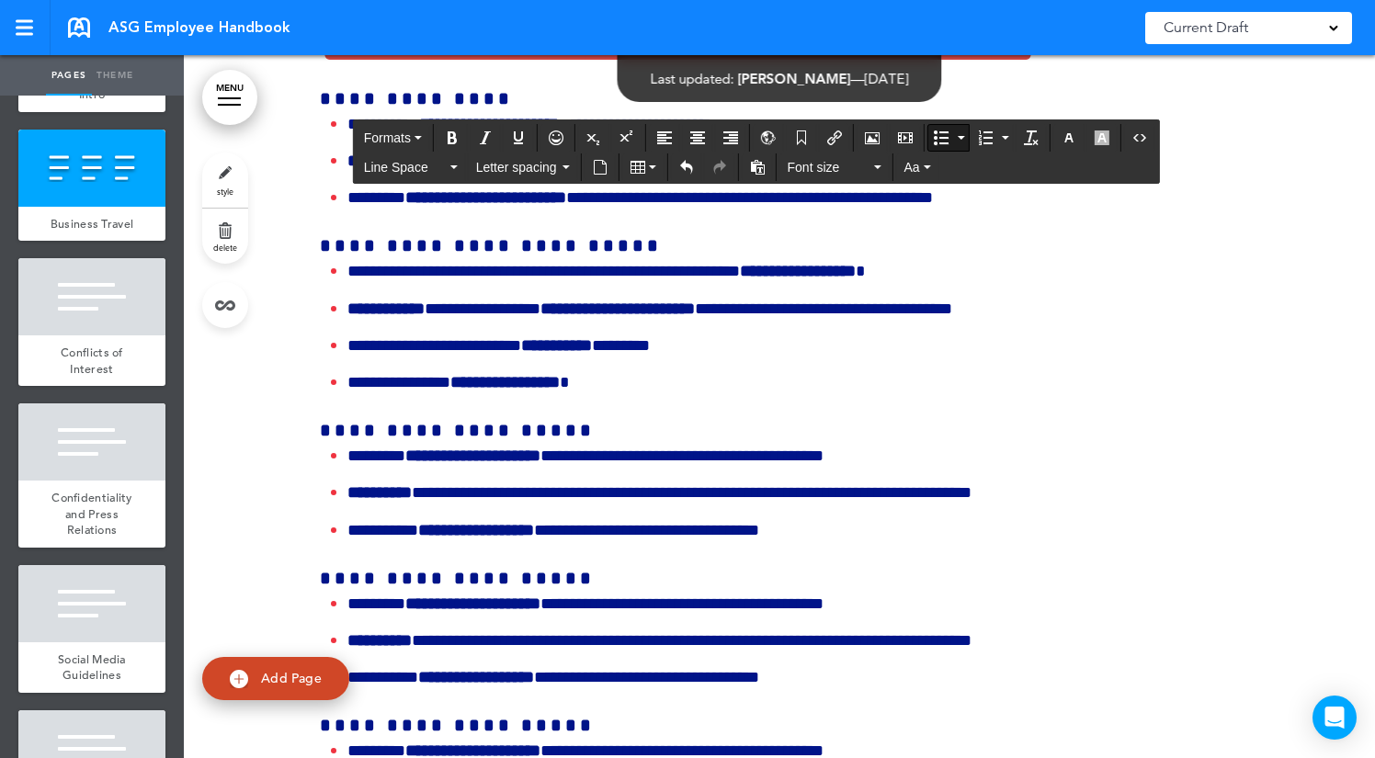
copy ul "**********"
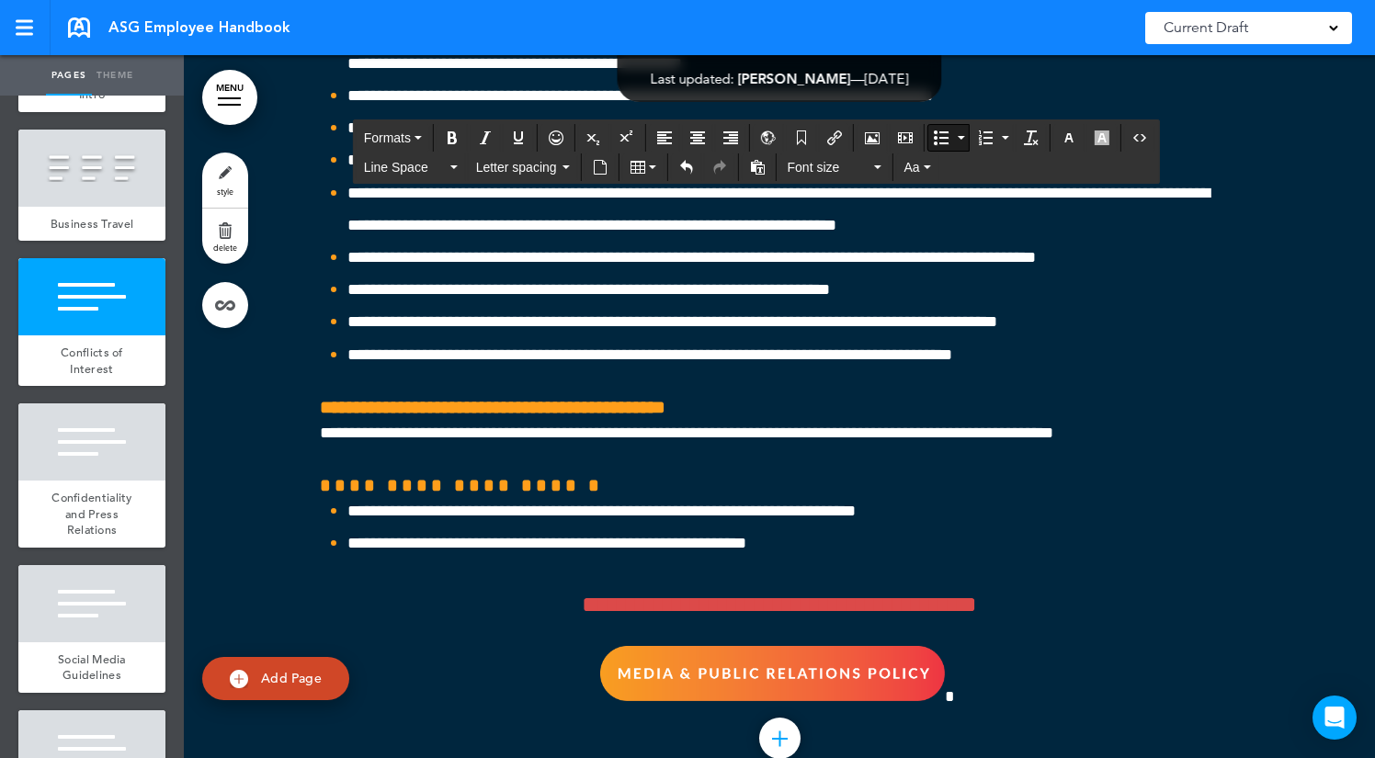
scroll to position [55427, 0]
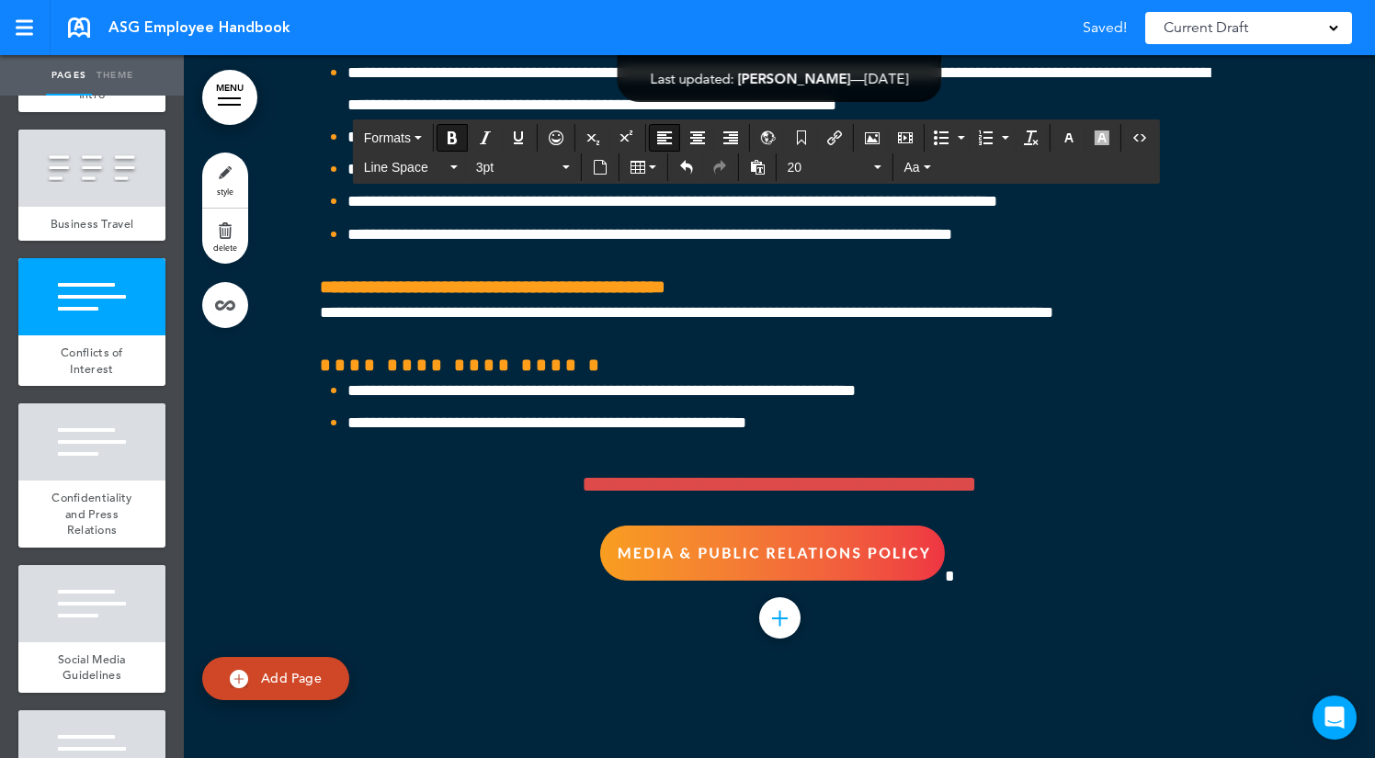
drag, startPoint x: 535, startPoint y: 453, endPoint x: 292, endPoint y: 448, distance: 242.7
drag, startPoint x: 796, startPoint y: 555, endPoint x: 337, endPoint y: 486, distance: 463.7
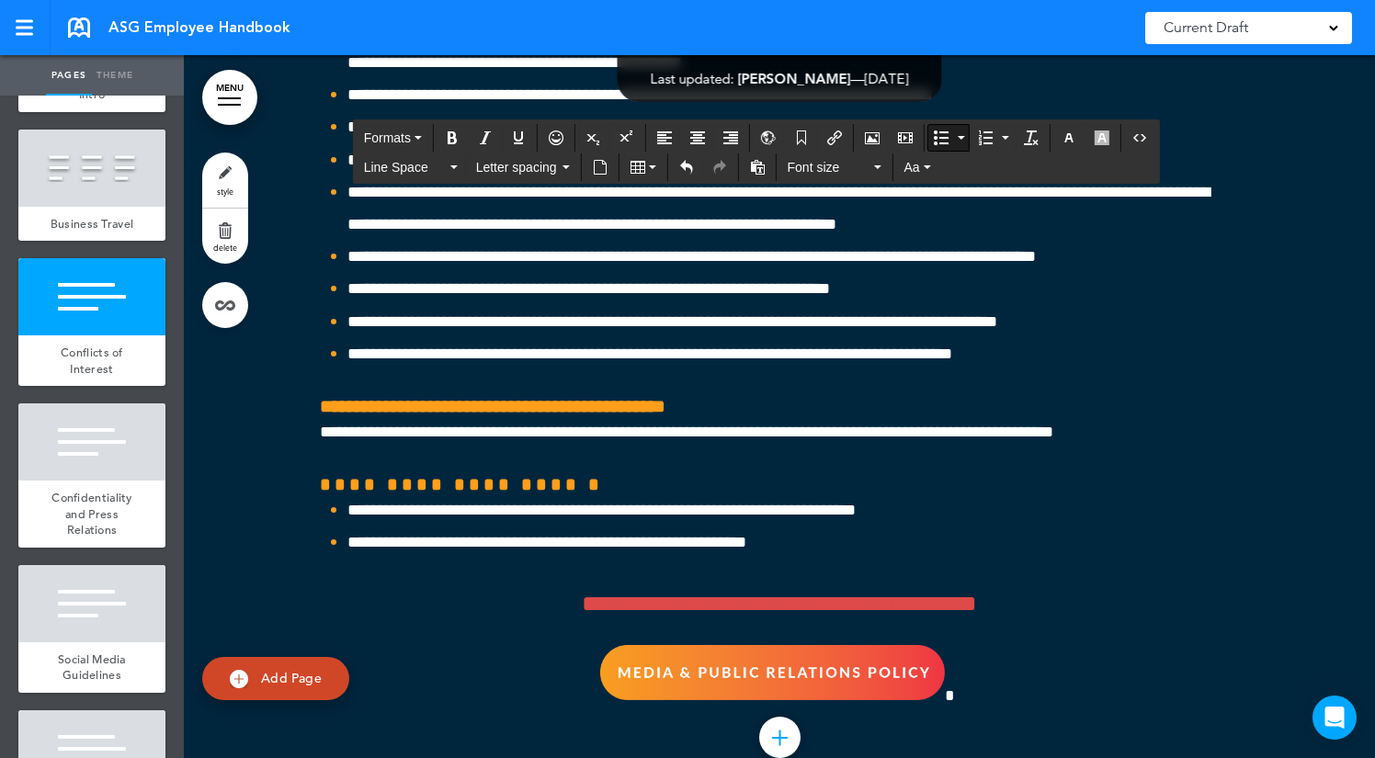
drag, startPoint x: 569, startPoint y: 655, endPoint x: 325, endPoint y: 479, distance: 300.7
click at [836, 173] on span "Font size" at bounding box center [829, 167] width 83 height 18
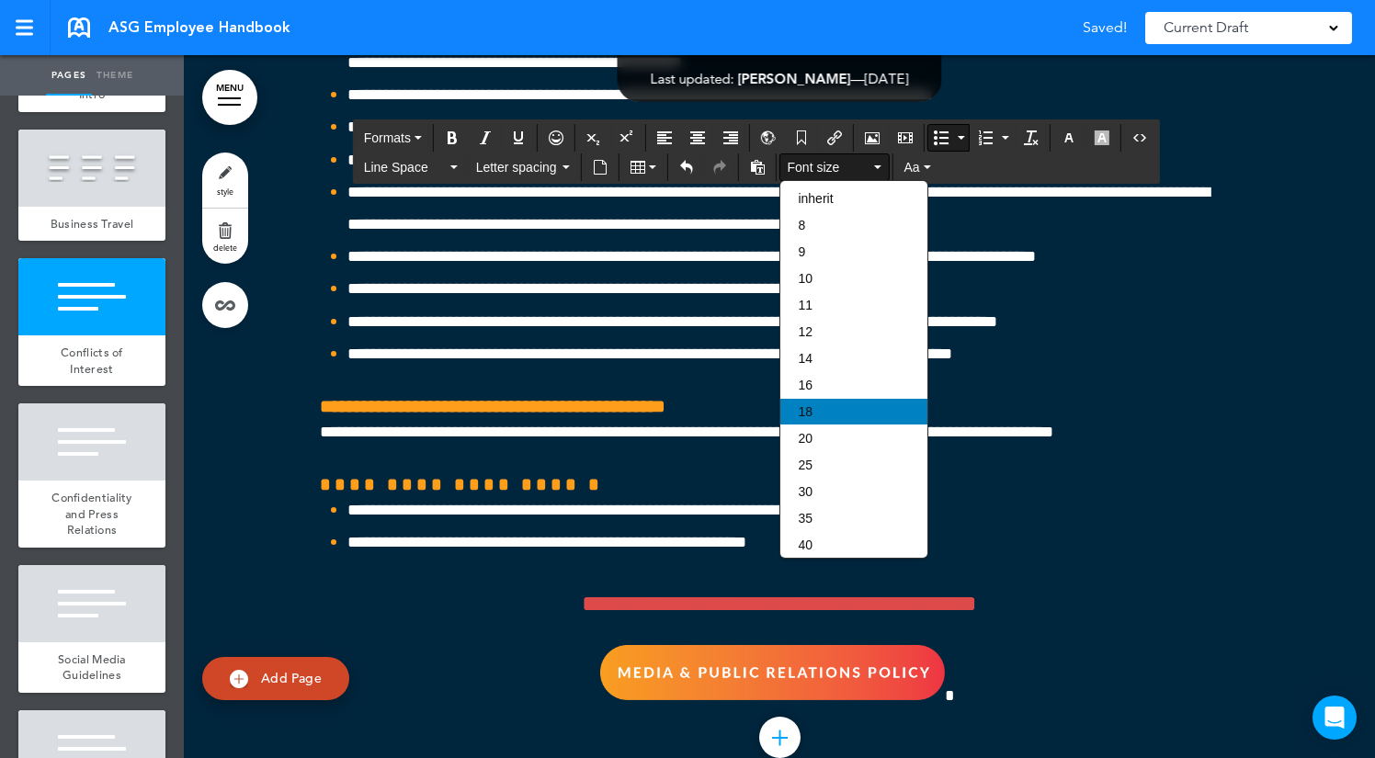
click at [820, 425] on div "18" at bounding box center [853, 412] width 147 height 26
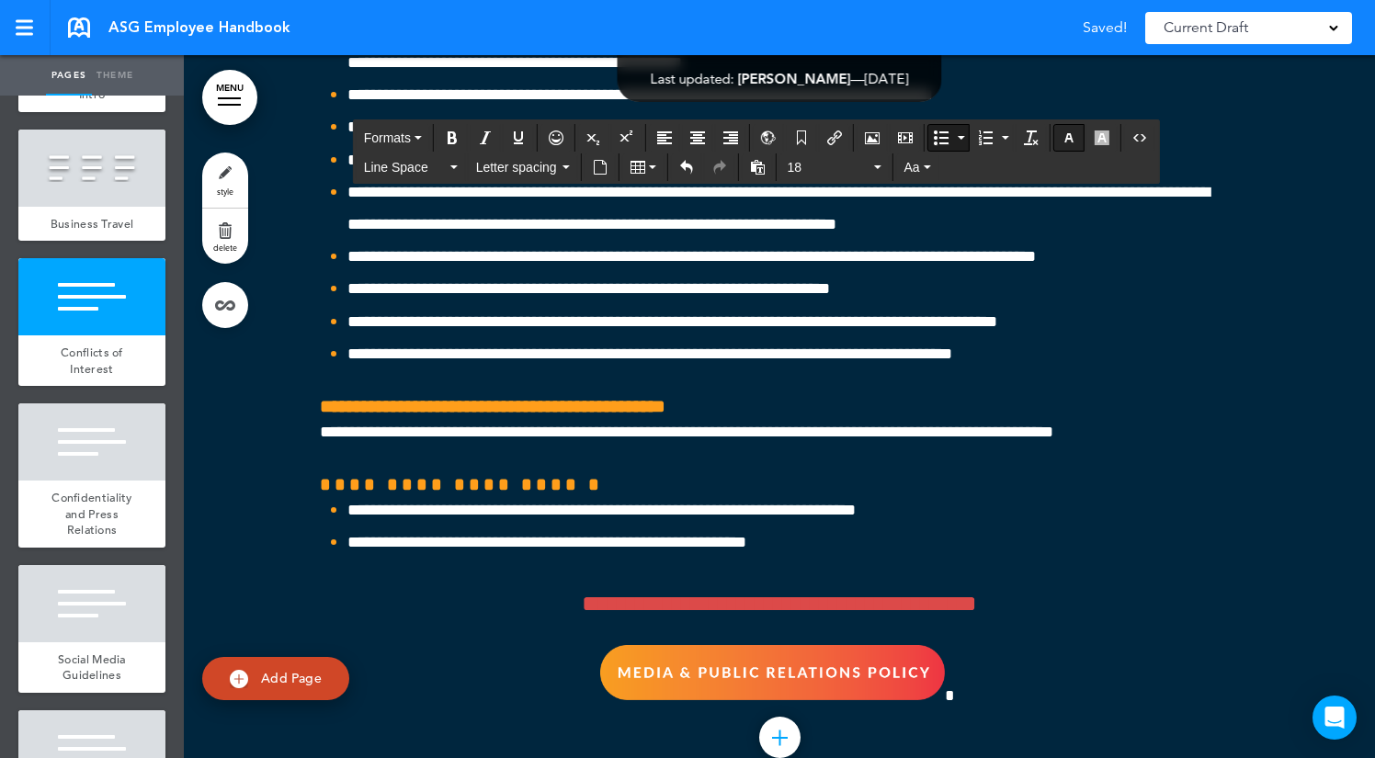
click at [1061, 132] on button "button" at bounding box center [1068, 138] width 29 height 26
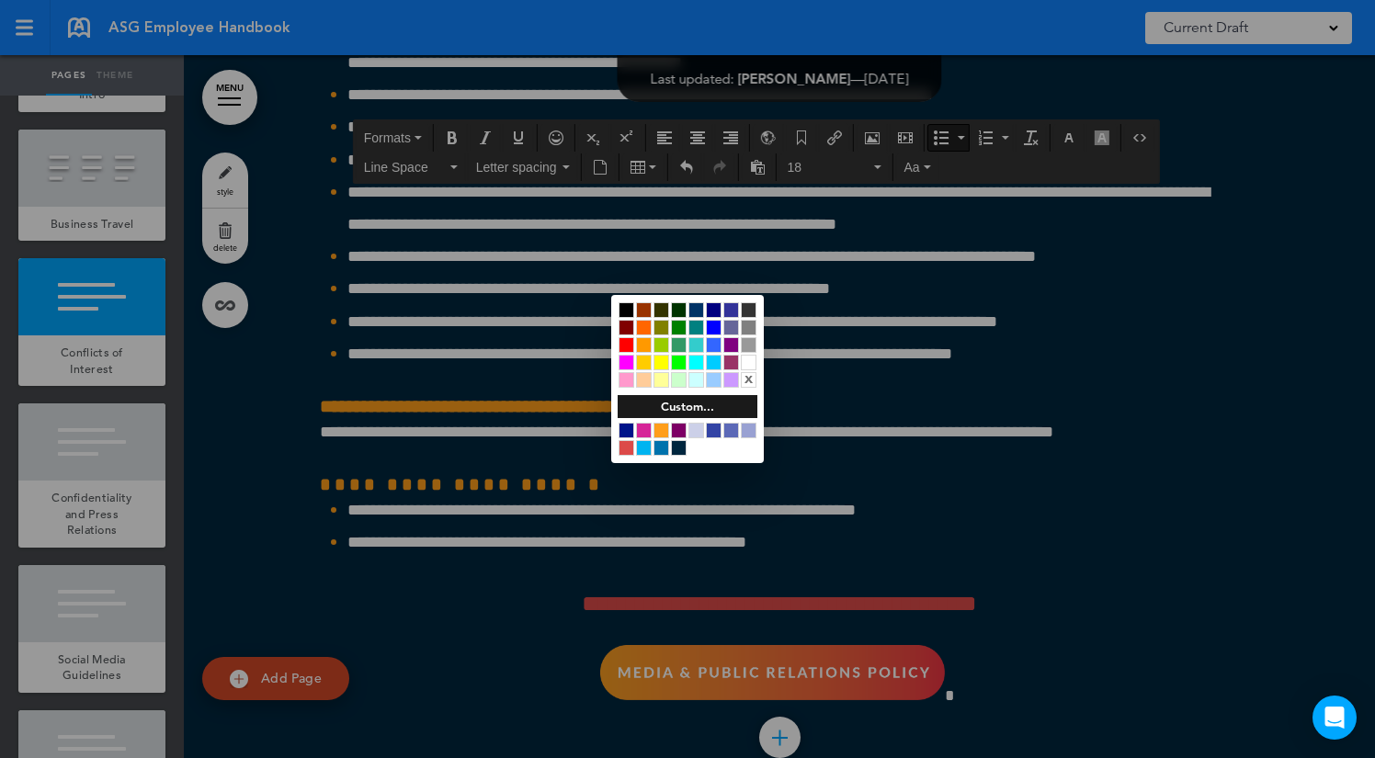
click at [633, 429] on div at bounding box center [626, 431] width 16 height 16
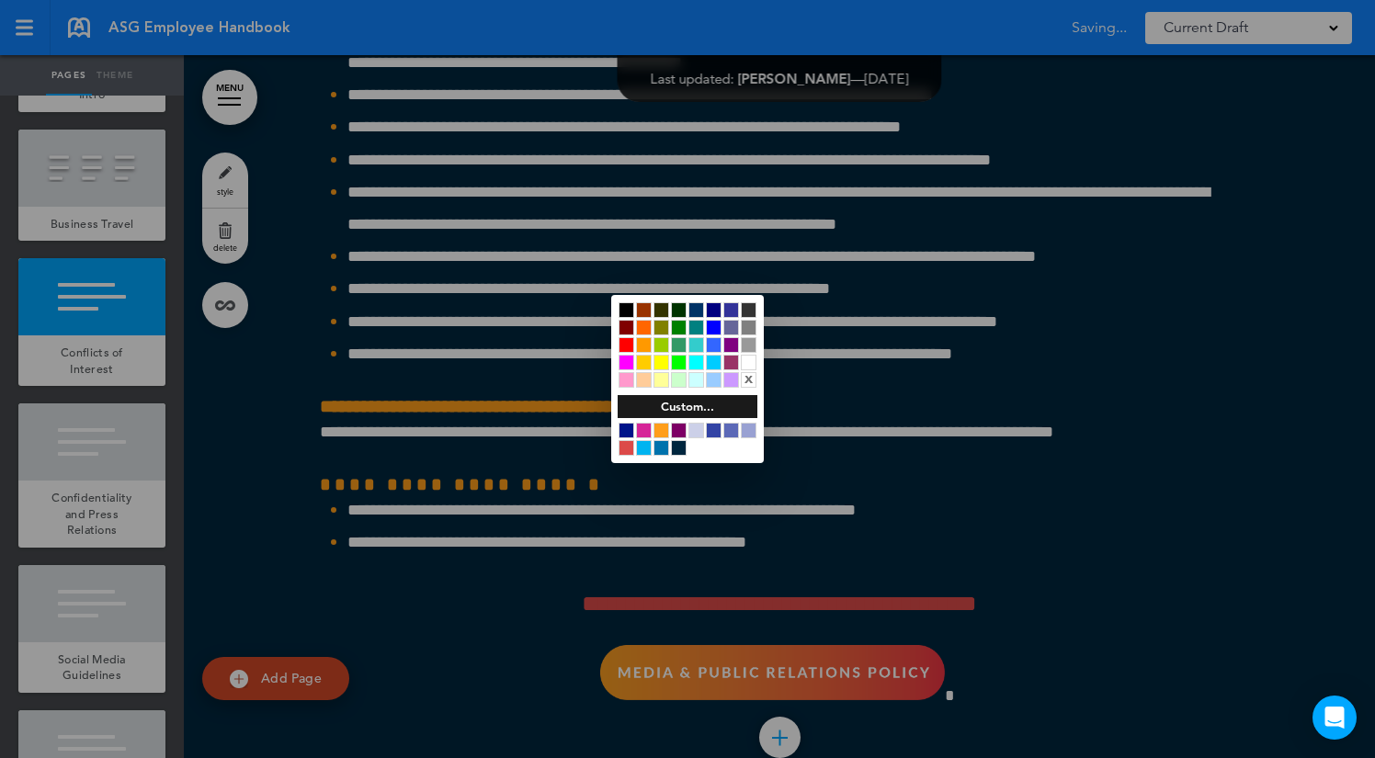
click at [432, 168] on div at bounding box center [687, 379] width 1375 height 758
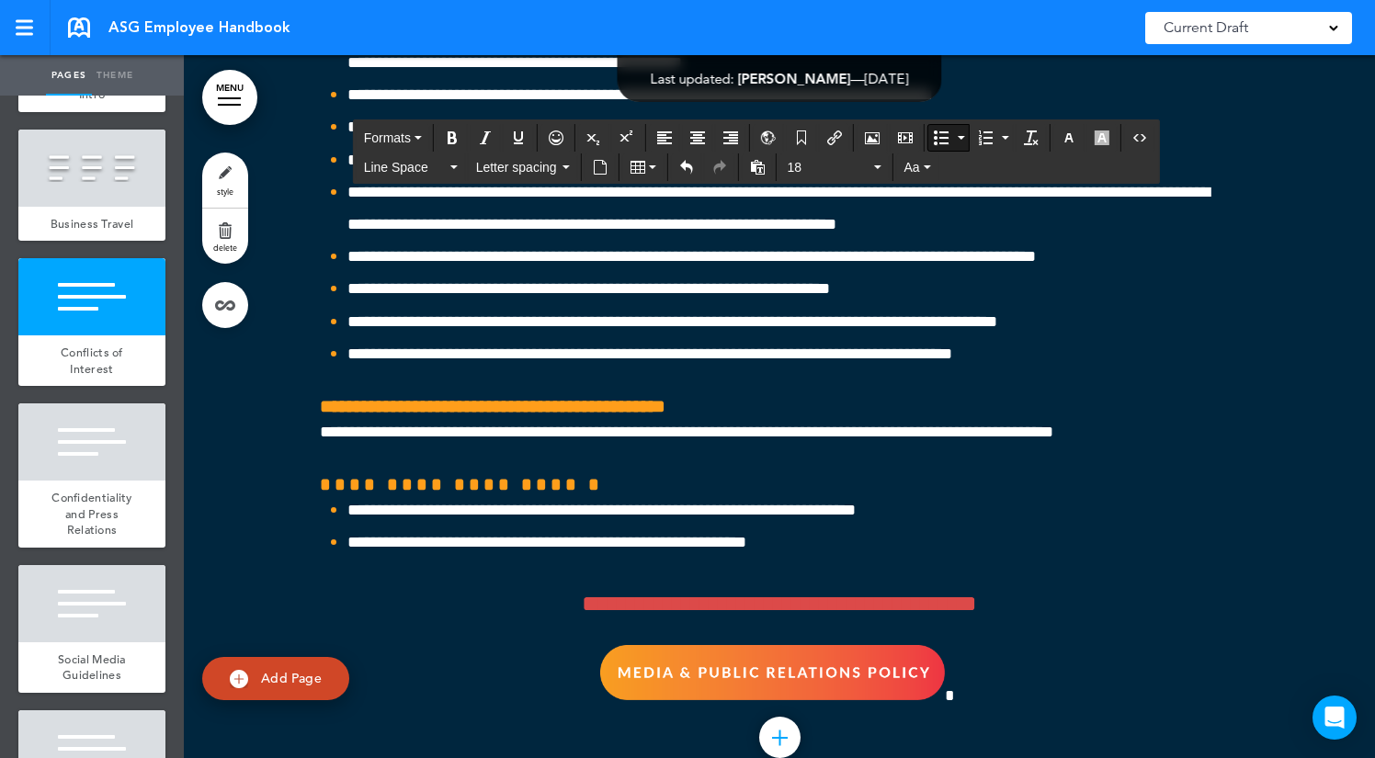
drag, startPoint x: 795, startPoint y: 618, endPoint x: 340, endPoint y: 469, distance: 478.6
click at [398, 173] on span "Line Space" at bounding box center [405, 167] width 83 height 18
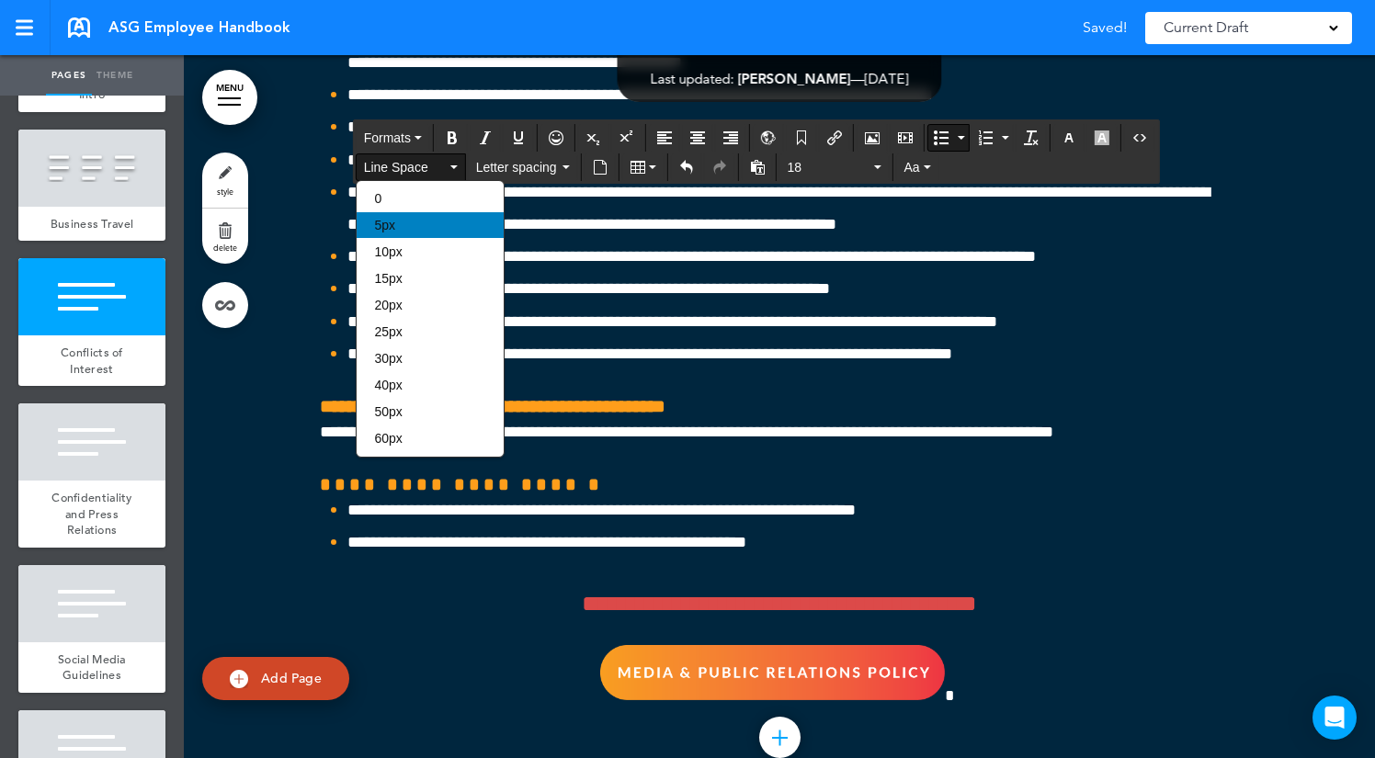
click at [411, 228] on div "5px" at bounding box center [430, 225] width 147 height 26
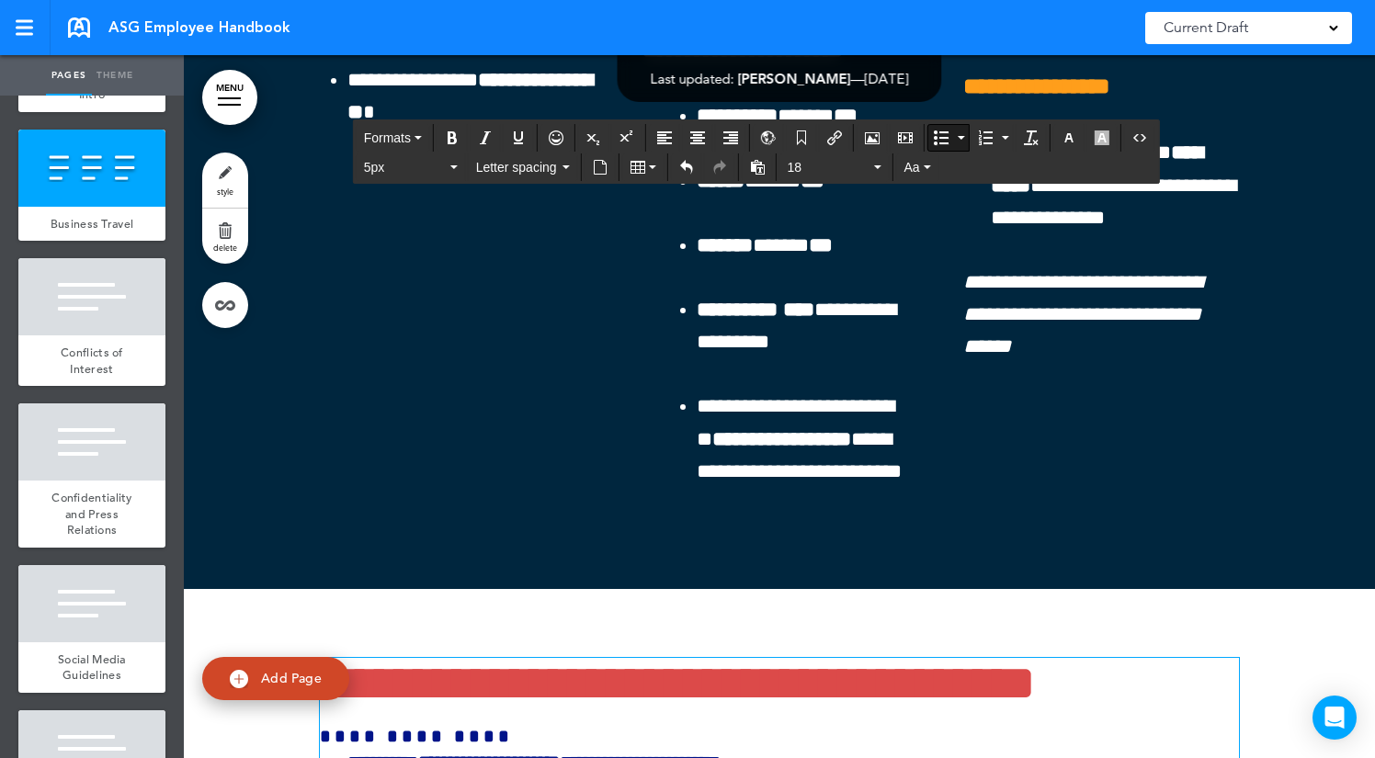
scroll to position [53378, 0]
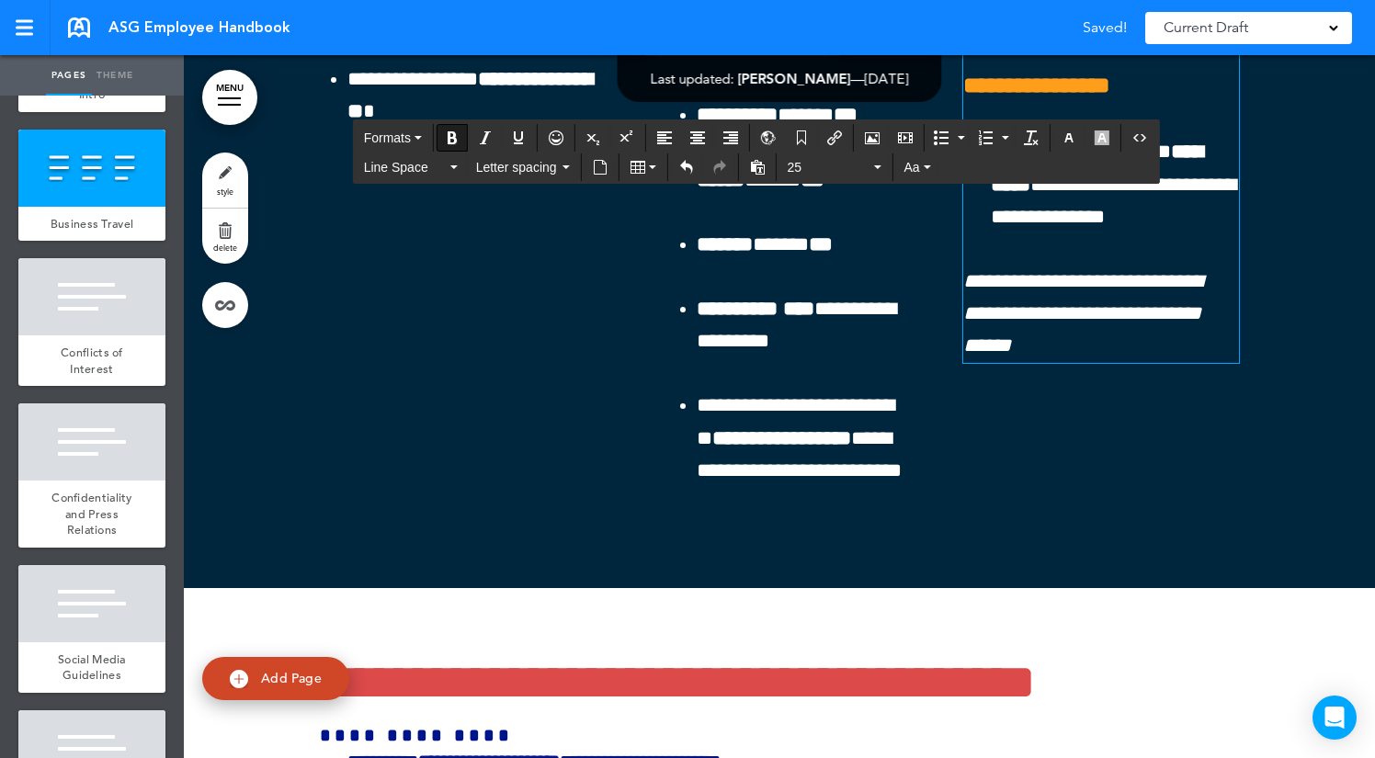
drag, startPoint x: 967, startPoint y: 357, endPoint x: 1063, endPoint y: 437, distance: 125.9
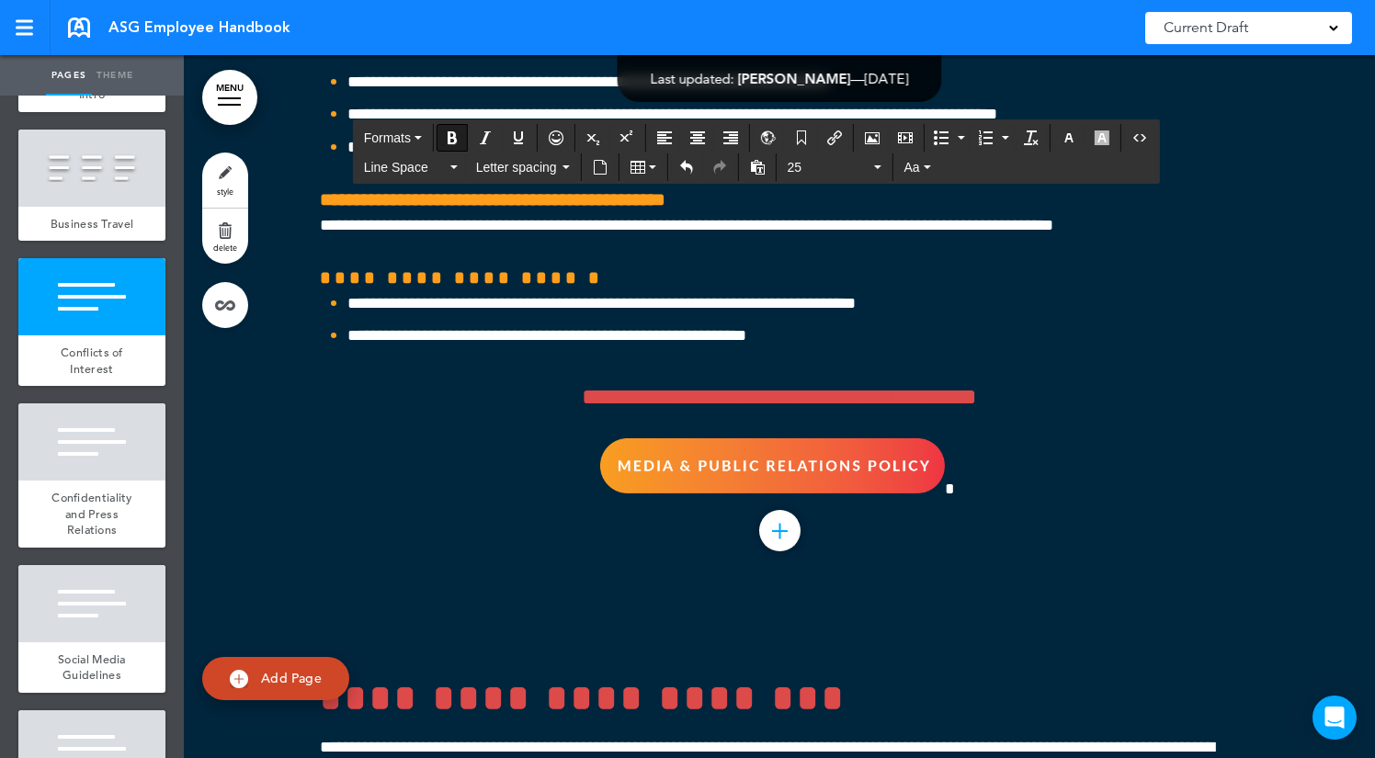
scroll to position [55515, 0]
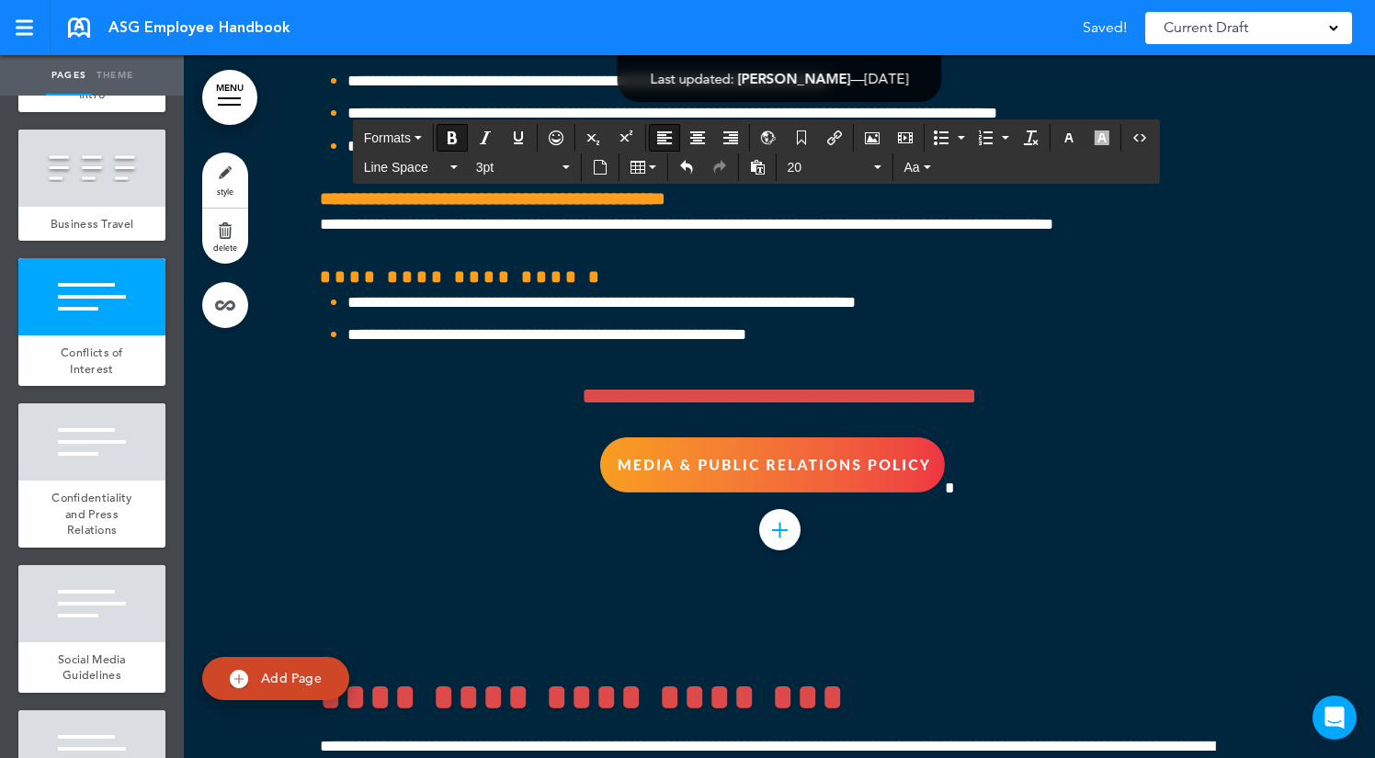
drag, startPoint x: 539, startPoint y: 508, endPoint x: 341, endPoint y: 500, distance: 197.8
drag, startPoint x: 533, startPoint y: 510, endPoint x: 265, endPoint y: 510, distance: 268.3
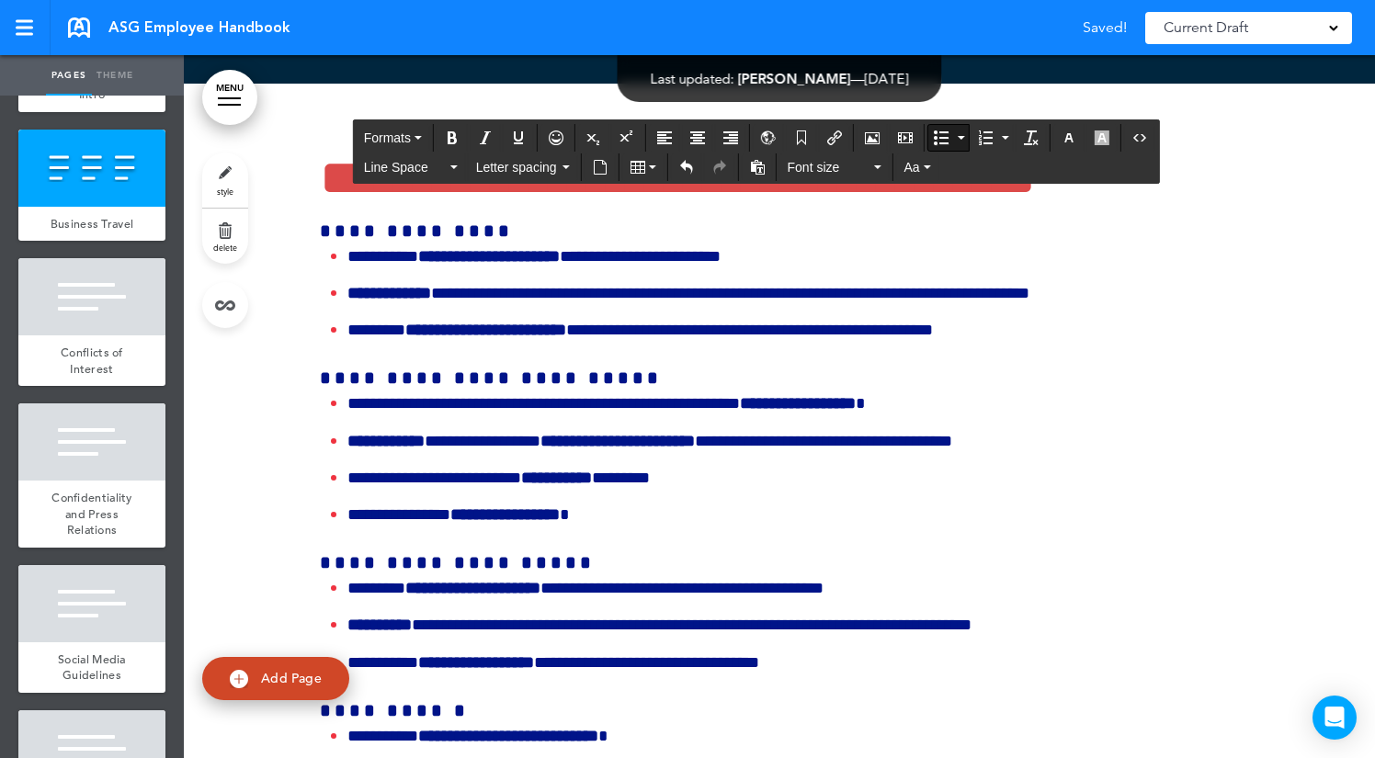
scroll to position [54206, 0]
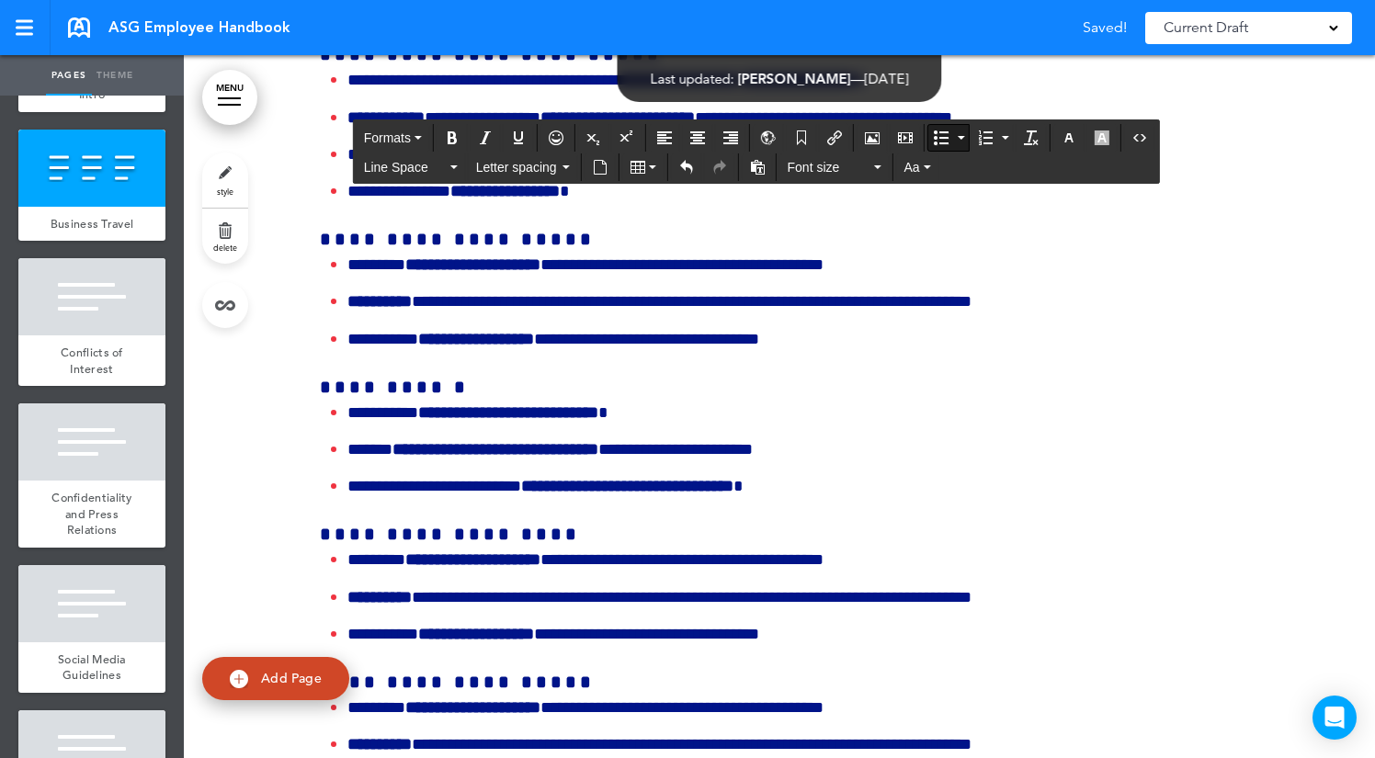
drag, startPoint x: 989, startPoint y: 289, endPoint x: 1182, endPoint y: 133, distance: 248.3
copy ul "**********"
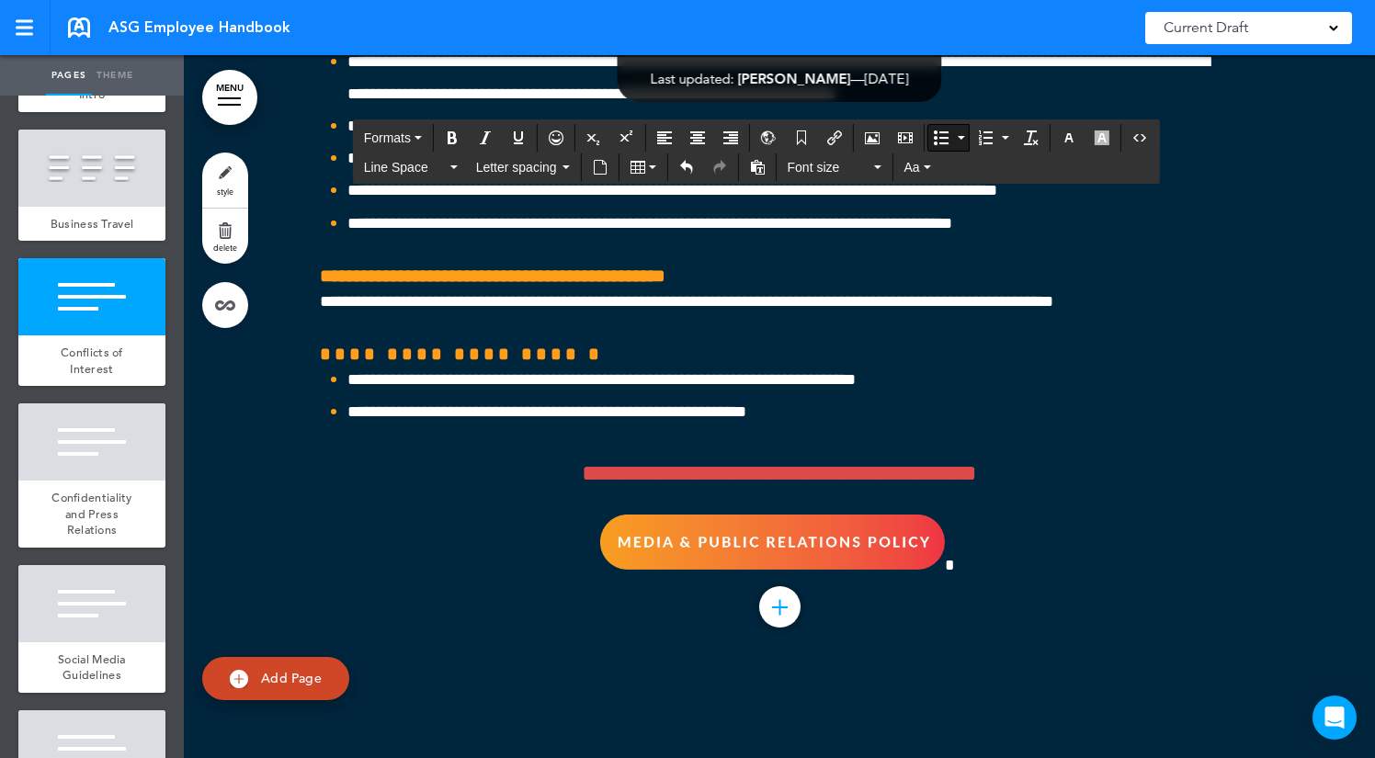
scroll to position [55446, 0]
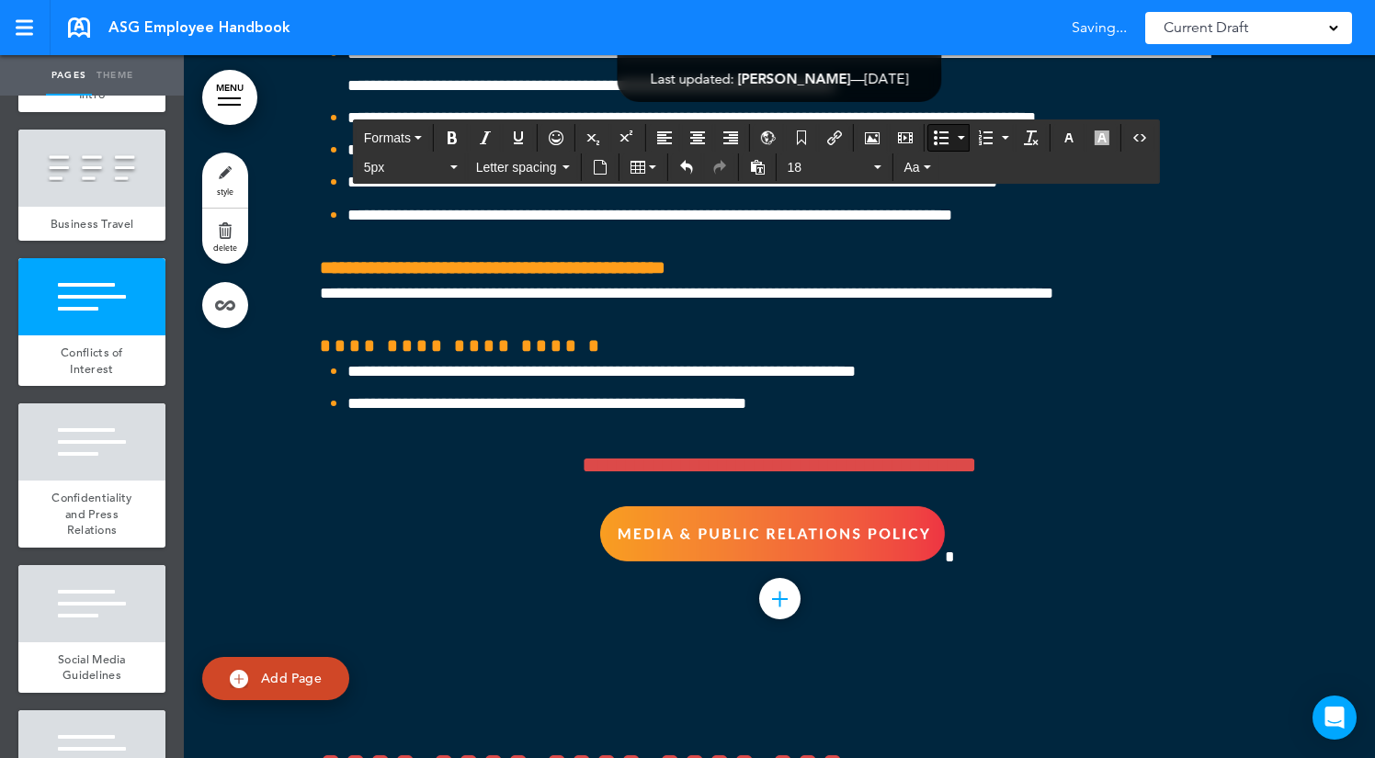
drag, startPoint x: 797, startPoint y: 534, endPoint x: 568, endPoint y: 511, distance: 230.0
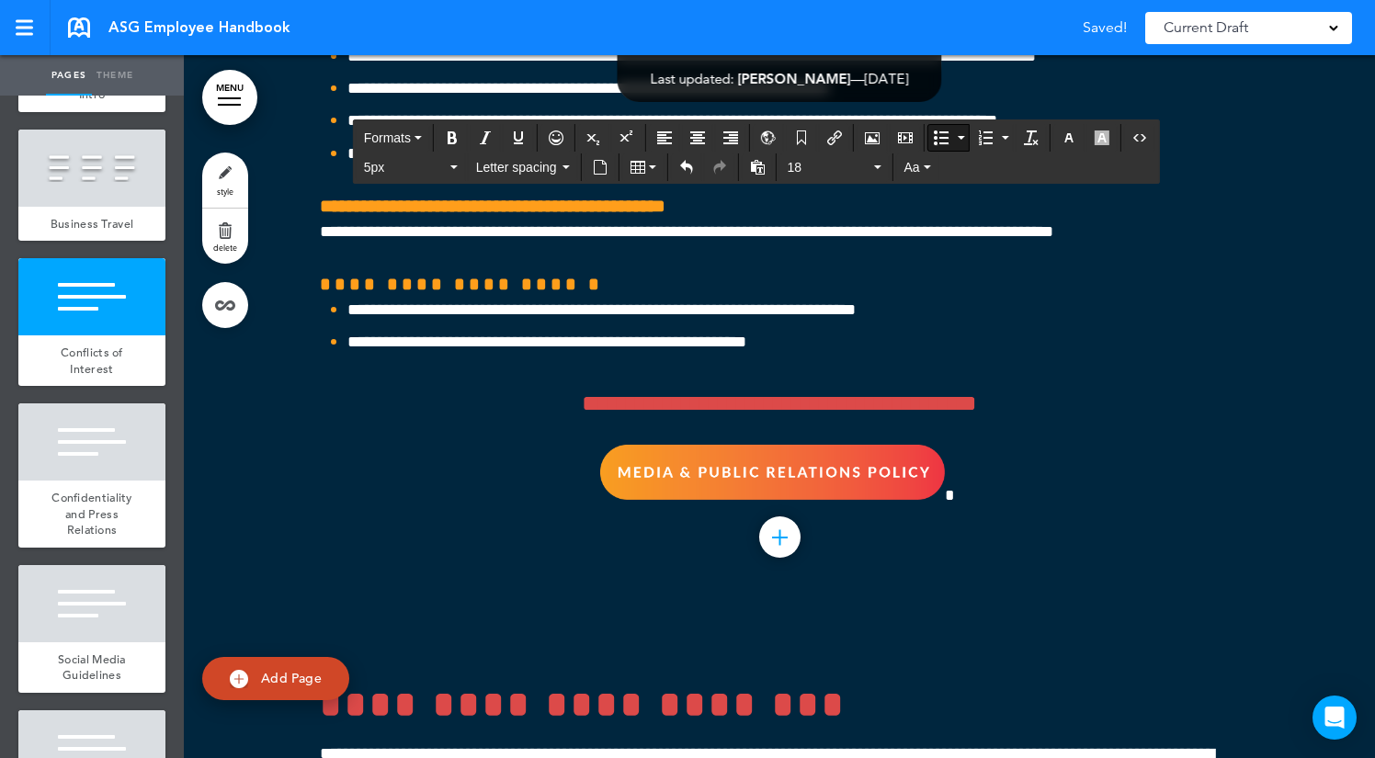
drag, startPoint x: 806, startPoint y: 629, endPoint x: 344, endPoint y: 541, distance: 470.4
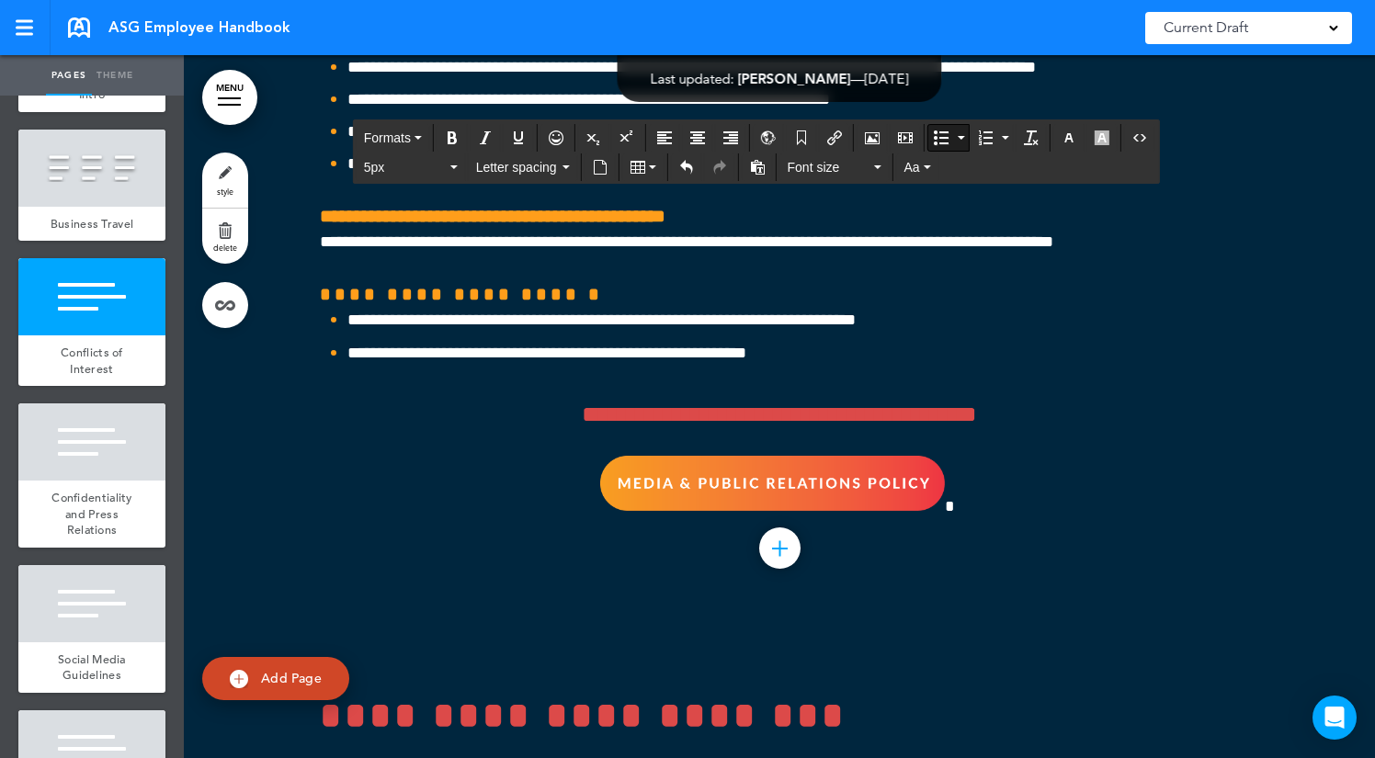
scroll to position [55719, 0]
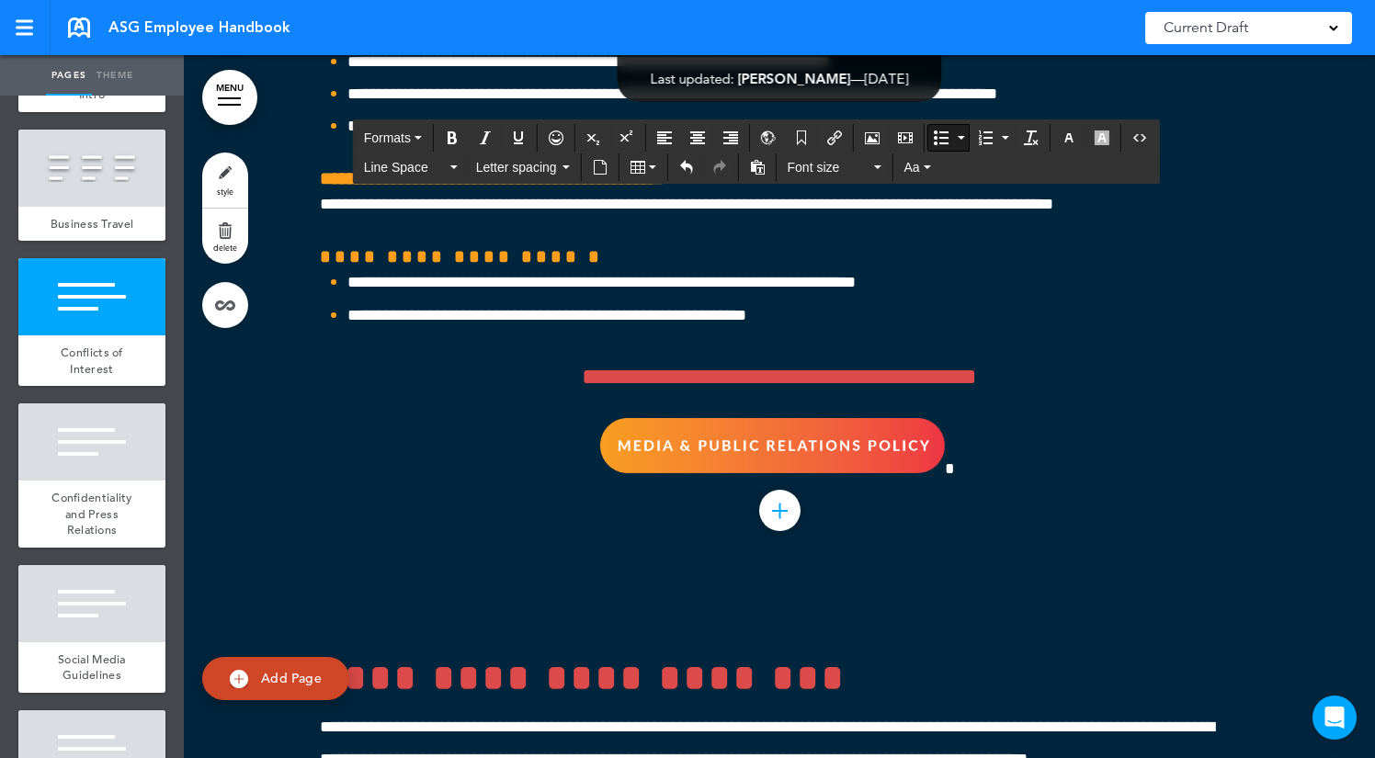
drag, startPoint x: 415, startPoint y: 638, endPoint x: 327, endPoint y: 331, distance: 319.4
click at [1075, 137] on icon "button" at bounding box center [1068, 137] width 15 height 15
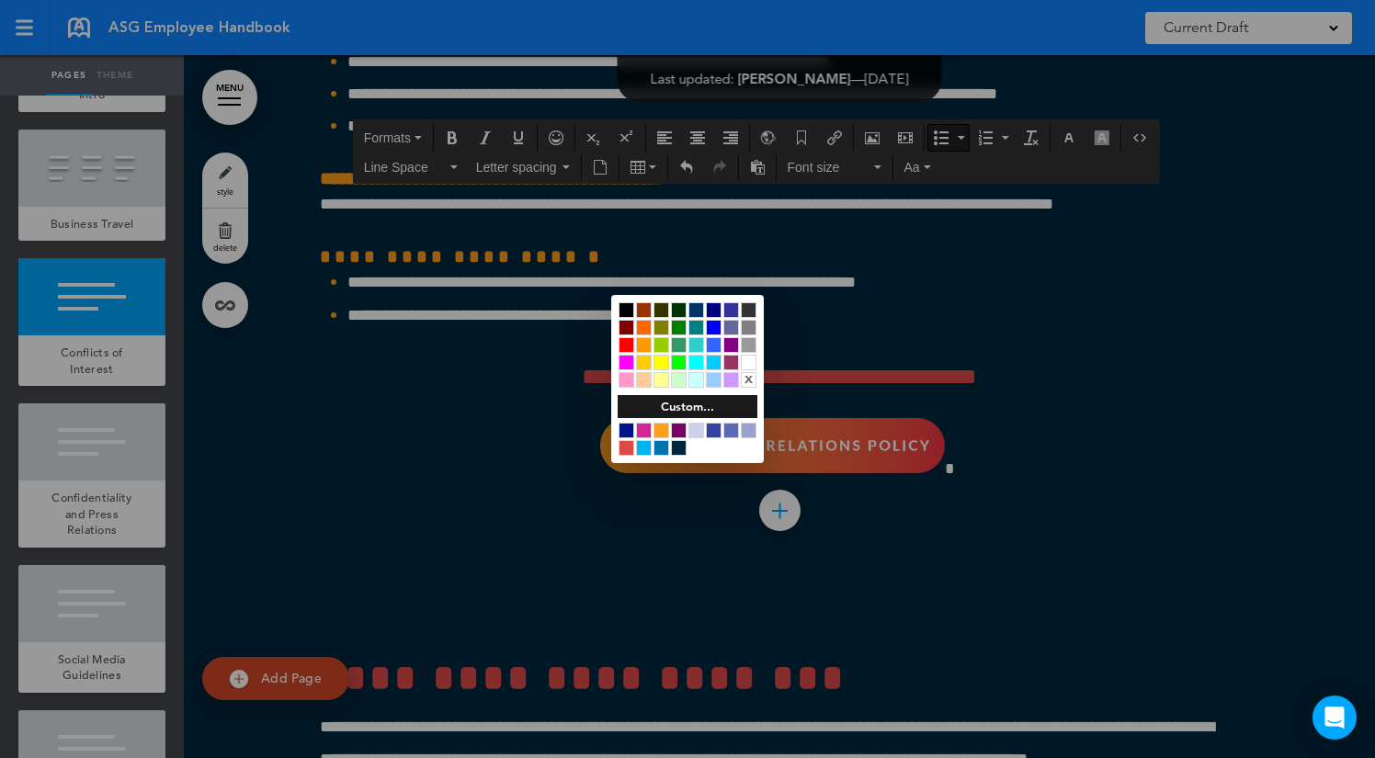
click at [629, 428] on div at bounding box center [626, 431] width 16 height 16
click at [480, 167] on div at bounding box center [687, 379] width 1375 height 758
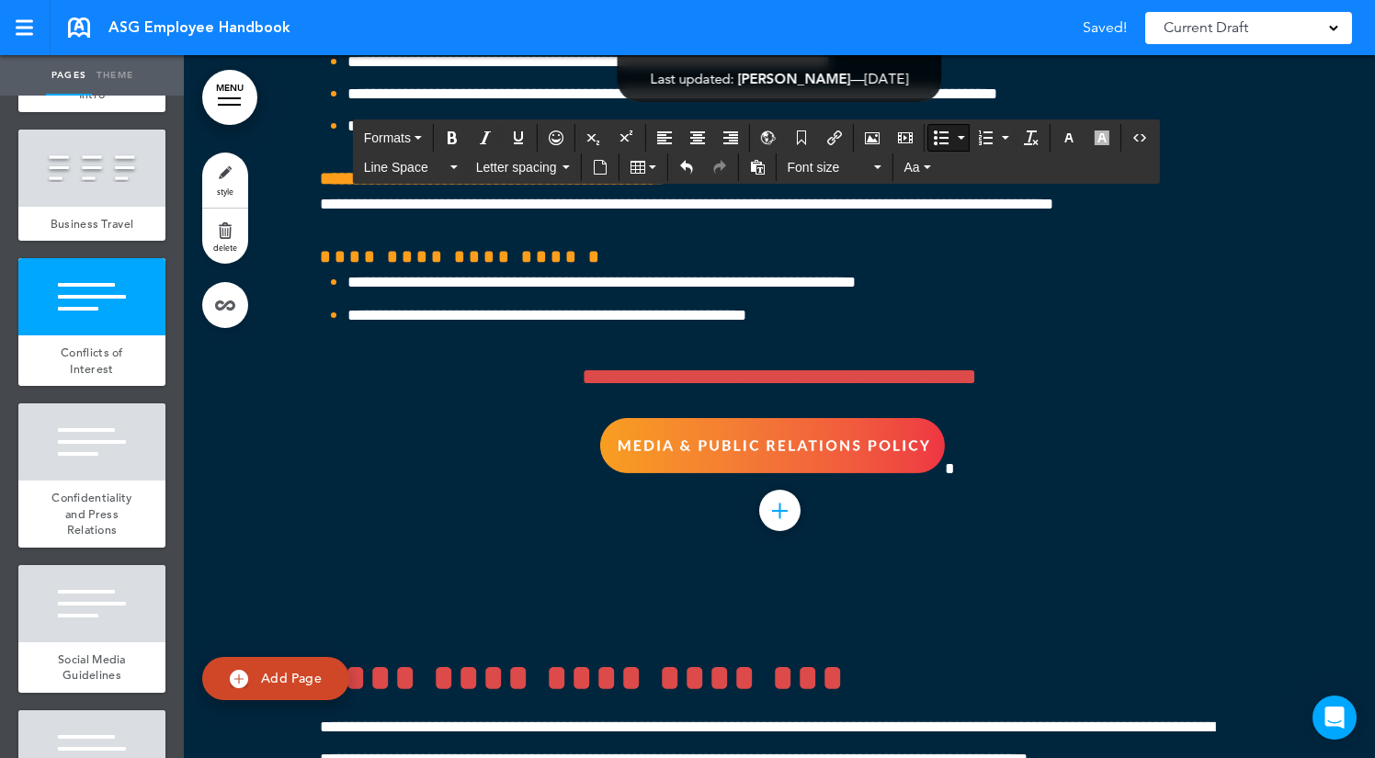
drag, startPoint x: 450, startPoint y: 535, endPoint x: 335, endPoint y: 320, distance: 244.2
click at [434, 169] on span "Line Space" at bounding box center [405, 167] width 83 height 18
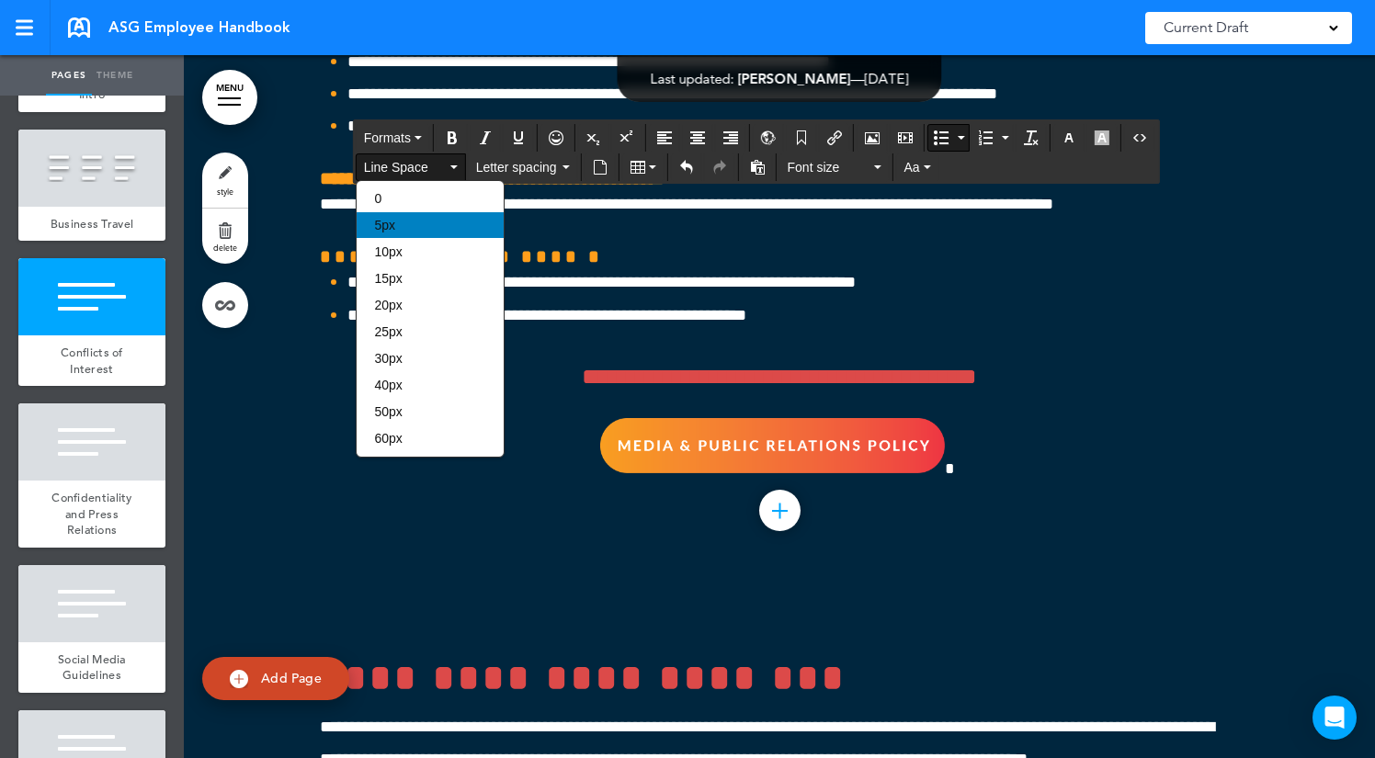
click at [435, 232] on div "5px" at bounding box center [430, 225] width 147 height 26
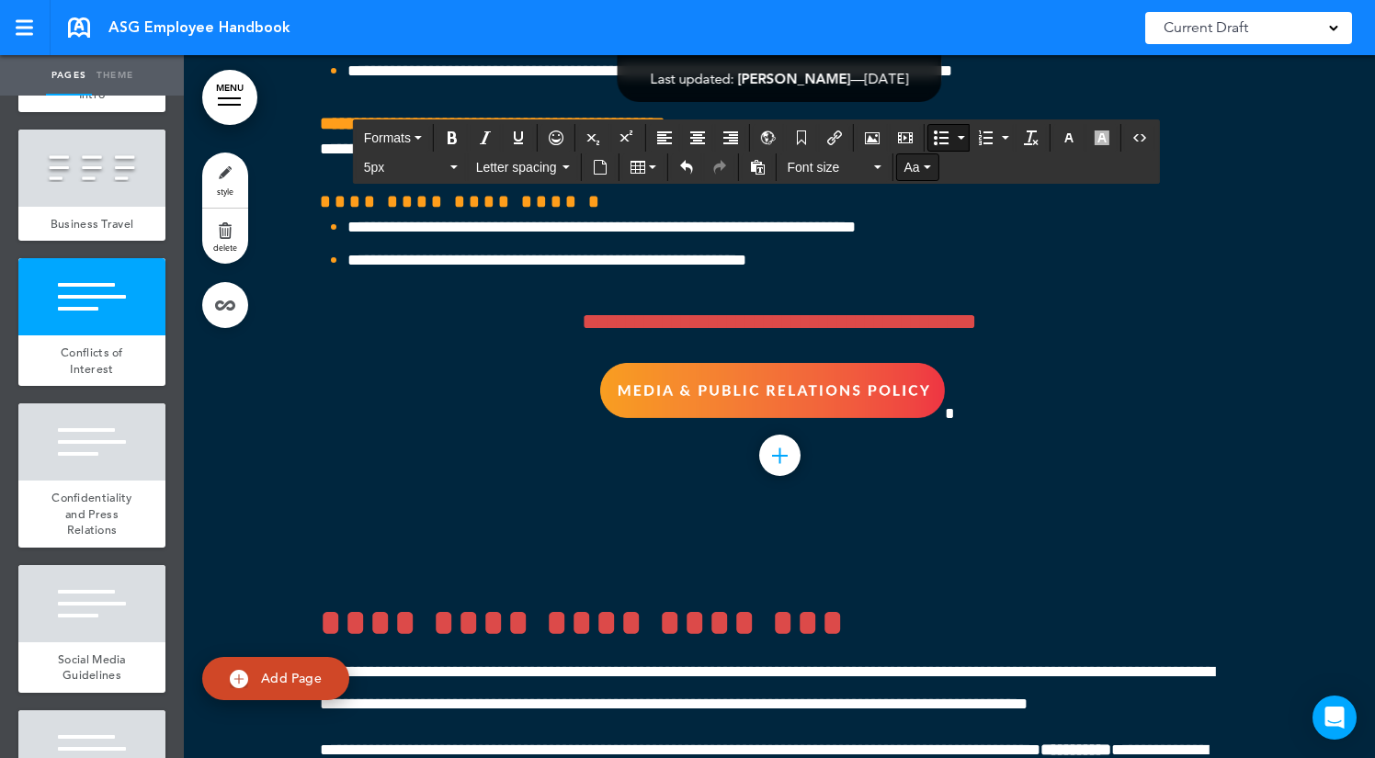
click at [924, 164] on button "Aa" at bounding box center [917, 167] width 41 height 26
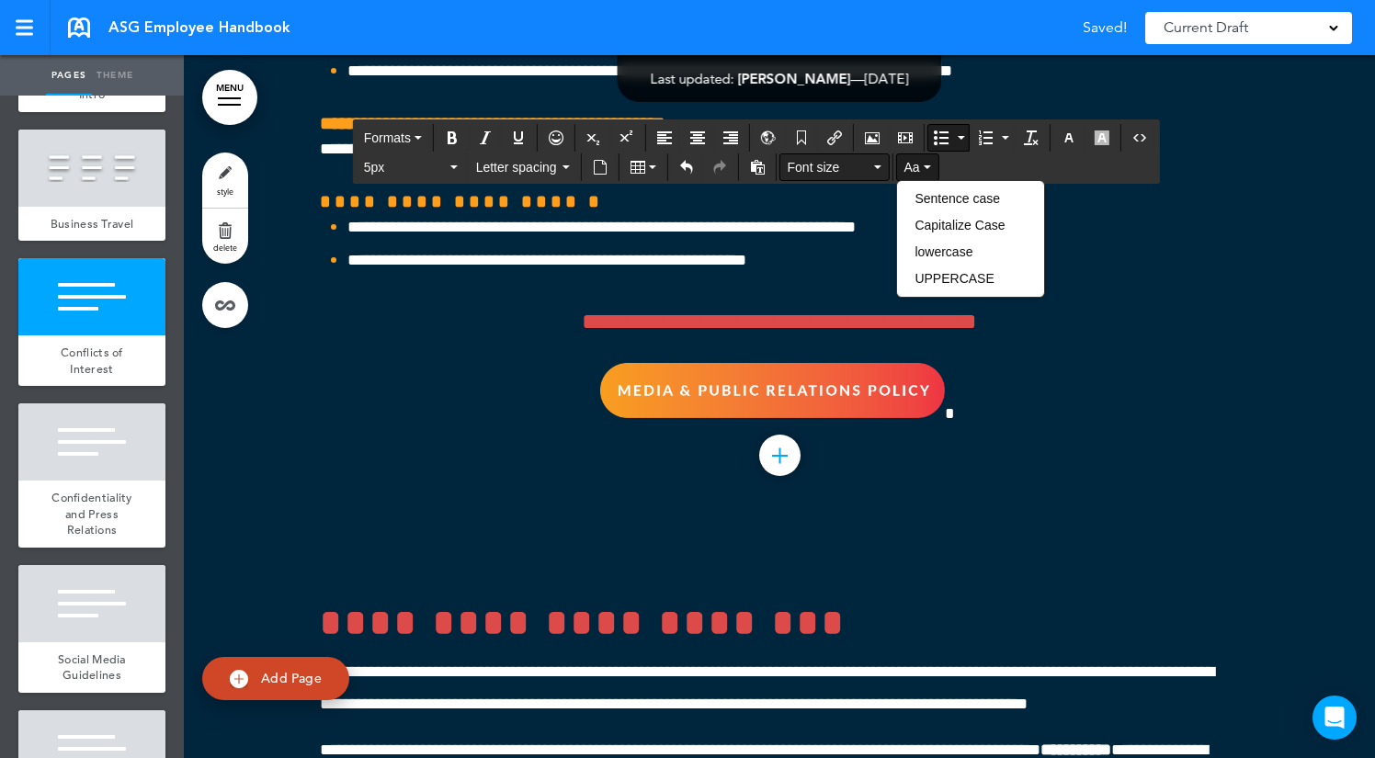
click at [811, 172] on span "Font size" at bounding box center [829, 167] width 83 height 18
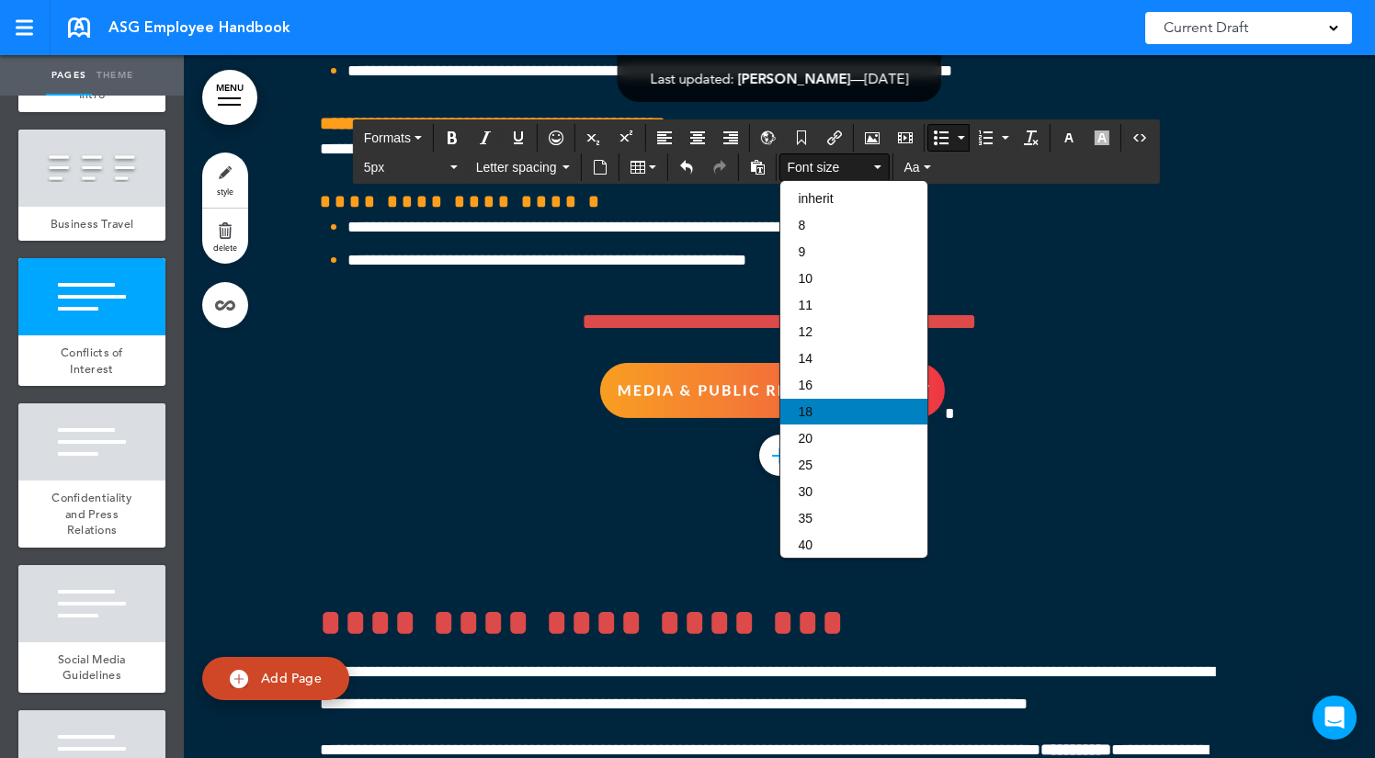
click at [822, 417] on div "18" at bounding box center [853, 412] width 147 height 26
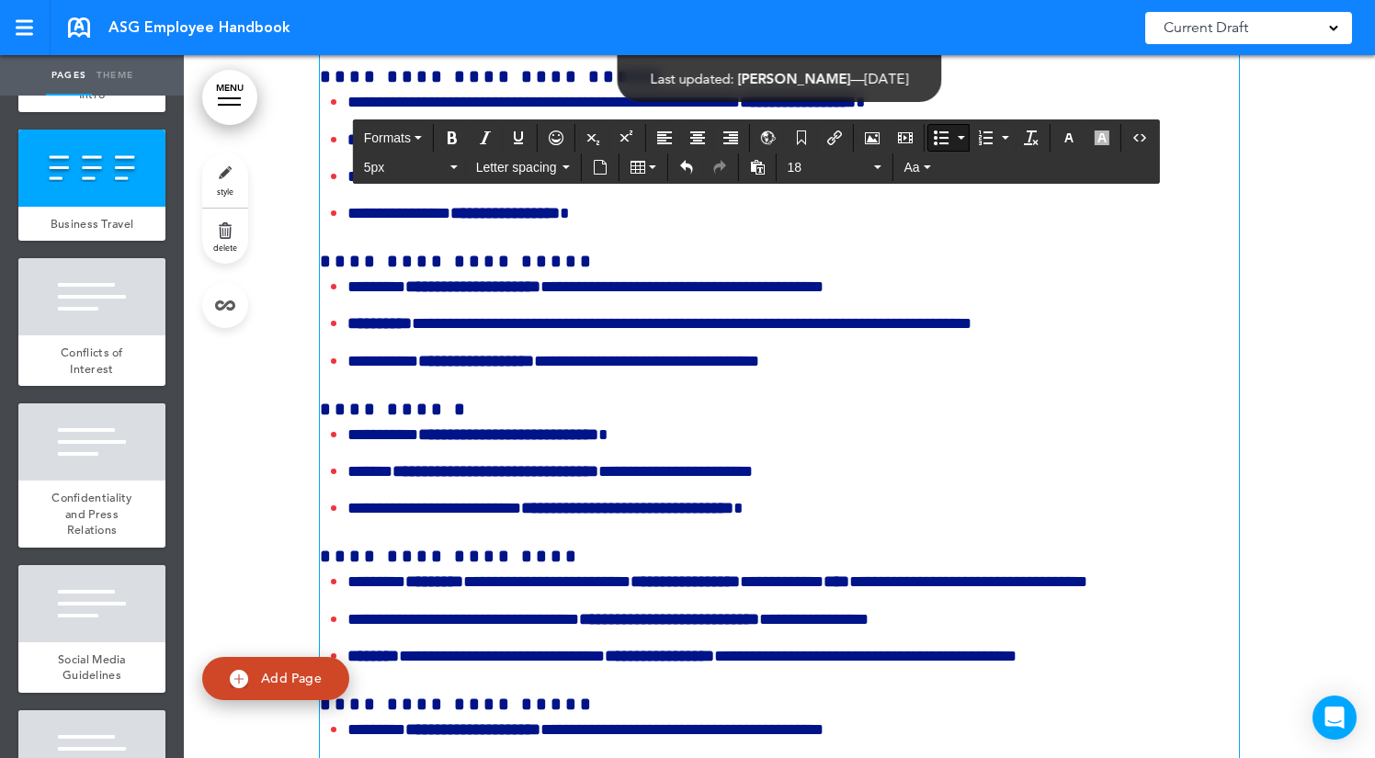
scroll to position [54191, 0]
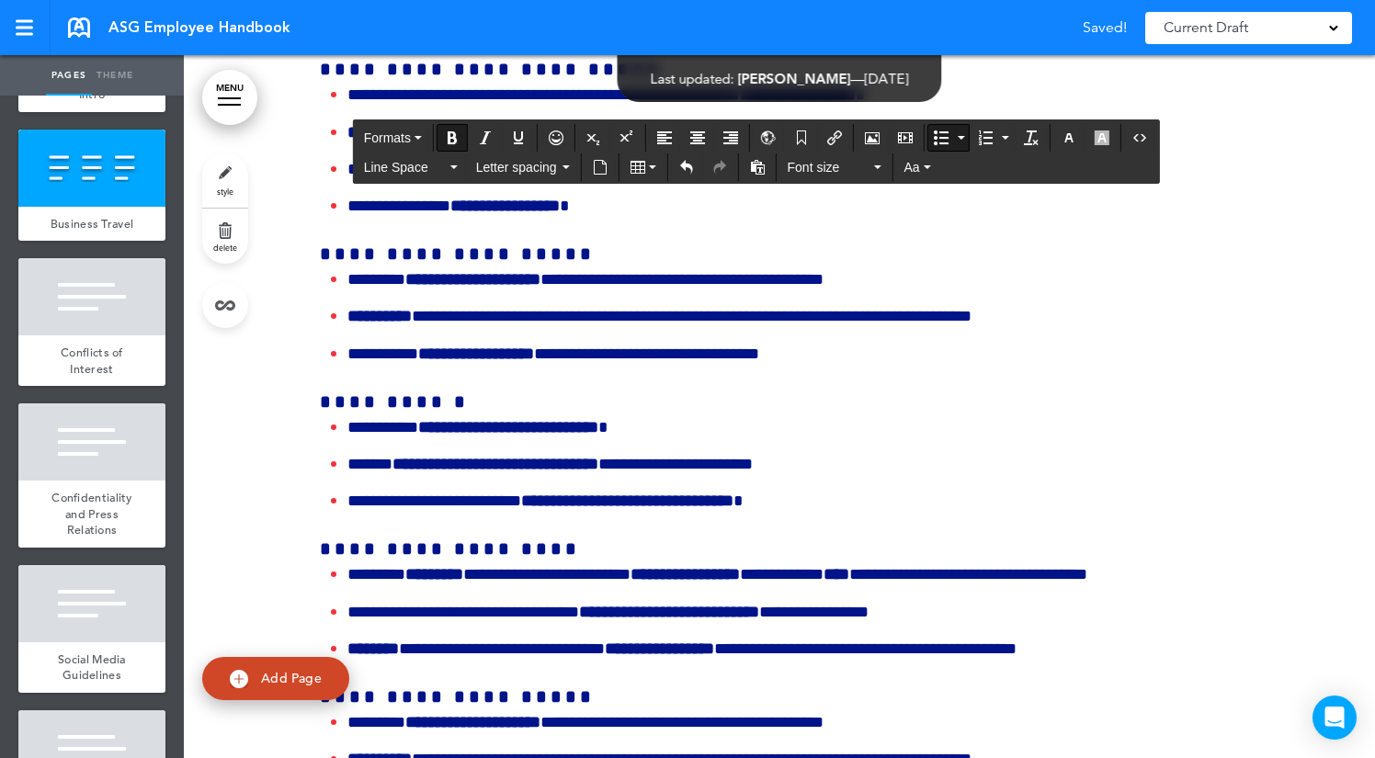
drag, startPoint x: 1177, startPoint y: 556, endPoint x: 981, endPoint y: 289, distance: 330.7
copy ul "**********"
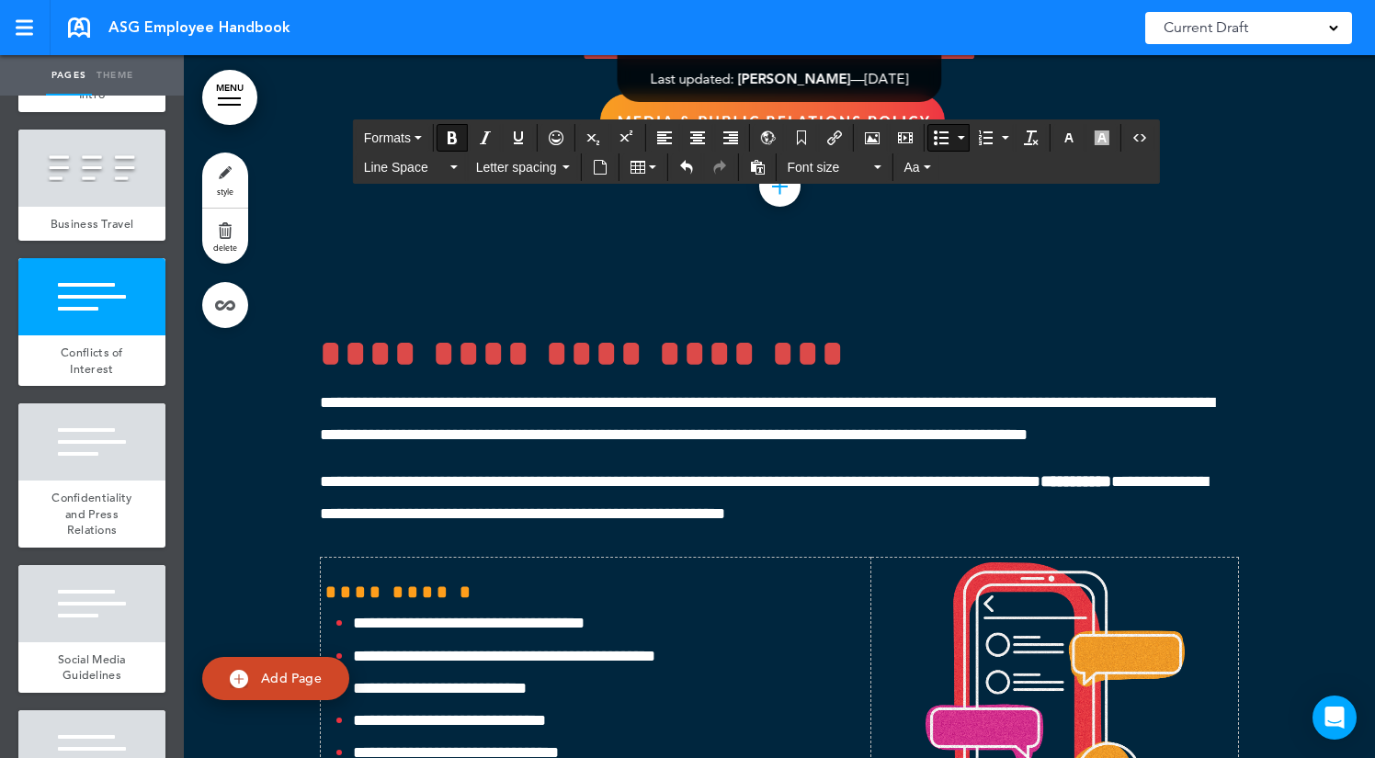
scroll to position [55857, 0]
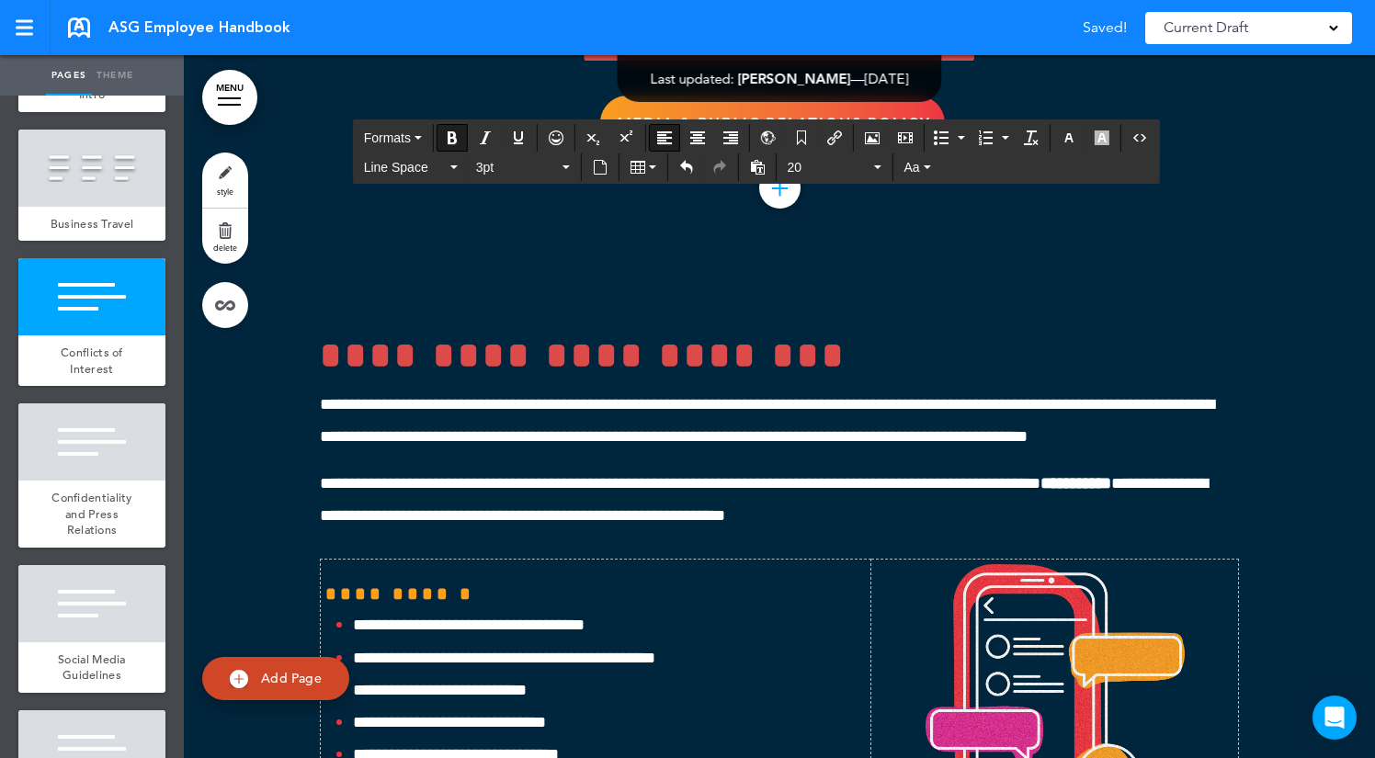
drag, startPoint x: 536, startPoint y: 313, endPoint x: 306, endPoint y: 313, distance: 229.7
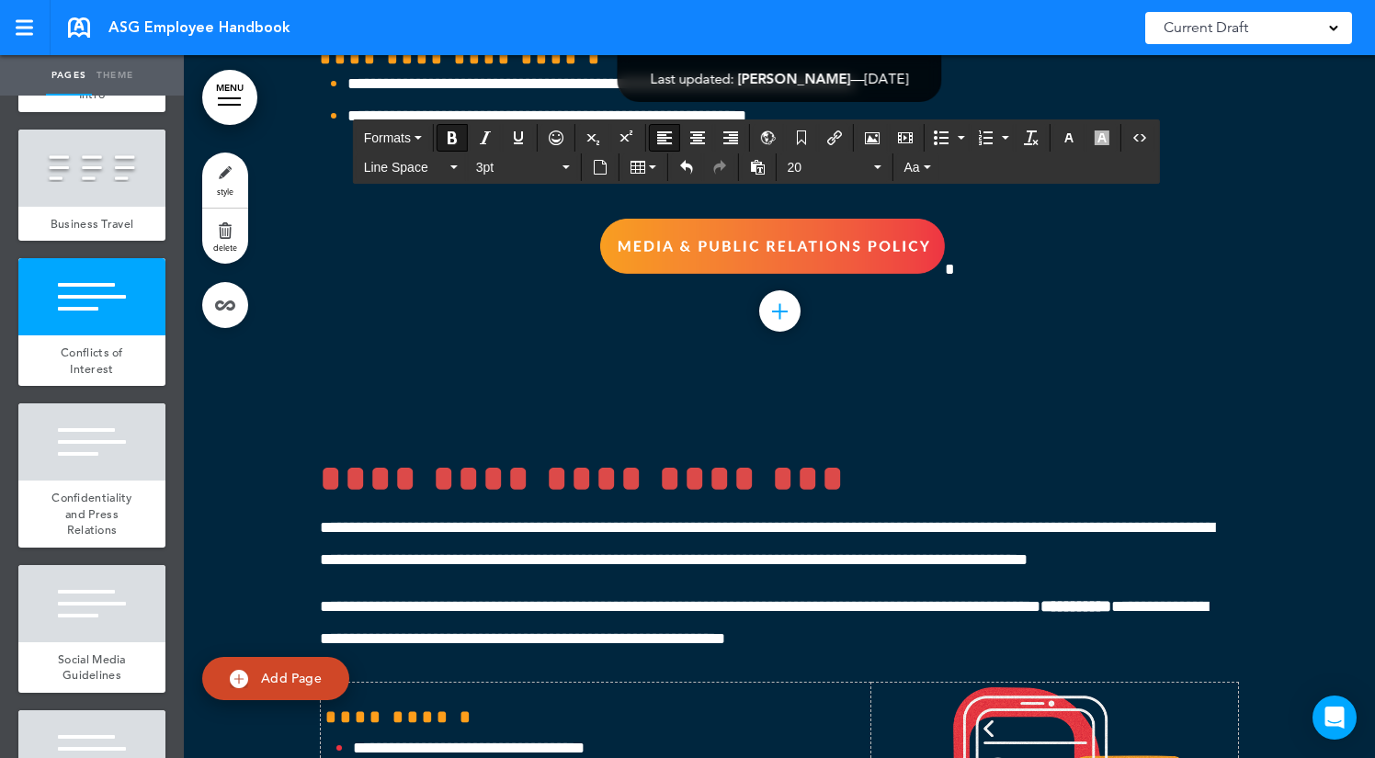
scroll to position [55730, 0]
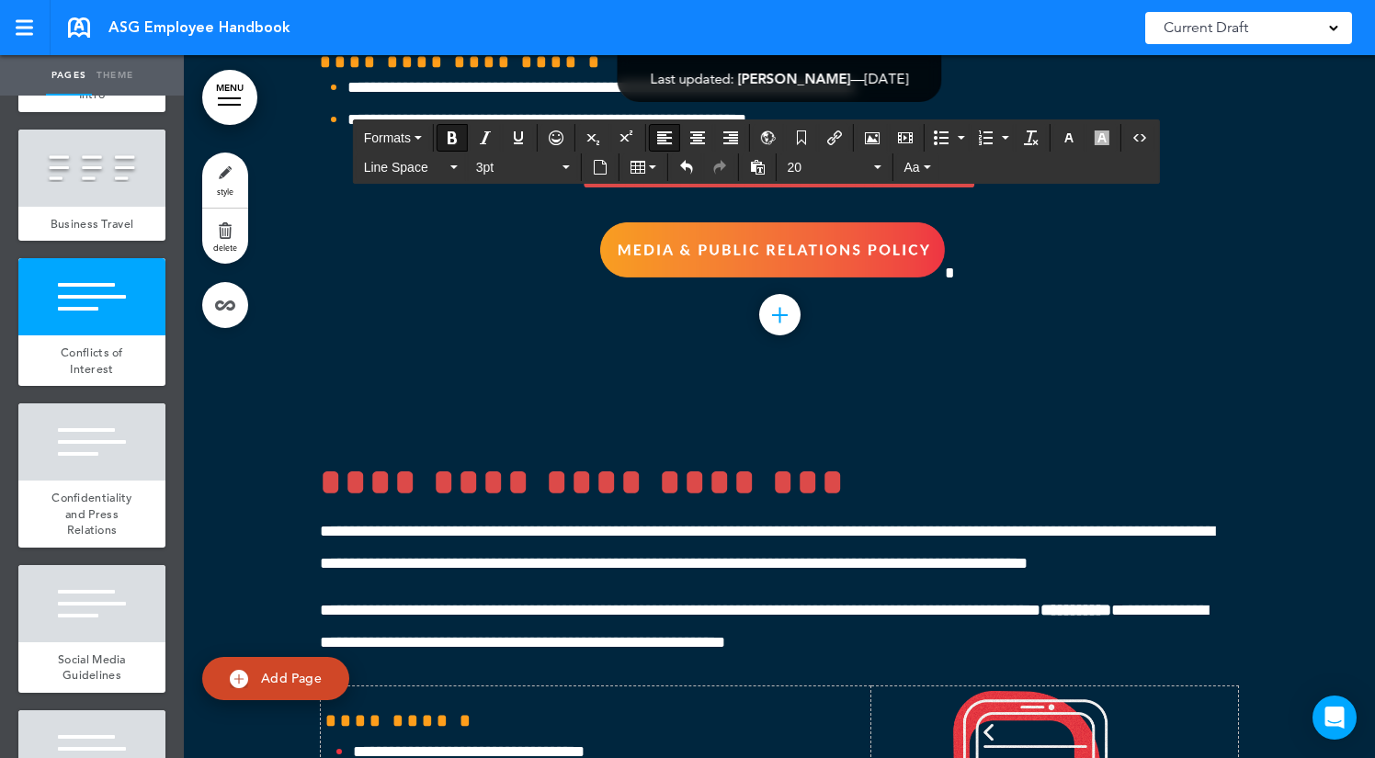
drag, startPoint x: 842, startPoint y: 544, endPoint x: 328, endPoint y: 465, distance: 519.7
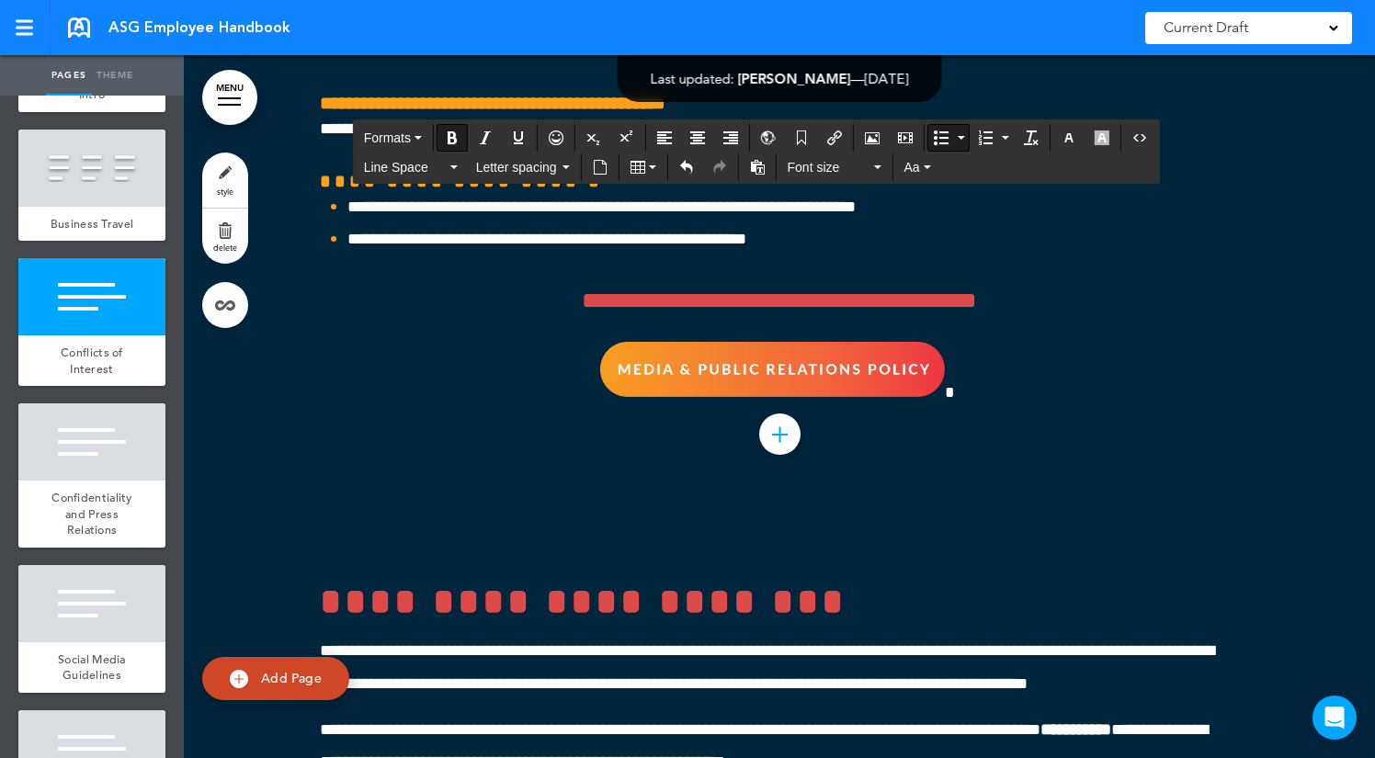
drag, startPoint x: 417, startPoint y: 640, endPoint x: 323, endPoint y: 474, distance: 190.1
click at [911, 169] on span "Aa" at bounding box center [912, 167] width 16 height 15
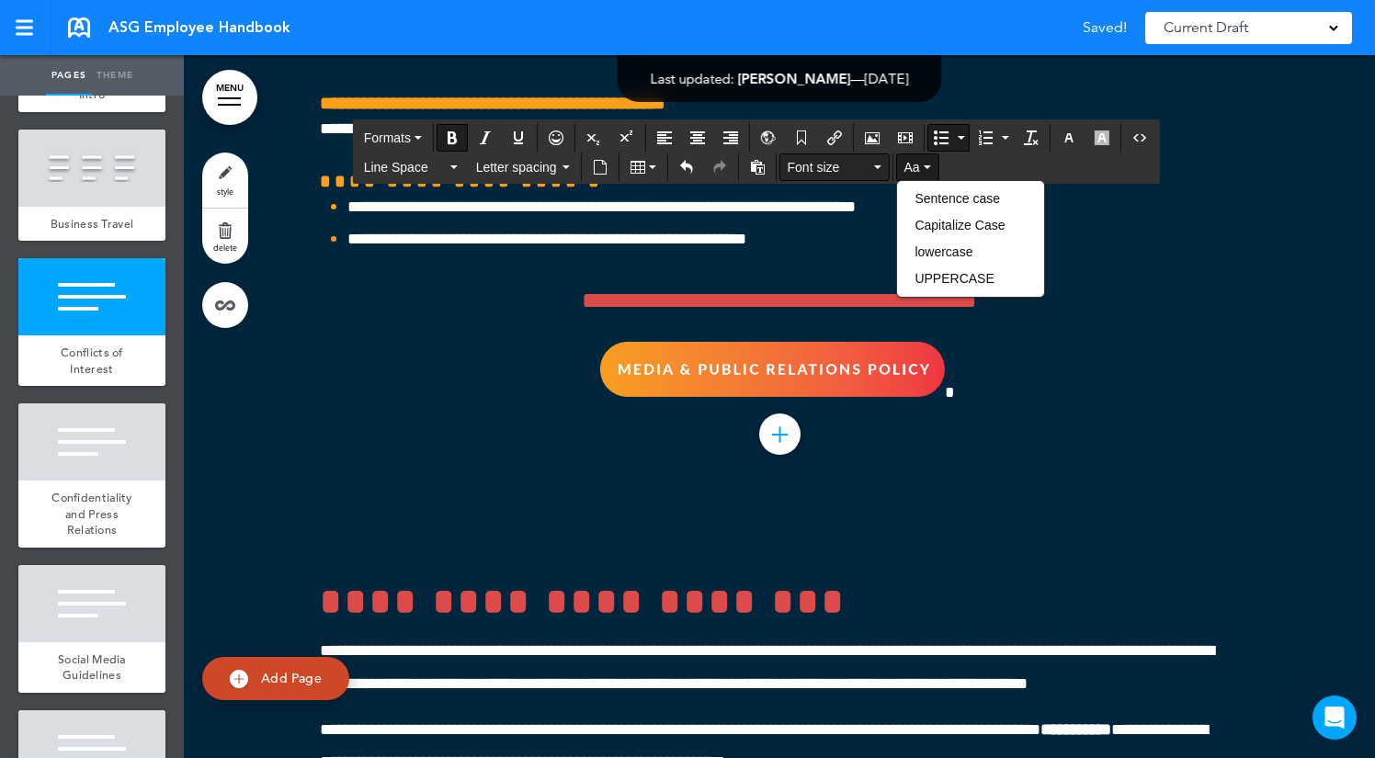
click at [828, 165] on span "Font size" at bounding box center [829, 167] width 83 height 18
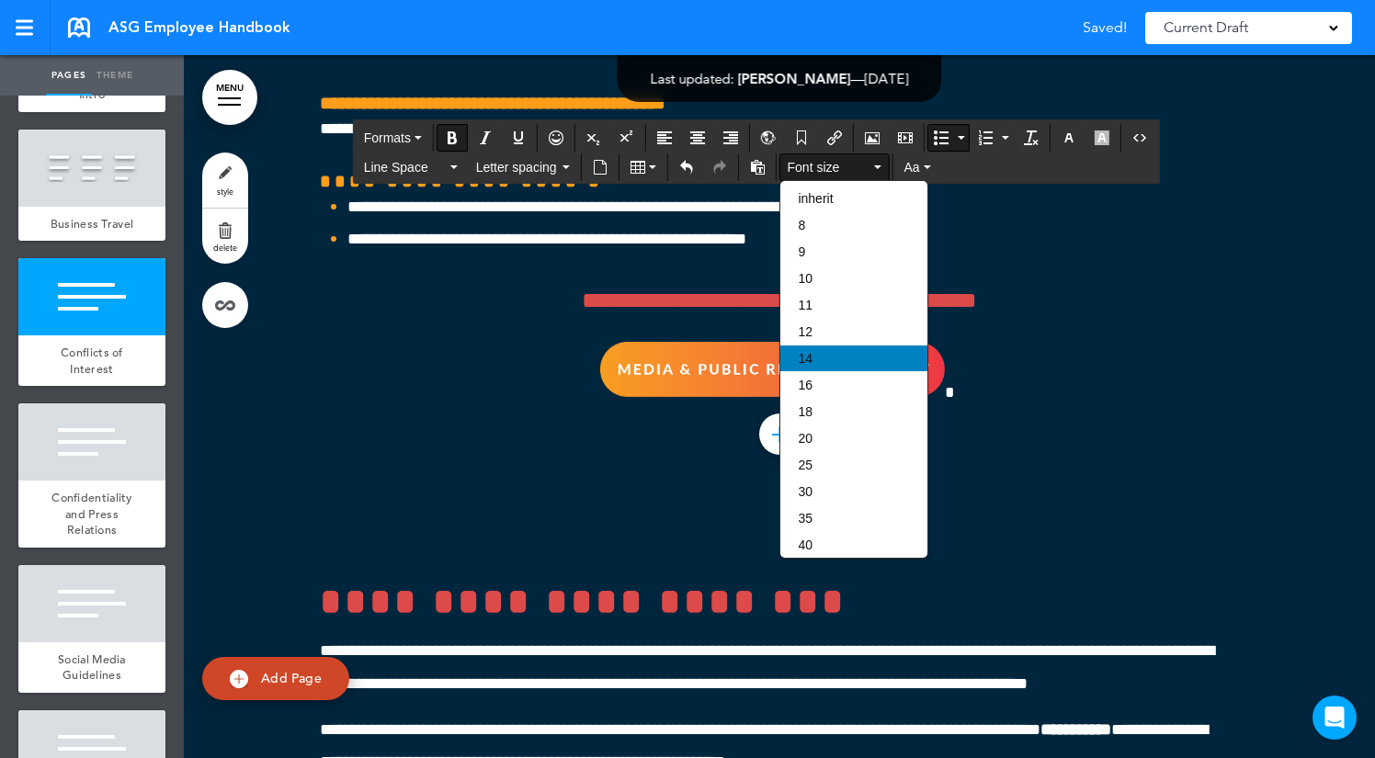
click at [829, 369] on div "14" at bounding box center [853, 359] width 147 height 26
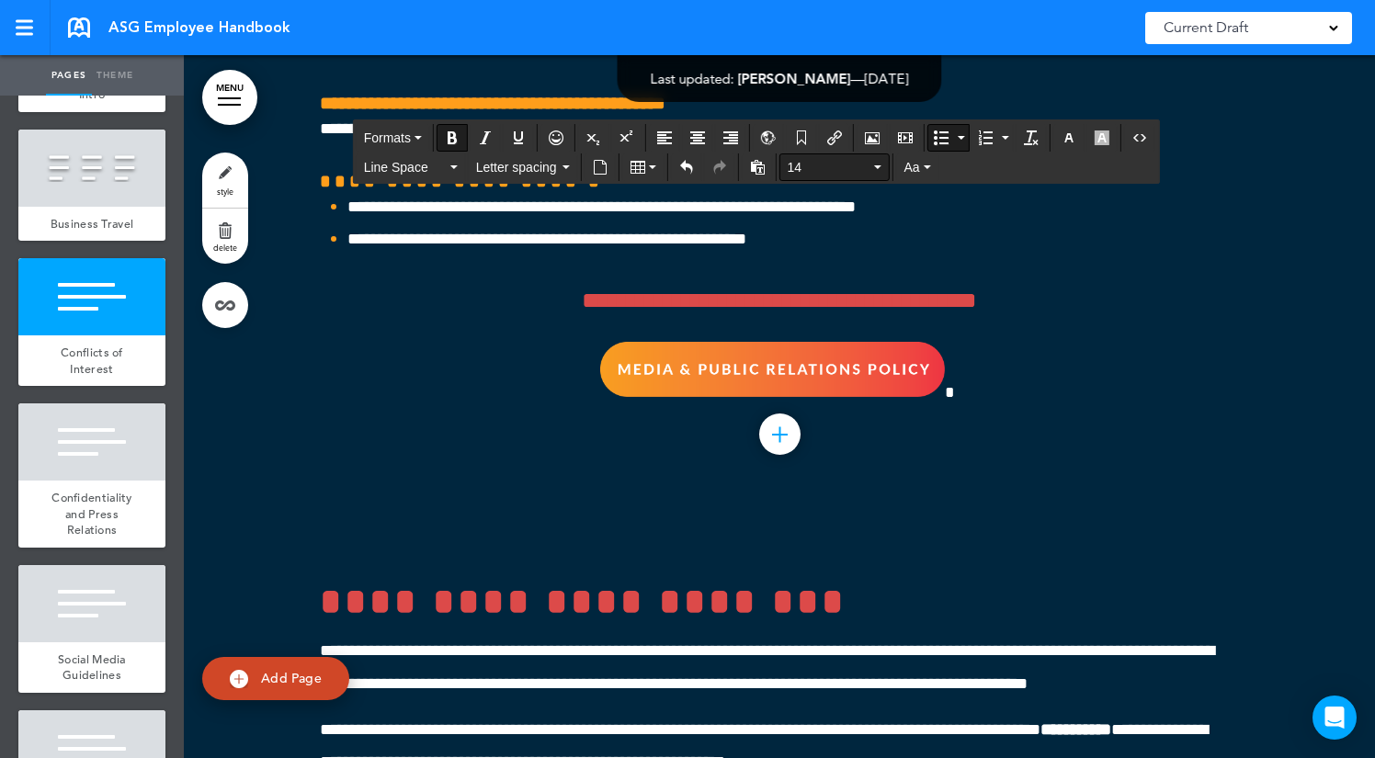
click at [798, 168] on span "14" at bounding box center [829, 167] width 83 height 18
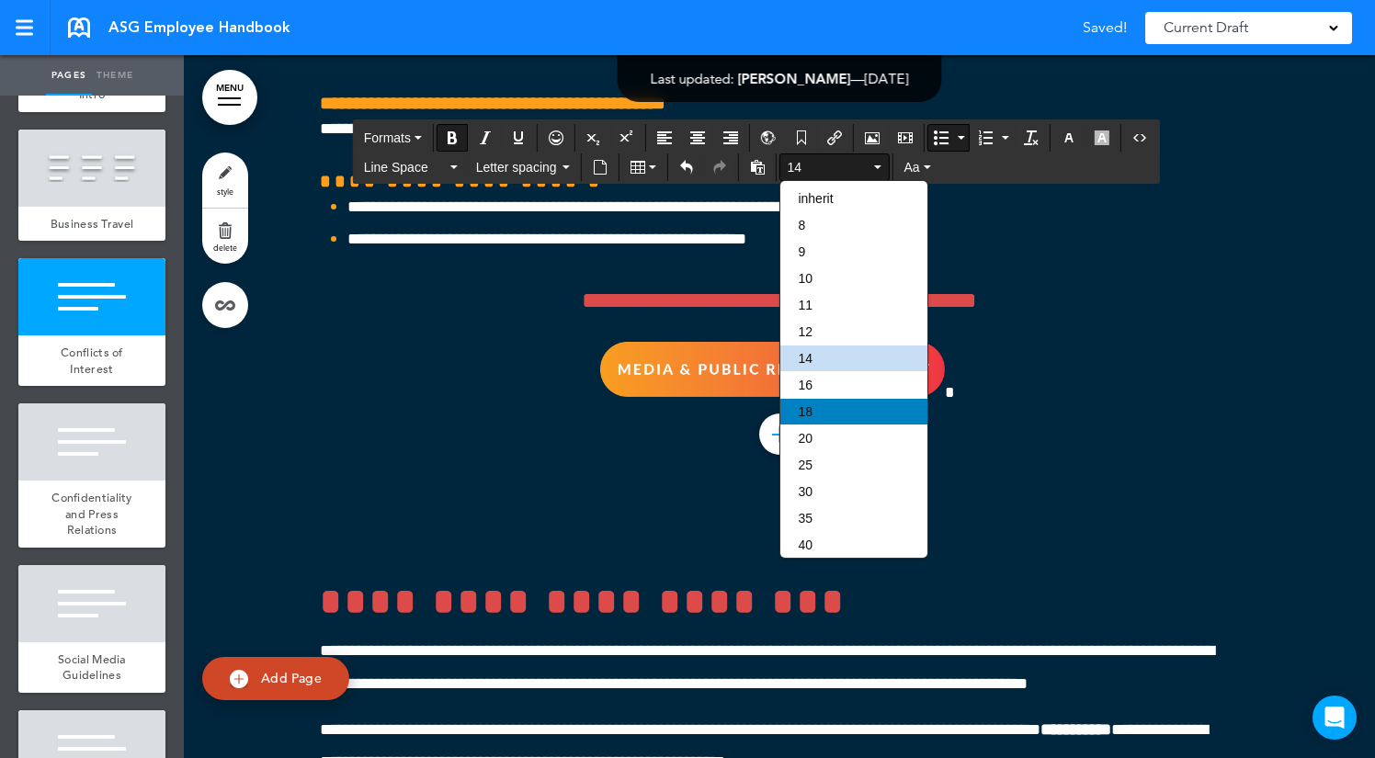
click at [816, 412] on div "18" at bounding box center [853, 412] width 147 height 26
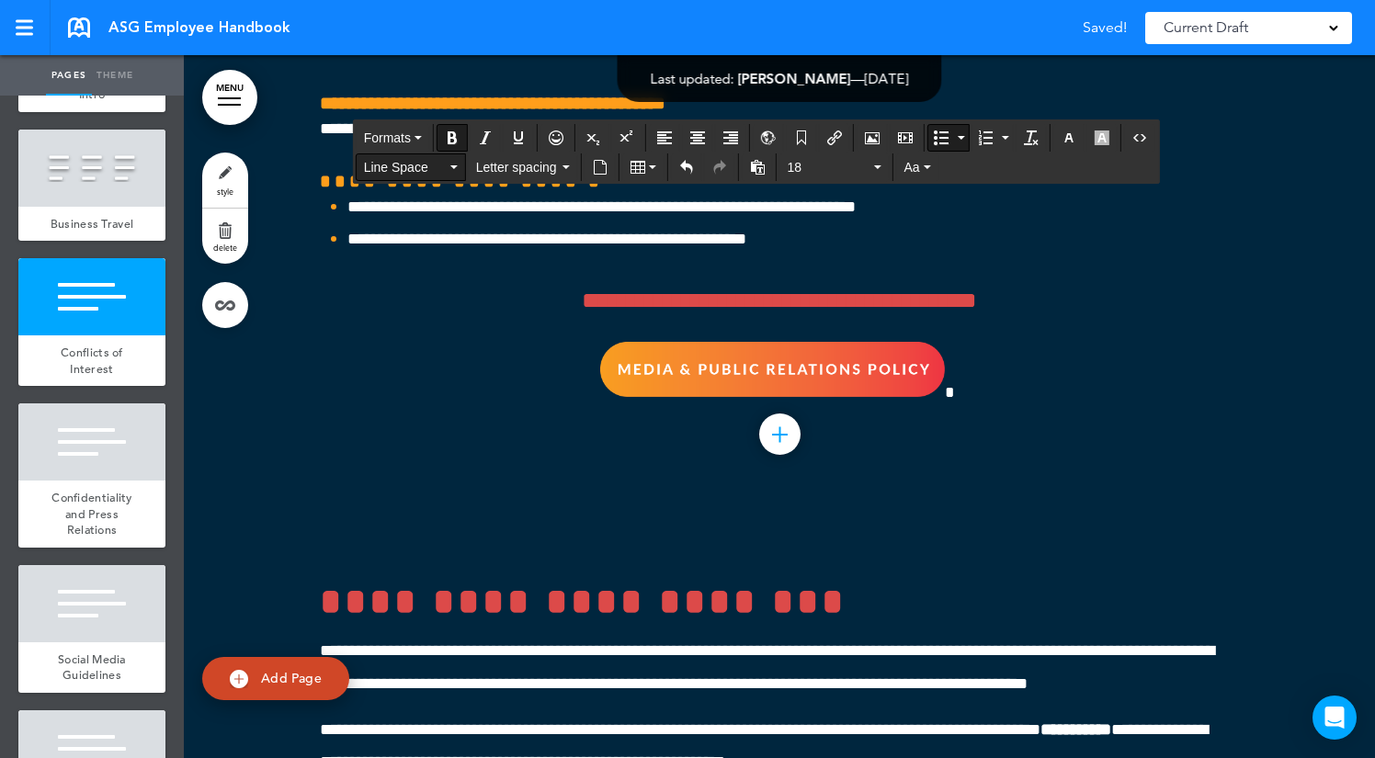
click at [426, 168] on span "Line Space" at bounding box center [405, 167] width 83 height 18
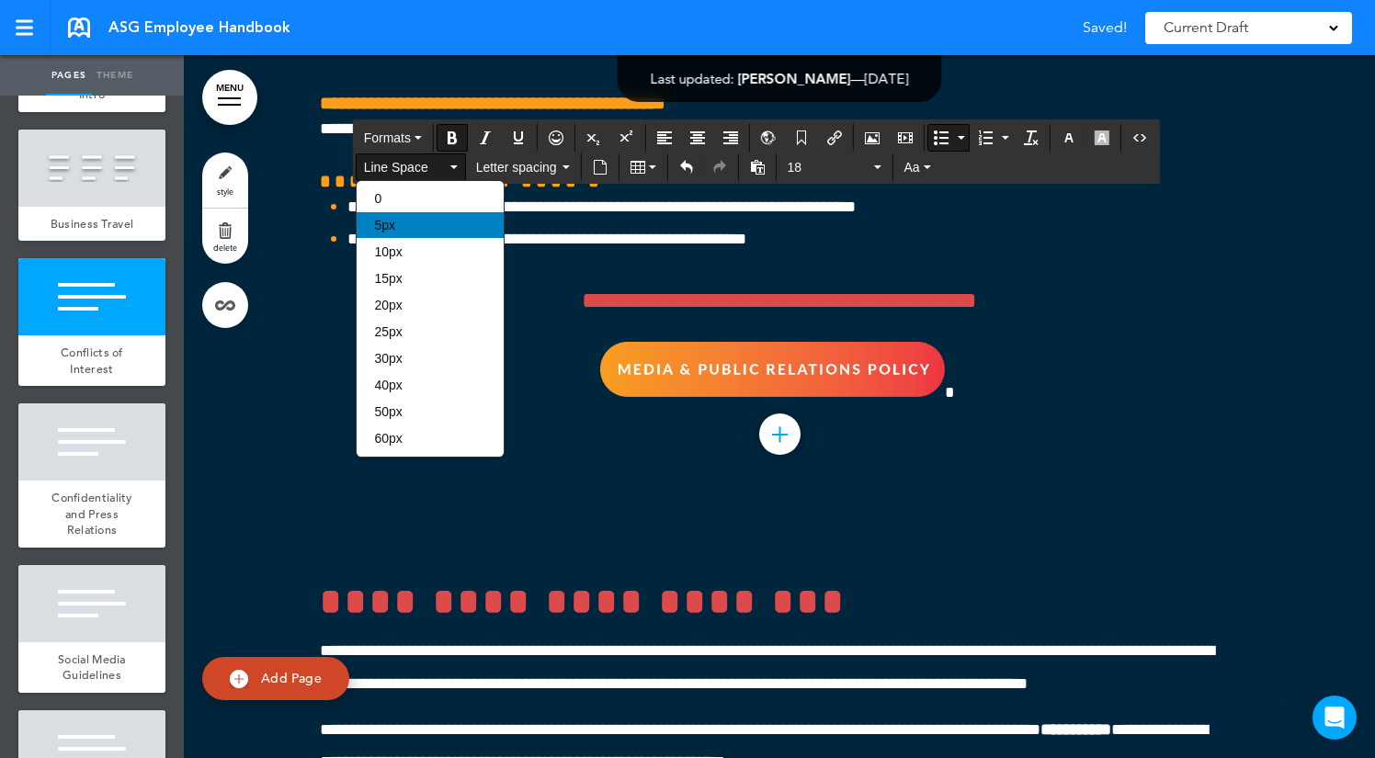
click at [414, 235] on div "5px" at bounding box center [430, 225] width 147 height 26
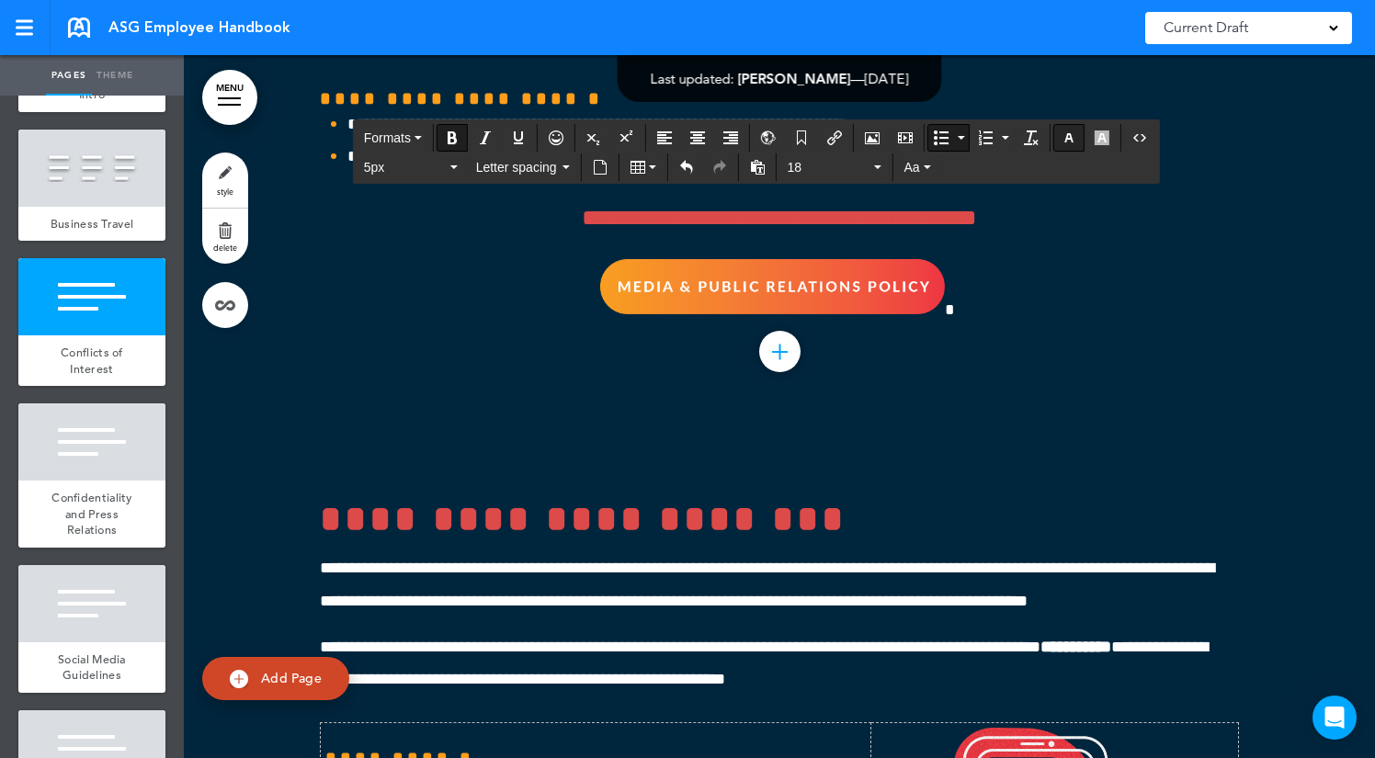
click at [1071, 140] on icon "button" at bounding box center [1068, 137] width 15 height 15
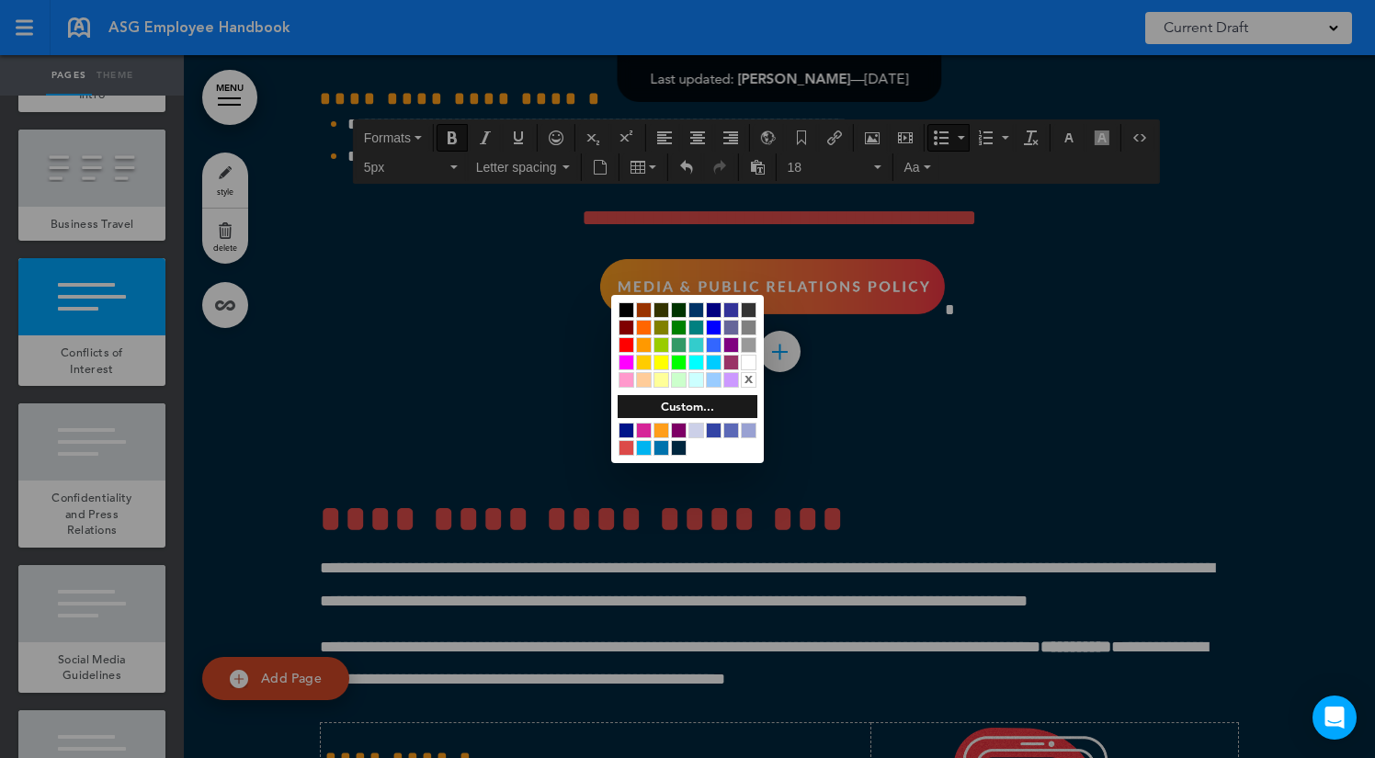
click at [624, 426] on div at bounding box center [626, 431] width 16 height 16
click at [435, 573] on div at bounding box center [687, 379] width 1375 height 758
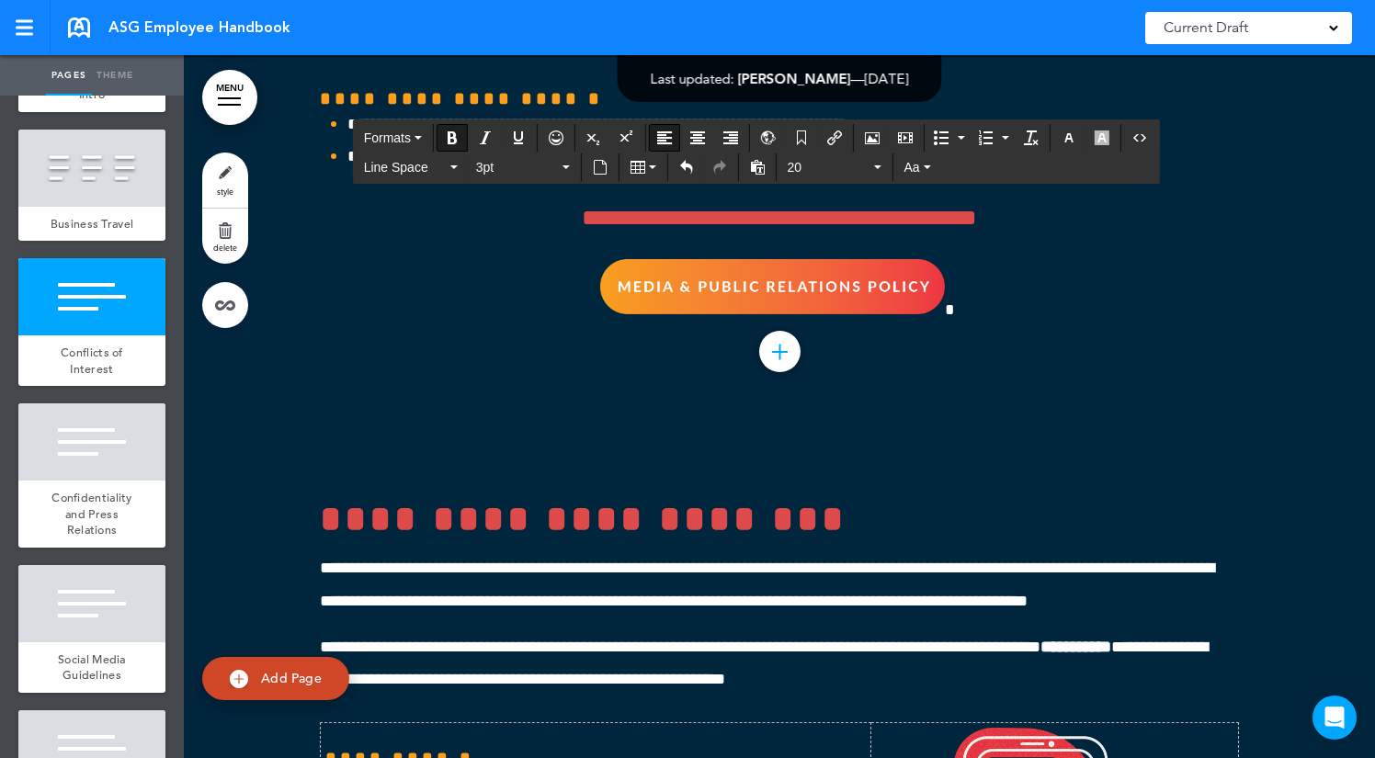
drag, startPoint x: 898, startPoint y: 542, endPoint x: 307, endPoint y: 439, distance: 599.8
copy div "**********"
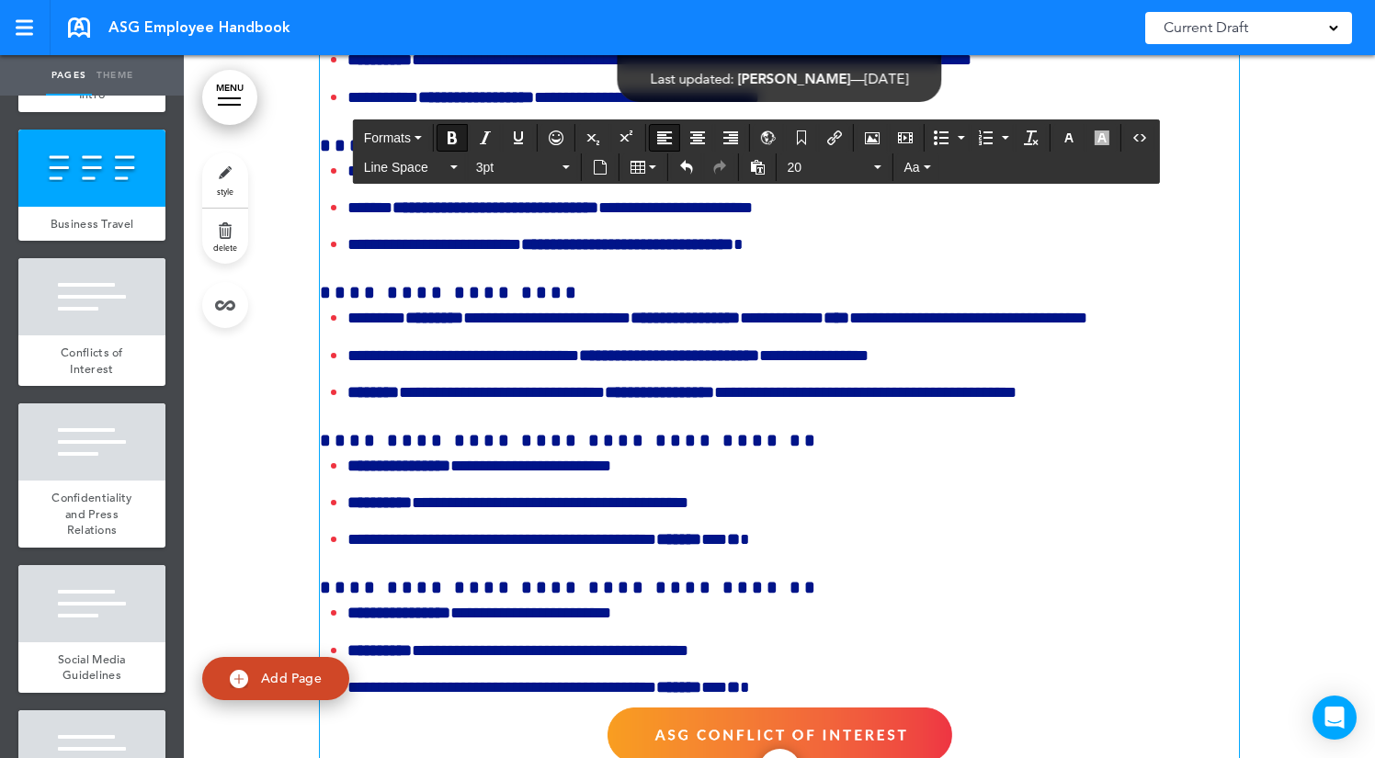
scroll to position [54429, 0]
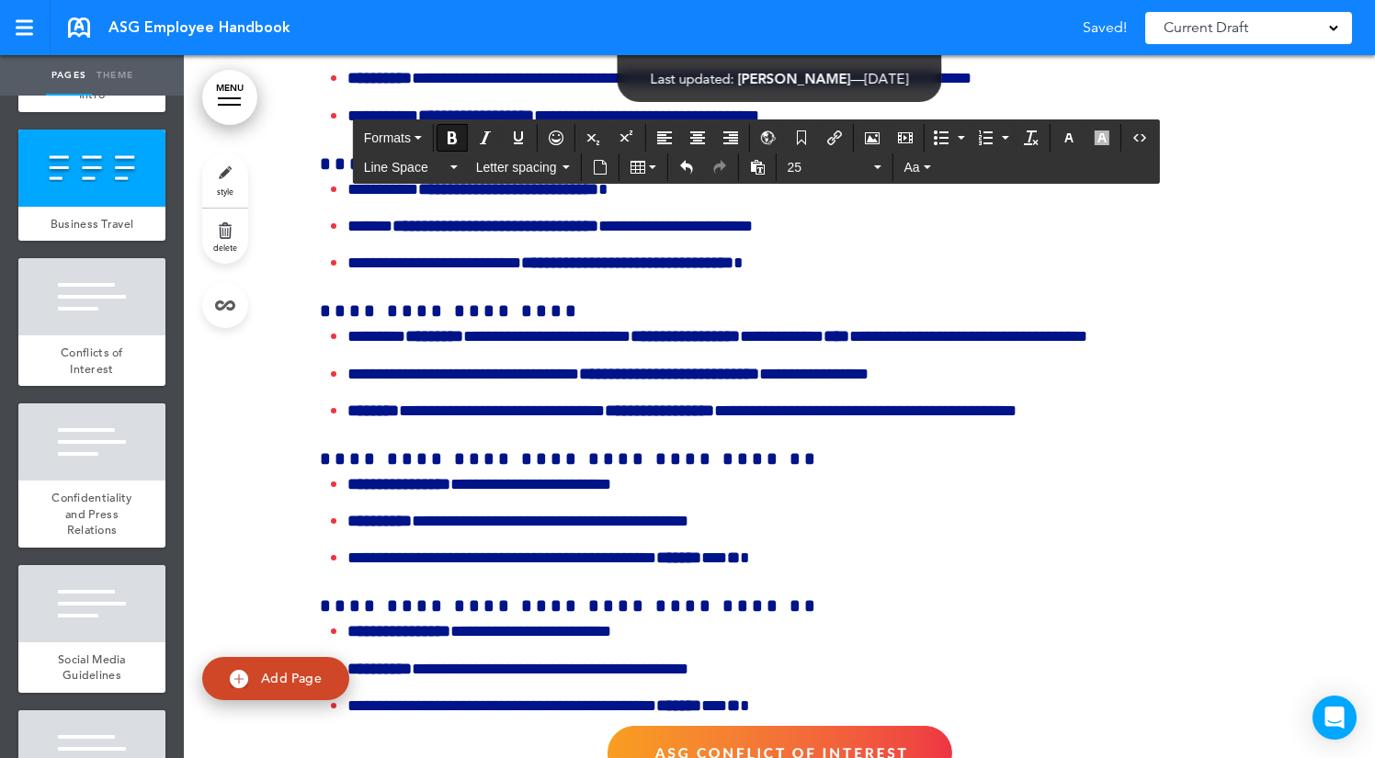
drag, startPoint x: 1167, startPoint y: 521, endPoint x: 961, endPoint y: 380, distance: 249.3
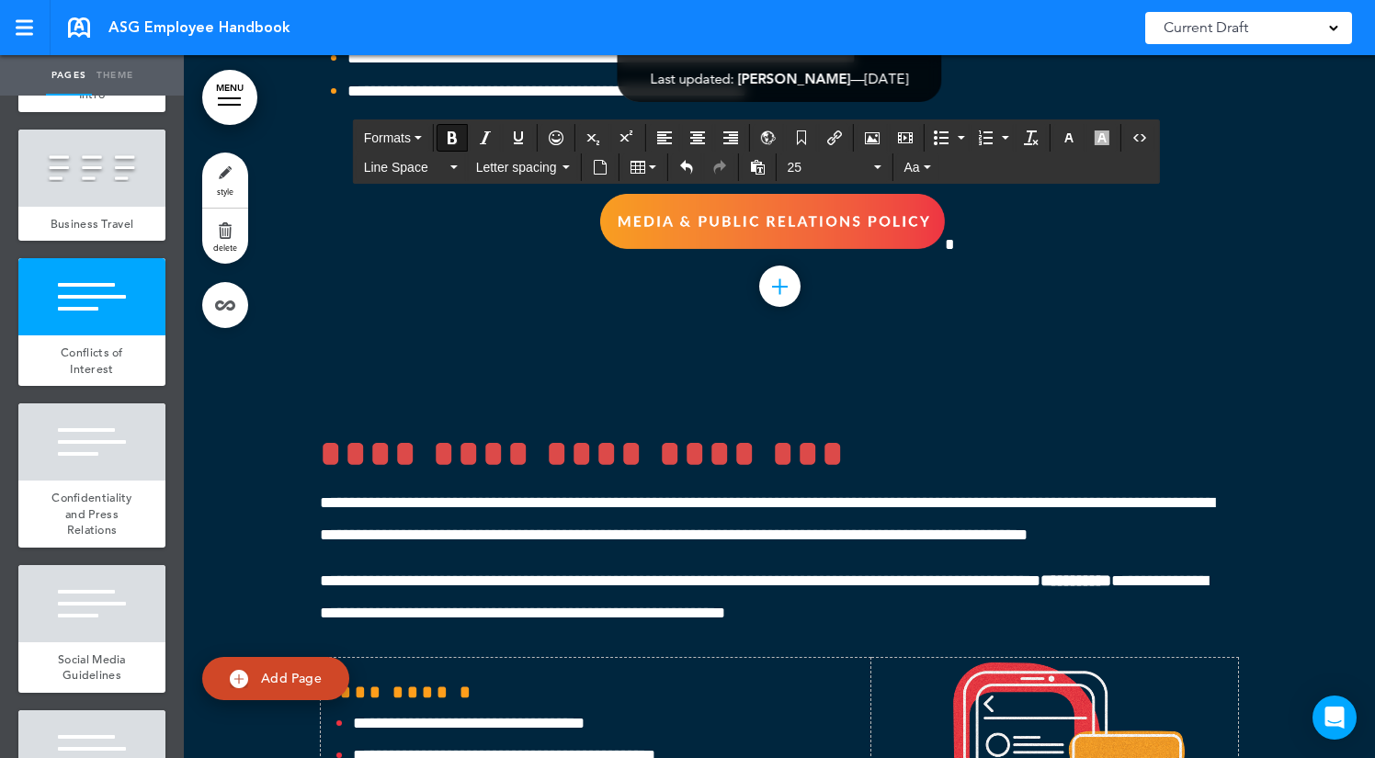
scroll to position [55900, 0]
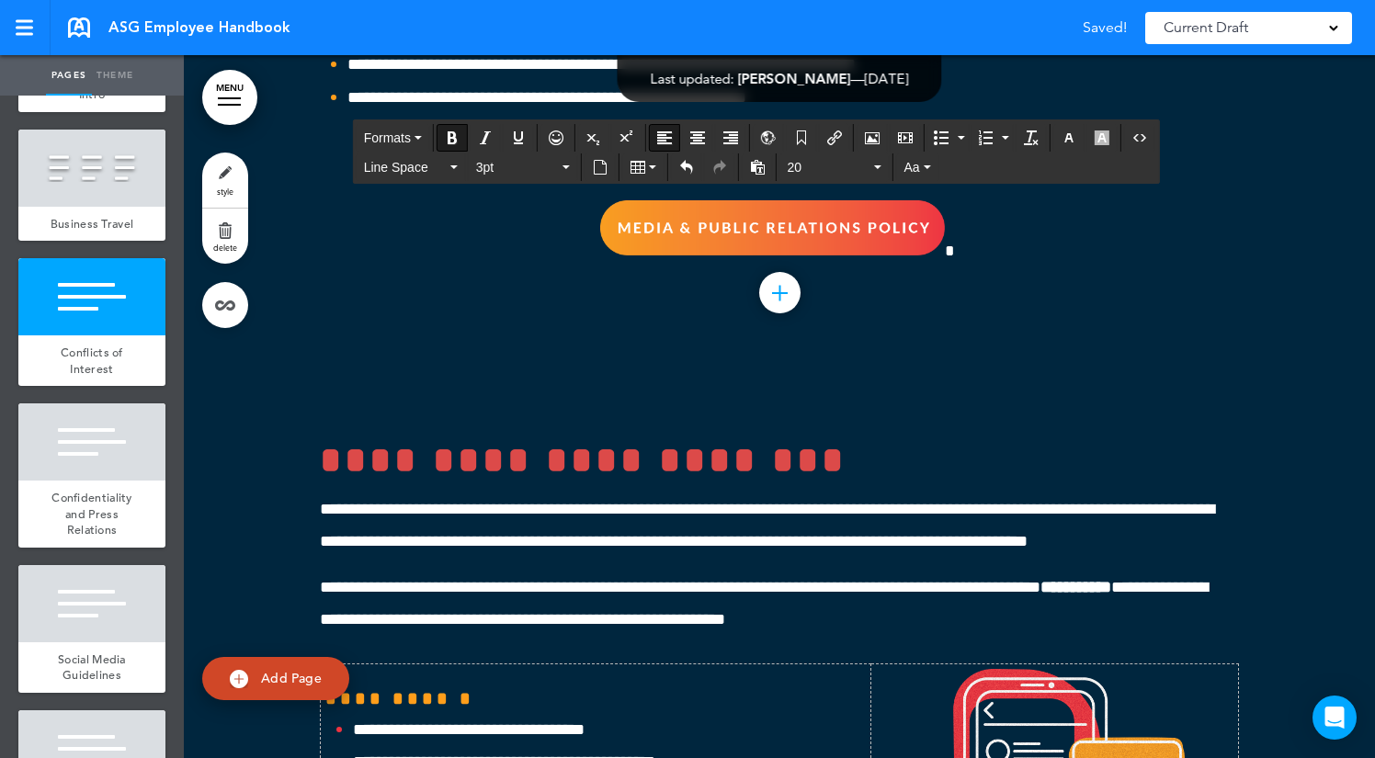
drag, startPoint x: 808, startPoint y: 418, endPoint x: 311, endPoint y: 415, distance: 497.2
drag, startPoint x: 822, startPoint y: 521, endPoint x: 244, endPoint y: 437, distance: 585.0
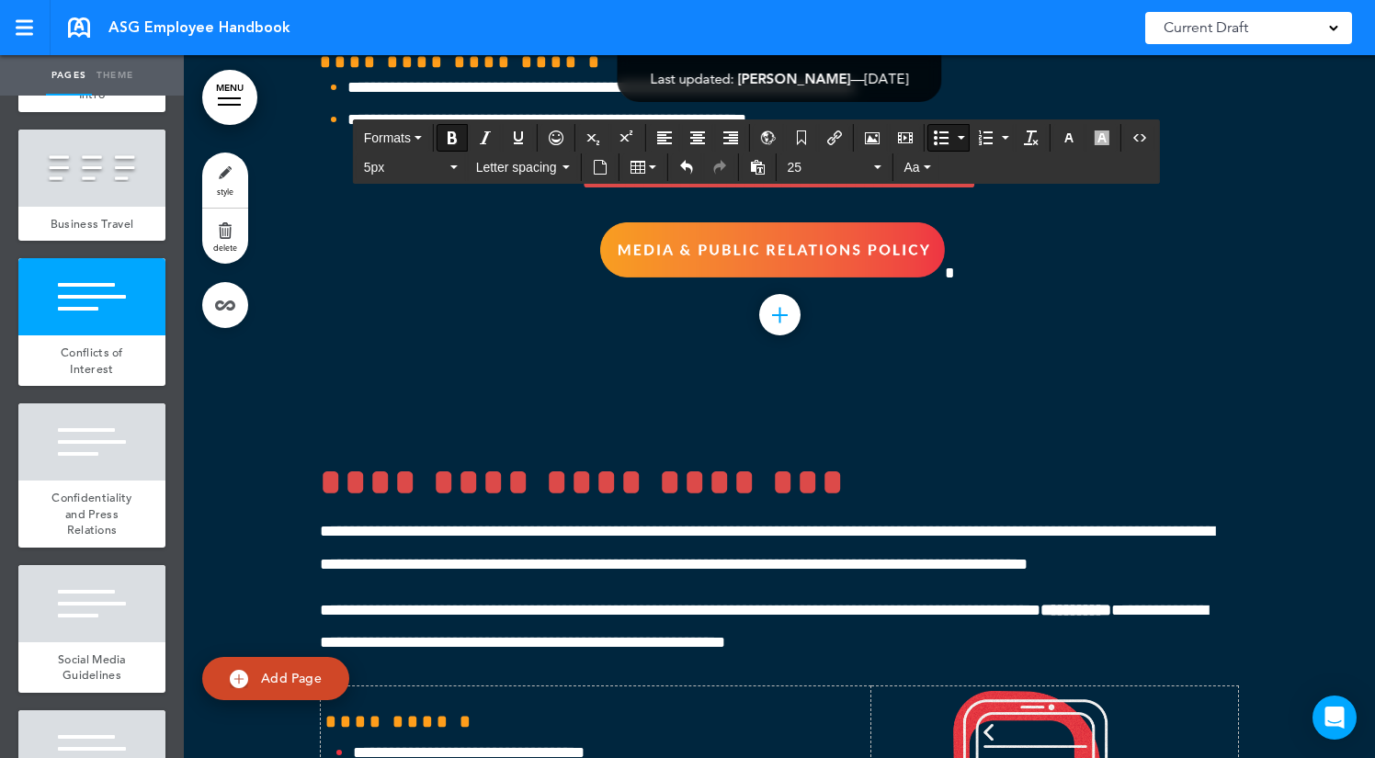
drag, startPoint x: 583, startPoint y: 448, endPoint x: 323, endPoint y: 448, distance: 260.1
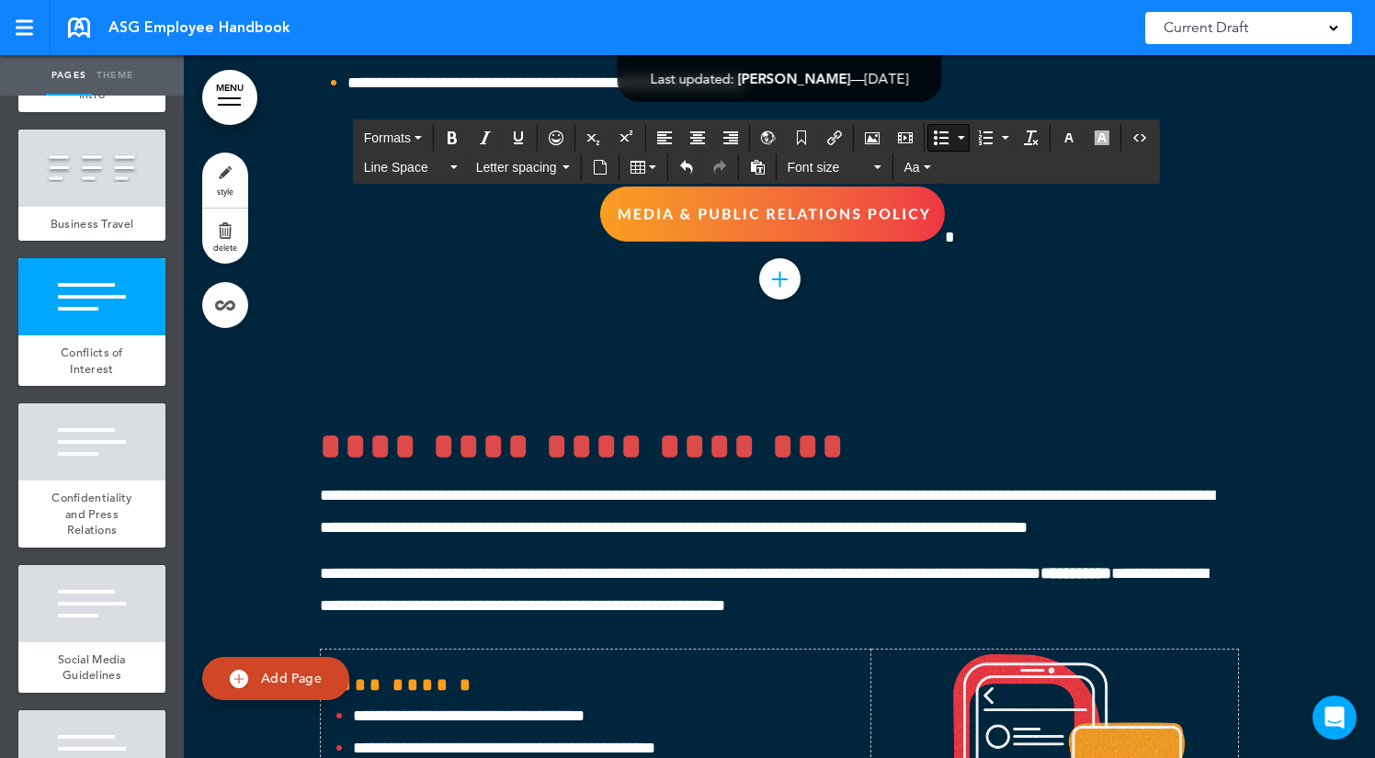
drag, startPoint x: 762, startPoint y: 469, endPoint x: 322, endPoint y: 446, distance: 440.8
click at [1072, 134] on icon "button" at bounding box center [1068, 137] width 15 height 15
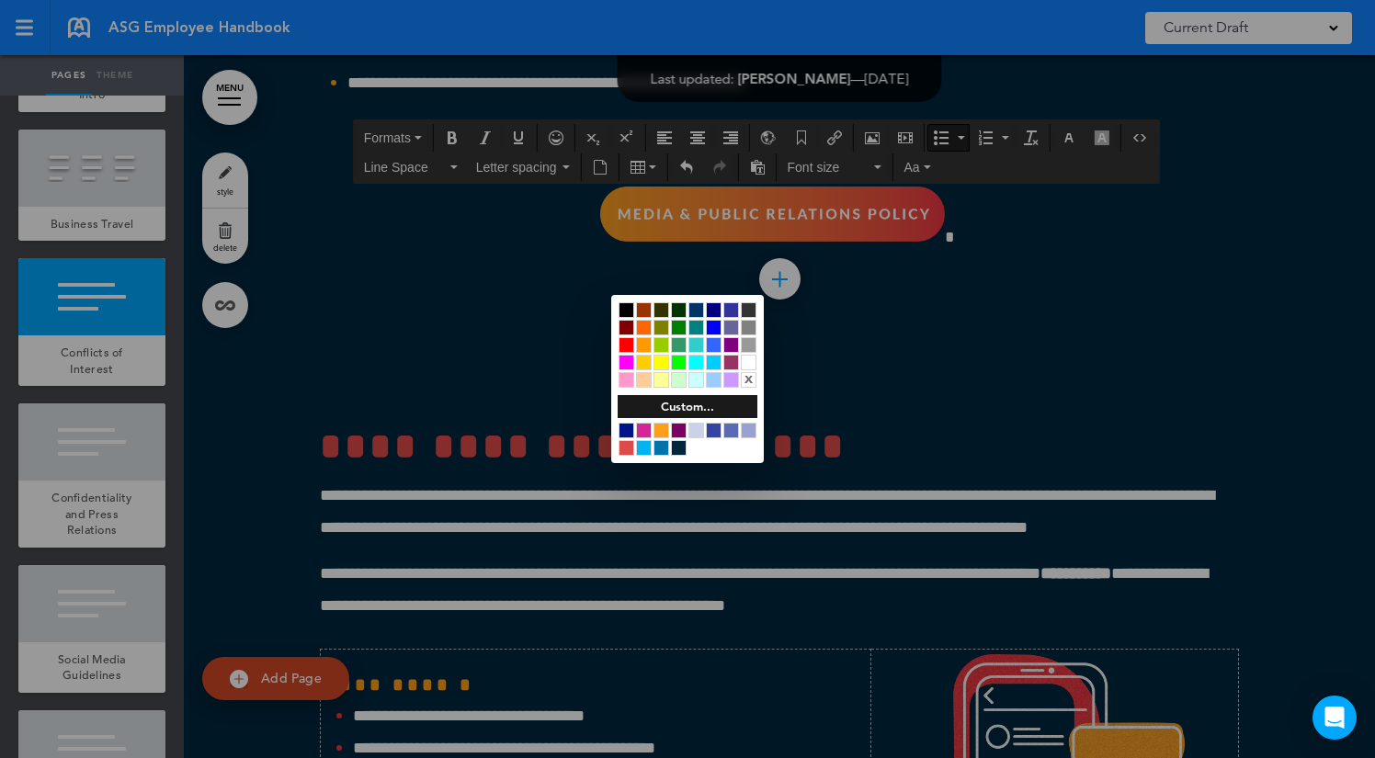
click at [630, 427] on div at bounding box center [626, 431] width 16 height 16
click at [496, 512] on div at bounding box center [687, 379] width 1375 height 758
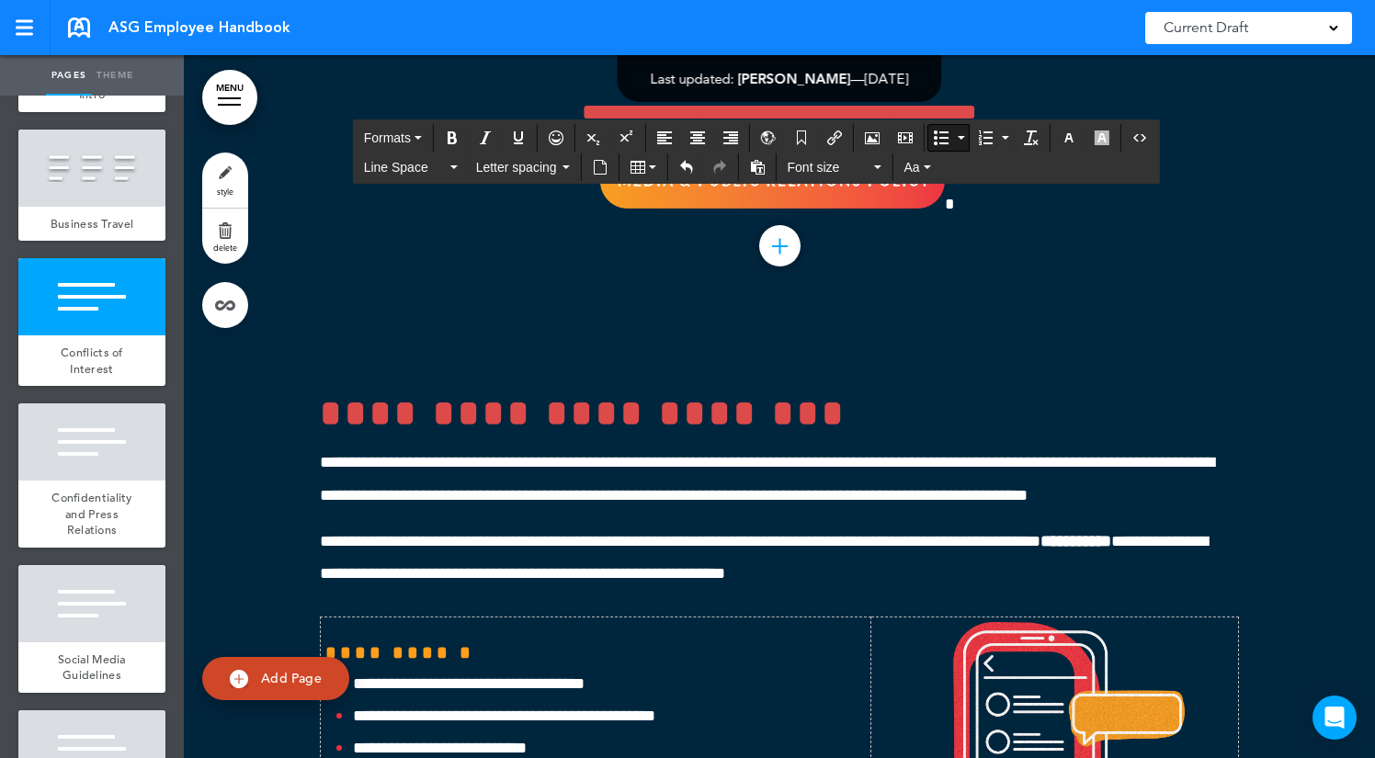
drag, startPoint x: 1004, startPoint y: 442, endPoint x: 350, endPoint y: 459, distance: 653.6
click at [923, 173] on button "Aa" at bounding box center [917, 167] width 41 height 26
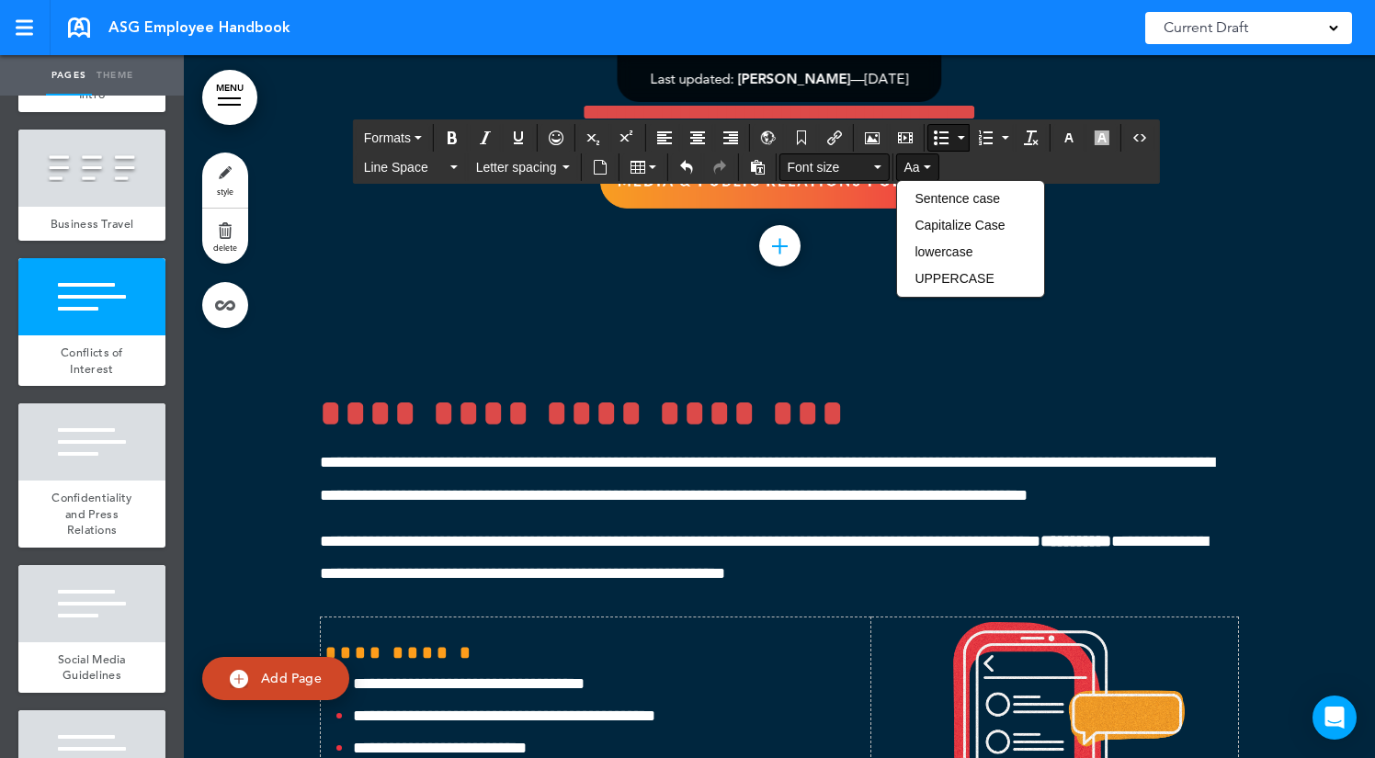
click at [816, 173] on span "Font size" at bounding box center [829, 167] width 83 height 18
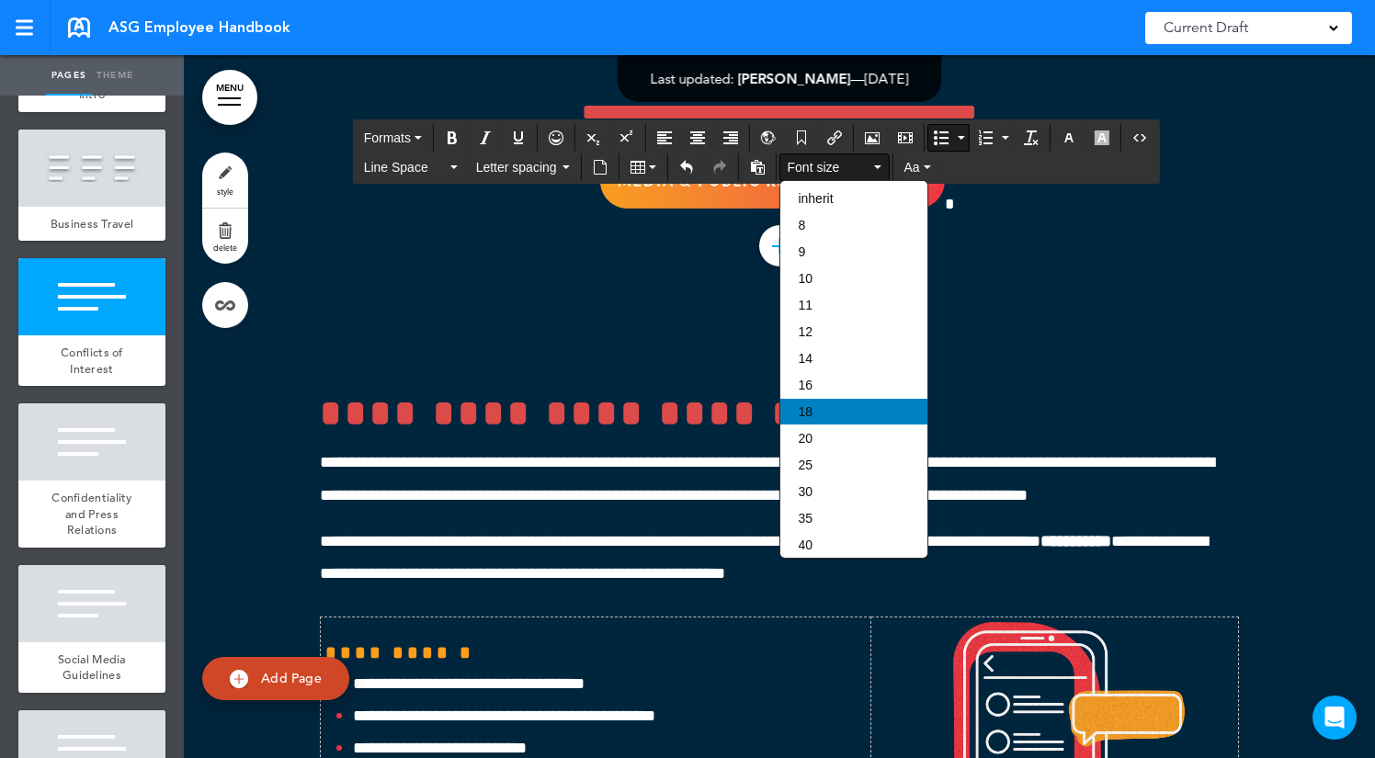
click at [835, 417] on div "18" at bounding box center [853, 412] width 147 height 26
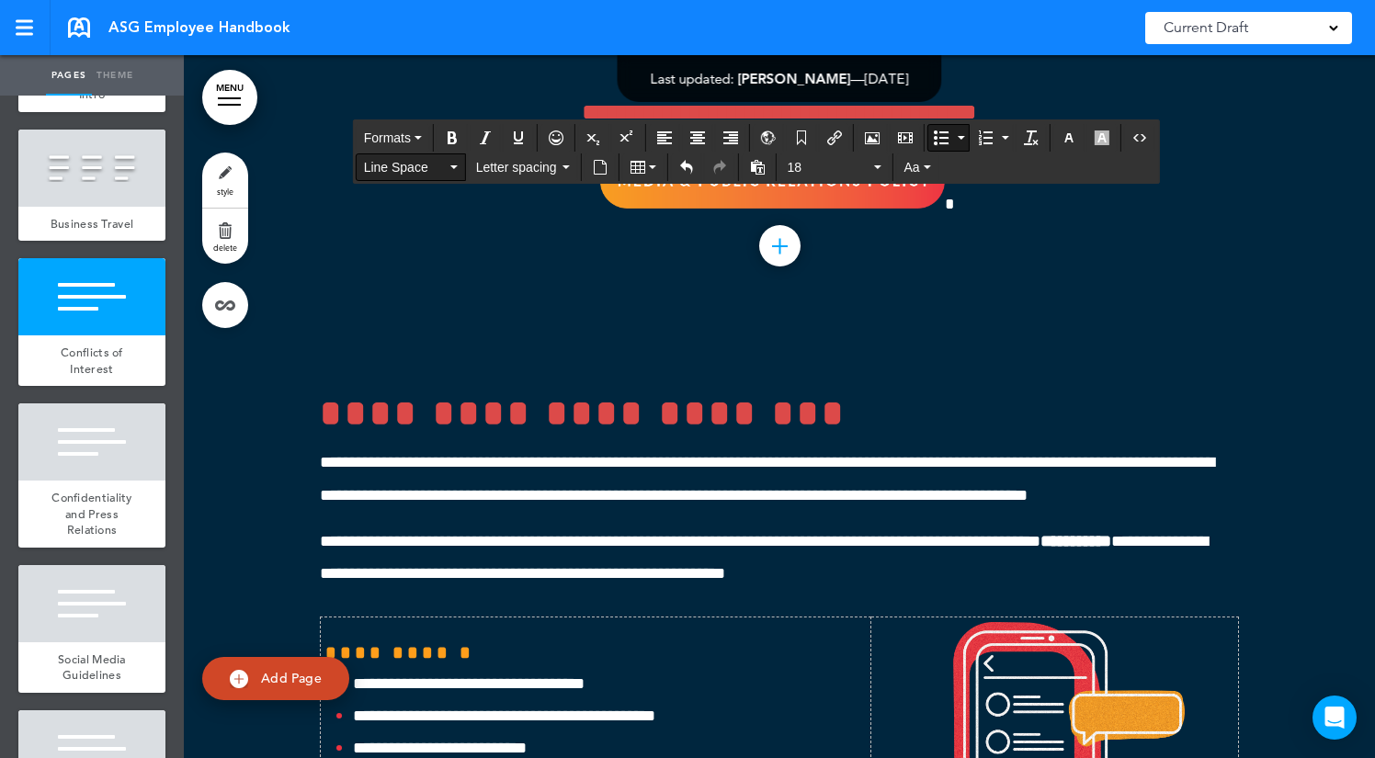
click at [415, 161] on span "Line Space" at bounding box center [405, 167] width 83 height 18
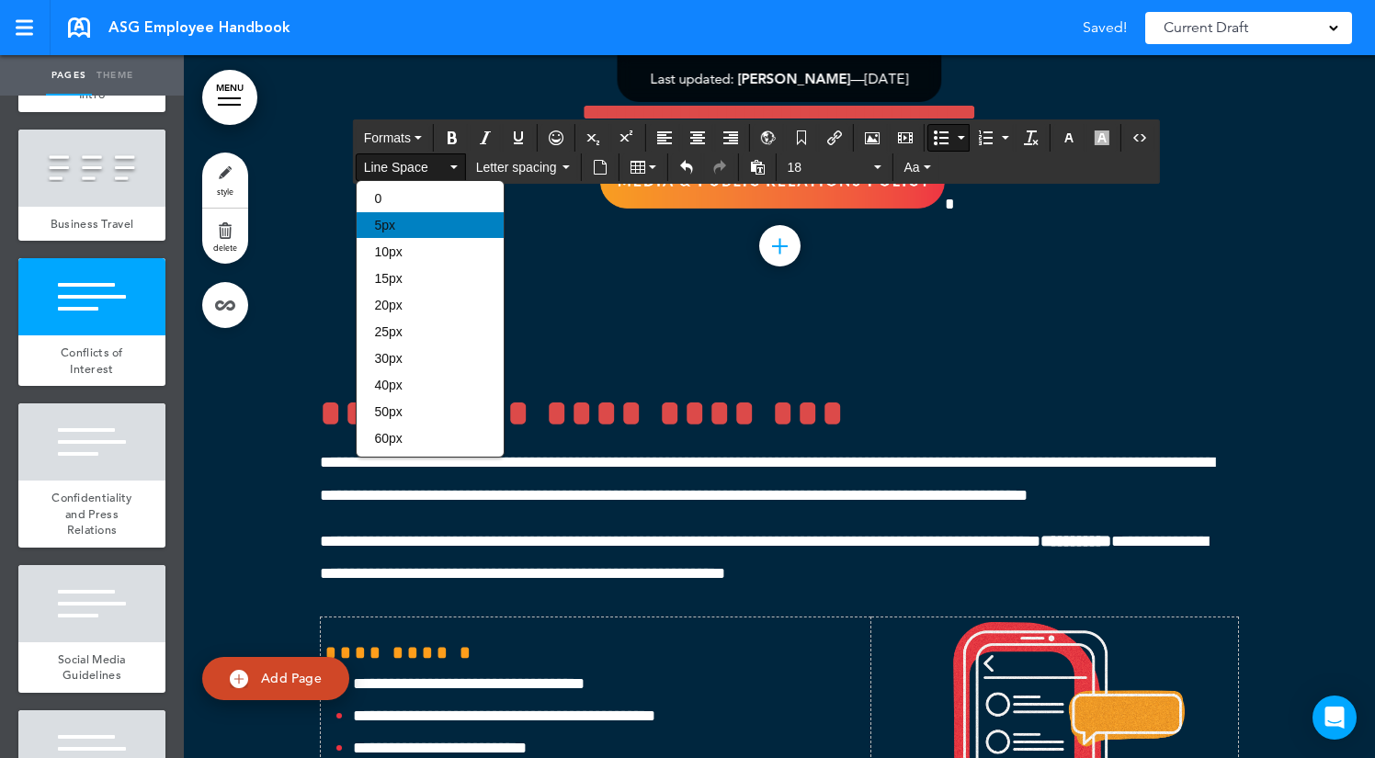
click at [416, 229] on div "5px" at bounding box center [430, 225] width 147 height 26
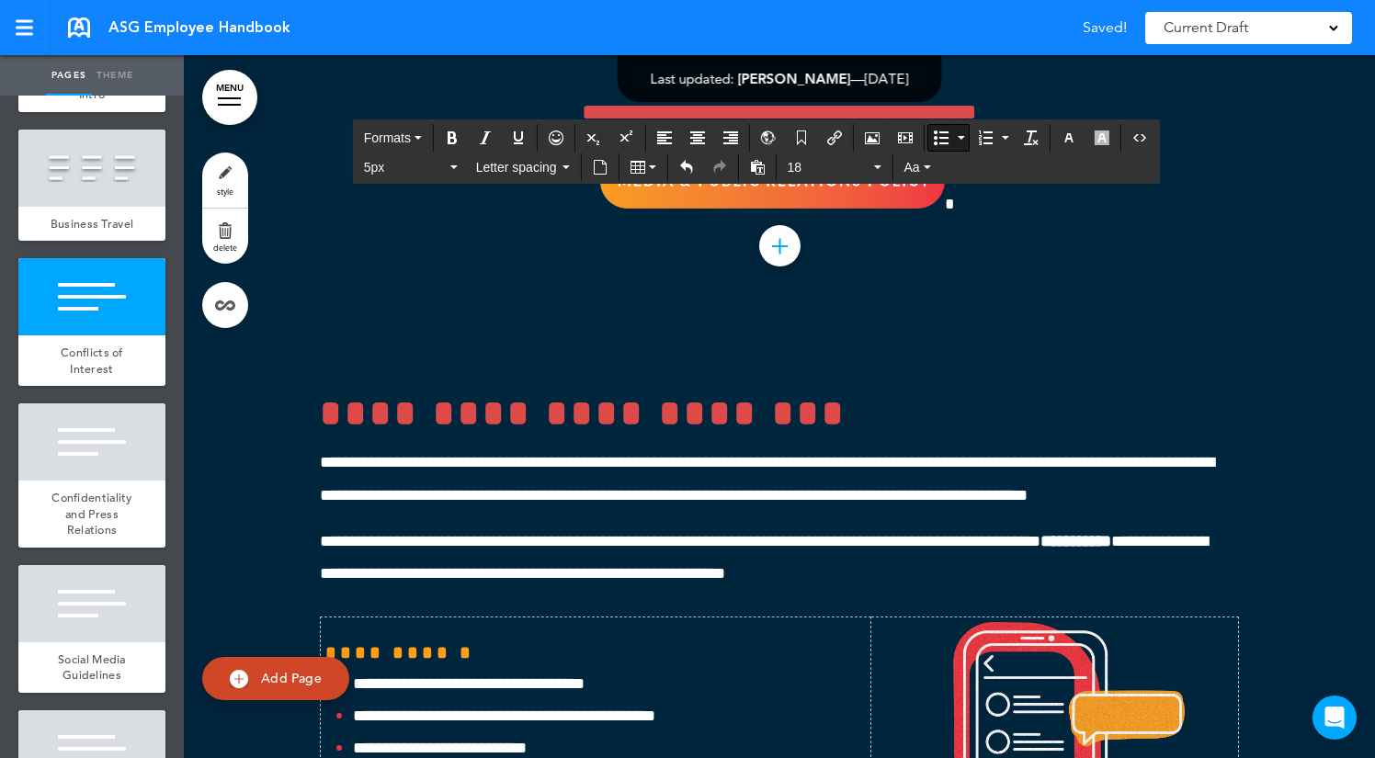
click at [944, 135] on icon "Bullet list" at bounding box center [941, 137] width 15 height 15
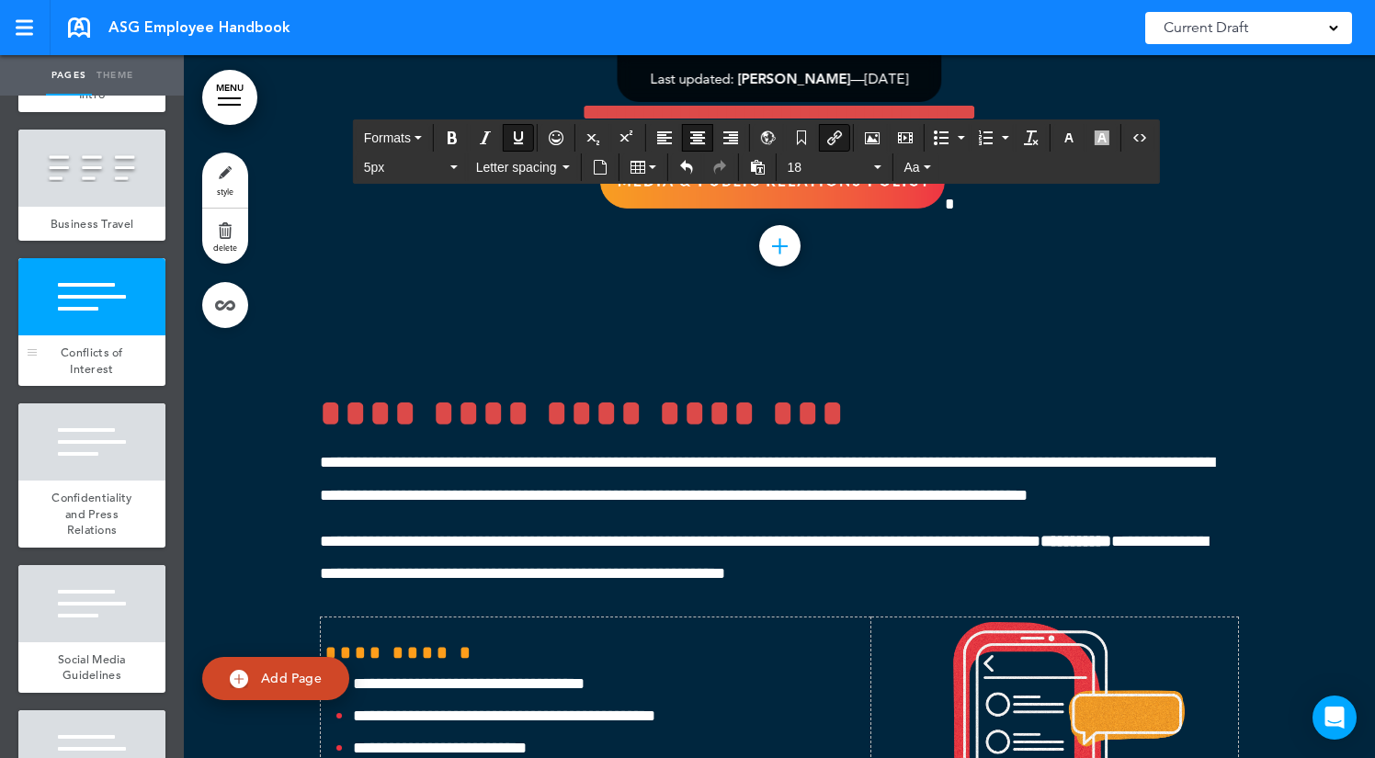
click at [85, 358] on span "Conflicts of Interest" at bounding box center [92, 361] width 62 height 32
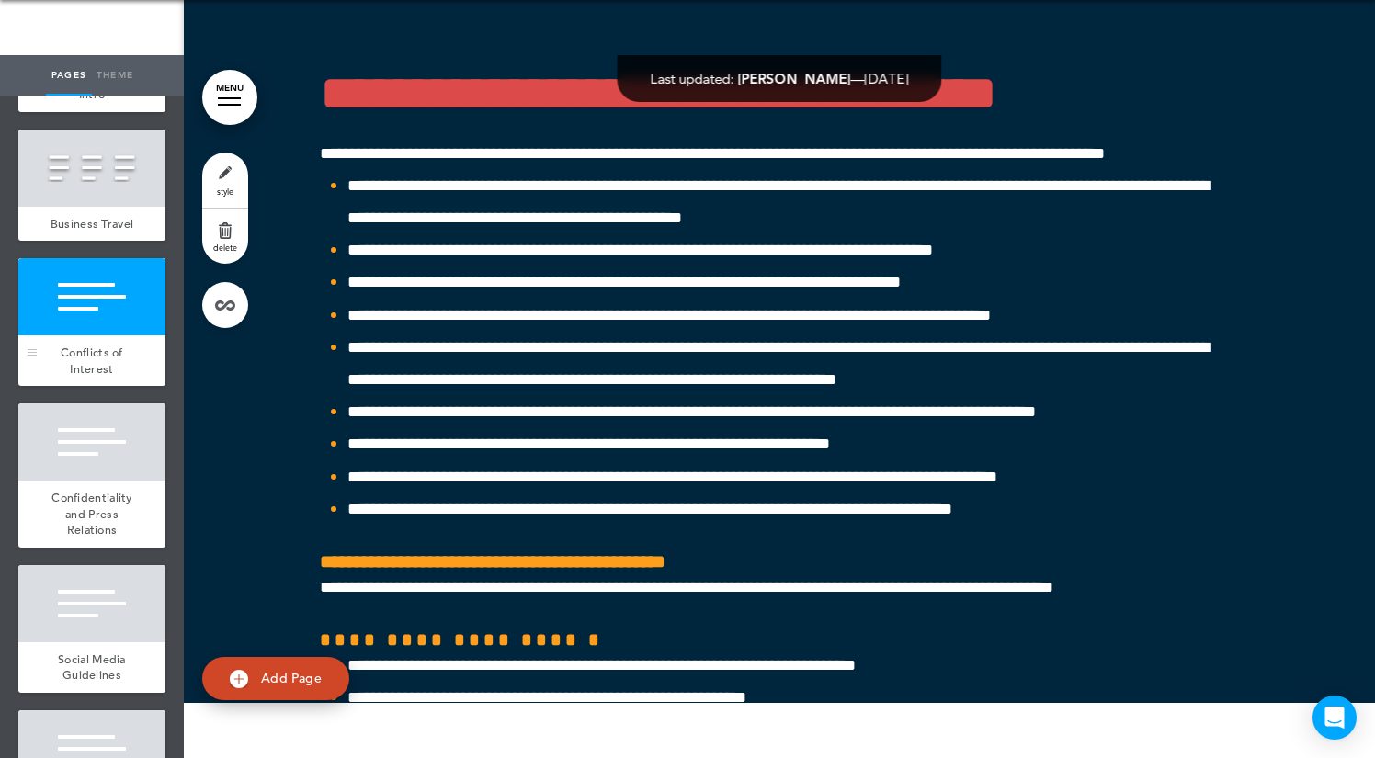
scroll to position [55196, 0]
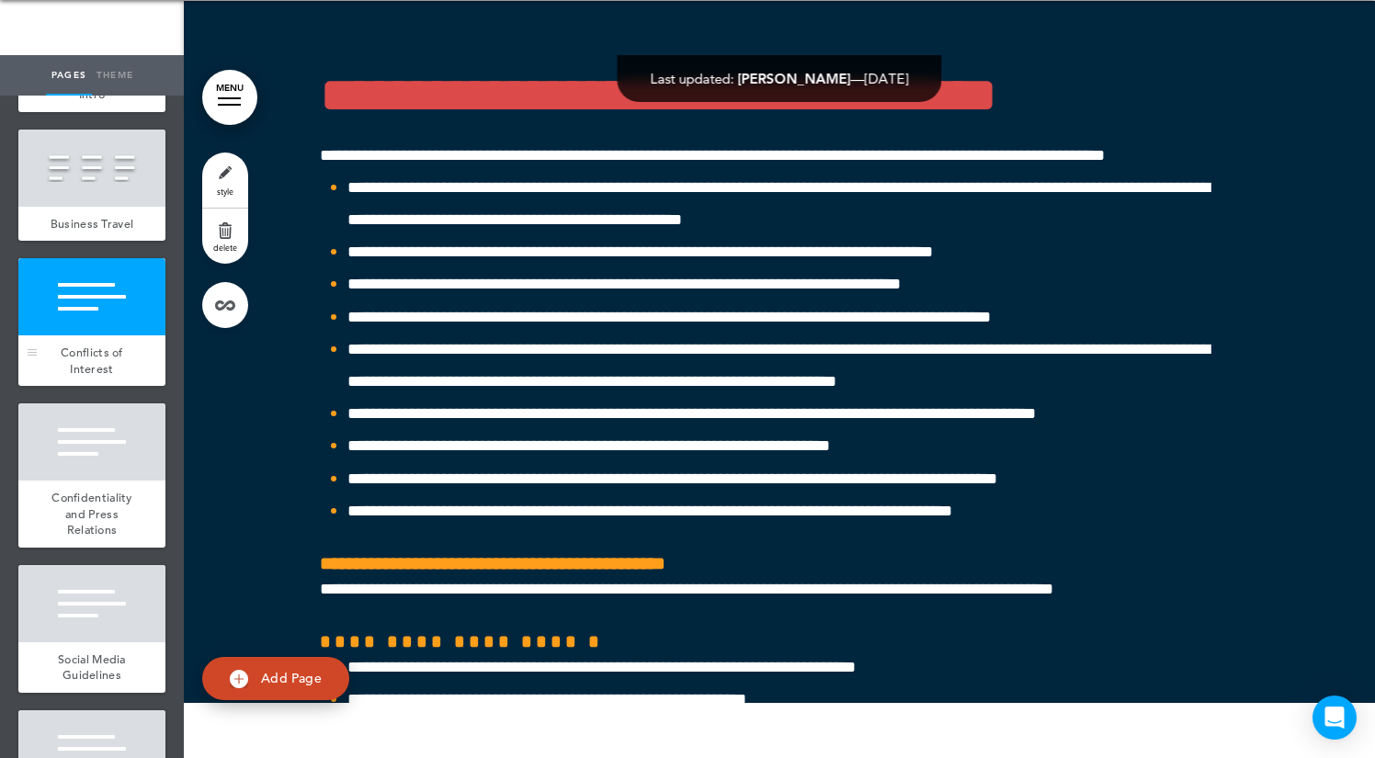
click at [91, 358] on span "Conflicts of Interest" at bounding box center [92, 361] width 62 height 32
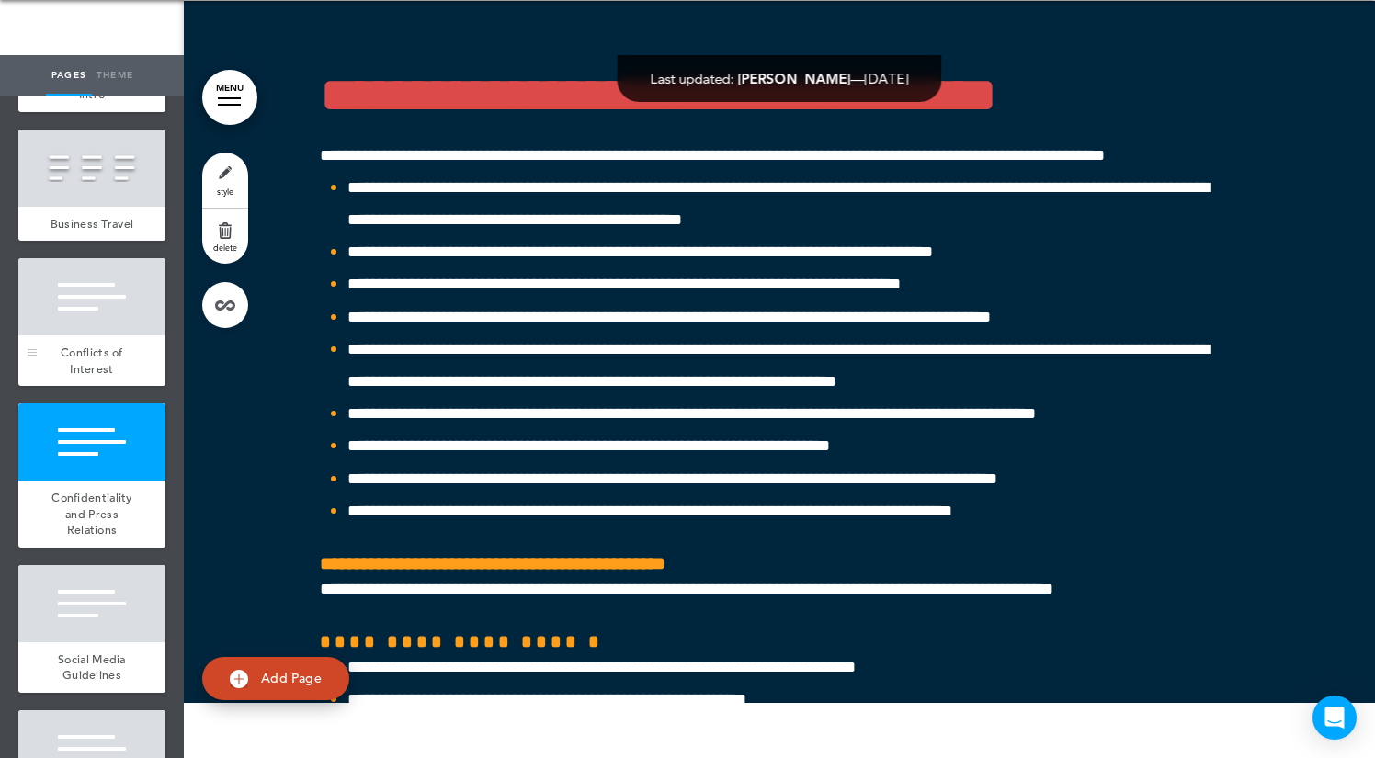
click at [97, 355] on span "Conflicts of Interest" at bounding box center [92, 361] width 62 height 32
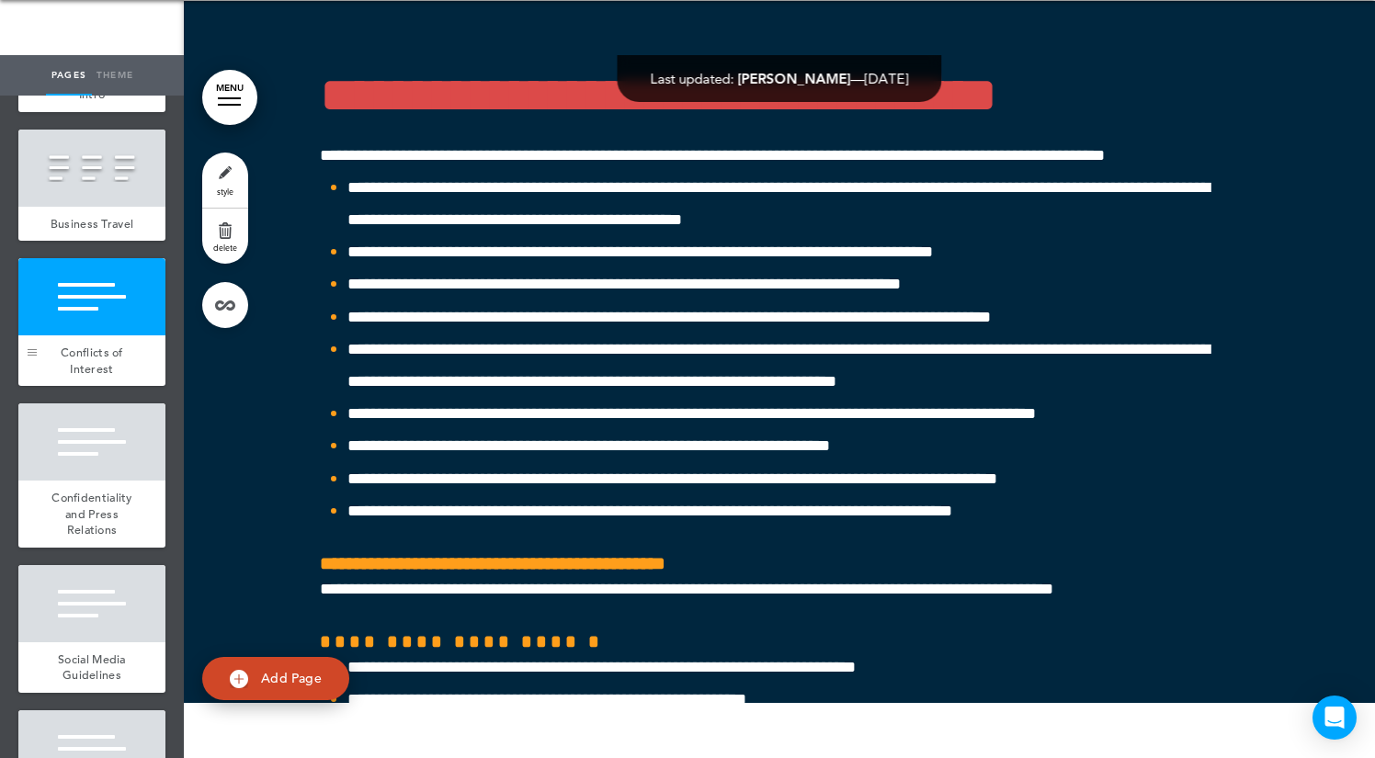
click at [31, 352] on div at bounding box center [32, 352] width 9 height 1
click at [98, 356] on span "Conflicts of Interest" at bounding box center [92, 361] width 62 height 32
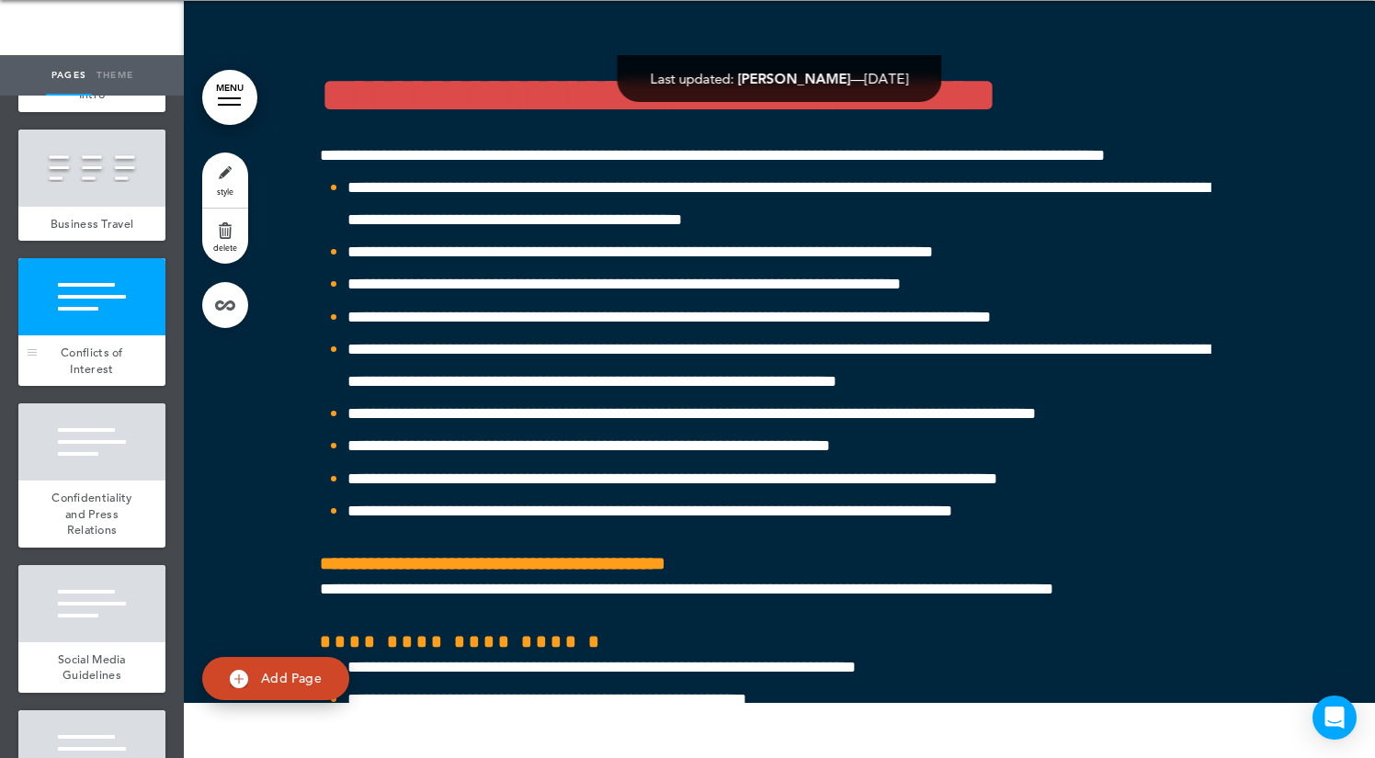
click at [98, 356] on span "Conflicts of Interest" at bounding box center [92, 361] width 62 height 32
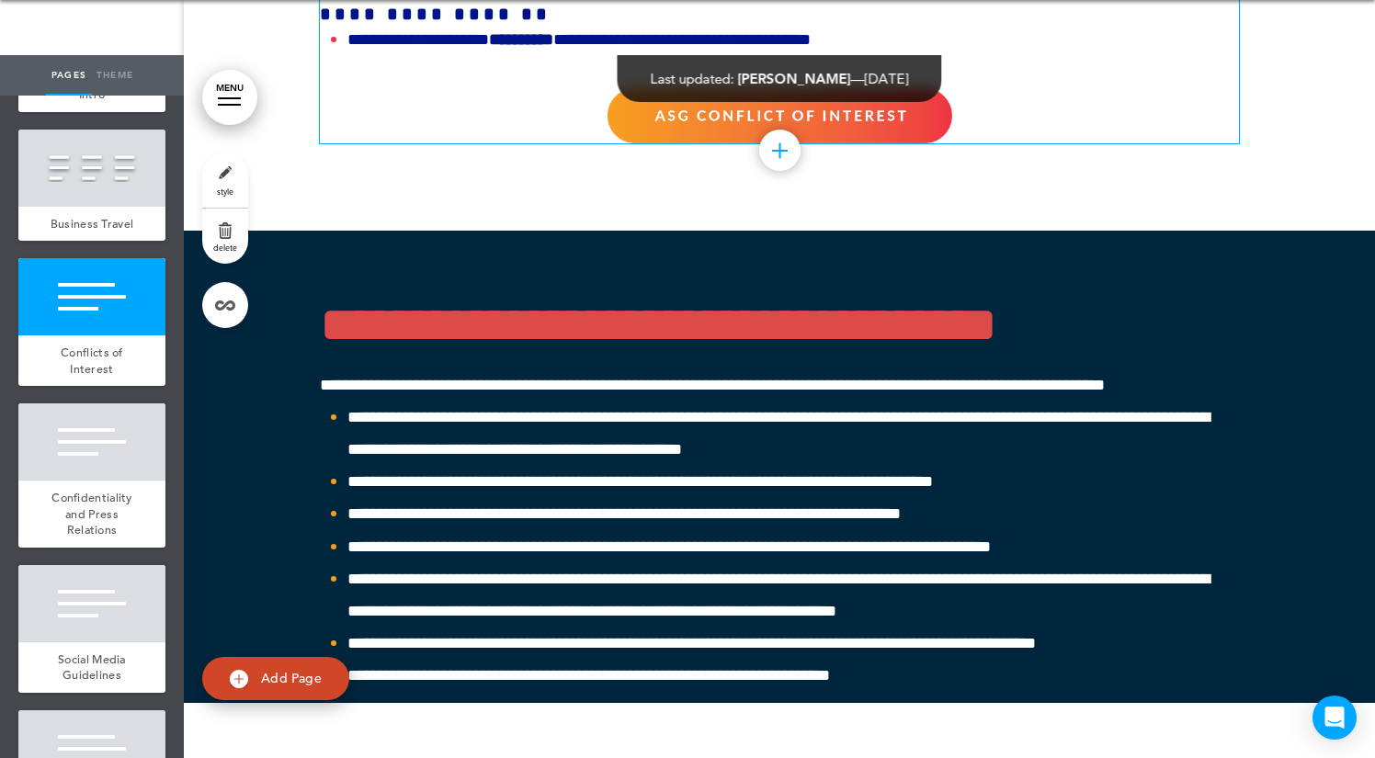
scroll to position [54945, 0]
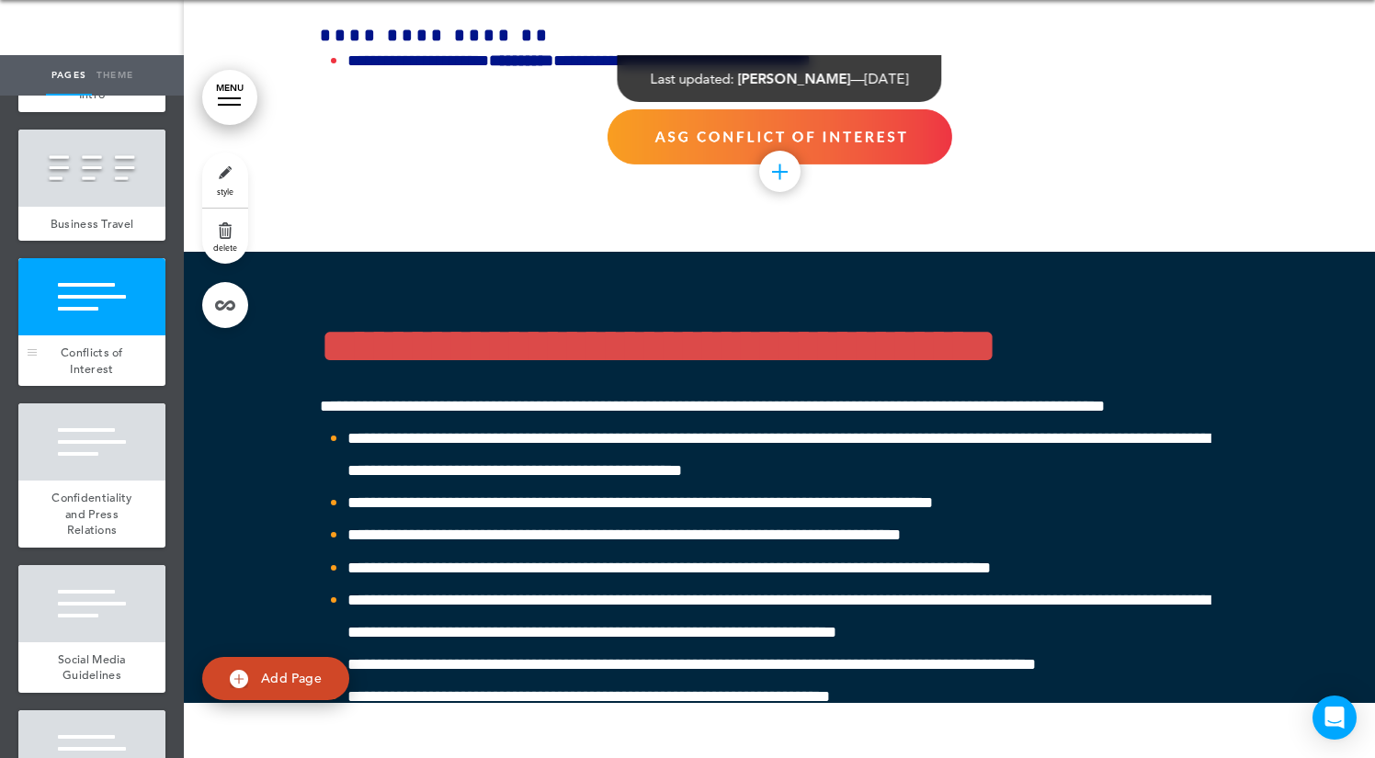
click at [106, 364] on span "Conflicts of Interest" at bounding box center [92, 361] width 62 height 32
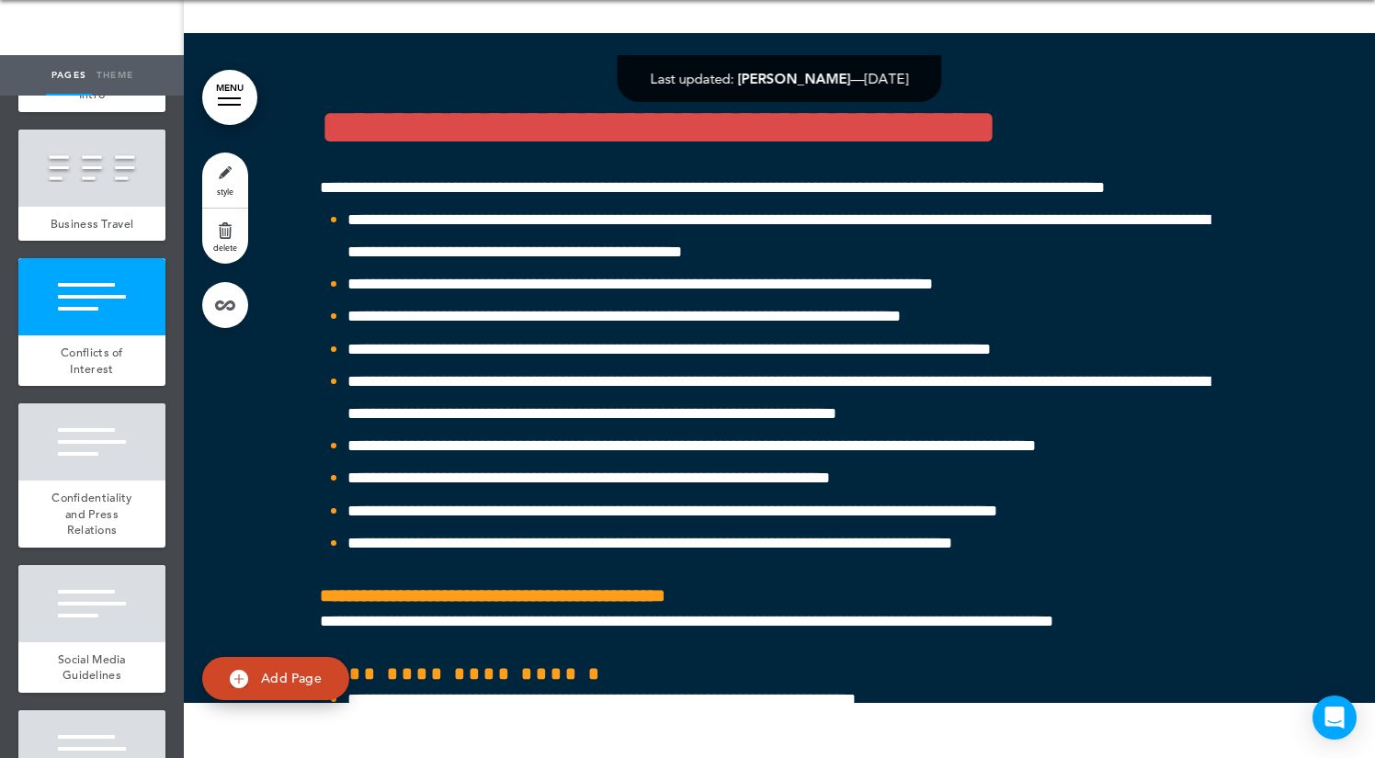
scroll to position [55196, 0]
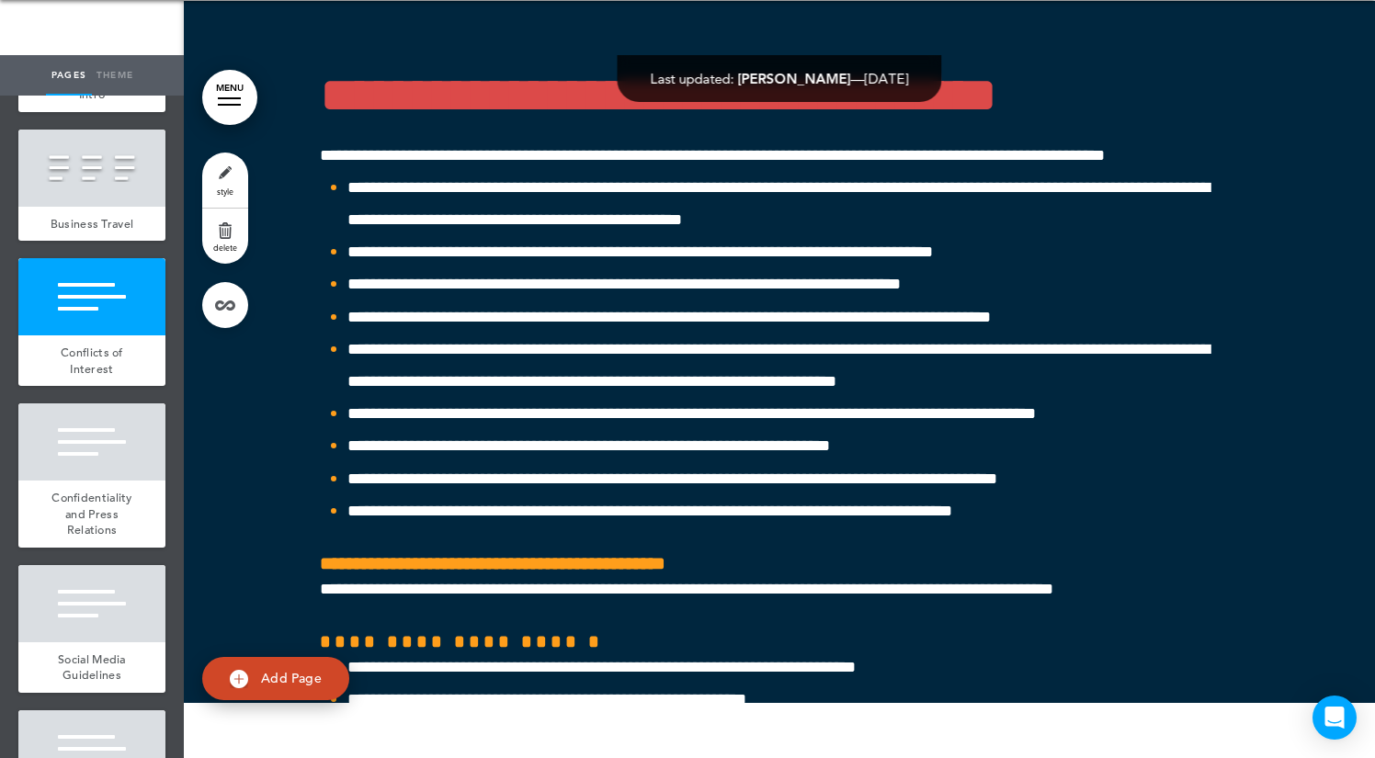
click at [232, 189] on span "style" at bounding box center [225, 191] width 17 height 11
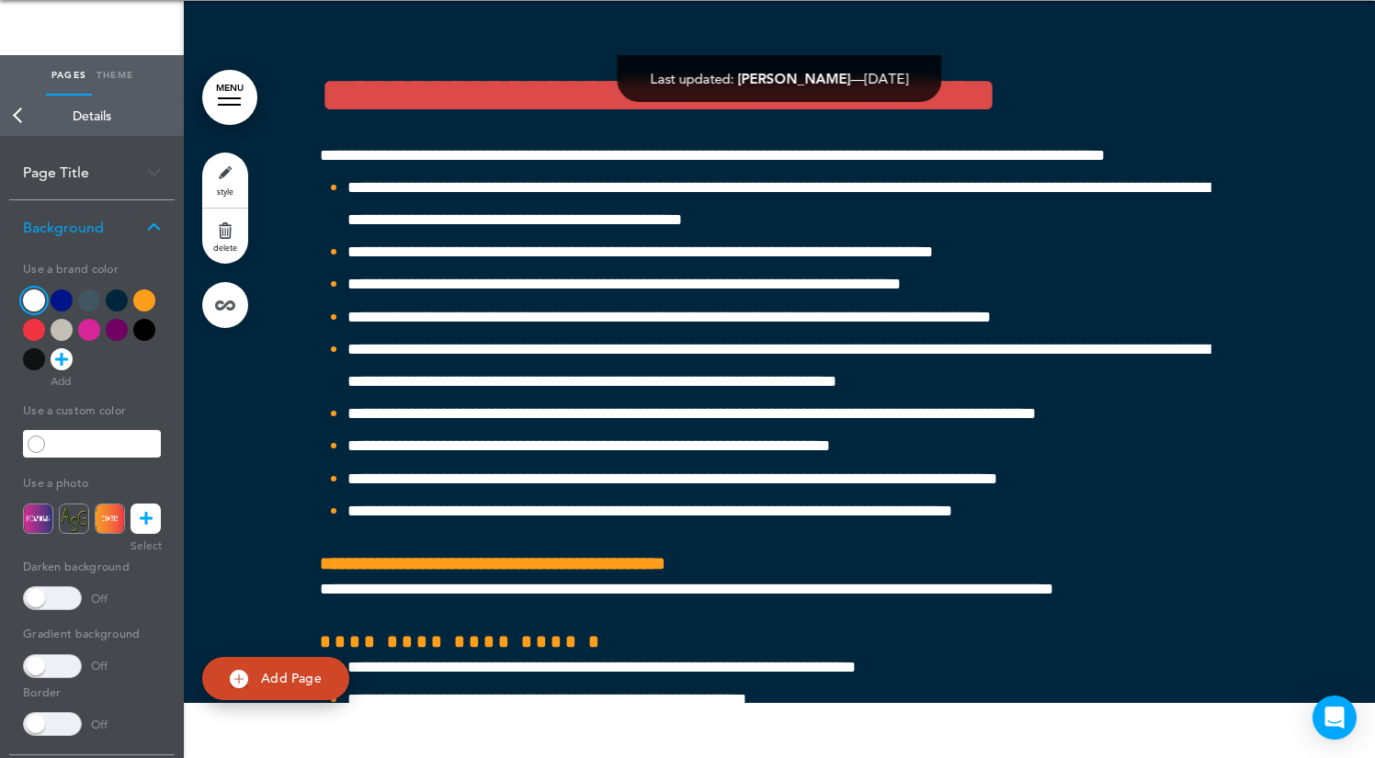
click at [107, 161] on div "Page Title" at bounding box center [91, 172] width 165 height 54
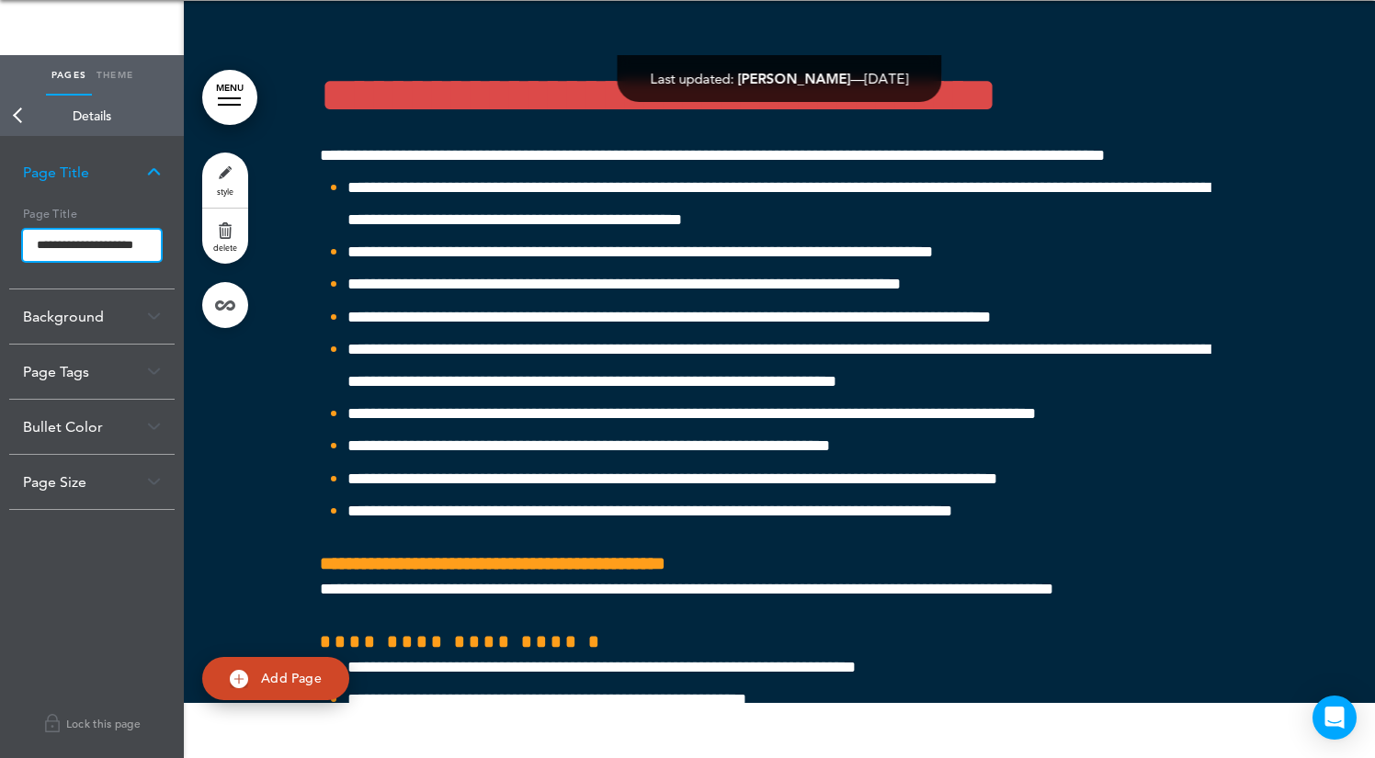
drag, startPoint x: 146, startPoint y: 241, endPoint x: -15, endPoint y: 242, distance: 160.8
click at [0, 242] on html "Make this page common so it is available in other handbooks. This handbook Prev…" at bounding box center [687, 324] width 1375 height 758
type input "**********"
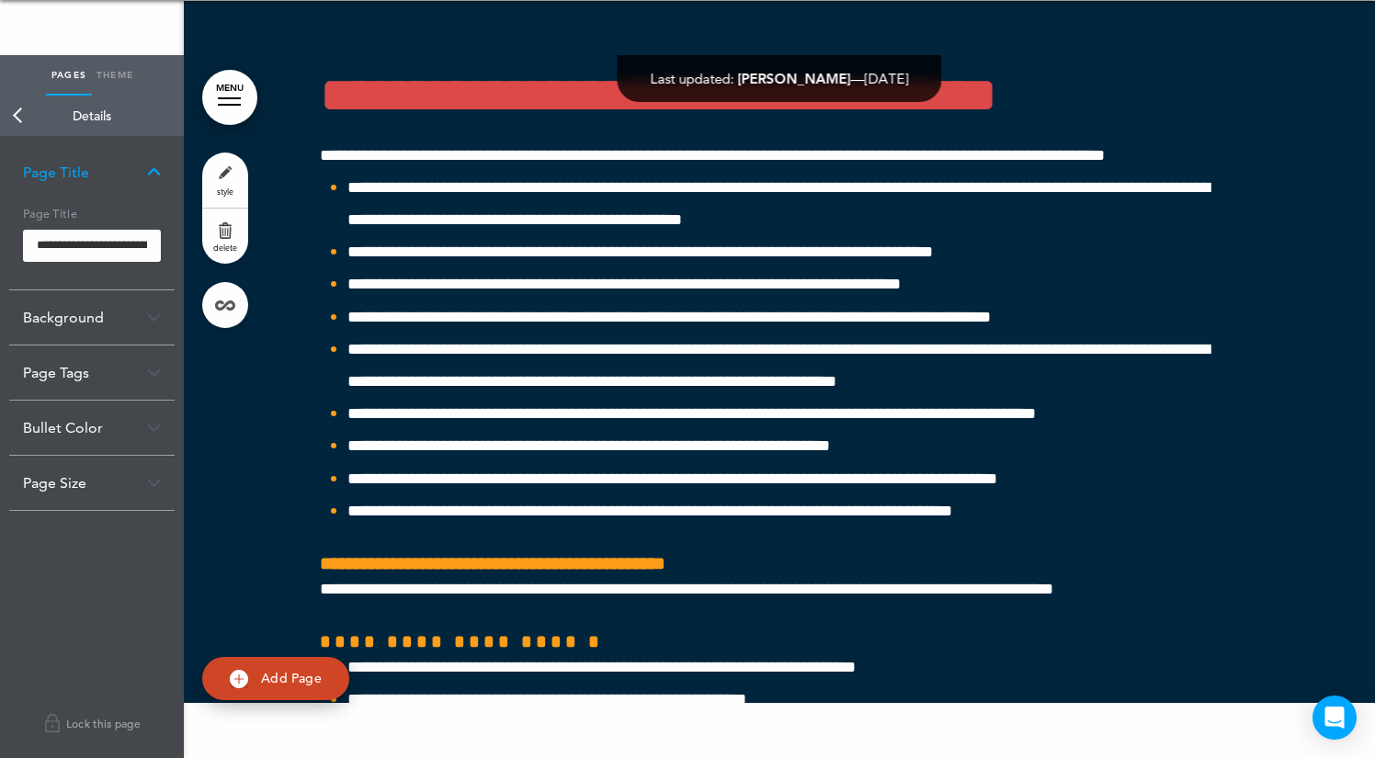
click at [317, 301] on body "Make this page common so it is available in other handbooks. This handbook Prev…" at bounding box center [687, 324] width 1375 height 758
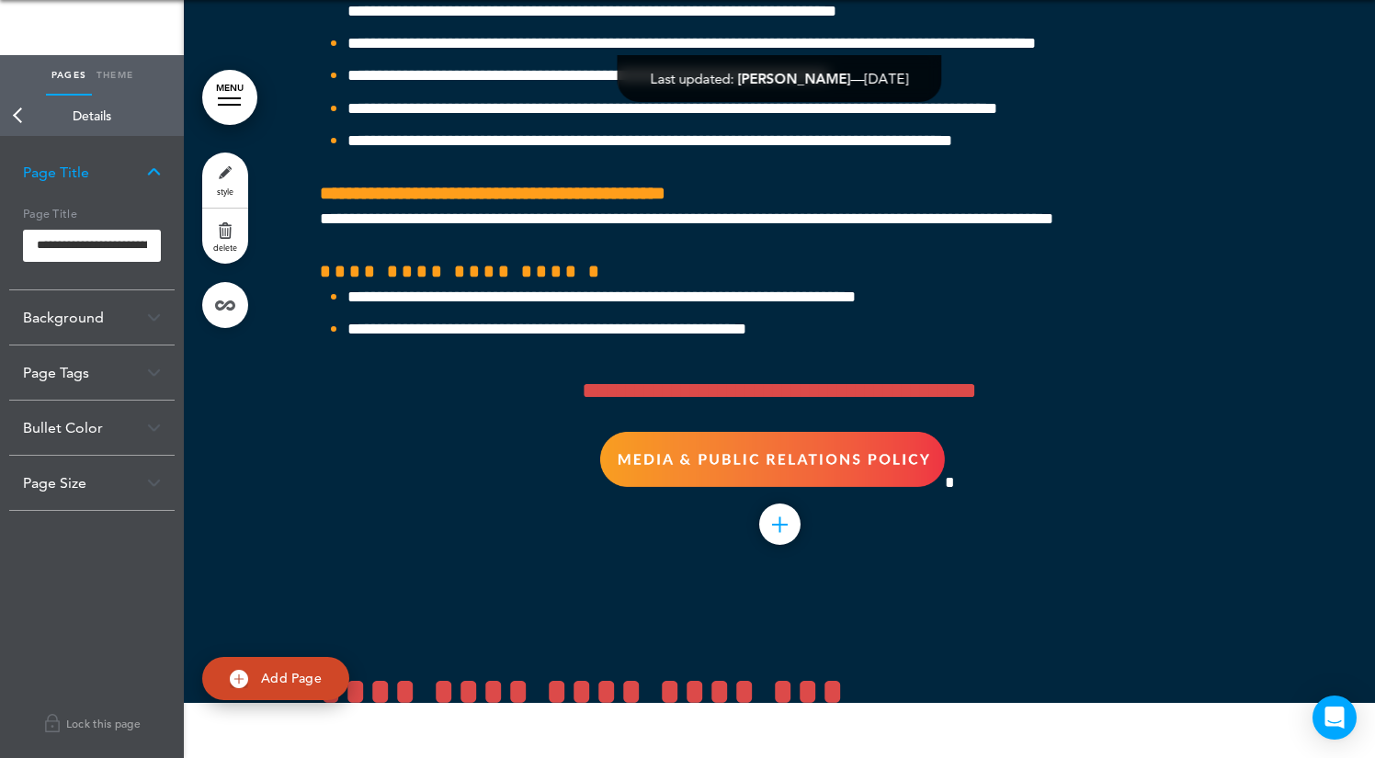
scroll to position [55861, 0]
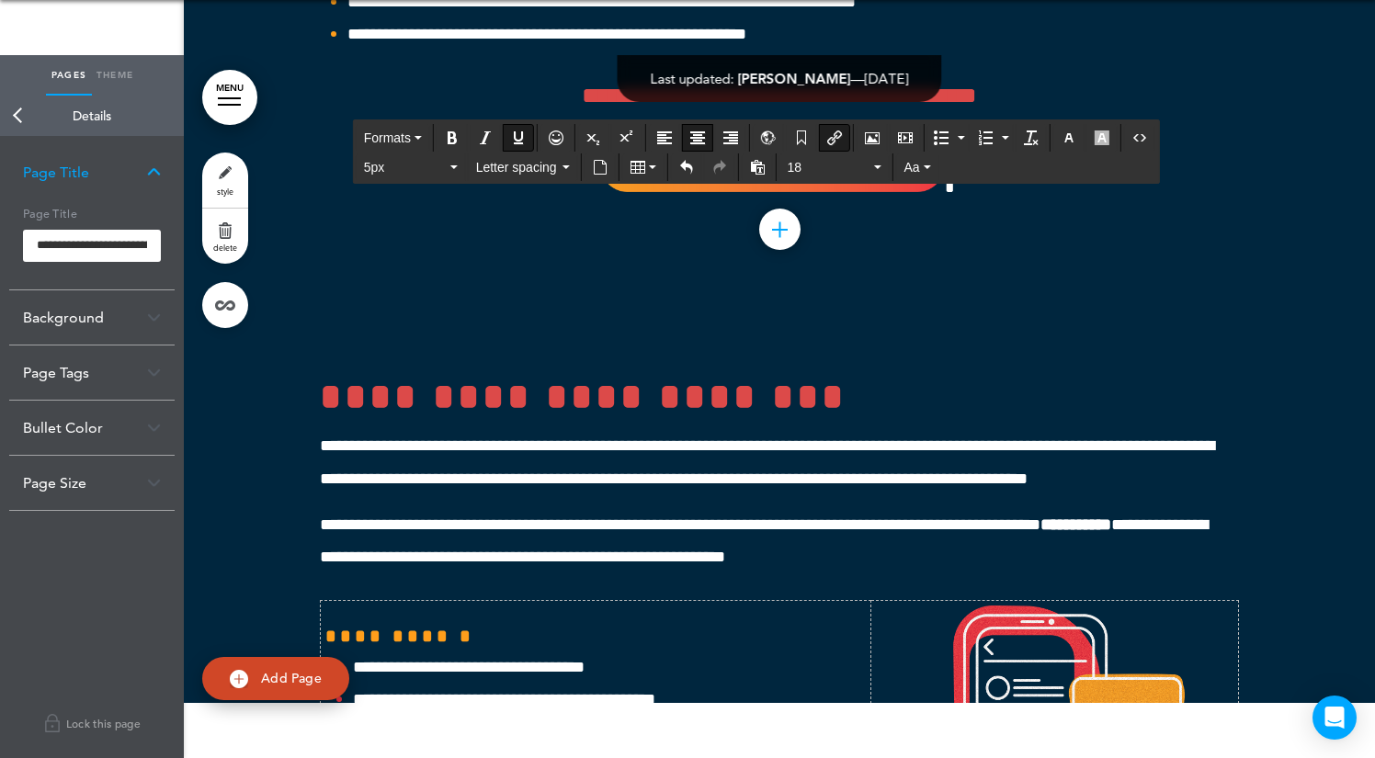
click at [24, 109] on link "Back" at bounding box center [18, 116] width 37 height 40
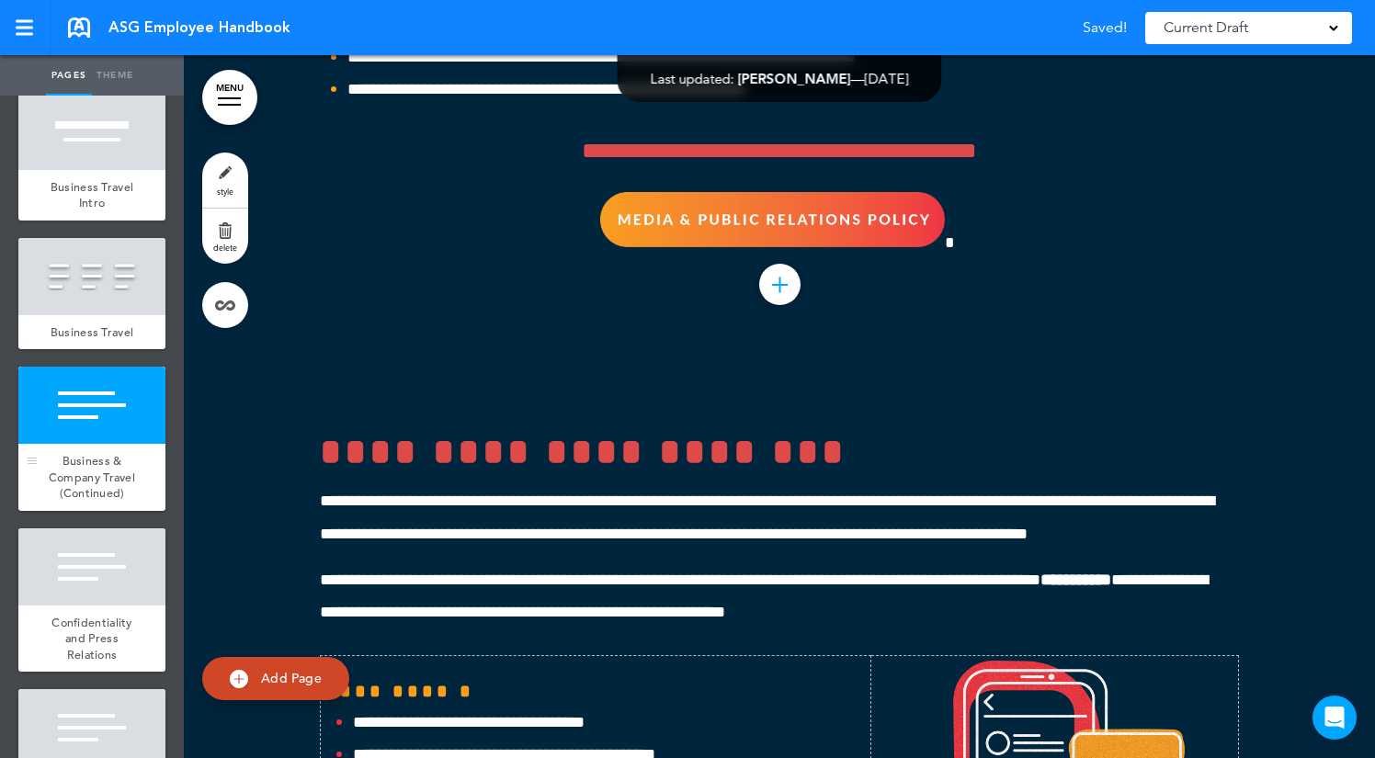
scroll to position [8466, 0]
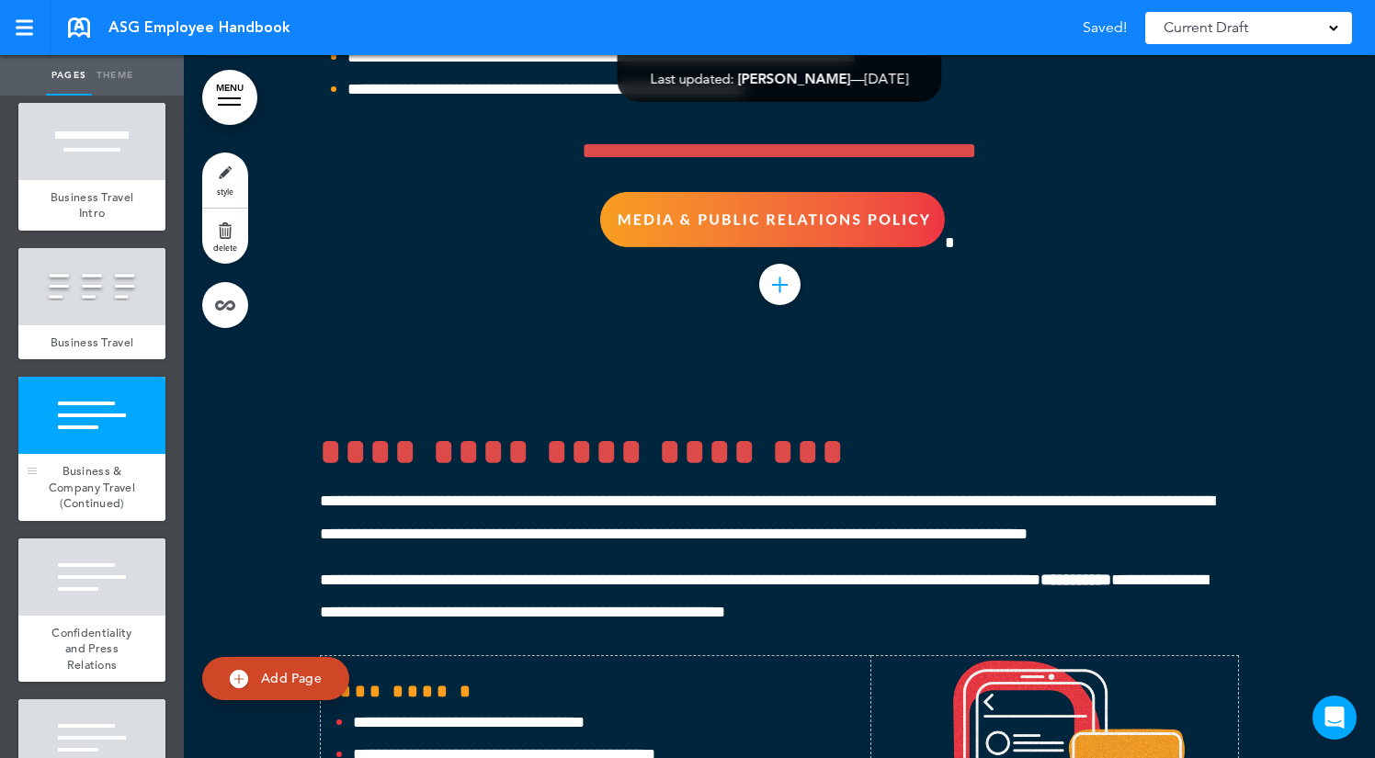
click at [127, 335] on span "Business Travel" at bounding box center [93, 343] width 84 height 16
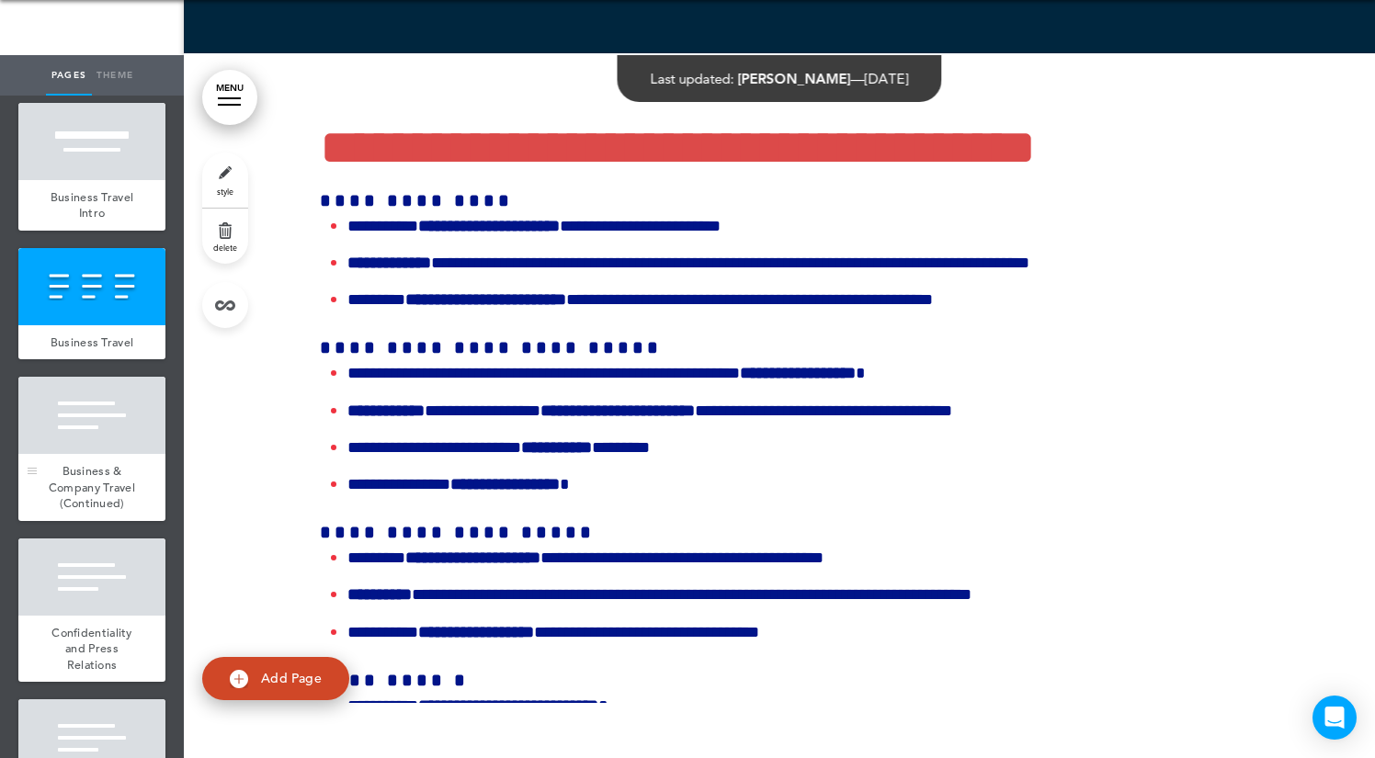
scroll to position [53496, 0]
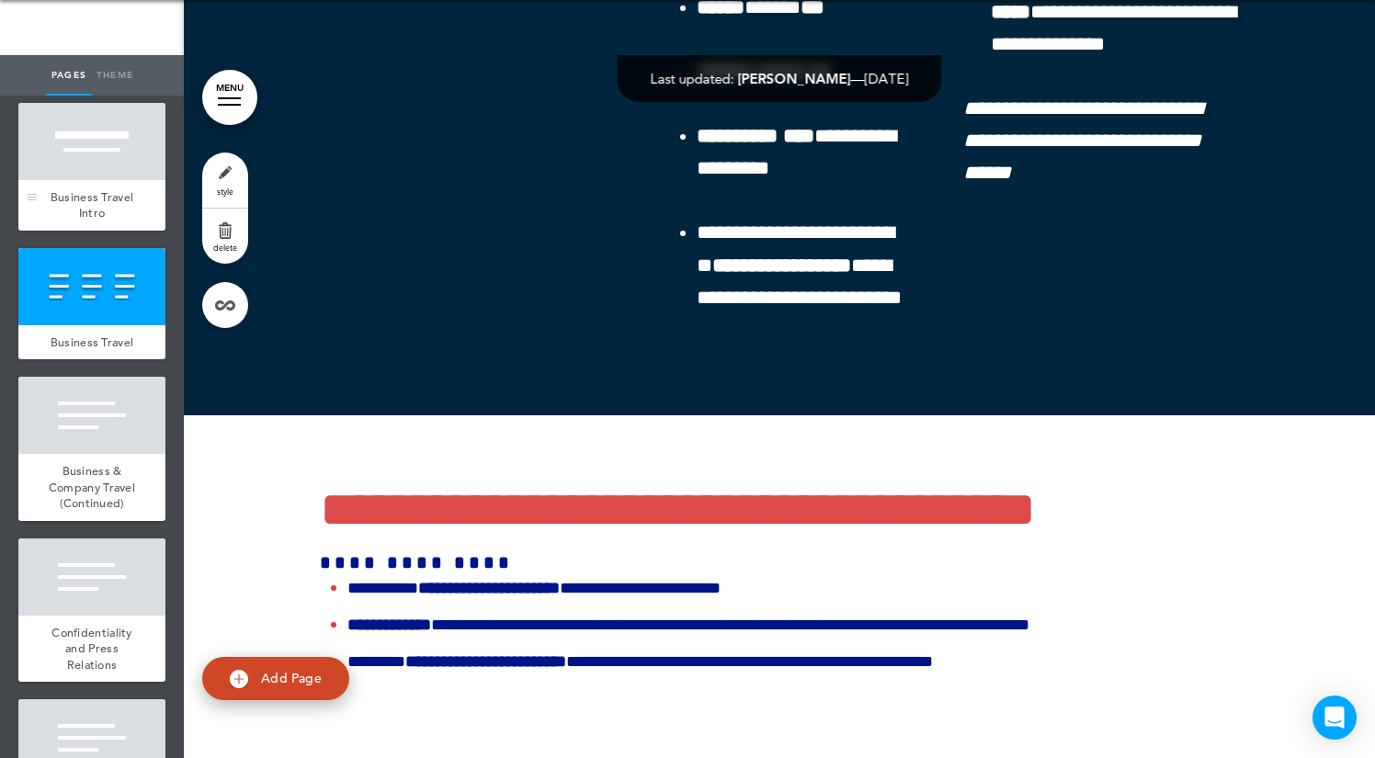
click at [114, 168] on div at bounding box center [91, 141] width 147 height 77
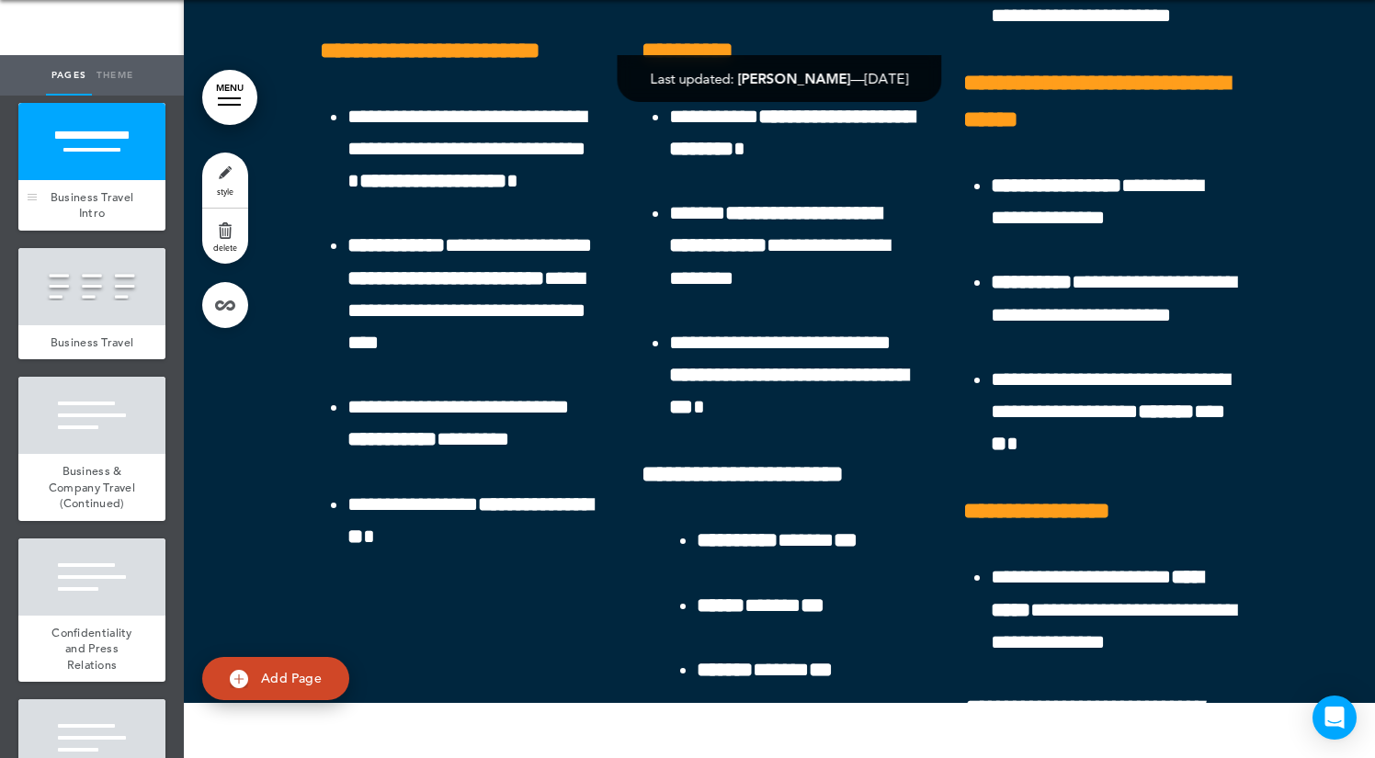
scroll to position [52793, 0]
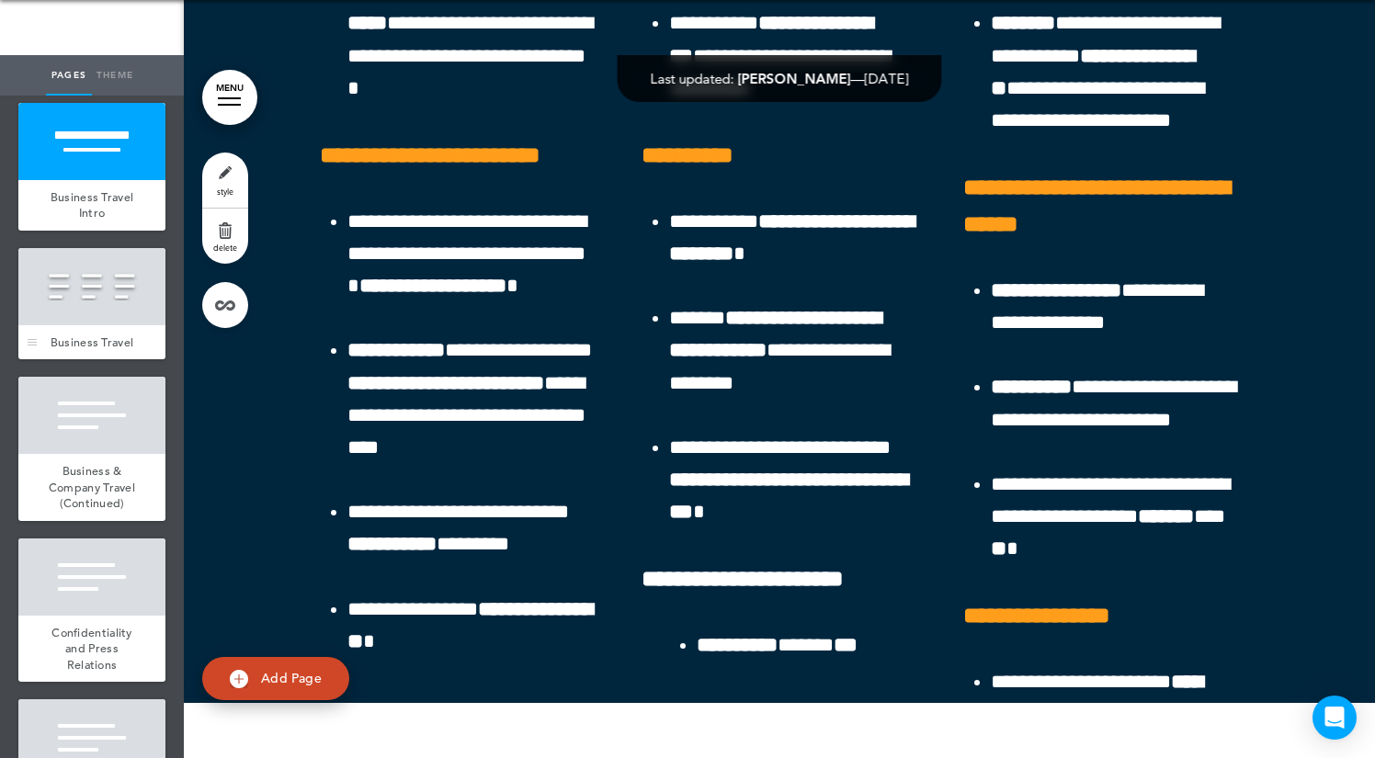
click at [114, 259] on div at bounding box center [91, 286] width 147 height 77
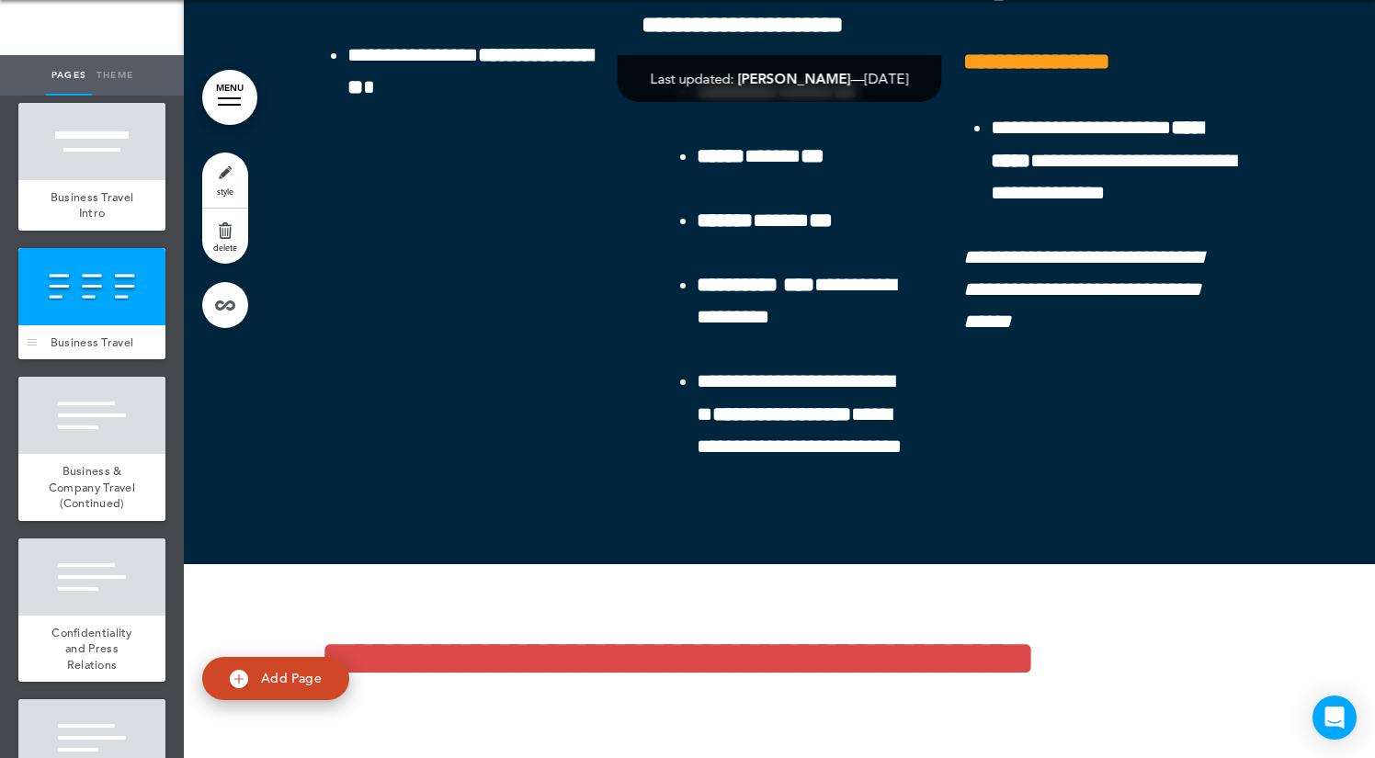
scroll to position [53496, 0]
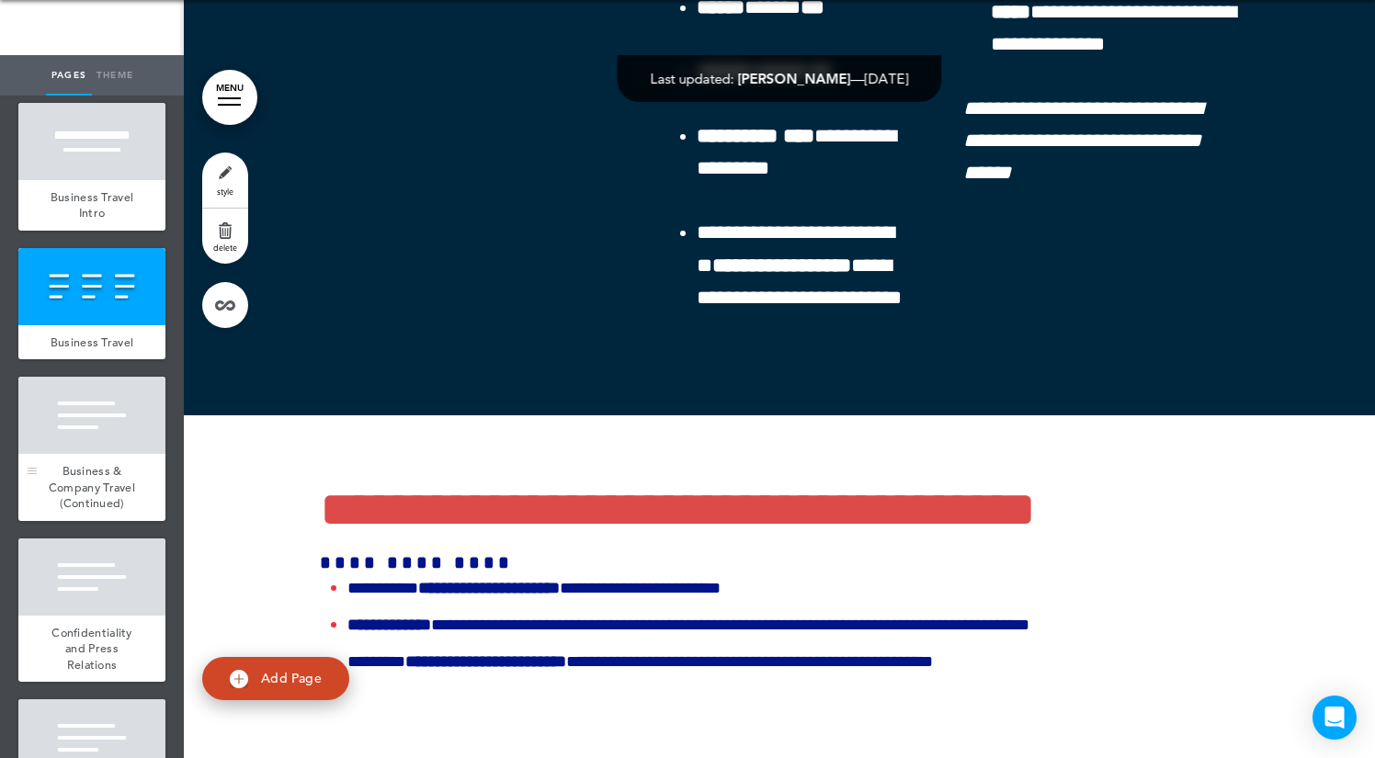
click at [136, 419] on div at bounding box center [91, 415] width 147 height 77
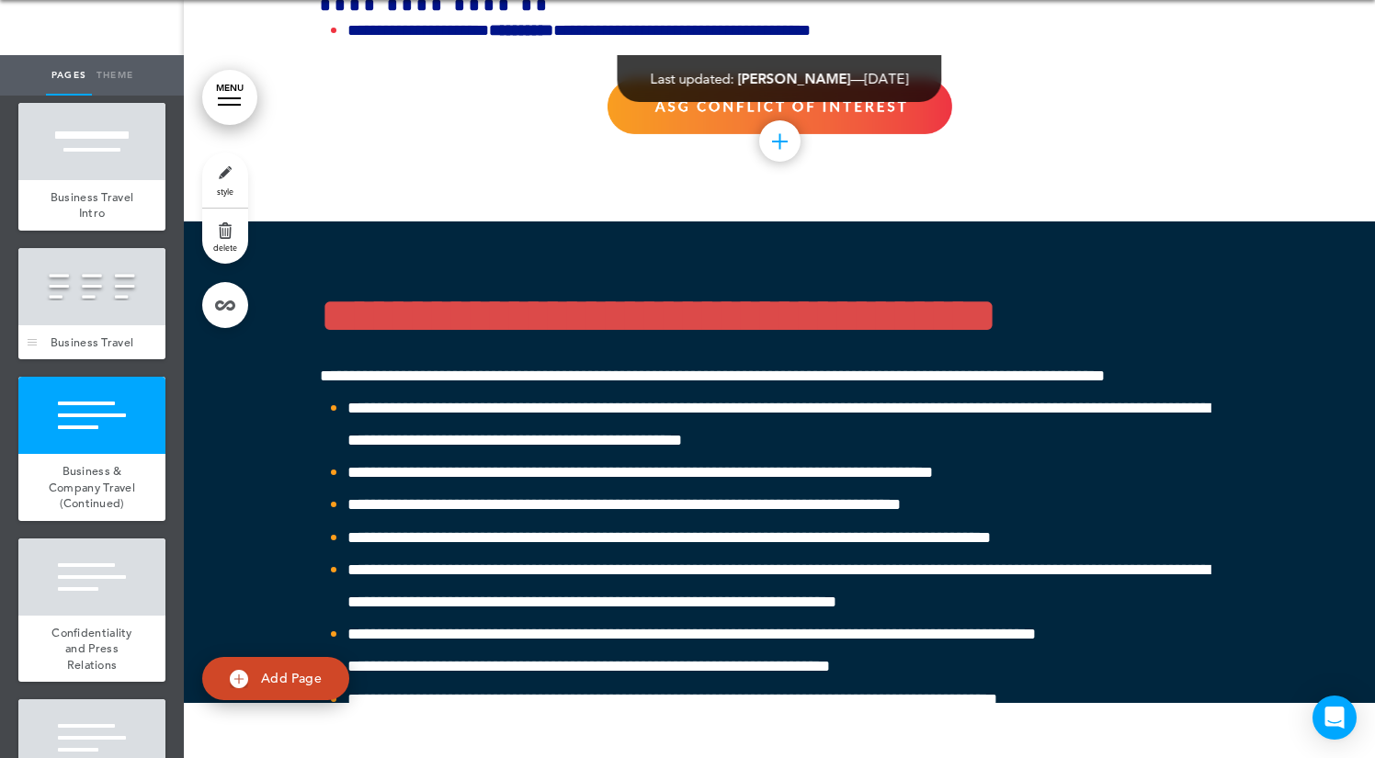
scroll to position [55196, 0]
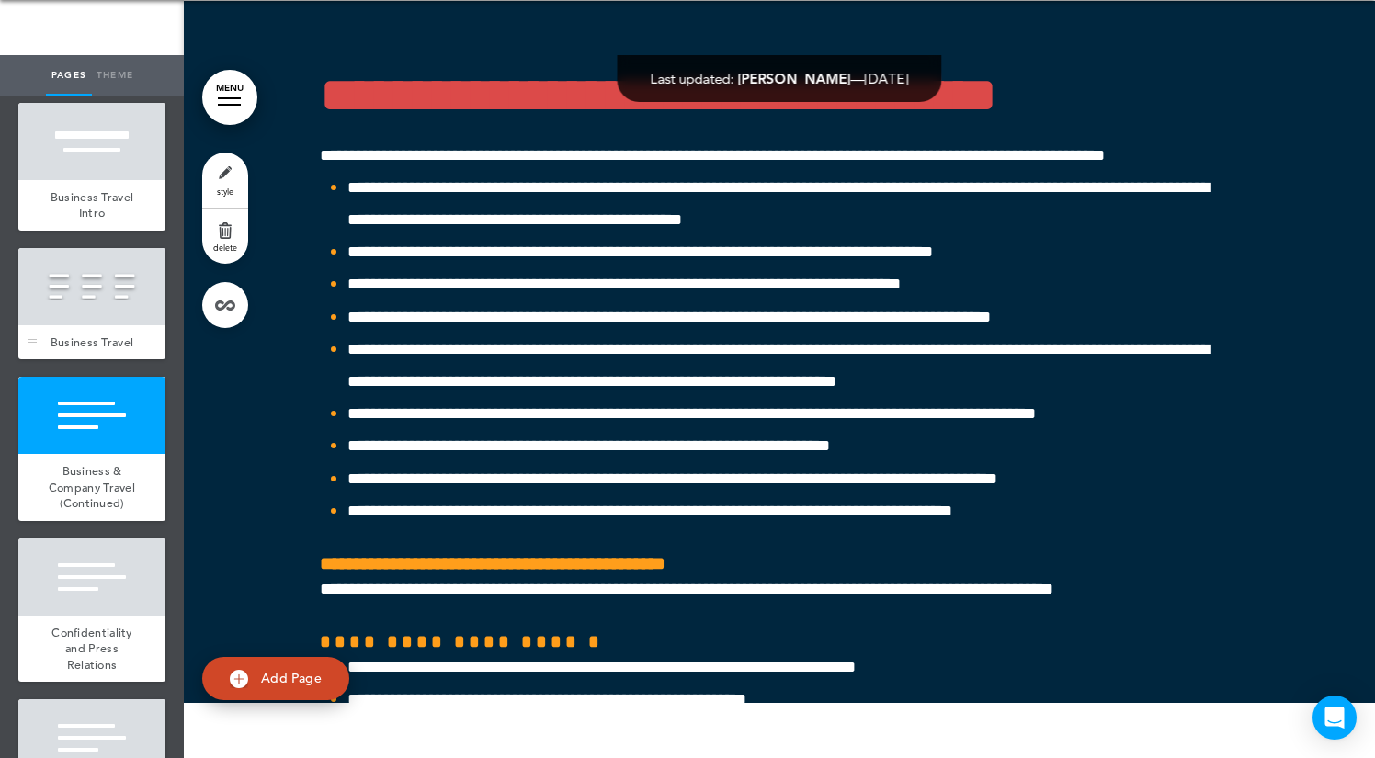
click at [136, 298] on div at bounding box center [91, 286] width 147 height 77
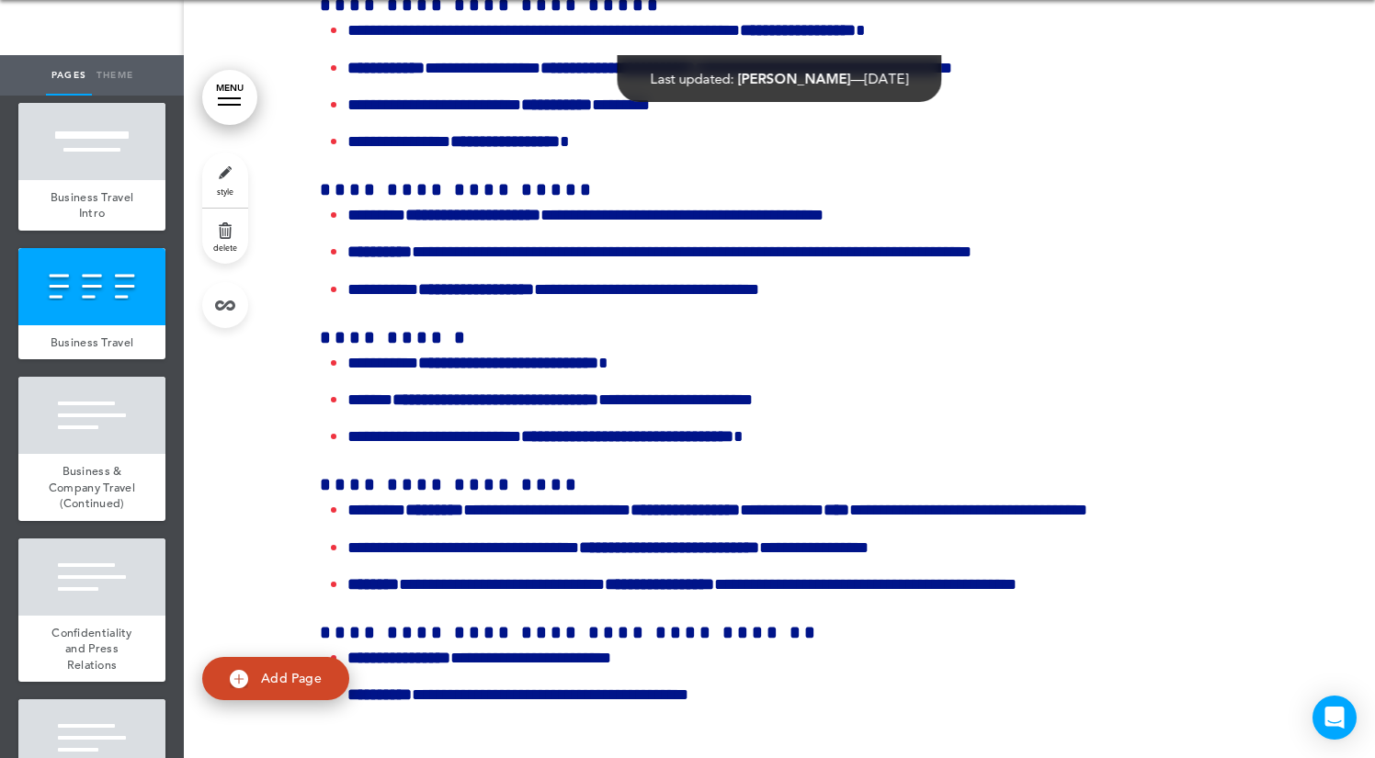
scroll to position [54219, 0]
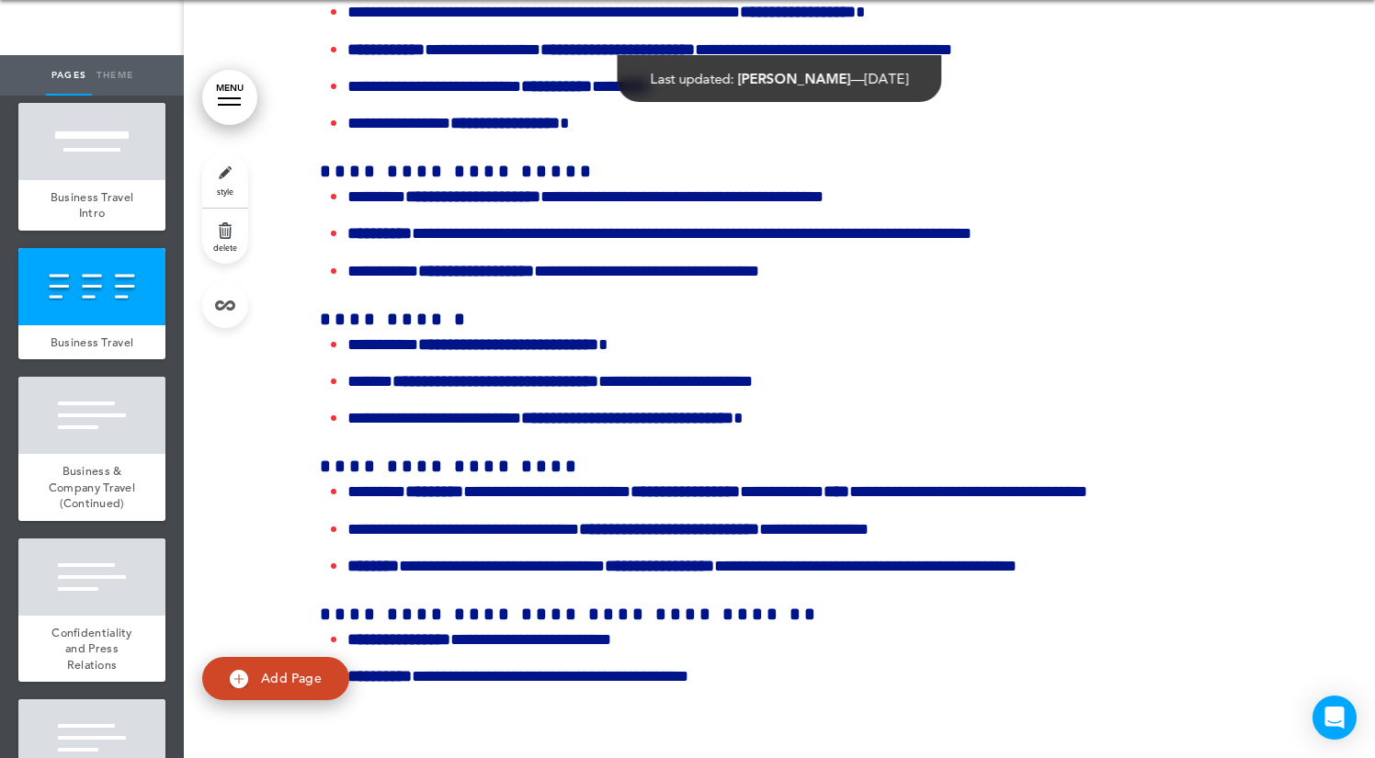
click at [222, 239] on link "delete" at bounding box center [225, 236] width 46 height 55
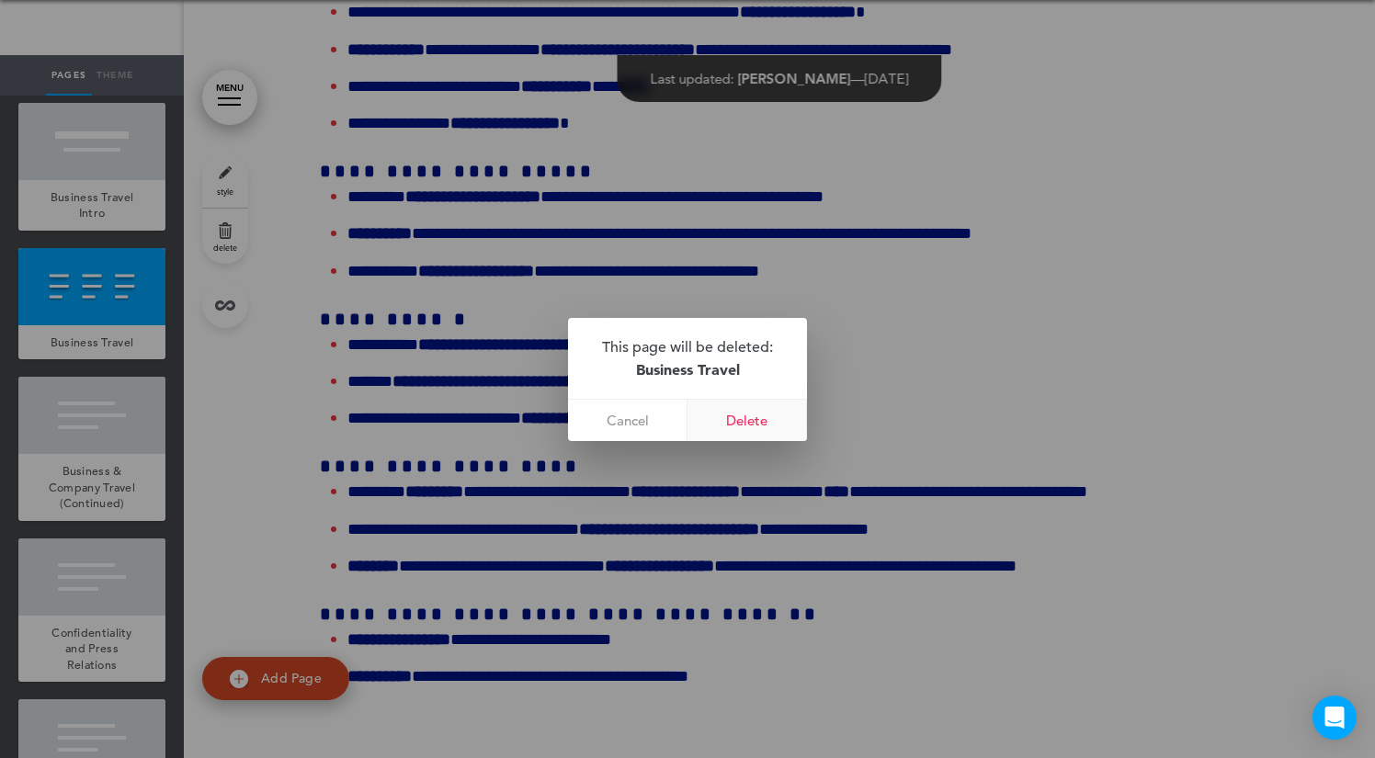
click at [748, 417] on link "Delete" at bounding box center [746, 420] width 119 height 41
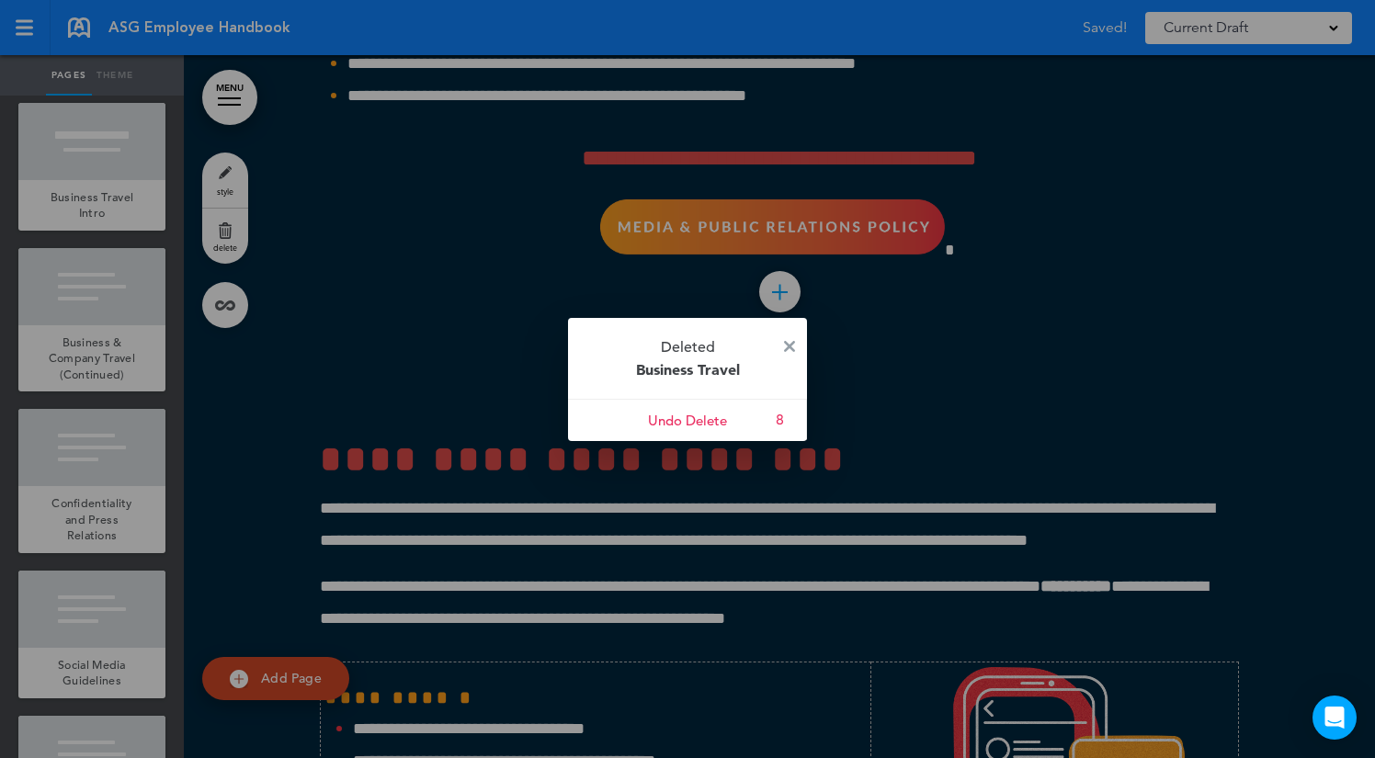
click at [796, 345] on p "Deleted Business Travel" at bounding box center [687, 358] width 239 height 81
click at [791, 346] on img at bounding box center [789, 346] width 11 height 11
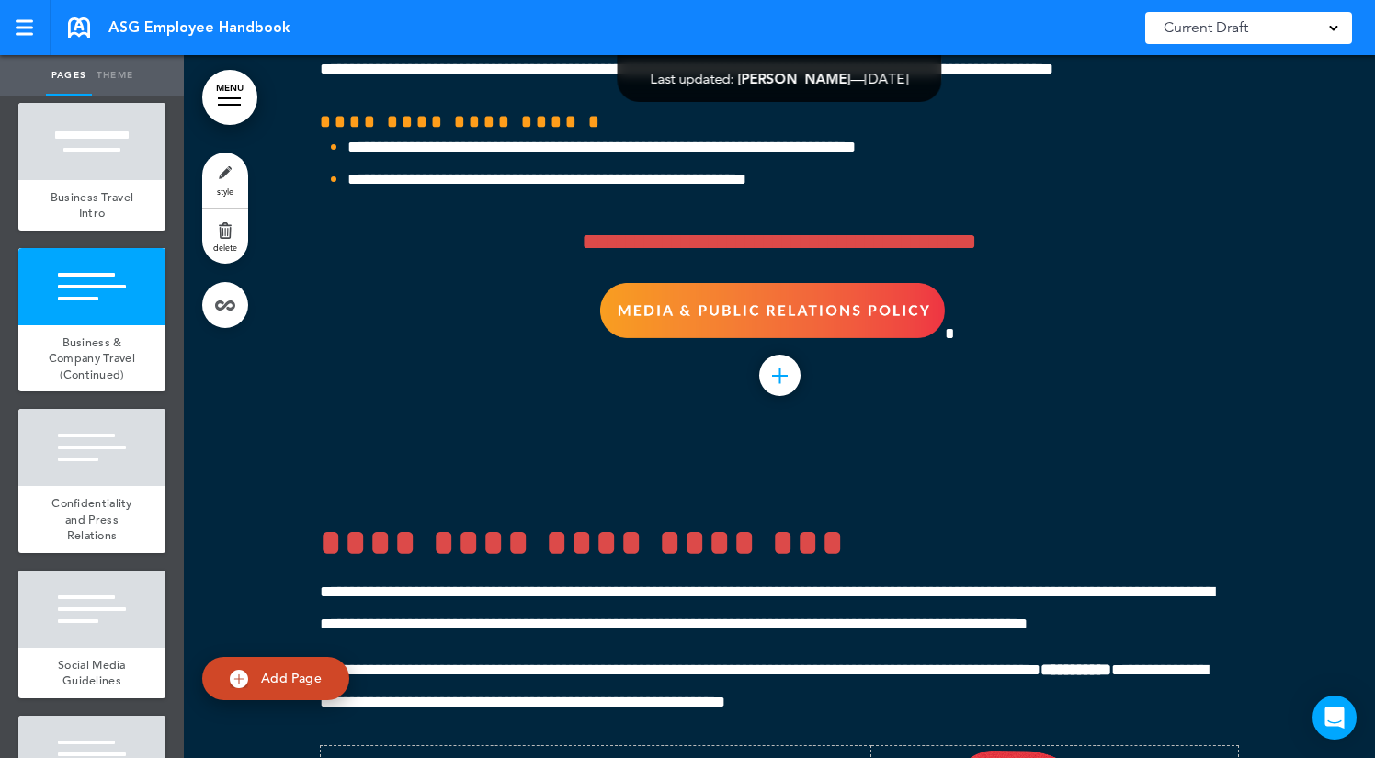
scroll to position [54151, 0]
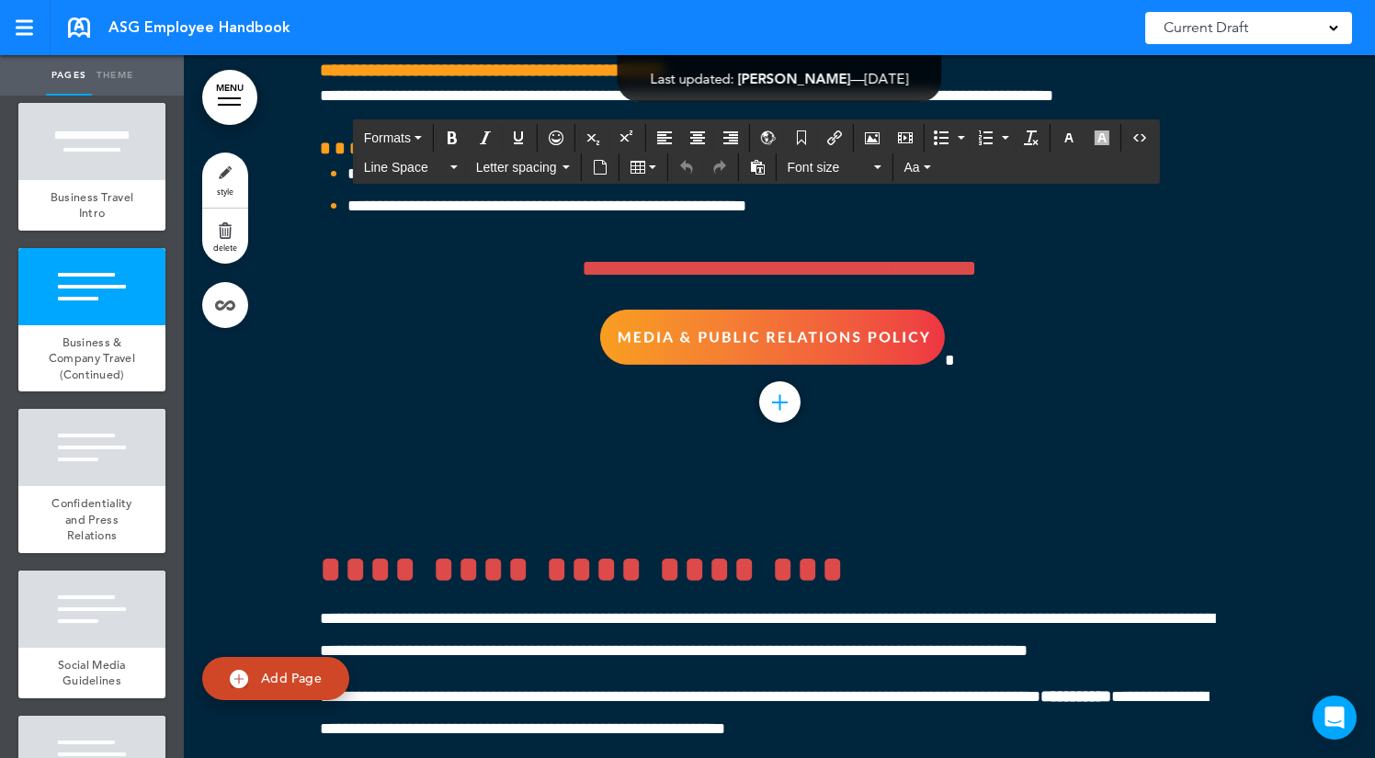
drag, startPoint x: 942, startPoint y: 595, endPoint x: 552, endPoint y: 582, distance: 389.9
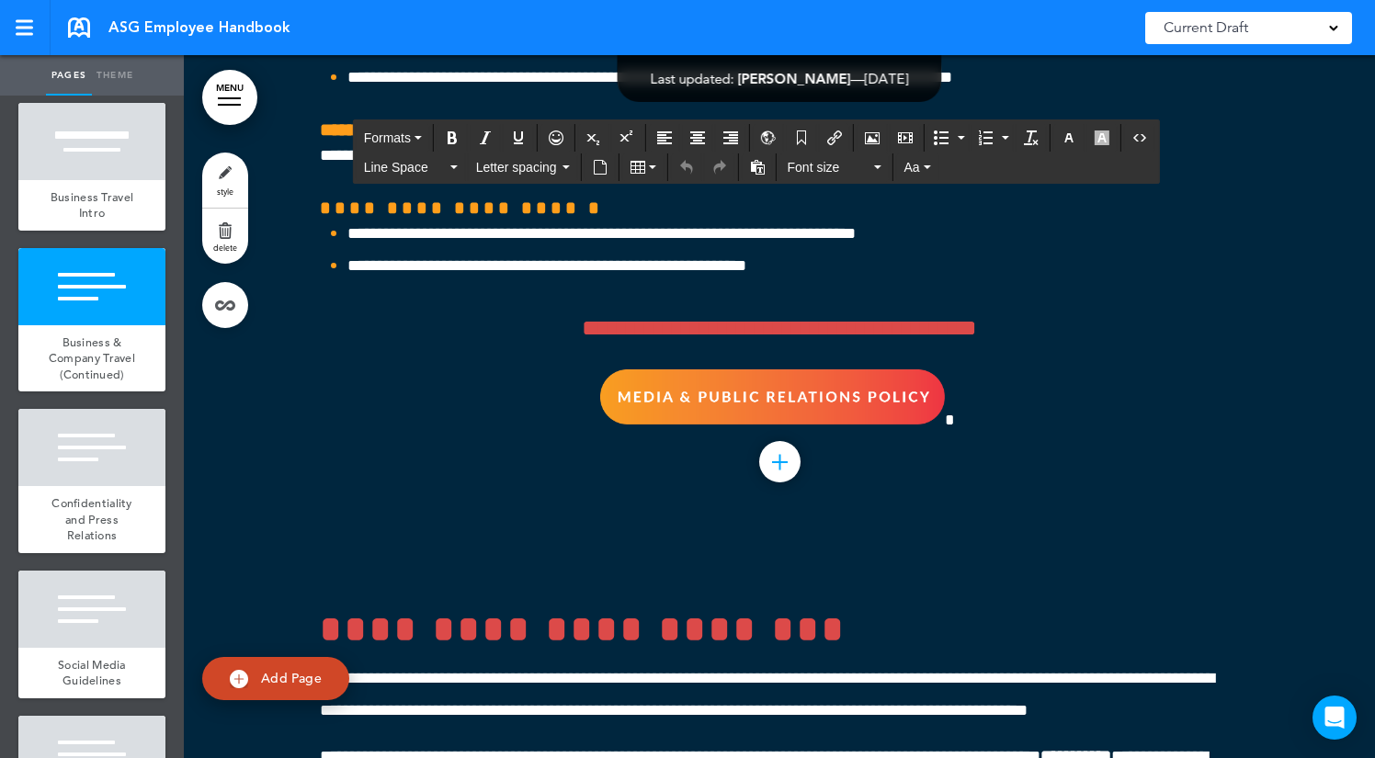
drag, startPoint x: 947, startPoint y: 657, endPoint x: 357, endPoint y: 651, distance: 590.0
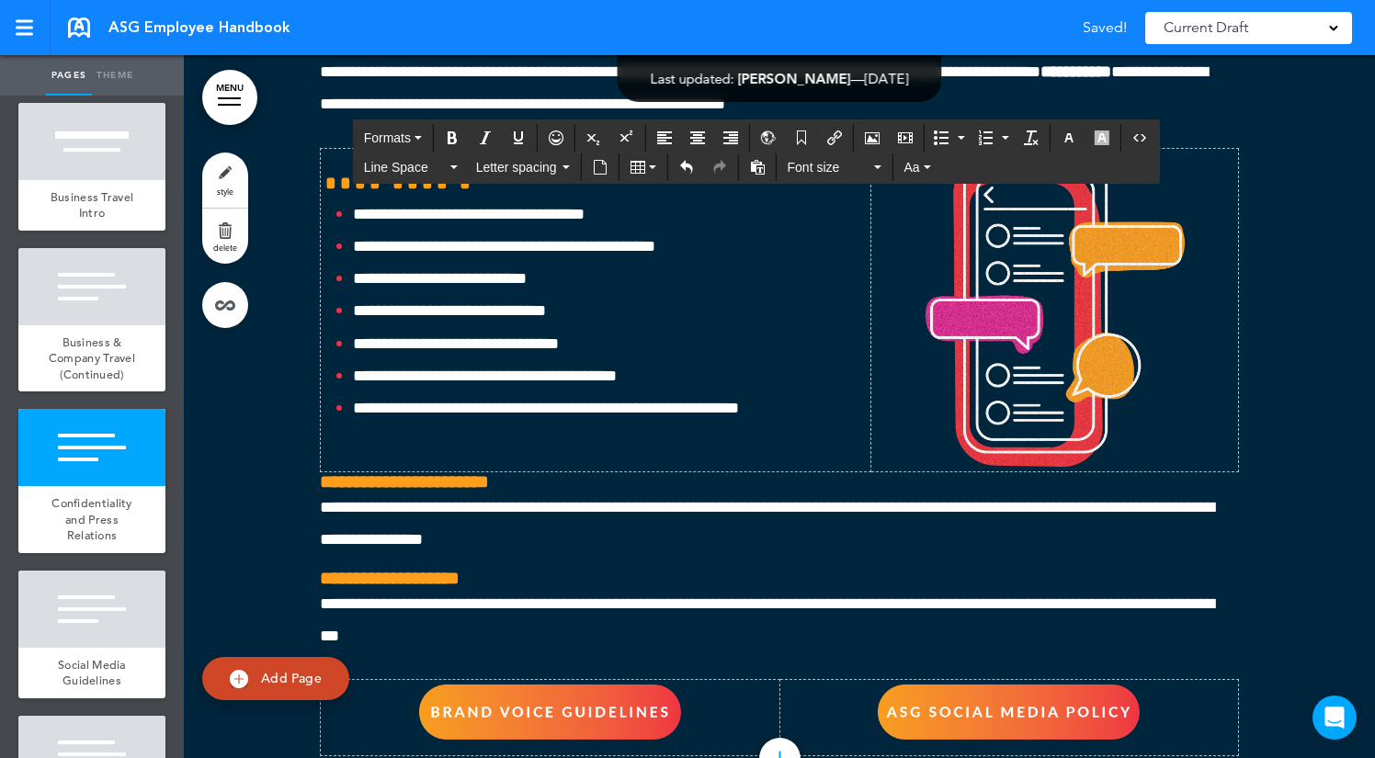
scroll to position [54328, 0]
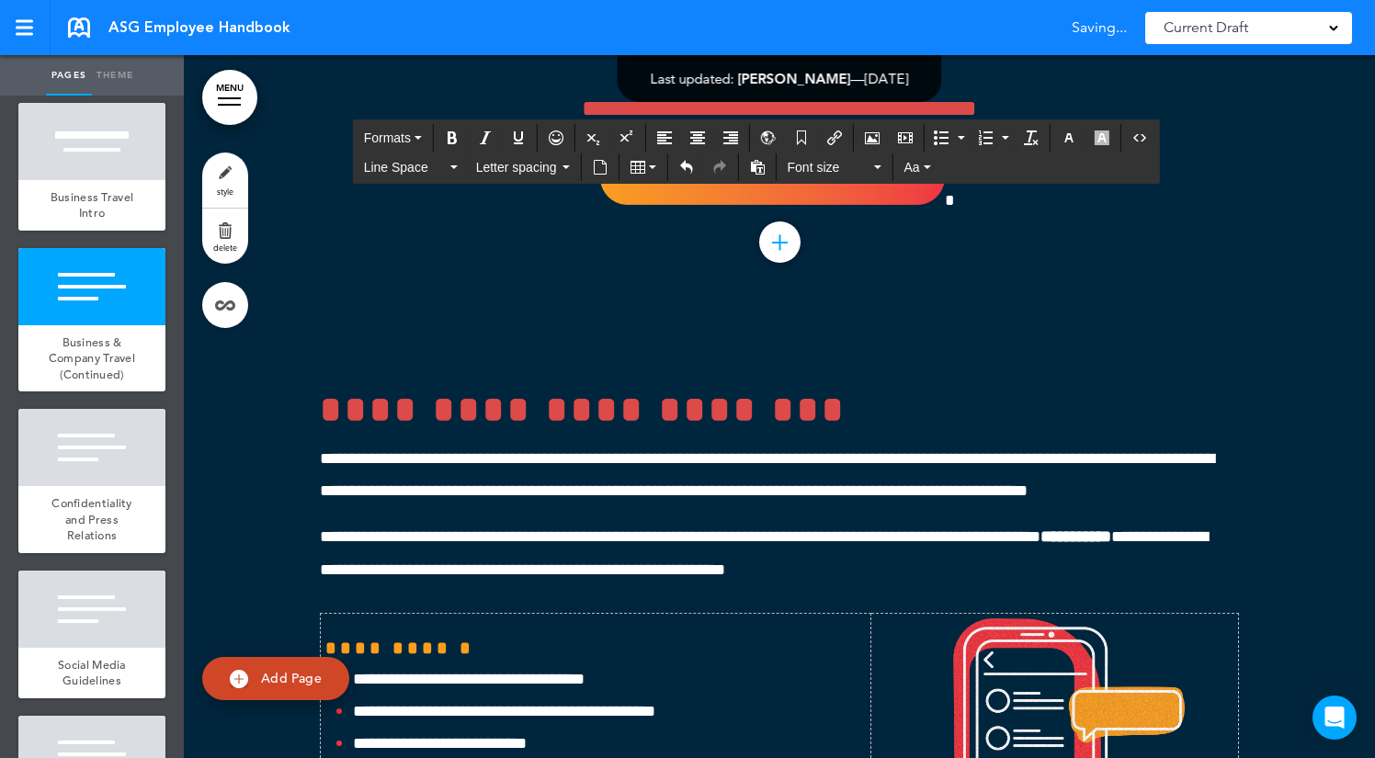
click at [1104, 142] on icon "button" at bounding box center [1101, 137] width 15 height 15
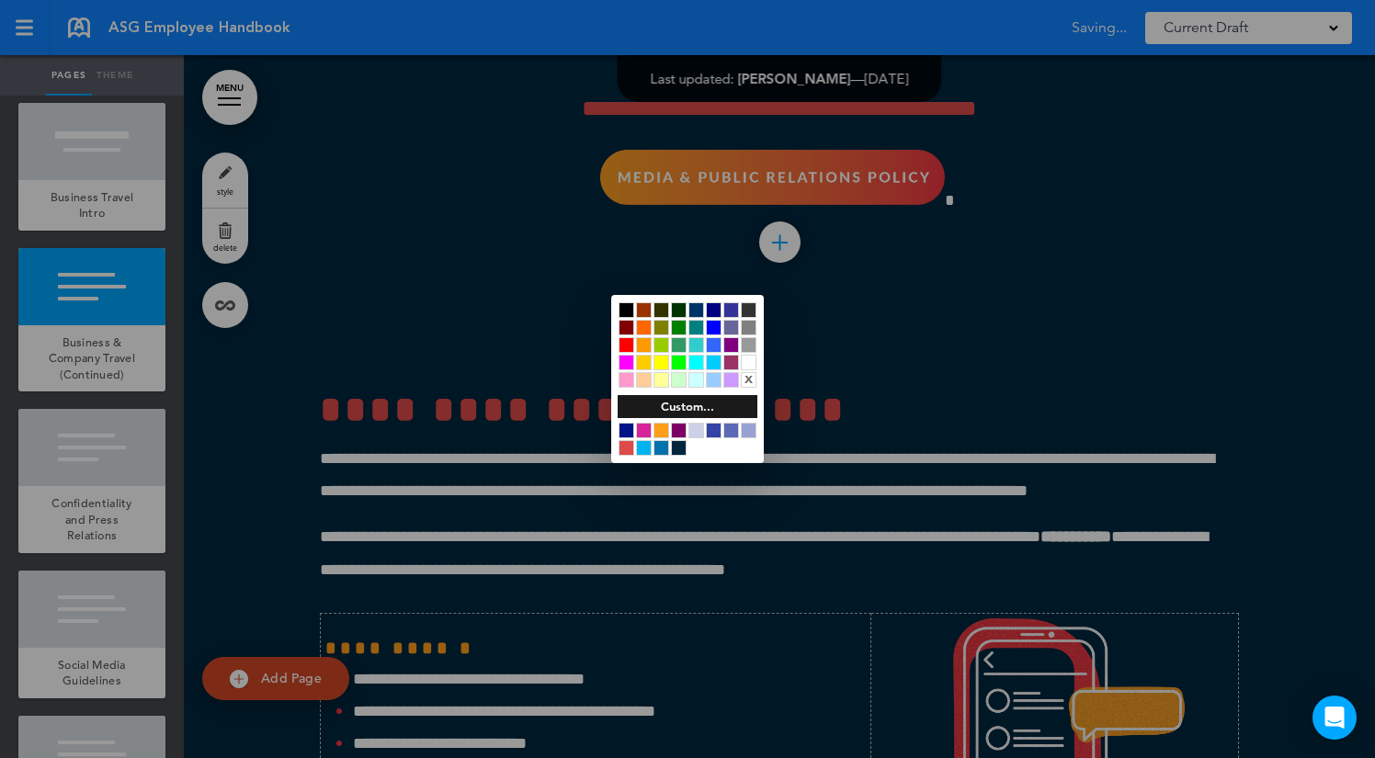
click at [665, 430] on div at bounding box center [661, 431] width 16 height 16
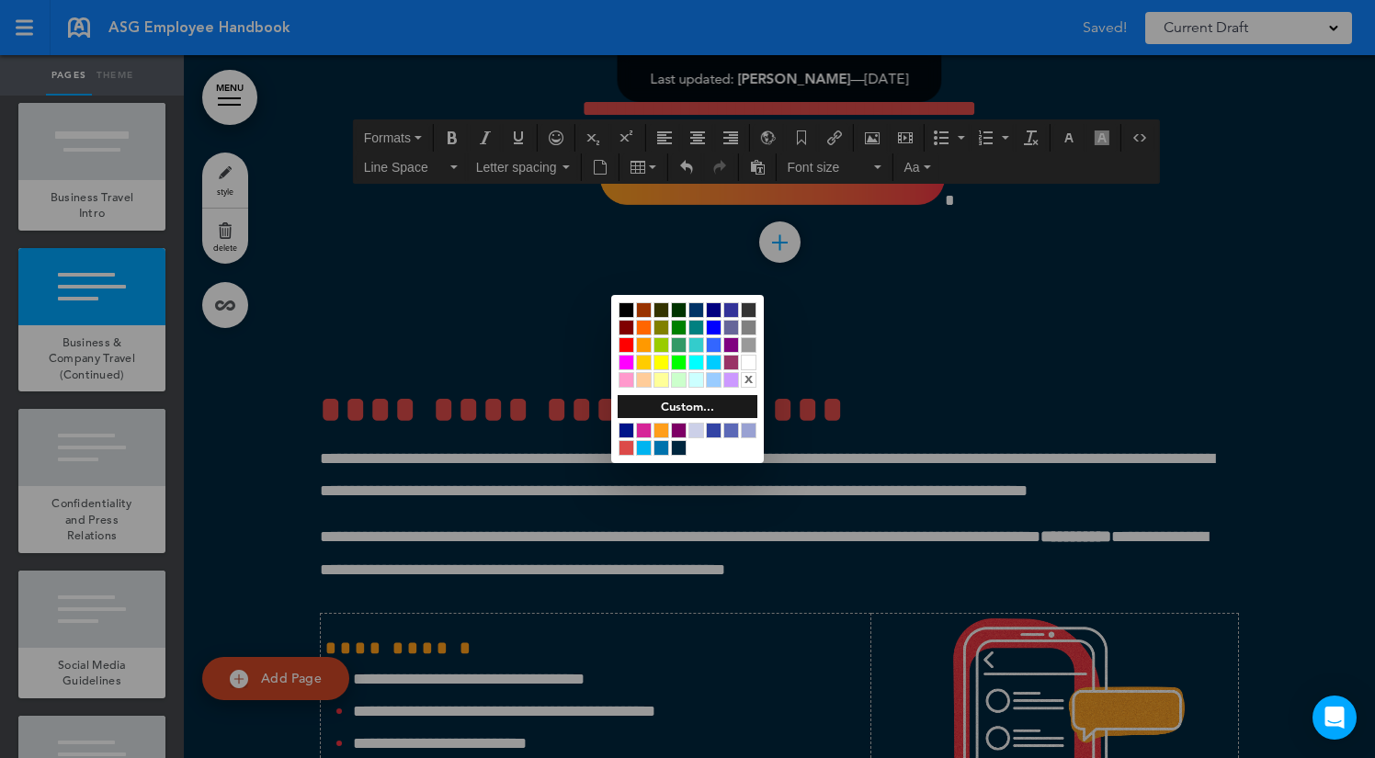
click at [458, 463] on div at bounding box center [687, 379] width 1375 height 758
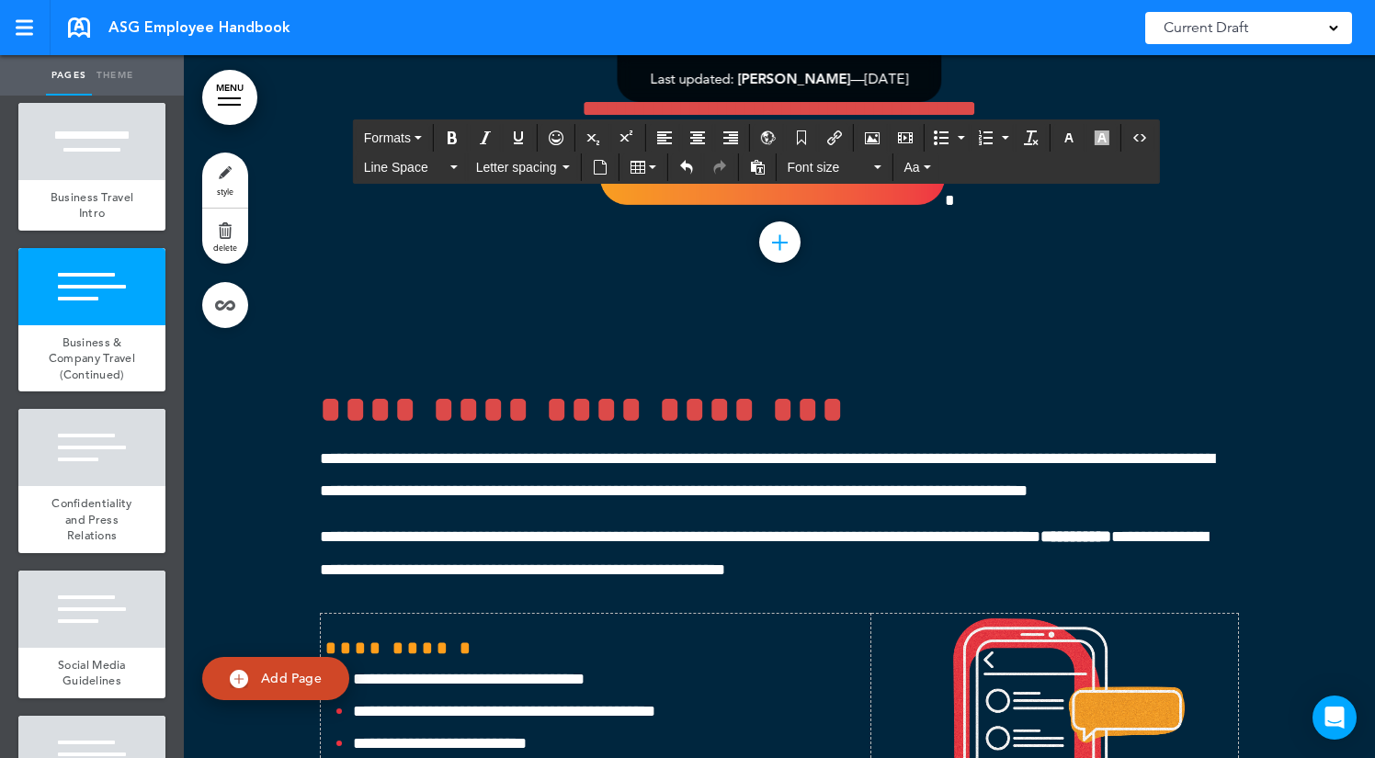
drag, startPoint x: 516, startPoint y: 451, endPoint x: 249, endPoint y: 451, distance: 267.4
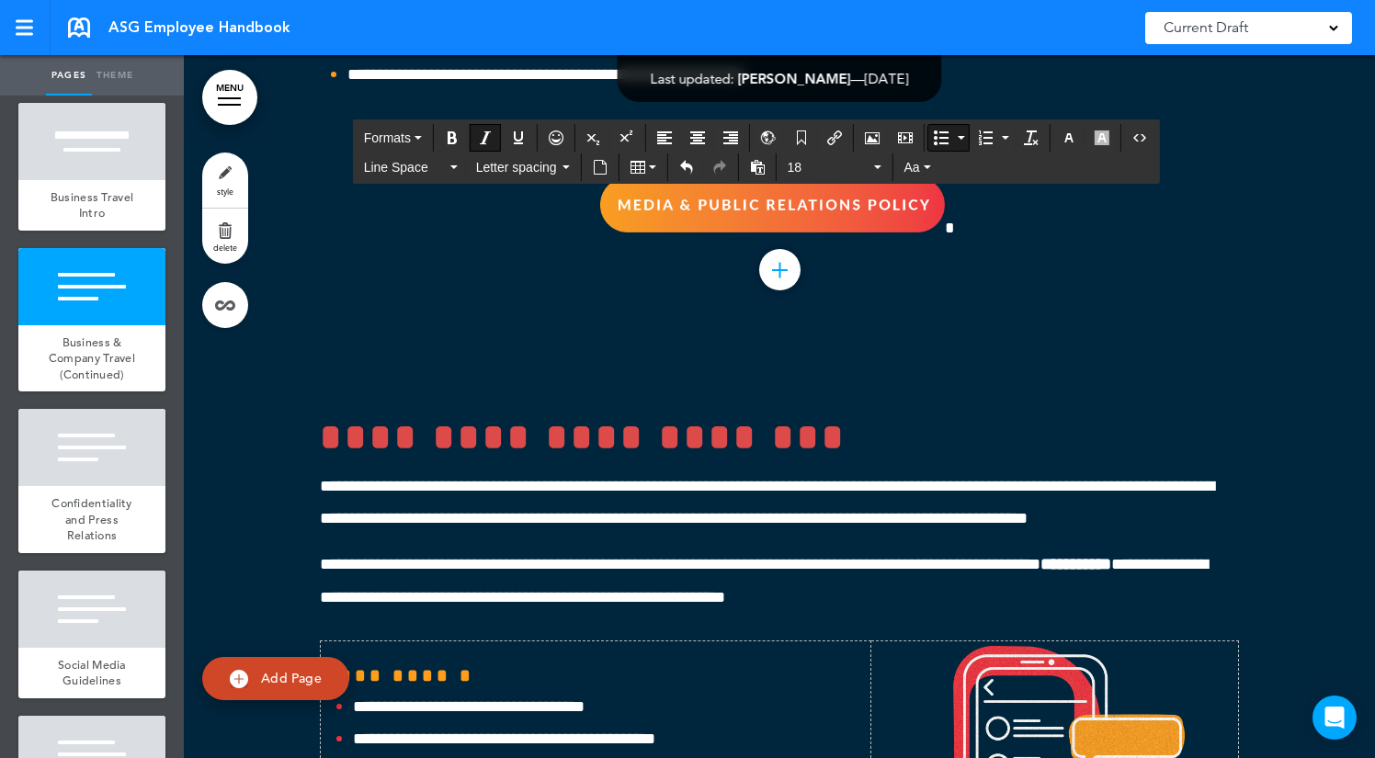
drag, startPoint x: 744, startPoint y: 385, endPoint x: 328, endPoint y: 323, distance: 420.8
click at [438, 171] on span "Line Space" at bounding box center [405, 167] width 83 height 18
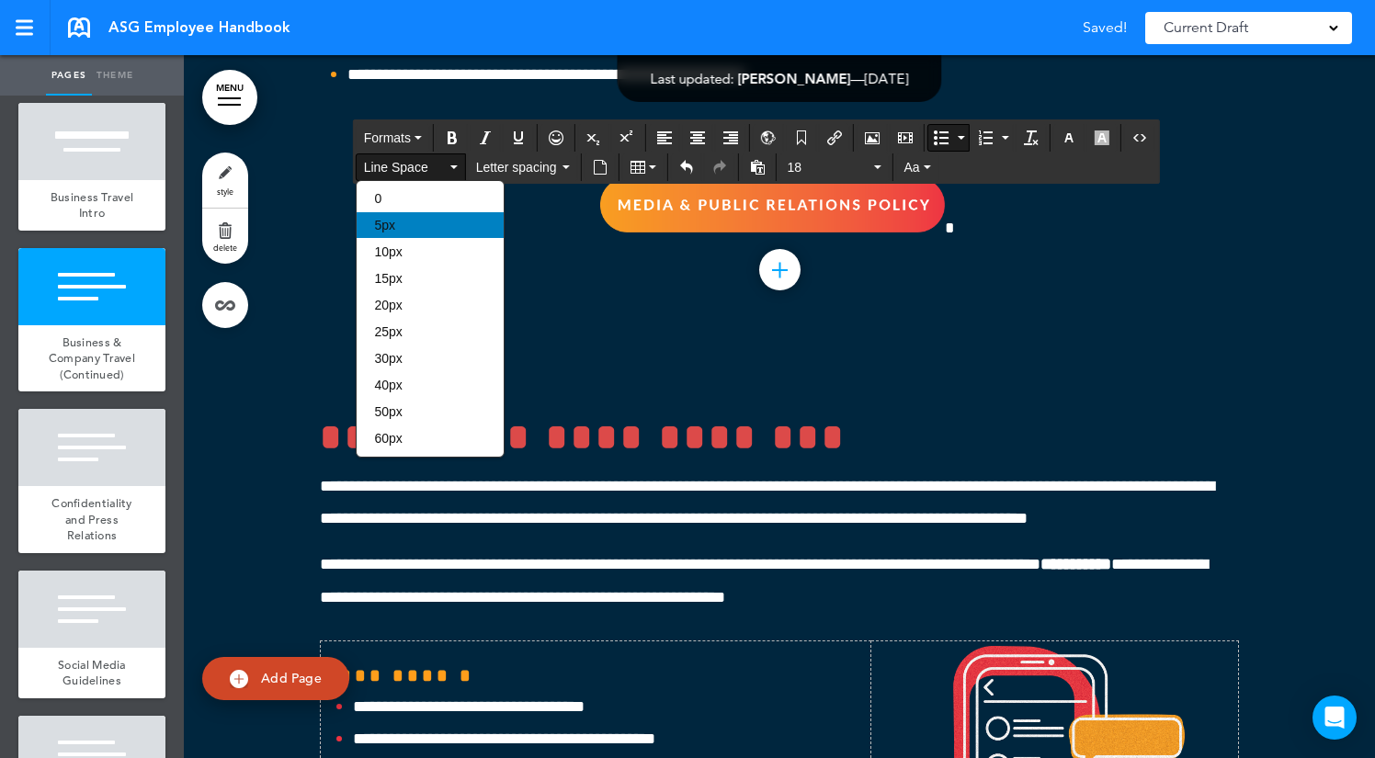
click at [432, 232] on div "5px" at bounding box center [430, 225] width 147 height 26
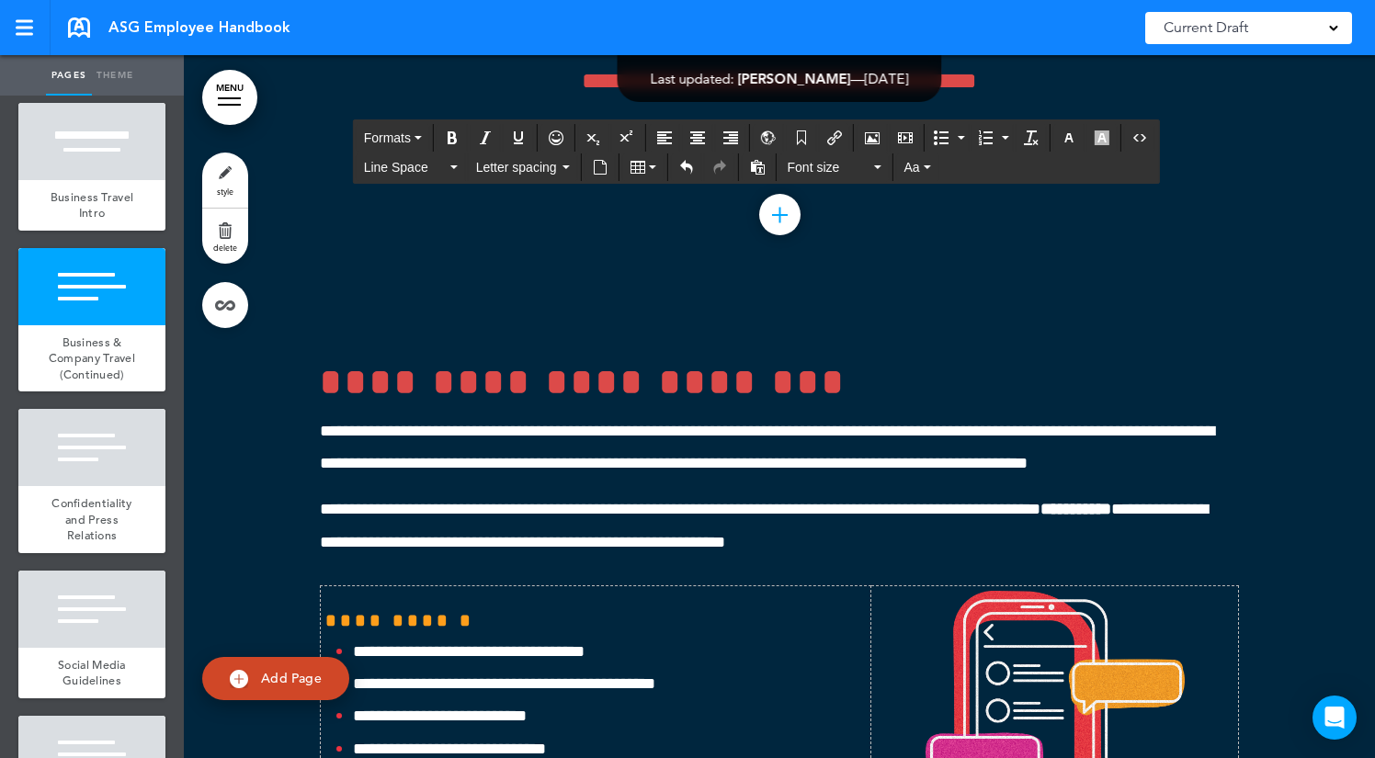
drag, startPoint x: 498, startPoint y: 420, endPoint x: 236, endPoint y: 421, distance: 261.9
click at [1106, 135] on icon "button" at bounding box center [1101, 137] width 15 height 15
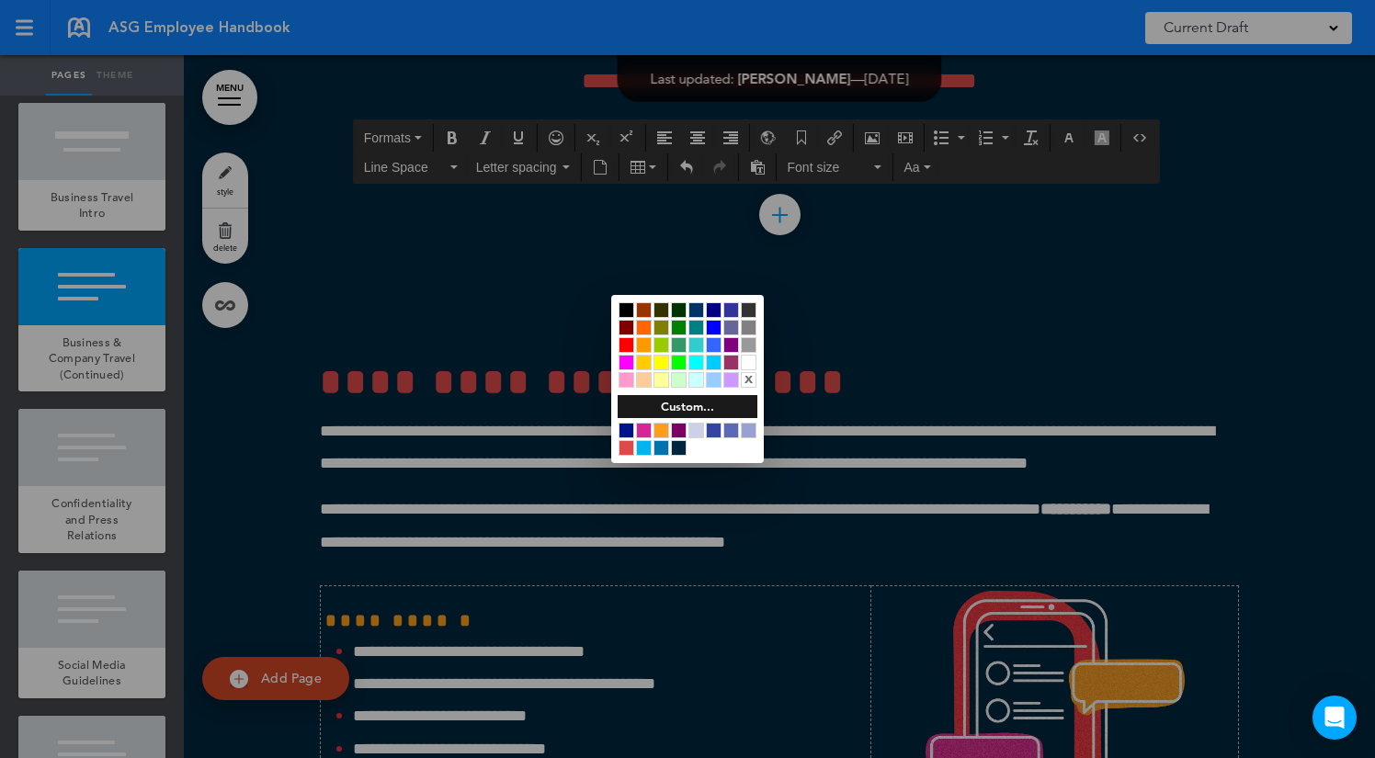
click at [670, 425] on div at bounding box center [688, 439] width 140 height 35
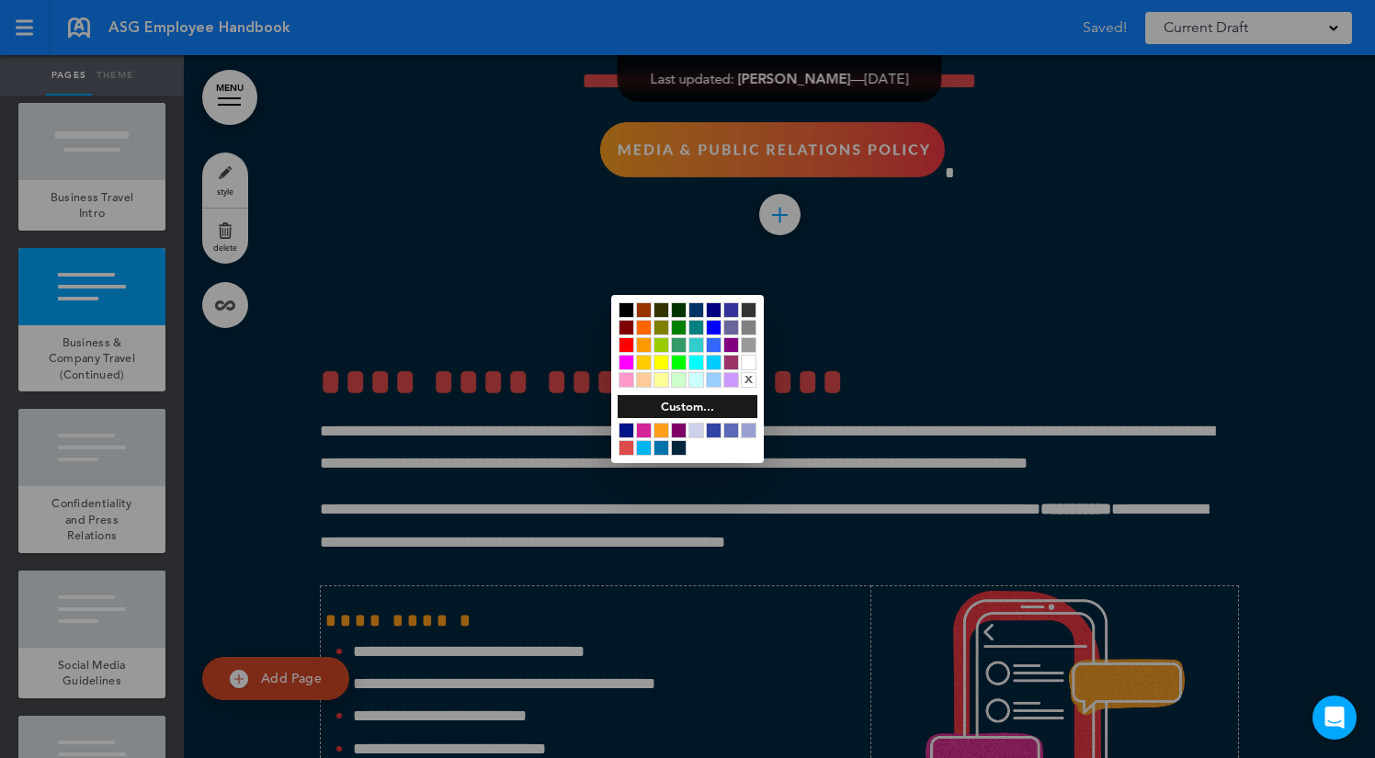
click at [660, 423] on div at bounding box center [661, 431] width 16 height 16
click at [519, 484] on div at bounding box center [687, 379] width 1375 height 758
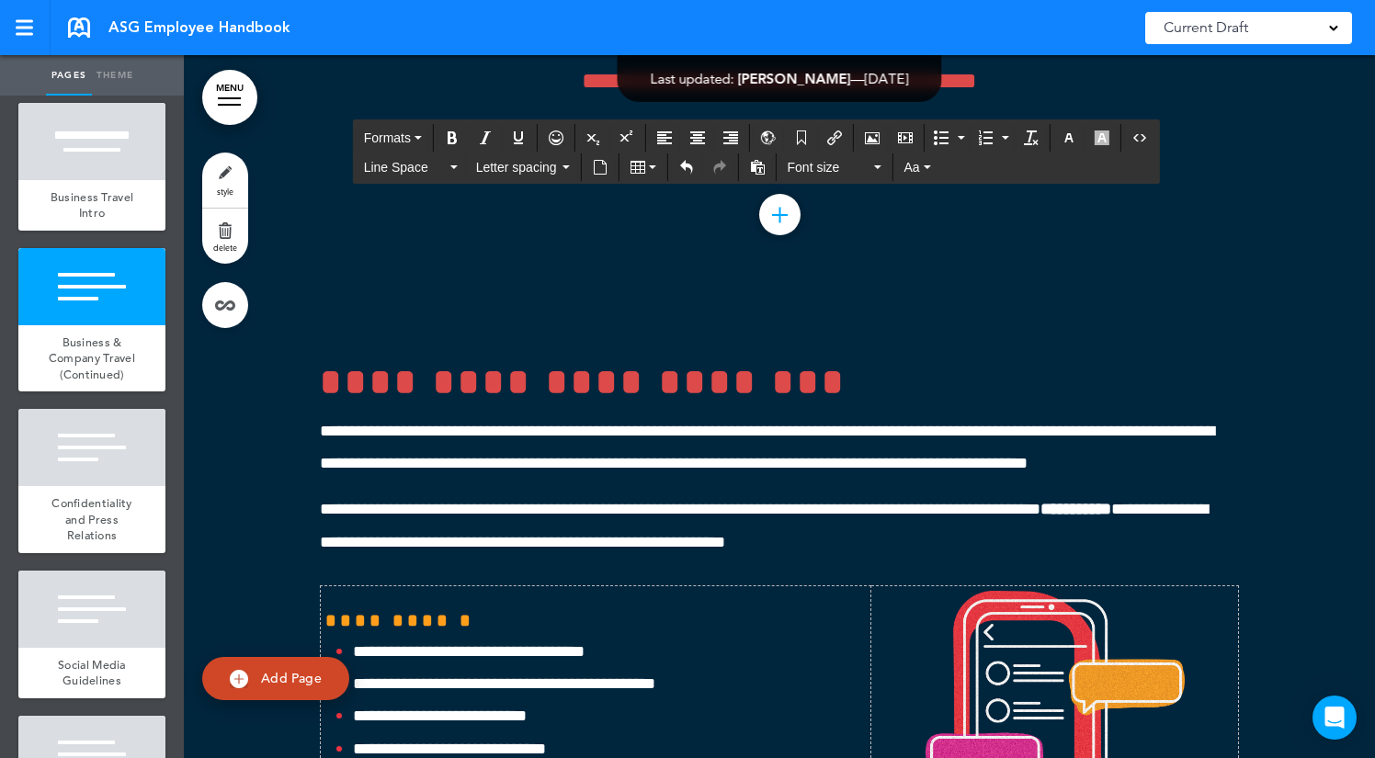
drag, startPoint x: 527, startPoint y: 423, endPoint x: 228, endPoint y: 423, distance: 298.7
click at [824, 163] on span "Font size" at bounding box center [829, 167] width 83 height 18
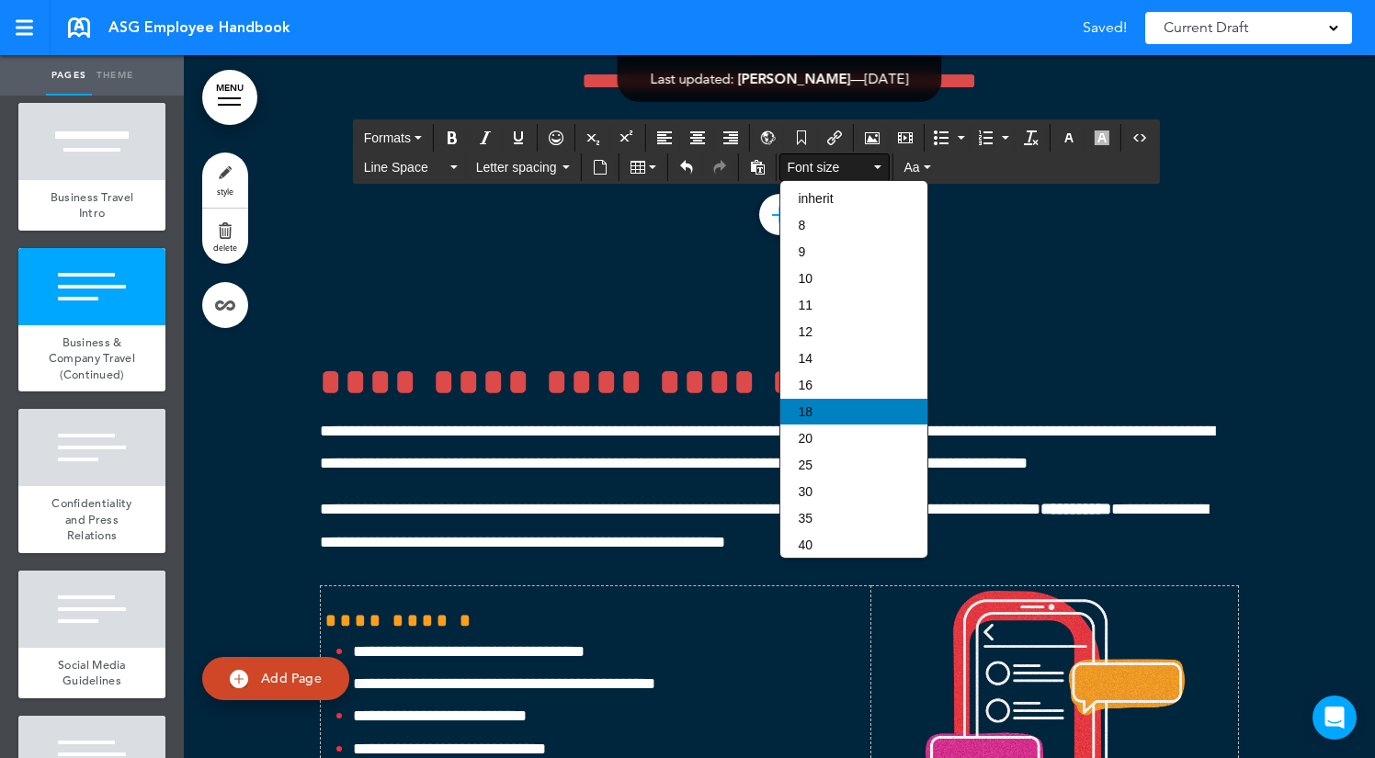
click at [827, 407] on div "18" at bounding box center [853, 412] width 147 height 26
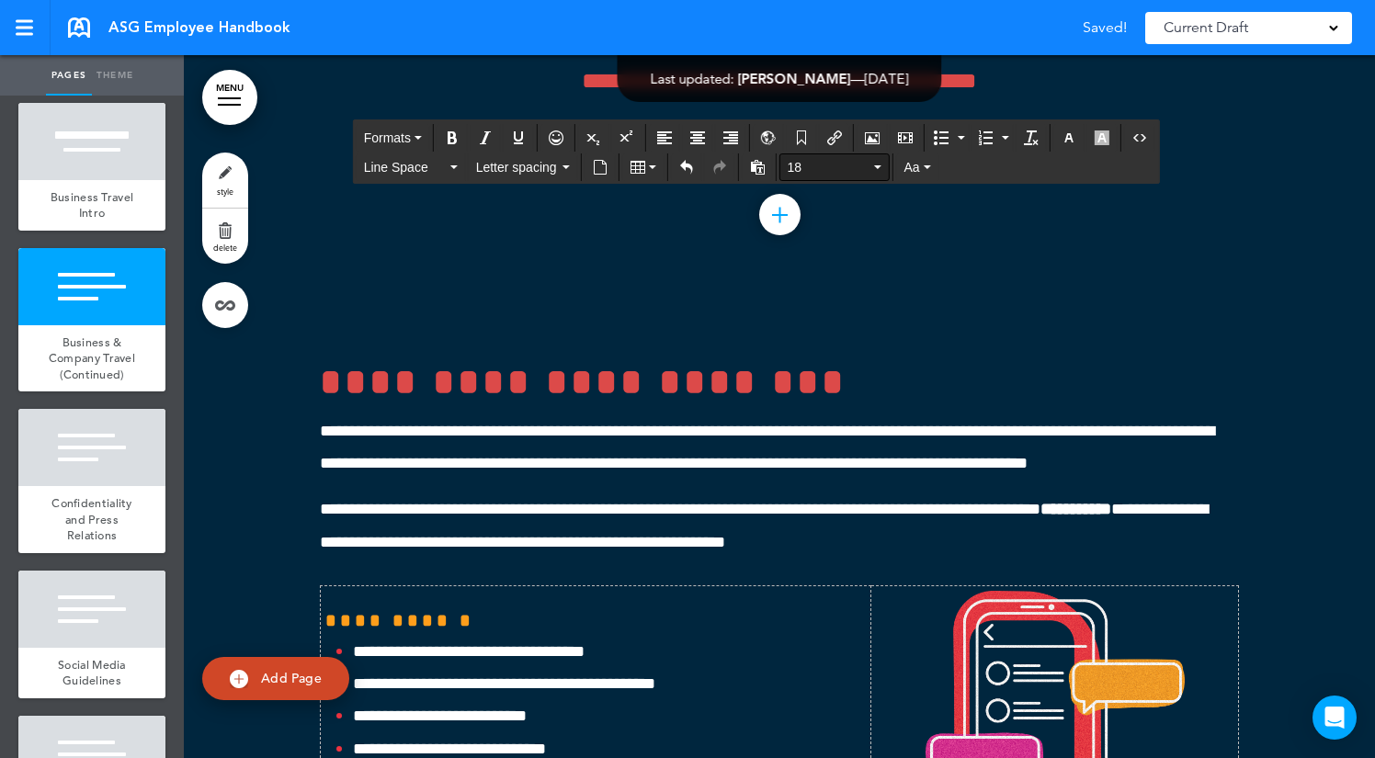
click at [827, 174] on span "18" at bounding box center [829, 167] width 83 height 18
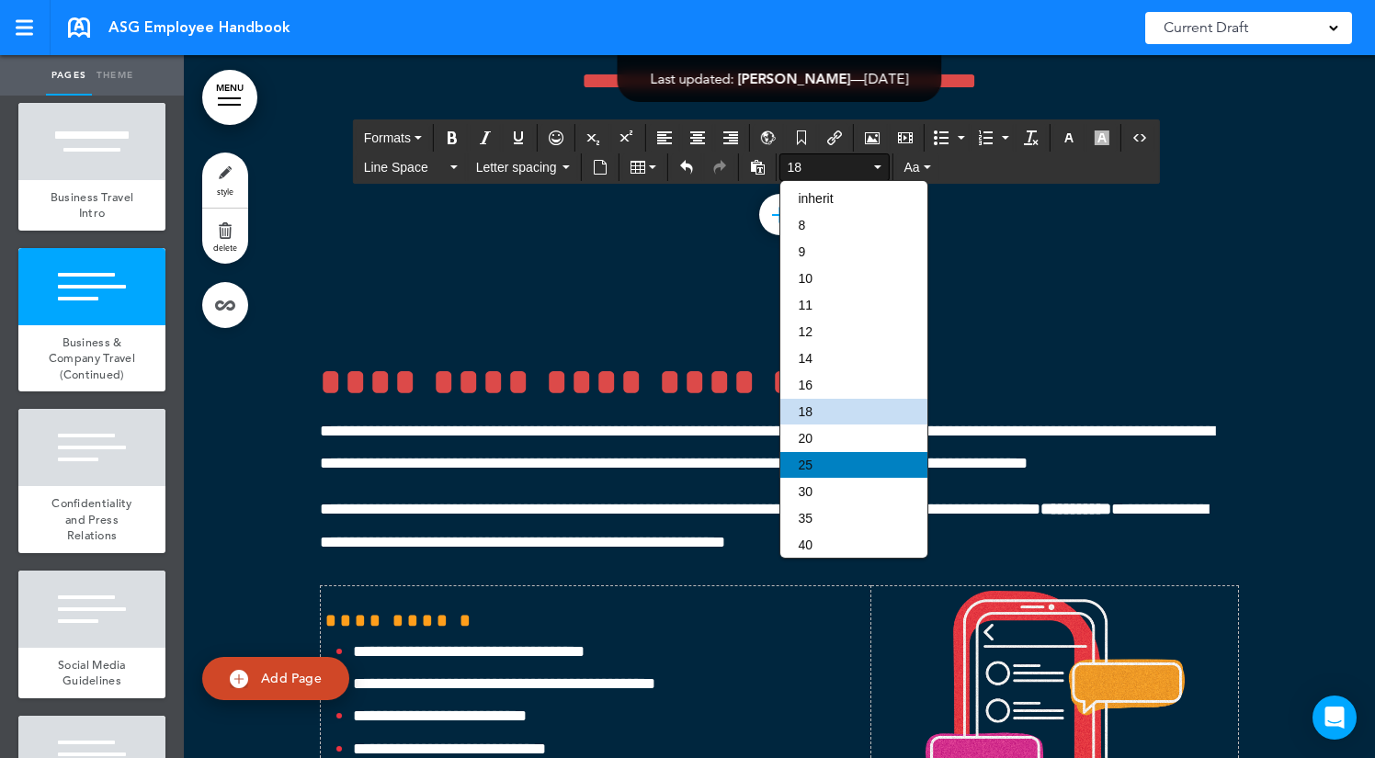
click at [824, 476] on div "25" at bounding box center [853, 465] width 147 height 26
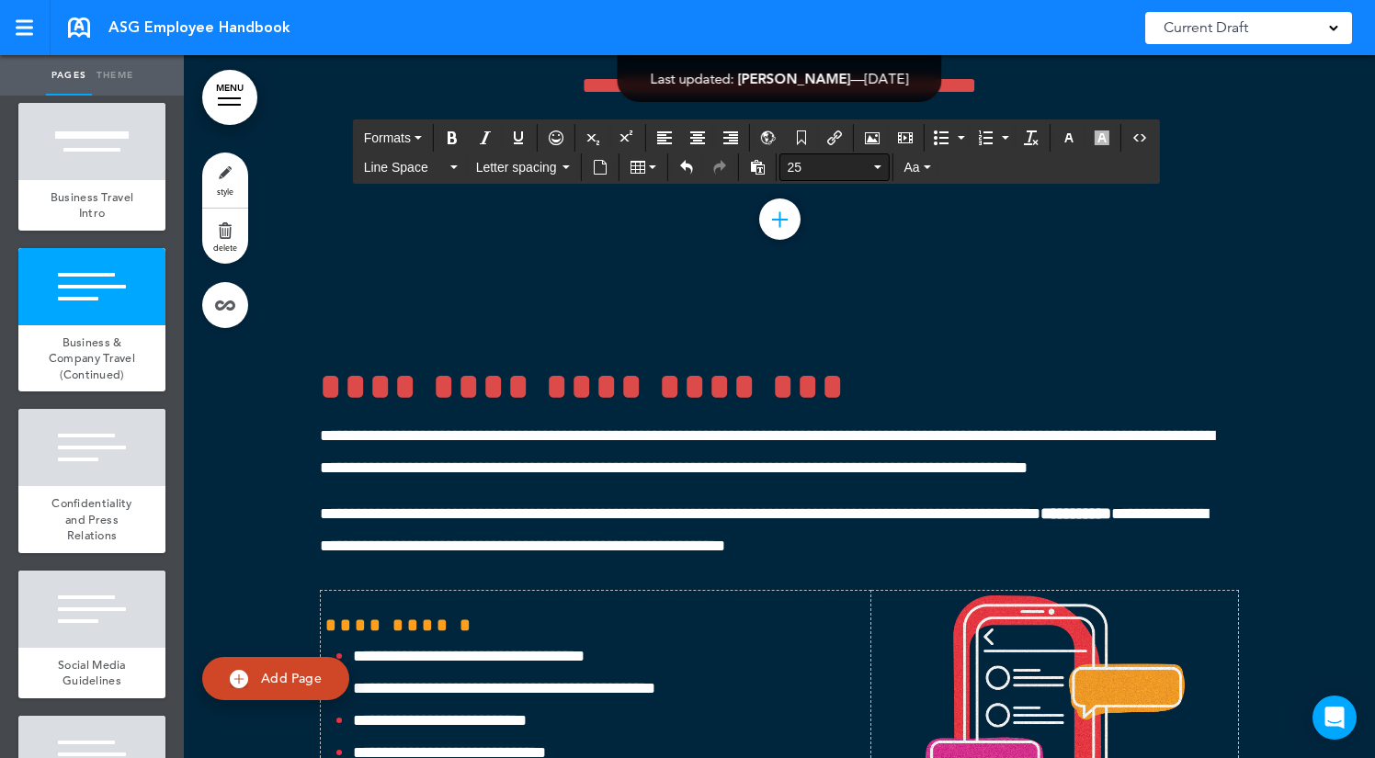
click at [831, 168] on span "25" at bounding box center [829, 167] width 83 height 18
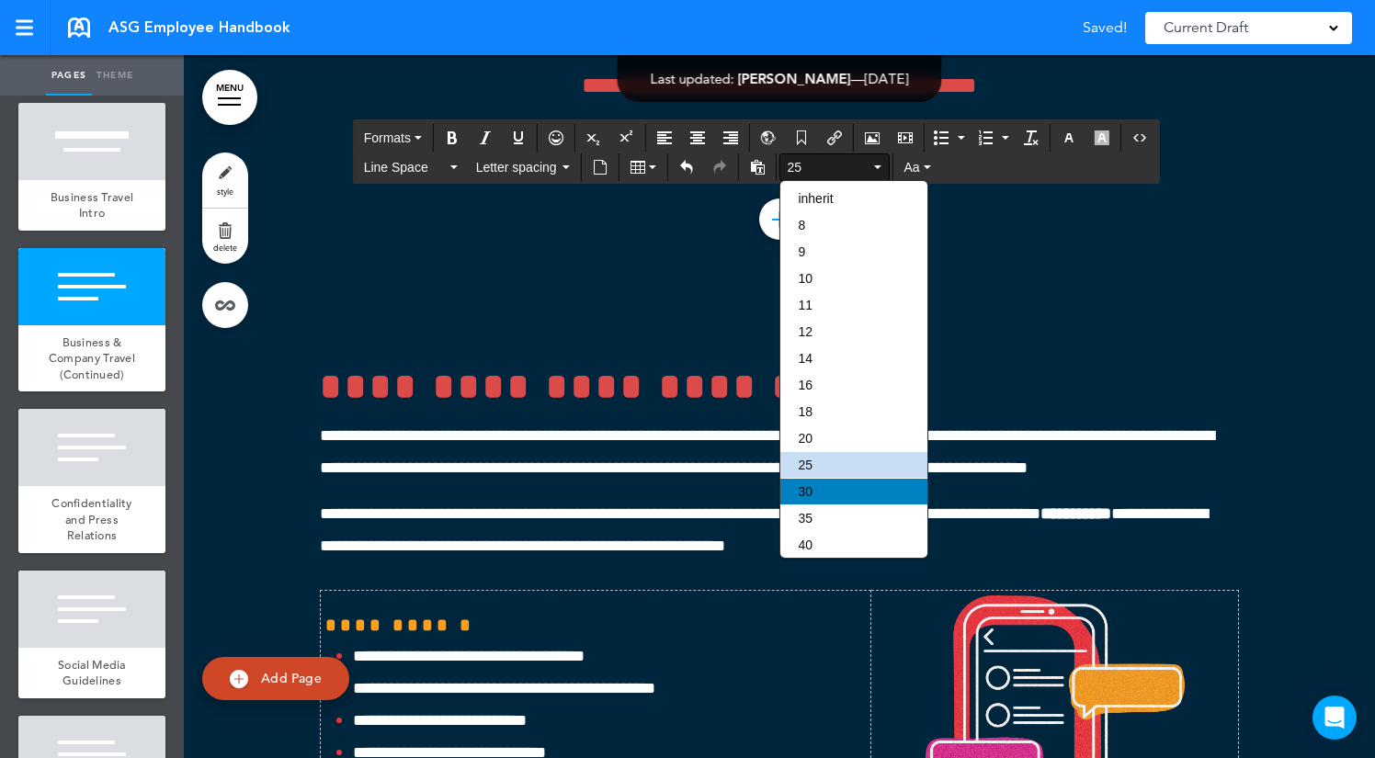
click at [834, 499] on div "30" at bounding box center [853, 492] width 147 height 26
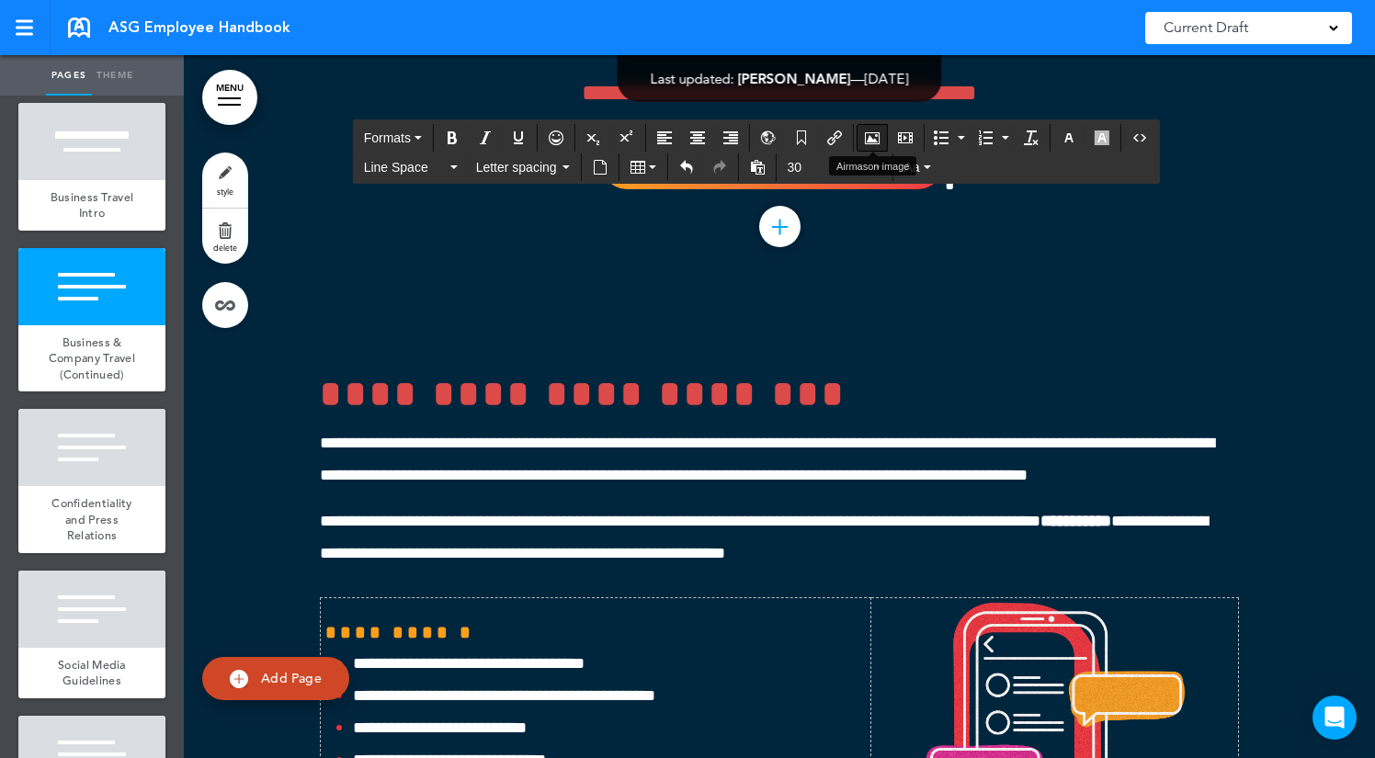
click at [873, 142] on icon "Airmason image" at bounding box center [872, 137] width 15 height 15
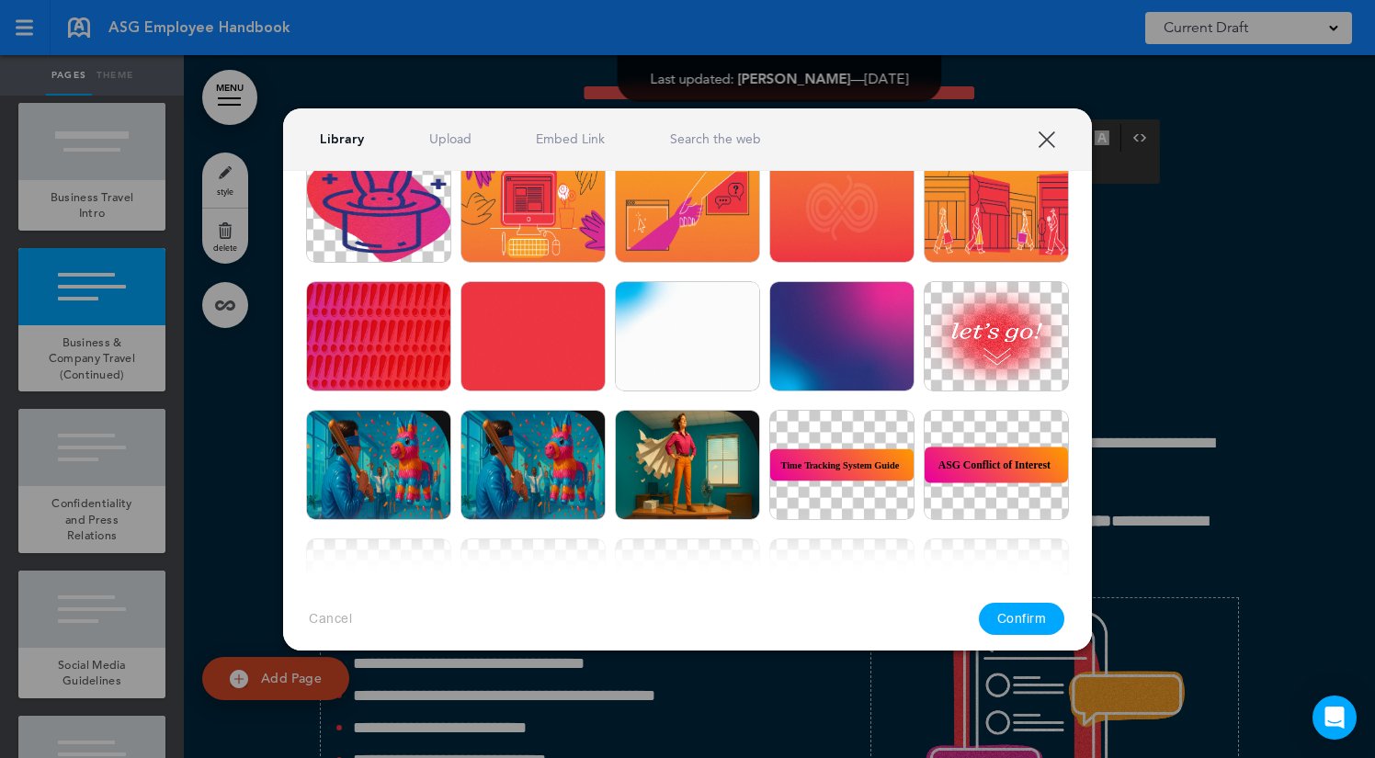
scroll to position [4872, 0]
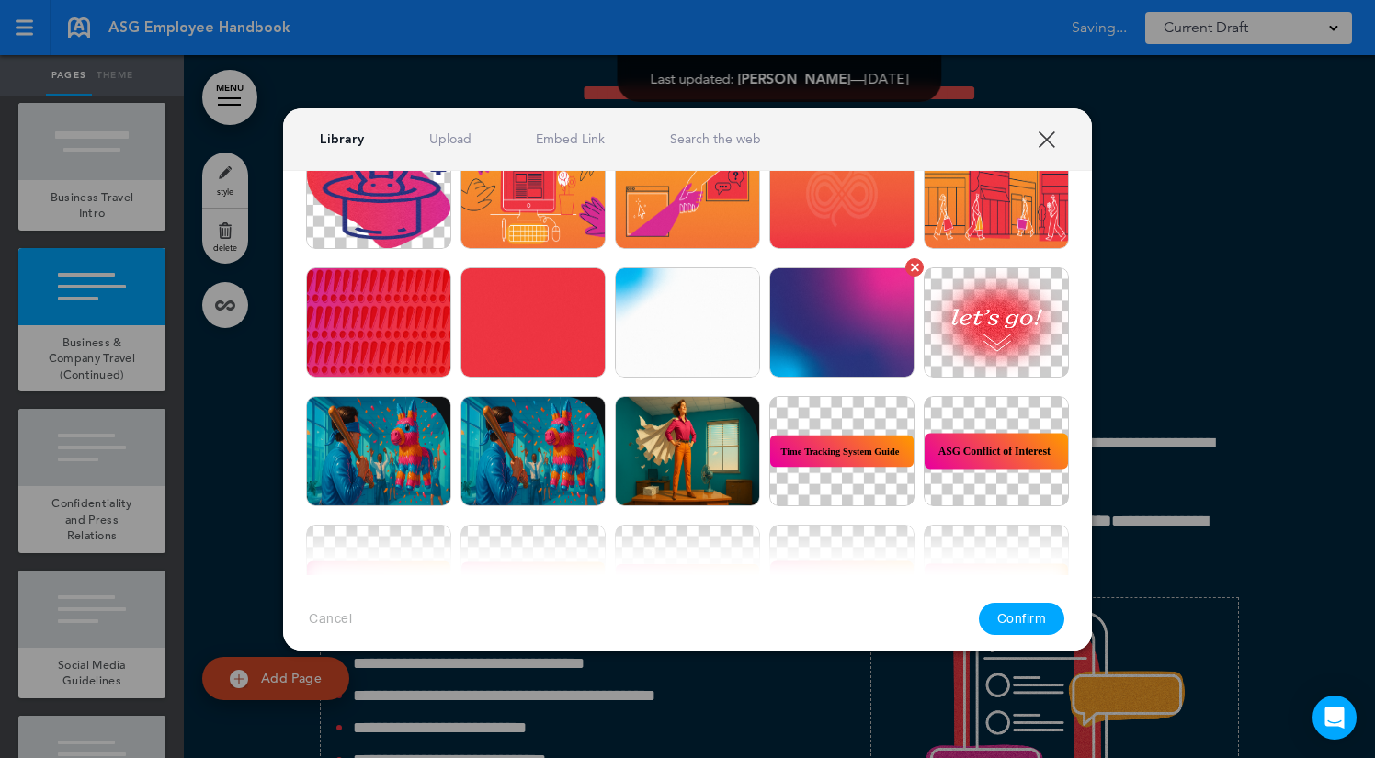
click at [856, 343] on img at bounding box center [841, 322] width 145 height 110
click at [1044, 607] on button "Confirm" at bounding box center [1022, 619] width 86 height 32
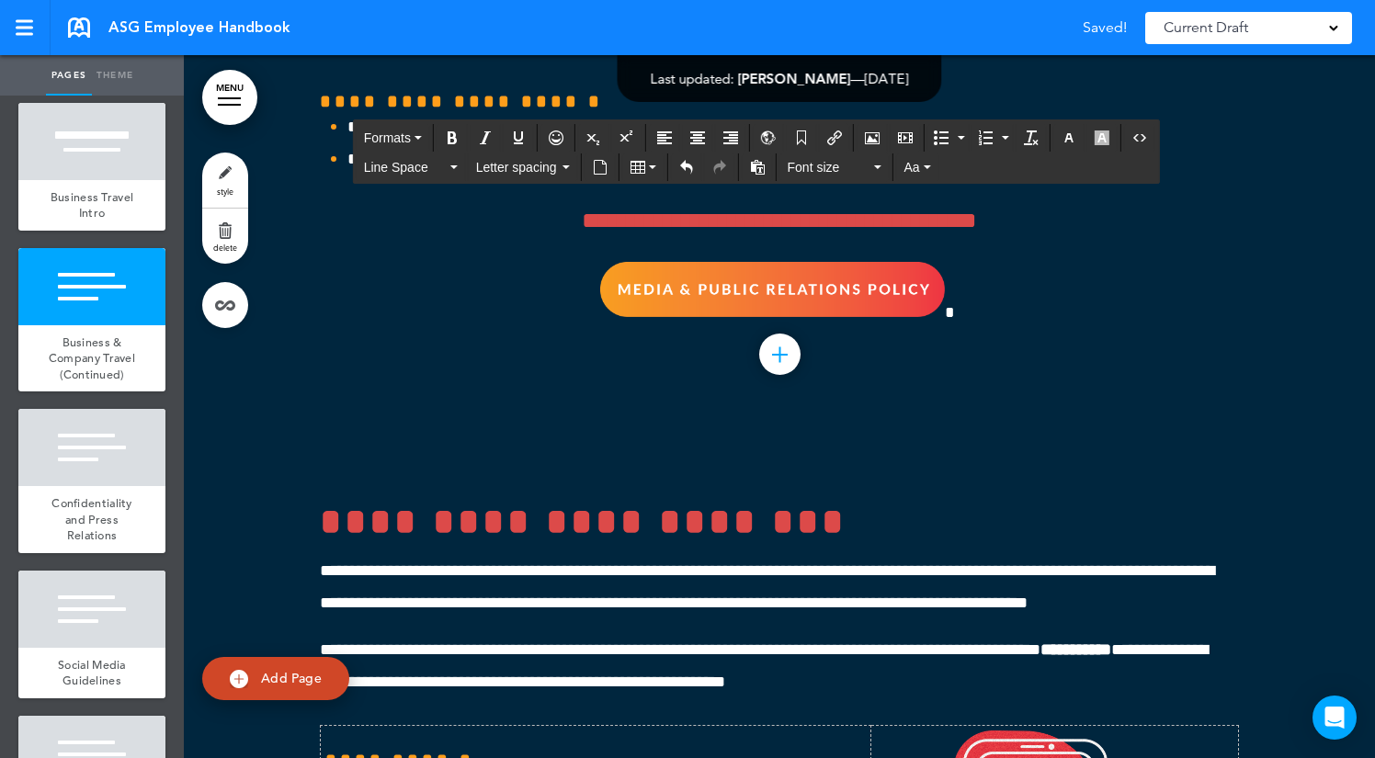
scroll to position [54701, 0]
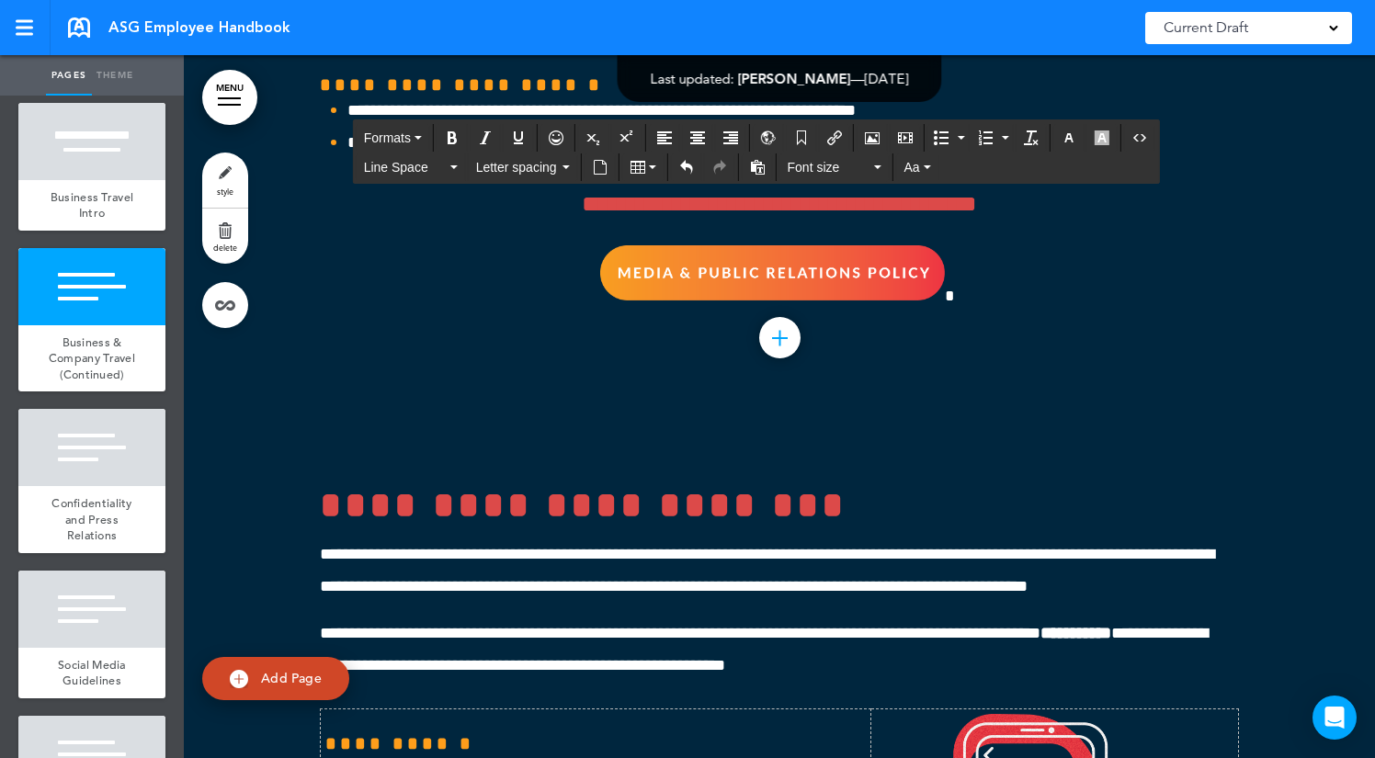
drag, startPoint x: 1237, startPoint y: 551, endPoint x: 713, endPoint y: 286, distance: 587.3
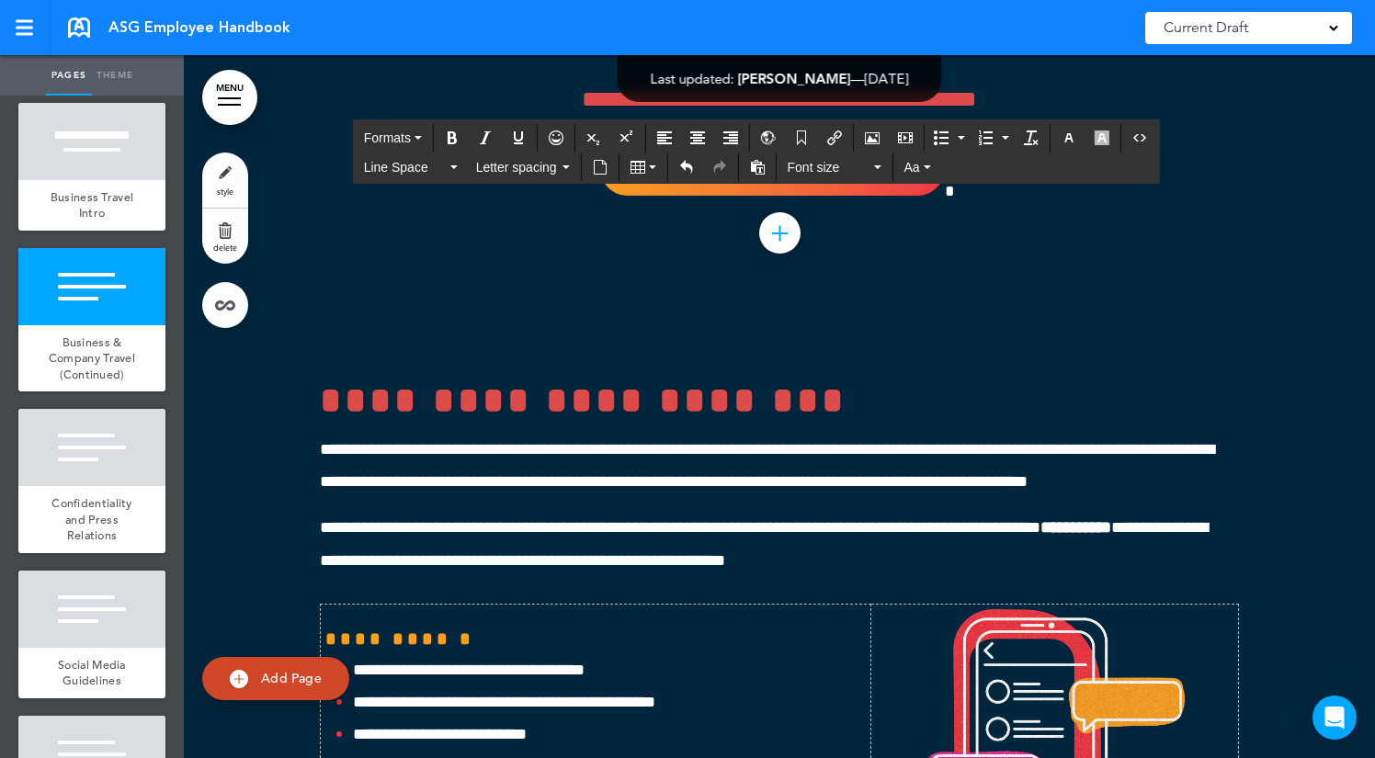
scroll to position [54469, 0]
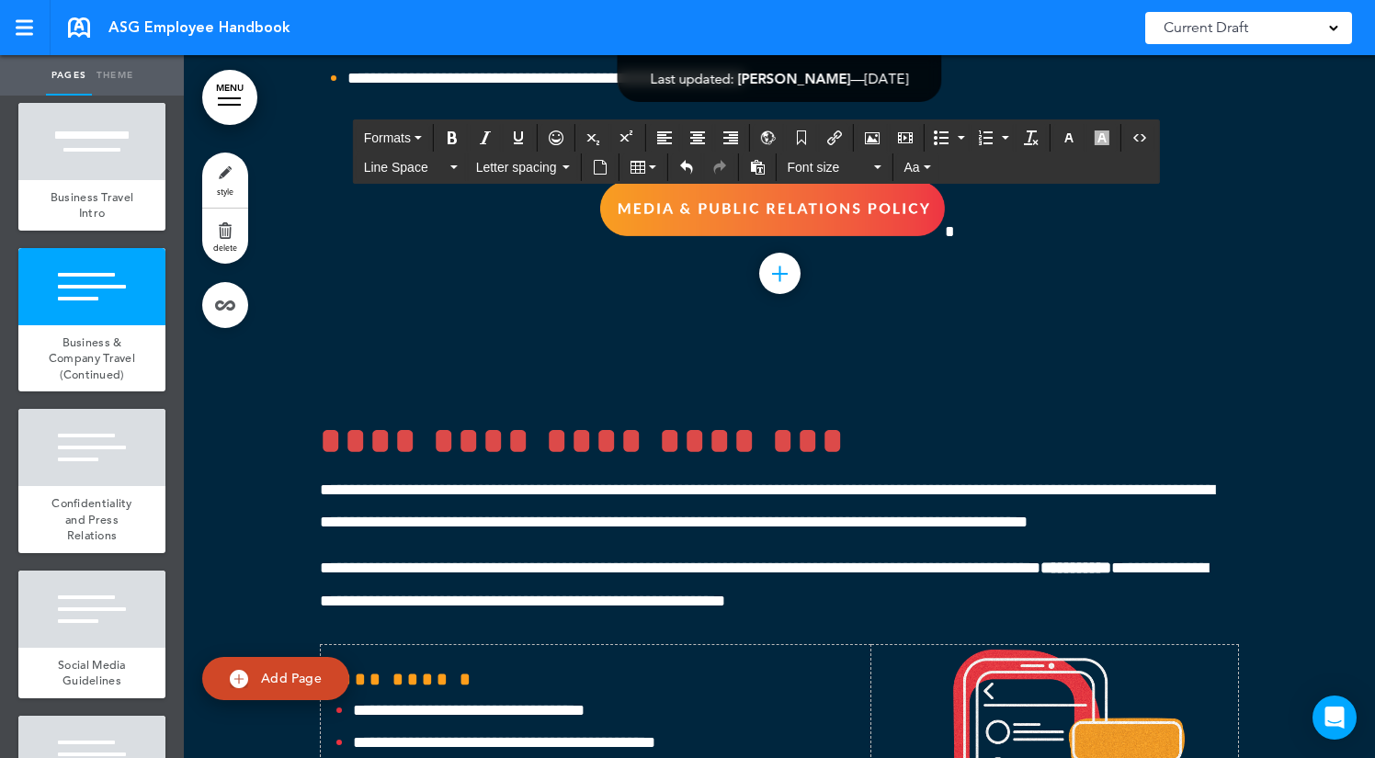
drag, startPoint x: 715, startPoint y: 488, endPoint x: 433, endPoint y: 298, distance: 340.3
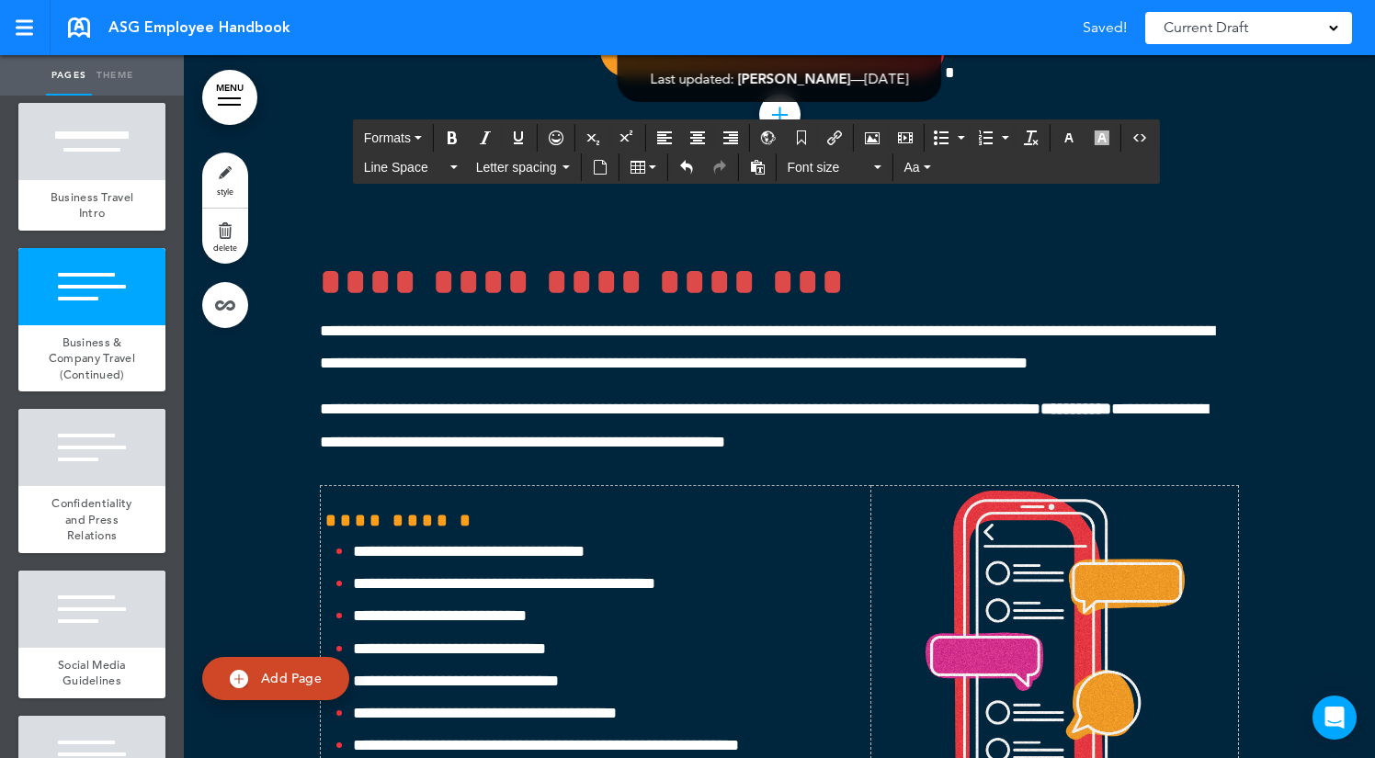
drag, startPoint x: 433, startPoint y: 332, endPoint x: 472, endPoint y: 346, distance: 41.9
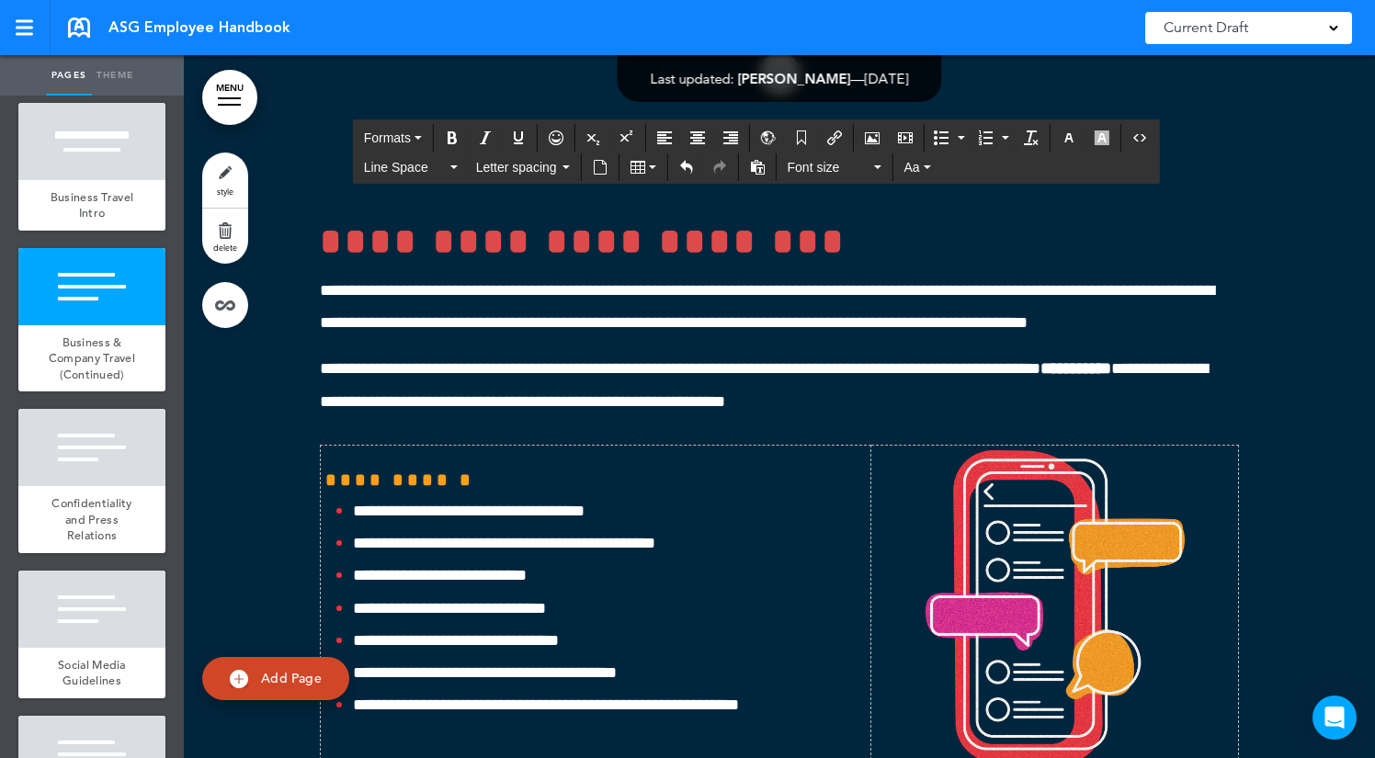
drag, startPoint x: 535, startPoint y: 284, endPoint x: 232, endPoint y: 288, distance: 302.4
click at [461, 137] on button "Bold" at bounding box center [451, 138] width 29 height 26
click at [522, 139] on icon "Underline" at bounding box center [518, 137] width 15 height 15
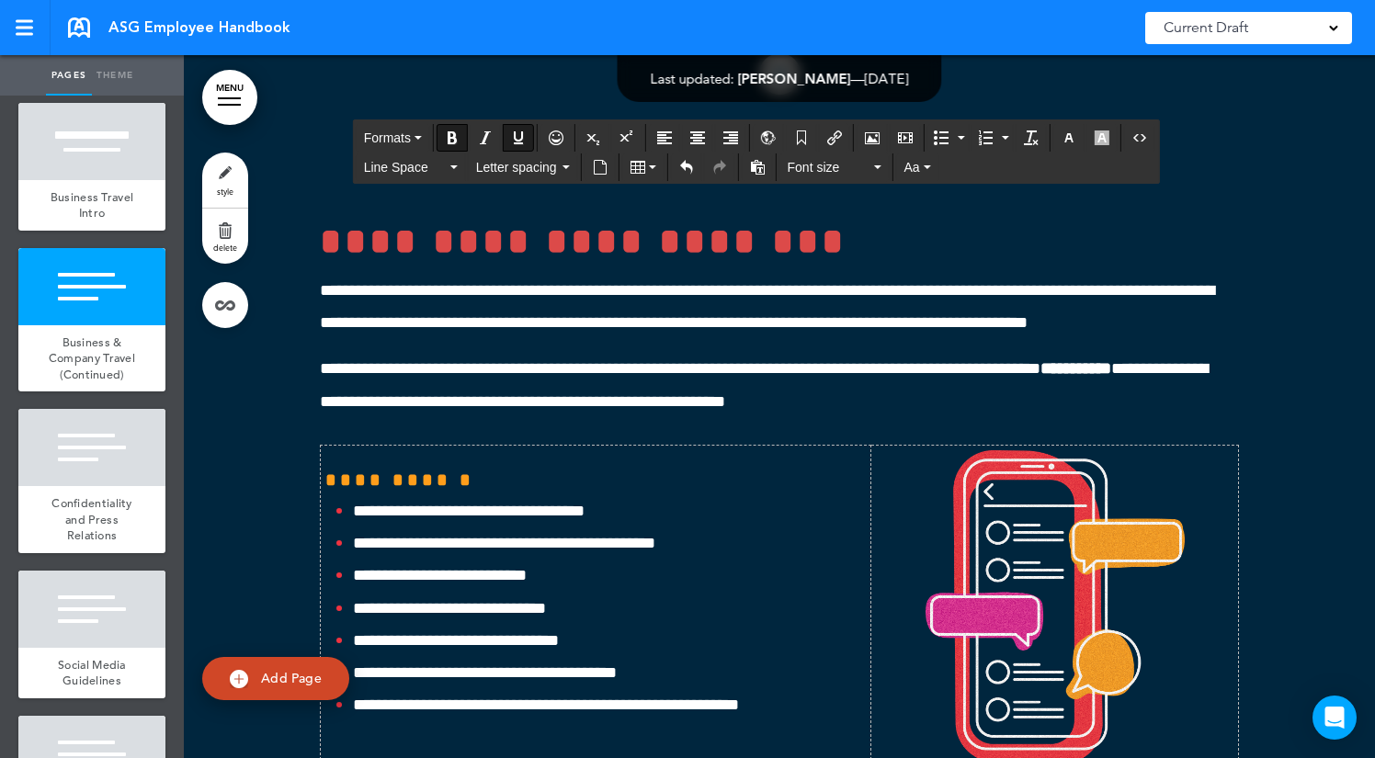
drag, startPoint x: 553, startPoint y: 287, endPoint x: 226, endPoint y: 287, distance: 327.2
click at [1075, 136] on icon "button" at bounding box center [1068, 137] width 15 height 15
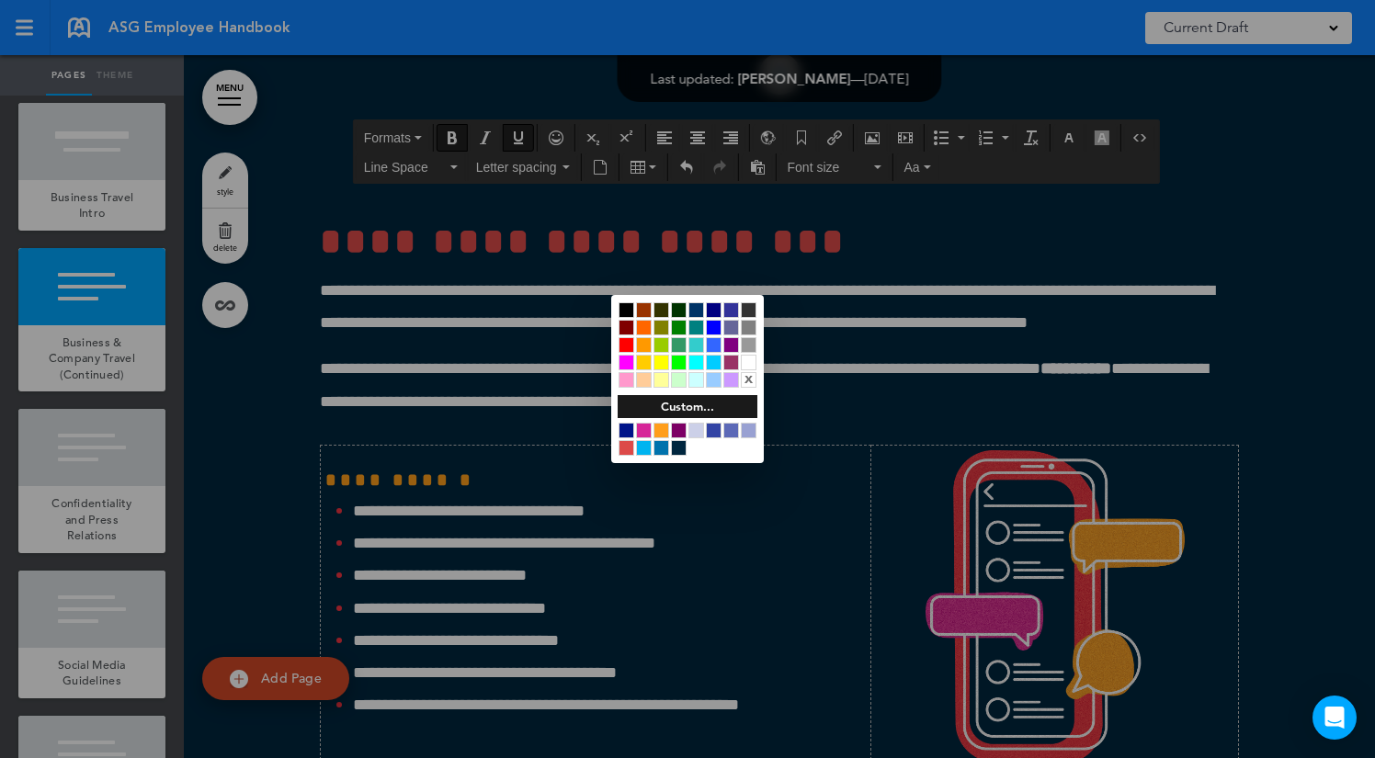
click at [662, 428] on div at bounding box center [661, 431] width 16 height 16
click at [553, 362] on div at bounding box center [687, 379] width 1375 height 758
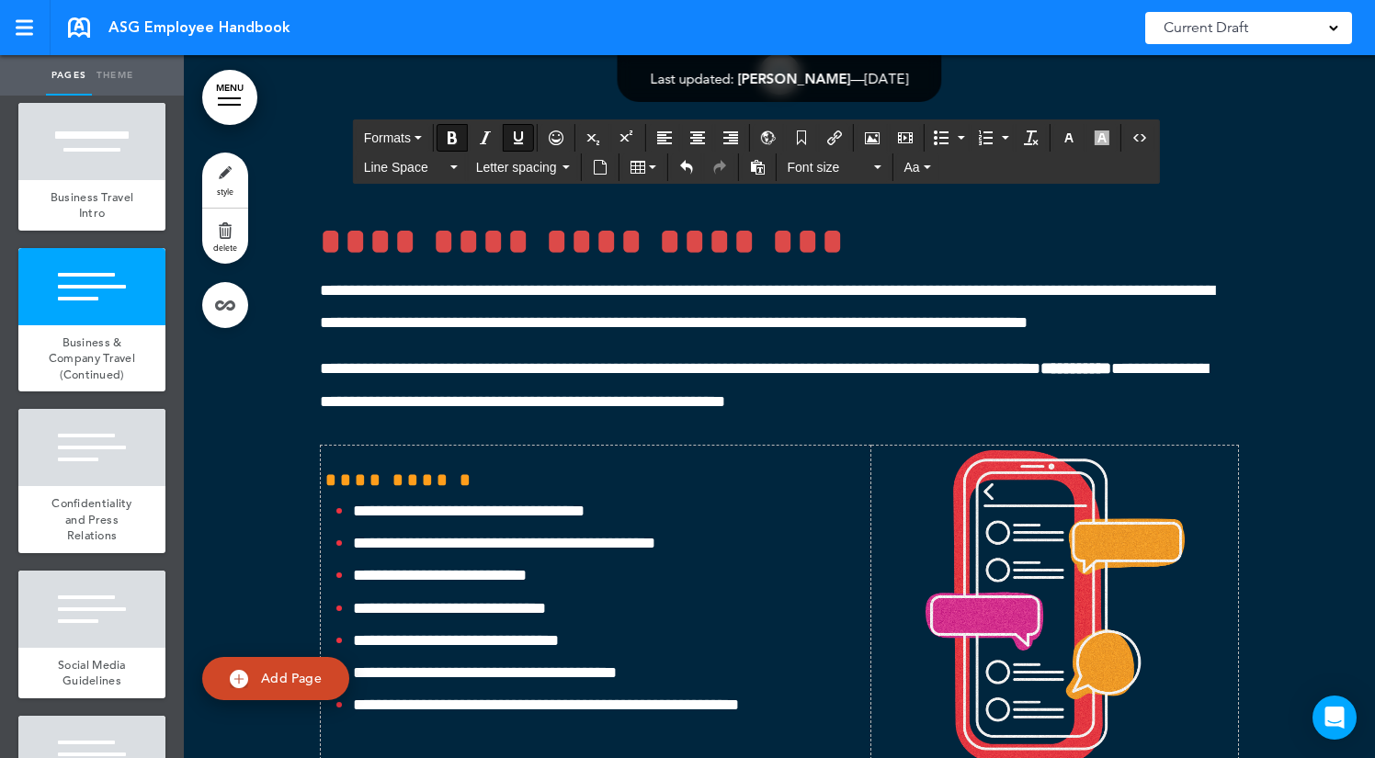
click at [515, 137] on icon "Underline" at bounding box center [518, 137] width 15 height 15
click at [734, 147] on button "Align right" at bounding box center [730, 138] width 29 height 26
click at [657, 135] on button "Align left" at bounding box center [664, 138] width 29 height 26
drag, startPoint x: 817, startPoint y: 282, endPoint x: 506, endPoint y: 283, distance: 310.6
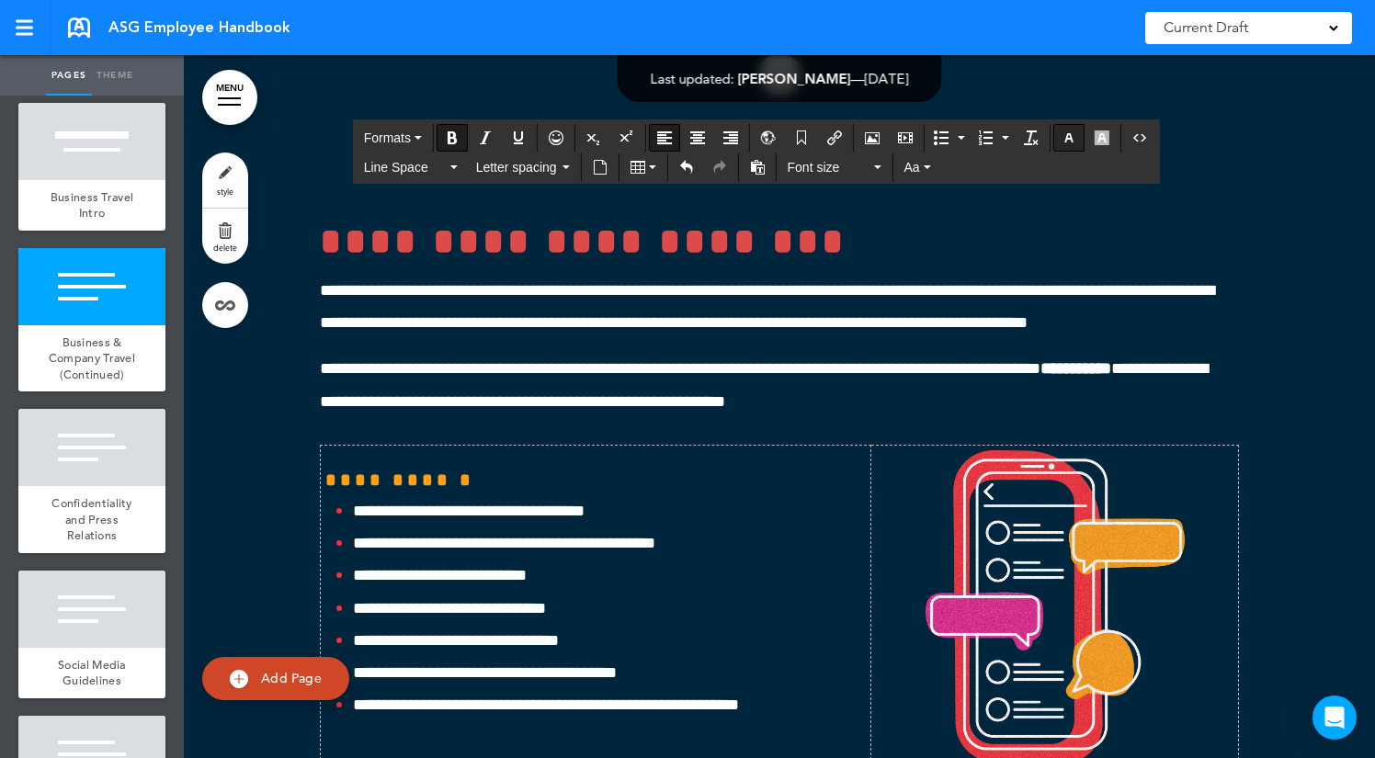
click at [1080, 136] on button "button" at bounding box center [1068, 138] width 29 height 26
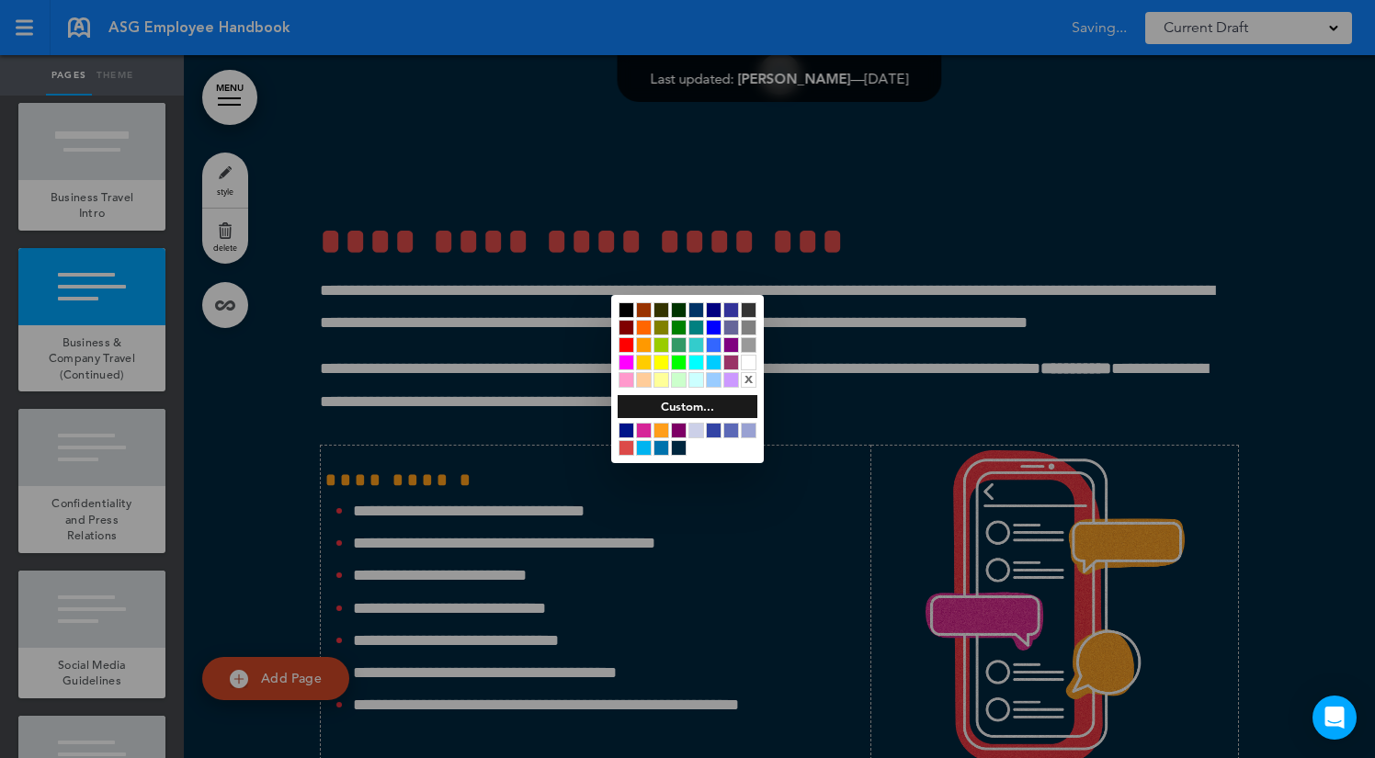
click at [659, 428] on div at bounding box center [661, 431] width 16 height 16
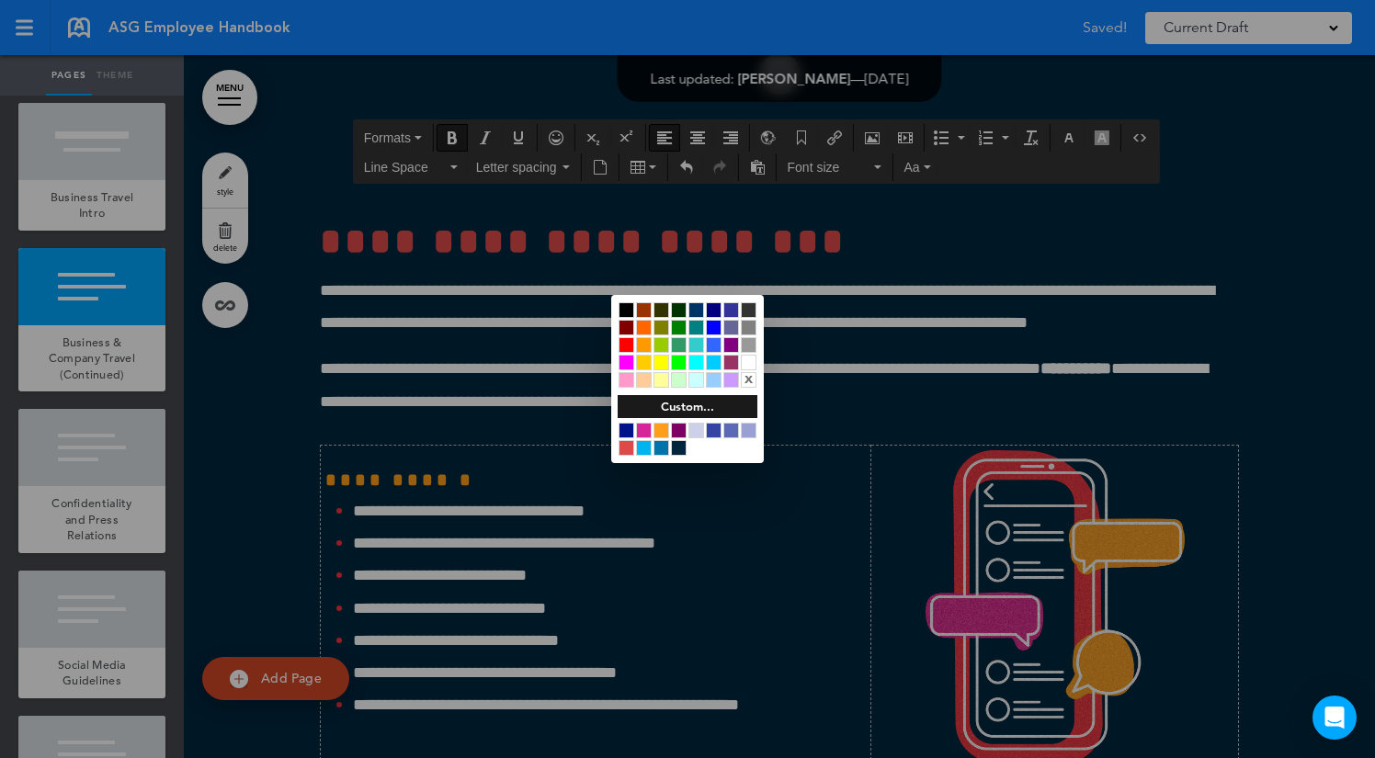
click at [554, 339] on div at bounding box center [687, 379] width 1375 height 758
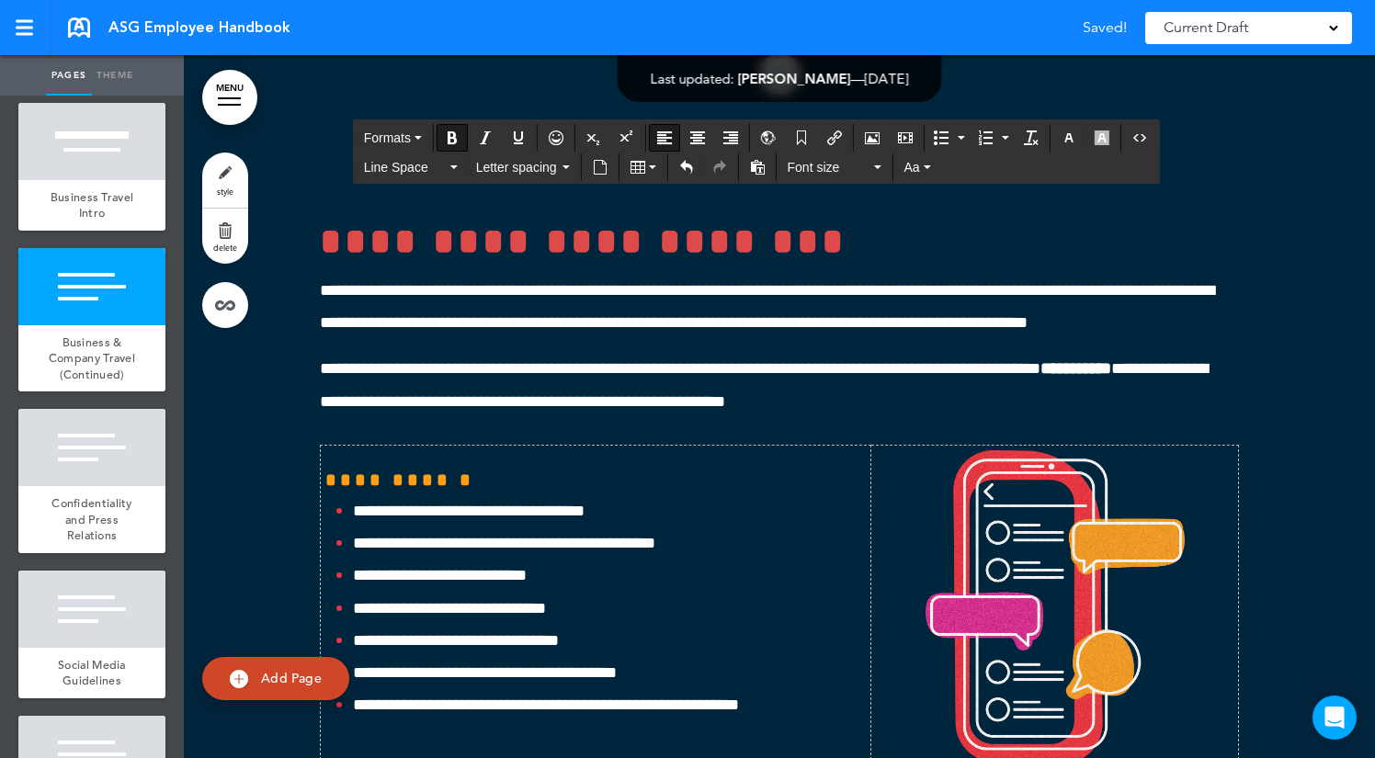
drag, startPoint x: 805, startPoint y: 276, endPoint x: 510, endPoint y: 280, distance: 295.0
click at [517, 132] on icon "Underline" at bounding box center [518, 137] width 15 height 15
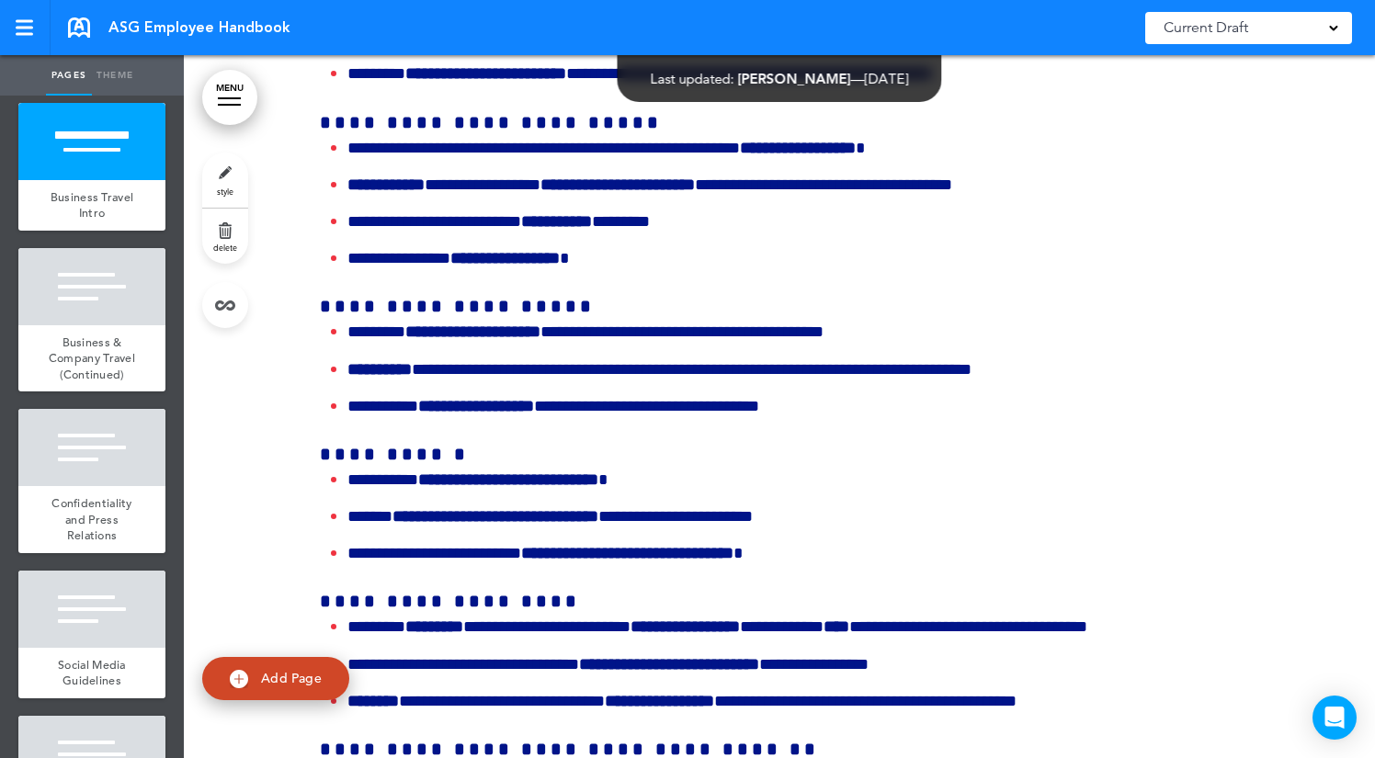
scroll to position [52331, 0]
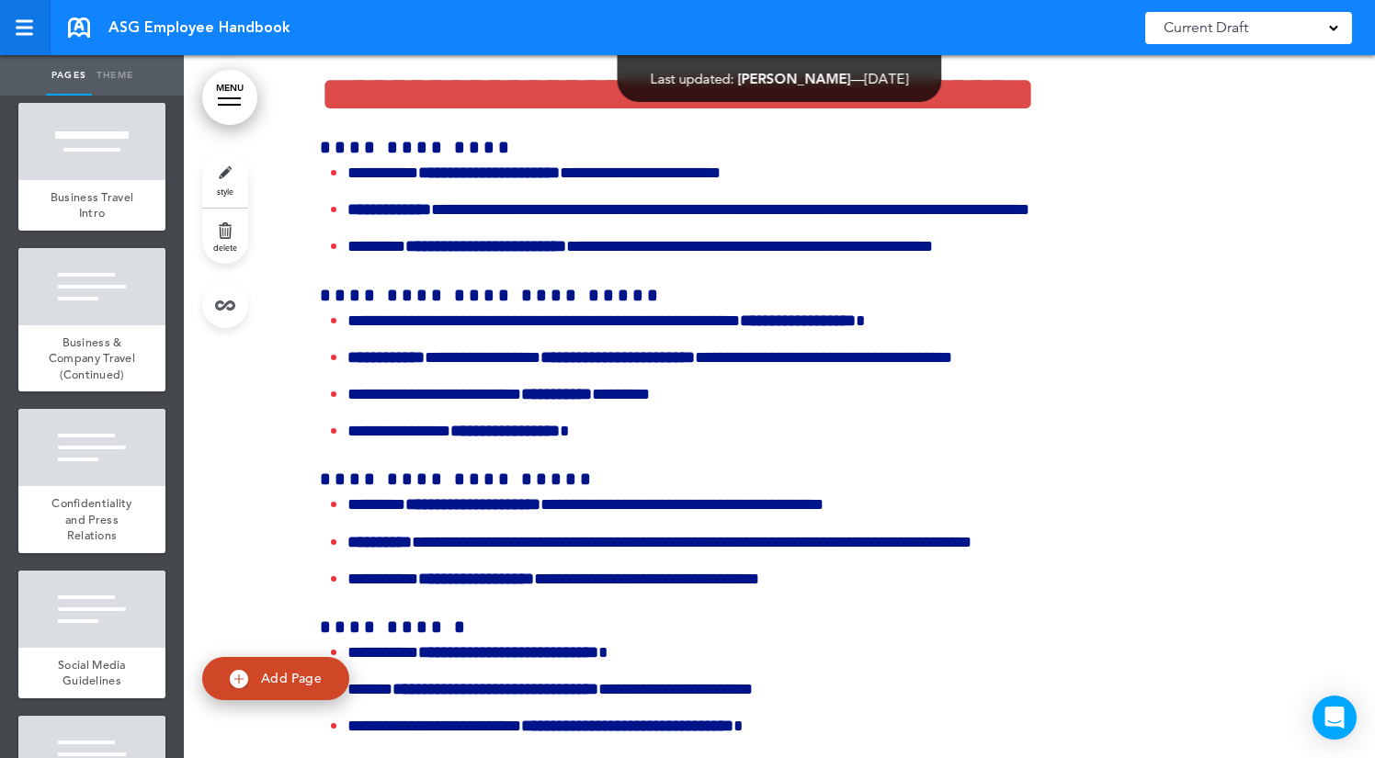
click at [29, 35] on link at bounding box center [25, 27] width 51 height 55
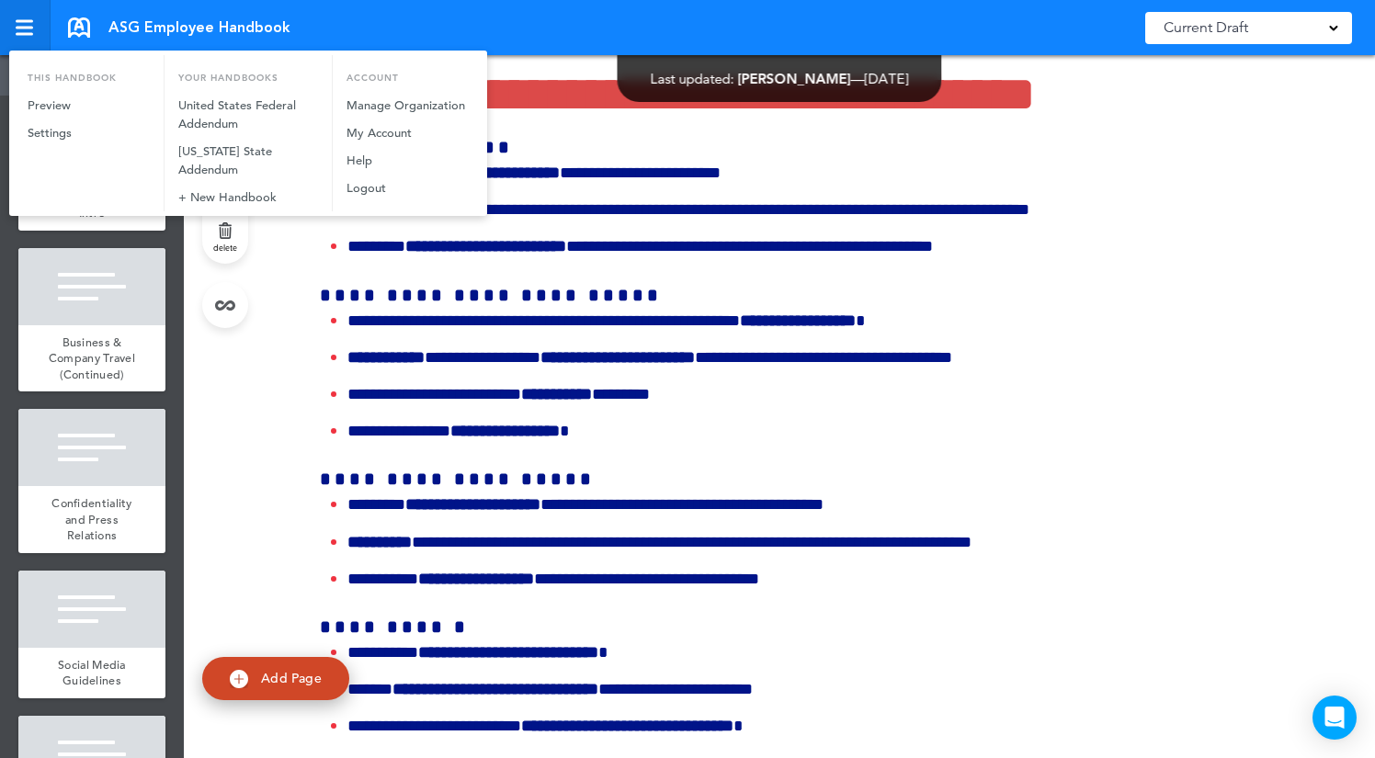
click at [29, 35] on div at bounding box center [687, 379] width 1375 height 758
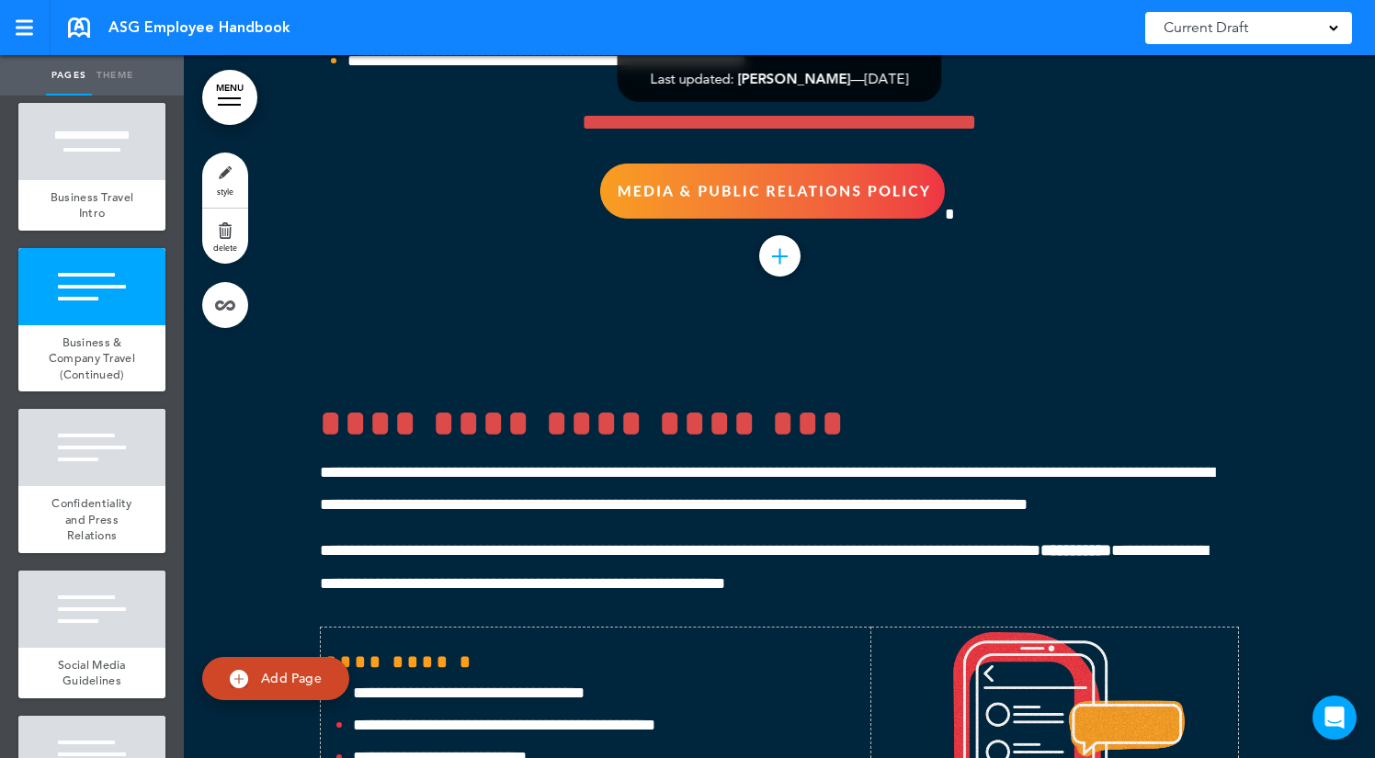
scroll to position [54303, 0]
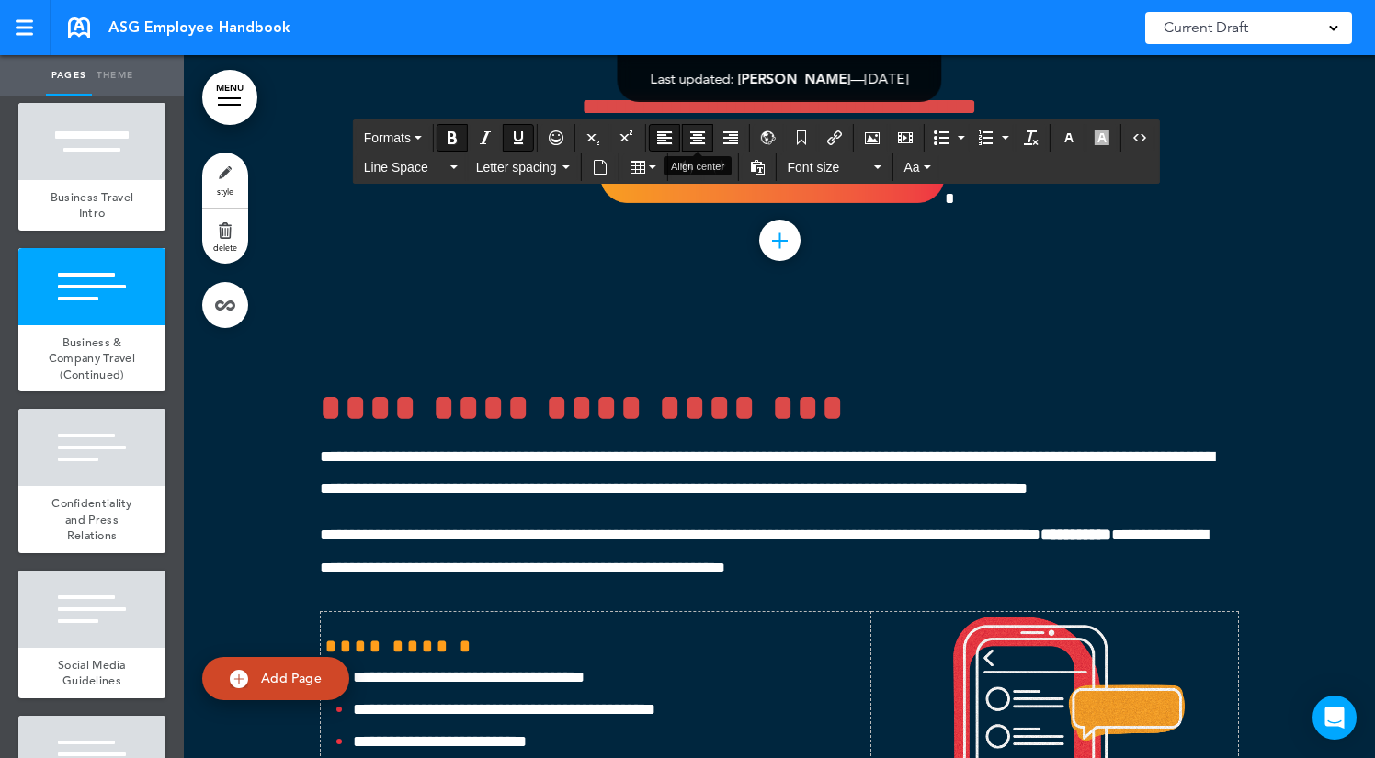
click at [697, 128] on button "Align center" at bounding box center [697, 138] width 29 height 26
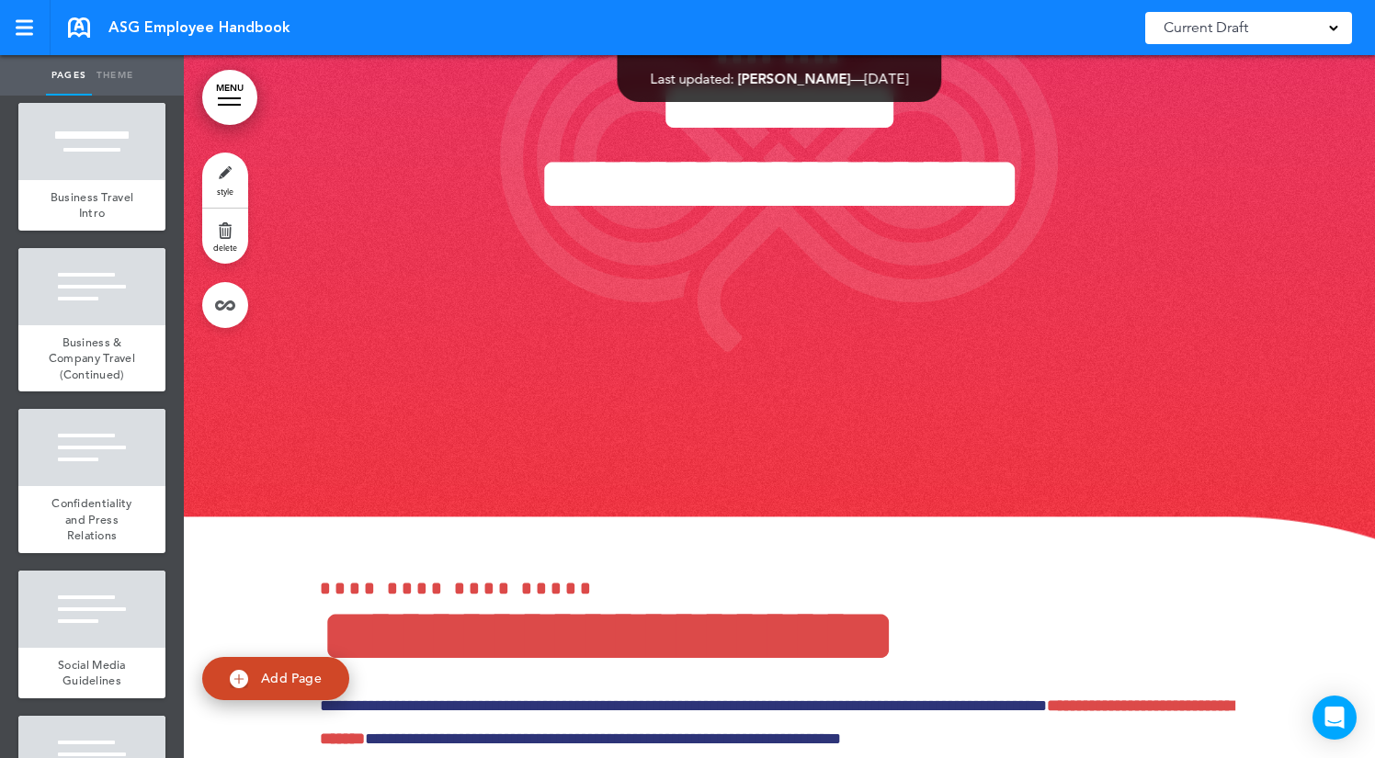
scroll to position [49707, 0]
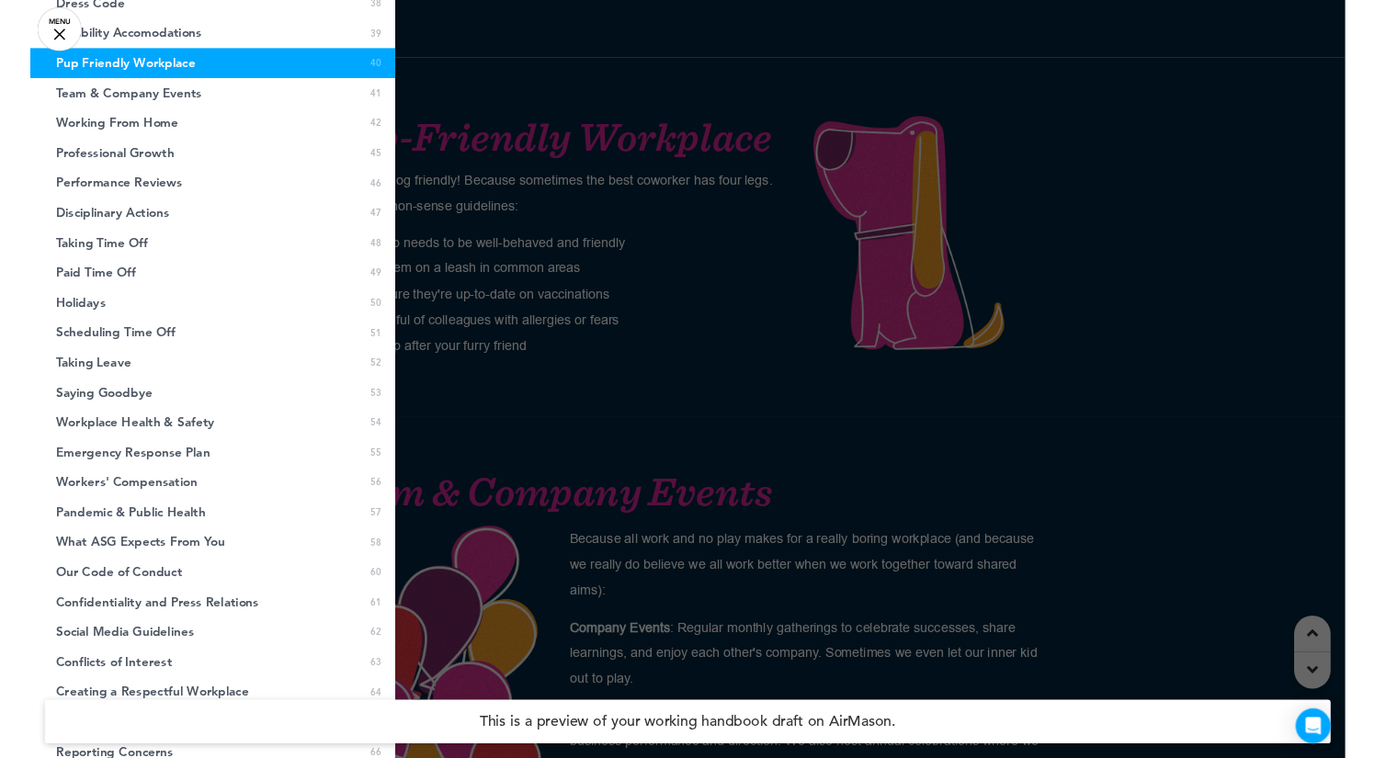
scroll to position [32938, 0]
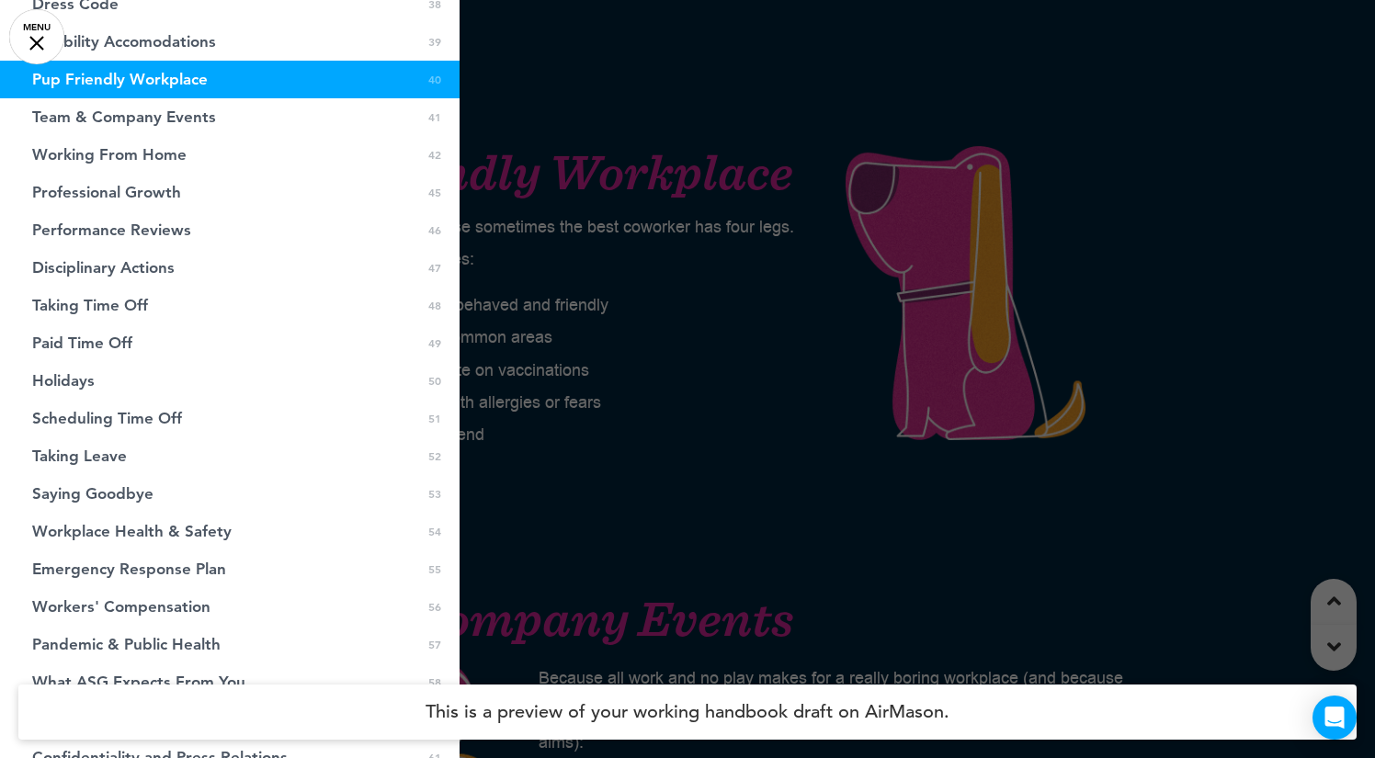
click at [984, 98] on div at bounding box center [687, 379] width 1375 height 758
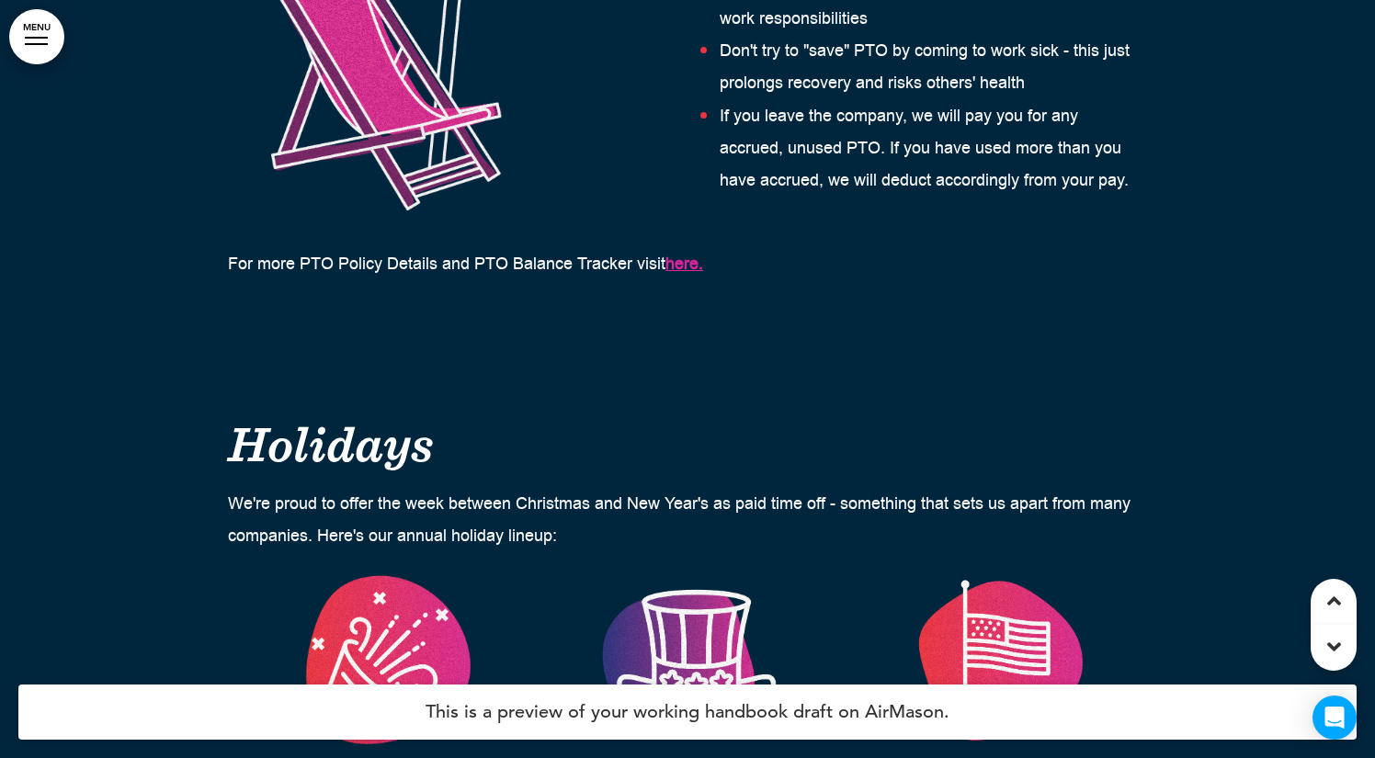
scroll to position [41825, 0]
